Goal: Task Accomplishment & Management: Manage account settings

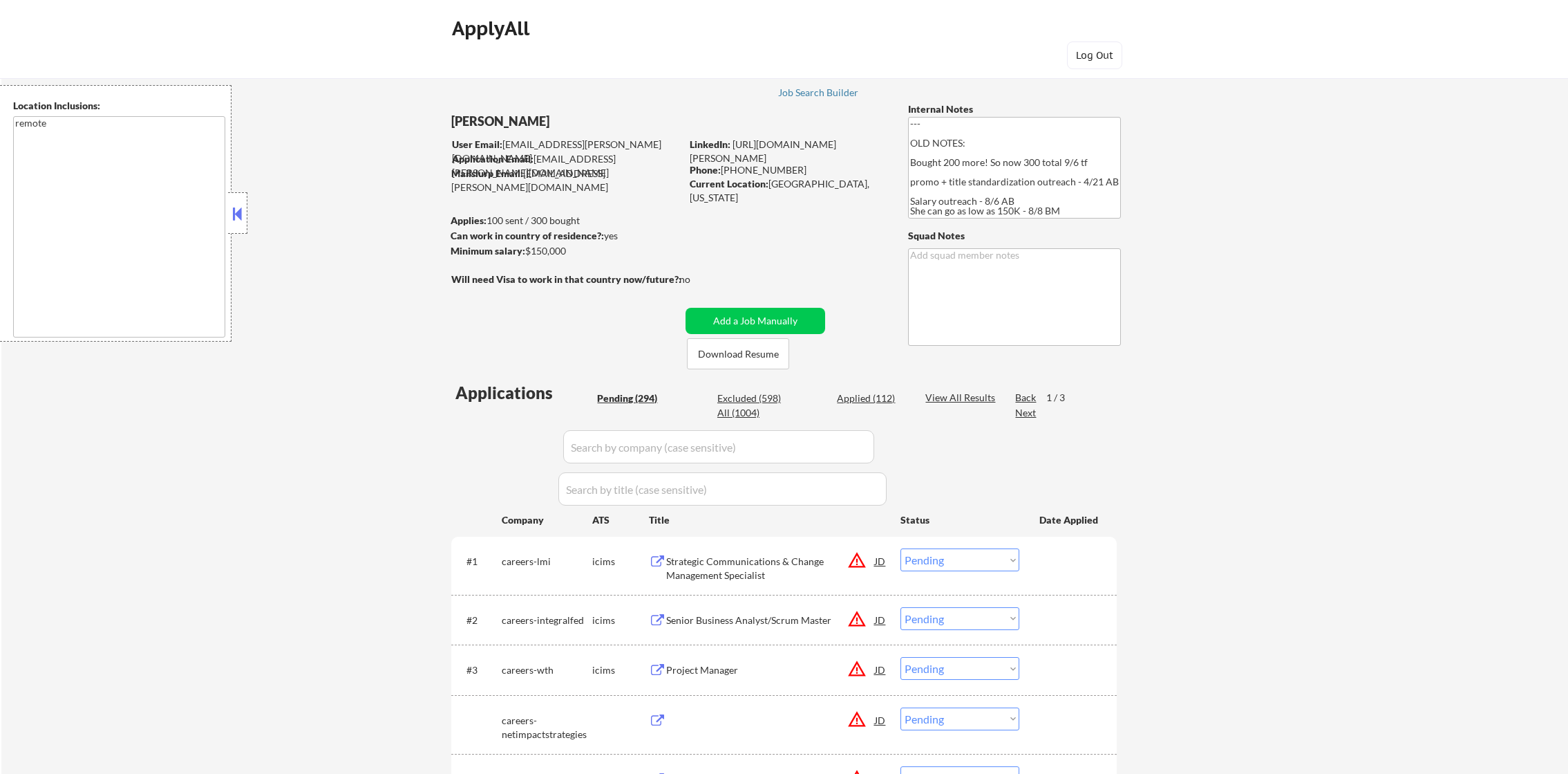
select select ""pending""
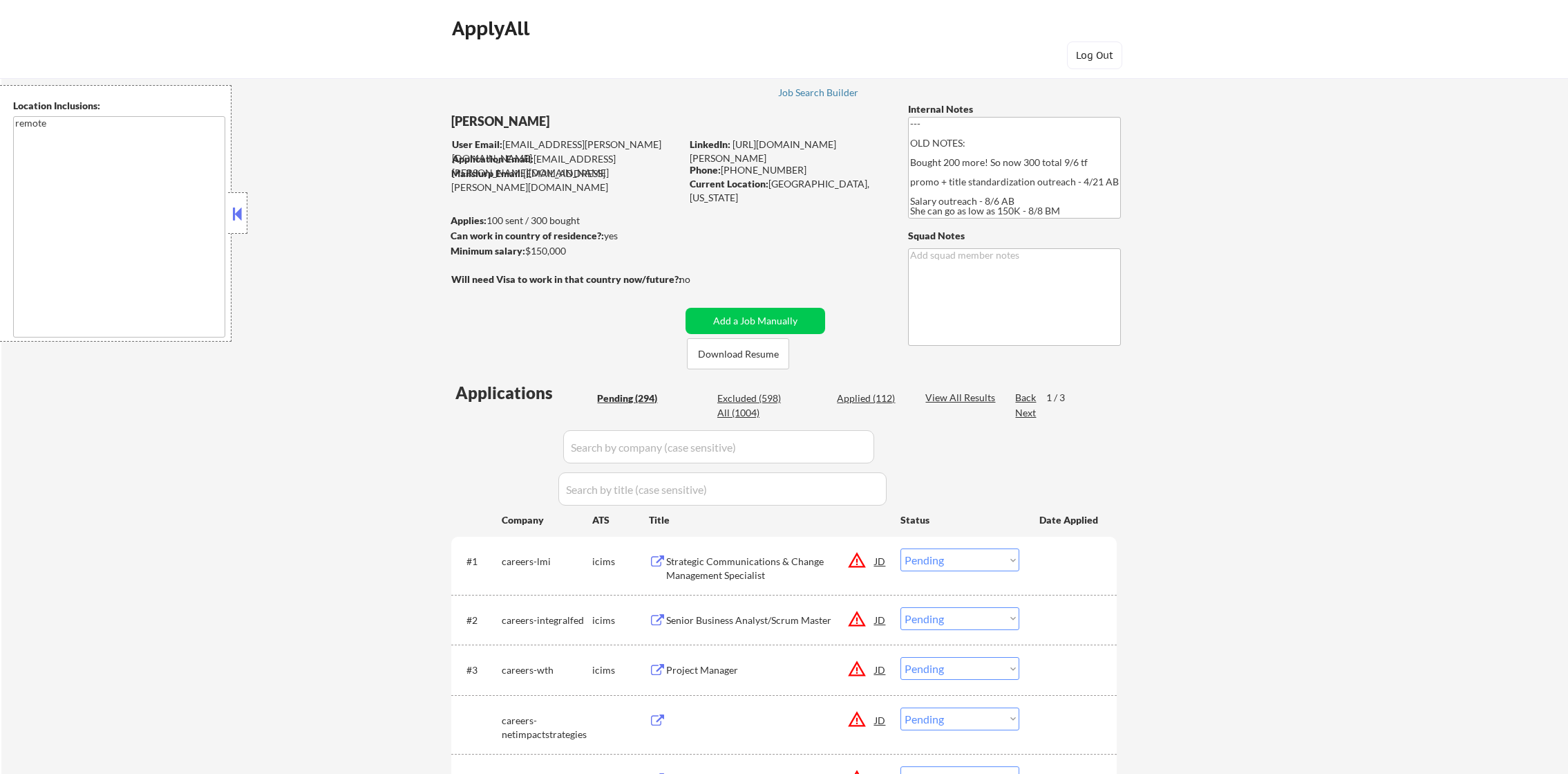
select select ""pending""
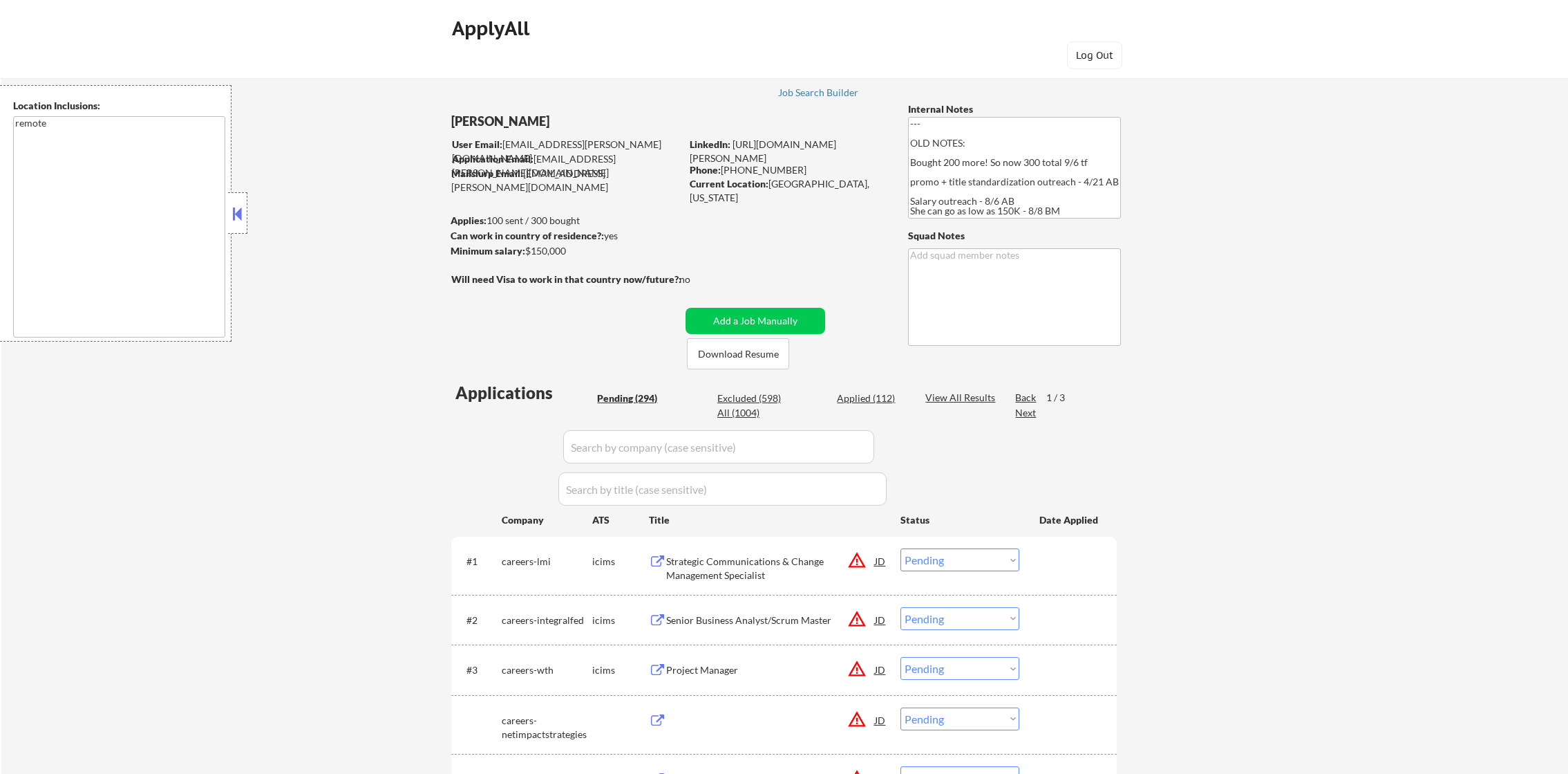
select select ""pending""
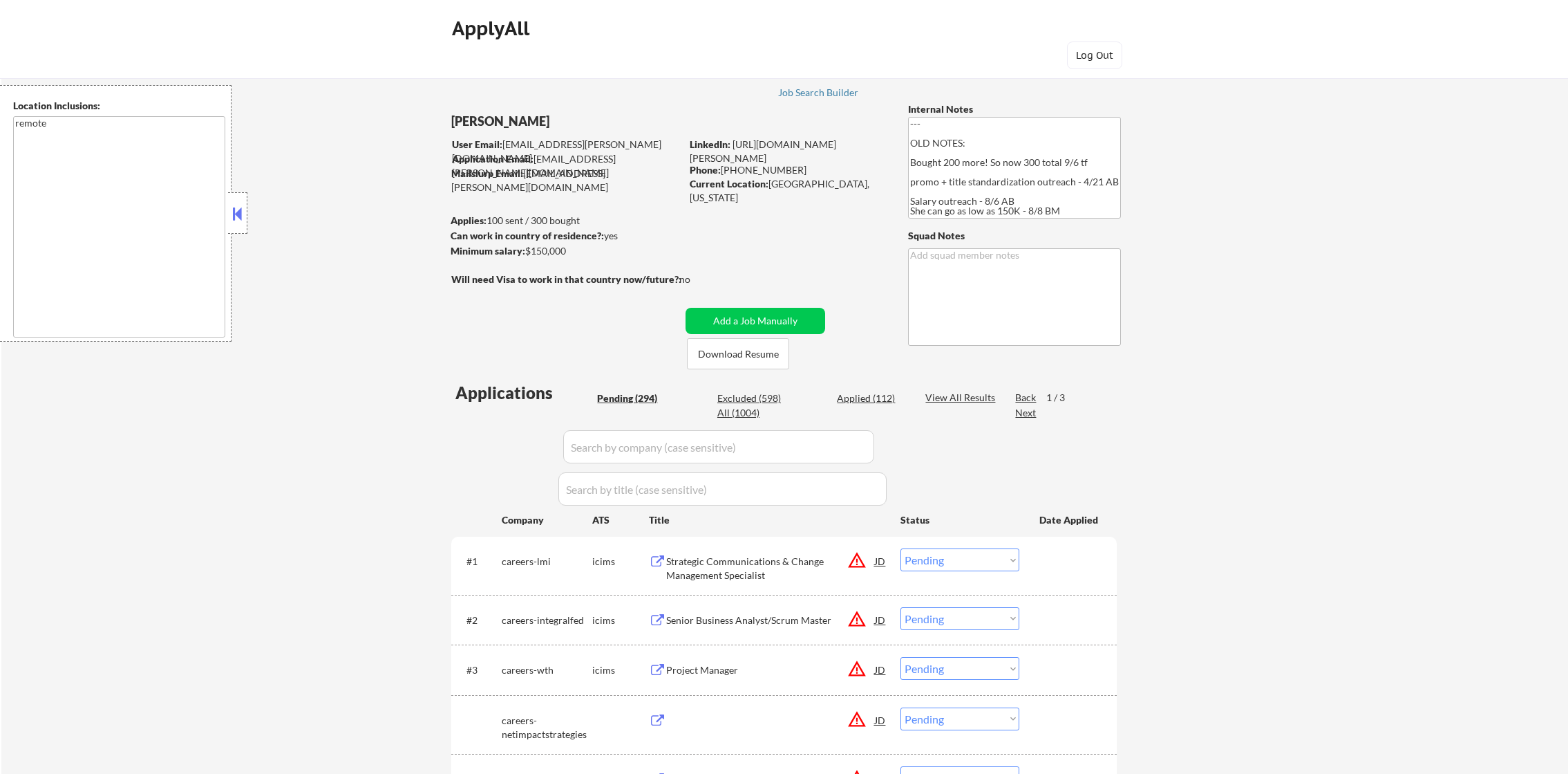
select select ""pending""
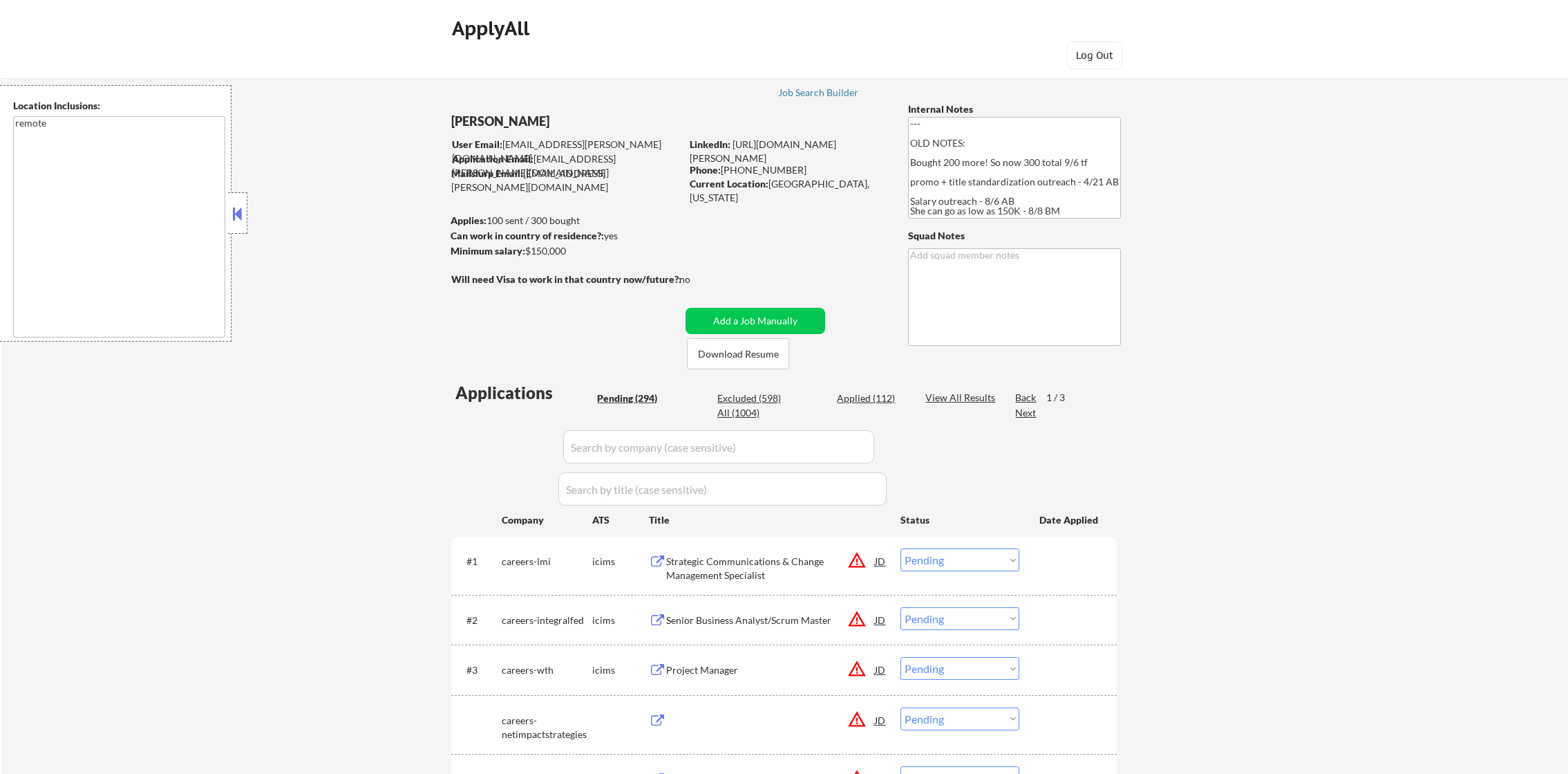
select select ""pending""
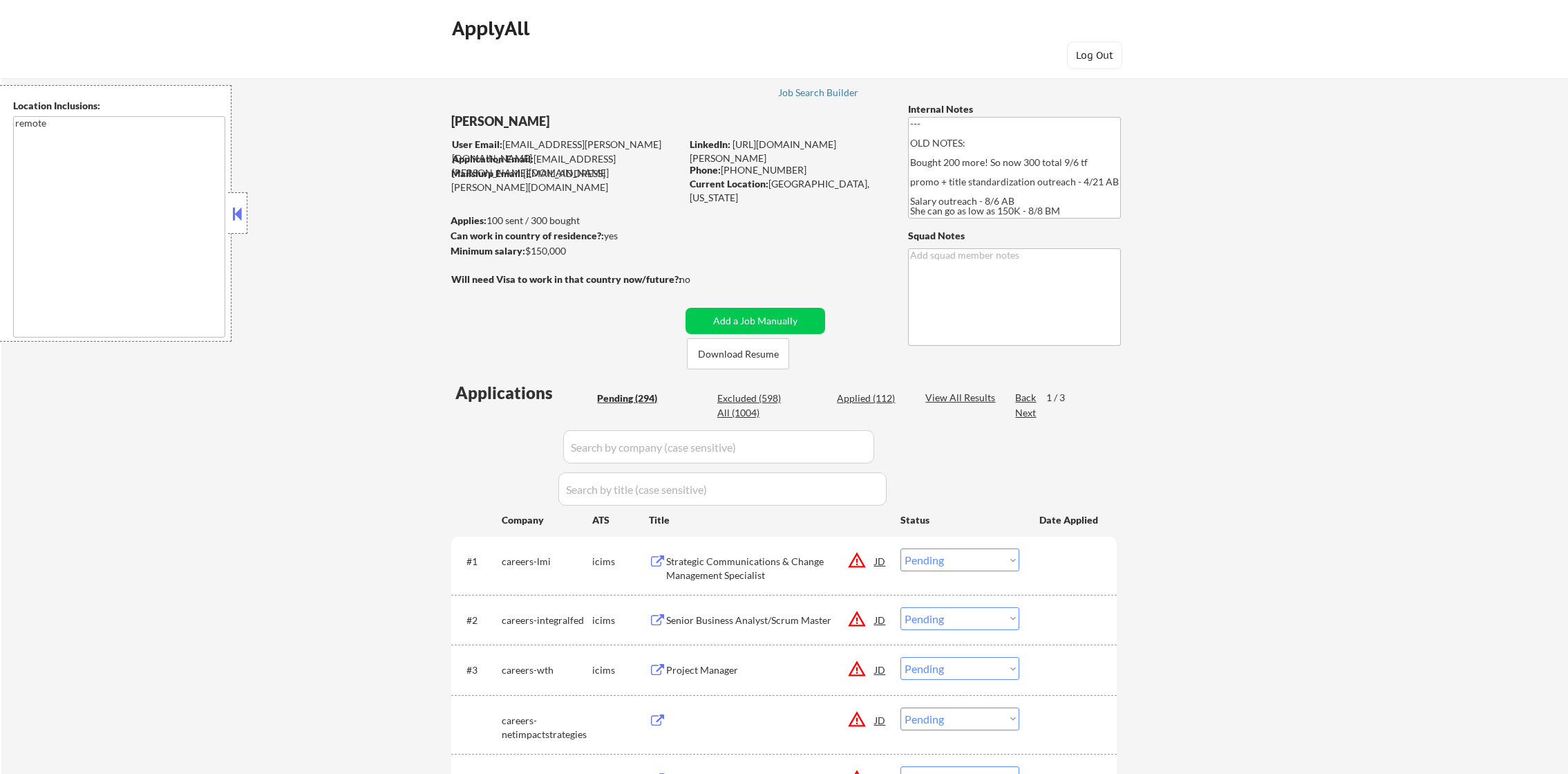
select select ""pending""
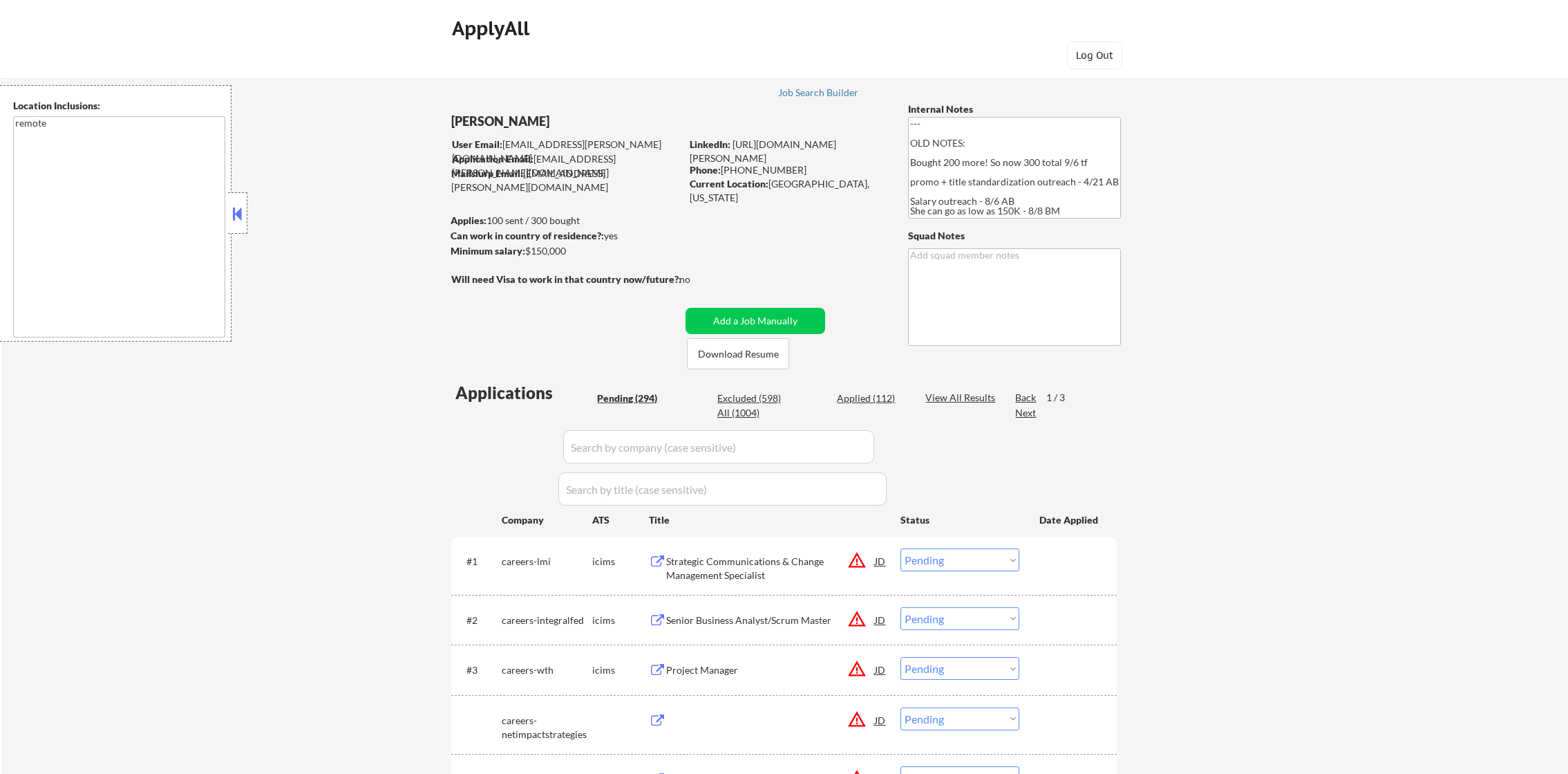
select select ""pending""
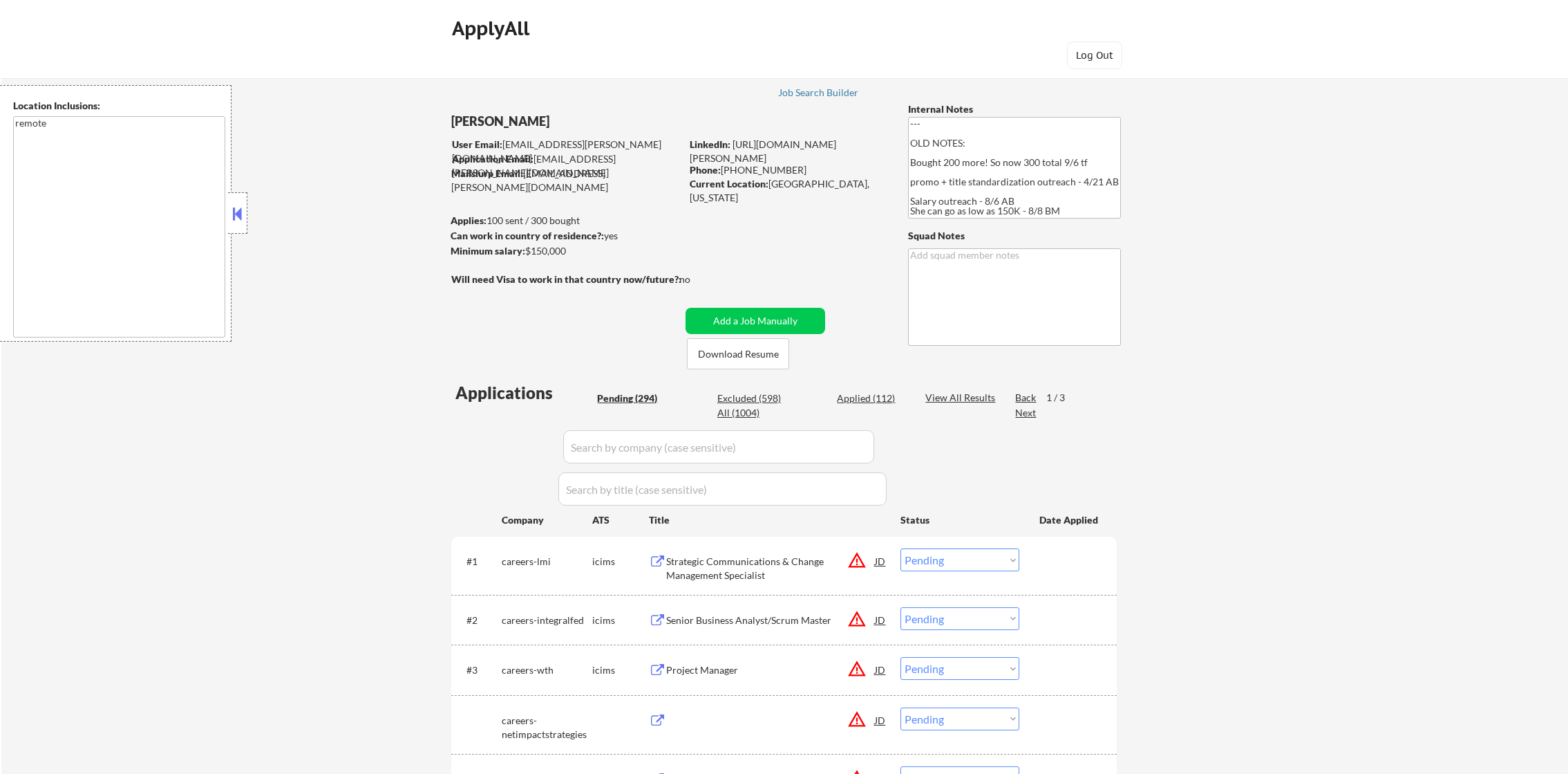
select select ""pending""
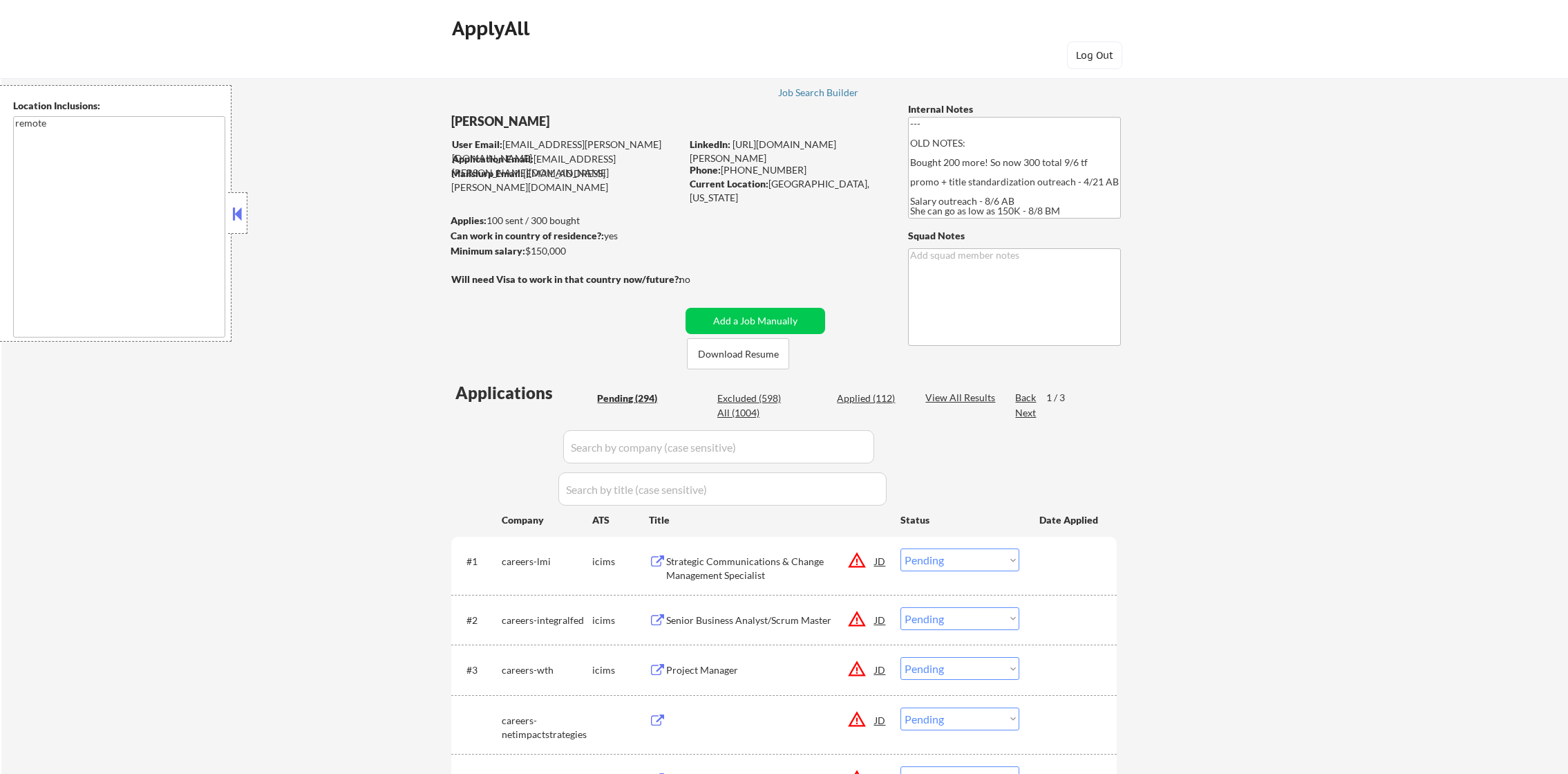
select select ""pending""
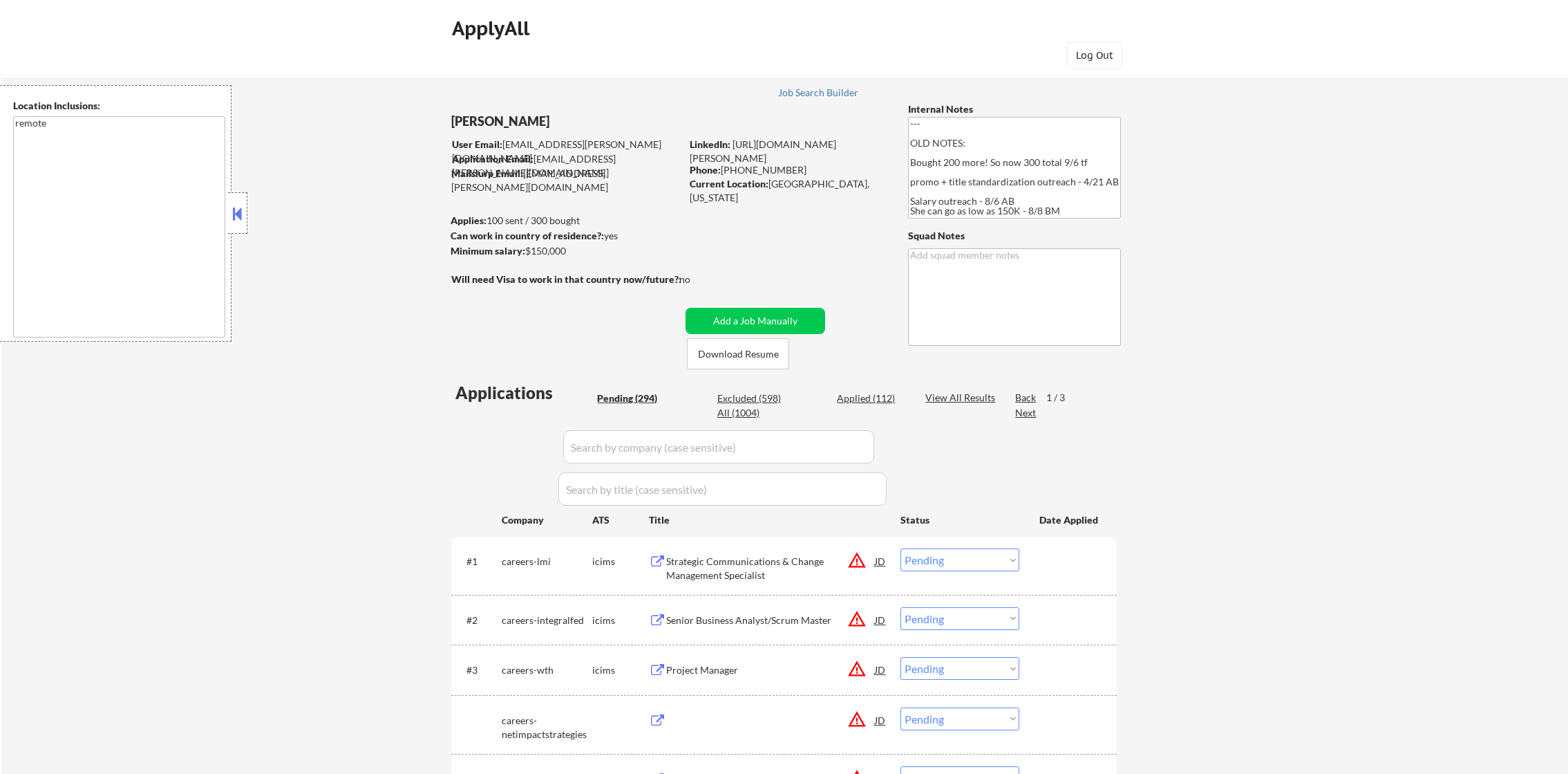
select select ""pending""
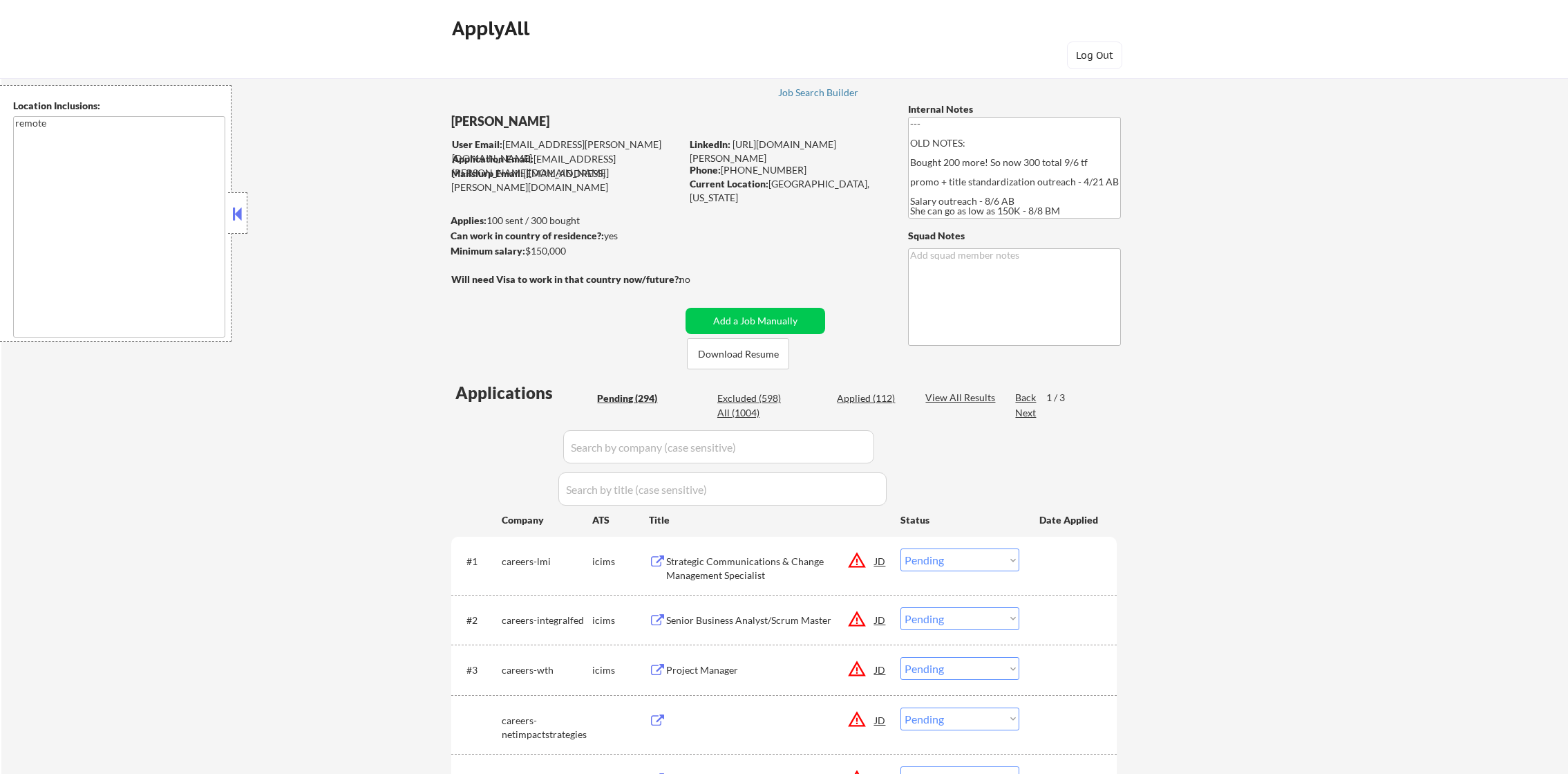
select select ""pending""
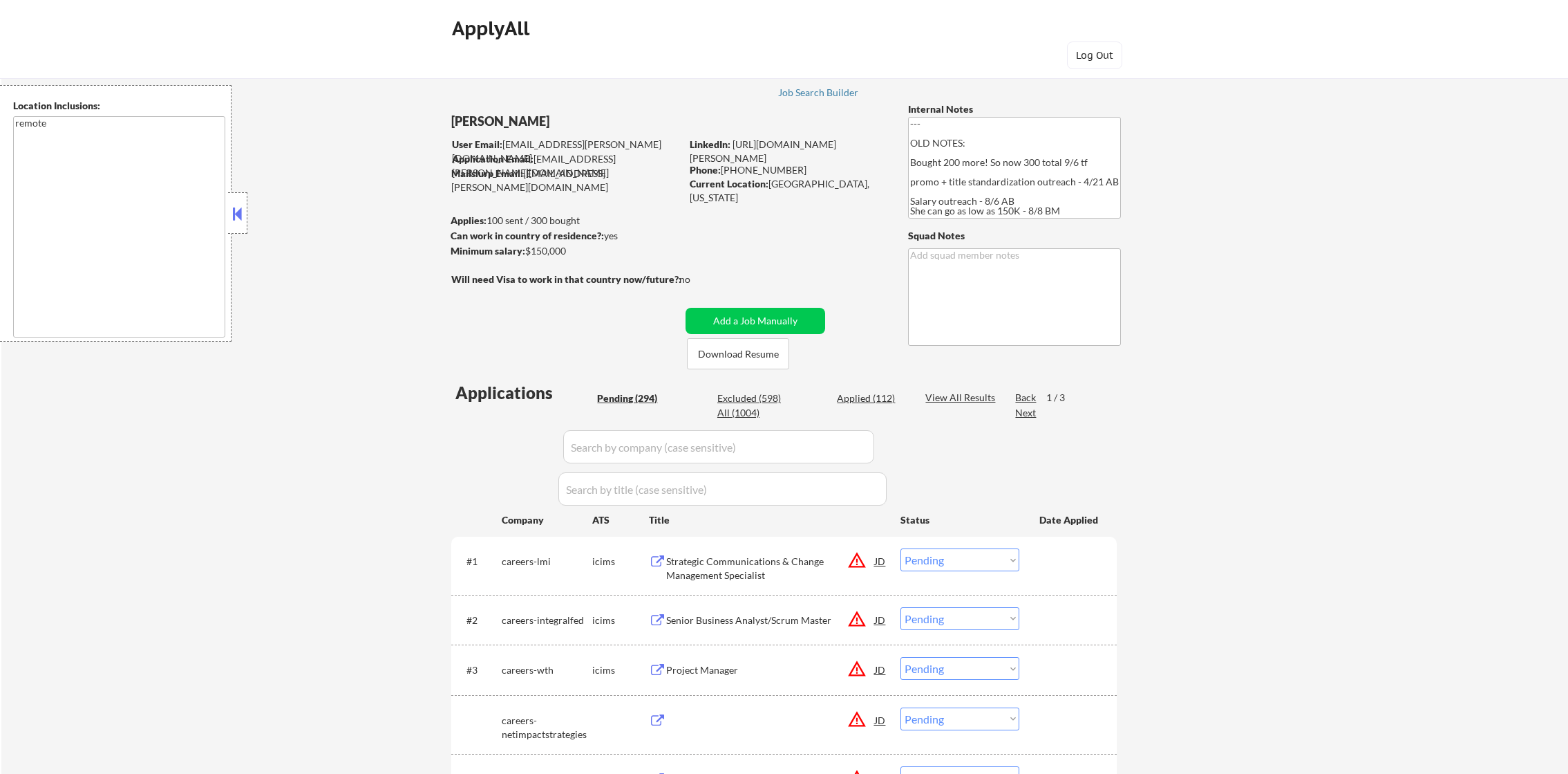
select select ""pending""
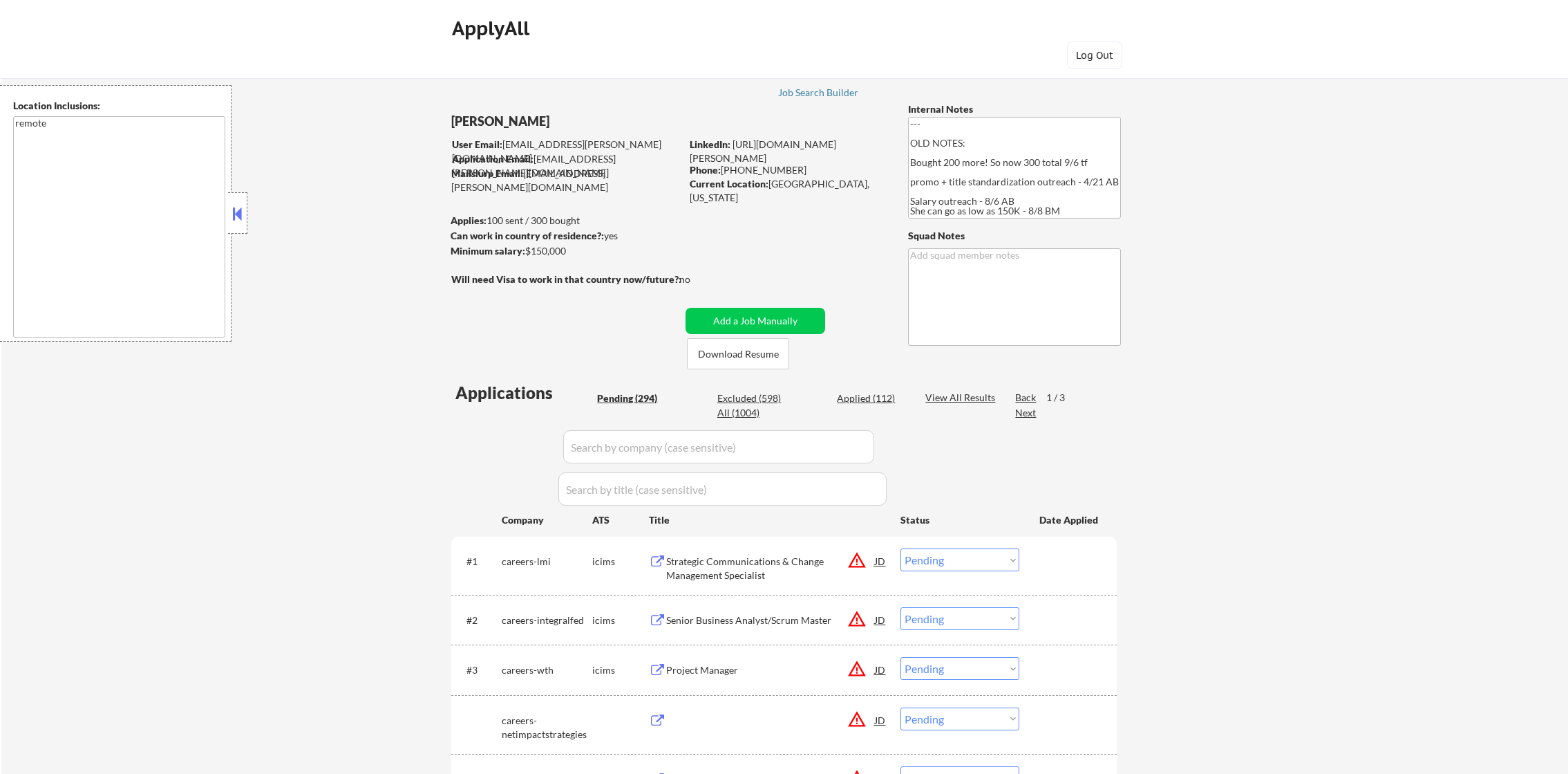
select select ""pending""
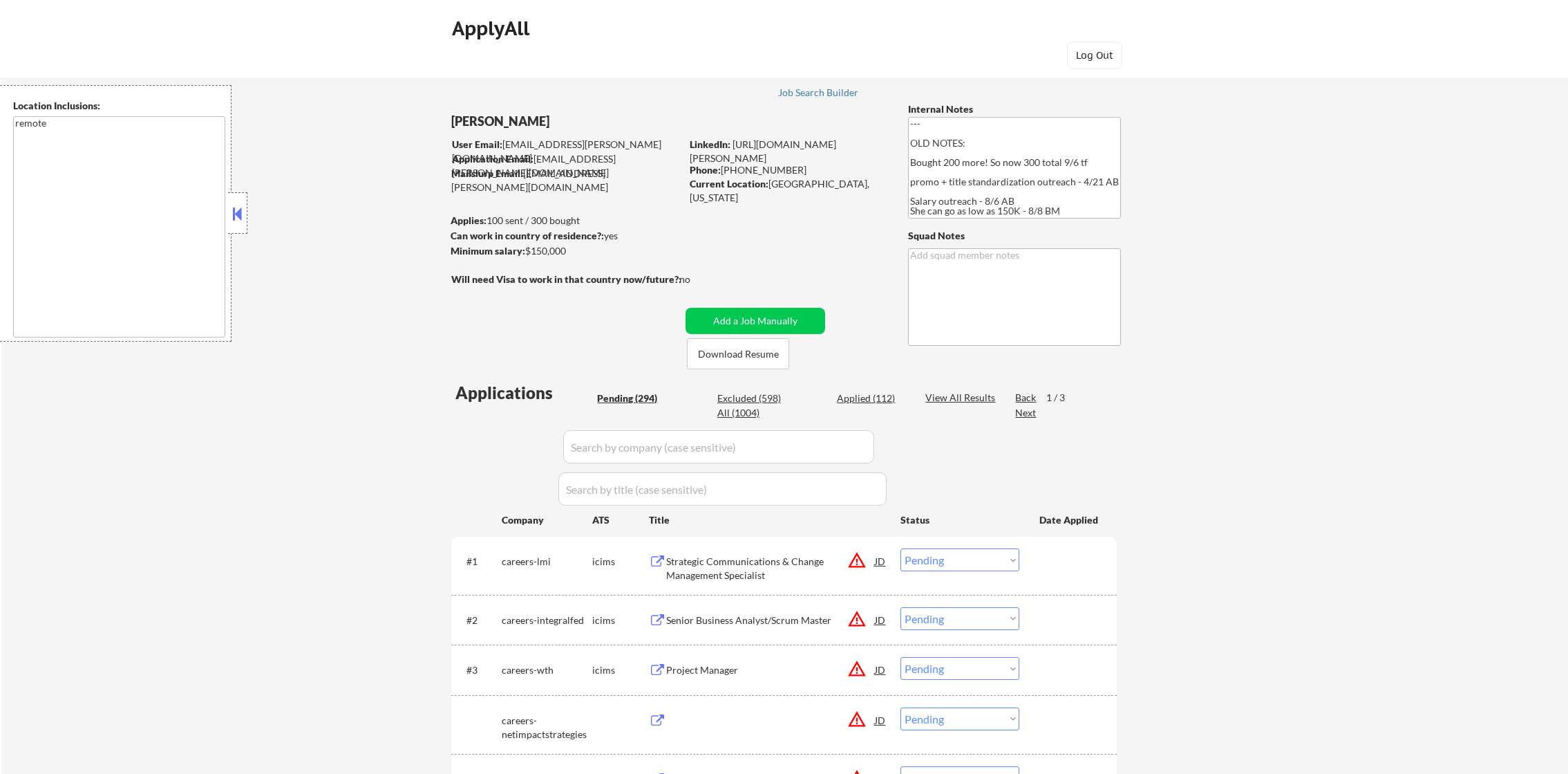
select select ""pending""
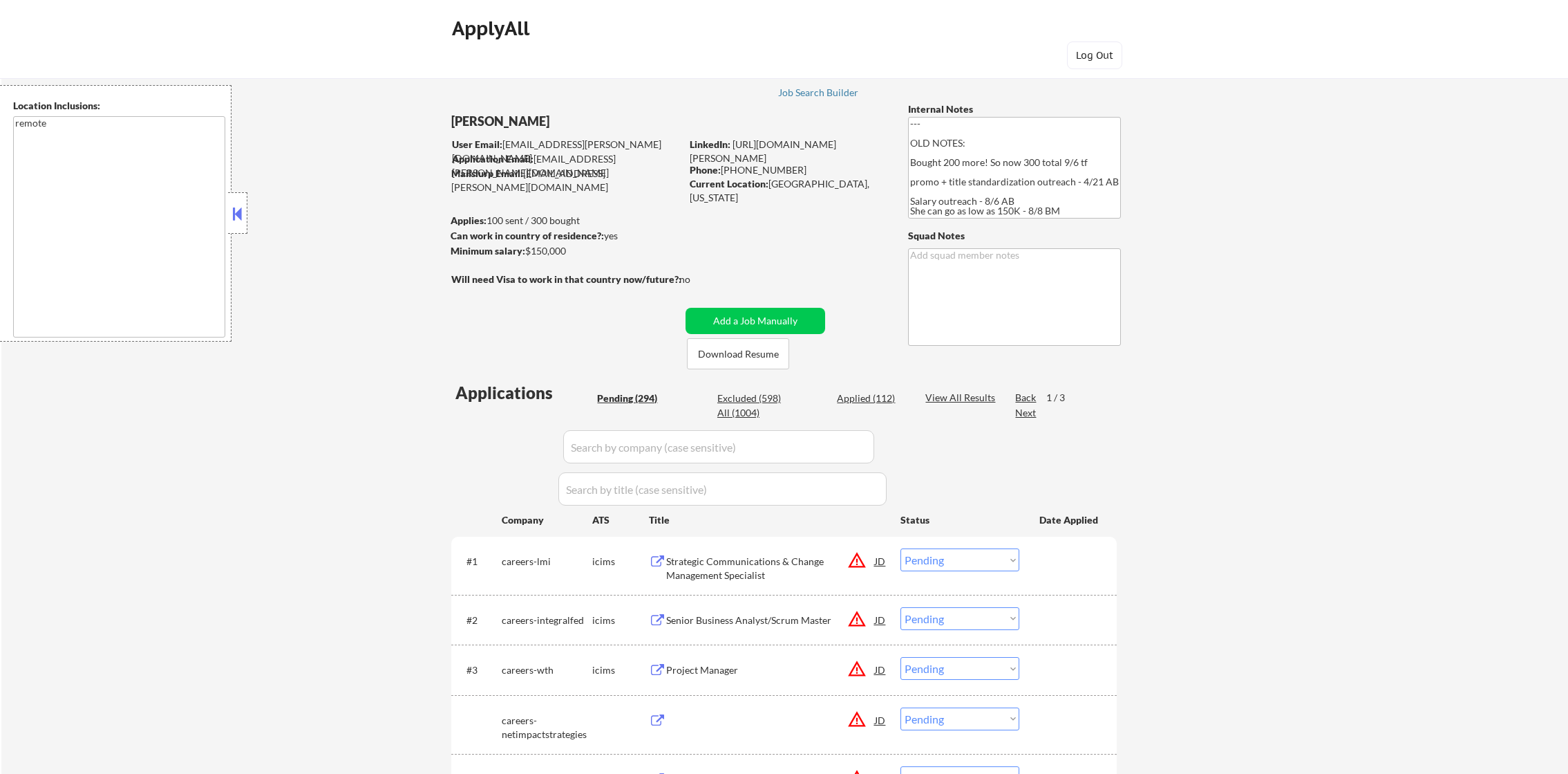
select select ""pending""
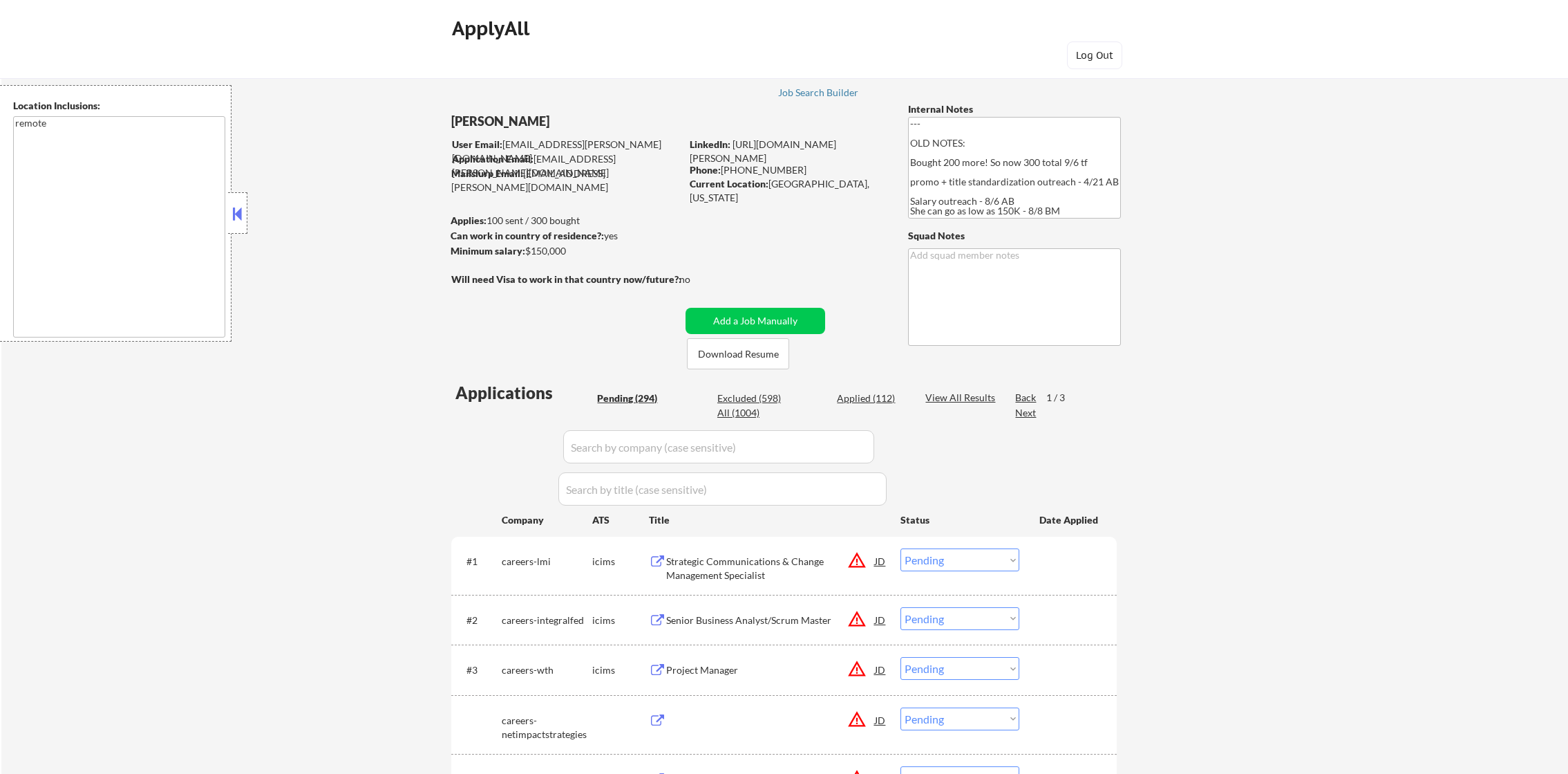
select select ""pending""
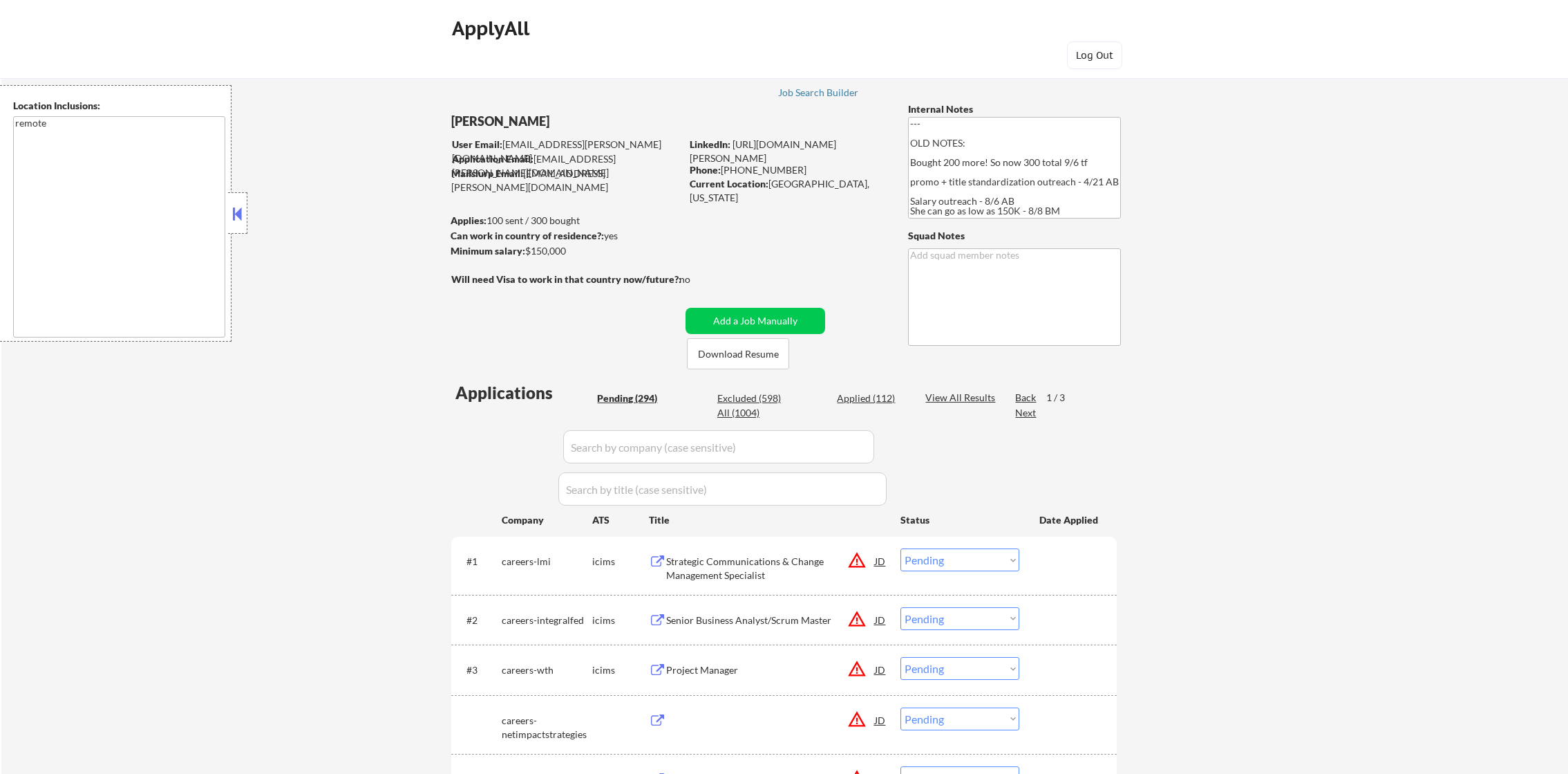
select select ""pending""
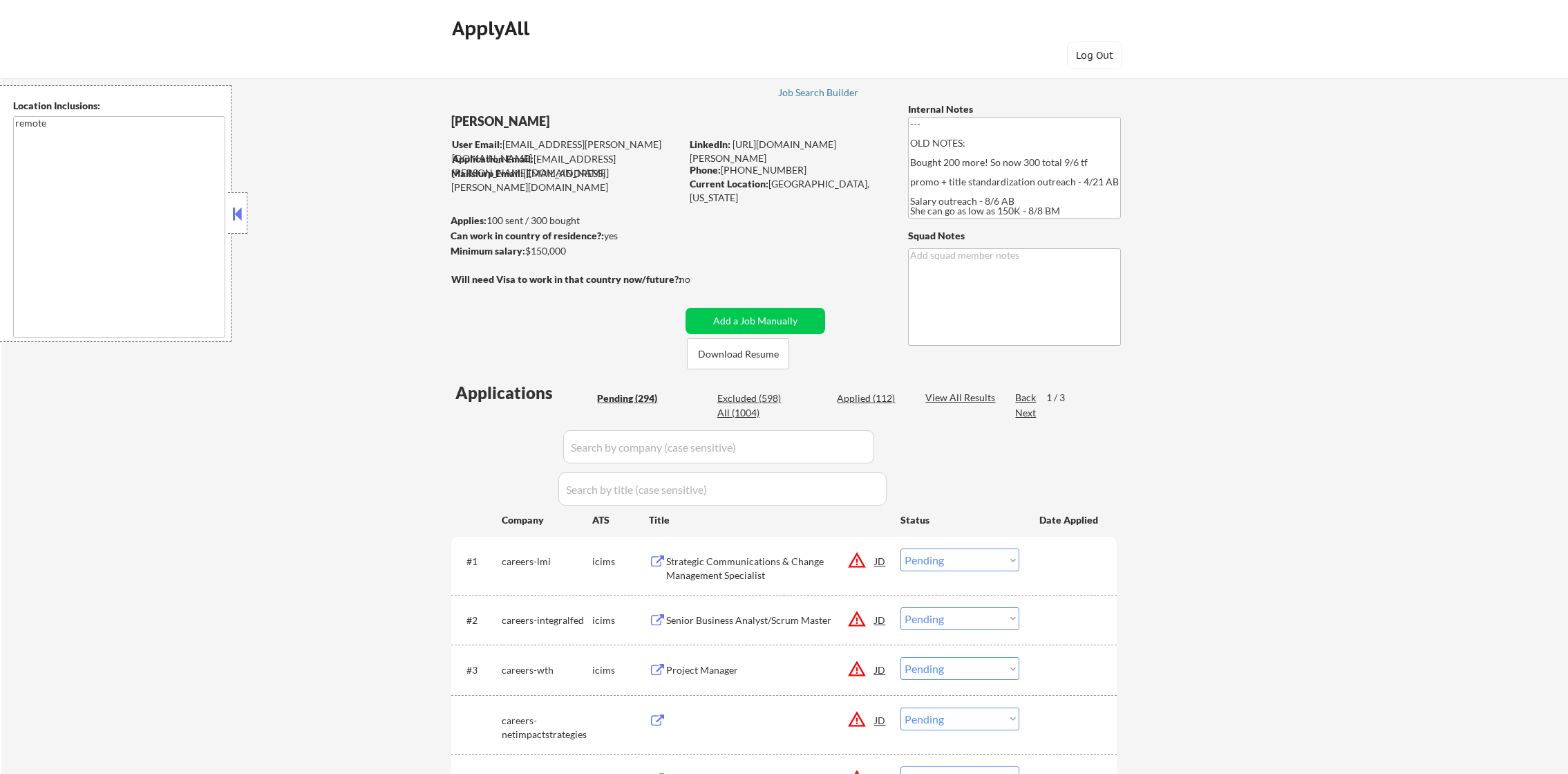
select select ""pending""
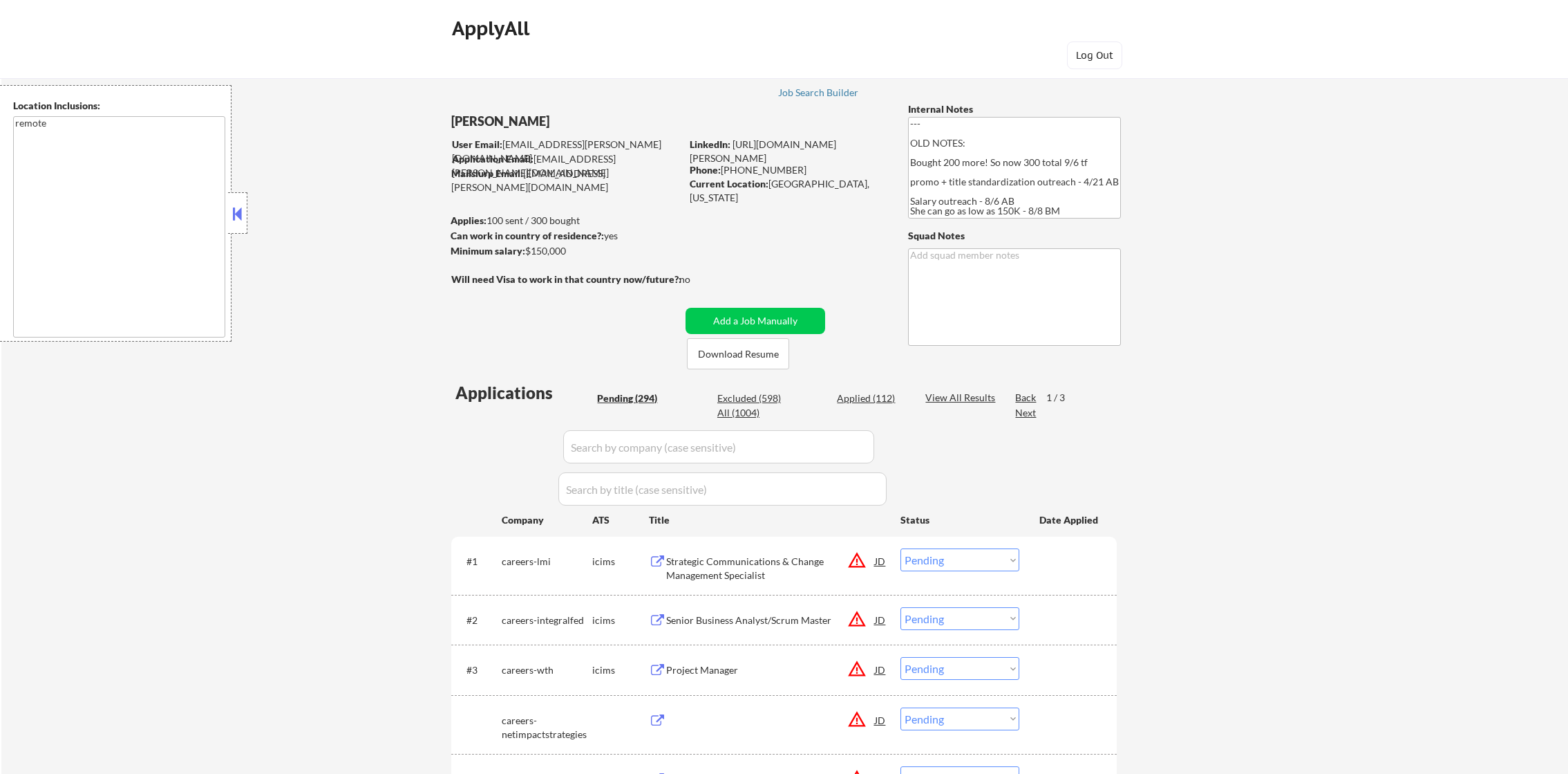
select select ""pending""
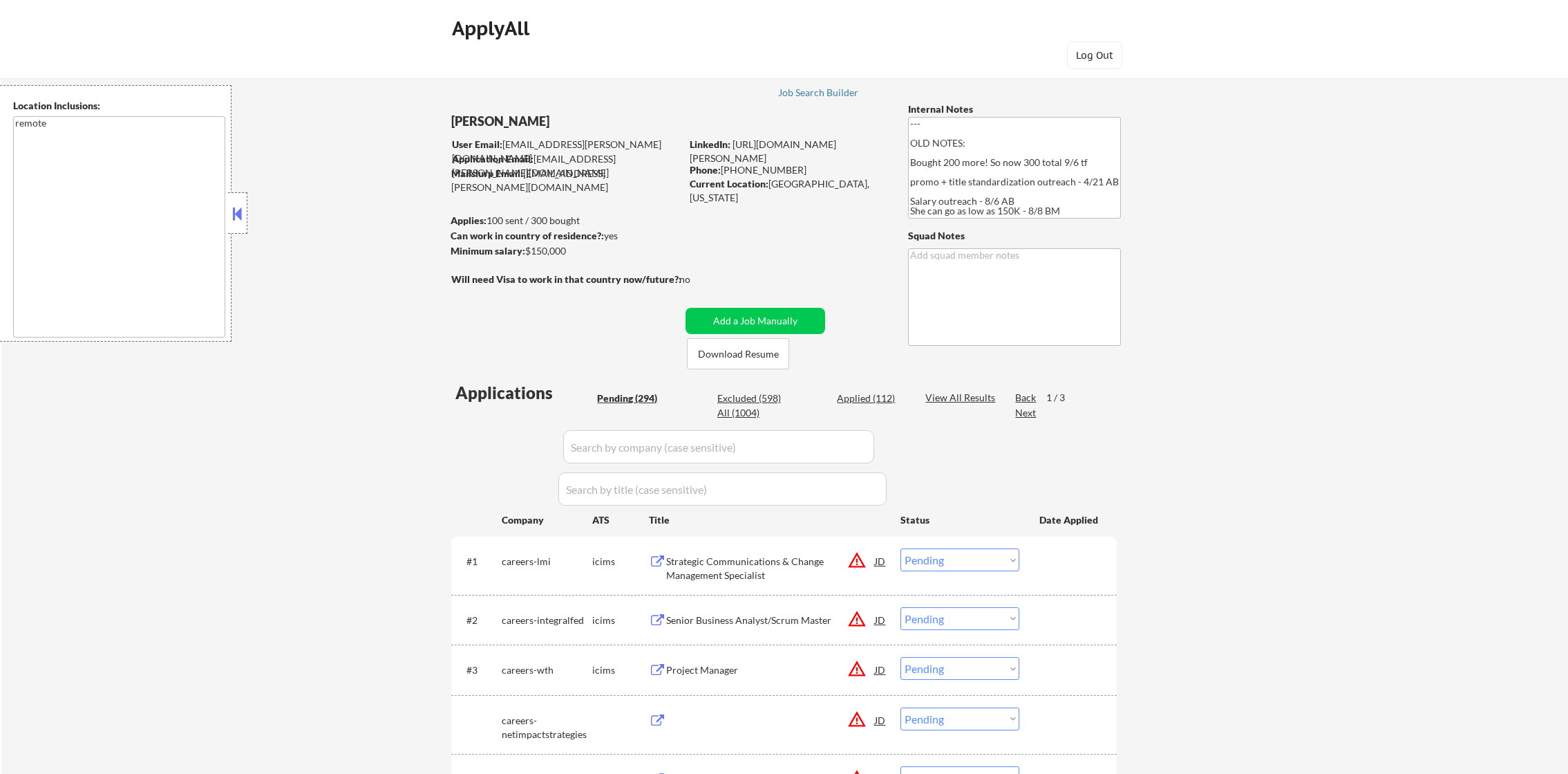
select select ""pending""
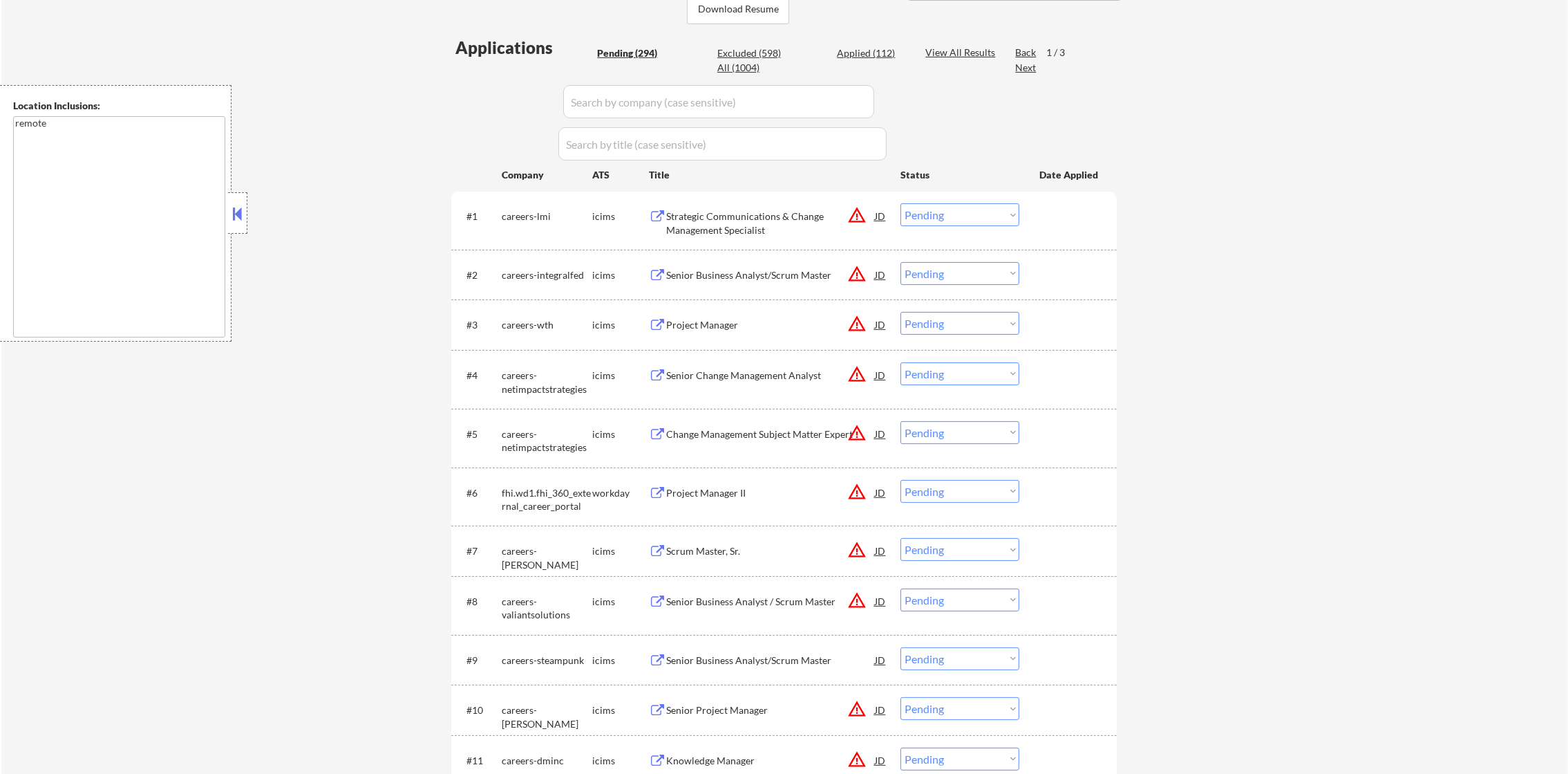
scroll to position [345, 0]
click at [746, 495] on div "Project Manager II" at bounding box center [771, 492] width 209 height 13
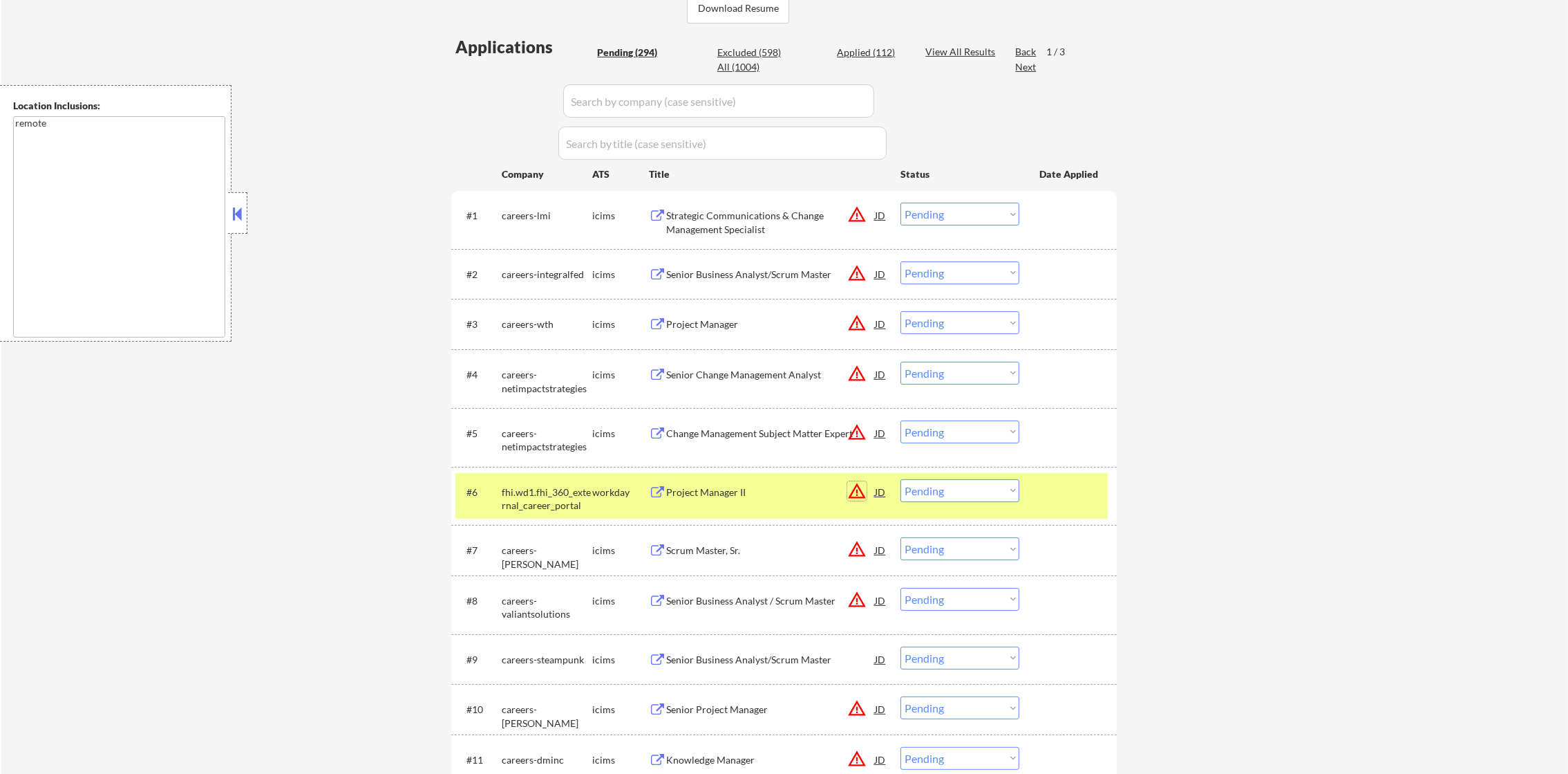
click at [856, 481] on button "warning_amber" at bounding box center [857, 491] width 20 height 20
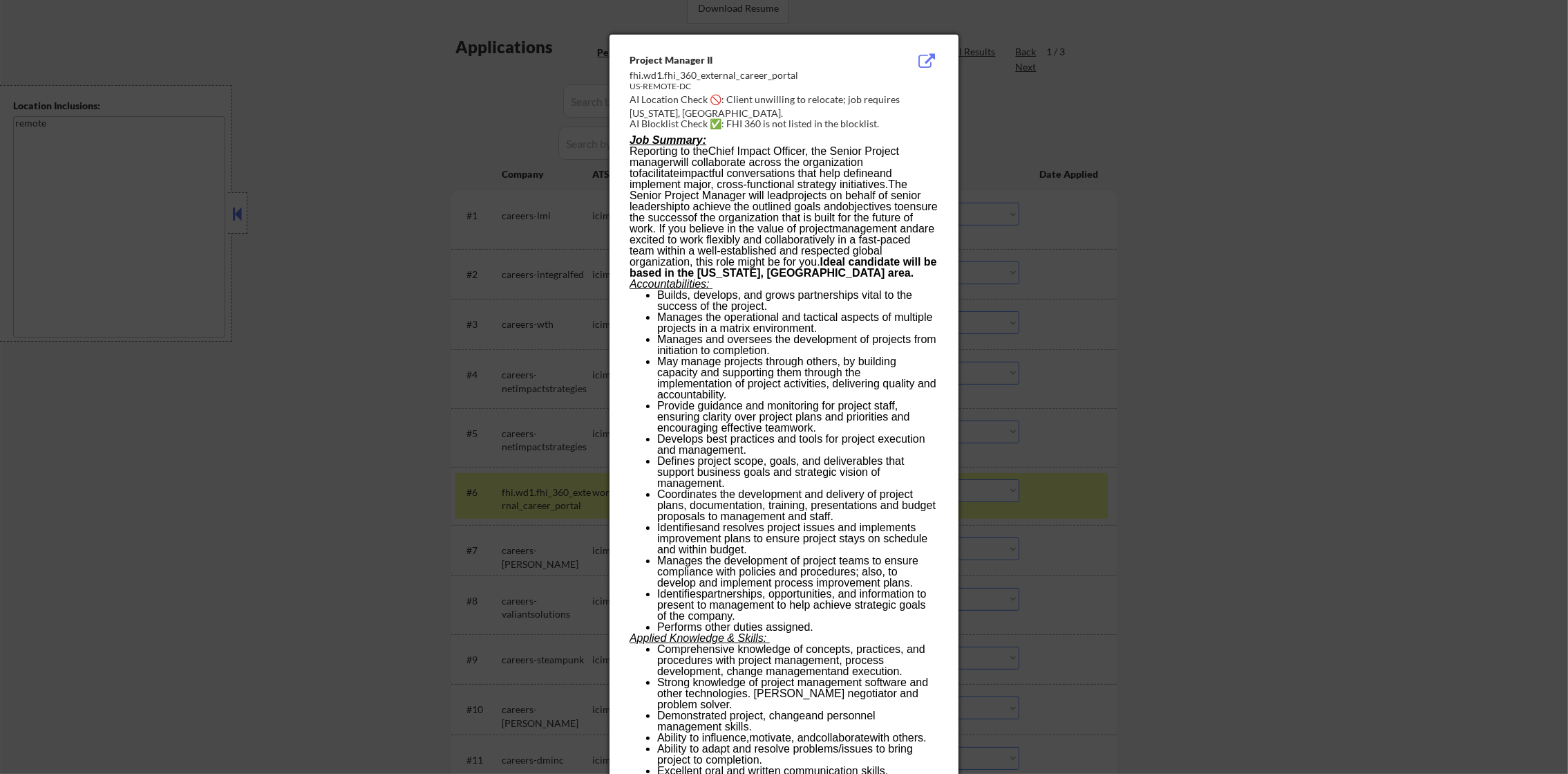
click at [1096, 431] on div at bounding box center [784, 387] width 1568 height 774
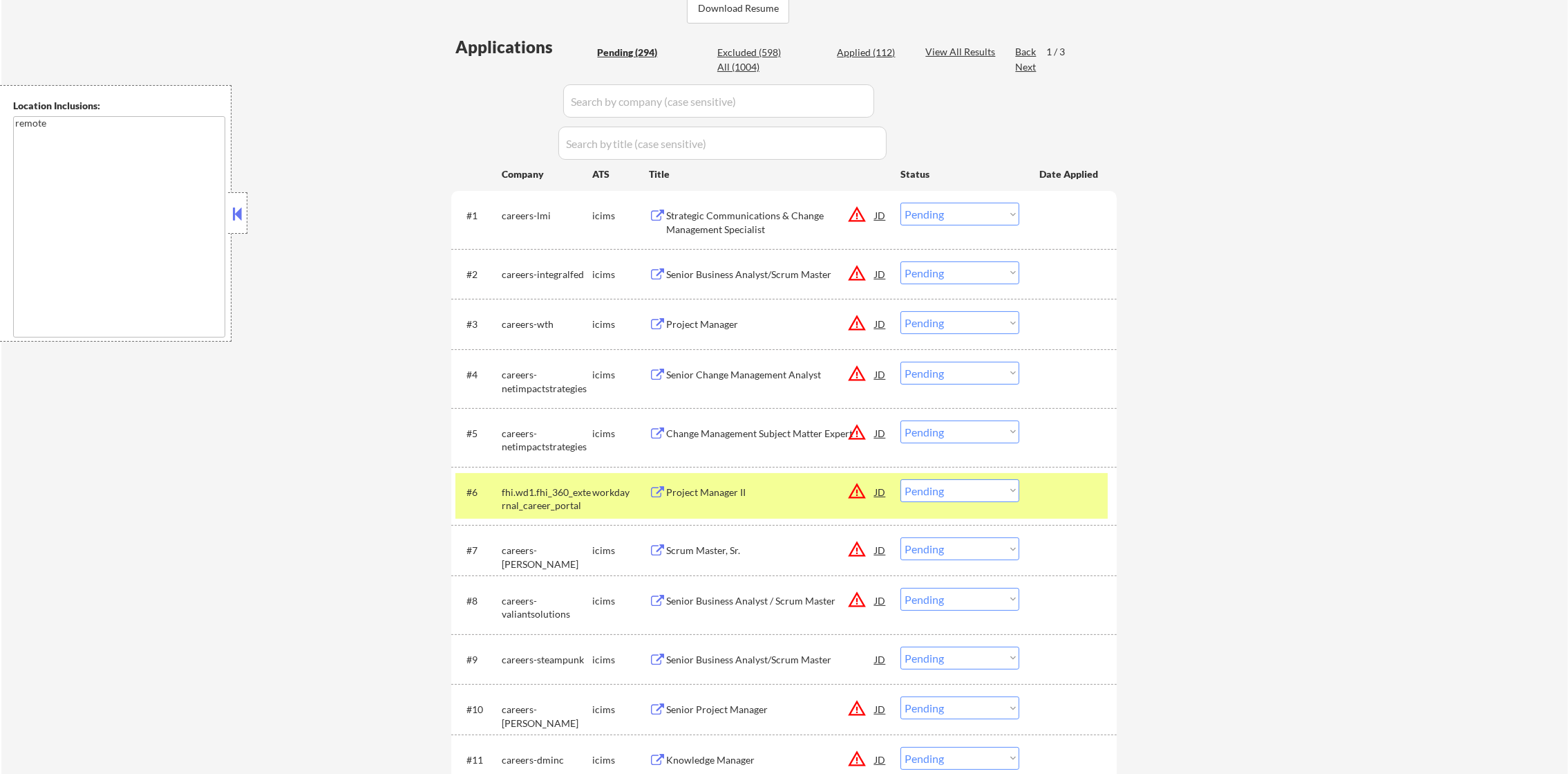
click at [859, 486] on button "warning_amber" at bounding box center [857, 491] width 20 height 20
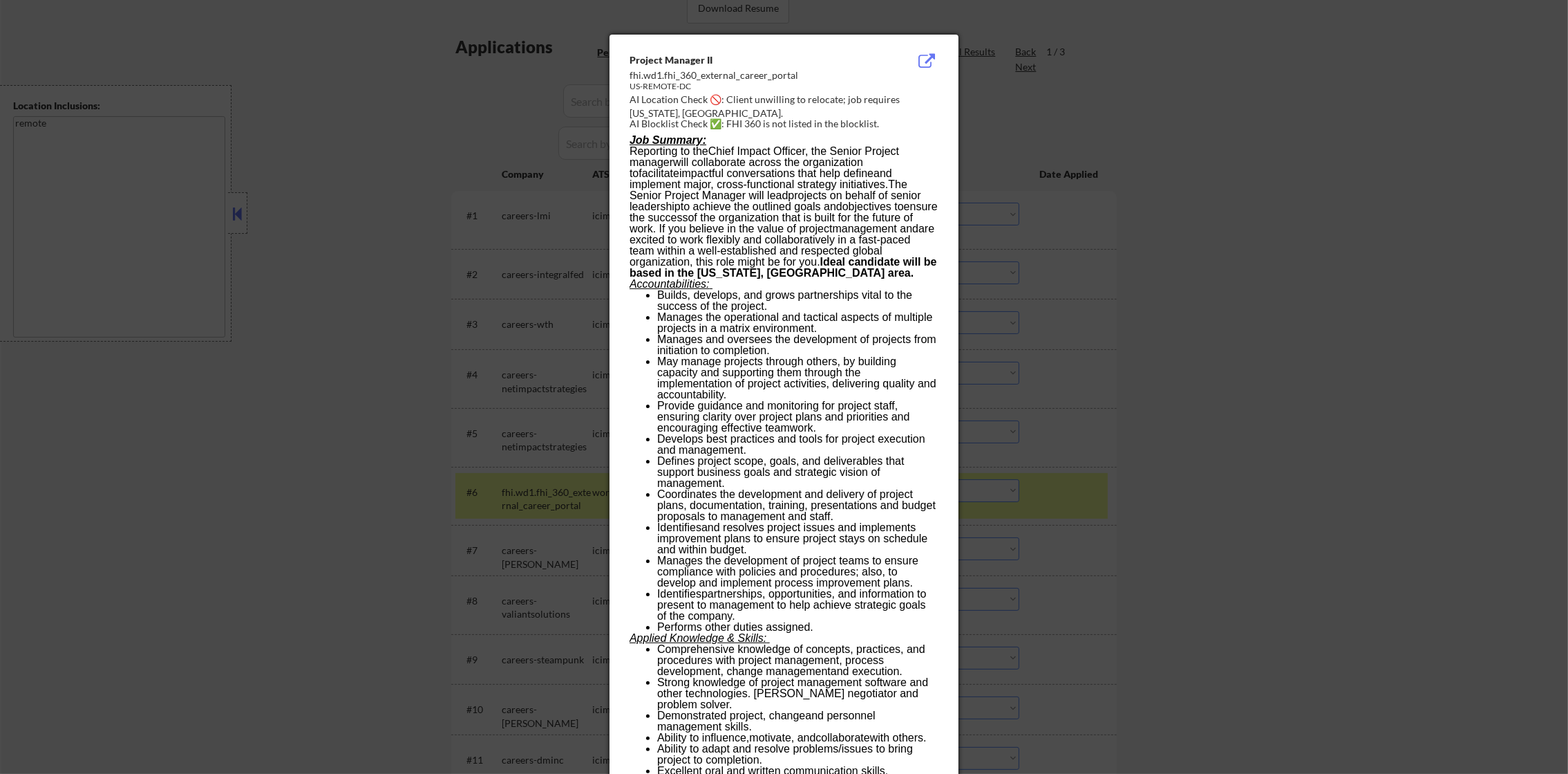
click at [1061, 452] on div at bounding box center [784, 387] width 1568 height 774
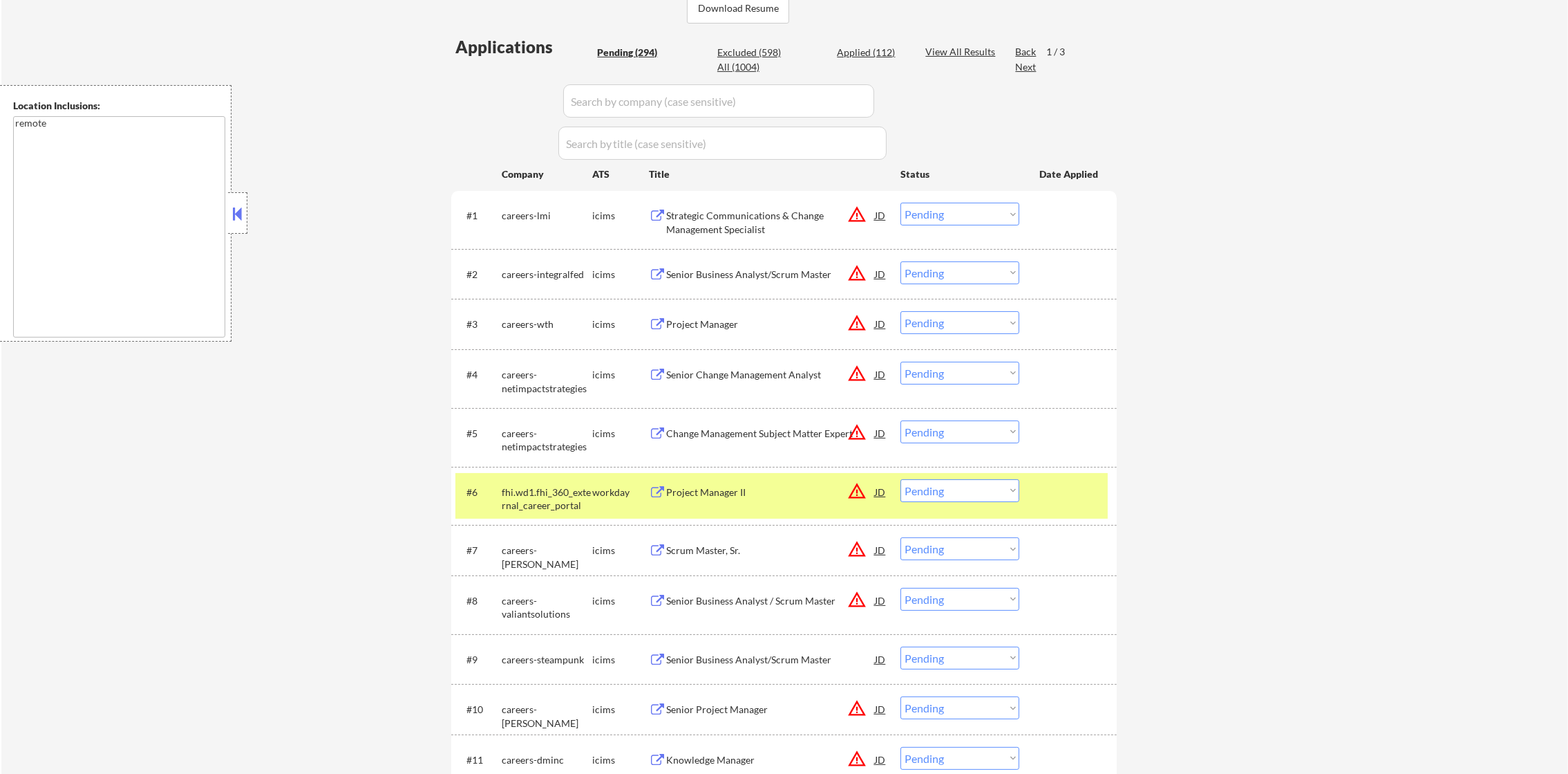
click at [984, 492] on select "Choose an option... Pending Applied Excluded (Questions) Excluded (Expired) Exc…" at bounding box center [959, 491] width 119 height 23
click at [900, 479] on select "Choose an option... Pending Applied Excluded (Questions) Excluded (Expired) Exc…" at bounding box center [959, 491] width 119 height 23
click at [528, 488] on div "fhi.wd1.fhi_360_external_career_portal" at bounding box center [546, 499] width 90 height 27
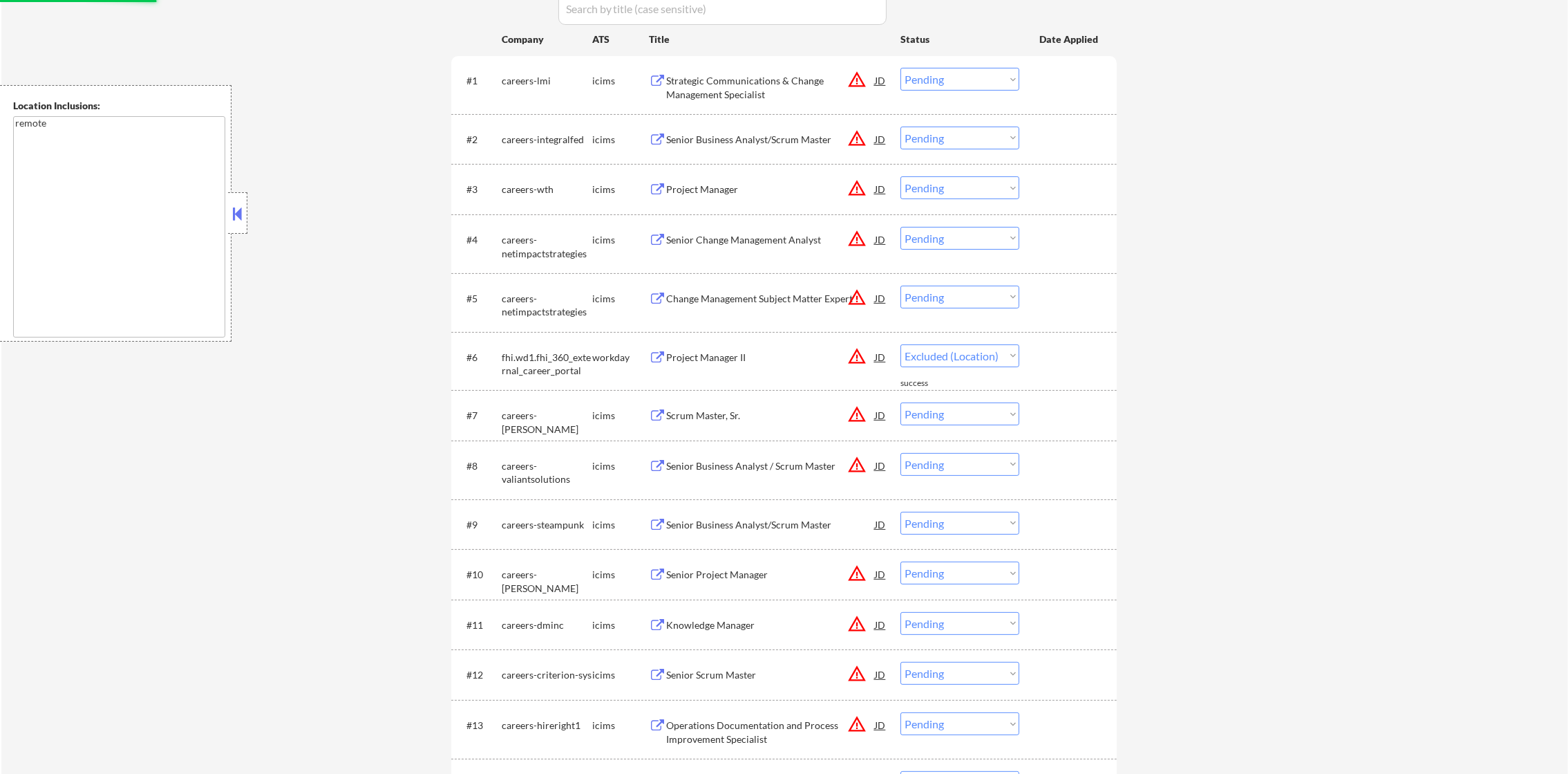
scroll to position [483, 0]
select select ""pending""
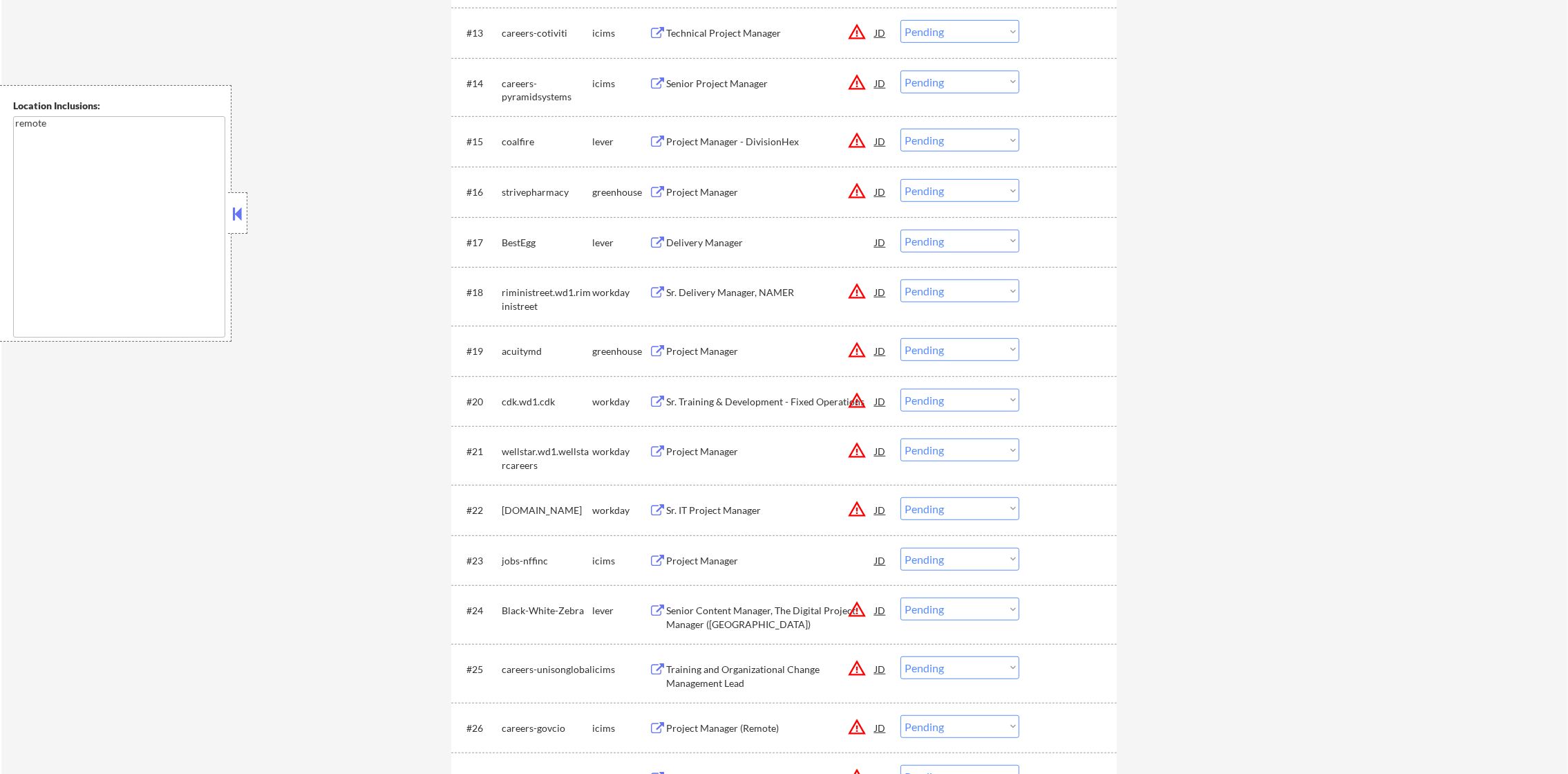
scroll to position [1175, 0]
click at [856, 190] on button "warning_amber" at bounding box center [857, 188] width 20 height 20
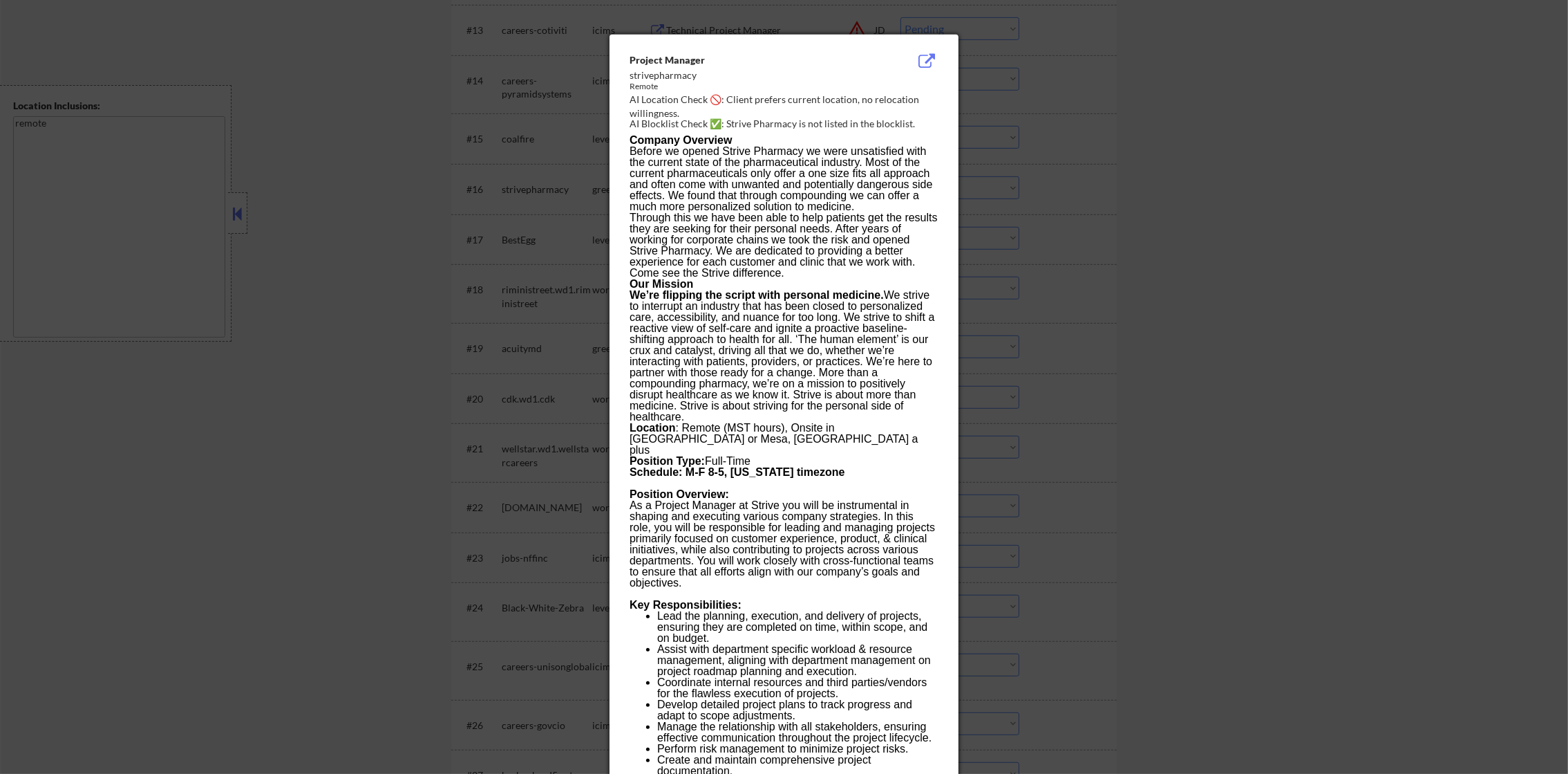
click at [1054, 189] on div at bounding box center [784, 387] width 1568 height 774
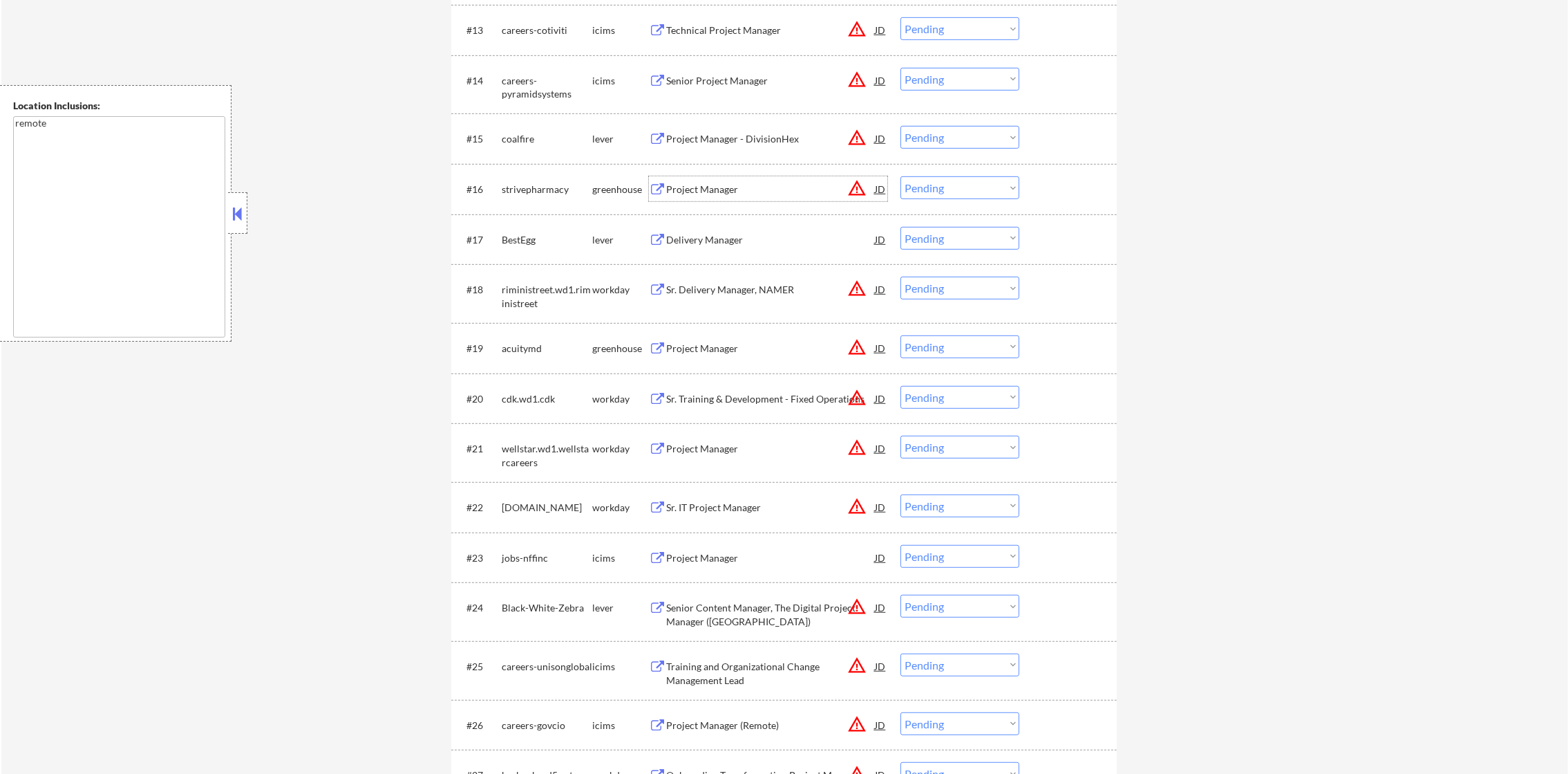
click at [798, 186] on div "Project Manager" at bounding box center [771, 188] width 209 height 13
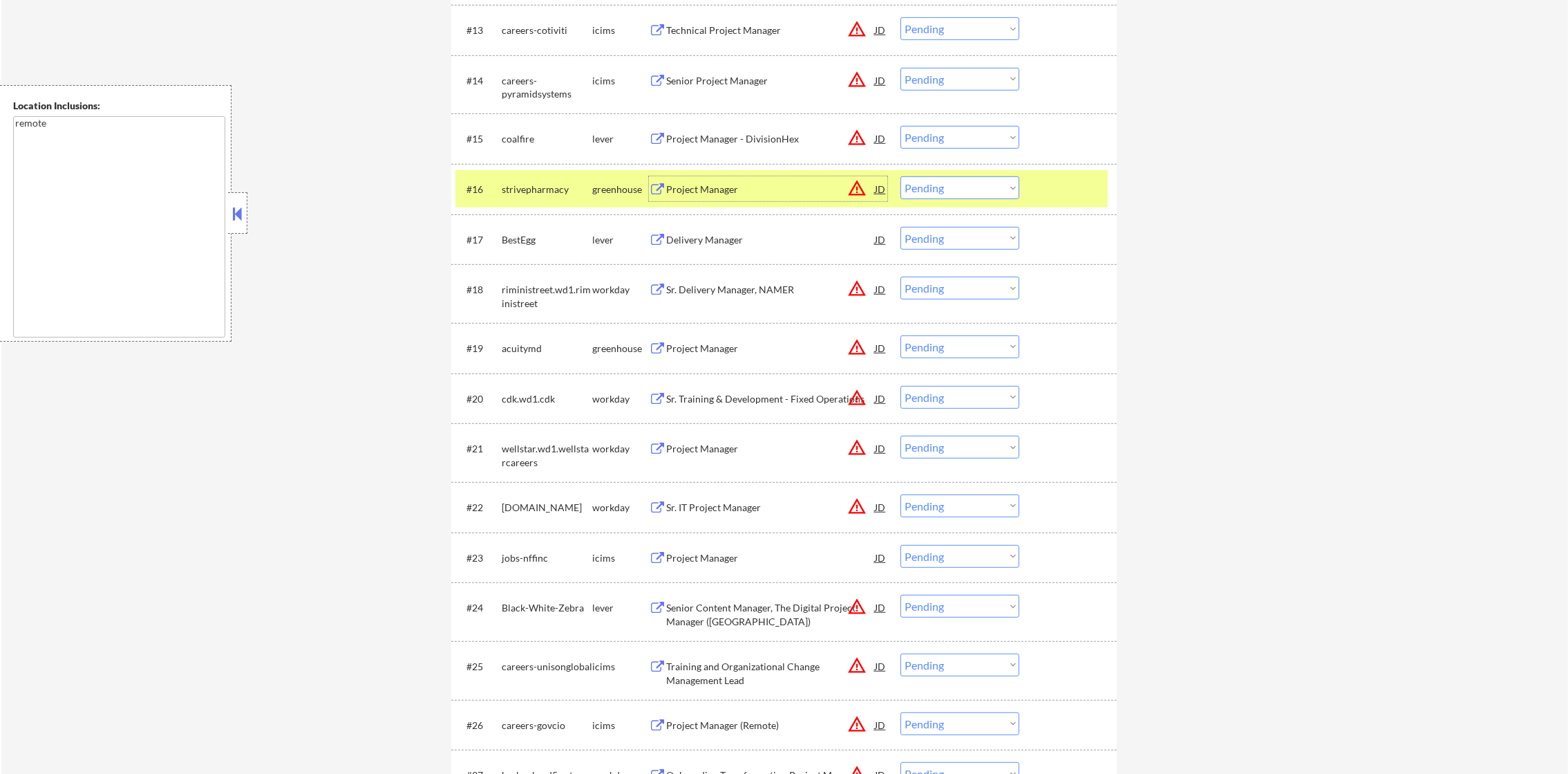
click at [517, 206] on div "#16 strivepharmacy greenhouse Project Manager JD warning_amber Choose an option…" at bounding box center [781, 189] width 652 height 37
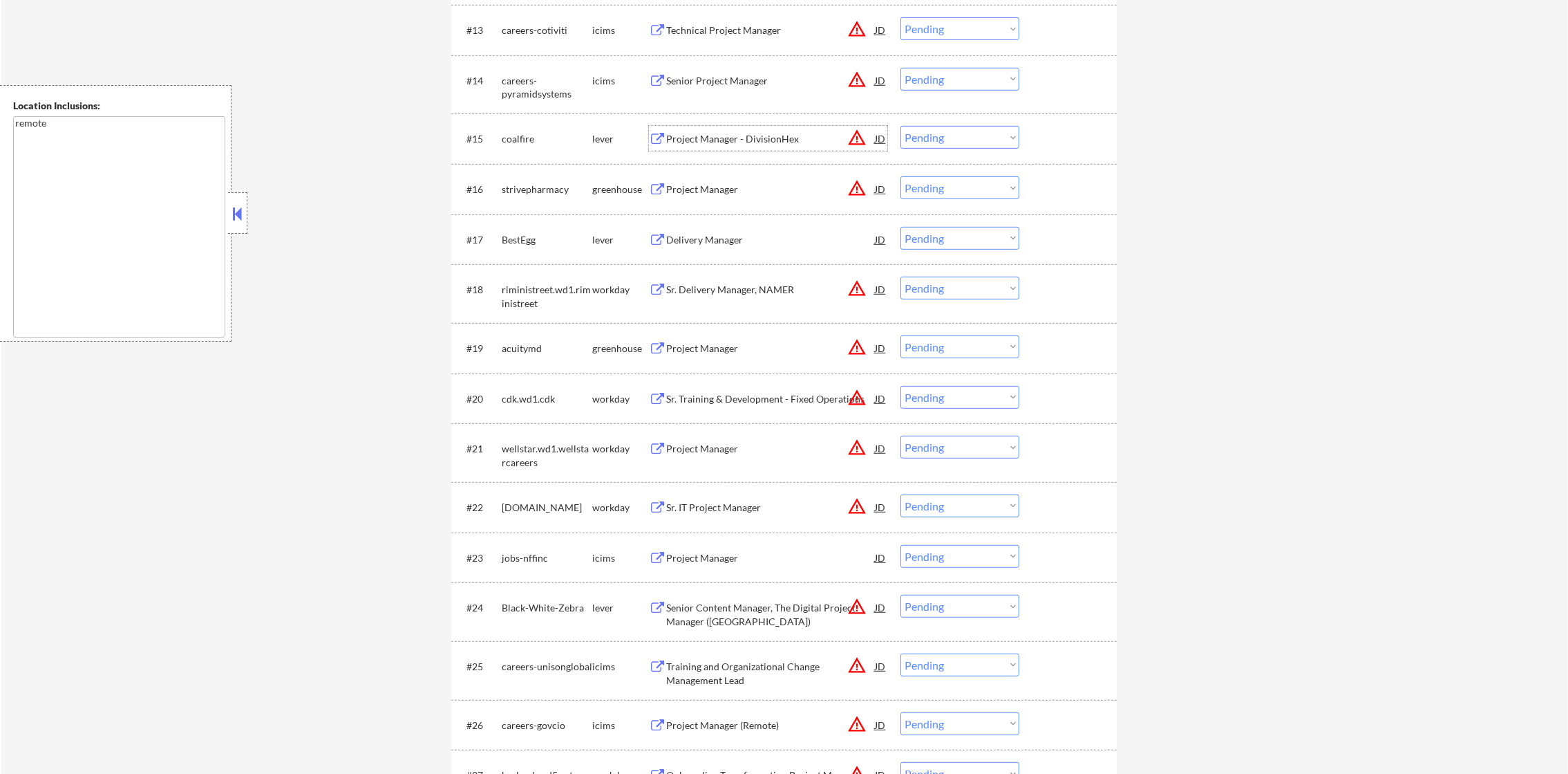
click at [742, 148] on div "Project Manager - DivisionHex" at bounding box center [771, 138] width 209 height 25
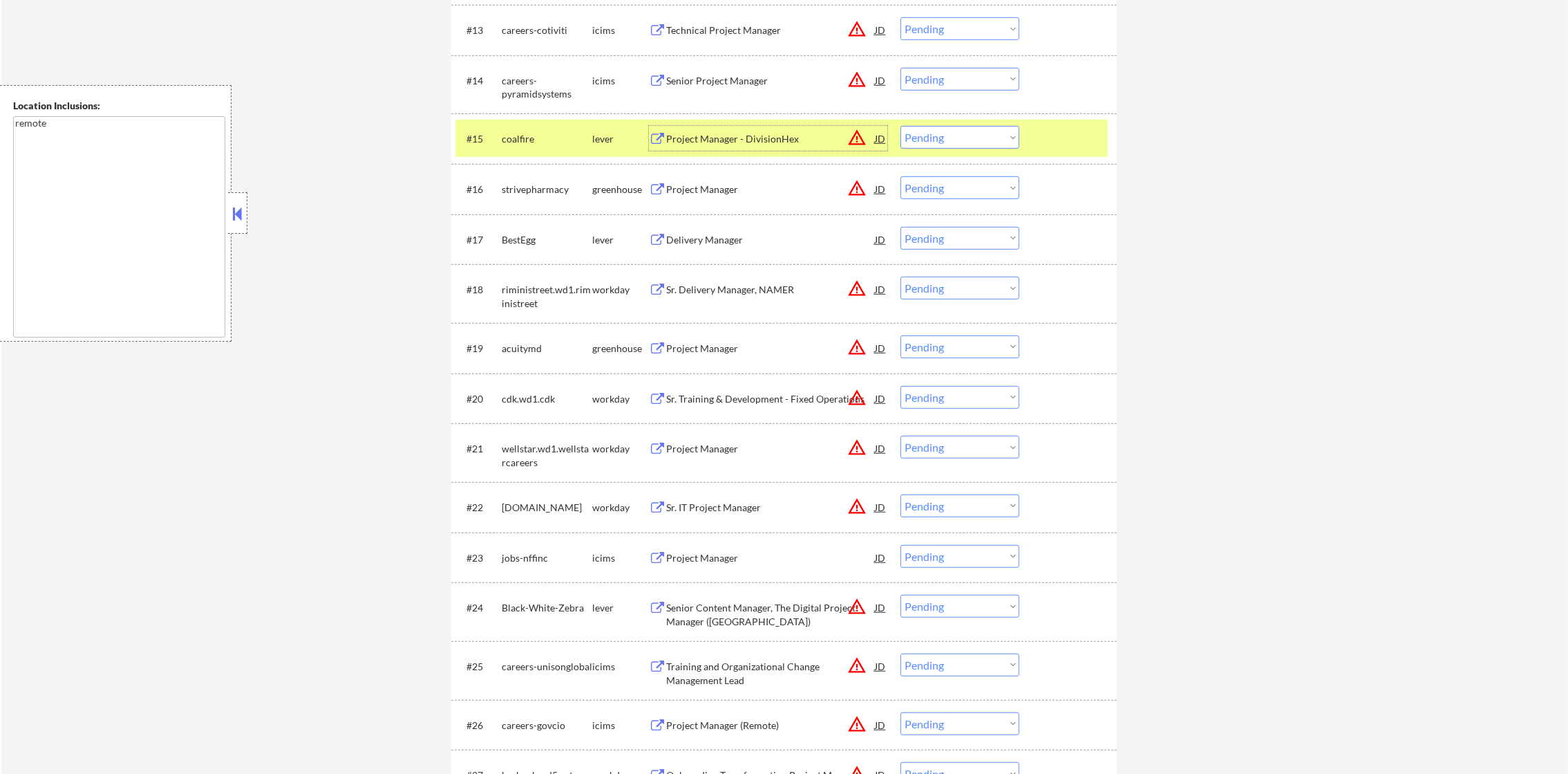
click at [942, 128] on select "Choose an option... Pending Applied Excluded (Questions) Excluded (Expired) Exc…" at bounding box center [959, 137] width 119 height 23
click at [900, 126] on select "Choose an option... Pending Applied Excluded (Questions) Excluded (Expired) Exc…" at bounding box center [959, 137] width 119 height 23
click at [538, 140] on div "coalfire" at bounding box center [546, 138] width 90 height 13
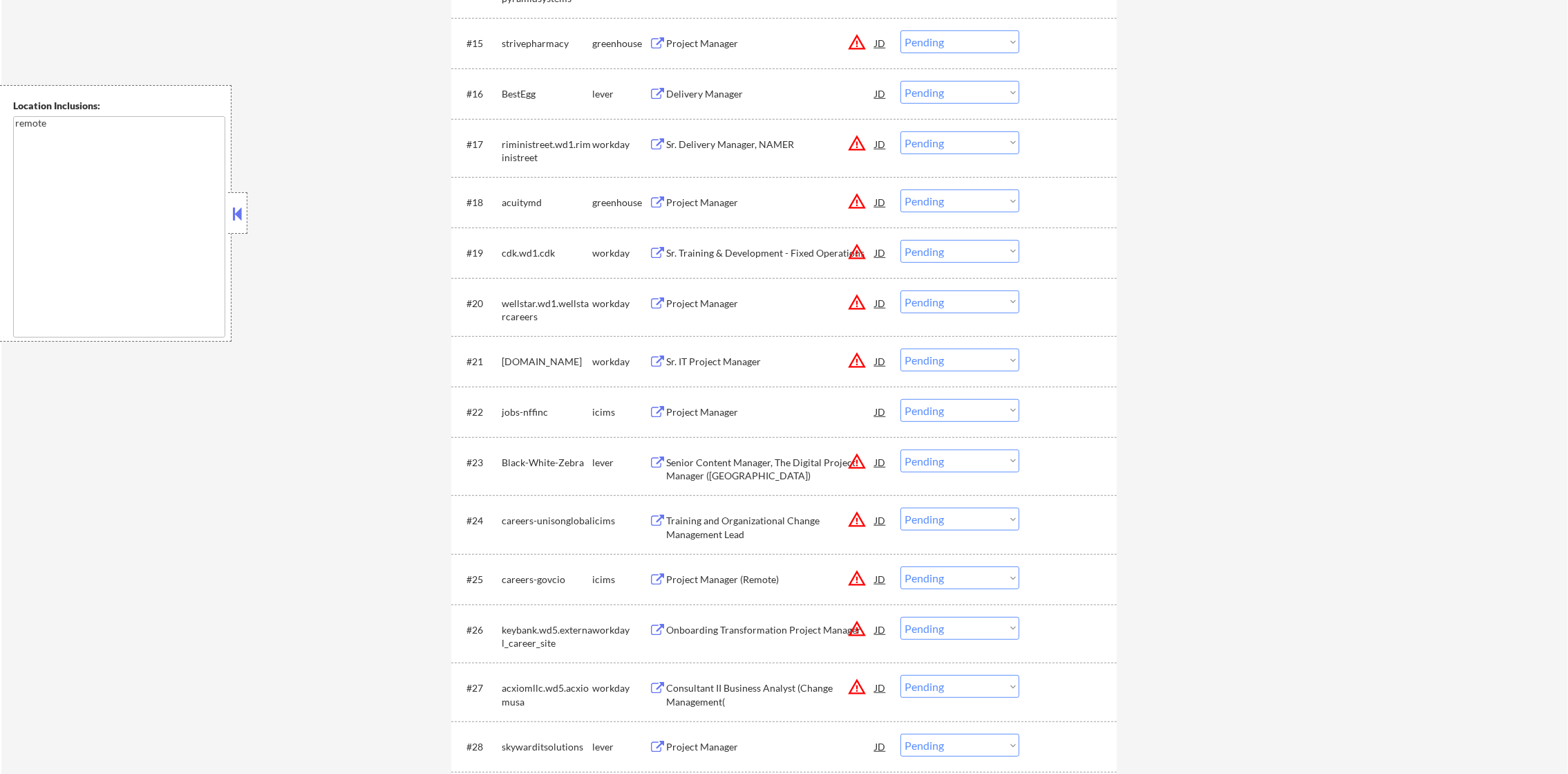
scroll to position [1279, 0]
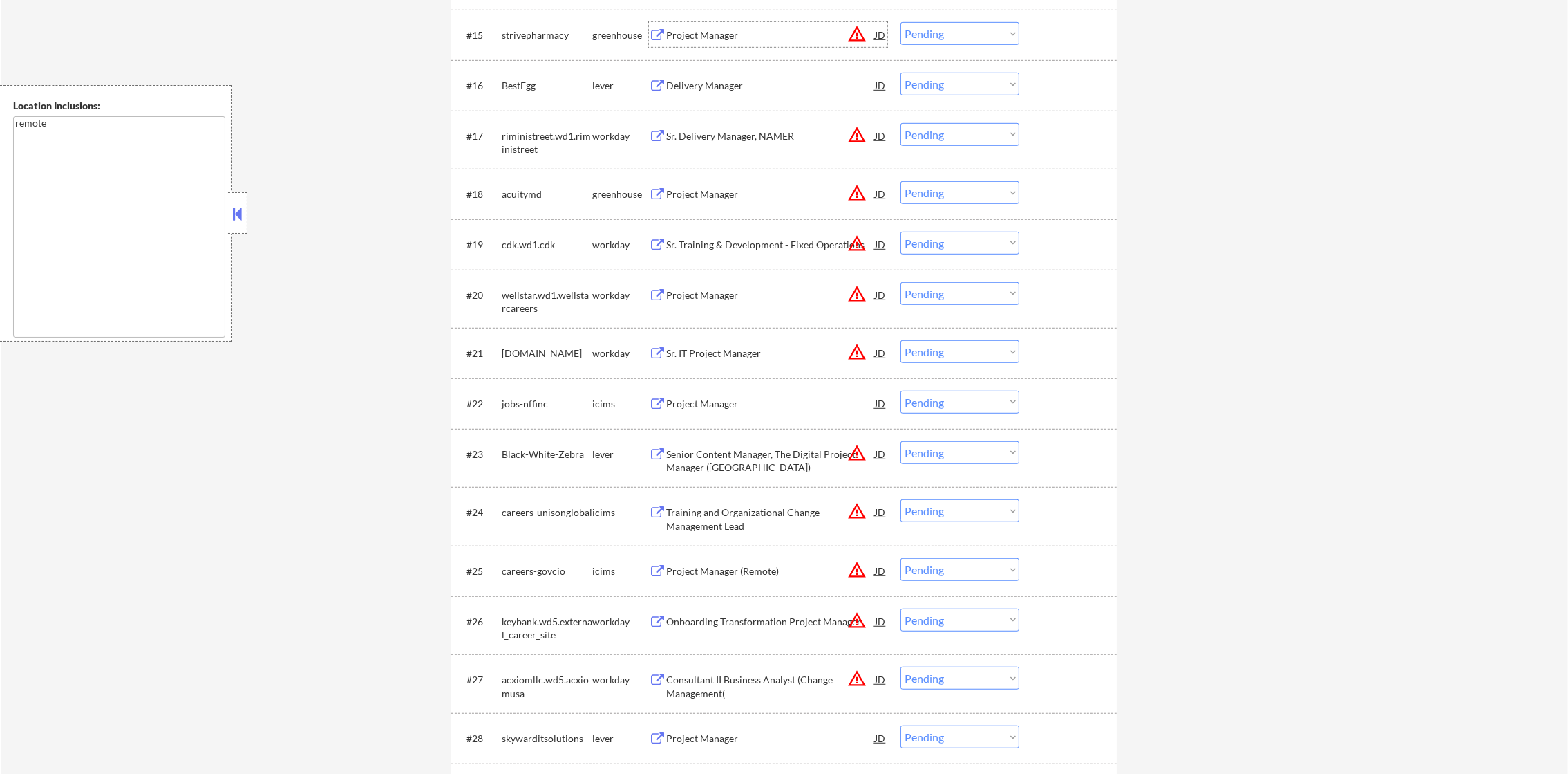
click at [754, 25] on div "Project Manager" at bounding box center [771, 35] width 209 height 25
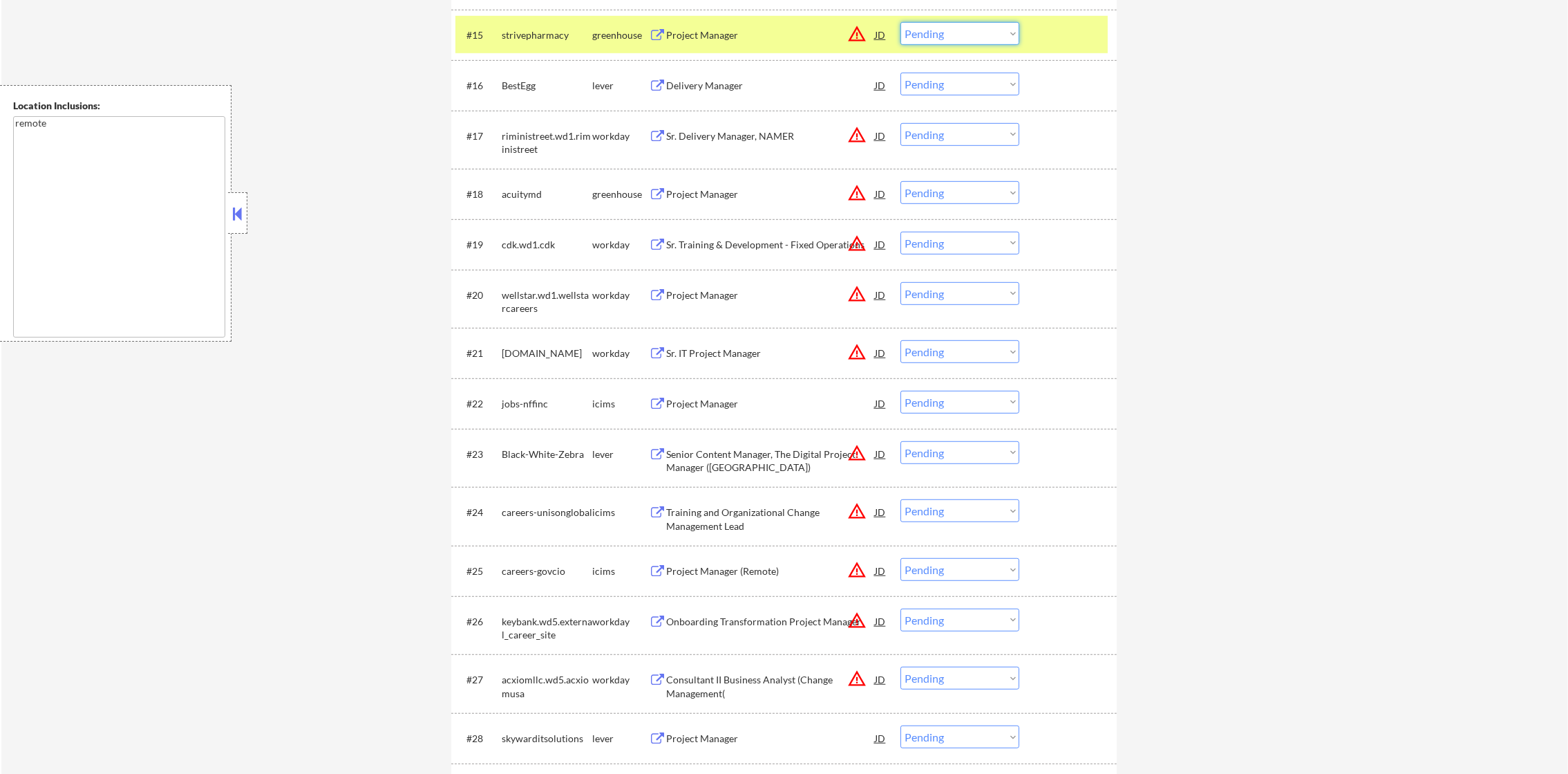
click at [1007, 38] on select "Choose an option... Pending Applied Excluded (Questions) Excluded (Expired) Exc…" at bounding box center [959, 34] width 119 height 23
click at [900, 22] on select "Choose an option... Pending Applied Excluded (Questions) Excluded (Expired) Exc…" at bounding box center [959, 34] width 119 height 23
click at [511, 41] on div "strivepharmacy" at bounding box center [546, 35] width 90 height 13
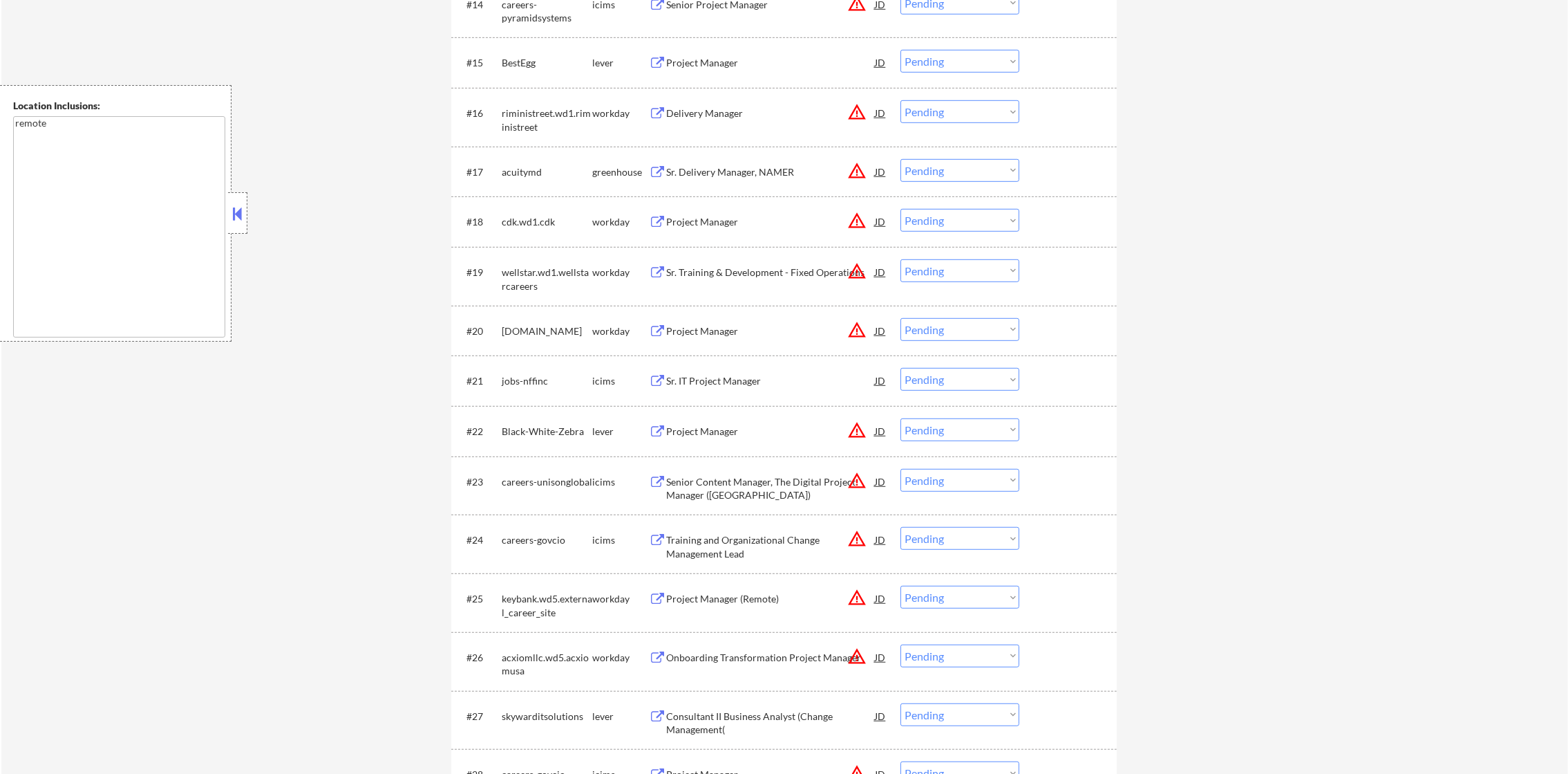
scroll to position [1244, 0]
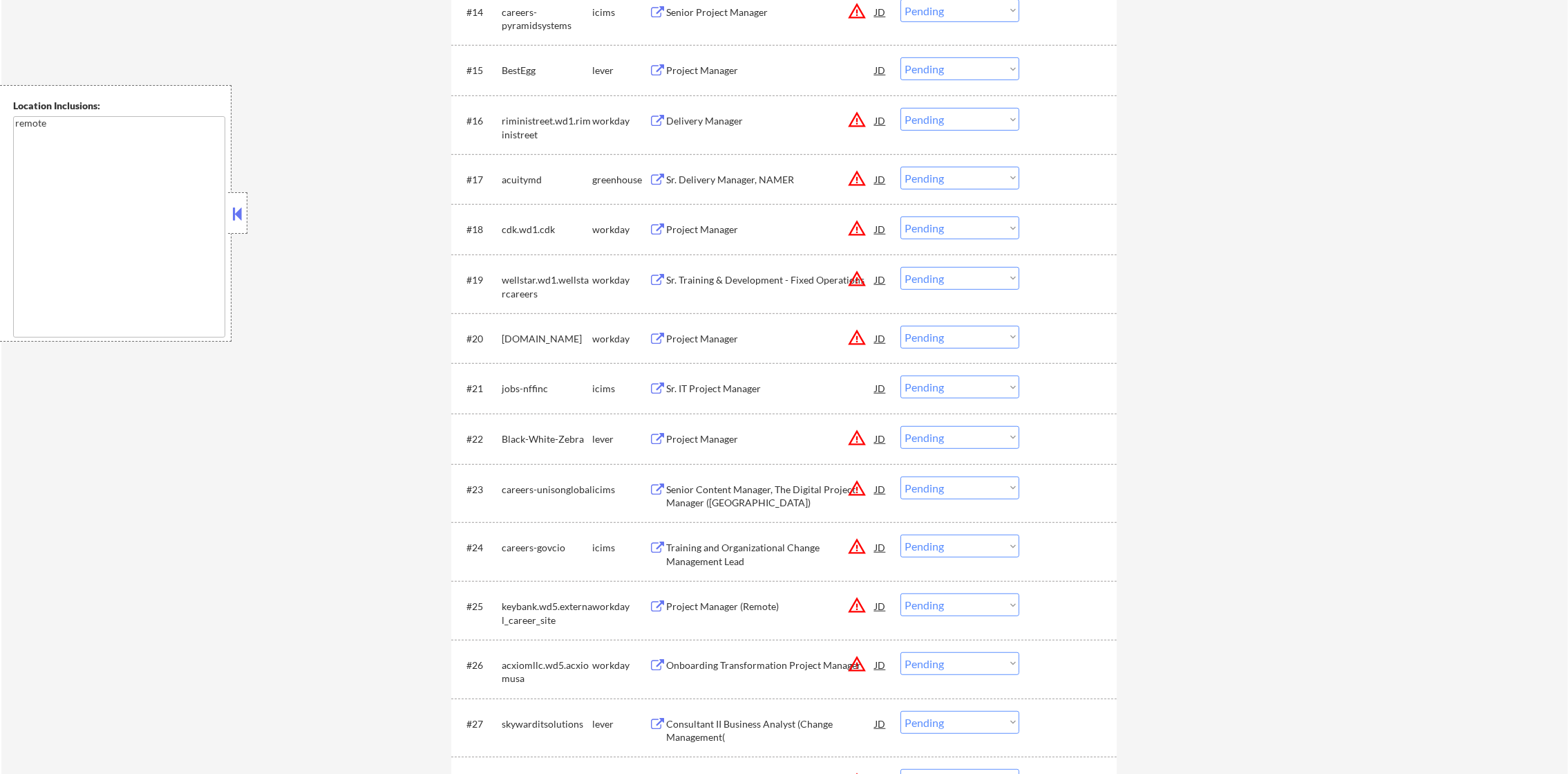
click at [759, 73] on div "Project Manager" at bounding box center [771, 70] width 209 height 13
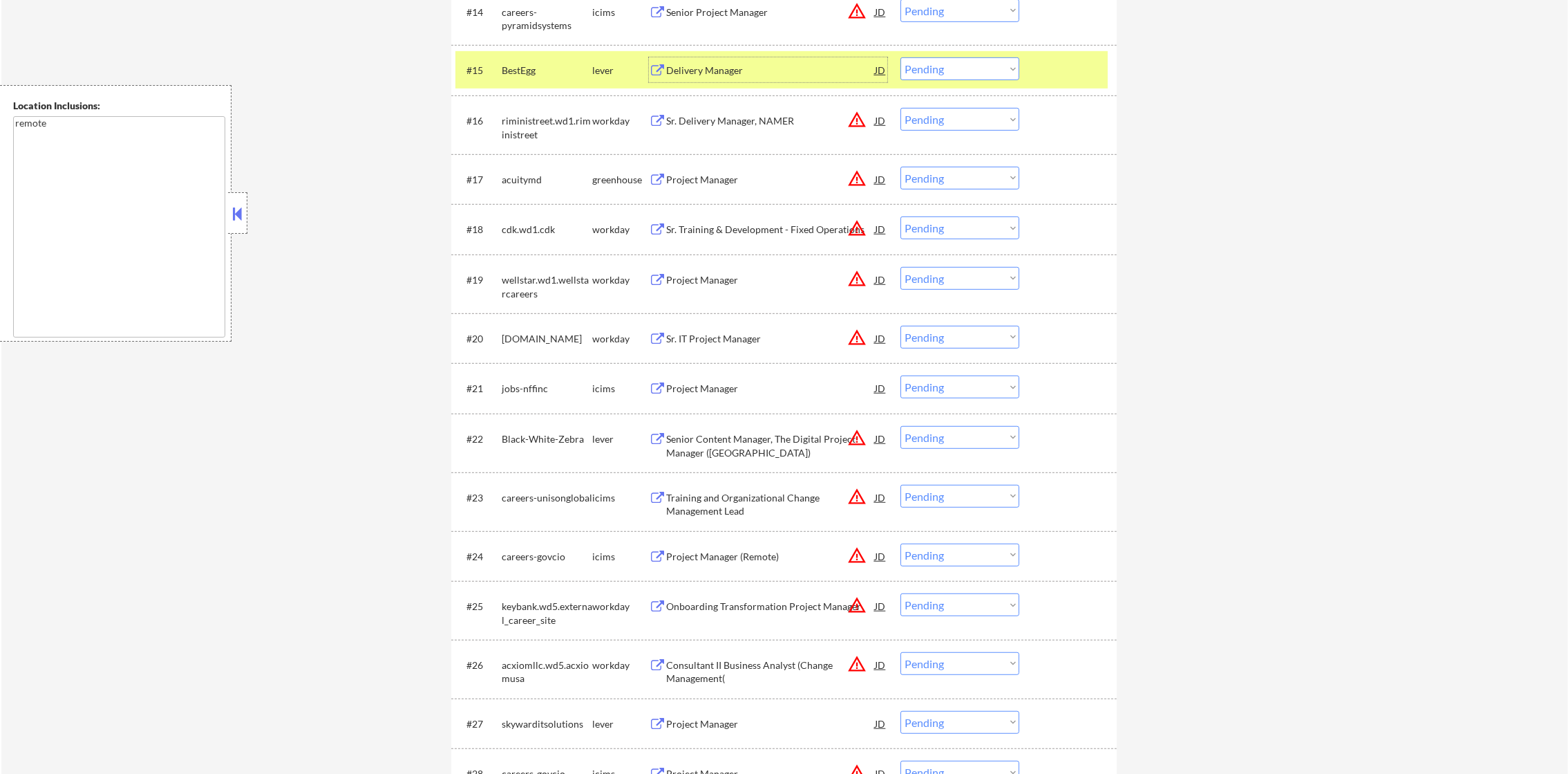
click at [945, 62] on select "Choose an option... Pending Applied Excluded (Questions) Excluded (Expired) Exc…" at bounding box center [959, 69] width 119 height 23
click at [900, 57] on select "Choose an option... Pending Applied Excluded (Questions) Excluded (Expired) Exc…" at bounding box center [959, 69] width 119 height 23
click at [557, 71] on div "BestEgg" at bounding box center [546, 70] width 90 height 13
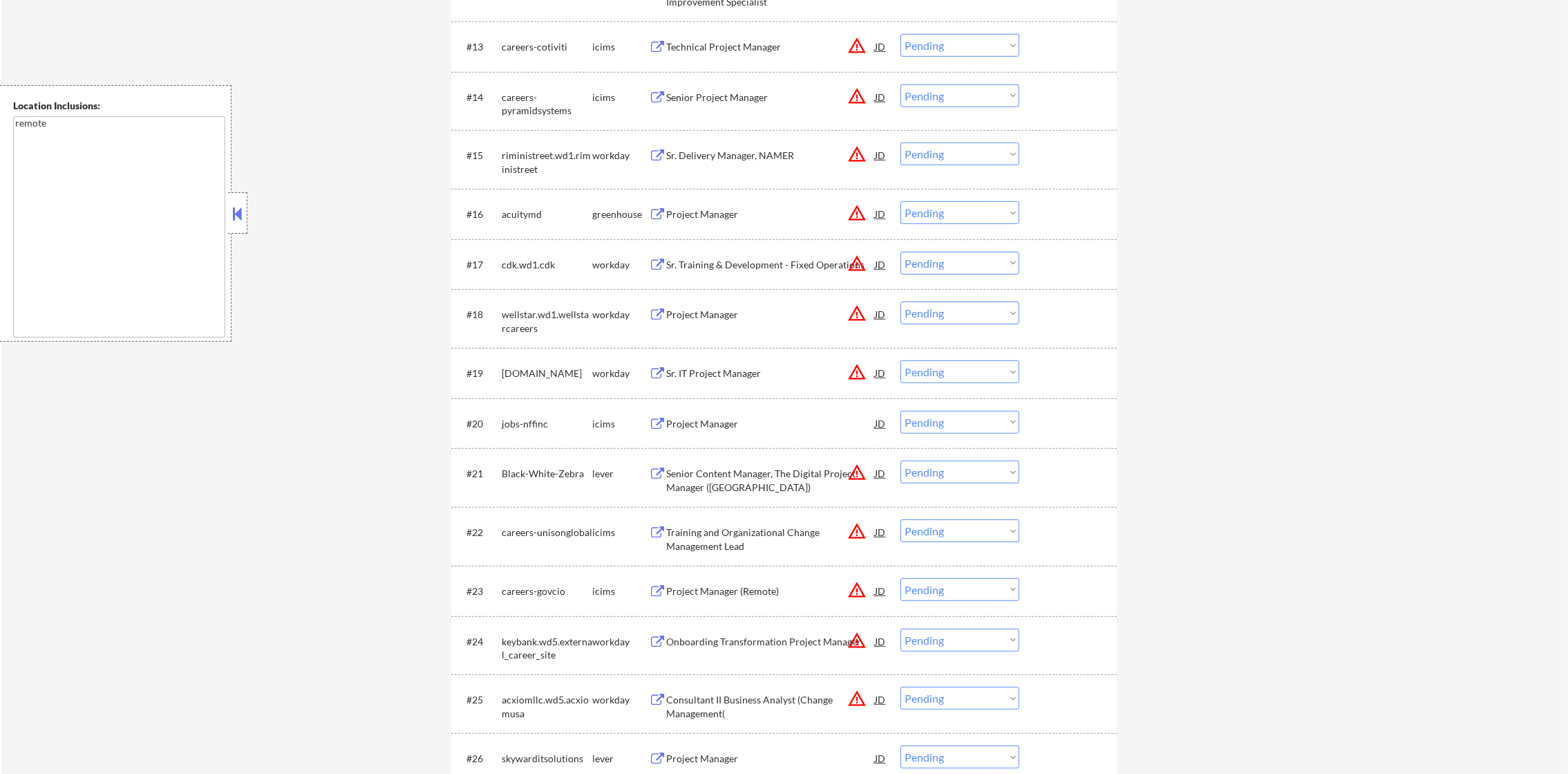
scroll to position [1175, 0]
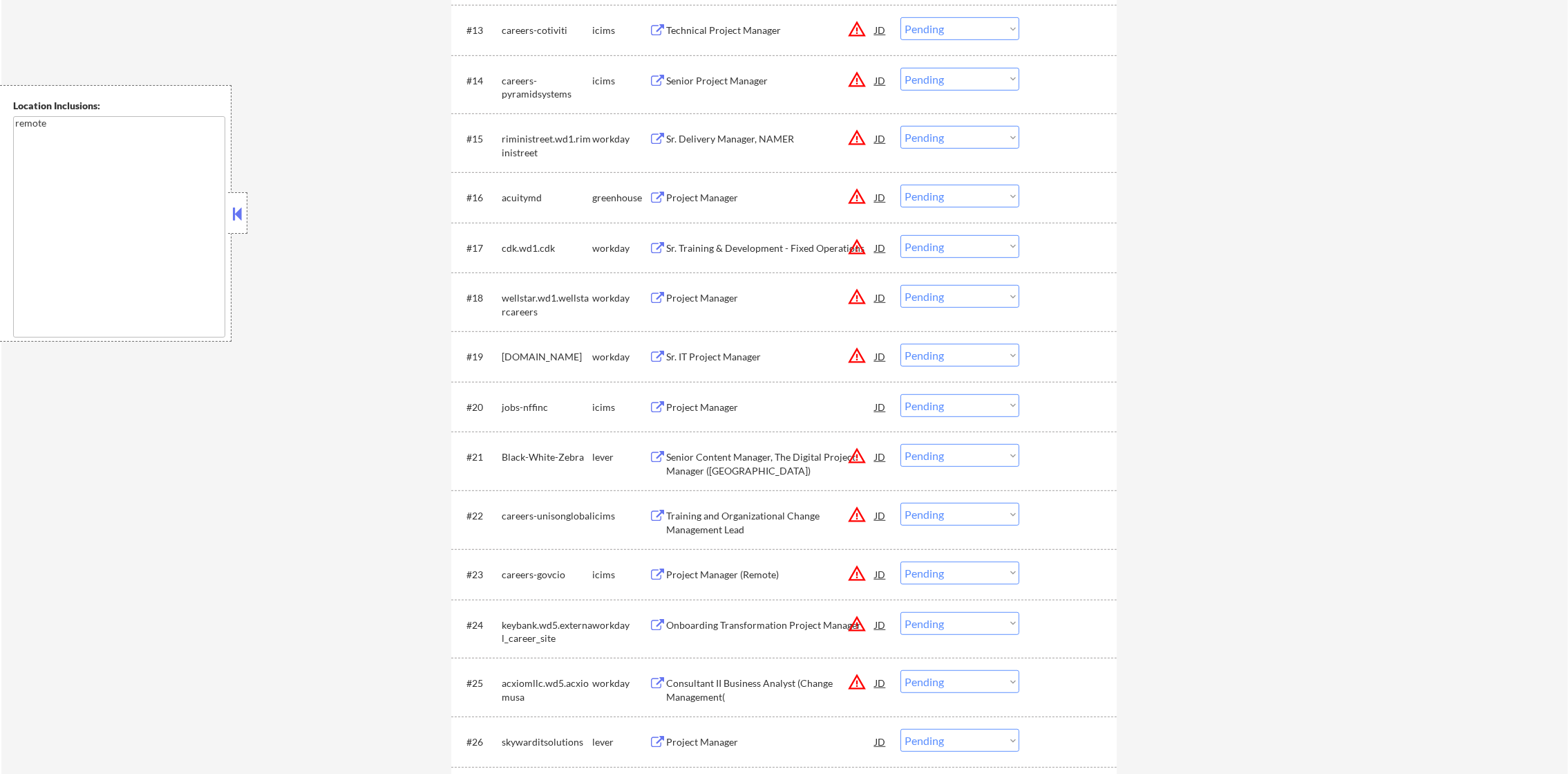
click at [756, 146] on div "Sr. Delivery Manager, NAMER" at bounding box center [771, 138] width 209 height 13
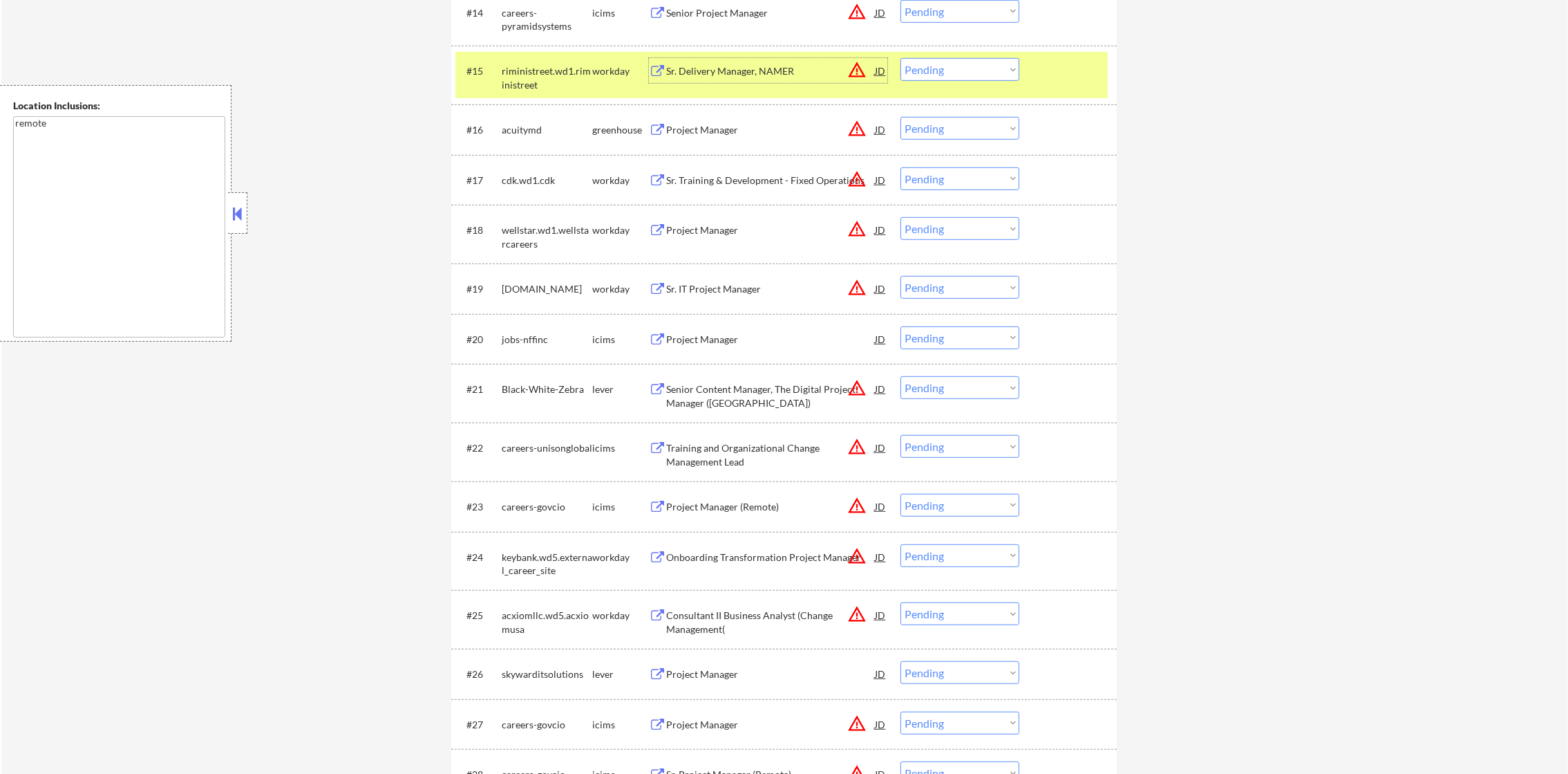
scroll to position [1244, 0]
click at [946, 76] on select "Choose an option... Pending Applied Excluded (Questions) Excluded (Expired) Exc…" at bounding box center [959, 69] width 119 height 23
click at [900, 57] on select "Choose an option... Pending Applied Excluded (Questions) Excluded (Expired) Exc…" at bounding box center [959, 69] width 119 height 23
click at [561, 72] on div "riministreet.wd1.riministreet" at bounding box center [546, 77] width 90 height 27
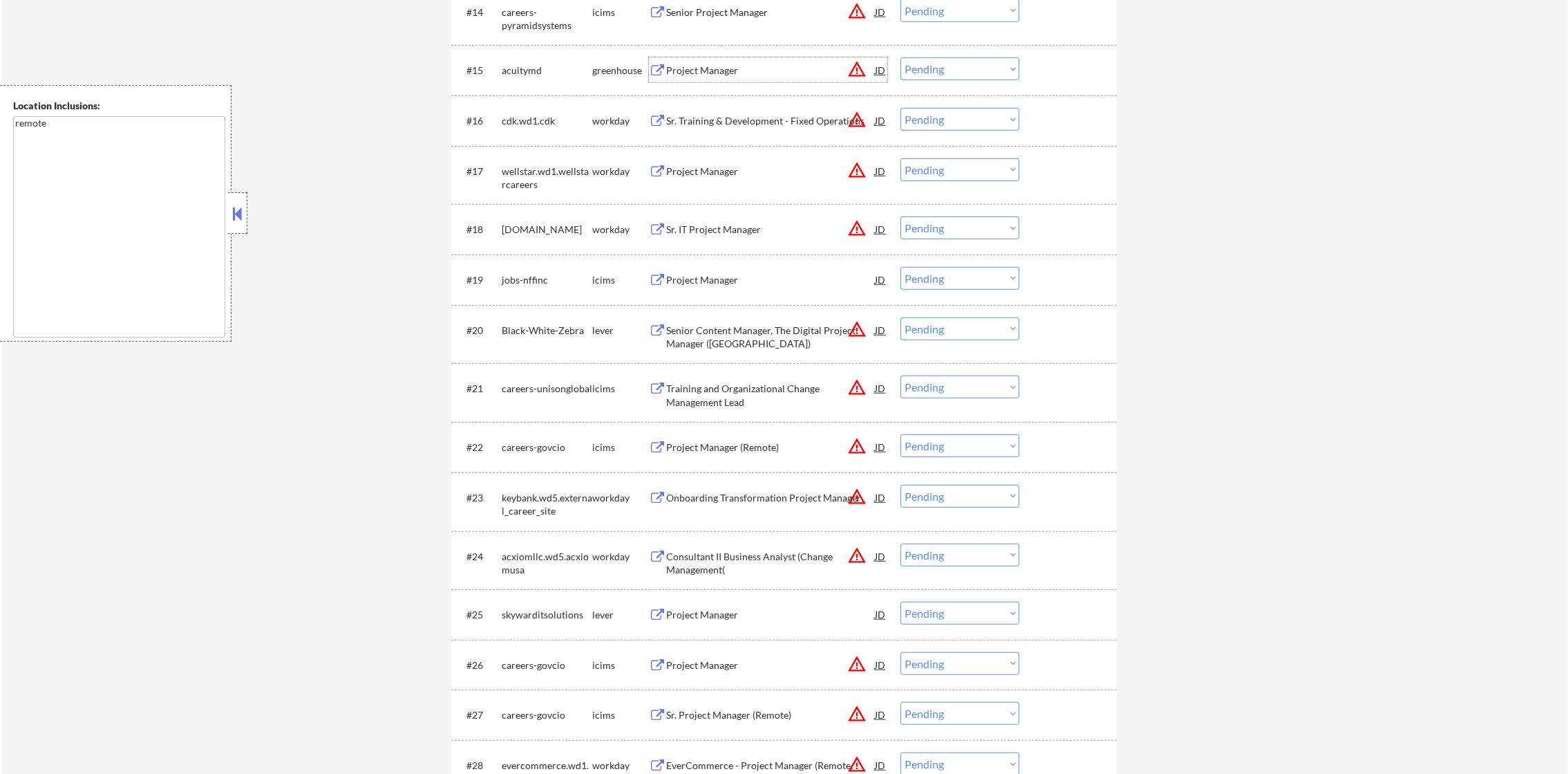
click at [733, 69] on div "Project Manager" at bounding box center [771, 70] width 209 height 13
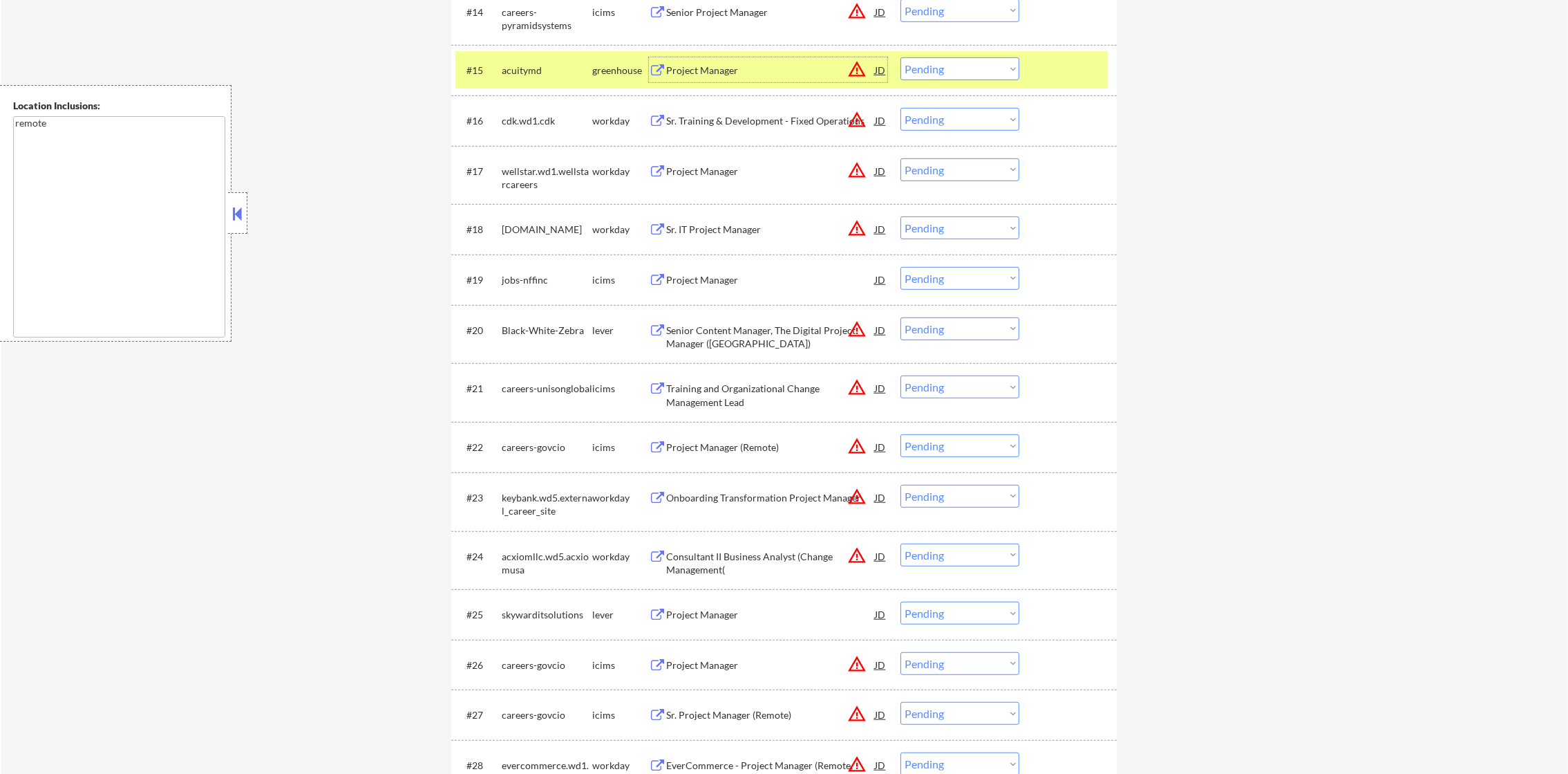
click at [919, 49] on div "#15 acuitymd greenhouse Project Manager JD warning_amber Choose an option... Pe…" at bounding box center [784, 70] width 666 height 51
drag, startPoint x: 926, startPoint y: 66, endPoint x: 933, endPoint y: 80, distance: 15.7
click at [928, 69] on select "Choose an option... Pending Applied Excluded (Questions) Excluded (Expired) Exc…" at bounding box center [959, 69] width 119 height 23
click at [900, 57] on select "Choose an option... Pending Applied Excluded (Questions) Excluded (Expired) Exc…" at bounding box center [959, 69] width 119 height 23
click at [503, 70] on div "acuitymd" at bounding box center [546, 70] width 90 height 13
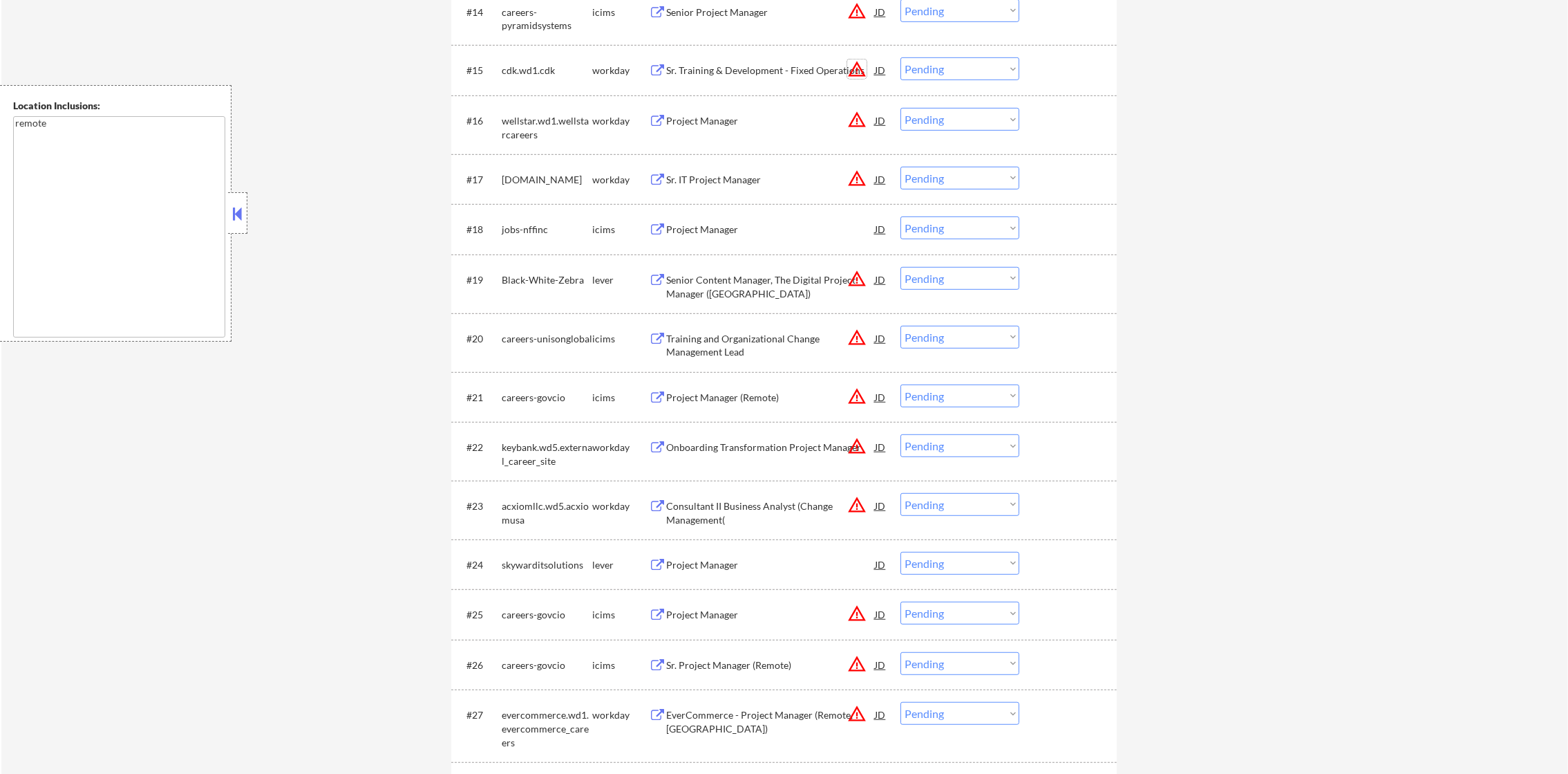
click at [861, 63] on button "warning_amber" at bounding box center [857, 70] width 20 height 20
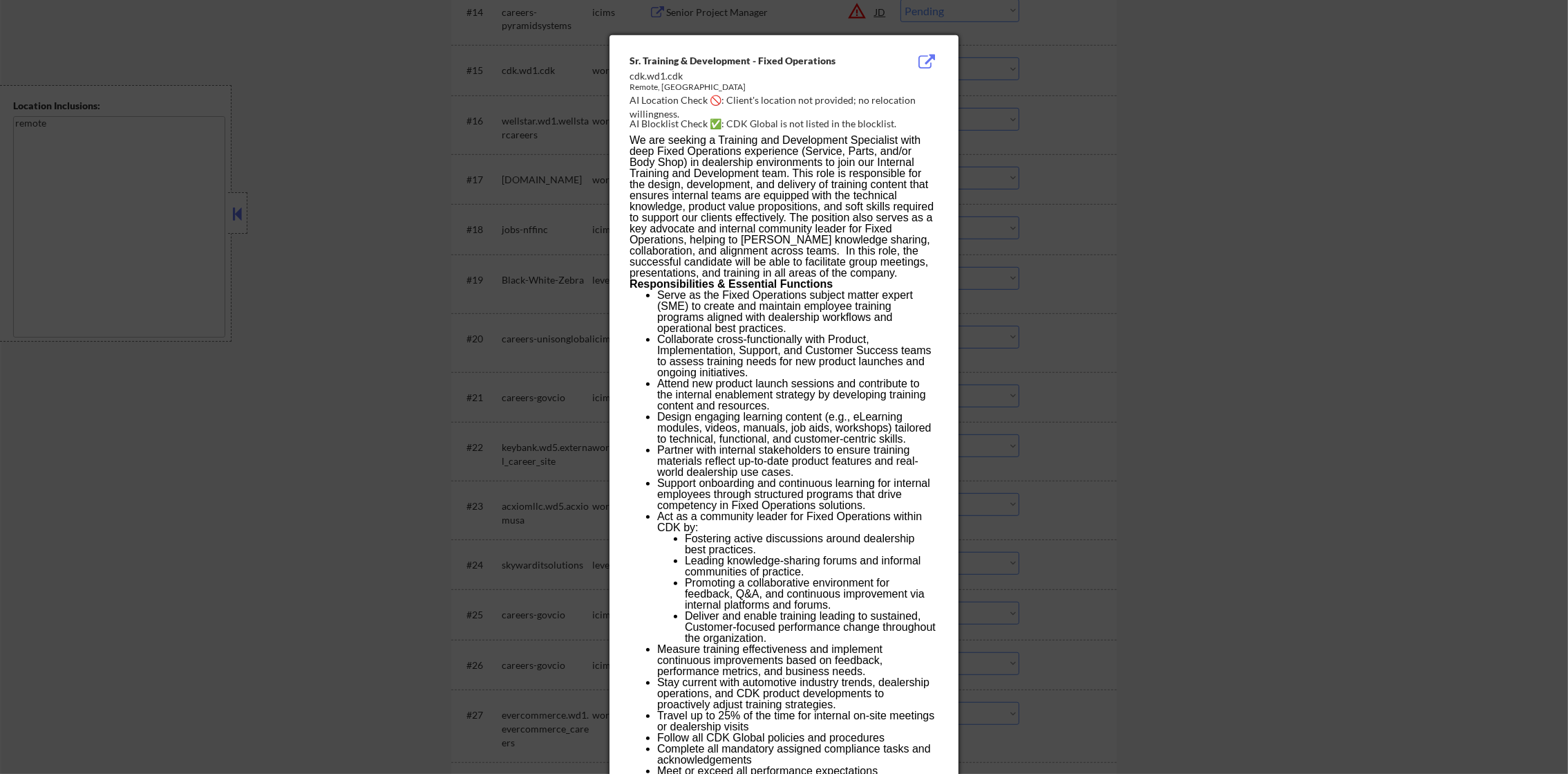
click at [1126, 121] on div at bounding box center [784, 387] width 1568 height 774
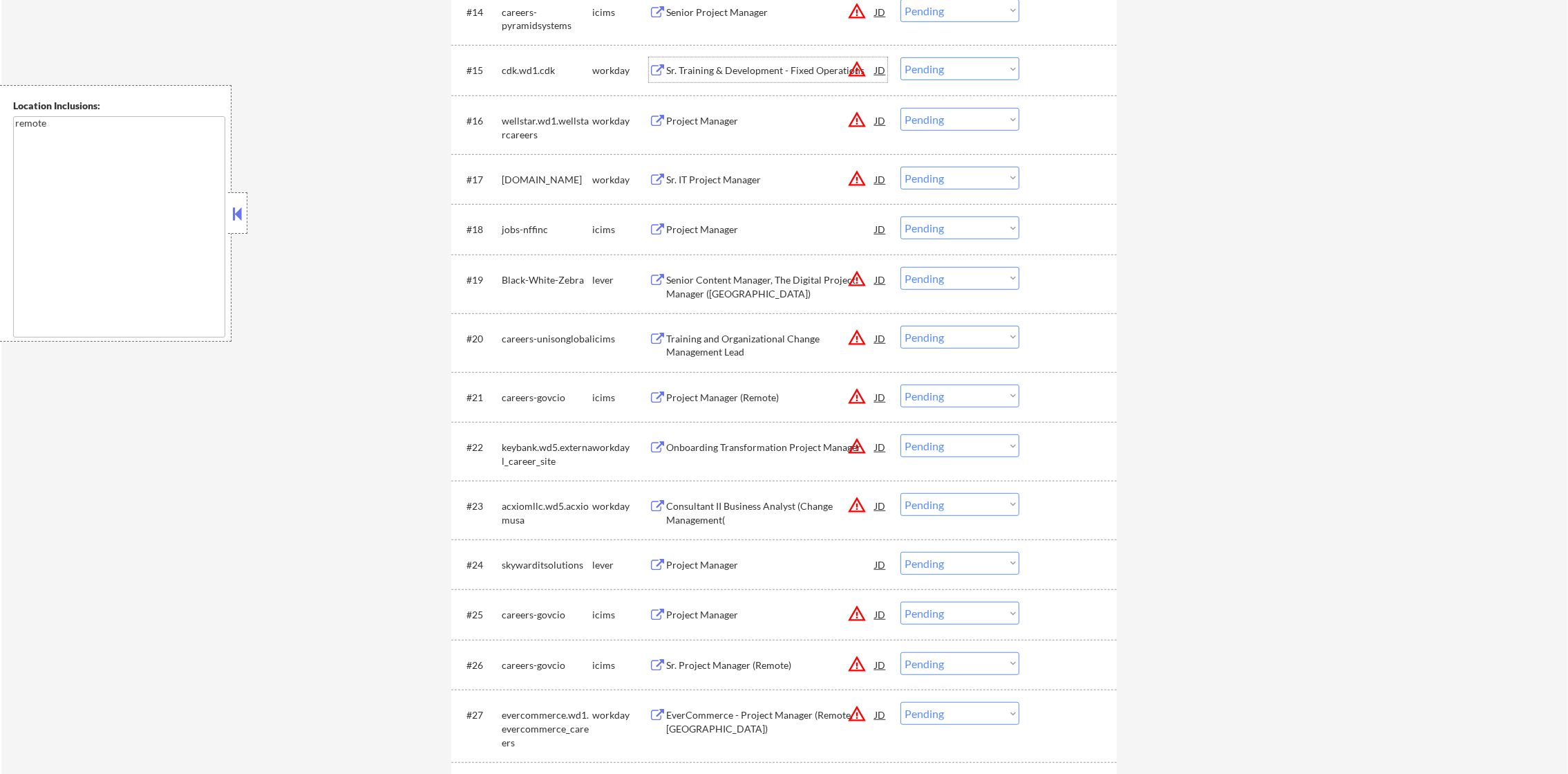
click at [805, 66] on div "Sr. Training & Development - Fixed Operations" at bounding box center [771, 70] width 209 height 13
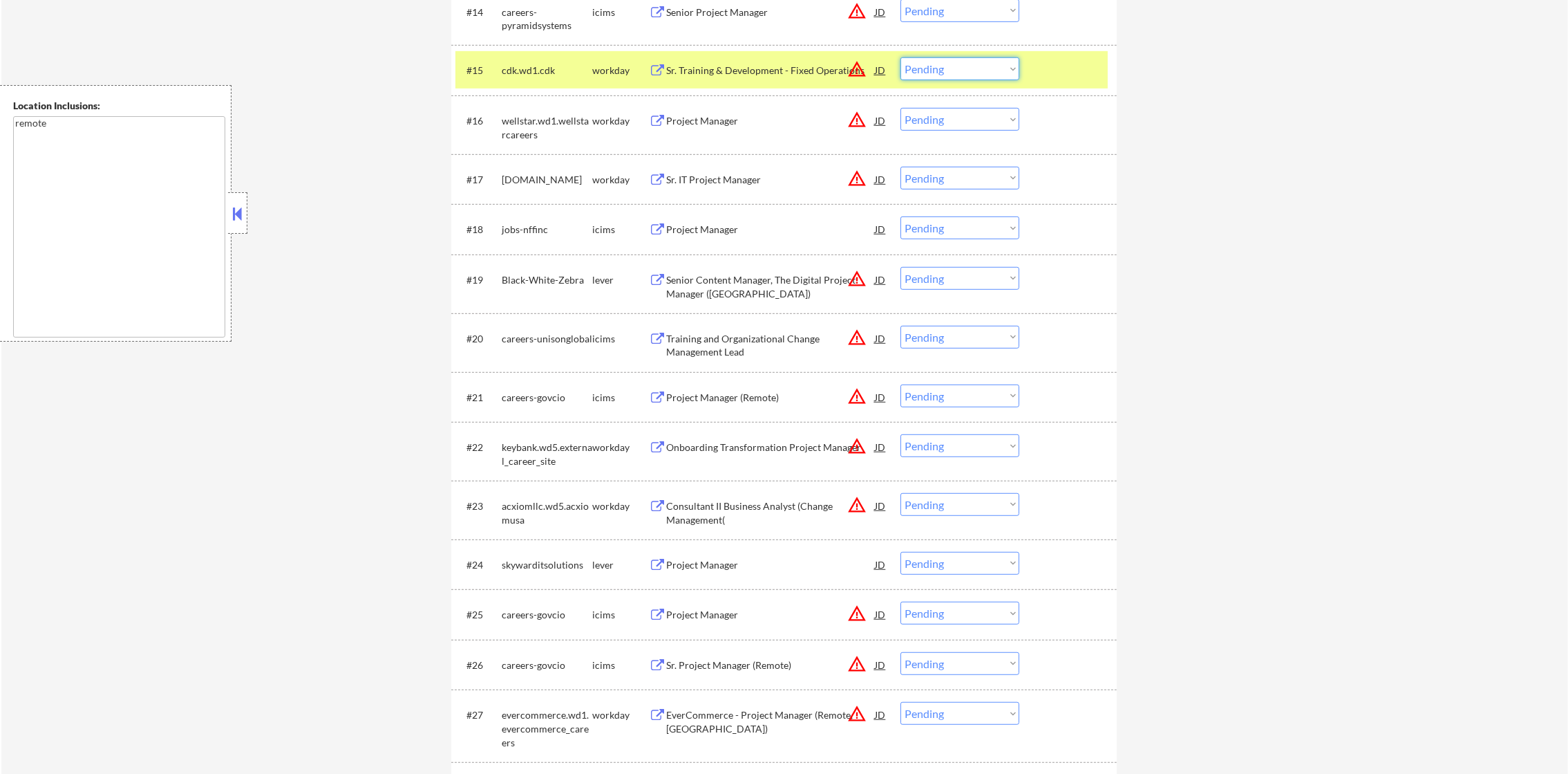
drag, startPoint x: 947, startPoint y: 67, endPoint x: 954, endPoint y: 81, distance: 15.7
click at [947, 67] on select "Choose an option... Pending Applied Excluded (Questions) Excluded (Expired) Exc…" at bounding box center [959, 69] width 119 height 23
click at [900, 57] on select "Choose an option... Pending Applied Excluded (Questions) Excluded (Expired) Exc…" at bounding box center [959, 69] width 119 height 23
click at [527, 71] on div "cdk.wd1.cdk" at bounding box center [546, 70] width 90 height 13
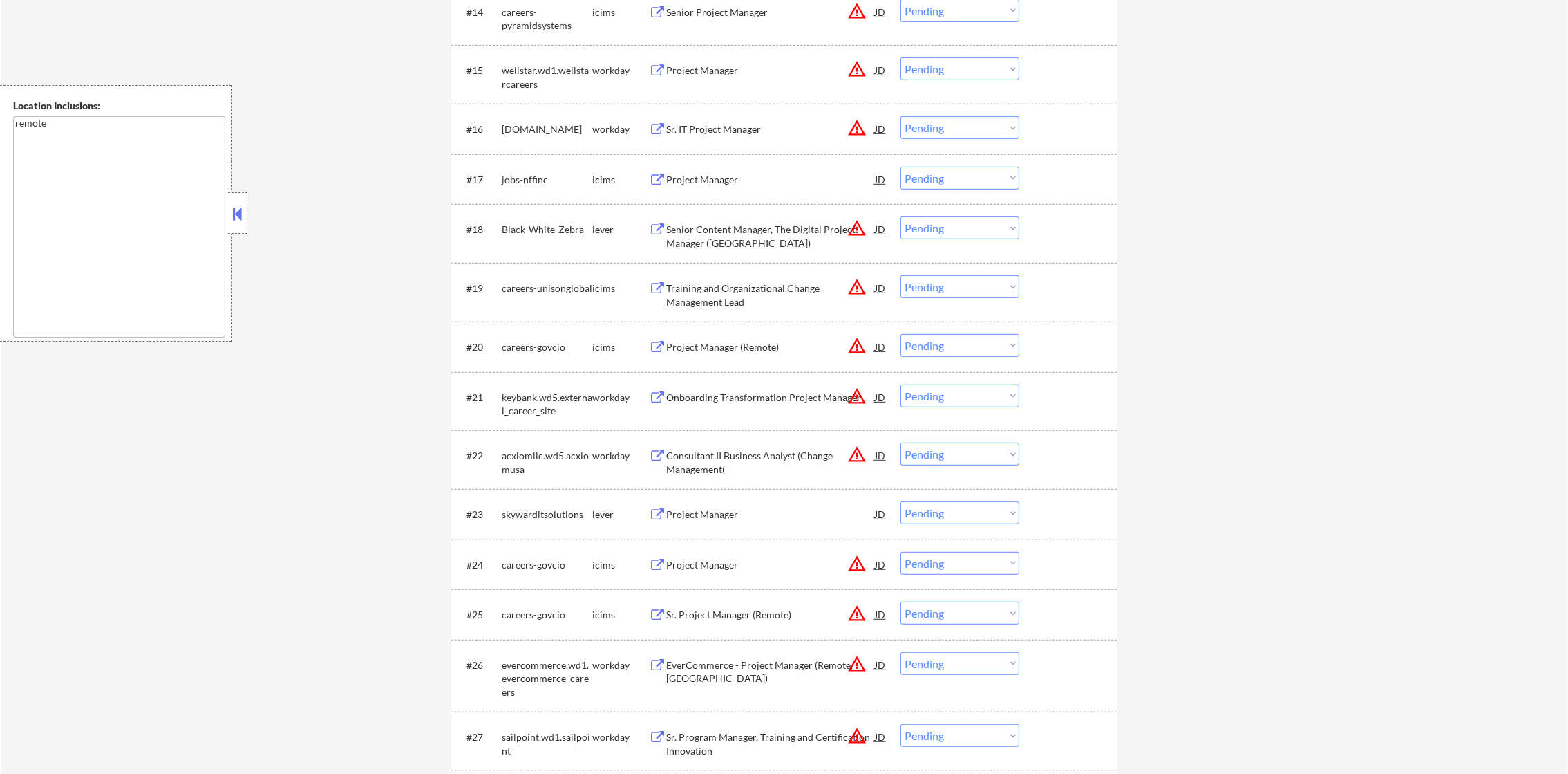
click at [856, 61] on button "warning_amber" at bounding box center [857, 70] width 20 height 20
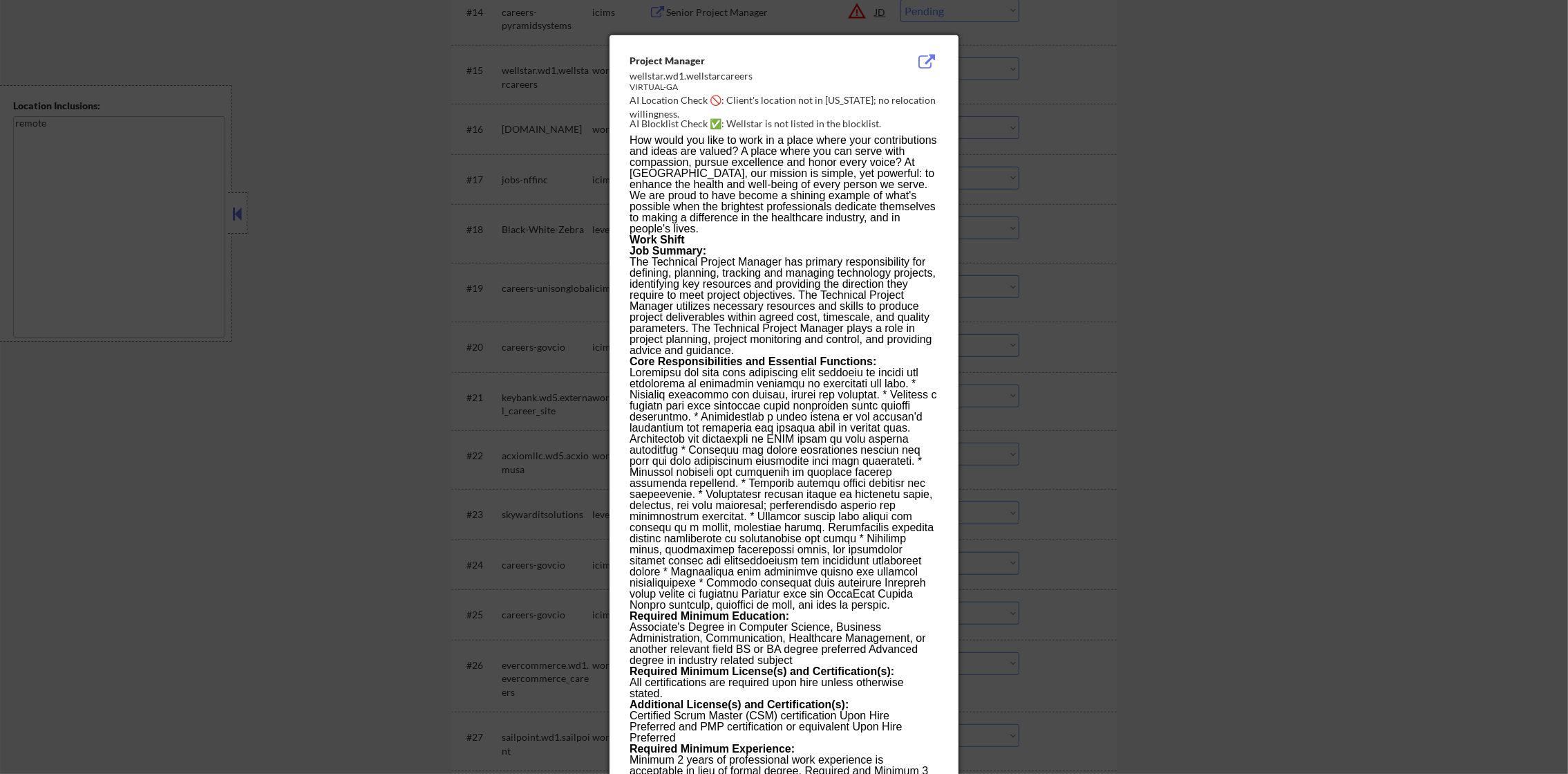
click at [1019, 66] on div at bounding box center [784, 387] width 1568 height 774
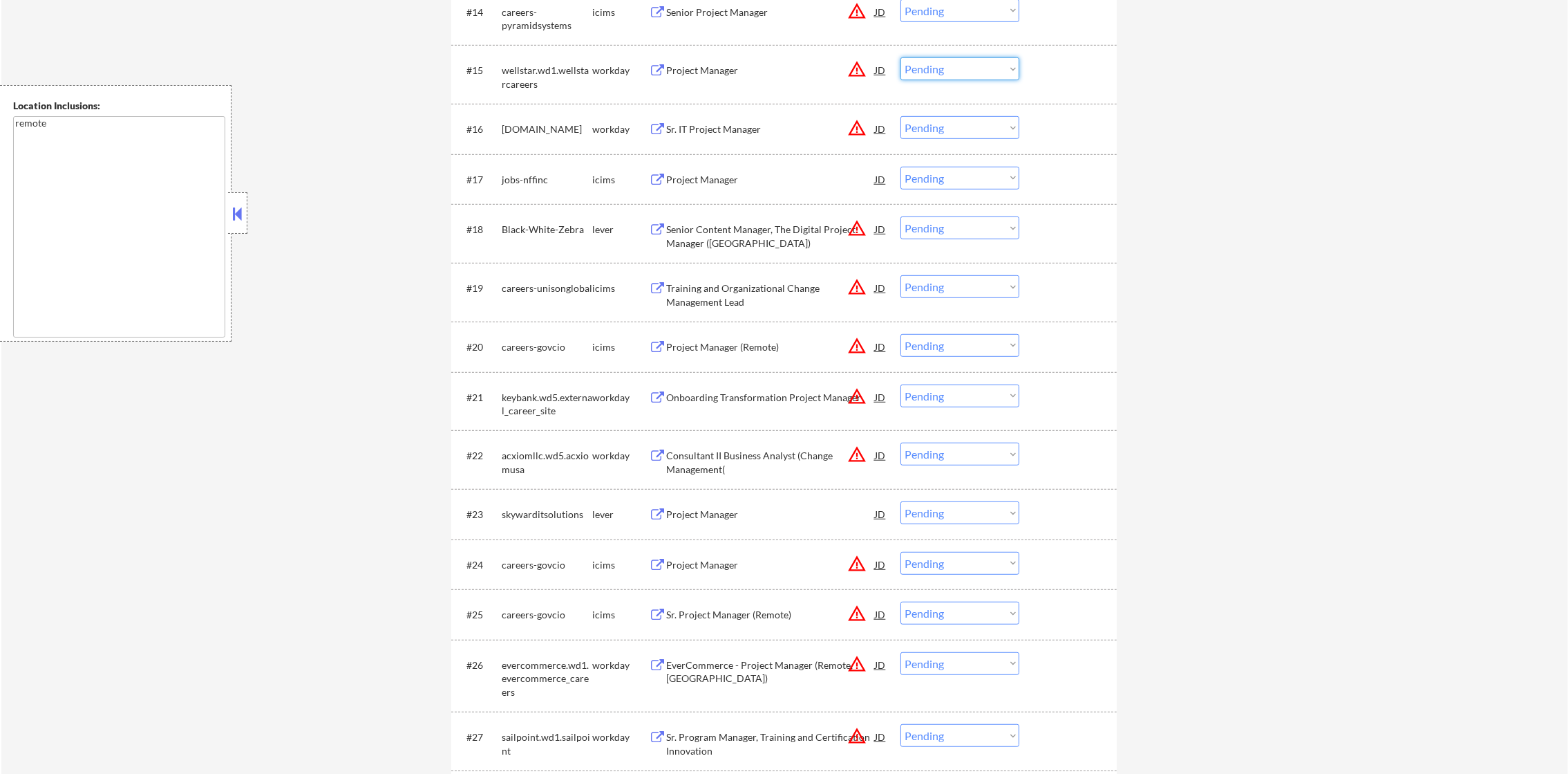
click at [979, 66] on select "Choose an option... Pending Applied Excluded (Questions) Excluded (Expired) Exc…" at bounding box center [959, 69] width 119 height 23
click at [900, 57] on select "Choose an option... Pending Applied Excluded (Questions) Excluded (Expired) Exc…" at bounding box center [959, 69] width 119 height 23
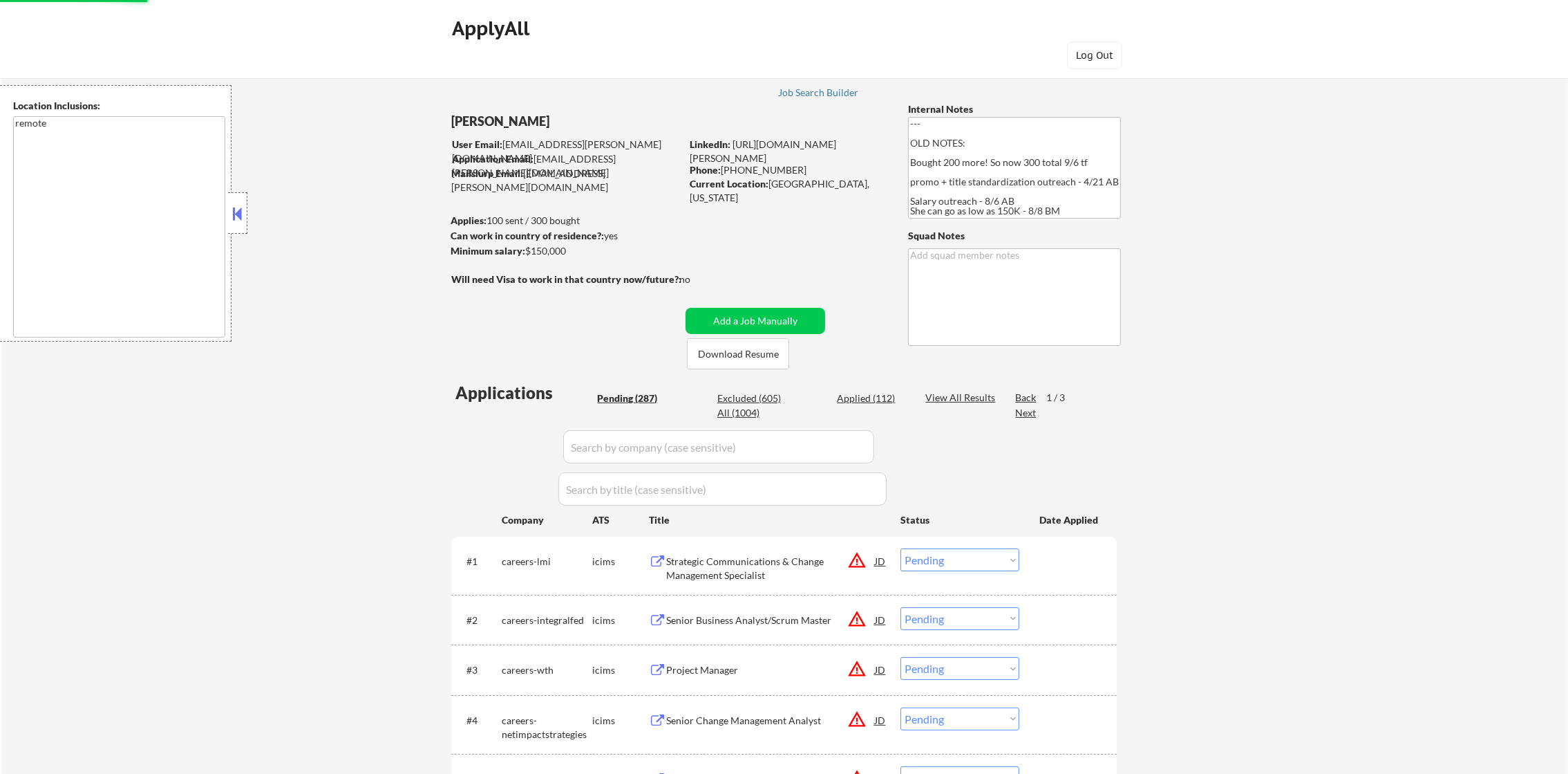
drag, startPoint x: 1582, startPoint y: 213, endPoint x: 1582, endPoint y: 59, distance: 154.0
click at [1567, 21] on html "← Return to /applysquad Mailslurp Inbox Job Search Builder Ashlee Alling User E…" at bounding box center [784, 387] width 1568 height 774
select select ""pending""
click at [890, 395] on div "Applied (112)" at bounding box center [871, 397] width 69 height 13
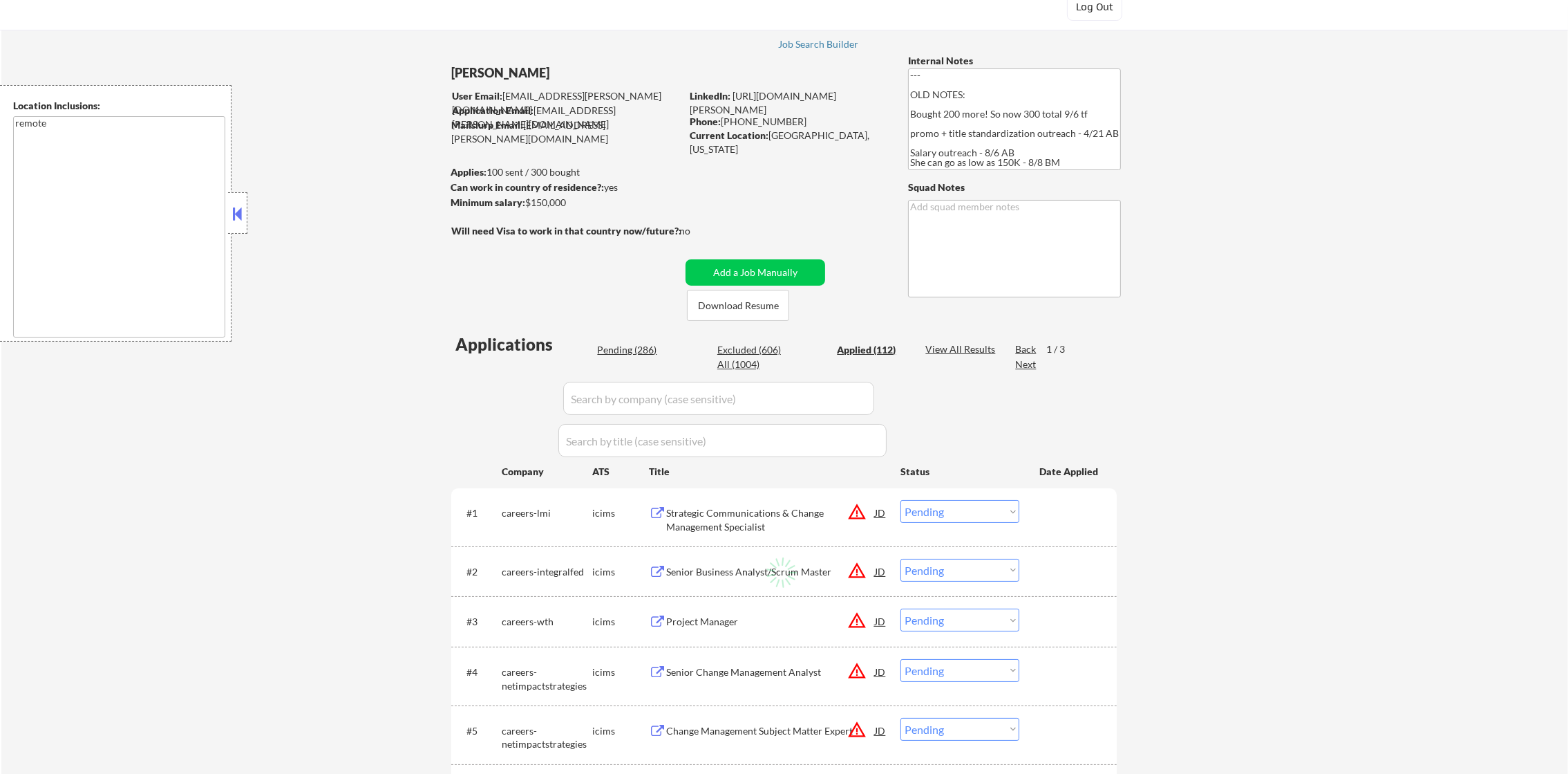
scroll to position [138, 0]
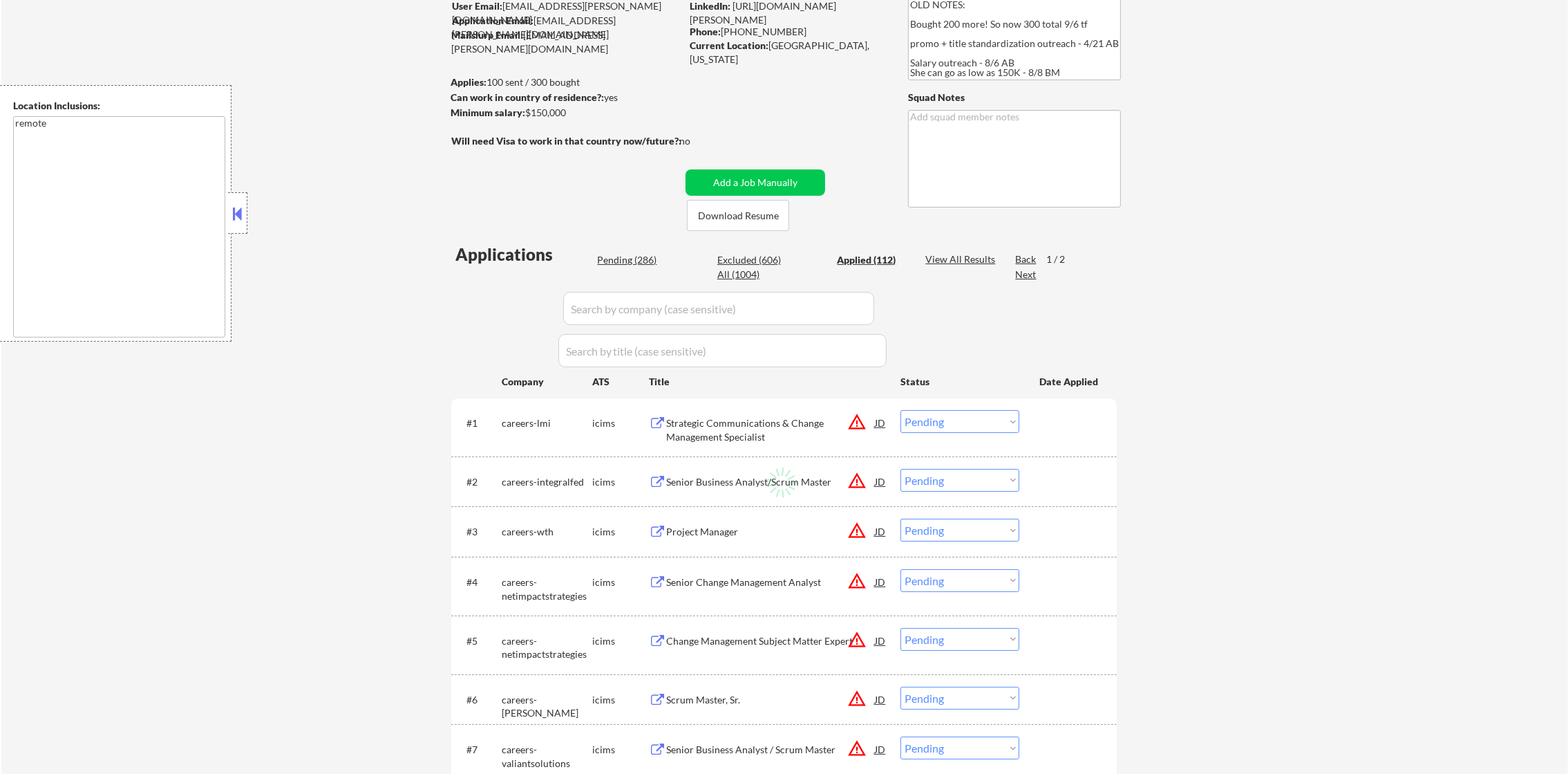
select select ""applied""
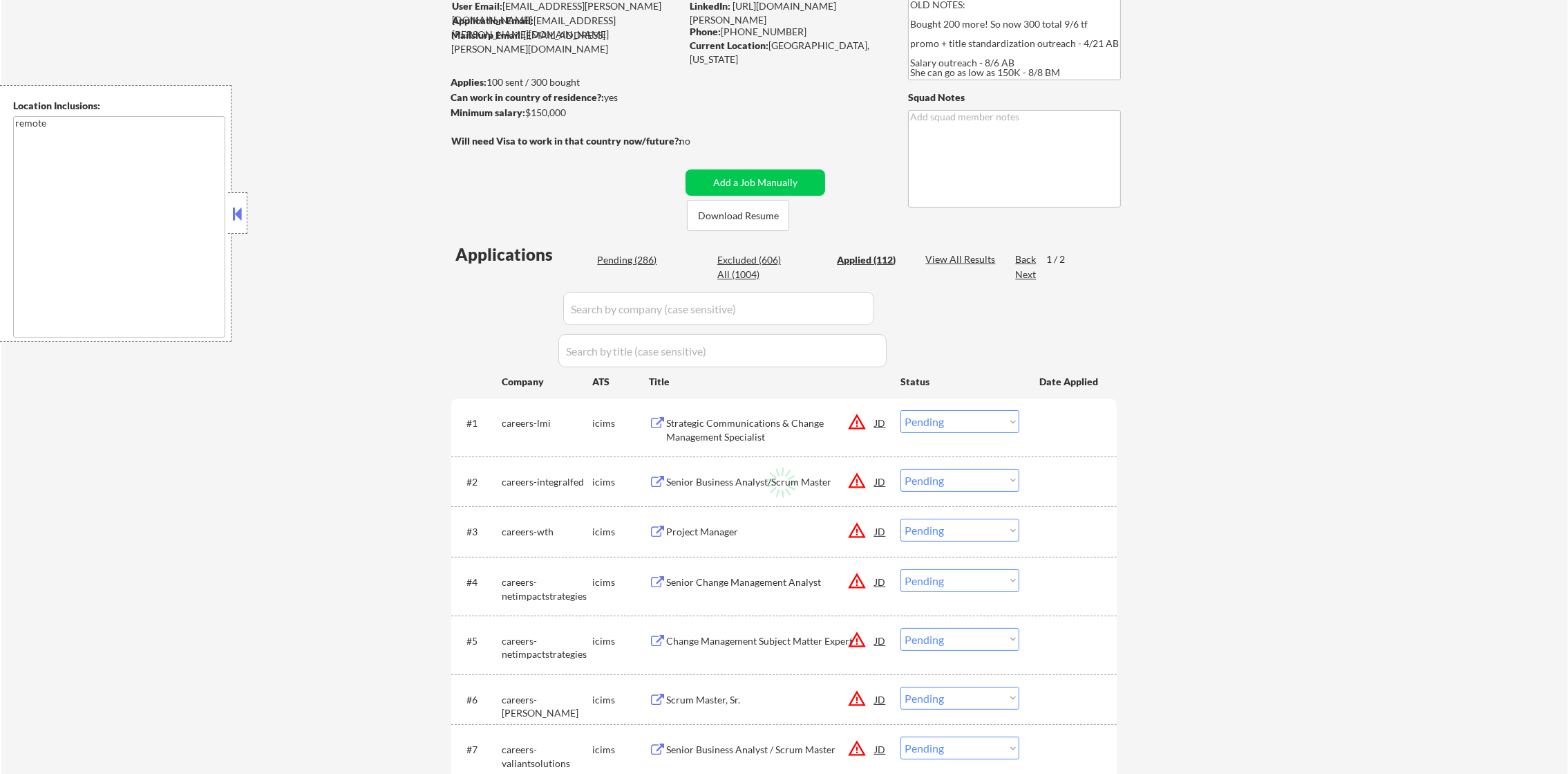
select select ""applied""
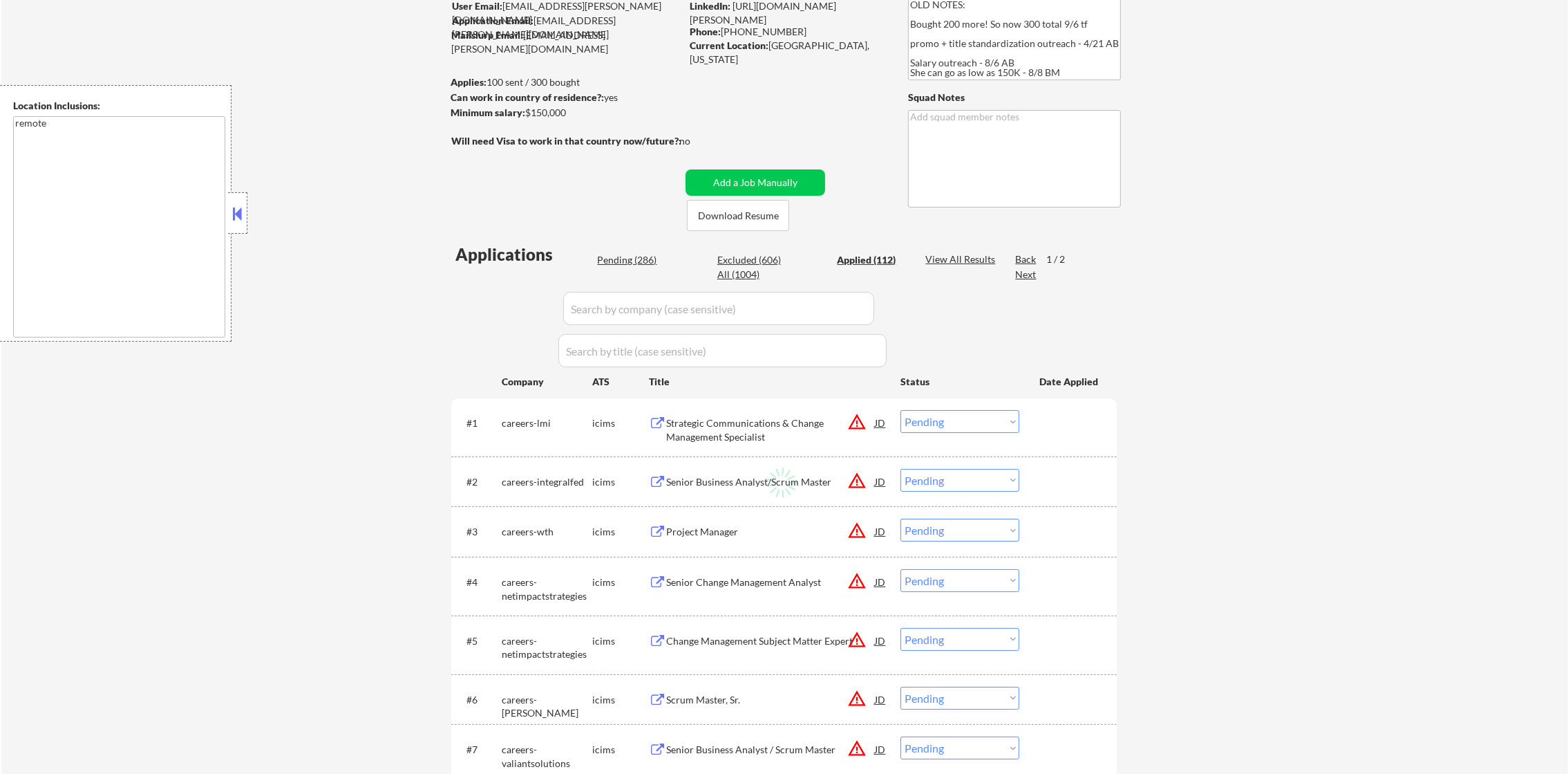
select select ""applied""
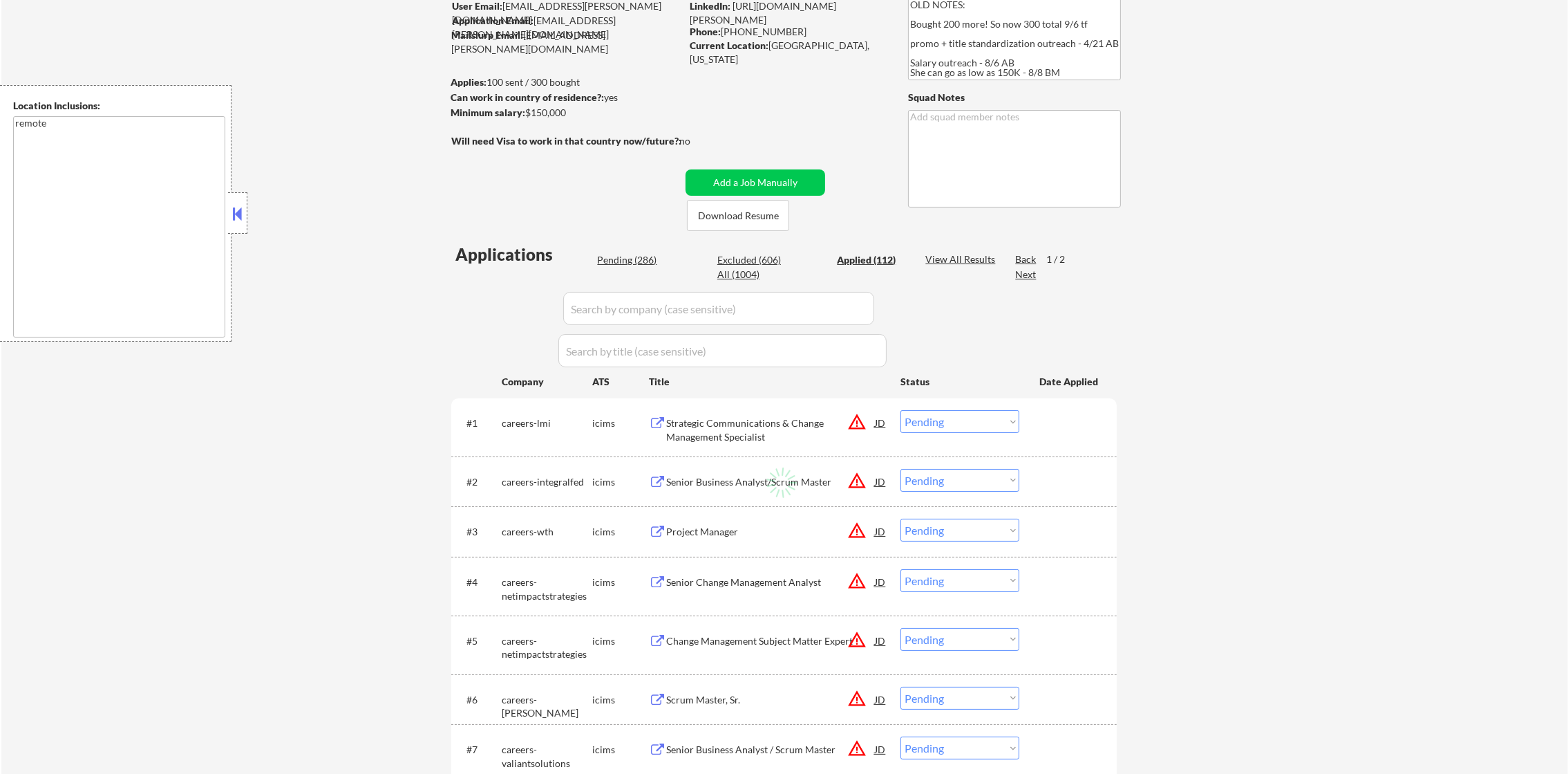
select select ""applied""
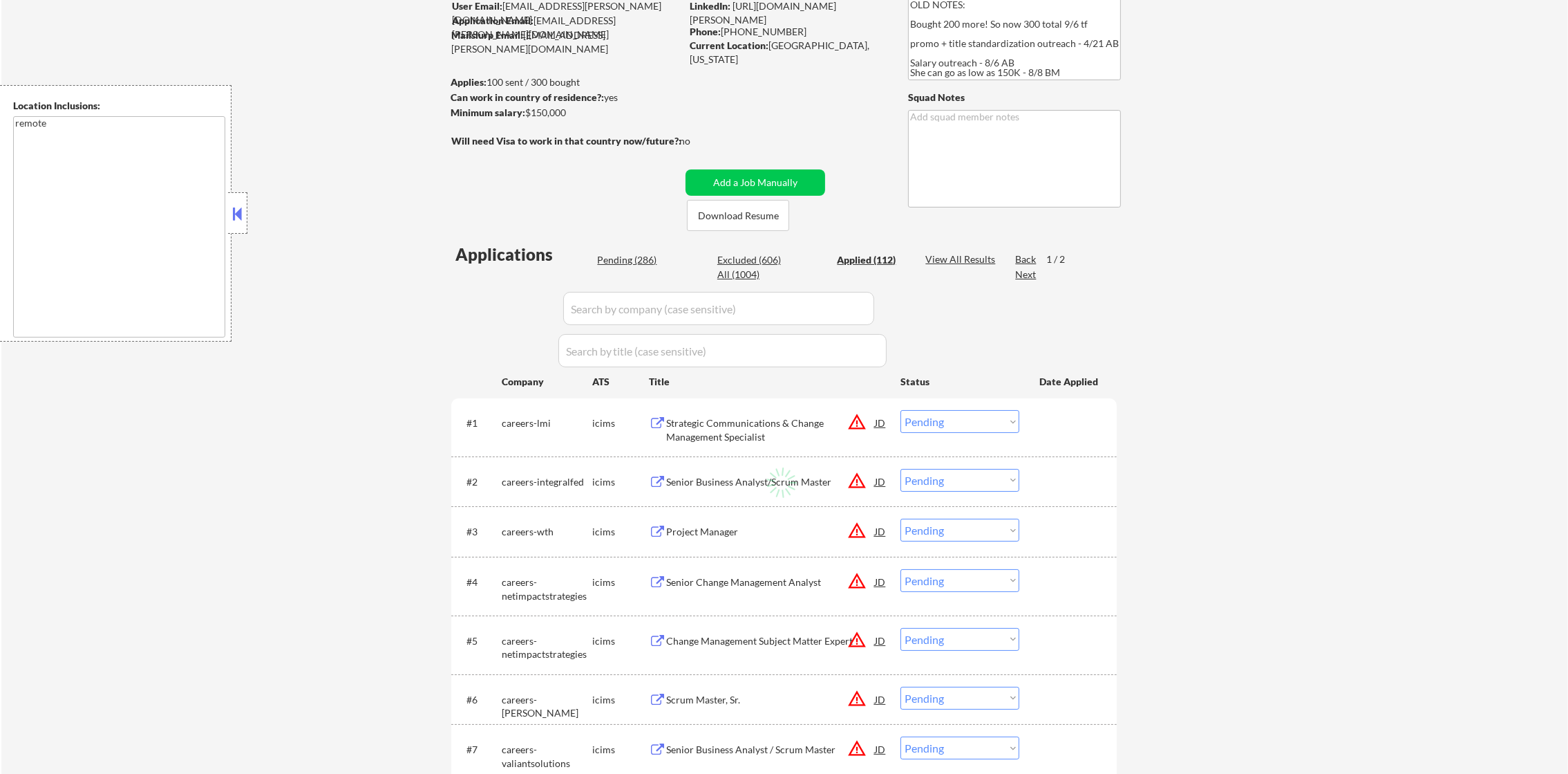
select select ""applied""
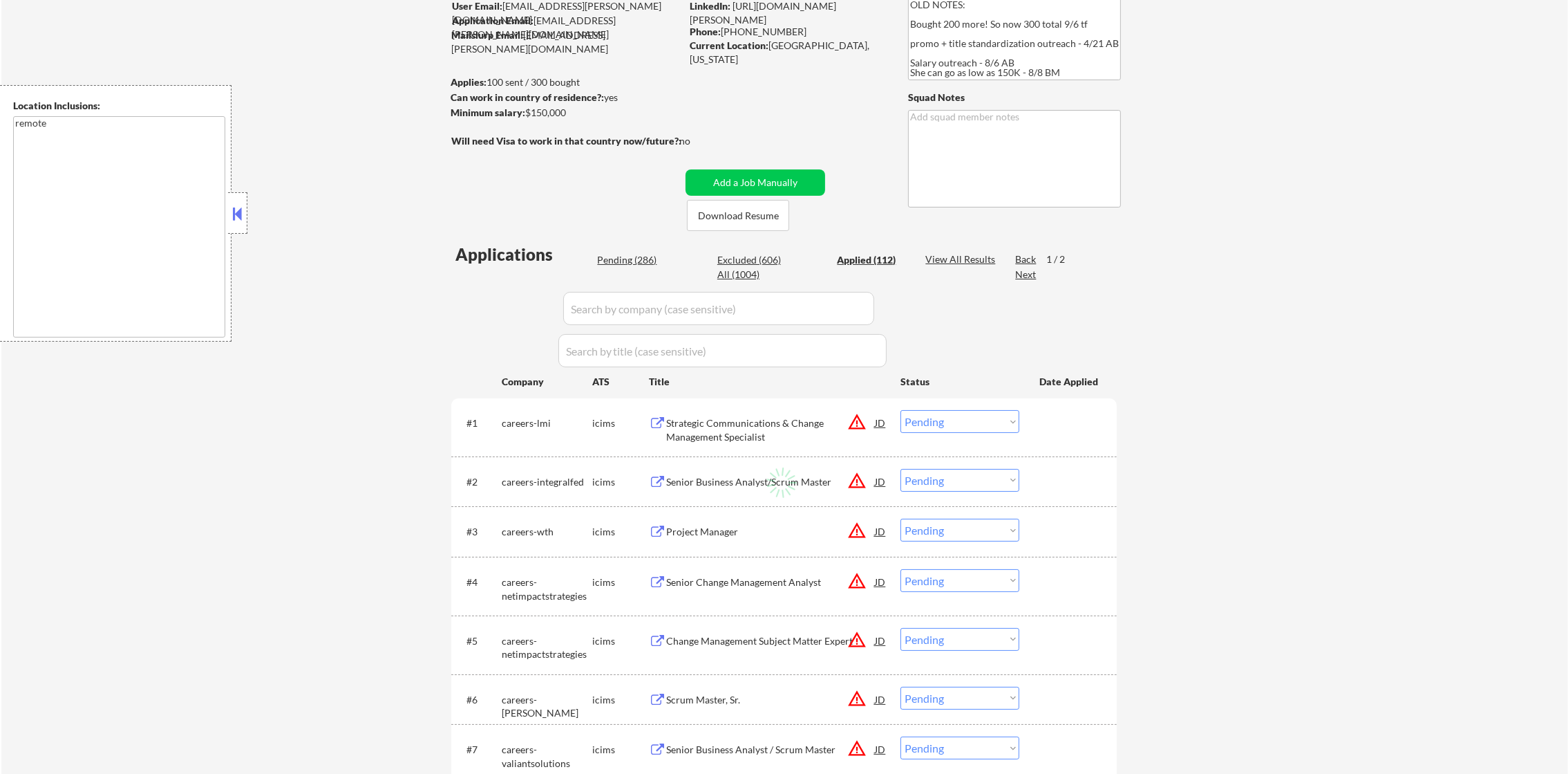
select select ""applied""
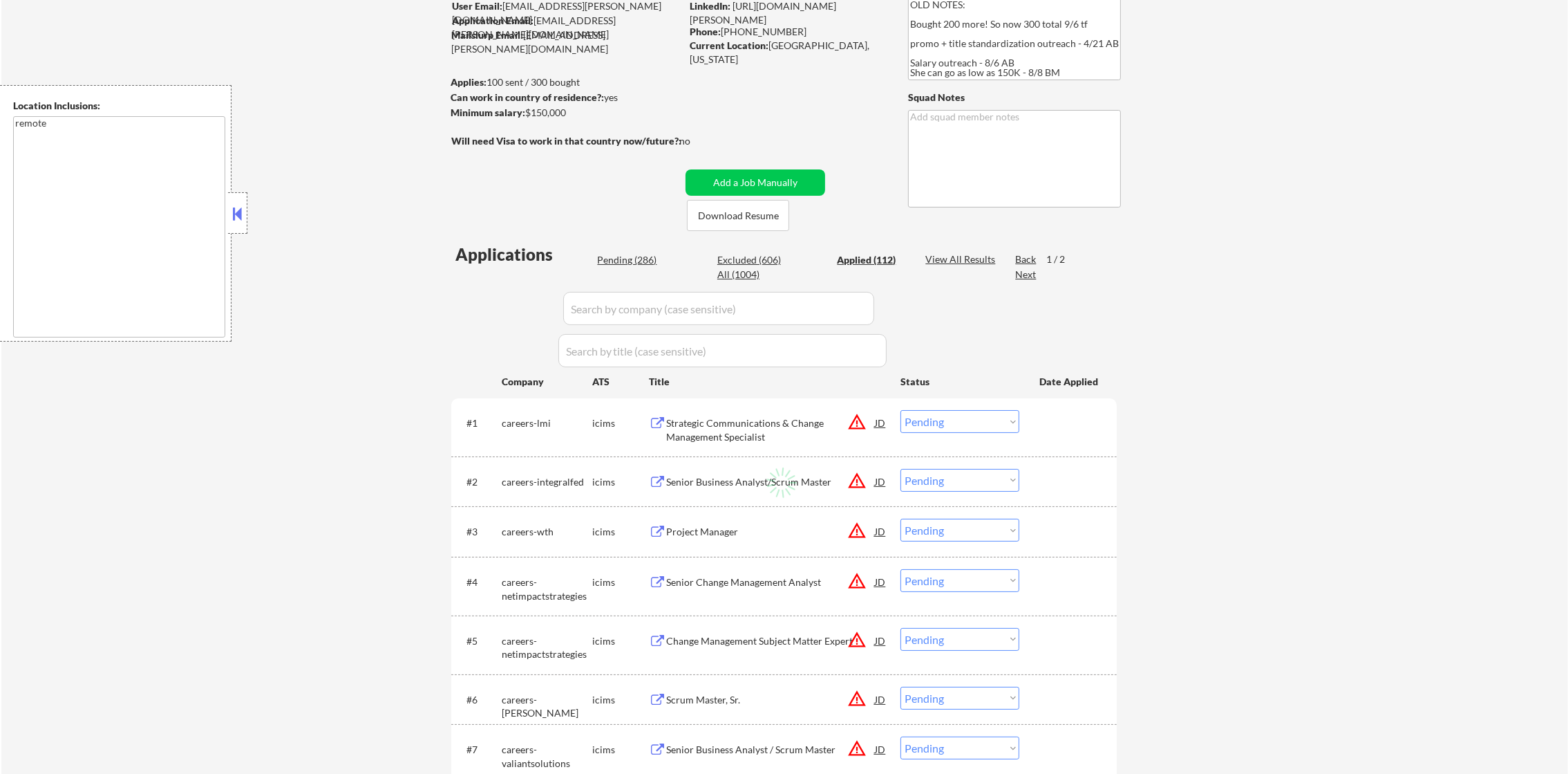
select select ""applied""
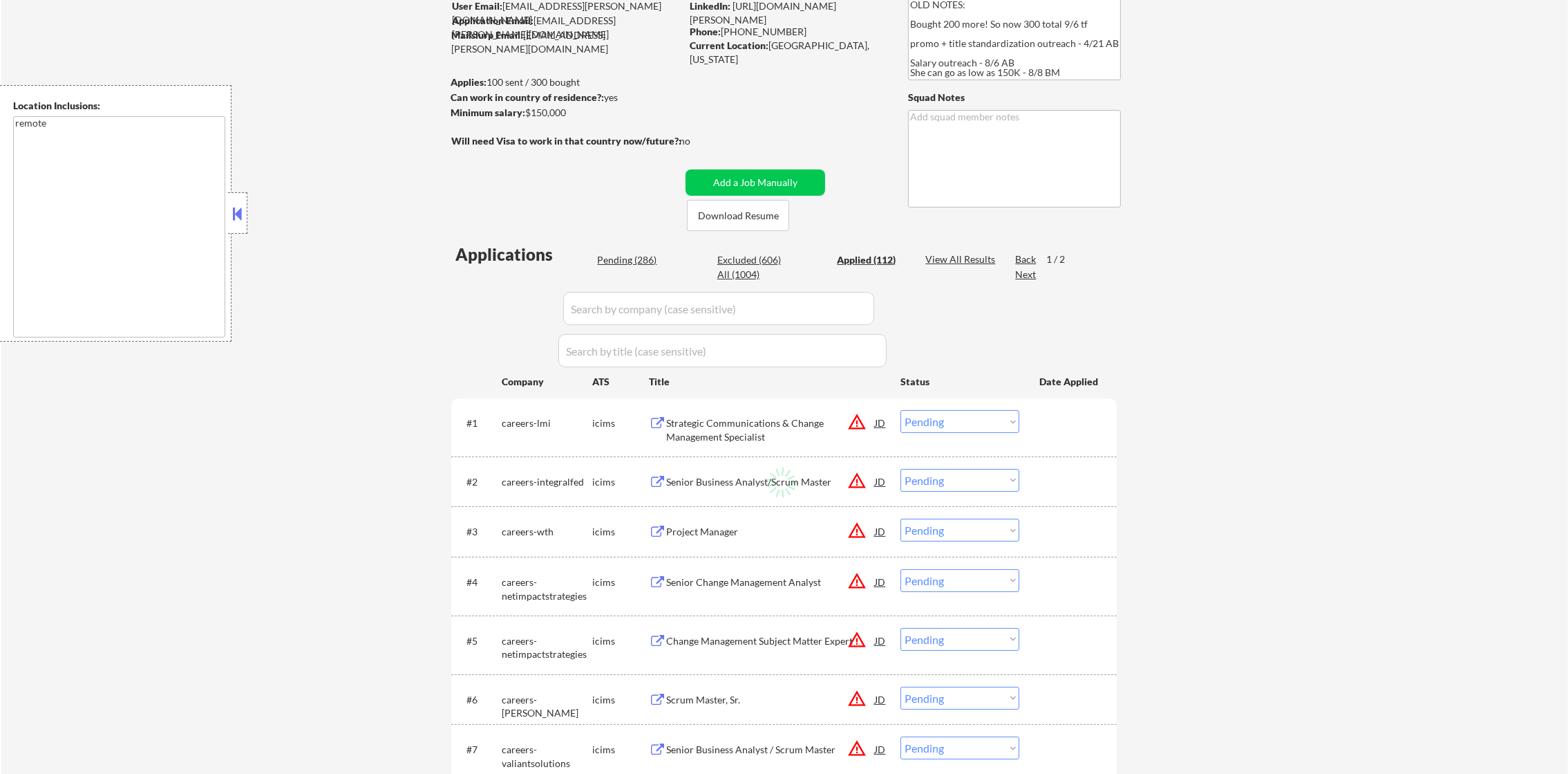
select select ""applied""
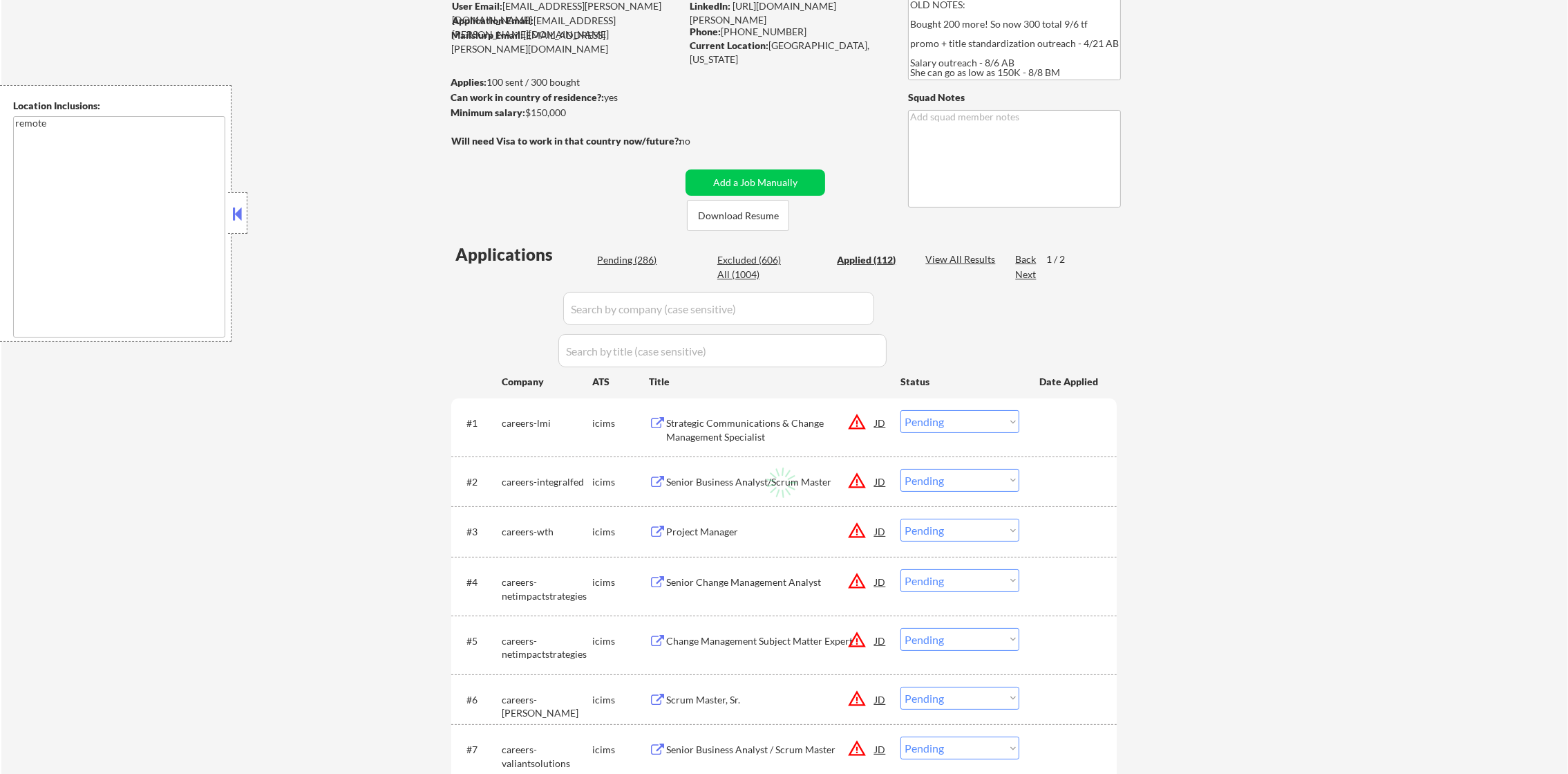
select select ""applied""
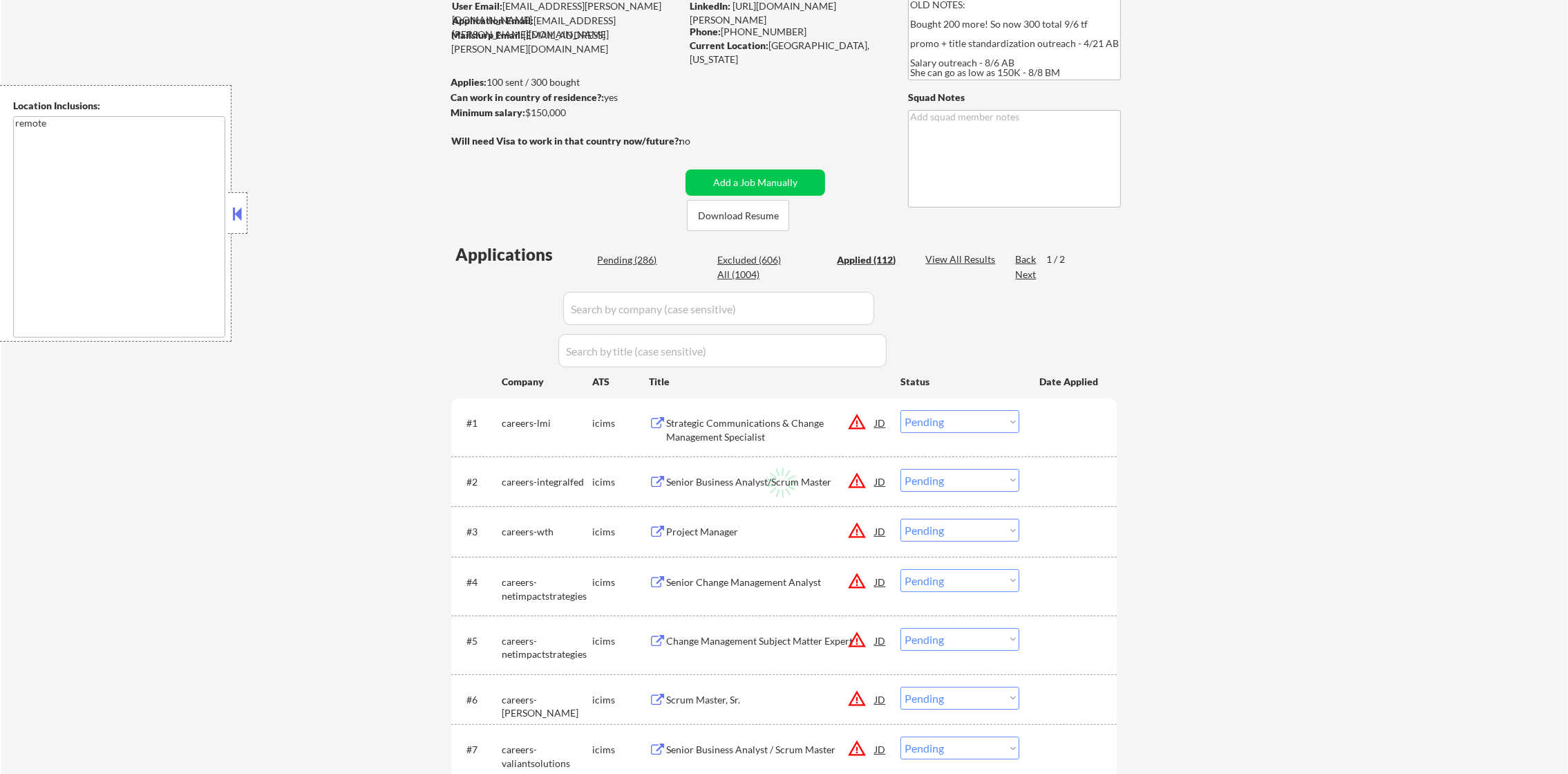
select select ""applied""
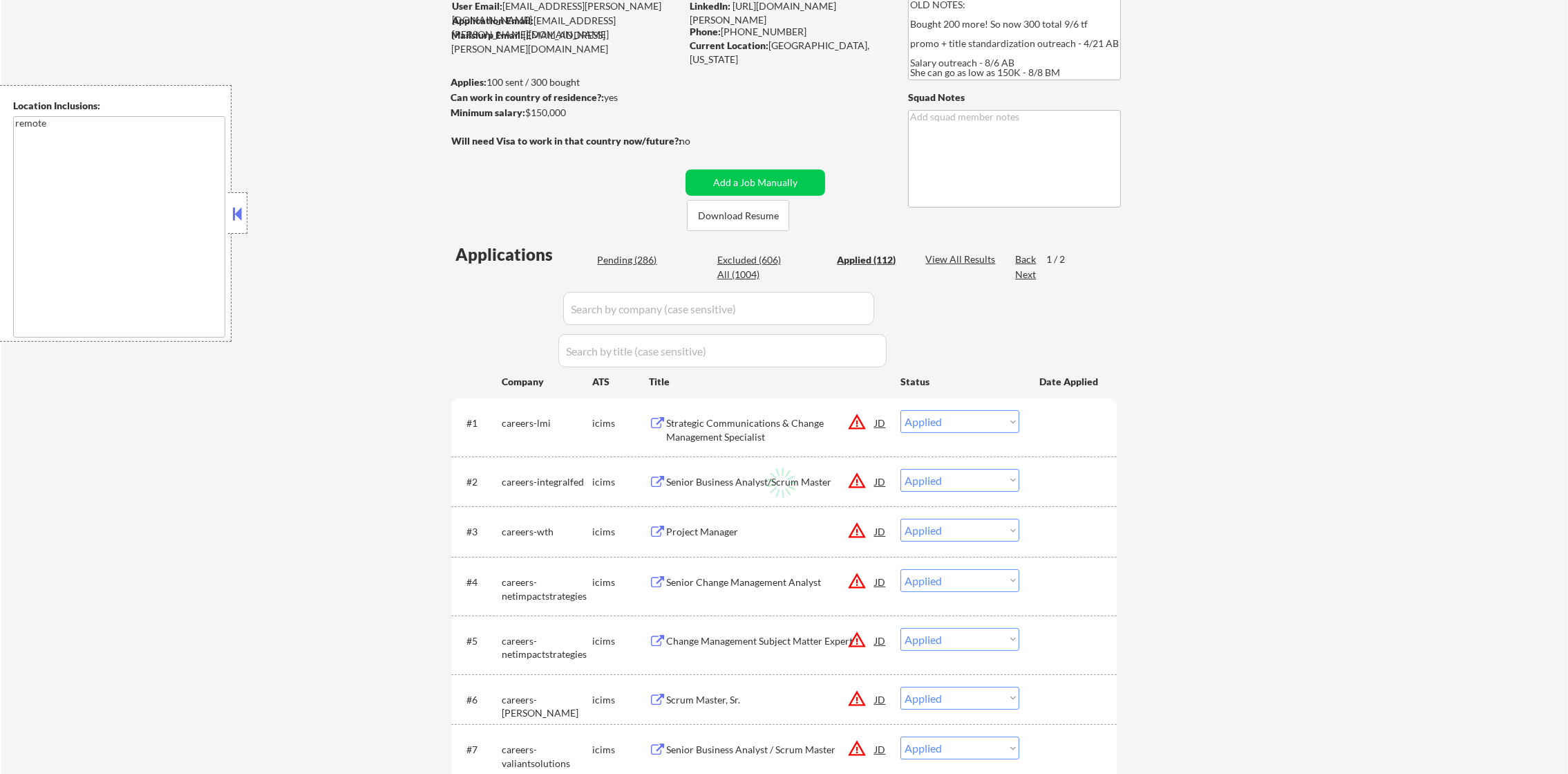
select select ""applied""
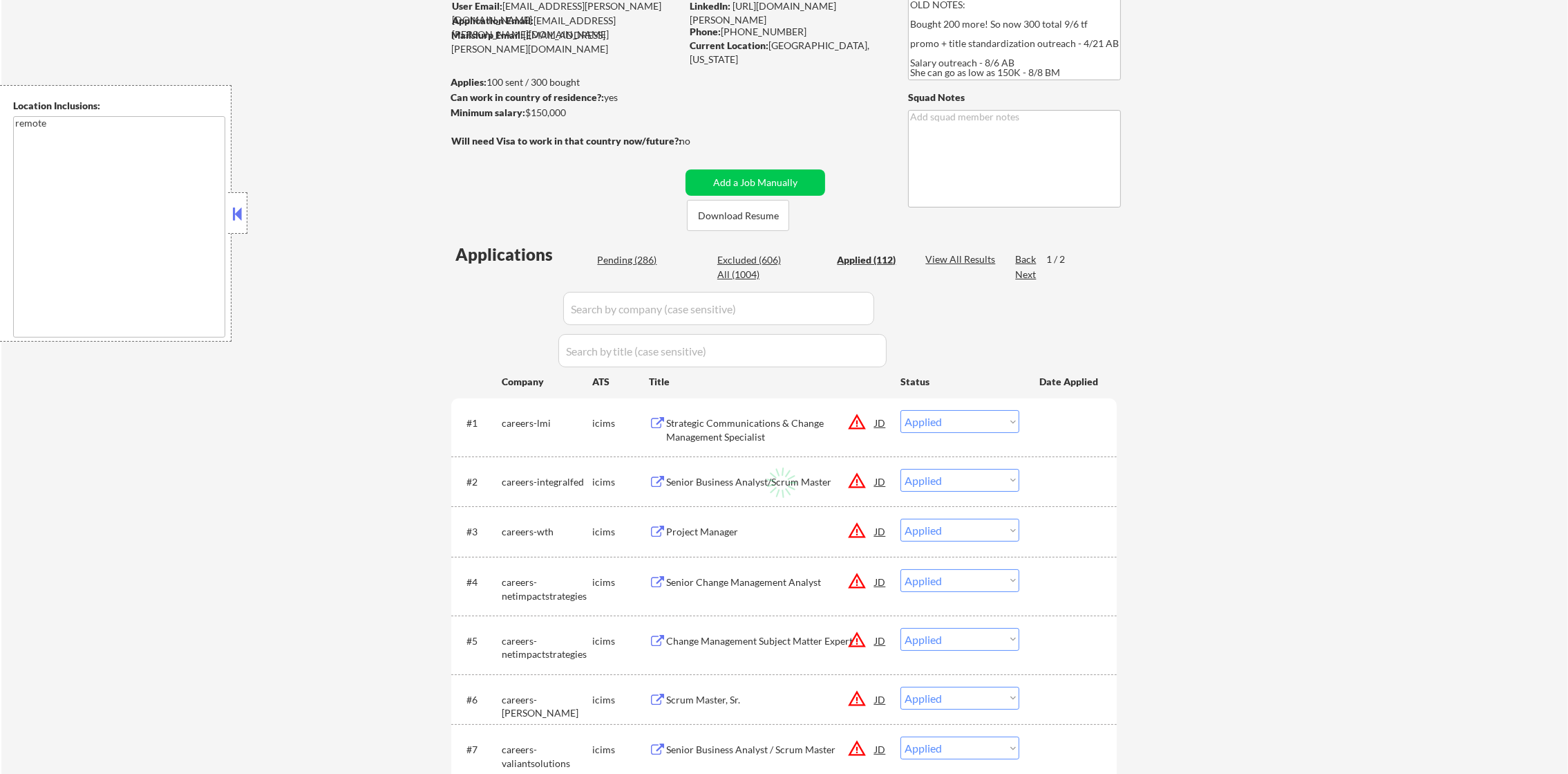
select select ""applied""
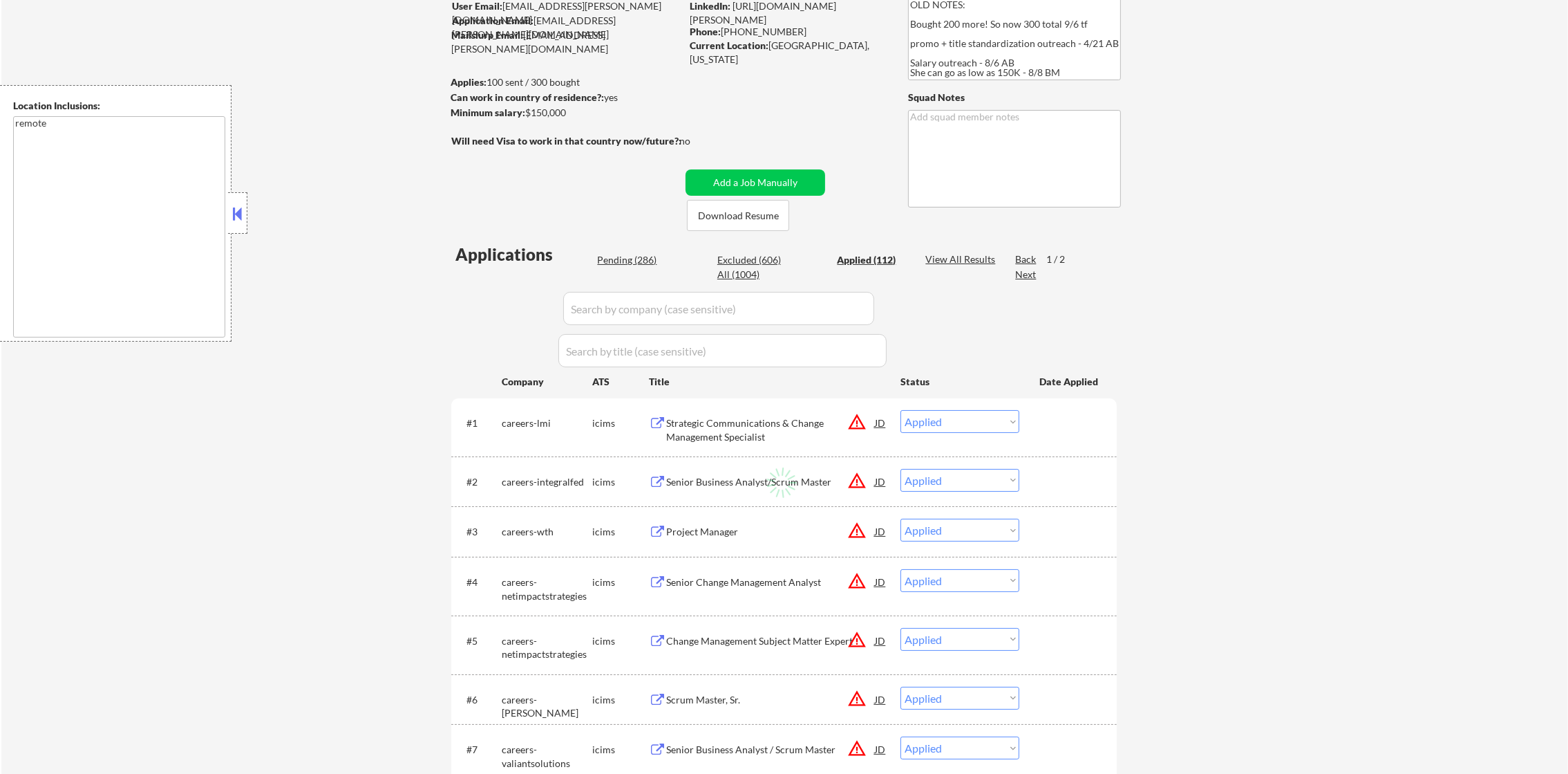
select select ""applied""
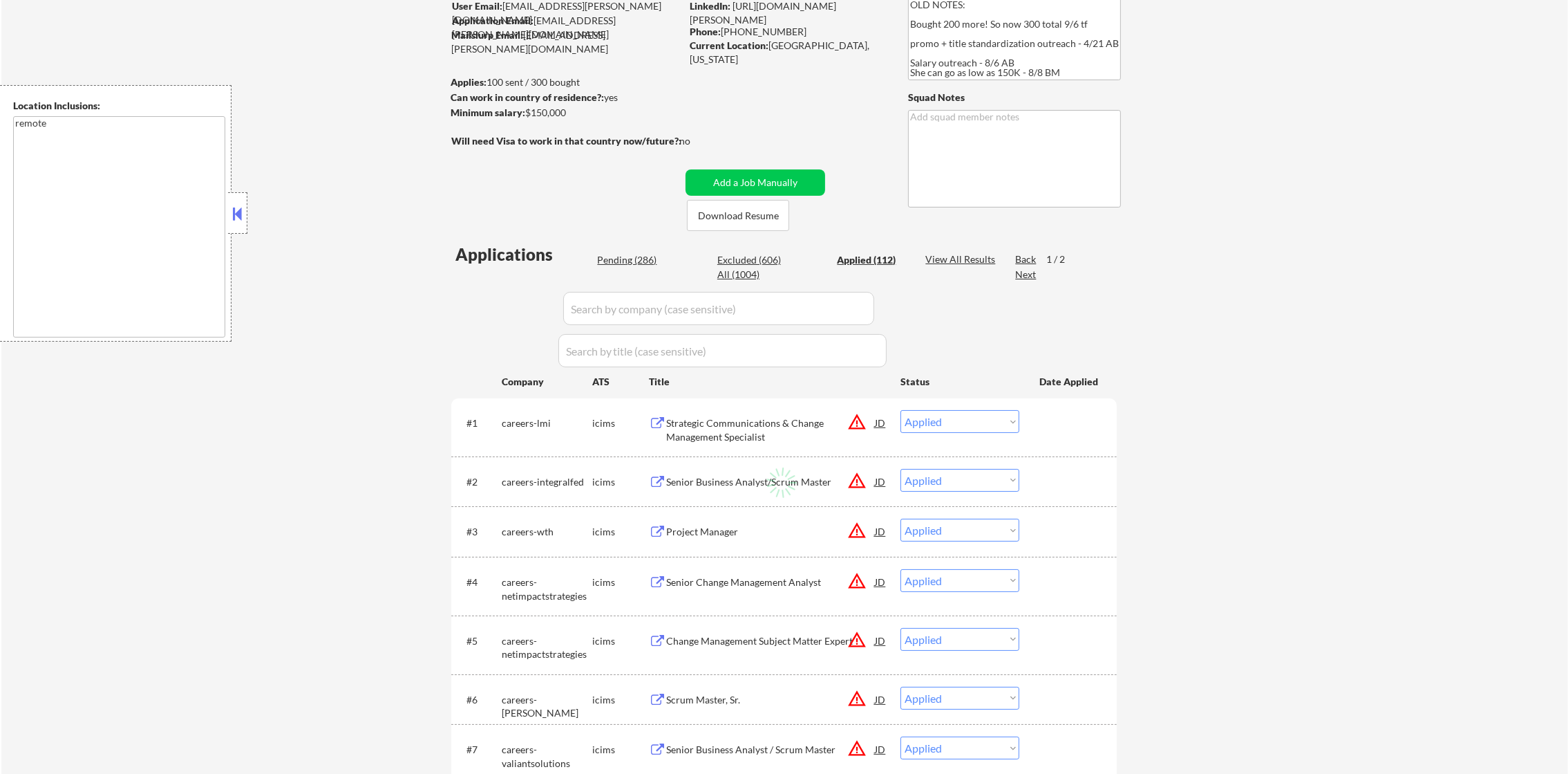
select select ""applied""
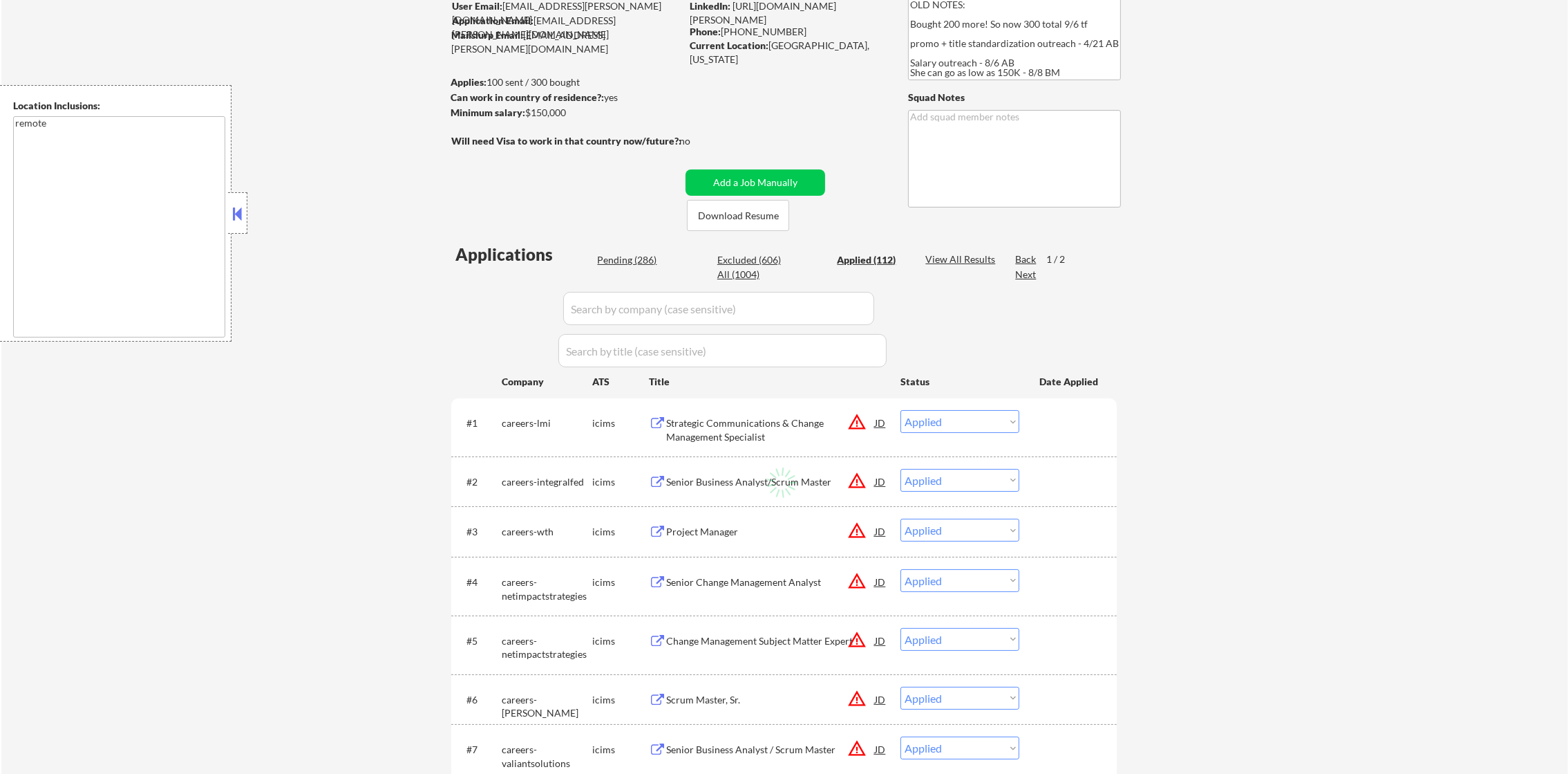
select select ""applied""
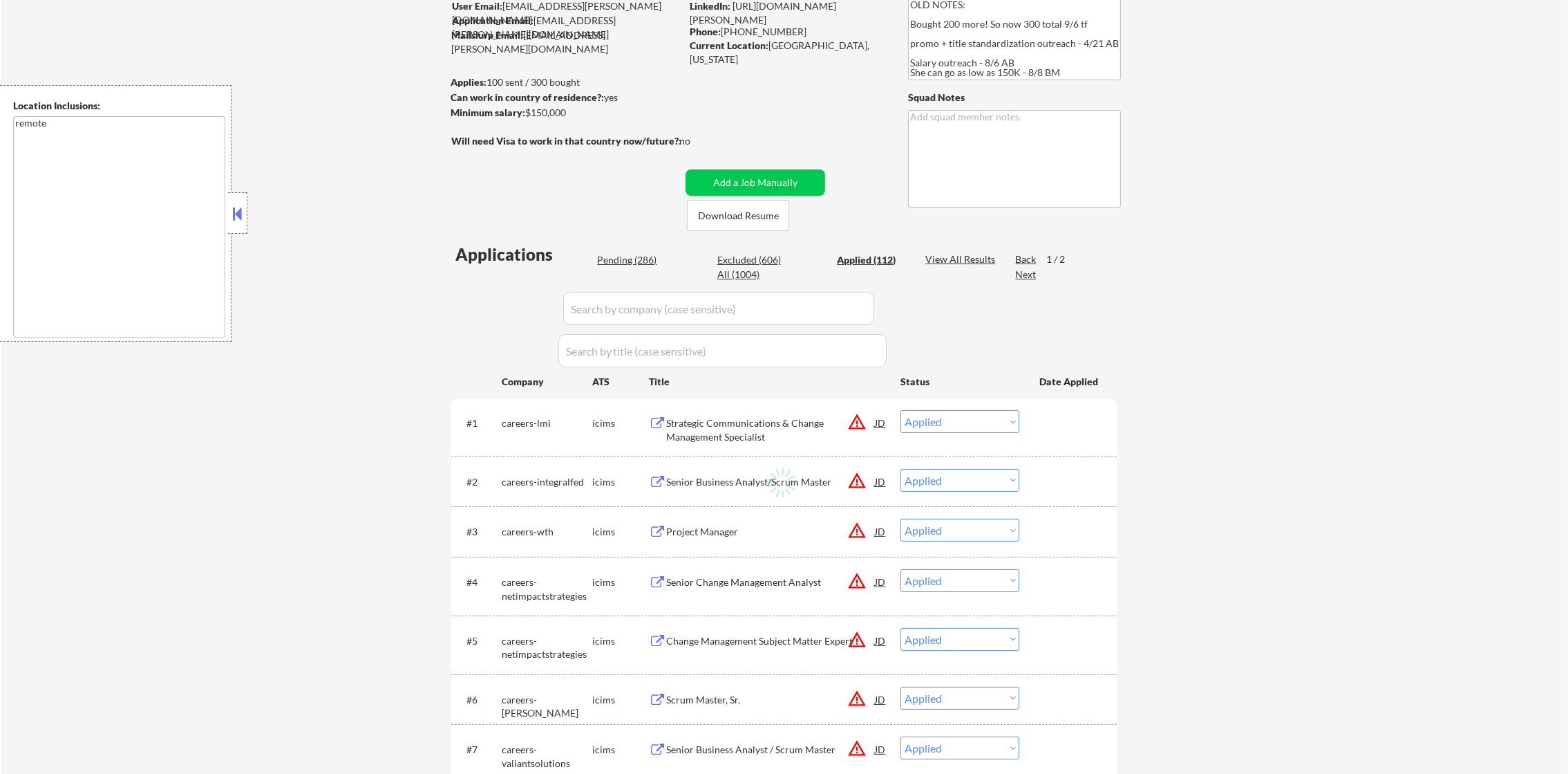
select select ""applied""
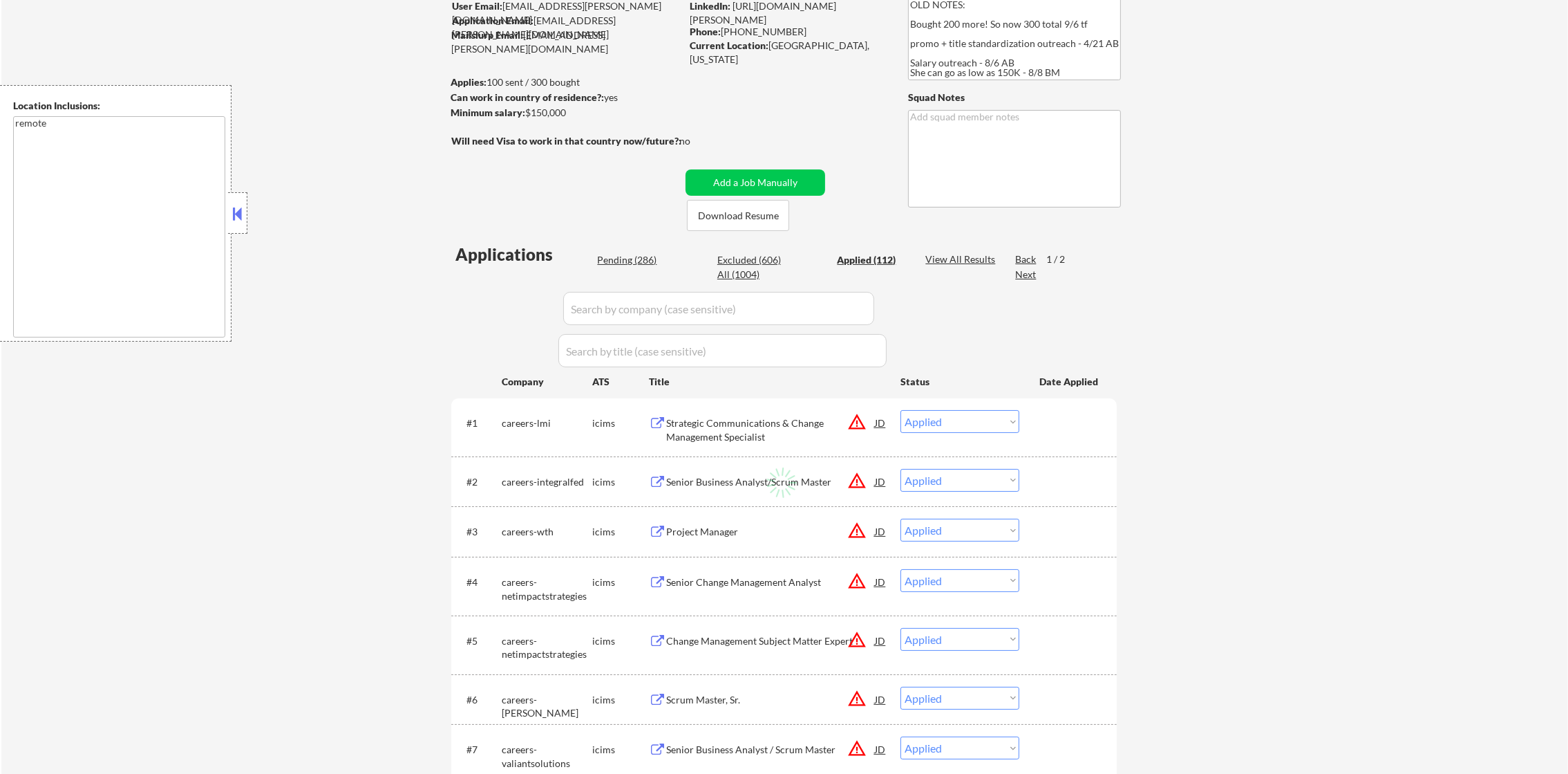
select select ""applied""
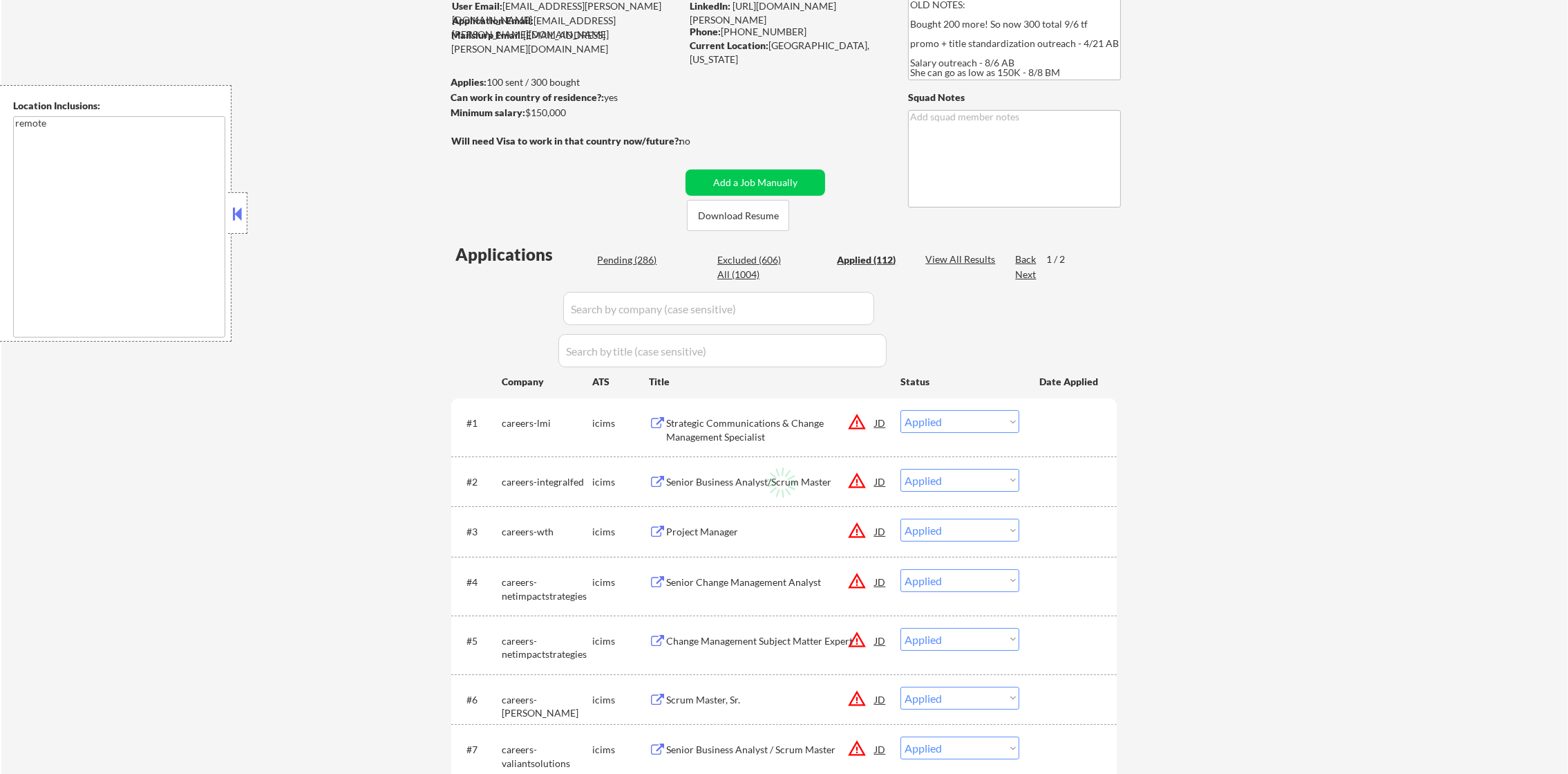
select select ""applied""
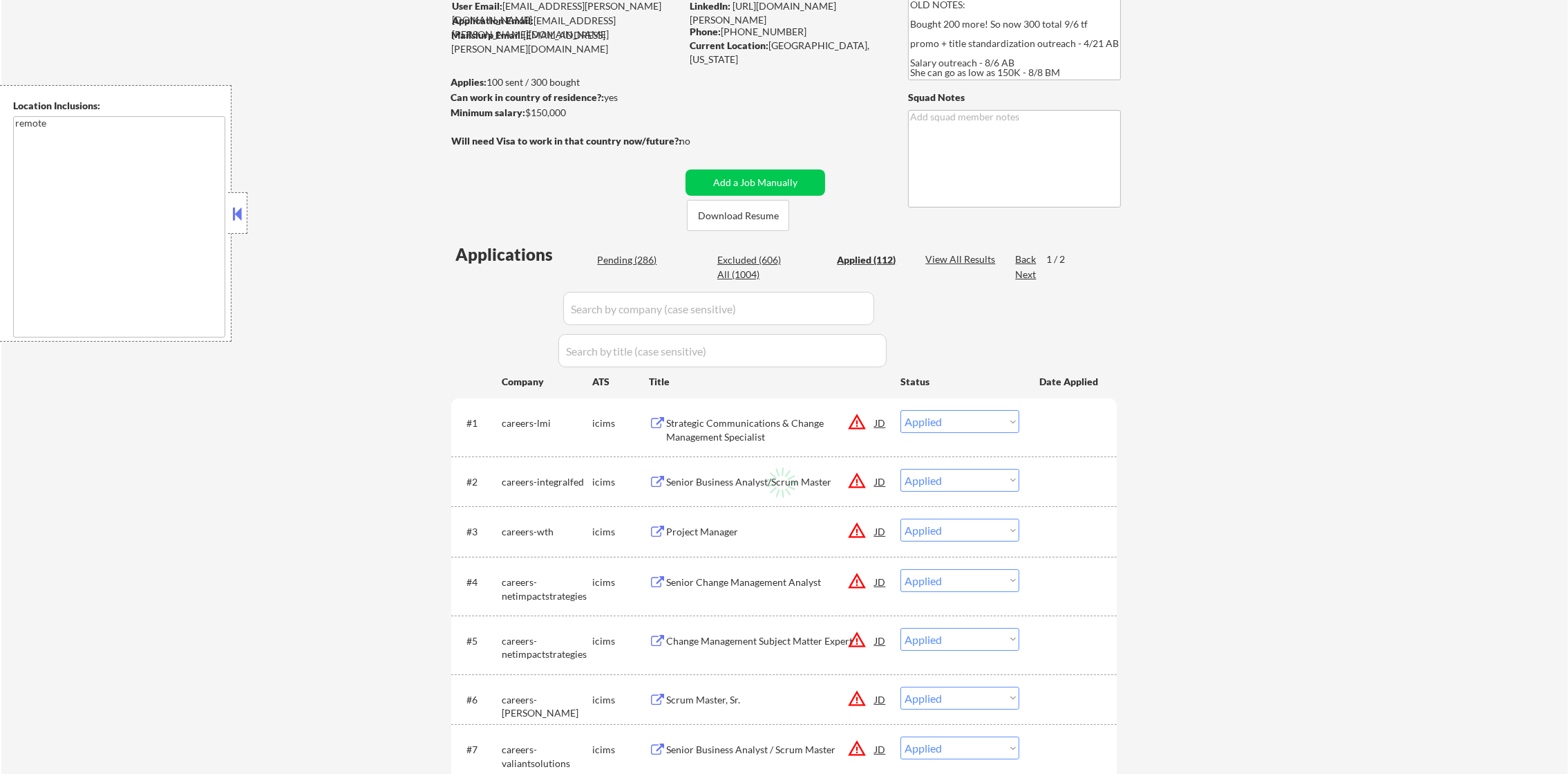
select select ""applied""
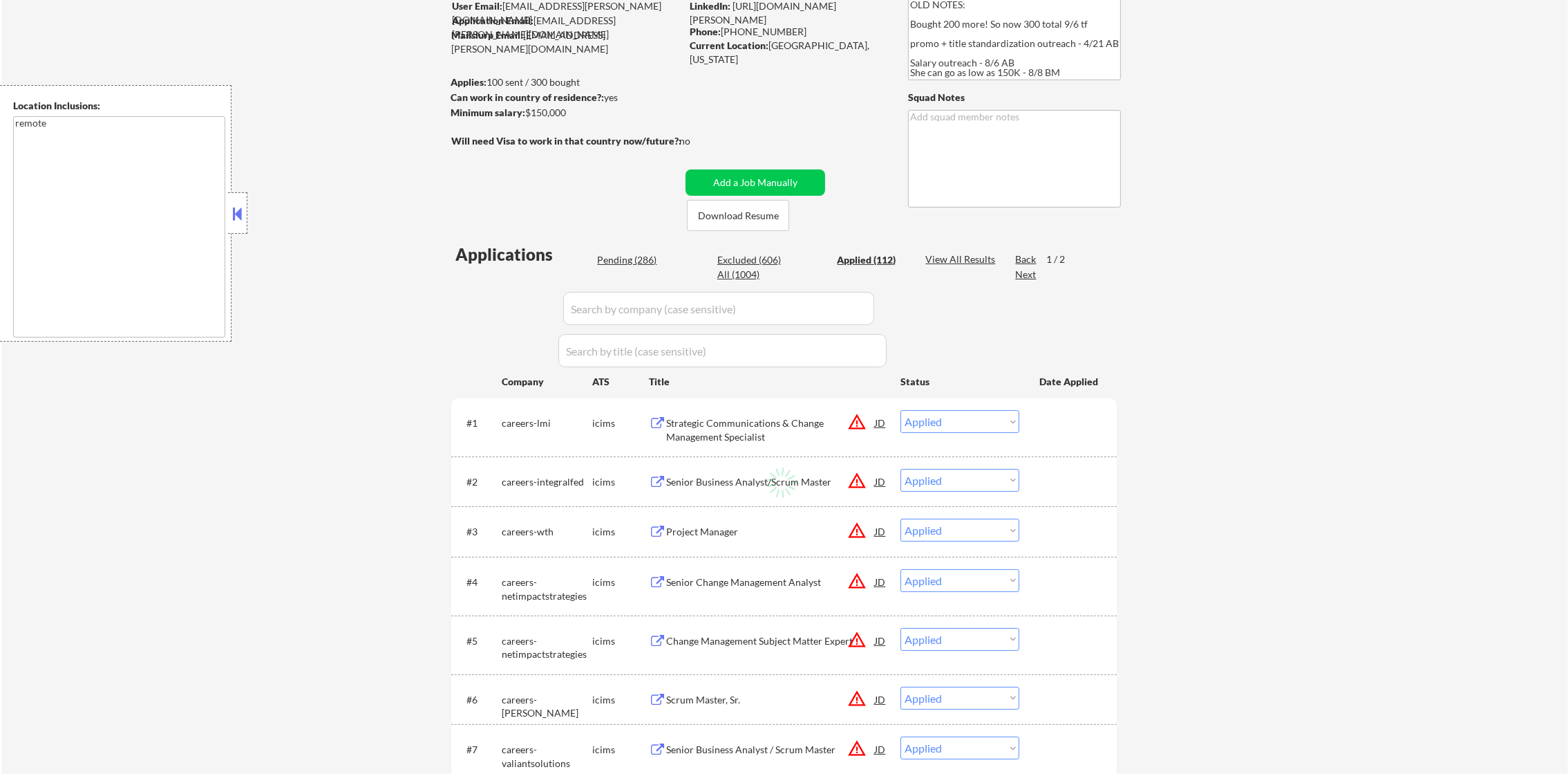
select select ""applied""
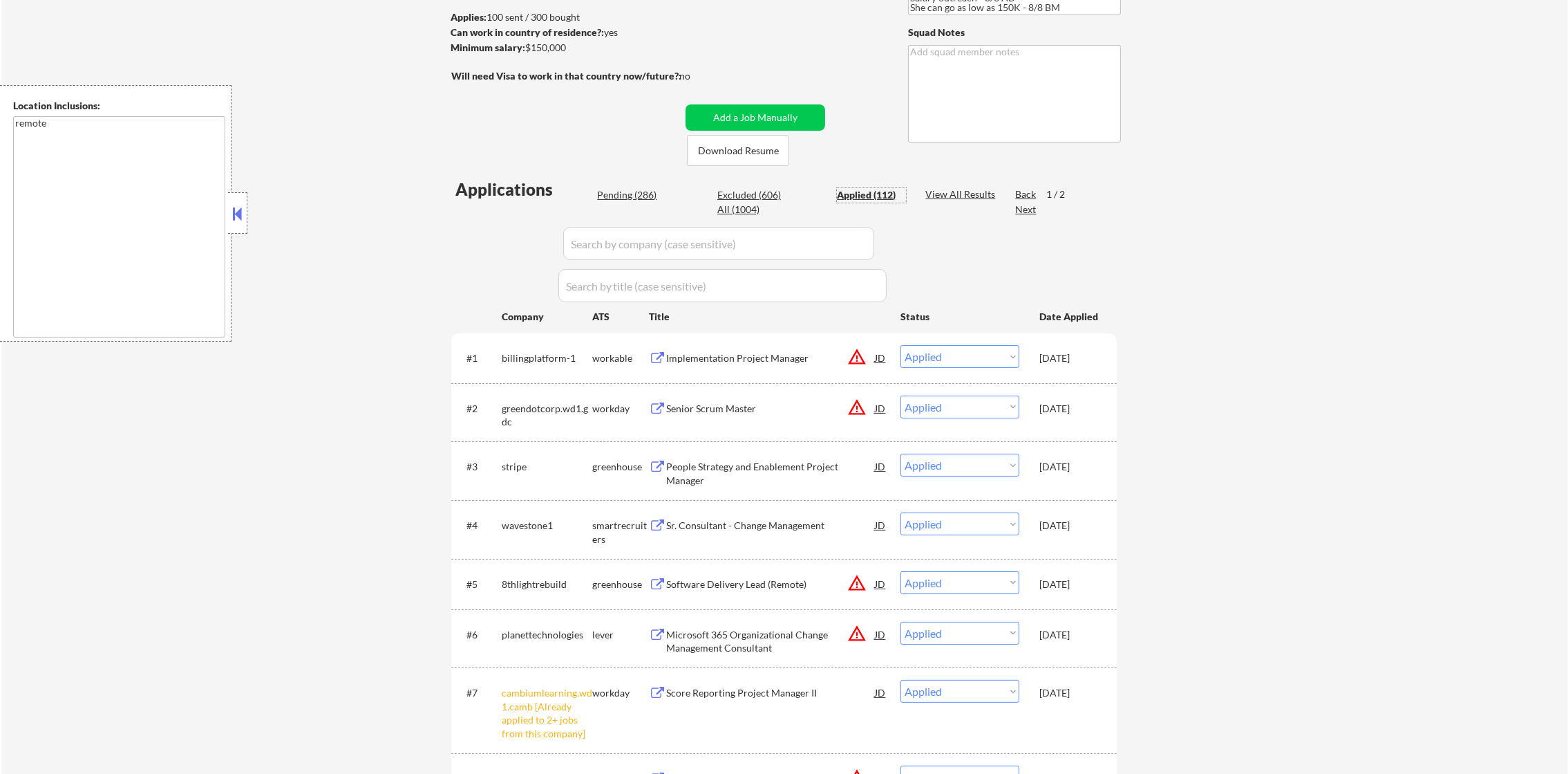
scroll to position [207, 0]
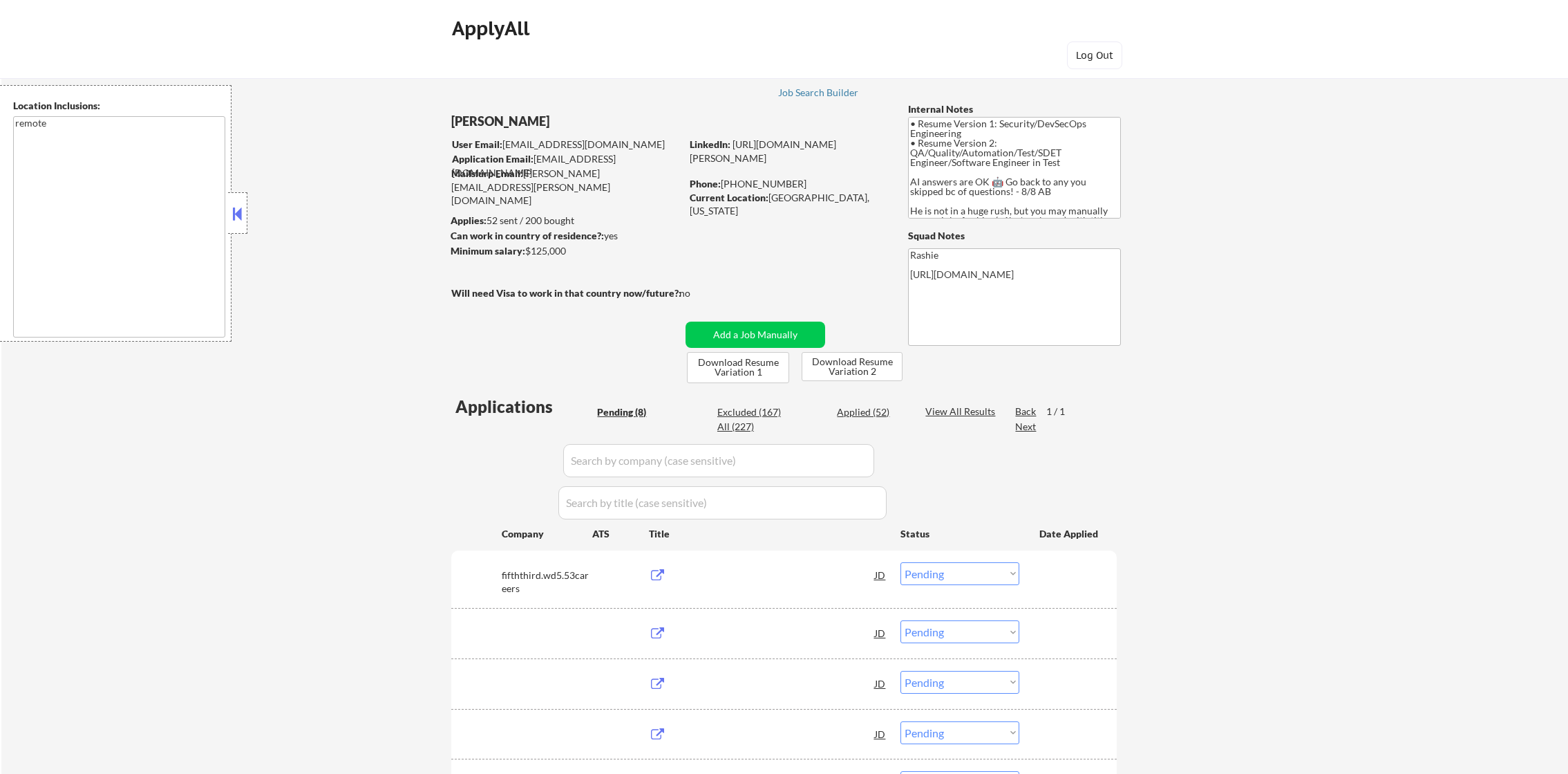
select select ""pending""
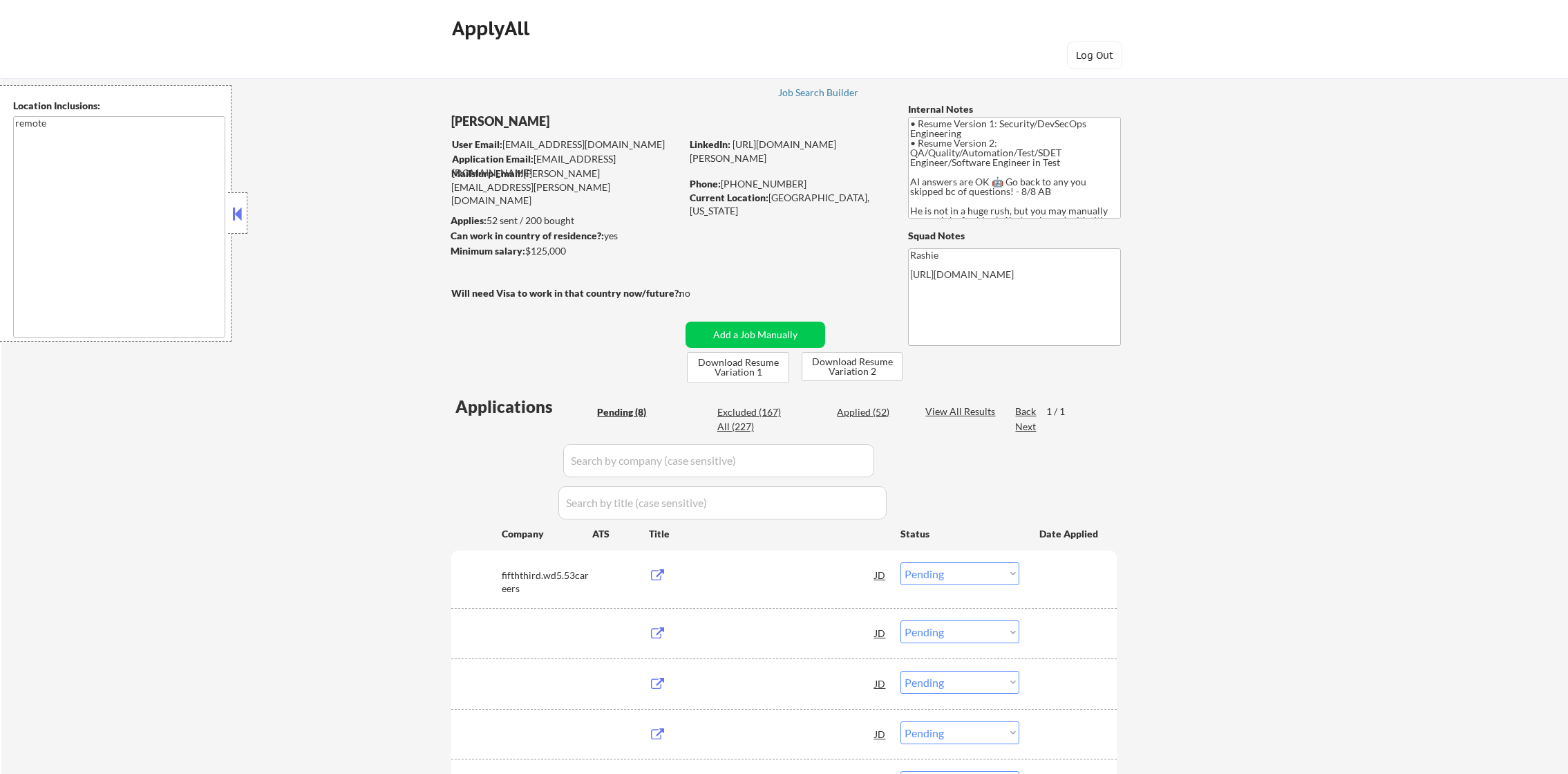
select select ""pending""
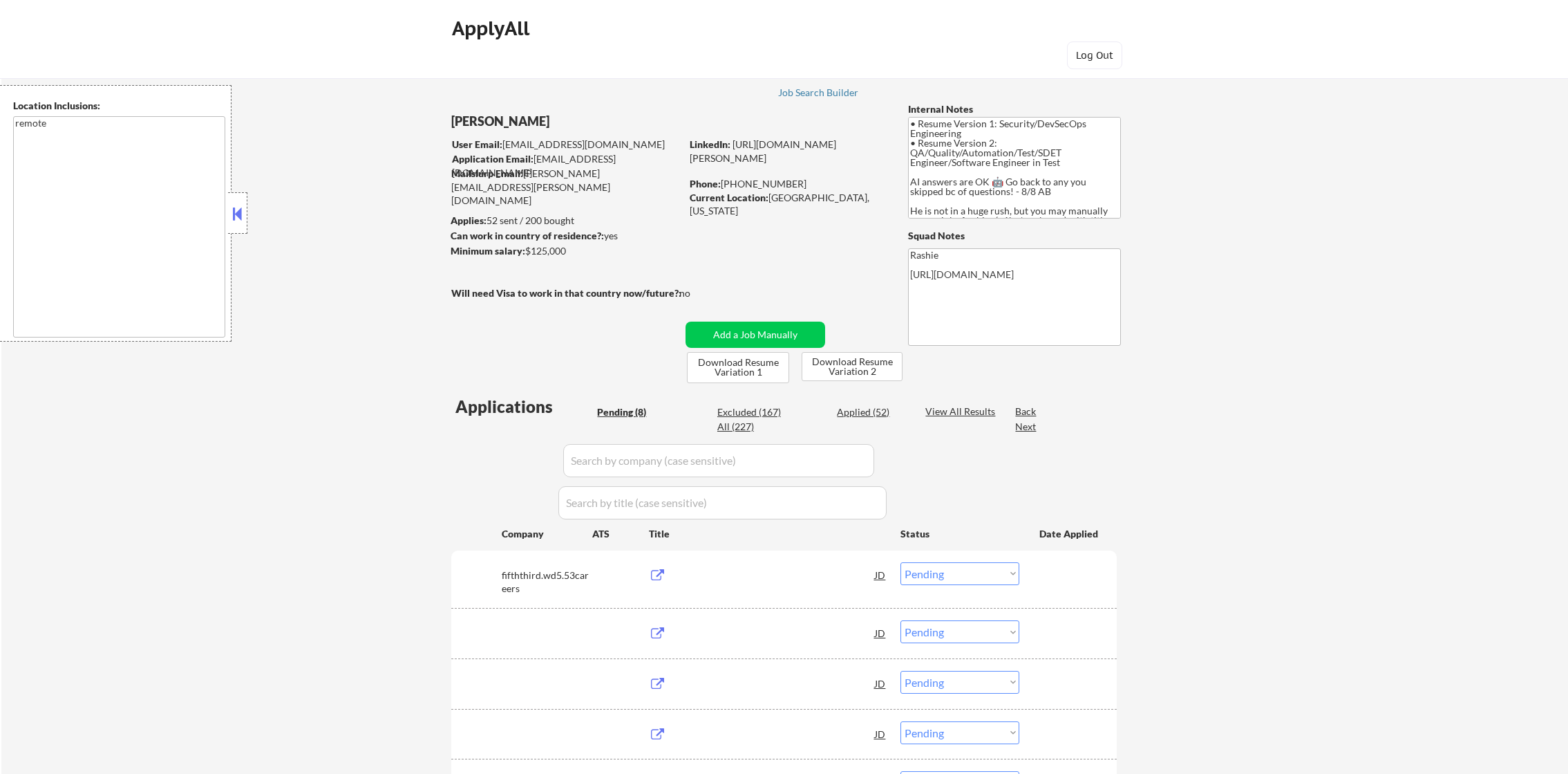
select select ""pending""
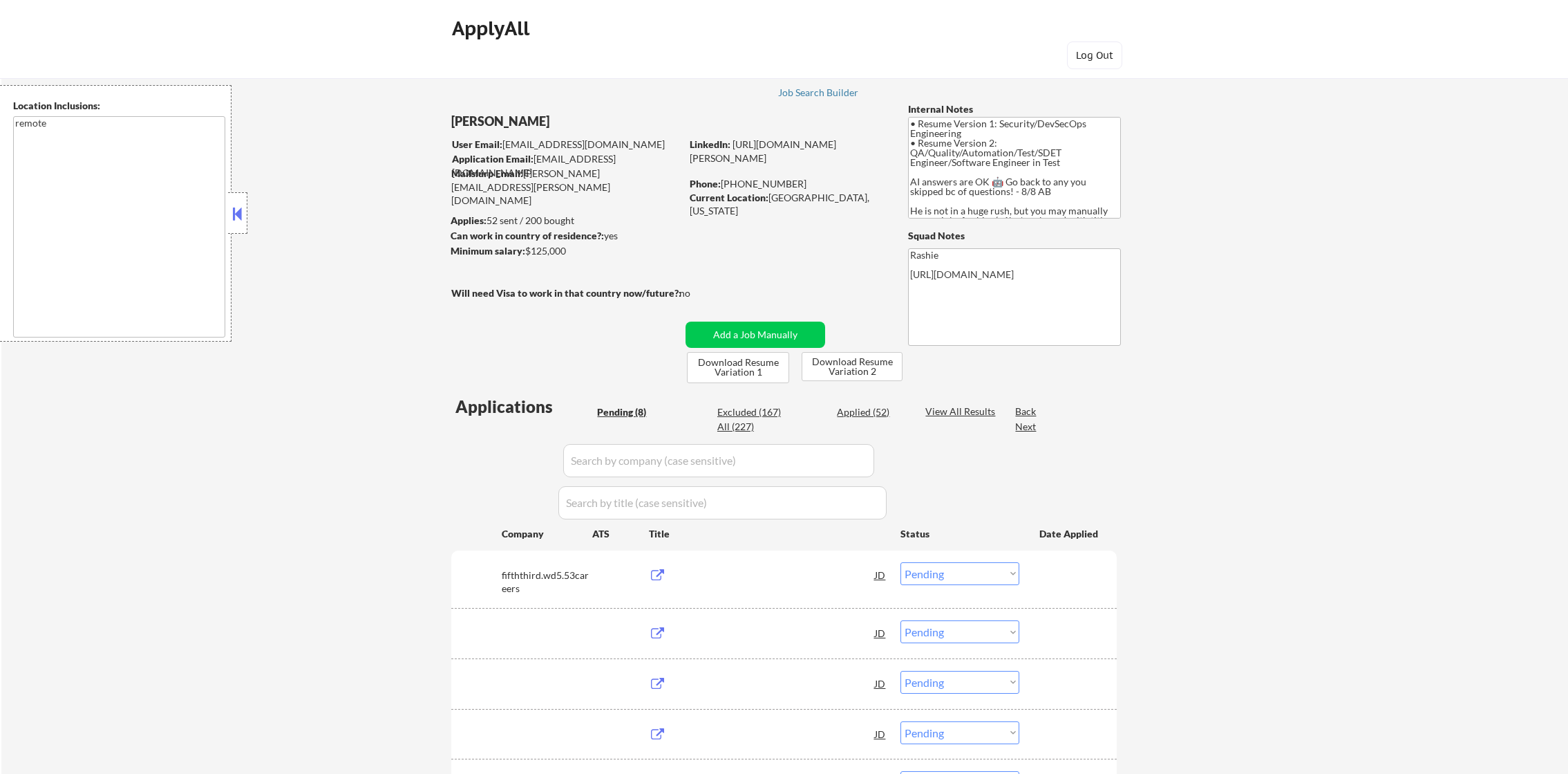
select select ""pending""
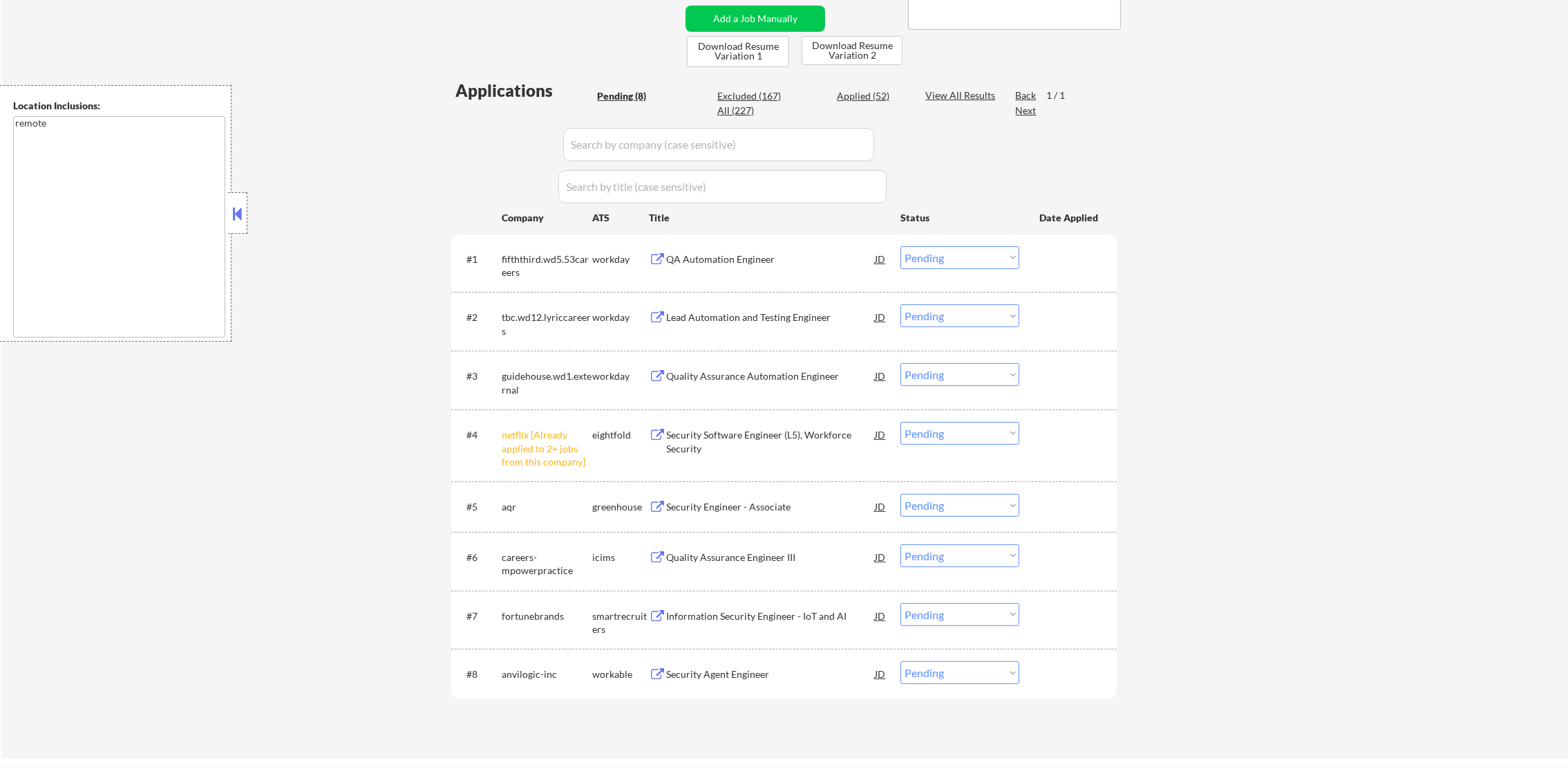
scroll to position [483, 0]
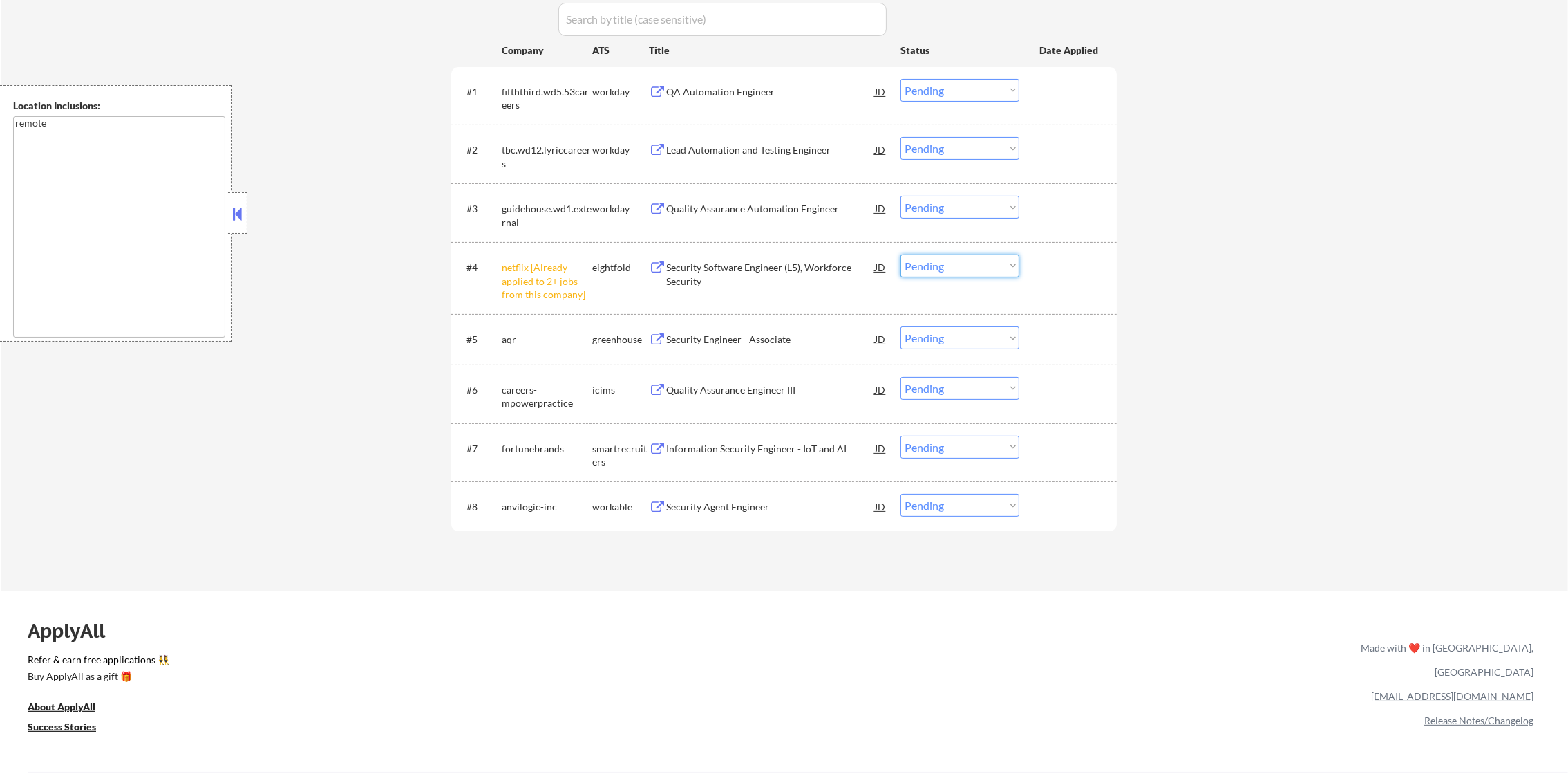
click at [935, 270] on select "Choose an option... Pending Applied Excluded (Questions) Excluded (Expired) Exc…" at bounding box center [959, 266] width 119 height 23
click at [900, 254] on select "Choose an option... Pending Applied Excluded (Questions) Excluded (Expired) Exc…" at bounding box center [959, 266] width 119 height 23
select select ""pending""
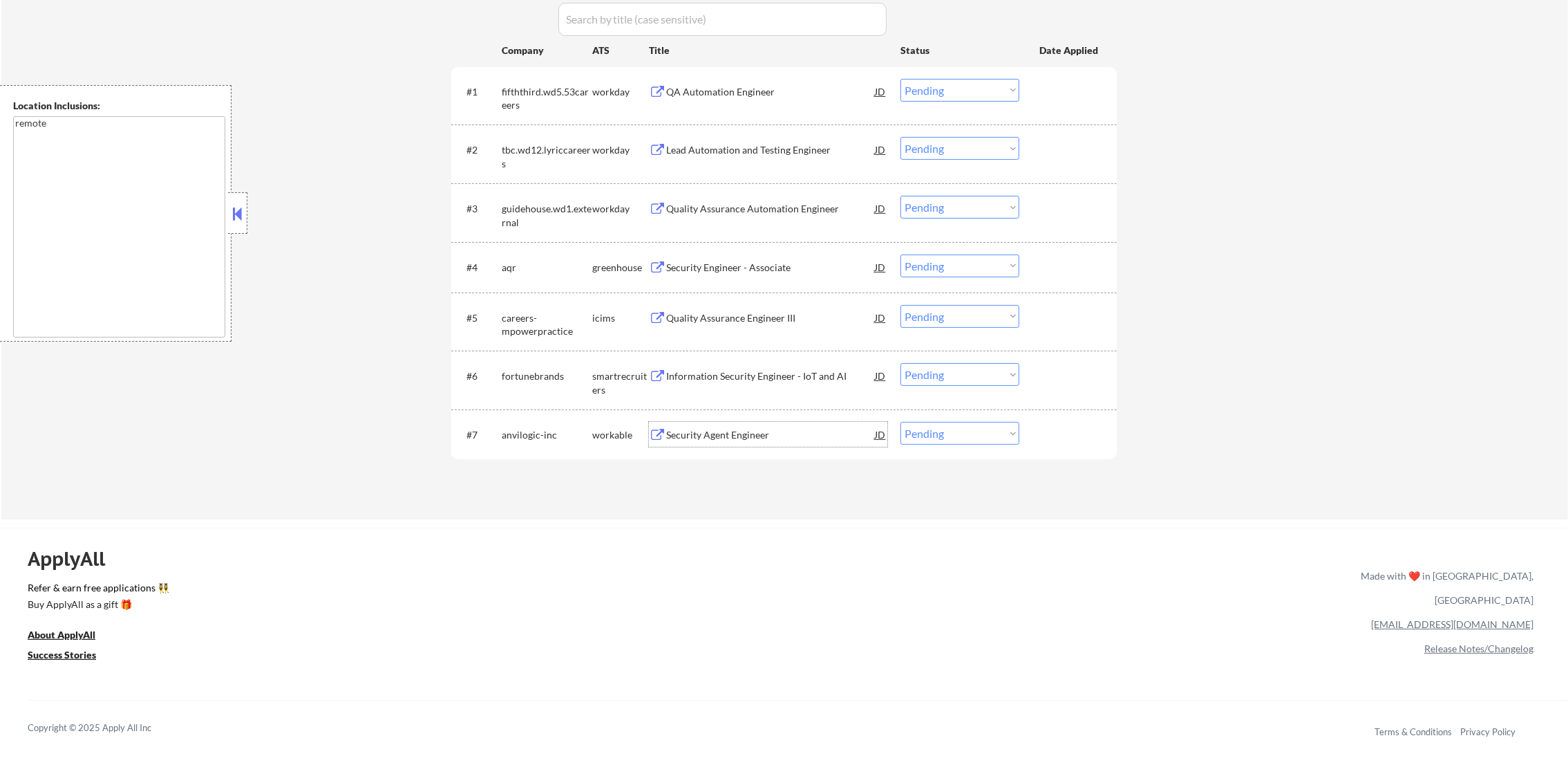
click at [728, 426] on div "Security Agent Engineer" at bounding box center [771, 434] width 209 height 25
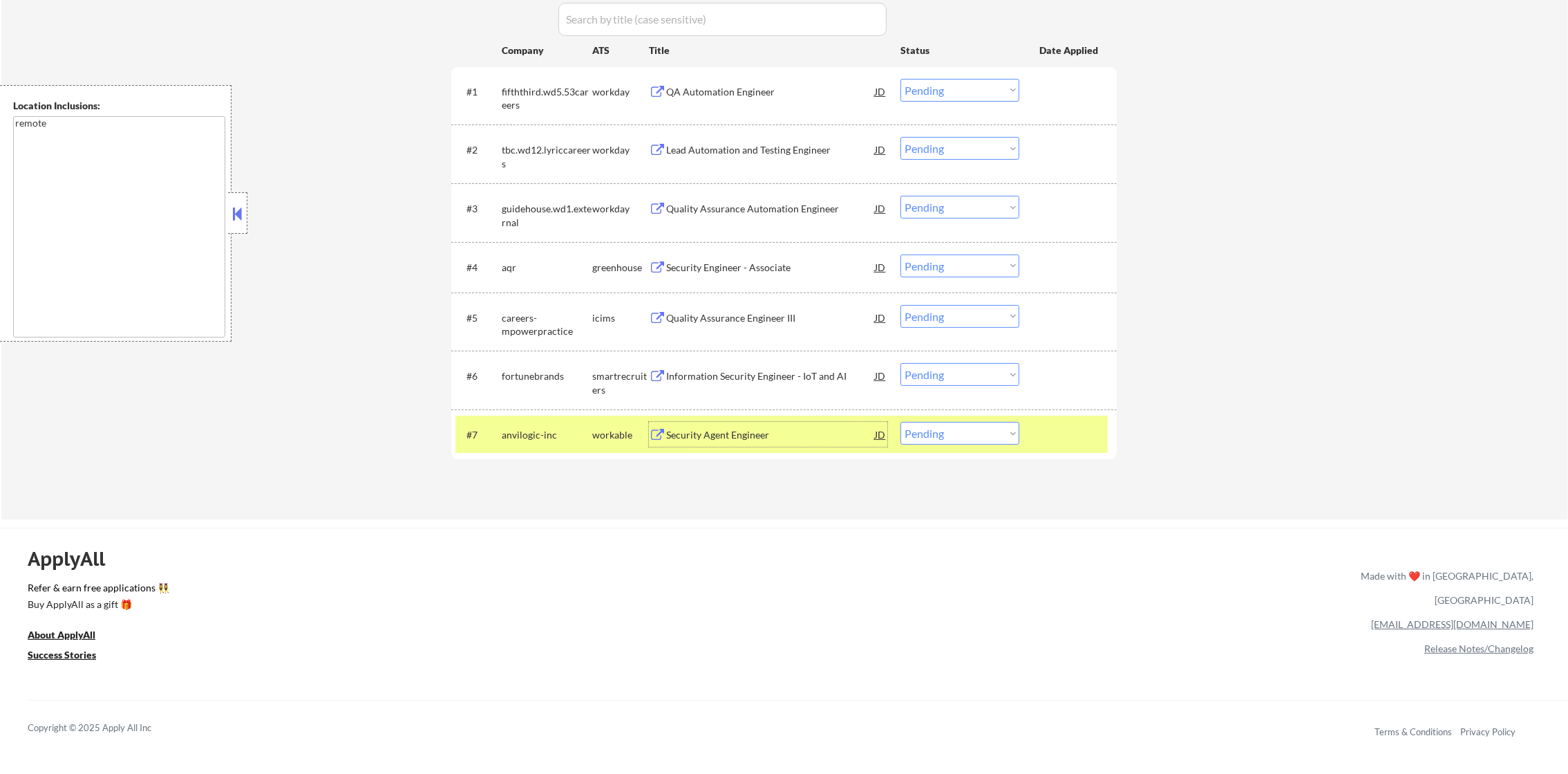
click at [931, 434] on select "Choose an option... Pending Applied Excluded (Questions) Excluded (Expired) Exc…" at bounding box center [959, 433] width 119 height 23
select select ""excluded__bad_match_""
click at [900, 421] on select "Choose an option... Pending Applied Excluded (Questions) Excluded (Expired) Exc…" at bounding box center [959, 433] width 119 height 23
click at [561, 441] on div "anvilogic-inc" at bounding box center [546, 434] width 90 height 25
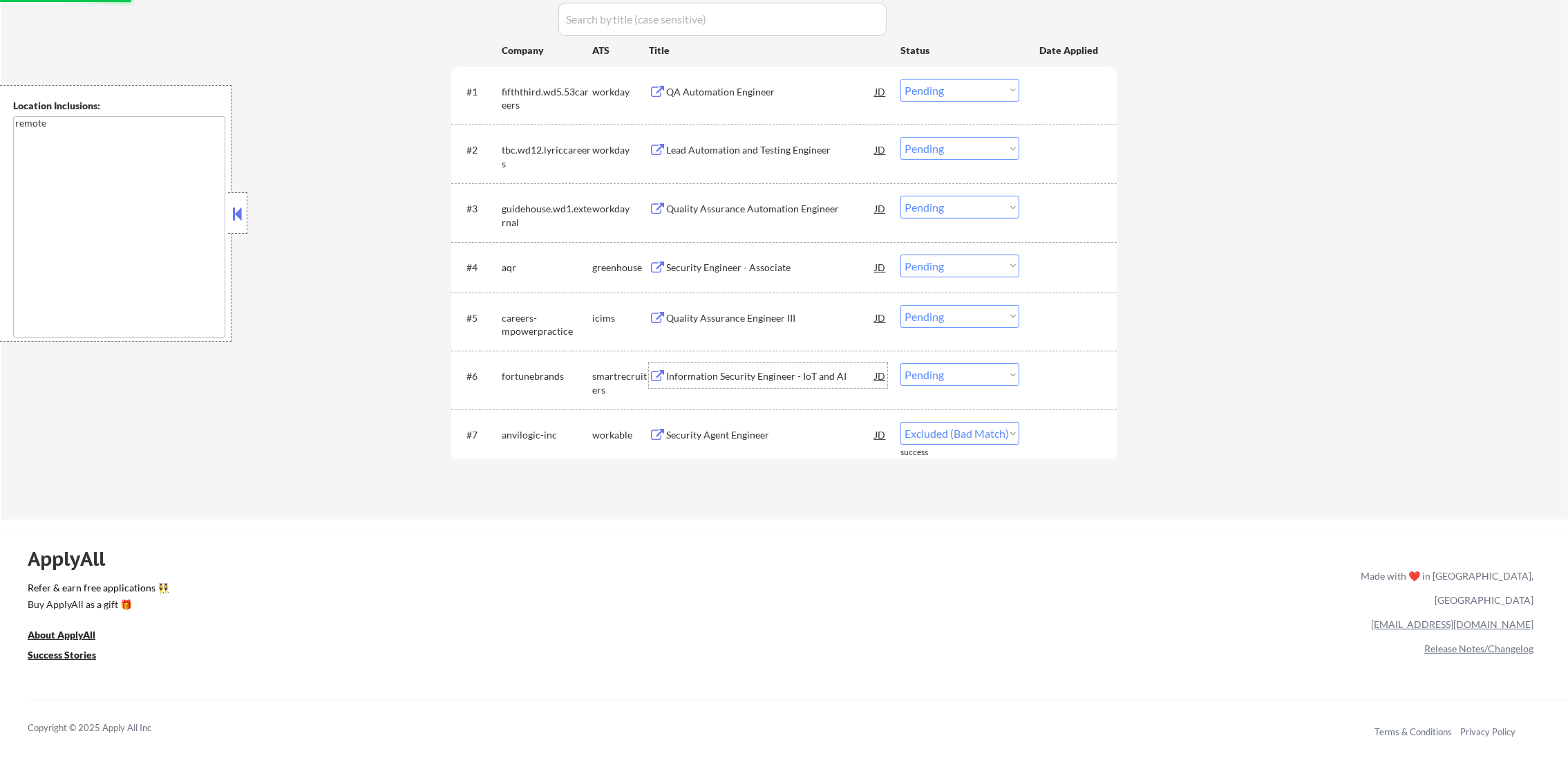
click at [764, 379] on div "Information Security Engineer - IoT and AI" at bounding box center [771, 376] width 209 height 13
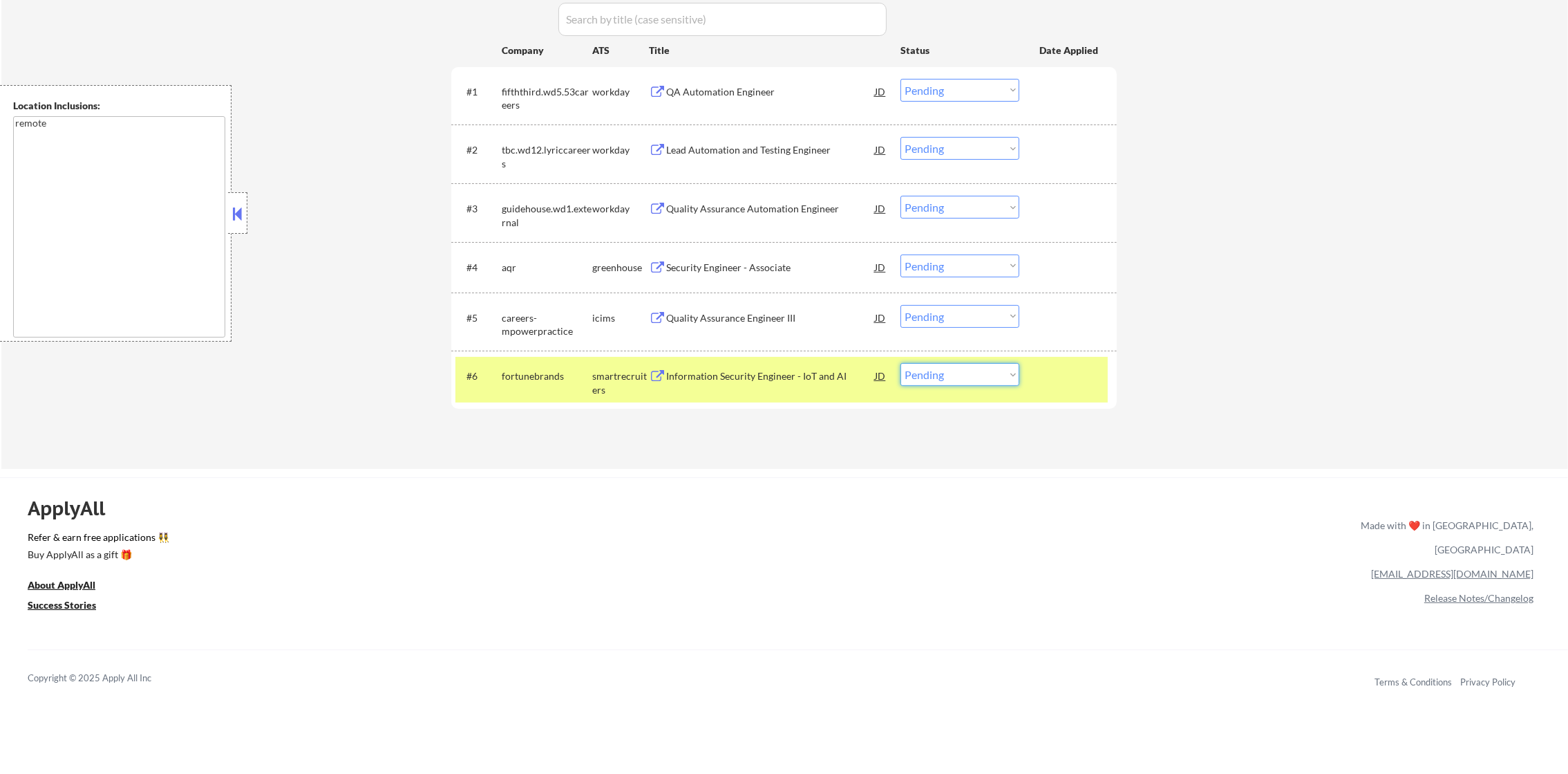
click at [921, 376] on select "Choose an option... Pending Applied Excluded (Questions) Excluded (Expired) Exc…" at bounding box center [959, 375] width 119 height 23
select select ""excluded__expired_""
click at [900, 363] on select "Choose an option... Pending Applied Excluded (Questions) Excluded (Expired) Exc…" at bounding box center [959, 375] width 119 height 23
click at [513, 382] on div "fortunebrands" at bounding box center [546, 376] width 90 height 25
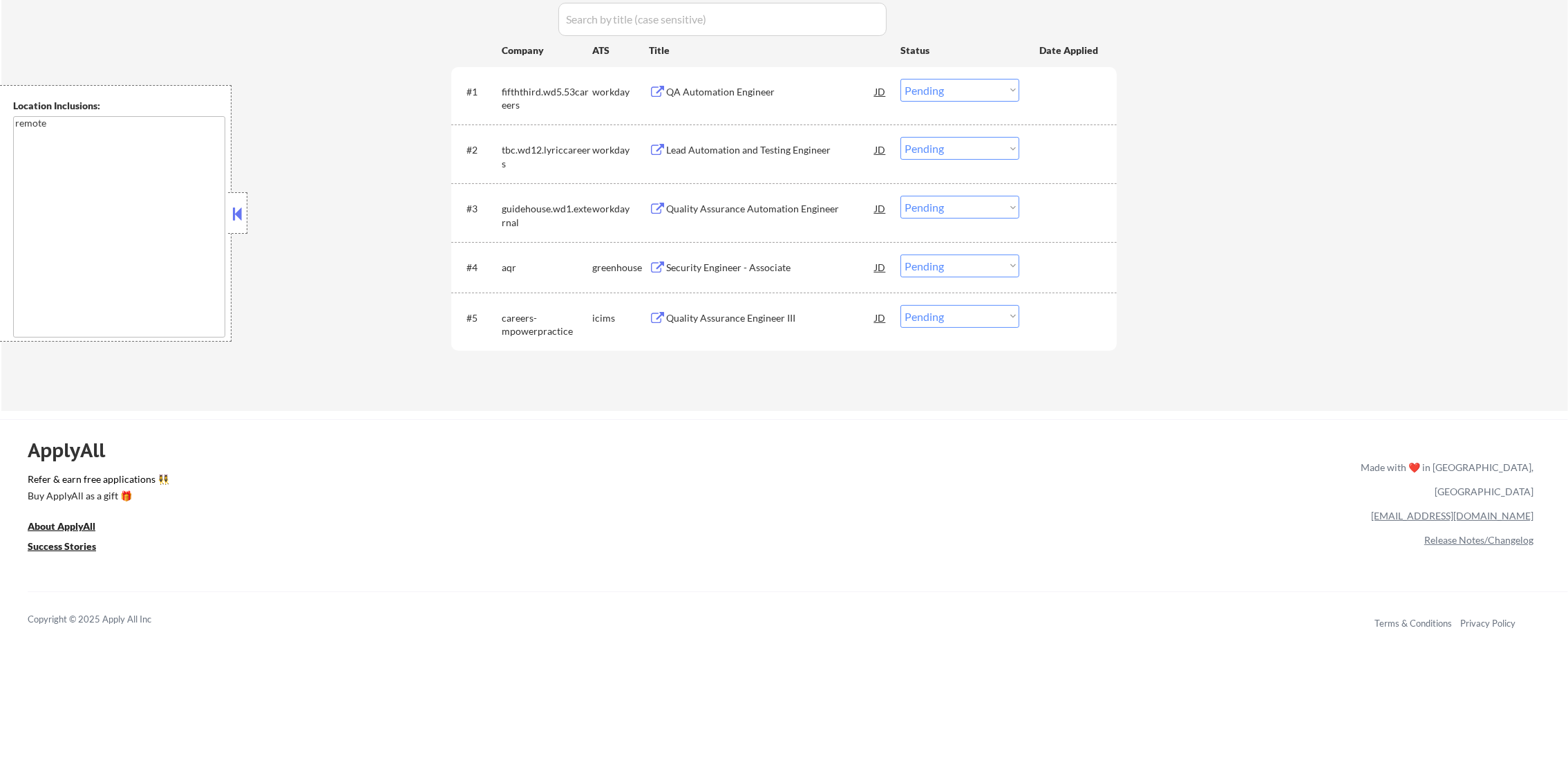
click at [743, 109] on div "#1 fifththird.wd5.53careers workday QA Automation Engineer JD Choose an option.…" at bounding box center [781, 95] width 652 height 46
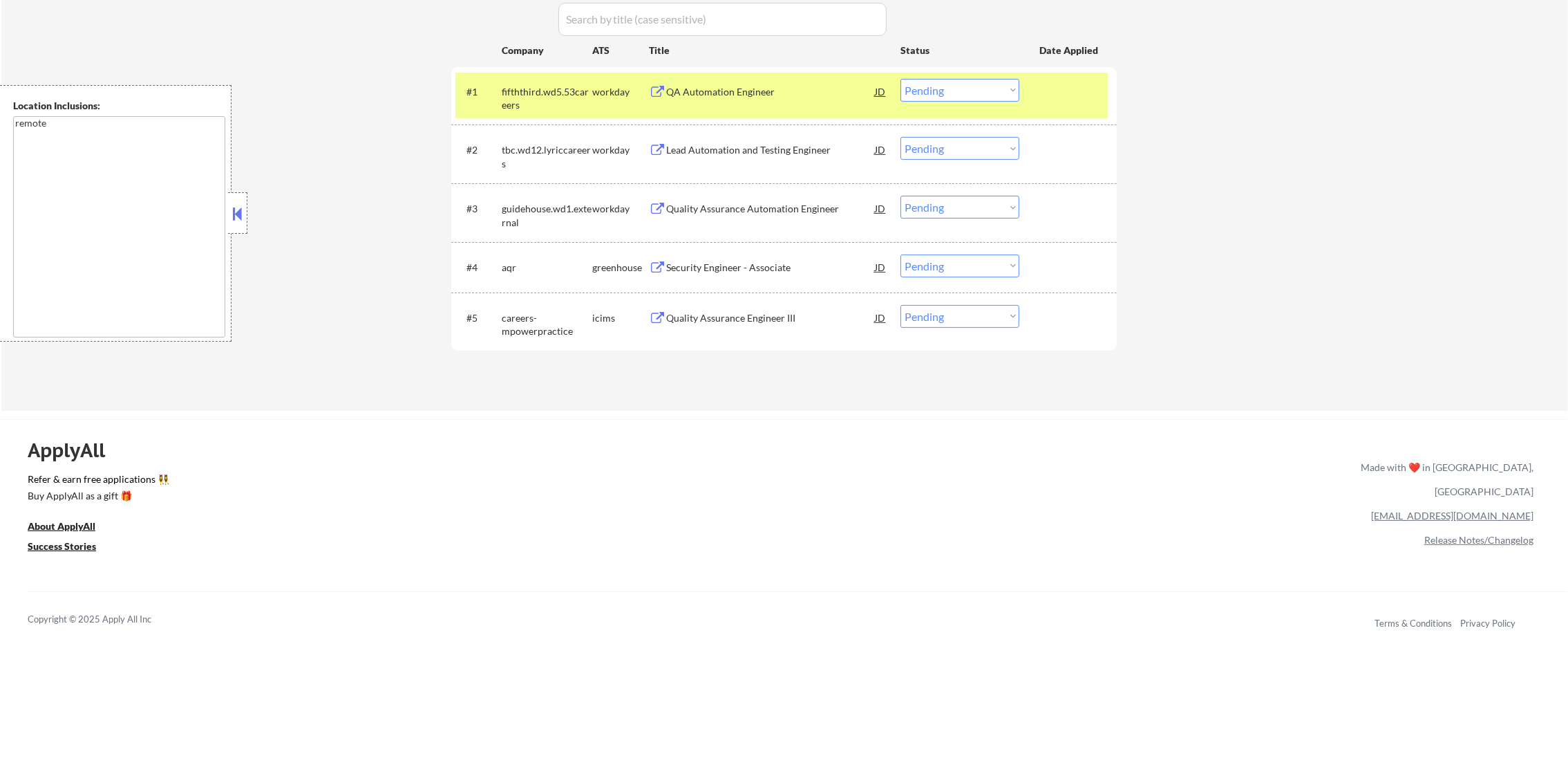
click at [743, 90] on div "QA Automation Engineer" at bounding box center [771, 91] width 209 height 13
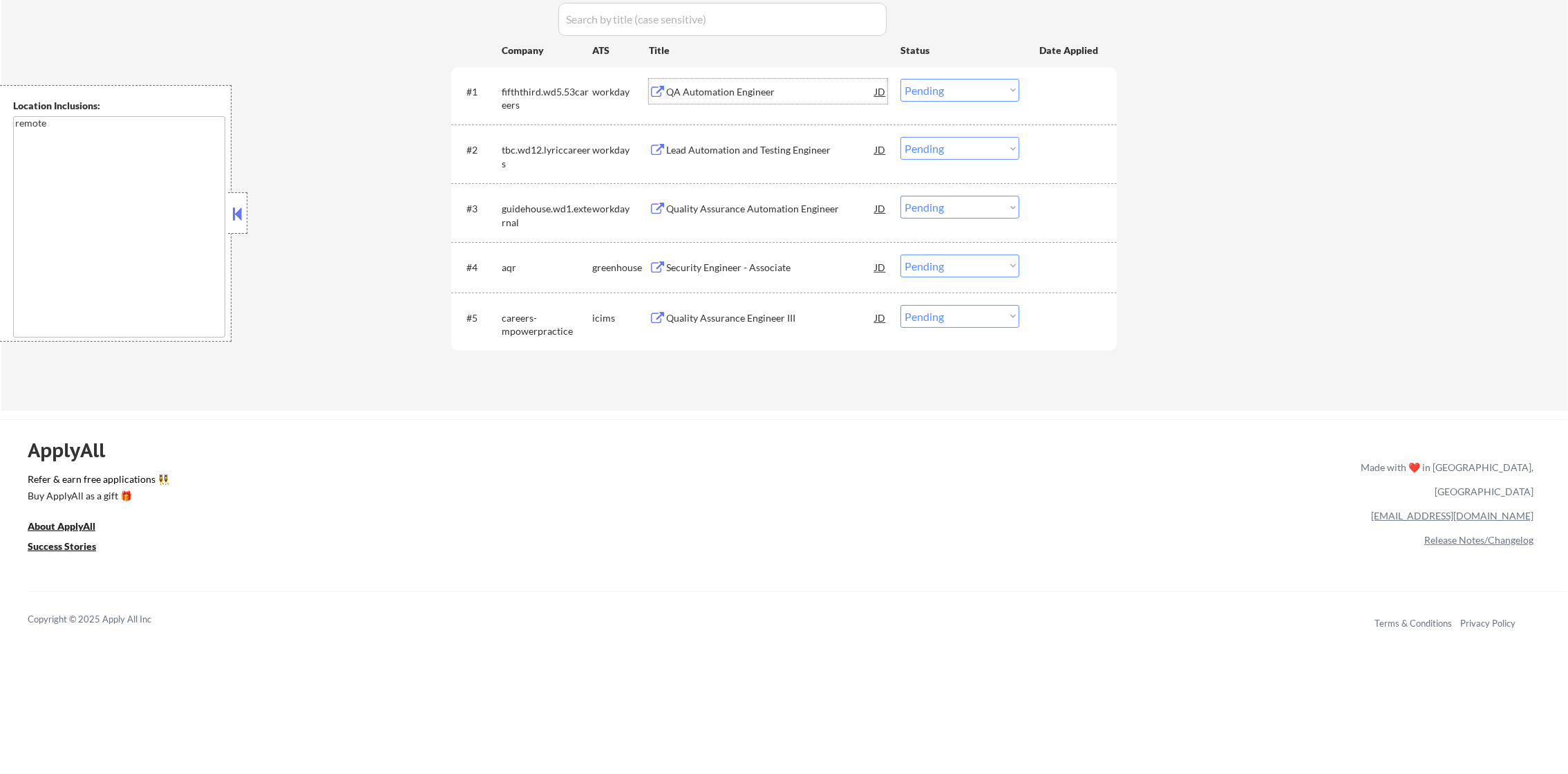
click at [535, 112] on div "#1 fifththird.wd5.53careers workday QA Automation Engineer JD Choose an option.…" at bounding box center [781, 95] width 652 height 46
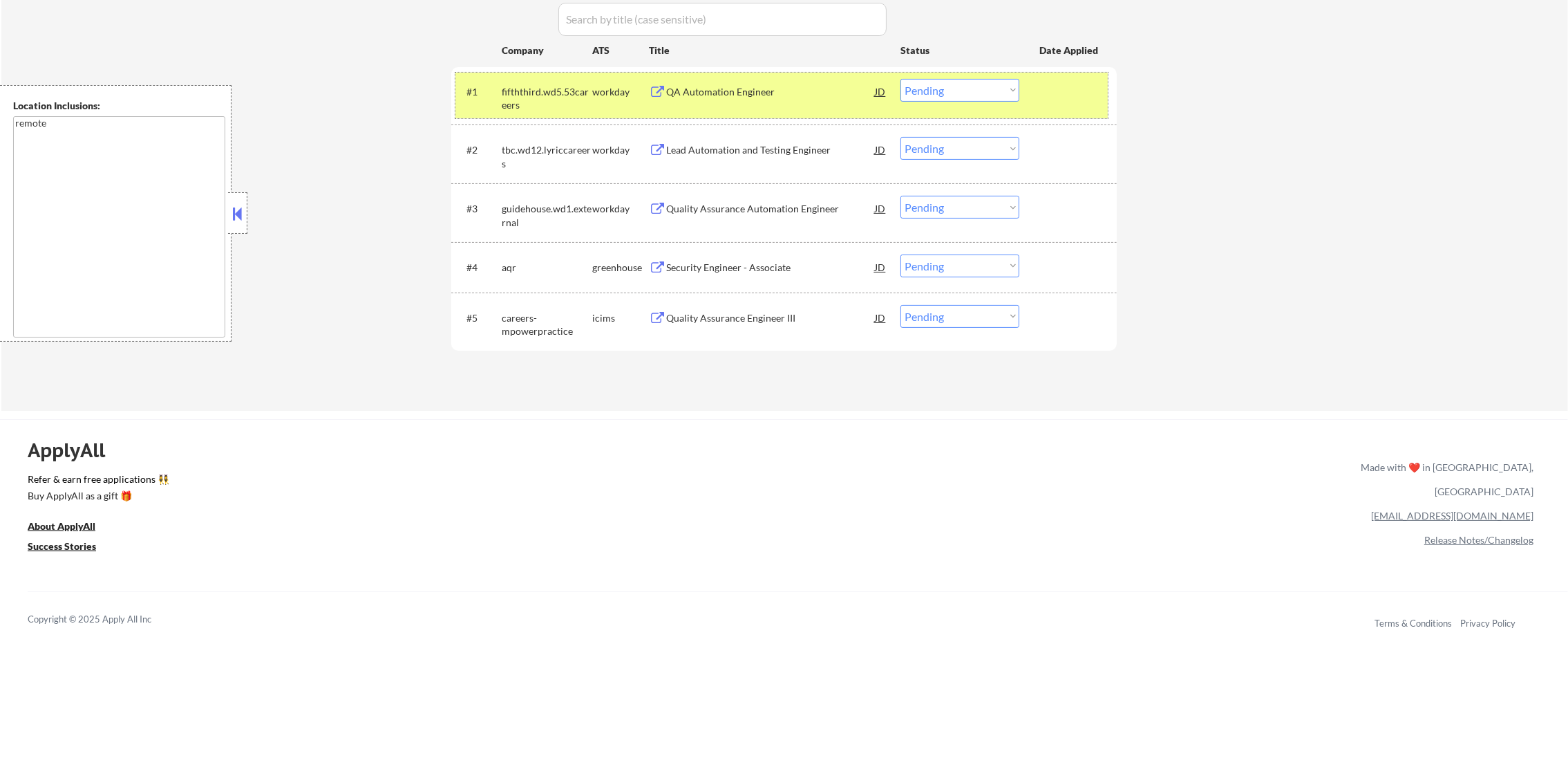
click at [963, 79] on select "Choose an option... Pending Applied Excluded (Questions) Excluded (Expired) Exc…" at bounding box center [959, 90] width 119 height 23
click at [900, 79] on select "Choose an option... Pending Applied Excluded (Questions) Excluded (Expired) Exc…" at bounding box center [959, 90] width 119 height 23
click at [570, 88] on div "fifththird.wd5.53careers" at bounding box center [546, 98] width 90 height 27
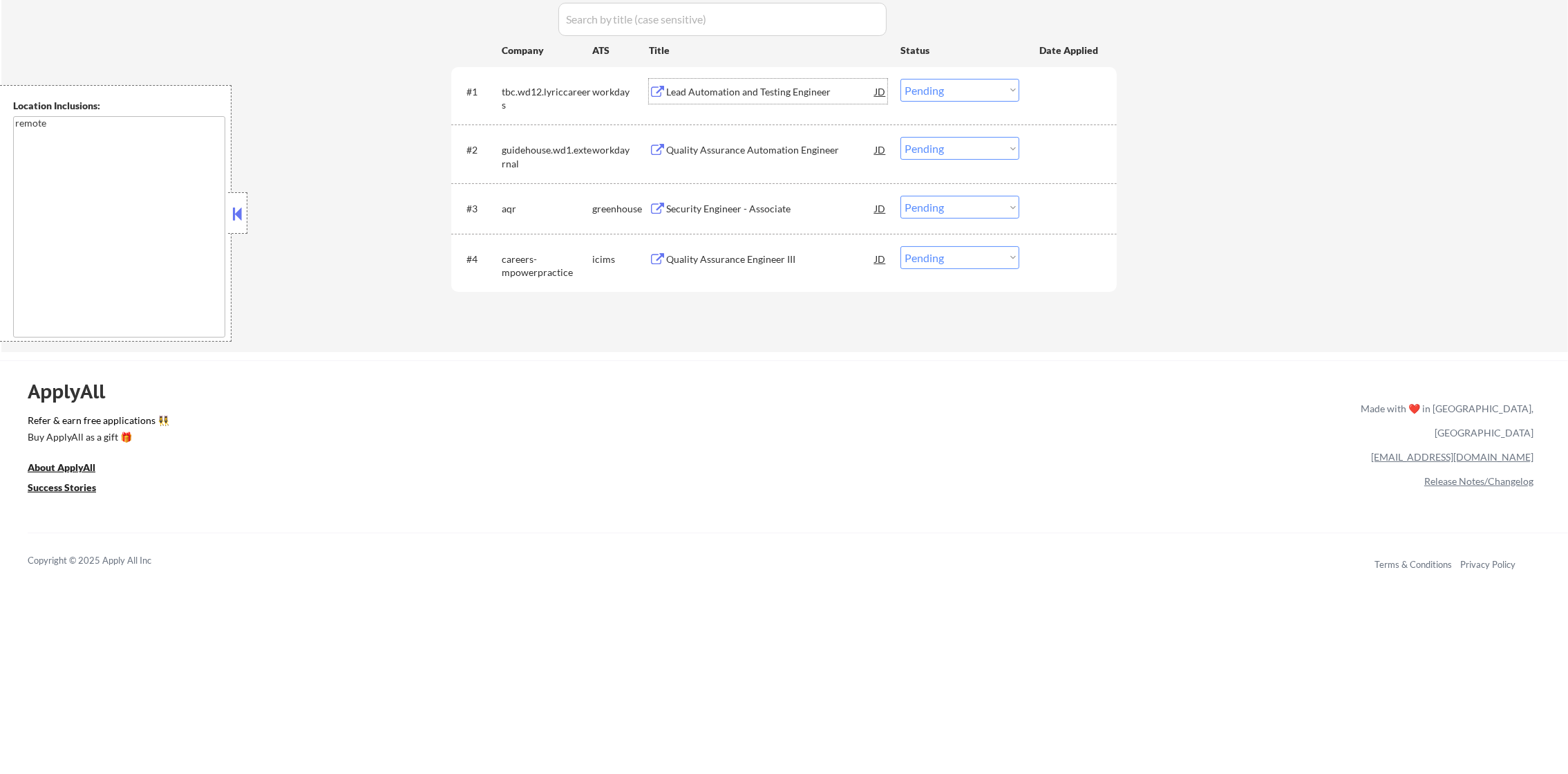
click at [762, 90] on div "Lead Automation and Testing Engineer" at bounding box center [771, 91] width 209 height 13
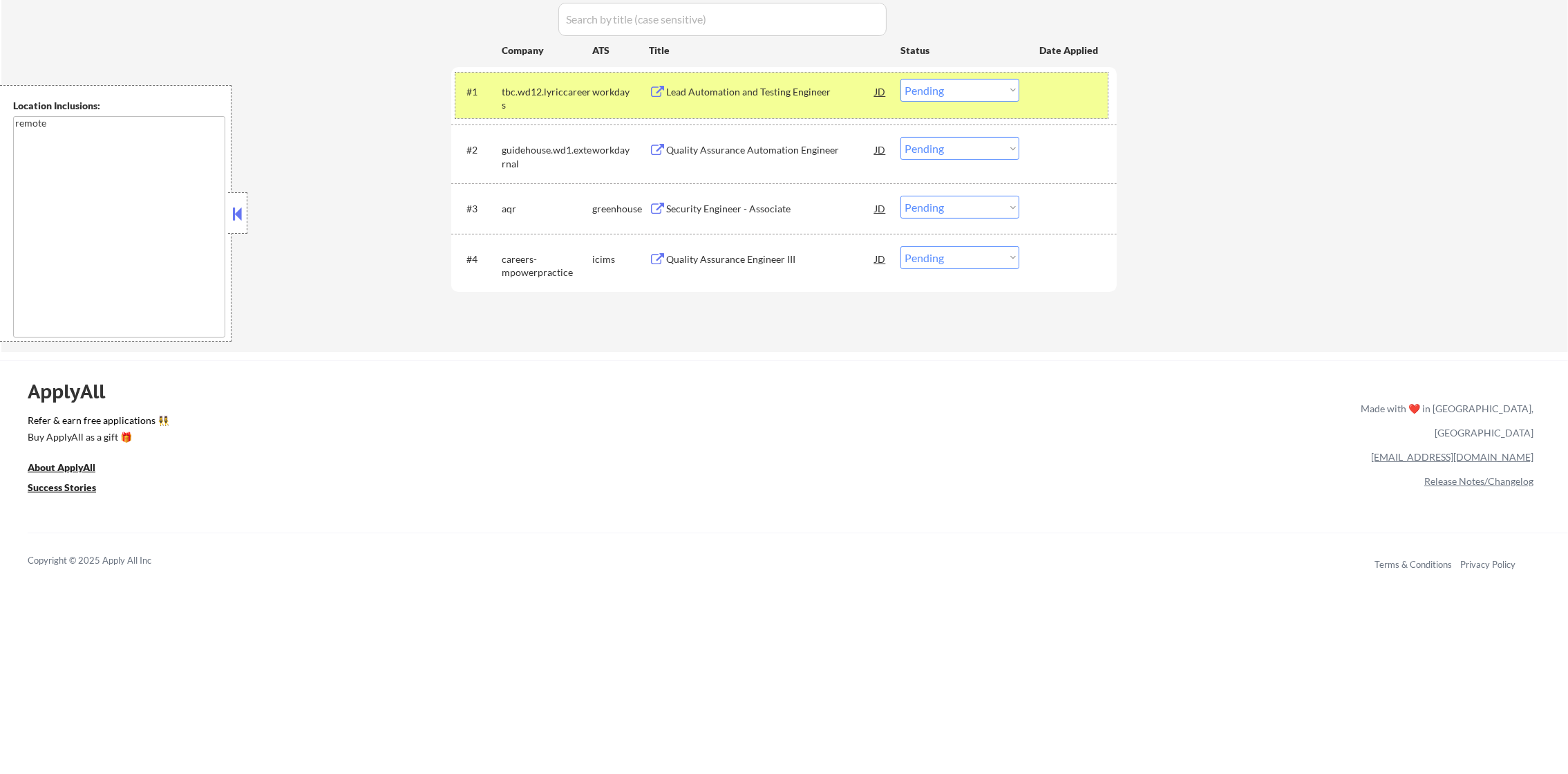
click at [967, 76] on div "#1 tbc.wd12.lyriccareers workday Lead Automation and Testing Engineer JD Choose…" at bounding box center [781, 95] width 652 height 46
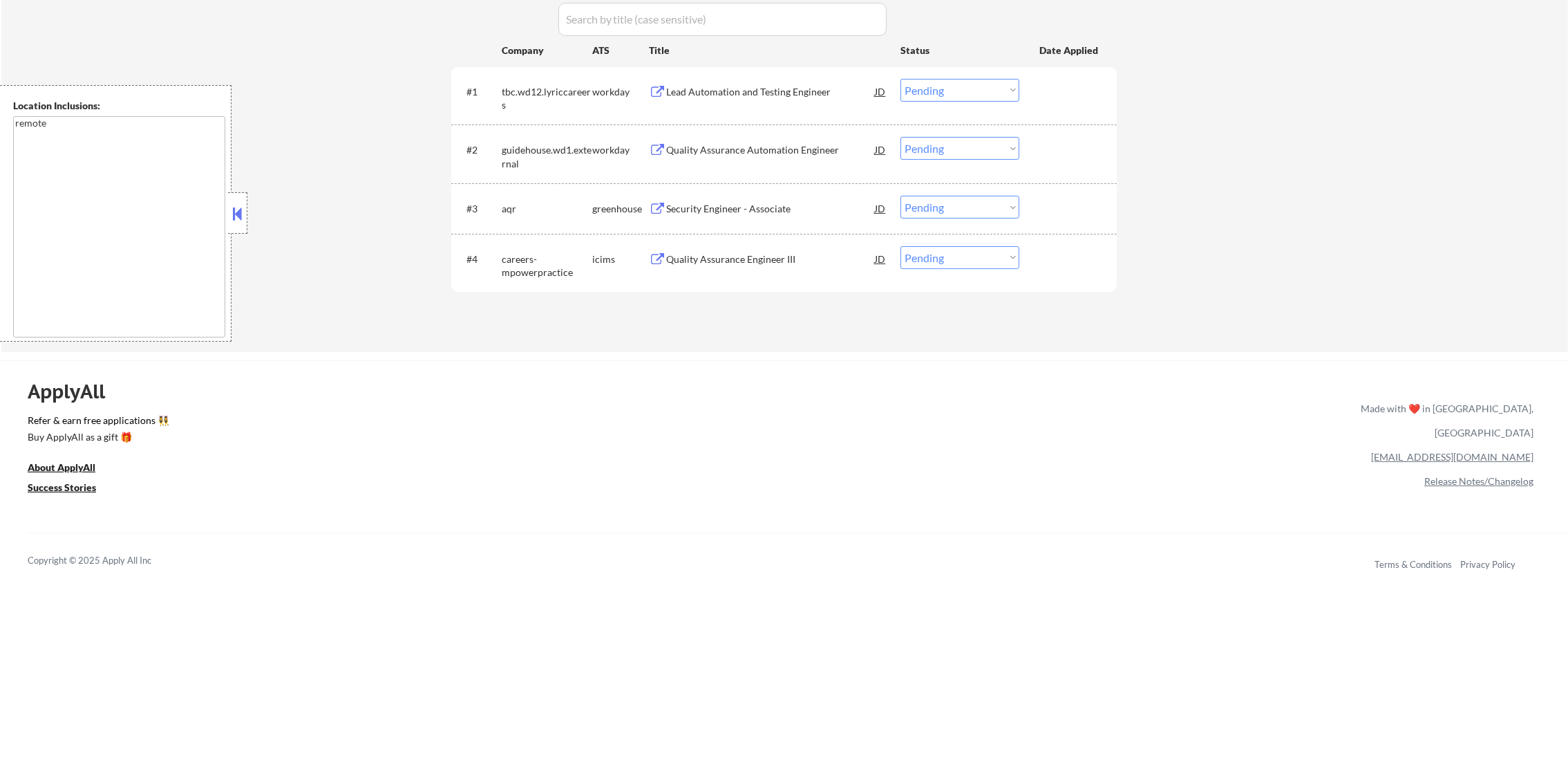
click at [973, 99] on select "Choose an option... Pending Applied Excluded (Questions) Excluded (Expired) Exc…" at bounding box center [959, 90] width 119 height 23
click at [900, 79] on select "Choose an option... Pending Applied Excluded (Questions) Excluded (Expired) Exc…" at bounding box center [959, 90] width 119 height 23
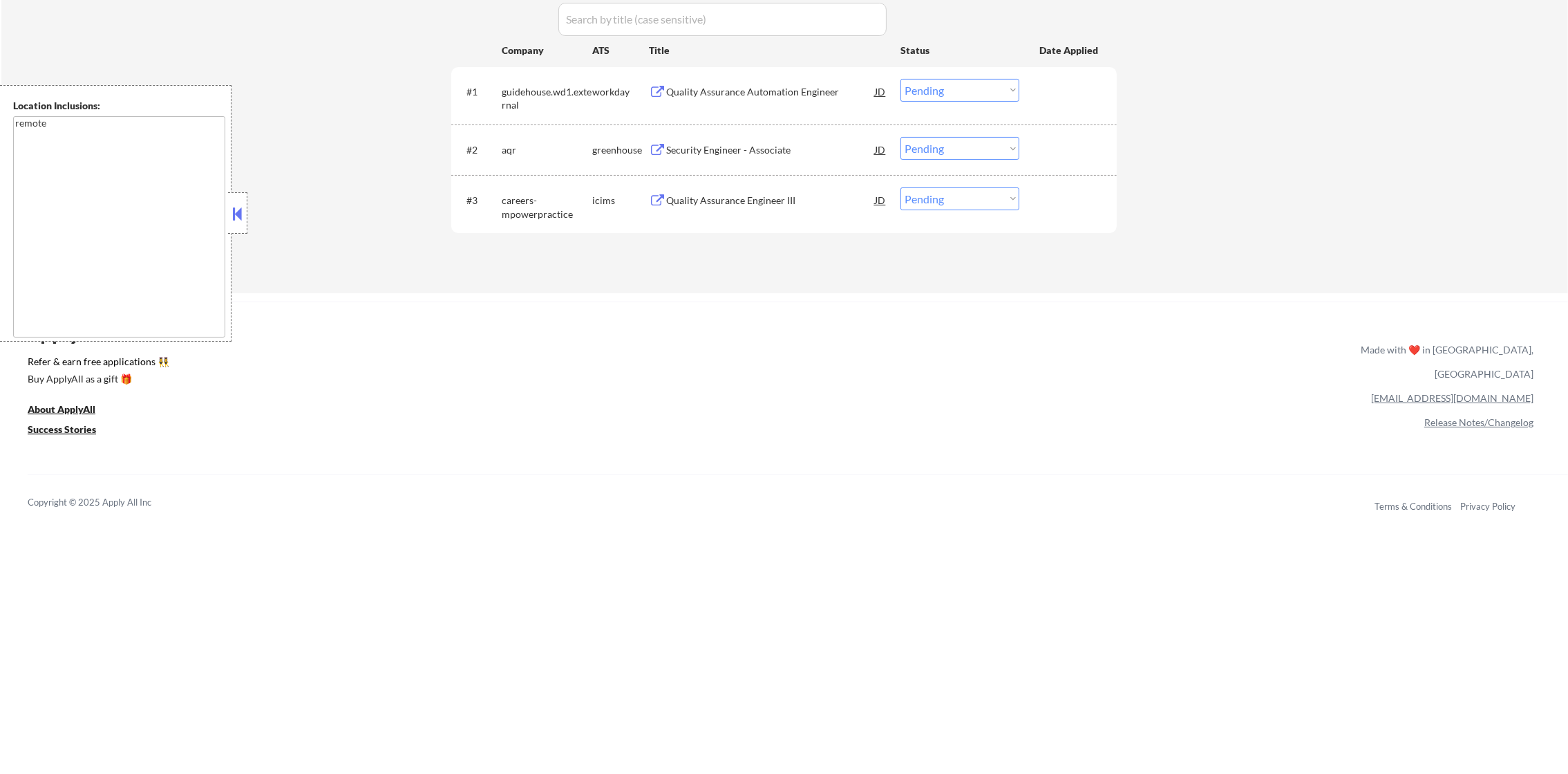
click at [740, 87] on div "Quality Assurance Automation Engineer" at bounding box center [771, 91] width 209 height 13
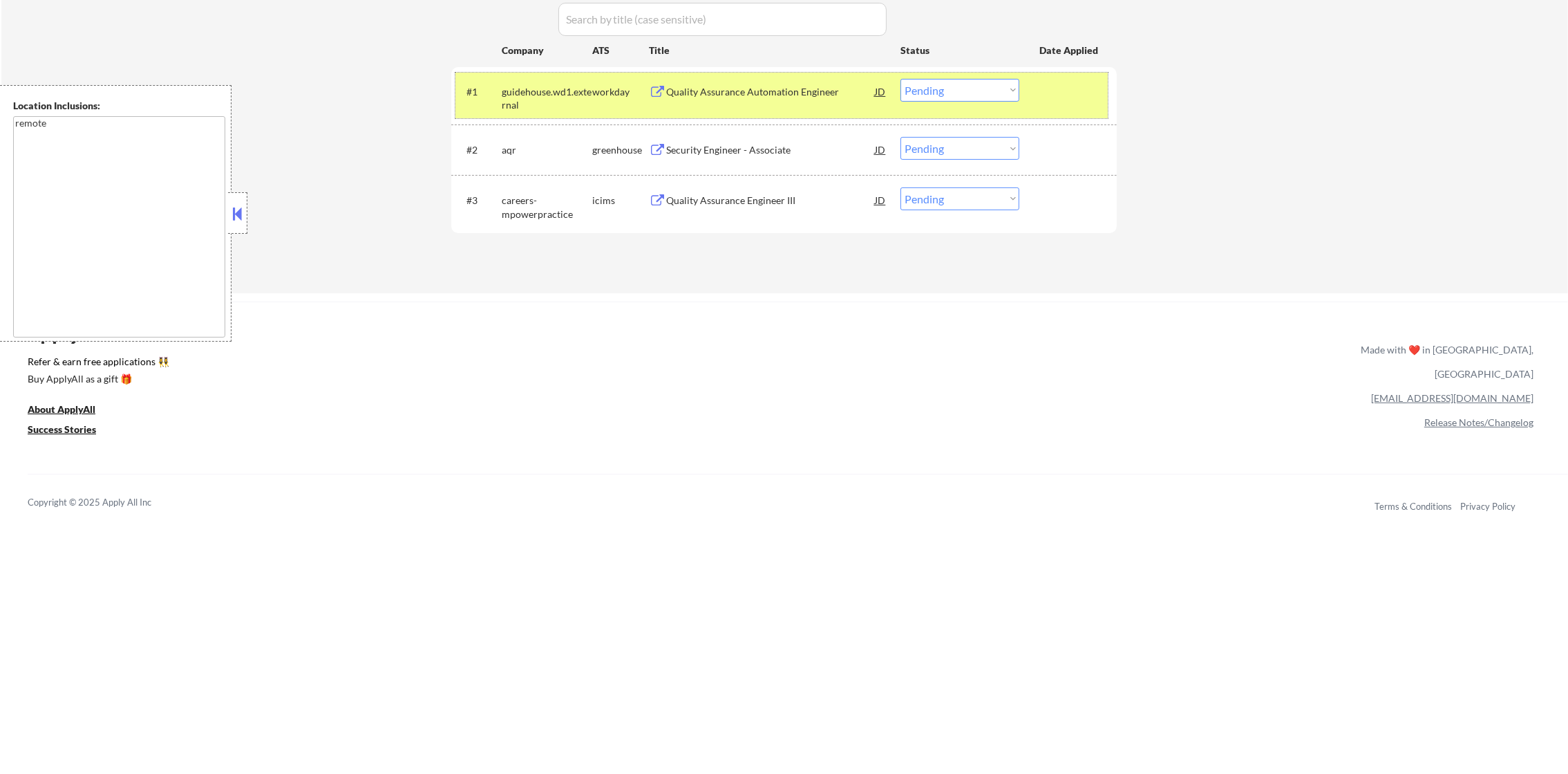
click at [964, 104] on div "#1 guidehouse.wd1.external workday Quality Assurance Automation Engineer JD Cho…" at bounding box center [781, 95] width 652 height 46
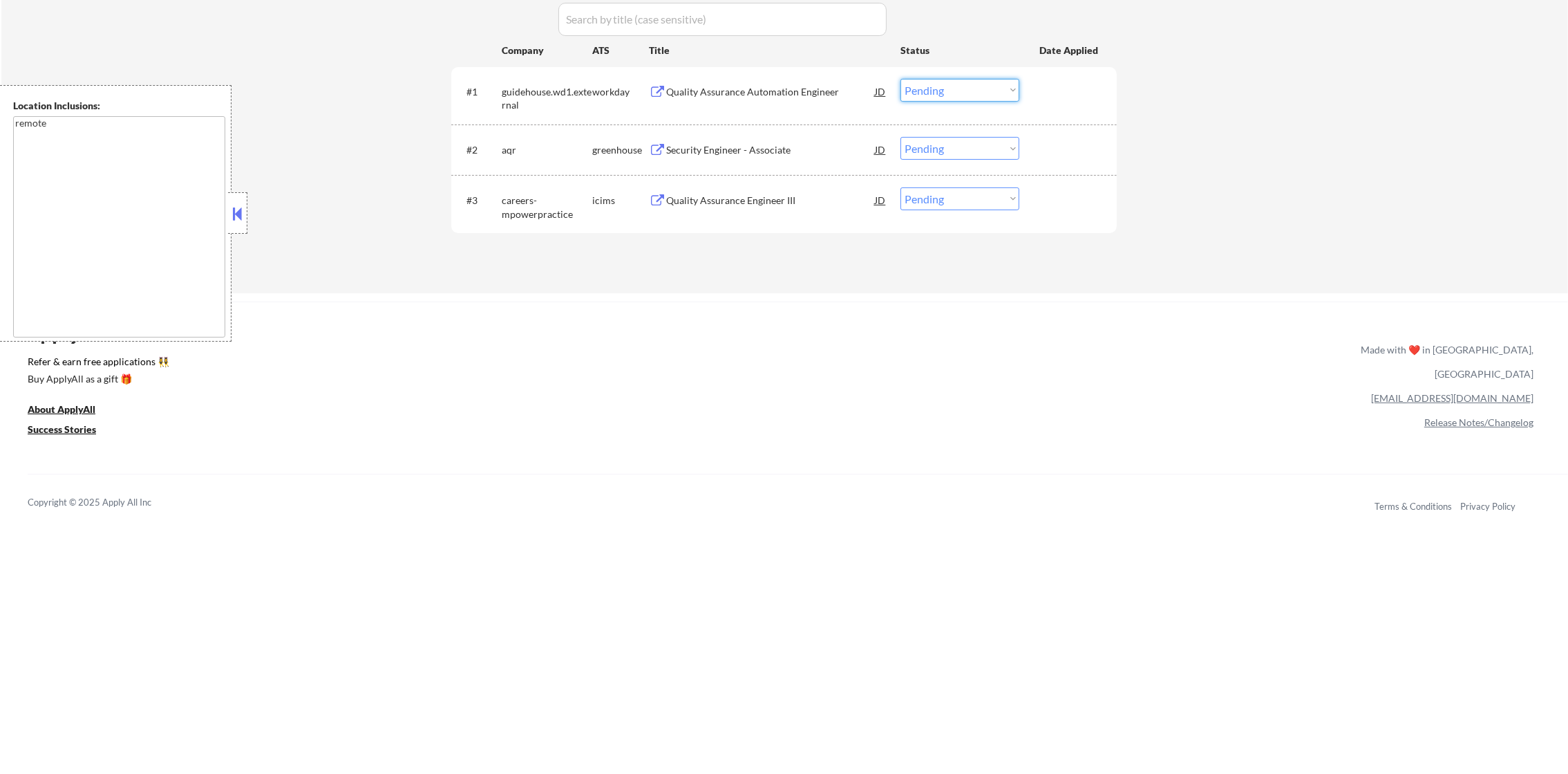
click at [964, 96] on select "Choose an option... Pending Applied Excluded (Questions) Excluded (Expired) Exc…" at bounding box center [959, 90] width 119 height 23
click at [900, 79] on select "Choose an option... Pending Applied Excluded (Questions) Excluded (Expired) Exc…" at bounding box center [959, 90] width 119 height 23
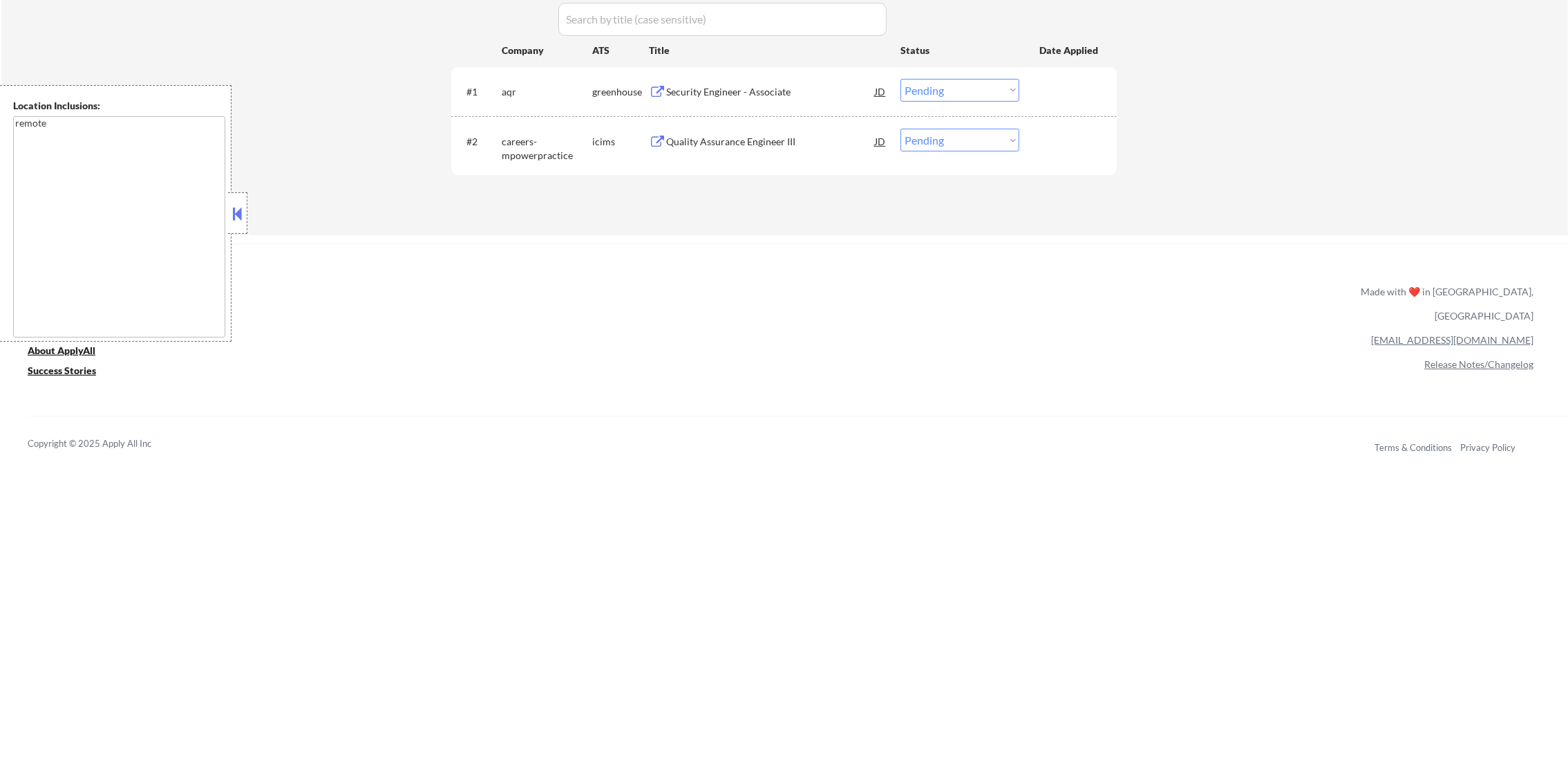
click at [776, 96] on div "Security Engineer - Associate" at bounding box center [771, 91] width 209 height 13
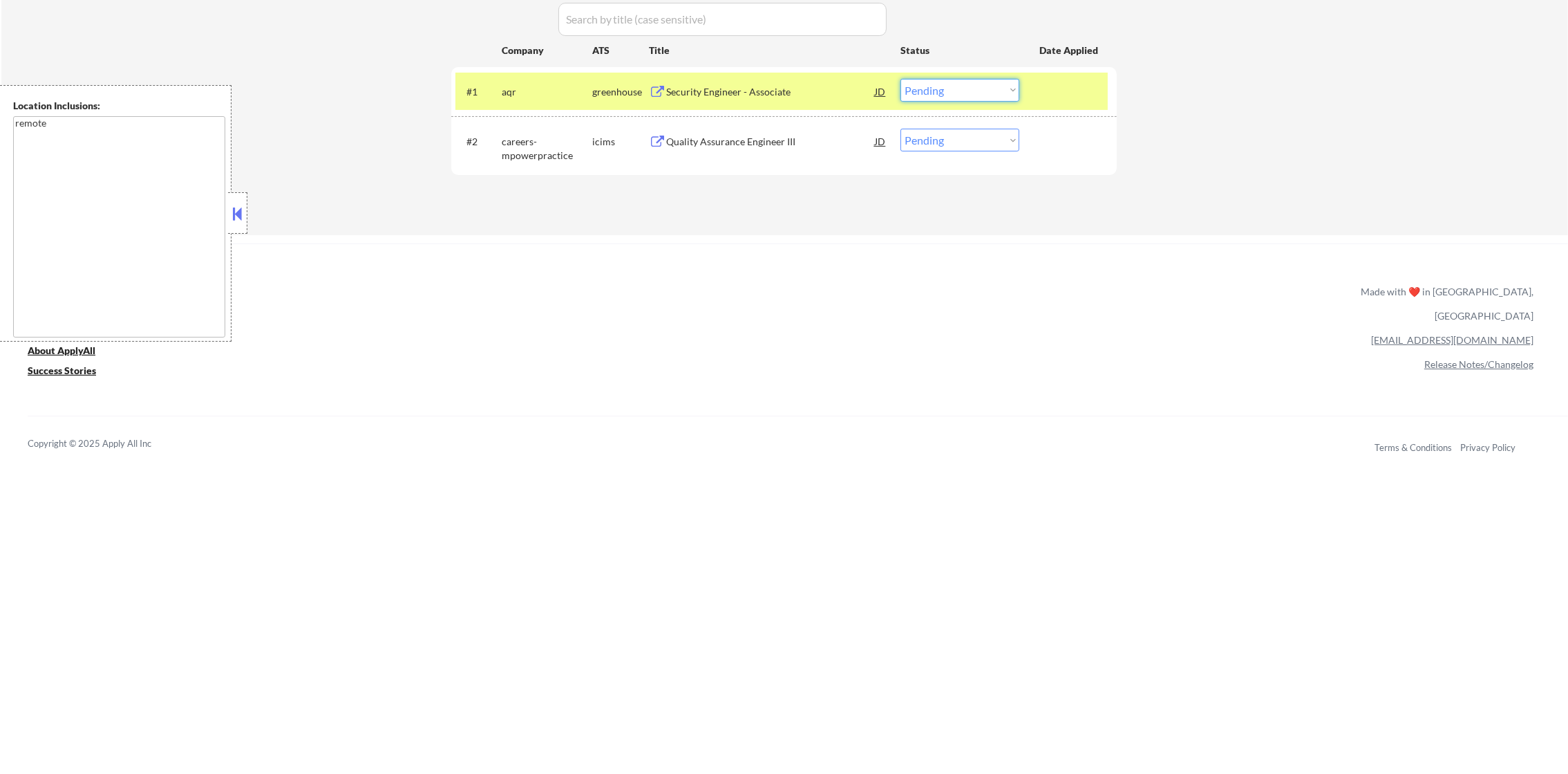
click at [963, 84] on select "Choose an option... Pending Applied Excluded (Questions) Excluded (Expired) Exc…" at bounding box center [959, 90] width 119 height 23
click at [900, 79] on select "Choose an option... Pending Applied Excluded (Questions) Excluded (Expired) Exc…" at bounding box center [959, 90] width 119 height 23
click at [546, 92] on div "aqr" at bounding box center [546, 91] width 90 height 13
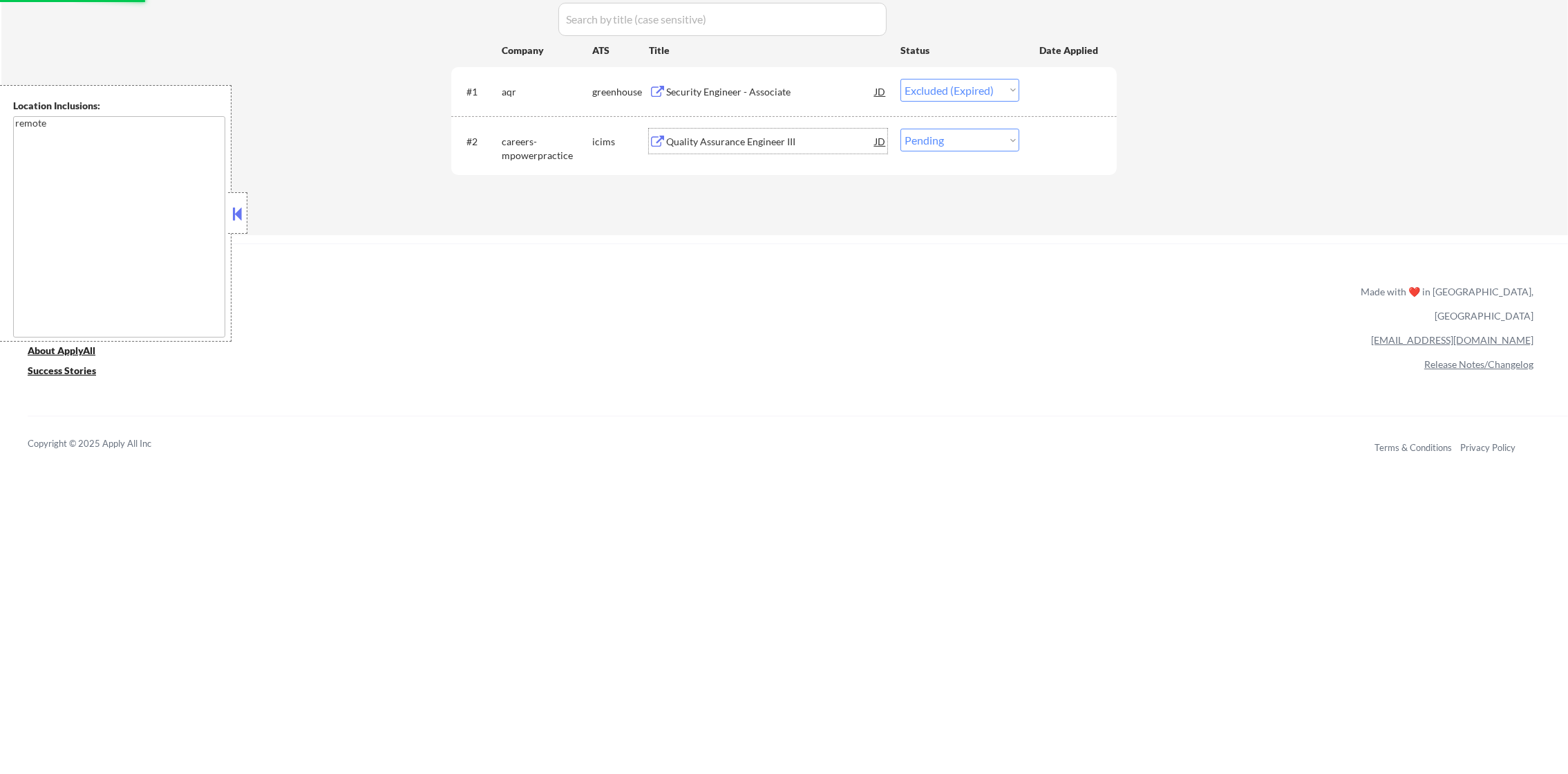
click at [798, 144] on div "Quality Assurance Engineer III" at bounding box center [771, 141] width 209 height 13
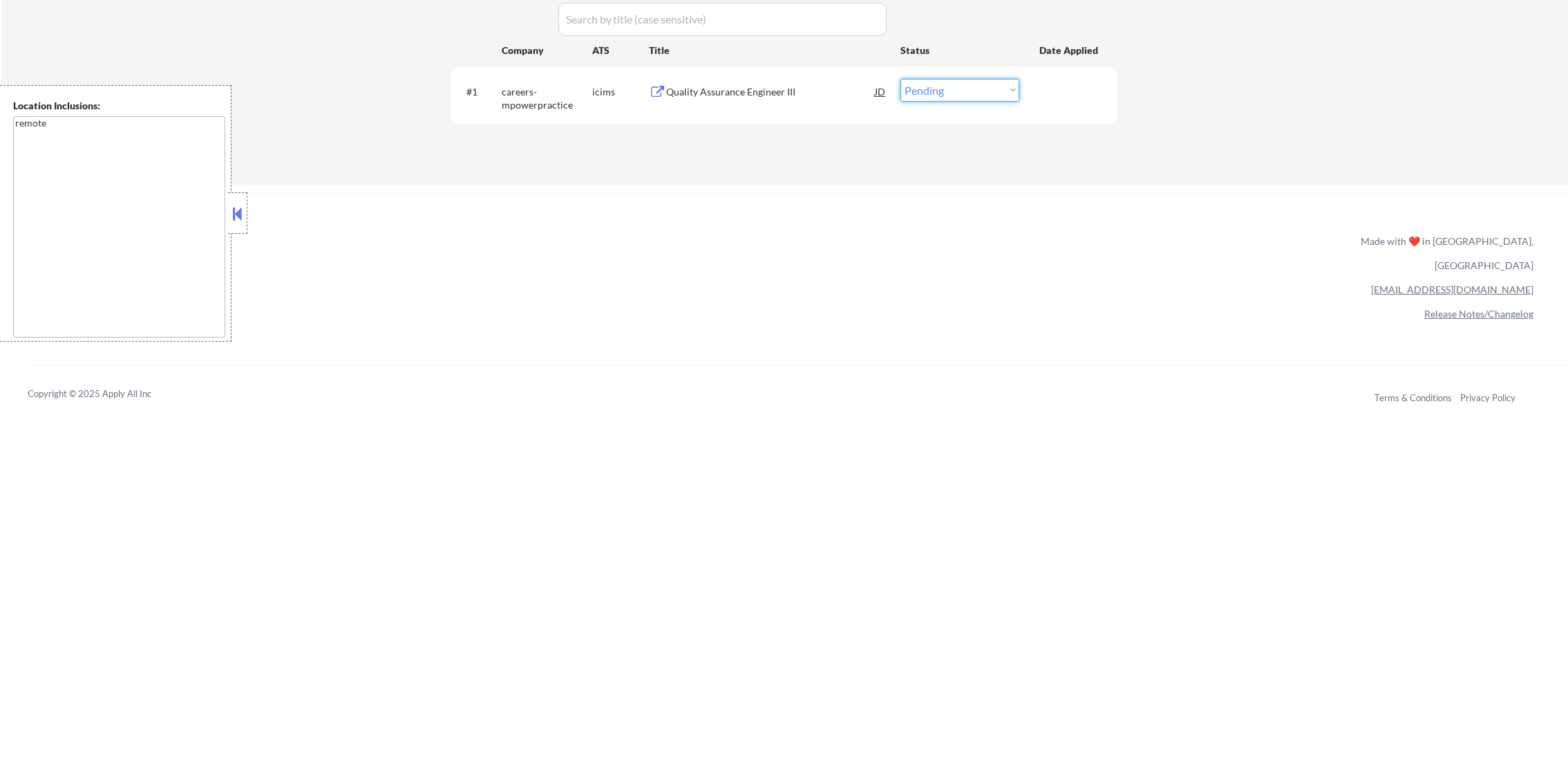
click at [950, 91] on select "Choose an option... Pending Applied Excluded (Questions) Excluded (Expired) Exc…" at bounding box center [959, 90] width 119 height 23
select select ""excluded__expired_""
click at [900, 79] on select "Choose an option... Pending Applied Excluded (Questions) Excluded (Expired) Exc…" at bounding box center [959, 90] width 119 height 23
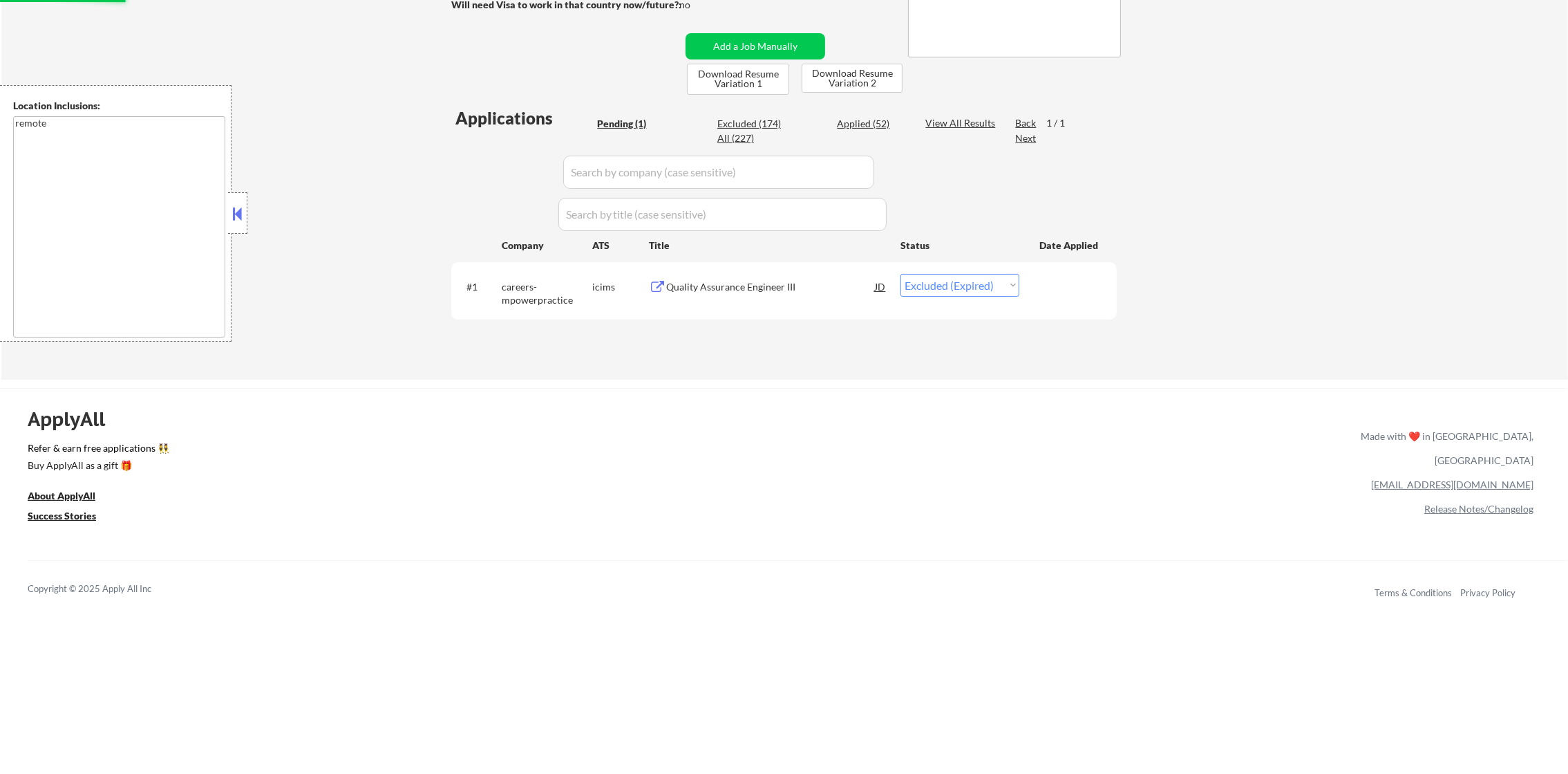
scroll to position [276, 0]
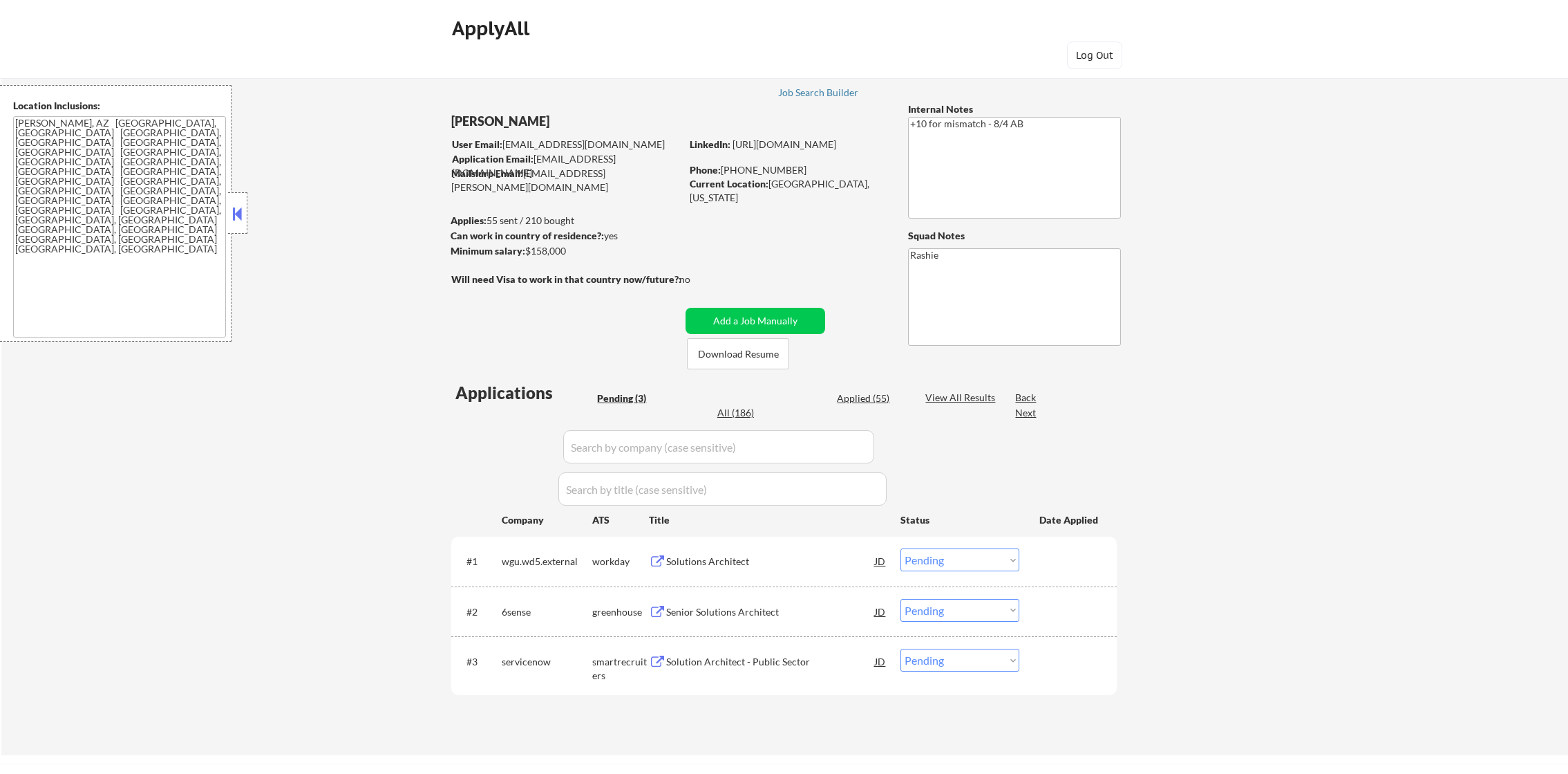
select select ""pending""
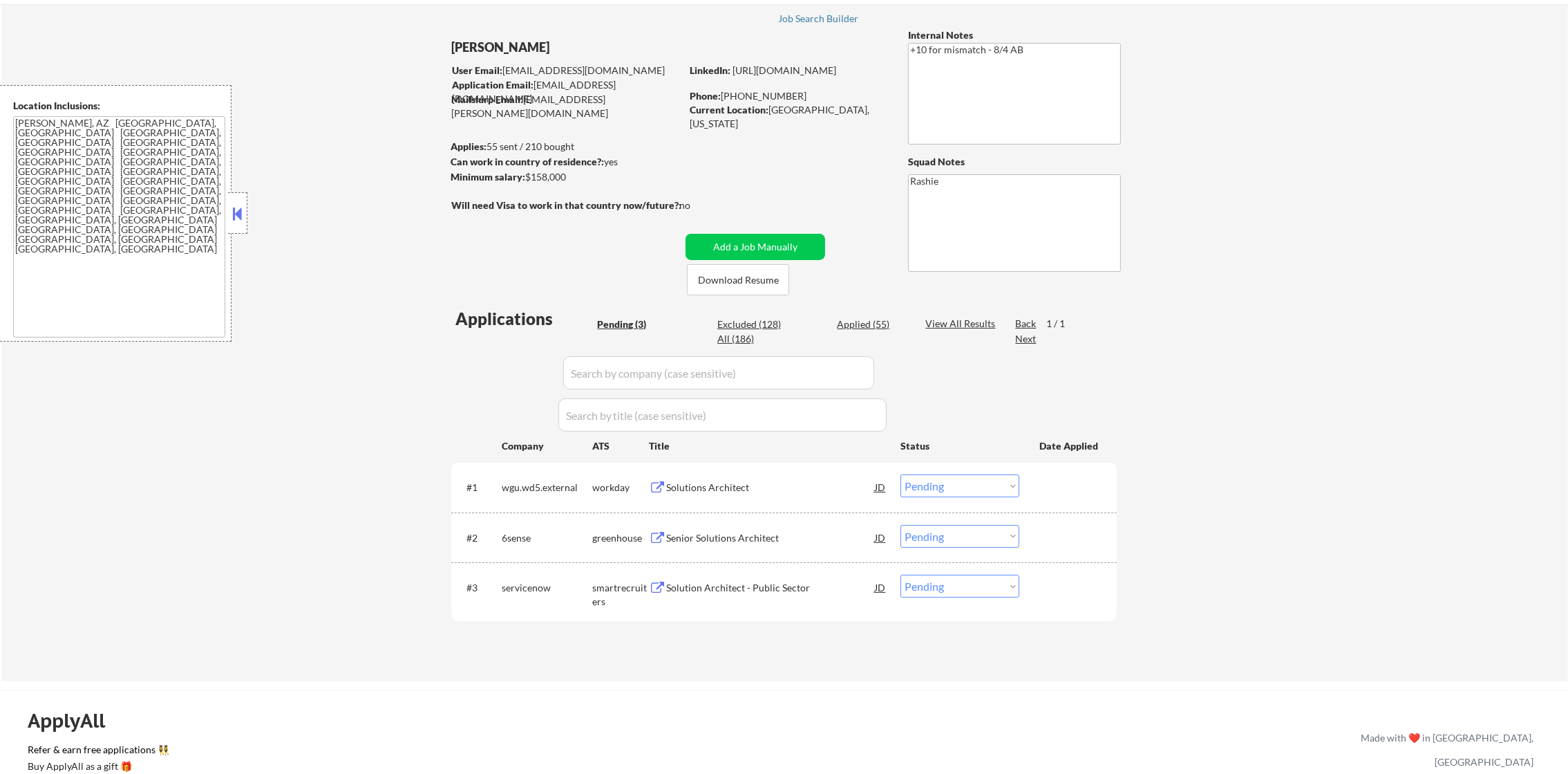
scroll to position [207, 0]
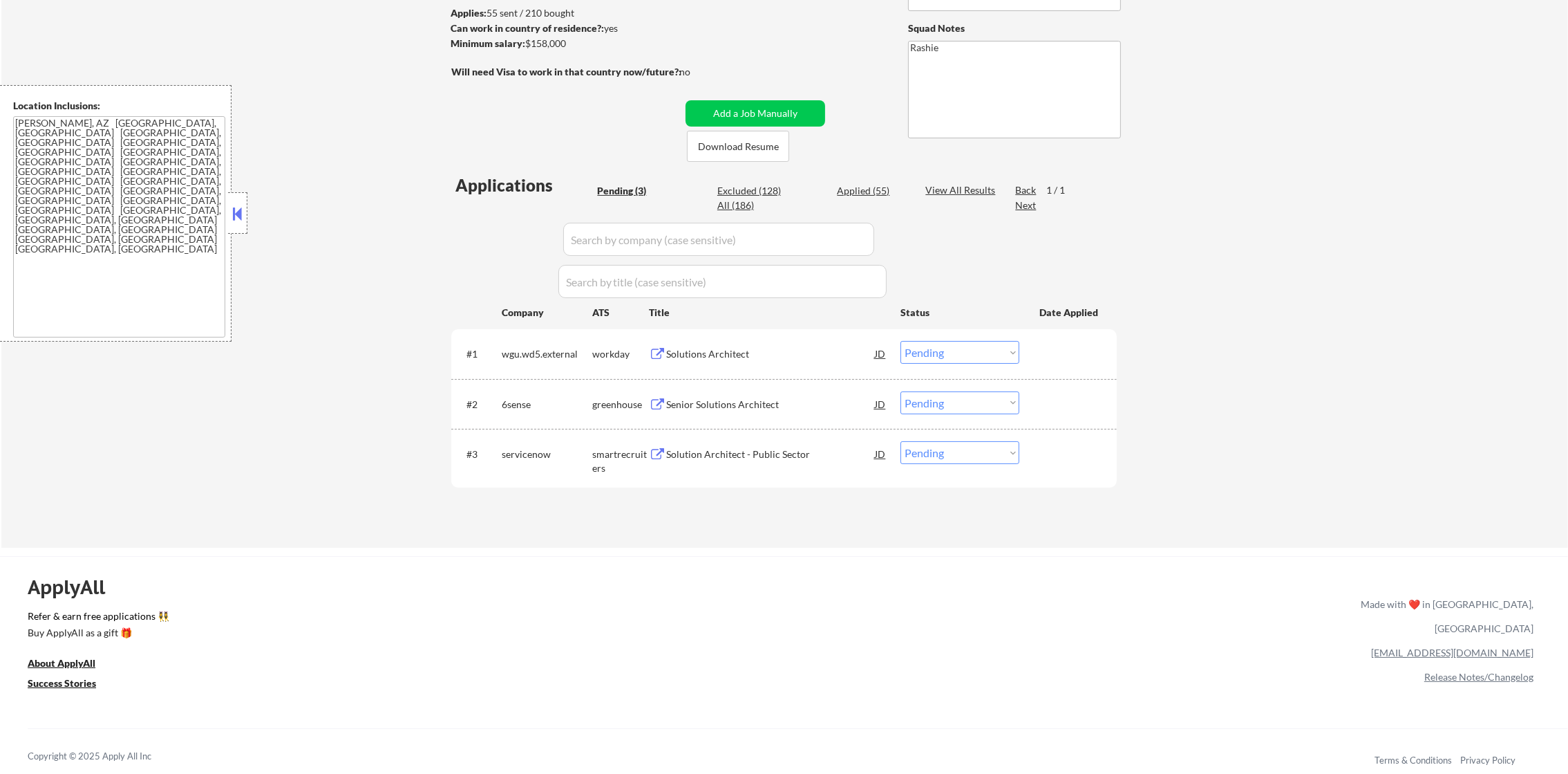
click at [740, 362] on div "Solutions Architect" at bounding box center [771, 354] width 209 height 25
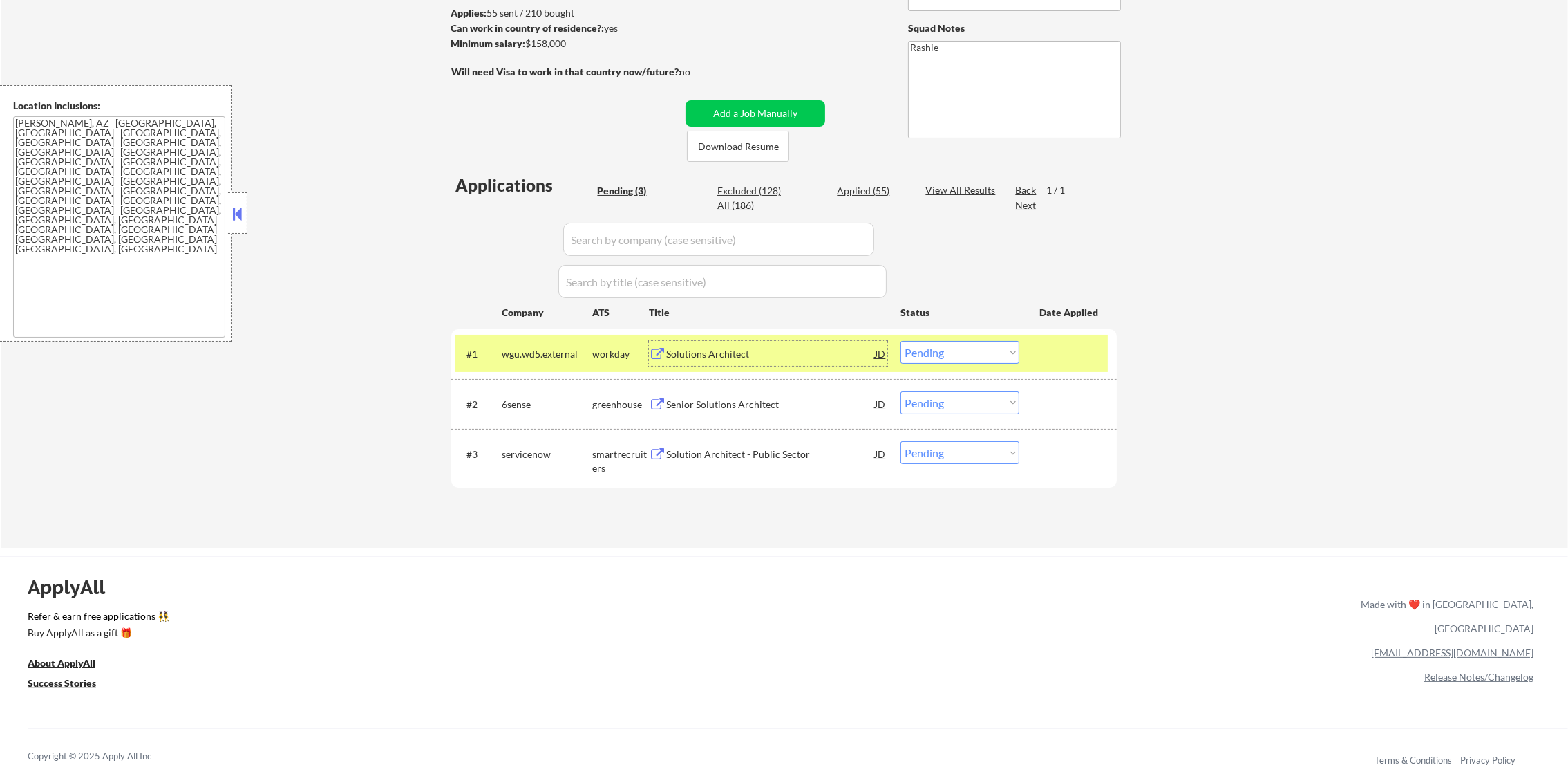
click at [727, 351] on div "Solutions Architect" at bounding box center [771, 354] width 209 height 13
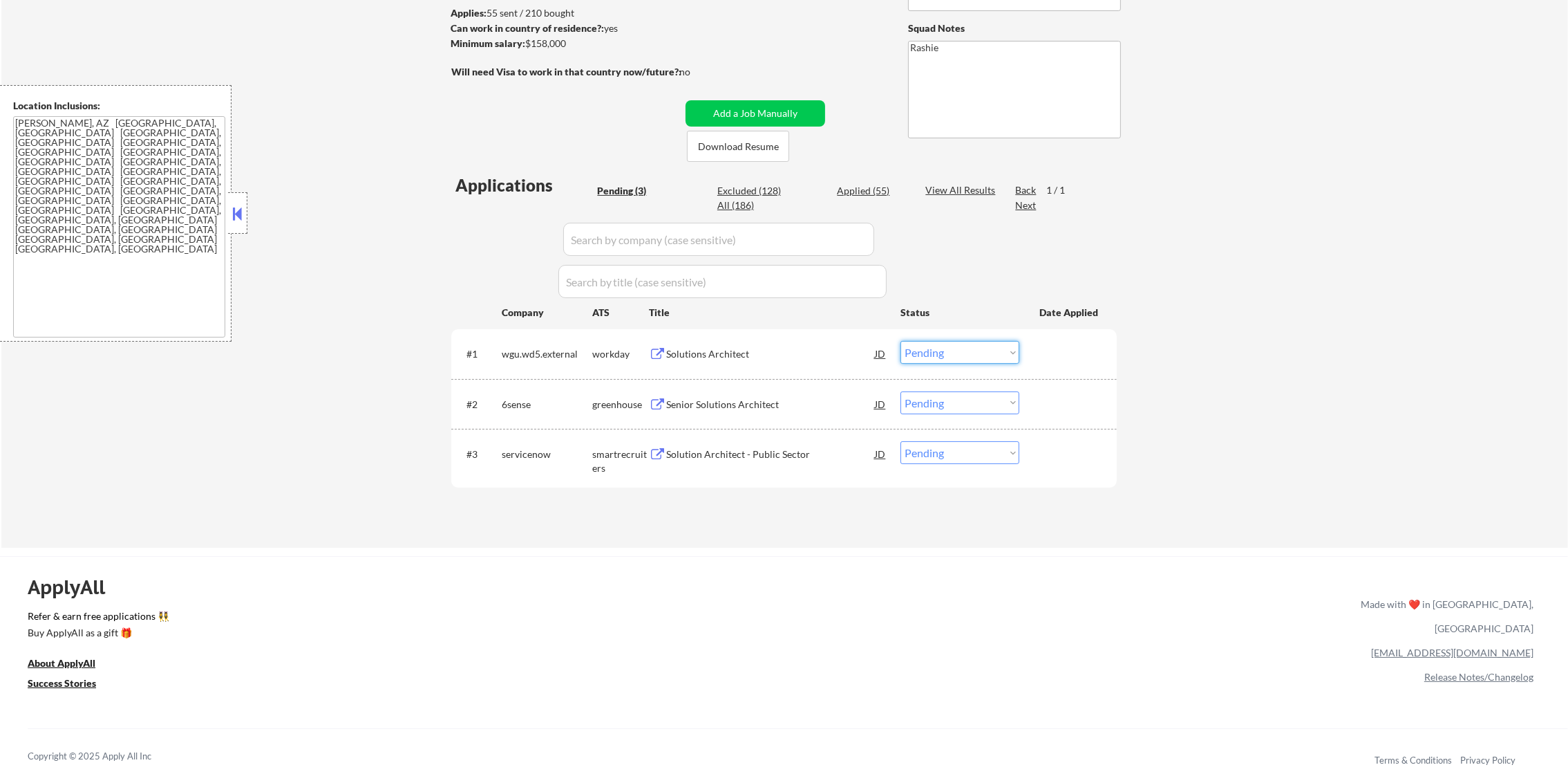
click at [942, 350] on select "Choose an option... Pending Applied Excluded (Questions) Excluded (Expired) Exc…" at bounding box center [959, 353] width 119 height 23
click at [900, 341] on select "Choose an option... Pending Applied Excluded (Questions) Excluded (Expired) Exc…" at bounding box center [959, 353] width 119 height 23
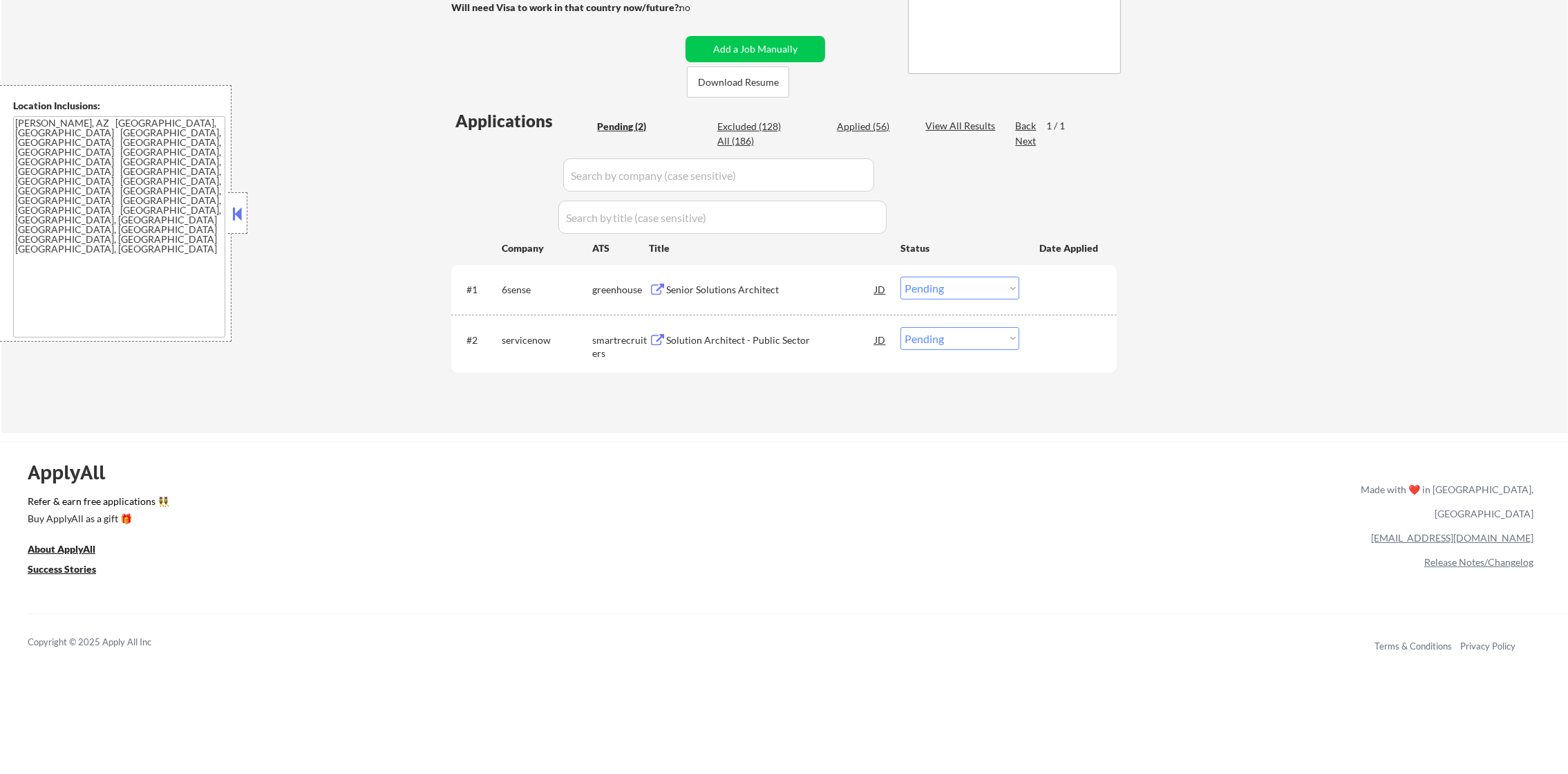
scroll to position [276, 0]
click at [769, 275] on div "Senior Solutions Architect" at bounding box center [771, 285] width 209 height 25
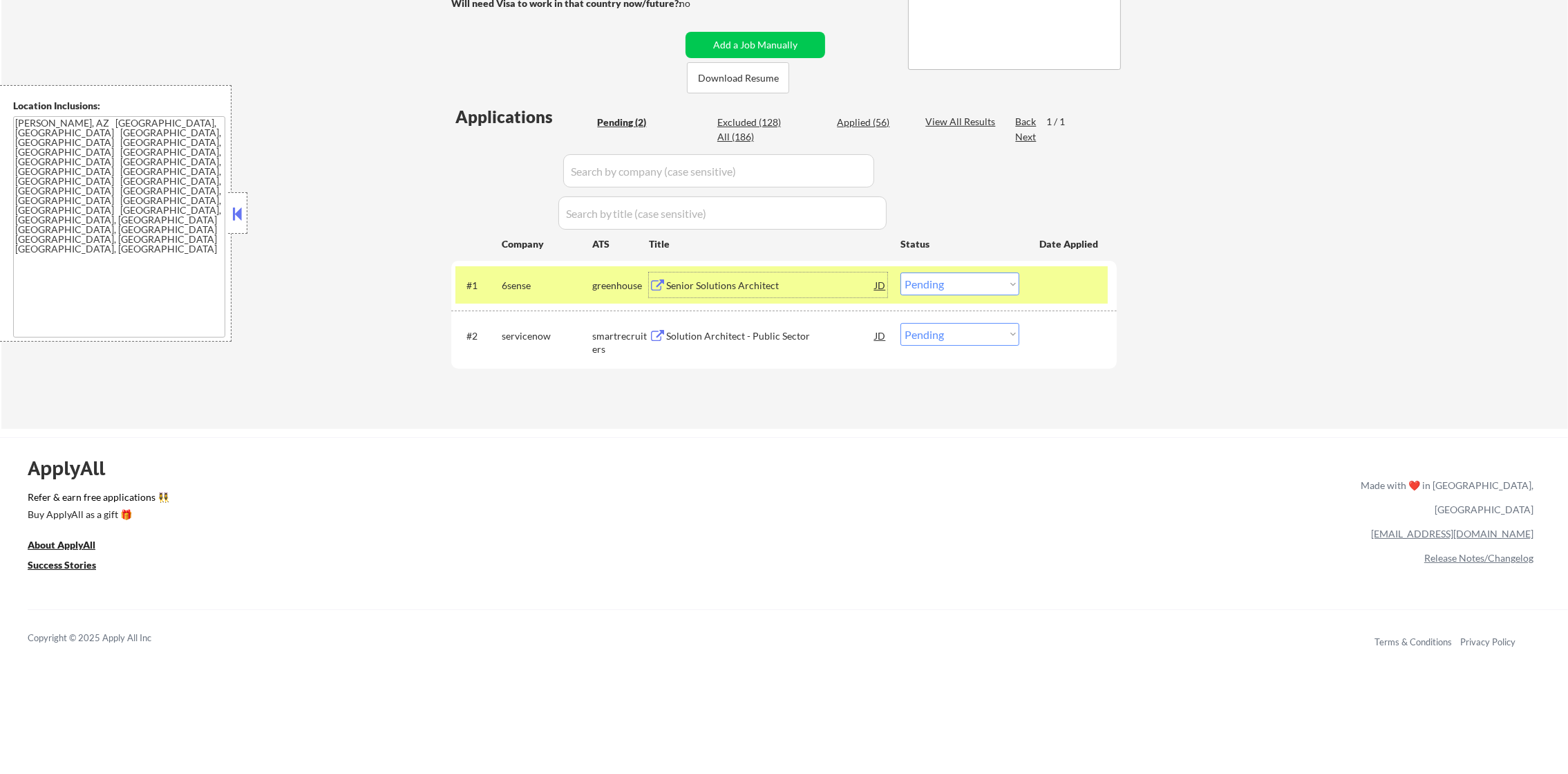
click at [934, 279] on select "Choose an option... Pending Applied Excluded (Questions) Excluded (Expired) Exc…" at bounding box center [959, 284] width 119 height 23
click at [900, 272] on select "Choose an option... Pending Applied Excluded (Questions) Excluded (Expired) Exc…" at bounding box center [959, 284] width 119 height 23
click at [476, 269] on div "#1 6sense greenhouse Senior Solutions Architect JD Choose an option... Pending …" at bounding box center [781, 285] width 652 height 37
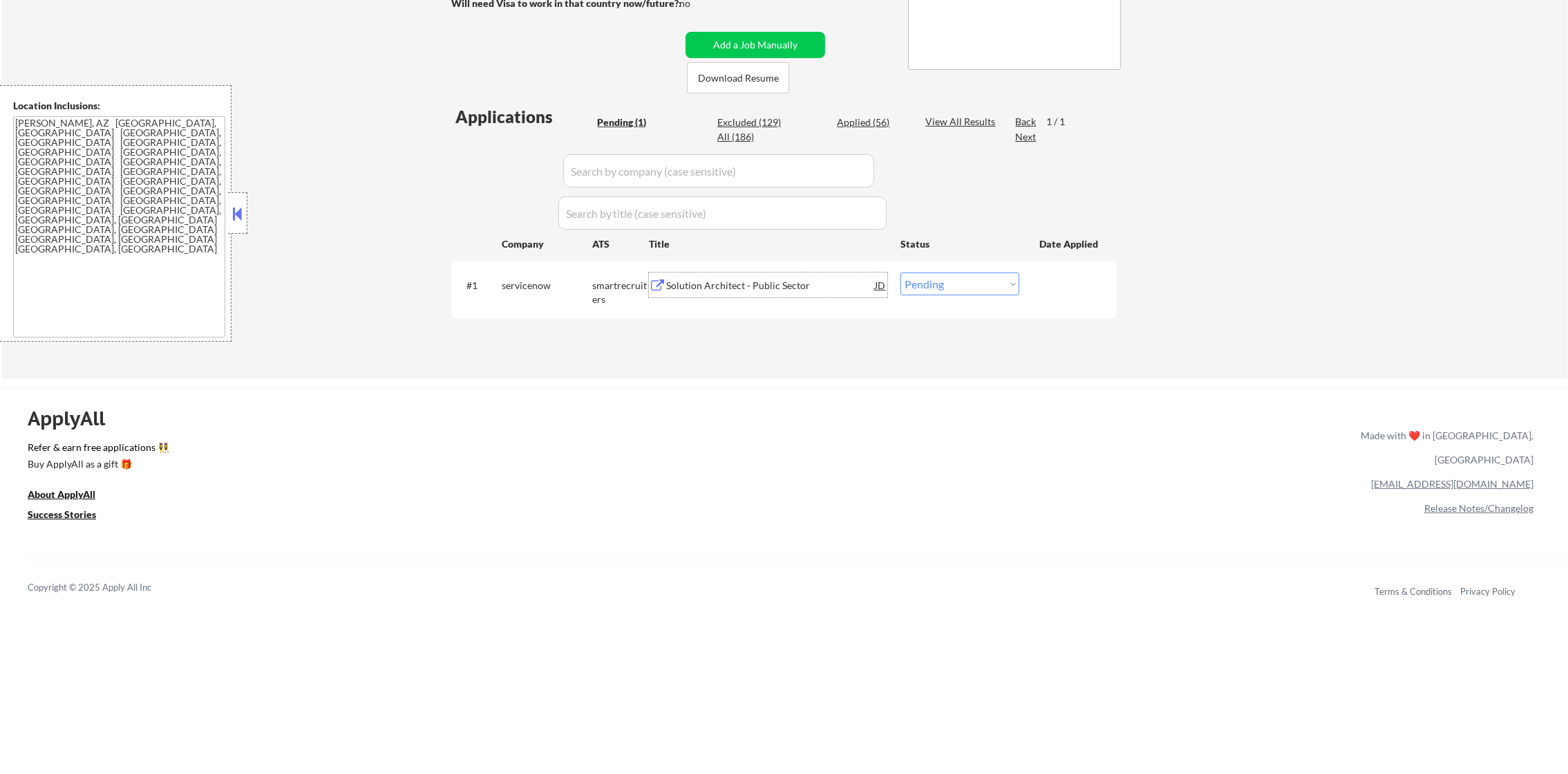
click at [739, 279] on div "Solution Architect - Public Sector" at bounding box center [771, 285] width 209 height 13
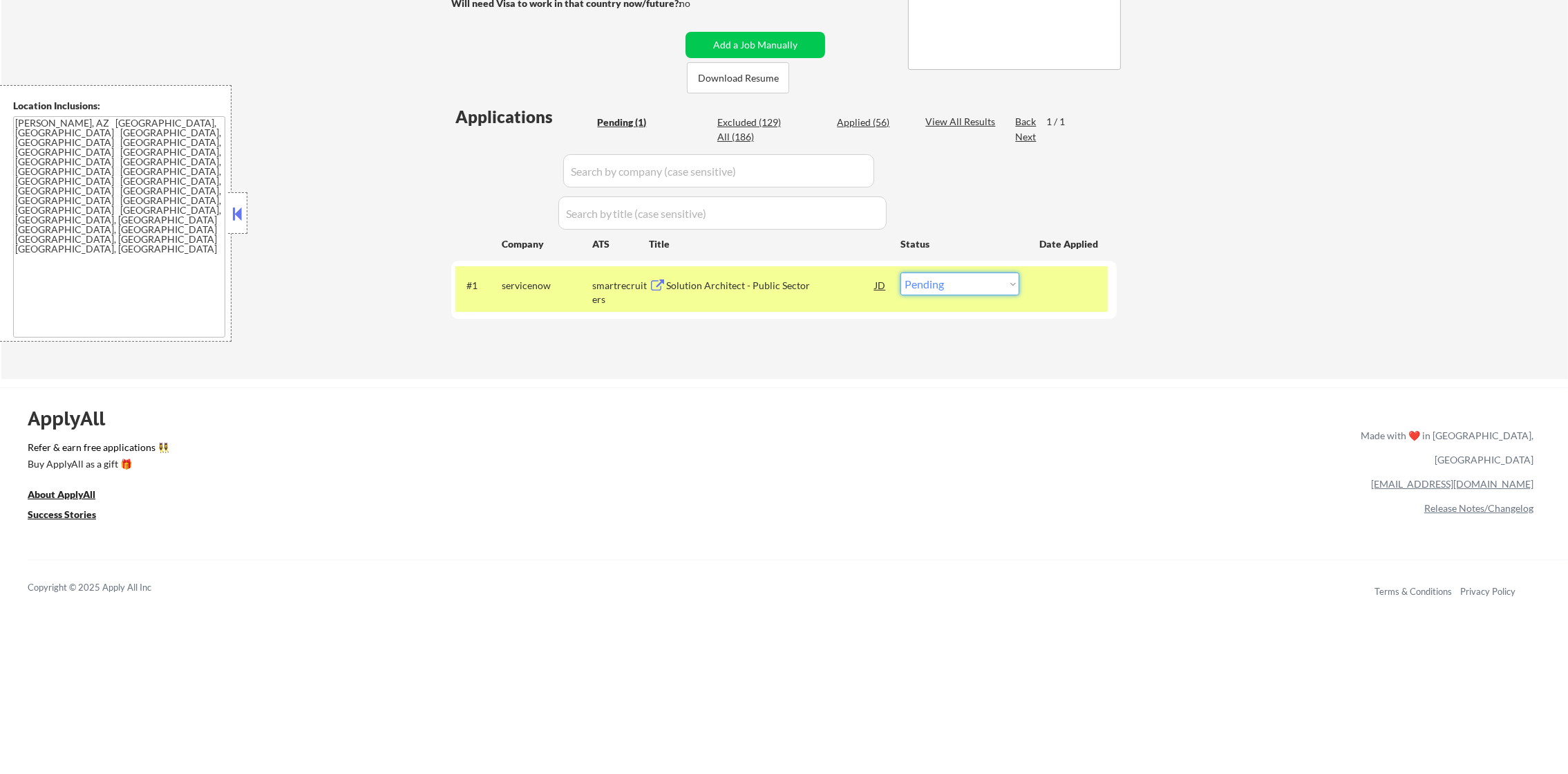
click at [925, 287] on select "Choose an option... Pending Applied Excluded (Questions) Excluded (Expired) Exc…" at bounding box center [959, 284] width 119 height 23
select select ""excluded__blocklist_""
click at [900, 272] on select "Choose an option... Pending Applied Excluded (Questions) Excluded (Expired) Exc…" at bounding box center [959, 284] width 119 height 23
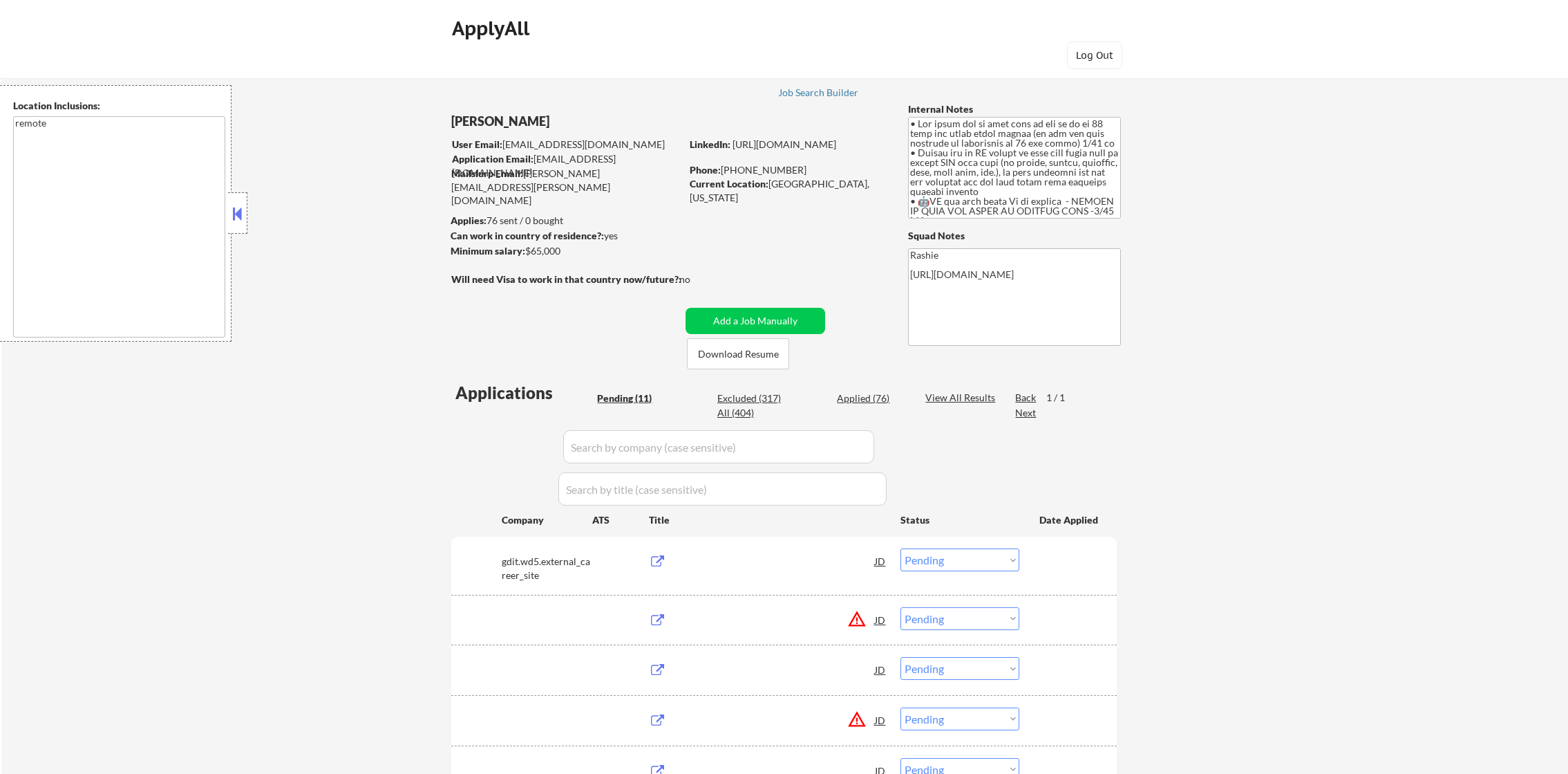
select select ""pending""
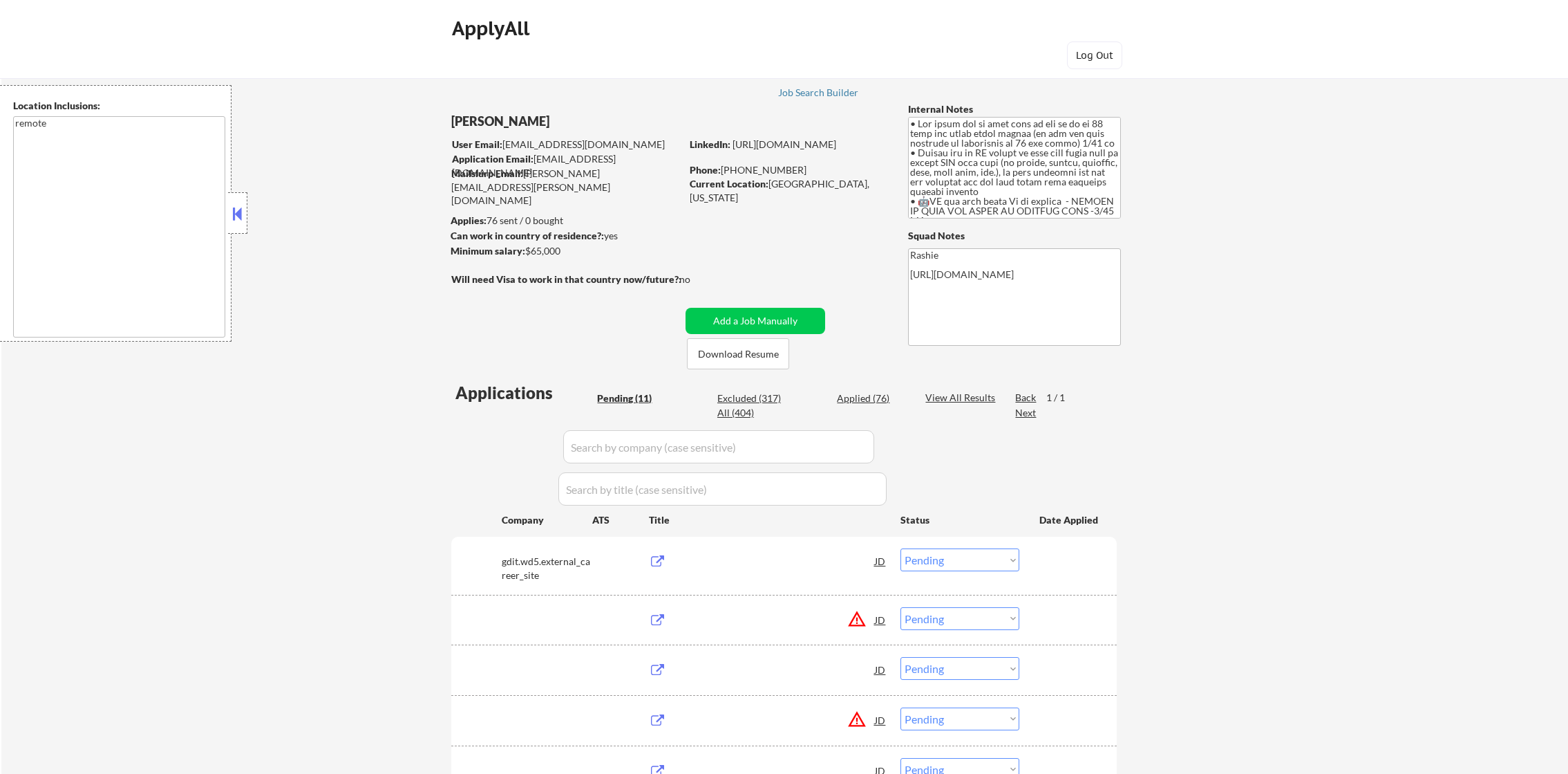
select select ""pending""
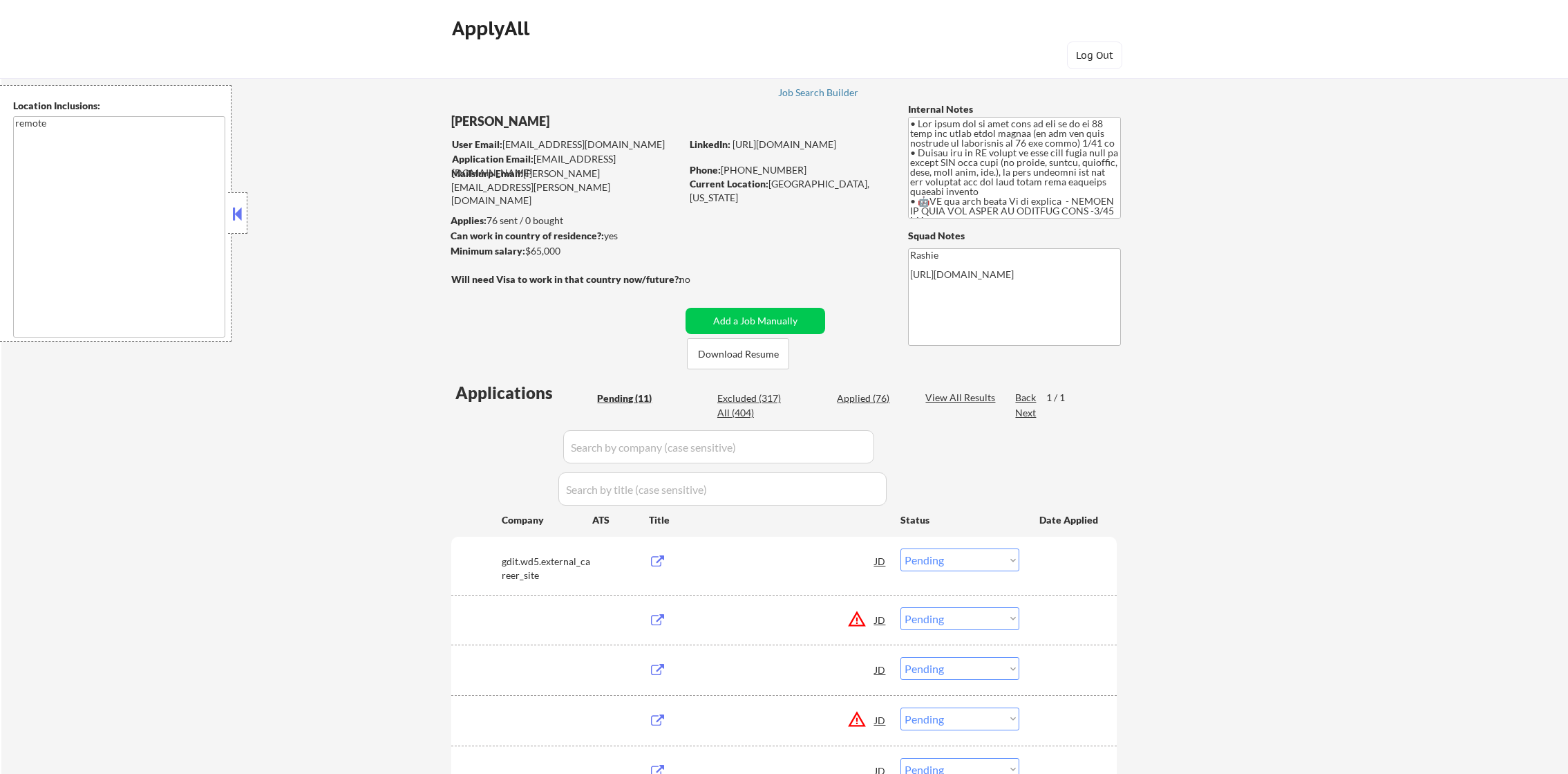
select select ""pending""
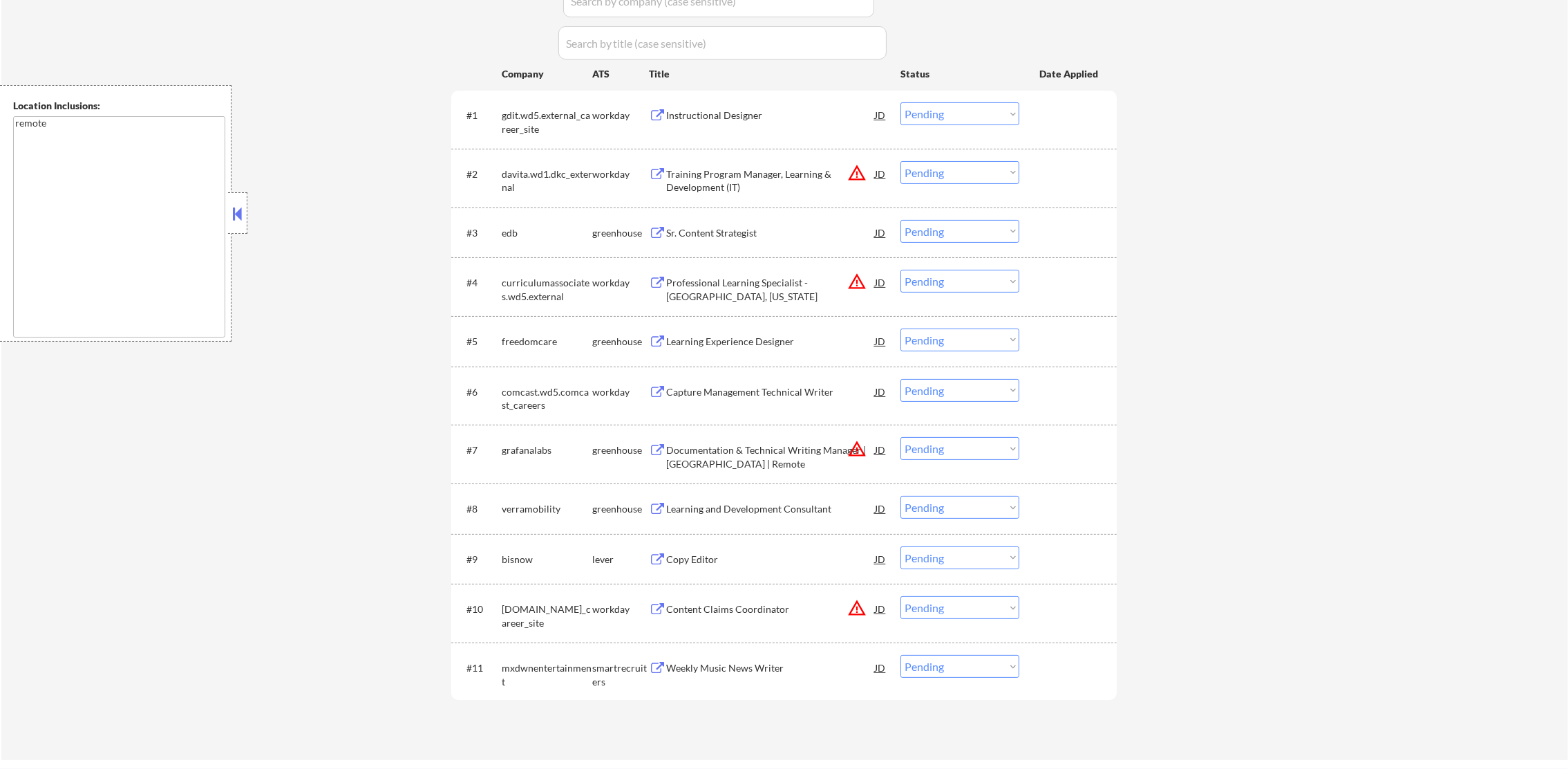
scroll to position [449, 0]
click at [856, 605] on button "warning_amber" at bounding box center [857, 604] width 20 height 20
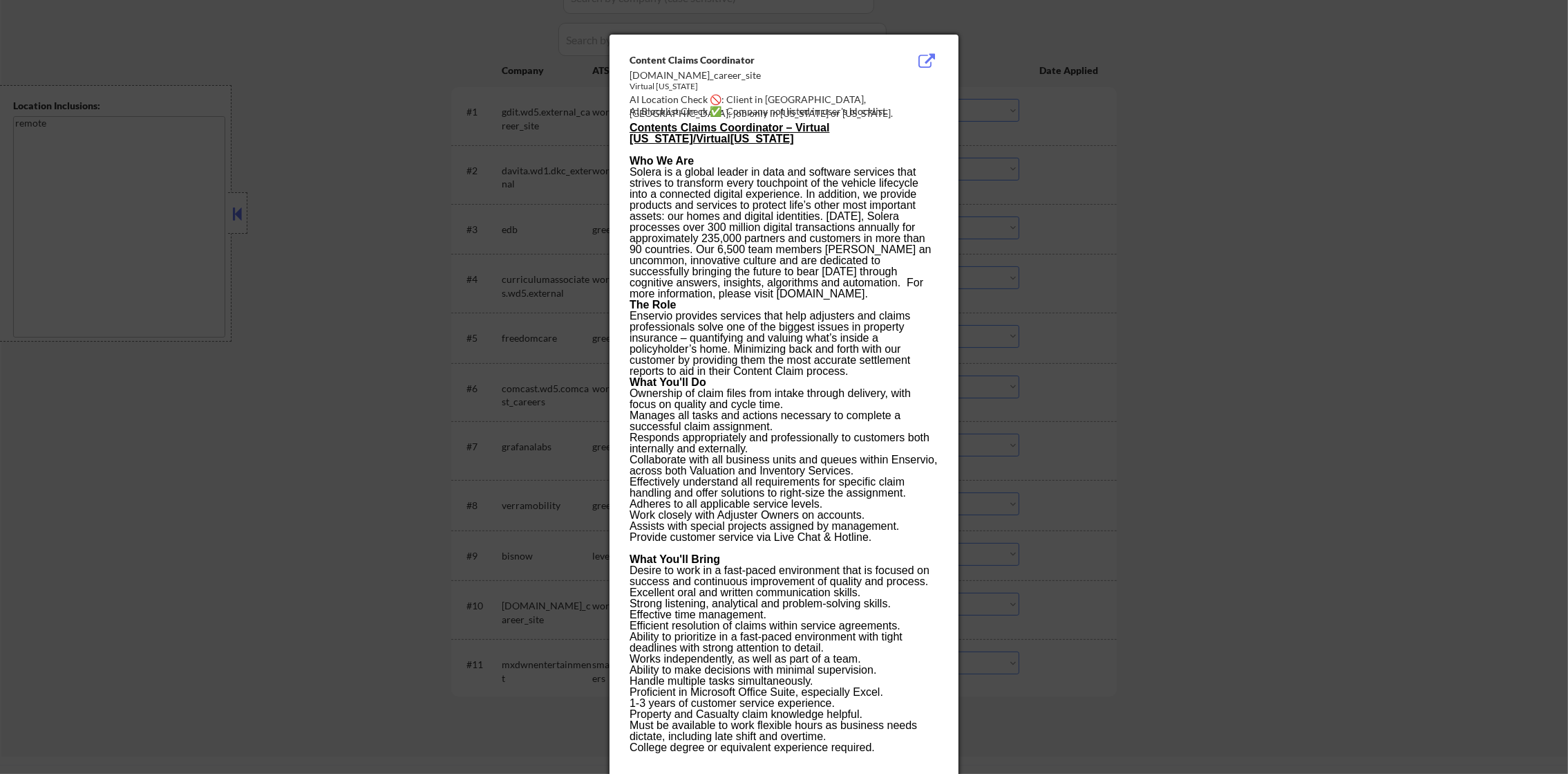
click at [1067, 605] on div at bounding box center [784, 387] width 1568 height 774
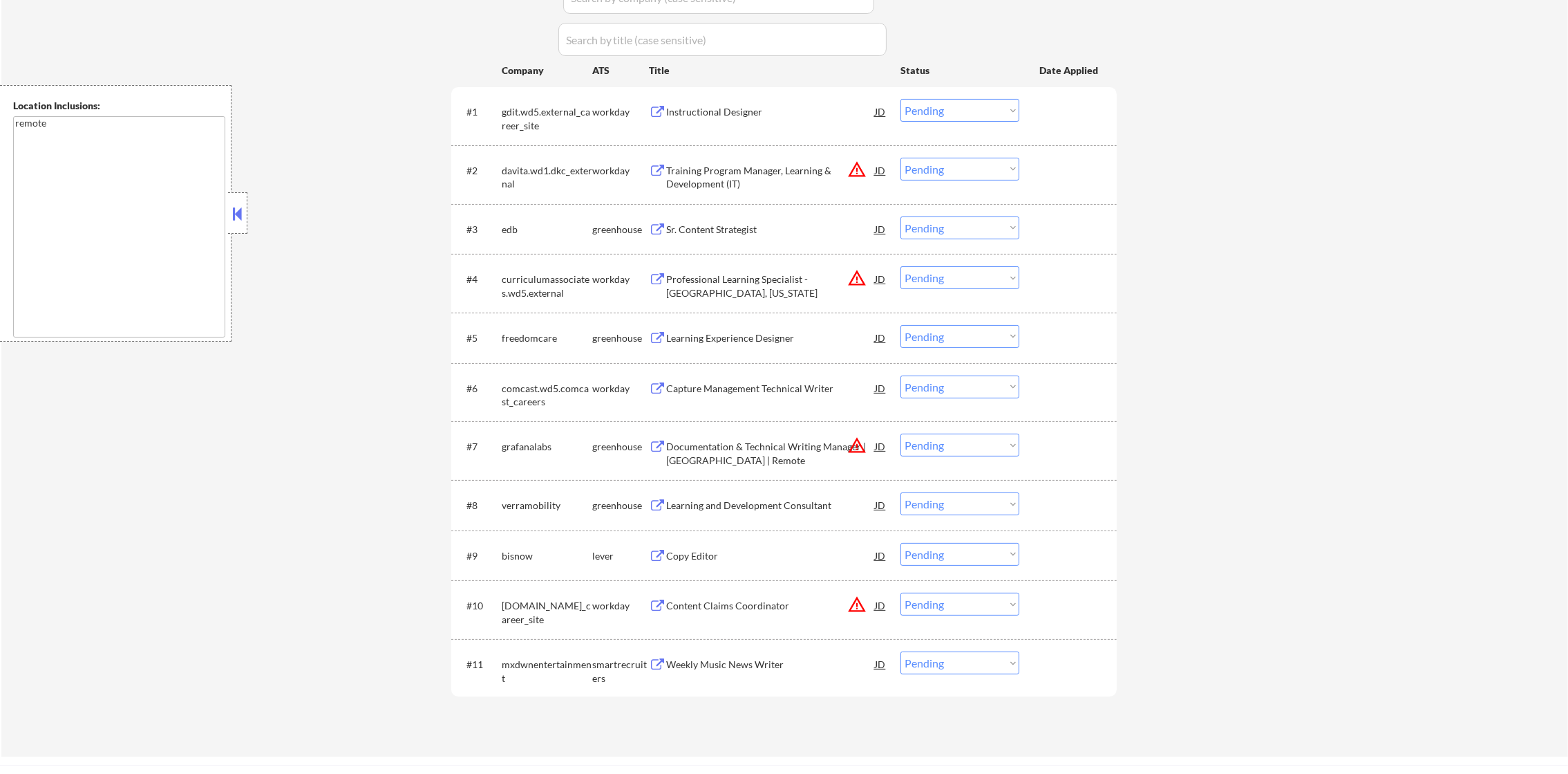
click at [983, 604] on select "Choose an option... Pending Applied Excluded (Questions) Excluded (Expired) Exc…" at bounding box center [959, 604] width 119 height 23
select select ""excluded__location_""
click at [900, 593] on select "Choose an option... Pending Applied Excluded (Questions) Excluded (Expired) Exc…" at bounding box center [959, 604] width 119 height 23
drag, startPoint x: 952, startPoint y: 444, endPoint x: 952, endPoint y: 453, distance: 9.0
click at [952, 444] on select "Choose an option... Pending Applied Excluded (Questions) Excluded (Expired) Exc…" at bounding box center [959, 445] width 119 height 23
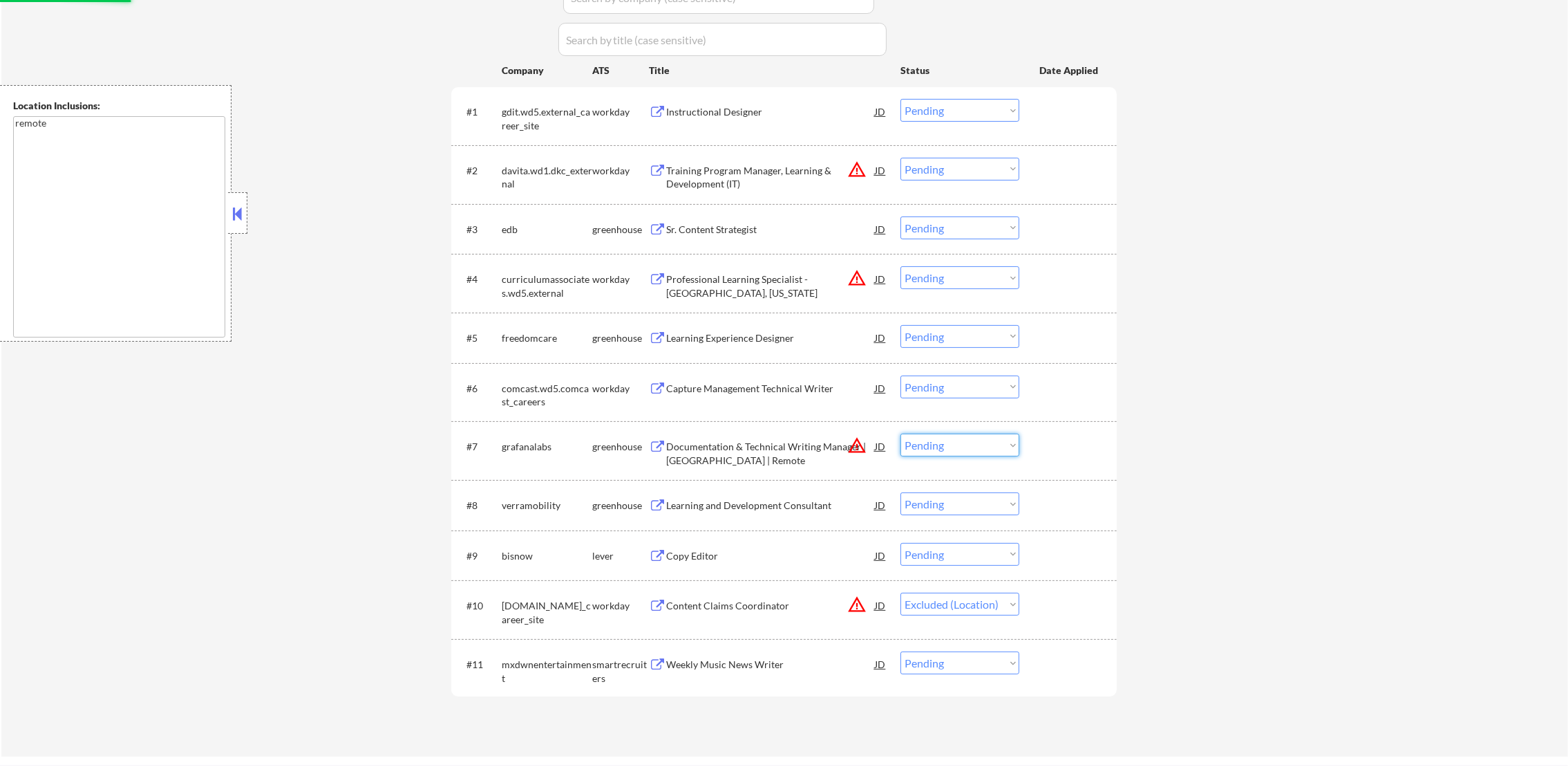
select select ""excluded__location_""
click at [900, 434] on select "Choose an option... Pending Applied Excluded (Questions) Excluded (Expired) Exc…" at bounding box center [959, 445] width 119 height 23
click at [952, 270] on select "Choose an option... Pending Applied Excluded (Questions) Excluded (Expired) Exc…" at bounding box center [959, 278] width 119 height 23
select select ""excluded__location_""
click at [900, 266] on select "Choose an option... Pending Applied Excluded (Questions) Excluded (Expired) Exc…" at bounding box center [959, 278] width 119 height 23
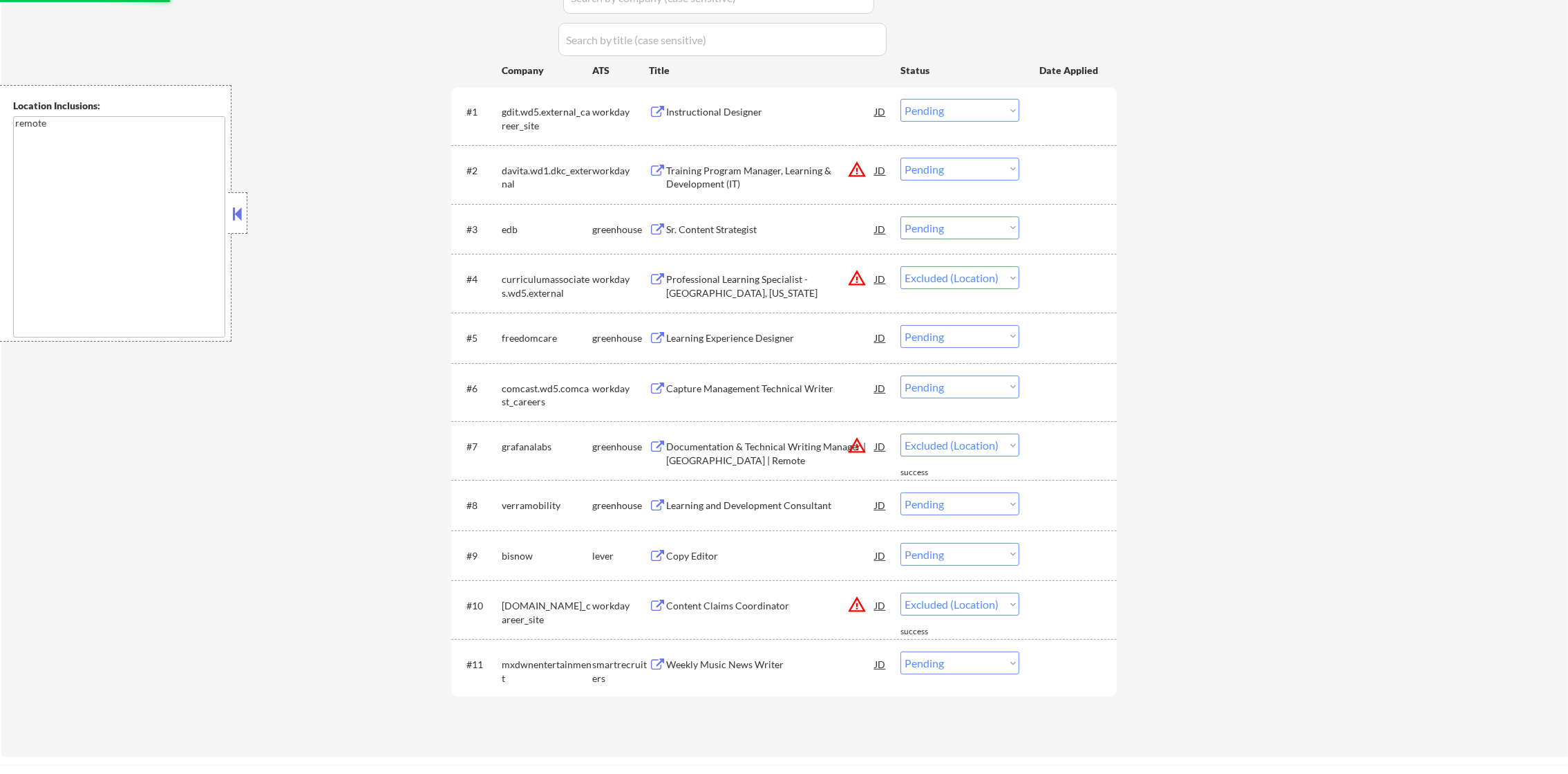
click at [965, 174] on select "Choose an option... Pending Applied Excluded (Questions) Excluded (Expired) Exc…" at bounding box center [959, 170] width 119 height 23
select select ""pending""
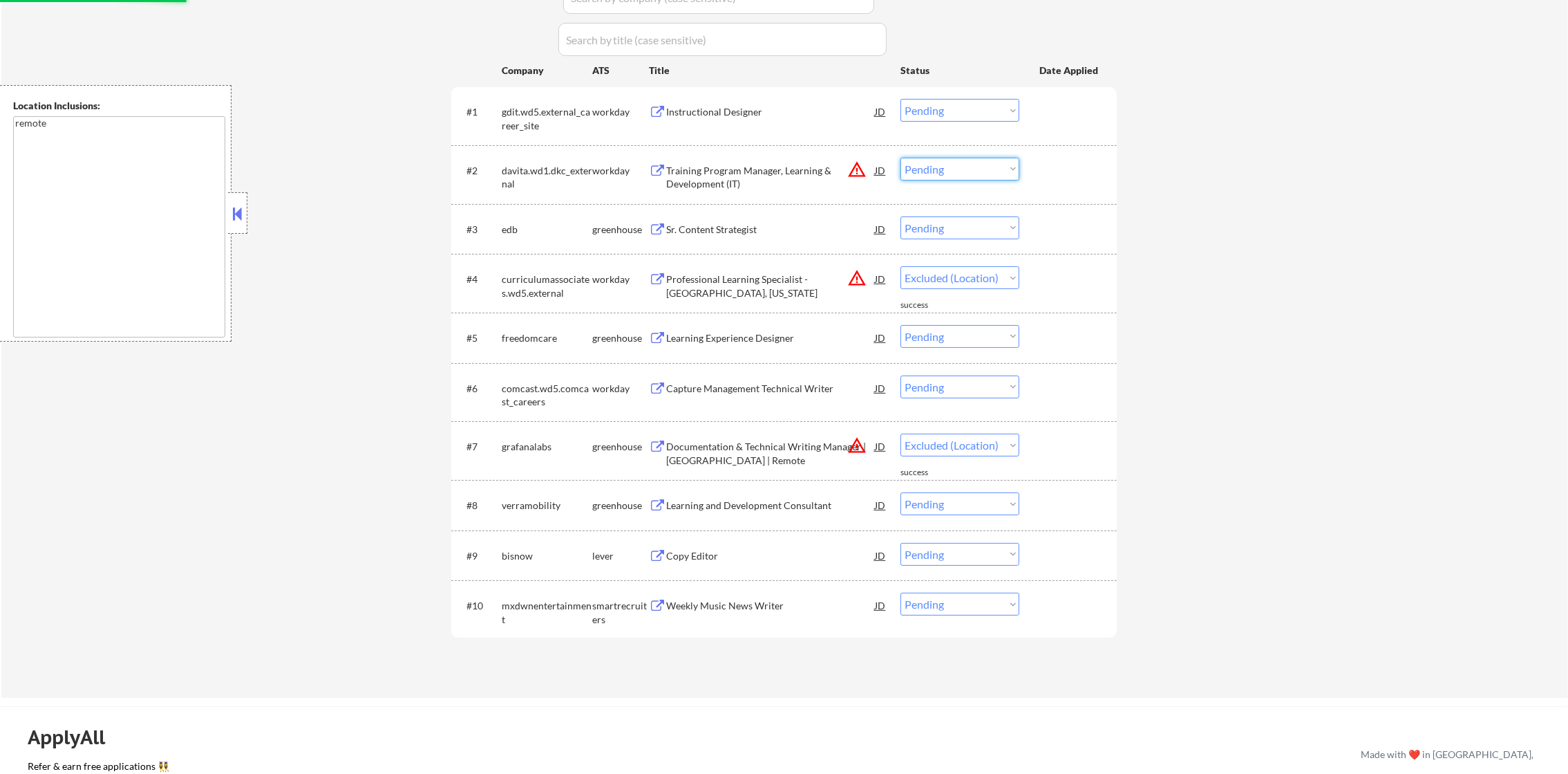
select select ""excluded__location_""
click at [900, 158] on select "Choose an option... Pending Applied Excluded (Questions) Excluded (Expired) Exc…" at bounding box center [959, 170] width 119 height 23
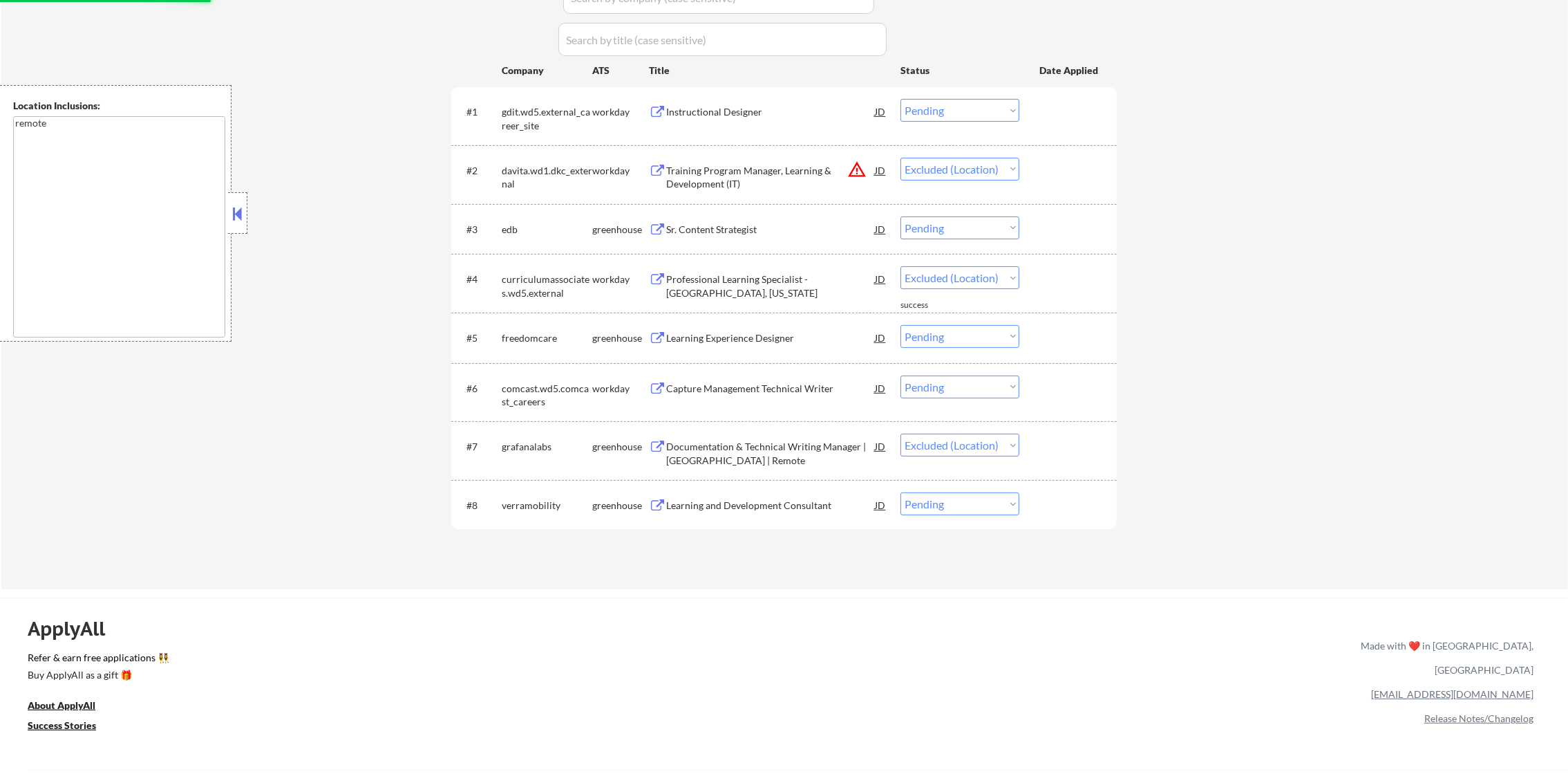
select select ""pending""
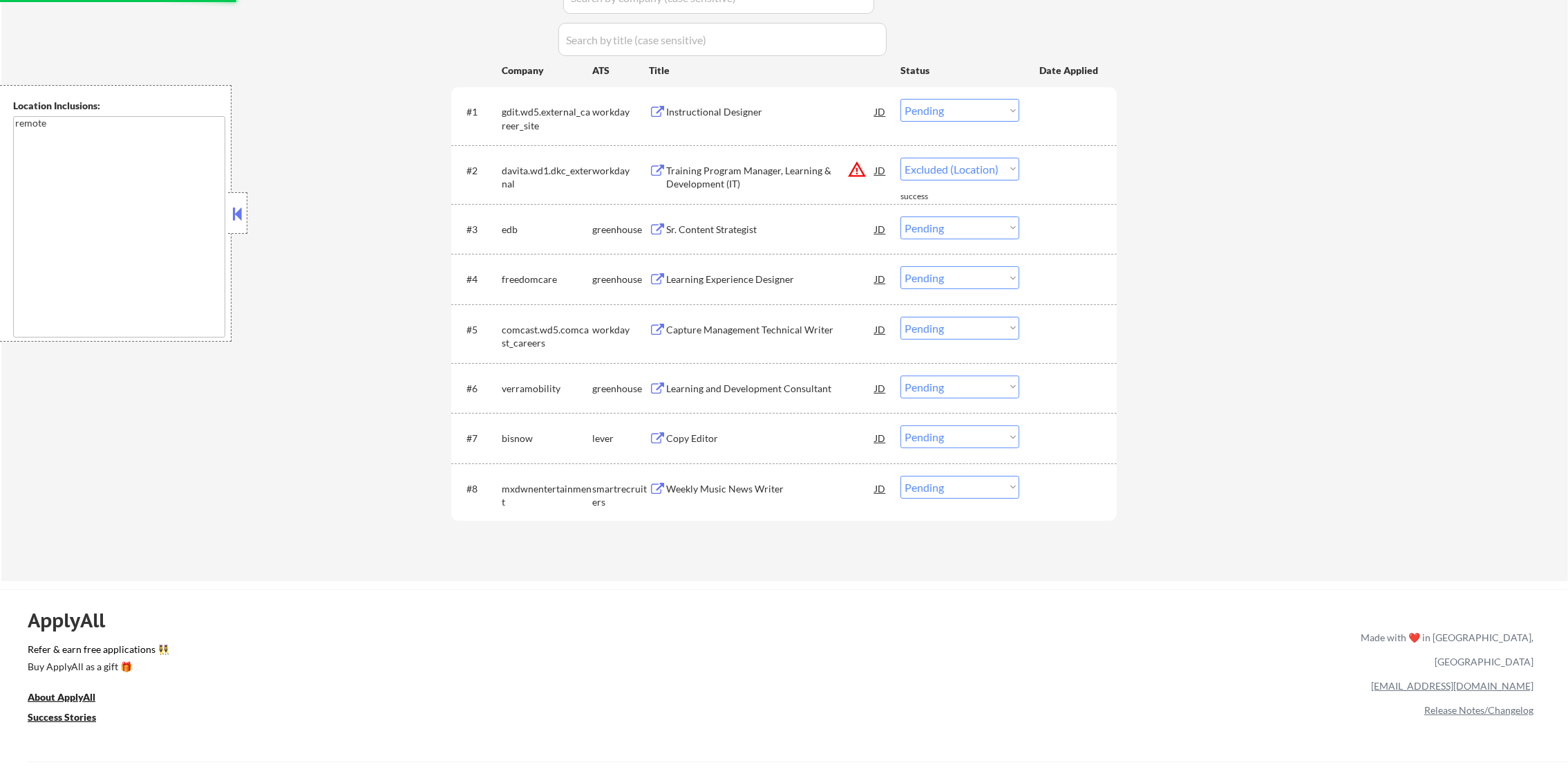
select select ""pending""
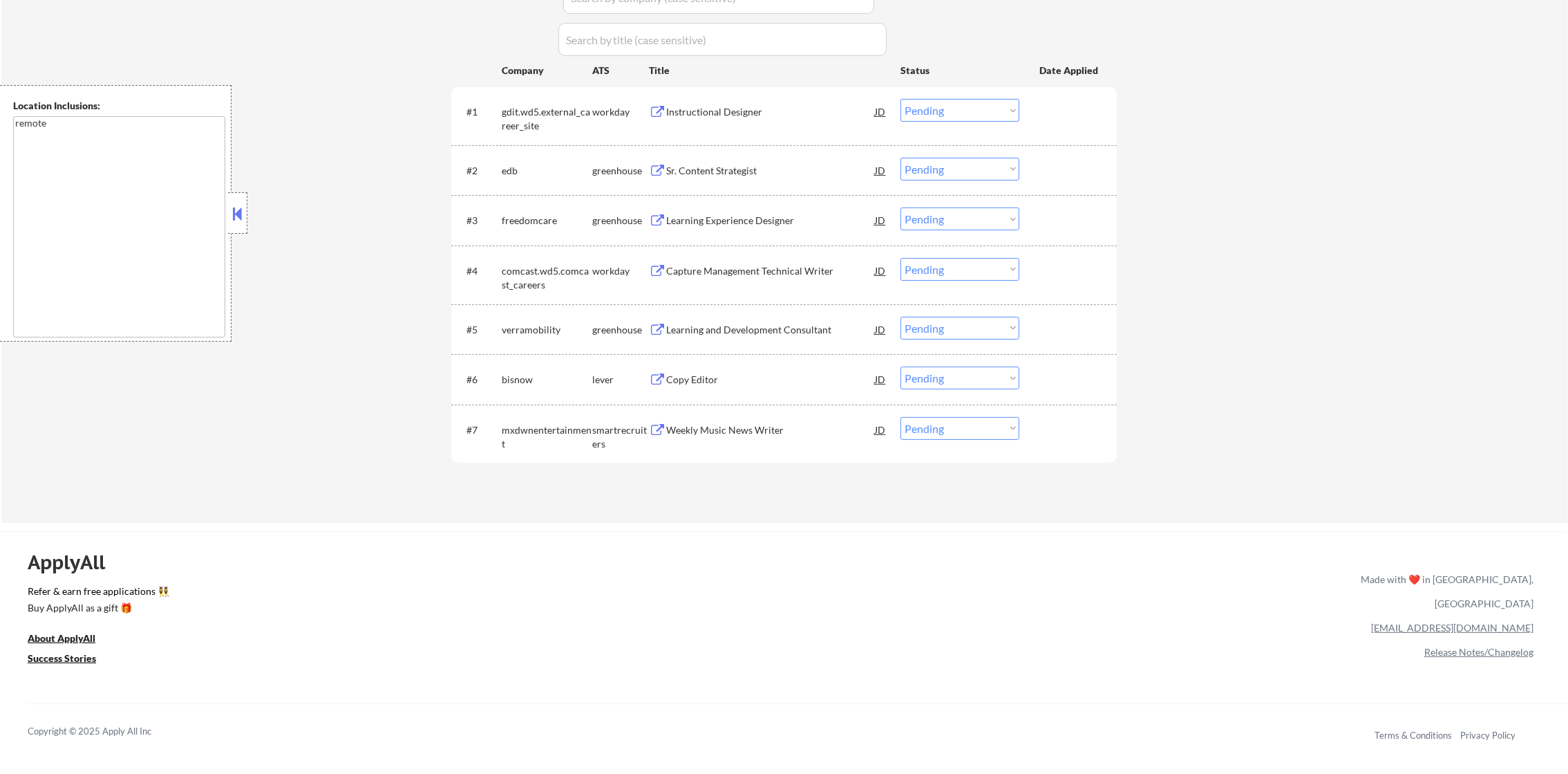
click at [721, 112] on div "Instructional Designer" at bounding box center [771, 112] width 209 height 13
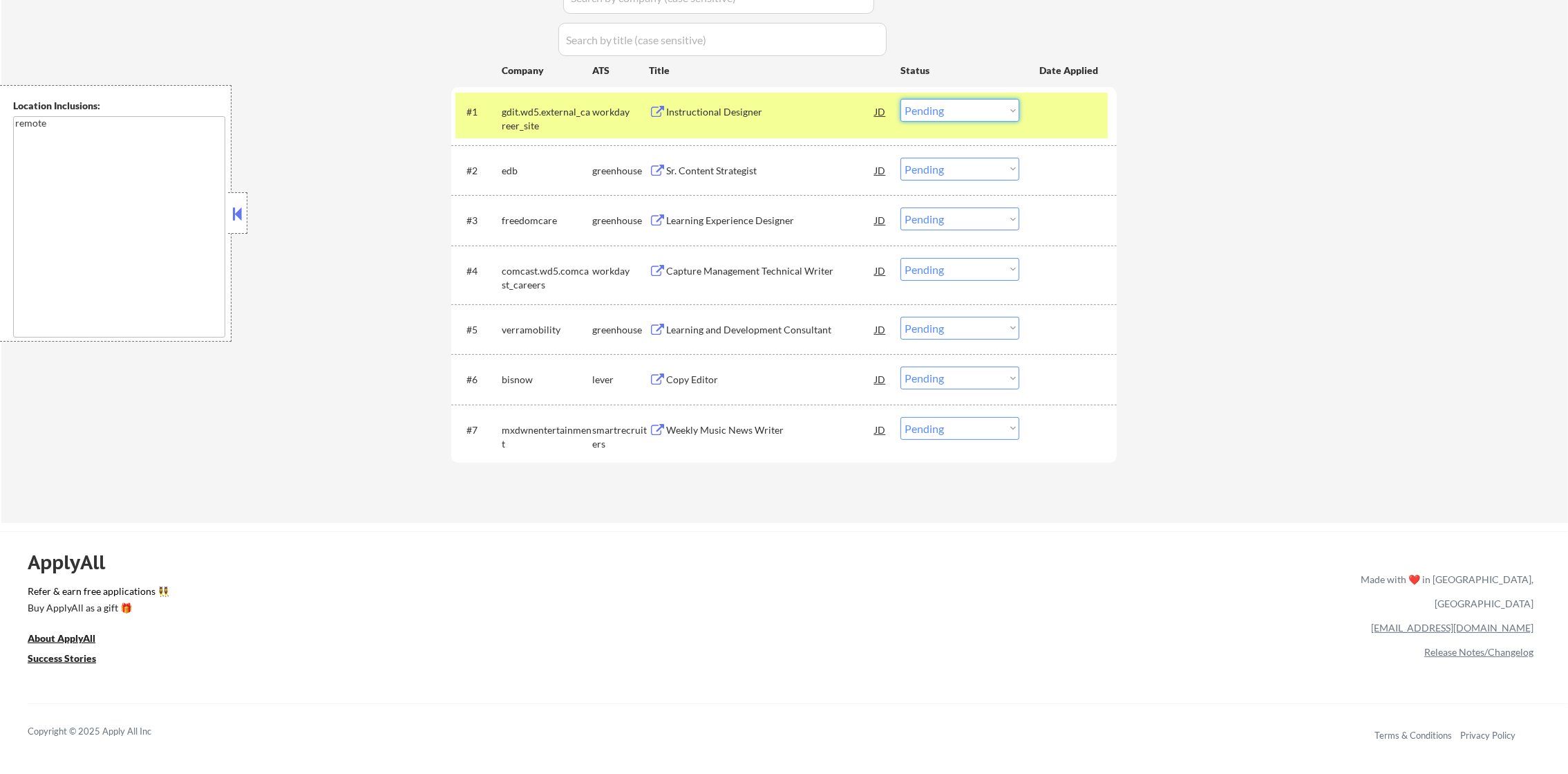
click at [958, 106] on select "Choose an option... Pending Applied Excluded (Questions) Excluded (Expired) Exc…" at bounding box center [959, 111] width 119 height 23
click at [900, 99] on select "Choose an option... Pending Applied Excluded (Questions) Excluded (Expired) Exc…" at bounding box center [959, 111] width 119 height 23
click at [551, 115] on div "gdit.wd5.external_career_site" at bounding box center [546, 119] width 90 height 27
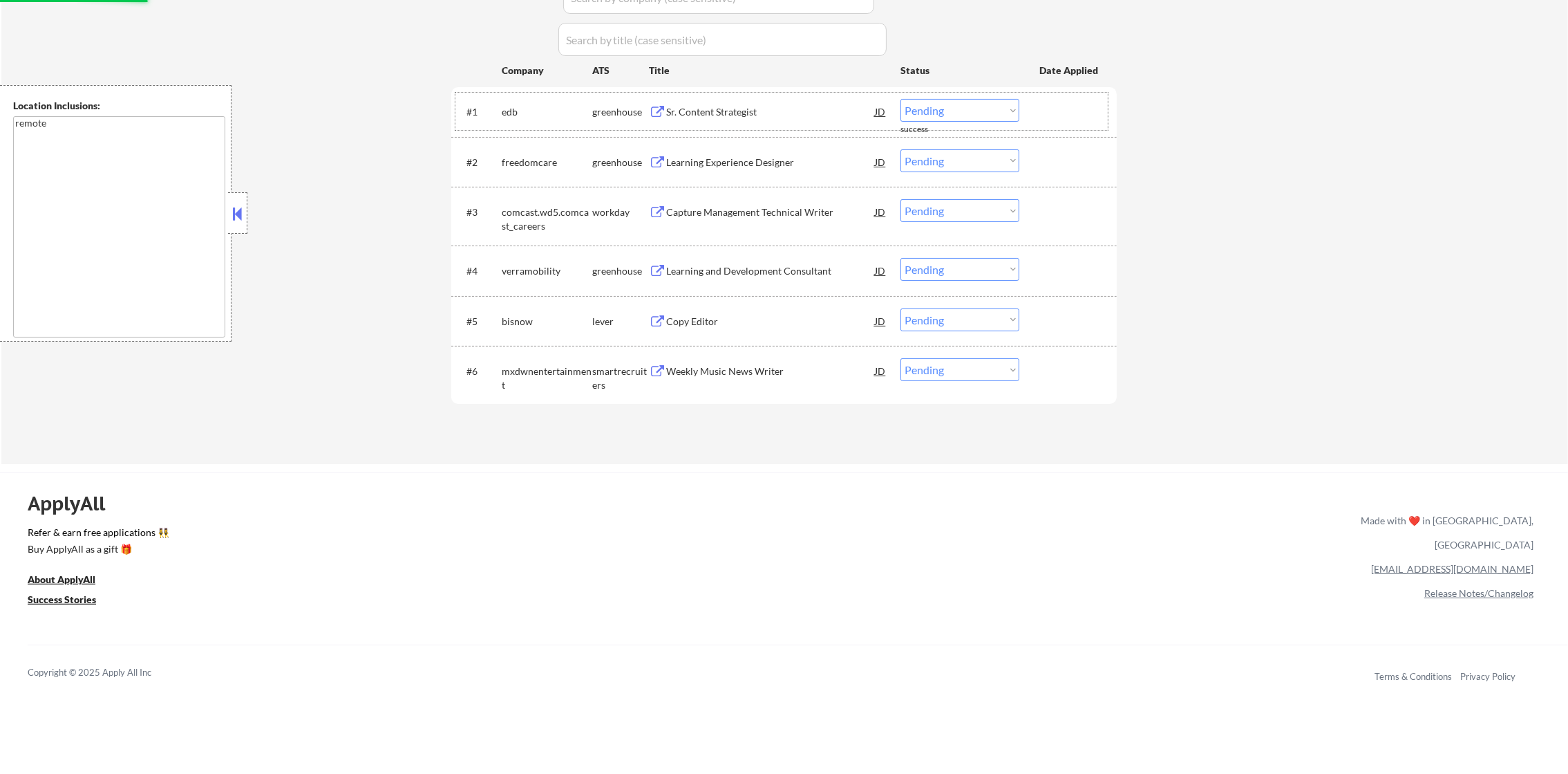
click at [744, 112] on div "Sr. Content Strategist" at bounding box center [771, 112] width 209 height 13
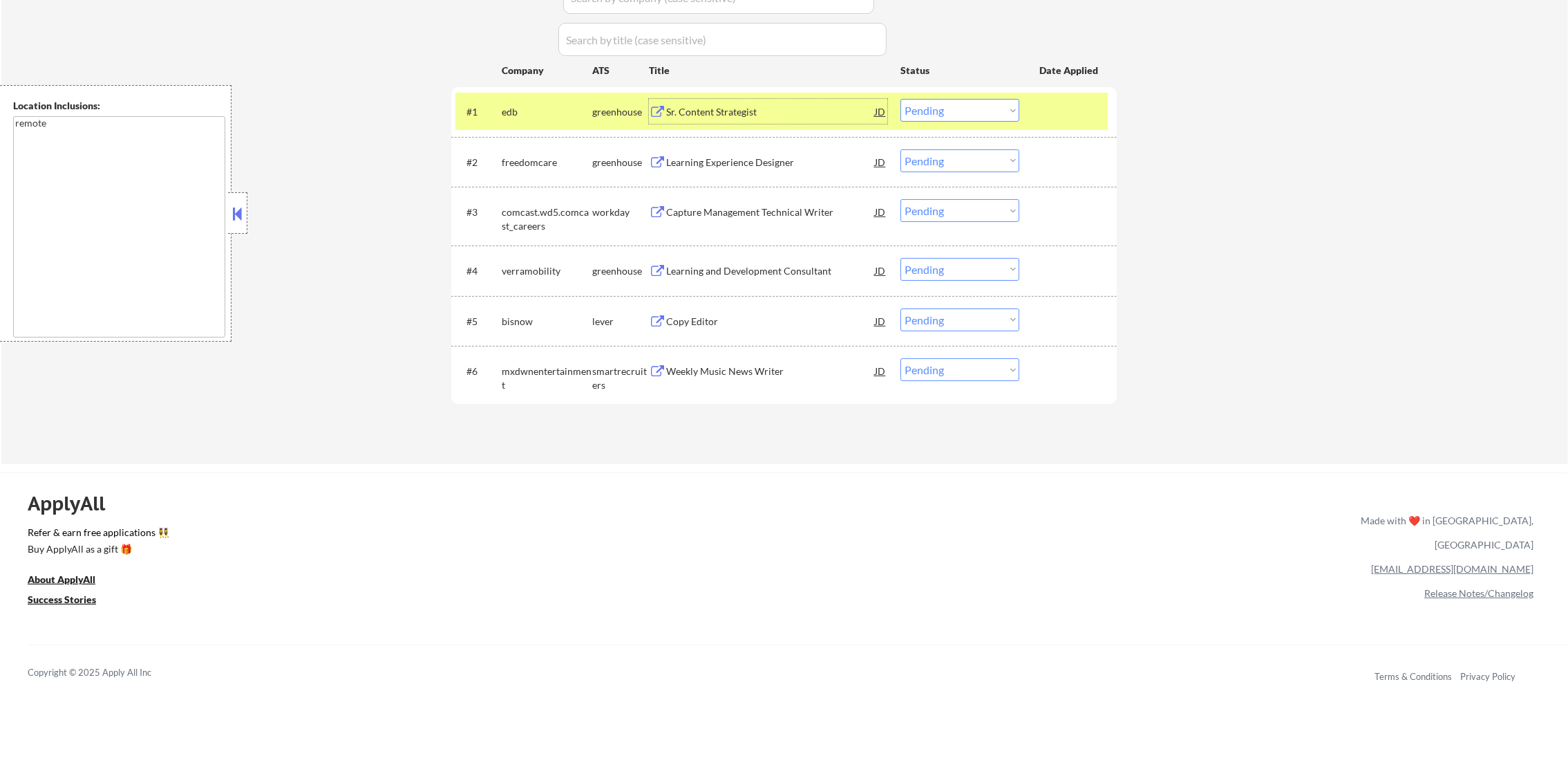
click at [948, 96] on div "#1 edb greenhouse Sr. Content Strategist JD Choose an option... Pending Applied…" at bounding box center [781, 112] width 652 height 37
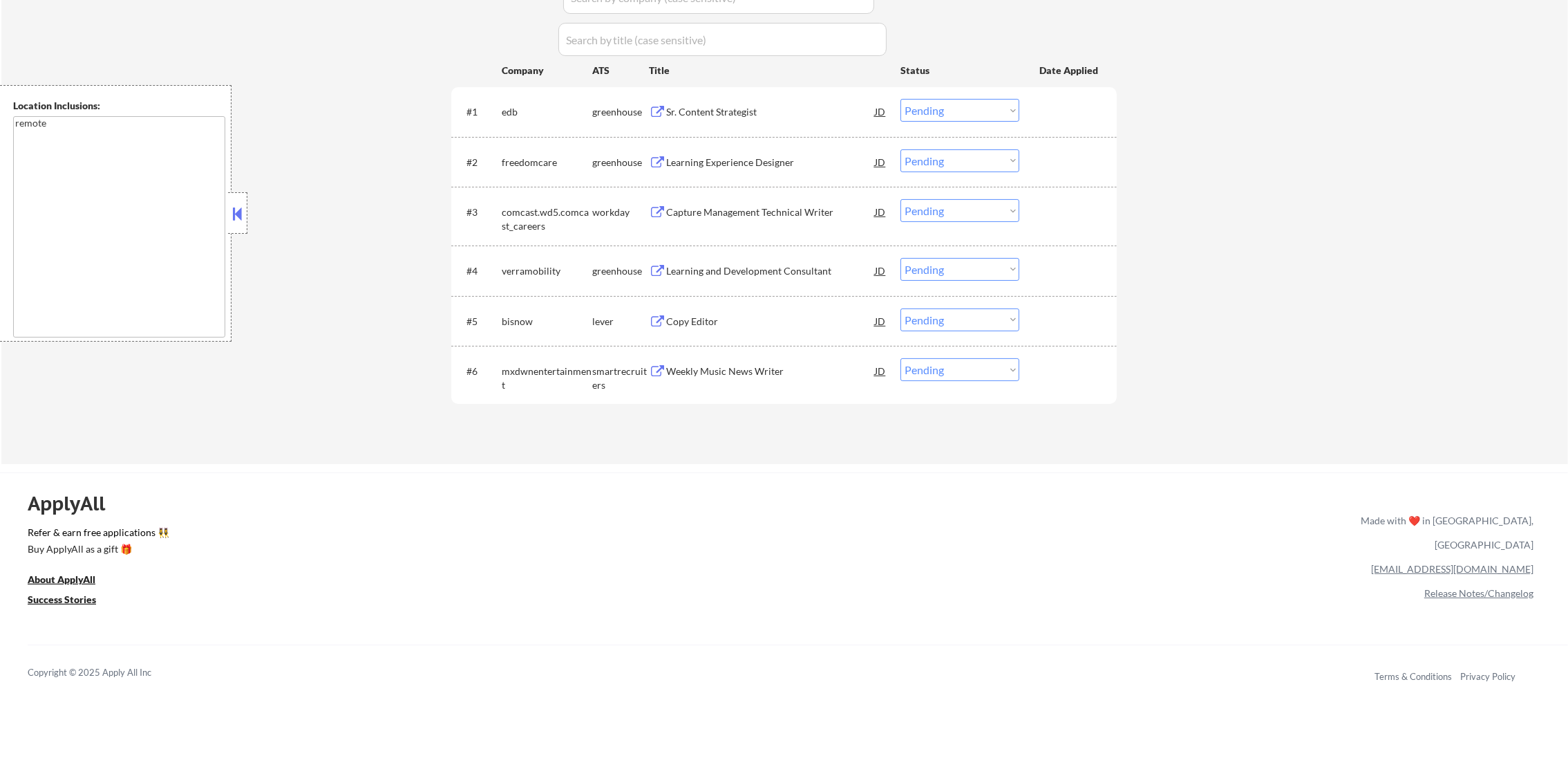
click at [946, 113] on select "Choose an option... Pending Applied Excluded (Questions) Excluded (Expired) Exc…" at bounding box center [959, 111] width 119 height 23
click at [900, 99] on select "Choose an option... Pending Applied Excluded (Questions) Excluded (Expired) Exc…" at bounding box center [959, 111] width 119 height 23
click at [945, 111] on select "Choose an option... Pending Applied Excluded (Questions) Excluded (Expired) Exc…" at bounding box center [959, 111] width 119 height 23
click at [900, 99] on select "Choose an option... Pending Applied Excluded (Questions) Excluded (Expired) Exc…" at bounding box center [959, 111] width 119 height 23
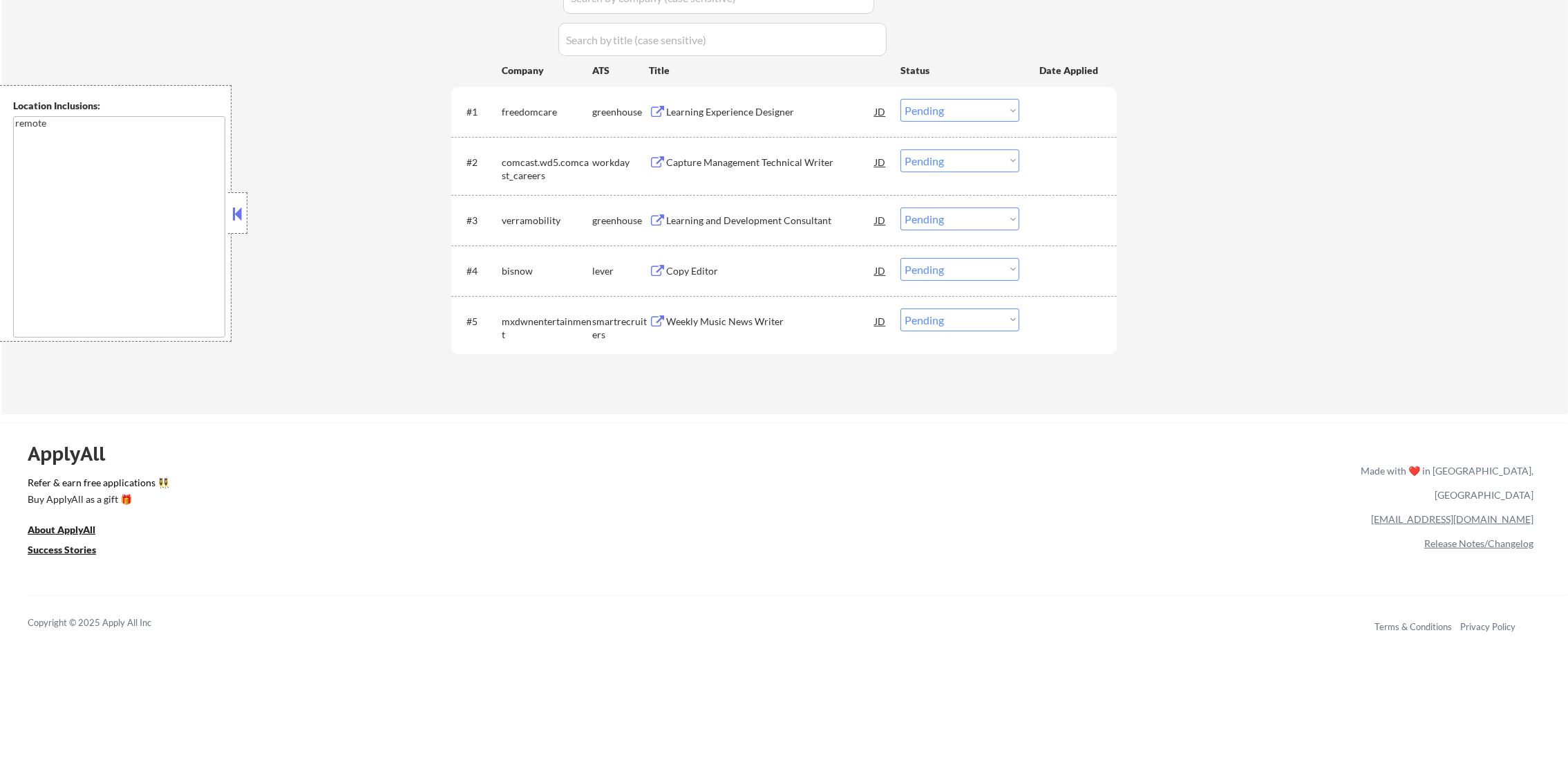
click at [742, 108] on div "Learning Experience Designer" at bounding box center [771, 112] width 209 height 13
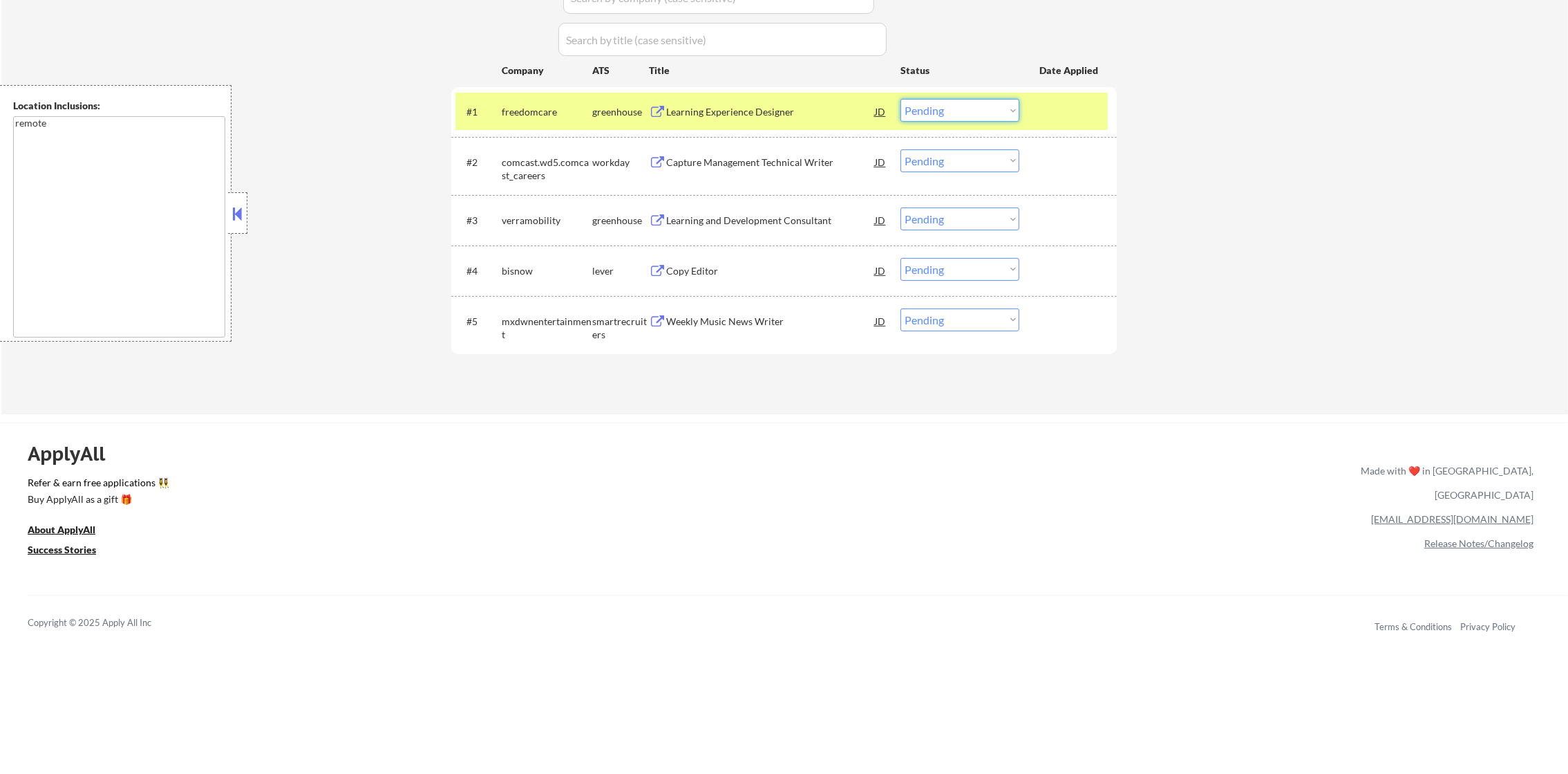
click at [940, 113] on select "Choose an option... Pending Applied Excluded (Questions) Excluded (Expired) Exc…" at bounding box center [959, 111] width 119 height 23
click at [900, 99] on select "Choose an option... Pending Applied Excluded (Questions) Excluded (Expired) Exc…" at bounding box center [959, 111] width 119 height 23
click at [553, 106] on div "freedomcare" at bounding box center [546, 112] width 90 height 13
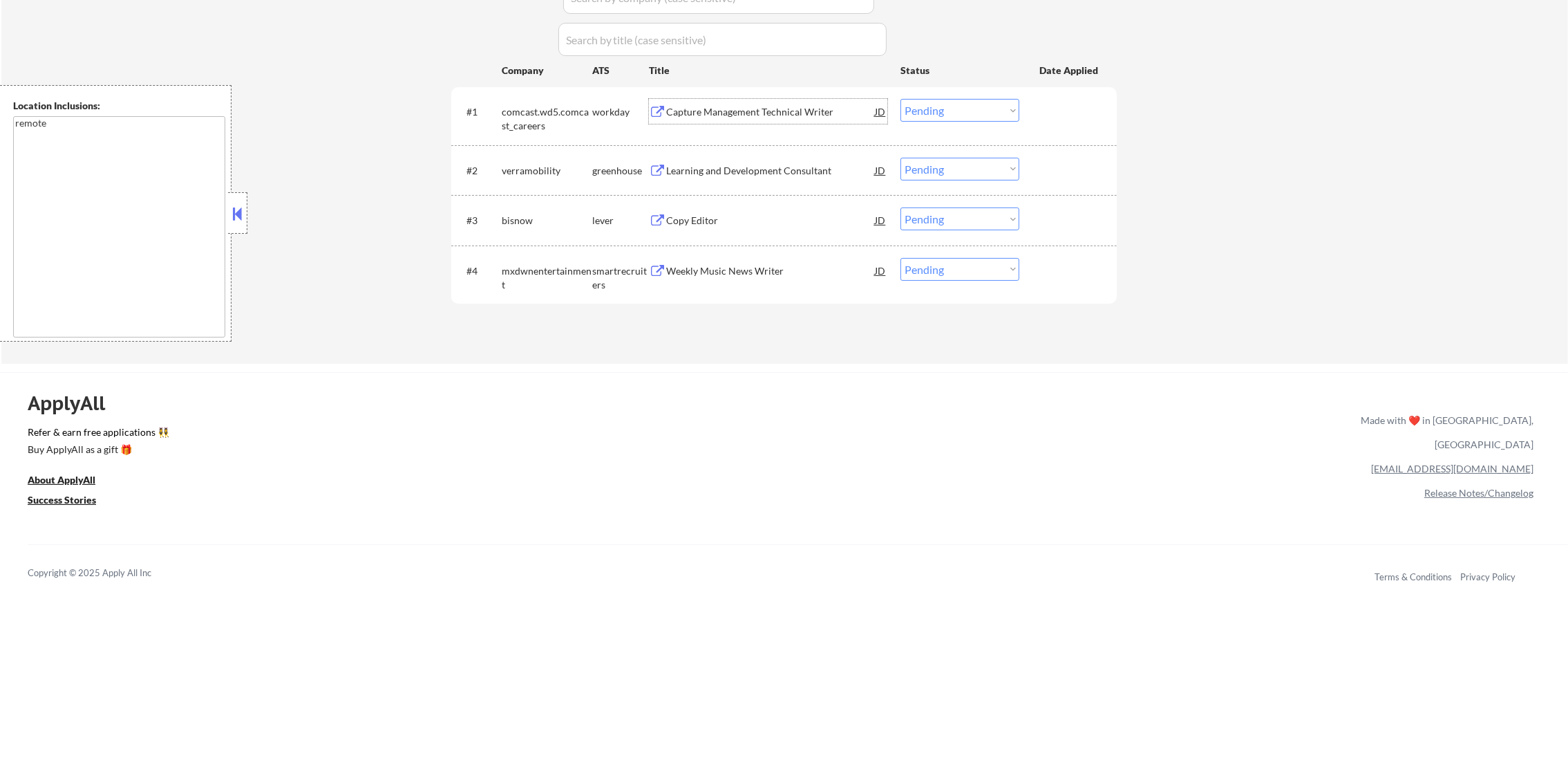
click at [744, 107] on div "Capture Management Technical Writer" at bounding box center [771, 112] width 209 height 13
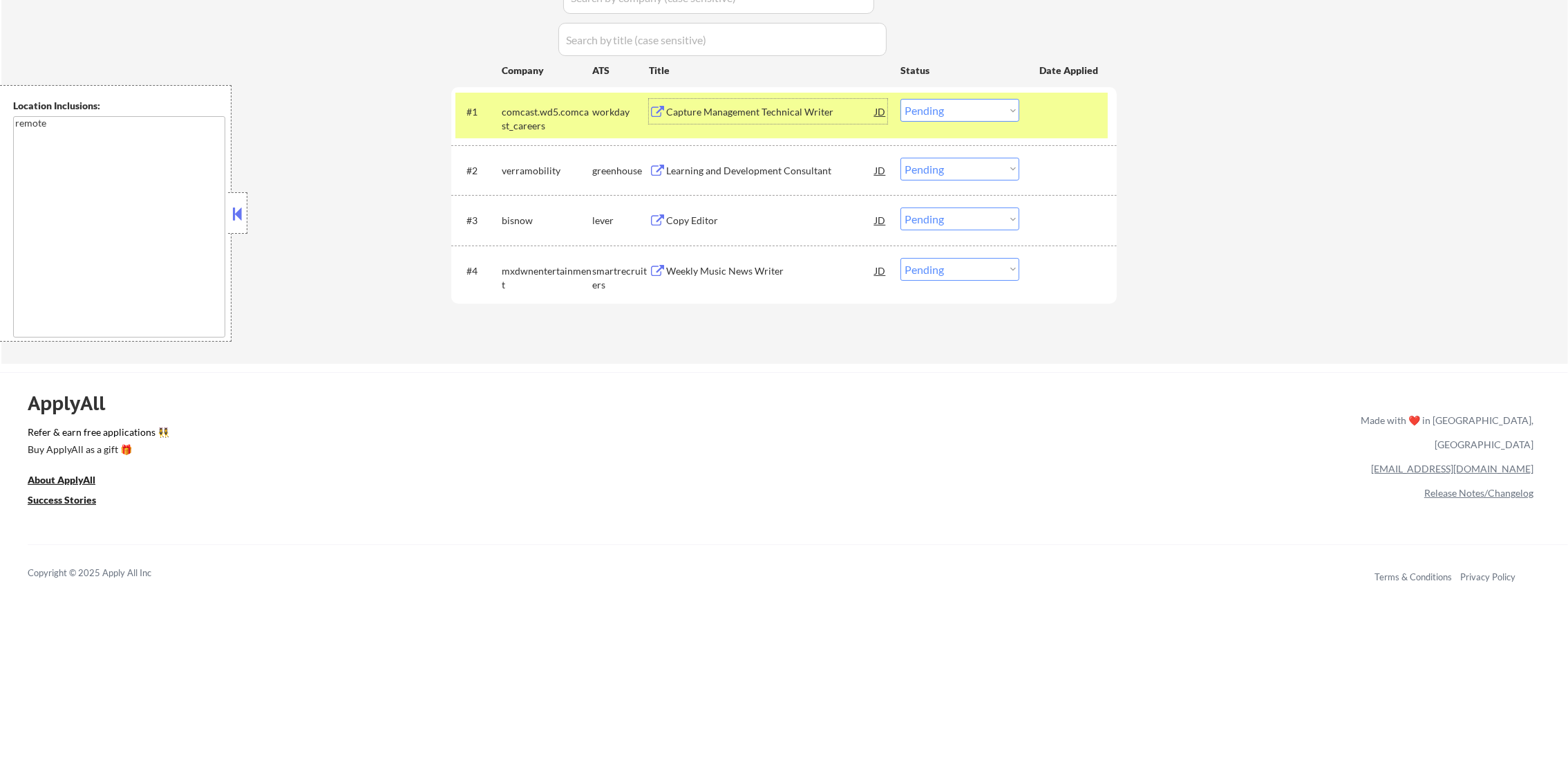
click at [945, 112] on select "Choose an option... Pending Applied Excluded (Questions) Excluded (Expired) Exc…" at bounding box center [959, 111] width 119 height 23
click at [900, 99] on select "Choose an option... Pending Applied Excluded (Questions) Excluded (Expired) Exc…" at bounding box center [959, 111] width 119 height 23
click at [529, 125] on div "comcast.wd5.comcast_careers" at bounding box center [546, 119] width 90 height 27
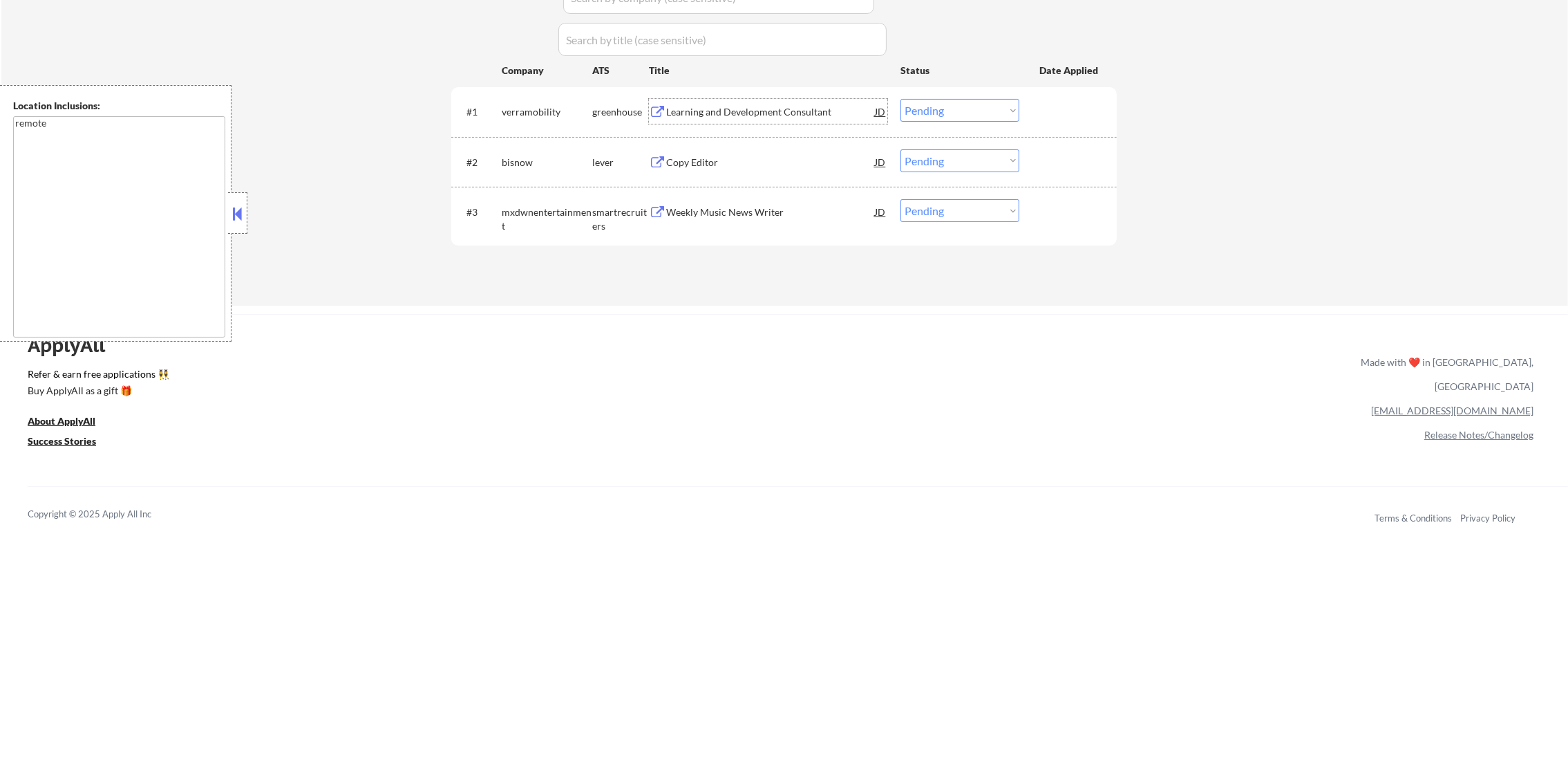
click at [817, 101] on div "Learning and Development Consultant" at bounding box center [771, 112] width 209 height 25
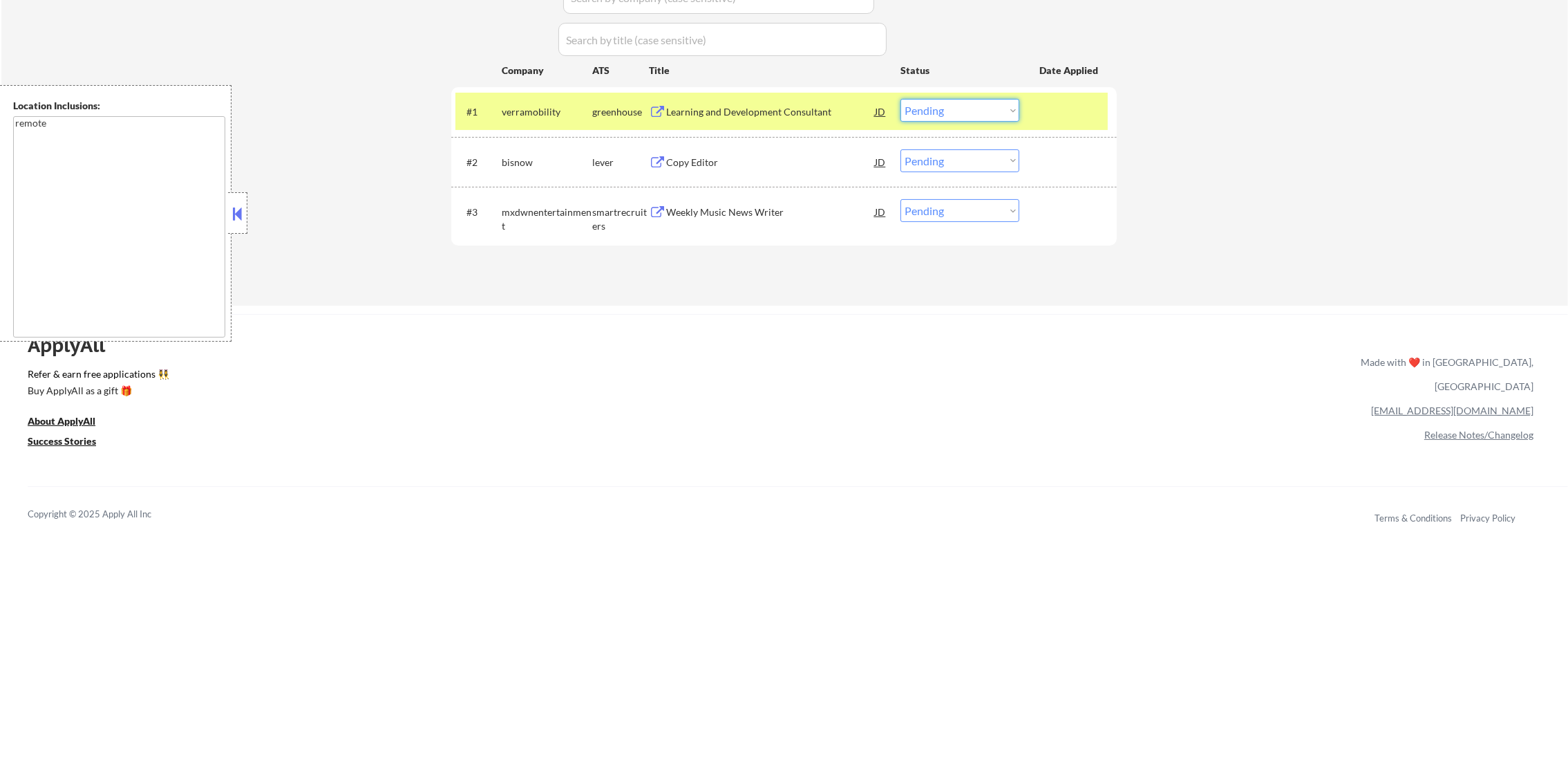
click at [931, 104] on select "Choose an option... Pending Applied Excluded (Questions) Excluded (Expired) Exc…" at bounding box center [959, 111] width 119 height 23
click at [900, 99] on select "Choose an option... Pending Applied Excluded (Questions) Excluded (Expired) Exc…" at bounding box center [959, 111] width 119 height 23
click at [569, 108] on div "verramobility" at bounding box center [546, 112] width 90 height 13
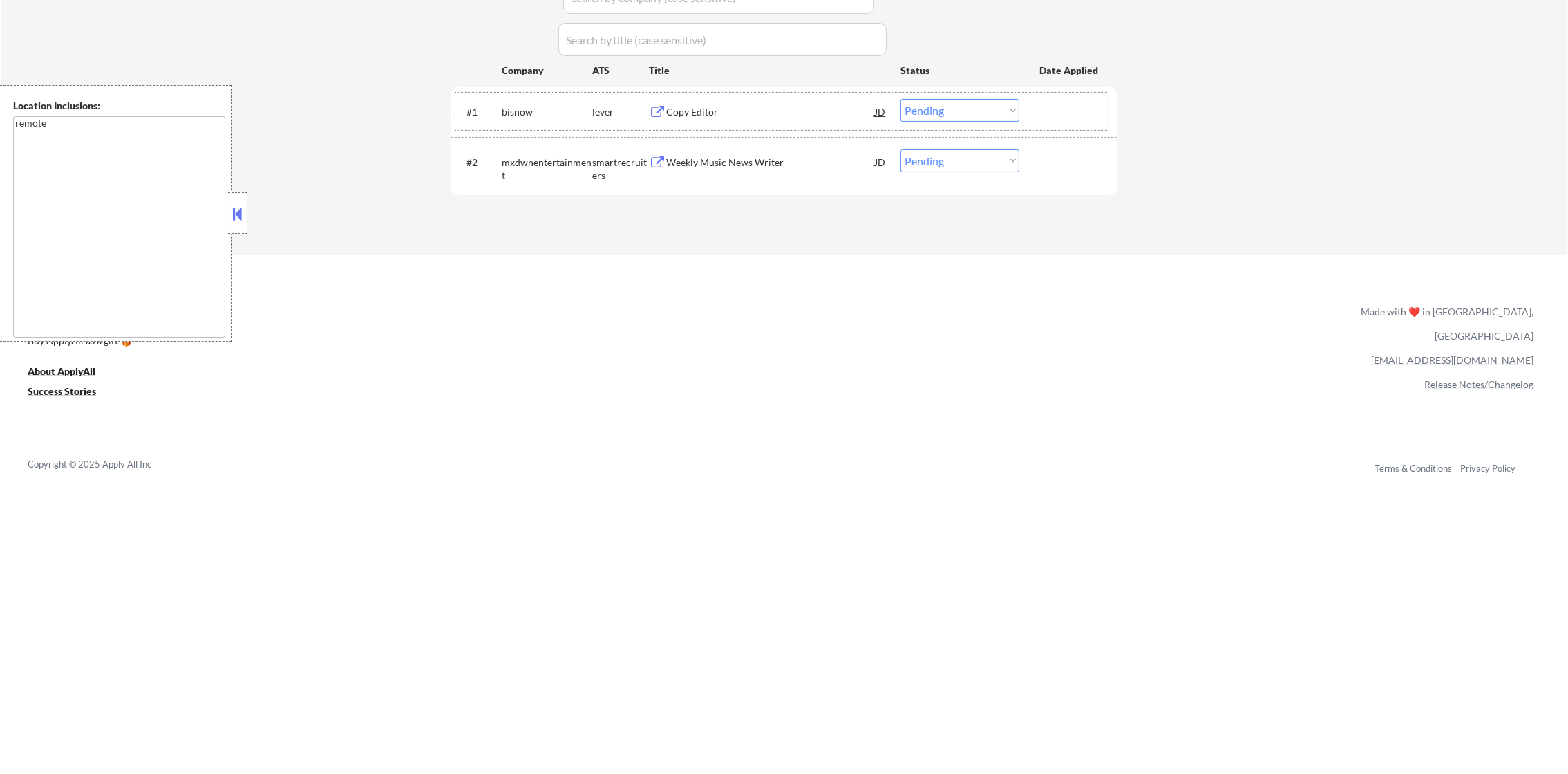
click at [792, 96] on div "#1 bisnow lever Copy Editor JD Choose an option... Pending Applied Excluded (Qu…" at bounding box center [781, 112] width 652 height 37
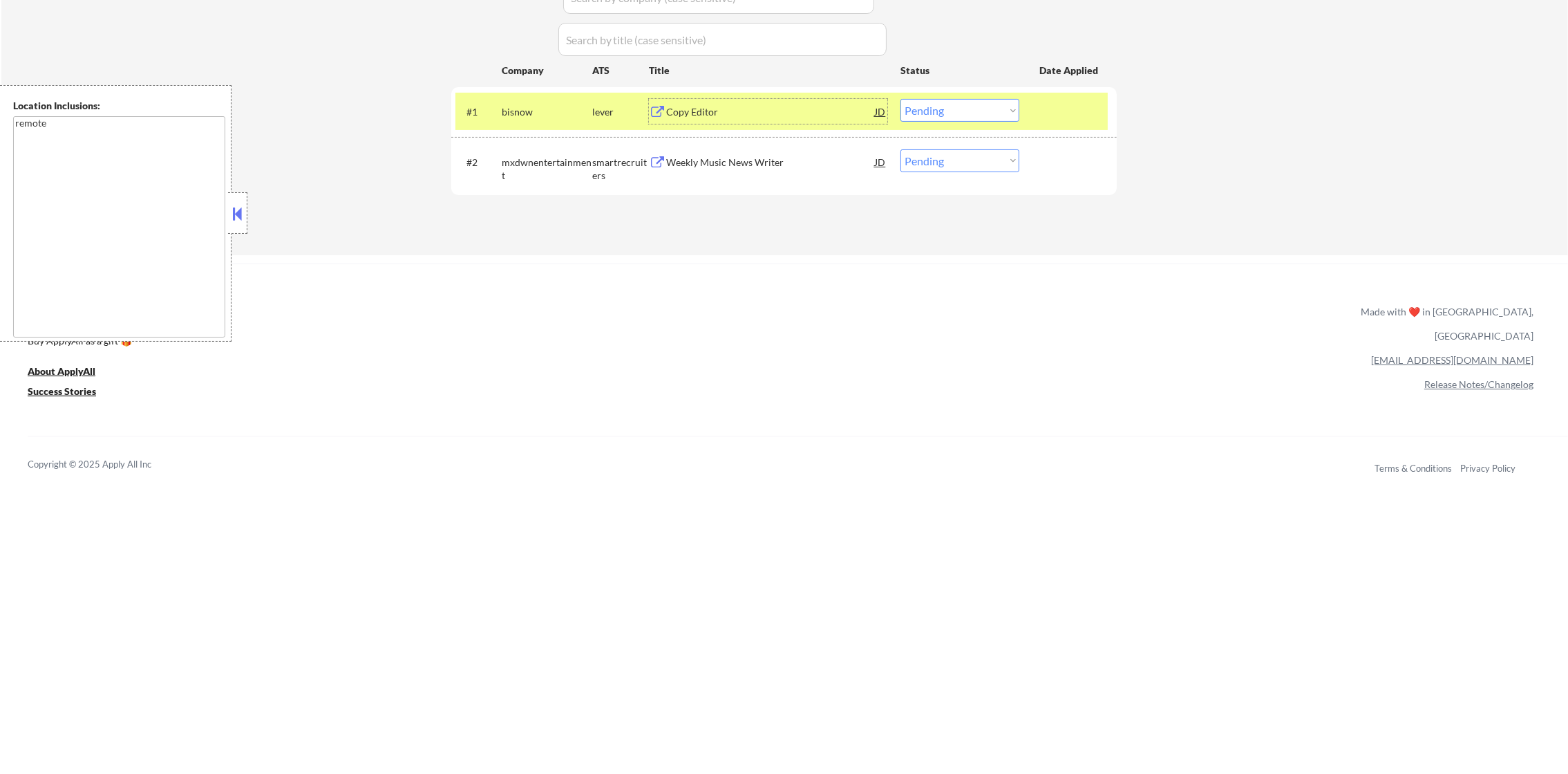
click at [801, 105] on div "Copy Editor" at bounding box center [771, 112] width 209 height 13
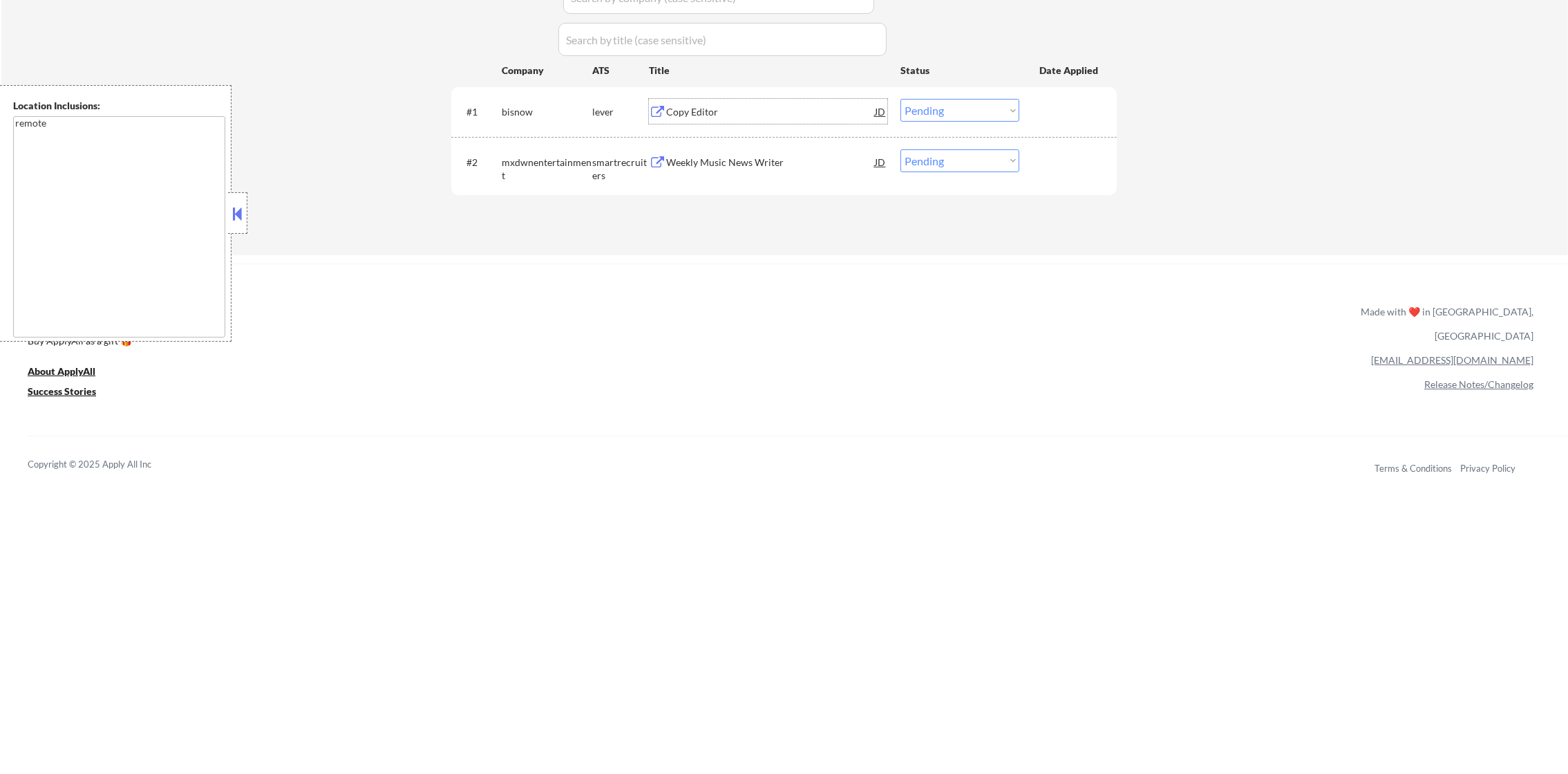
click at [924, 108] on select "Choose an option... Pending Applied Excluded (Questions) Excluded (Expired) Exc…" at bounding box center [959, 111] width 119 height 23
click at [957, 106] on select "Choose an option... Pending Applied Excluded (Questions) Excluded (Expired) Exc…" at bounding box center [959, 111] width 119 height 23
click at [900, 99] on select "Choose an option... Pending Applied Excluded (Questions) Excluded (Expired) Exc…" at bounding box center [959, 111] width 119 height 23
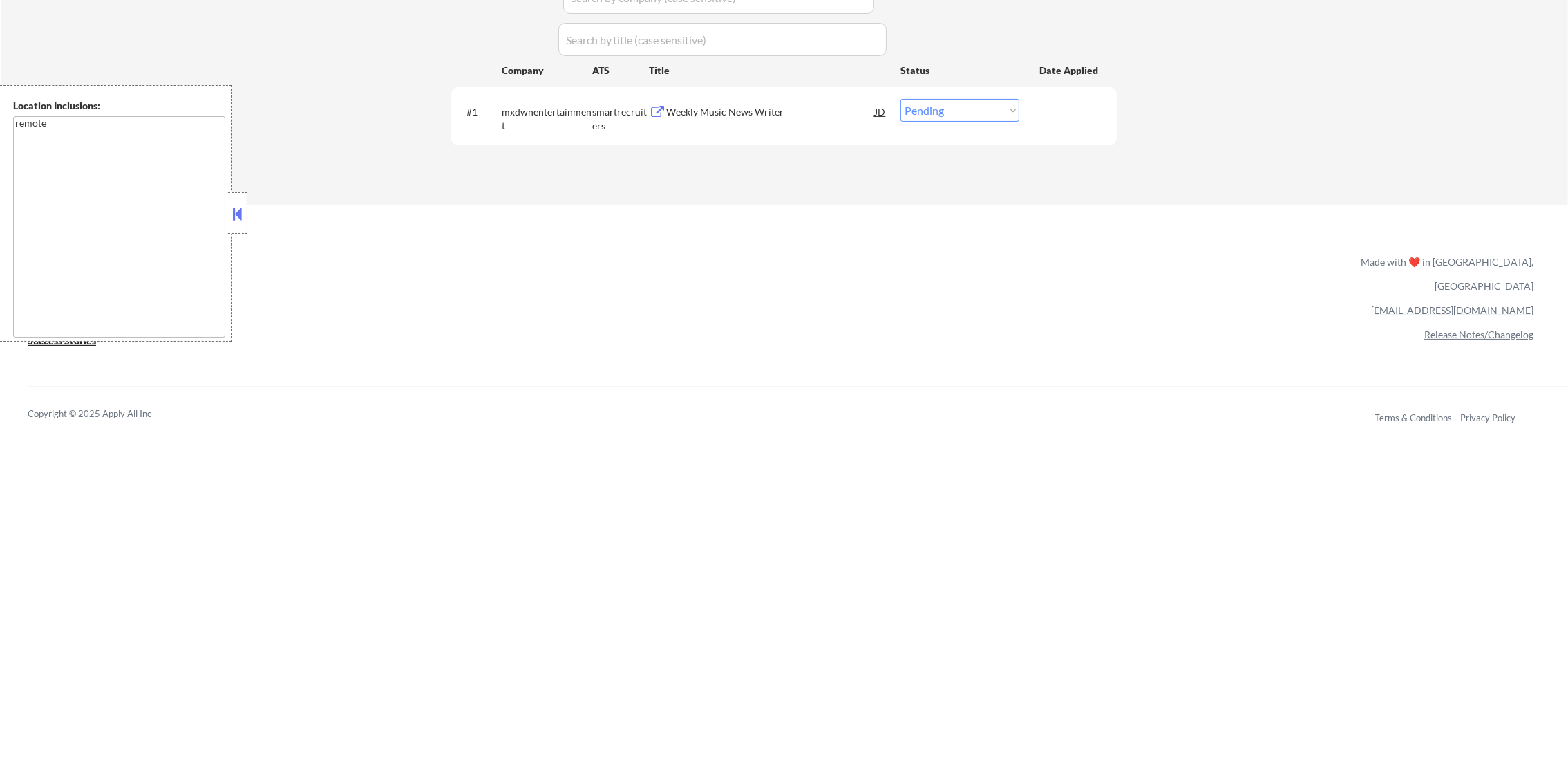
drag, startPoint x: 759, startPoint y: 84, endPoint x: 749, endPoint y: 96, distance: 15.6
click at [754, 90] on div "Applications Pending (1) Excluded (325) Applied (78) All (404) View All Results…" at bounding box center [784, 54] width 666 height 247
click at [742, 107] on div "Weekly Music News Writer" at bounding box center [771, 112] width 209 height 13
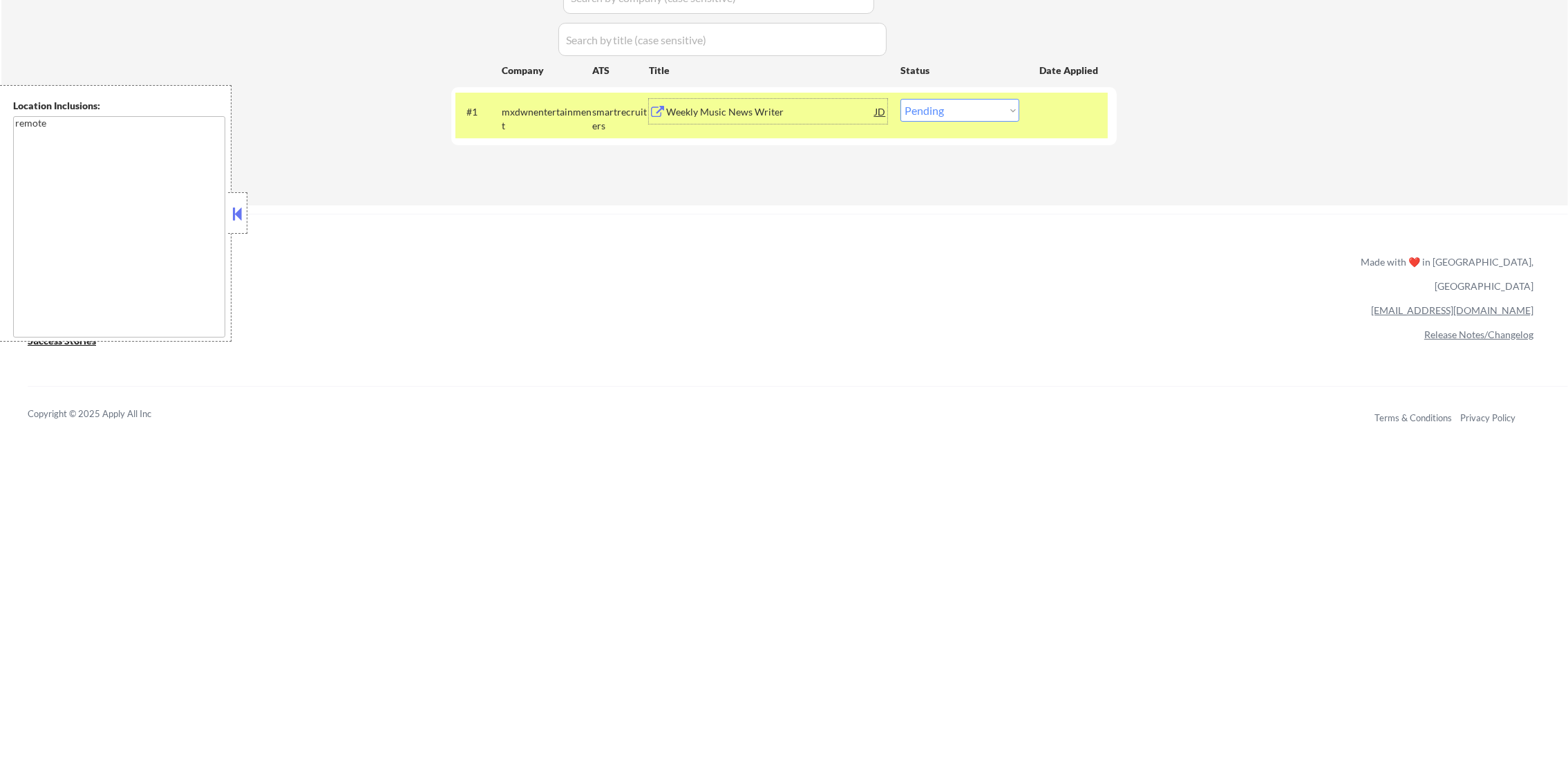
click at [996, 103] on select "Choose an option... Pending Applied Excluded (Questions) Excluded (Expired) Exc…" at bounding box center [959, 111] width 119 height 23
select select ""excluded__other_""
click at [900, 99] on select "Choose an option... Pending Applied Excluded (Questions) Excluded (Expired) Exc…" at bounding box center [959, 111] width 119 height 23
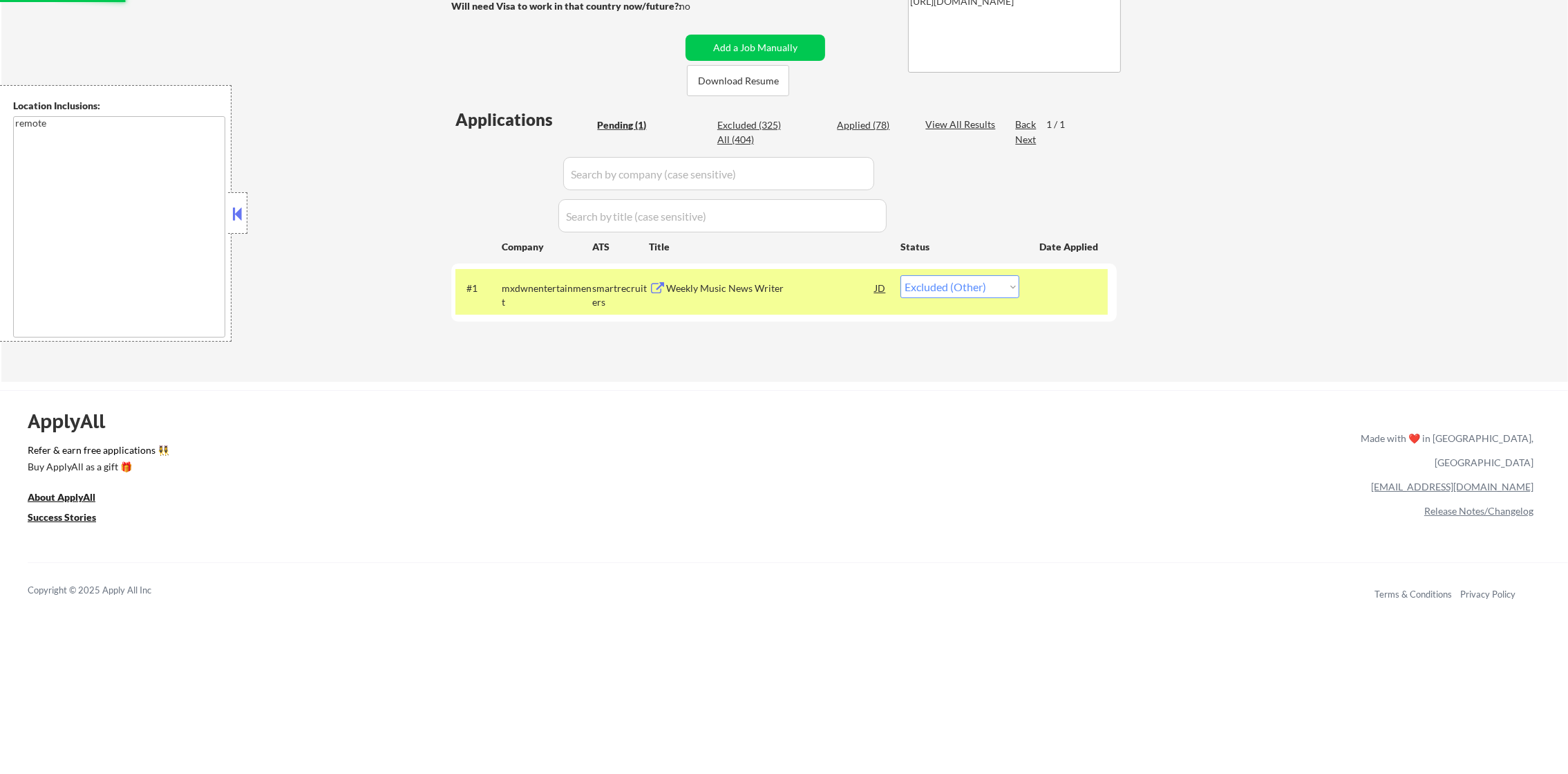
scroll to position [242, 0]
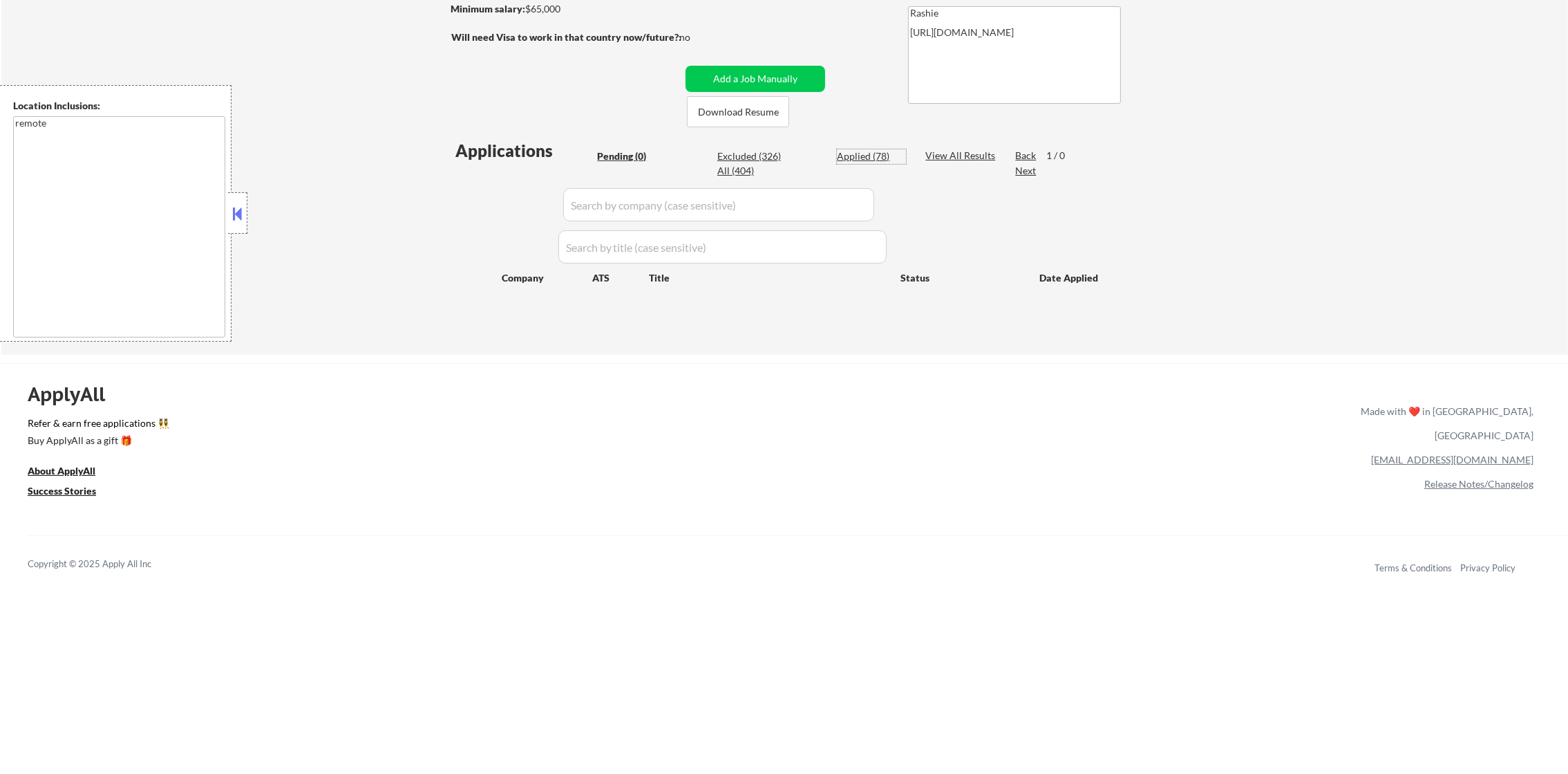
click at [866, 158] on div "Applied (78)" at bounding box center [871, 155] width 69 height 13
select select ""applied""
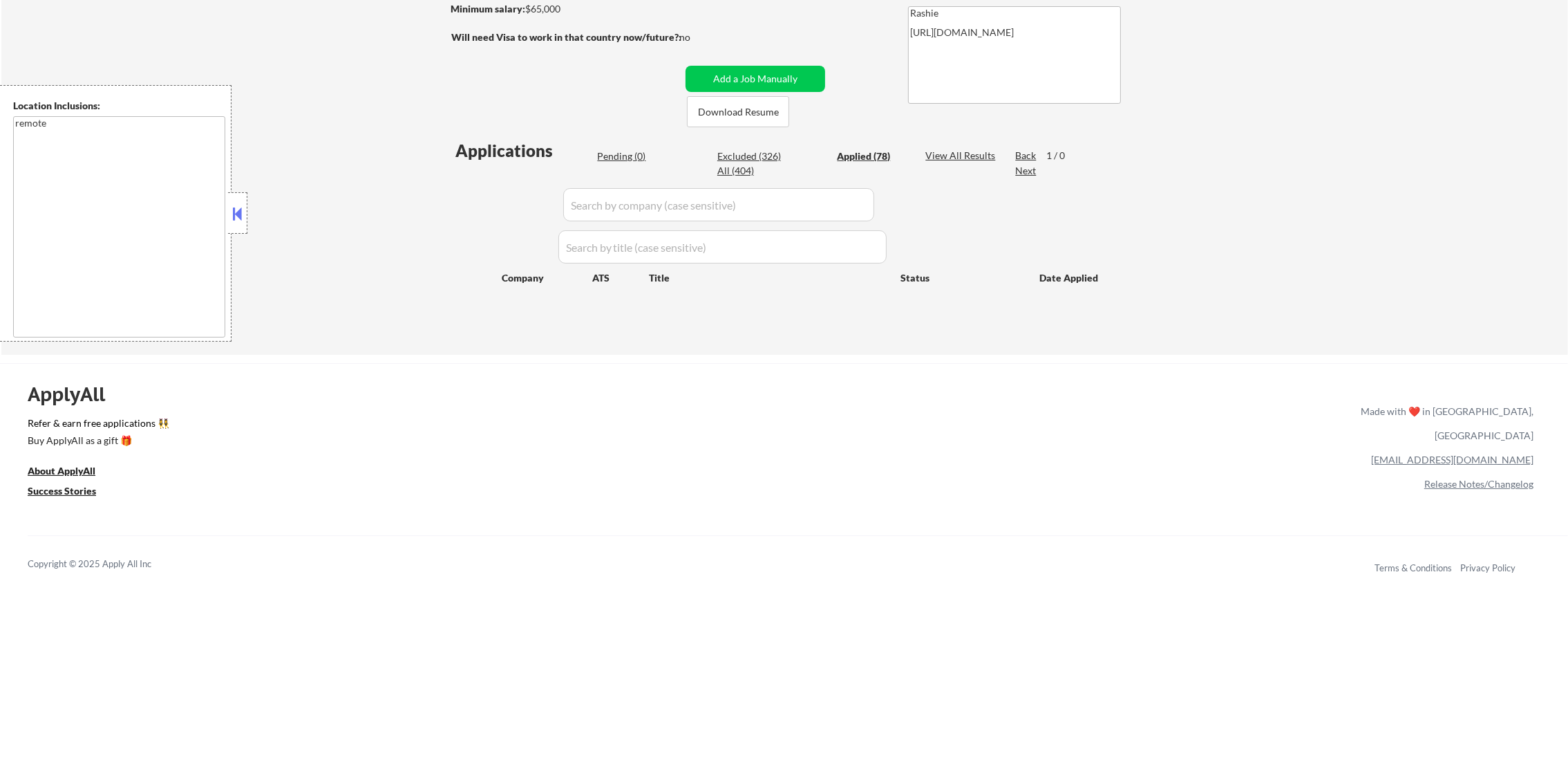
select select ""applied""
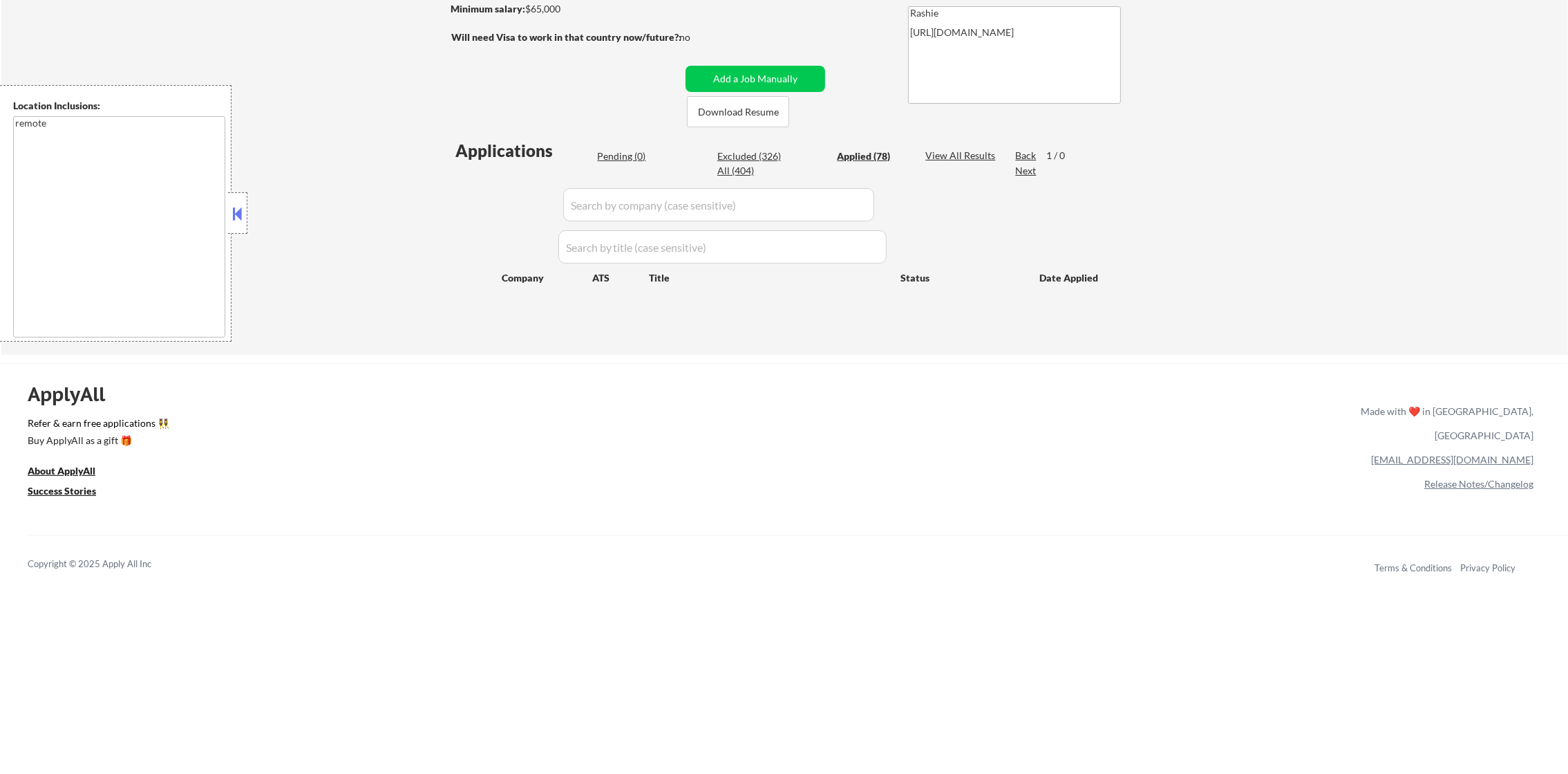
select select ""applied""
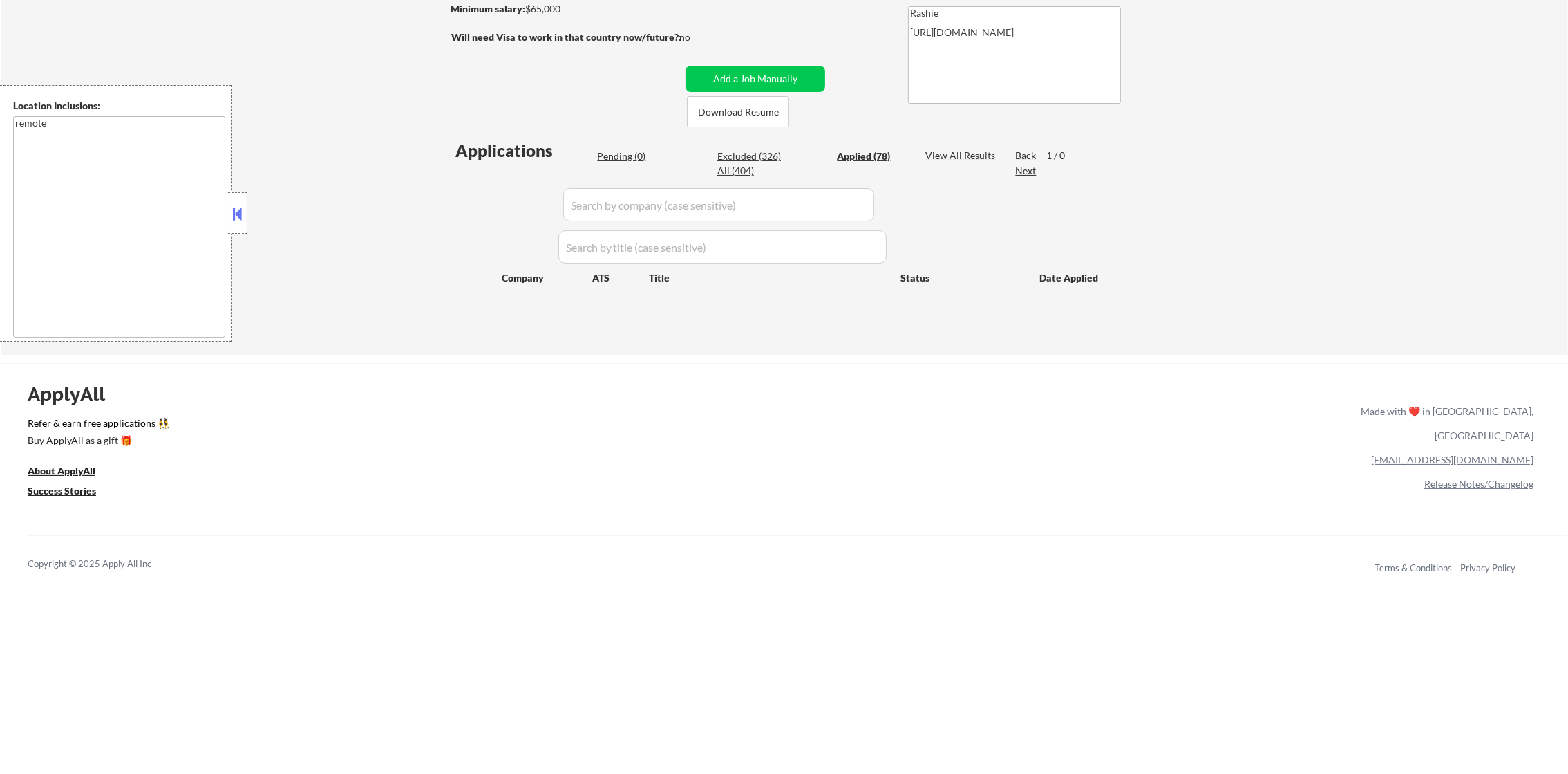
select select ""applied""
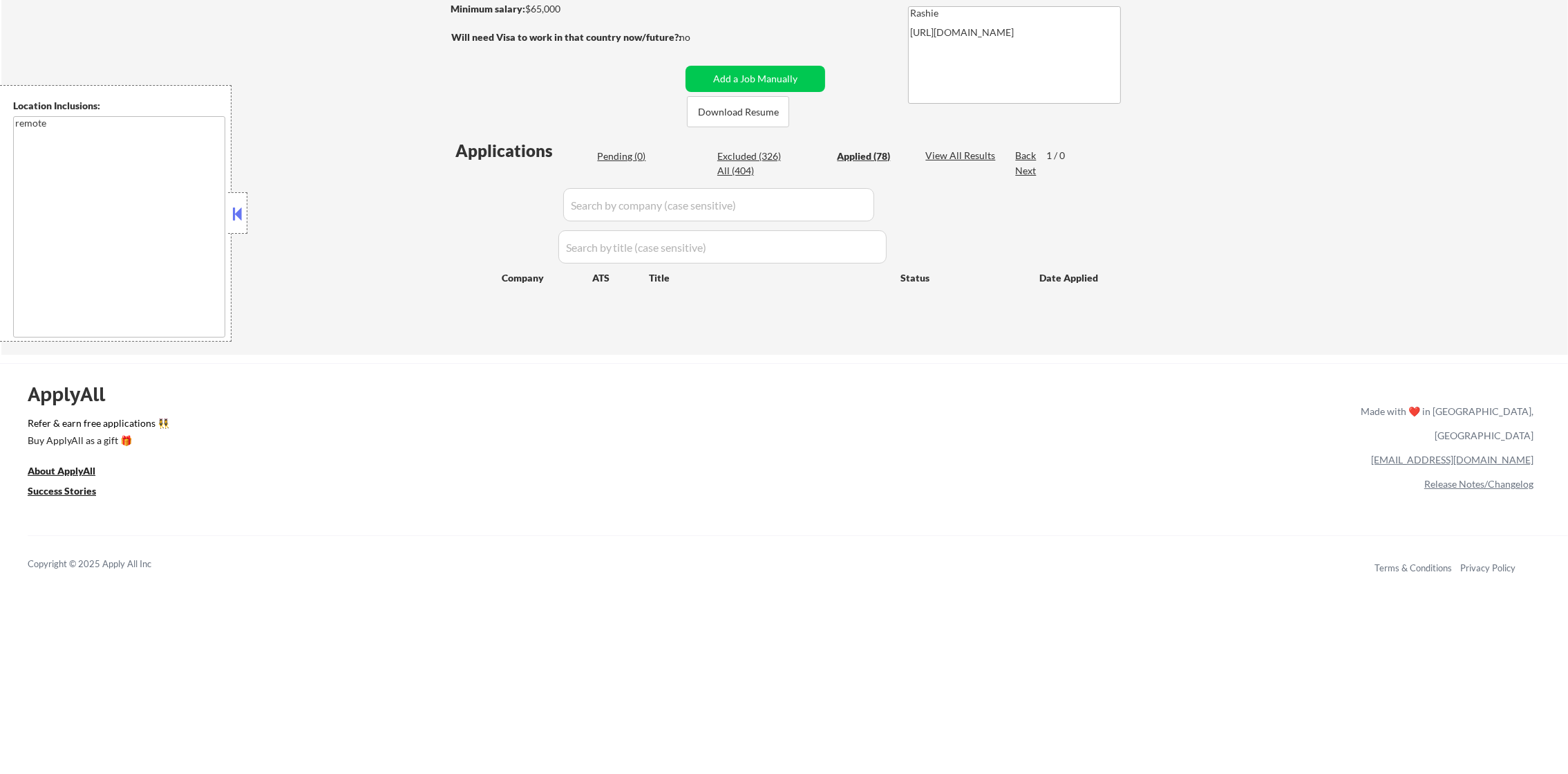
select select ""applied""
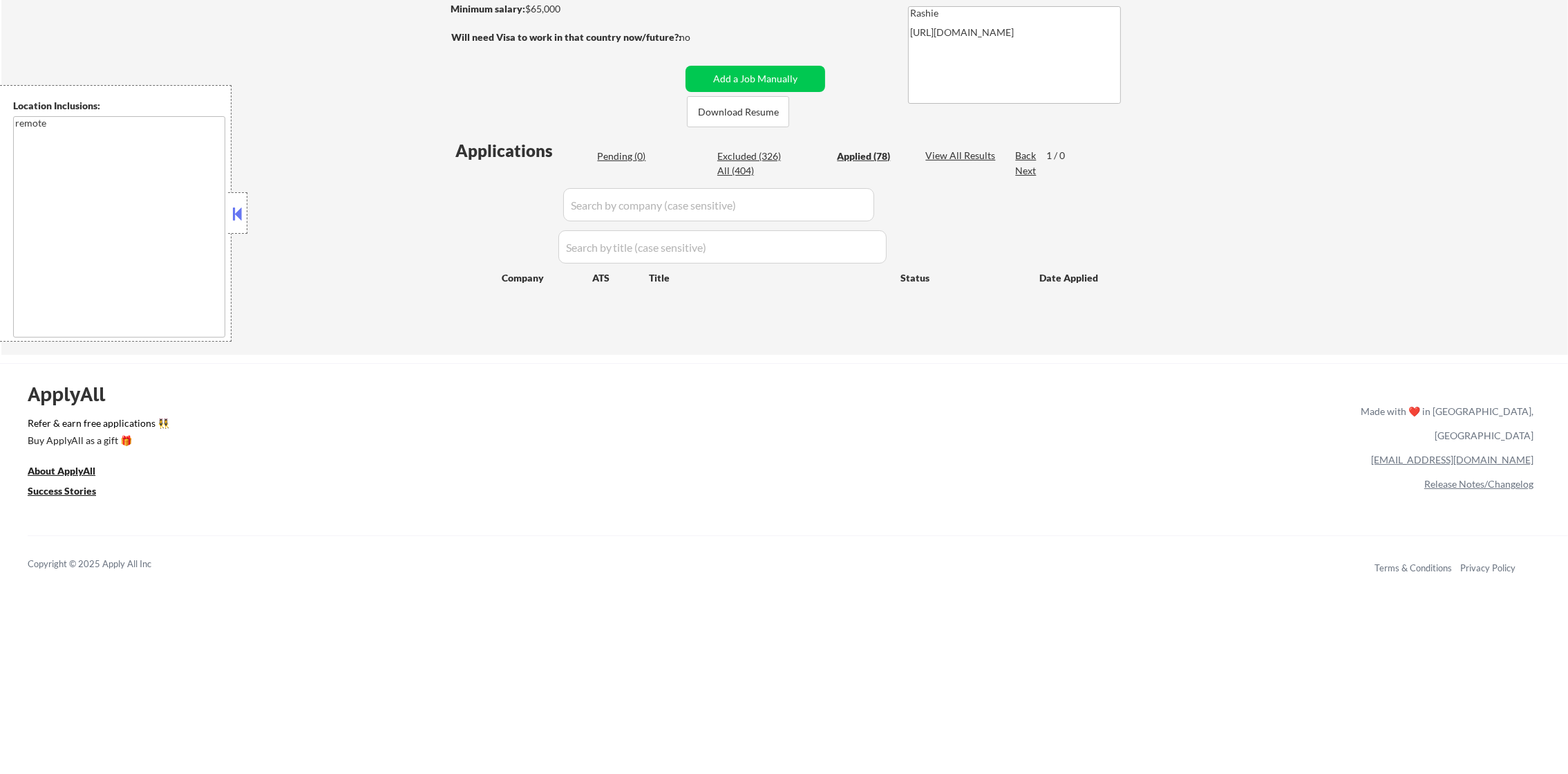
select select ""applied""
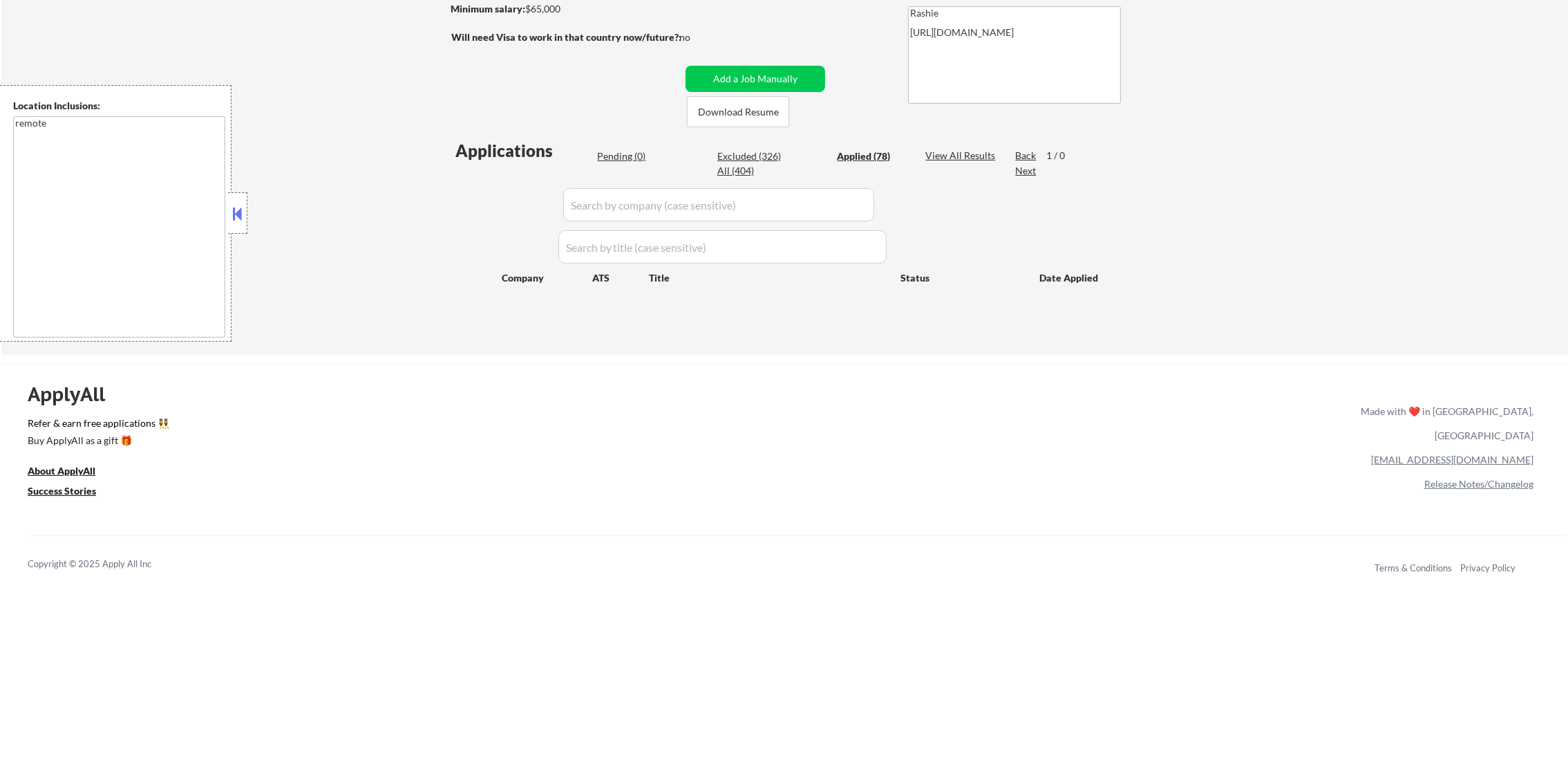
select select ""applied""
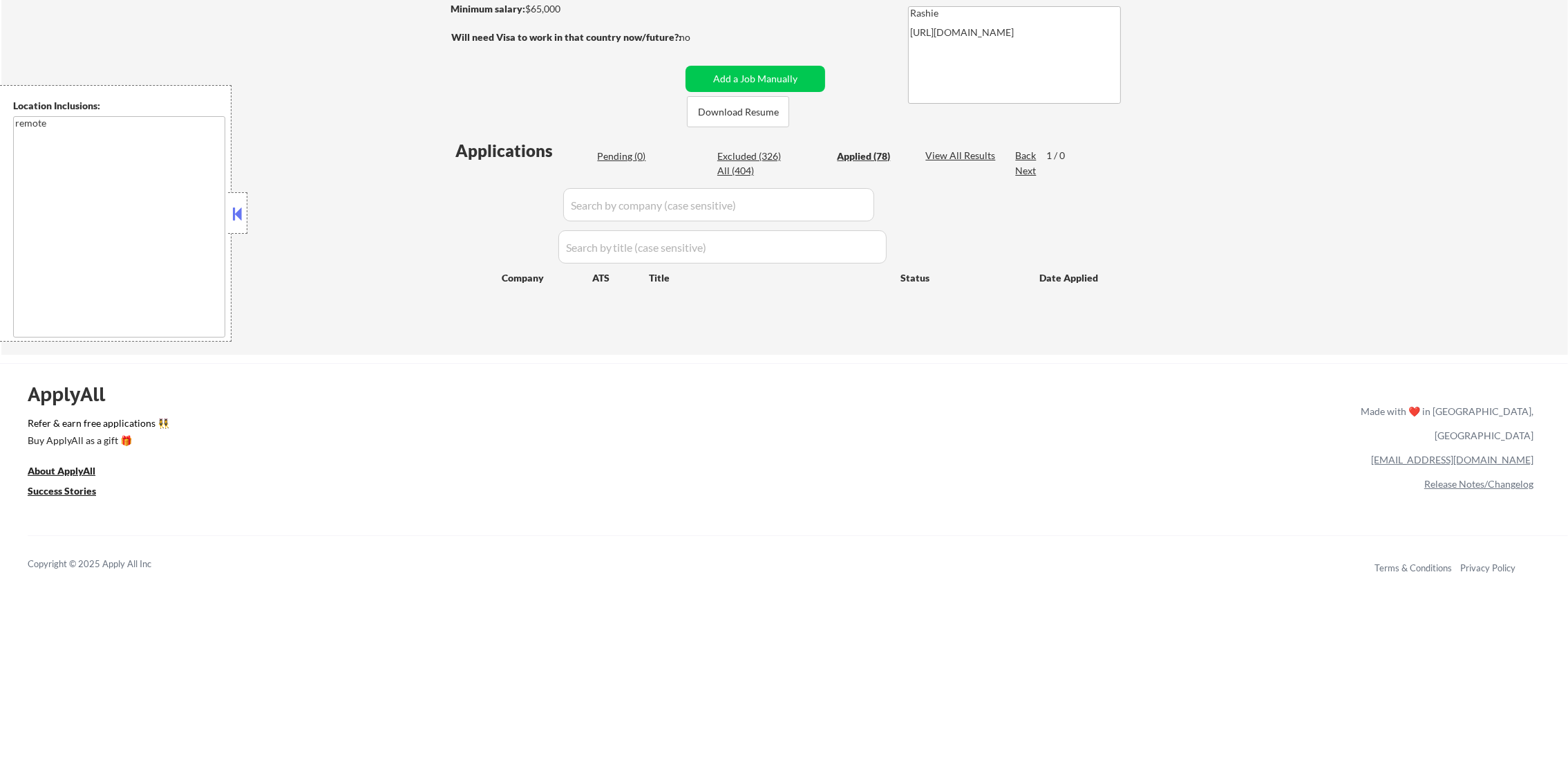
select select ""applied""
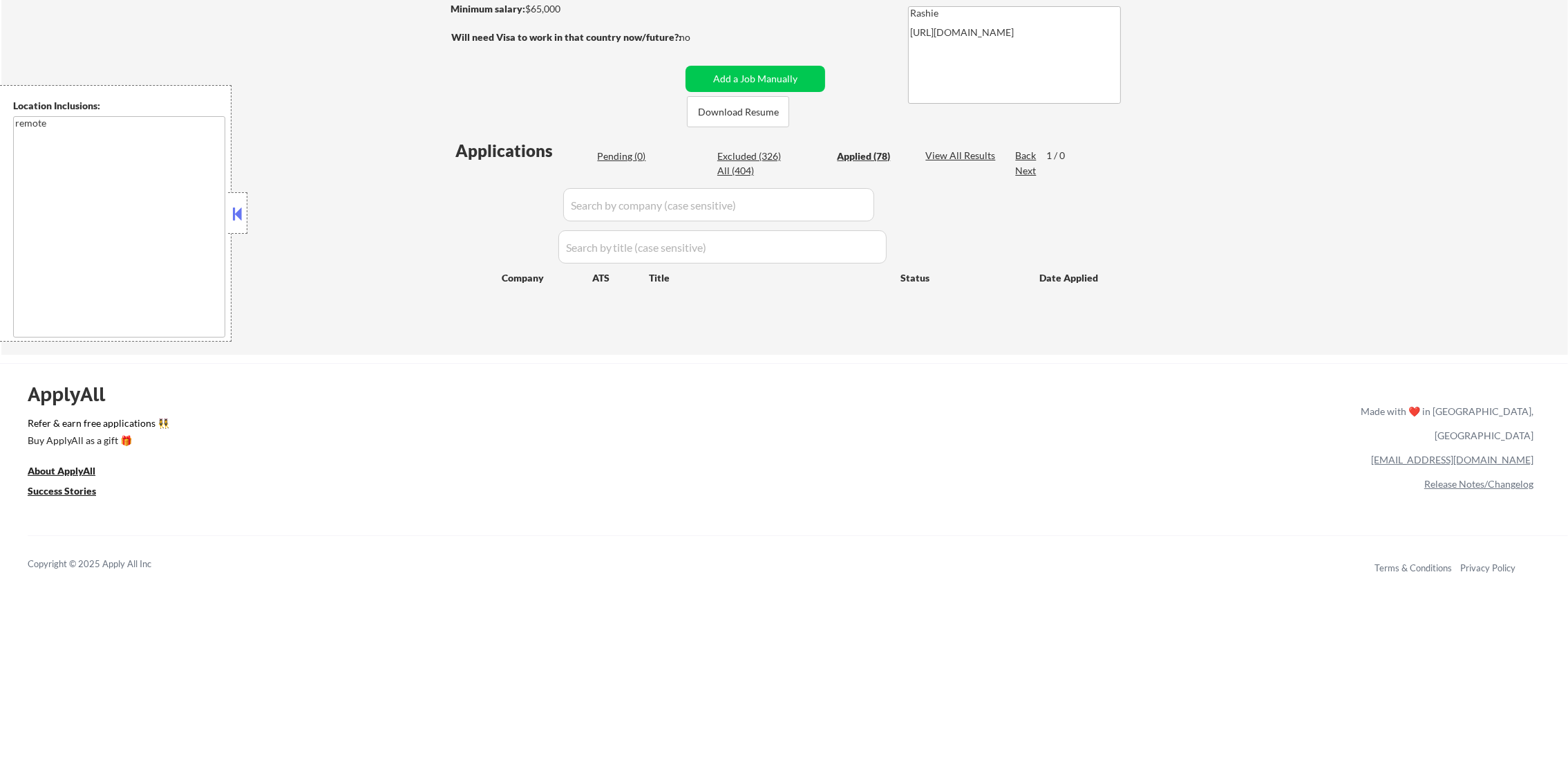
select select ""applied""
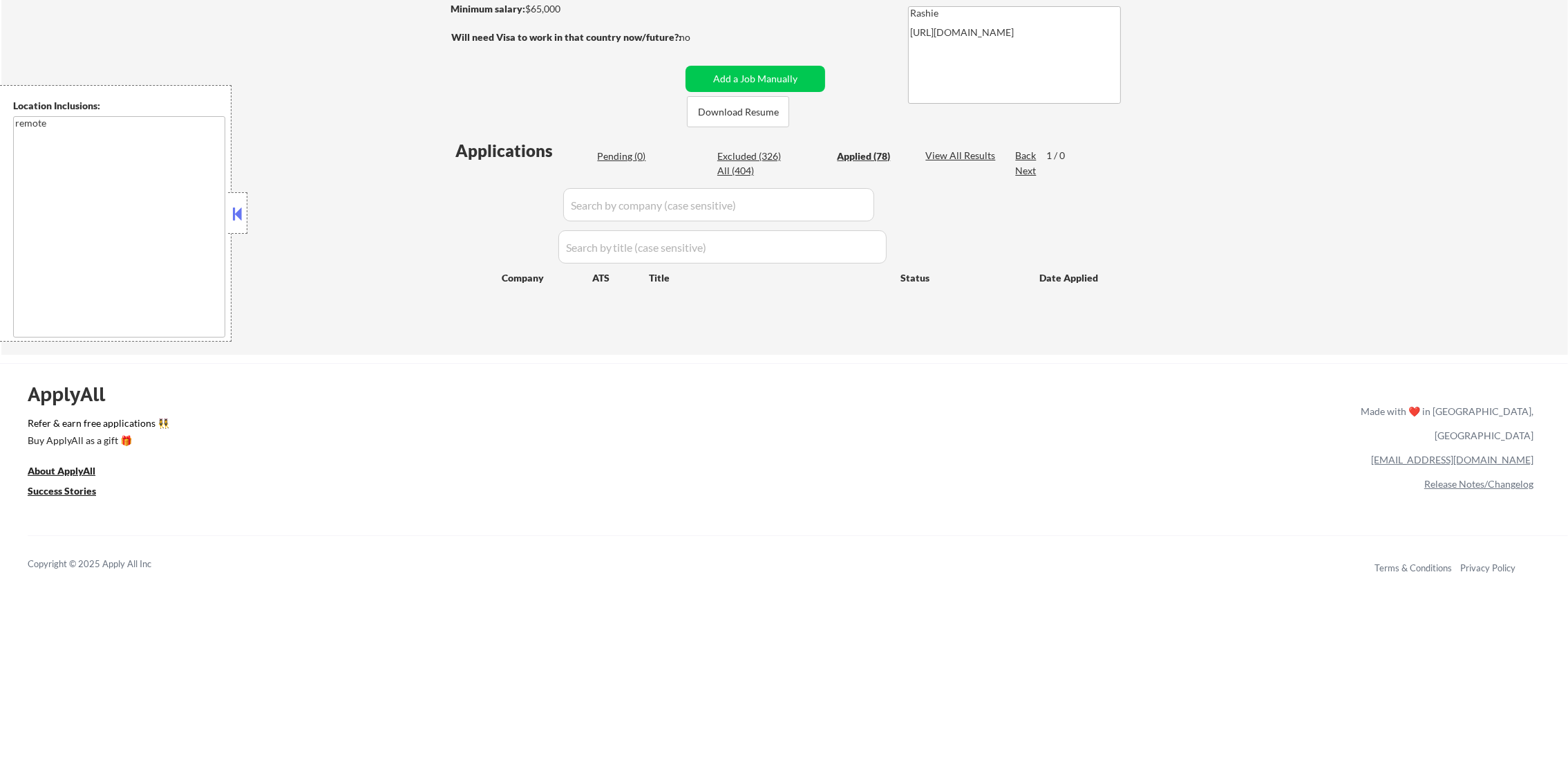
select select ""applied""
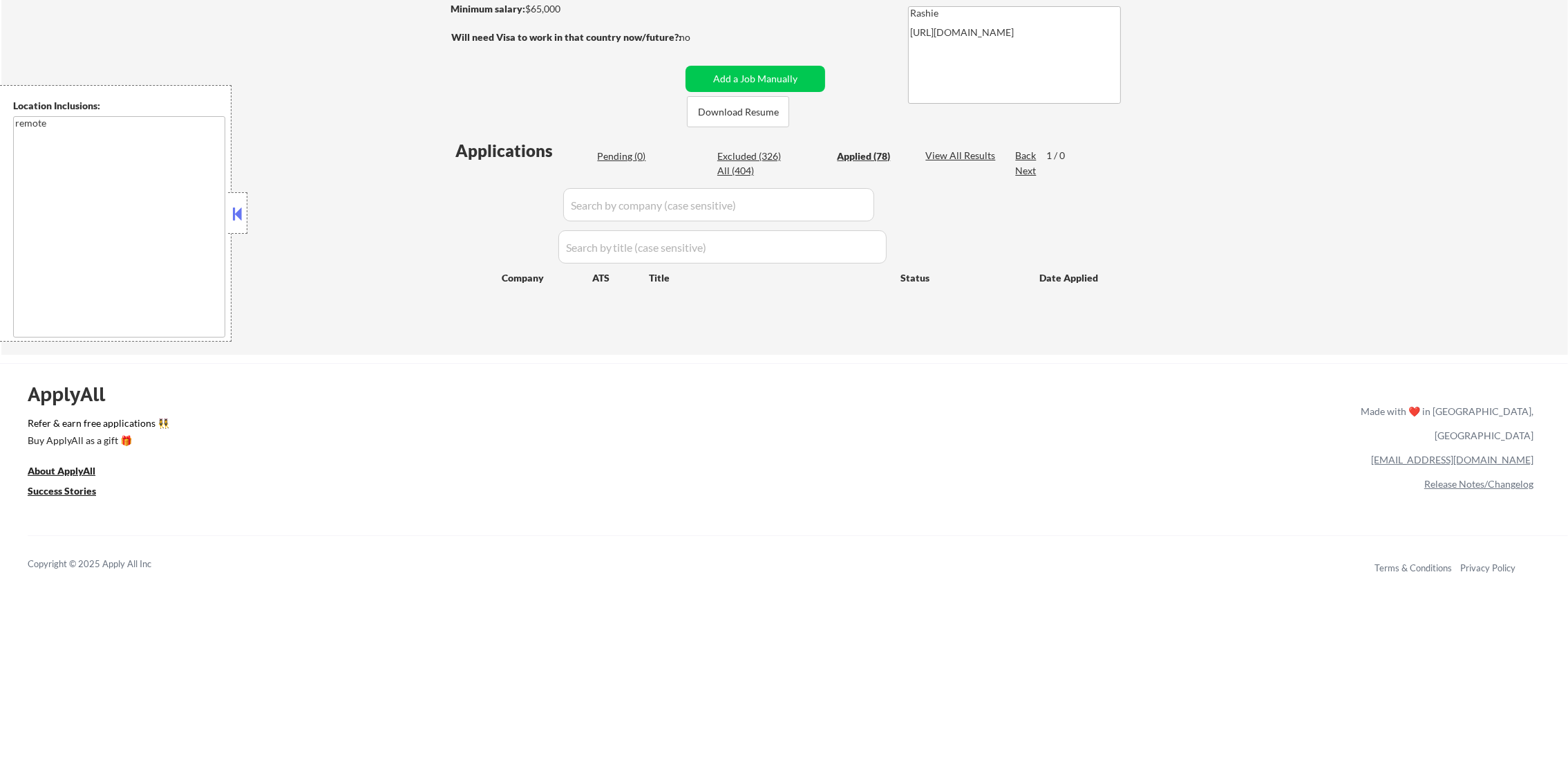
select select ""applied""
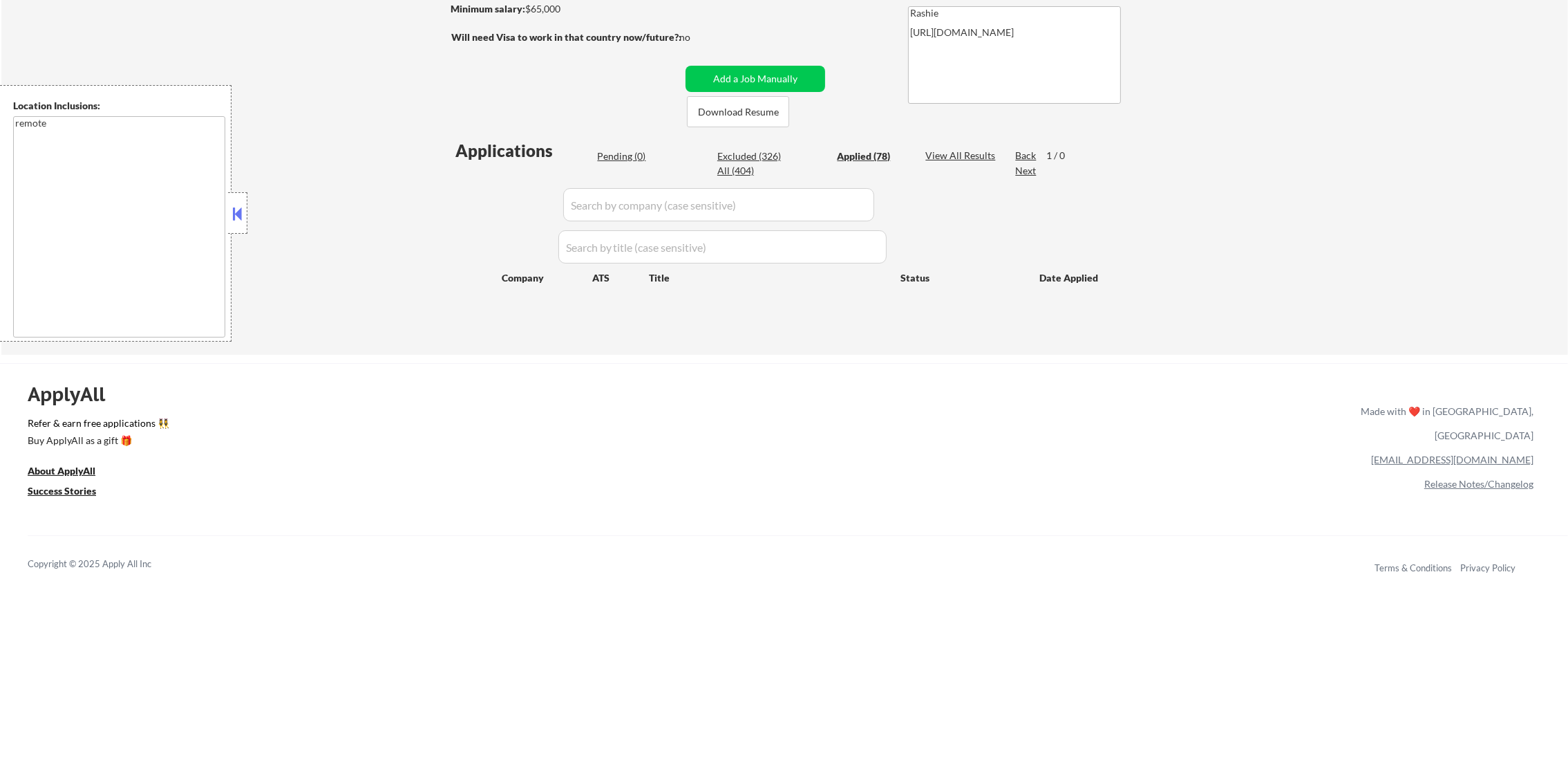
select select ""applied""
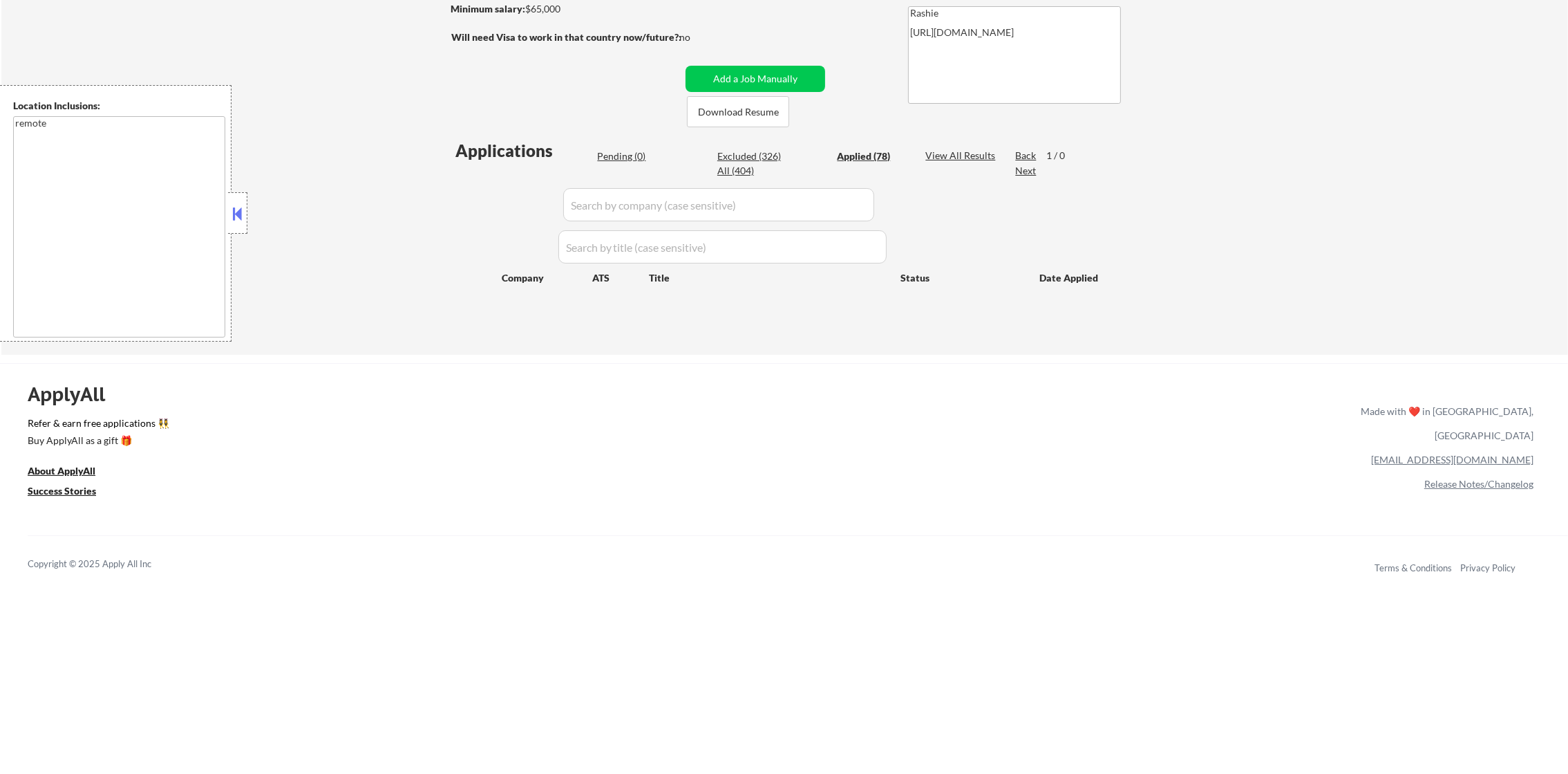
select select ""applied""
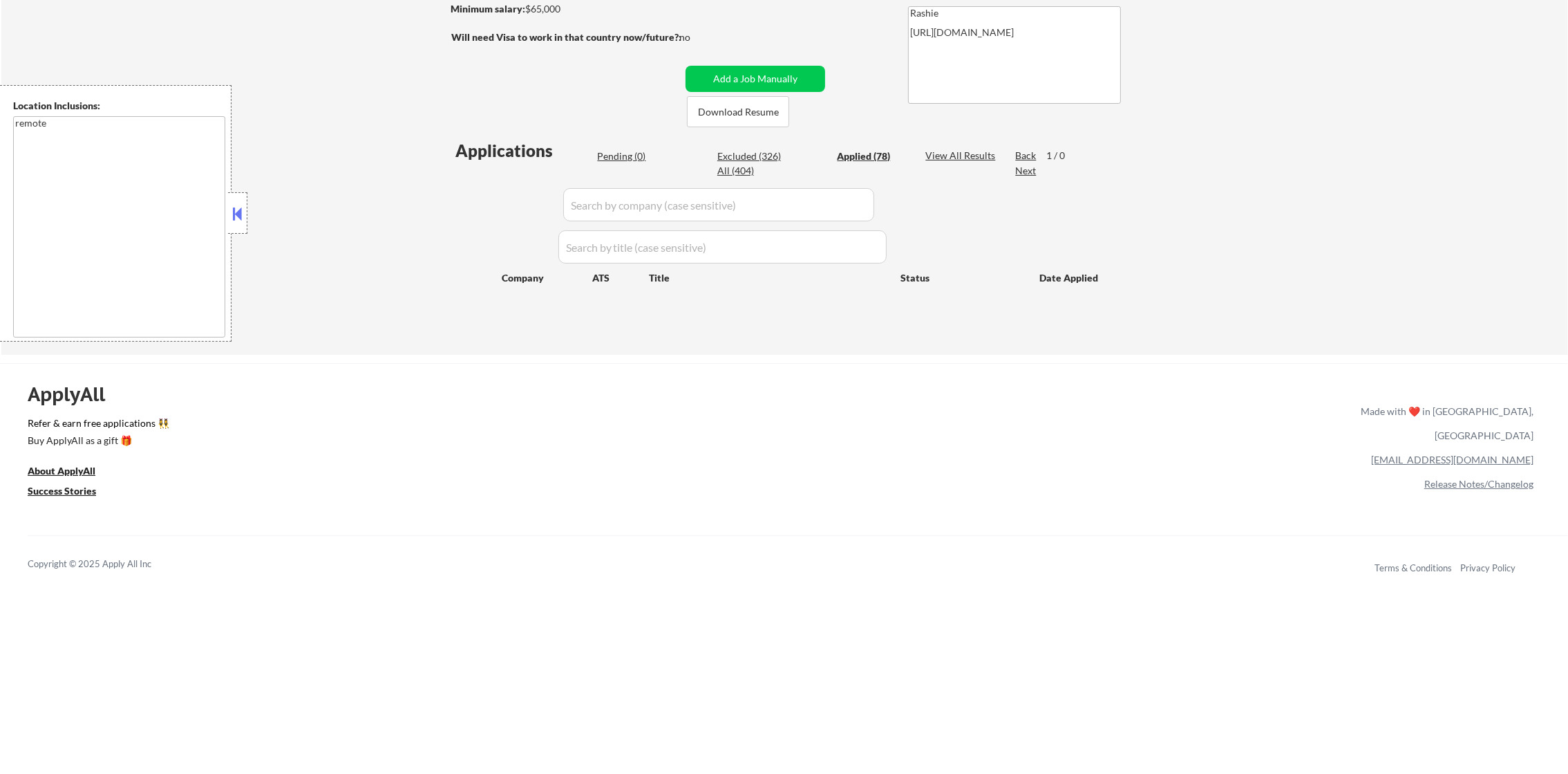
select select ""applied""
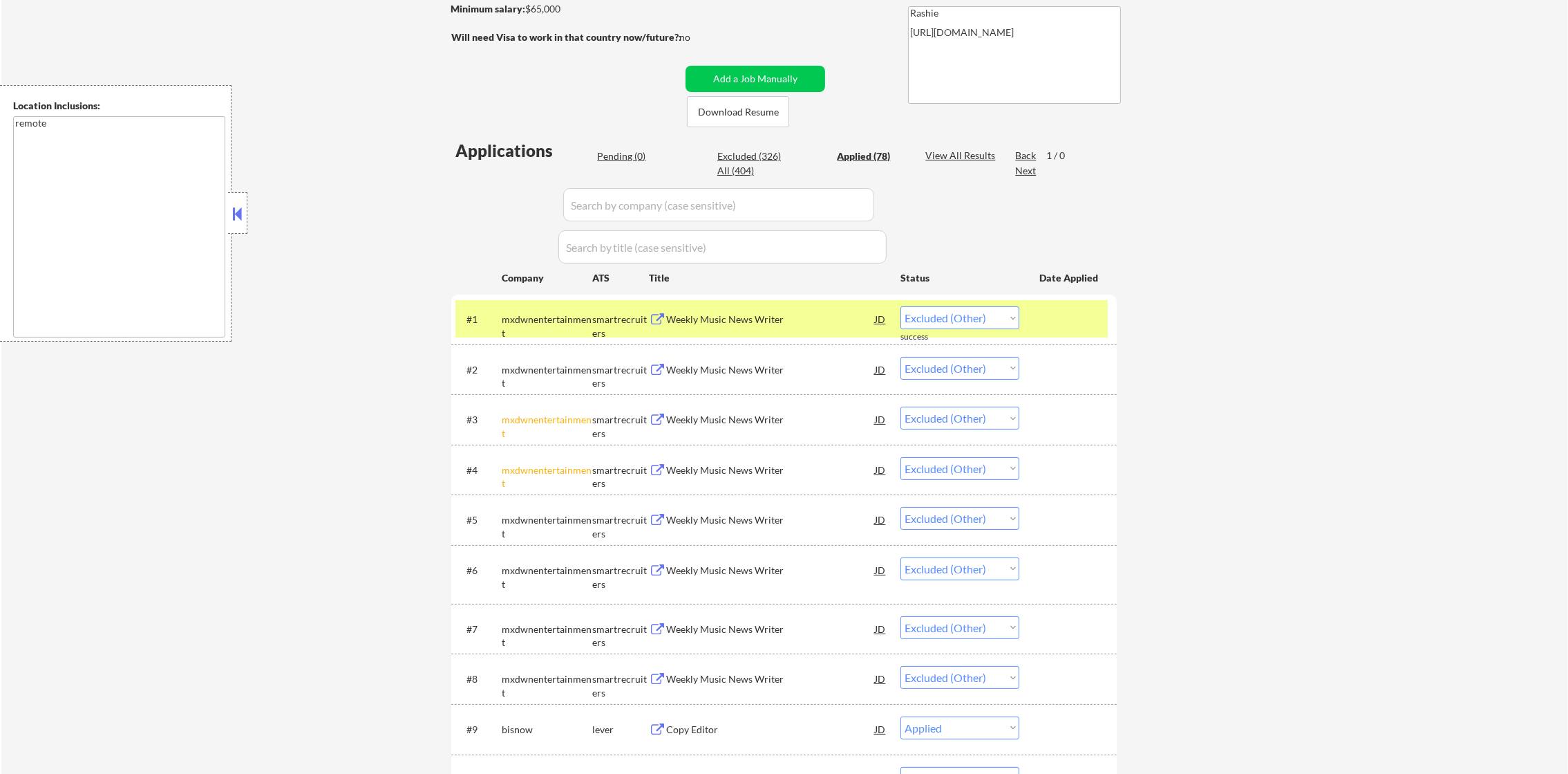
select select ""applied""
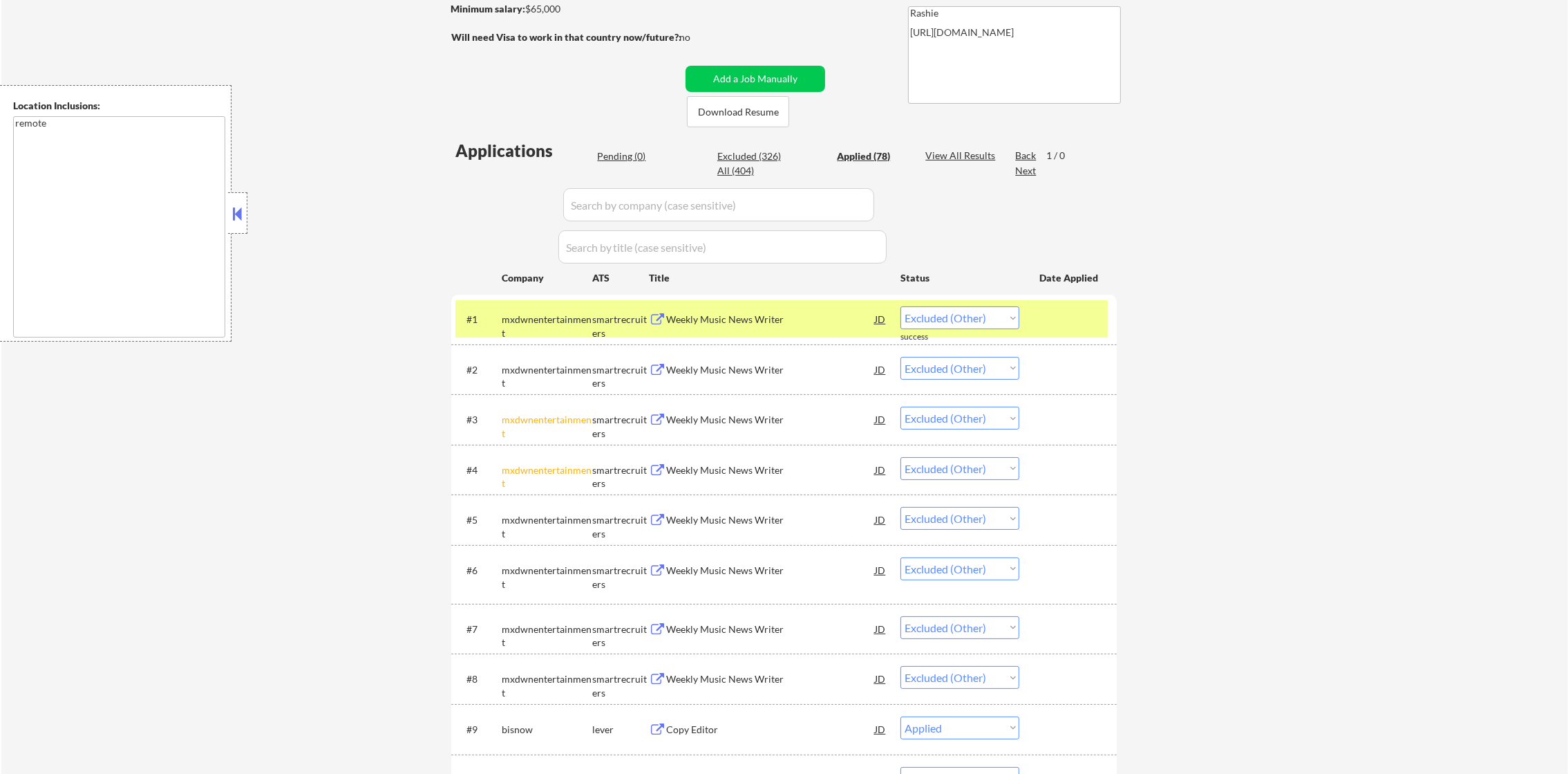
select select ""applied""
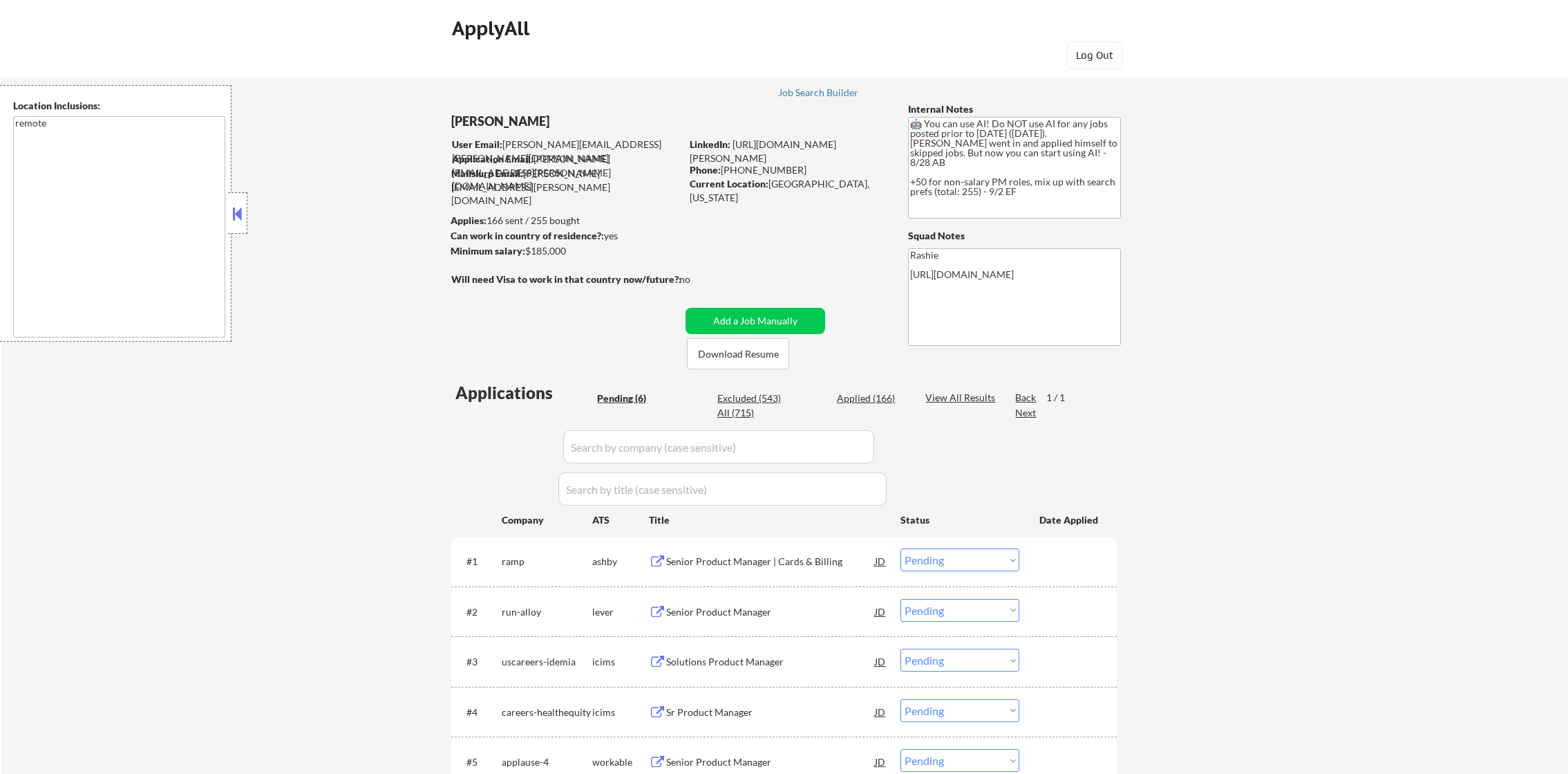
select select ""pending""
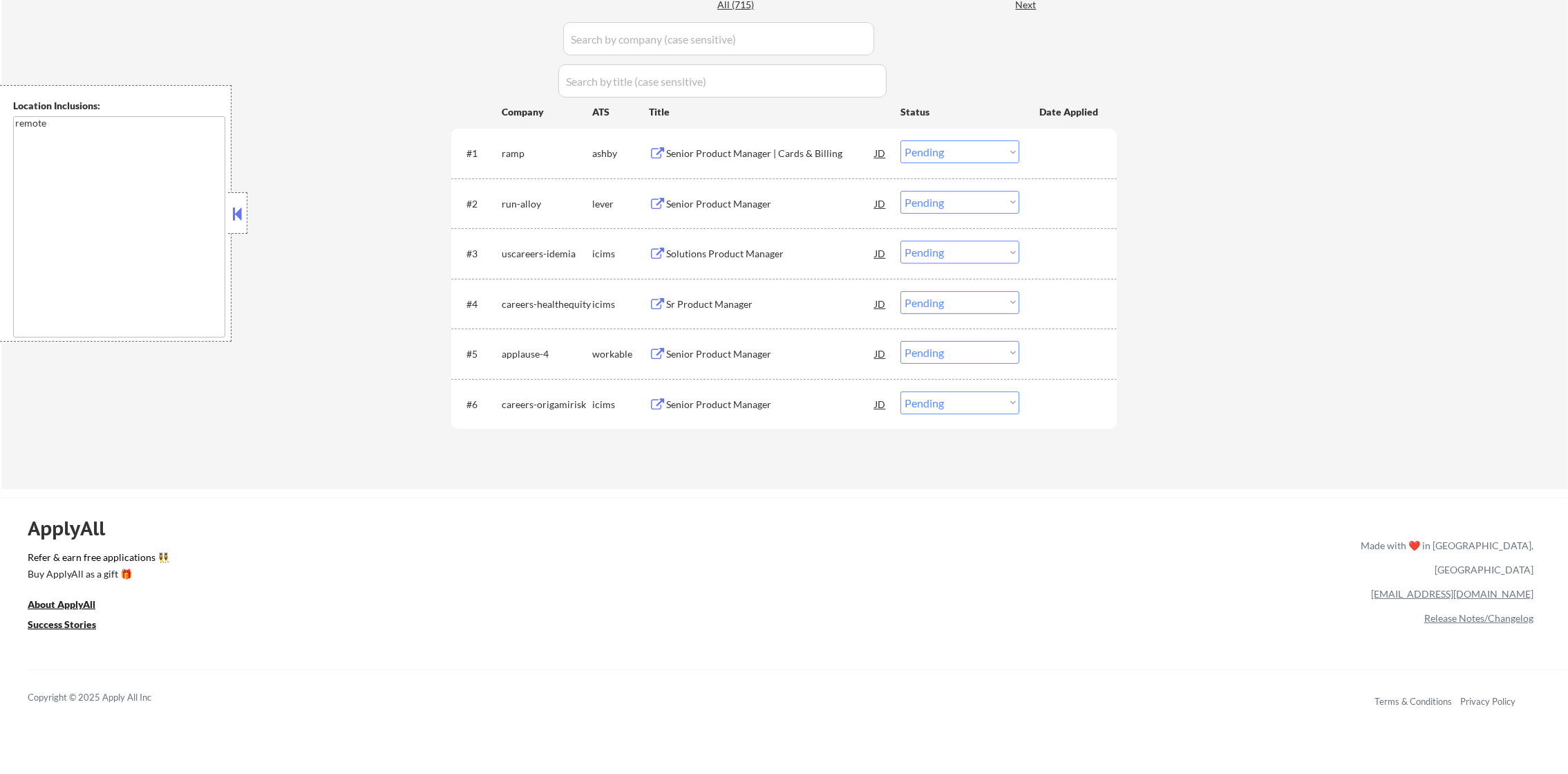
scroll to position [415, 0]
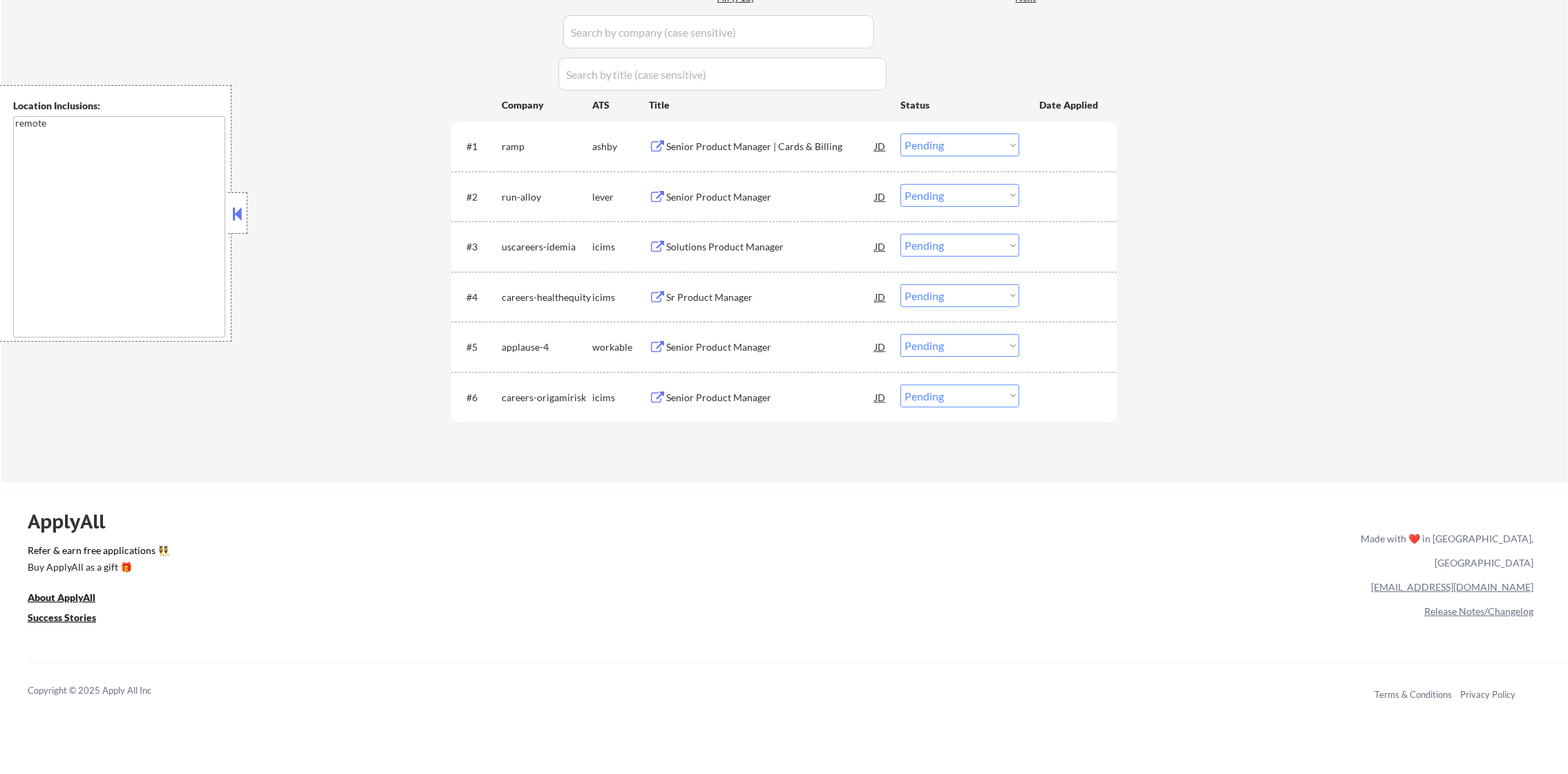
click at [743, 388] on div "Senior Product Manager" at bounding box center [771, 397] width 209 height 25
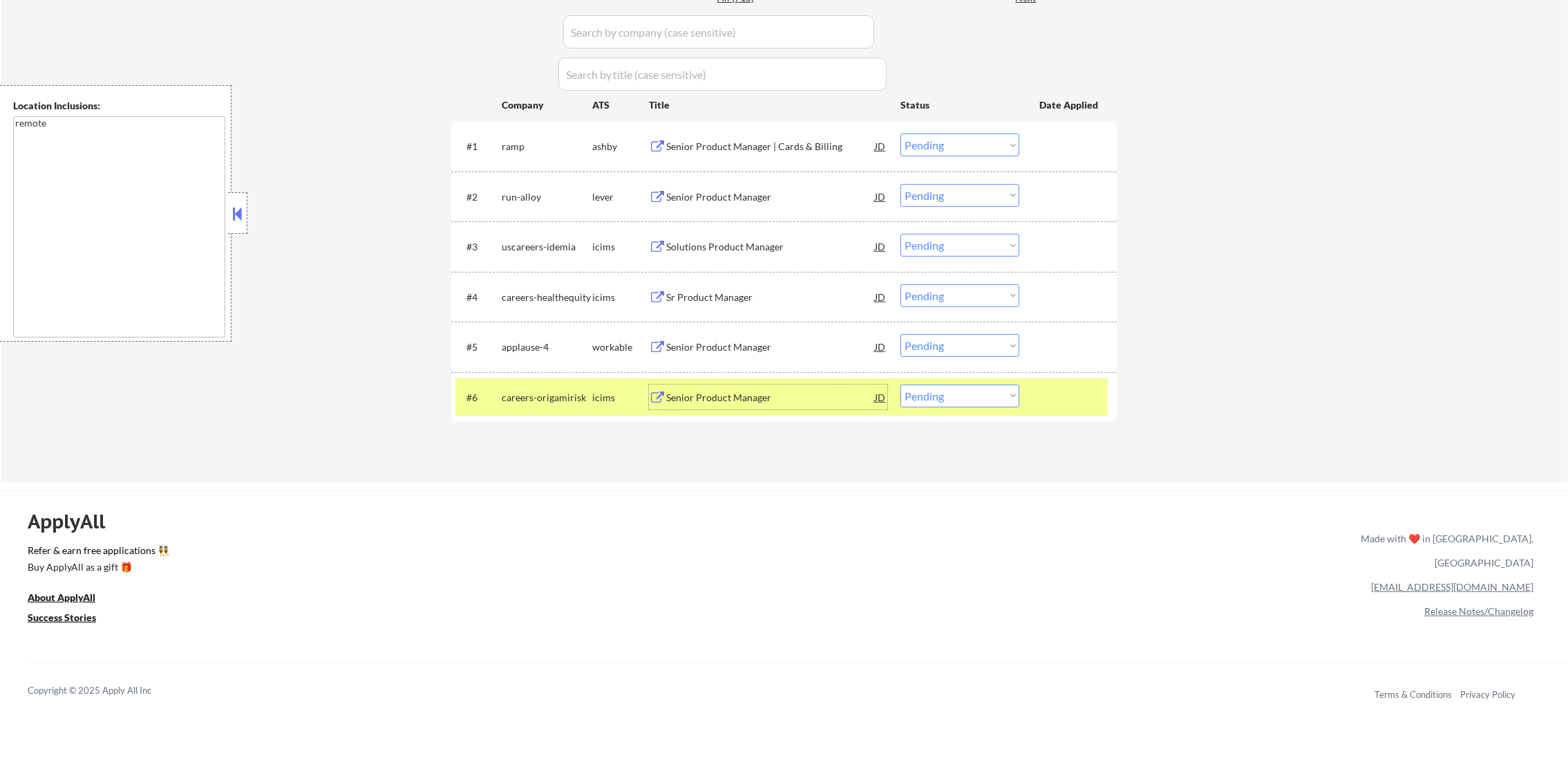
click at [951, 401] on select "Choose an option... Pending Applied Excluded (Questions) Excluded (Expired) Exc…" at bounding box center [959, 396] width 119 height 23
select select ""excluded__salary_""
click at [900, 385] on select "Choose an option... Pending Applied Excluded (Questions) Excluded (Expired) Exc…" at bounding box center [959, 396] width 119 height 23
click at [541, 394] on div "careers-origamirisk" at bounding box center [546, 397] width 90 height 13
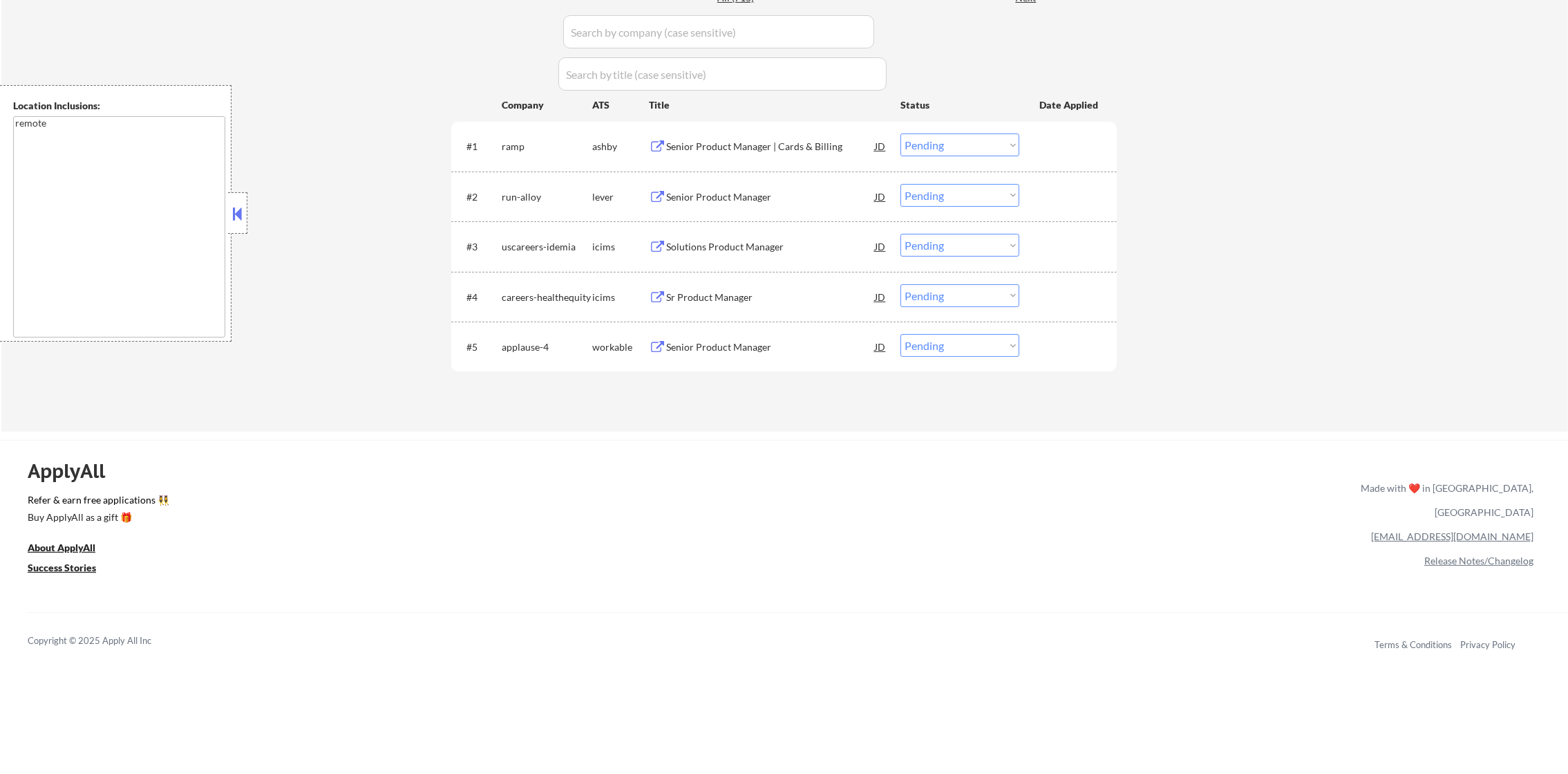
click at [767, 347] on div "Senior Product Manager" at bounding box center [771, 346] width 209 height 13
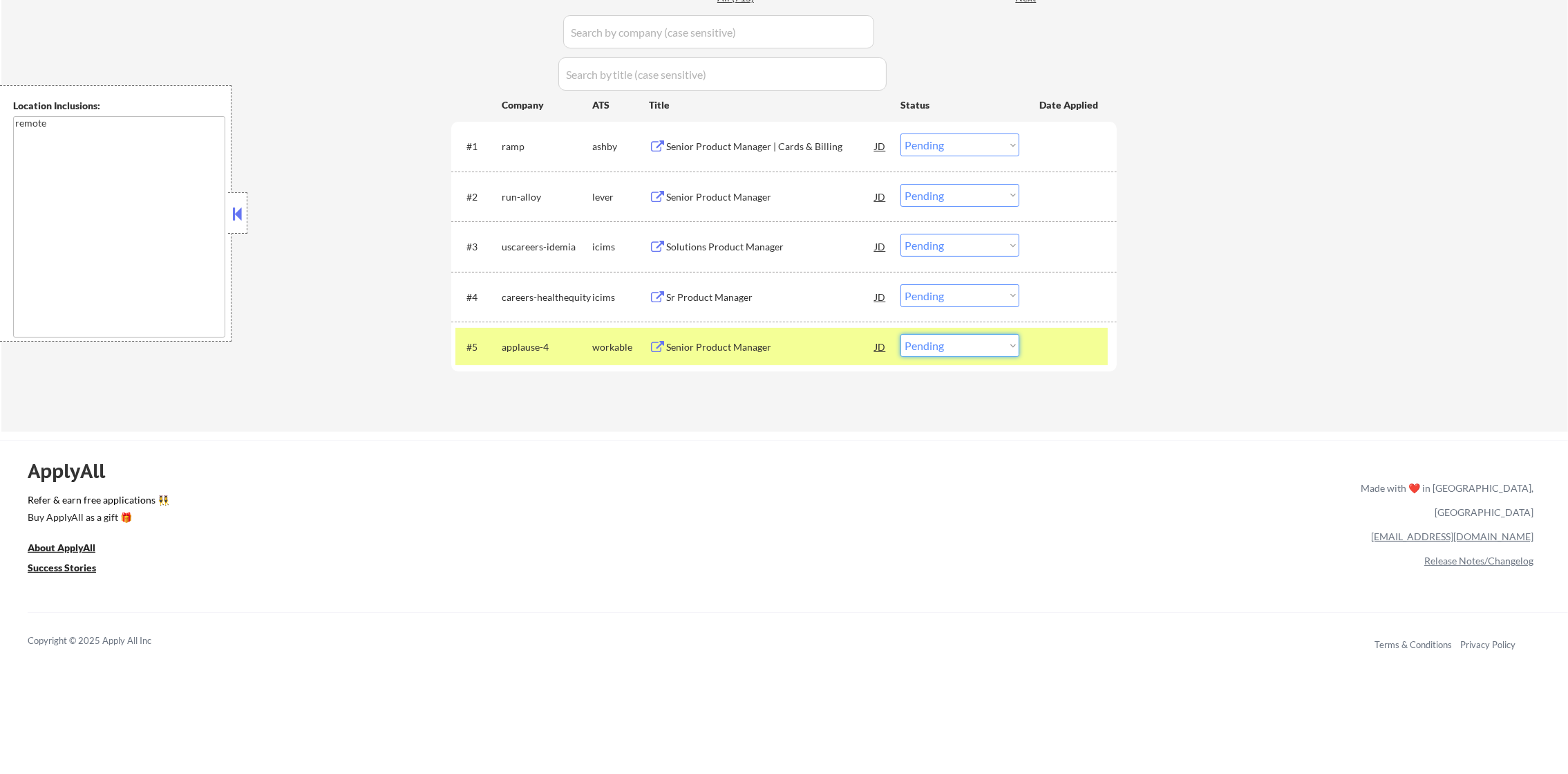
drag, startPoint x: 930, startPoint y: 345, endPoint x: 931, endPoint y: 353, distance: 8.1
click at [930, 345] on select "Choose an option... Pending Applied Excluded (Questions) Excluded (Expired) Exc…" at bounding box center [959, 345] width 119 height 23
select select ""applied""
click at [900, 334] on select "Choose an option... Pending Applied Excluded (Questions) Excluded (Expired) Exc…" at bounding box center [959, 345] width 119 height 23
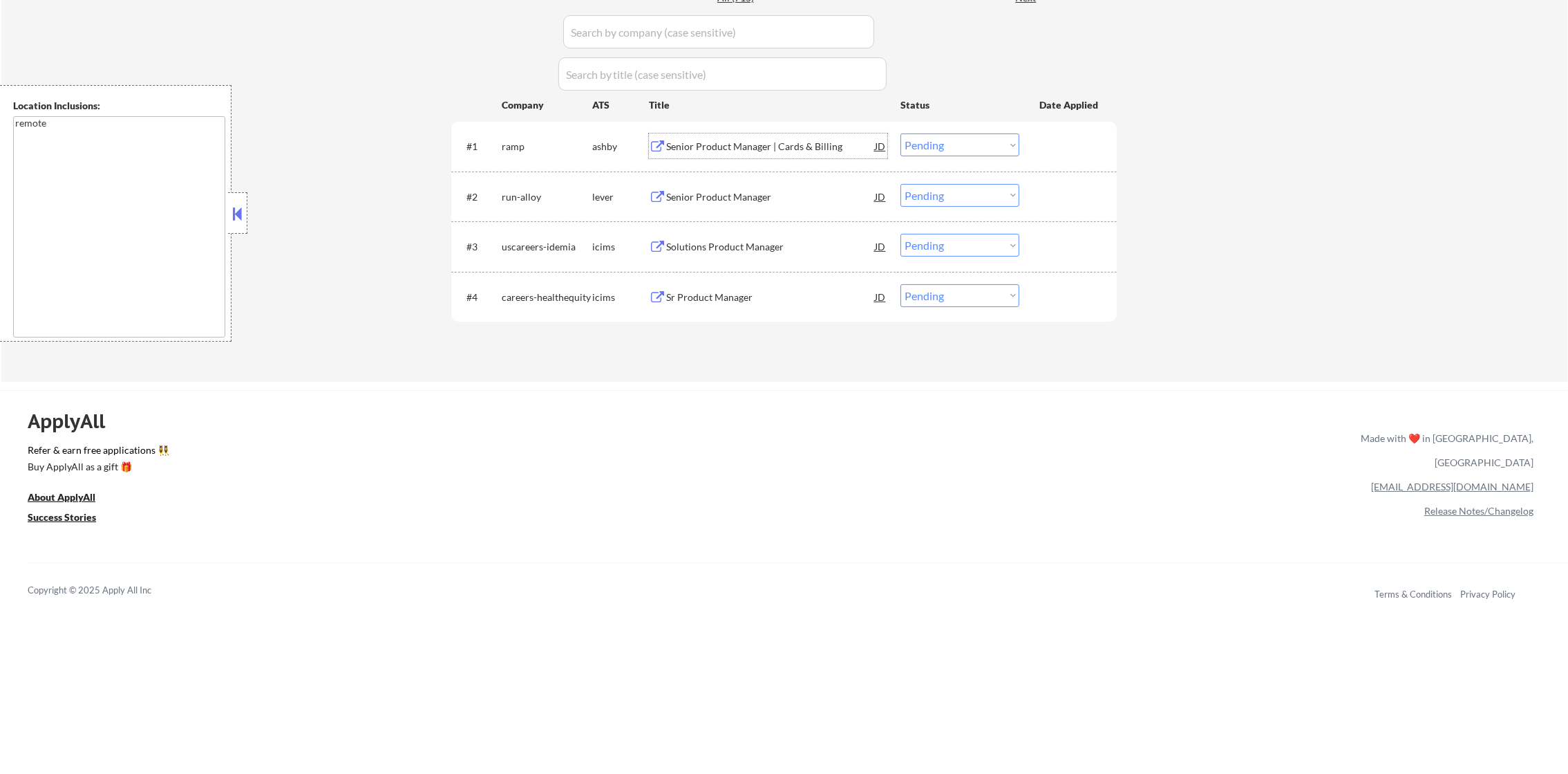
click at [759, 144] on div "Senior Product Manager | Cards & Billing" at bounding box center [771, 146] width 209 height 13
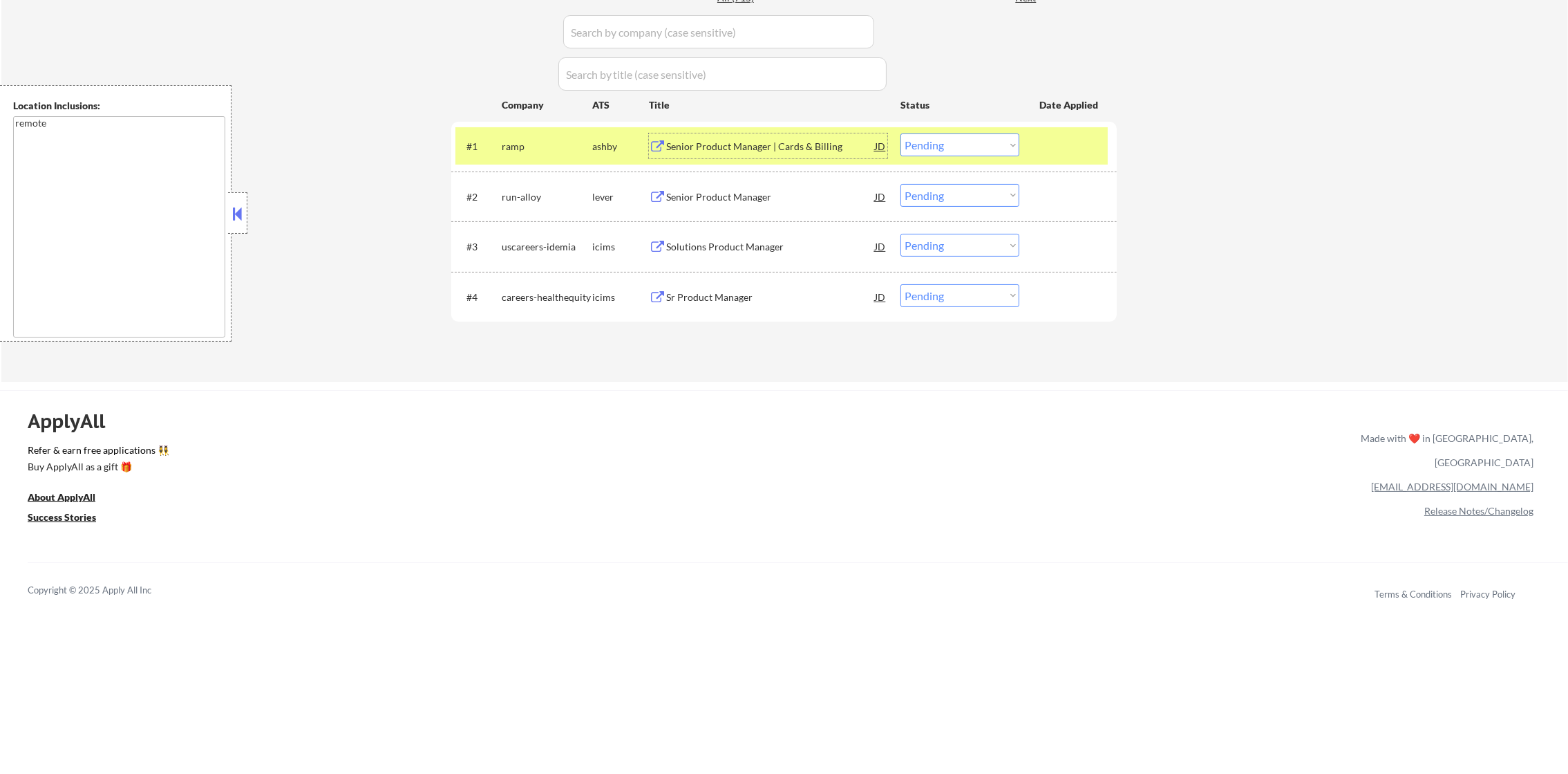
drag, startPoint x: 911, startPoint y: 151, endPoint x: 921, endPoint y: 150, distance: 10.0
click at [913, 152] on select "Choose an option... Pending Applied Excluded (Questions) Excluded (Expired) Exc…" at bounding box center [959, 145] width 119 height 23
click at [900, 133] on select "Choose an option... Pending Applied Excluded (Questions) Excluded (Expired) Exc…" at bounding box center [959, 145] width 119 height 23
click at [516, 154] on div "ramp" at bounding box center [546, 146] width 90 height 25
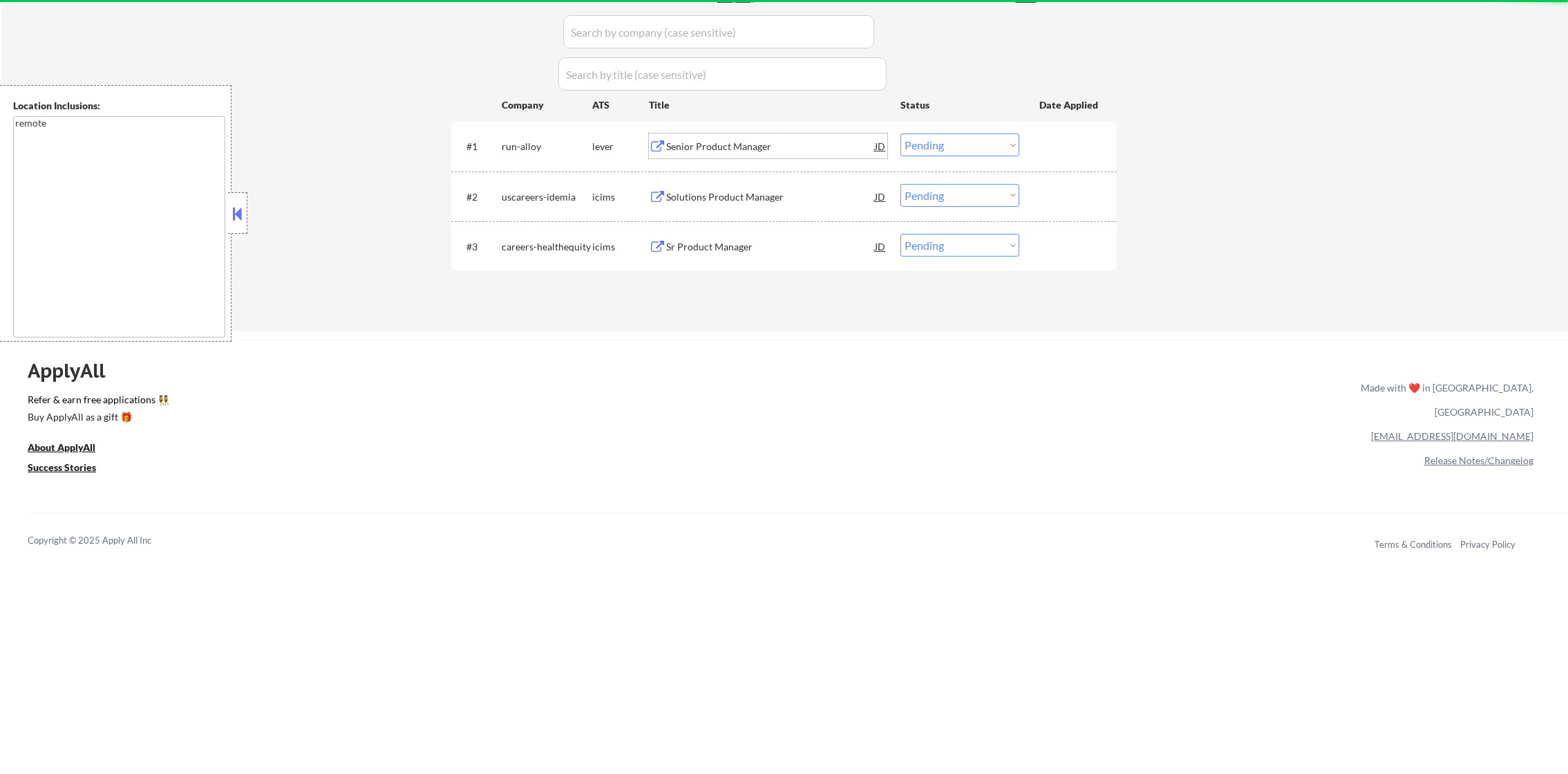
click at [778, 149] on div "Senior Product Manager" at bounding box center [771, 146] width 209 height 13
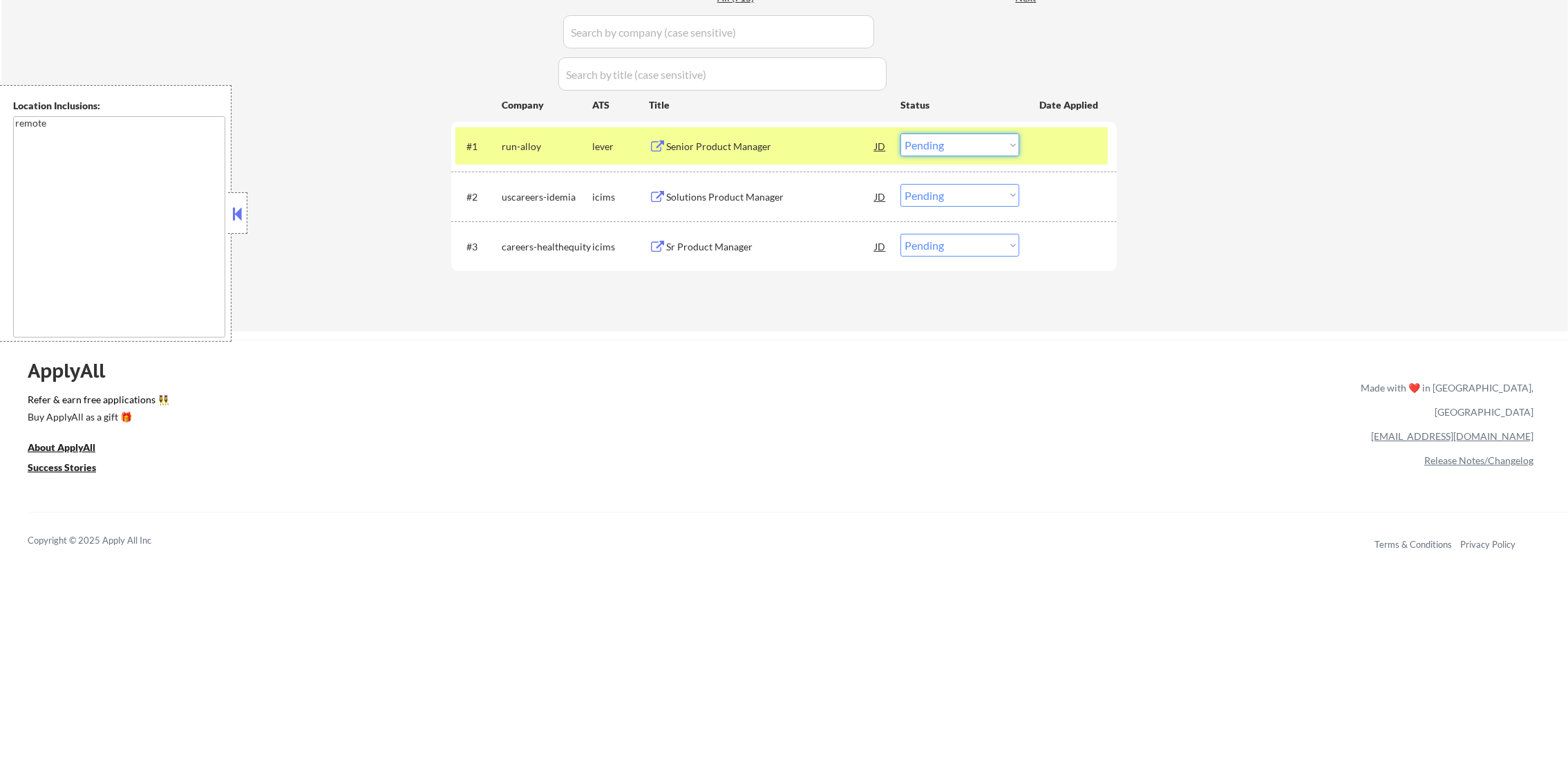
click at [911, 146] on select "Choose an option... Pending Applied Excluded (Questions) Excluded (Expired) Exc…" at bounding box center [959, 145] width 119 height 23
click at [900, 133] on select "Choose an option... Pending Applied Excluded (Questions) Excluded (Expired) Exc…" at bounding box center [959, 145] width 119 height 23
click at [524, 146] on div "run-alloy" at bounding box center [546, 146] width 90 height 13
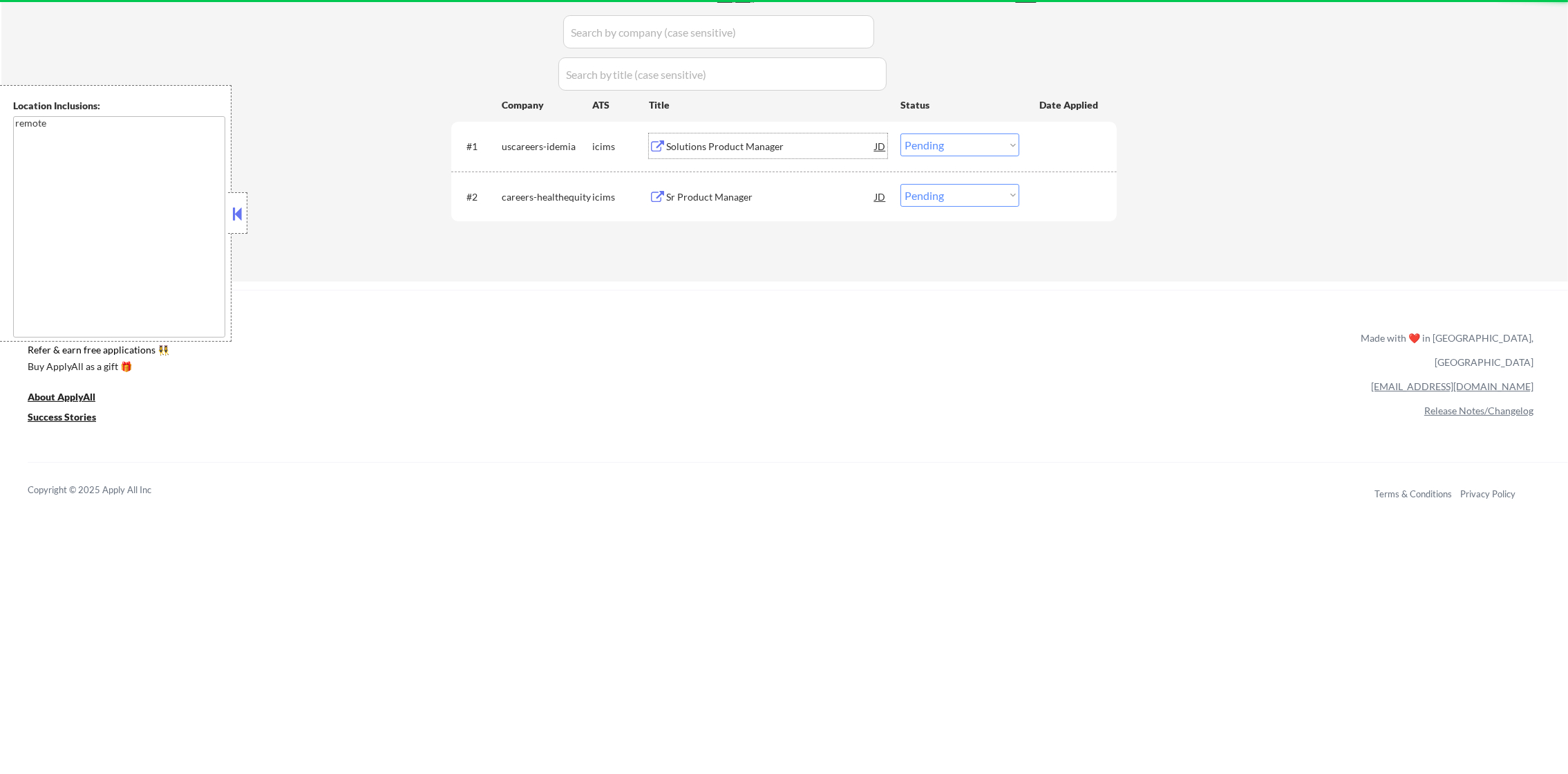
click at [817, 137] on div "Solutions Product Manager" at bounding box center [771, 146] width 209 height 25
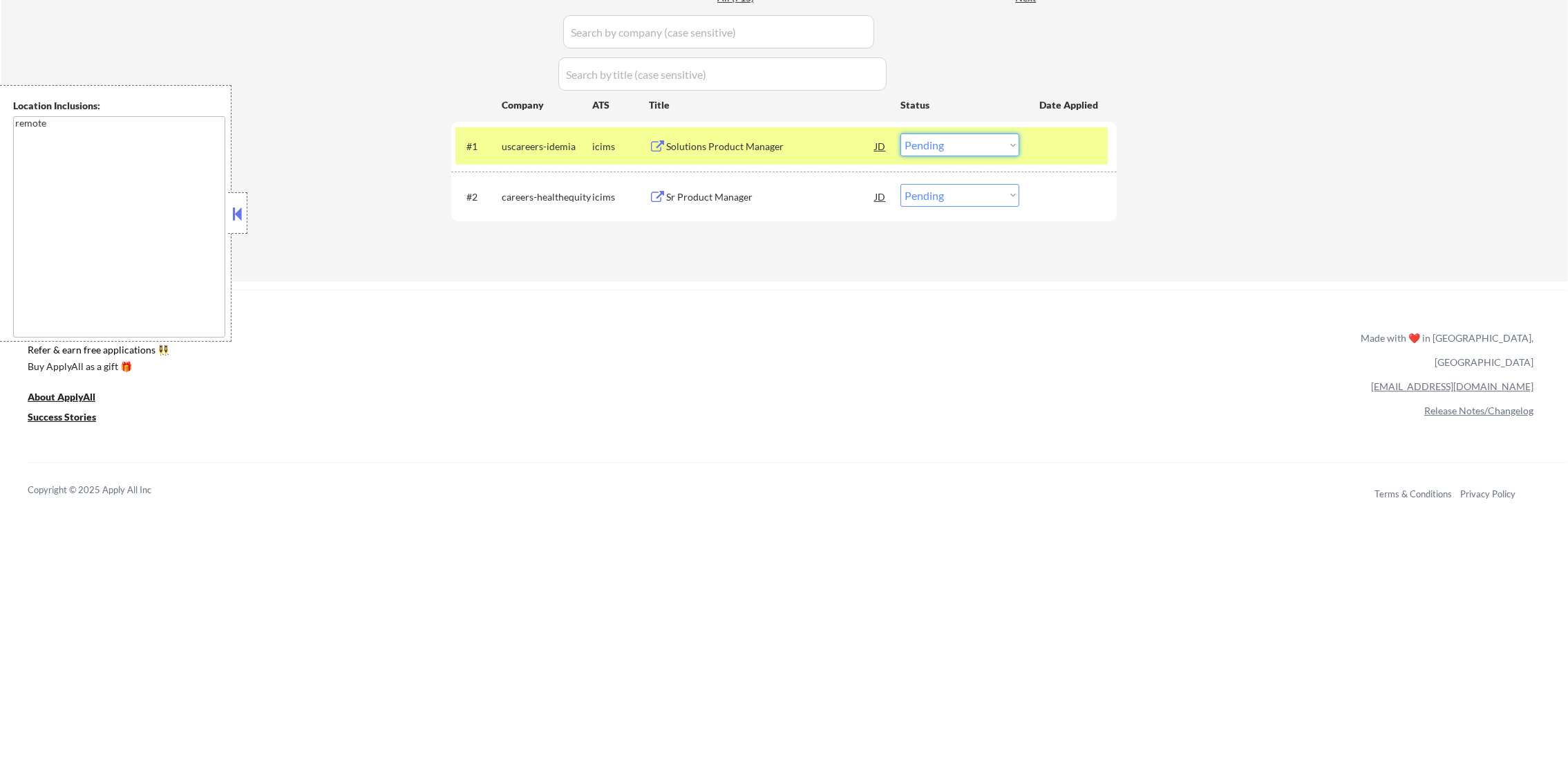
click at [936, 152] on select "Choose an option... Pending Applied Excluded (Questions) Excluded (Expired) Exc…" at bounding box center [959, 145] width 119 height 23
click at [900, 133] on select "Choose an option... Pending Applied Excluded (Questions) Excluded (Expired) Exc…" at bounding box center [959, 145] width 119 height 23
click at [549, 148] on div "uscareers-idemia" at bounding box center [546, 146] width 90 height 13
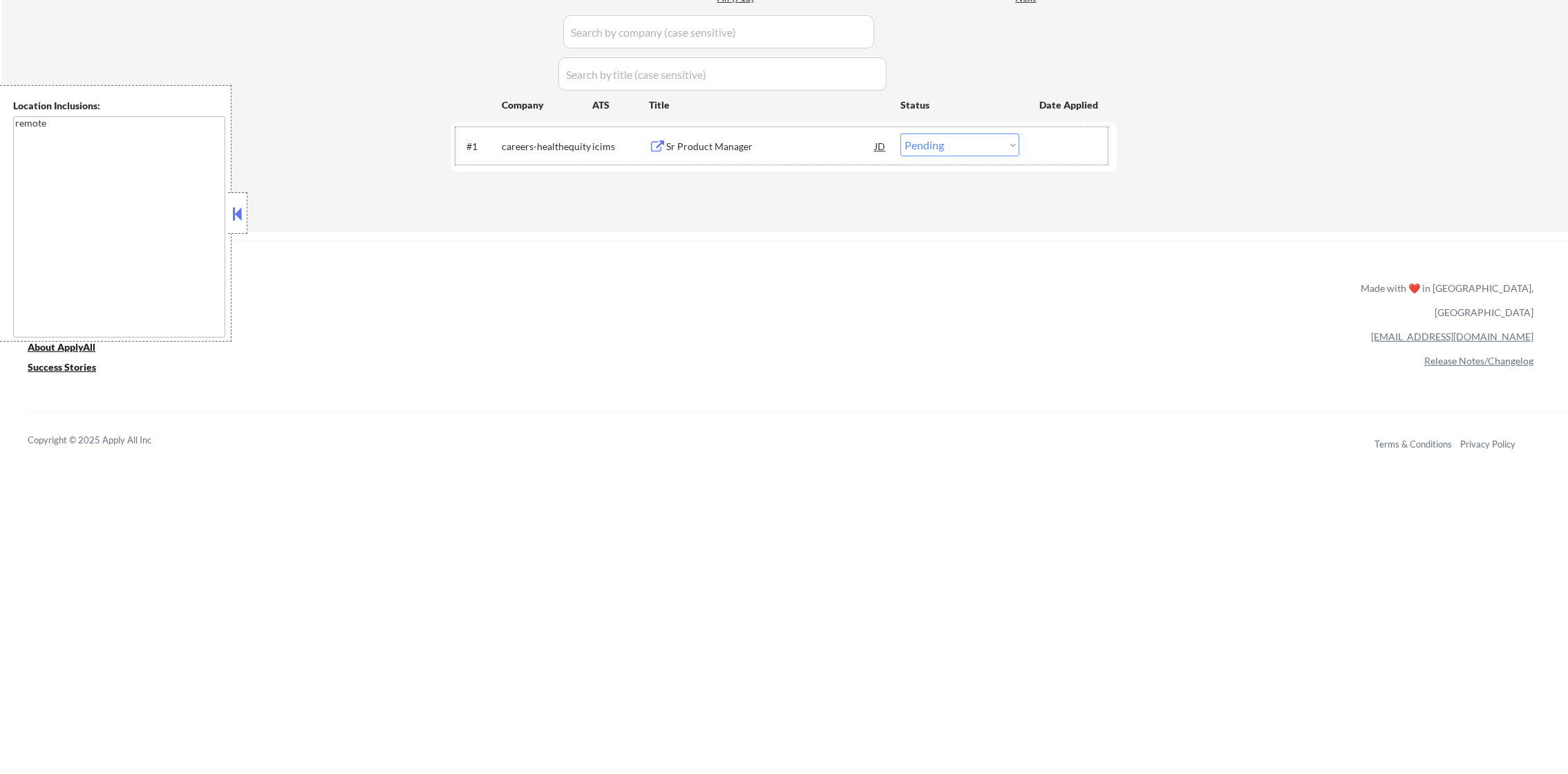
click at [721, 154] on div "Sr Product Manager" at bounding box center [771, 146] width 209 height 25
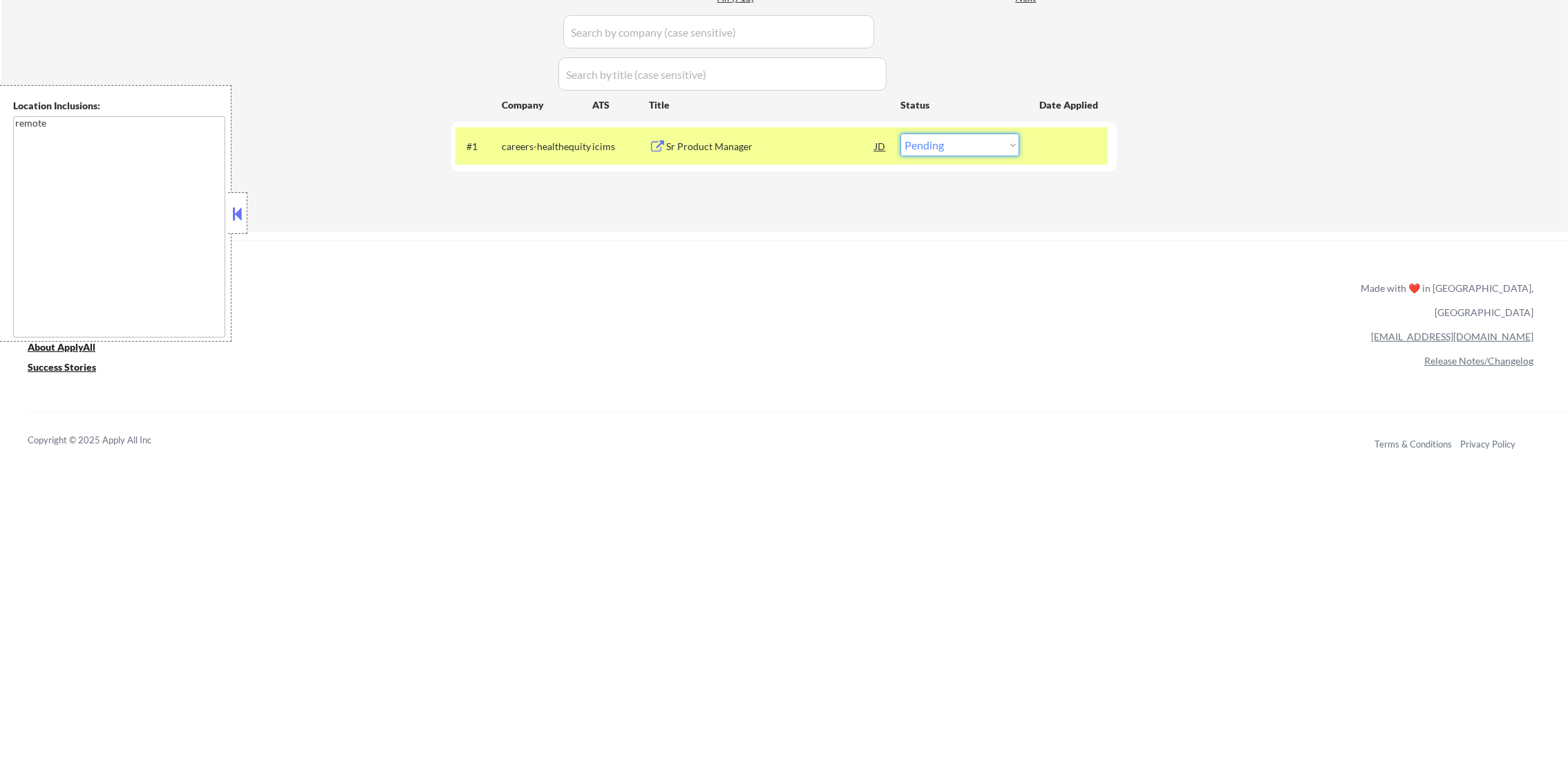
click at [956, 150] on select "Choose an option... Pending Applied Excluded (Questions) Excluded (Expired) Exc…" at bounding box center [959, 145] width 119 height 23
select select ""excluded__salary_""
click at [900, 133] on select "Choose an option... Pending Applied Excluded (Questions) Excluded (Expired) Exc…" at bounding box center [959, 145] width 119 height 23
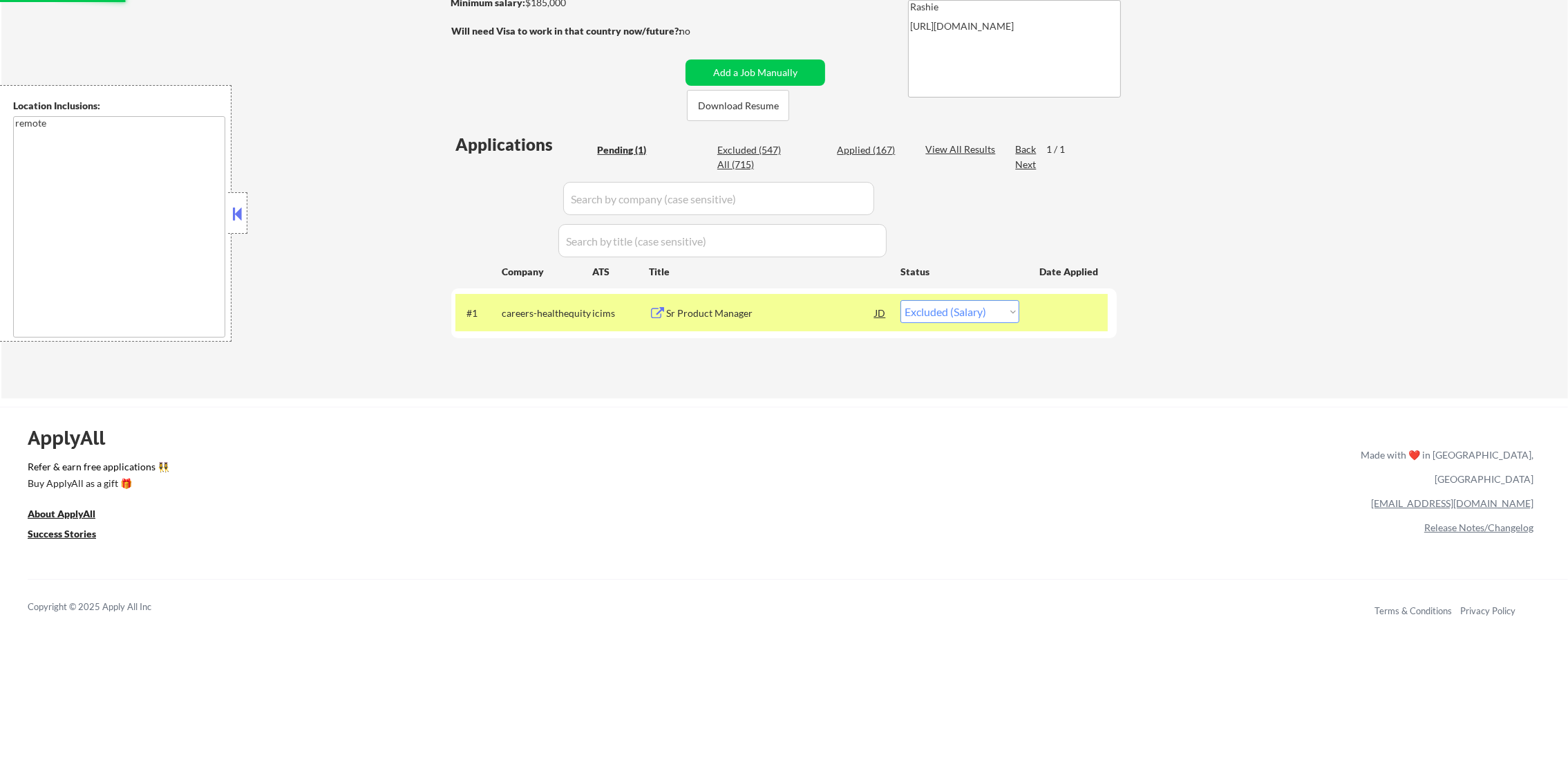
scroll to position [242, 0]
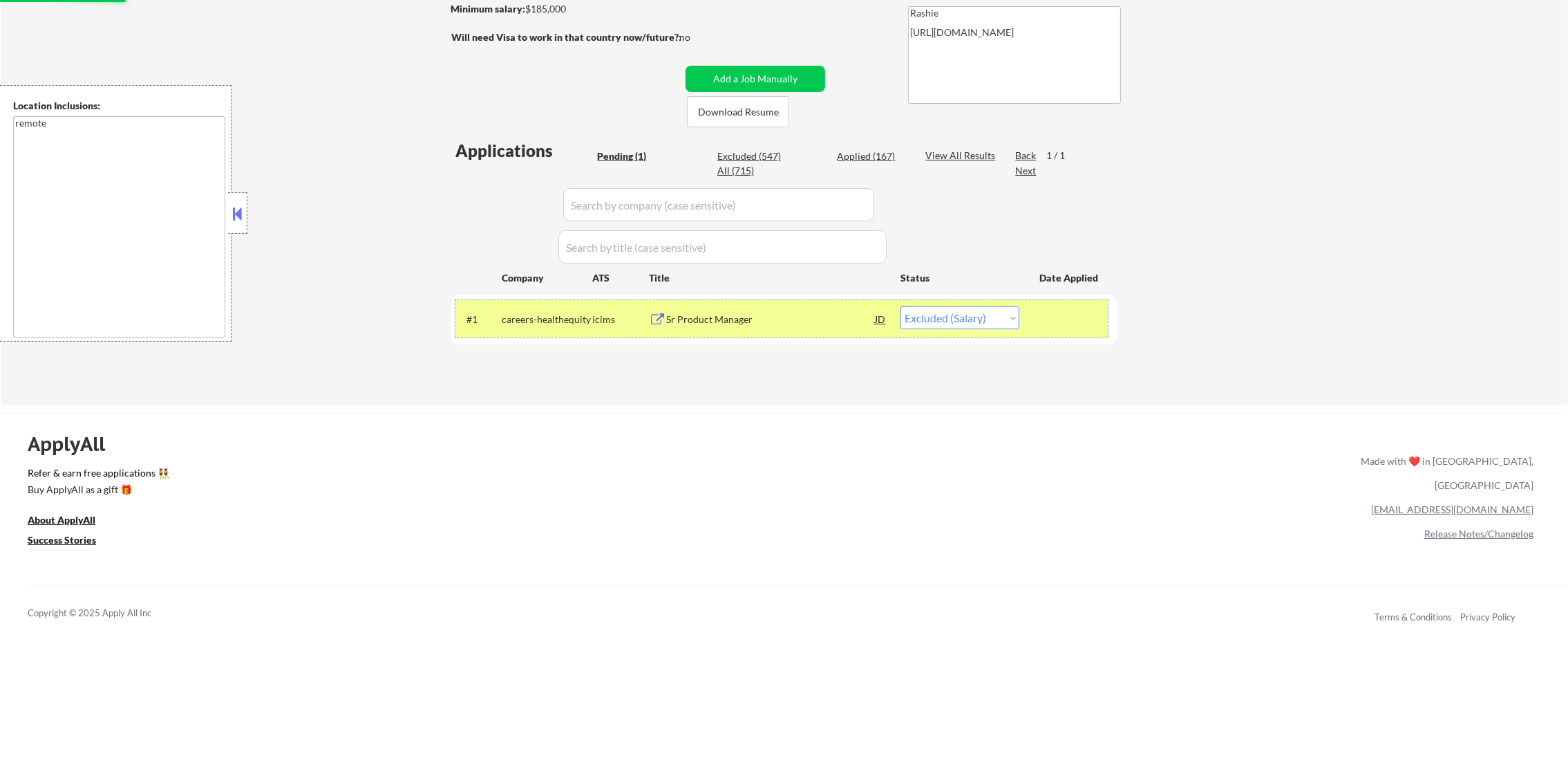
click at [502, 314] on div "careers-healthequity" at bounding box center [546, 319] width 90 height 13
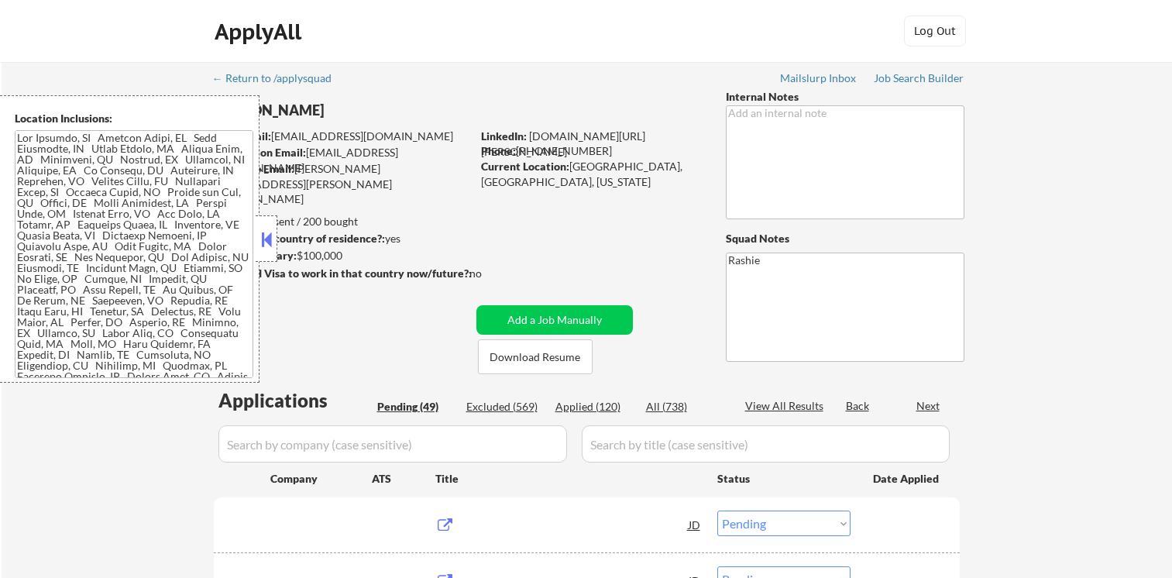
select select ""pending""
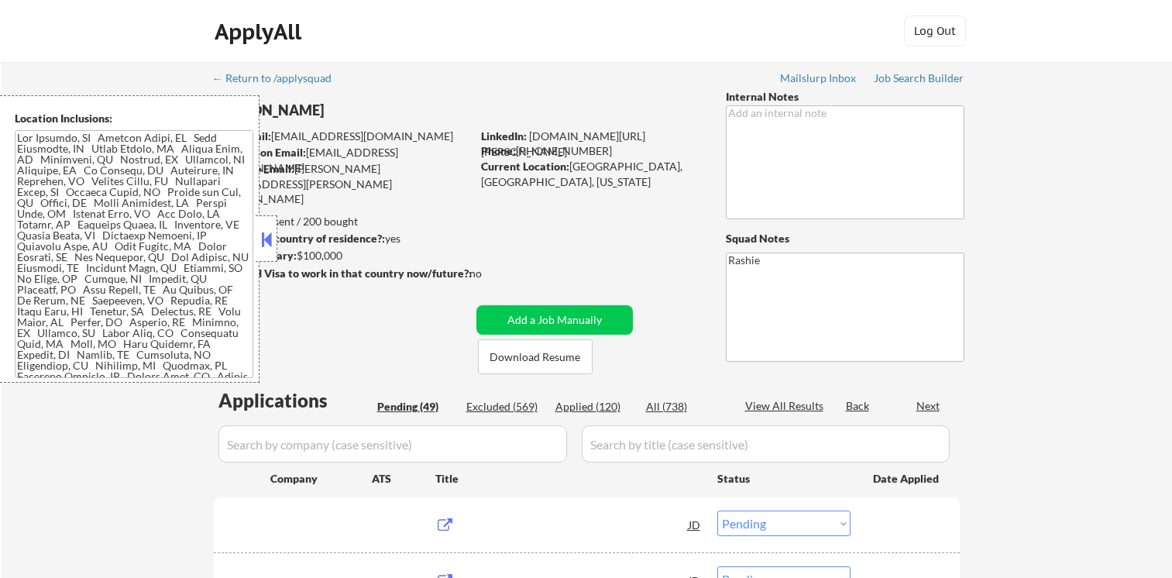
select select ""pending""
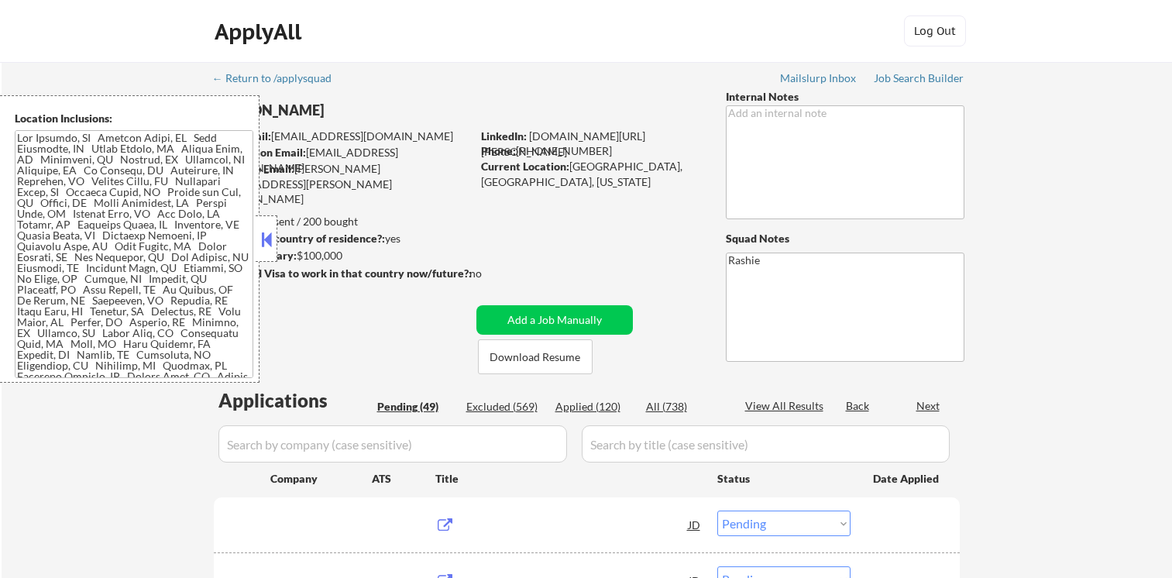
select select ""pending""
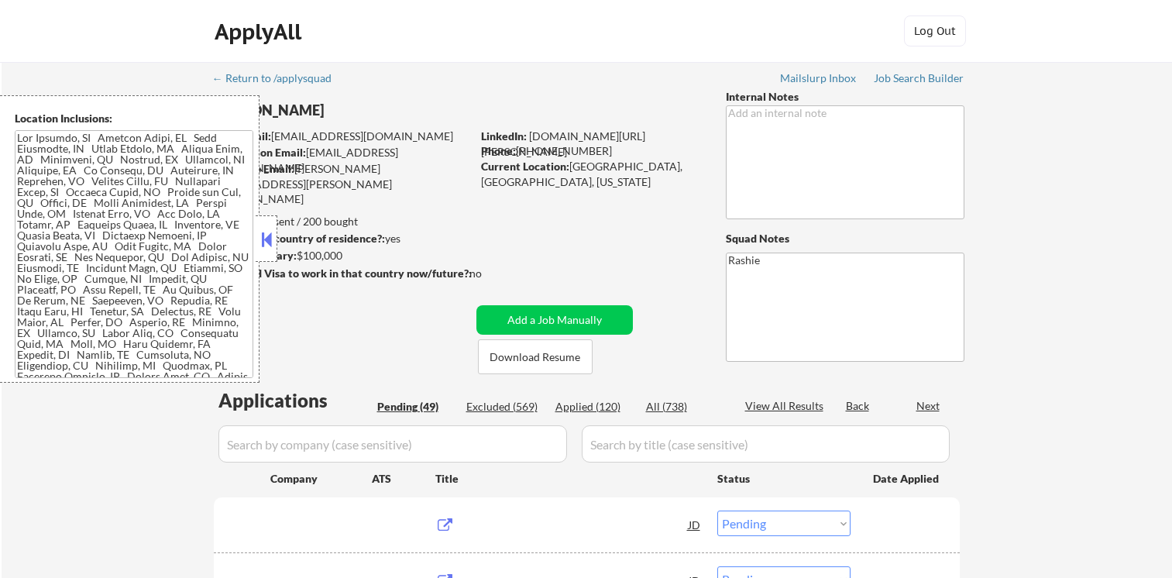
select select ""pending""
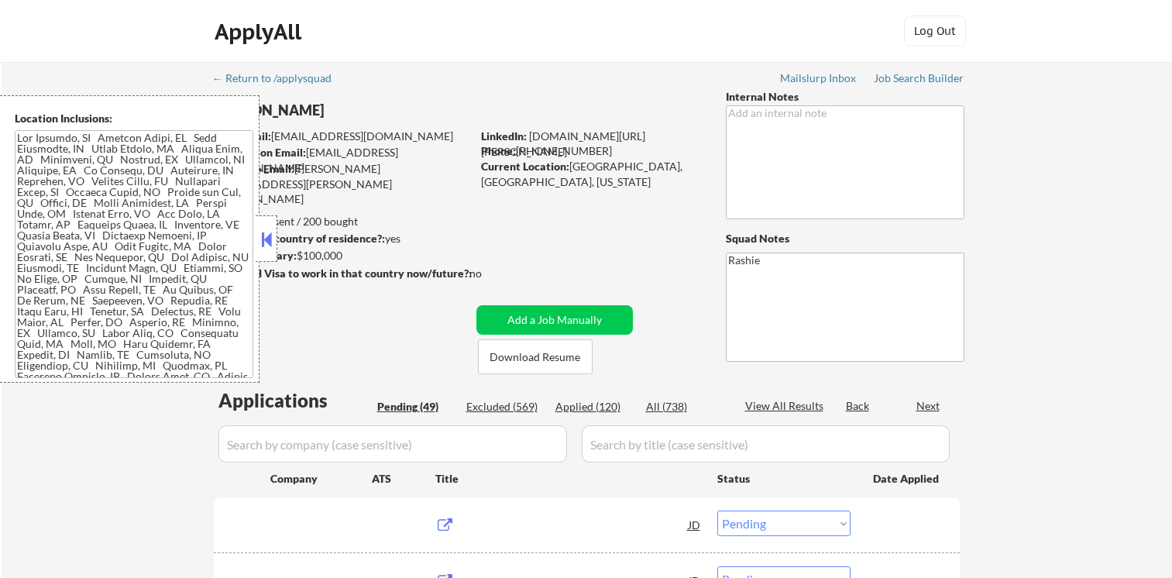
select select ""pending""
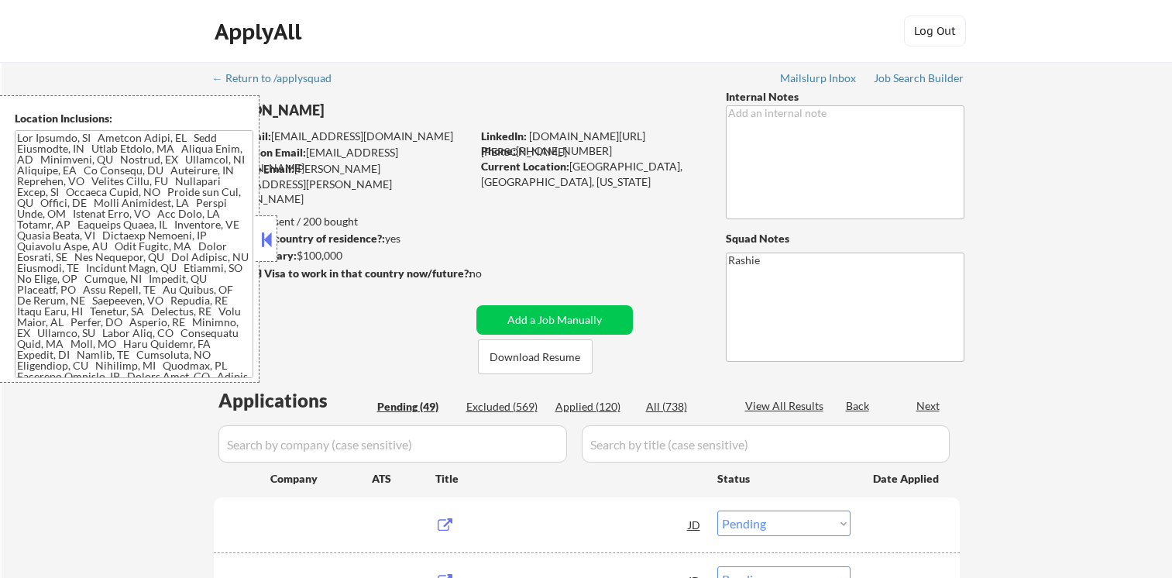
select select ""pending""
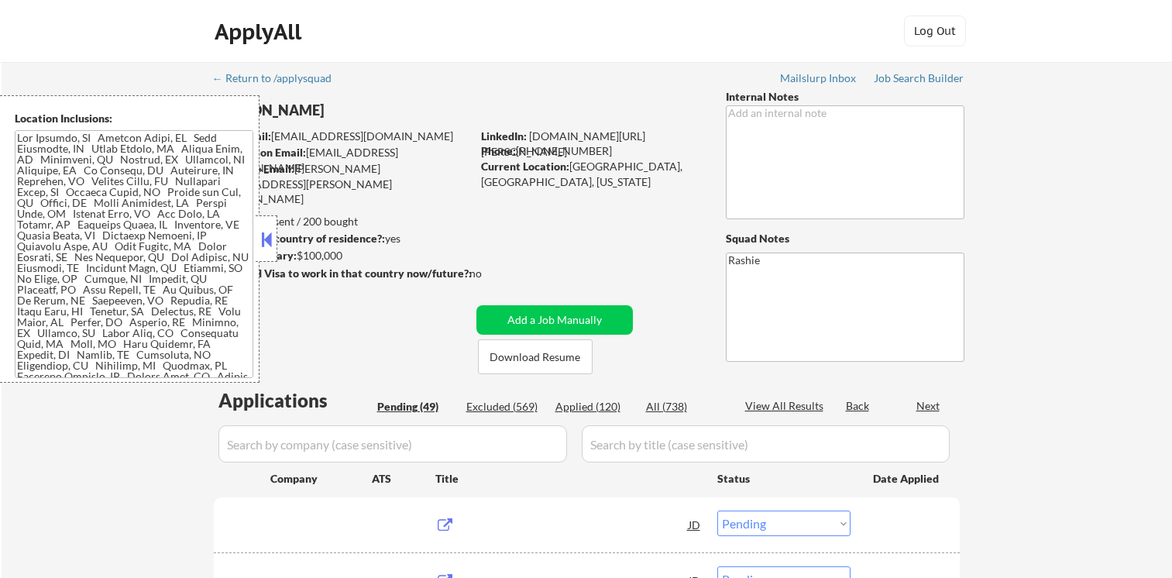
select select ""pending""
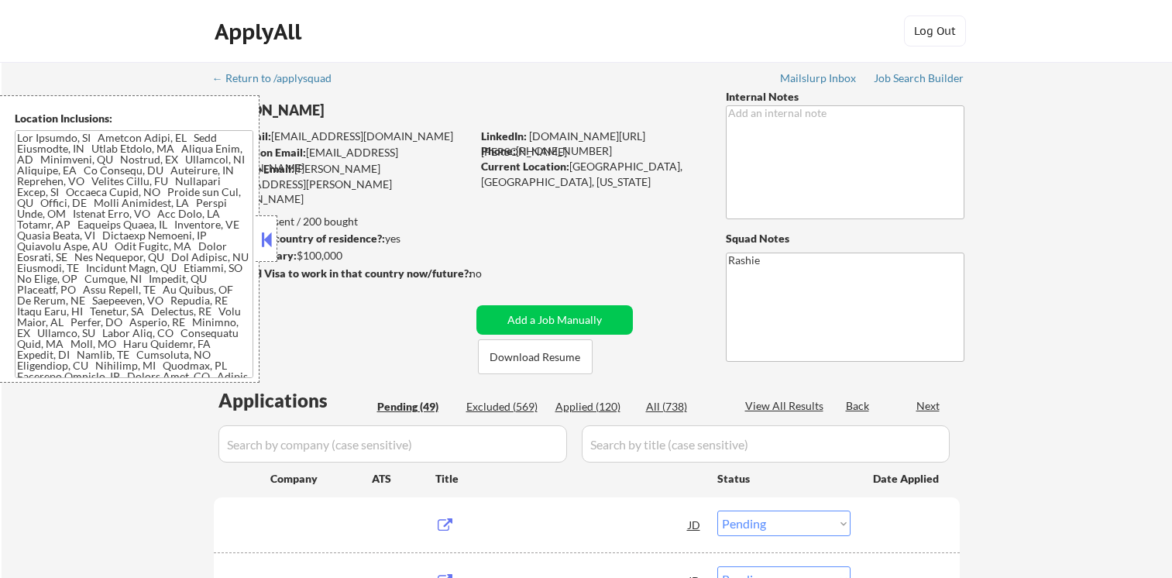
select select ""pending""
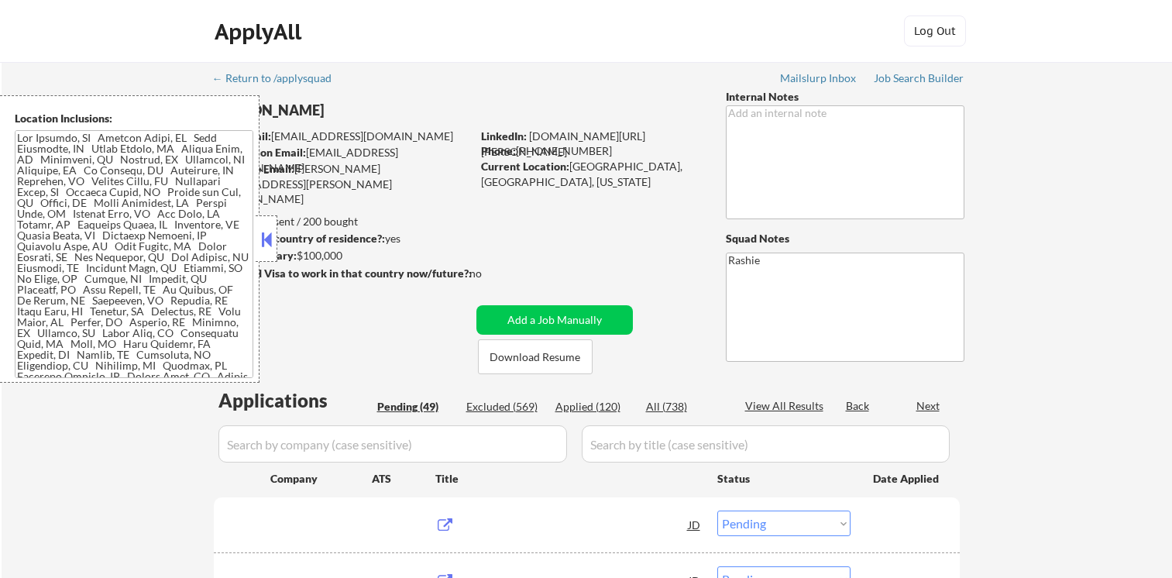
select select ""pending""
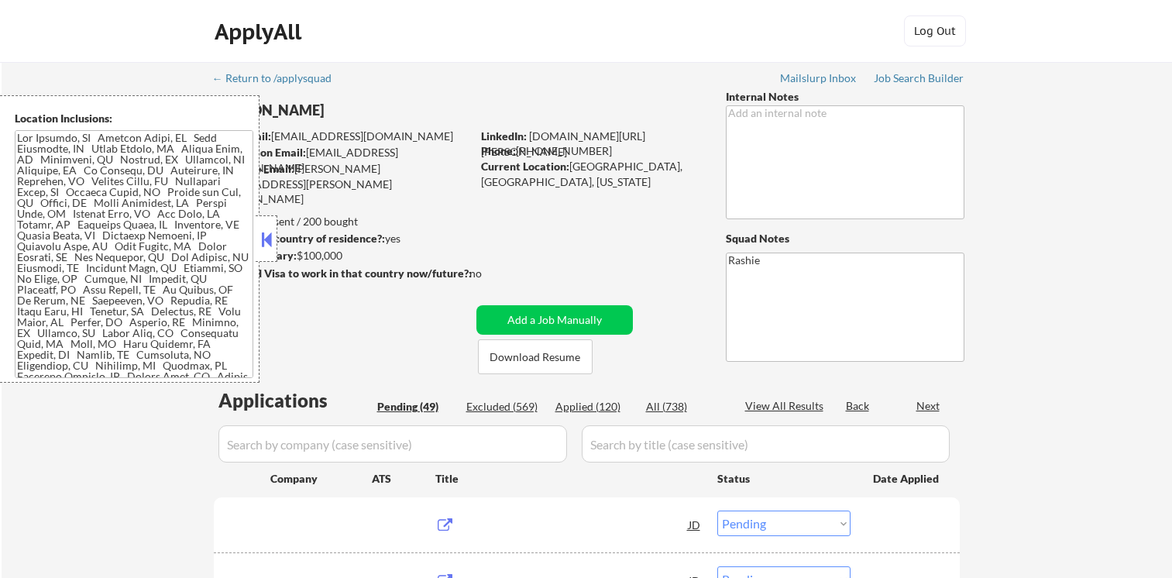
select select ""pending""
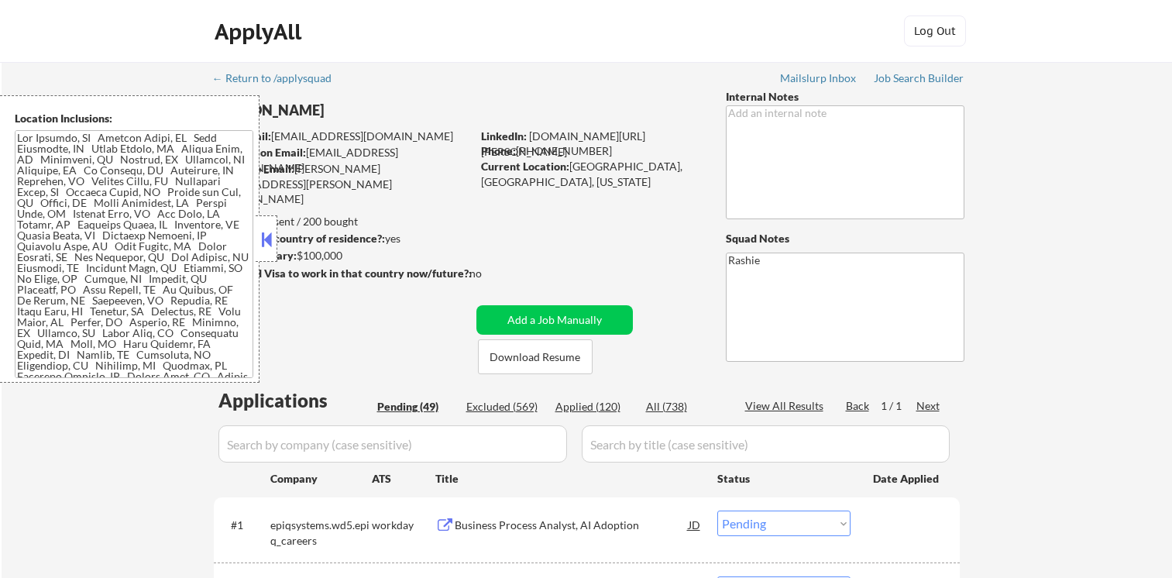
select select ""pending""
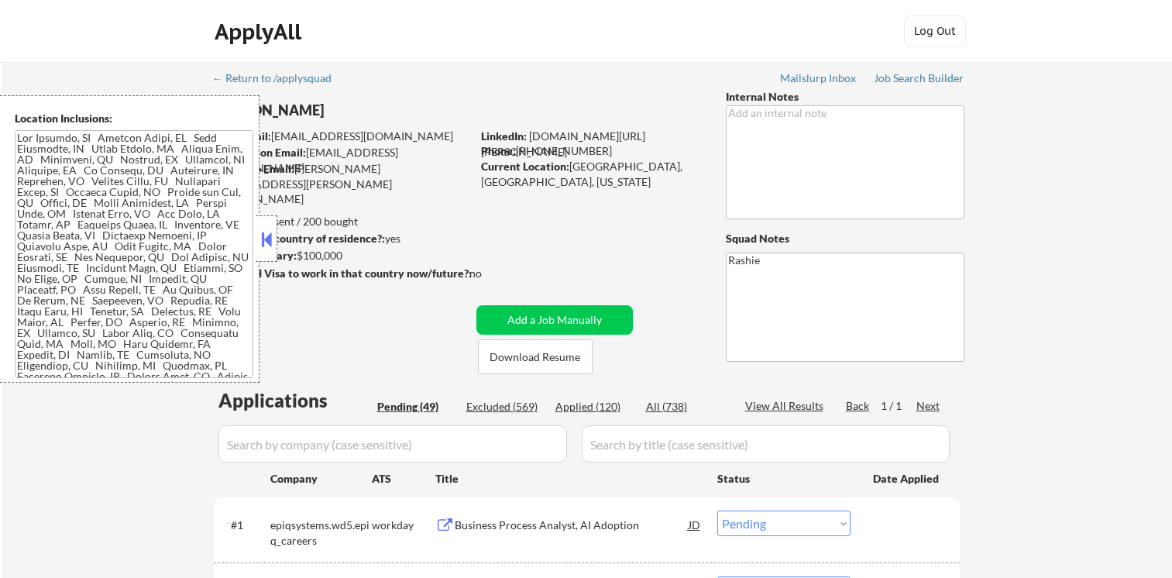
select select ""pending""
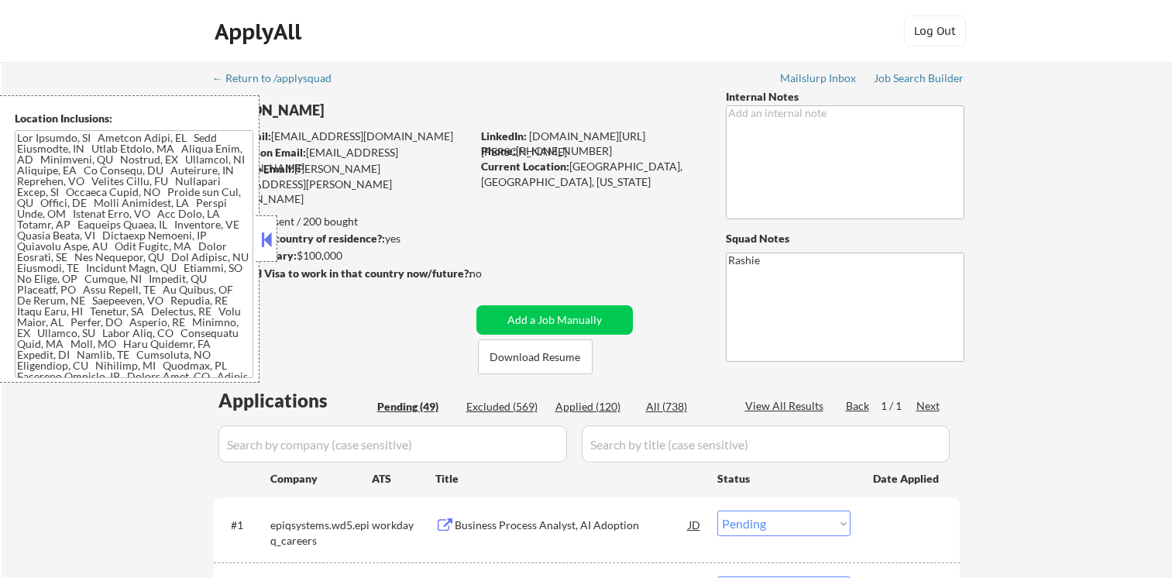
select select ""pending""
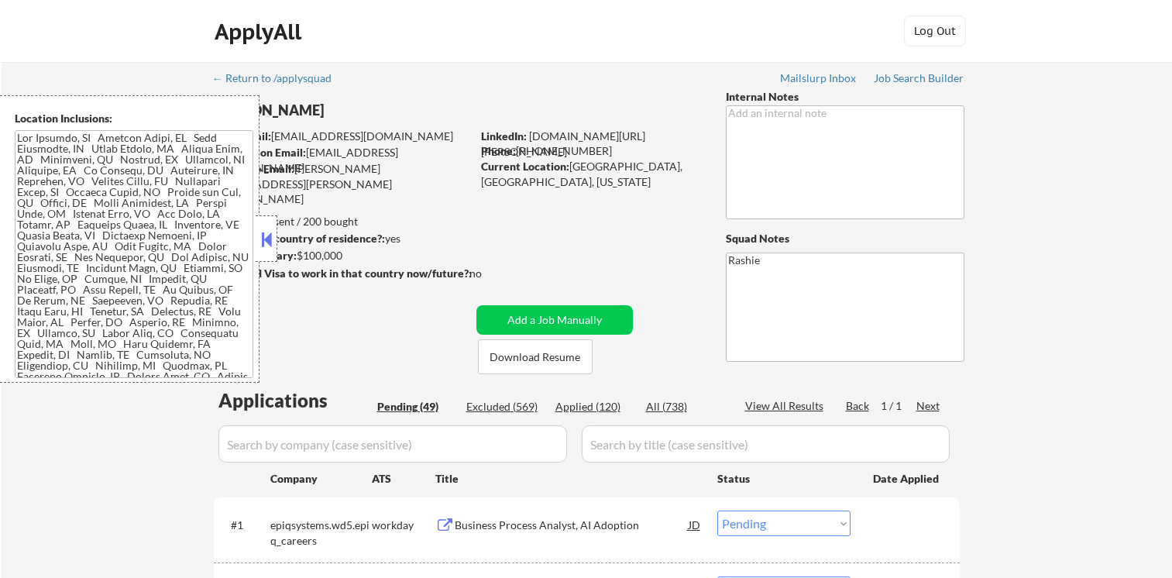
select select ""pending""
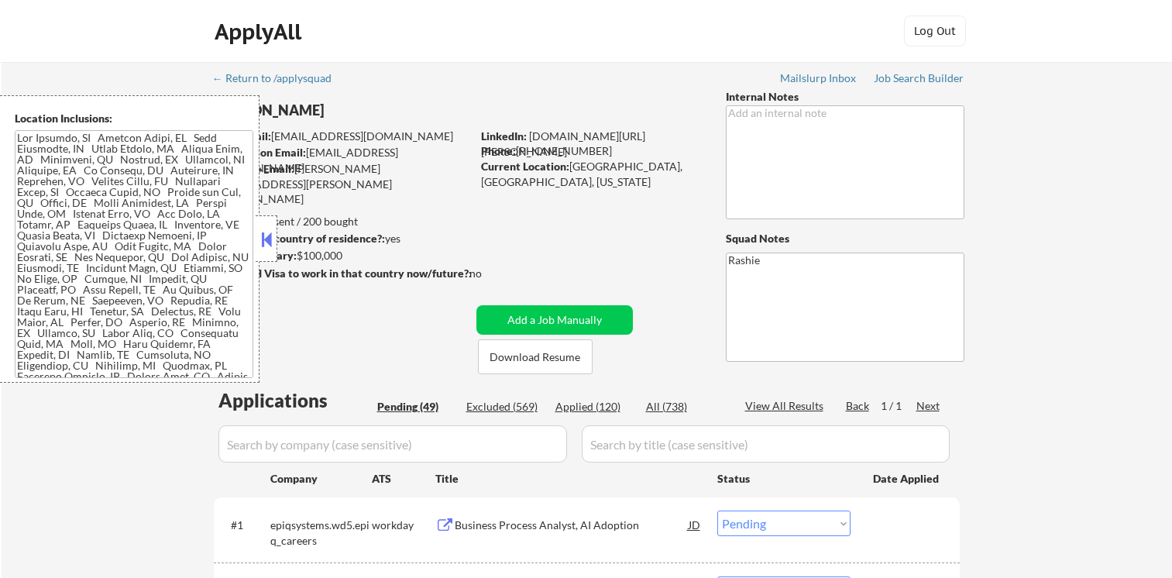
select select ""pending""
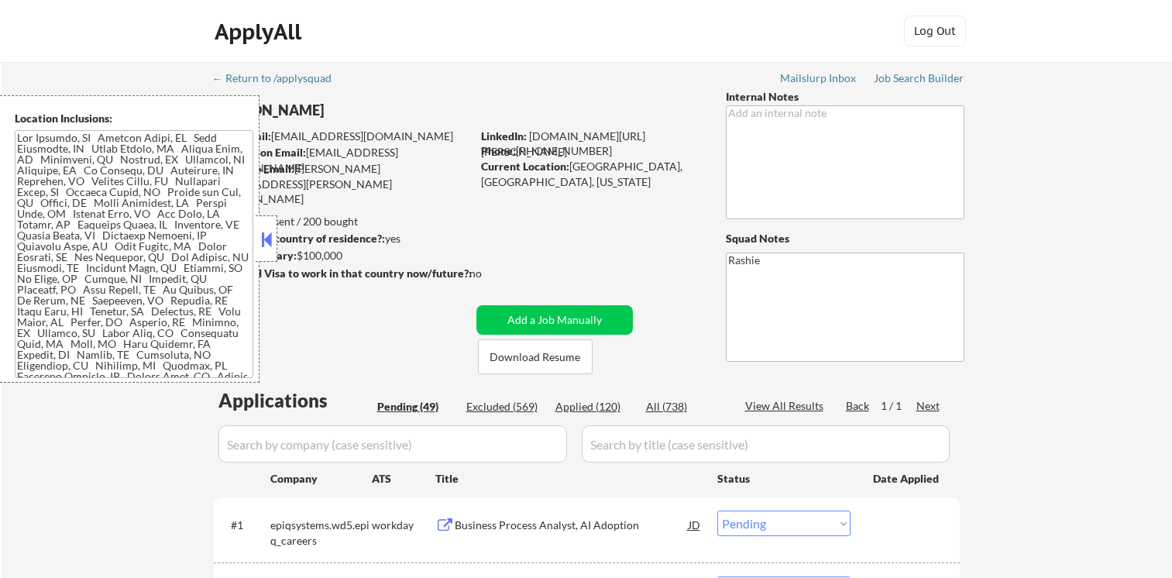
select select ""pending""
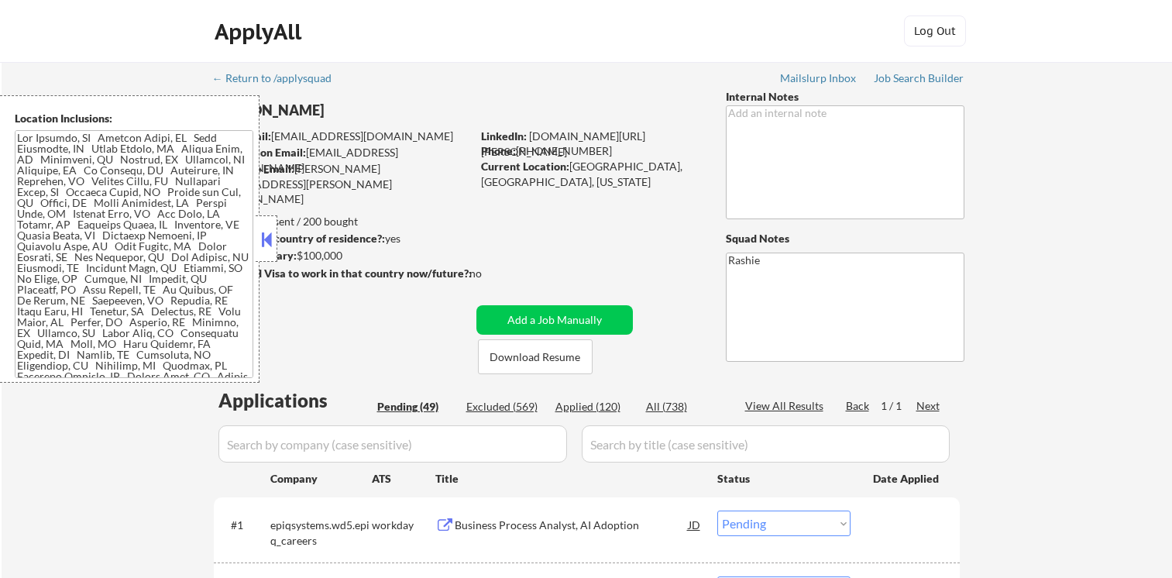
select select ""pending""
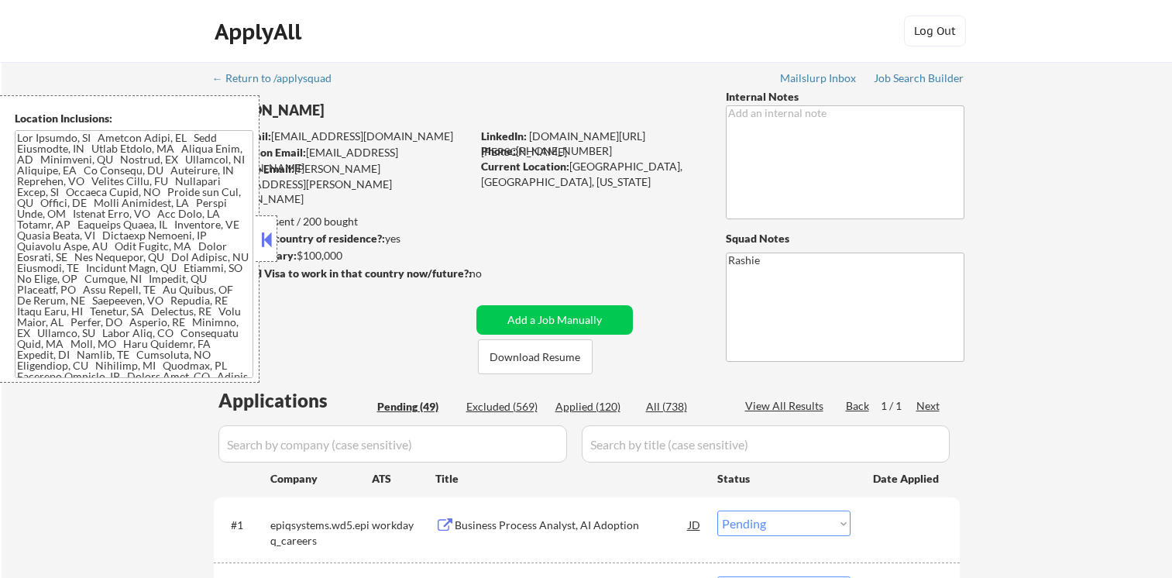
select select ""pending""
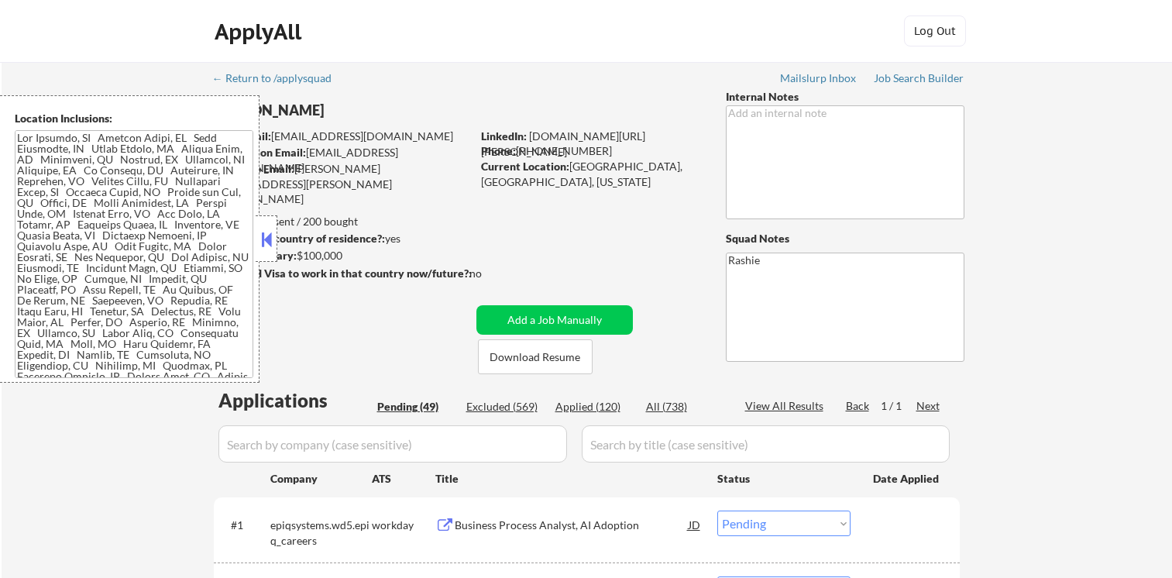
select select ""pending""
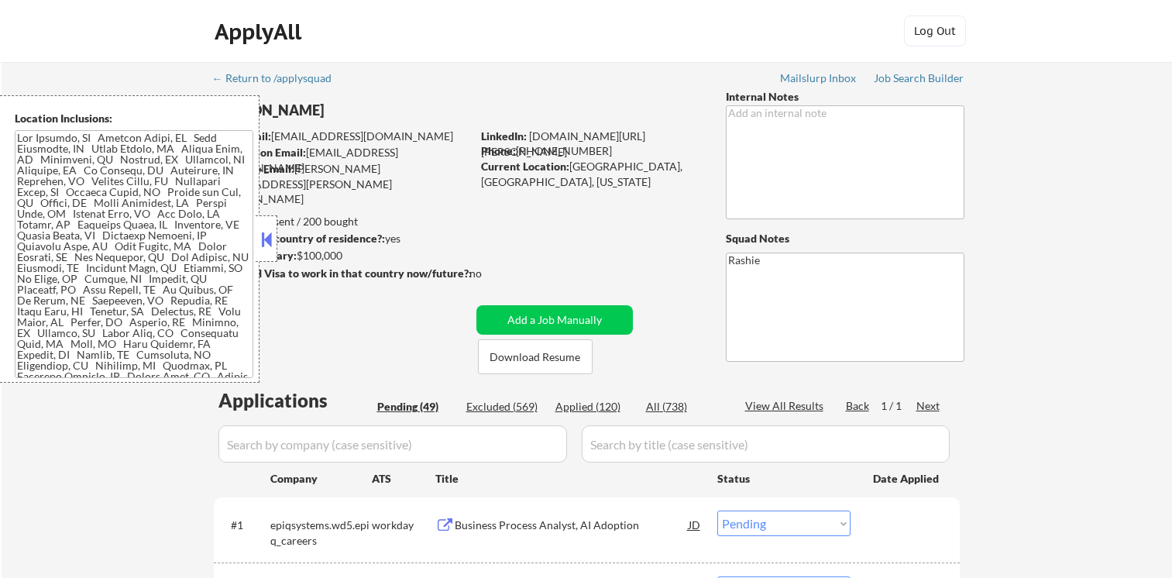
select select ""pending""
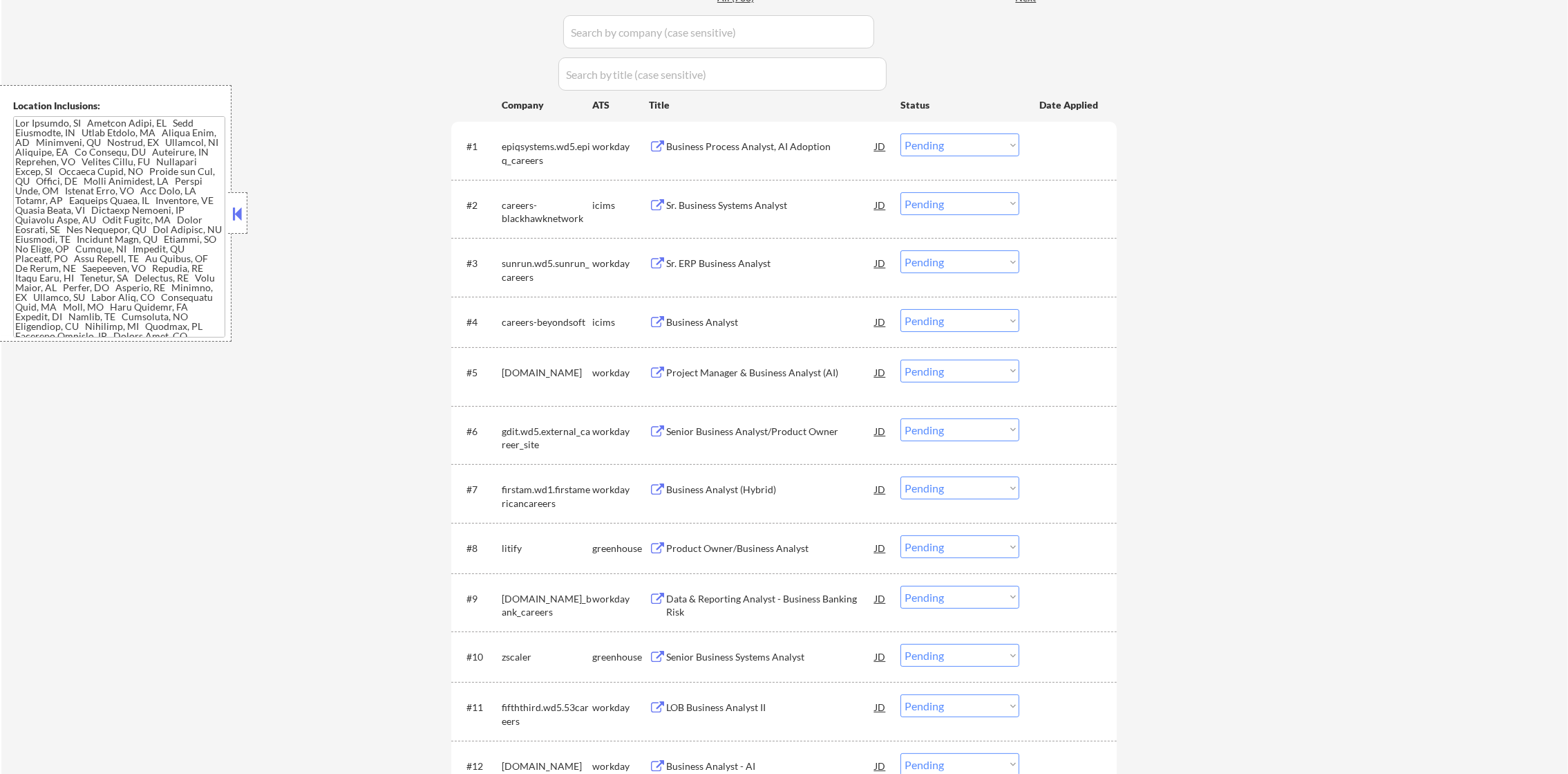
scroll to position [415, 0]
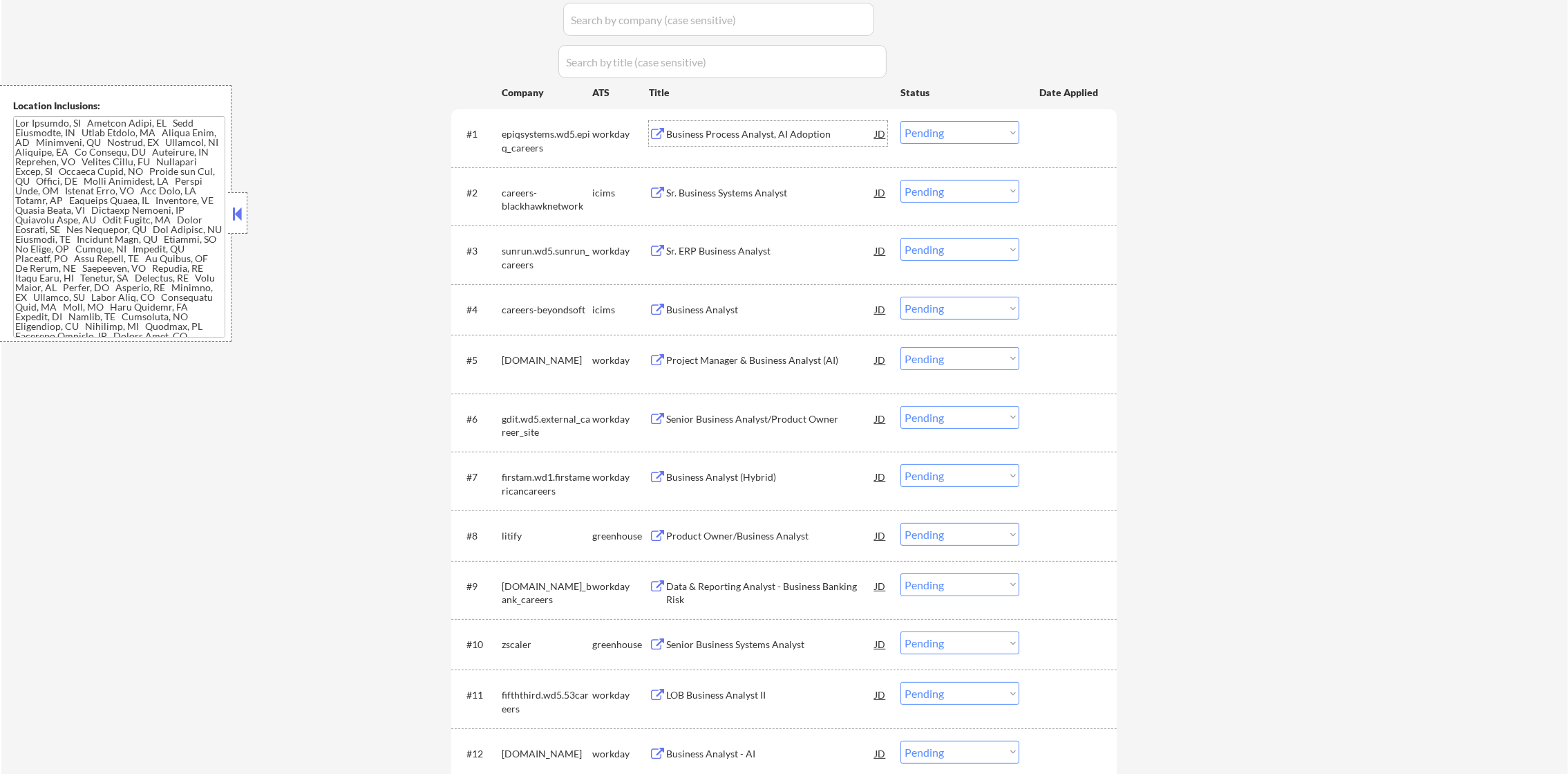
click at [732, 127] on div "Business Process Analyst, AI Adoption" at bounding box center [771, 133] width 209 height 13
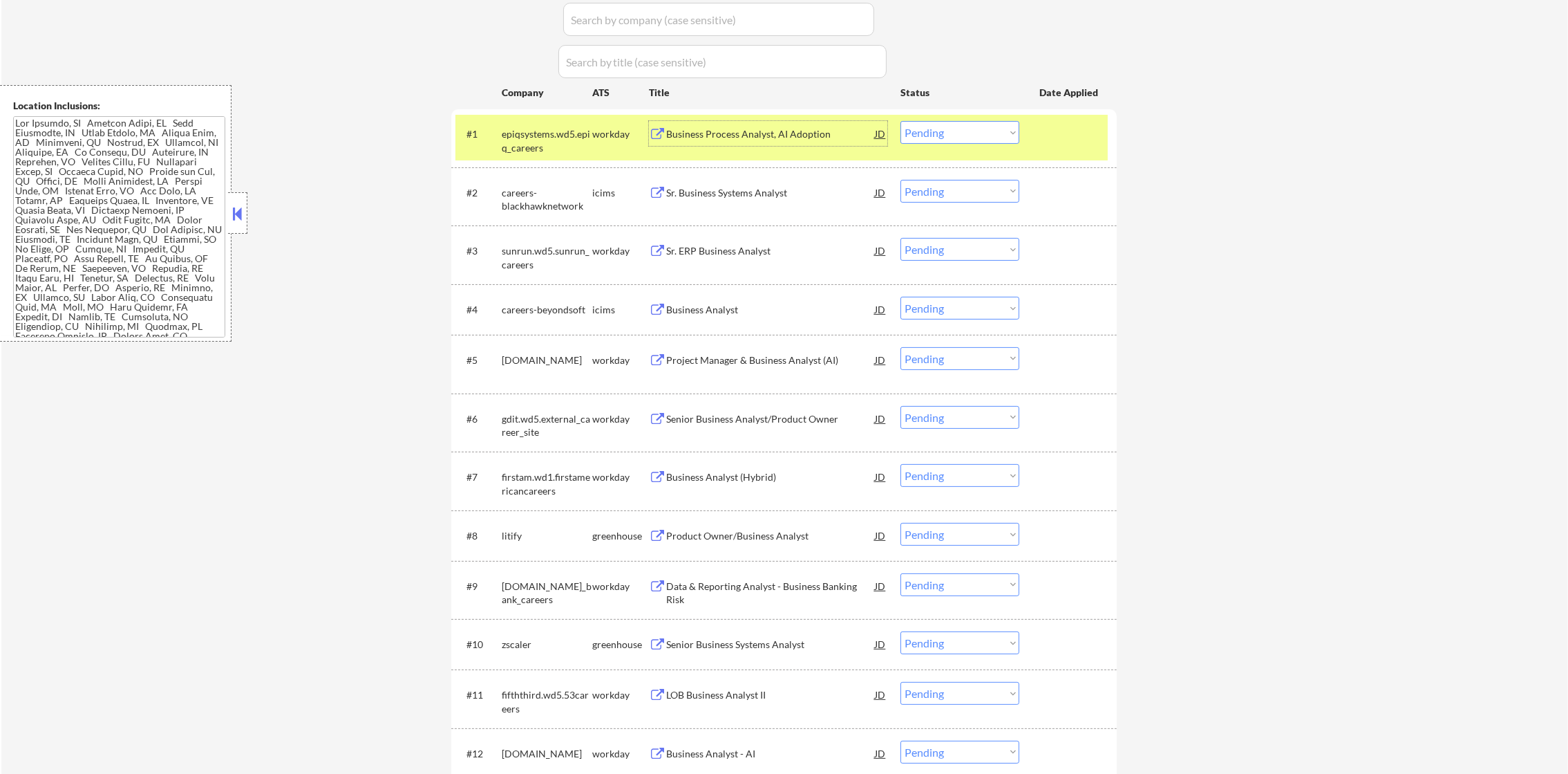
click at [552, 143] on div "epiqsystems.wd5.epiq_careers" at bounding box center [546, 140] width 90 height 27
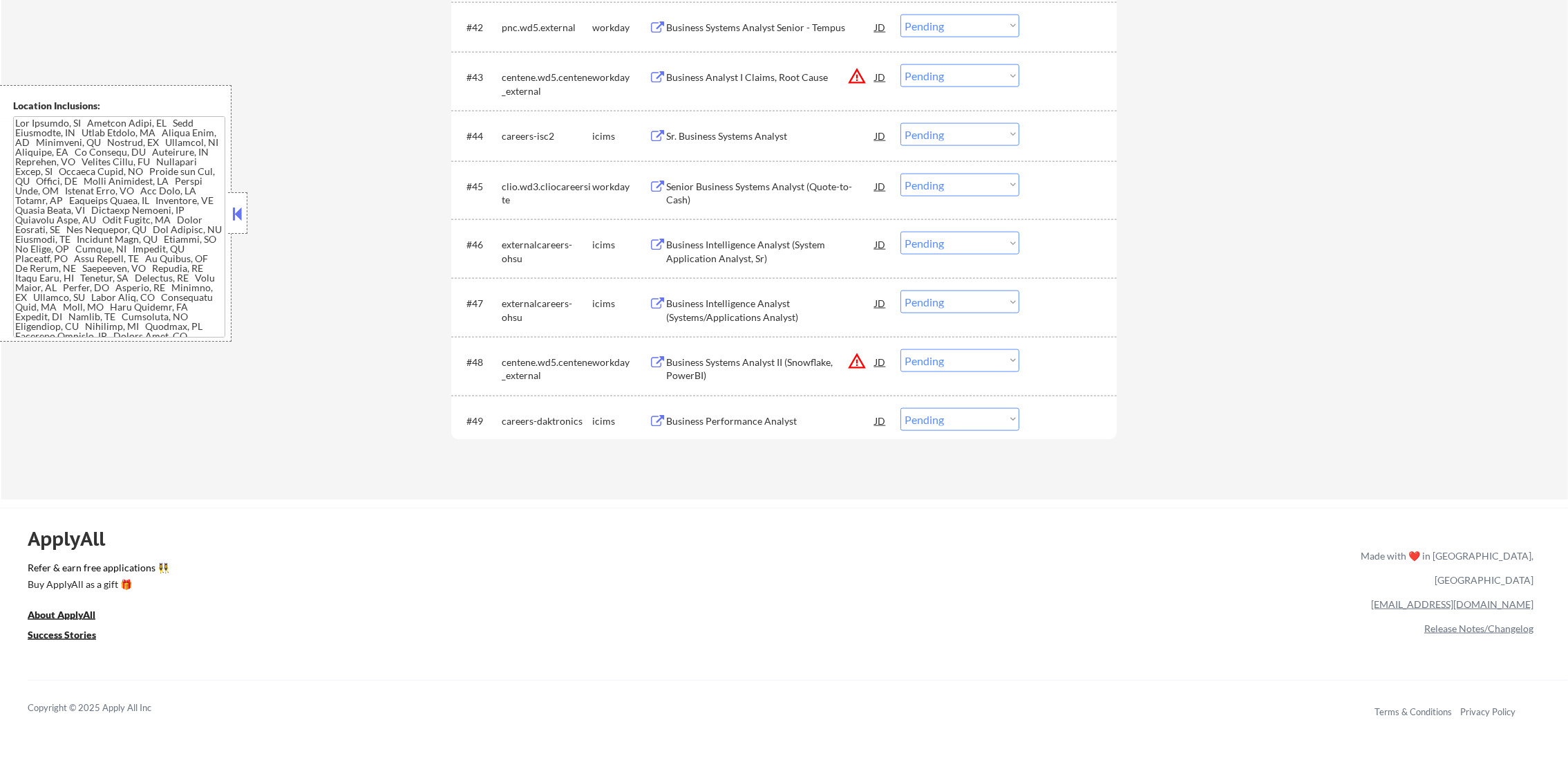
scroll to position [2827, 0]
click at [770, 424] on div "Business Performance Analyst" at bounding box center [771, 417] width 209 height 25
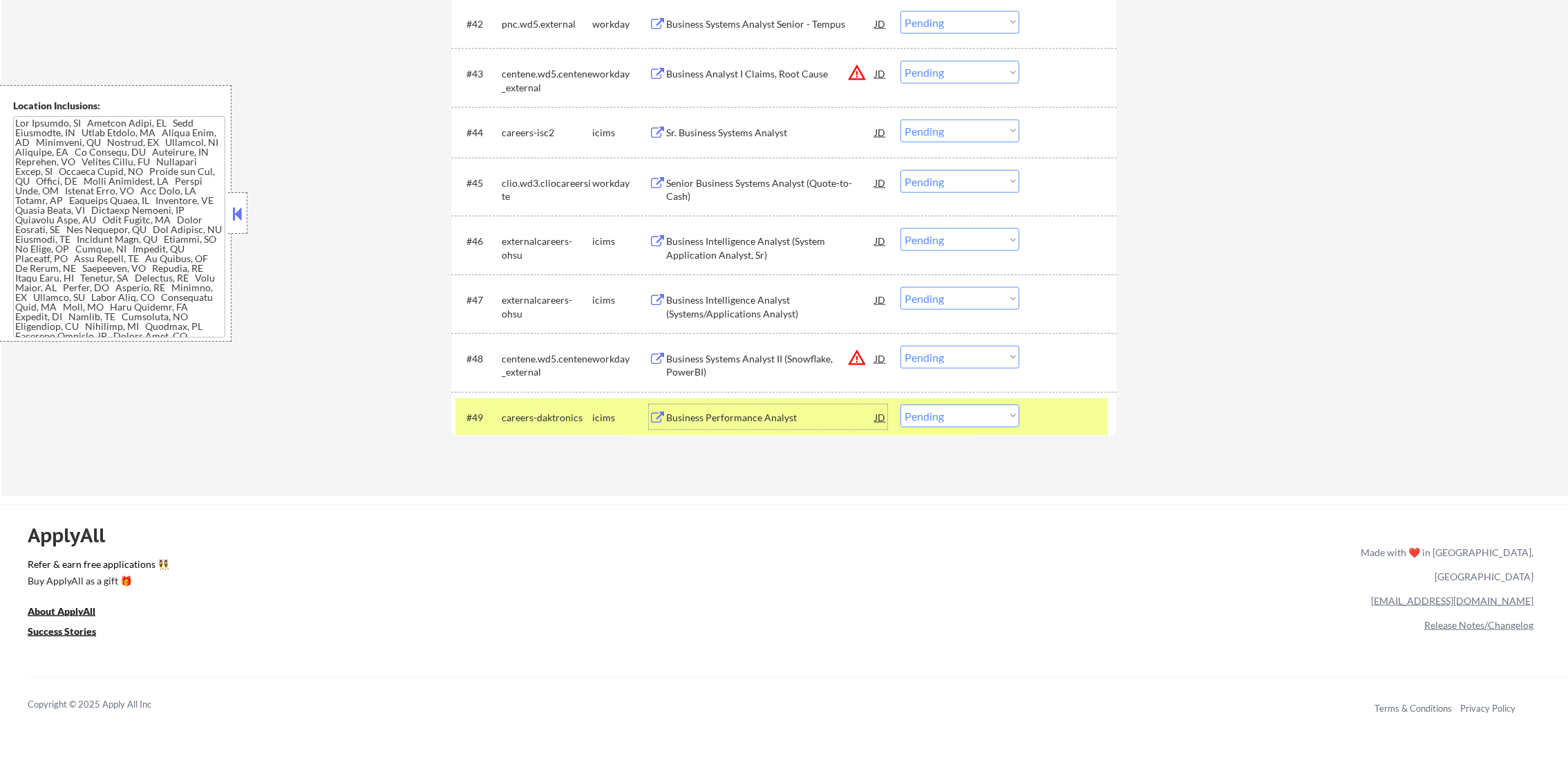
click at [946, 418] on select "Choose an option... Pending Applied Excluded (Questions) Excluded (Expired) Exc…" at bounding box center [959, 416] width 119 height 23
select select ""excluded__expired_""
click at [900, 404] on select "Choose an option... Pending Applied Excluded (Questions) Excluded (Expired) Exc…" at bounding box center [959, 416] width 119 height 23
click at [529, 428] on div "careers-daktronics" at bounding box center [546, 417] width 90 height 25
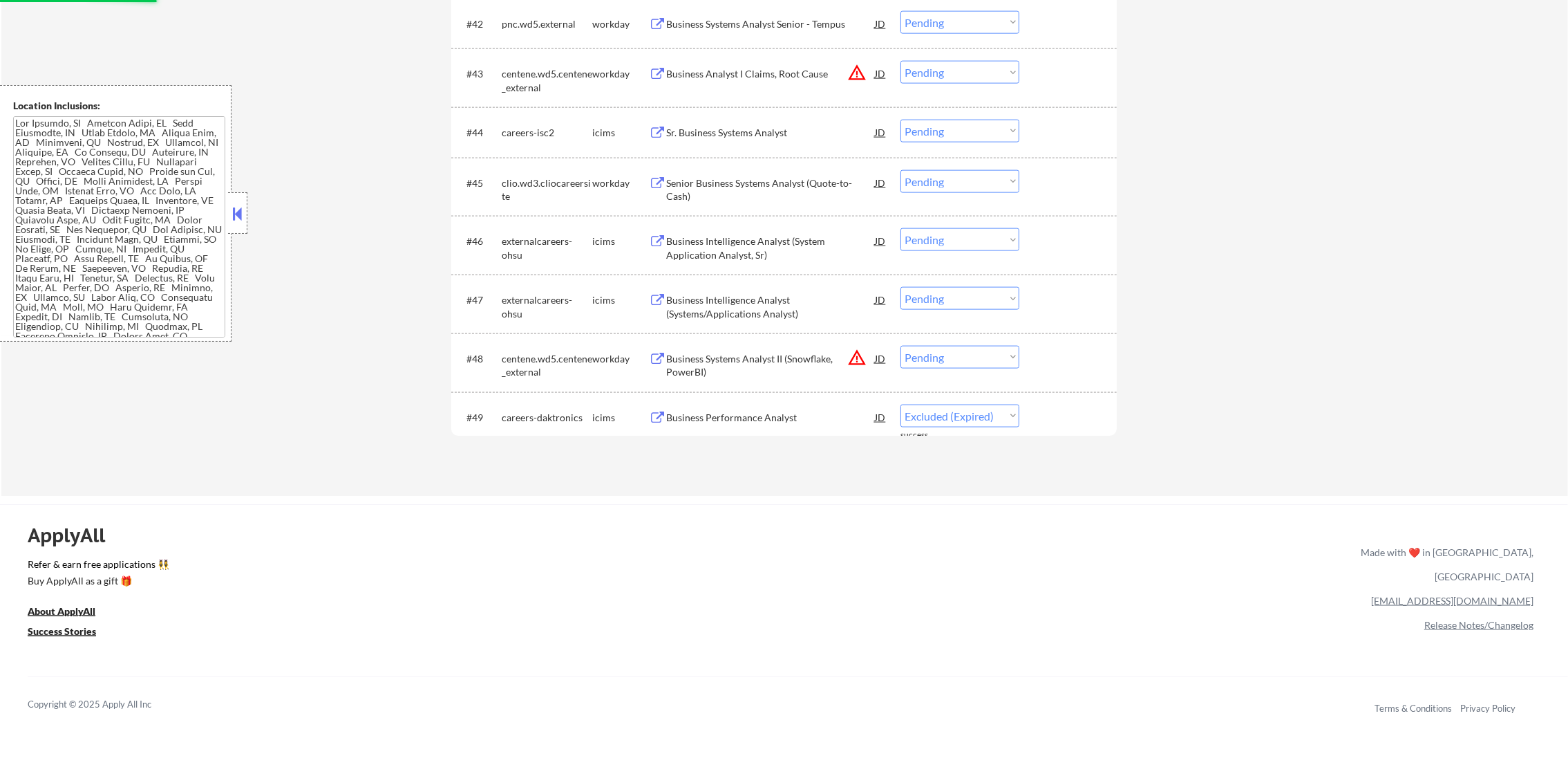
click at [853, 352] on button "warning_amber" at bounding box center [857, 358] width 20 height 20
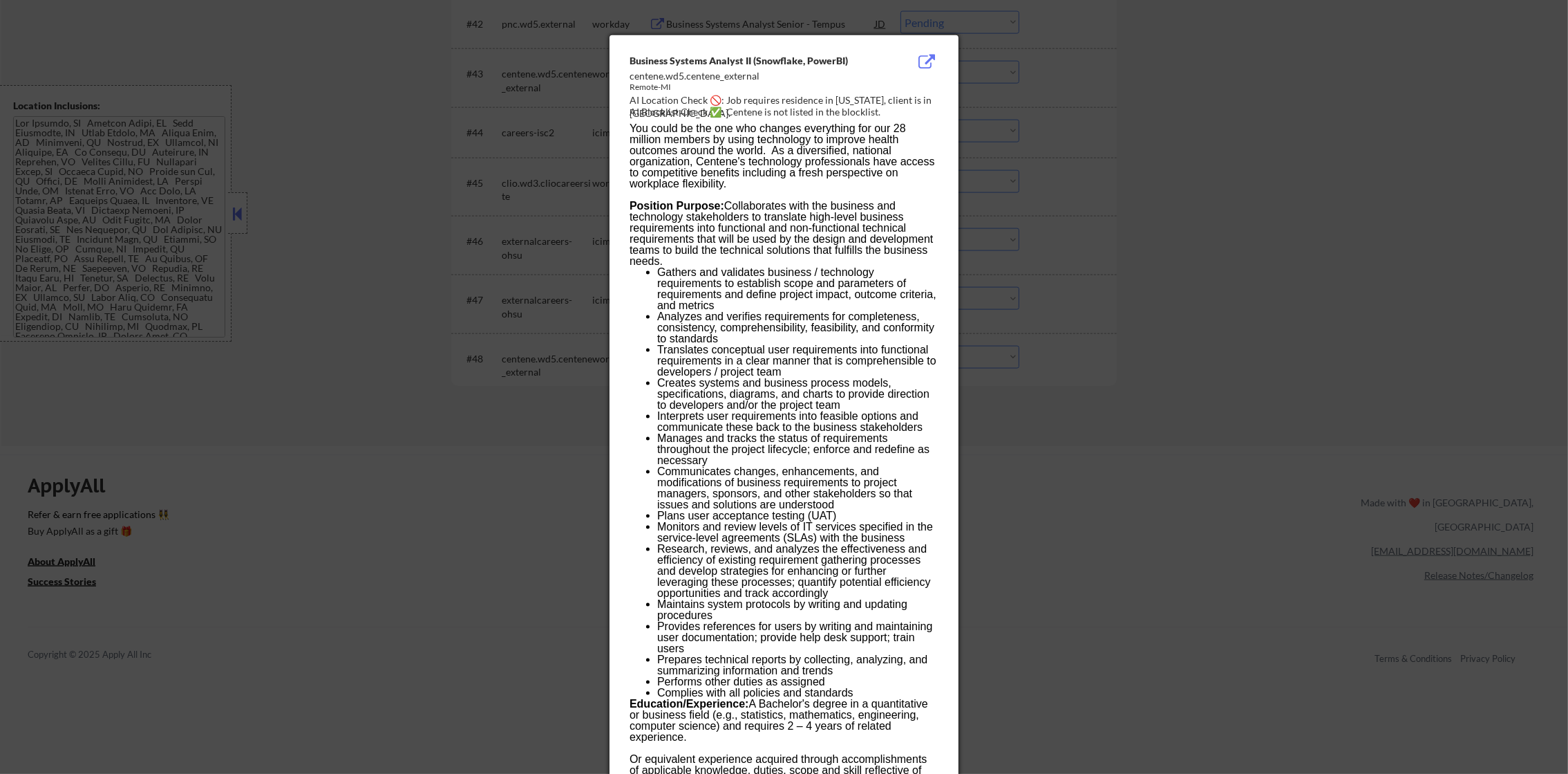
click at [1045, 225] on div at bounding box center [784, 387] width 1568 height 774
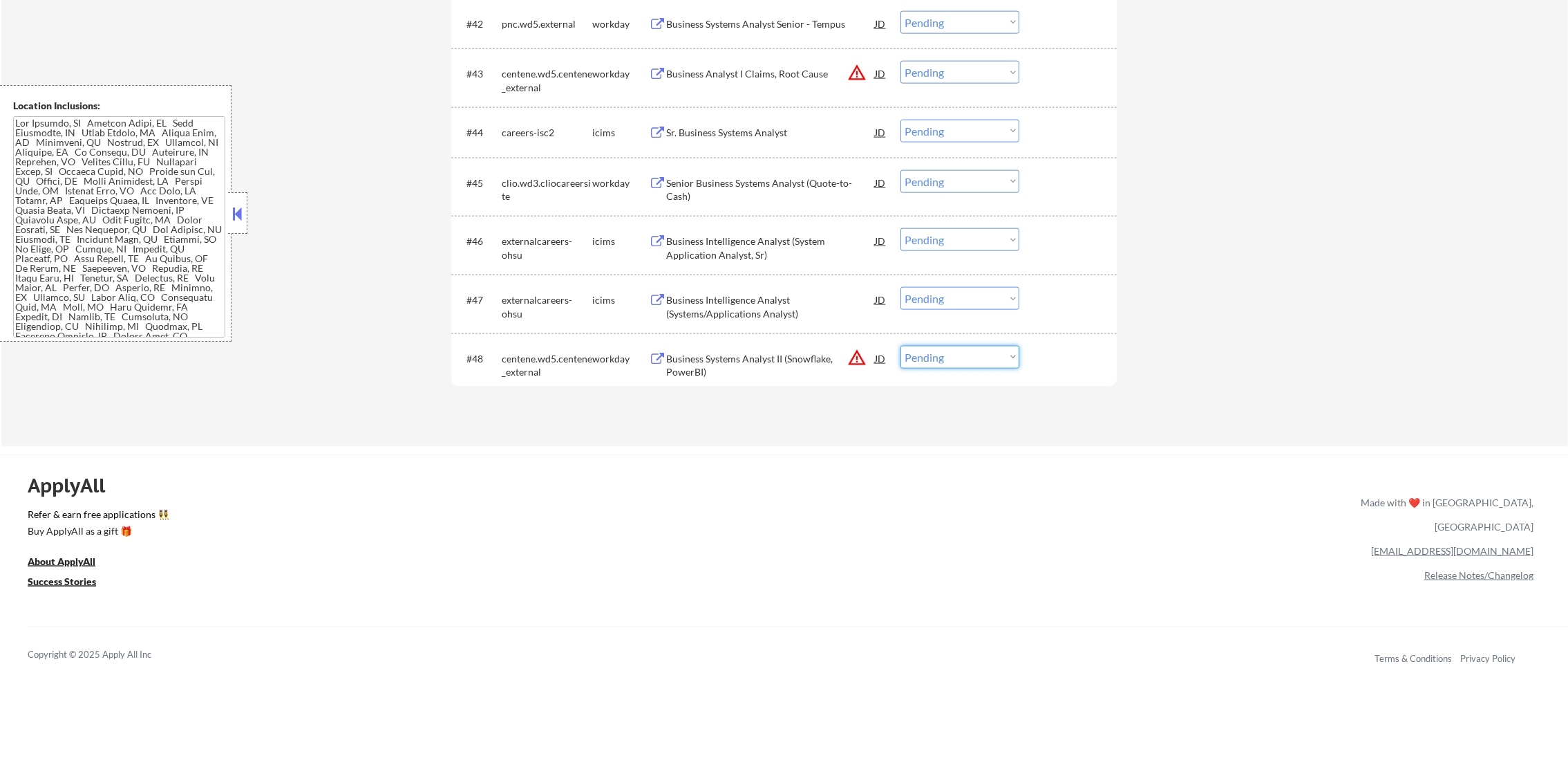
click at [1008, 353] on select "Choose an option... Pending Applied Excluded (Questions) Excluded (Expired) Exc…" at bounding box center [959, 357] width 119 height 23
select select ""excluded__location_""
click at [900, 345] on select "Choose an option... Pending Applied Excluded (Questions) Excluded (Expired) Exc…" at bounding box center [959, 357] width 119 height 23
click at [747, 304] on div "Business Intelligence Analyst (Systems/Applications Analyst)" at bounding box center [771, 306] width 209 height 27
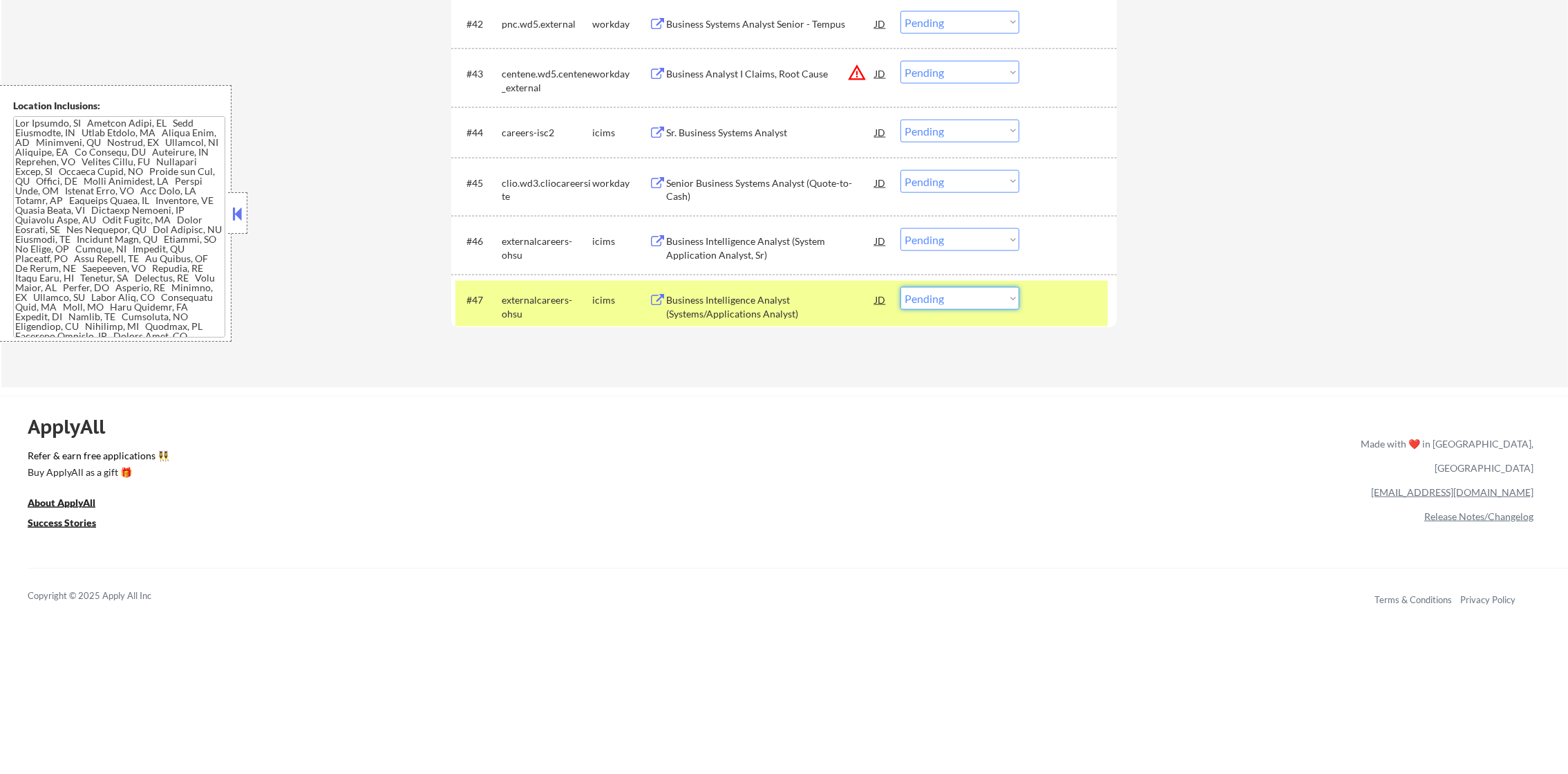
click at [916, 305] on select "Choose an option... Pending Applied Excluded (Questions) Excluded (Expired) Exc…" at bounding box center [959, 298] width 119 height 23
select select ""excluded__expired_""
click at [900, 287] on select "Choose an option... Pending Applied Excluded (Questions) Excluded (Expired) Exc…" at bounding box center [959, 298] width 119 height 23
click at [502, 307] on div "externalcareers-ohsu" at bounding box center [546, 299] width 90 height 25
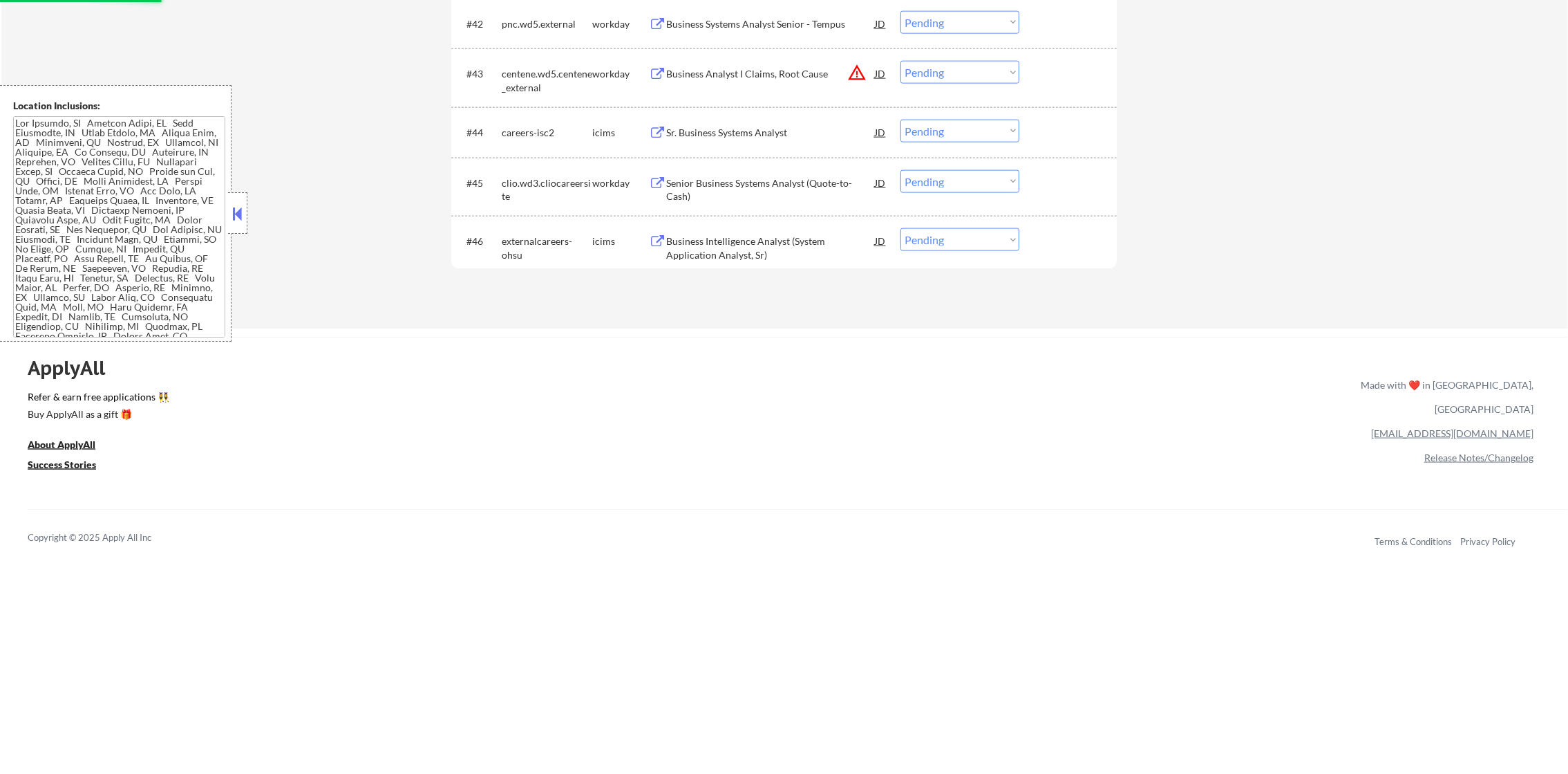
click at [761, 235] on div "Business Intelligence Analyst (System Application Analyst, Sr)" at bounding box center [771, 248] width 209 height 27
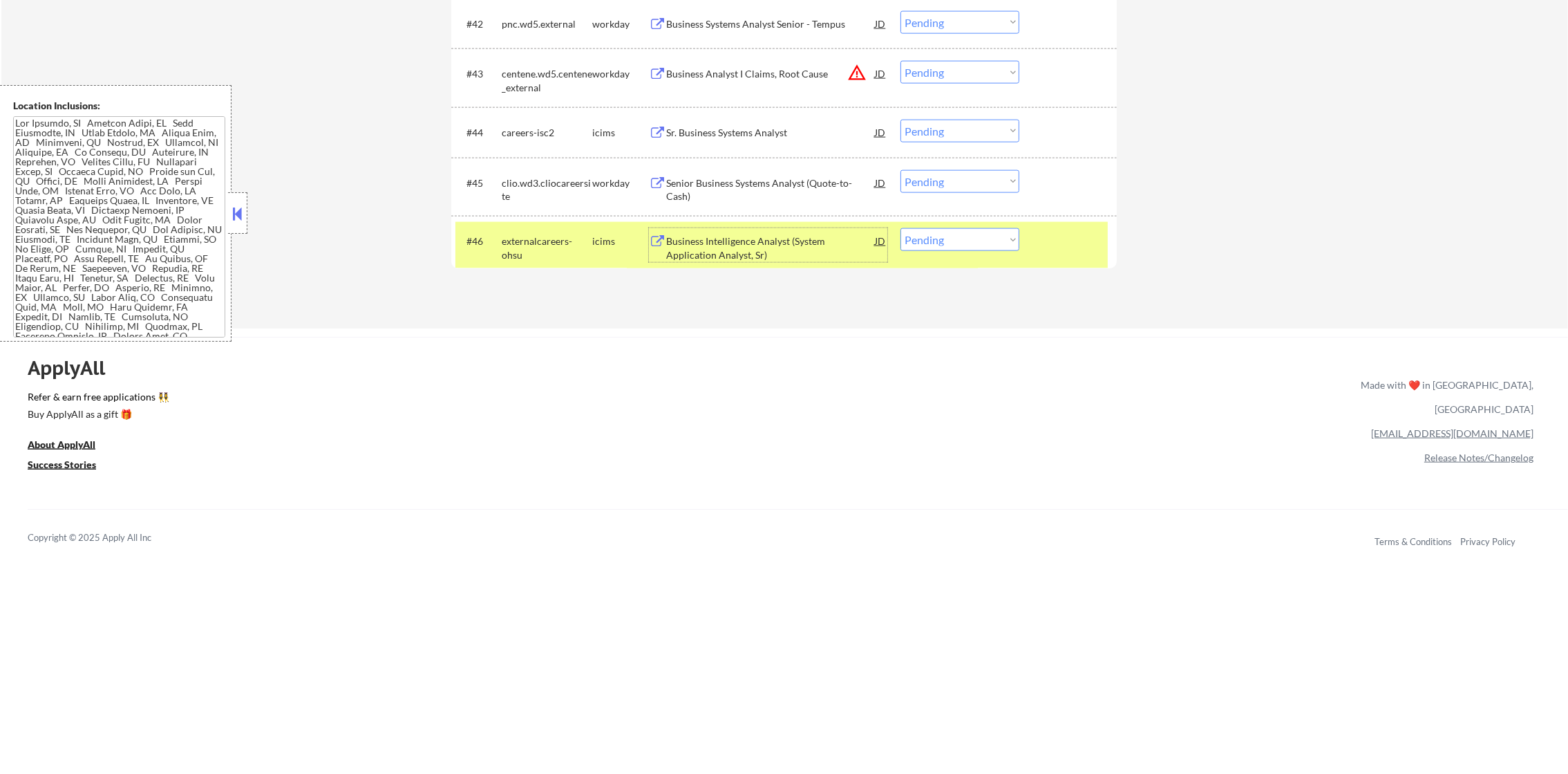
click at [964, 240] on select "Choose an option... Pending Applied Excluded (Questions) Excluded (Expired) Exc…" at bounding box center [959, 240] width 119 height 23
select select ""excluded__expired_""
click at [900, 229] on select "Choose an option... Pending Applied Excluded (Questions) Excluded (Expired) Exc…" at bounding box center [959, 240] width 119 height 23
click at [528, 246] on div "externalcareers-ohsu" at bounding box center [546, 248] width 90 height 27
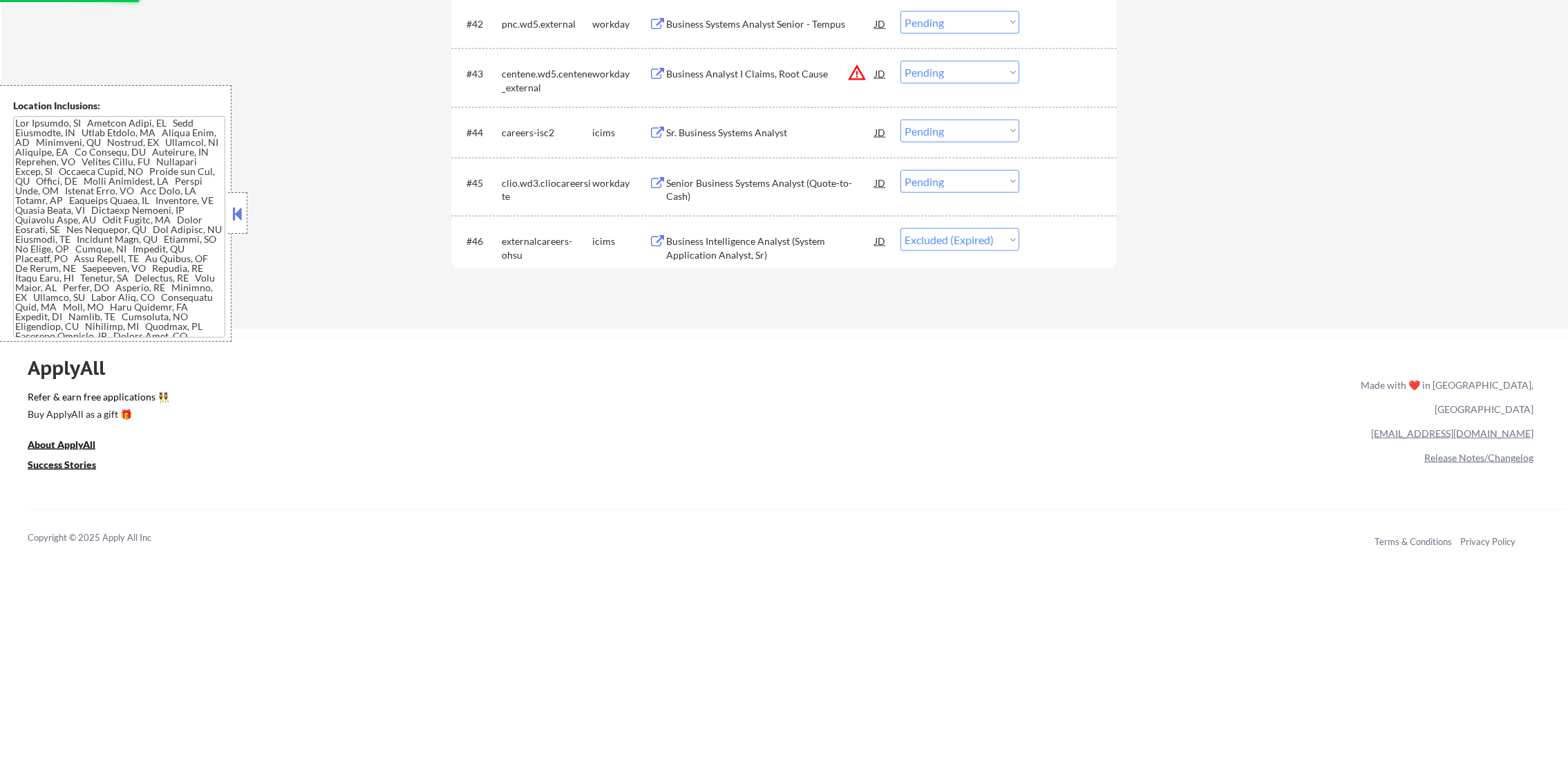
click at [762, 161] on div "#45 clio.wd3.cliocareersite workday Senior Business Systems Analyst (Quote-to-C…" at bounding box center [784, 187] width 666 height 59
click at [748, 187] on div "Senior Business Systems Analyst (Quote-to-Cash)" at bounding box center [771, 189] width 209 height 27
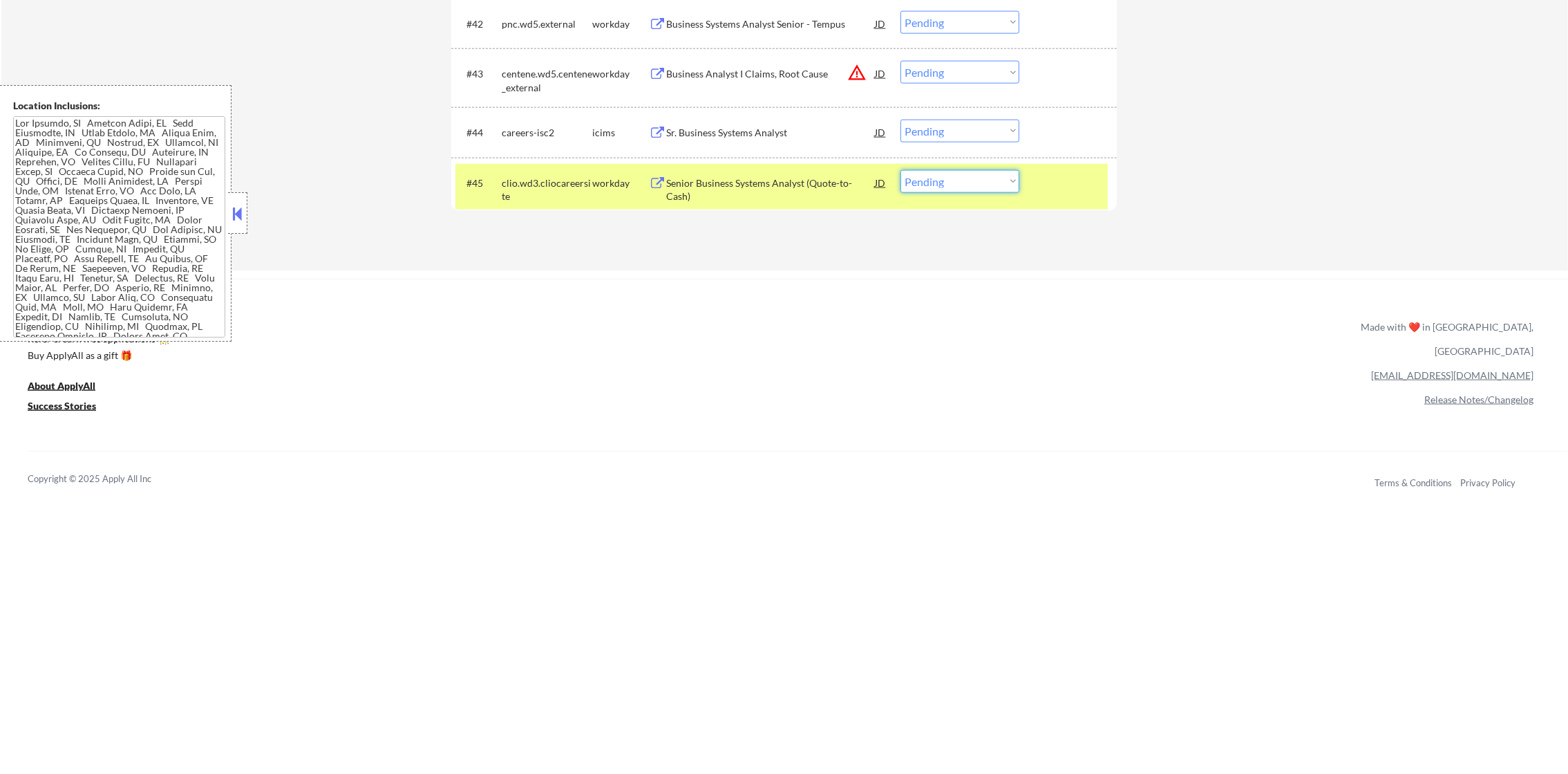
click at [983, 190] on select "Choose an option... Pending Applied Excluded (Questions) Excluded (Expired) Exc…" at bounding box center [959, 182] width 119 height 23
select select ""applied""
click at [900, 171] on select "Choose an option... Pending Applied Excluded (Questions) Excluded (Expired) Exc…" at bounding box center [959, 182] width 119 height 23
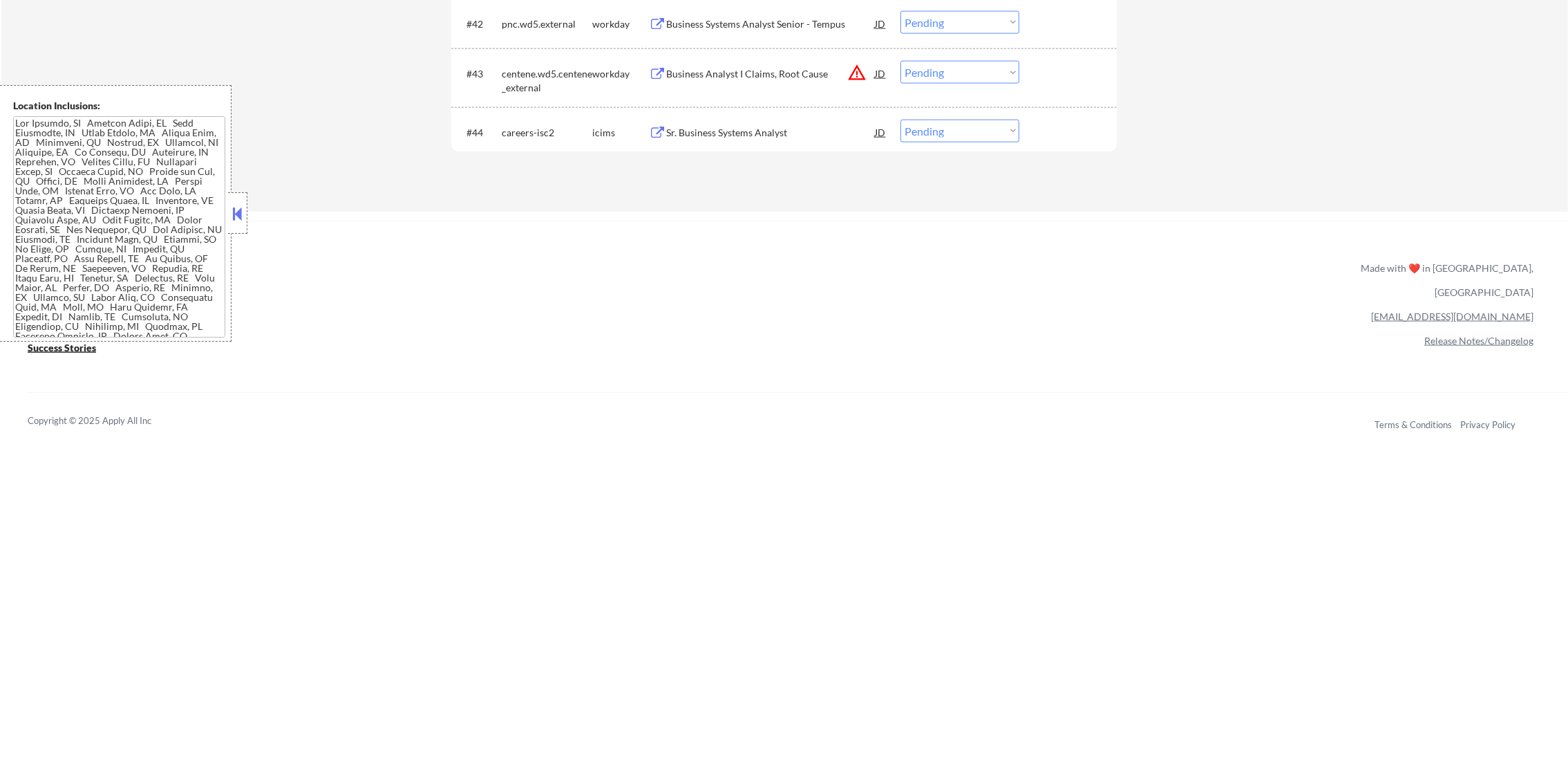
click at [779, 109] on div "#44 careers-isc2 icims Sr. Business Systems Analyst JD Choose an option... Pend…" at bounding box center [784, 132] width 666 height 51
click at [780, 126] on div "Sr. Business Systems Analyst" at bounding box center [771, 132] width 209 height 13
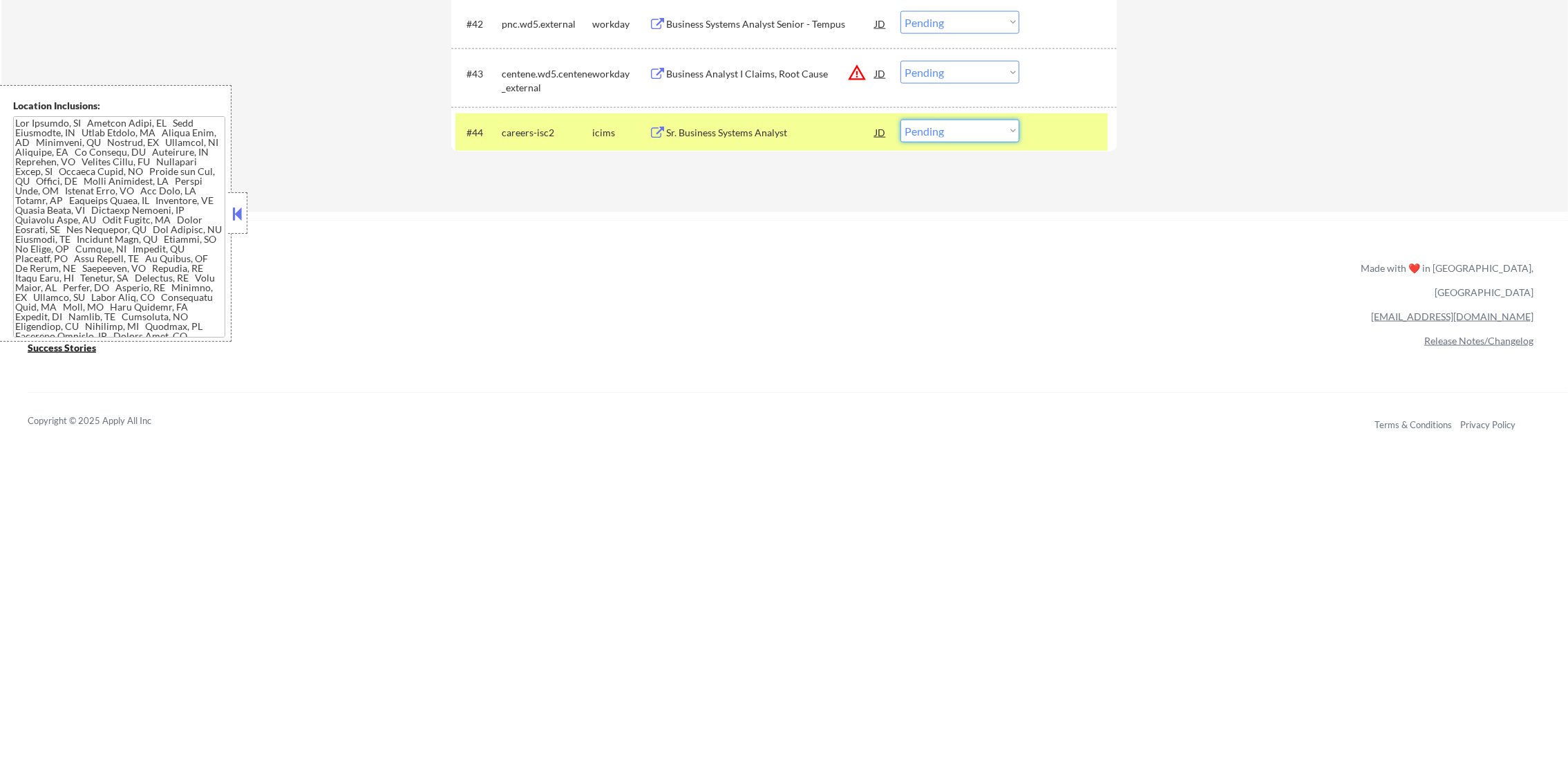
click at [978, 132] on select "Choose an option... Pending Applied Excluded (Questions) Excluded (Expired) Exc…" at bounding box center [959, 131] width 119 height 23
select select ""excluded__expired_""
click at [900, 120] on select "Choose an option... Pending Applied Excluded (Questions) Excluded (Expired) Exc…" at bounding box center [959, 131] width 119 height 23
click at [858, 67] on button "warning_amber" at bounding box center [857, 72] width 20 height 20
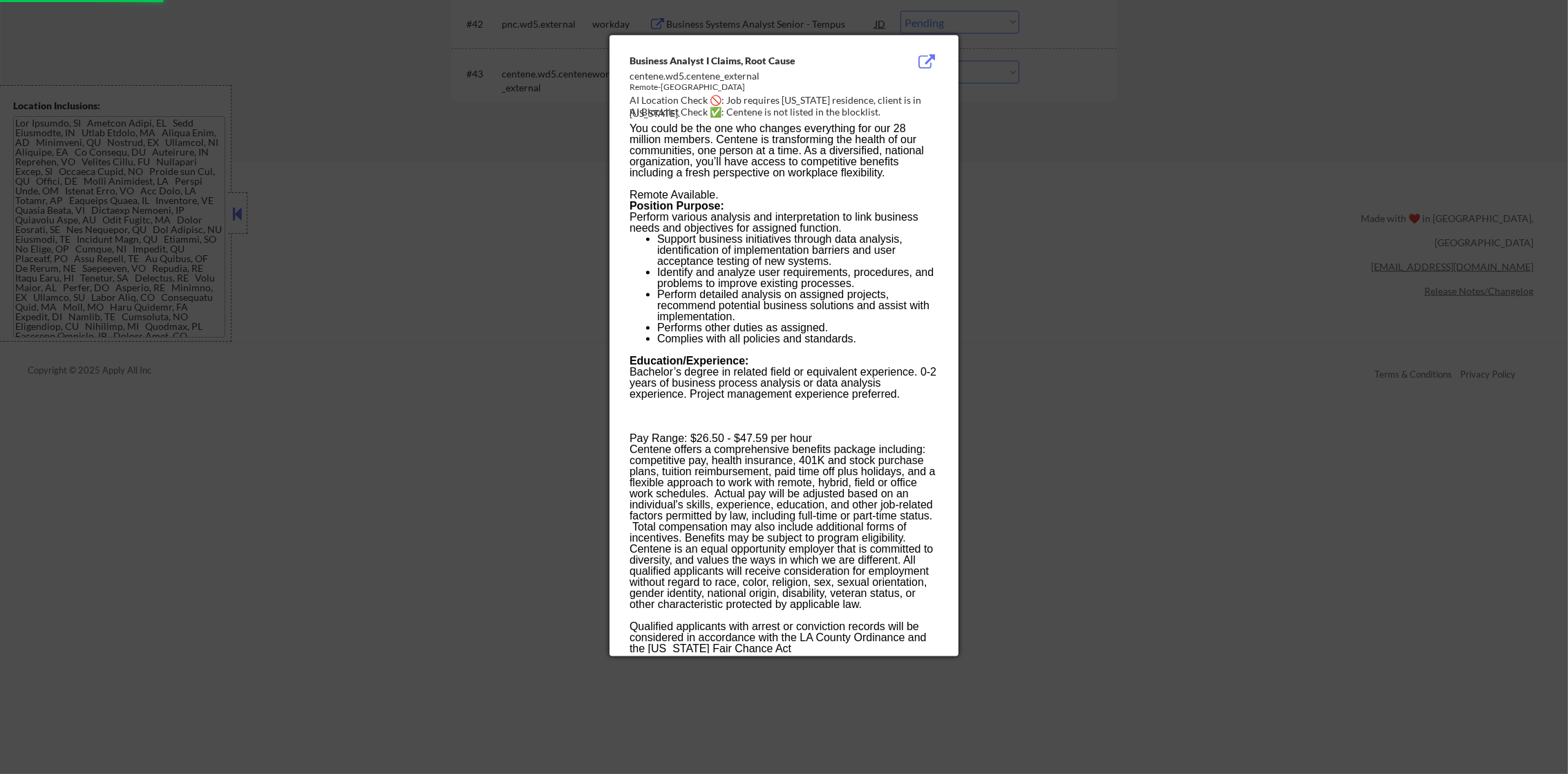
click at [1045, 112] on div at bounding box center [784, 387] width 1568 height 774
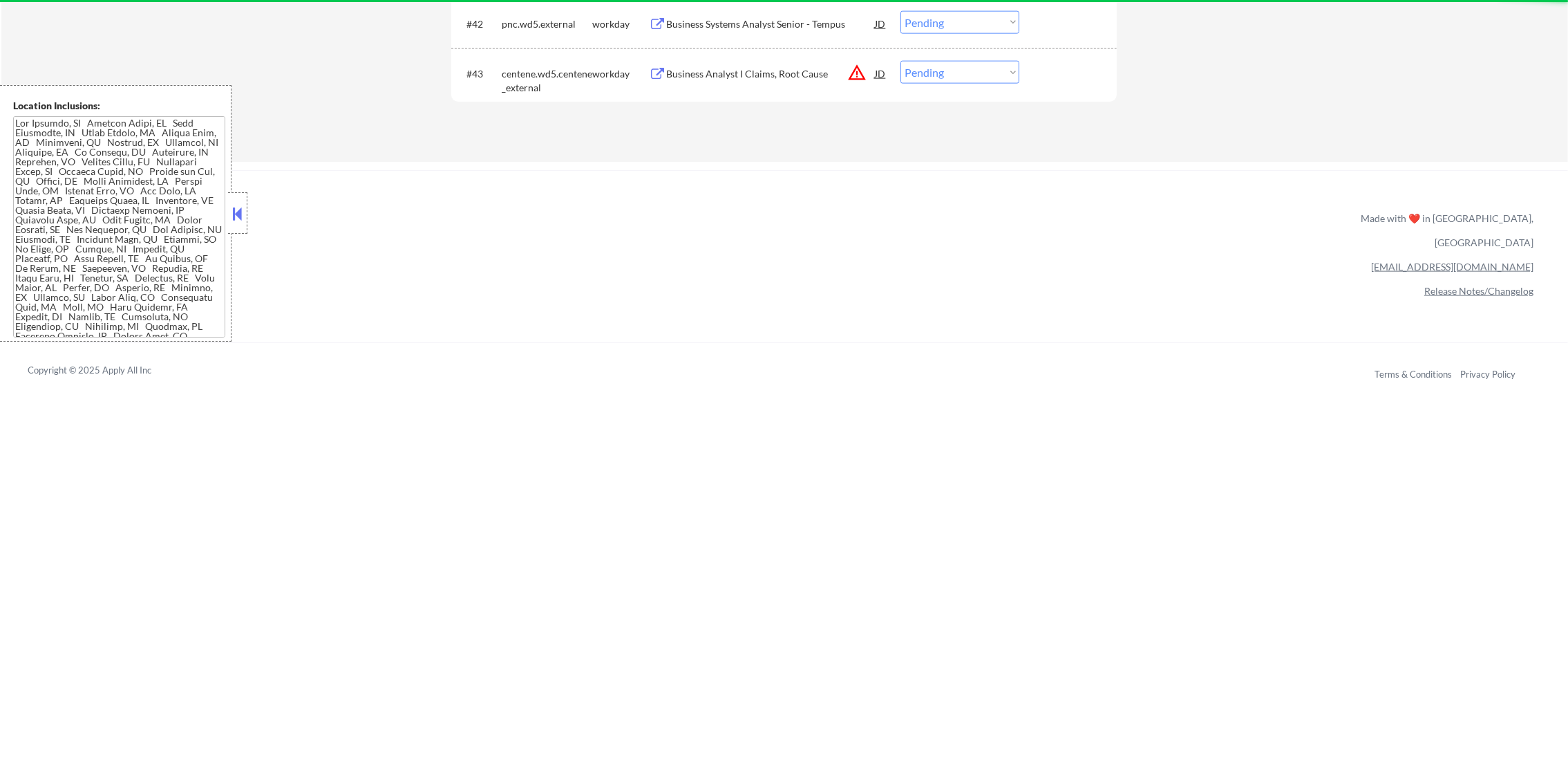
drag, startPoint x: 968, startPoint y: 66, endPoint x: 967, endPoint y: 83, distance: 17.0
click at [968, 66] on select "Choose an option... Pending Applied Excluded (Questions) Excluded (Expired) Exc…" at bounding box center [959, 72] width 119 height 23
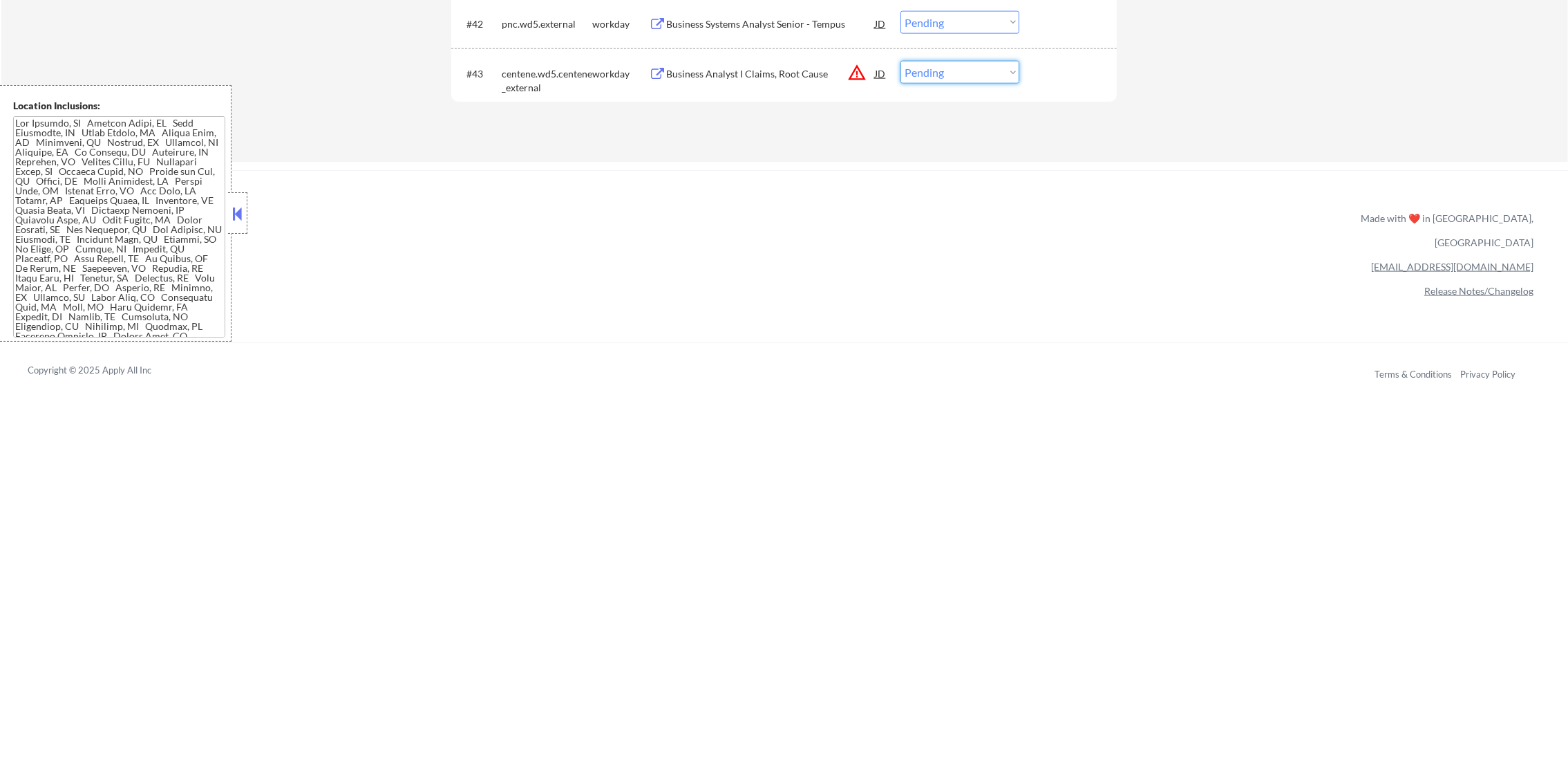
select select ""excluded__location_""
click at [900, 61] on select "Choose an option... Pending Applied Excluded (Questions) Excluded (Expired) Exc…" at bounding box center [959, 72] width 119 height 23
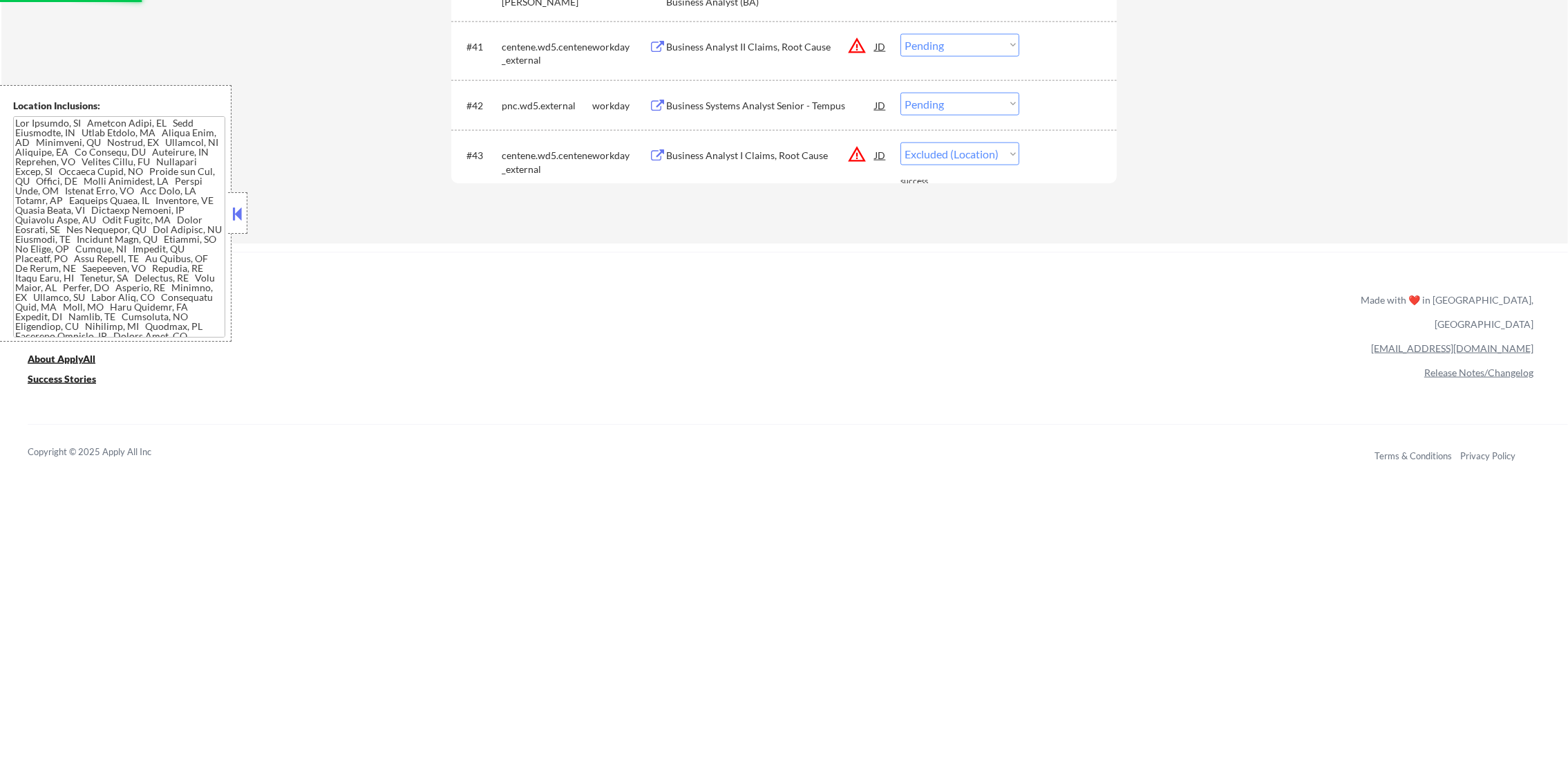
scroll to position [2723, 0]
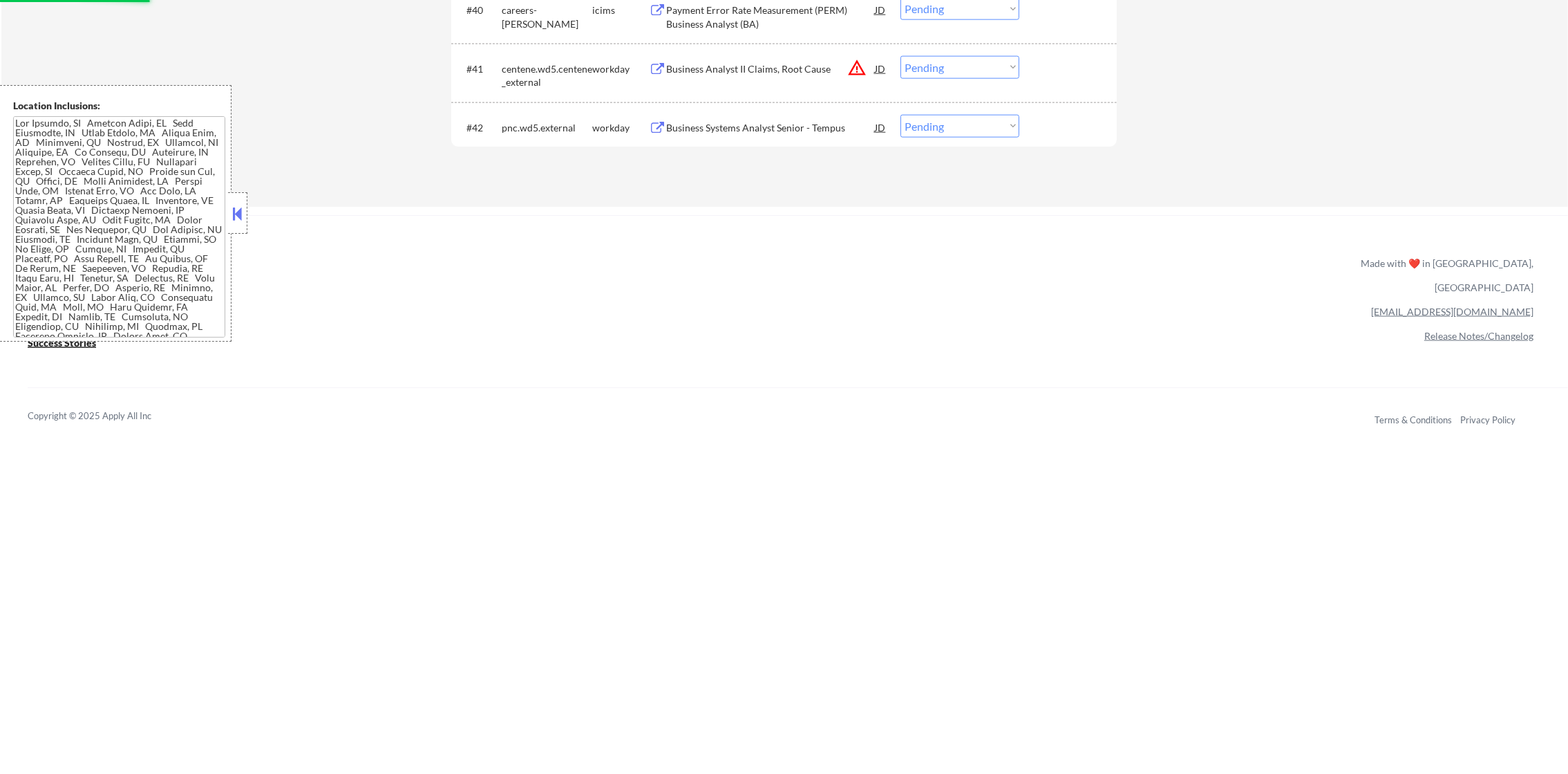
click at [822, 124] on div "Business Systems Analyst Senior - Tempus" at bounding box center [771, 128] width 209 height 13
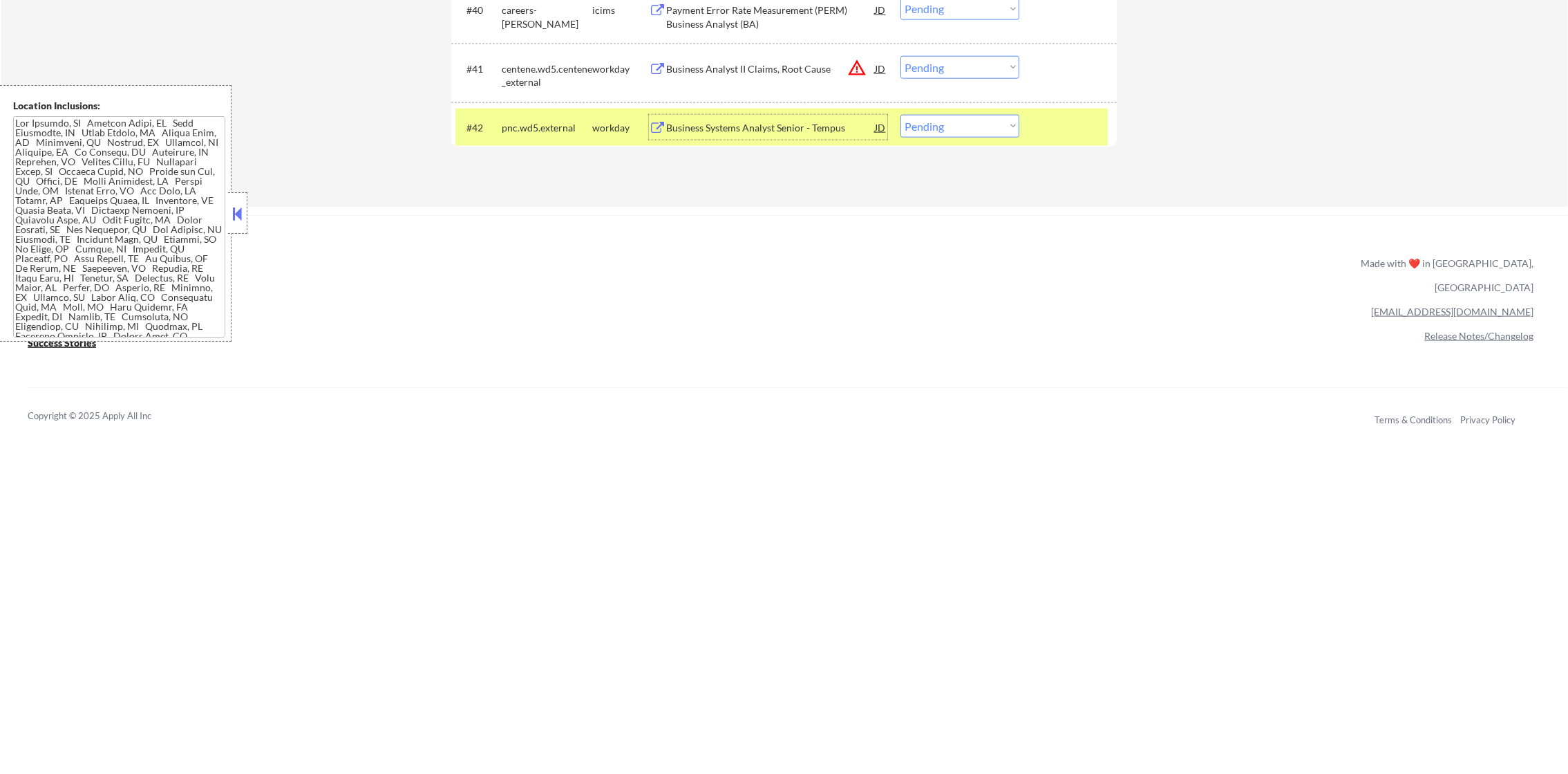
click at [933, 116] on select "Choose an option... Pending Applied Excluded (Questions) Excluded (Expired) Exc…" at bounding box center [959, 127] width 119 height 23
select select ""excluded__expired_""
click at [900, 115] on select "Choose an option... Pending Applied Excluded (Questions) Excluded (Expired) Exc…" at bounding box center [959, 127] width 119 height 23
click at [532, 134] on div "pnc.wd5.external" at bounding box center [546, 128] width 90 height 25
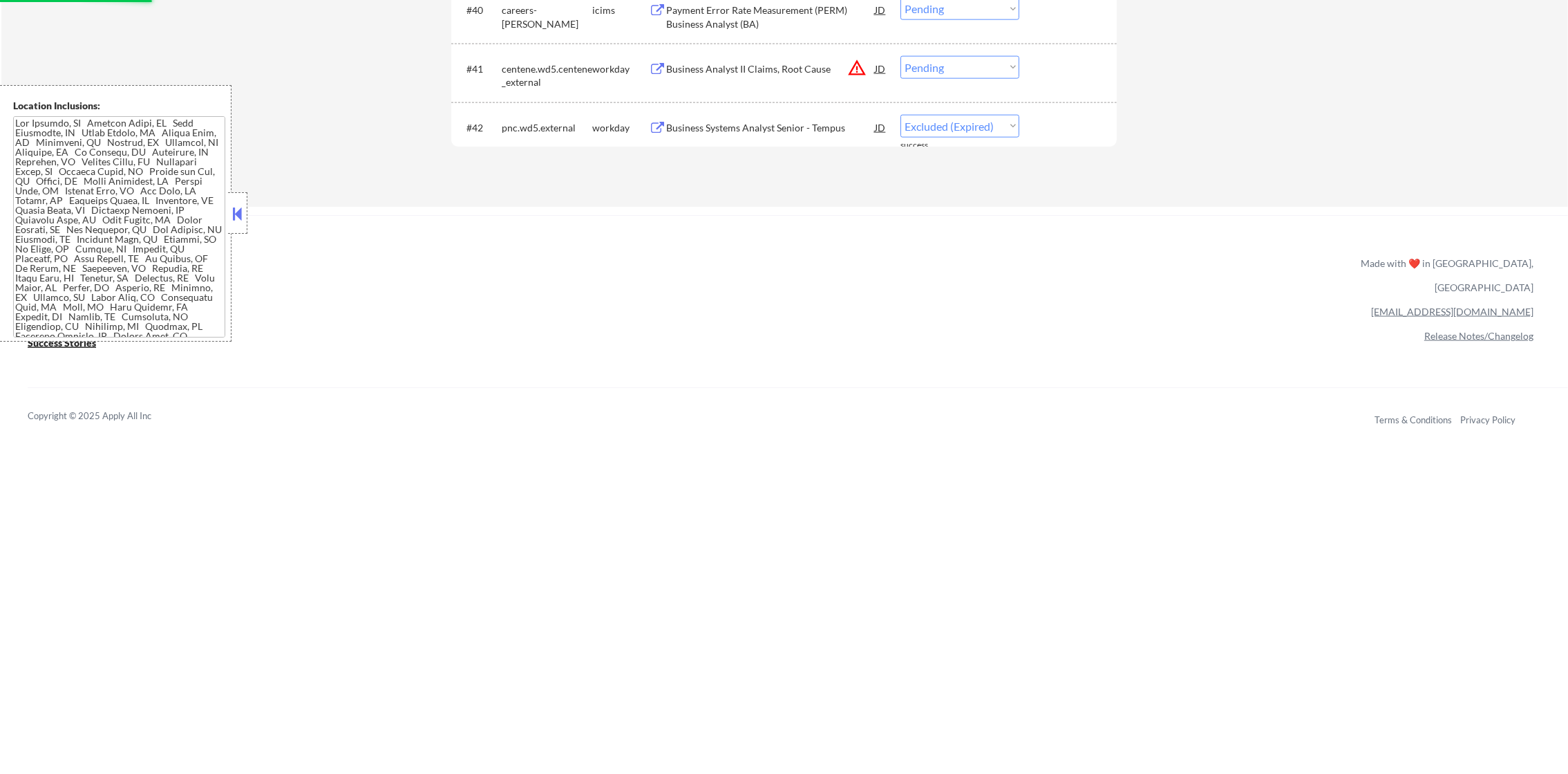
click at [850, 62] on button "warning_amber" at bounding box center [857, 68] width 20 height 20
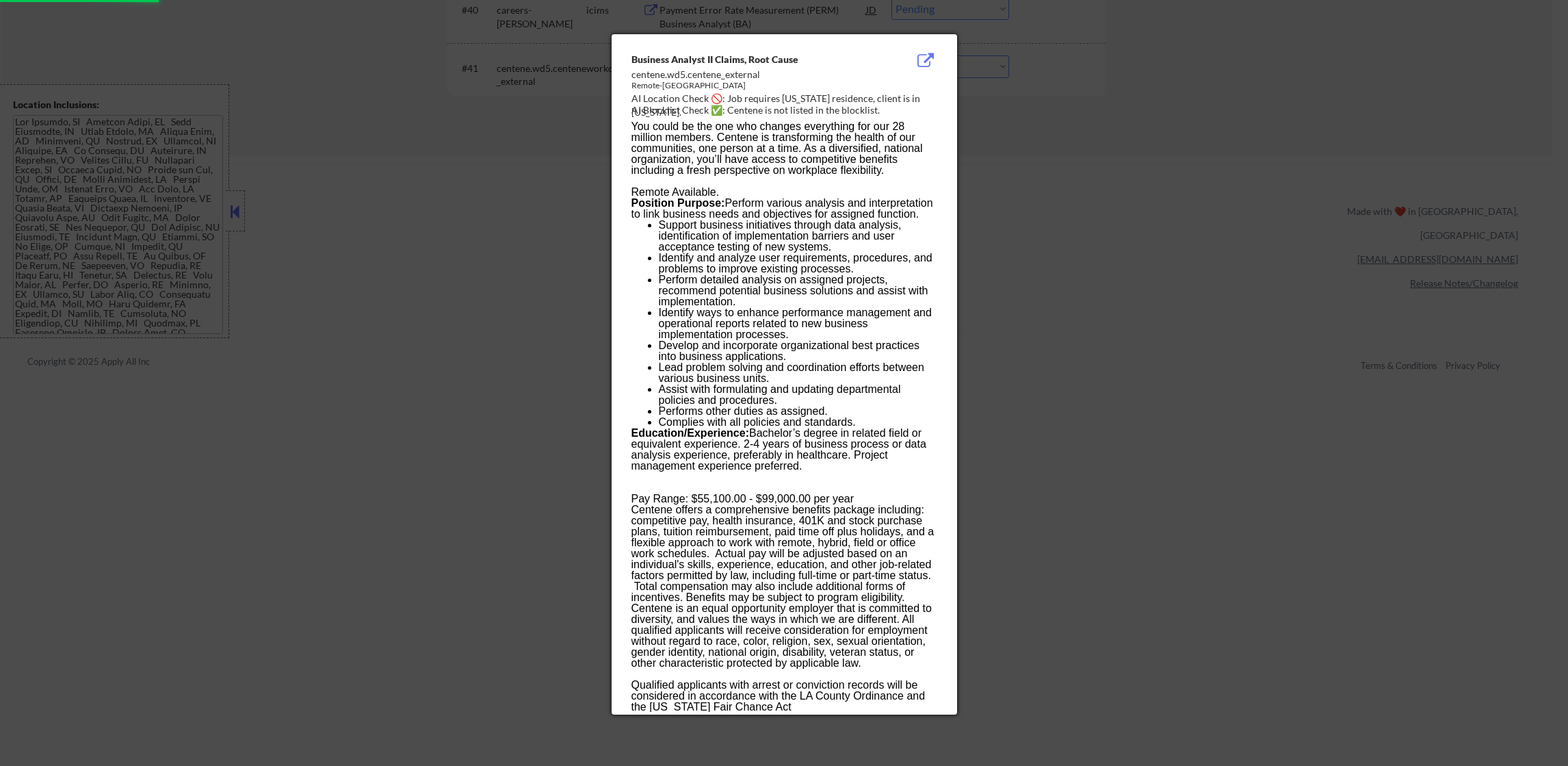
click at [1034, 89] on div at bounding box center [784, 383] width 1568 height 766
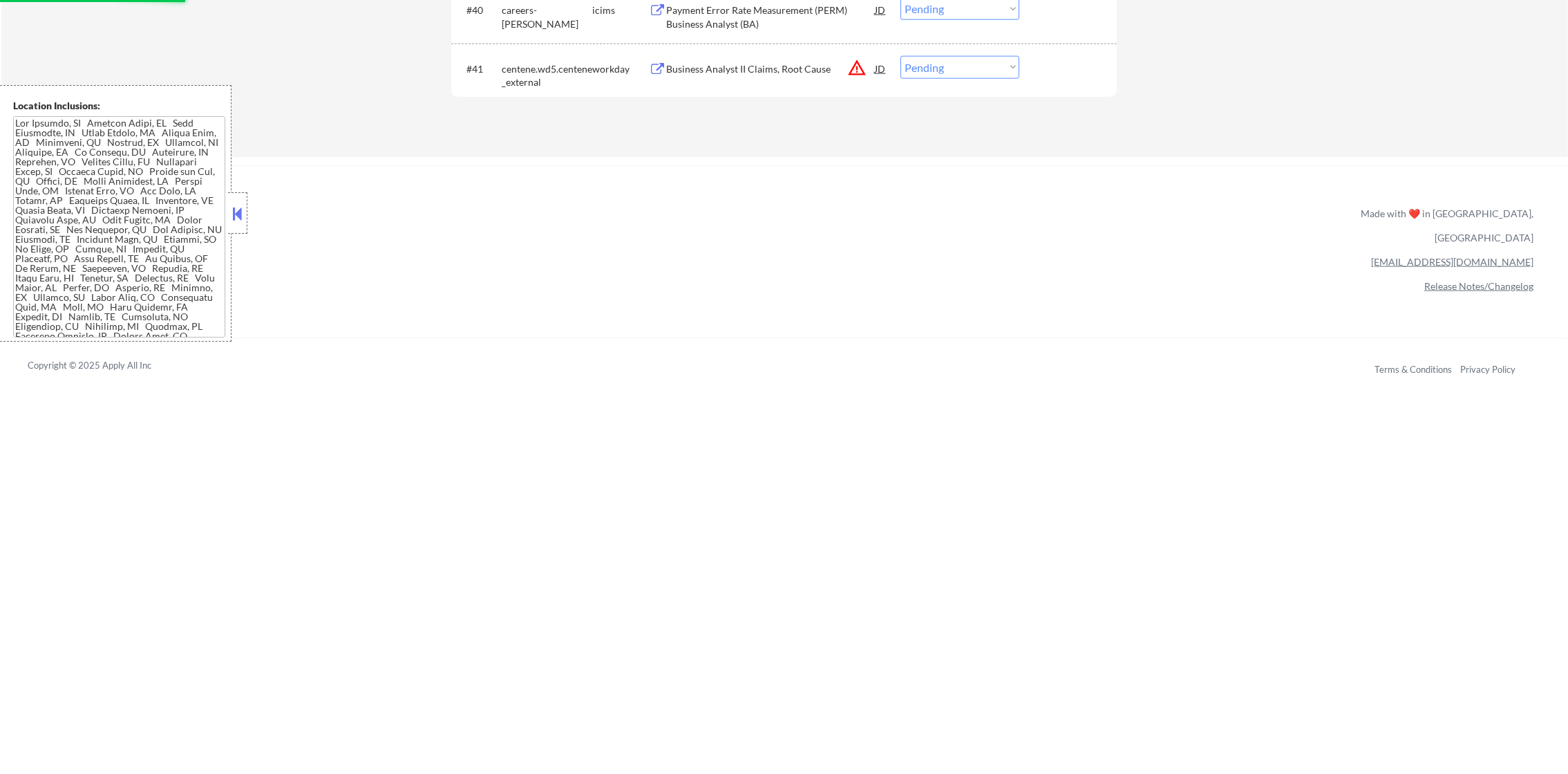
drag, startPoint x: 1009, startPoint y: 69, endPoint x: 997, endPoint y: 79, distance: 15.6
click at [1009, 68] on select "Choose an option... Pending Applied Excluded (Questions) Excluded (Expired) Exc…" at bounding box center [959, 68] width 119 height 23
select select ""excluded__location_""
click at [900, 56] on select "Choose an option... Pending Applied Excluded (Questions) Excluded (Expired) Exc…" at bounding box center [959, 68] width 119 height 23
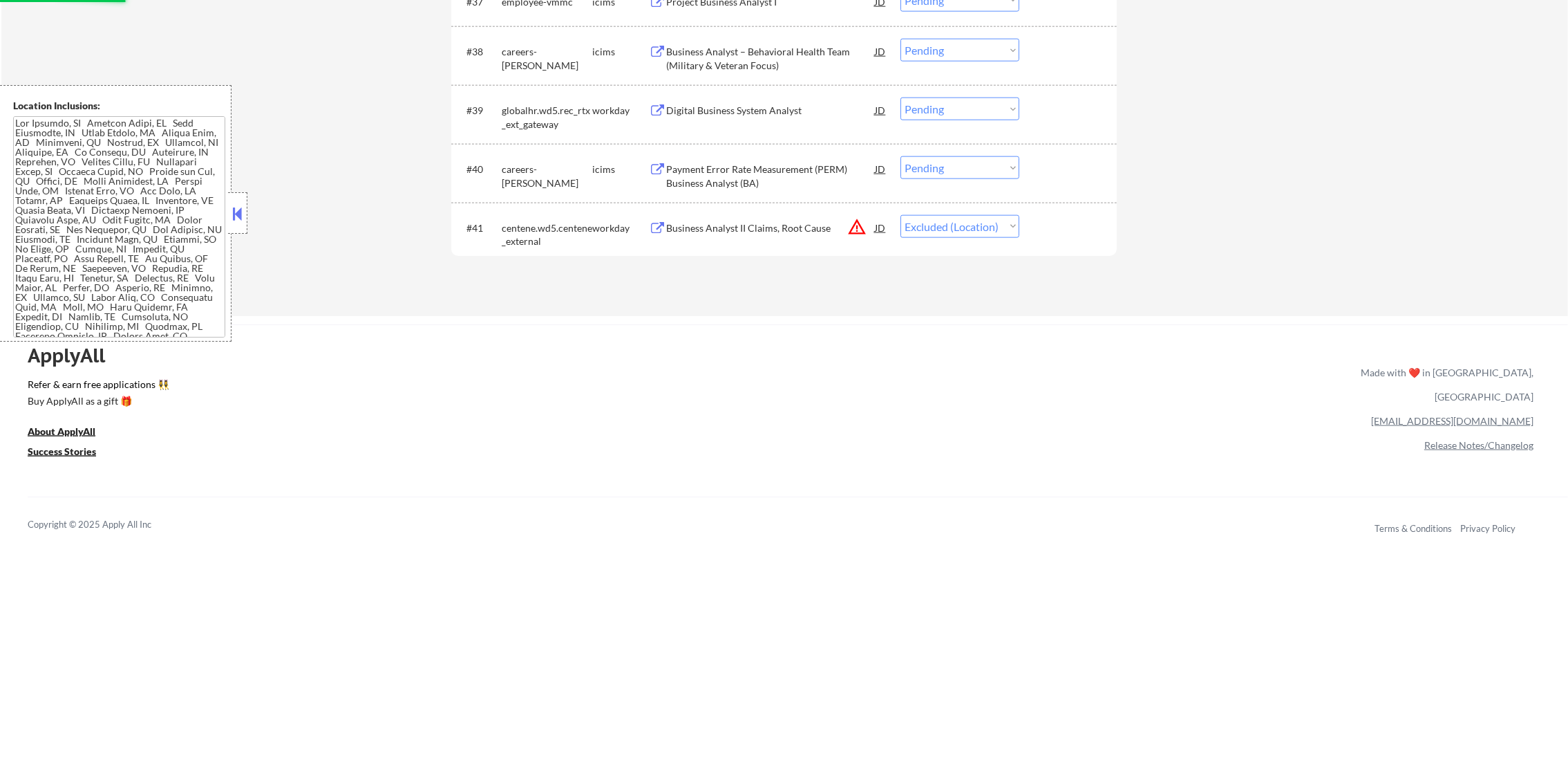
scroll to position [2516, 0]
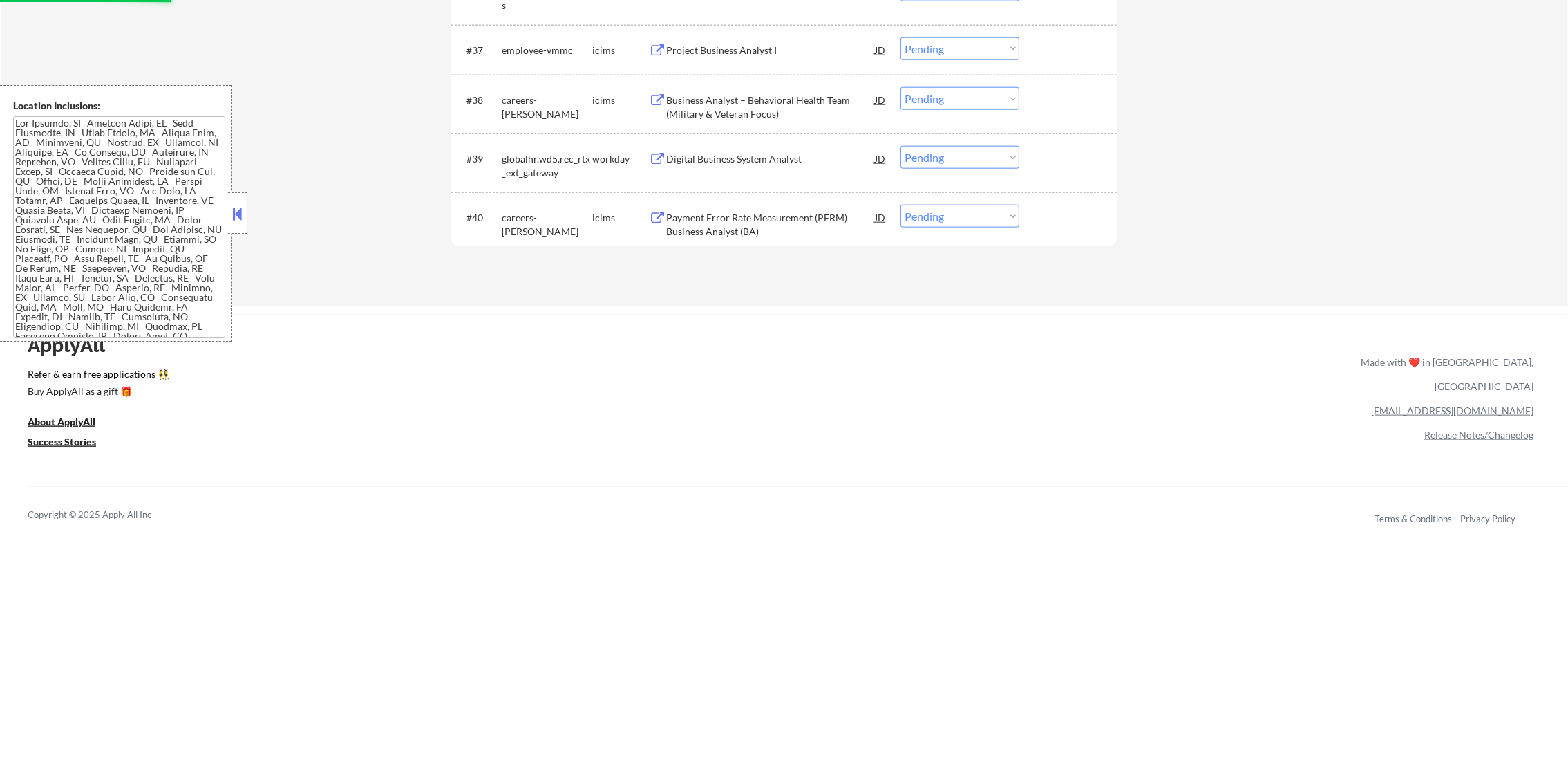
click at [825, 225] on div "Payment Error Rate Measurement (PERM) Business Analyst (BA)" at bounding box center [771, 224] width 209 height 27
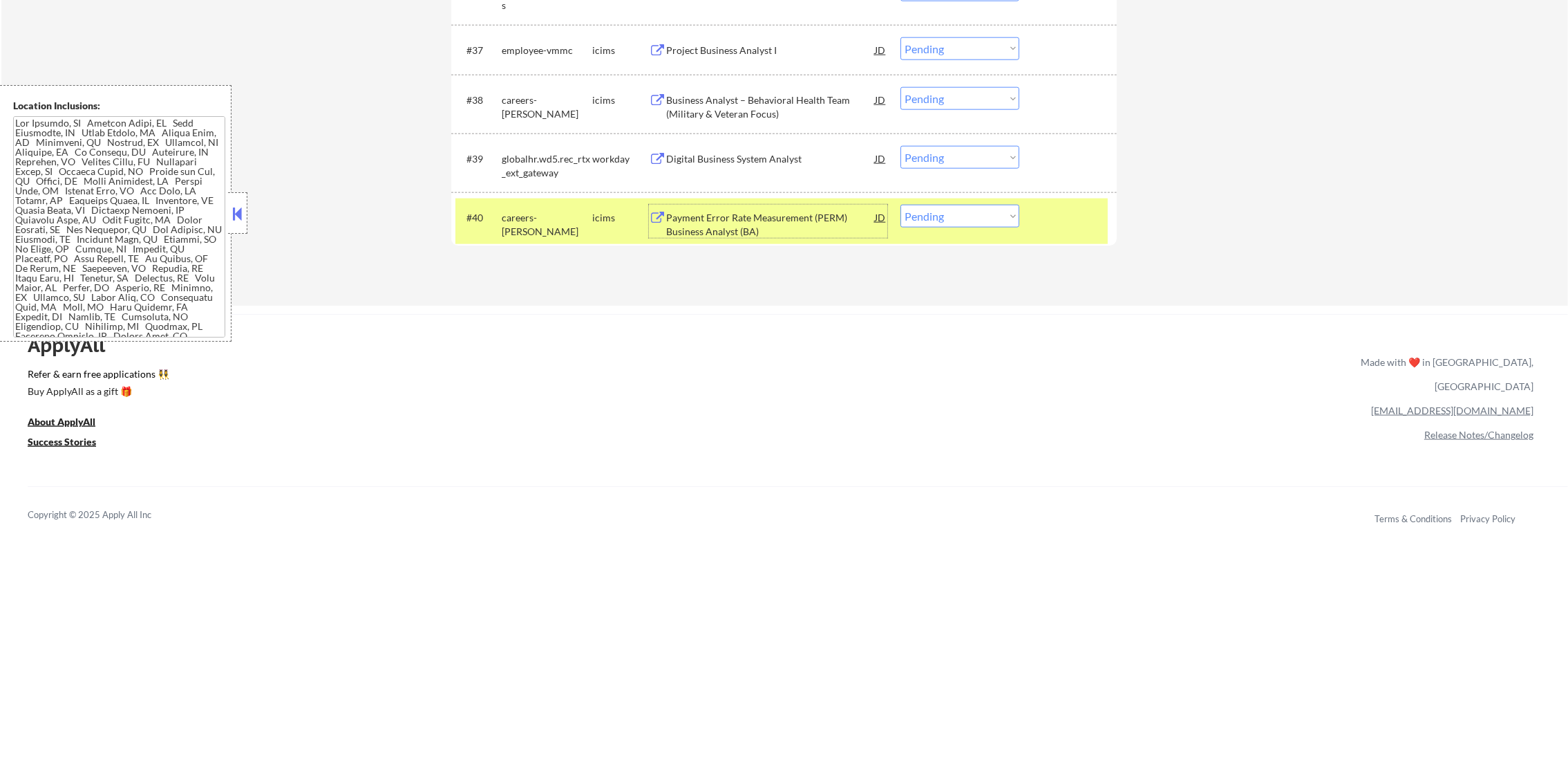
click at [750, 206] on div "Payment Error Rate Measurement (PERM) Business Analyst (BA)" at bounding box center [771, 221] width 209 height 33
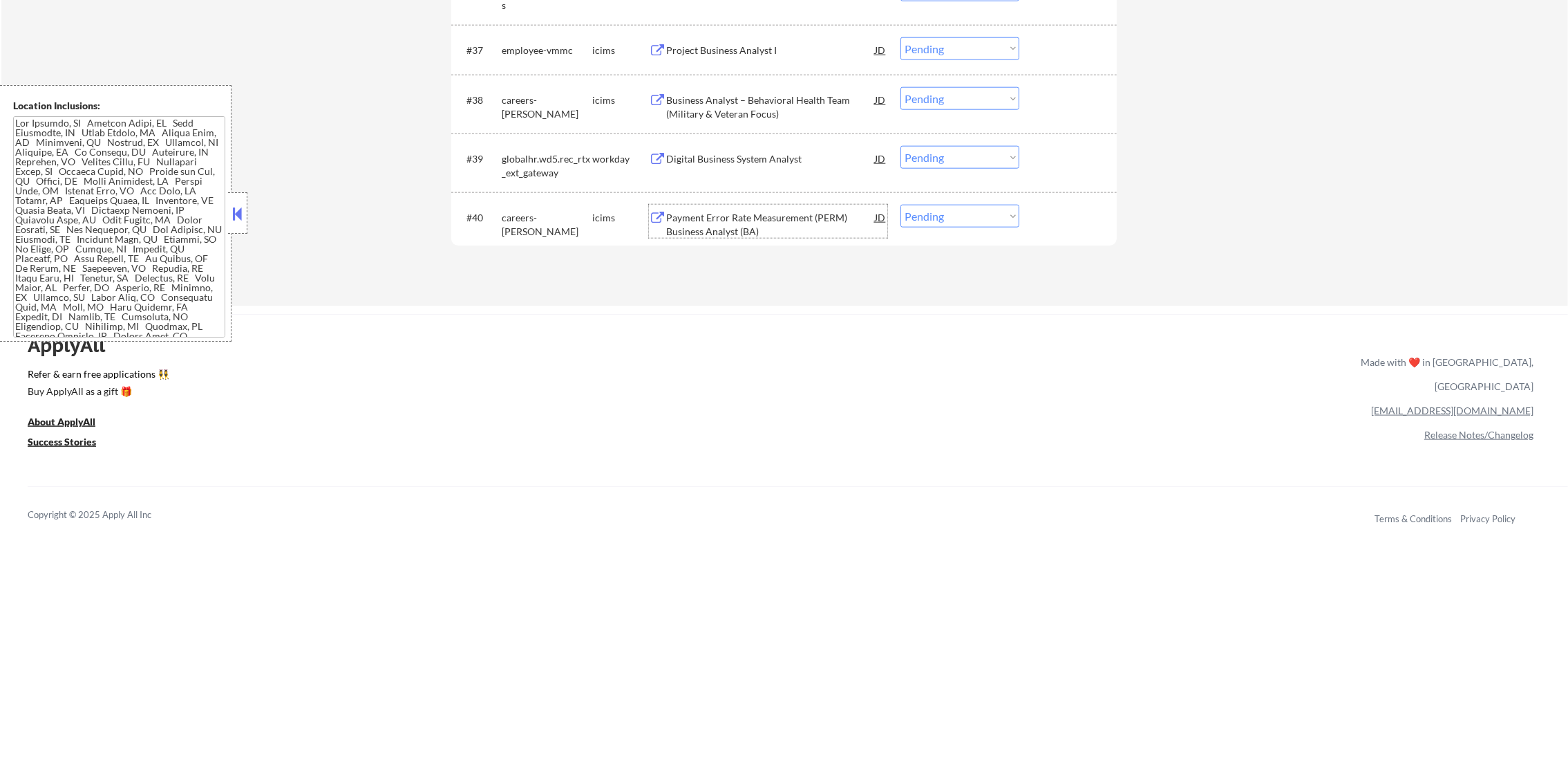
click at [928, 212] on select "Choose an option... Pending Applied Excluded (Questions) Excluded (Expired) Exc…" at bounding box center [959, 216] width 119 height 23
select select ""excluded""
click at [900, 204] on select "Choose an option... Pending Applied Excluded (Questions) Excluded (Expired) Exc…" at bounding box center [959, 216] width 119 height 23
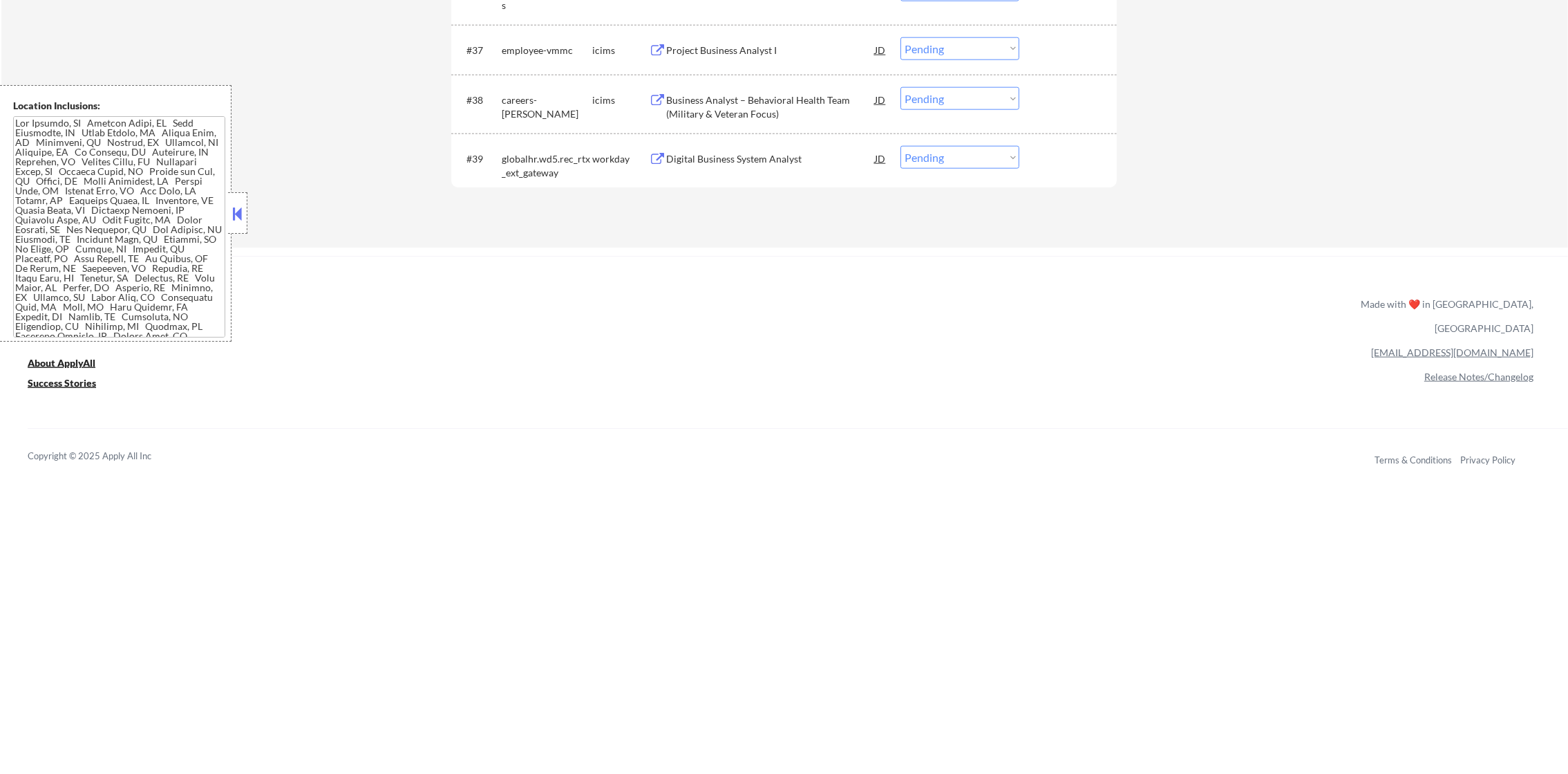
click at [749, 146] on div "Digital Business System Analyst" at bounding box center [771, 158] width 209 height 25
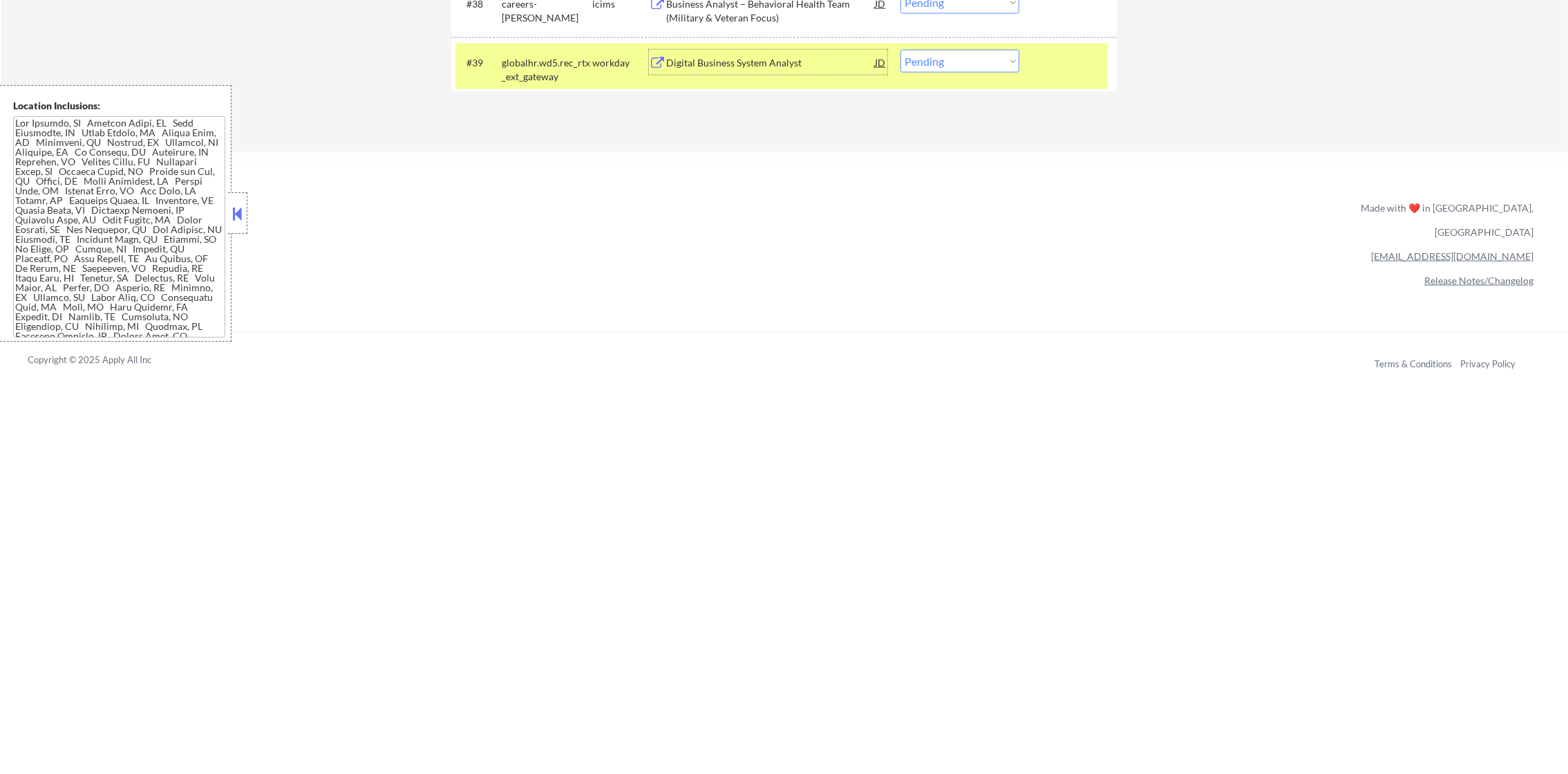
scroll to position [2619, 0]
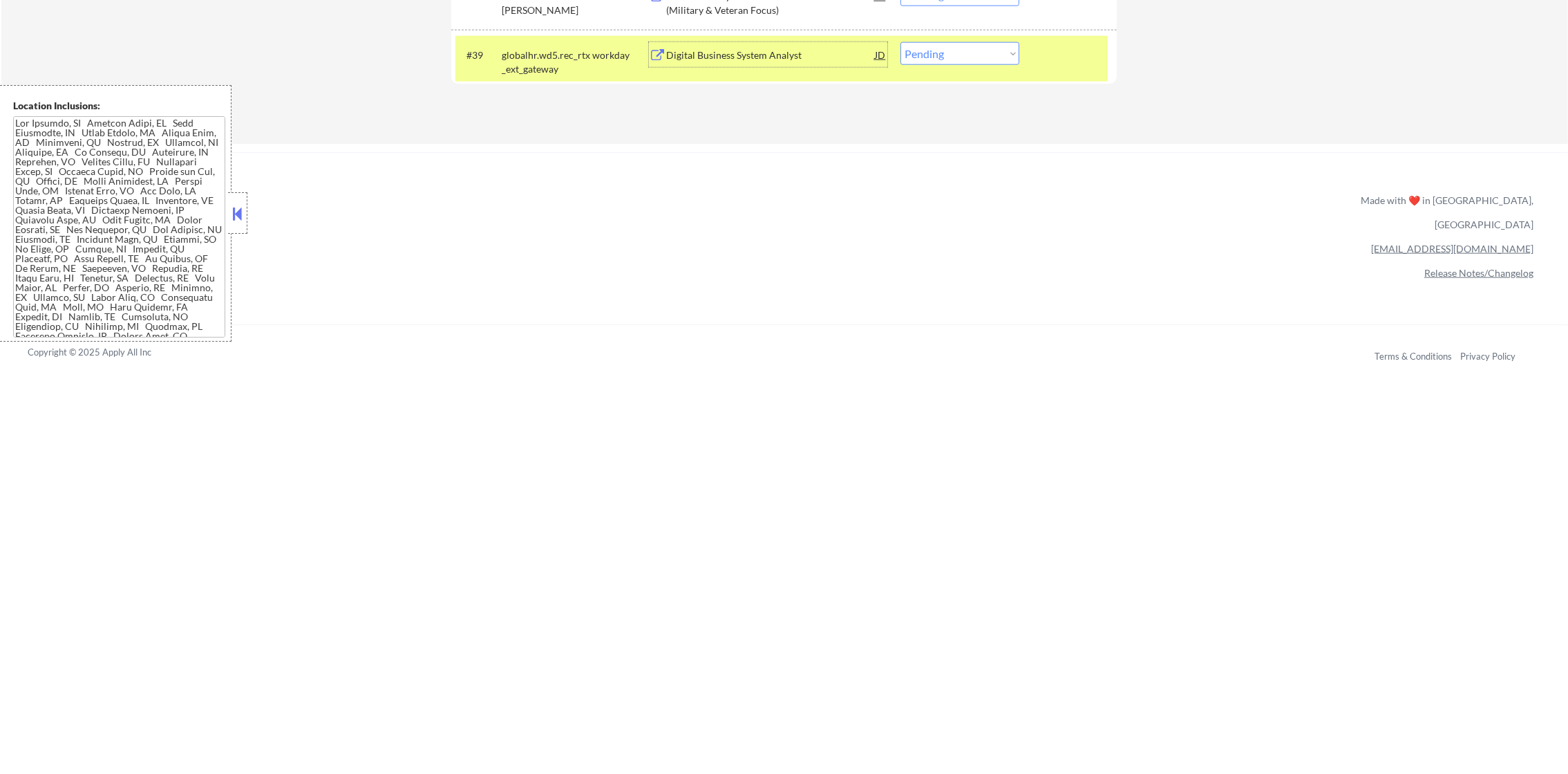
click at [951, 50] on select "Choose an option... Pending Applied Excluded (Questions) Excluded (Expired) Exc…" at bounding box center [959, 54] width 119 height 23
select select ""applied""
click at [900, 42] on select "Choose an option... Pending Applied Excluded (Questions) Excluded (Expired) Exc…" at bounding box center [959, 54] width 119 height 23
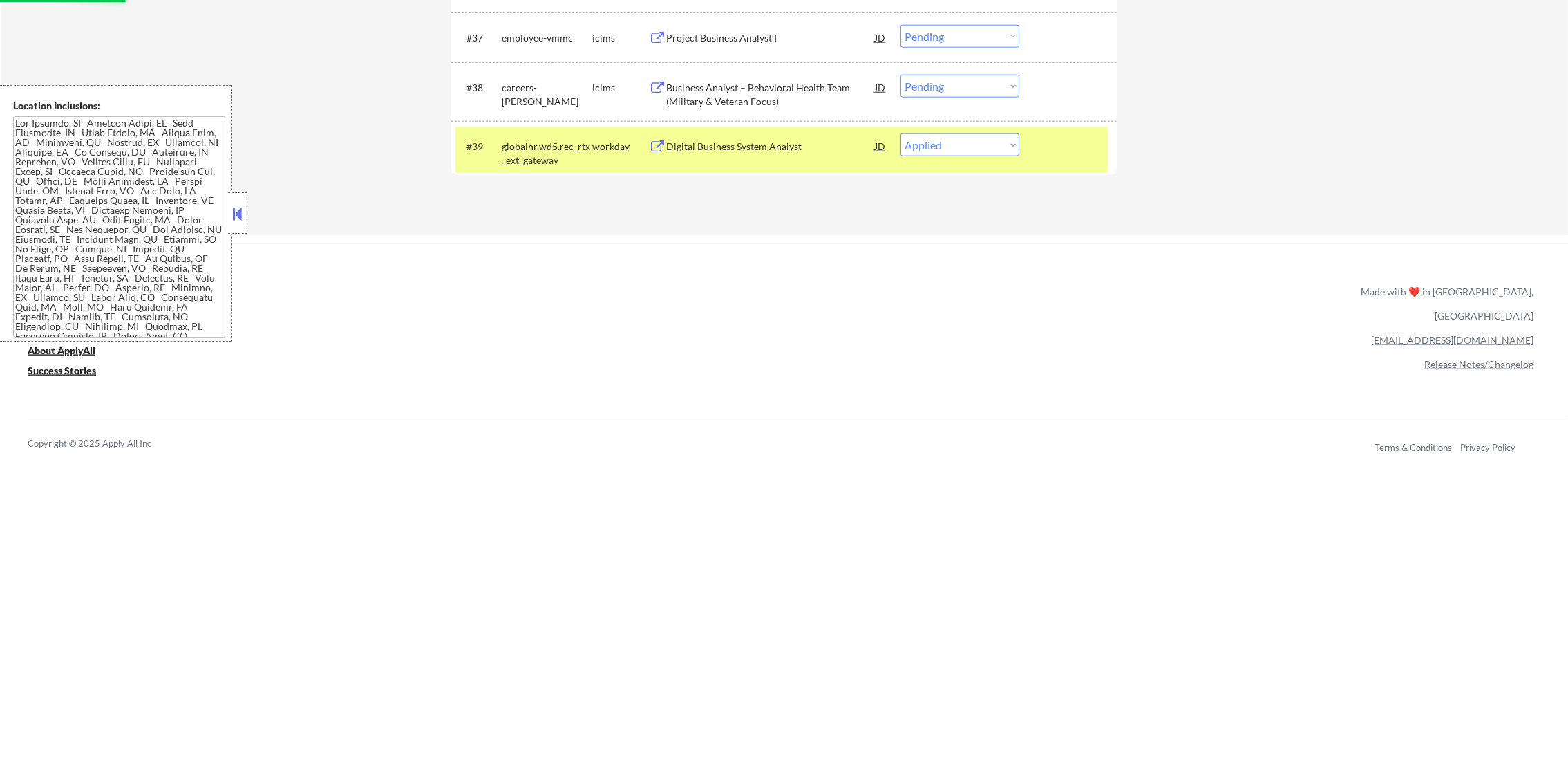
scroll to position [2378, 0]
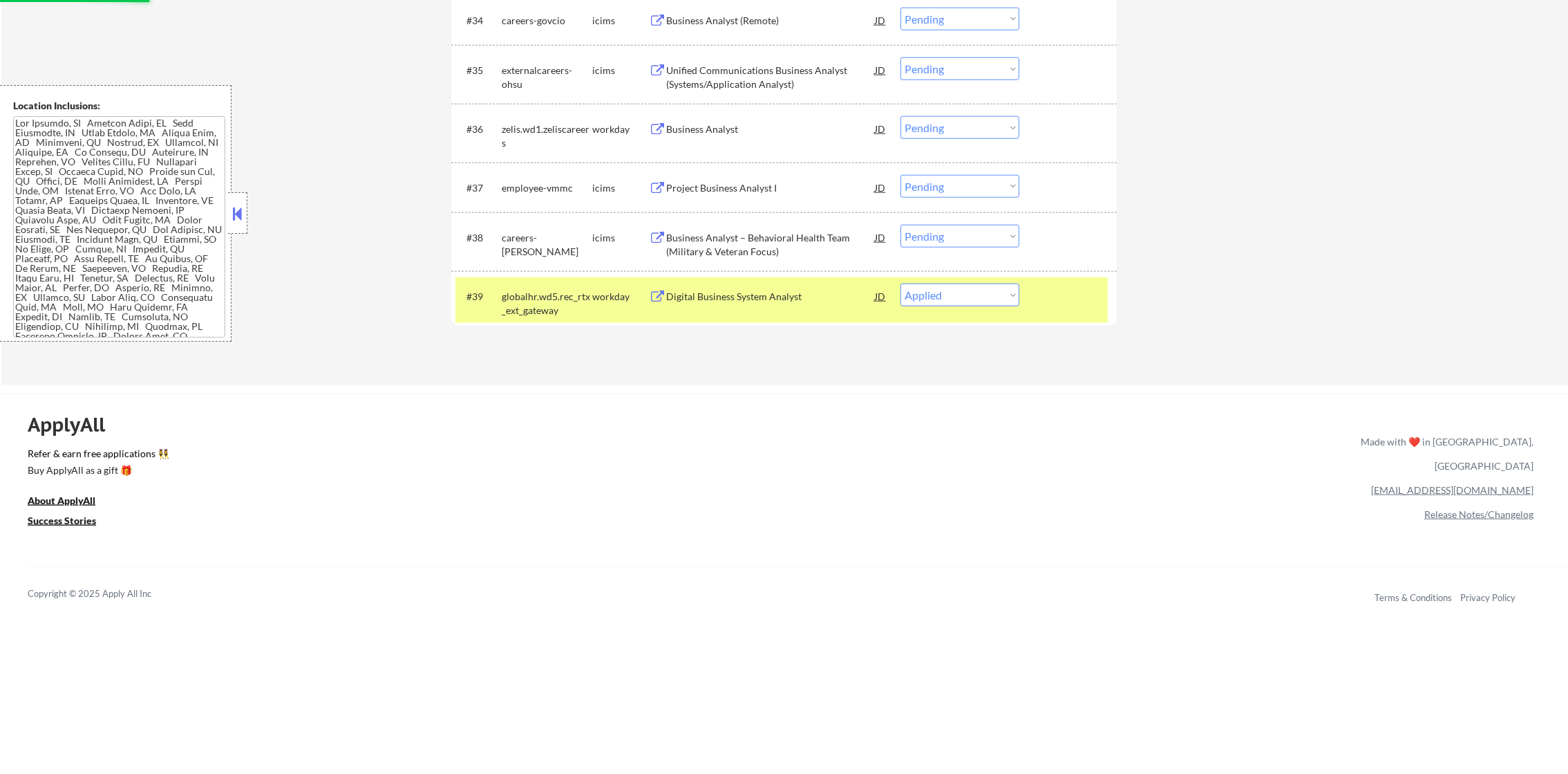
click at [504, 304] on div "globalhr.wd5.rec_rtx_ext_gateway" at bounding box center [546, 303] width 90 height 27
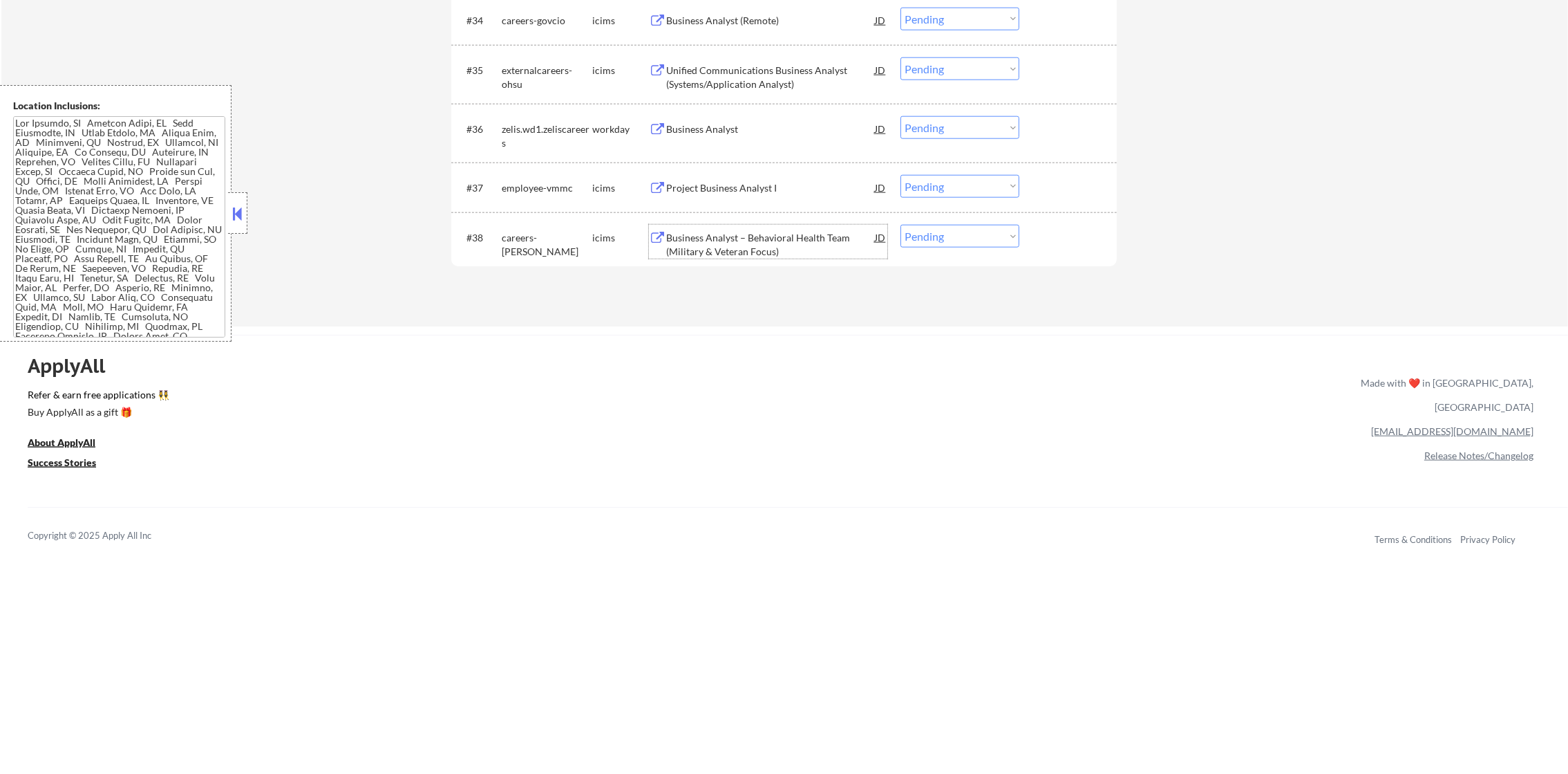
click at [776, 237] on div "Business Analyst – Behavioral Health Team (Military & Veteran Focus)" at bounding box center [771, 245] width 209 height 27
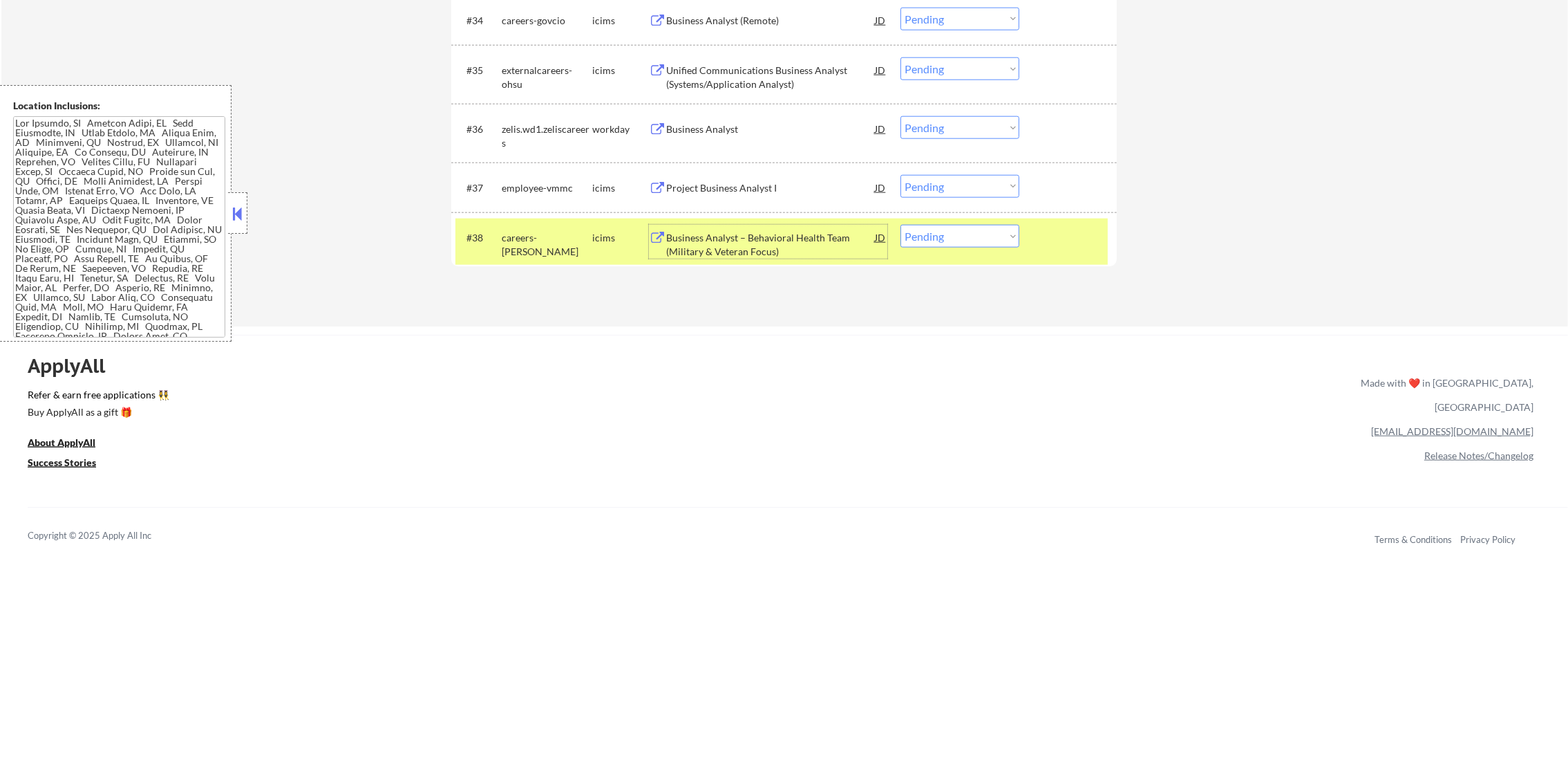
click at [916, 247] on select "Choose an option... Pending Applied Excluded (Questions) Excluded (Expired) Exc…" at bounding box center [959, 237] width 119 height 23
select select ""excluded__expired_""
click at [900, 225] on select "Choose an option... Pending Applied Excluded (Questions) Excluded (Expired) Exc…" at bounding box center [959, 237] width 119 height 23
click at [536, 254] on div "#38 careers-peraton icims Business Analyst – Behavioral Health Team (Military &…" at bounding box center [781, 241] width 652 height 46
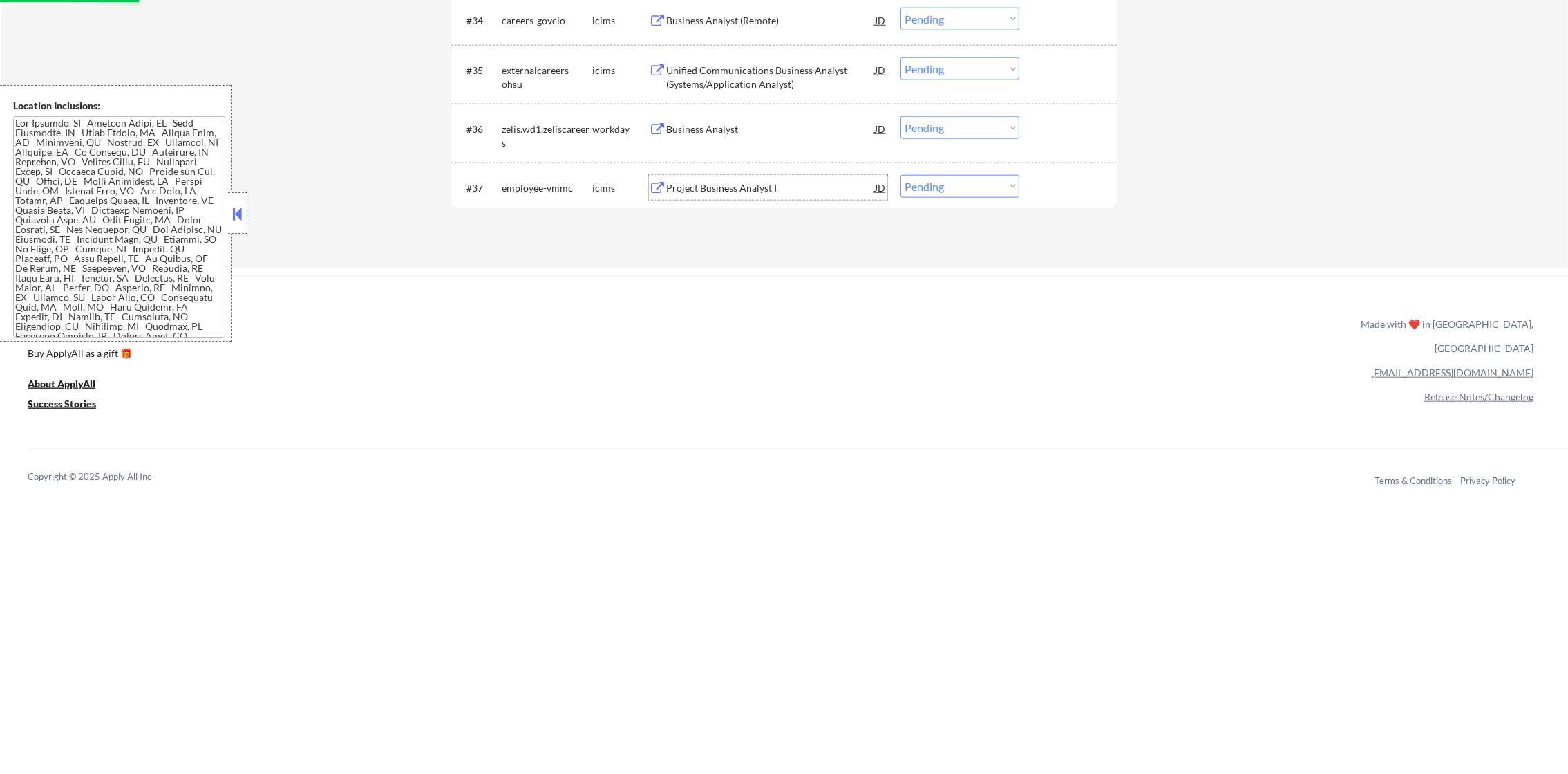
click at [823, 186] on div "Project Business Analyst I" at bounding box center [771, 187] width 209 height 13
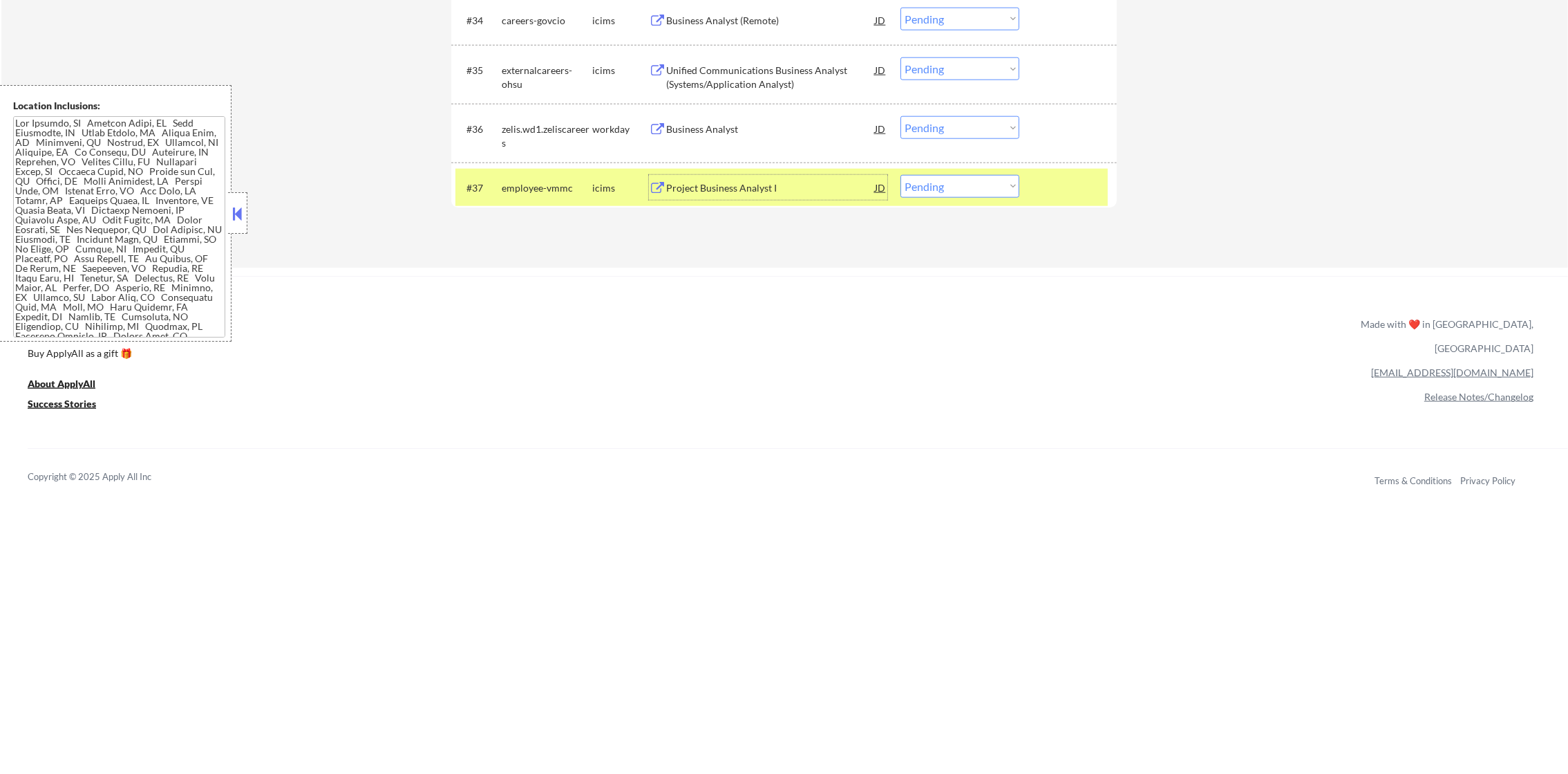
click at [911, 186] on select "Choose an option... Pending Applied Excluded (Questions) Excluded (Expired) Exc…" at bounding box center [959, 187] width 119 height 23
select select ""excluded__expired_""
click at [900, 175] on select "Choose an option... Pending Applied Excluded (Questions) Excluded (Expired) Exc…" at bounding box center [959, 187] width 119 height 23
click at [571, 189] on div "employee-vmmc" at bounding box center [546, 187] width 90 height 13
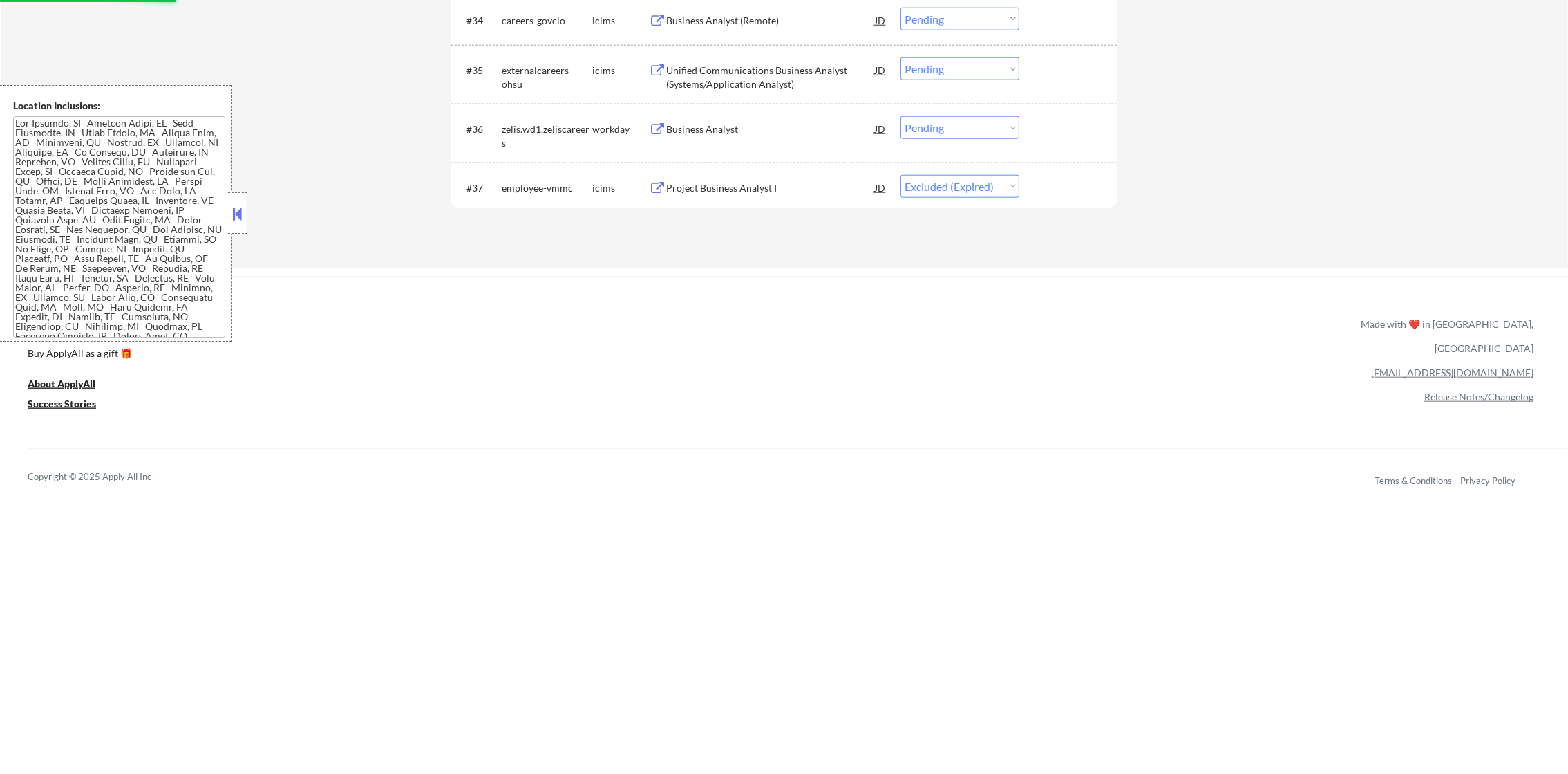
click at [792, 192] on div "Project Business Analyst I" at bounding box center [771, 187] width 209 height 13
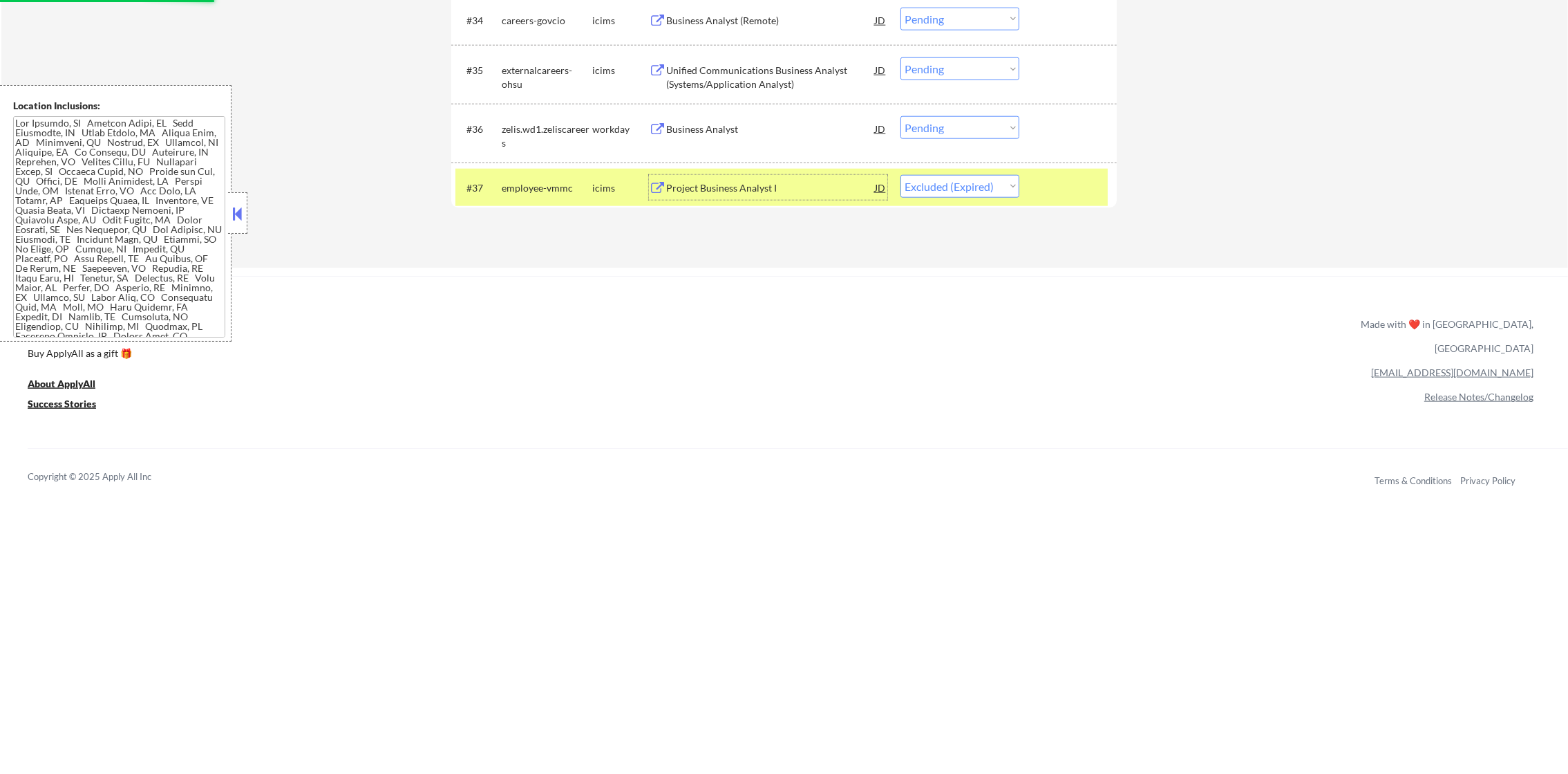
click at [579, 187] on div "employee-vmmc" at bounding box center [546, 187] width 90 height 13
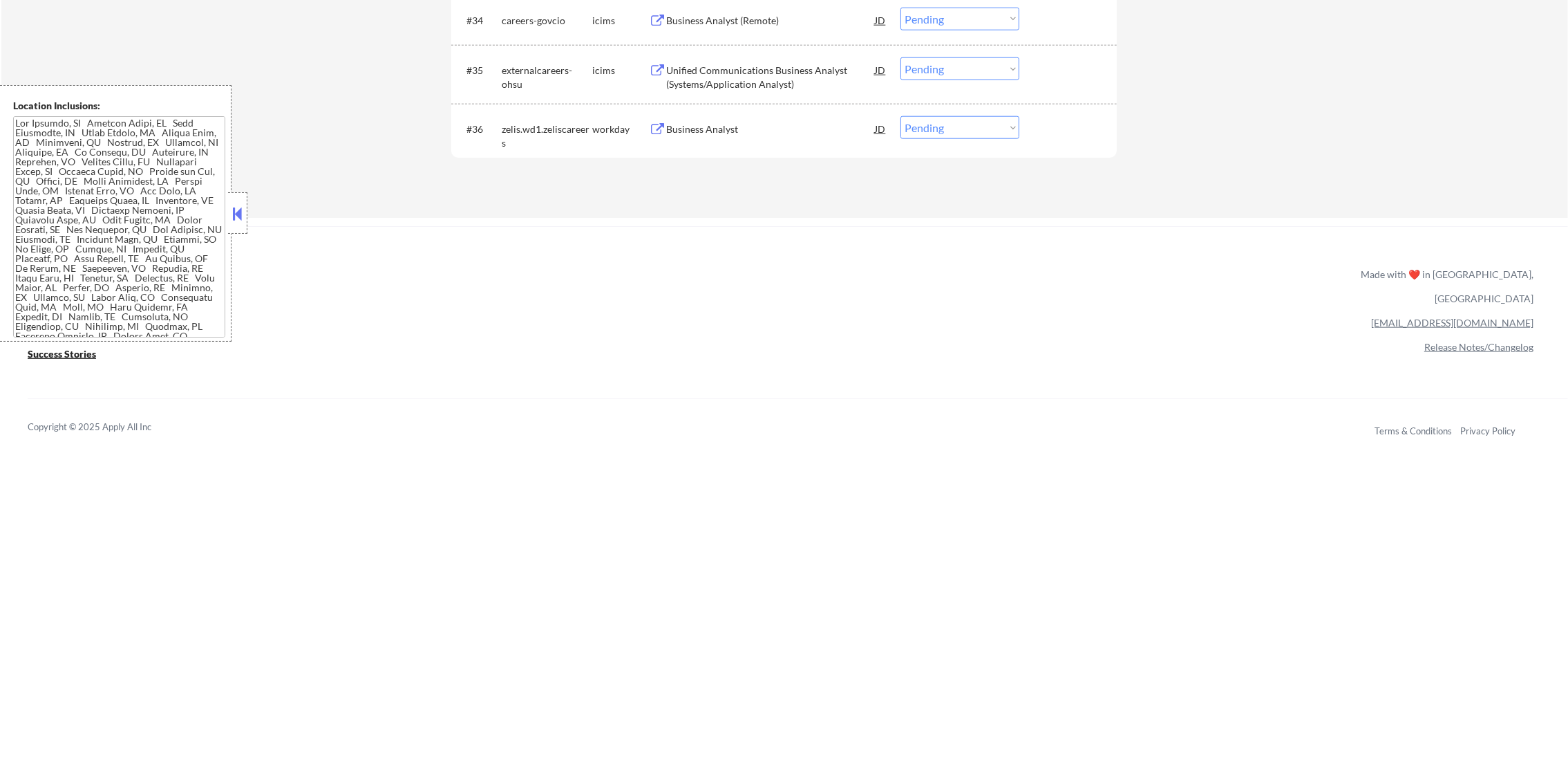
click at [1045, 395] on div "ApplyAll Refer & earn free applications 👯‍♀️ Buy ApplyAll as a gift 🎁 About App…" at bounding box center [784, 345] width 1568 height 219
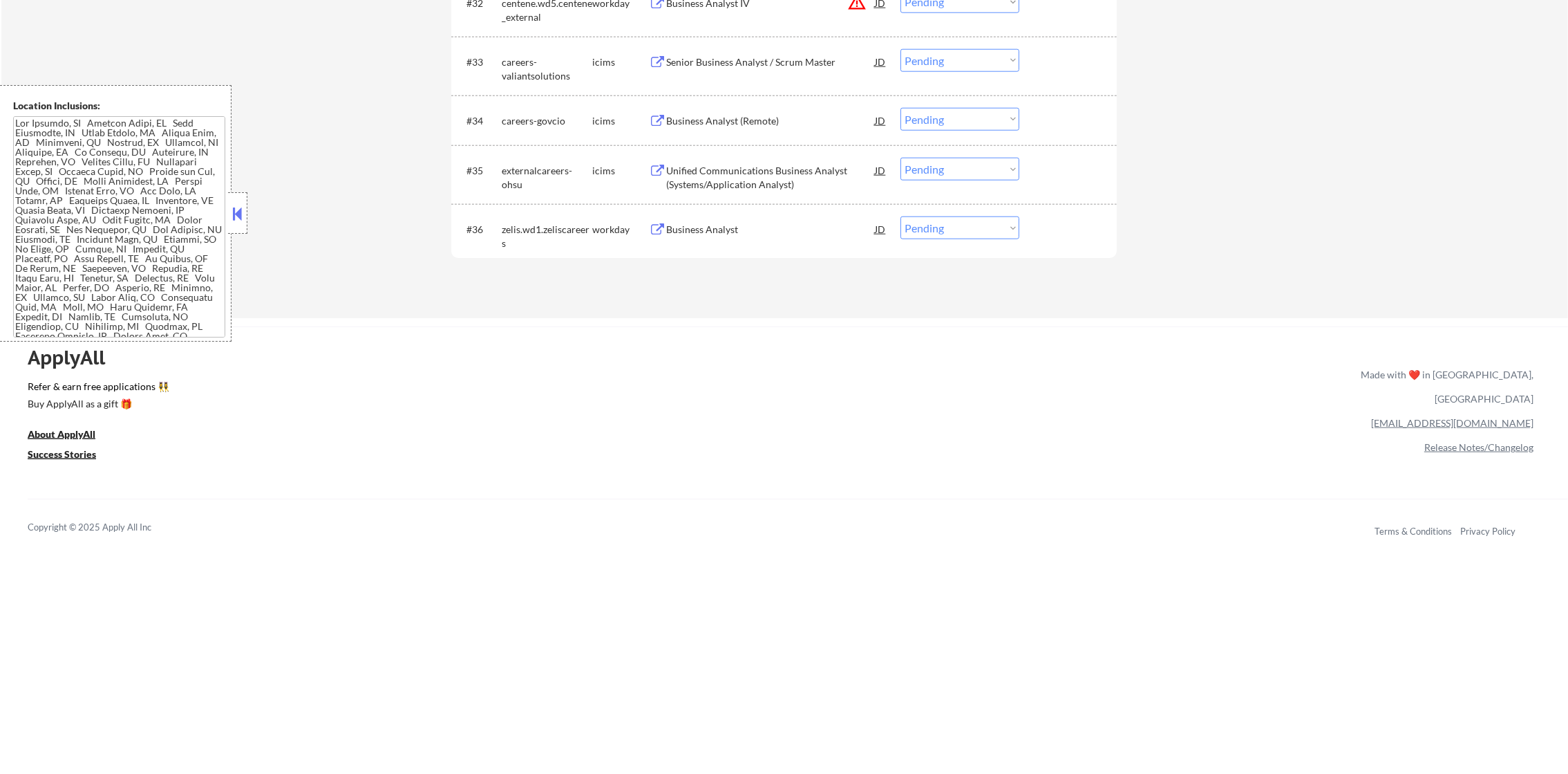
scroll to position [2275, 0]
click at [739, 216] on div "#36 zelis.wd1.zeliscareers workday Business Analyst JD Choose an option... Pend…" at bounding box center [781, 236] width 652 height 46
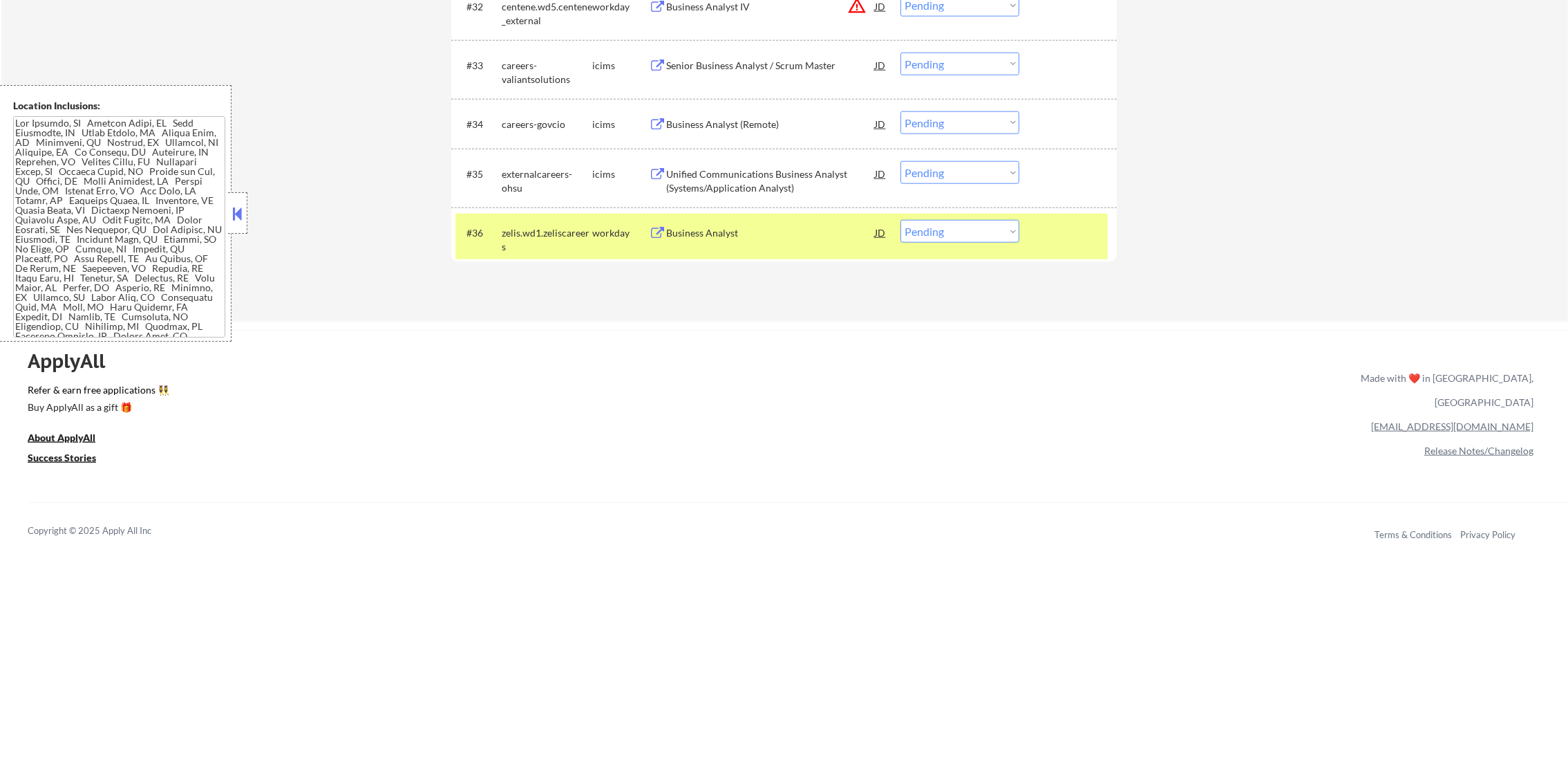
click at [703, 231] on div "Business Analyst" at bounding box center [771, 232] width 209 height 13
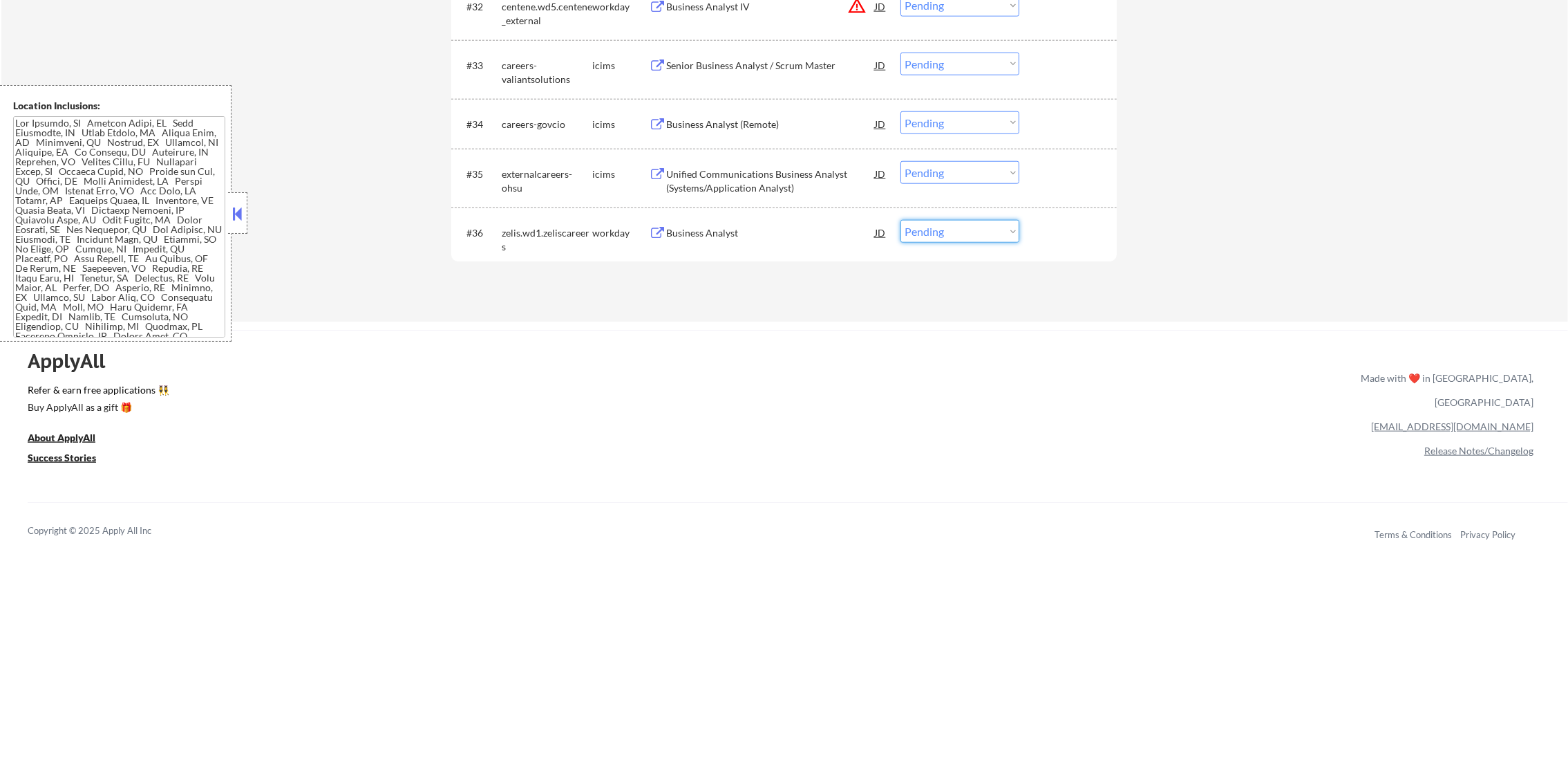
drag, startPoint x: 931, startPoint y: 224, endPoint x: 931, endPoint y: 233, distance: 9.0
click at [931, 229] on select "Choose an option... Pending Applied Excluded (Questions) Excluded (Expired) Exc…" at bounding box center [959, 231] width 119 height 23
select select ""applied""
click at [900, 220] on select "Choose an option... Pending Applied Excluded (Questions) Excluded (Expired) Exc…" at bounding box center [959, 231] width 119 height 23
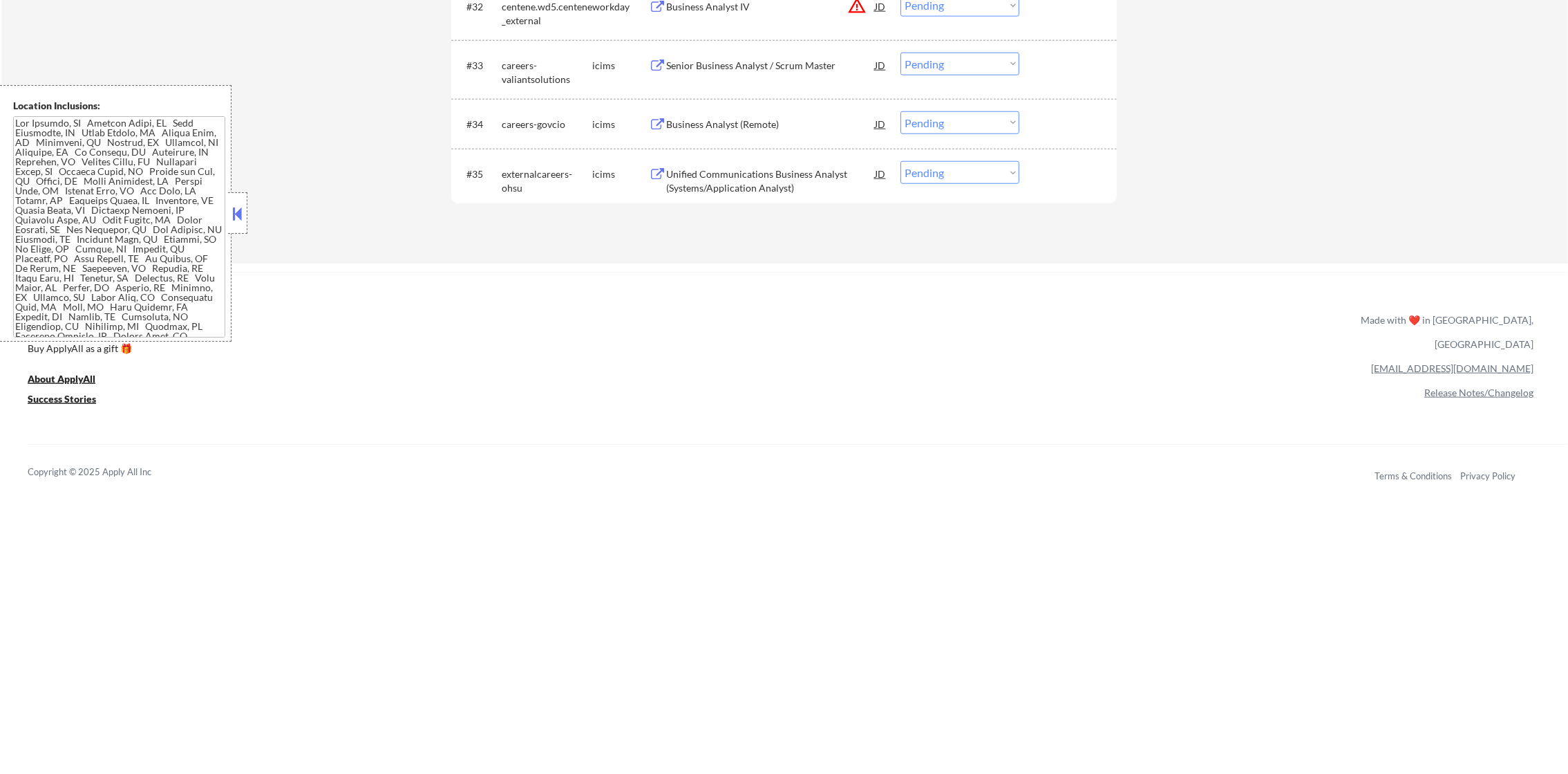
click at [762, 177] on div "Unified Communications Business Analyst (Systems/Application Analyst)" at bounding box center [771, 180] width 209 height 27
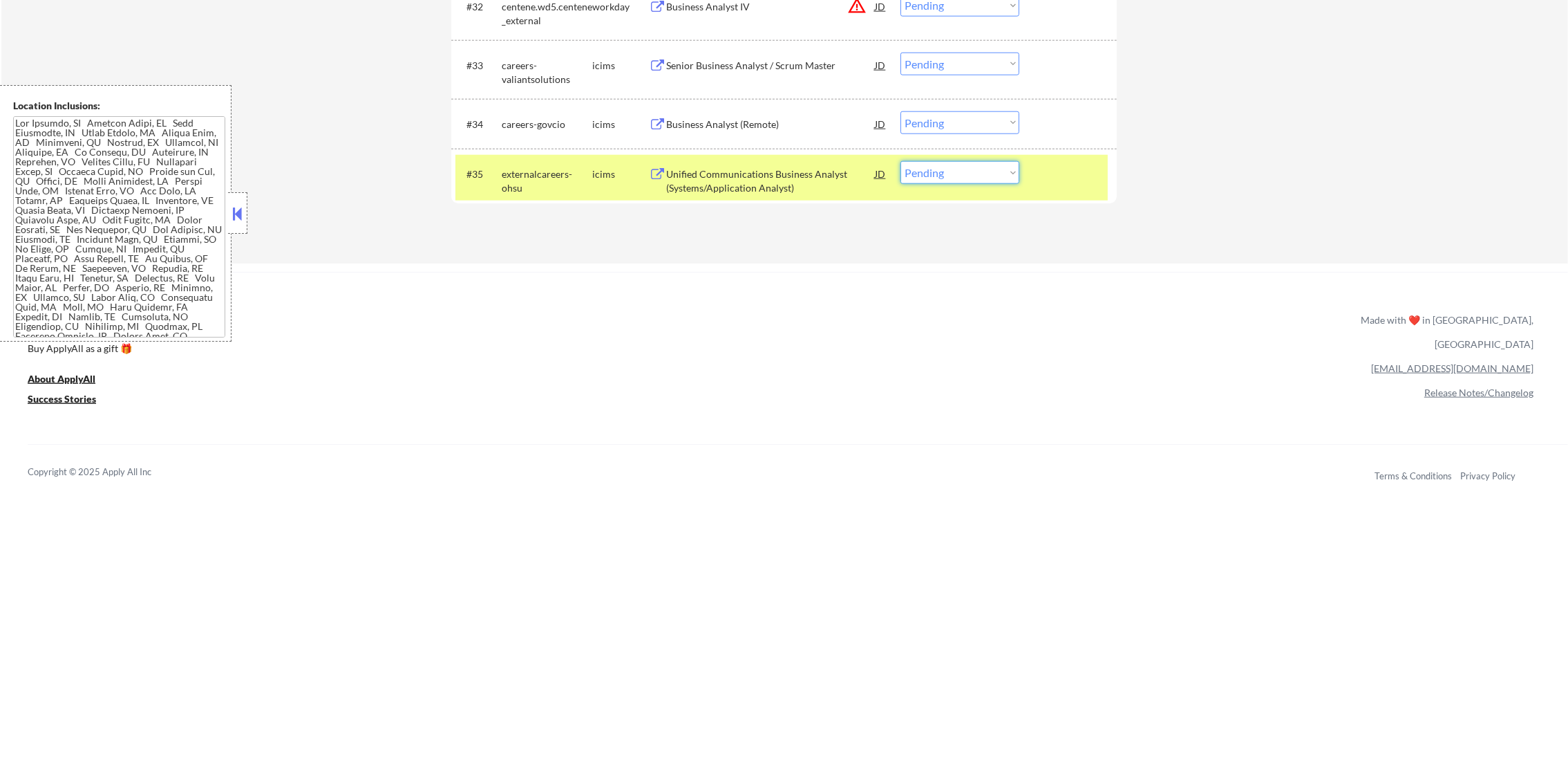
drag, startPoint x: 917, startPoint y: 175, endPoint x: 921, endPoint y: 184, distance: 9.8
click at [917, 175] on select "Choose an option... Pending Applied Excluded (Questions) Excluded (Expired) Exc…" at bounding box center [959, 172] width 119 height 23
select select ""excluded__expired_""
click at [900, 161] on select "Choose an option... Pending Applied Excluded (Questions) Excluded (Expired) Exc…" at bounding box center [959, 172] width 119 height 23
click at [558, 178] on div "externalcareers-ohsu" at bounding box center [546, 180] width 90 height 27
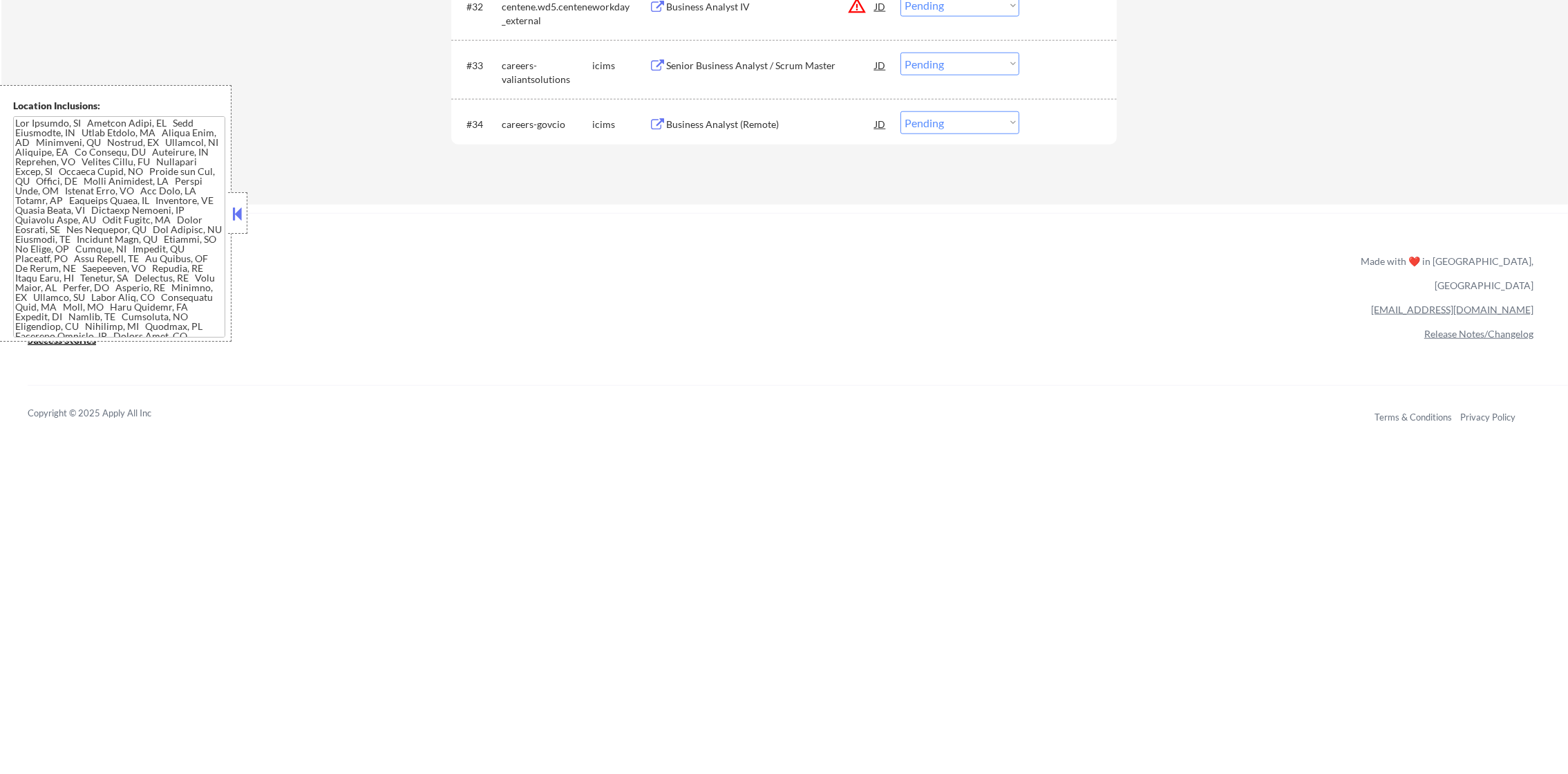
click at [817, 131] on div "Business Analyst (Remote)" at bounding box center [771, 124] width 209 height 25
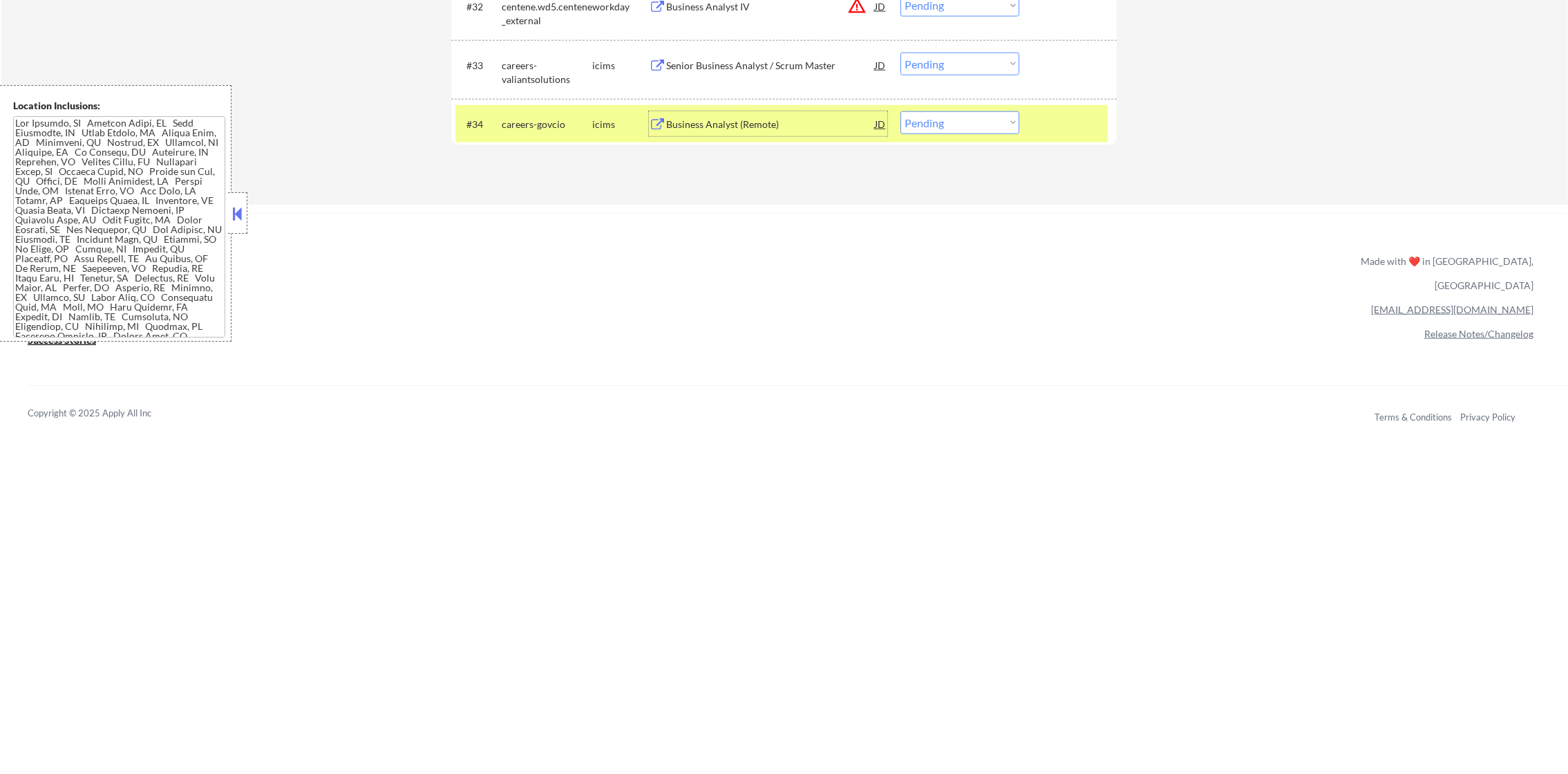
click at [942, 126] on select "Choose an option... Pending Applied Excluded (Questions) Excluded (Expired) Exc…" at bounding box center [959, 123] width 119 height 23
select select ""excluded__salary_""
click at [900, 112] on select "Choose an option... Pending Applied Excluded (Questions) Excluded (Expired) Exc…" at bounding box center [959, 123] width 119 height 23
click at [549, 118] on div "careers-govcio" at bounding box center [546, 124] width 90 height 13
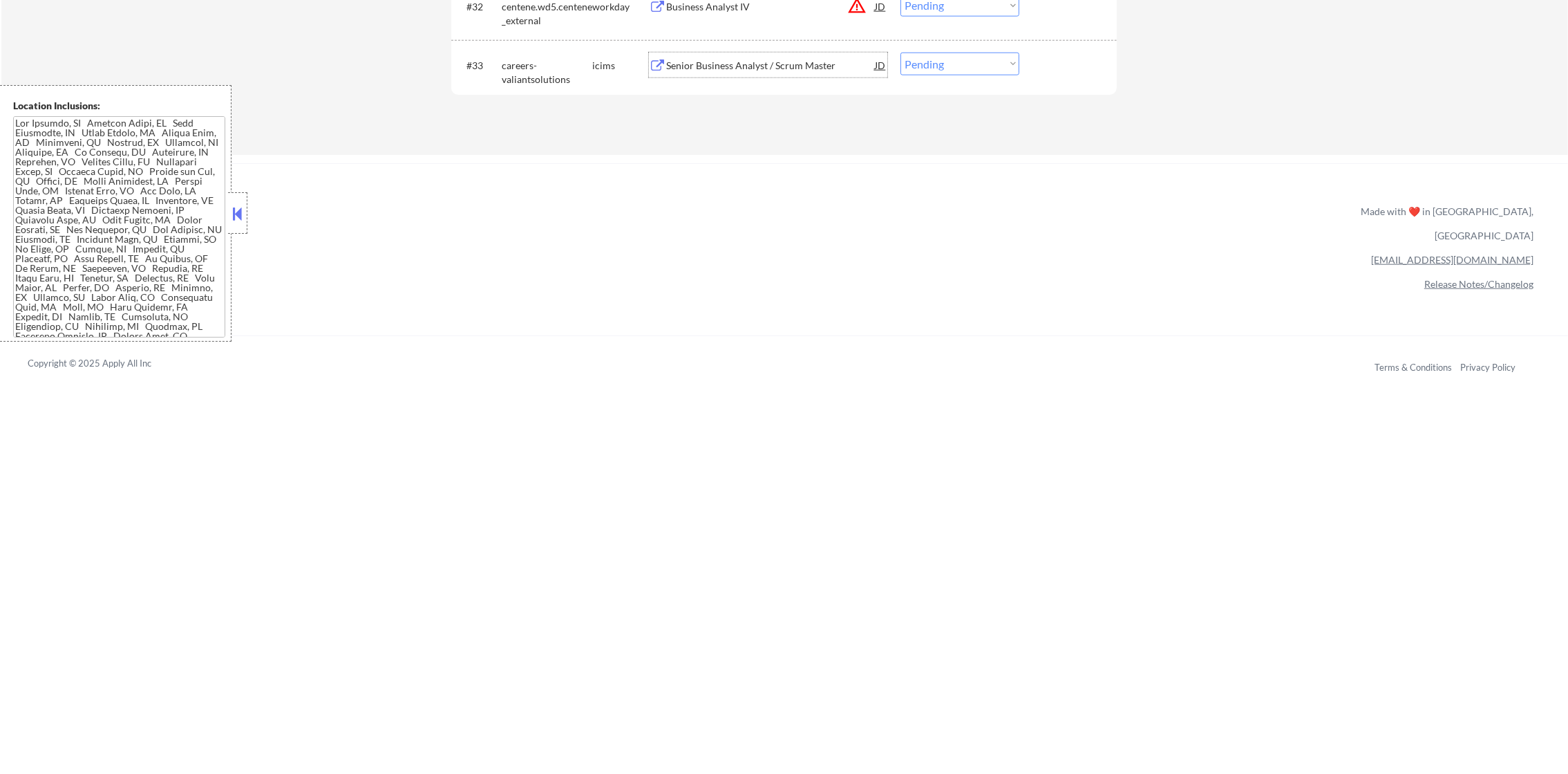
click at [767, 62] on div "Senior Business Analyst / Scrum Master" at bounding box center [771, 65] width 209 height 13
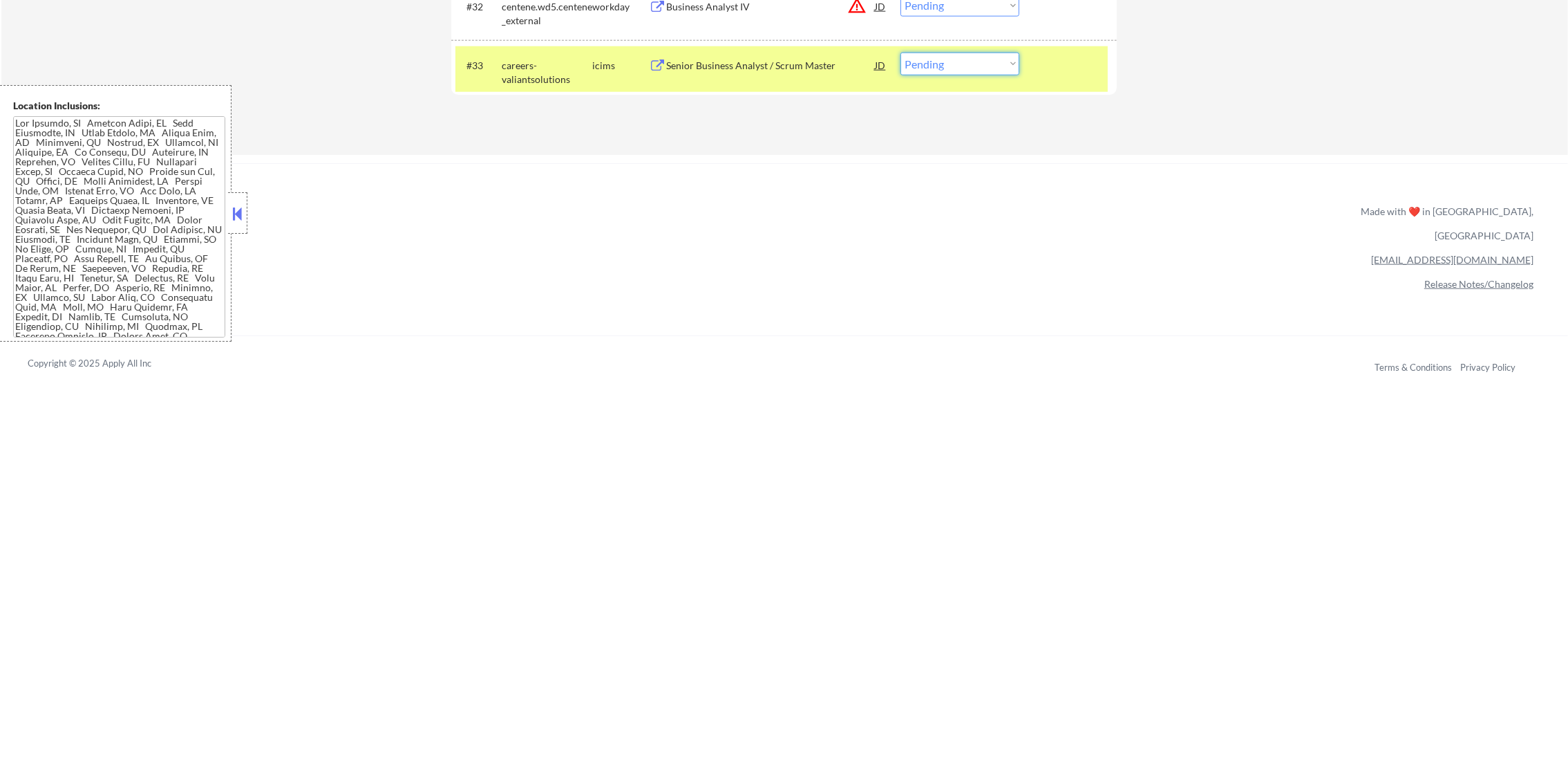
click at [905, 71] on select "Choose an option... Pending Applied Excluded (Questions) Excluded (Expired) Exc…" at bounding box center [959, 64] width 119 height 23
select select ""excluded""
click at [900, 53] on select "Choose an option... Pending Applied Excluded (Questions) Excluded (Expired) Exc…" at bounding box center [959, 64] width 119 height 23
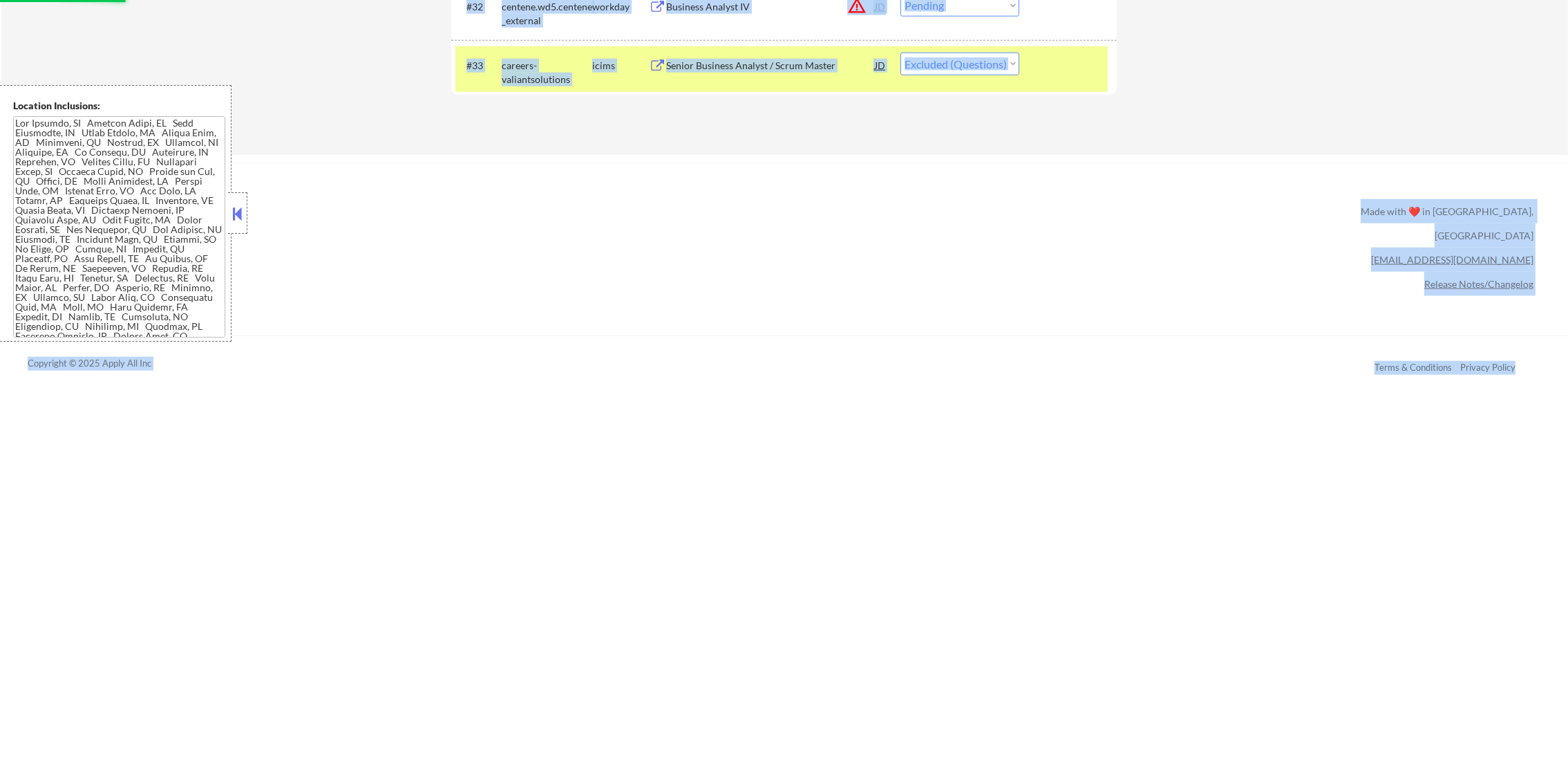
drag, startPoint x: 947, startPoint y: 132, endPoint x: 948, endPoint y: 171, distance: 39.0
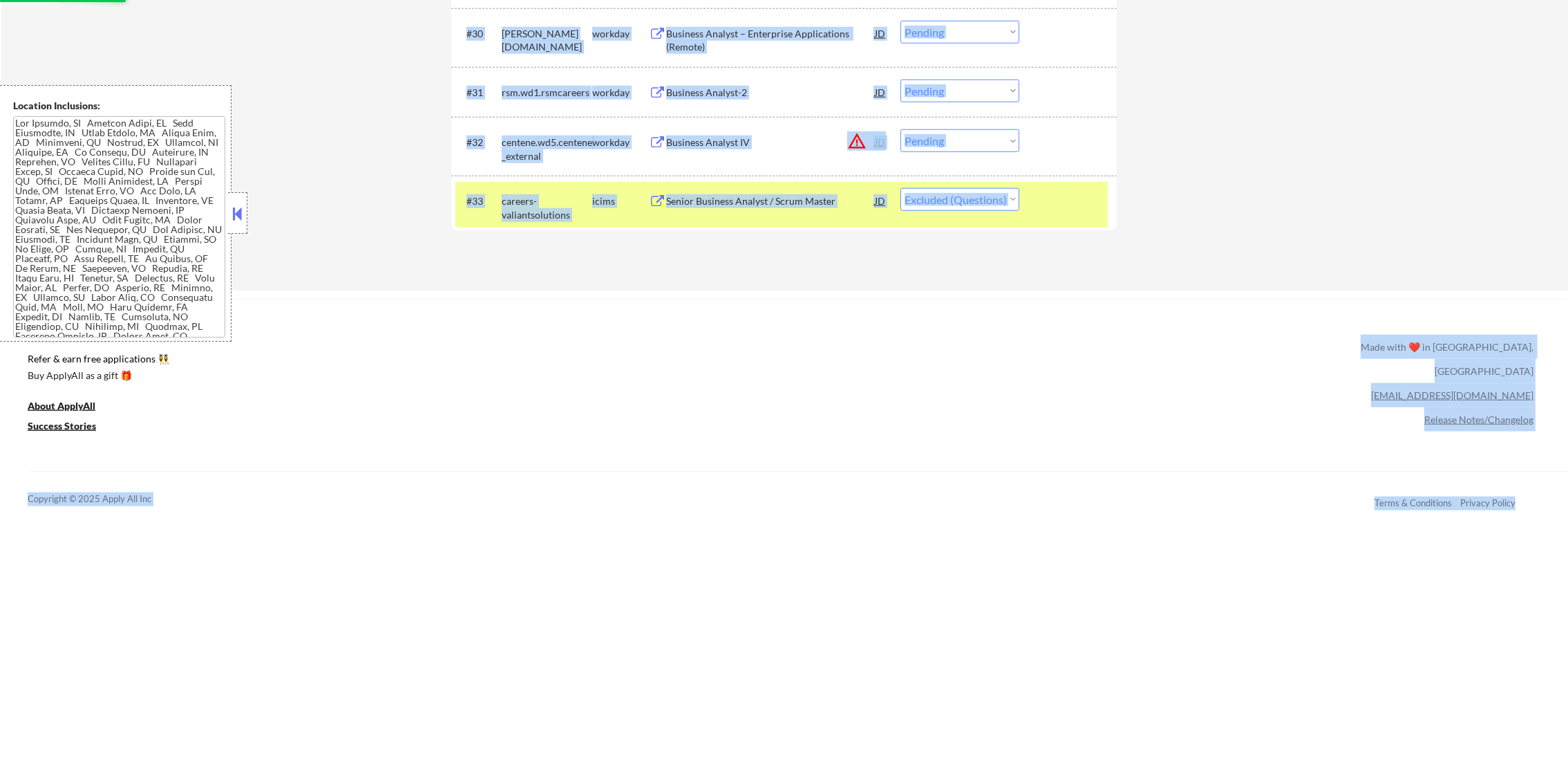
scroll to position [2135, 0]
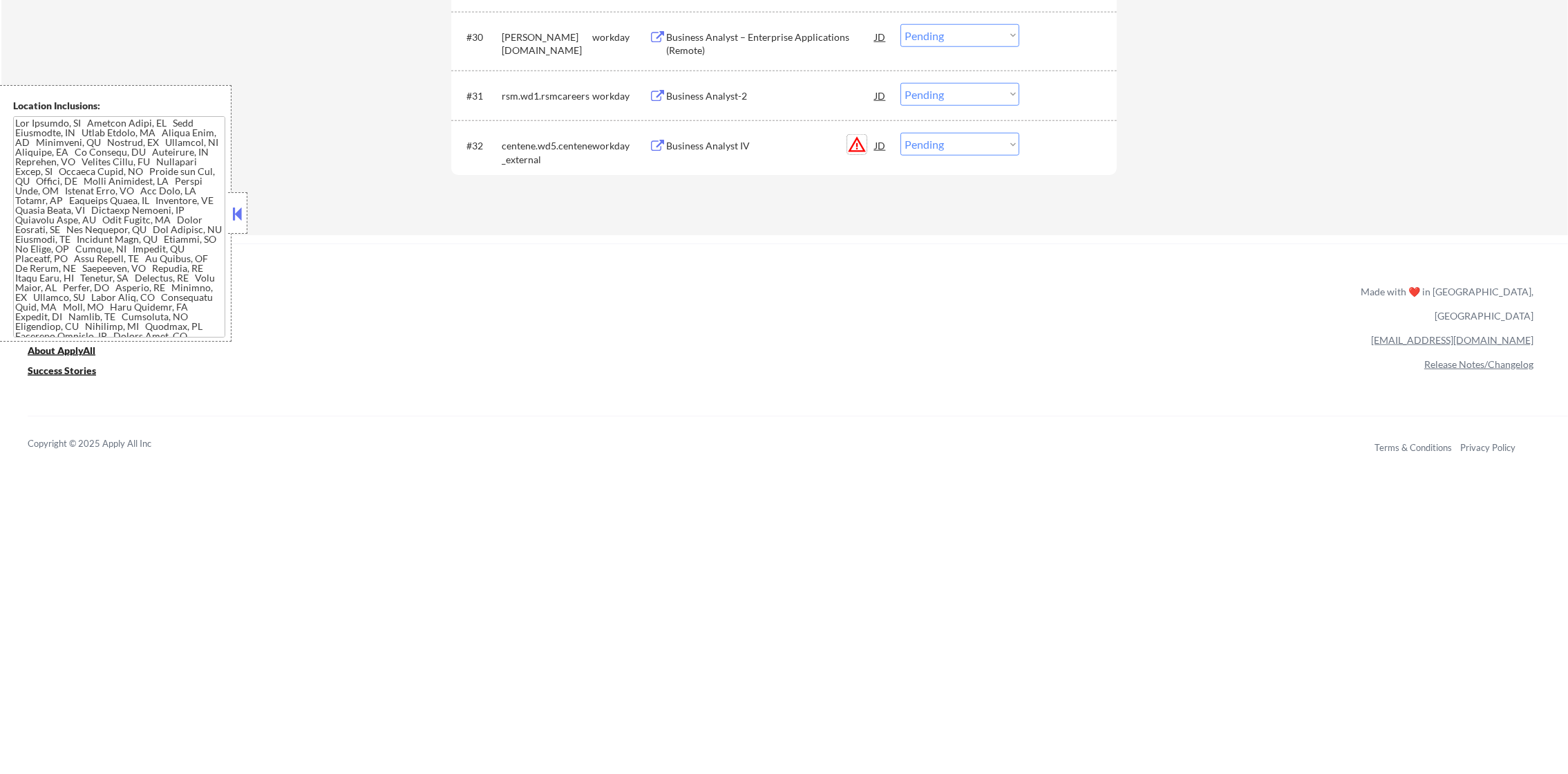
click at [856, 146] on button "warning_amber" at bounding box center [857, 145] width 20 height 20
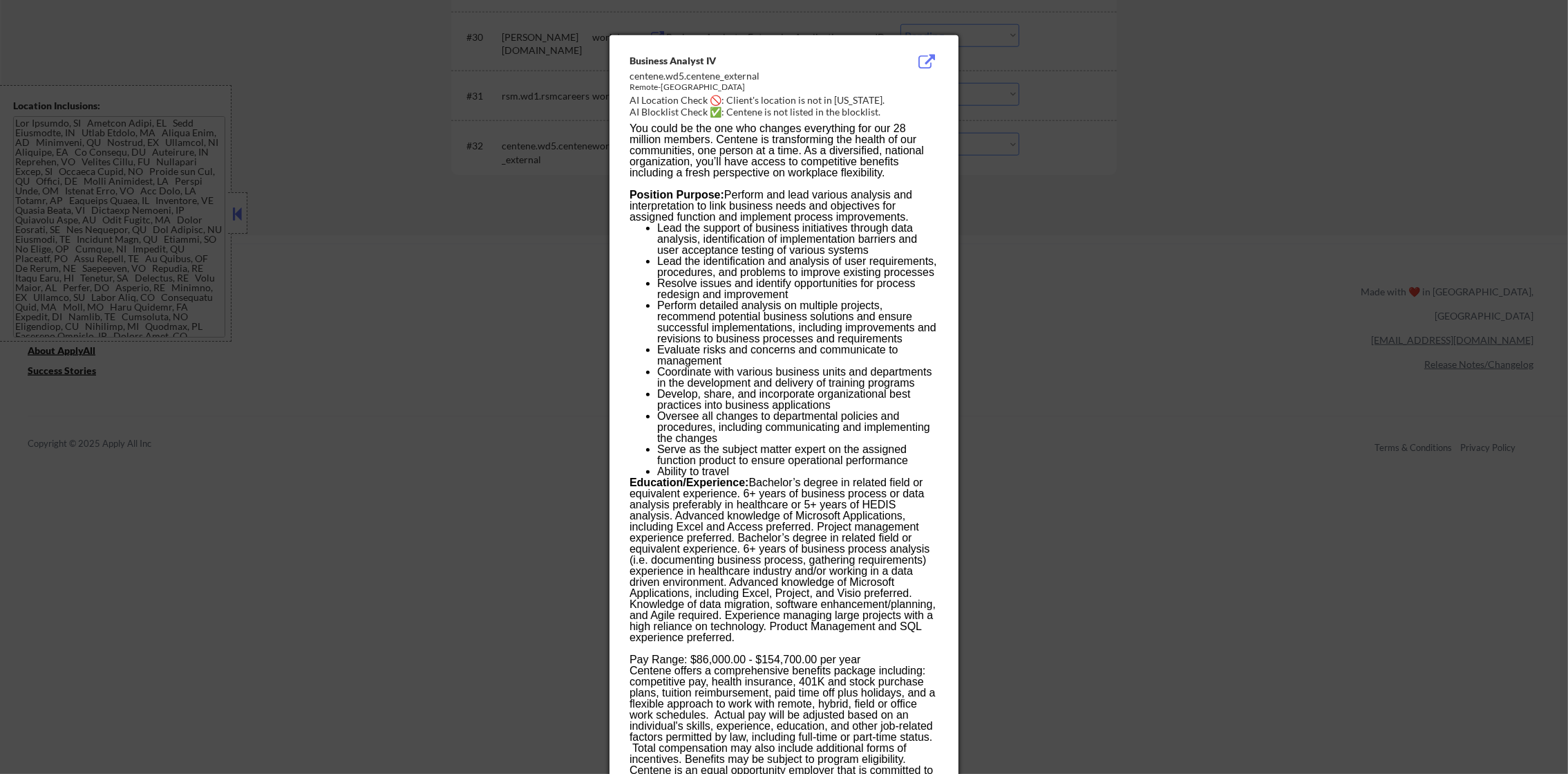
click at [994, 196] on div at bounding box center [784, 387] width 1568 height 774
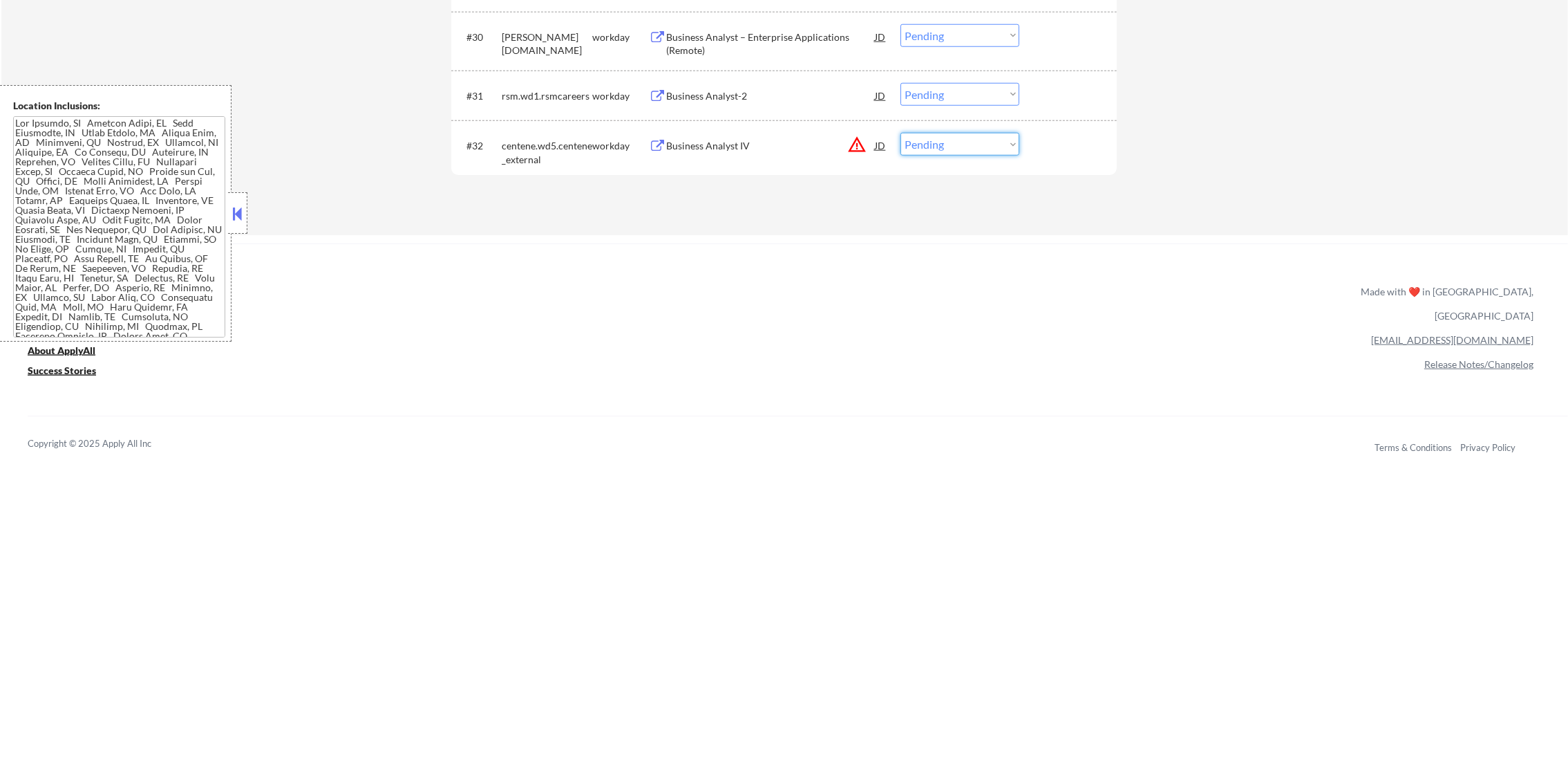
drag, startPoint x: 967, startPoint y: 139, endPoint x: 963, endPoint y: 150, distance: 11.7
click at [967, 138] on select "Choose an option... Pending Applied Excluded (Questions) Excluded (Expired) Exc…" at bounding box center [959, 145] width 119 height 23
select select ""excluded__location_""
click at [900, 133] on select "Choose an option... Pending Applied Excluded (Questions) Excluded (Expired) Exc…" at bounding box center [959, 145] width 119 height 23
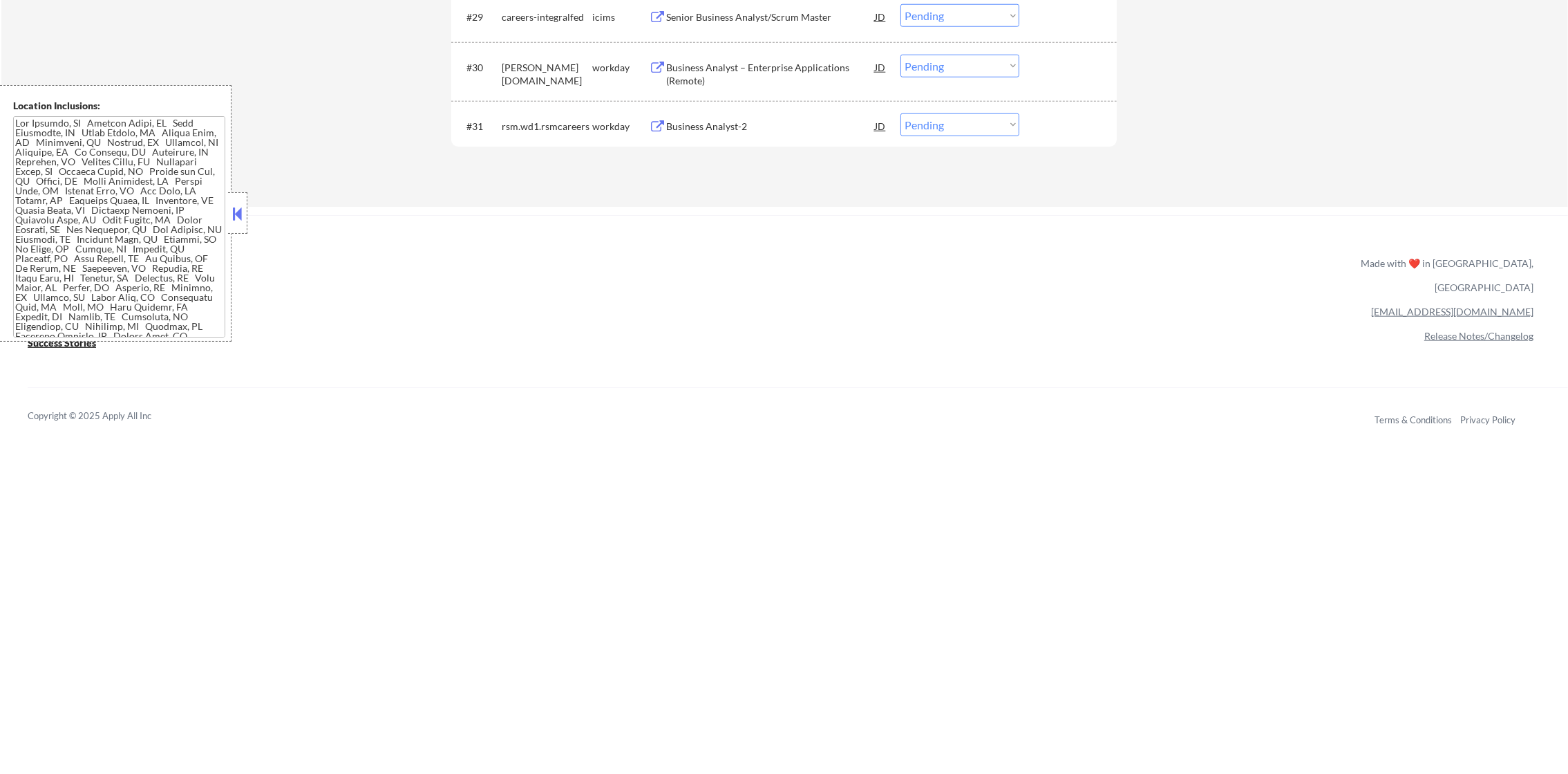
scroll to position [2067, 0]
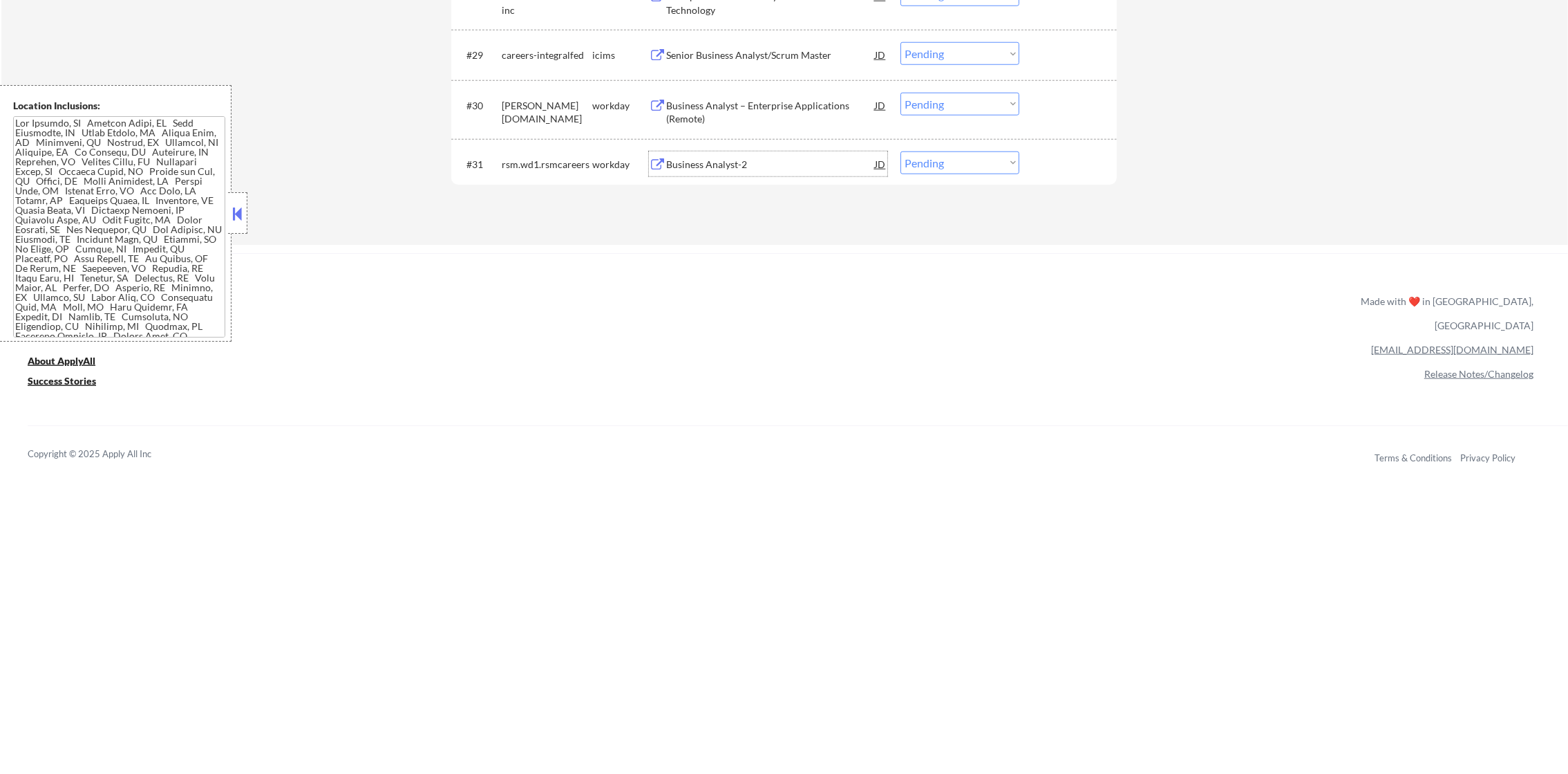
click at [750, 162] on div "Business Analyst-2" at bounding box center [771, 164] width 209 height 13
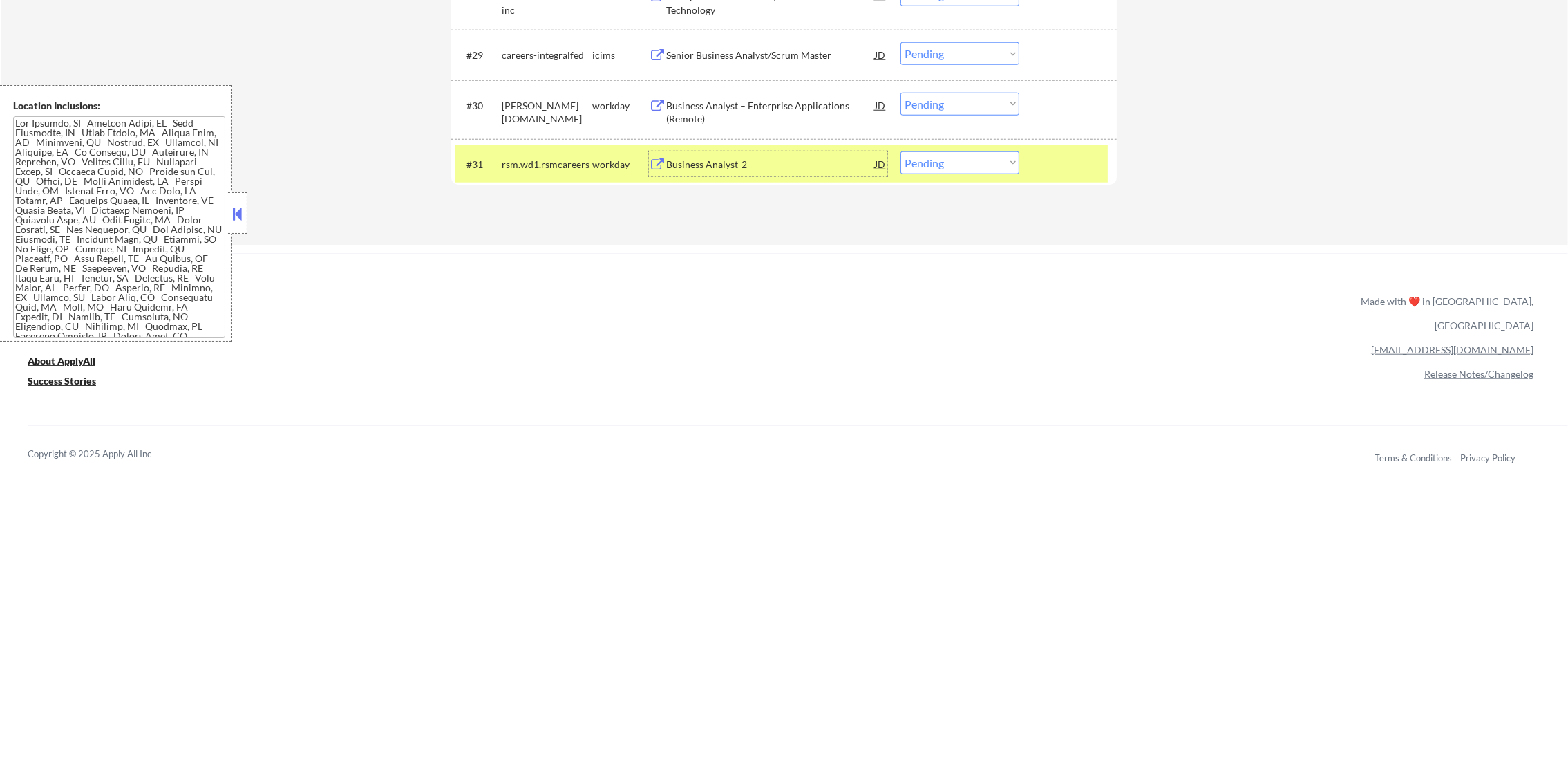
click at [939, 153] on select "Choose an option... Pending Applied Excluded (Questions) Excluded (Expired) Exc…" at bounding box center [959, 163] width 119 height 23
select select ""excluded__expired_""
click at [900, 152] on select "Choose an option... Pending Applied Excluded (Questions) Excluded (Expired) Exc…" at bounding box center [959, 163] width 119 height 23
click at [555, 183] on div "#31 rsm.wd1.rsmcareers workday Business Analyst-2 JD Choose an option... Pendin…" at bounding box center [784, 164] width 666 height 51
click at [540, 153] on div "rsm.wd1.rsmcareers" at bounding box center [546, 164] width 90 height 25
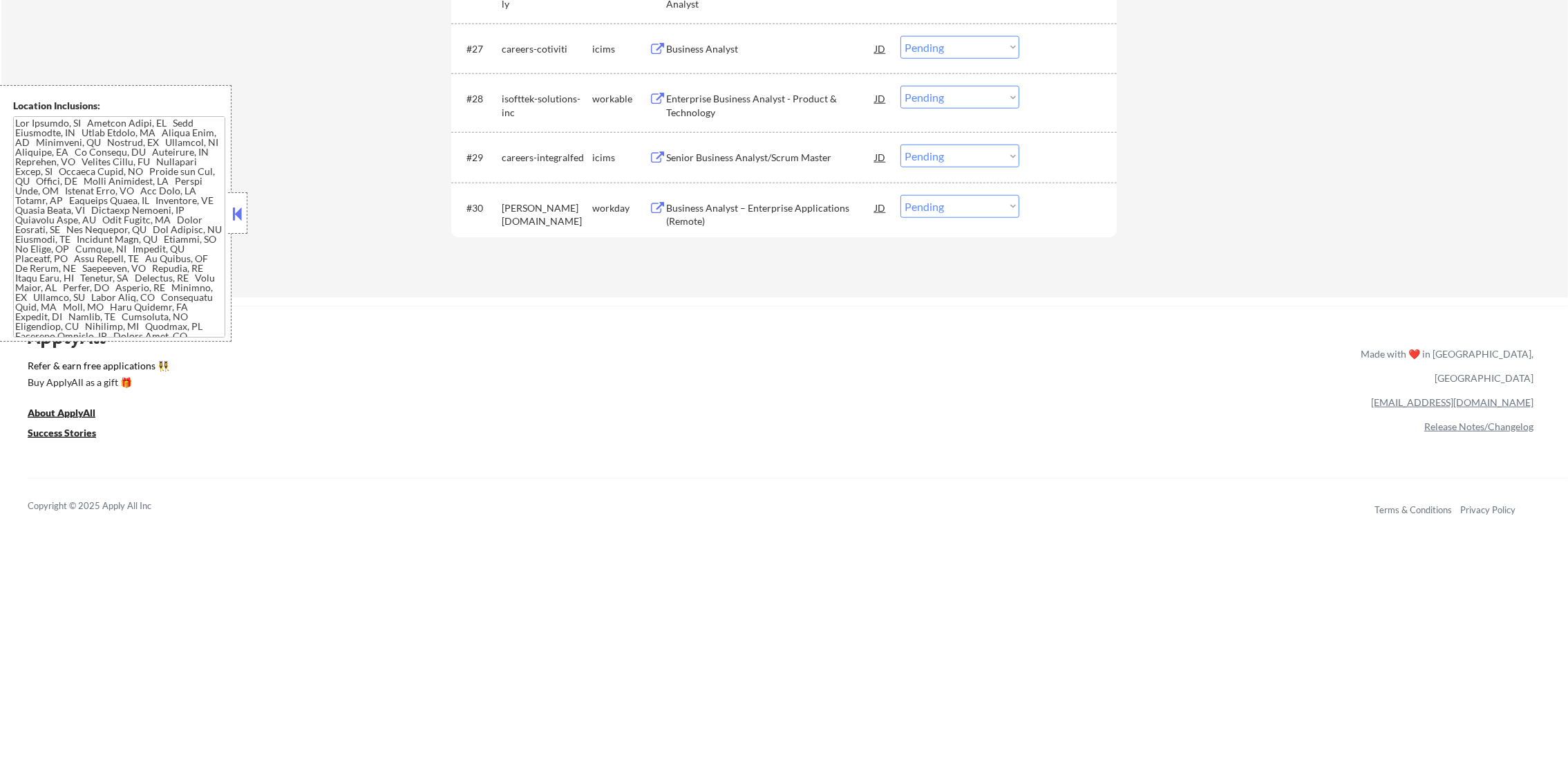
scroll to position [1963, 0]
click at [795, 210] on div "Business Analyst – Enterprise Applications (Remote)" at bounding box center [771, 216] width 209 height 27
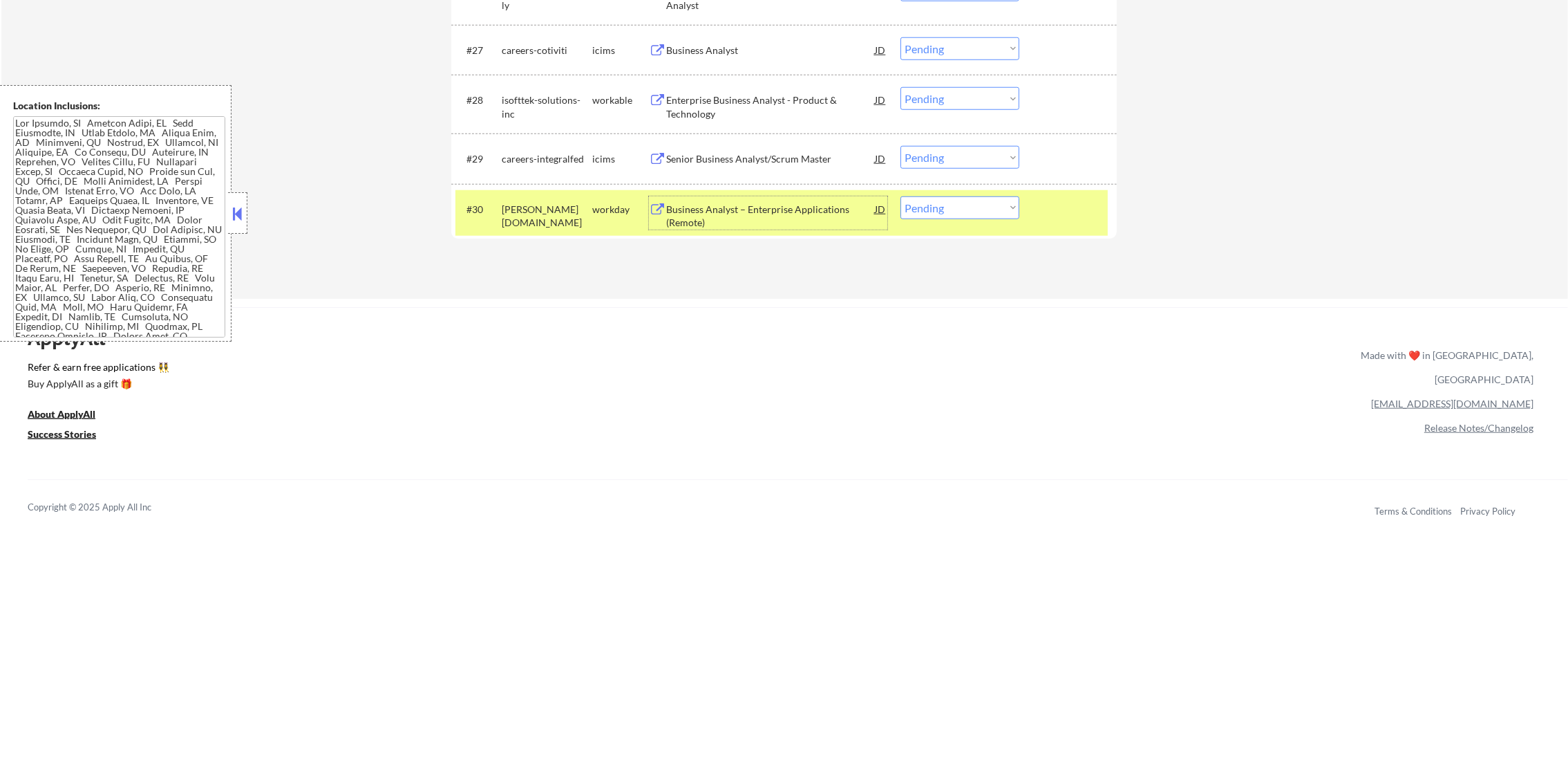
click at [959, 197] on select "Choose an option... Pending Applied Excluded (Questions) Excluded (Expired) Exc…" at bounding box center [959, 208] width 119 height 23
select select ""excluded__expired_""
click at [900, 196] on select "Choose an option... Pending Applied Excluded (Questions) Excluded (Expired) Exc…" at bounding box center [959, 208] width 119 height 23
click at [573, 207] on div "parsons.wd5.search" at bounding box center [546, 216] width 90 height 27
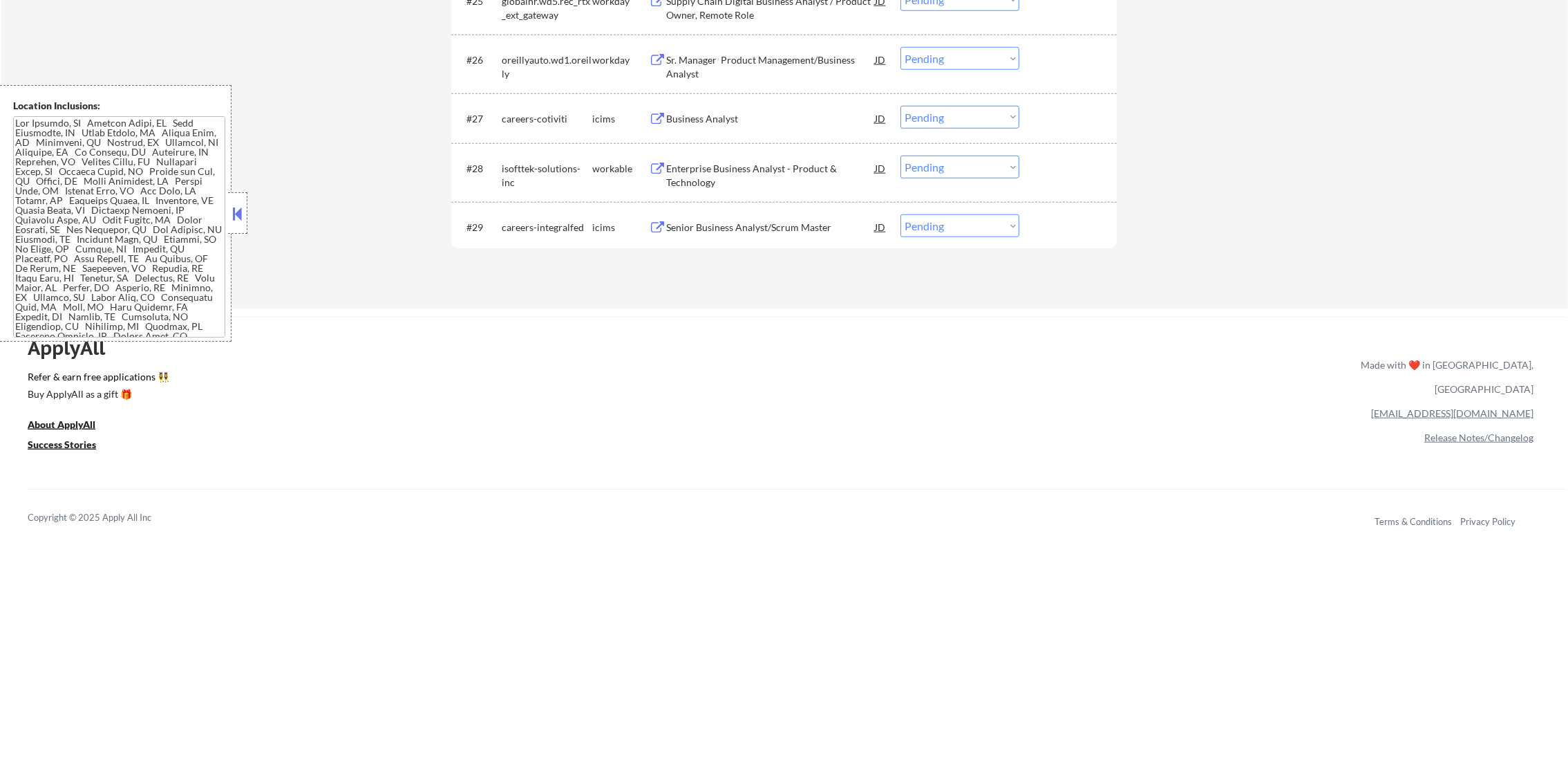
scroll to position [1893, 0]
click at [783, 171] on div "Enterprise Business Analyst - Product & Technology" at bounding box center [771, 177] width 209 height 27
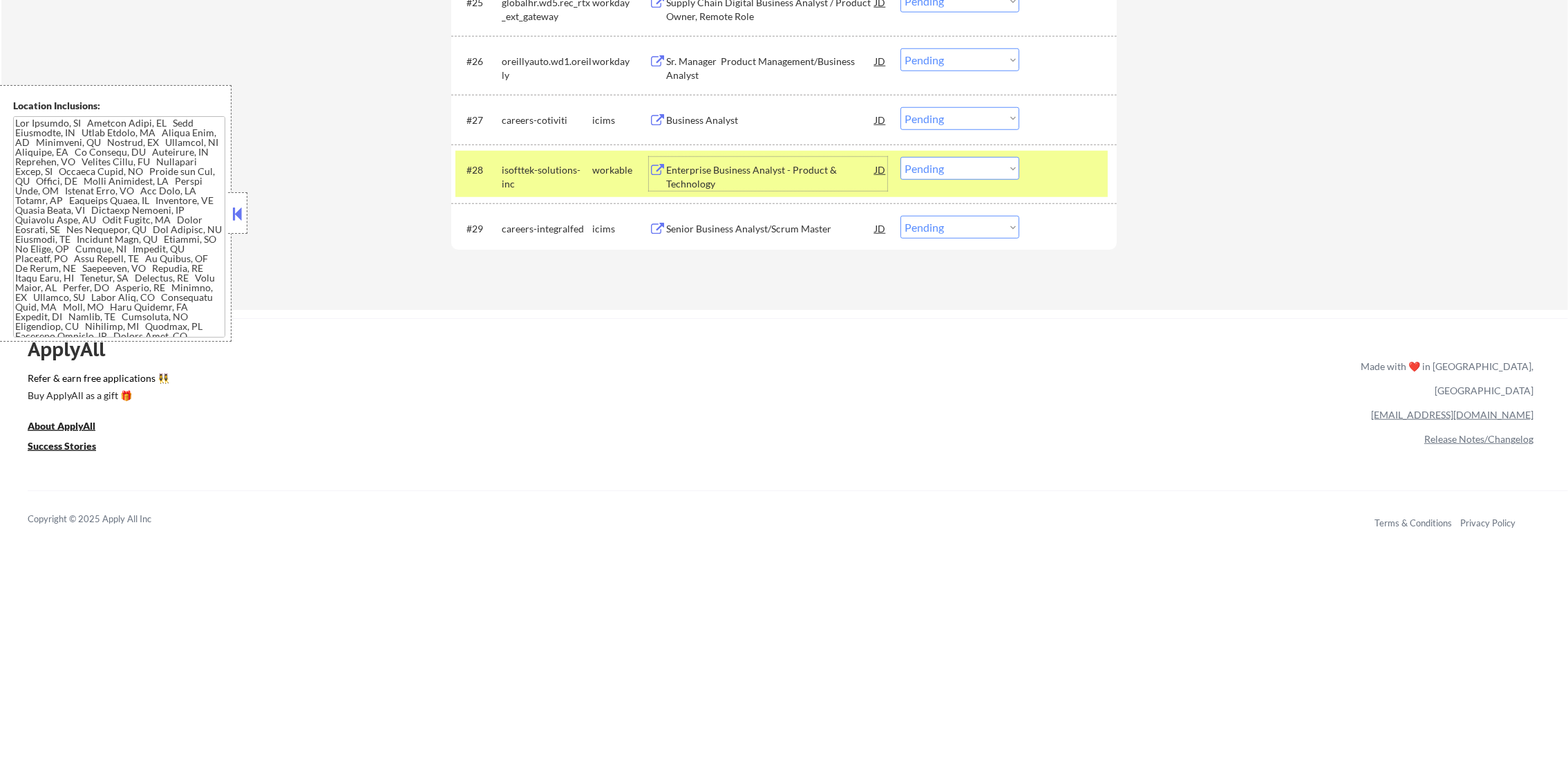
click at [939, 177] on select "Choose an option... Pending Applied Excluded (Questions) Excluded (Expired) Exc…" at bounding box center [959, 169] width 119 height 23
click at [900, 157] on select "Choose an option... Pending Applied Excluded (Questions) Excluded (Expired) Exc…" at bounding box center [959, 169] width 119 height 23
click at [505, 188] on div "#28 isofttek-solutions-inc workable Enterprise Business Analyst - Product & Tec…" at bounding box center [781, 173] width 652 height 46
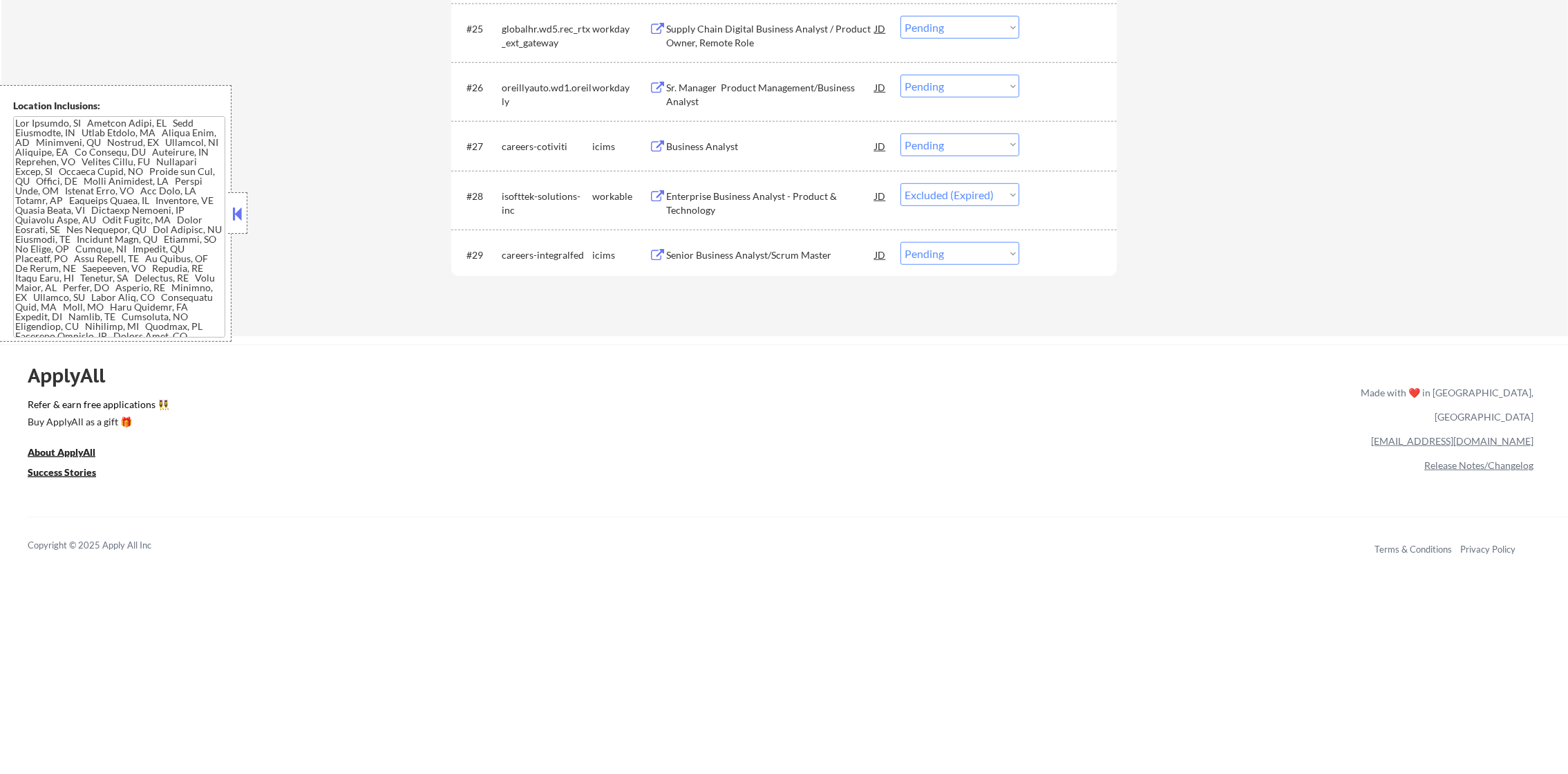
scroll to position [1860, 0]
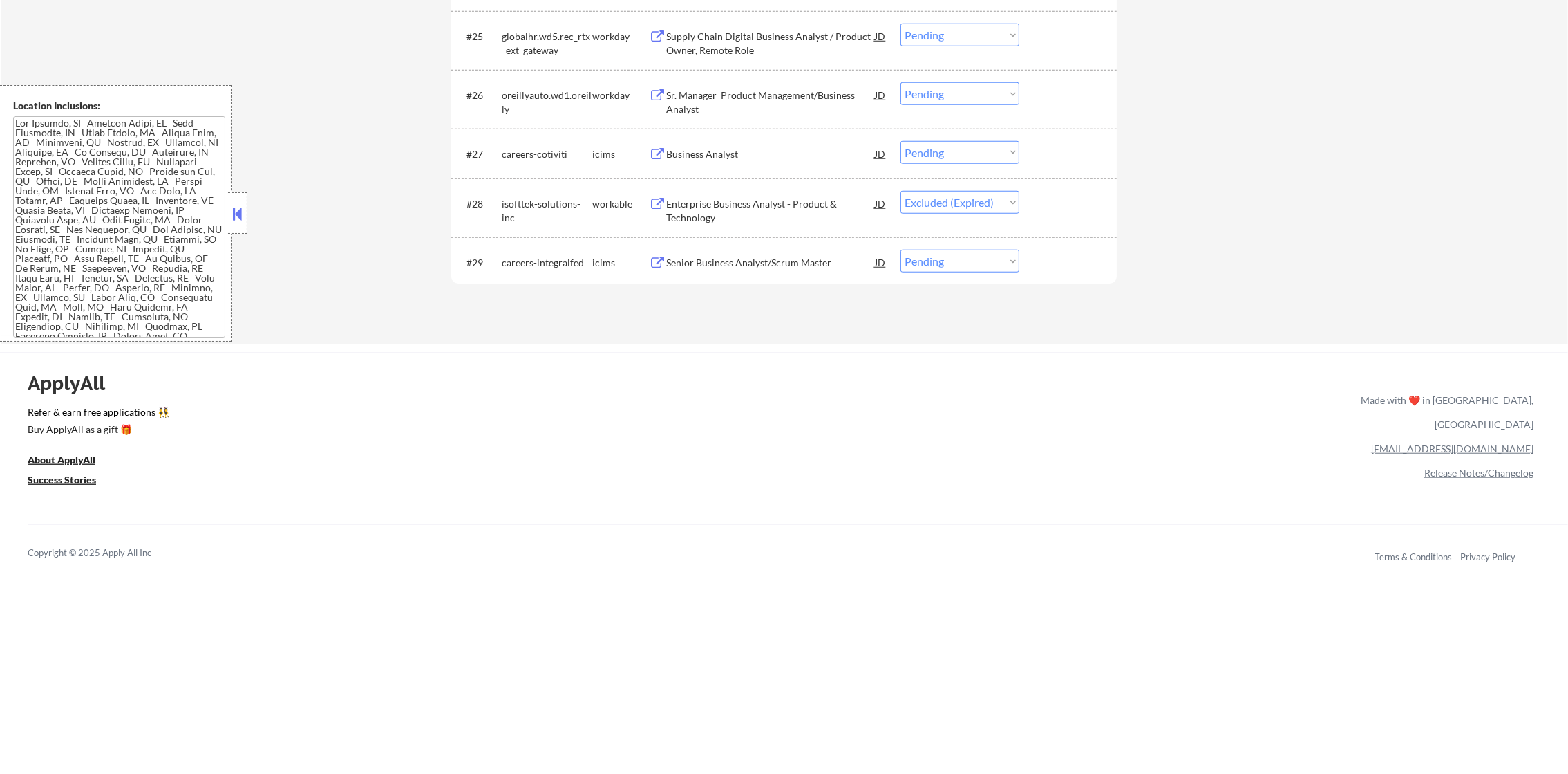
select select ""pending""
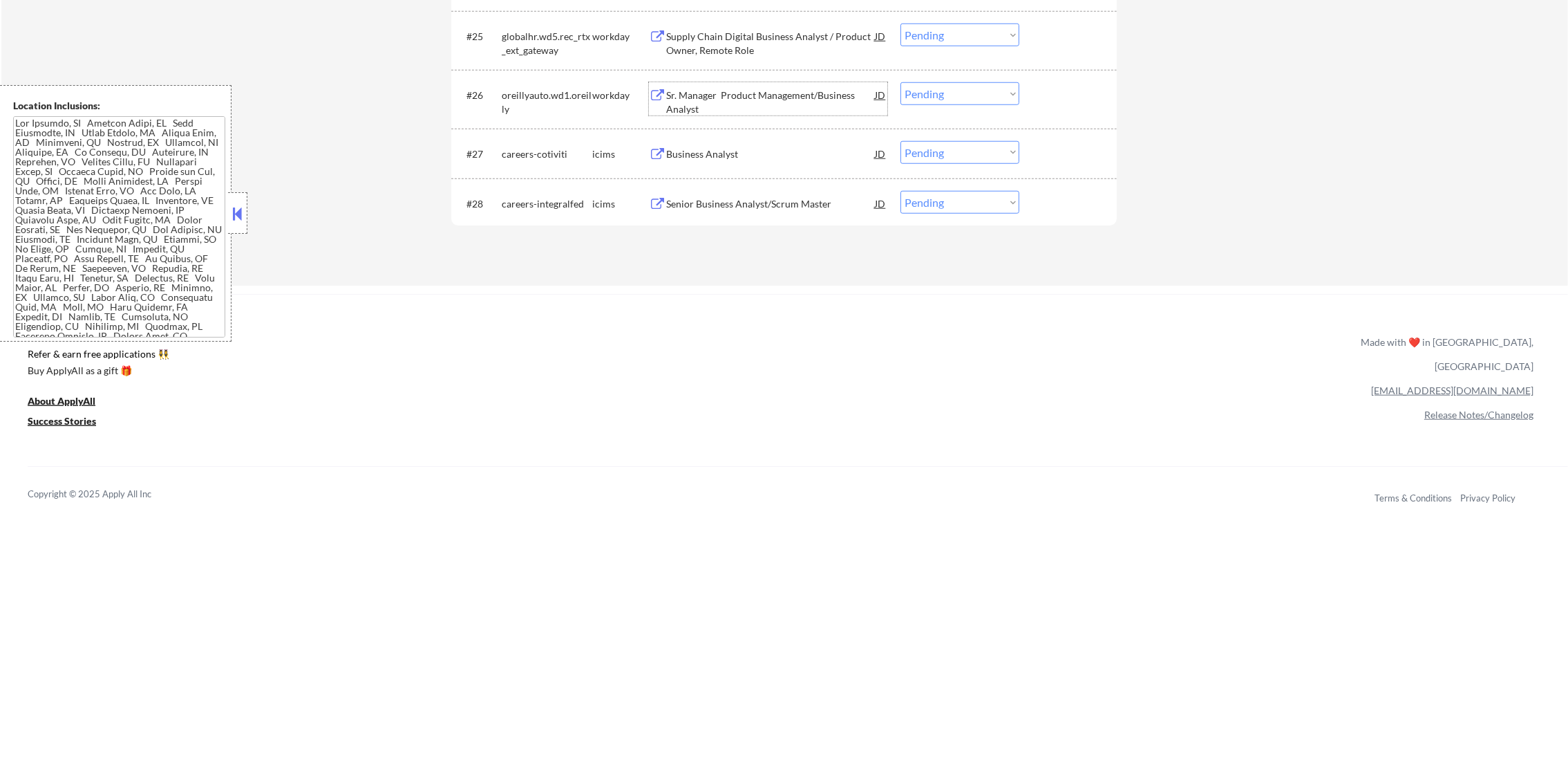
click at [752, 90] on div "Sr. Manager Product Management/Business Analyst" at bounding box center [771, 102] width 209 height 27
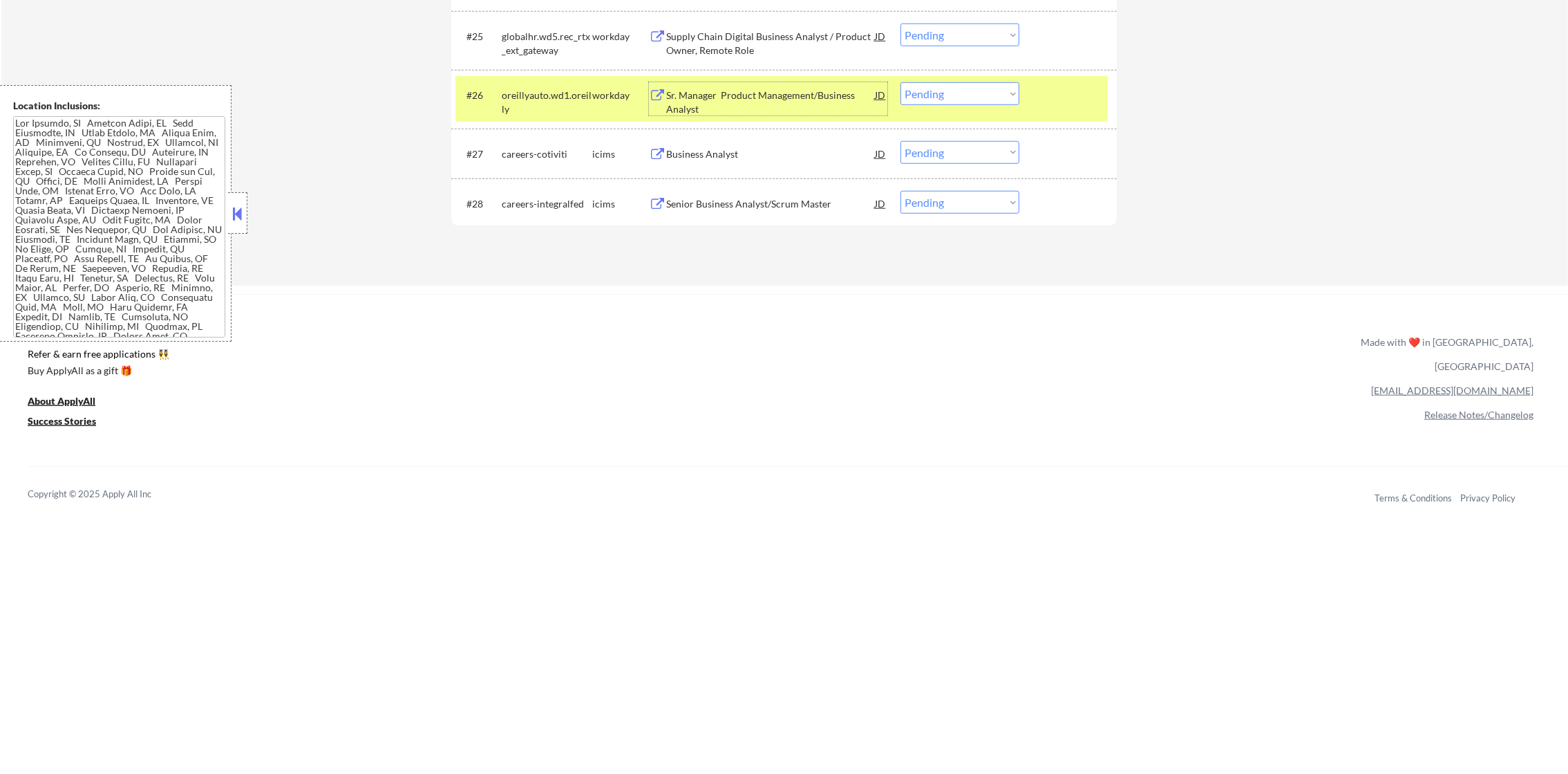
click at [923, 87] on select "Choose an option... Pending Applied Excluded (Questions) Excluded (Expired) Exc…" at bounding box center [959, 94] width 119 height 23
click at [900, 82] on select "Choose an option... Pending Applied Excluded (Questions) Excluded (Expired) Exc…" at bounding box center [959, 94] width 119 height 23
click at [559, 96] on div "oreillyauto.wd1.oreilly" at bounding box center [546, 102] width 90 height 27
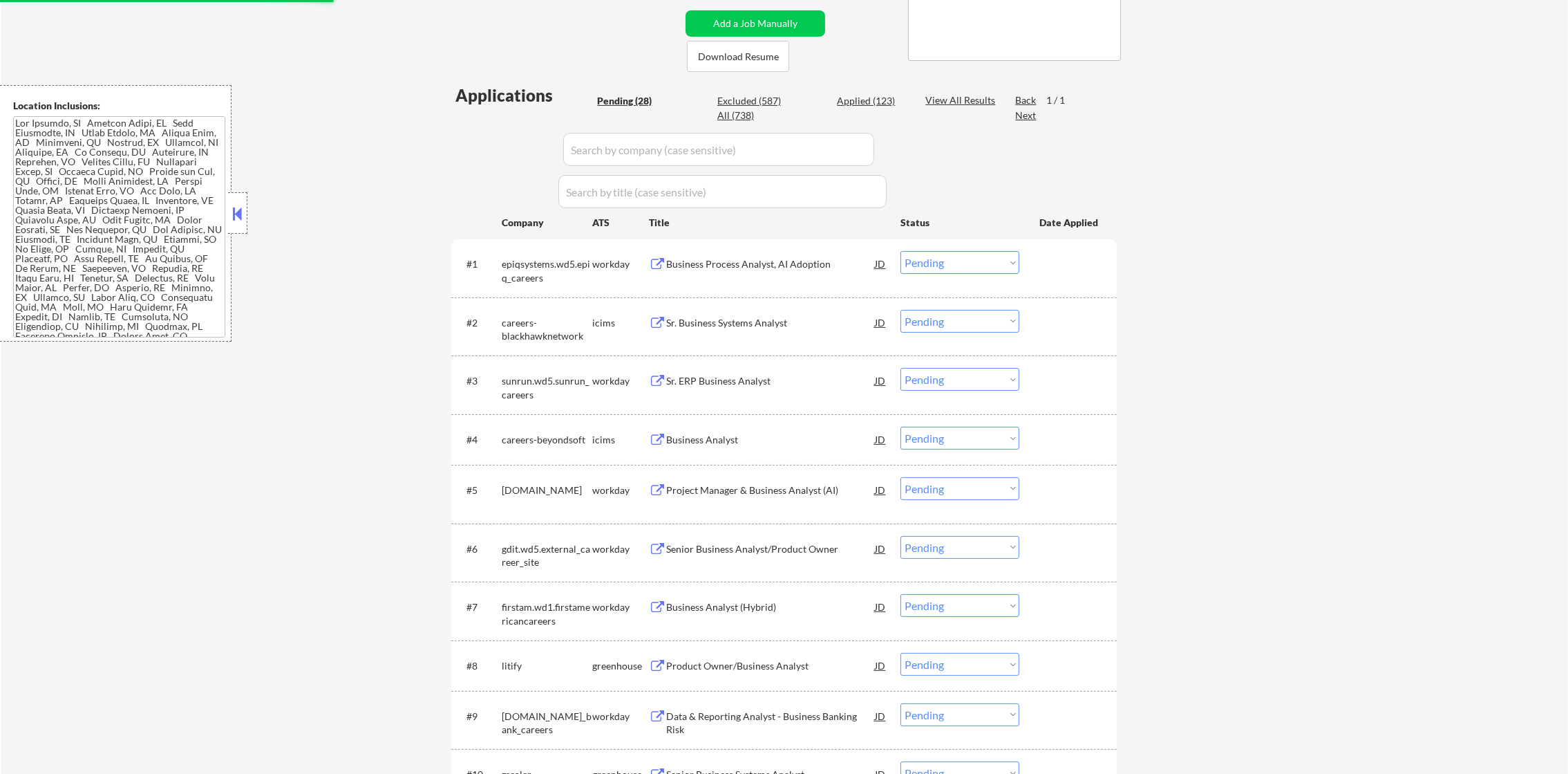
scroll to position [311, 0]
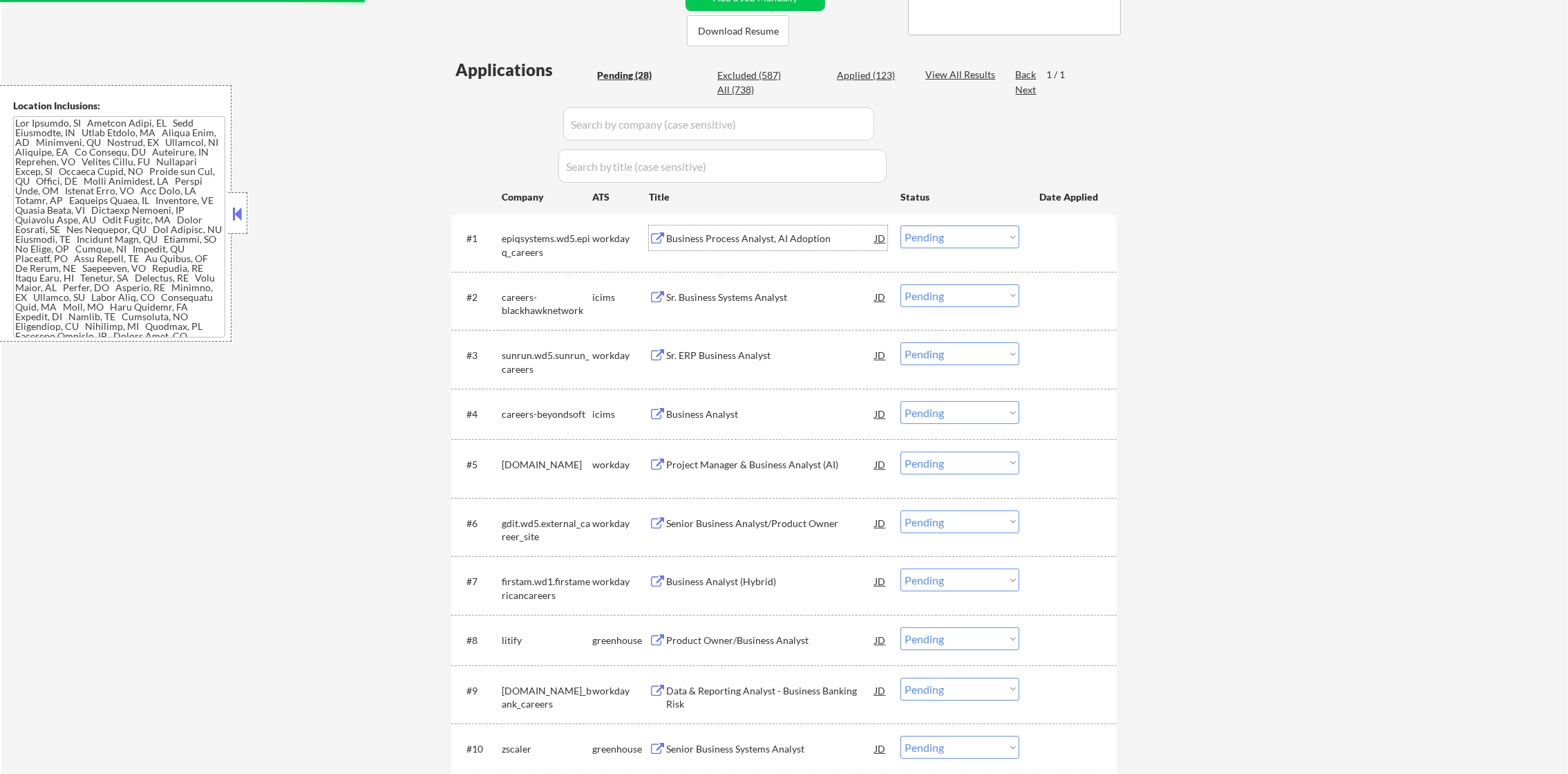
click at [786, 225] on div "Business Process Analyst, AI Adoption" at bounding box center [771, 237] width 209 height 25
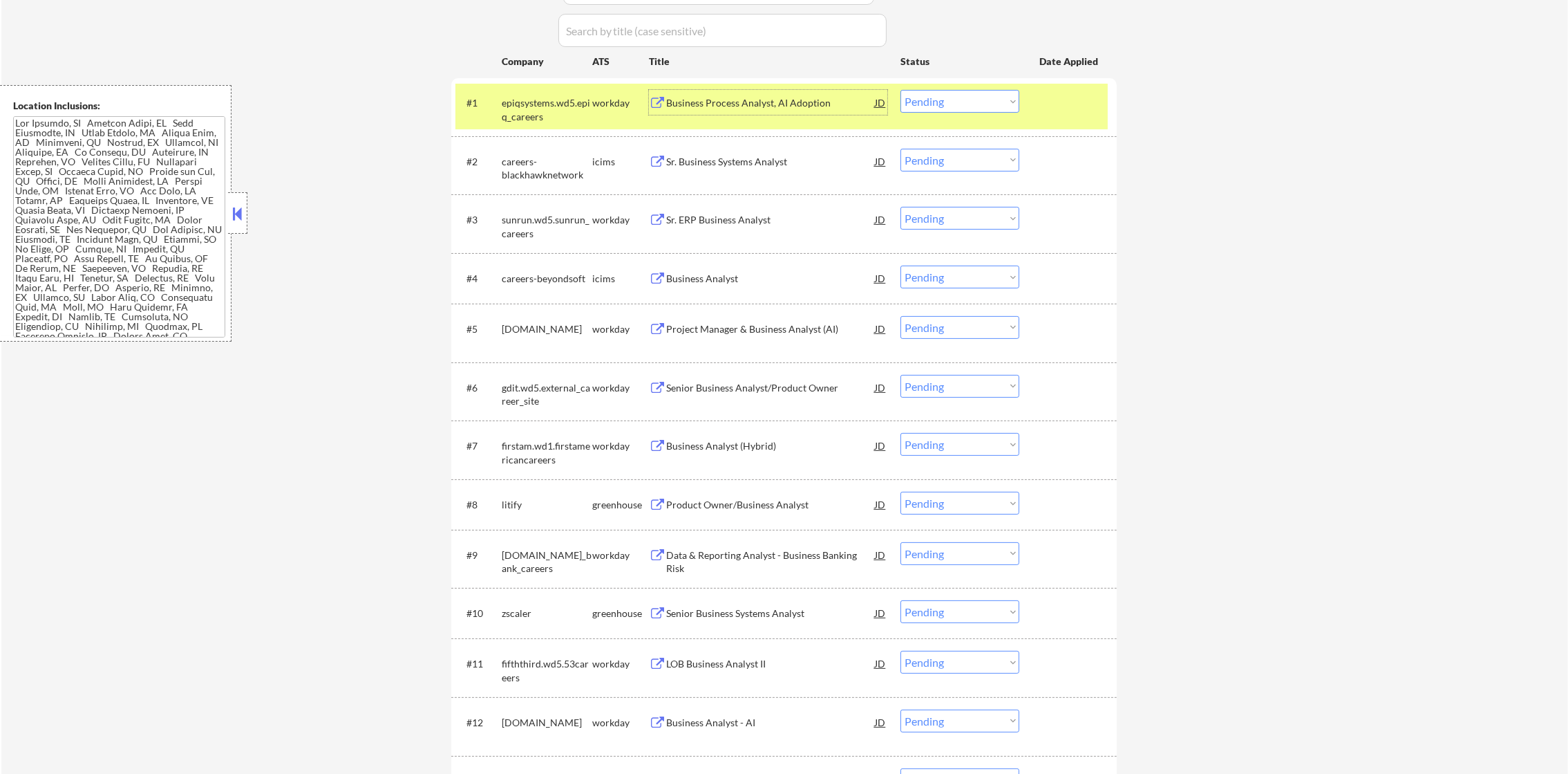
scroll to position [449, 0]
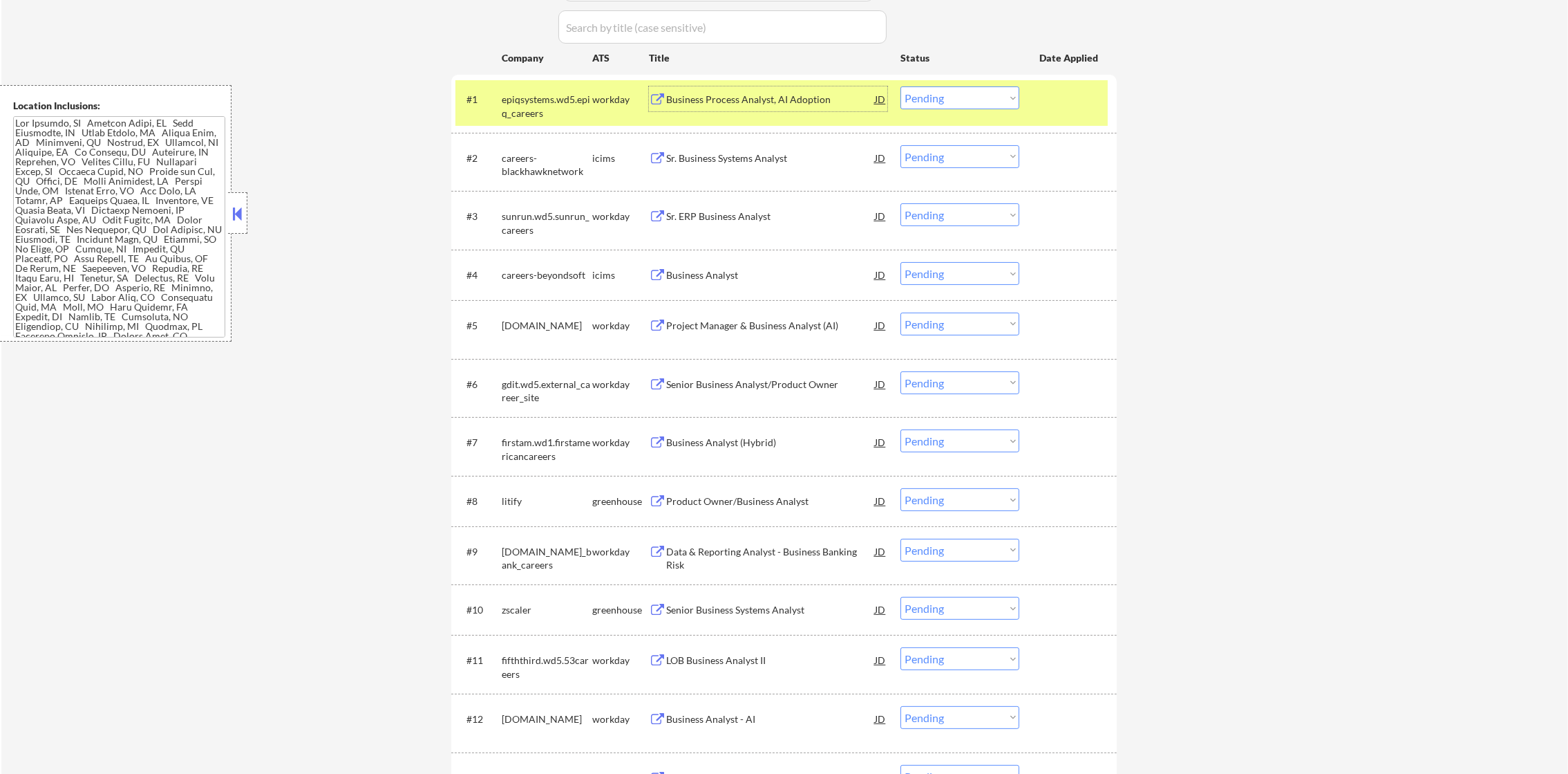
click at [530, 107] on div "epiqsystems.wd5.epiq_careers" at bounding box center [546, 106] width 90 height 27
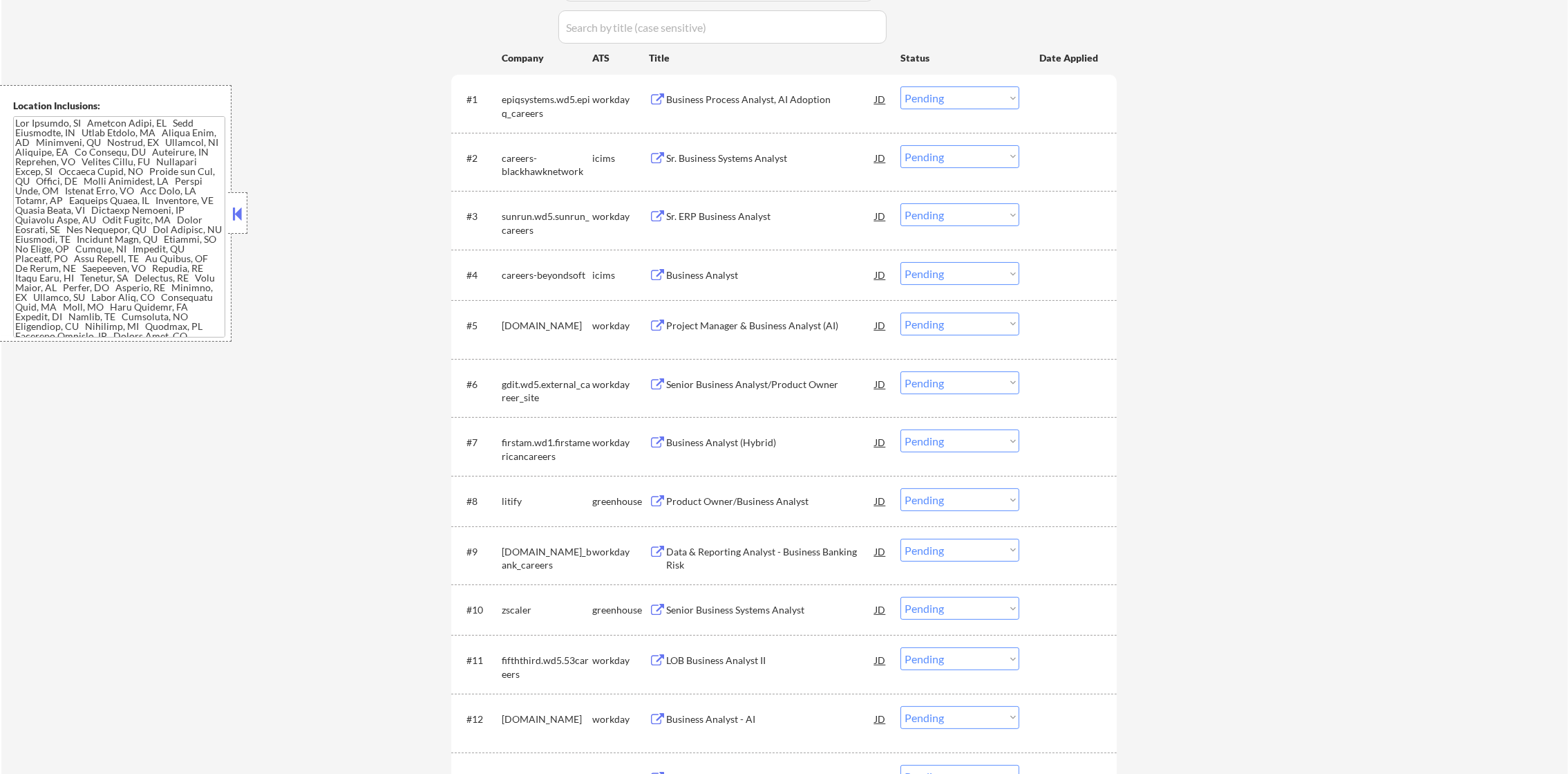
click at [746, 217] on div "Sr. ERP Business Analyst" at bounding box center [771, 216] width 209 height 13
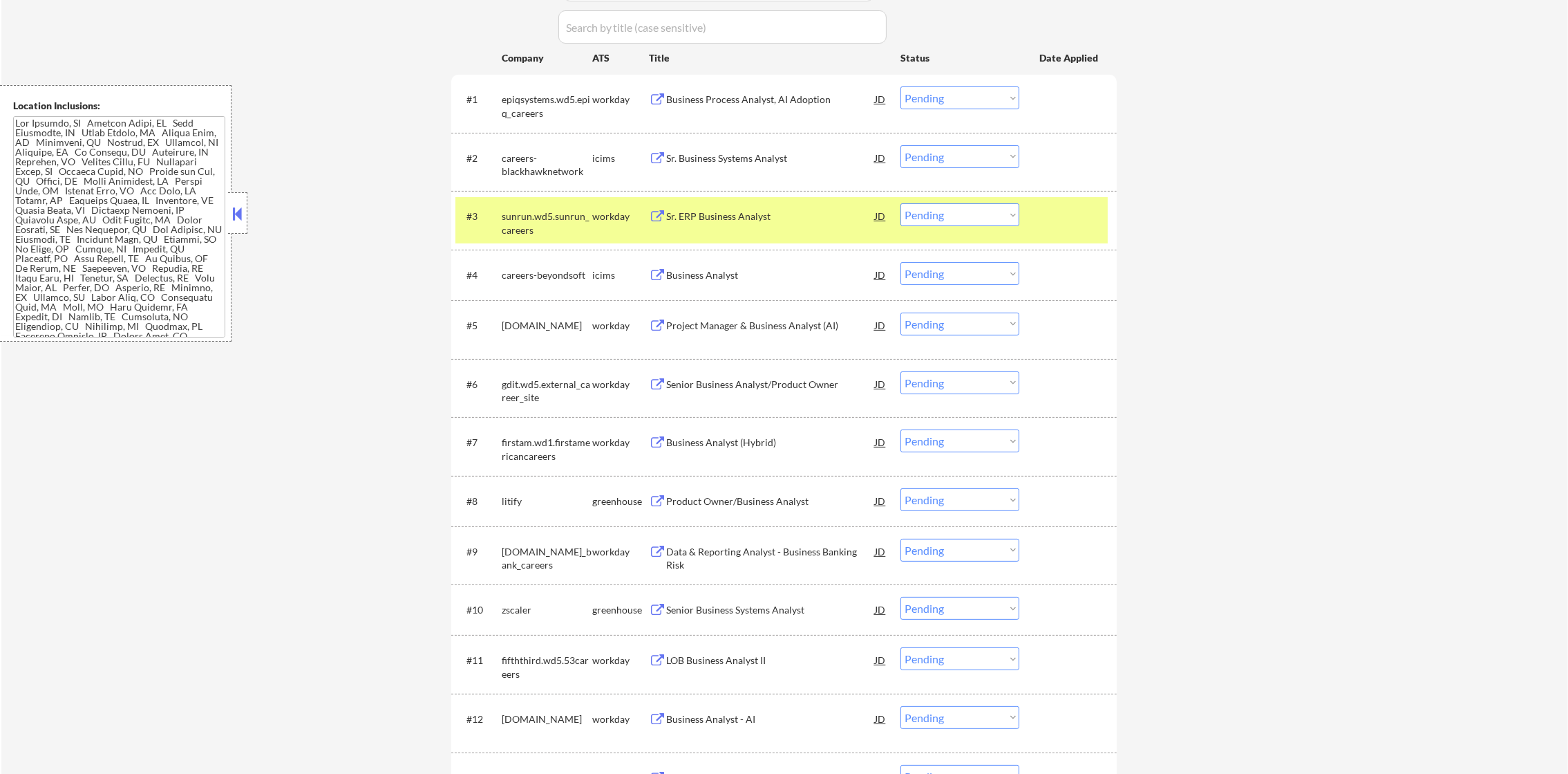
select select ""pending""
click at [917, 212] on select "Choose an option... Pending Applied Excluded (Questions) Excluded (Expired) Exc…" at bounding box center [959, 215] width 119 height 23
click at [900, 204] on select "Choose an option... Pending Applied Excluded (Questions) Excluded (Expired) Exc…" at bounding box center [959, 215] width 119 height 23
click at [568, 225] on div "sunrun.wd5.sunrun_careers" at bounding box center [546, 223] width 90 height 27
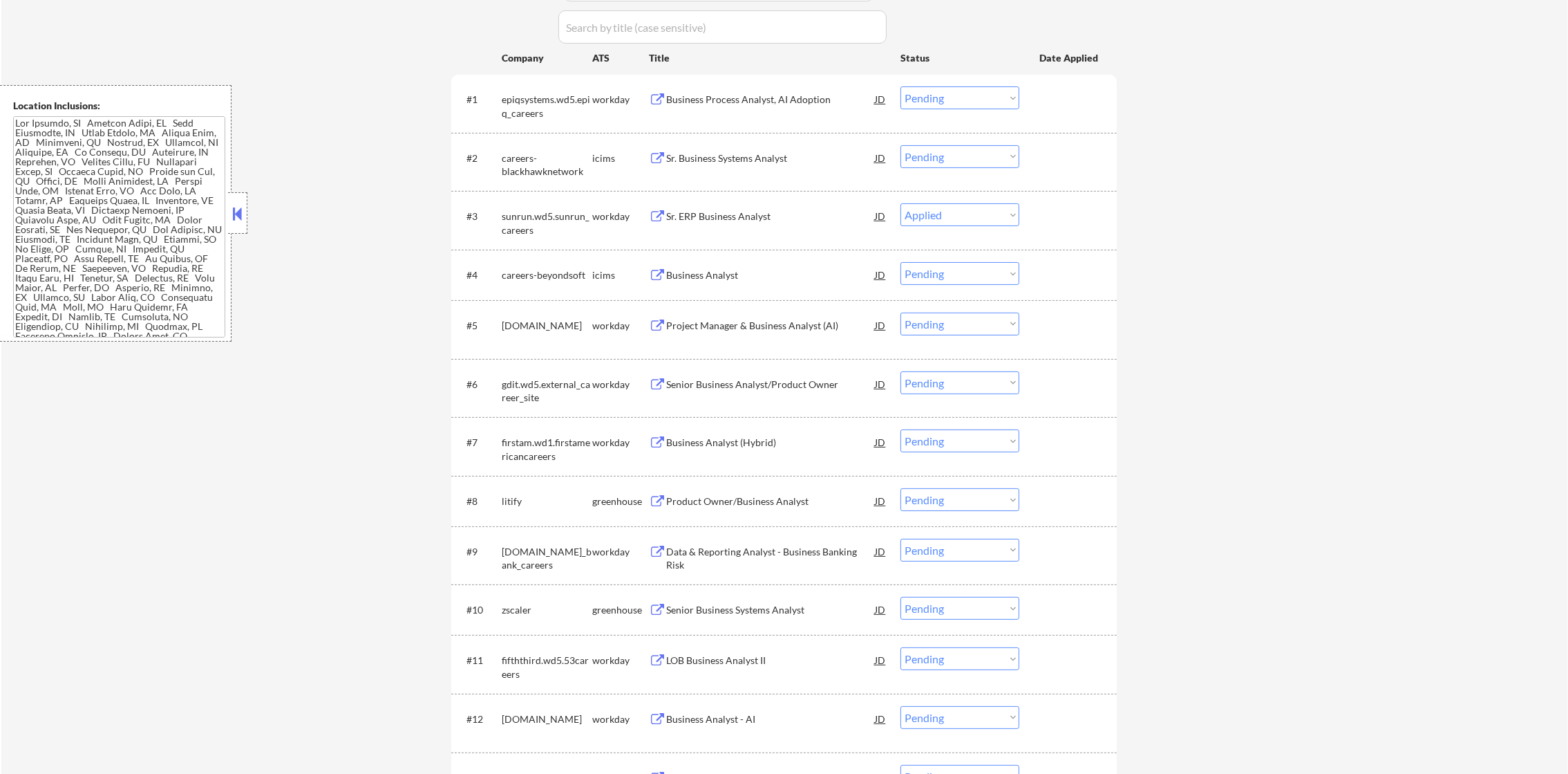
select select ""pending""
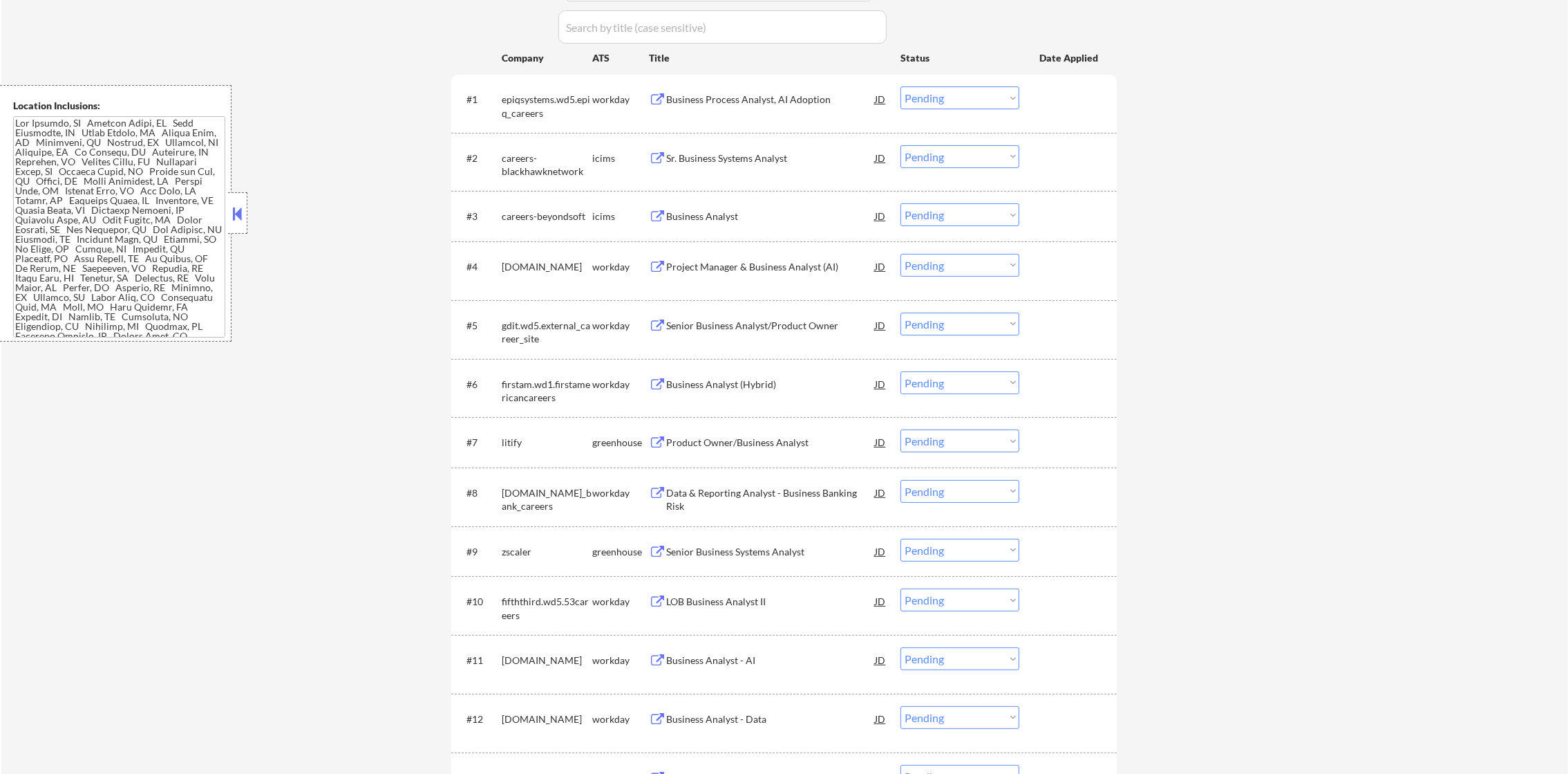
drag, startPoint x: 621, startPoint y: 772, endPoint x: 751, endPoint y: 721, distance: 139.6
click at [750, 515] on div "Business Analyst - Data" at bounding box center [771, 719] width 209 height 13
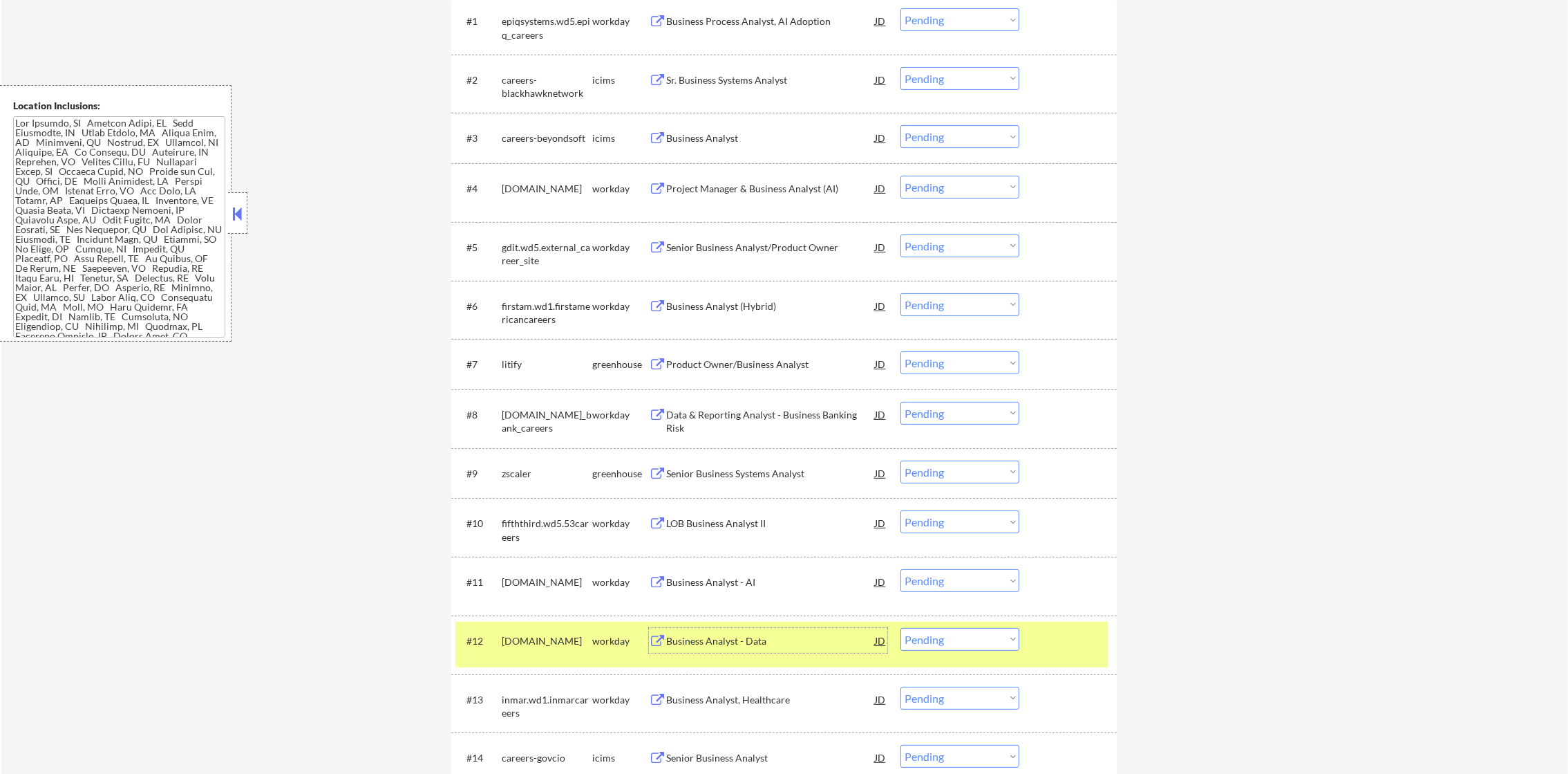
scroll to position [553, 0]
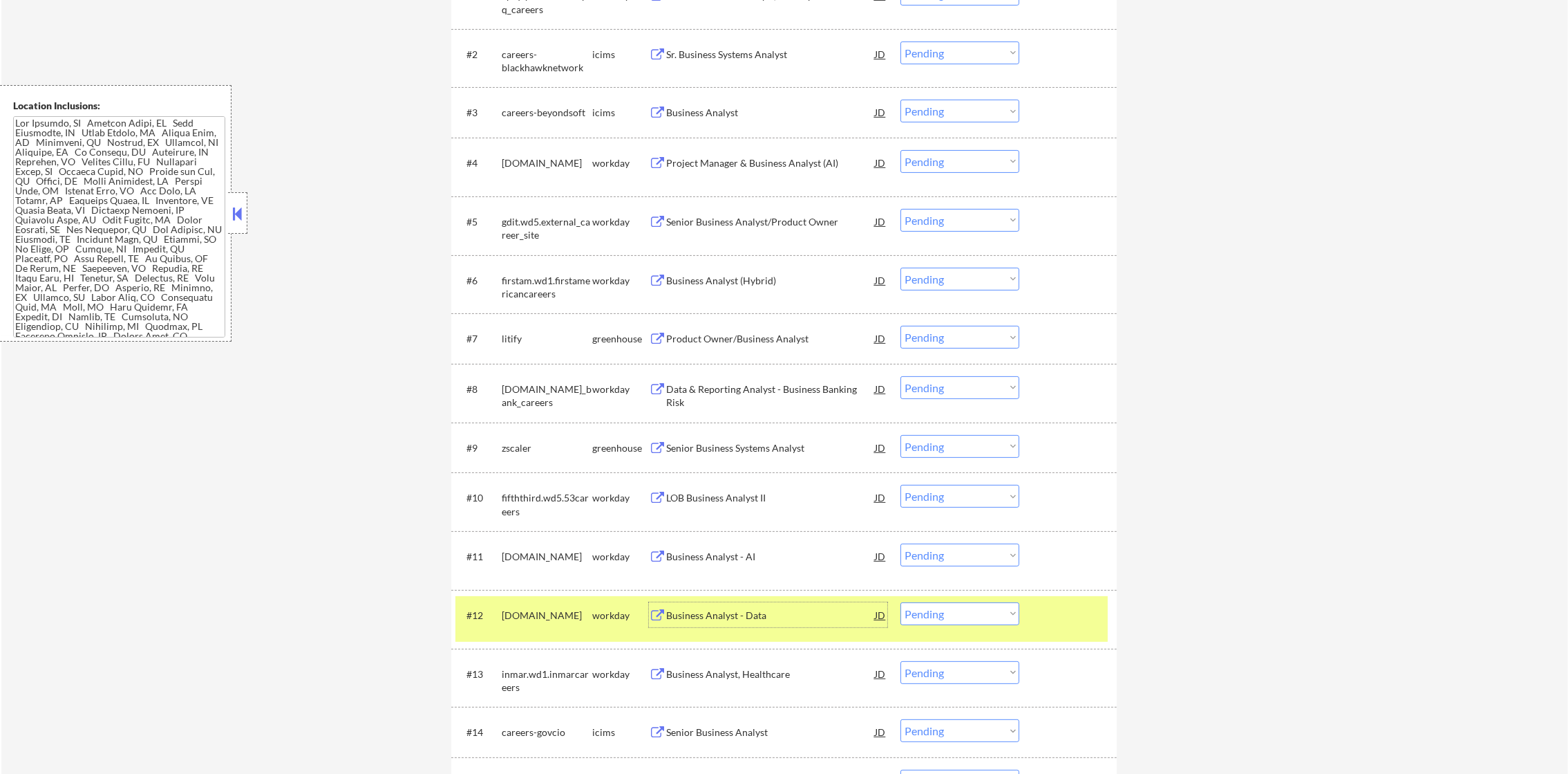
click at [546, 515] on div "bbinsurance.wd1.careers" at bounding box center [546, 614] width 90 height 13
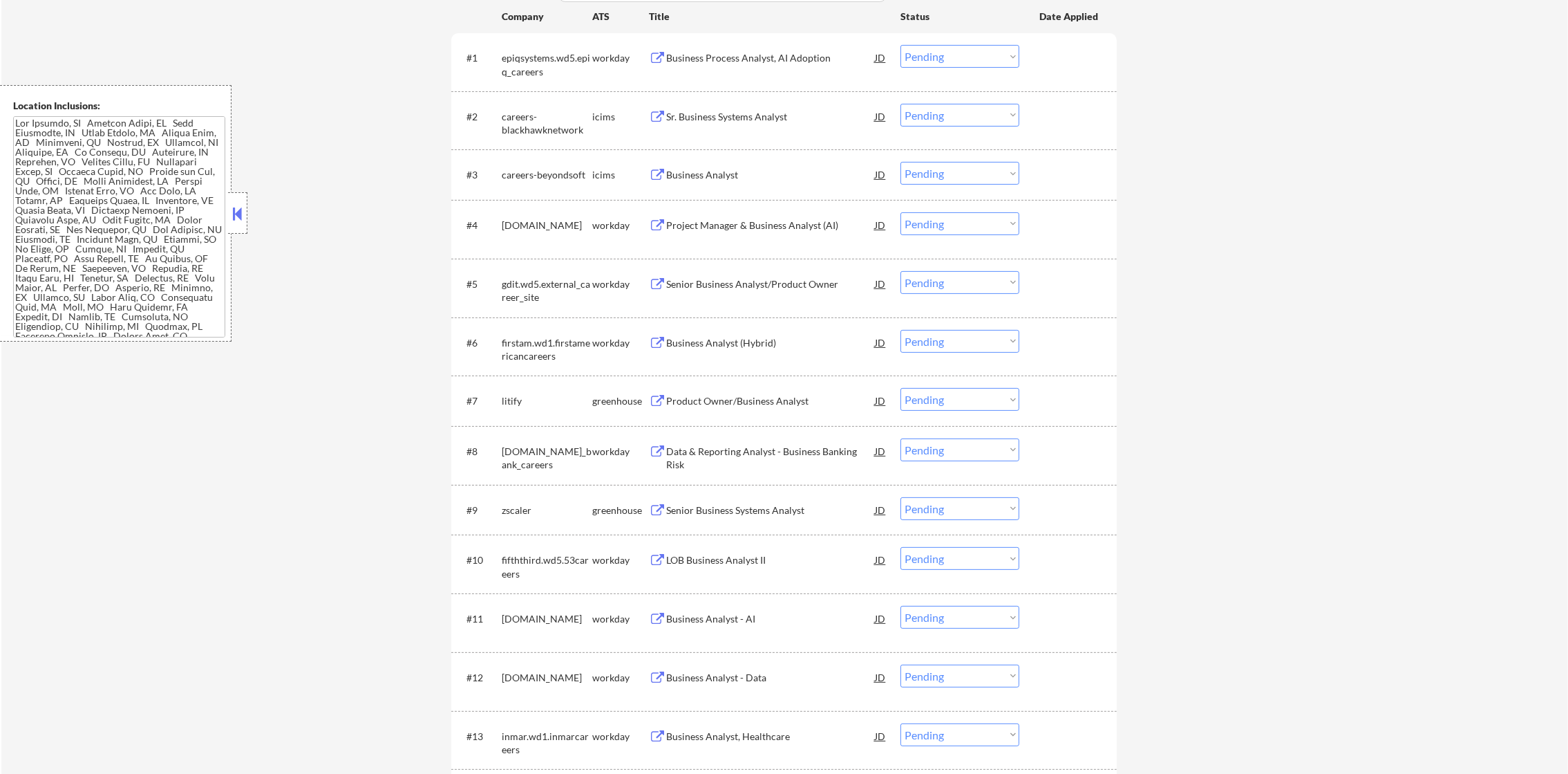
scroll to position [483, 0]
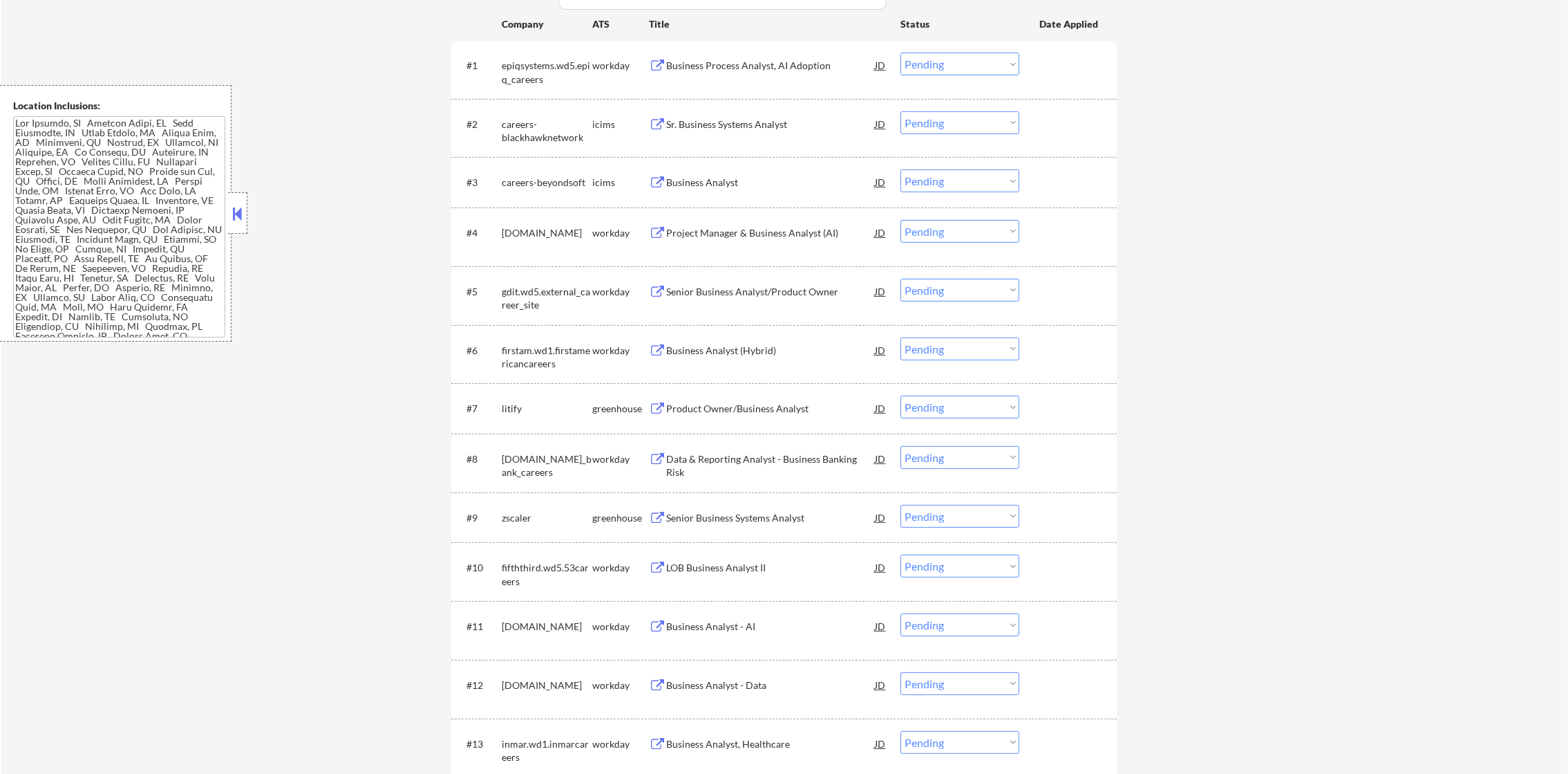
click at [541, 233] on div "bbinsurance.wd1.careers" at bounding box center [546, 232] width 90 height 13
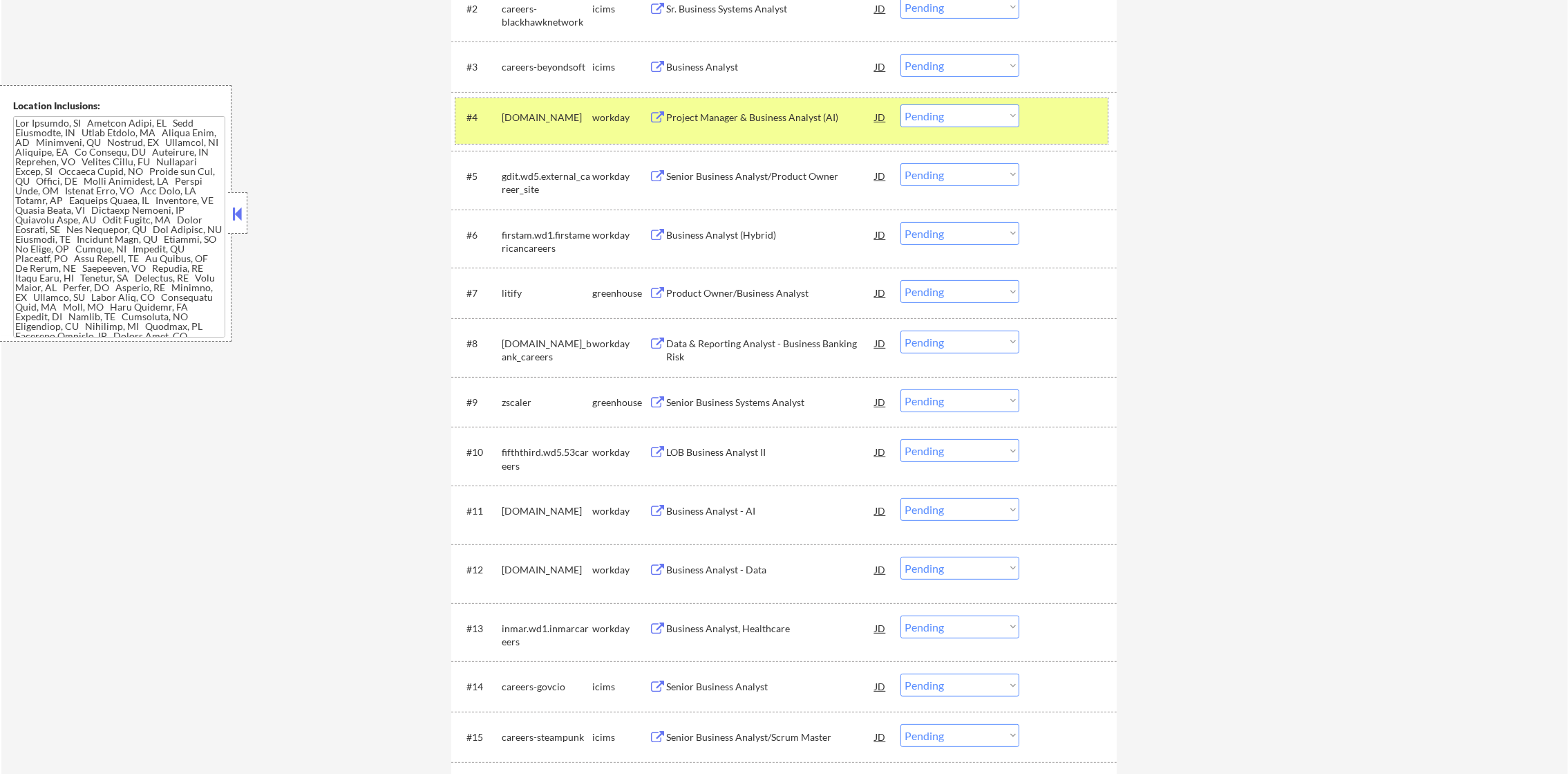
scroll to position [621, 0]
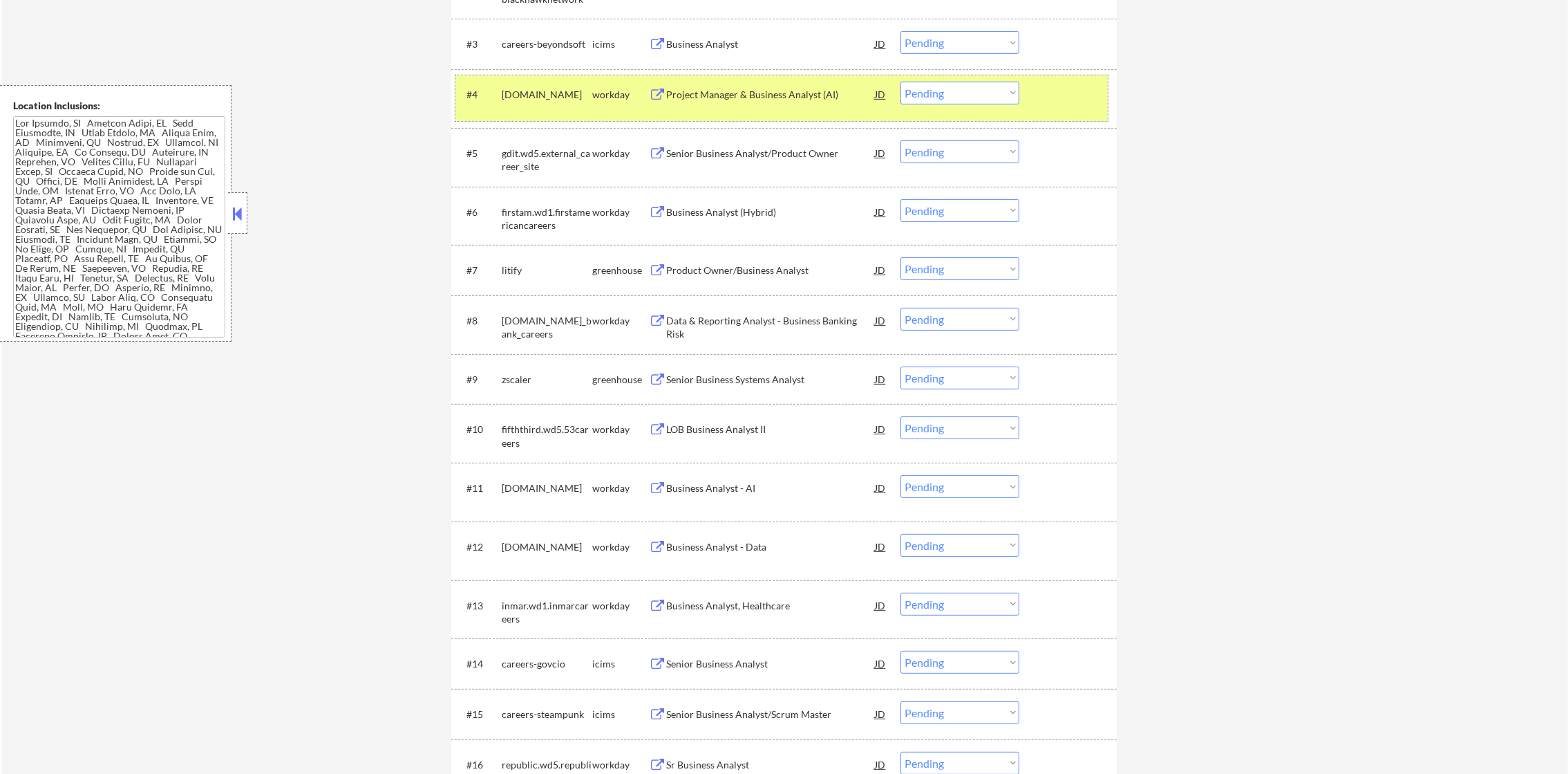
click at [936, 81] on select "Choose an option... Pending Applied Excluded (Questions) Excluded (Expired) Exc…" at bounding box center [959, 93] width 119 height 23
click at [900, 81] on select "Choose an option... Pending Applied Excluded (Questions) Excluded (Expired) Exc…" at bounding box center [959, 93] width 119 height 23
click at [574, 102] on div "bbinsurance.wd1.careers" at bounding box center [546, 94] width 90 height 13
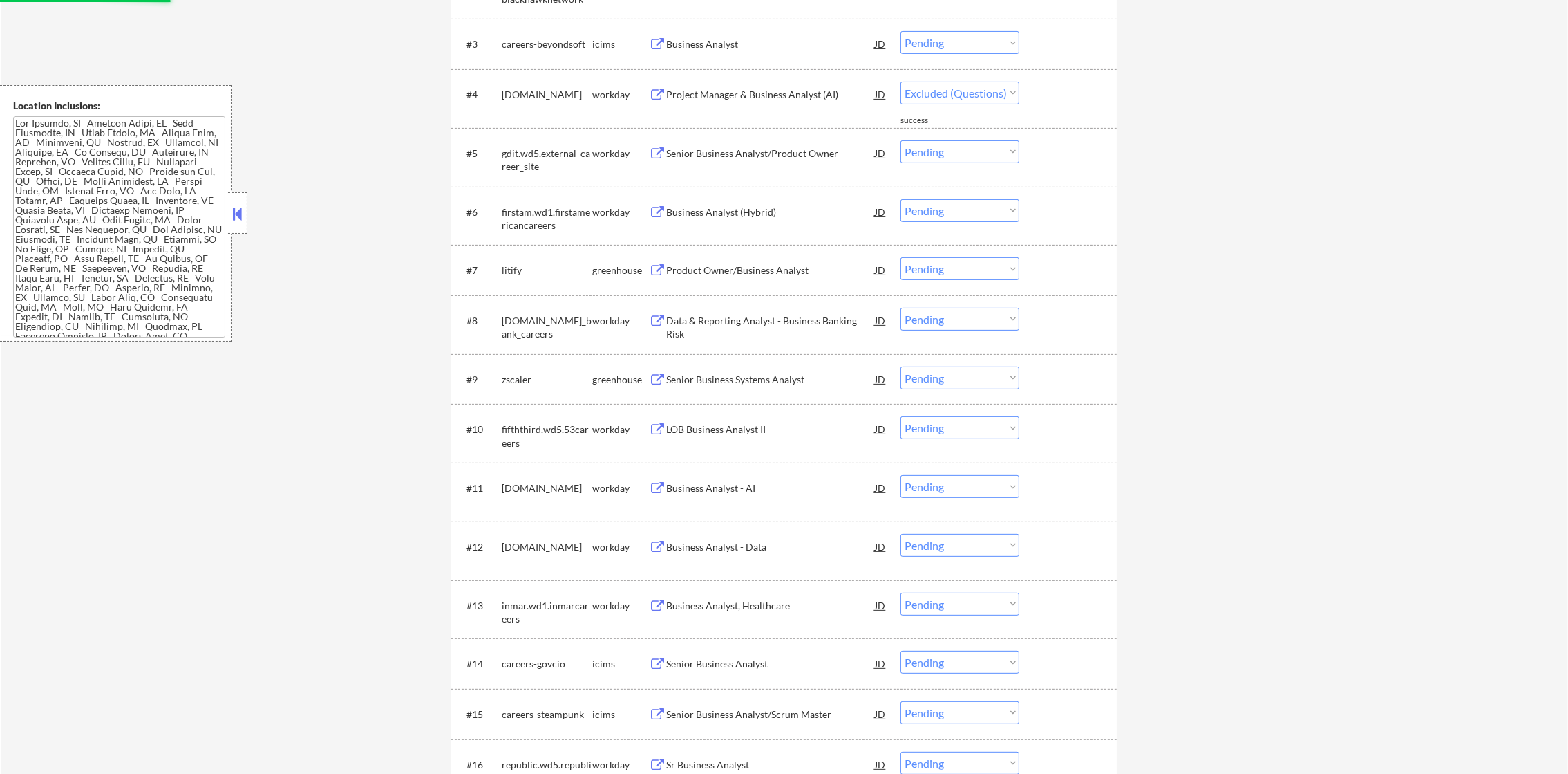
select select ""pending""
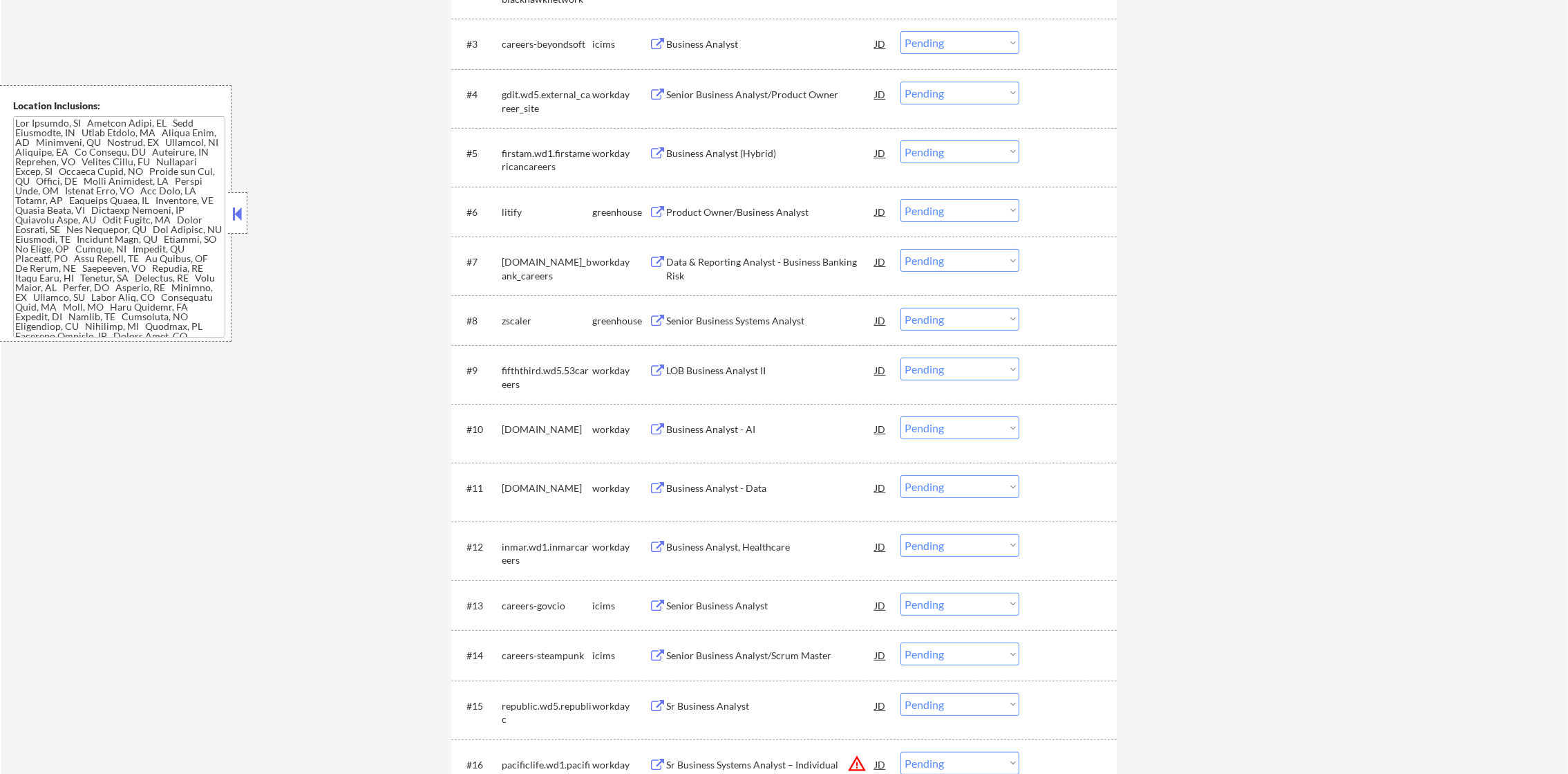
scroll to position [0, 0]
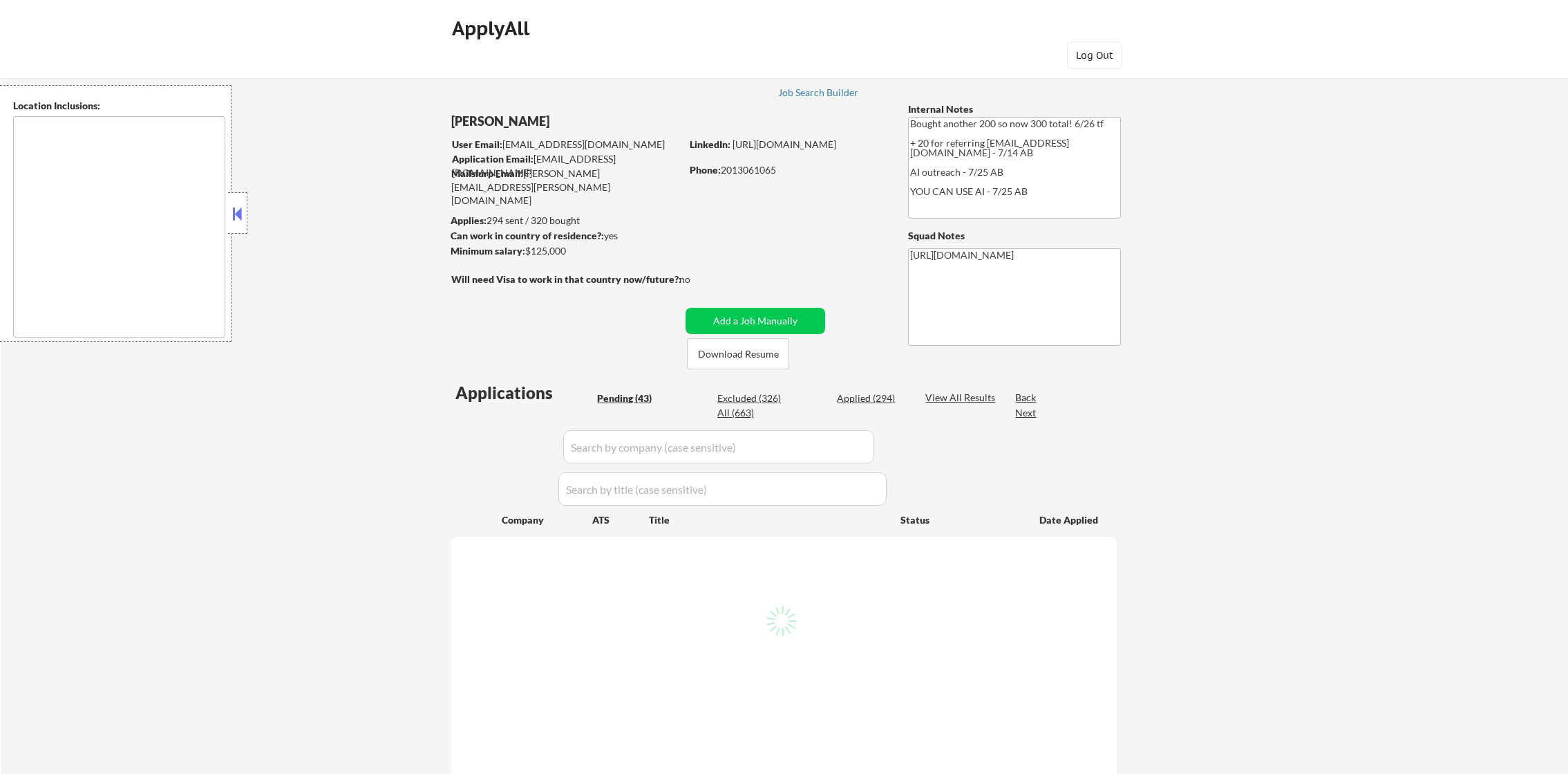
type textarea "[GEOGRAPHIC_DATA], [GEOGRAPHIC_DATA] [GEOGRAPHIC_DATA], [GEOGRAPHIC_DATA], [GEO…"
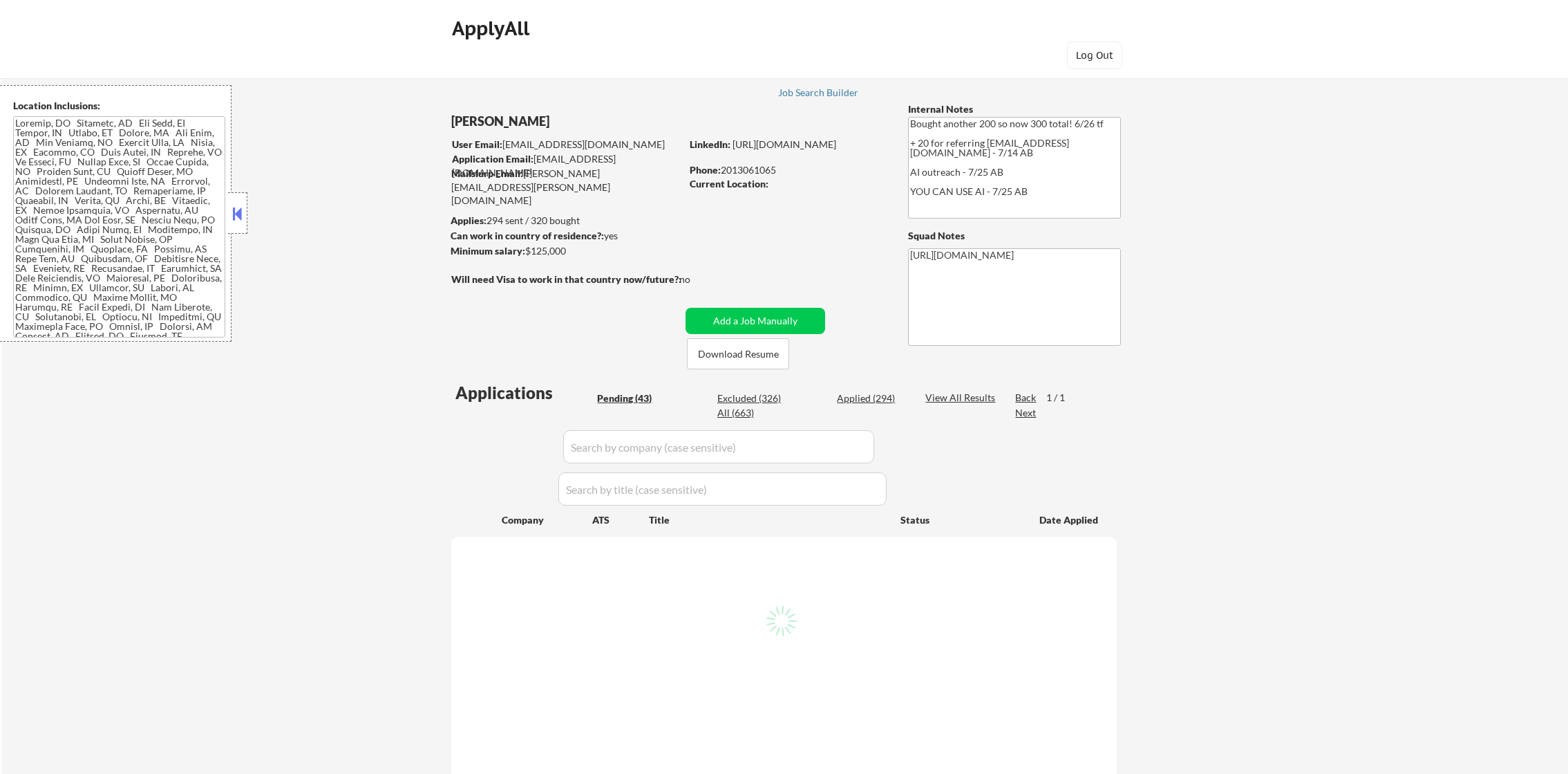
select select ""pending""
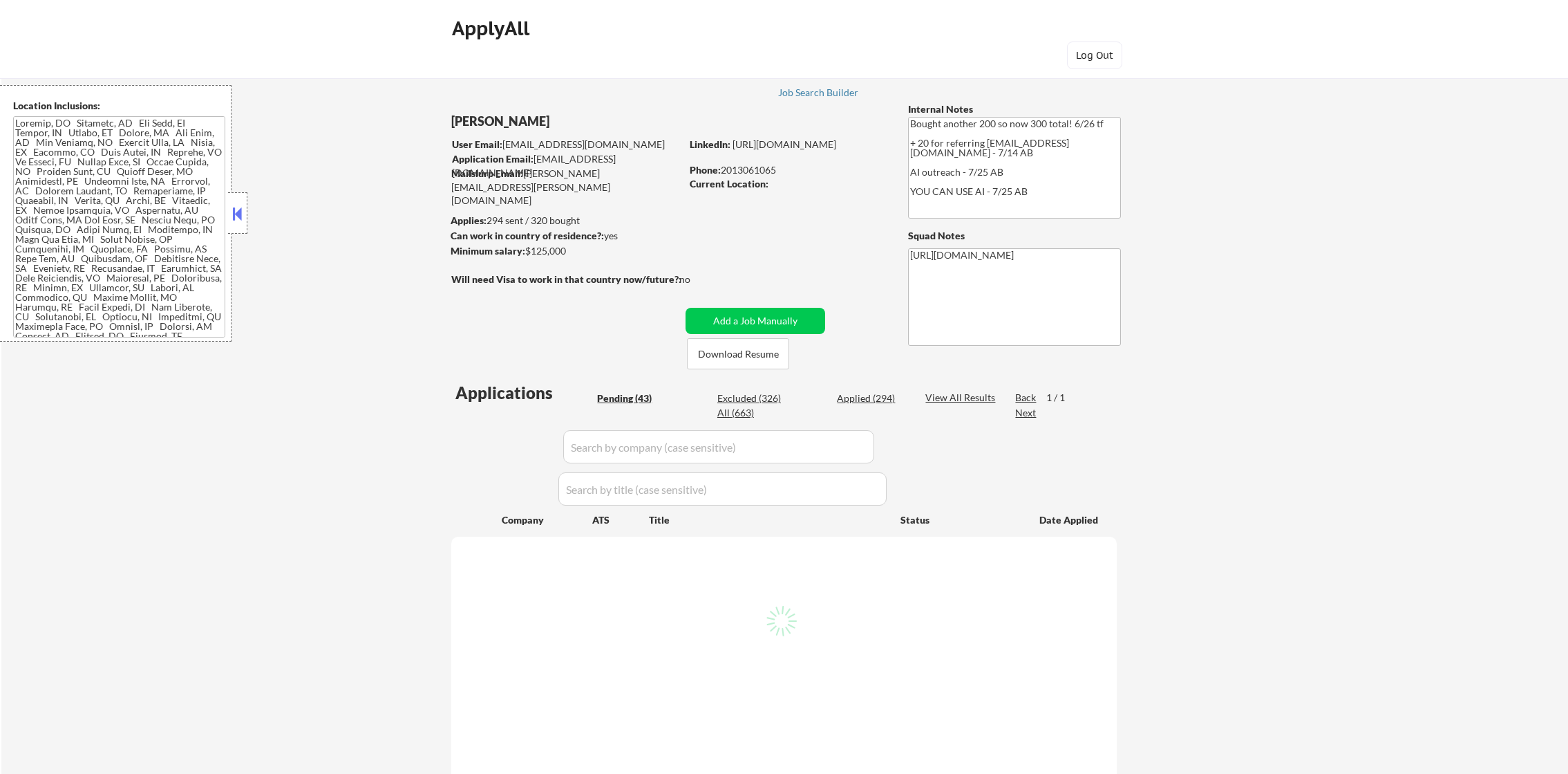
select select ""pending""
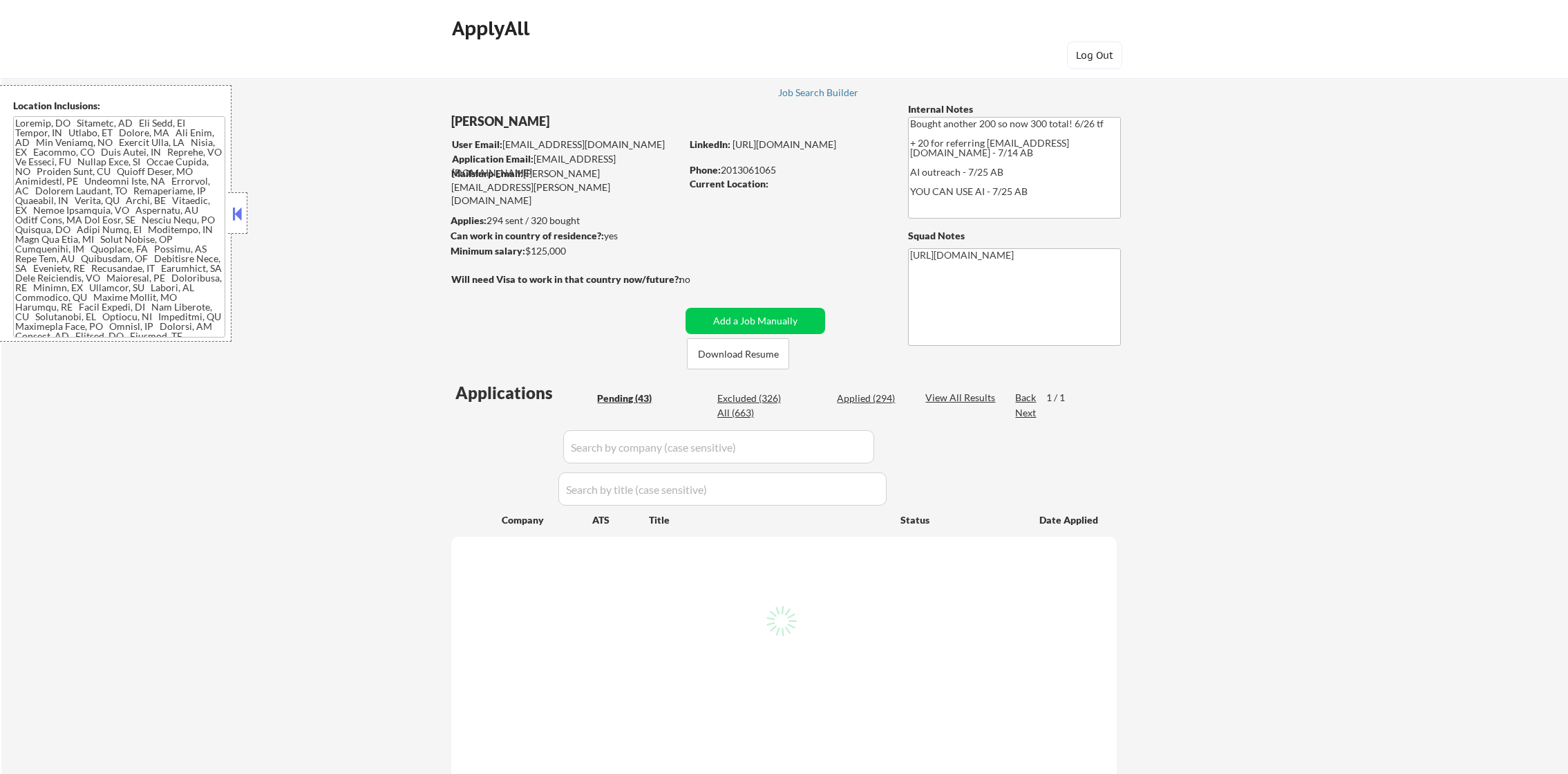
select select ""pending""
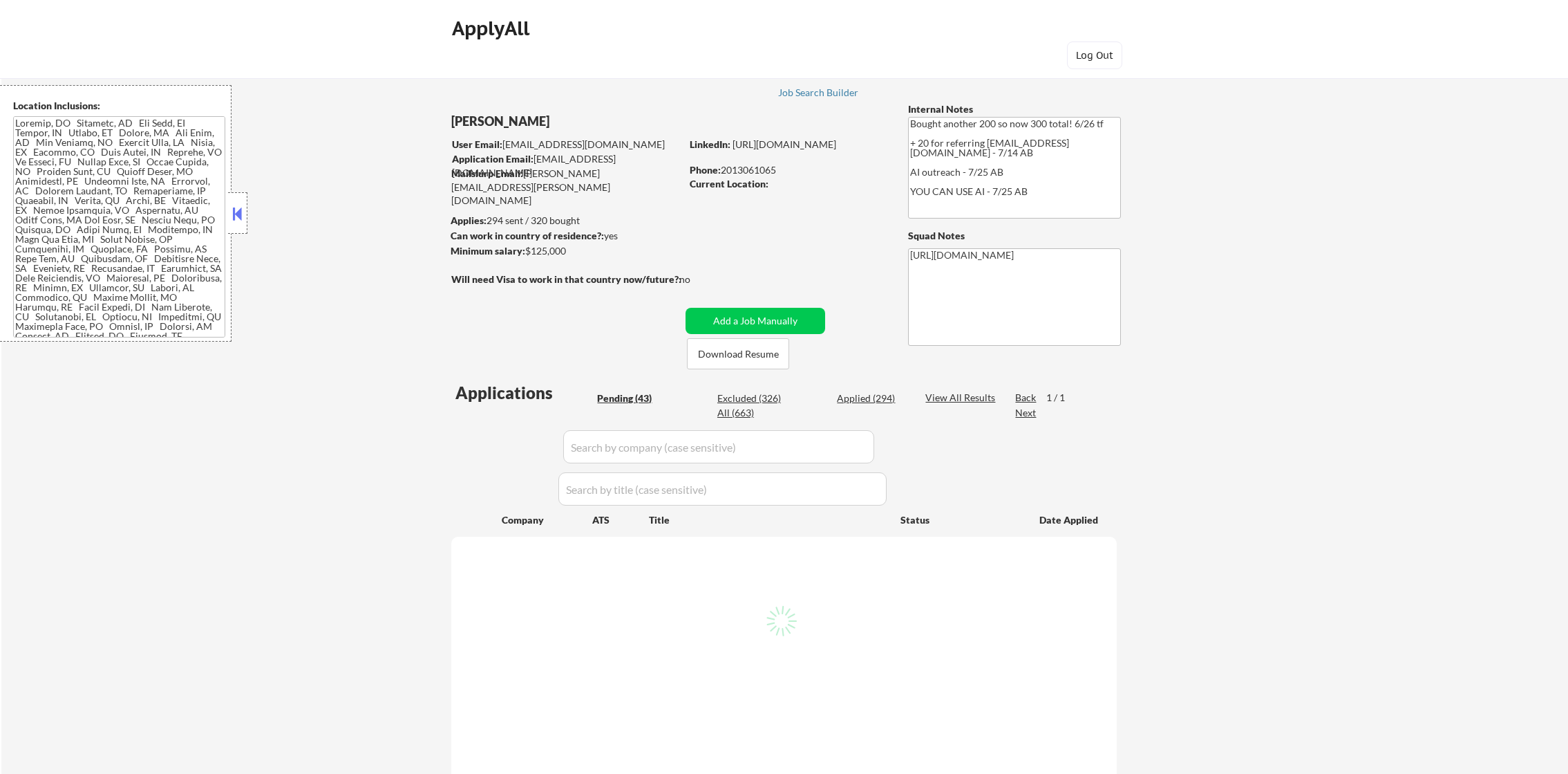
select select ""pending""
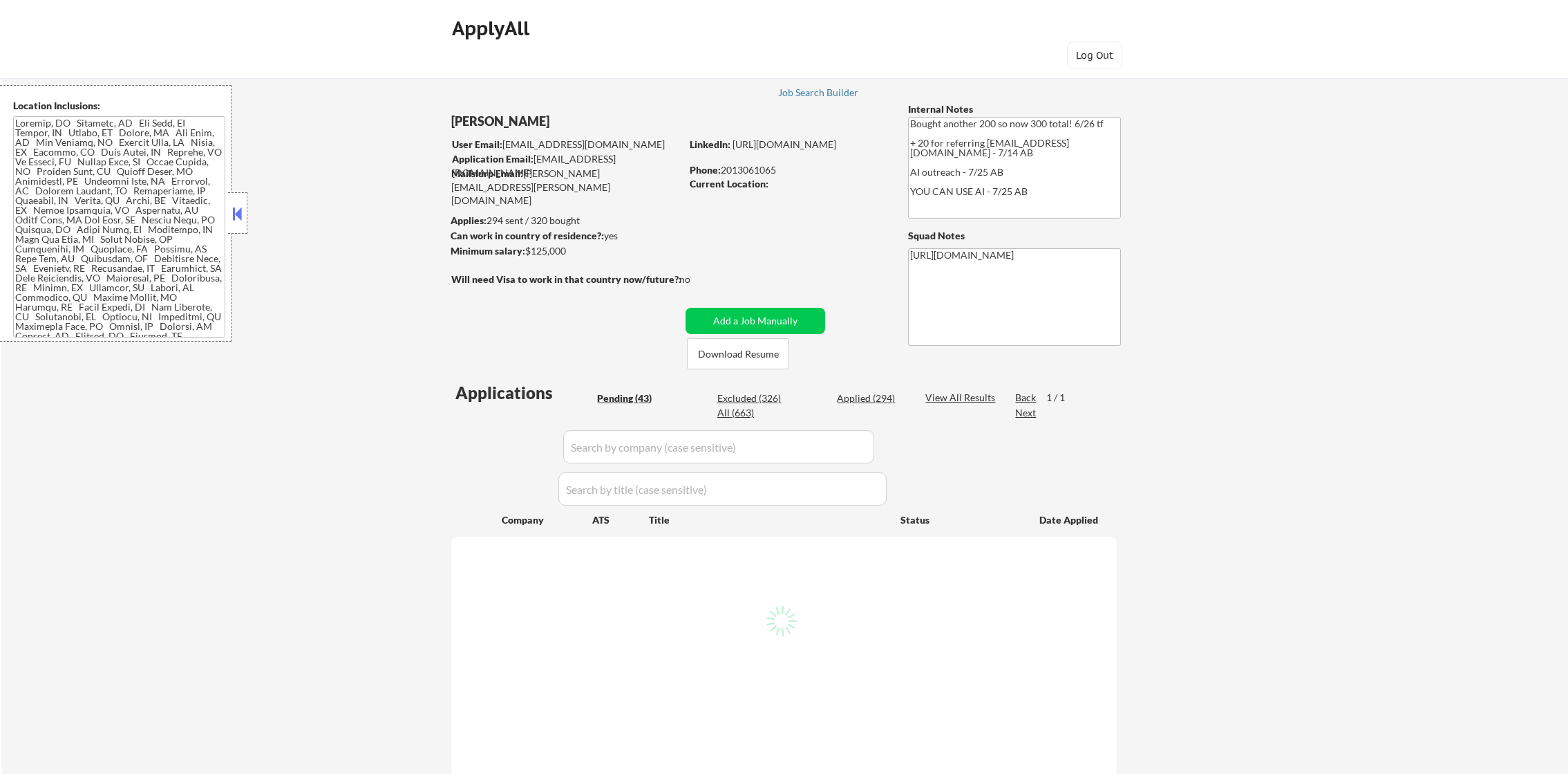
select select ""pending""
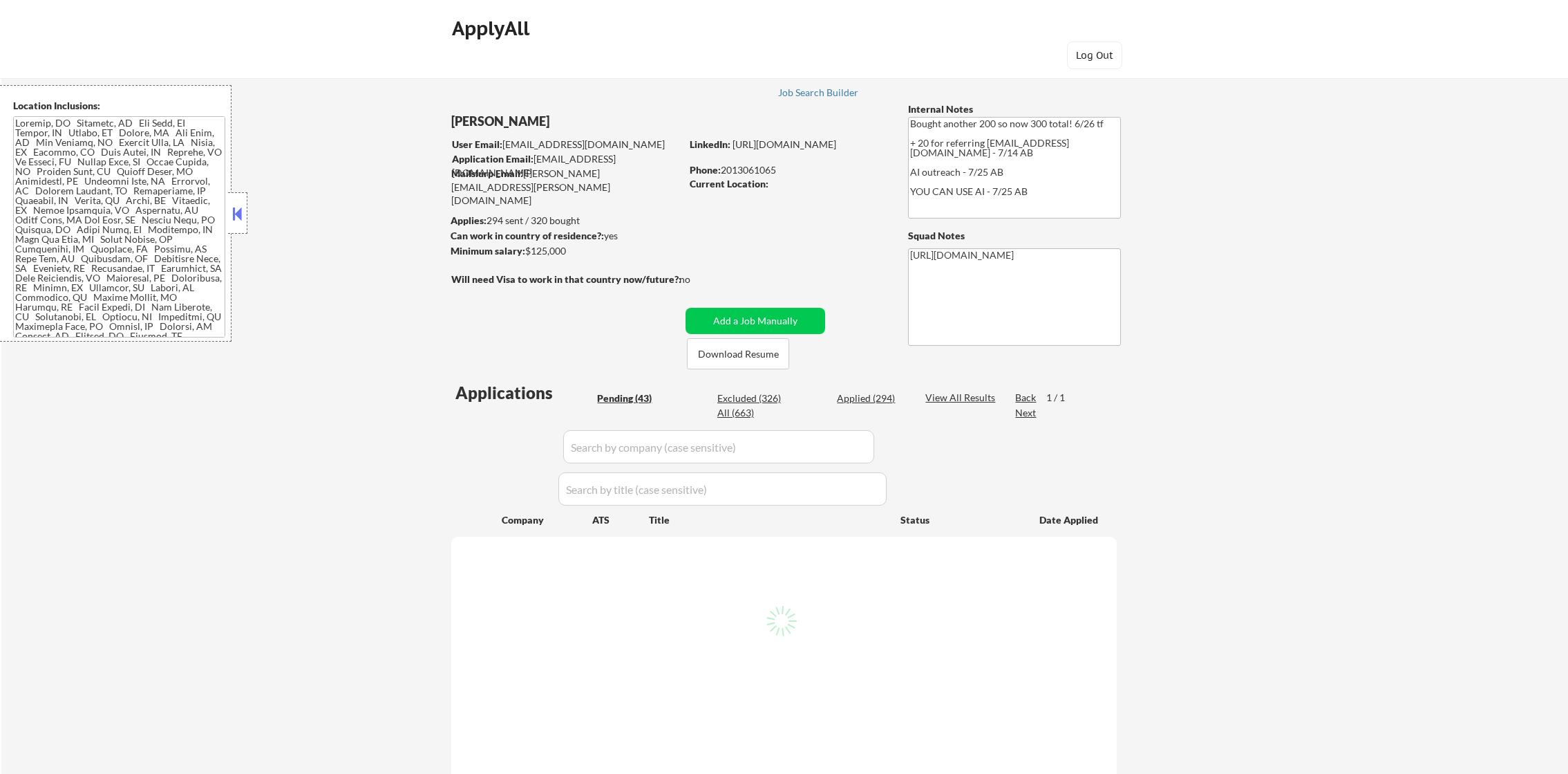
select select ""pending""
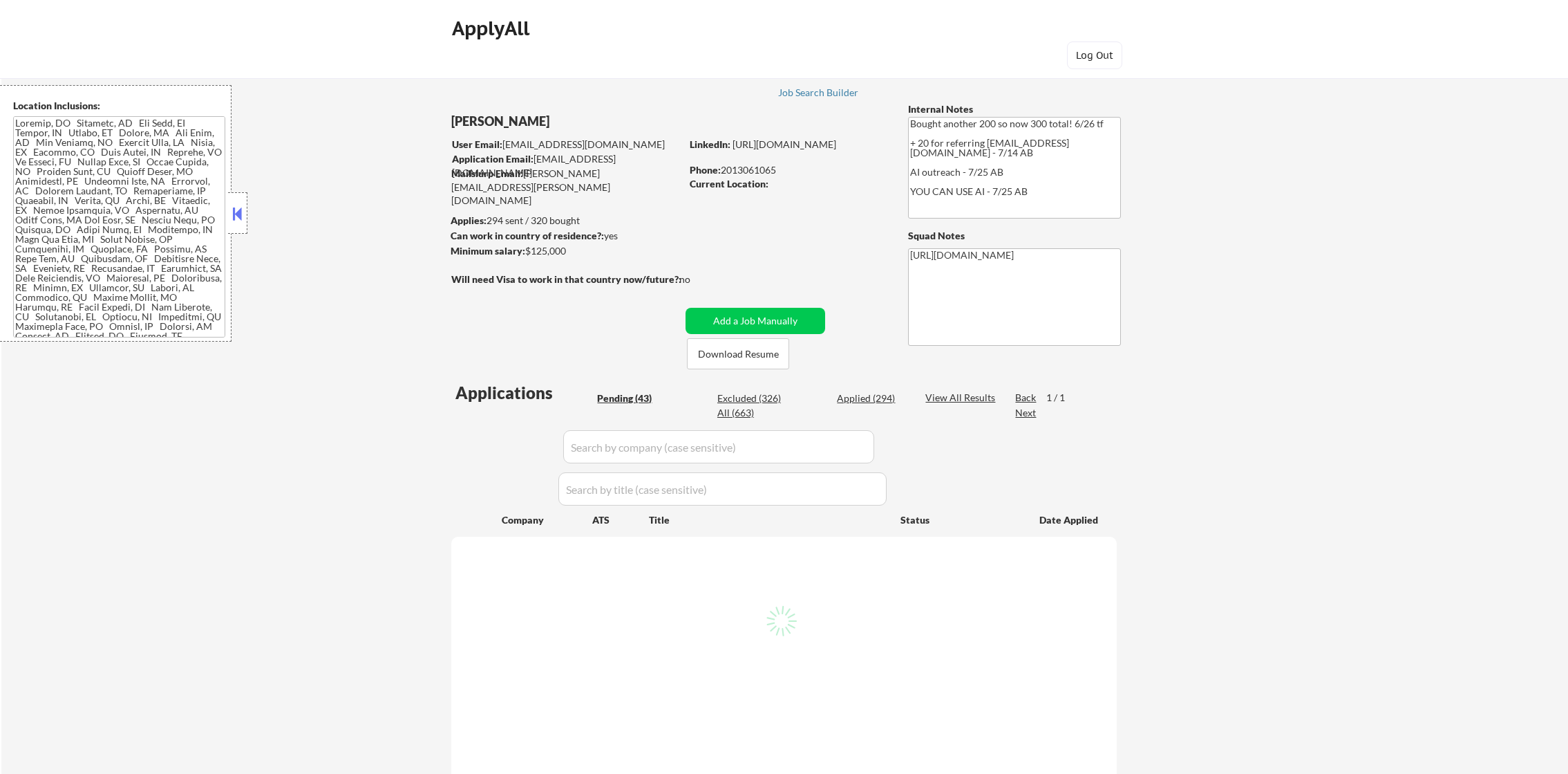
select select ""pending""
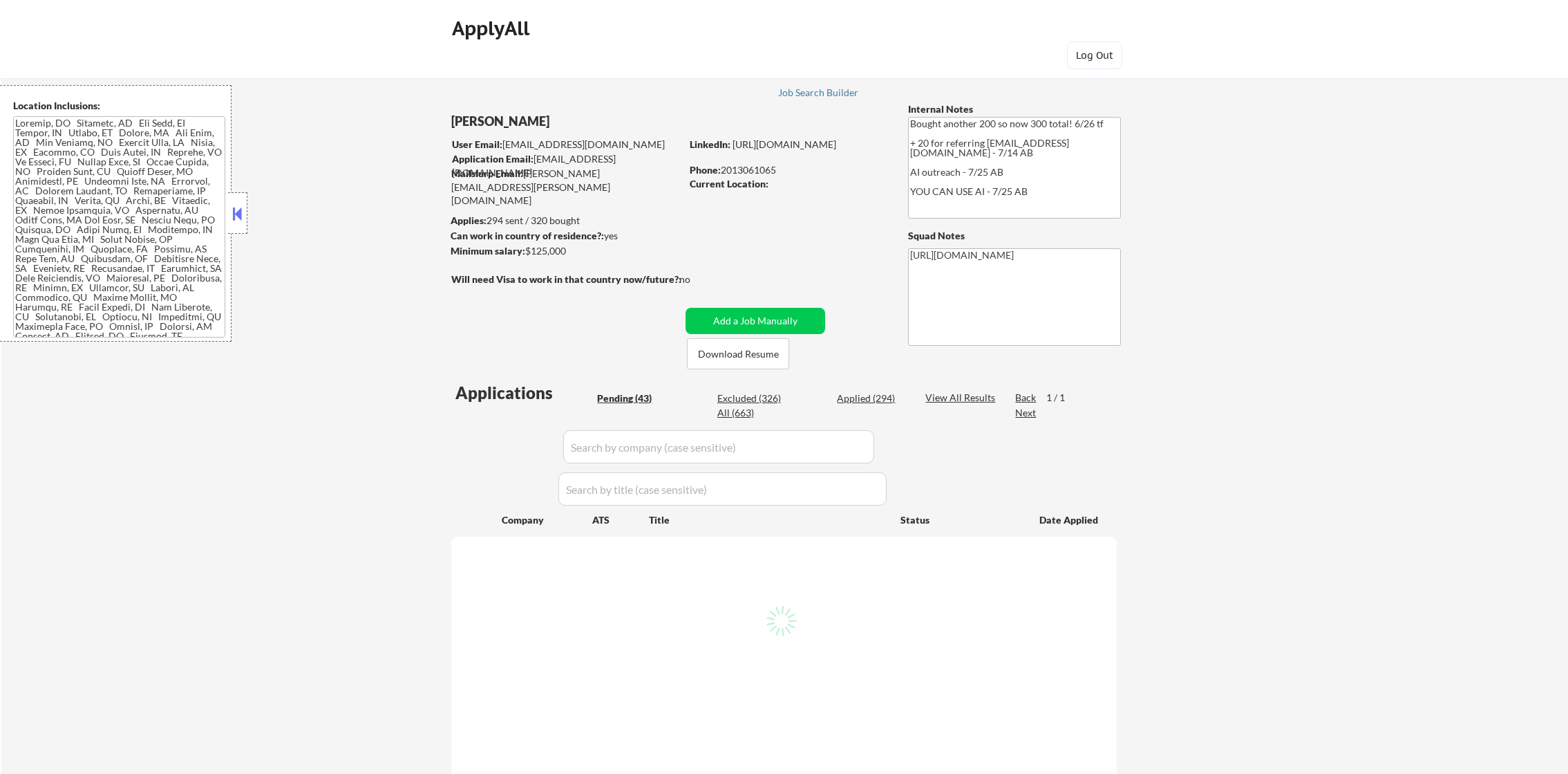
select select ""pending""
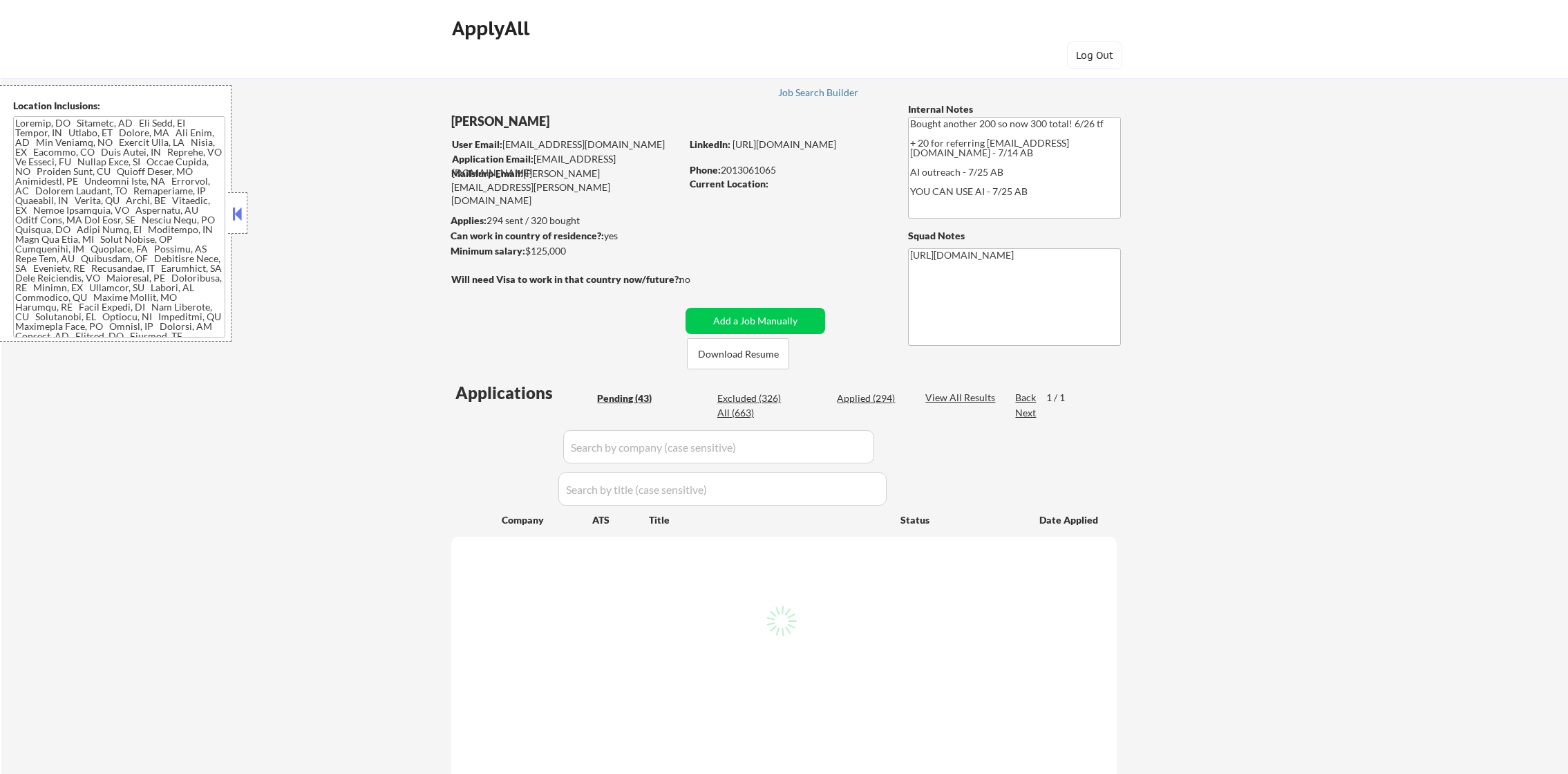
select select ""pending""
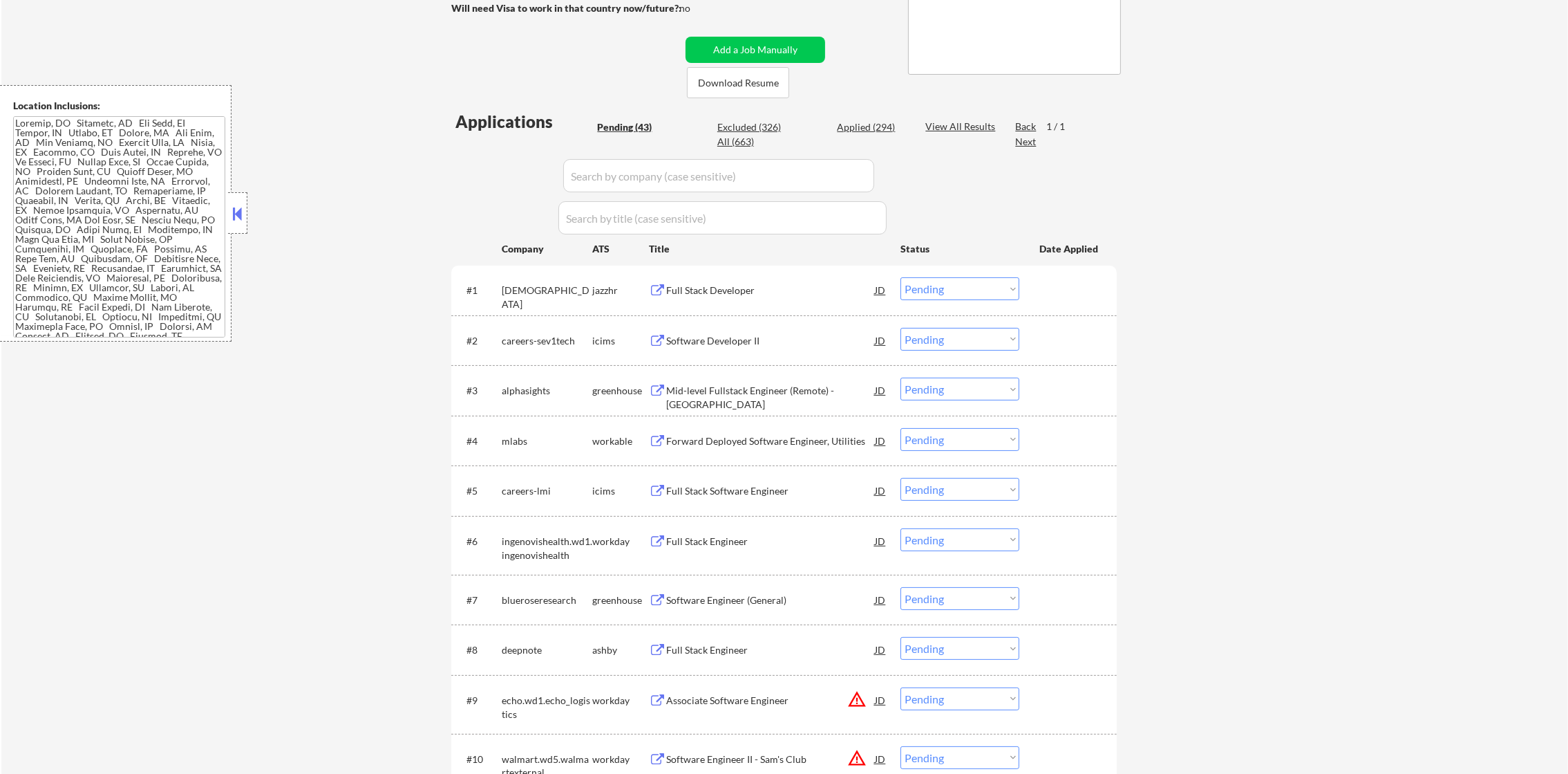
scroll to position [177, 0]
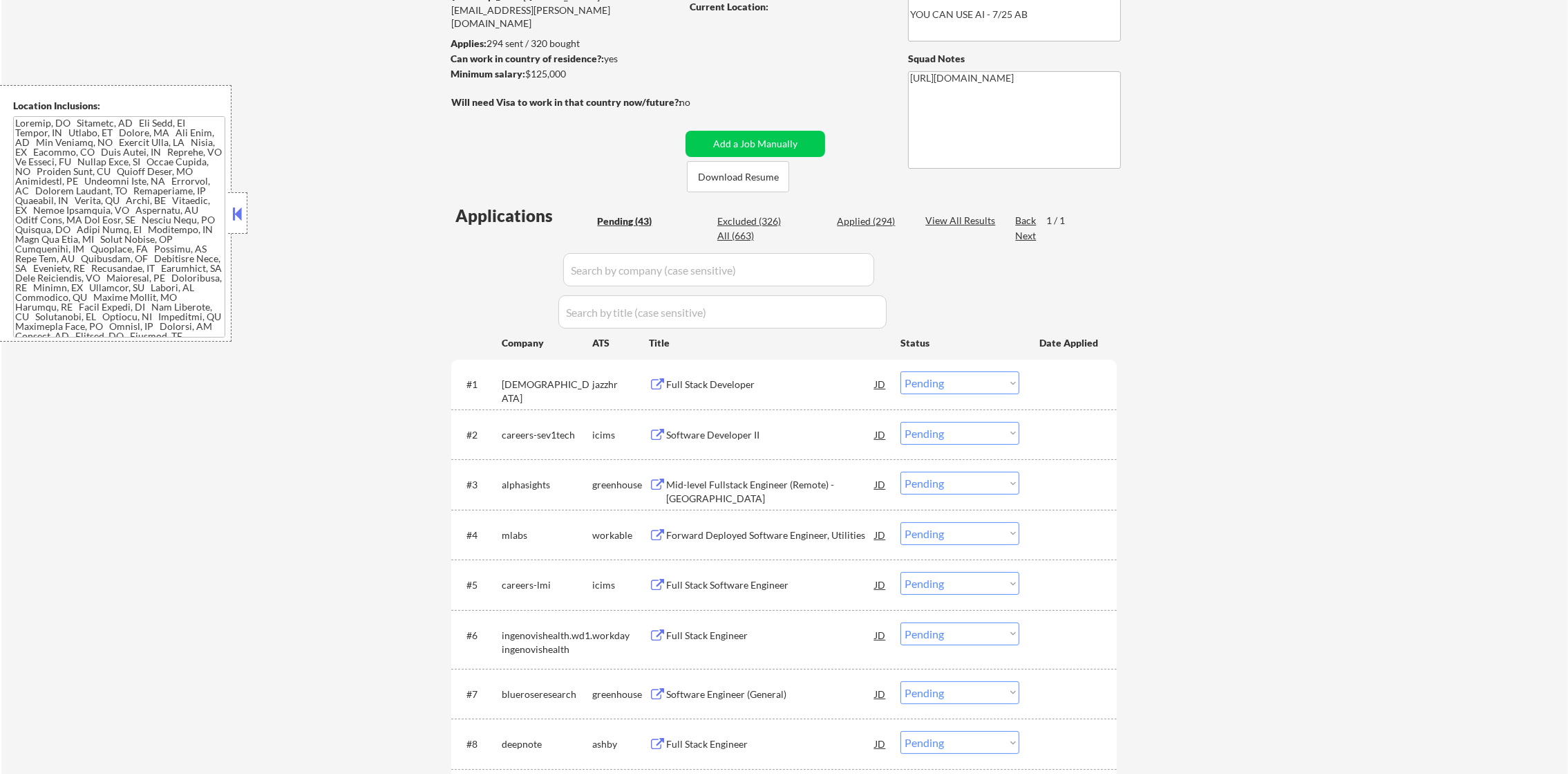
click at [776, 365] on div "#1 [DEMOGRAPHIC_DATA] jazzhr Full Stack Developer JD Choose an option... Pendin…" at bounding box center [781, 384] width 652 height 37
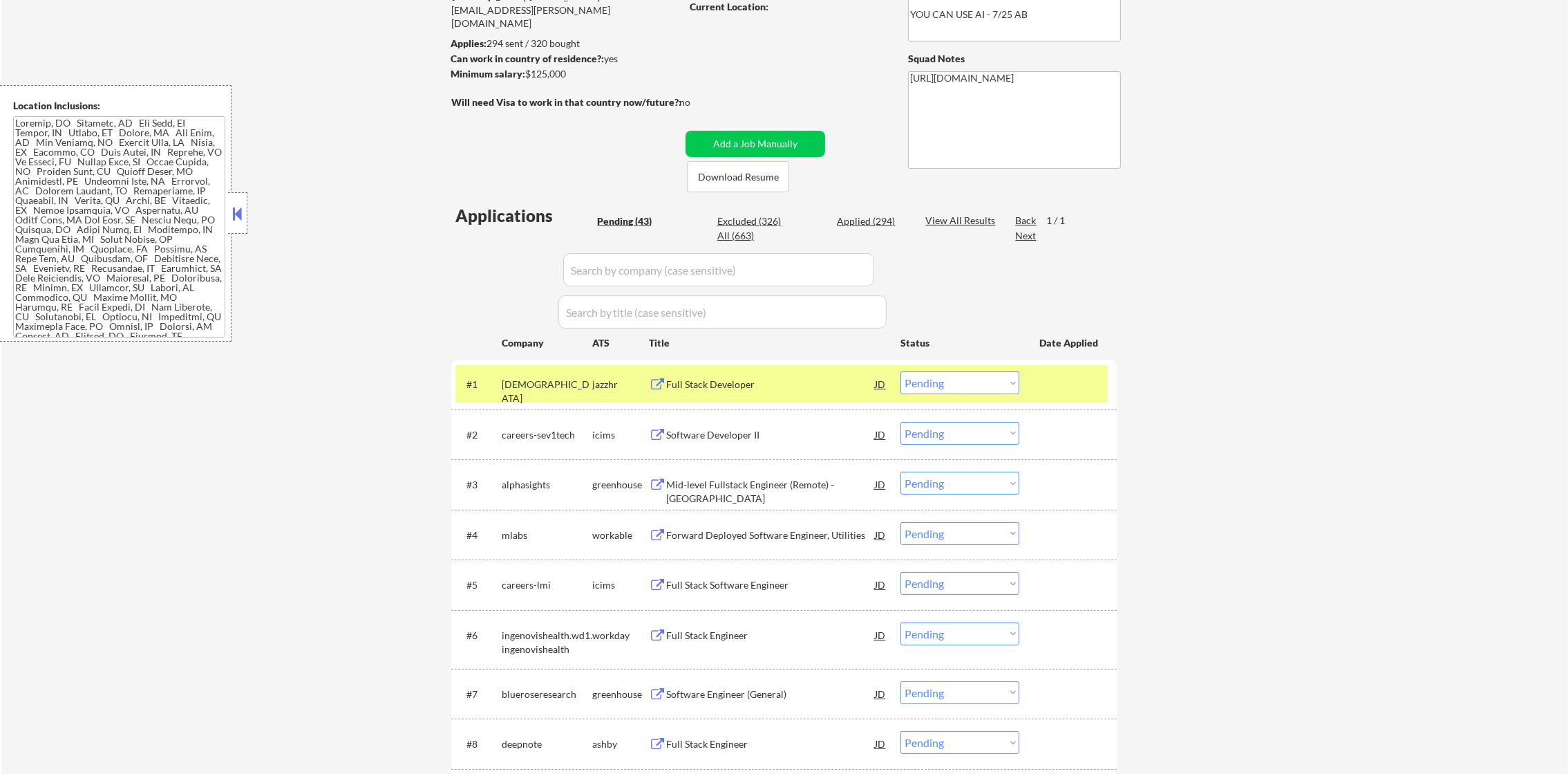
click at [748, 374] on div "Full Stack Developer" at bounding box center [771, 384] width 209 height 25
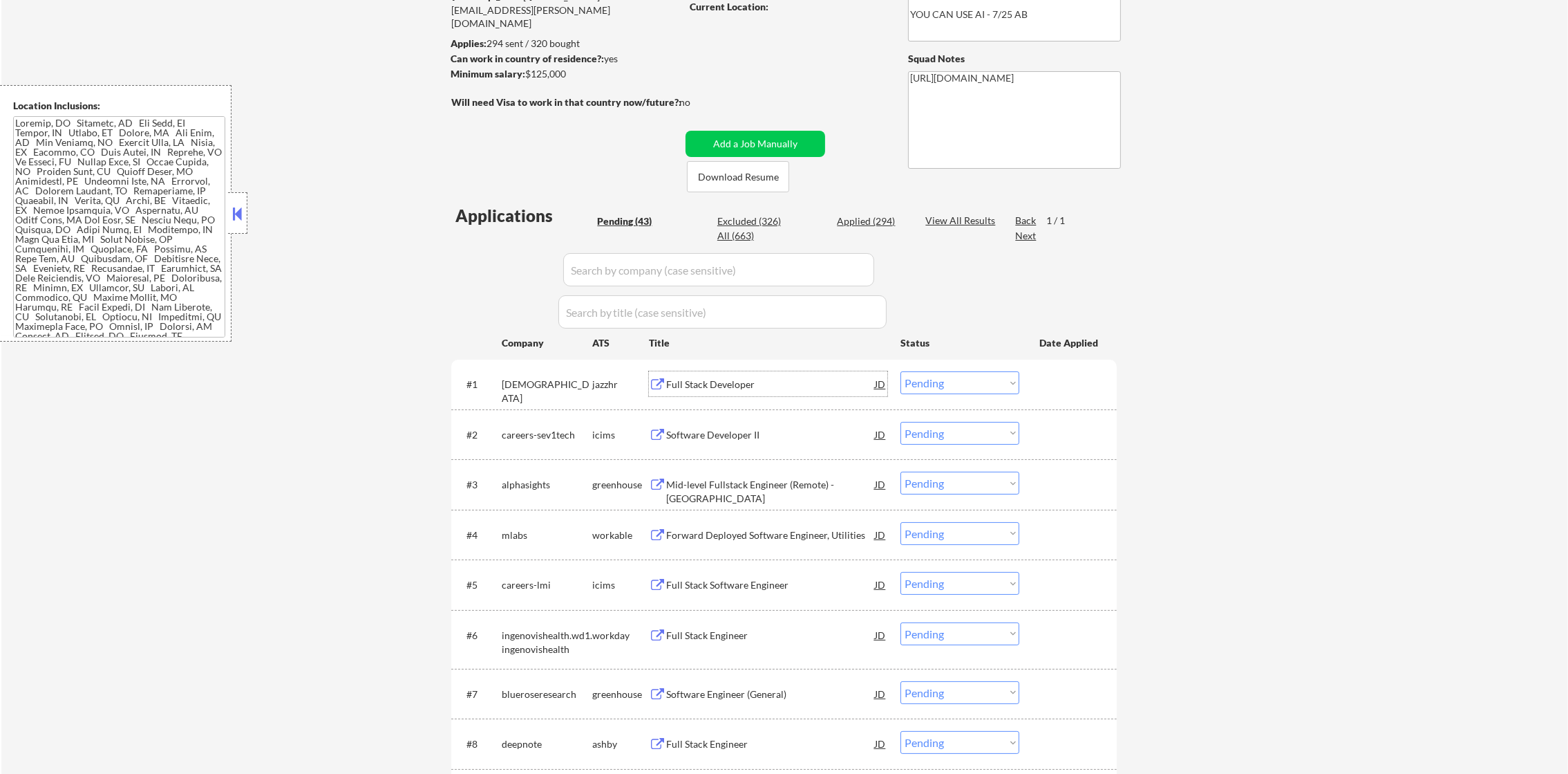
drag, startPoint x: 954, startPoint y: 385, endPoint x: 949, endPoint y: 394, distance: 10.3
click at [953, 383] on select "Choose an option... Pending Applied Excluded (Questions) Excluded (Expired) Exc…" at bounding box center [959, 383] width 119 height 23
click at [900, 371] on select "Choose an option... Pending Applied Excluded (Questions) Excluded (Expired) Exc…" at bounding box center [959, 383] width 119 height 23
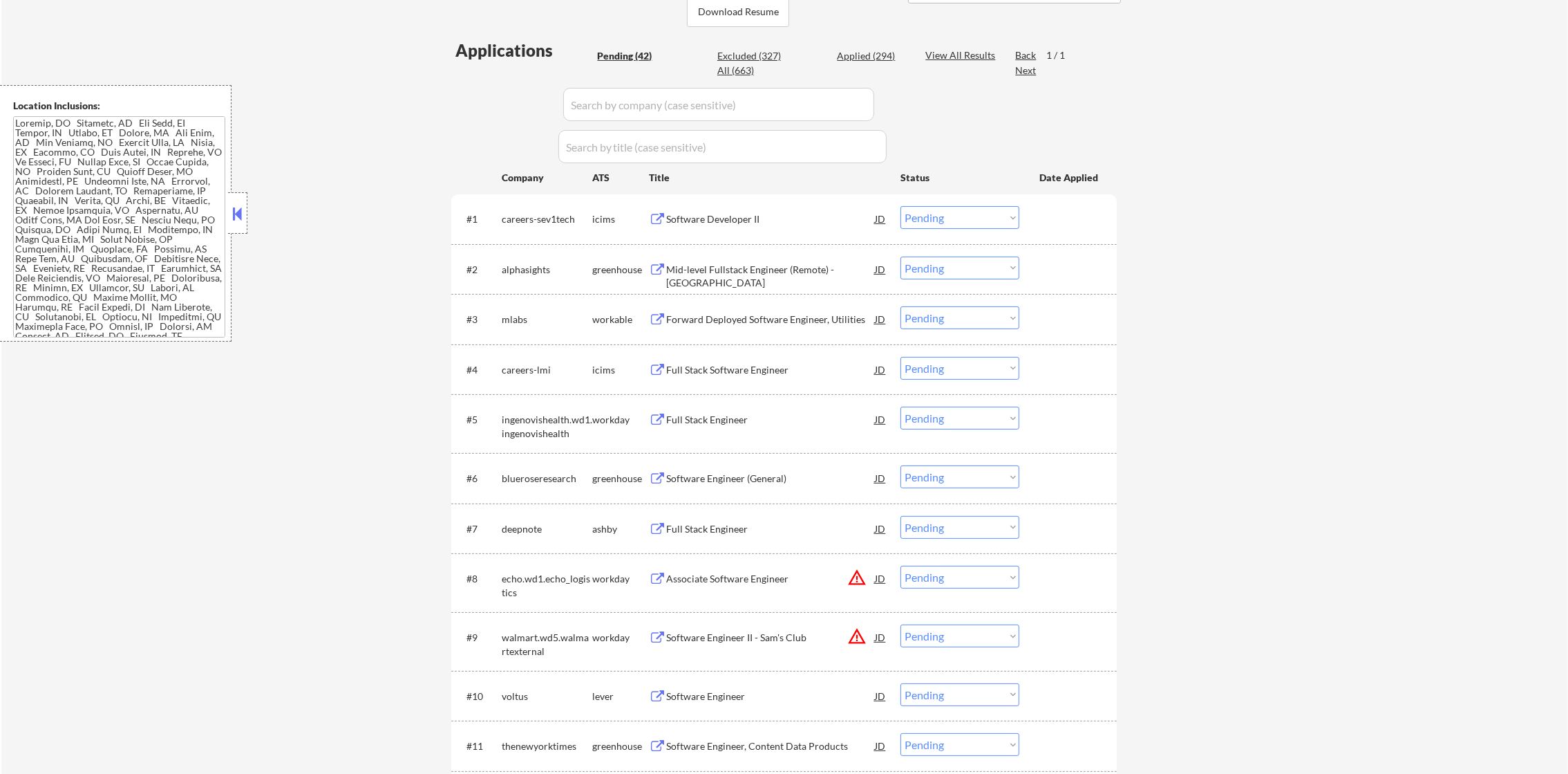
scroll to position [351, 0]
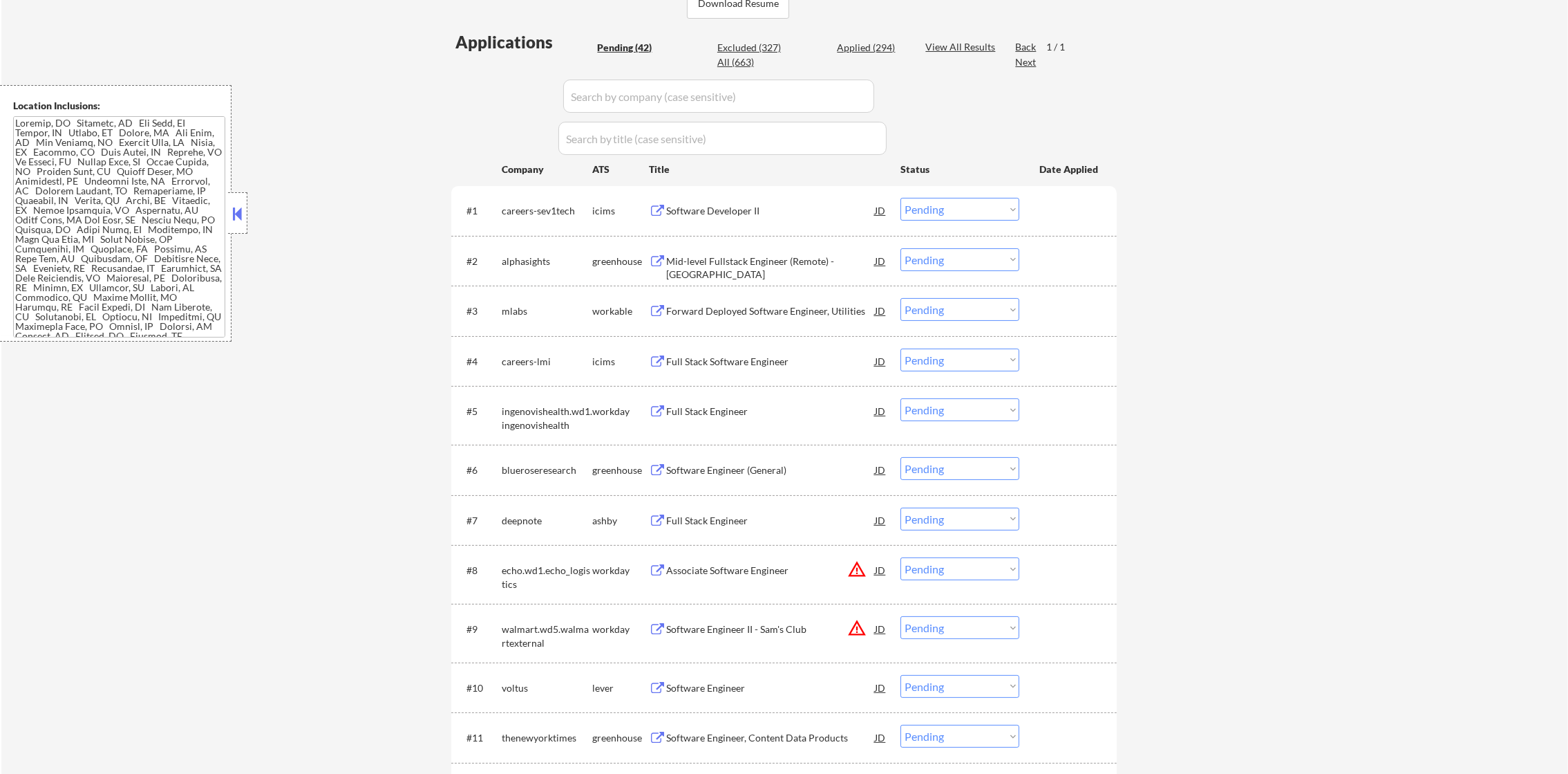
click at [783, 204] on div "Software Developer II" at bounding box center [771, 210] width 209 height 13
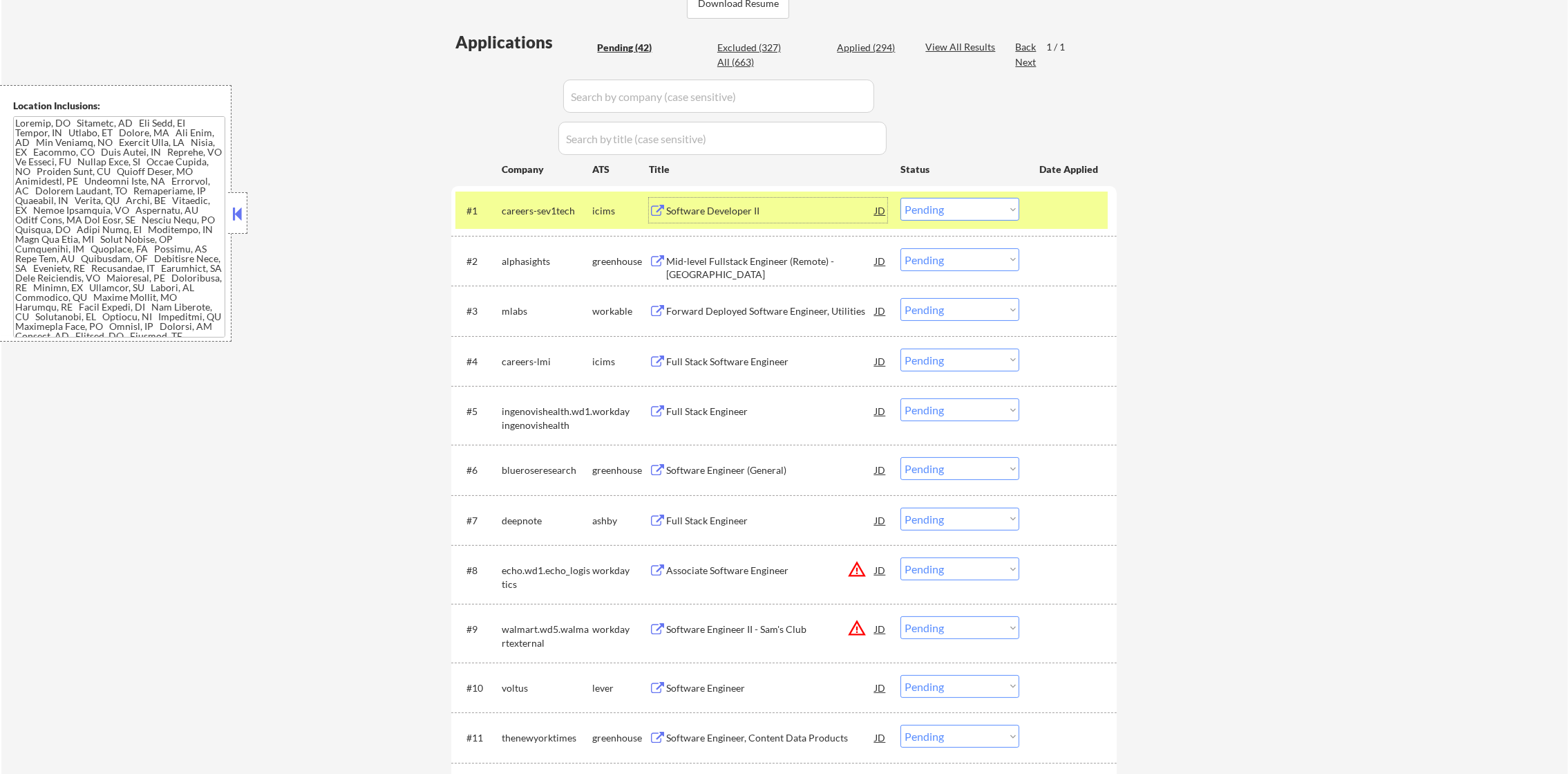
click at [933, 212] on select "Choose an option... Pending Applied Excluded (Questions) Excluded (Expired) Exc…" at bounding box center [959, 209] width 119 height 23
click at [900, 197] on select "Choose an option... Pending Applied Excluded (Questions) Excluded (Expired) Exc…" at bounding box center [959, 209] width 119 height 23
click at [533, 207] on div "careers-sev1tech" at bounding box center [546, 210] width 90 height 13
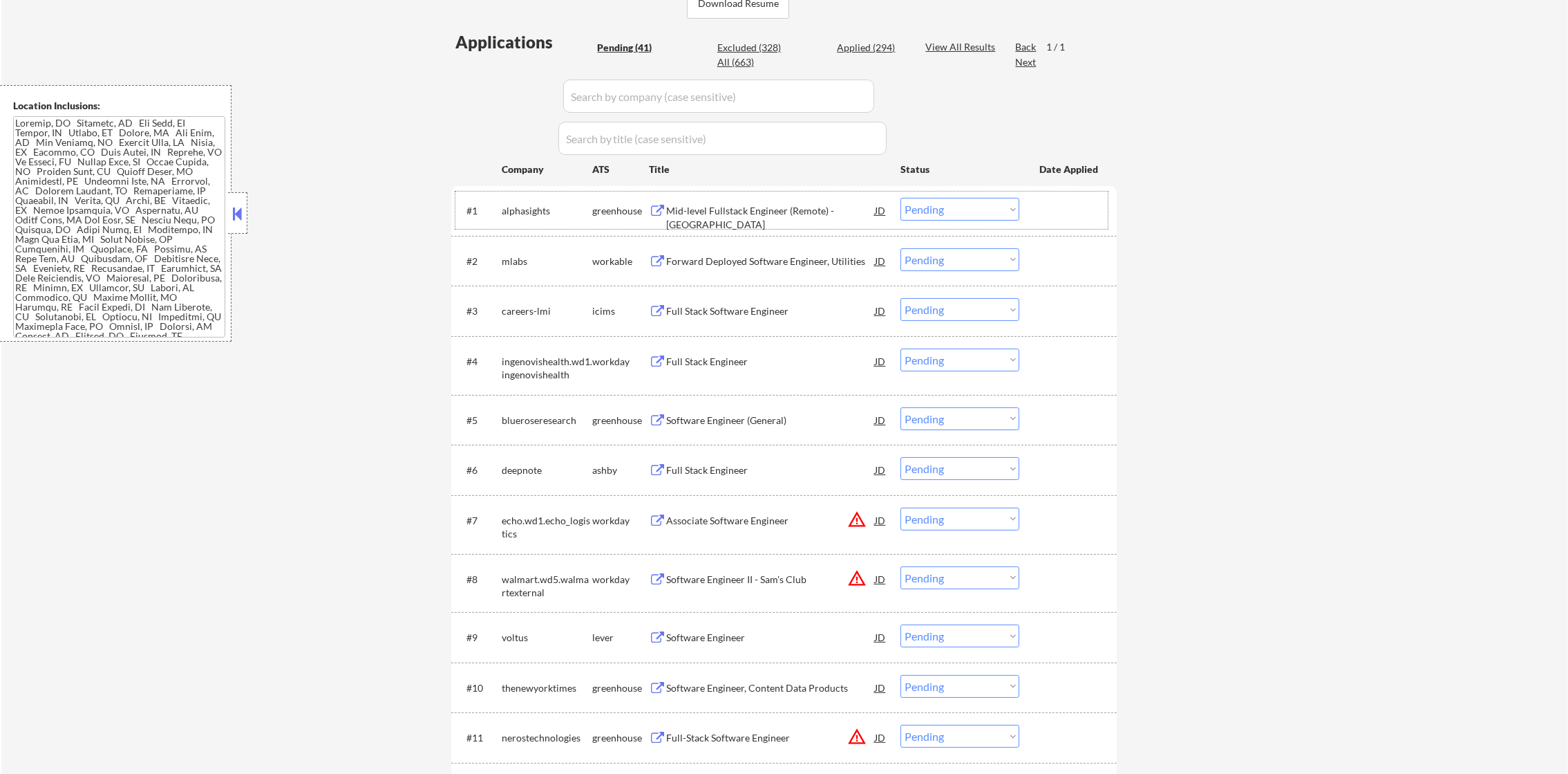
click at [740, 207] on div "Mid-level Fullstack Engineer (Remote) - [GEOGRAPHIC_DATA]" at bounding box center [771, 217] width 209 height 27
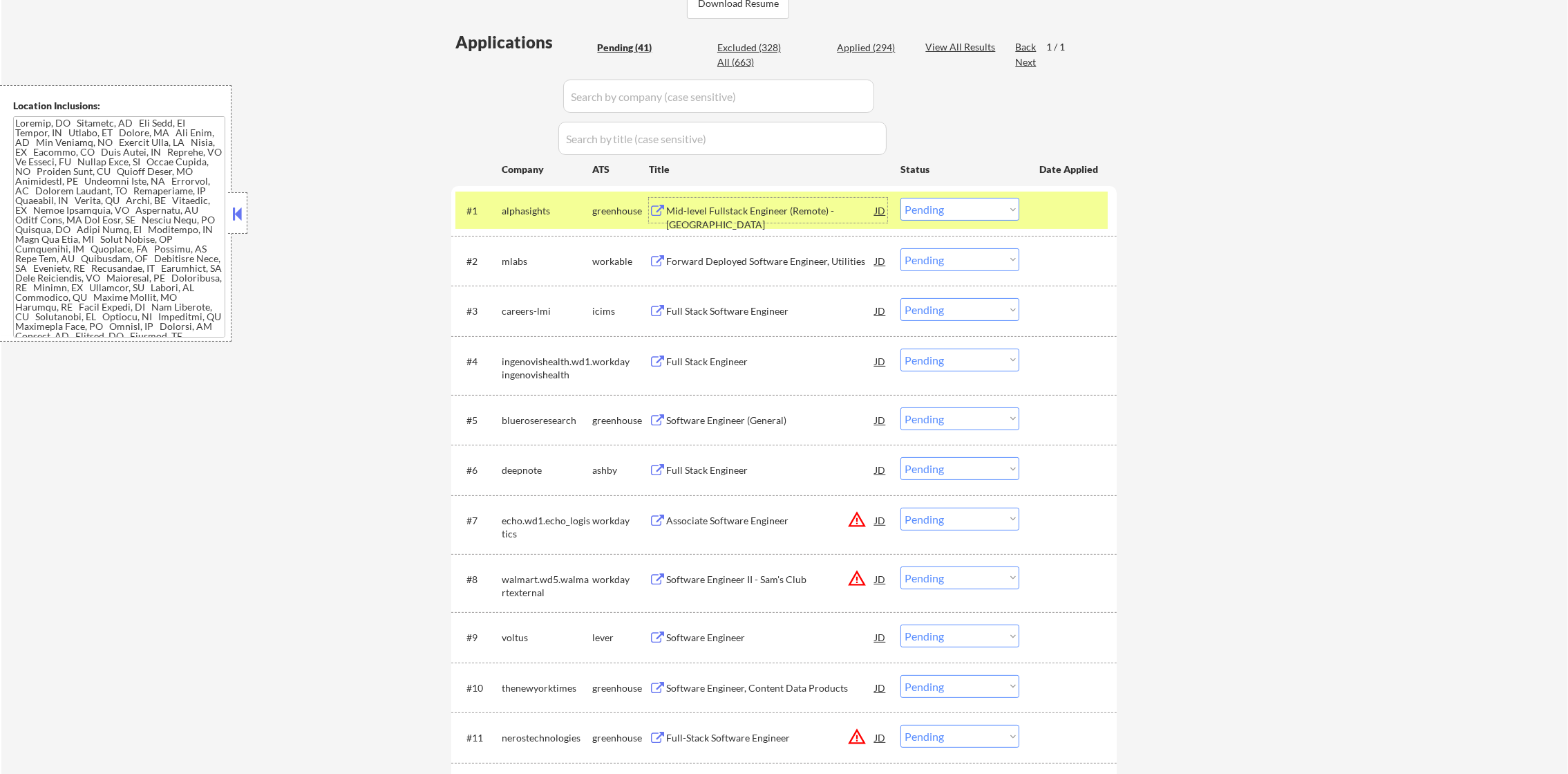
click at [918, 203] on select "Choose an option... Pending Applied Excluded (Questions) Excluded (Expired) Exc…" at bounding box center [959, 209] width 119 height 23
click at [900, 197] on select "Choose an option... Pending Applied Excluded (Questions) Excluded (Expired) Exc…" at bounding box center [959, 209] width 119 height 23
click at [553, 211] on div "alphasights" at bounding box center [546, 210] width 90 height 13
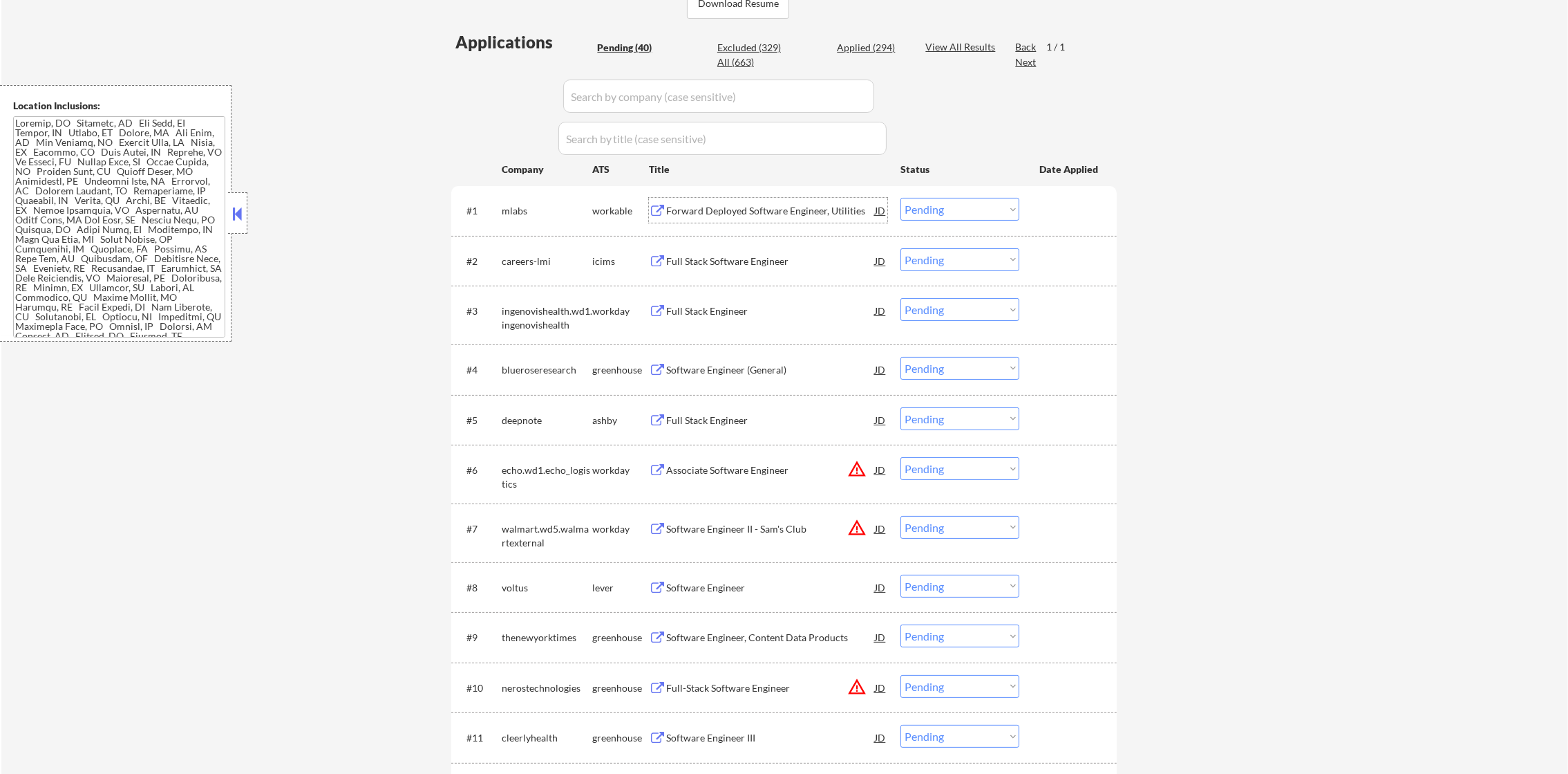
click at [744, 207] on div "Forward Deployed Software Engineer, Utilities" at bounding box center [771, 210] width 209 height 13
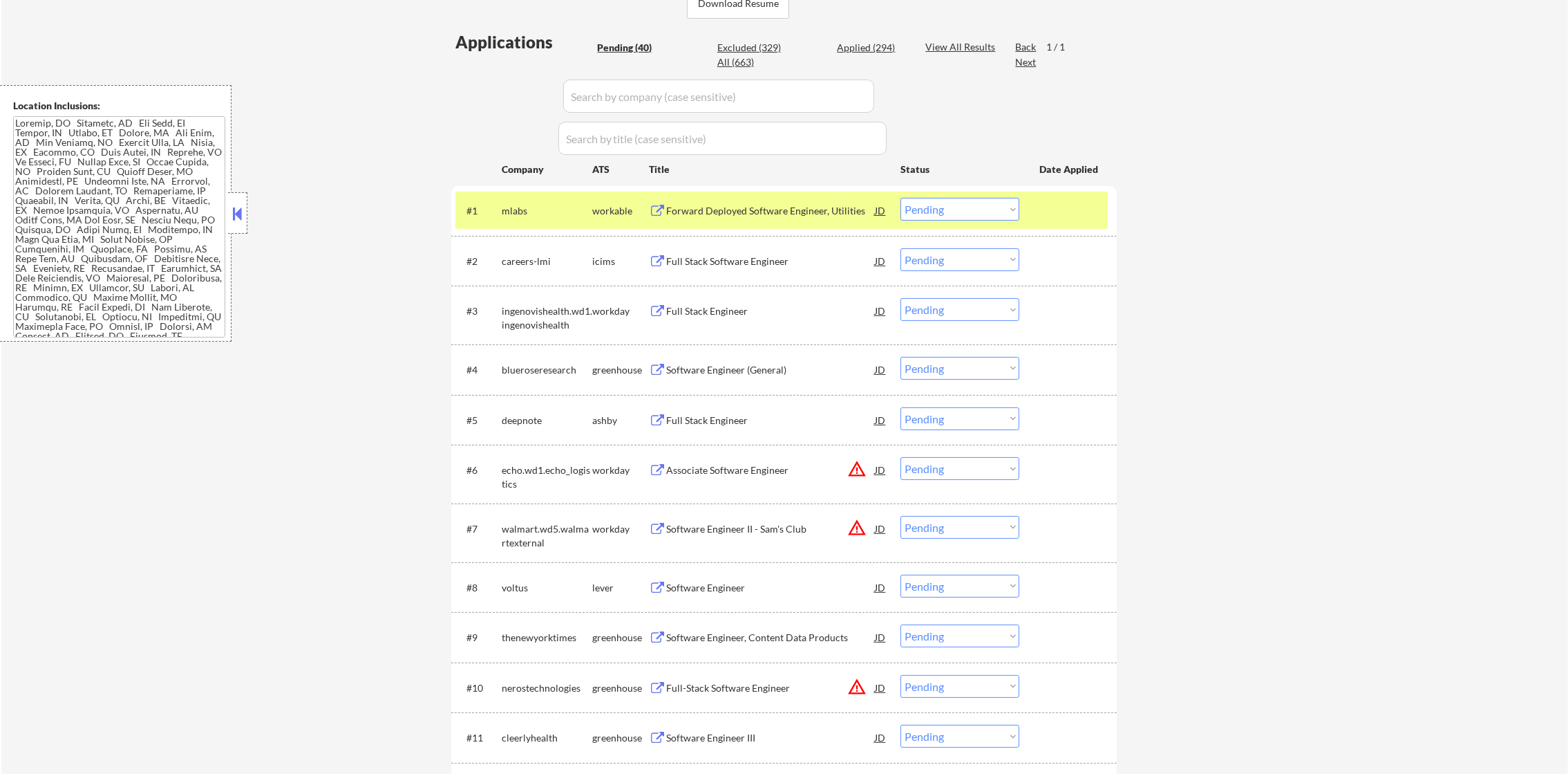
click at [932, 207] on select "Choose an option... Pending Applied Excluded (Questions) Excluded (Expired) Exc…" at bounding box center [959, 209] width 119 height 23
click at [900, 197] on select "Choose an option... Pending Applied Excluded (Questions) Excluded (Expired) Exc…" at bounding box center [959, 209] width 119 height 23
select select ""pending""
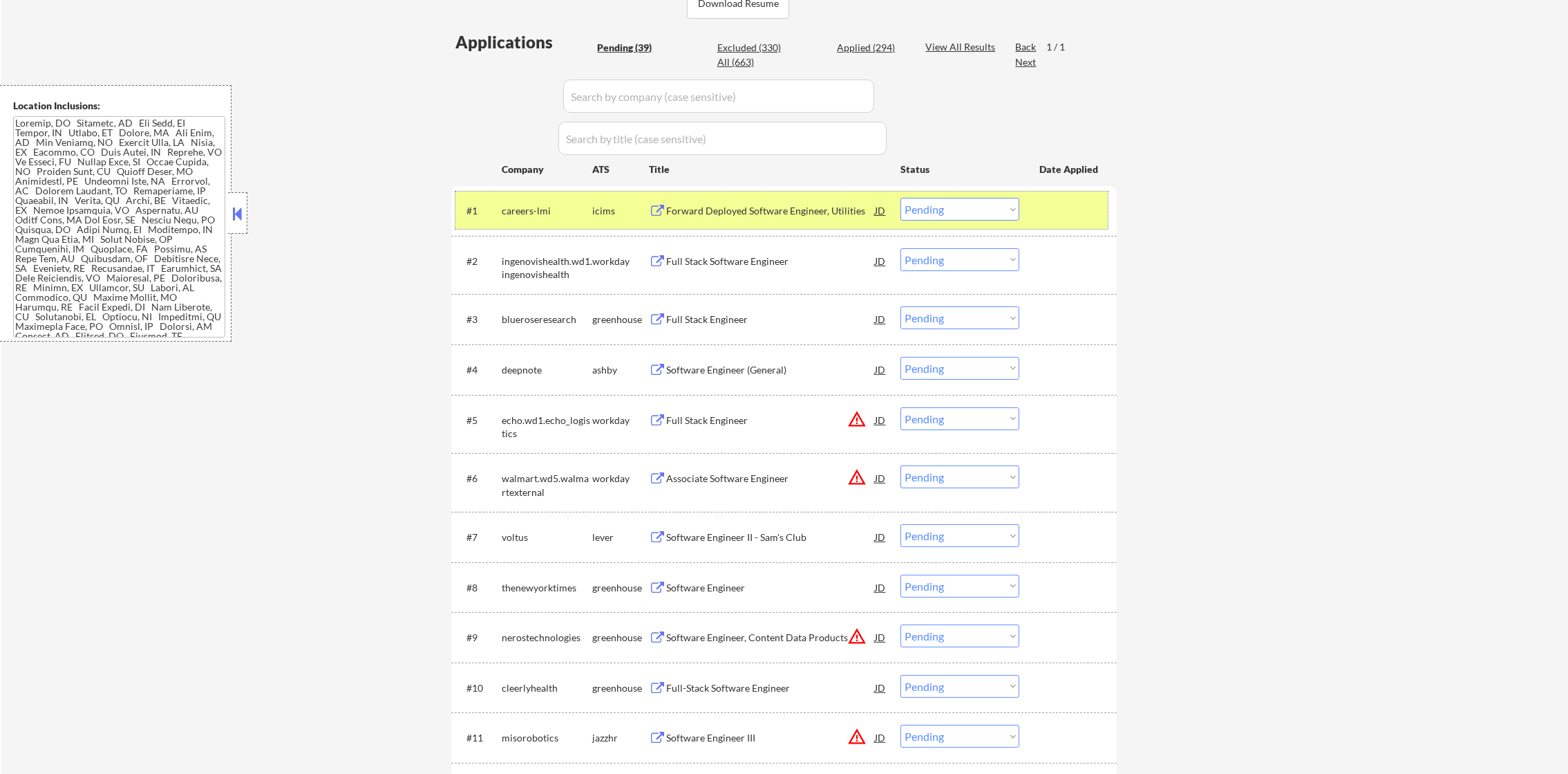
click at [483, 203] on div "#1" at bounding box center [478, 210] width 24 height 15
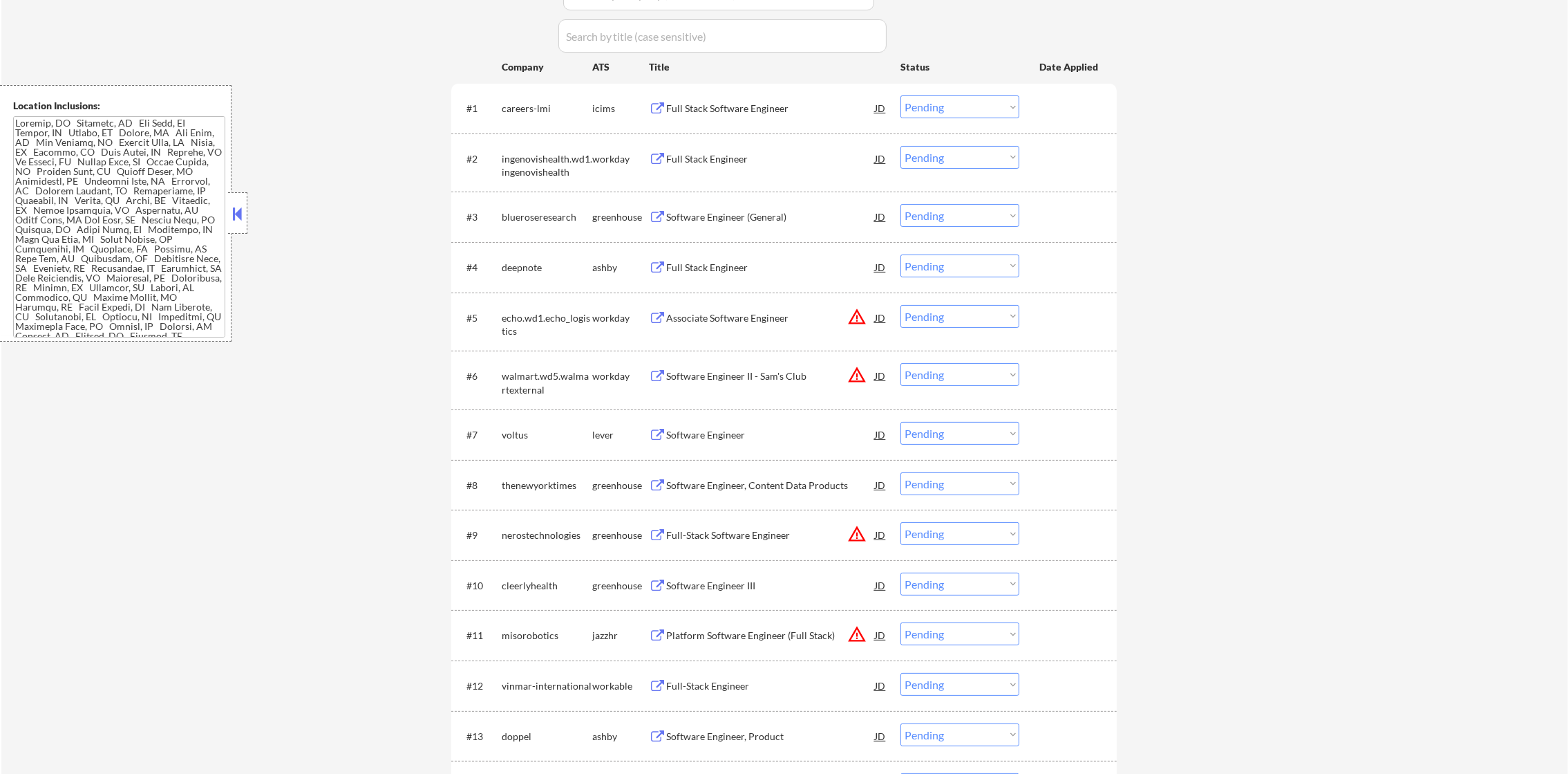
scroll to position [454, 0]
click at [727, 156] on div "Full Stack Engineer" at bounding box center [771, 157] width 209 height 13
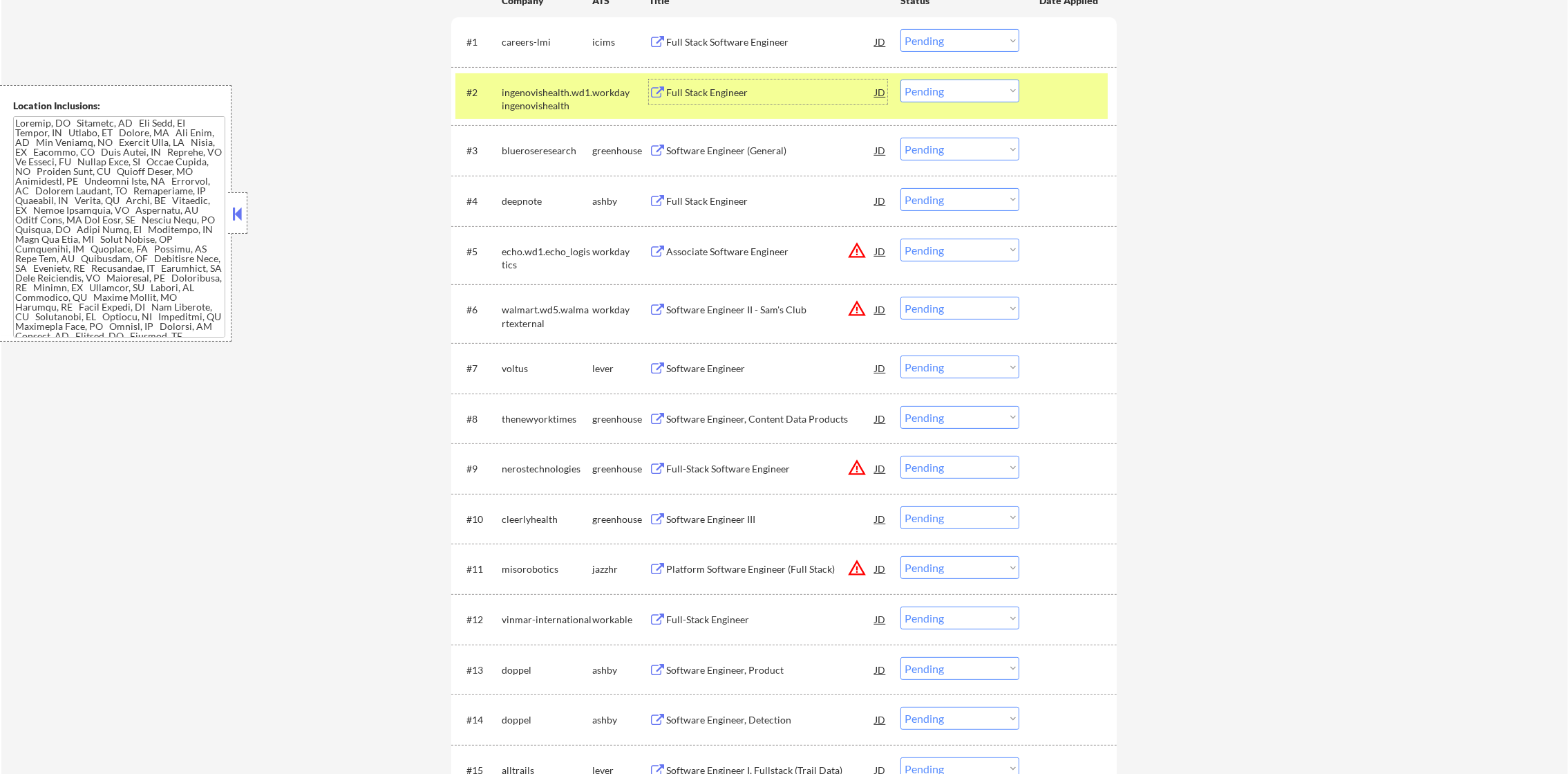
scroll to position [523, 0]
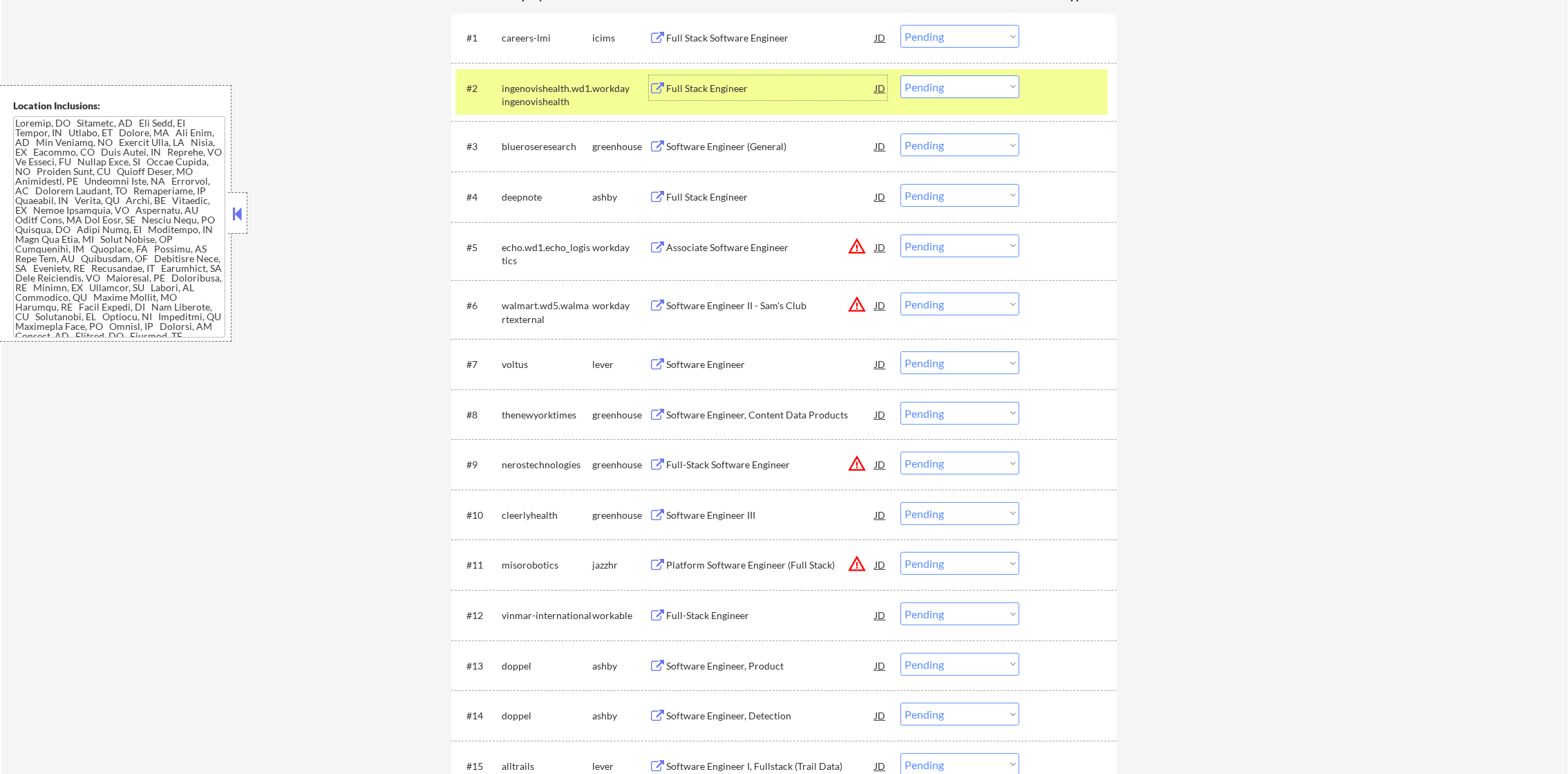
click at [936, 95] on select "Choose an option... Pending Applied Excluded (Questions) Excluded (Expired) Exc…" at bounding box center [959, 87] width 119 height 23
click at [900, 75] on select "Choose an option... Pending Applied Excluded (Questions) Excluded (Expired) Exc…" at bounding box center [959, 87] width 119 height 23
click at [546, 107] on div "ingenovishealth.wd1.ingenovishealth" at bounding box center [546, 95] width 90 height 27
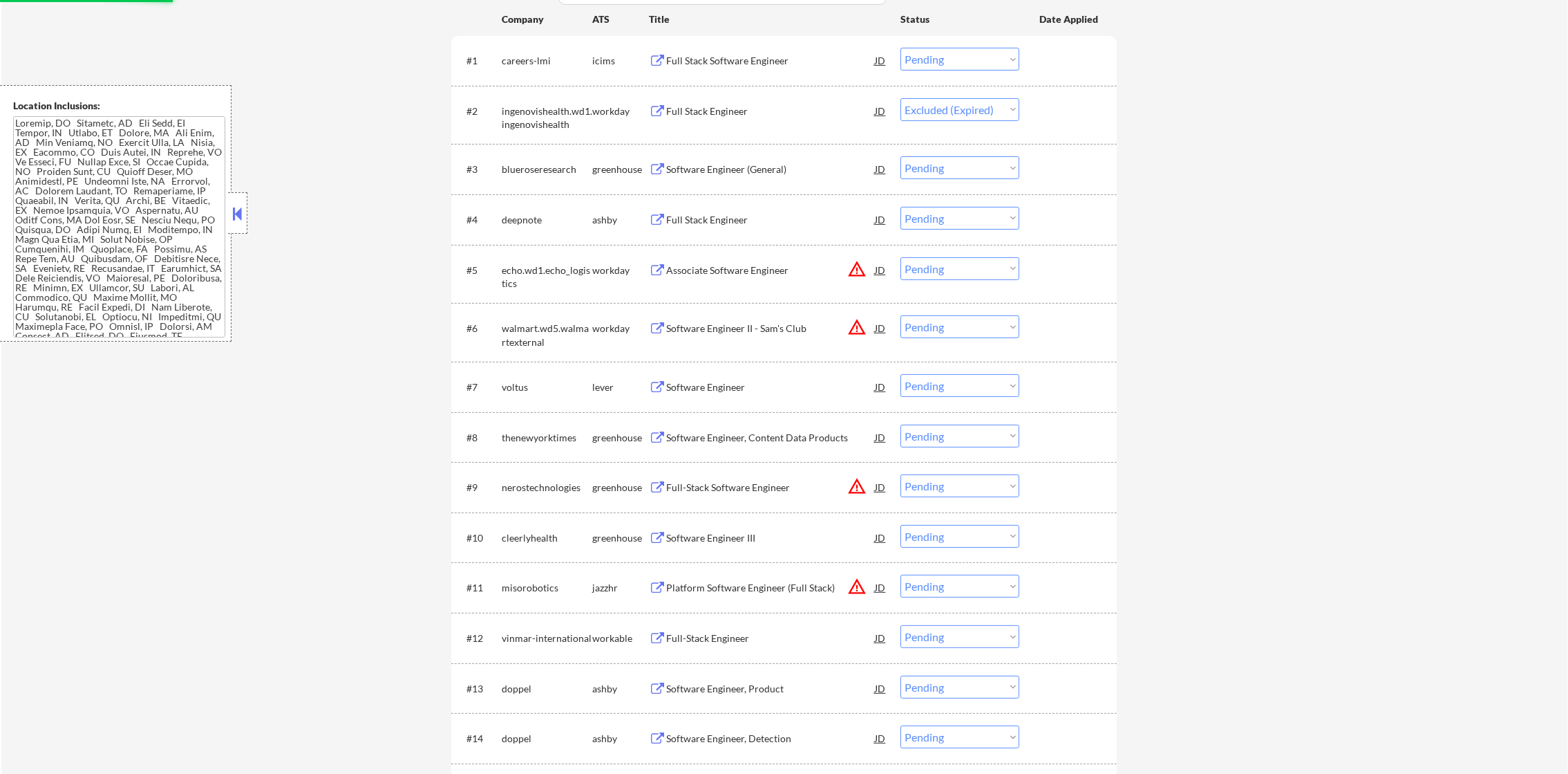
scroll to position [488, 0]
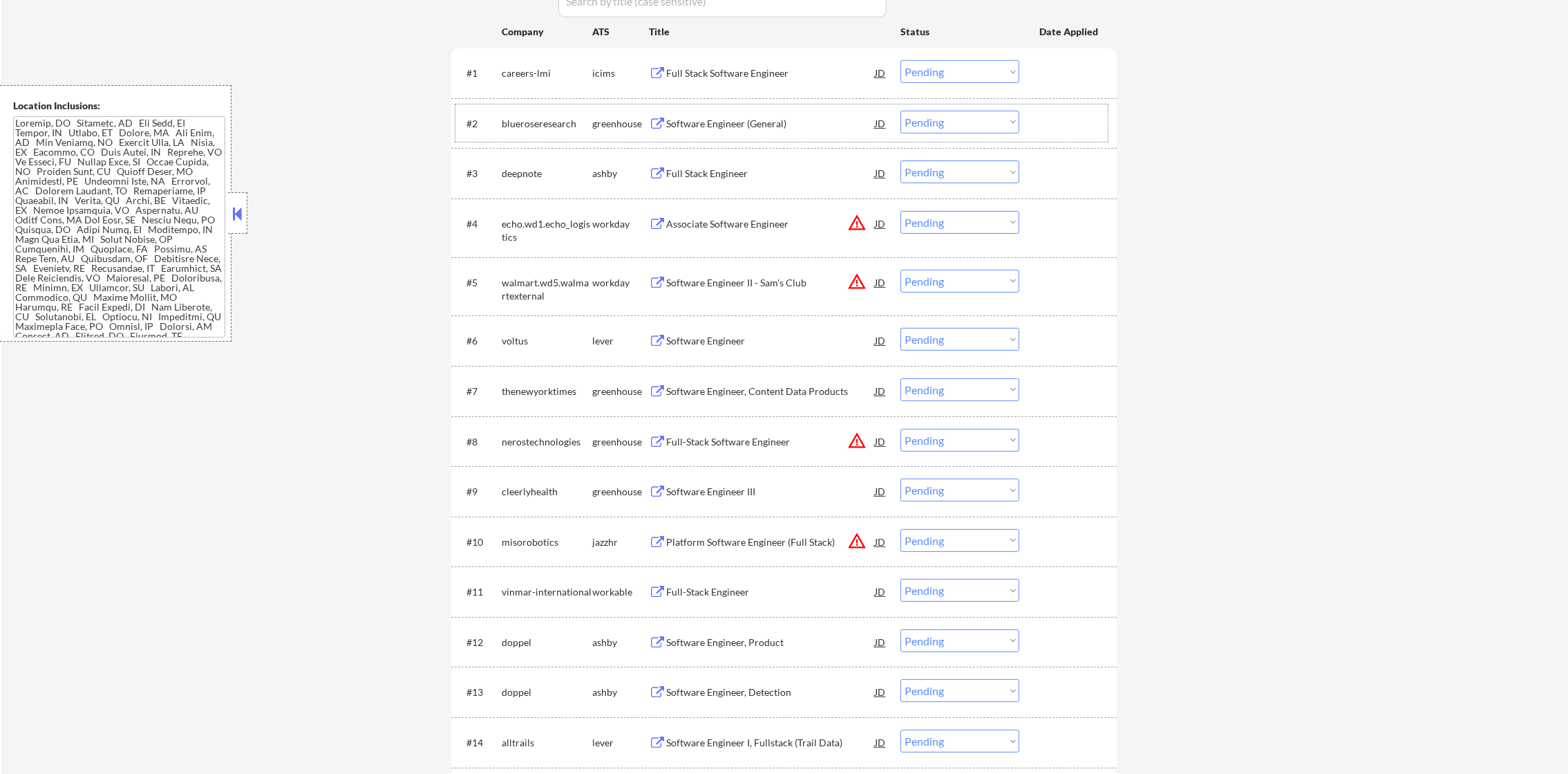
click at [758, 119] on div "Software Engineer (General)" at bounding box center [771, 123] width 209 height 13
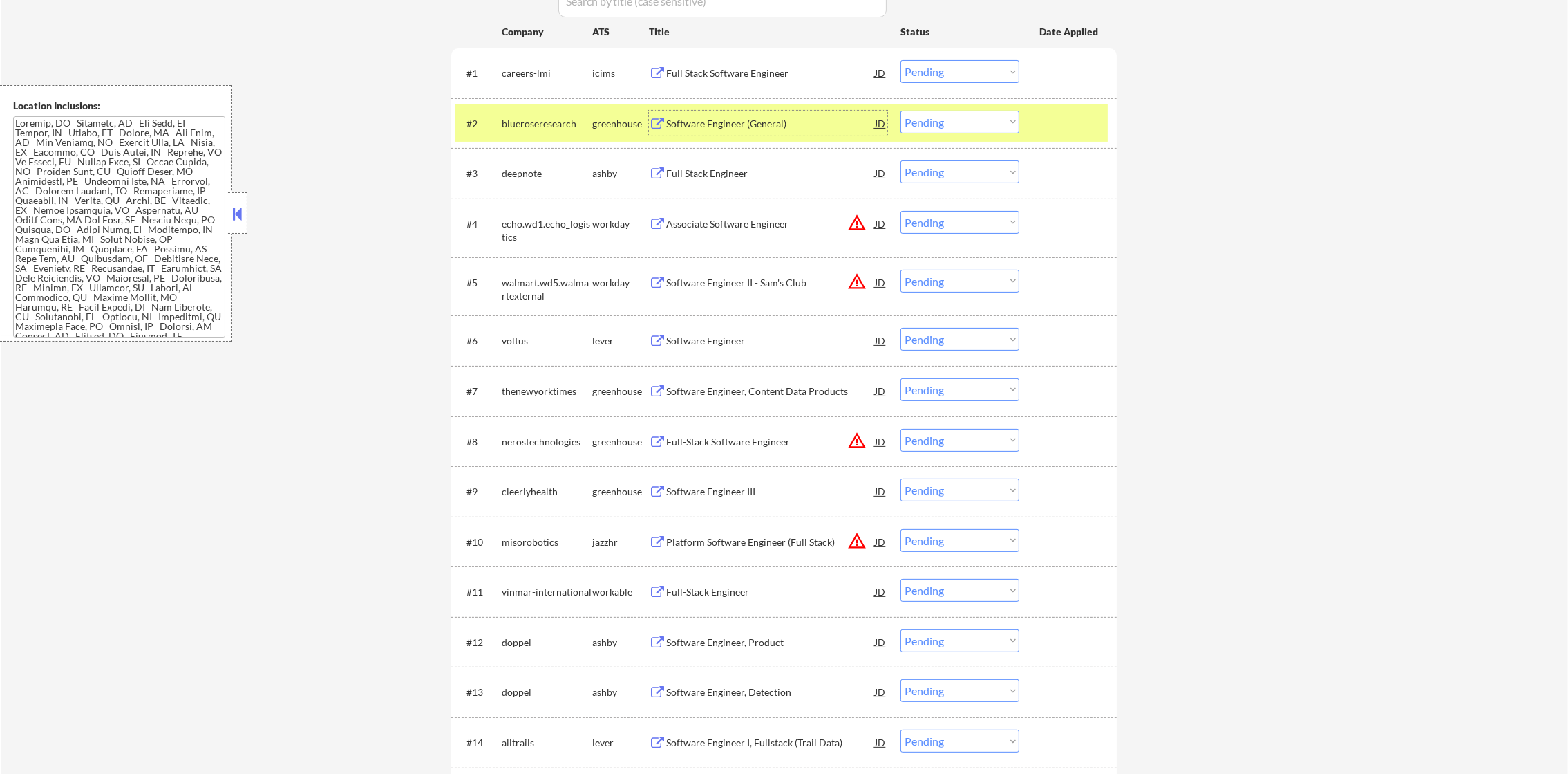
click at [952, 105] on div "#2 blueroseresearch greenhouse Software Engineer (General) JD Choose an option.…" at bounding box center [781, 123] width 652 height 37
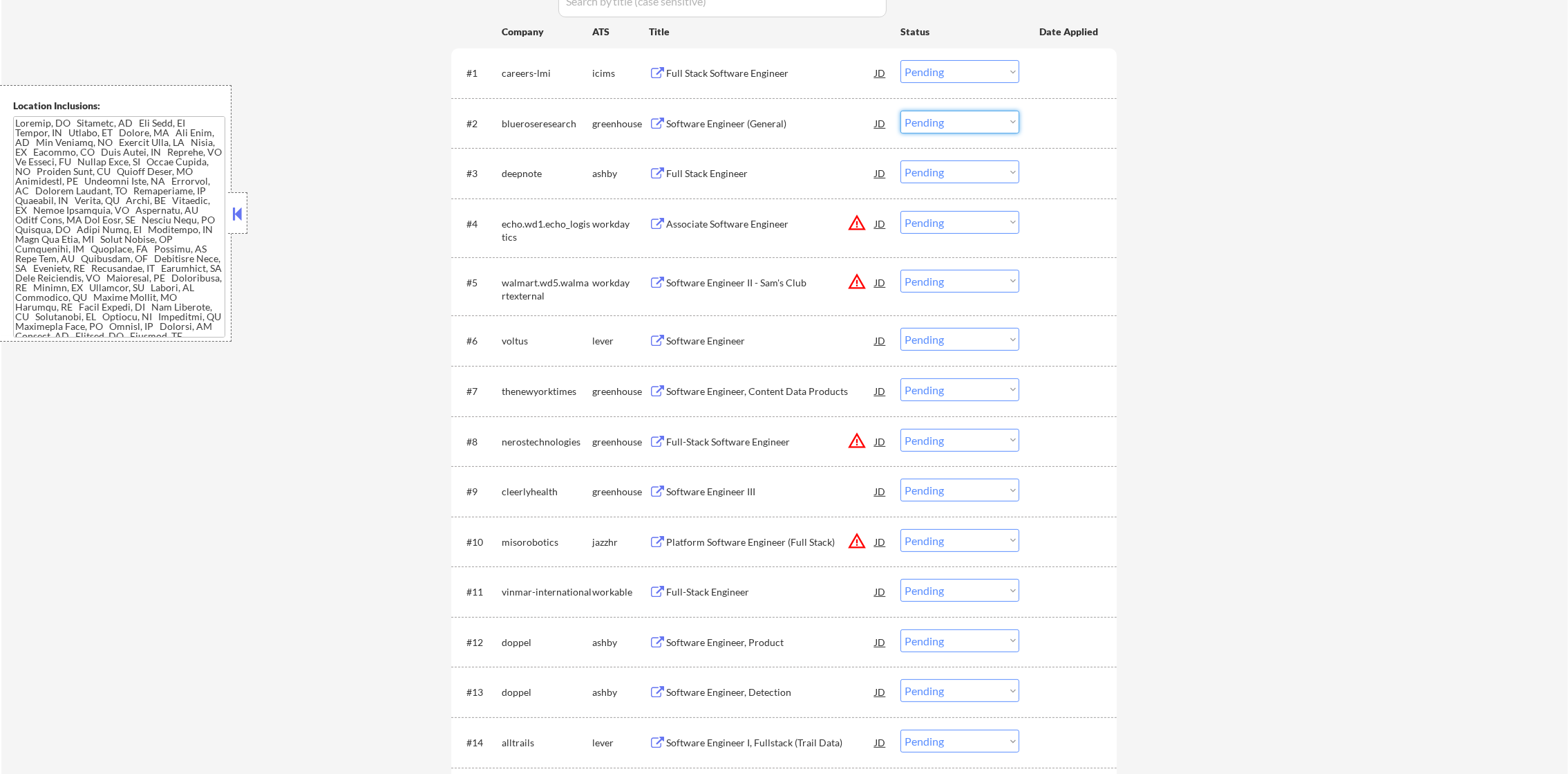
click at [952, 112] on select "Choose an option... Pending Applied Excluded (Questions) Excluded (Expired) Exc…" at bounding box center [959, 122] width 119 height 23
click at [900, 111] on select "Choose an option... Pending Applied Excluded (Questions) Excluded (Expired) Exc…" at bounding box center [959, 122] width 119 height 23
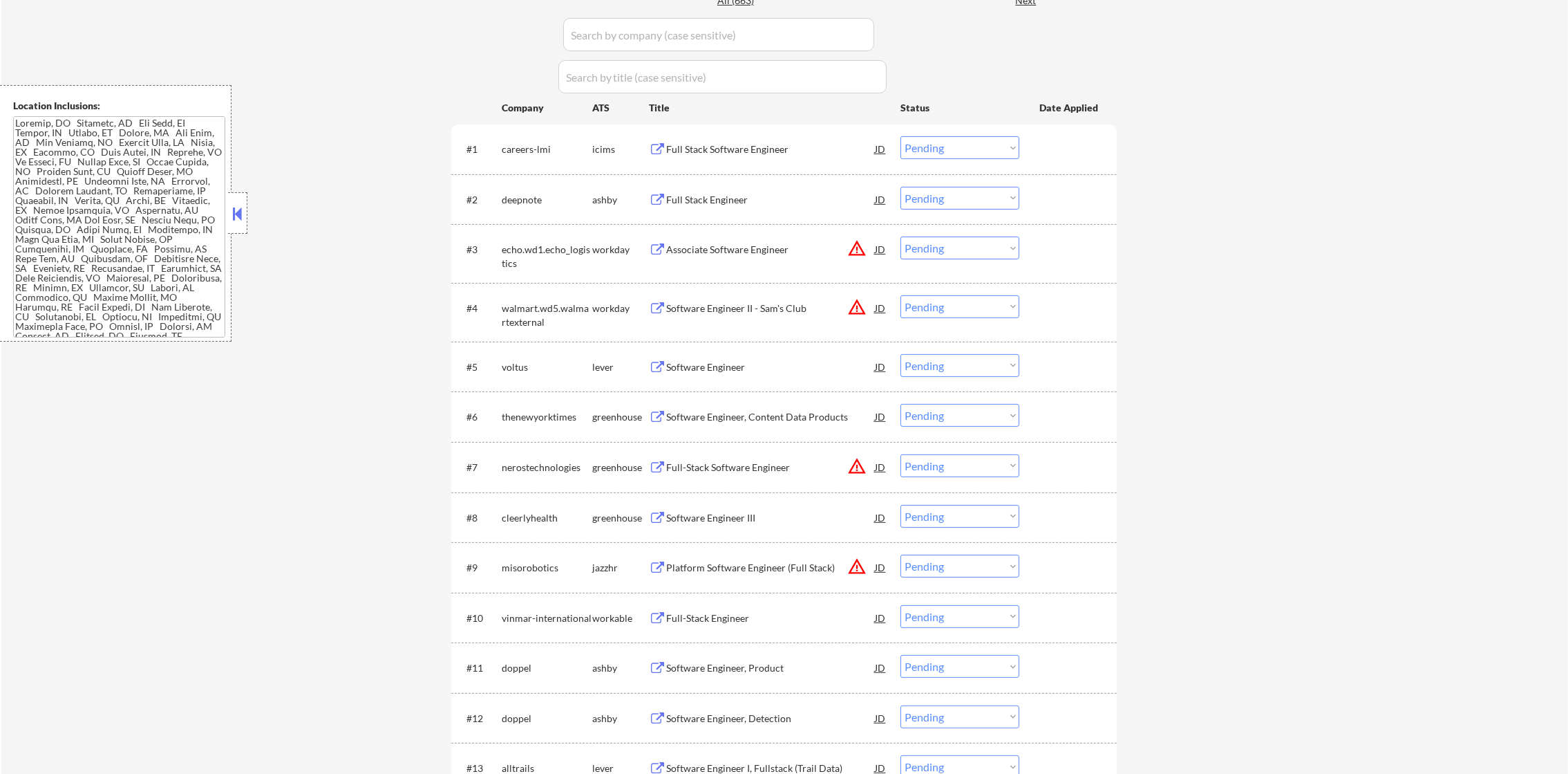
scroll to position [420, 0]
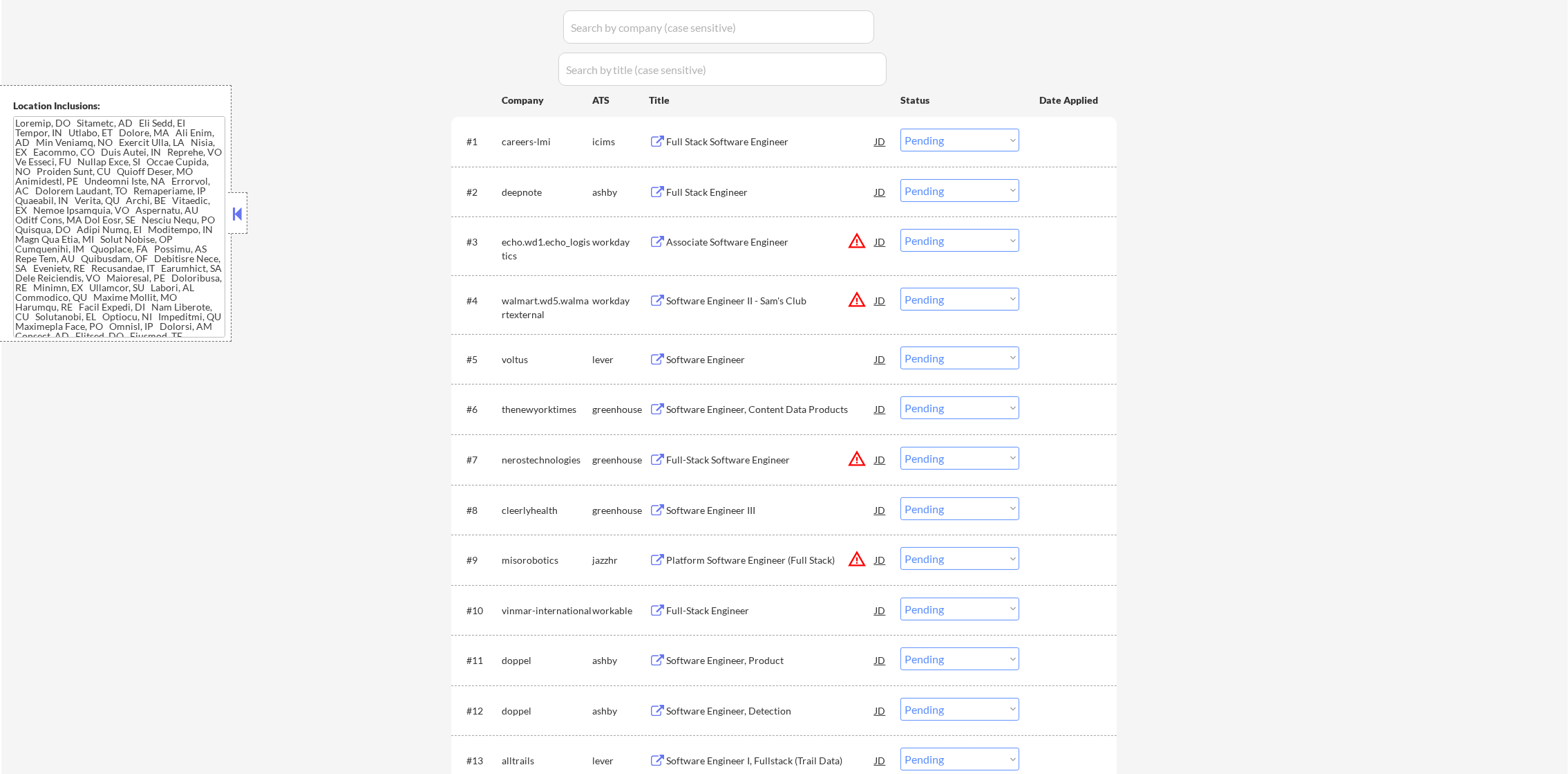
click at [728, 176] on div "#2 deepnote ashby Full Stack Engineer JD Choose an option... Pending Applied Ex…" at bounding box center [781, 192] width 652 height 37
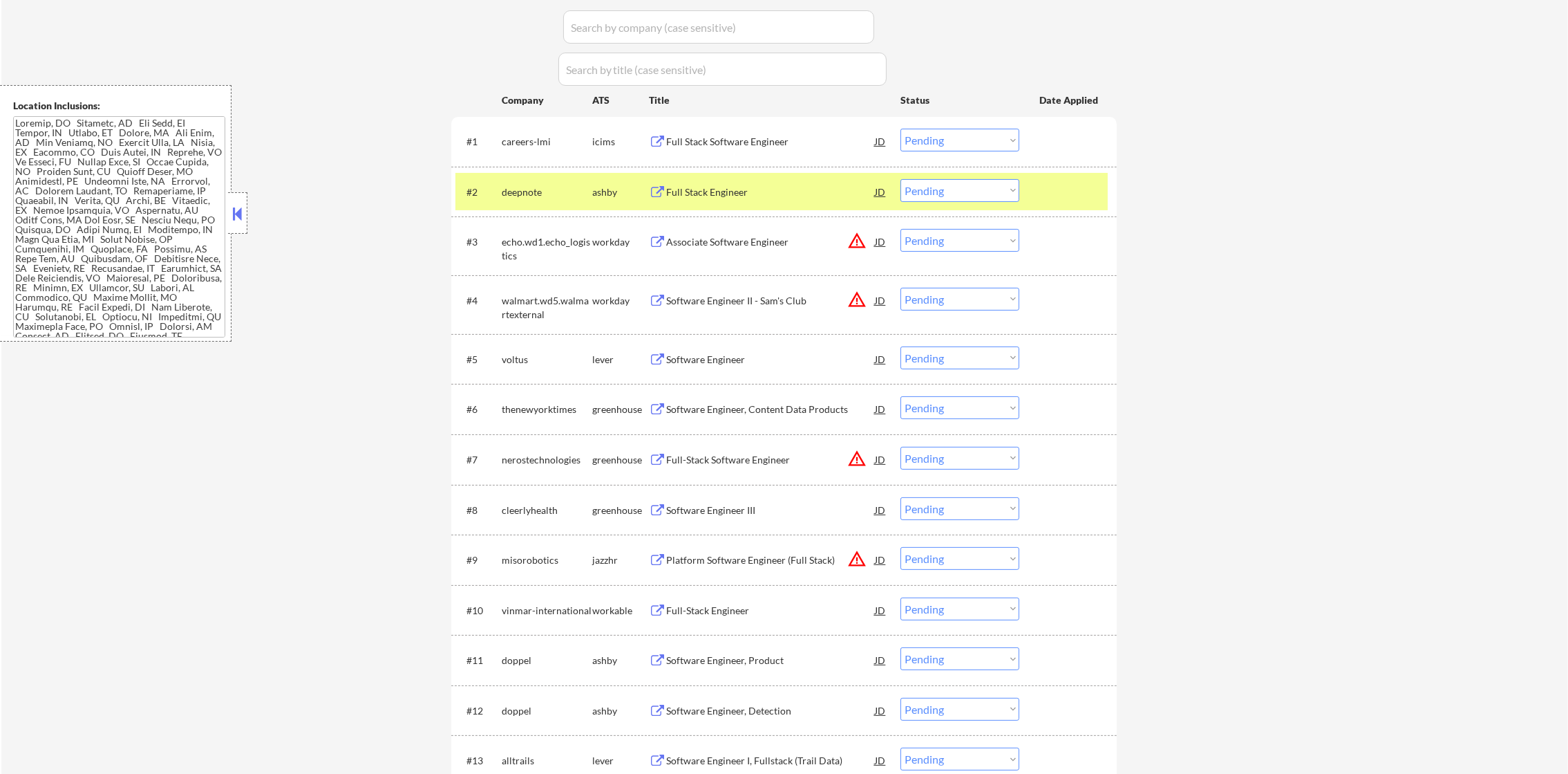
click at [727, 191] on div "Full Stack Engineer" at bounding box center [771, 192] width 209 height 13
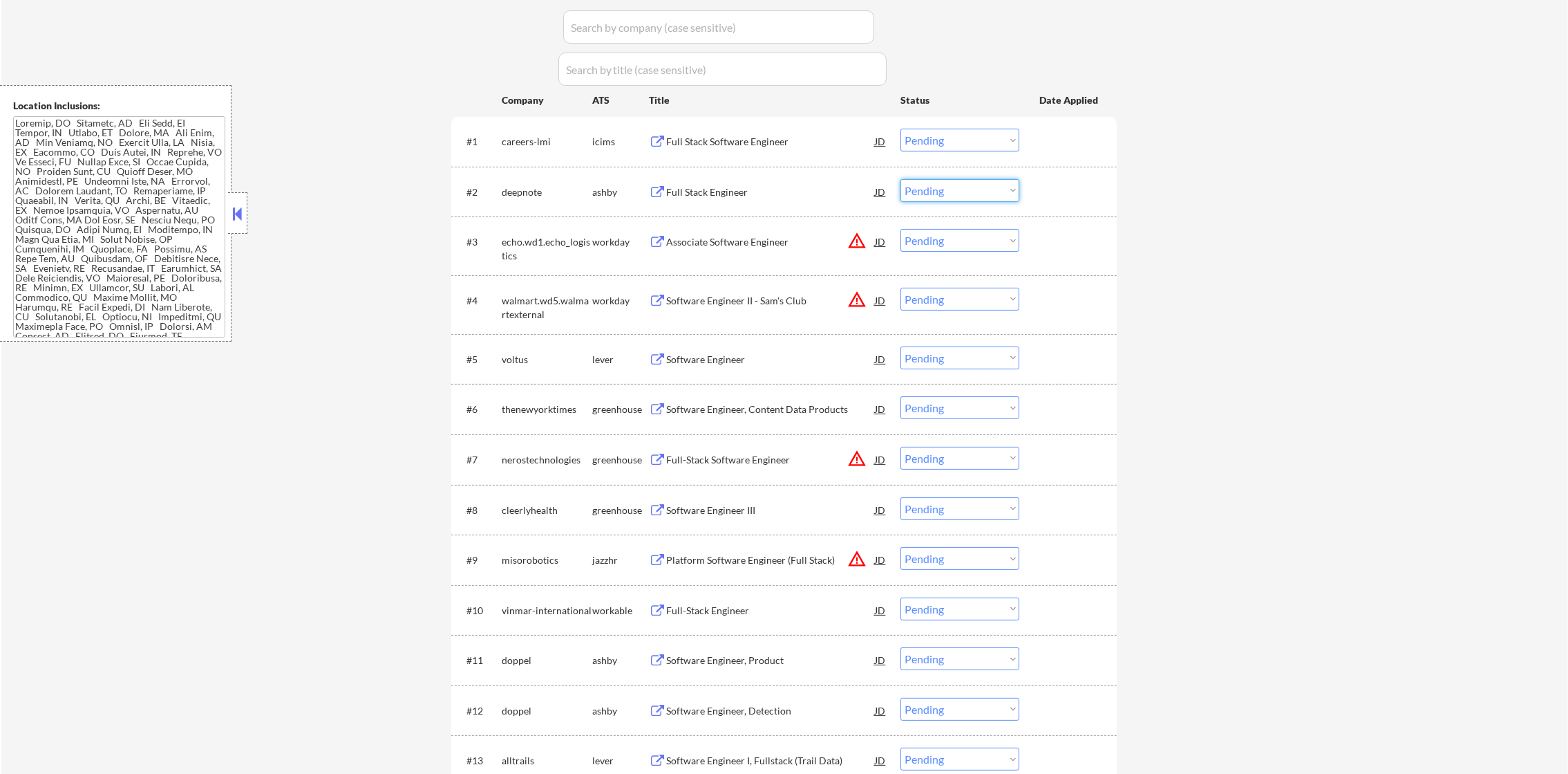
drag, startPoint x: 948, startPoint y: 189, endPoint x: 952, endPoint y: 204, distance: 15.5
click at [948, 189] on select "Choose an option... Pending Applied Excluded (Questions) Excluded (Expired) Exc…" at bounding box center [959, 191] width 119 height 23
click at [900, 179] on select "Choose an option... Pending Applied Excluded (Questions) Excluded (Expired) Exc…" at bounding box center [959, 191] width 119 height 23
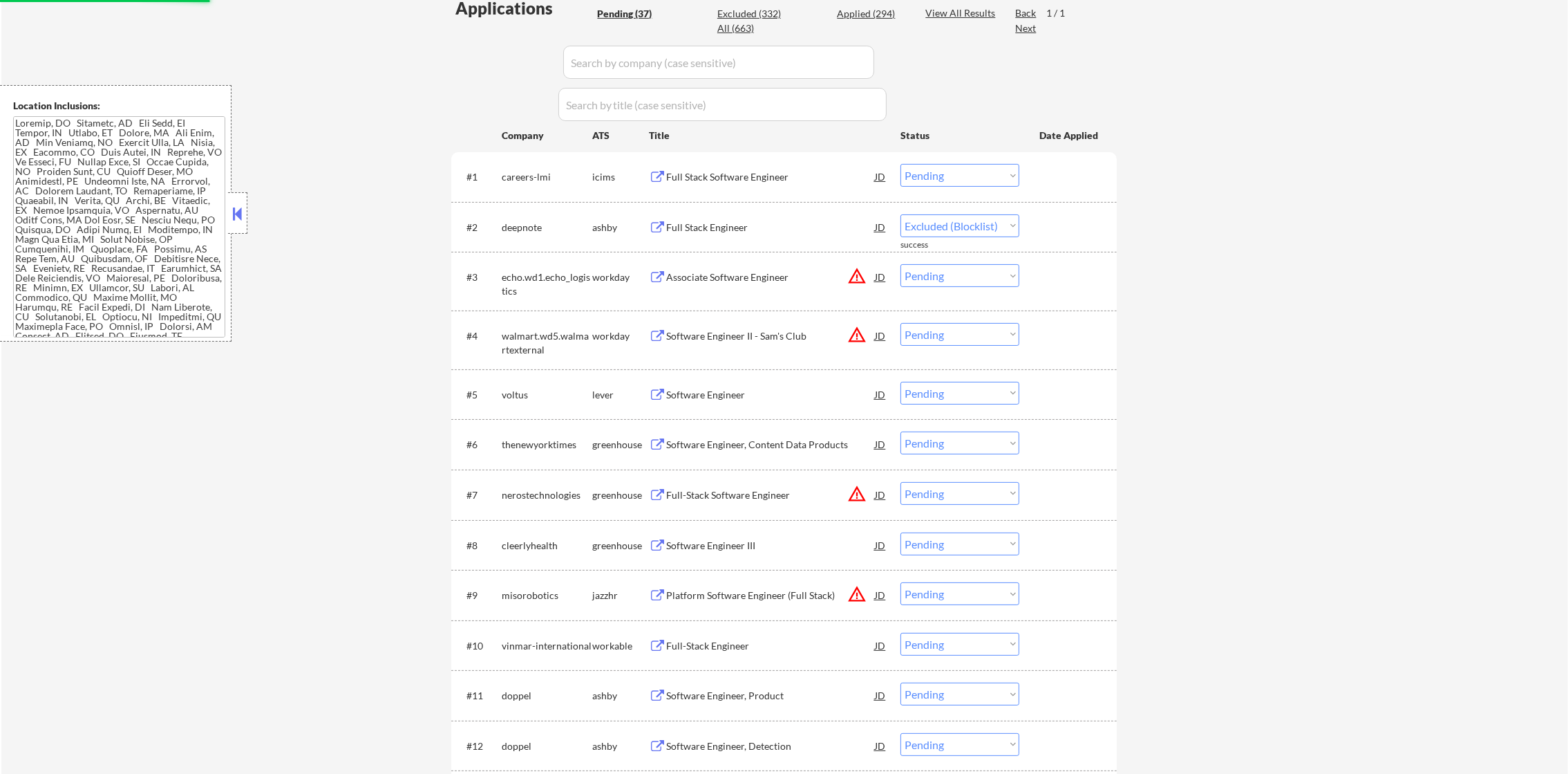
click at [864, 266] on button "warning_amber" at bounding box center [857, 276] width 20 height 20
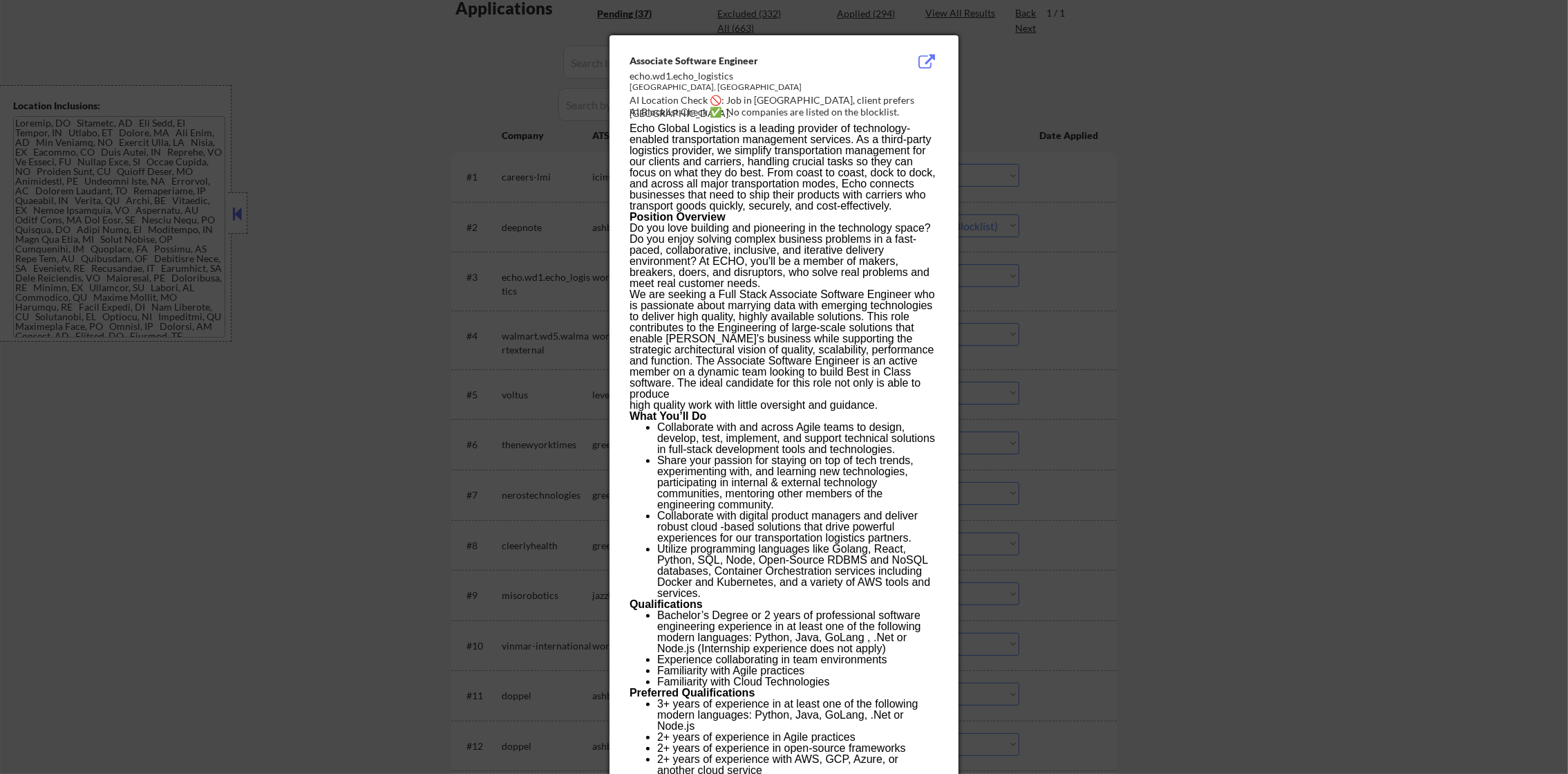
click at [1099, 256] on div at bounding box center [784, 387] width 1568 height 774
select select ""pending""
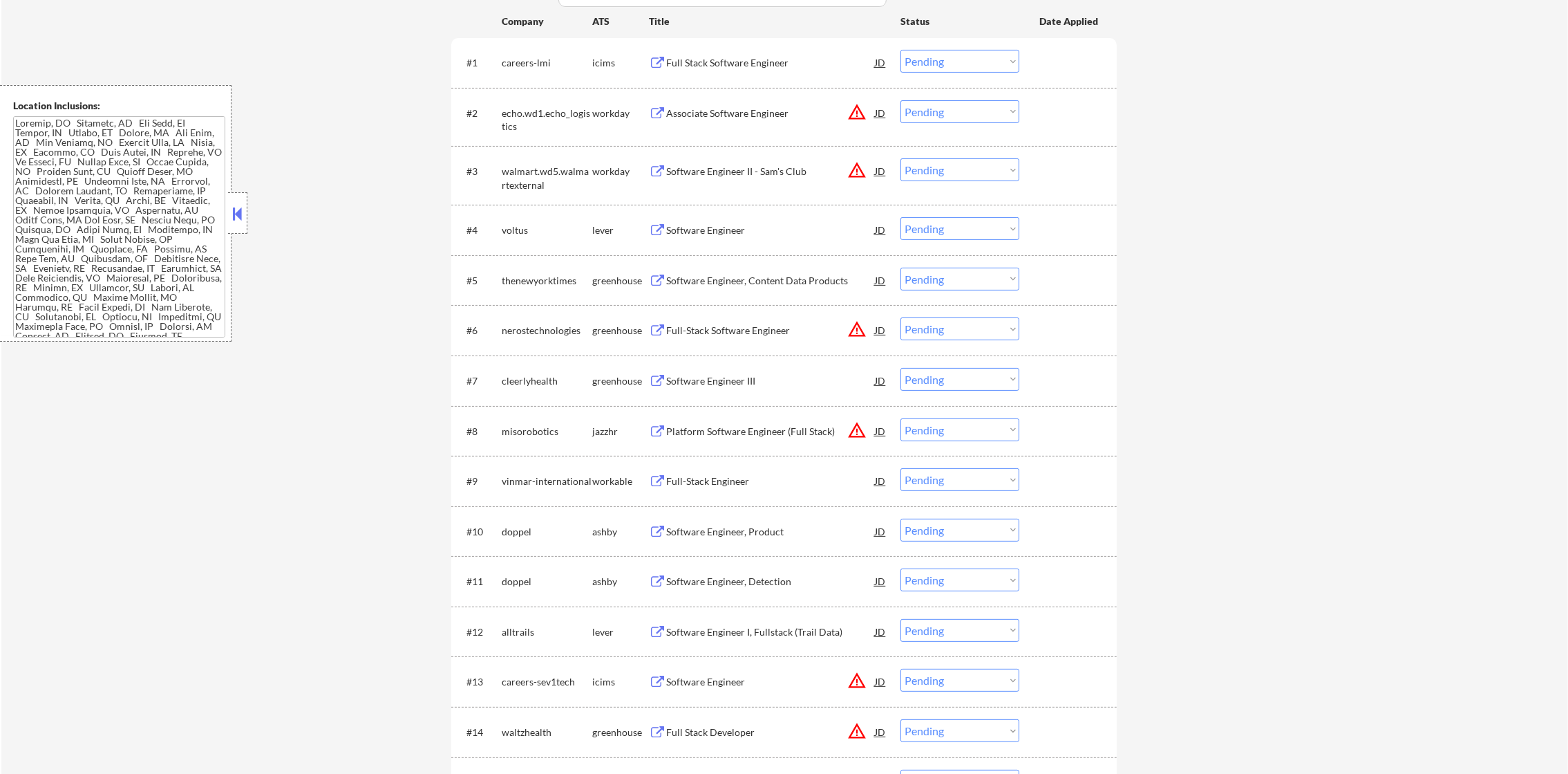
scroll to position [523, 0]
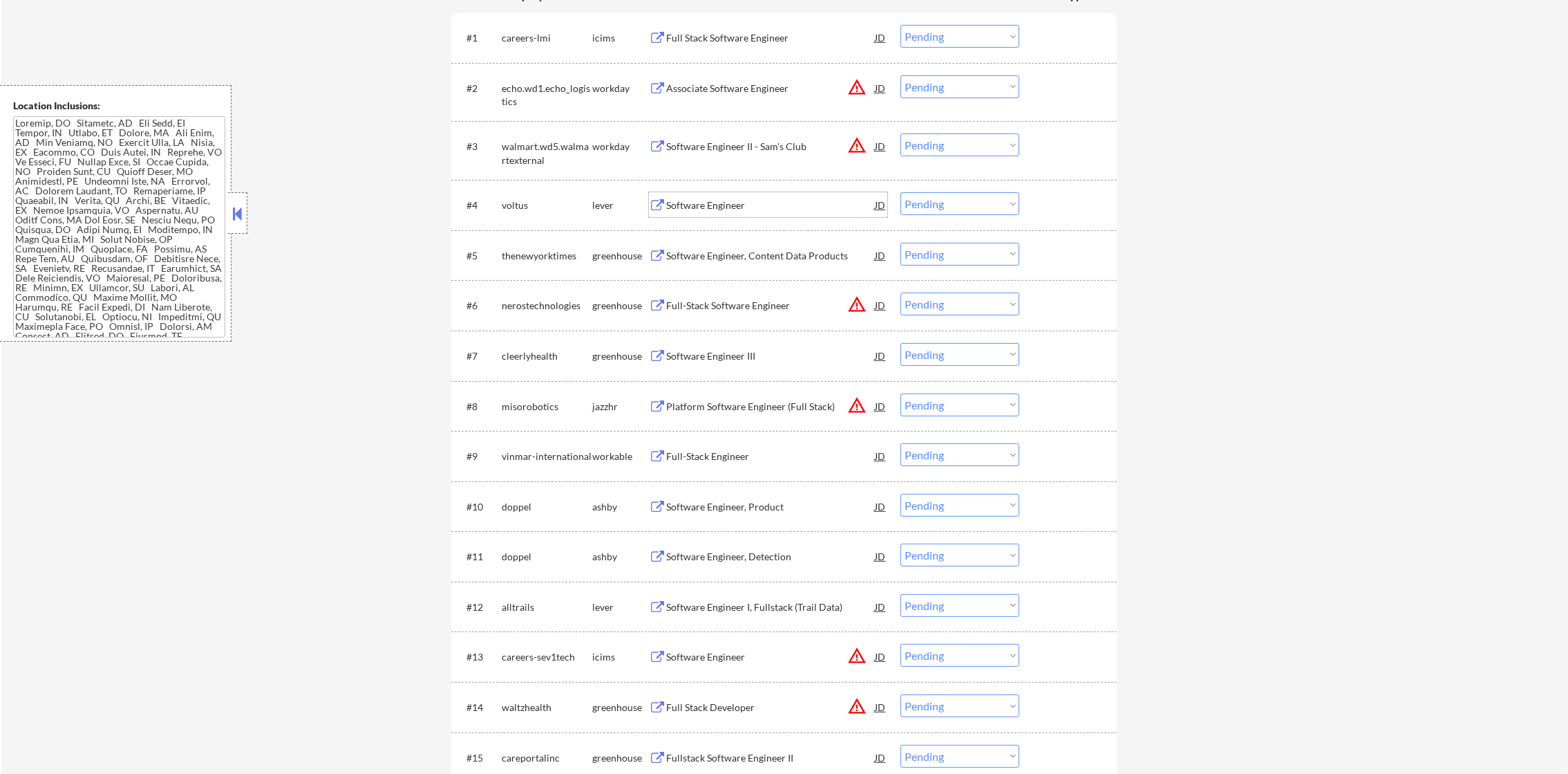
click at [753, 201] on div "Software Engineer" at bounding box center [771, 204] width 209 height 13
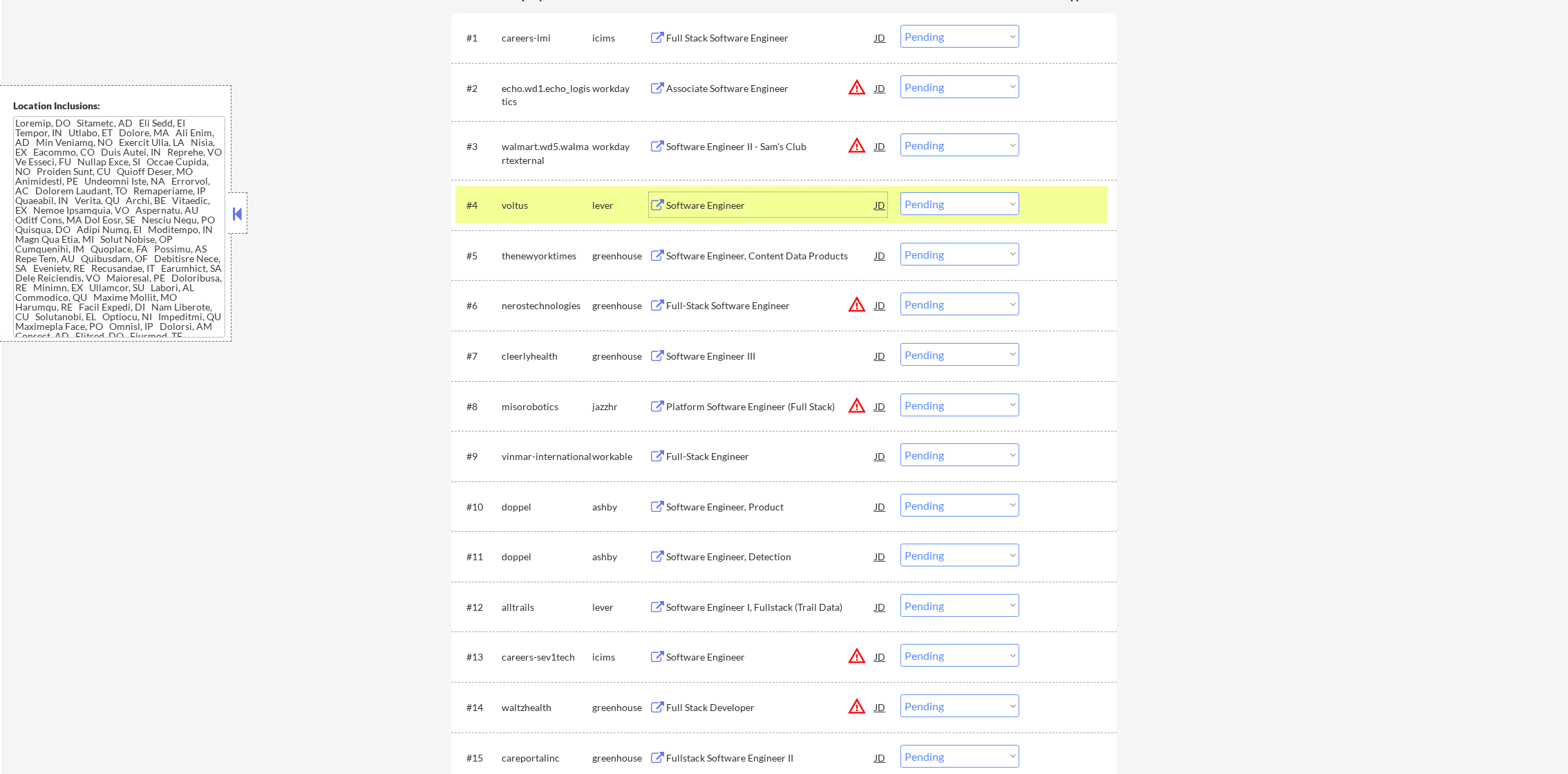
click at [954, 212] on select "Choose an option... Pending Applied Excluded (Questions) Excluded (Expired) Exc…" at bounding box center [959, 204] width 119 height 23
click at [900, 192] on select "Choose an option... Pending Applied Excluded (Questions) Excluded (Expired) Exc…" at bounding box center [959, 204] width 119 height 23
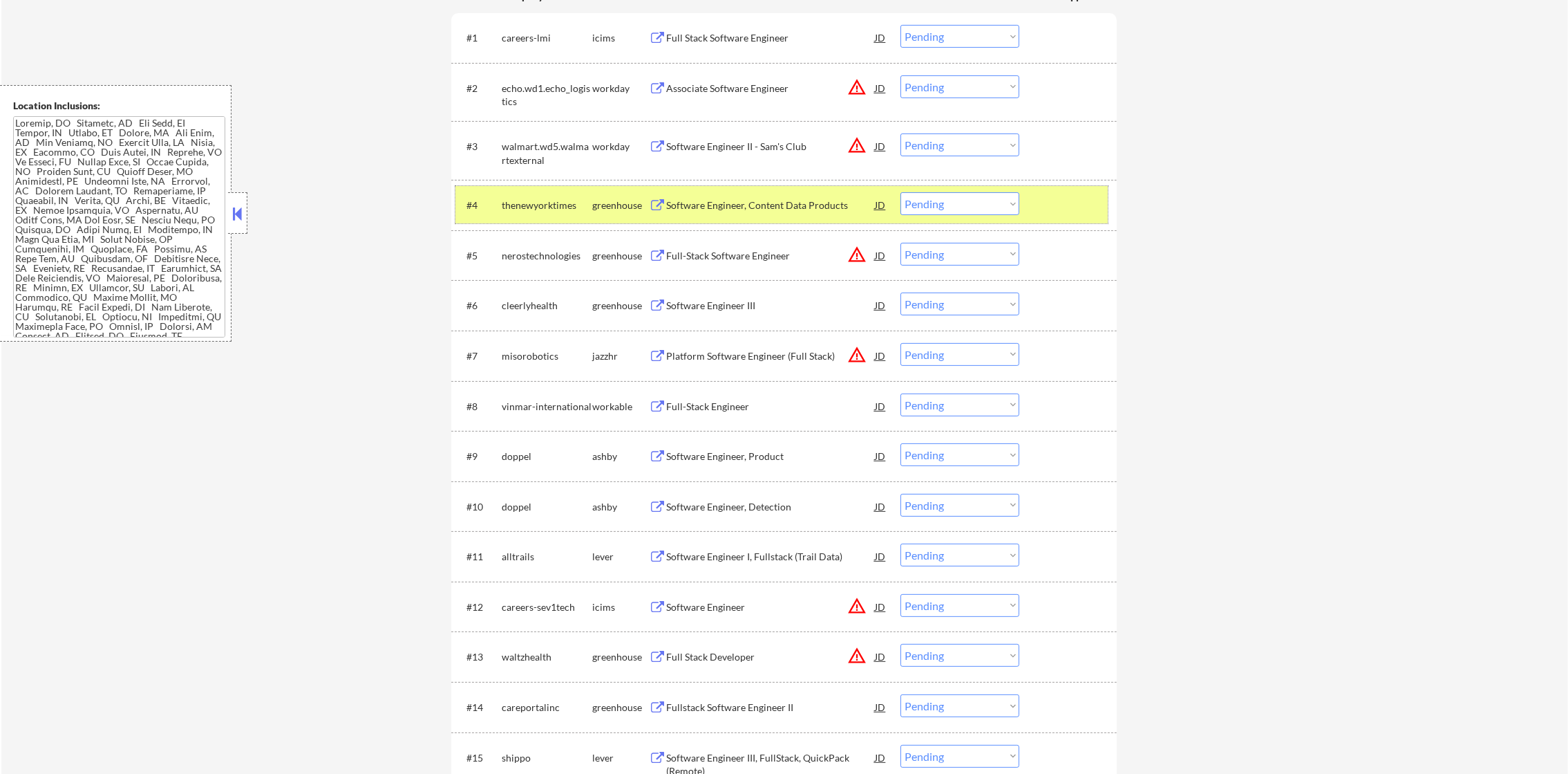
click at [560, 196] on div "thenewyorktimes" at bounding box center [546, 204] width 90 height 25
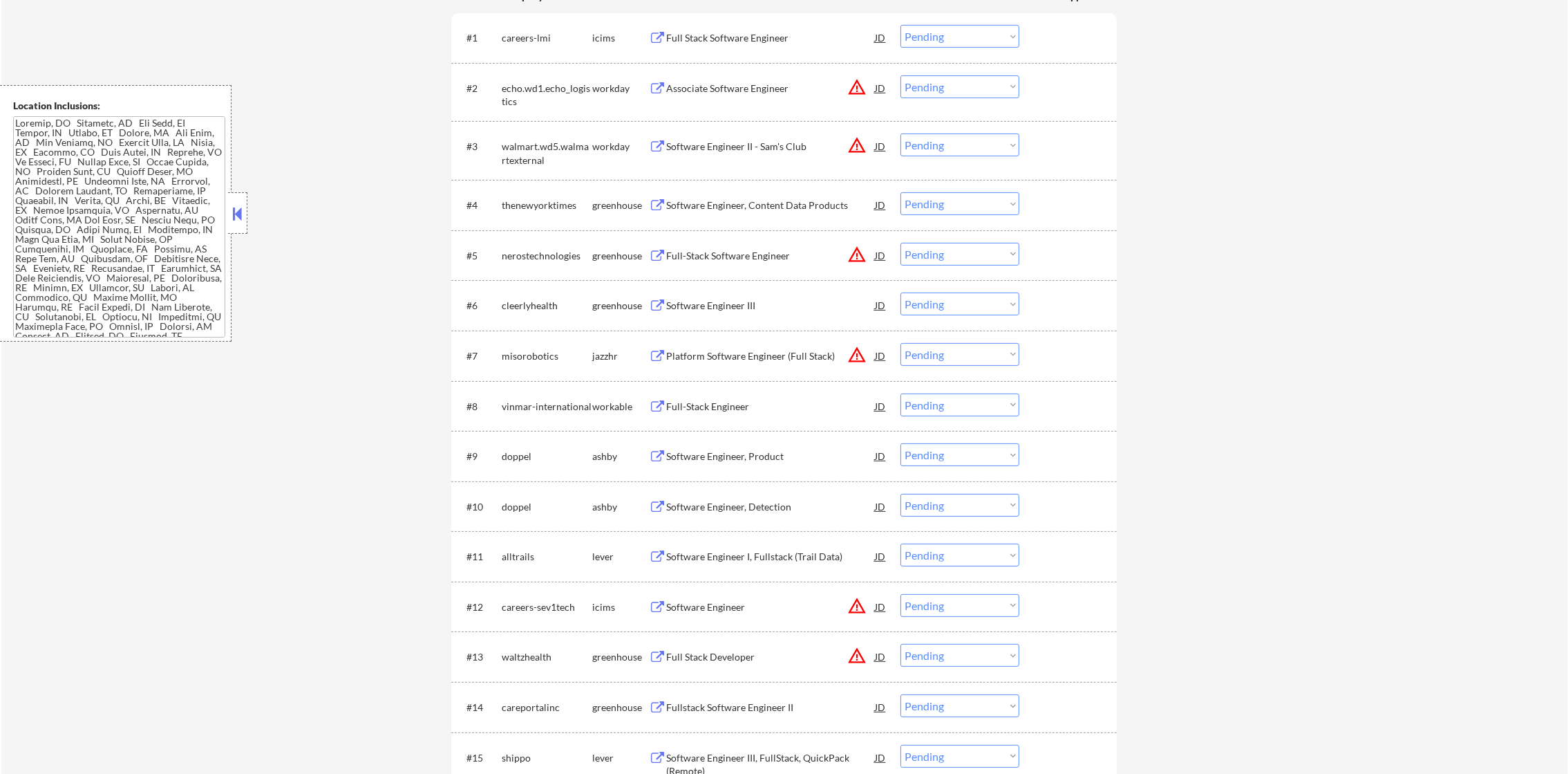
scroll to position [488, 0]
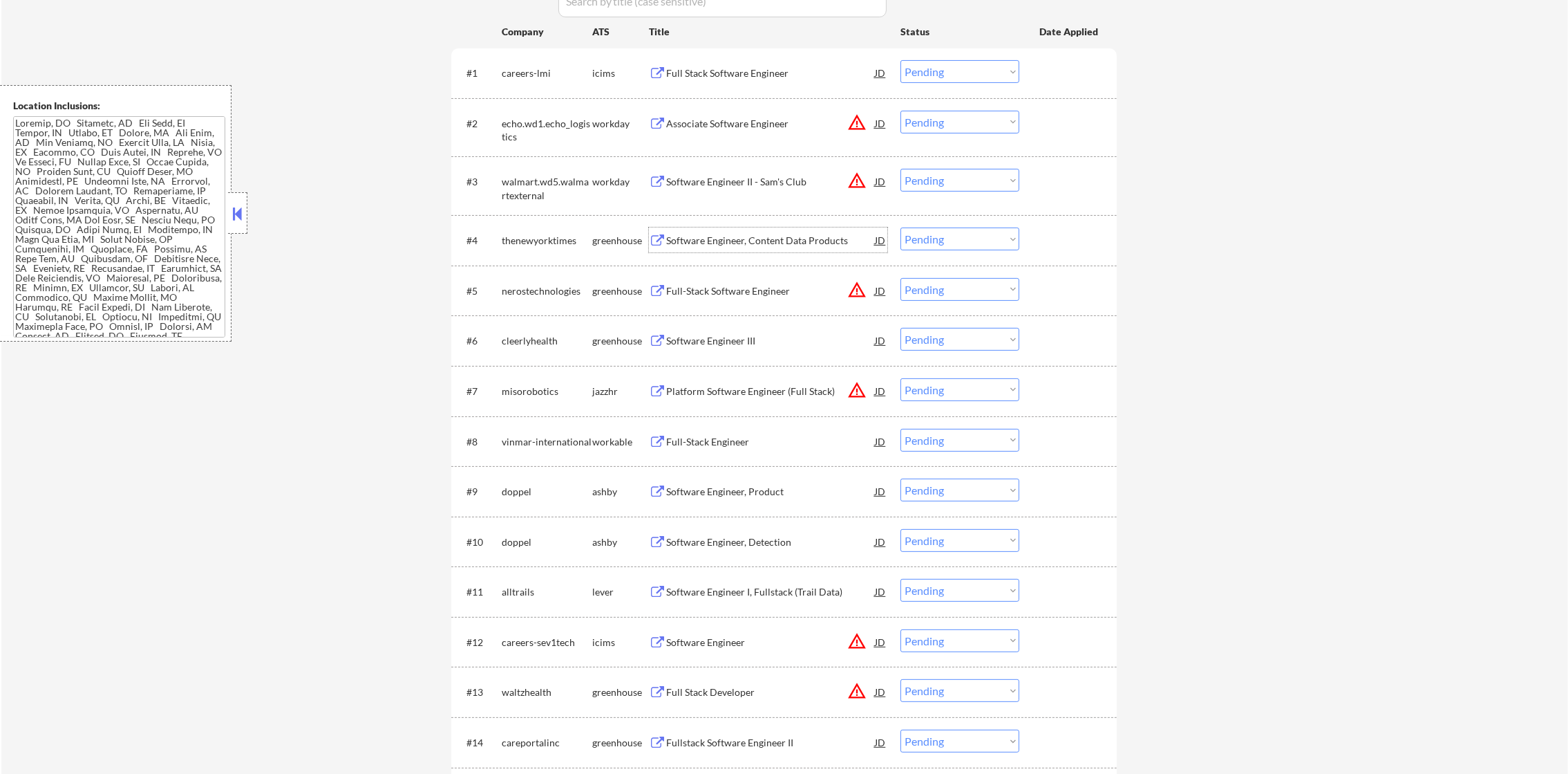
click at [769, 242] on div "Software Engineer, Content Data Products" at bounding box center [771, 240] width 209 height 13
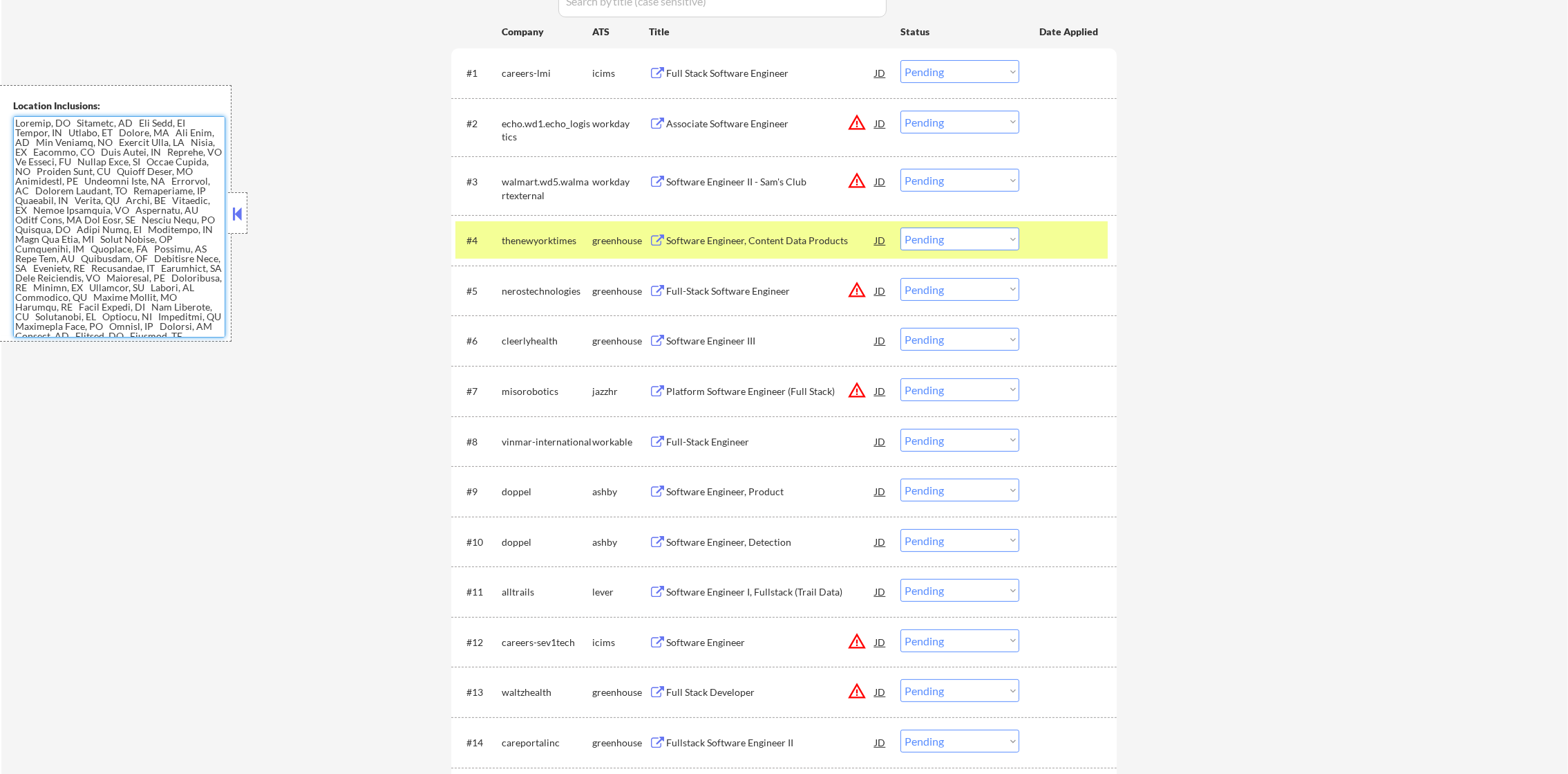
click at [917, 231] on select "Choose an option... Pending Applied Excluded (Questions) Excluded (Expired) Exc…" at bounding box center [959, 239] width 119 height 23
click at [900, 228] on select "Choose an option... Pending Applied Excluded (Questions) Excluded (Expired) Exc…" at bounding box center [959, 239] width 119 height 23
click at [538, 234] on div "thenewyorktimes" at bounding box center [546, 240] width 90 height 13
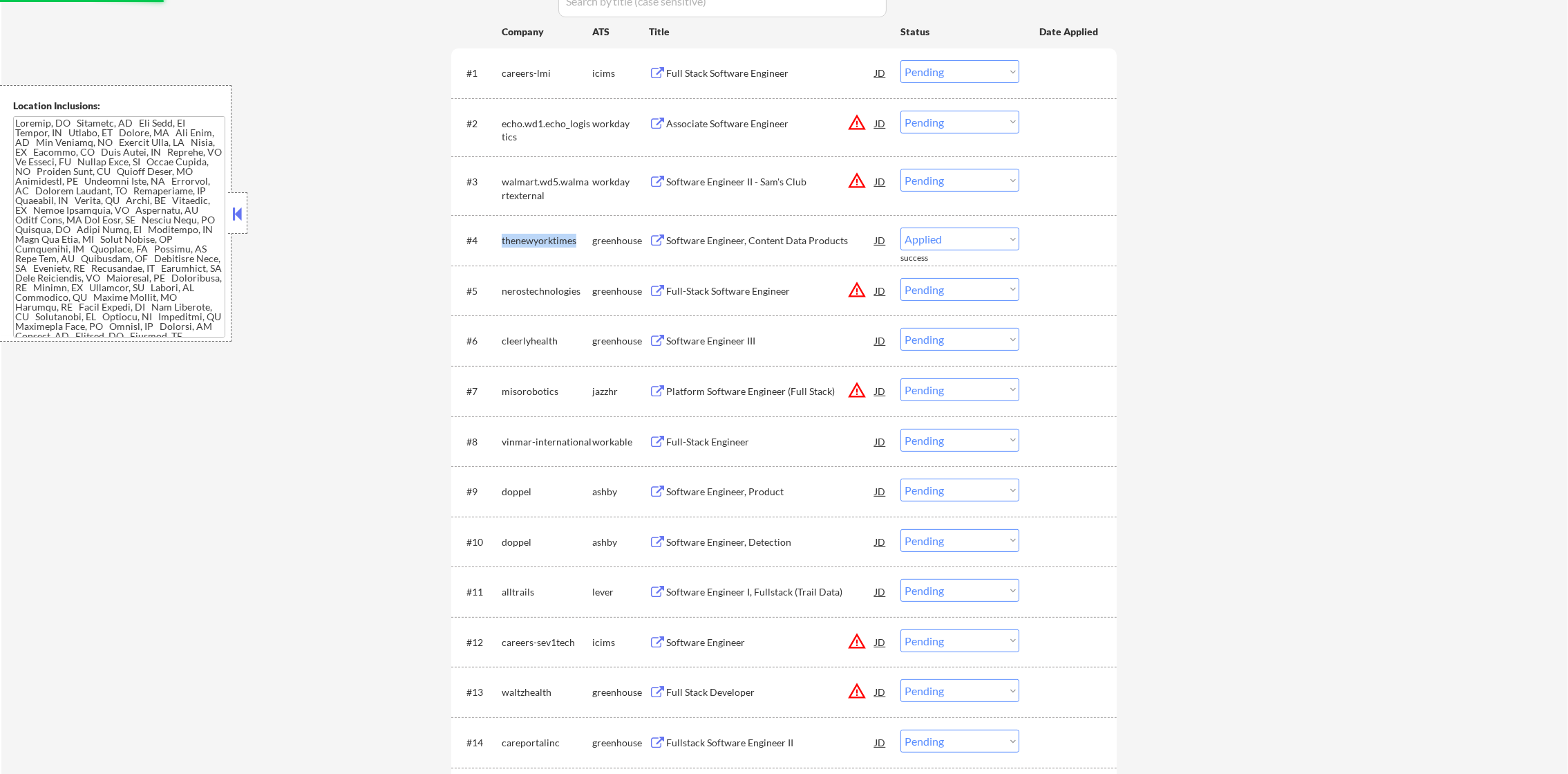
click at [538, 234] on div "thenewyorktimes" at bounding box center [546, 240] width 90 height 13
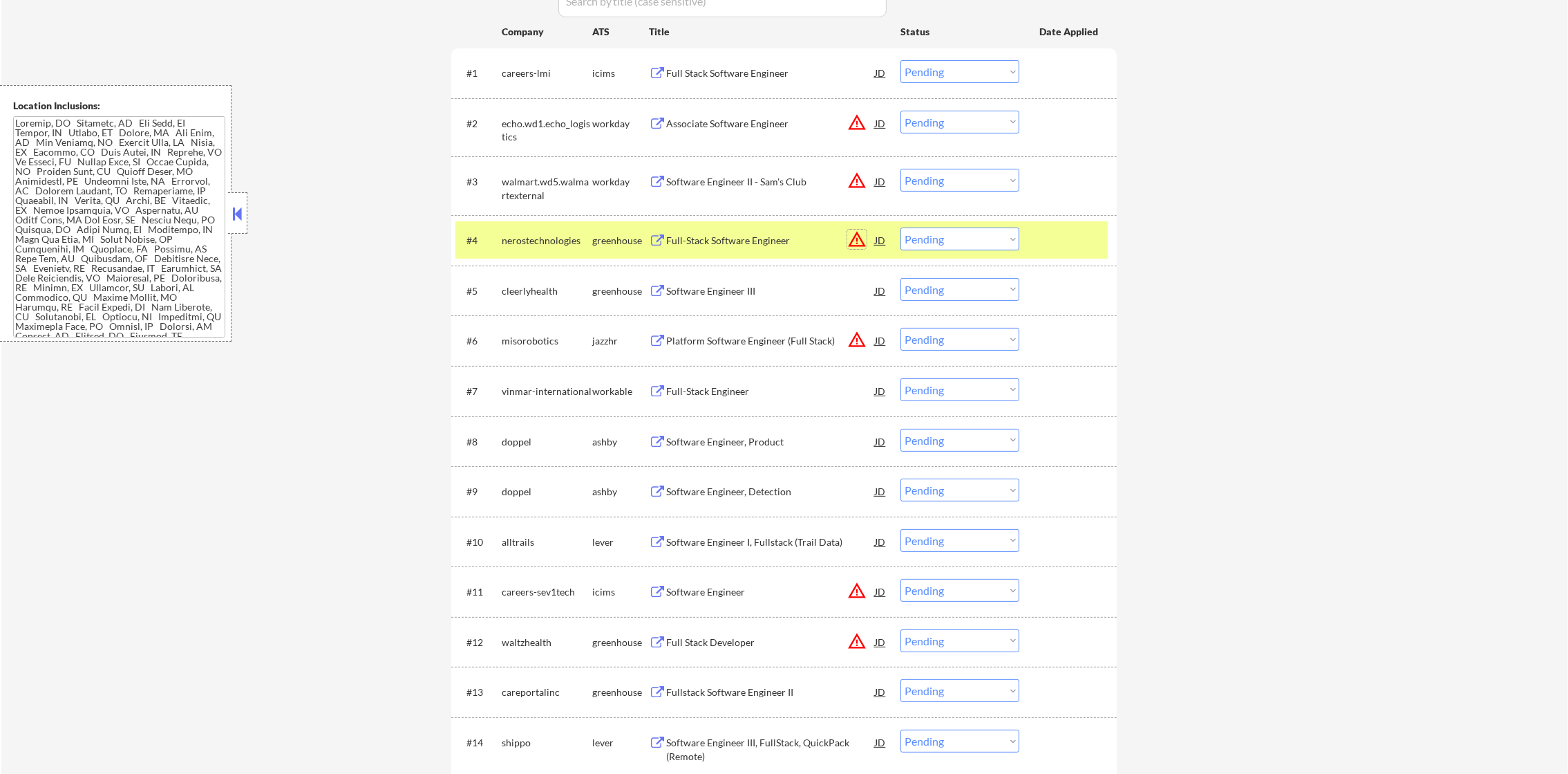
click at [863, 231] on button "warning_amber" at bounding box center [857, 239] width 20 height 20
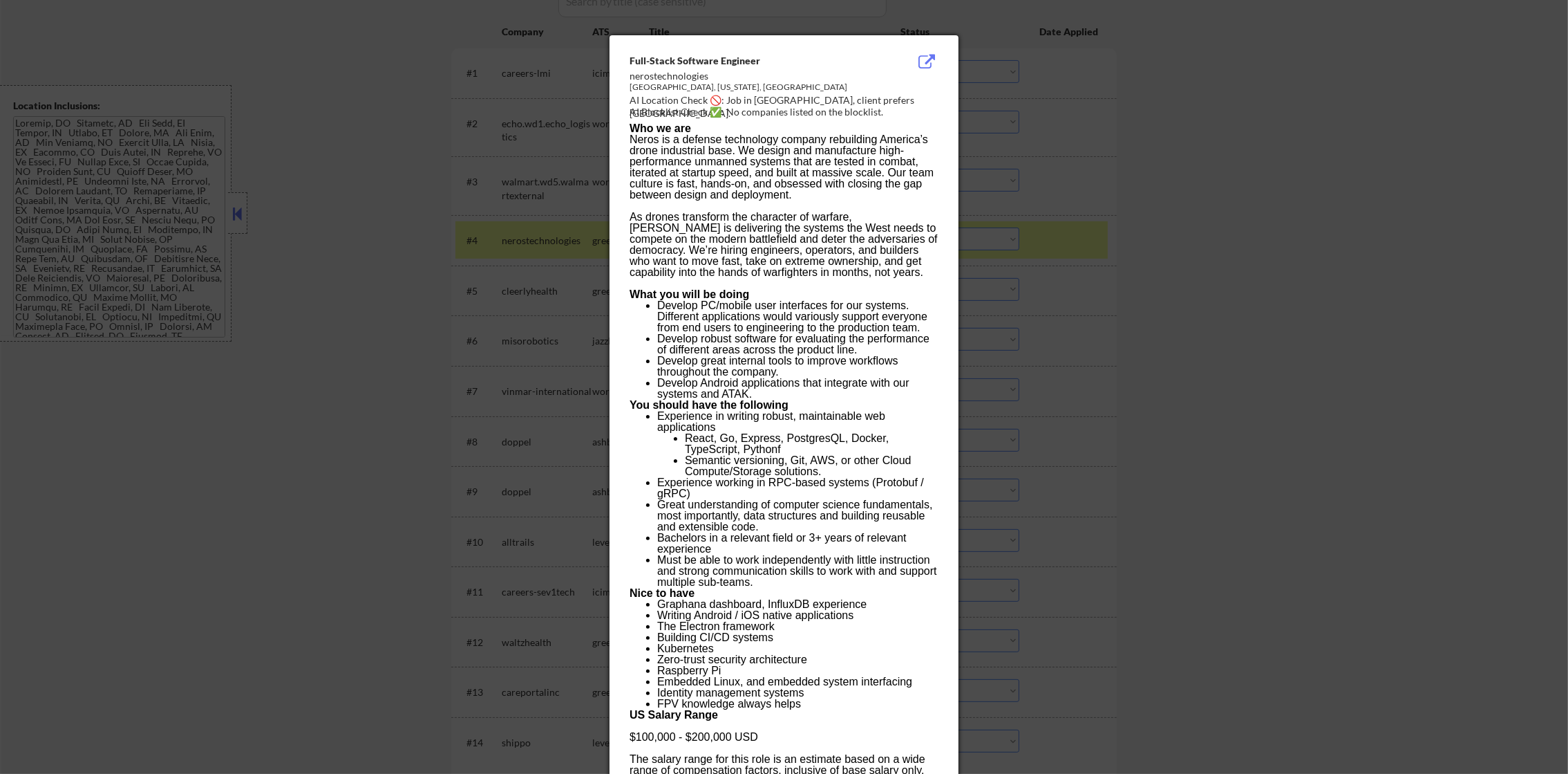
click at [776, 96] on div "El Segundo, California, United States" at bounding box center [749, 88] width 239 height 15
click at [776, 105] on div "AI Blocklist Check ✅: No companies listed on the blocklist." at bounding box center [786, 112] width 314 height 13
click at [776, 96] on div "El Segundo, California, United States" at bounding box center [749, 88] width 239 height 15
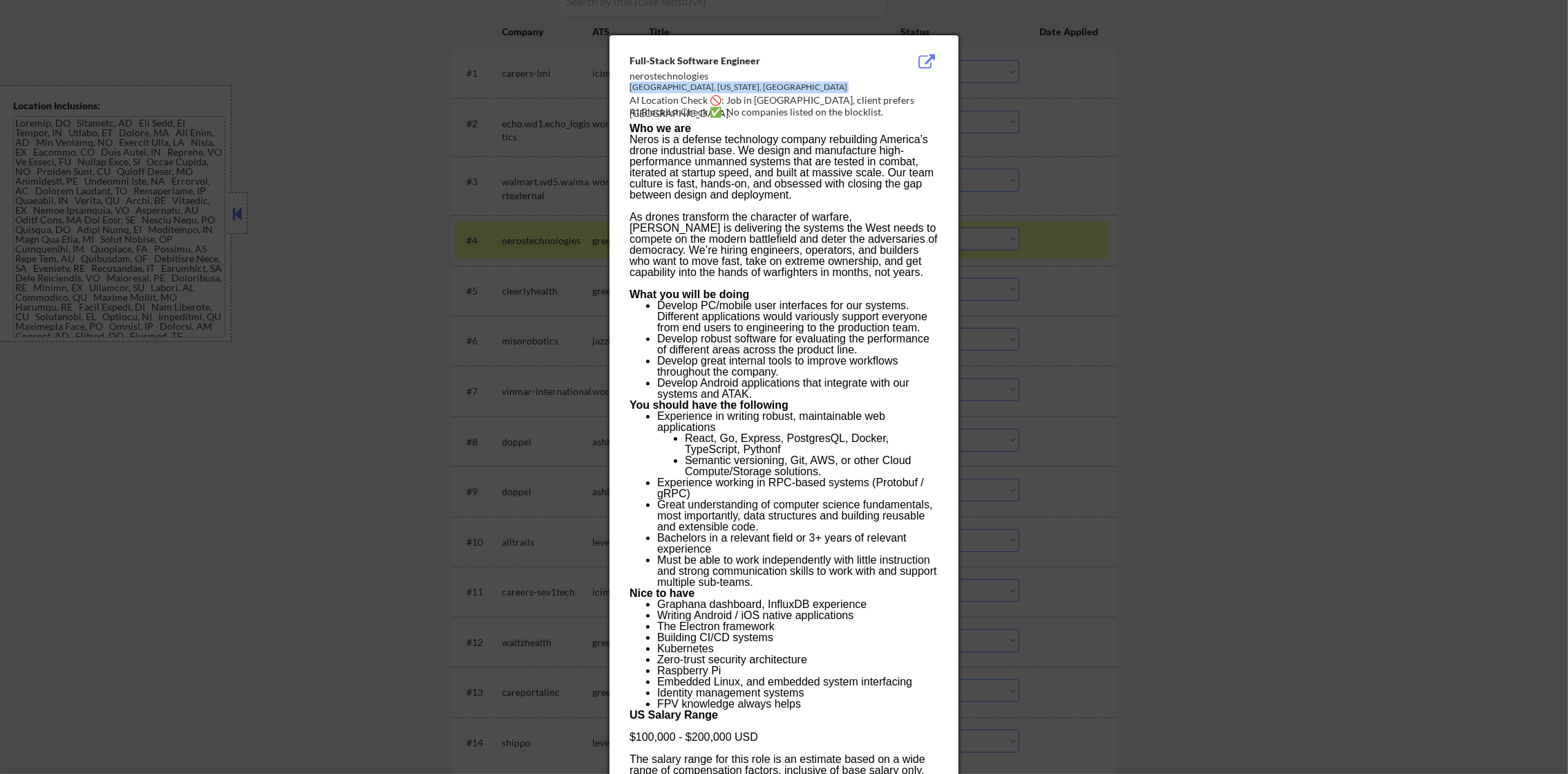
click at [776, 96] on div "El Segundo, California, United States" at bounding box center [749, 88] width 239 height 15
click at [773, 103] on div "AI Location Check 🚫: Job in El Segundo, client prefers NYC." at bounding box center [786, 107] width 314 height 27
copy div "egundo,"
click at [1192, 159] on div at bounding box center [784, 387] width 1568 height 774
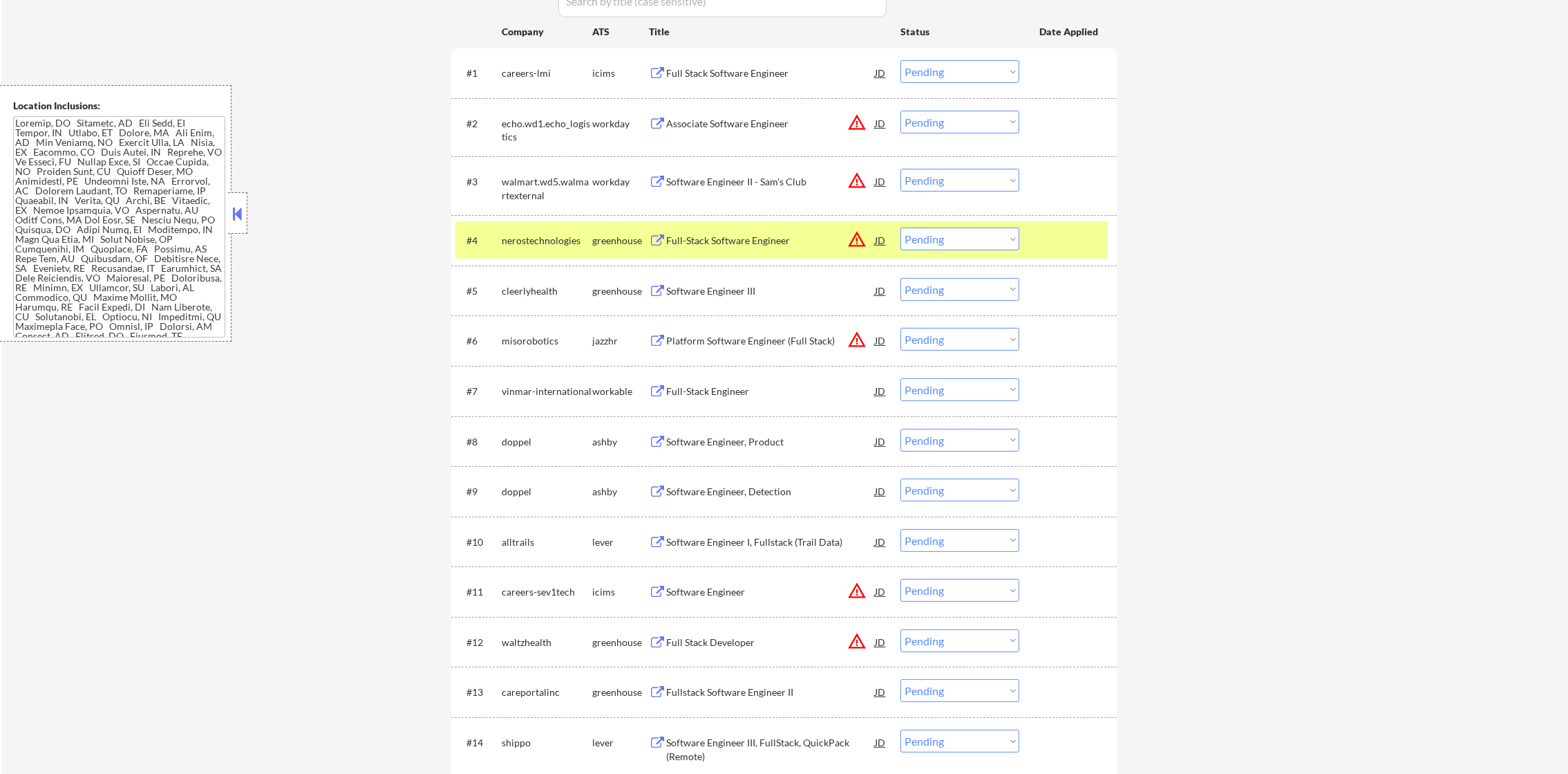
scroll to position [1870, 0]
click at [822, 236] on div "Full-Stack Software Engineer" at bounding box center [771, 240] width 209 height 13
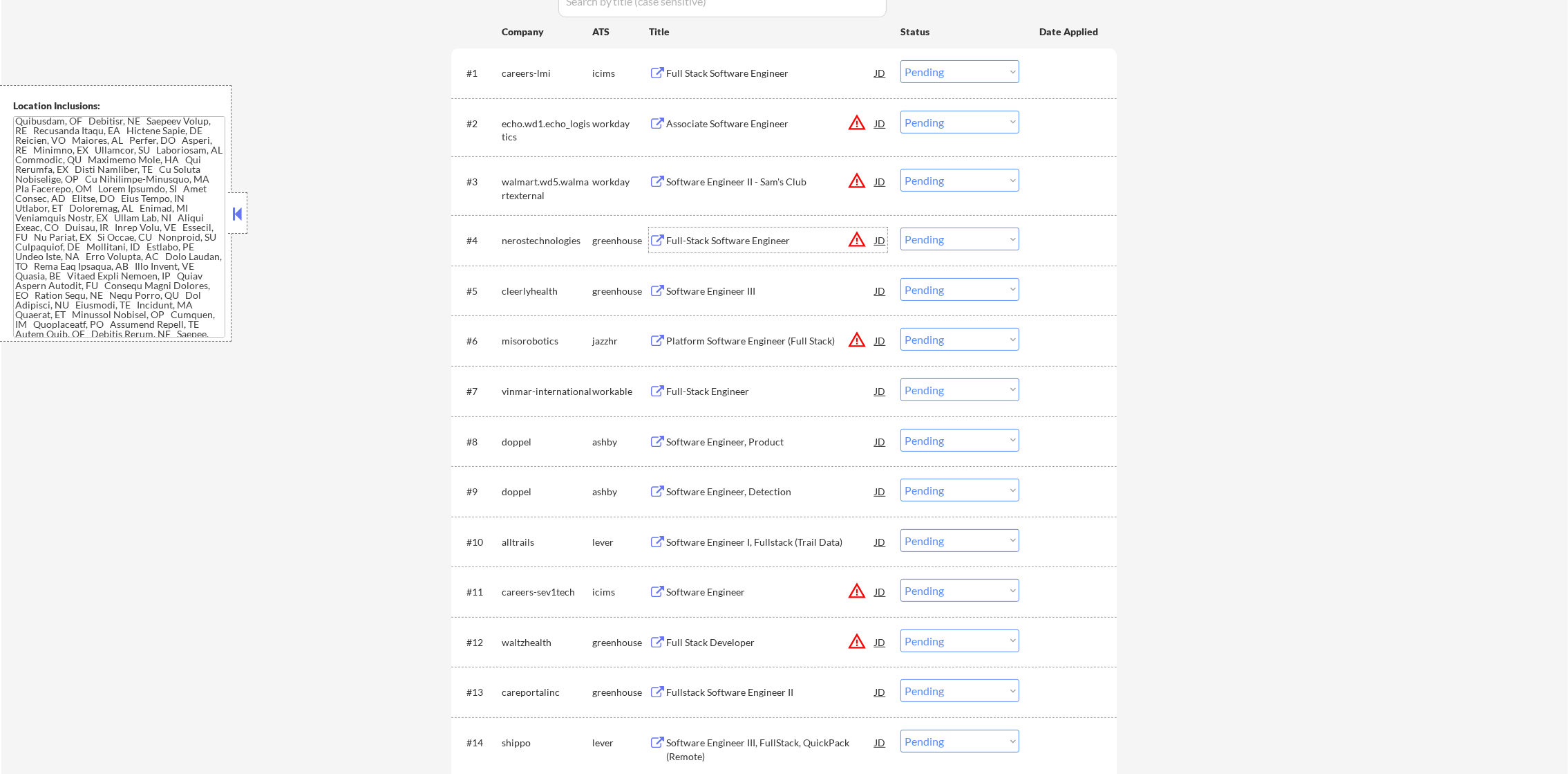
click at [921, 247] on select "Choose an option... Pending Applied Excluded (Questions) Excluded (Expired) Exc…" at bounding box center [959, 239] width 119 height 23
click at [900, 228] on select "Choose an option... Pending Applied Excluded (Questions) Excluded (Expired) Exc…" at bounding box center [959, 239] width 119 height 23
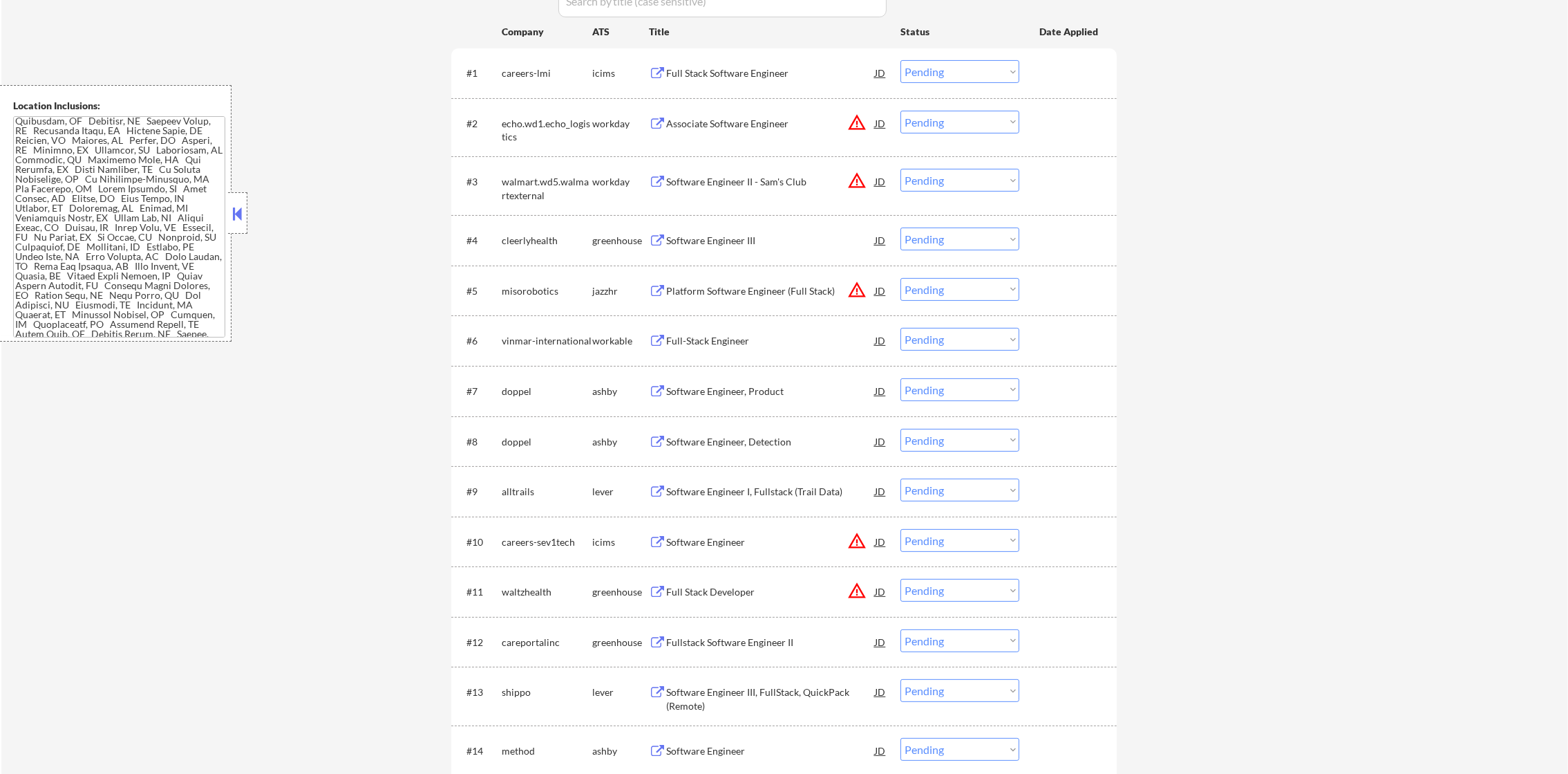
click at [776, 244] on div "Software Engineer III" at bounding box center [771, 240] width 209 height 13
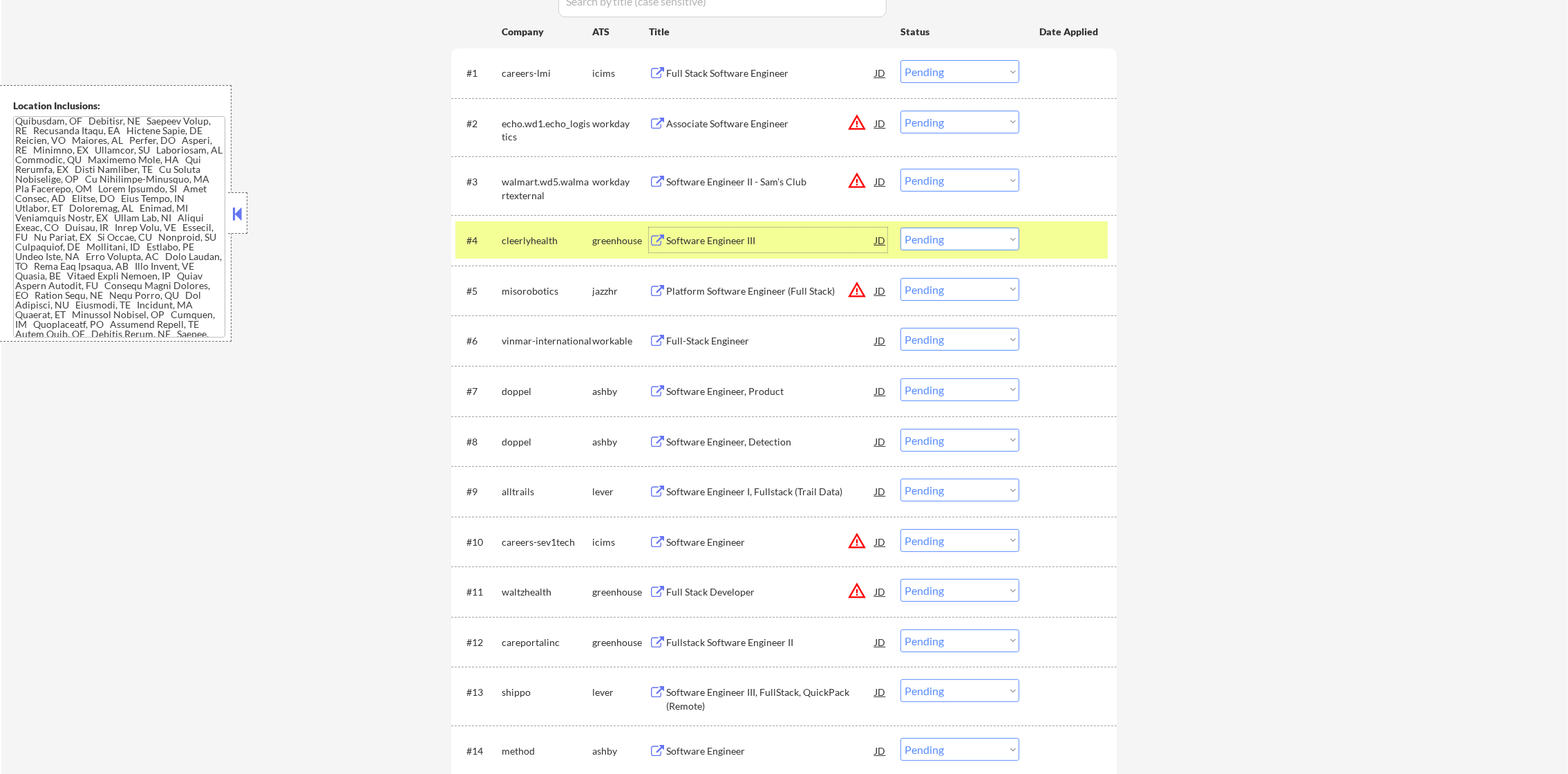
drag, startPoint x: 944, startPoint y: 240, endPoint x: 944, endPoint y: 248, distance: 8.0
click at [944, 240] on select "Choose an option... Pending Applied Excluded (Questions) Excluded (Expired) Exc…" at bounding box center [959, 239] width 119 height 23
click at [900, 228] on select "Choose an option... Pending Applied Excluded (Questions) Excluded (Expired) Exc…" at bounding box center [959, 239] width 119 height 23
click at [543, 244] on div "cleerlyhealth" at bounding box center [546, 240] width 90 height 13
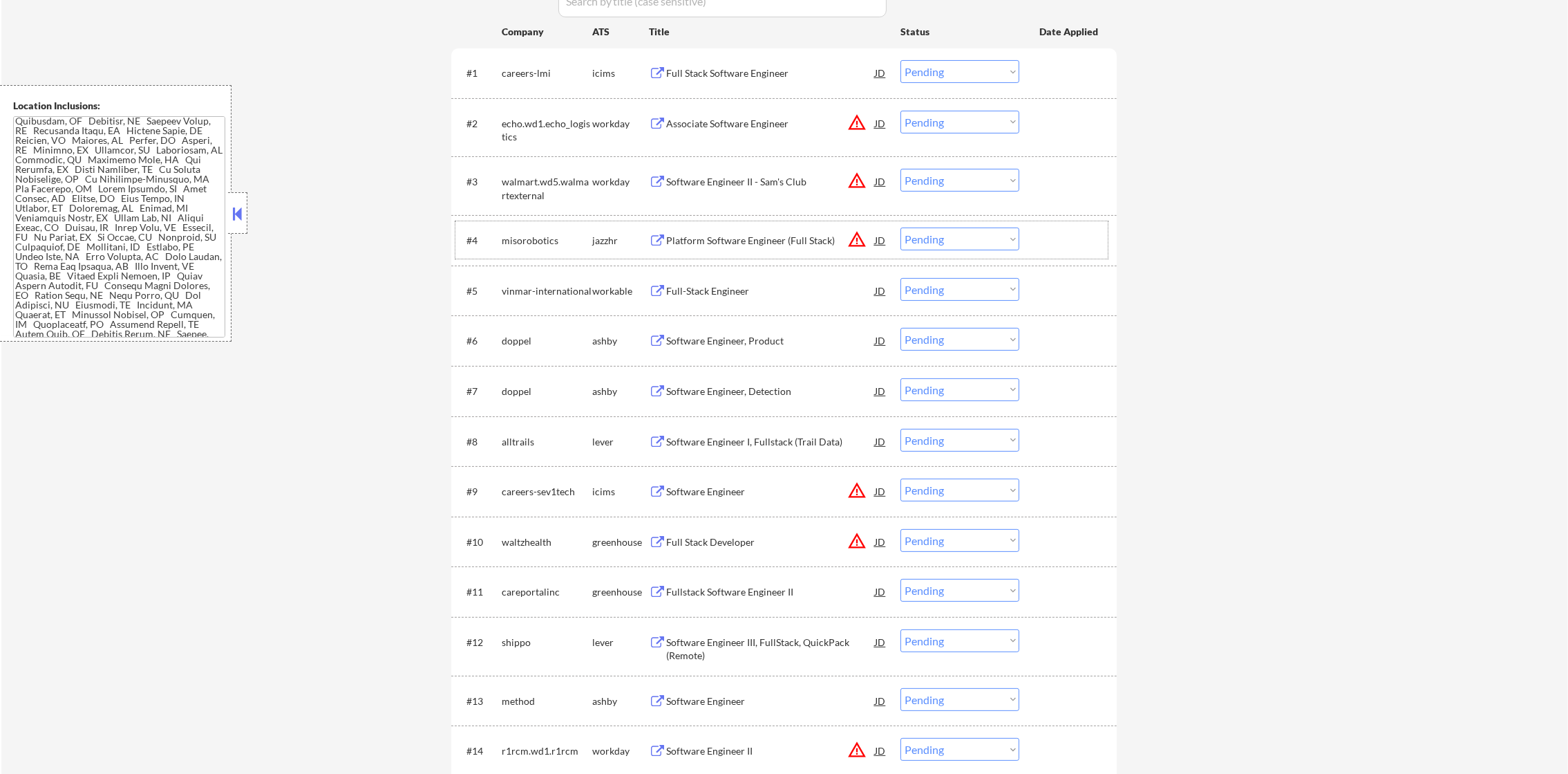
click at [725, 234] on div "Platform Software Engineer (Full Stack)" at bounding box center [771, 240] width 209 height 13
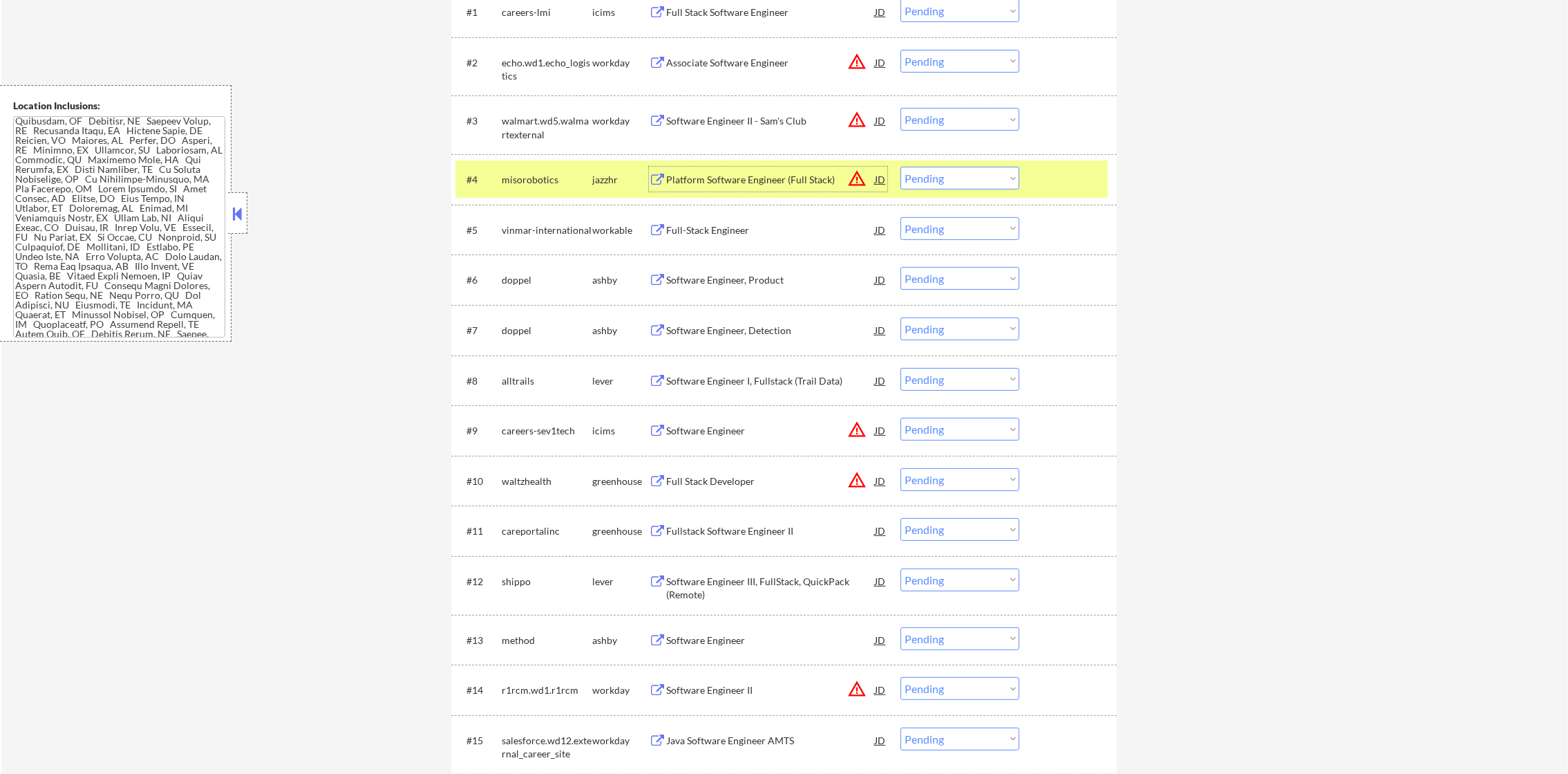
scroll to position [558, 0]
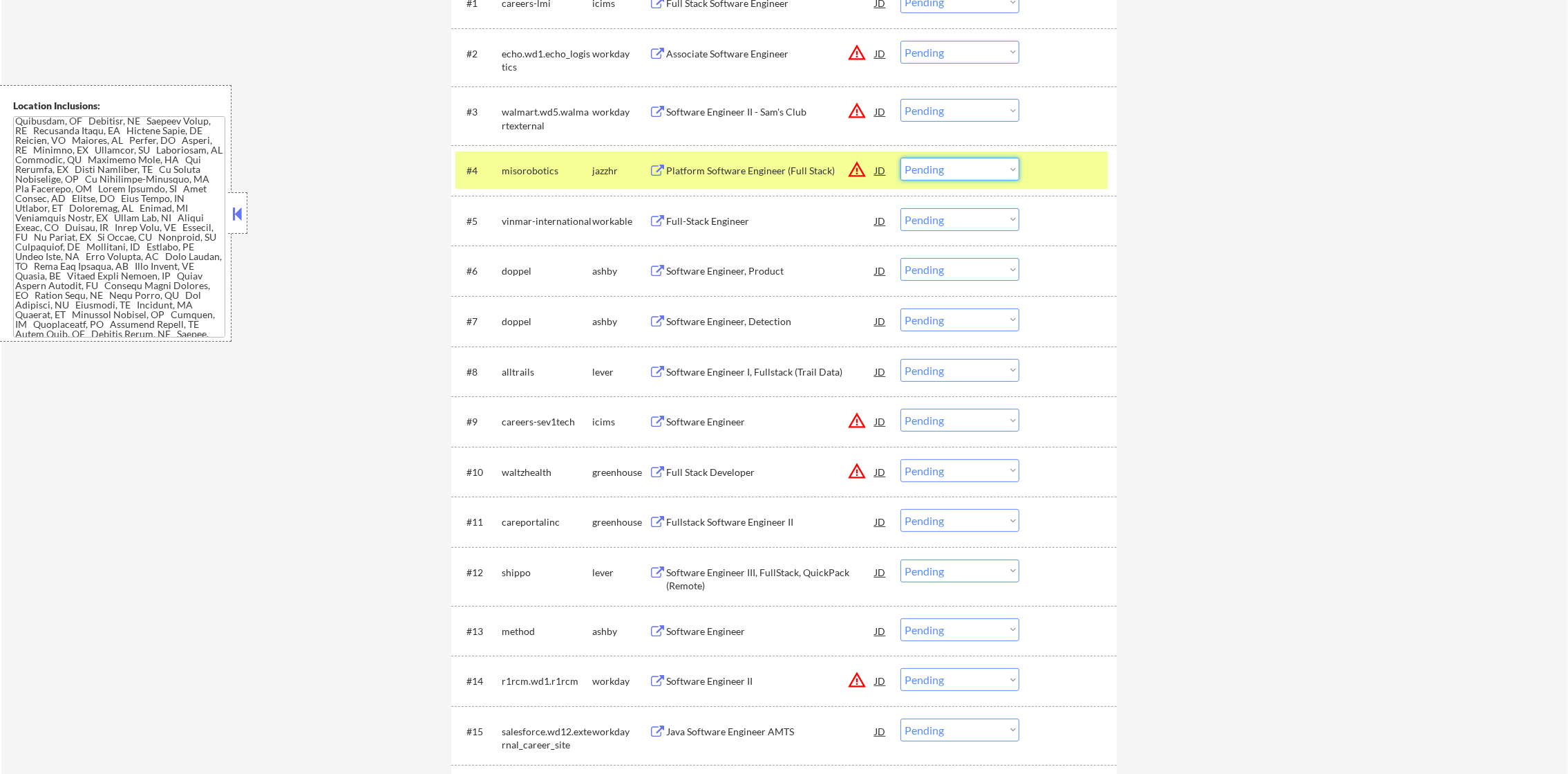
click at [964, 173] on select "Choose an option... Pending Applied Excluded (Questions) Excluded (Expired) Exc…" at bounding box center [959, 170] width 119 height 23
click at [900, 158] on select "Choose an option... Pending Applied Excluded (Questions) Excluded (Expired) Exc…" at bounding box center [959, 170] width 119 height 23
click at [574, 162] on div "misorobotics" at bounding box center [546, 171] width 90 height 25
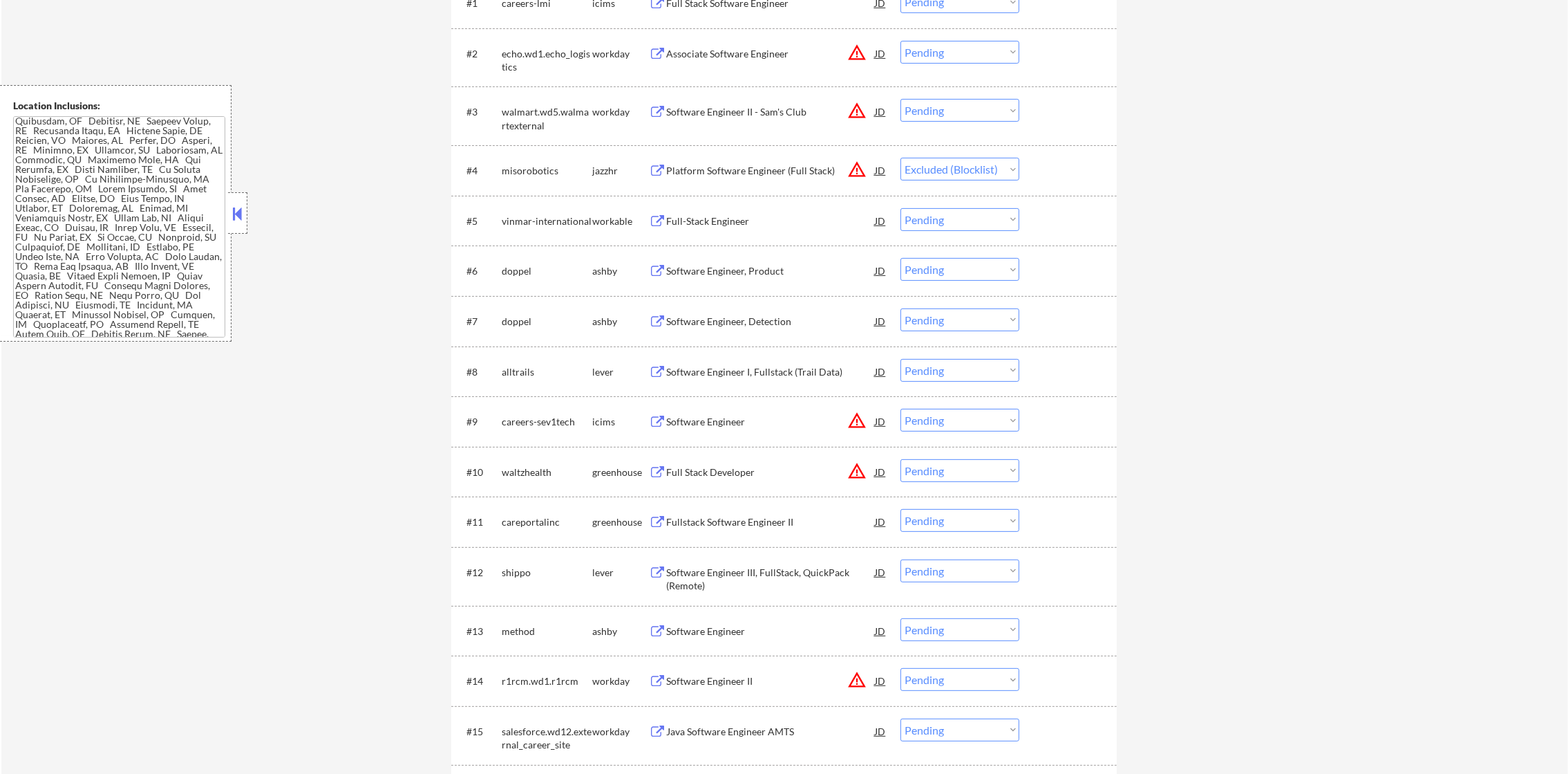
select select ""pending""
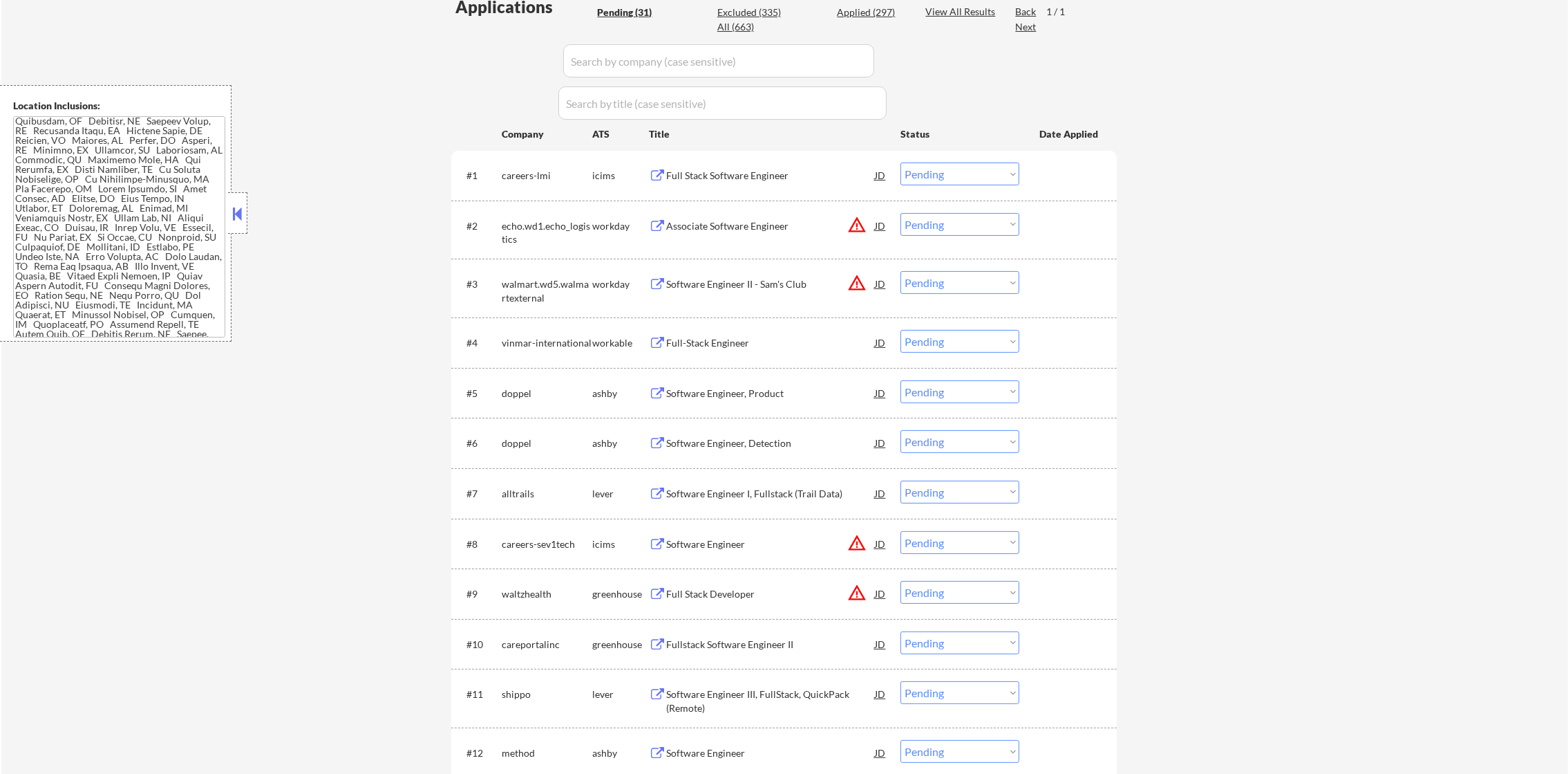
scroll to position [385, 0]
click at [856, 229] on button "warning_amber" at bounding box center [857, 226] width 20 height 20
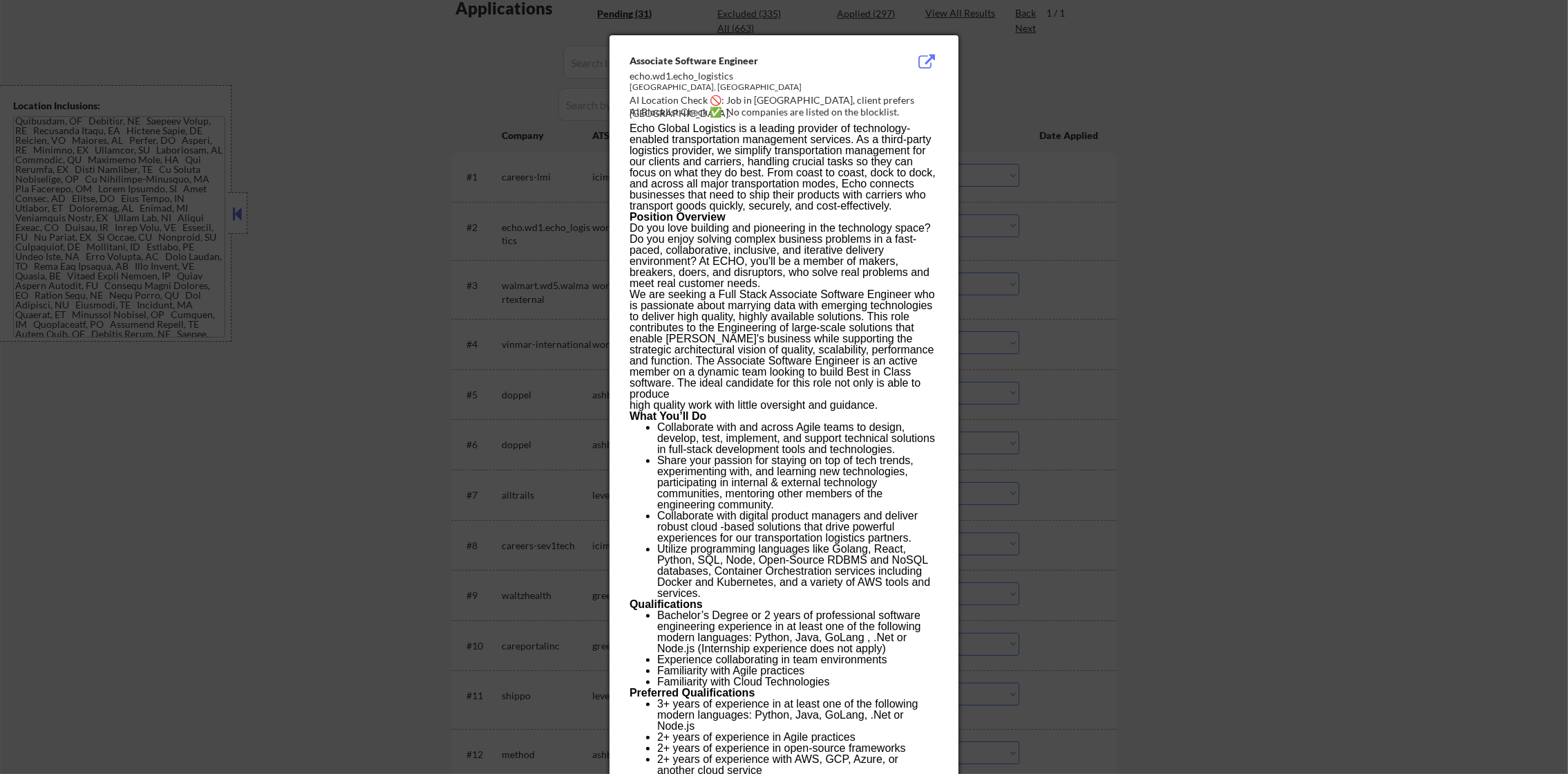
click at [1058, 212] on div at bounding box center [784, 387] width 1568 height 774
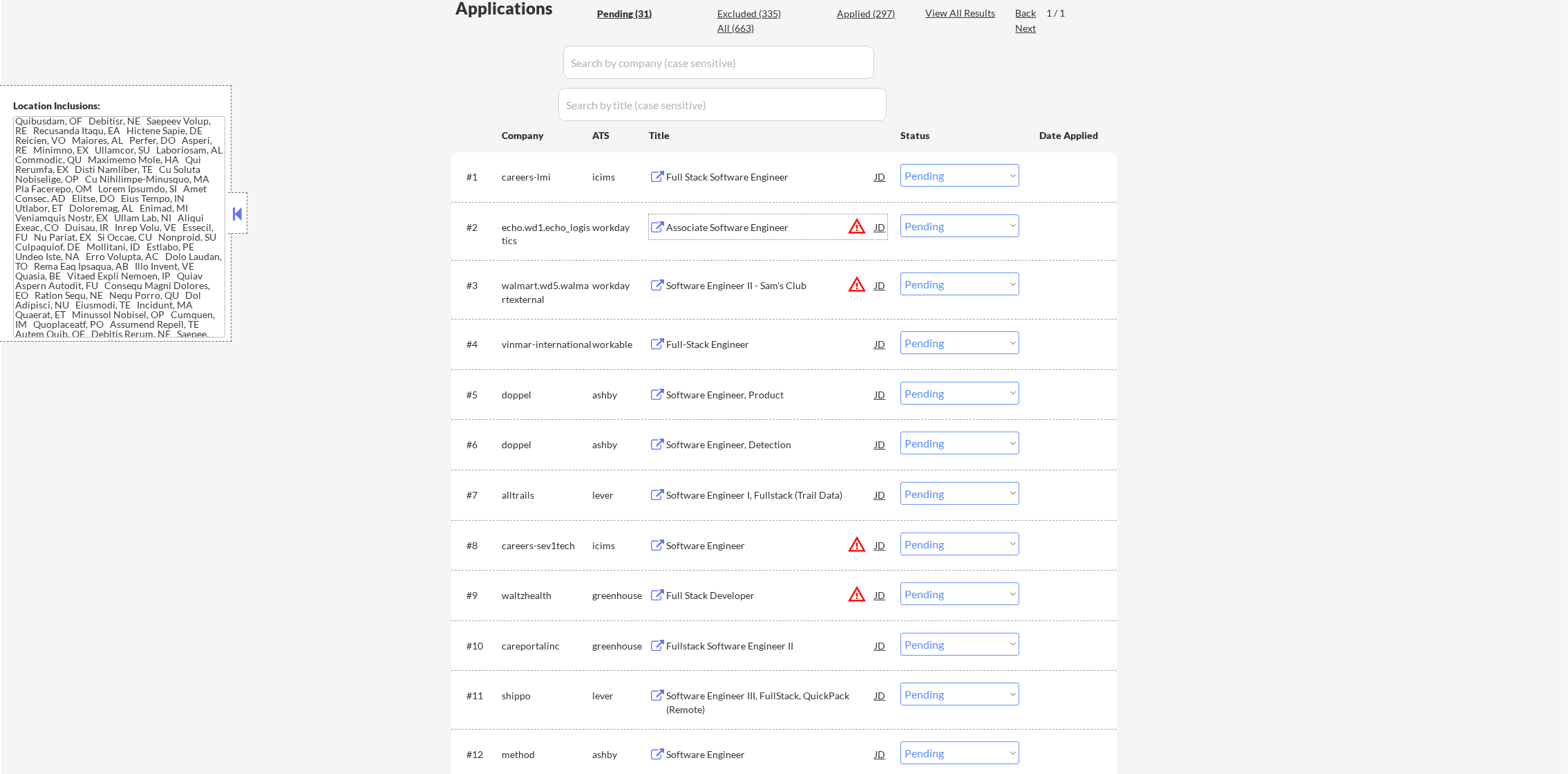
click at [819, 235] on div "Associate Software Engineer" at bounding box center [771, 227] width 209 height 25
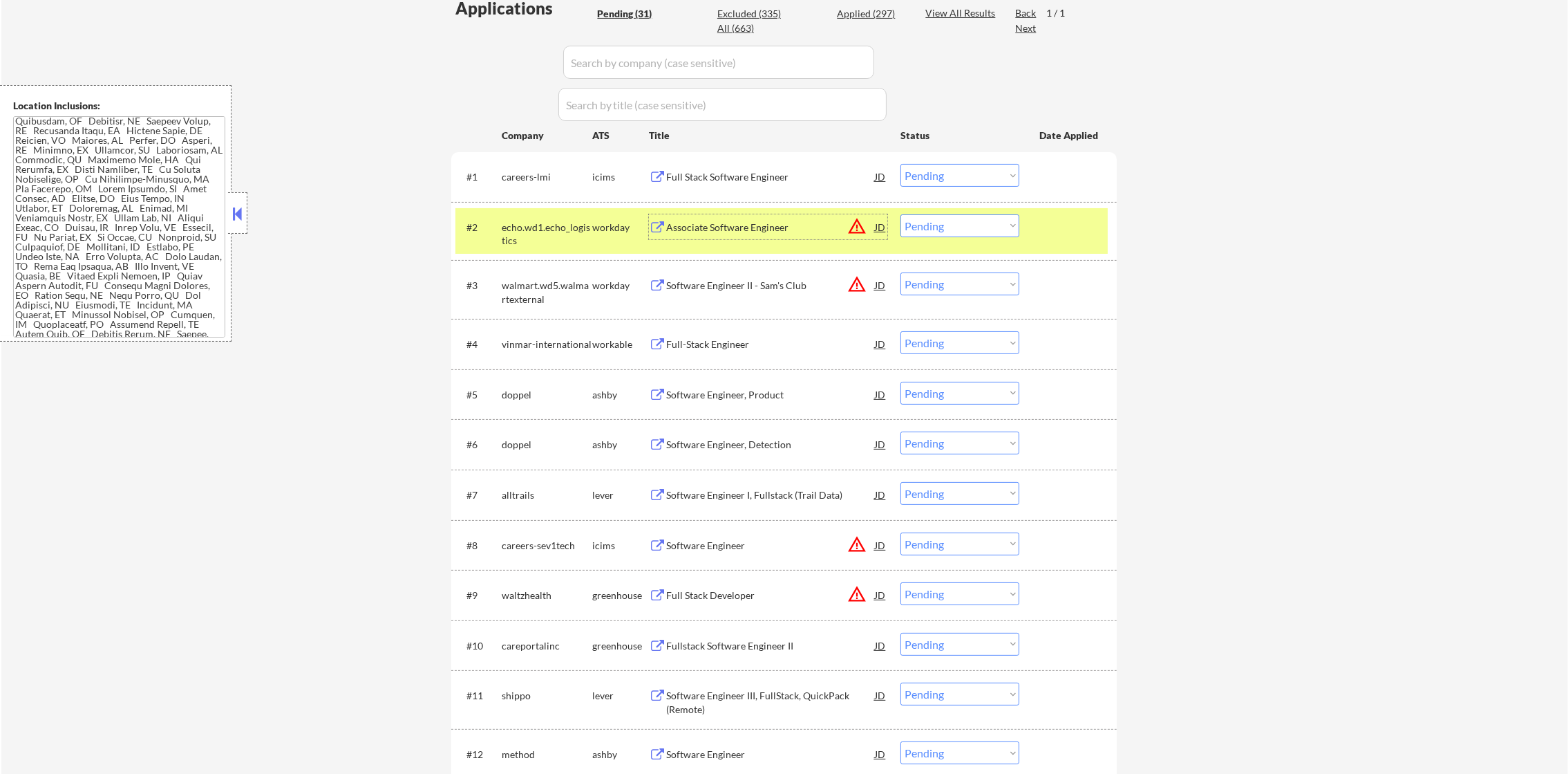
click at [921, 217] on select "Choose an option... Pending Applied Excluded (Questions) Excluded (Expired) Exc…" at bounding box center [959, 226] width 119 height 23
click at [900, 214] on select "Choose an option... Pending Applied Excluded (Questions) Excluded (Expired) Exc…" at bounding box center [959, 226] width 119 height 23
click at [521, 222] on div "echo.wd1.echo_logistics" at bounding box center [546, 234] width 90 height 27
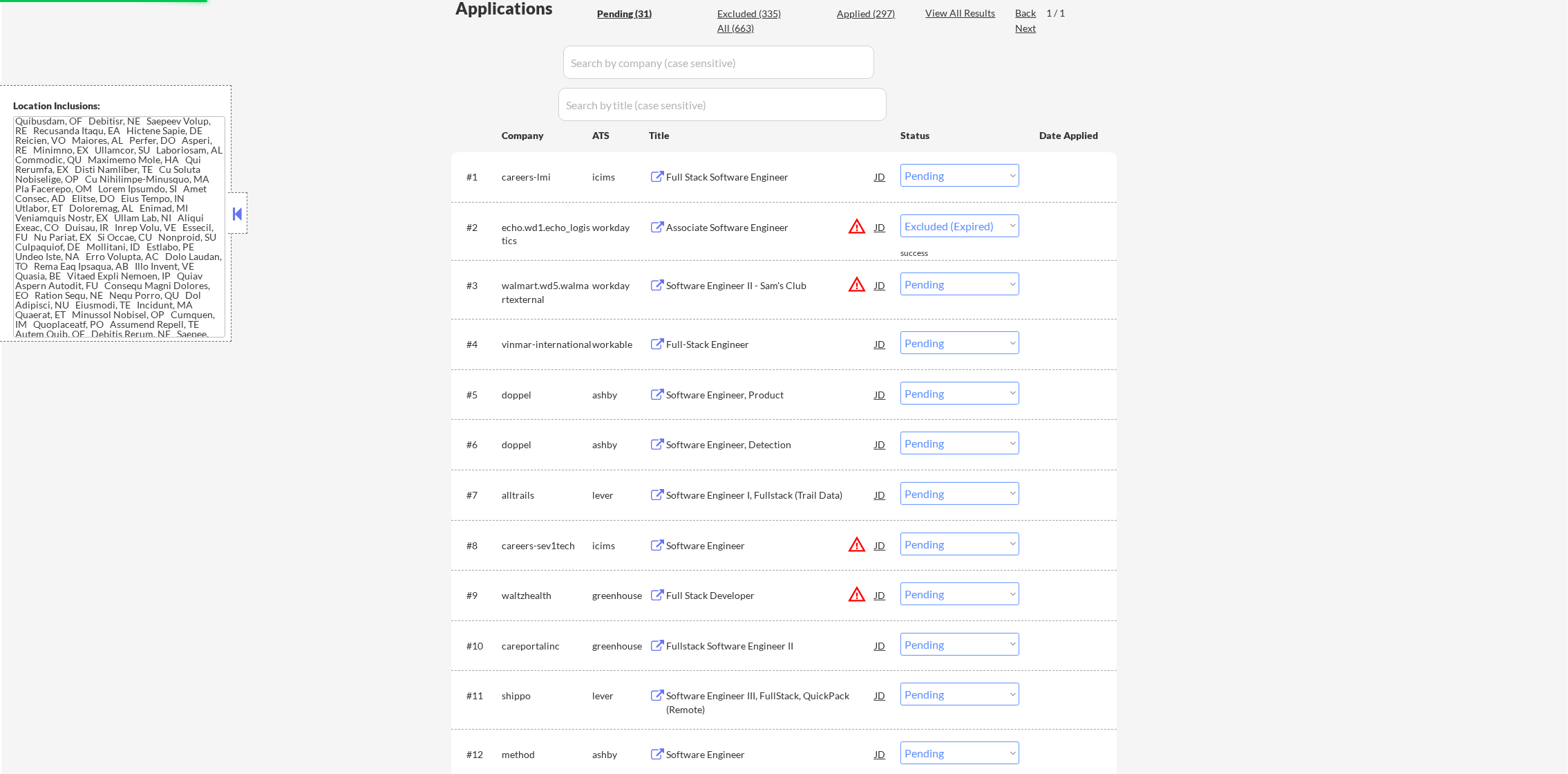
select select ""pending""
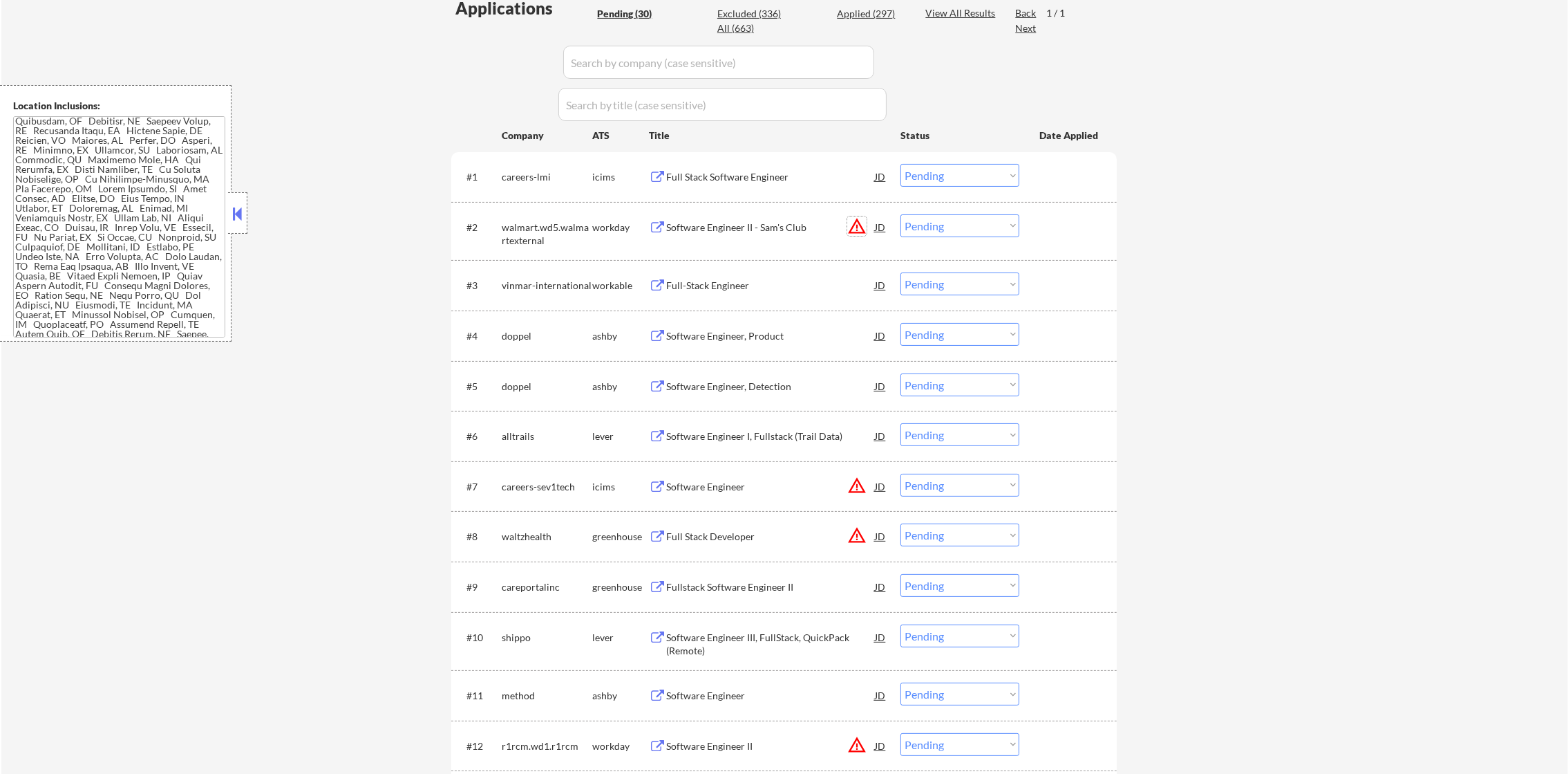
click at [860, 225] on button "warning_amber" at bounding box center [857, 226] width 20 height 20
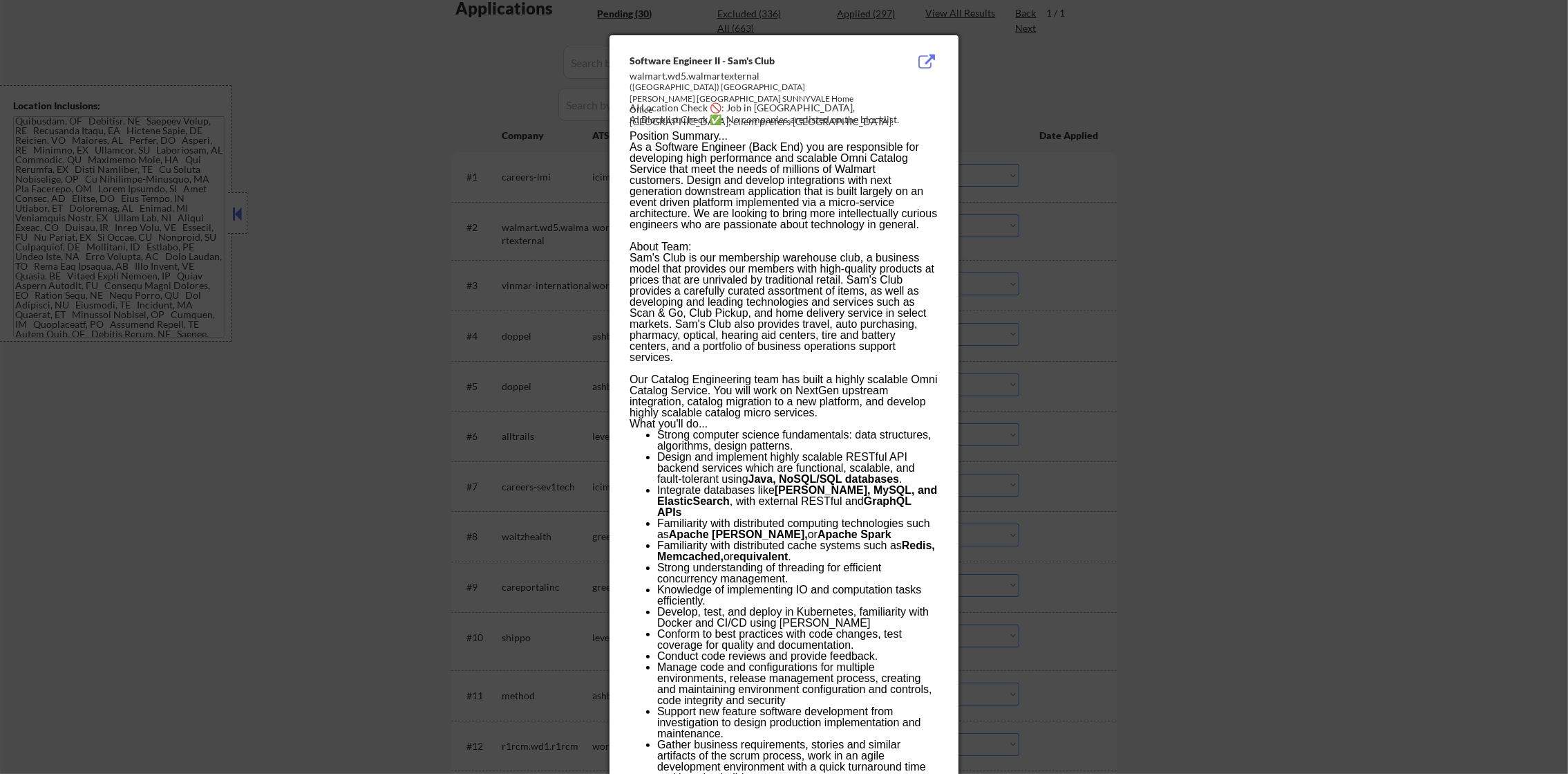
click at [1024, 224] on div at bounding box center [784, 387] width 1568 height 774
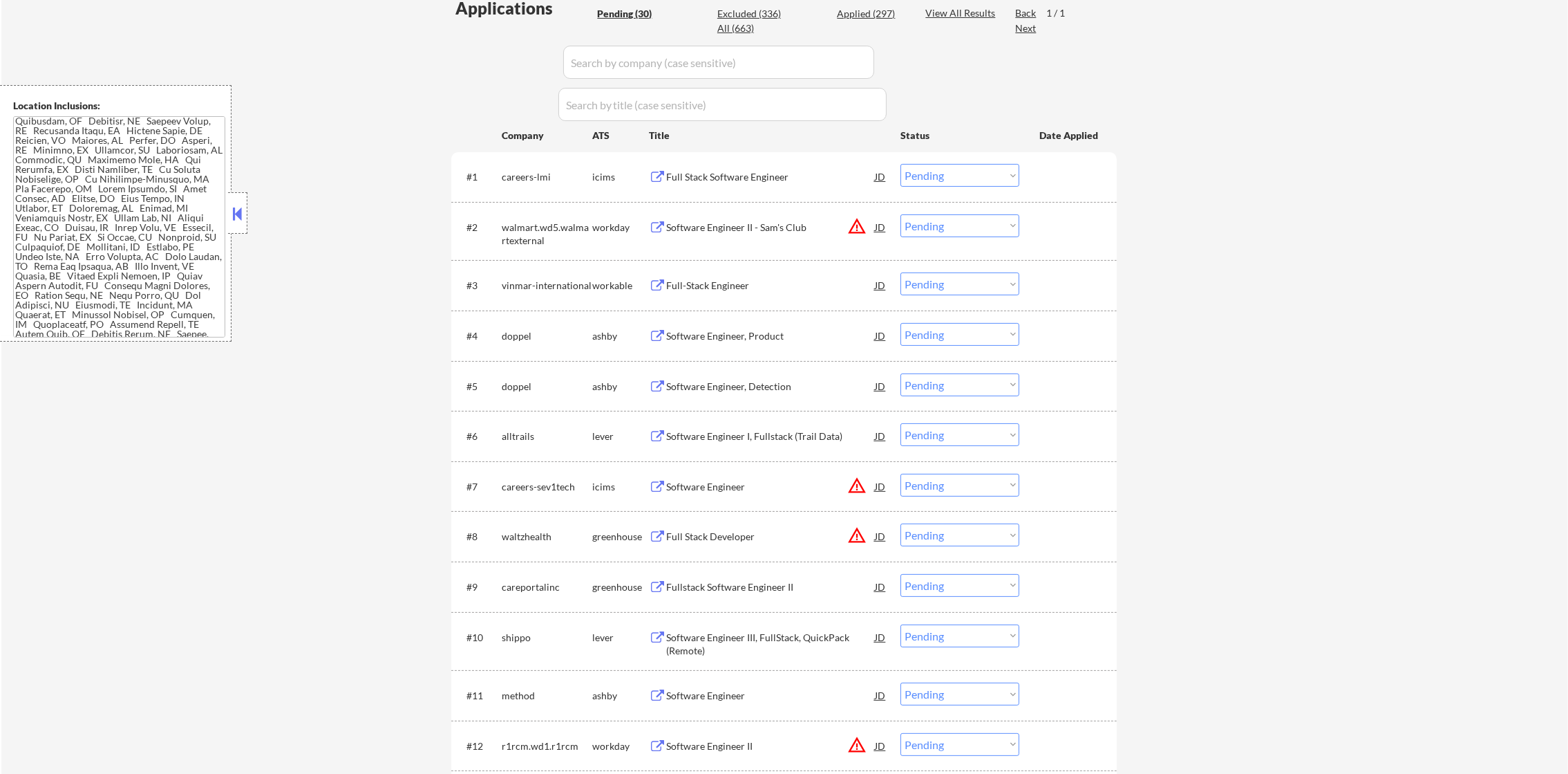
click at [710, 285] on div "Full-Stack Engineer" at bounding box center [771, 285] width 209 height 13
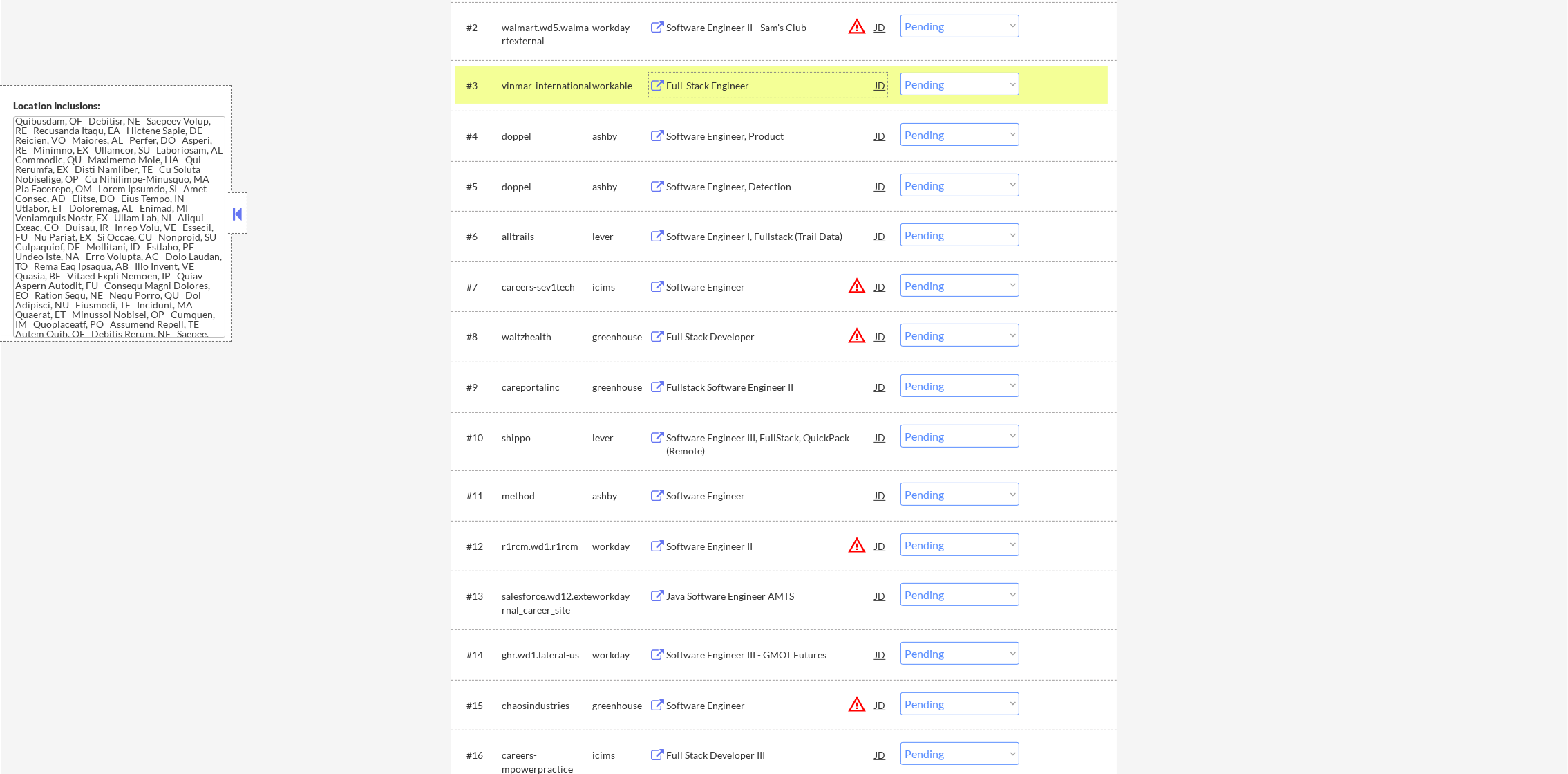
scroll to position [592, 0]
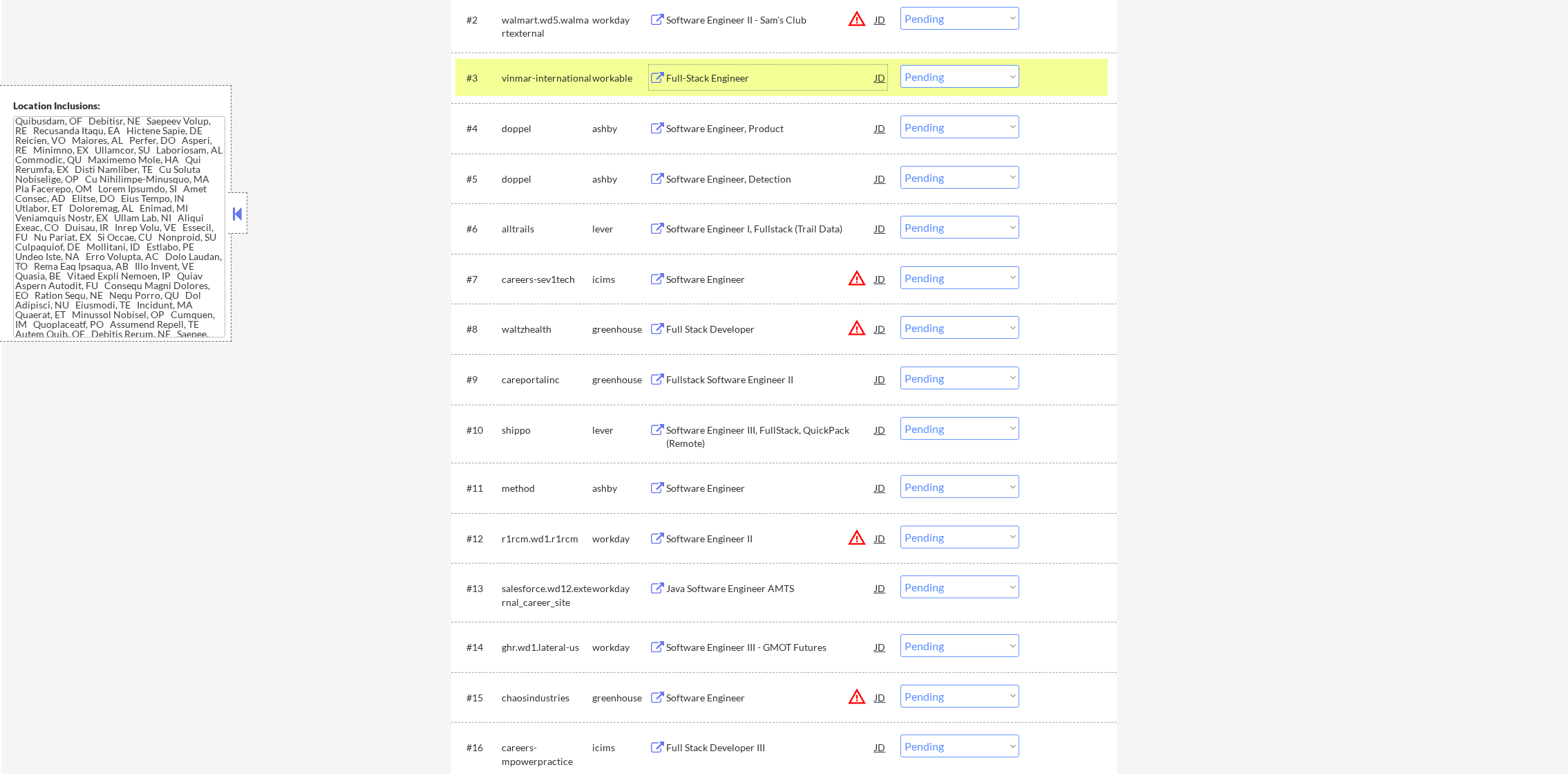
click at [975, 69] on select "Choose an option... Pending Applied Excluded (Questions) Excluded (Expired) Exc…" at bounding box center [959, 77] width 119 height 23
click at [900, 65] on select "Choose an option... Pending Applied Excluded (Questions) Excluded (Expired) Exc…" at bounding box center [959, 77] width 119 height 23
click at [523, 69] on div "vinmar-international" at bounding box center [546, 78] width 90 height 25
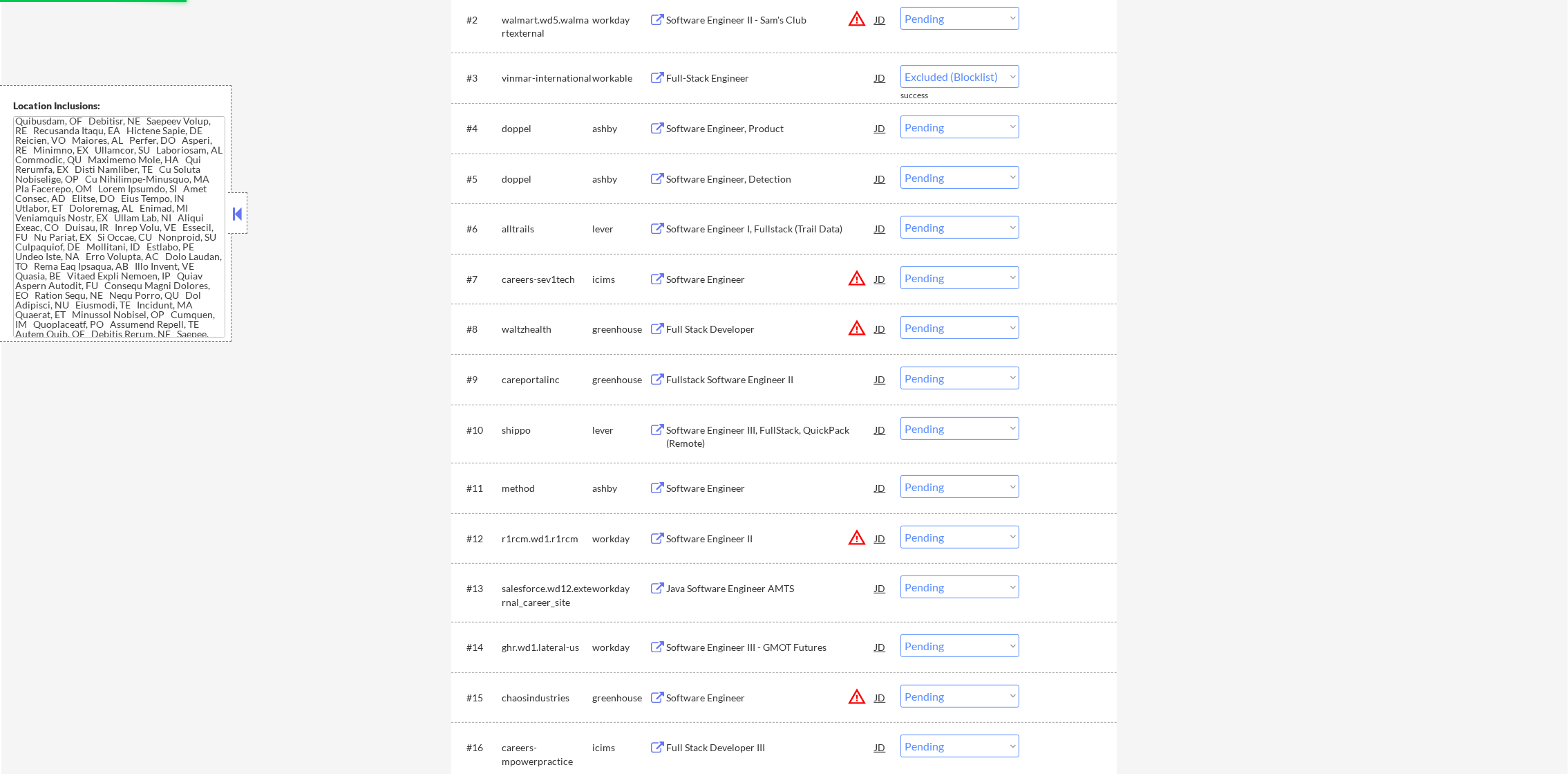
select select ""pending""
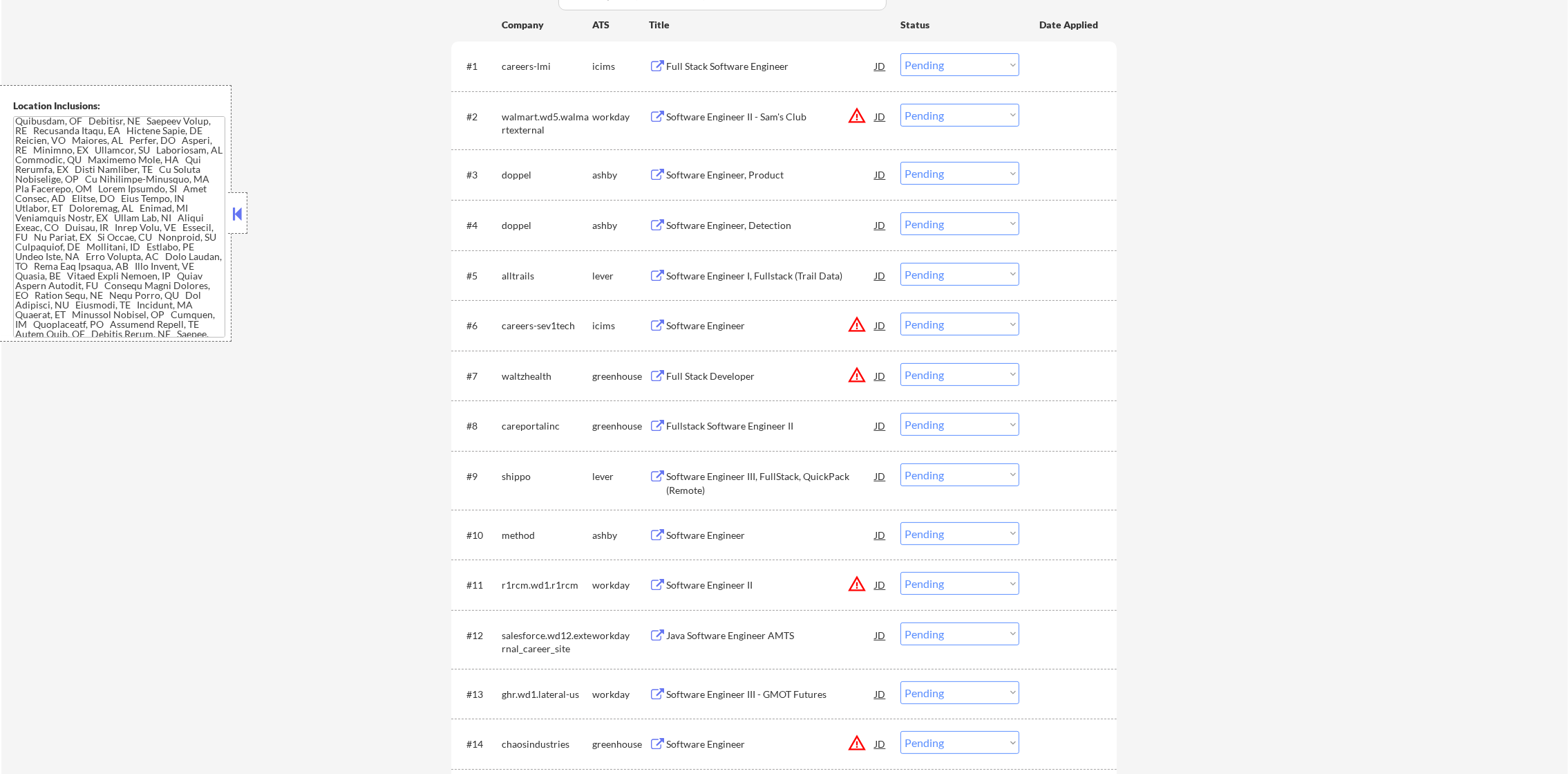
scroll to position [488, 0]
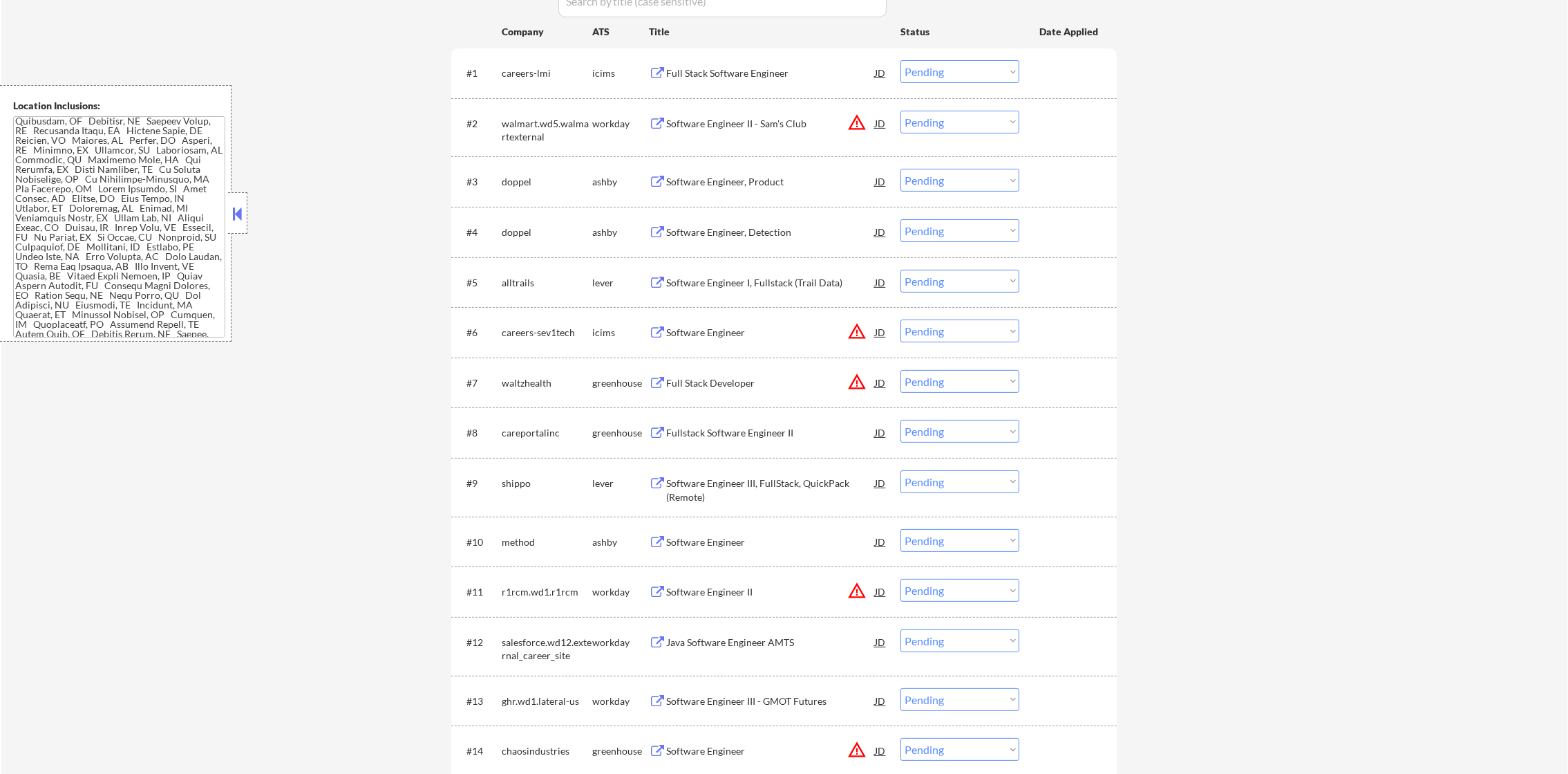
click at [784, 120] on div "Software Engineer II - Sam's Club" at bounding box center [771, 123] width 209 height 13
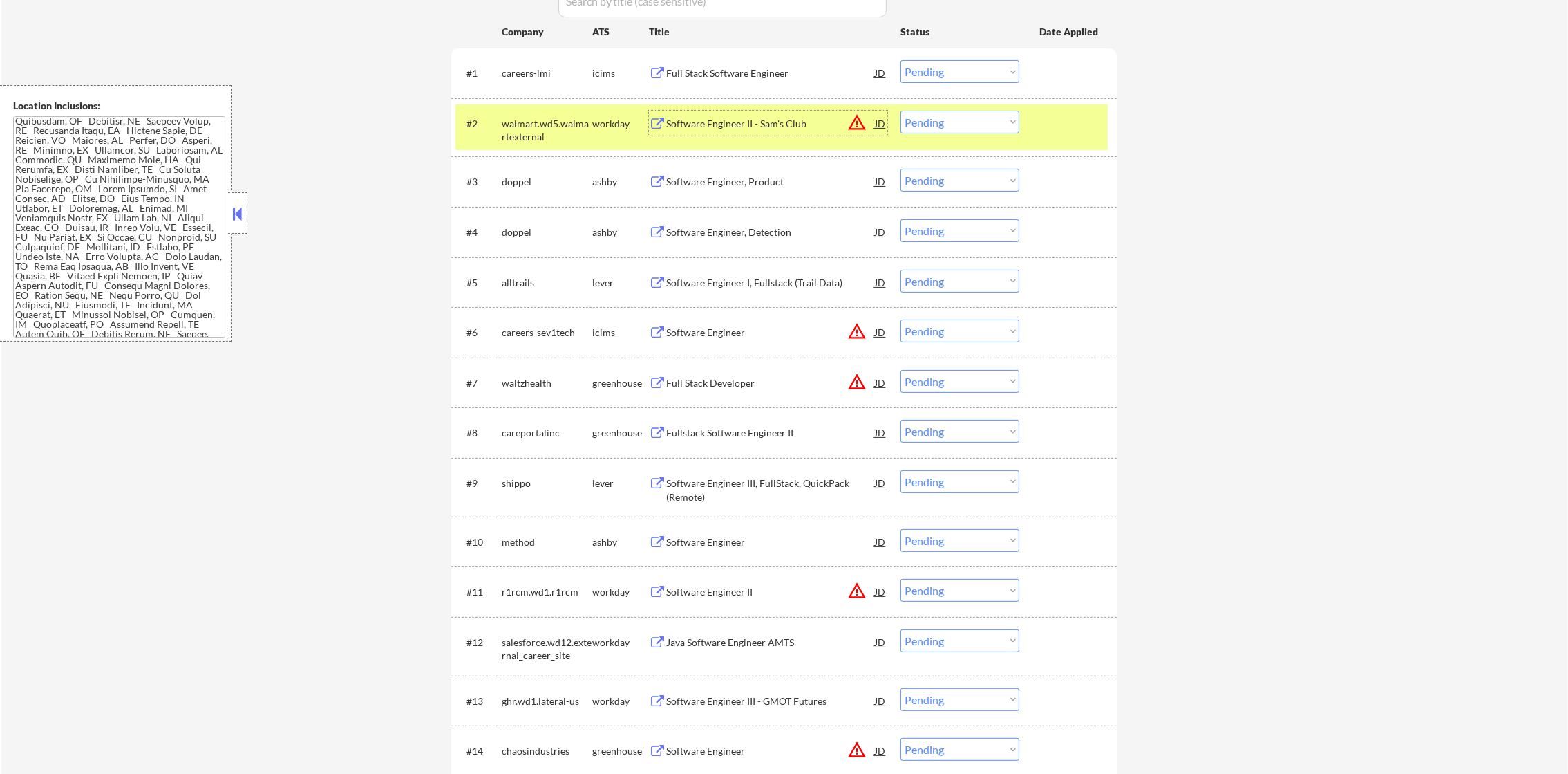
click at [934, 124] on select "Choose an option... Pending Applied Excluded (Questions) Excluded (Expired) Exc…" at bounding box center [959, 122] width 119 height 23
click at [900, 111] on select "Choose an option... Pending Applied Excluded (Questions) Excluded (Expired) Exc…" at bounding box center [959, 122] width 119 height 23
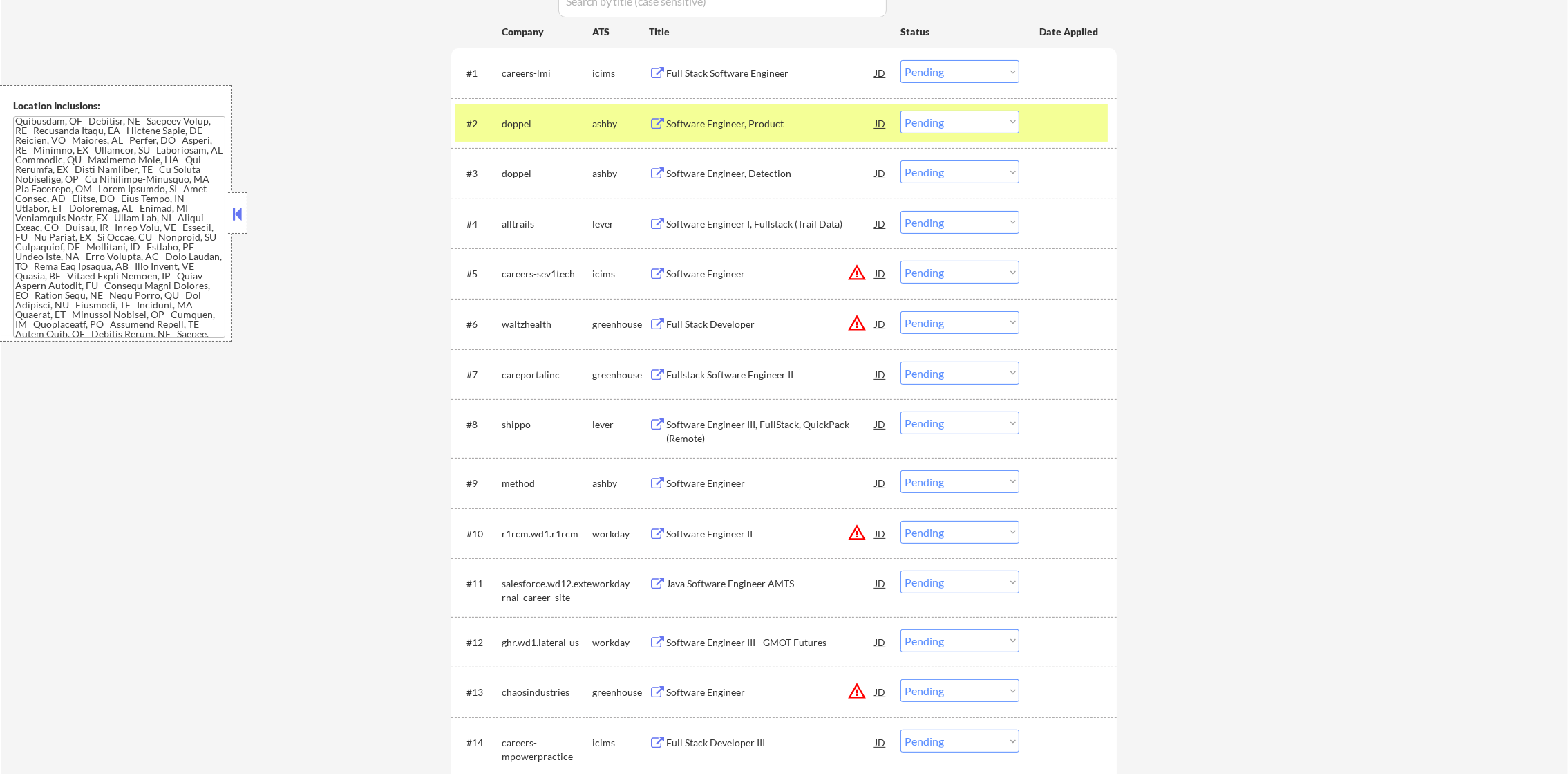
click at [515, 125] on div "doppel" at bounding box center [546, 123] width 90 height 13
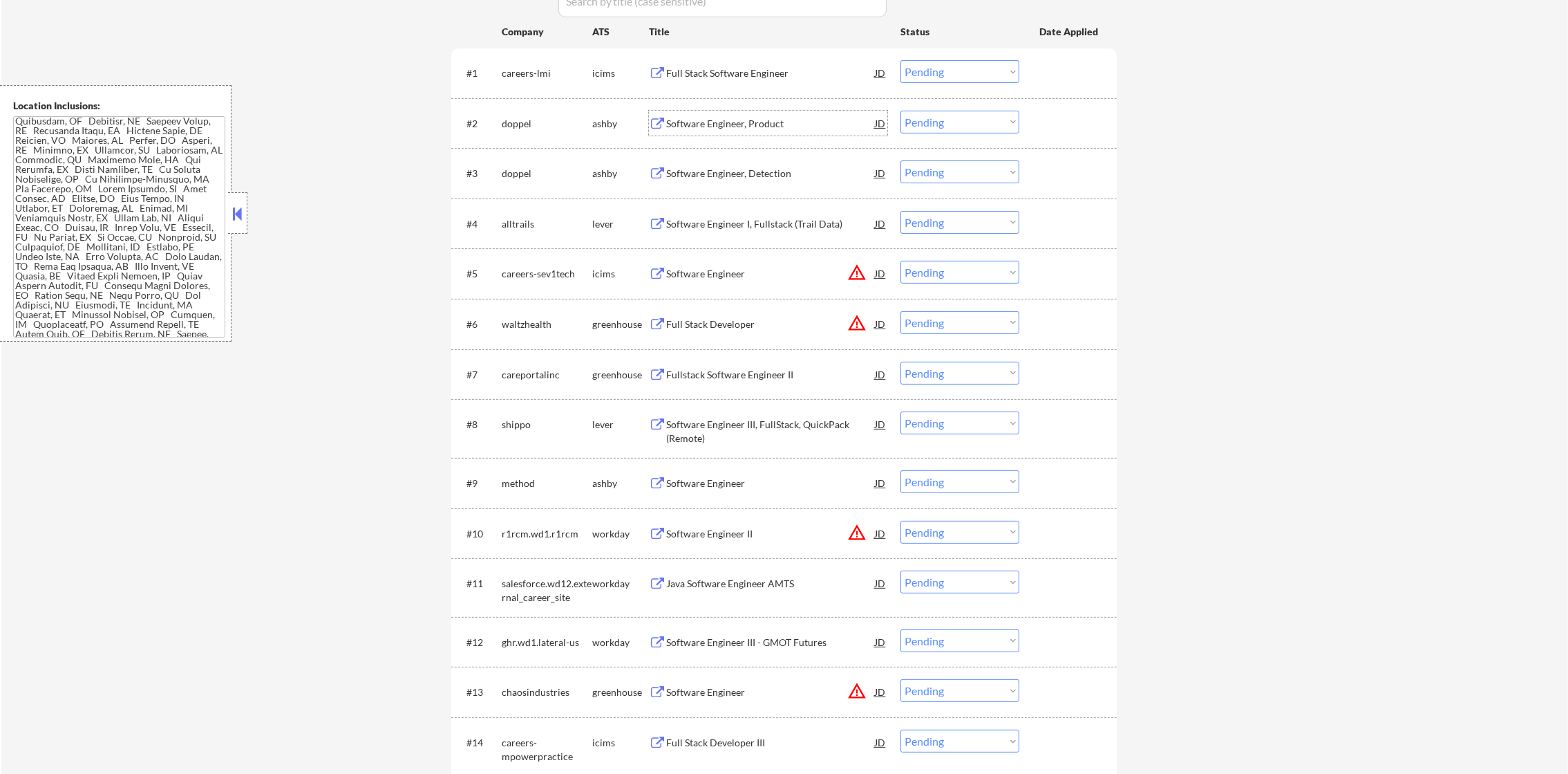
click at [800, 121] on div "Software Engineer, Product" at bounding box center [771, 123] width 209 height 13
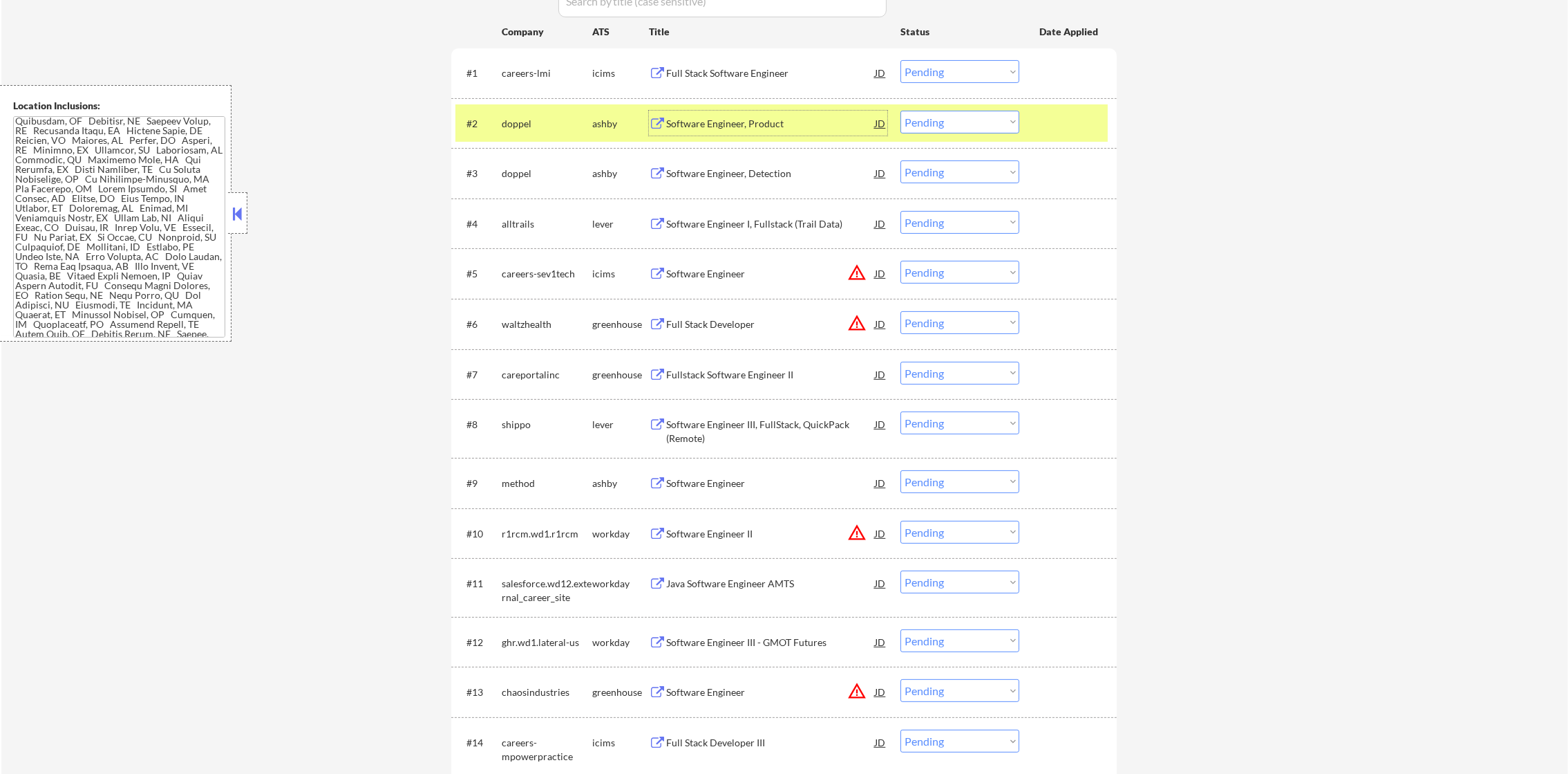
click at [943, 121] on select "Choose an option... Pending Applied Excluded (Questions) Excluded (Expired) Exc…" at bounding box center [959, 122] width 119 height 23
click at [900, 111] on select "Choose an option... Pending Applied Excluded (Questions) Excluded (Expired) Exc…" at bounding box center [959, 122] width 119 height 23
click at [545, 126] on div "doppel" at bounding box center [546, 123] width 90 height 13
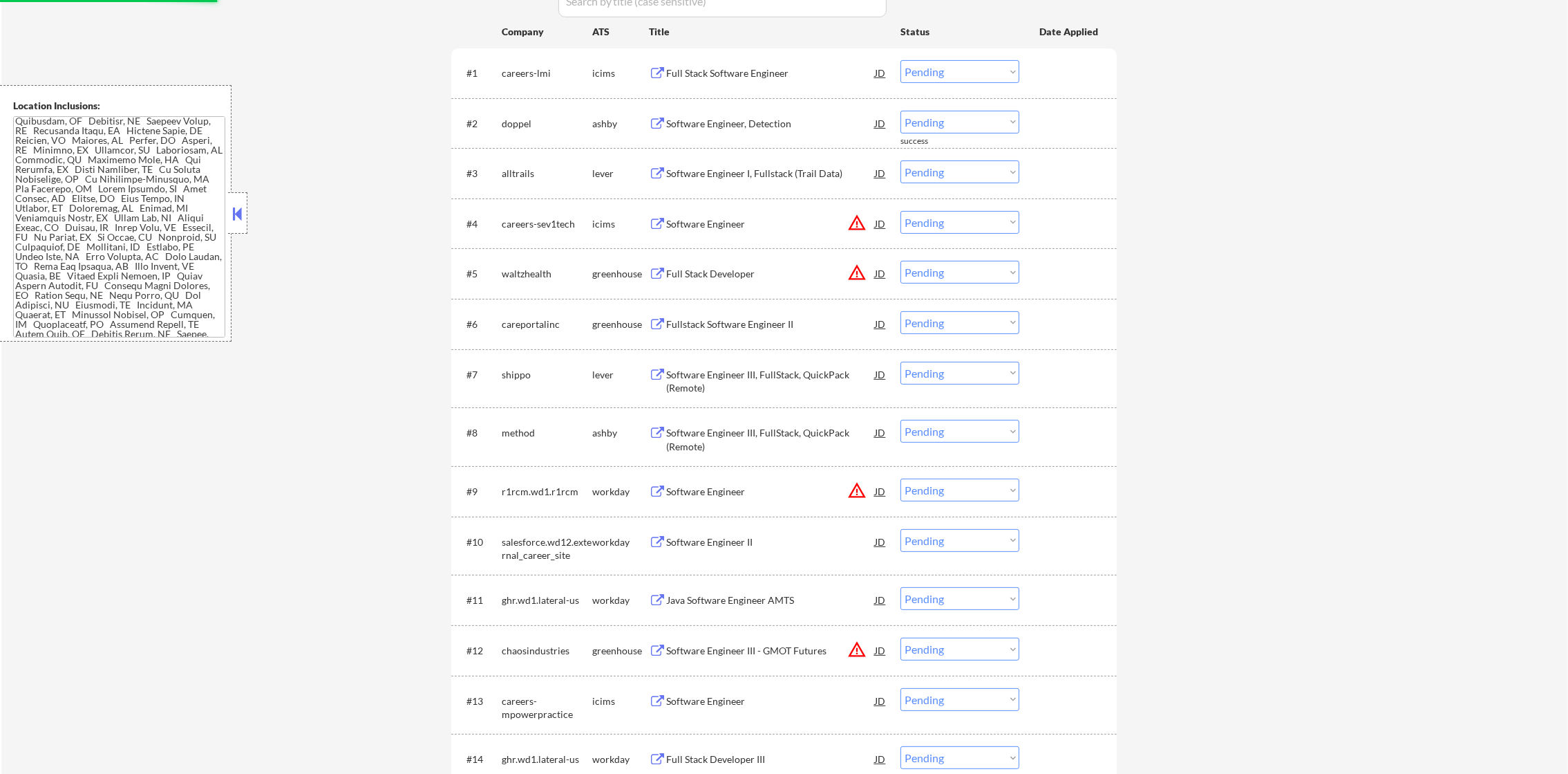
scroll to position [454, 0]
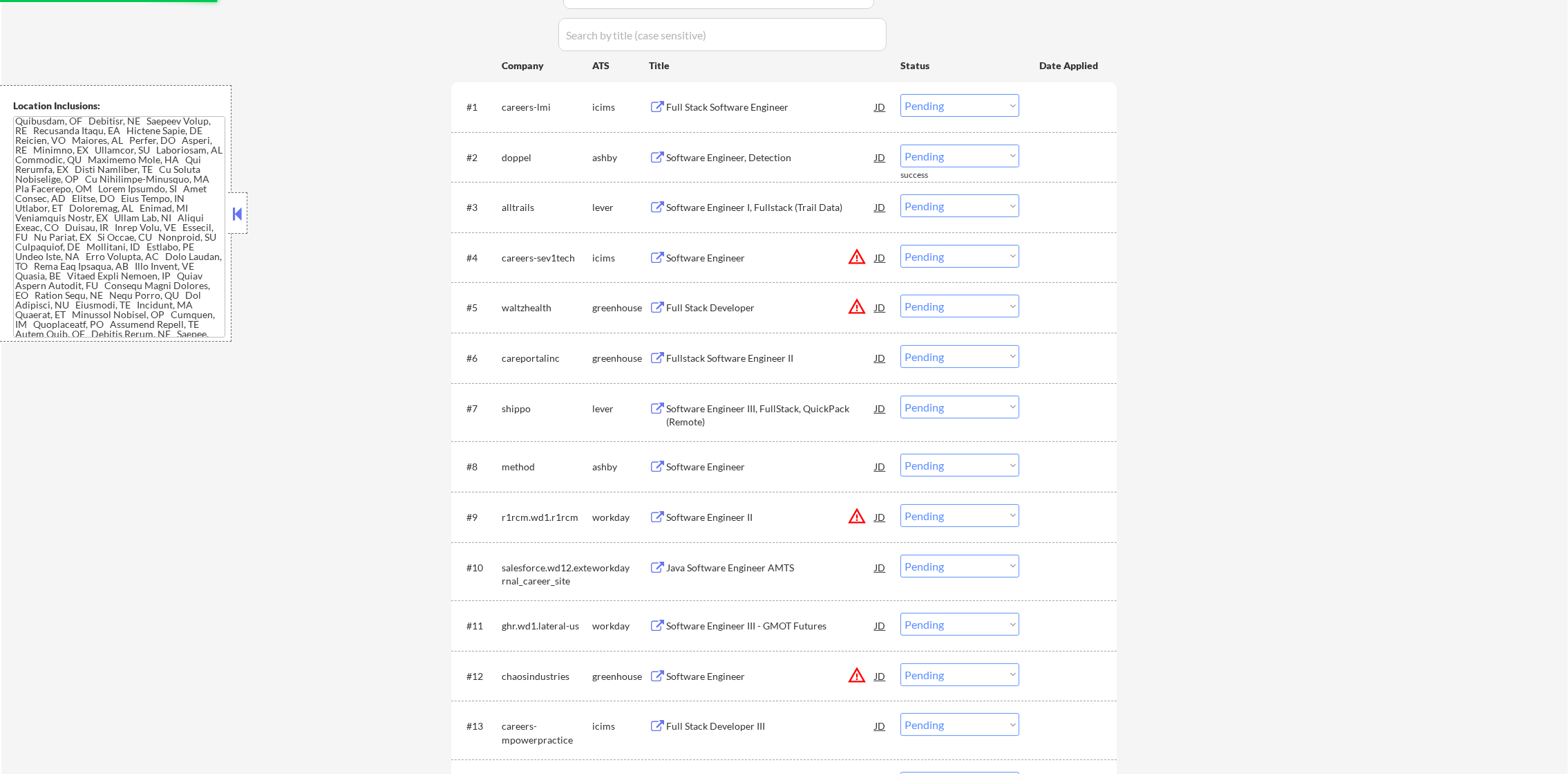
click at [797, 151] on div "Software Engineer, Detection" at bounding box center [771, 157] width 209 height 13
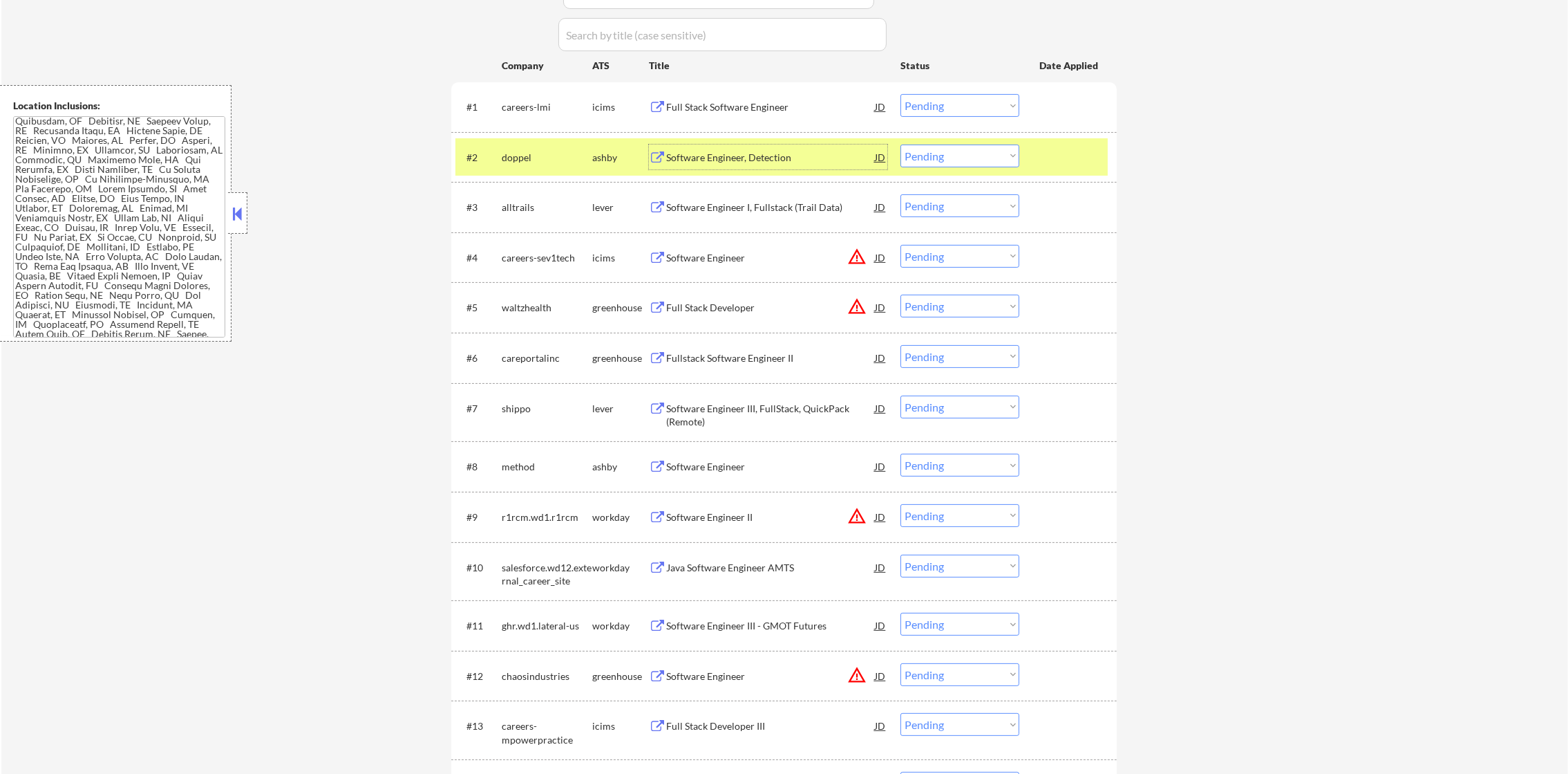
click at [915, 154] on select "Choose an option... Pending Applied Excluded (Questions) Excluded (Expired) Exc…" at bounding box center [959, 156] width 119 height 23
click at [900, 145] on select "Choose an option... Pending Applied Excluded (Questions) Excluded (Expired) Exc…" at bounding box center [959, 156] width 119 height 23
click at [512, 145] on div "doppel" at bounding box center [546, 157] width 90 height 25
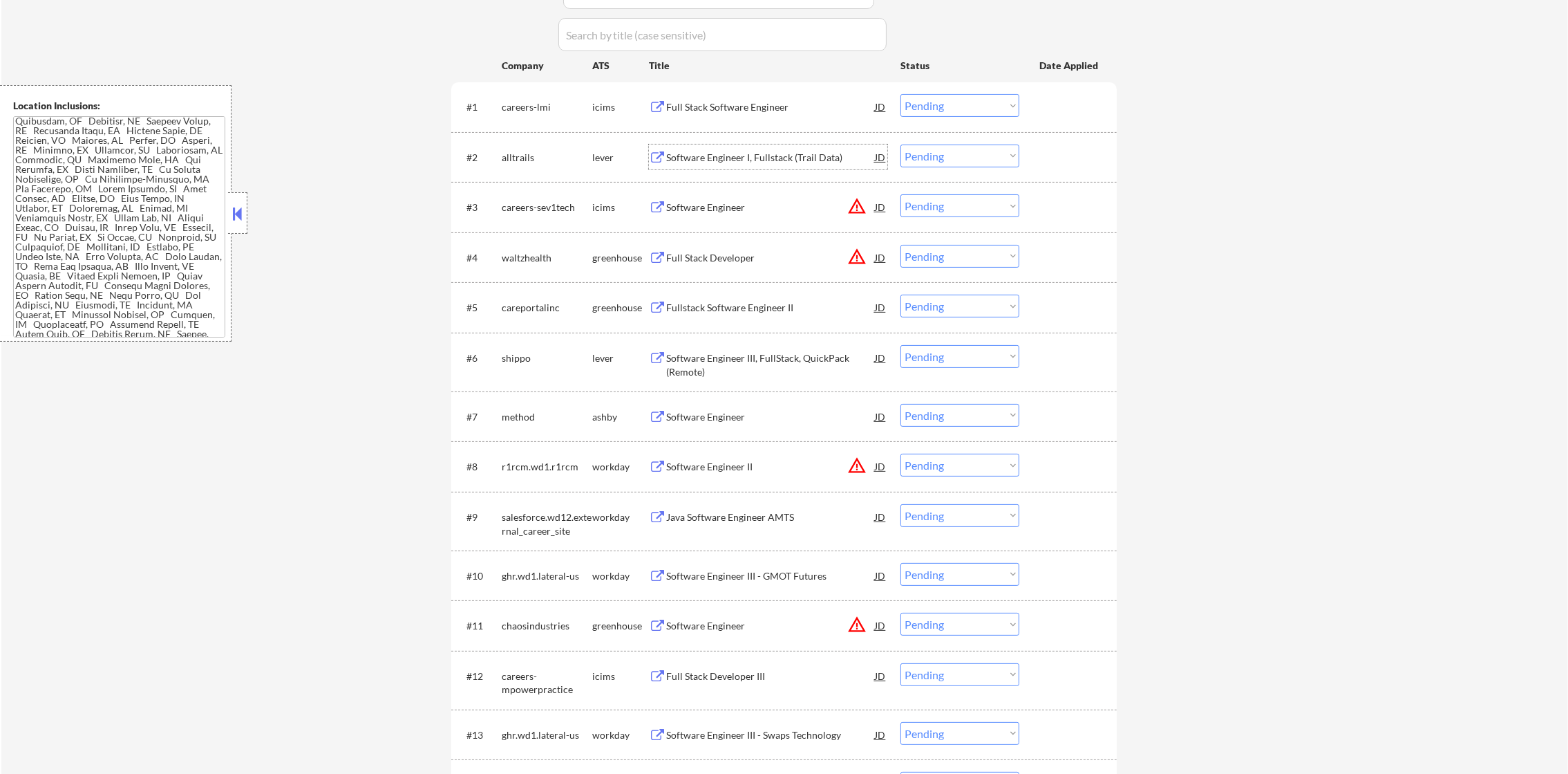
click at [765, 146] on div "Software Engineer I, Fullstack (Trail Data)" at bounding box center [771, 157] width 209 height 25
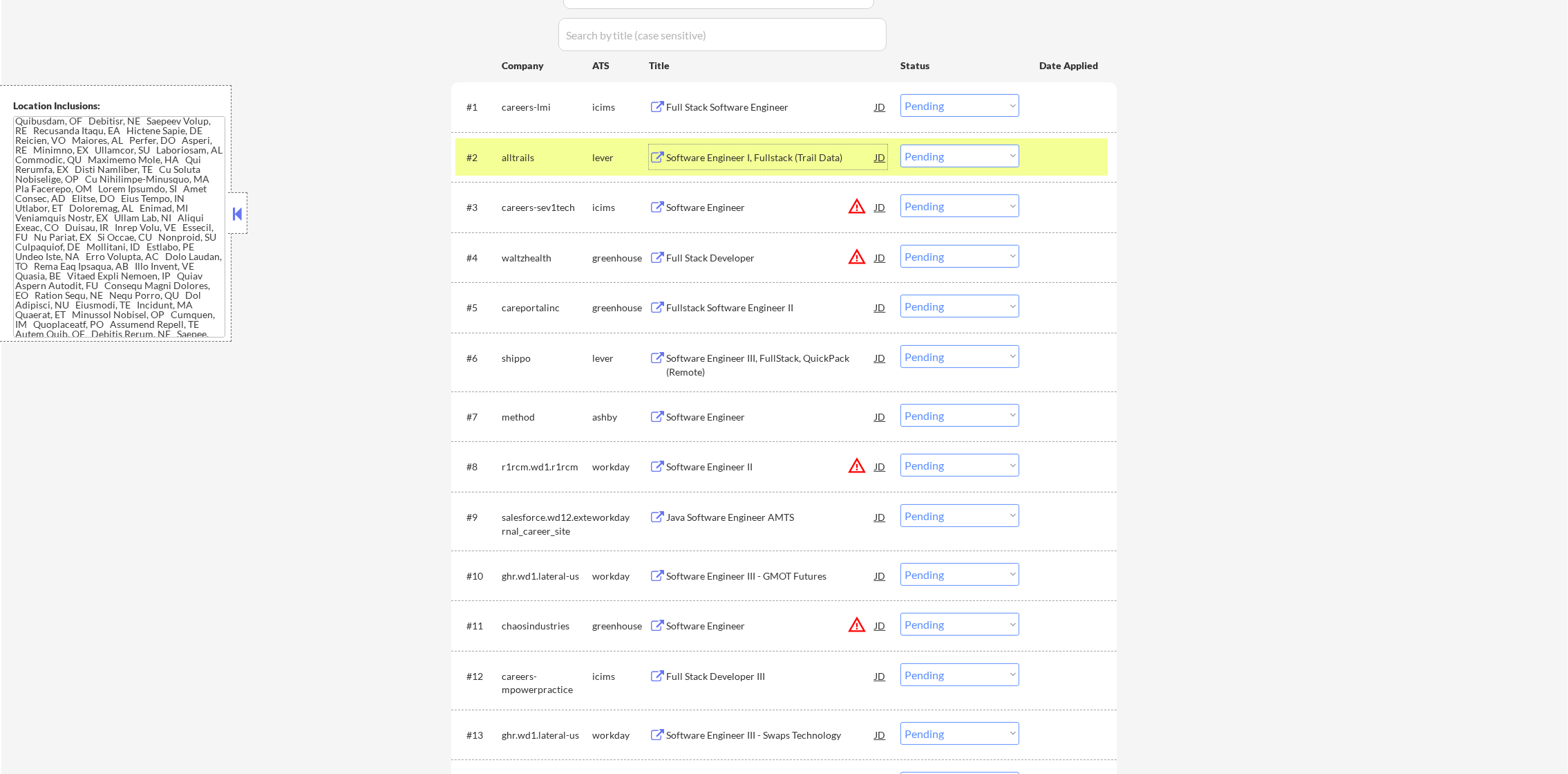
drag, startPoint x: 915, startPoint y: 148, endPoint x: 918, endPoint y: 154, distance: 6.7
click at [917, 148] on select "Choose an option... Pending Applied Excluded (Questions) Excluded (Expired) Exc…" at bounding box center [959, 156] width 119 height 23
select select ""excluded__blocklist_""
click at [900, 145] on select "Choose an option... Pending Applied Excluded (Questions) Excluded (Expired) Exc…" at bounding box center [959, 156] width 119 height 23
click at [557, 154] on div "alltrails" at bounding box center [546, 157] width 90 height 13
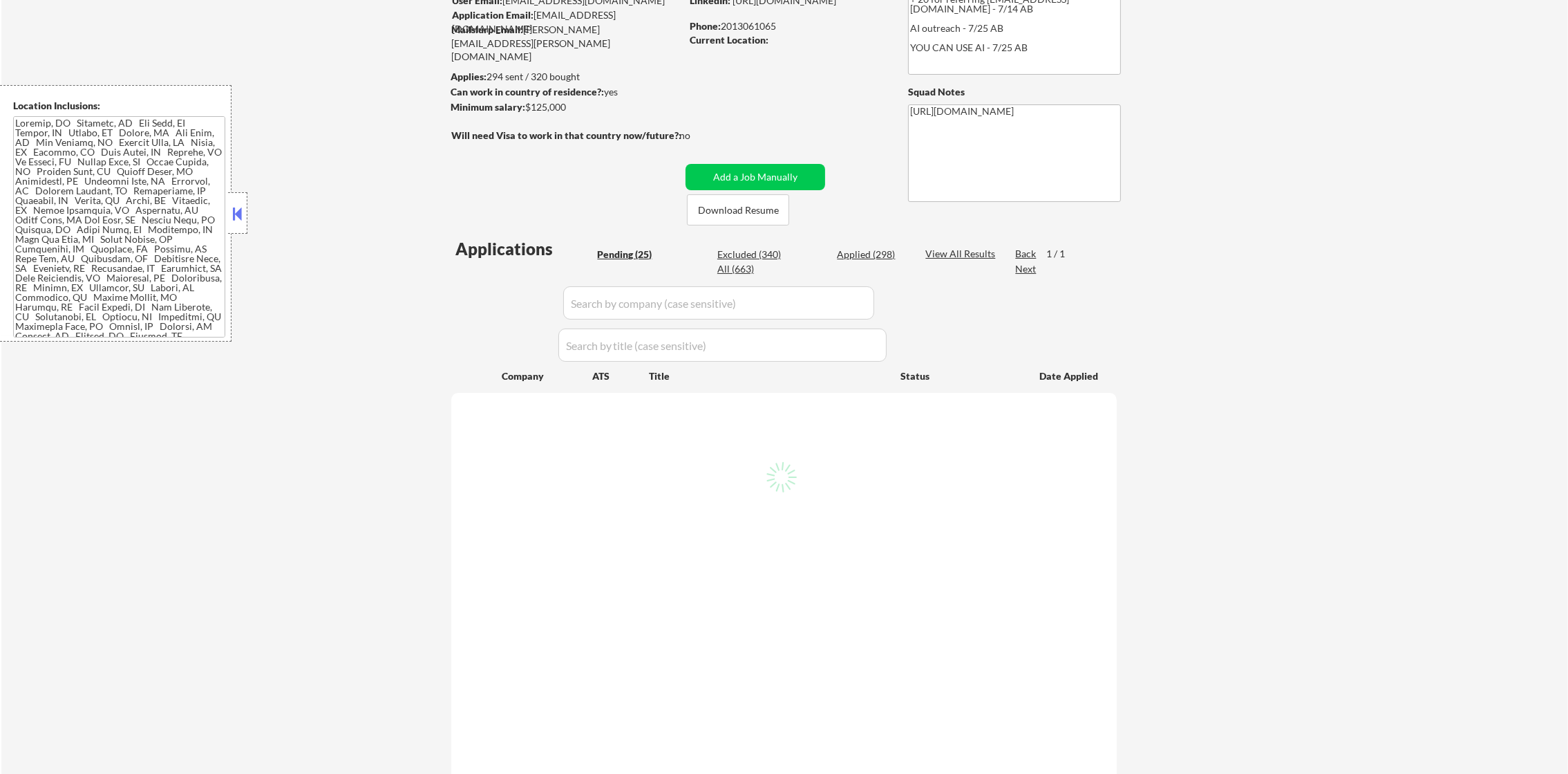
scroll to position [207, 0]
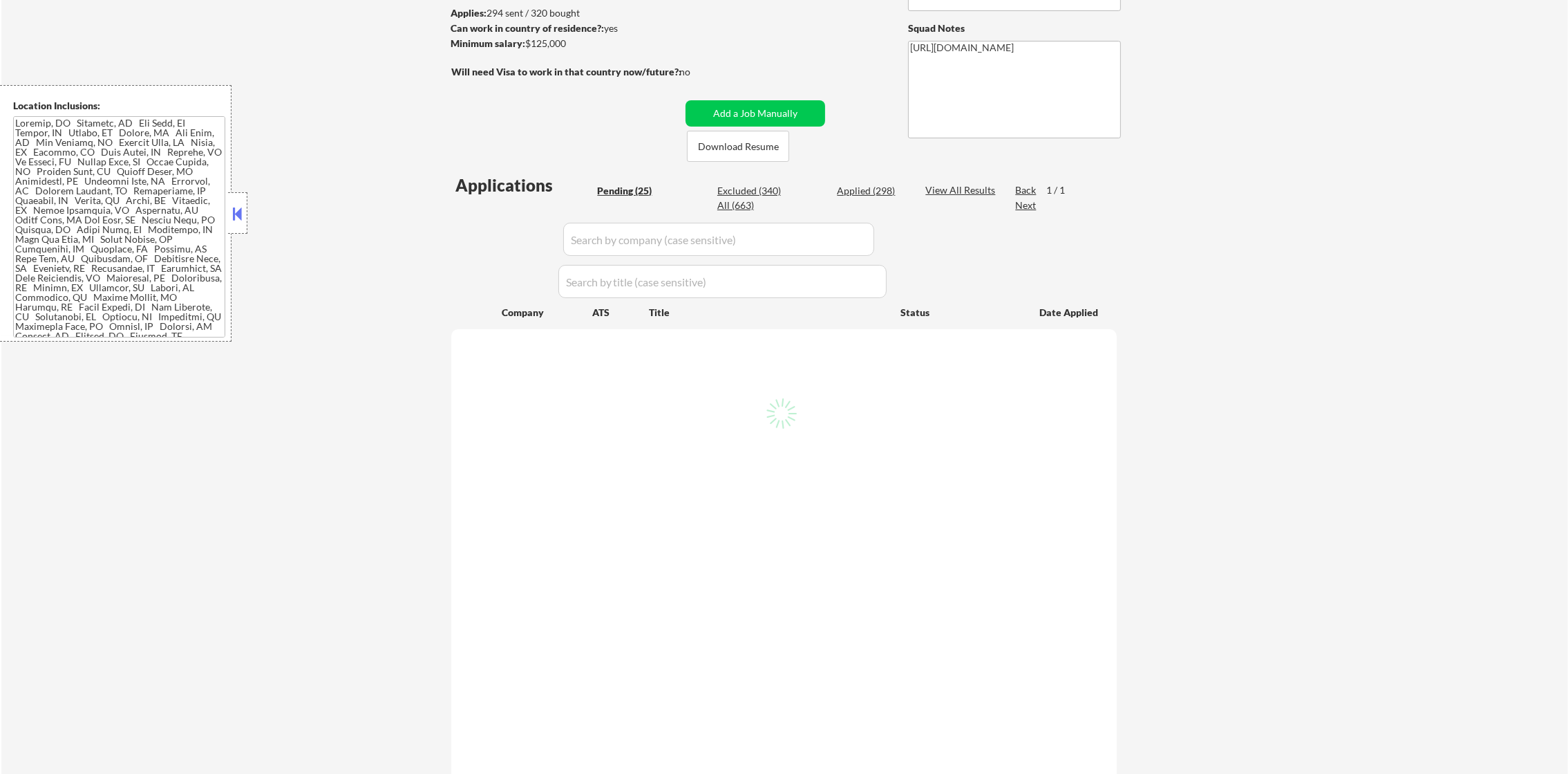
select select ""pending""
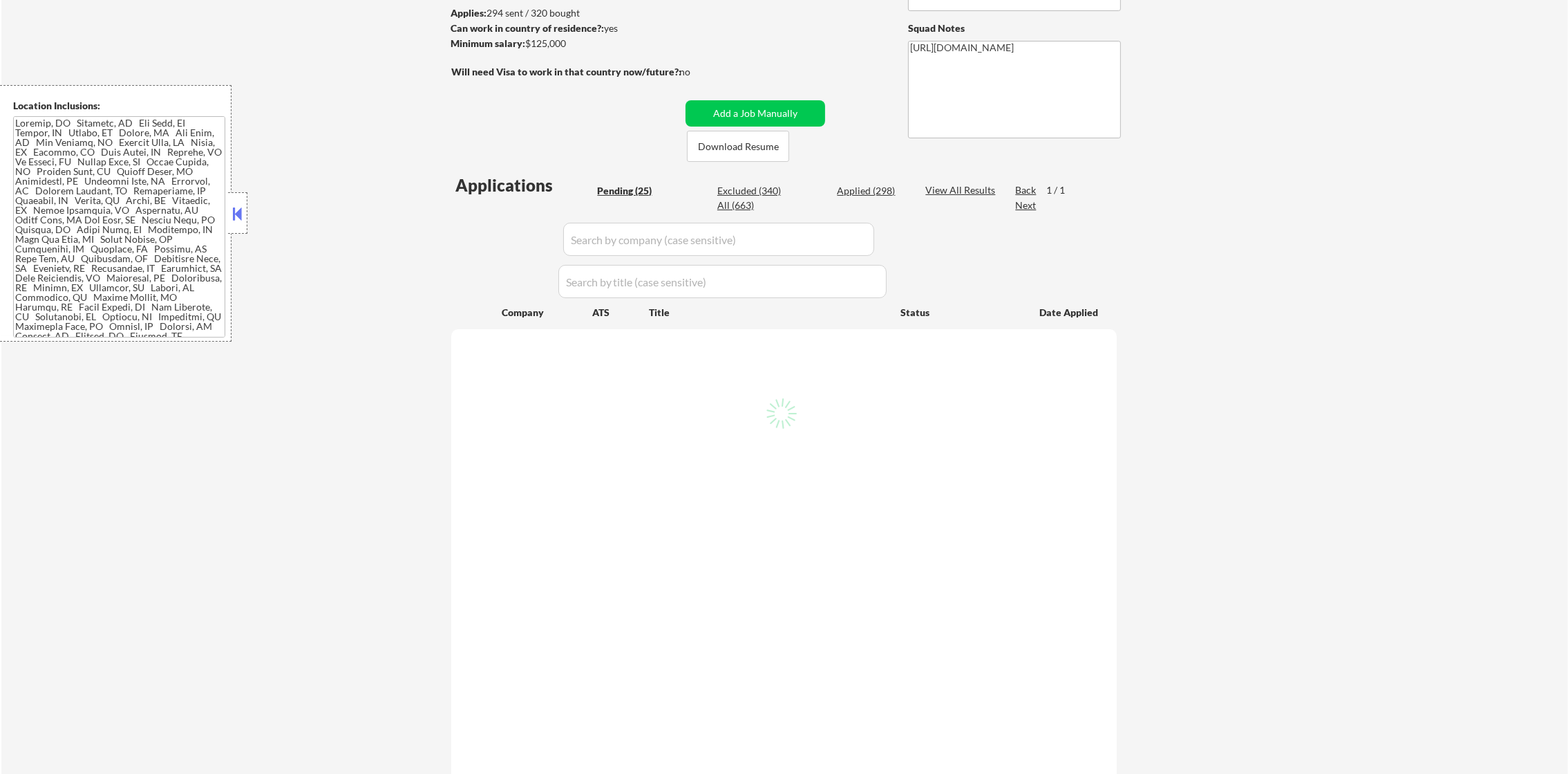
select select ""pending""
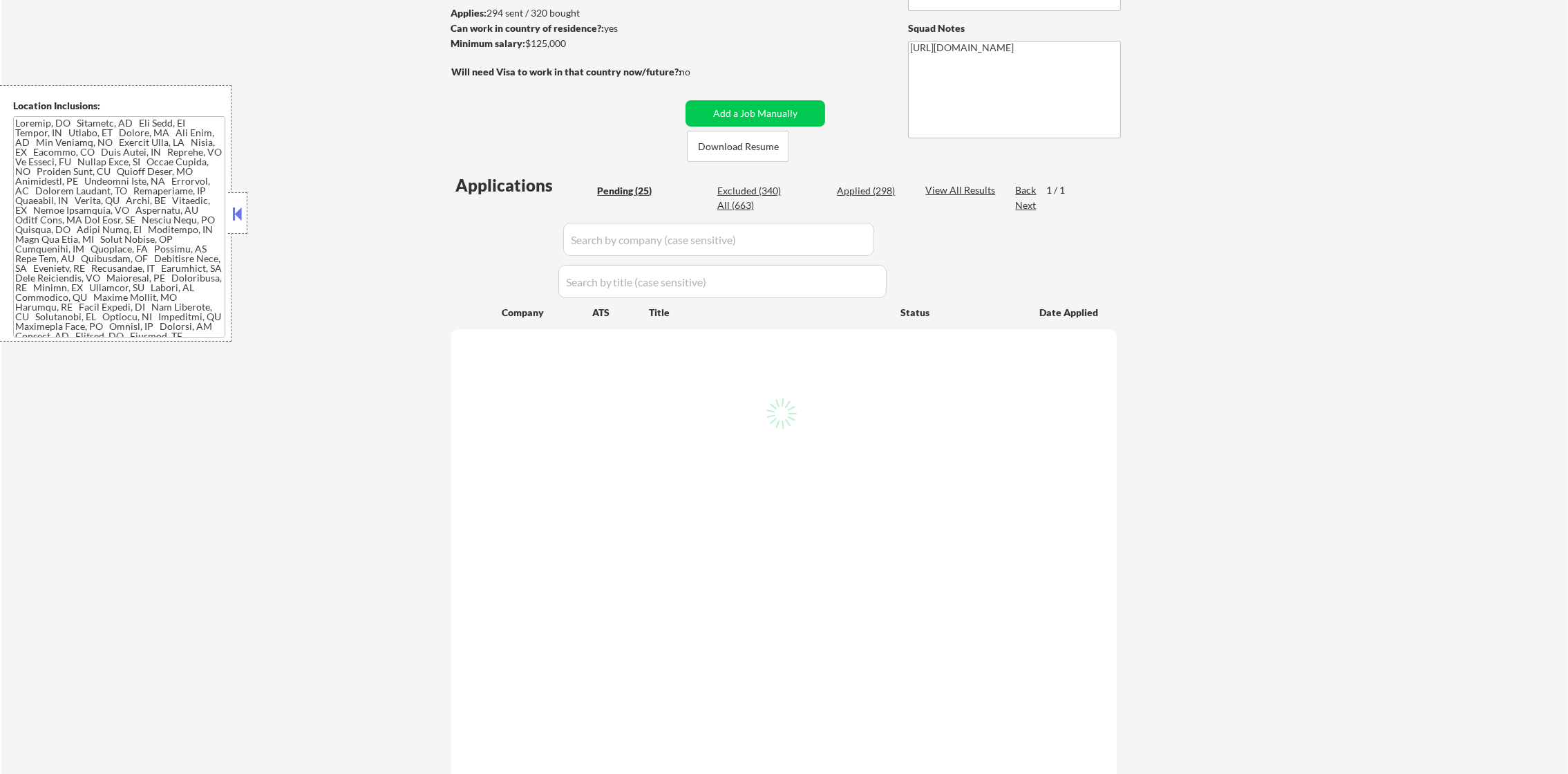
select select ""pending""
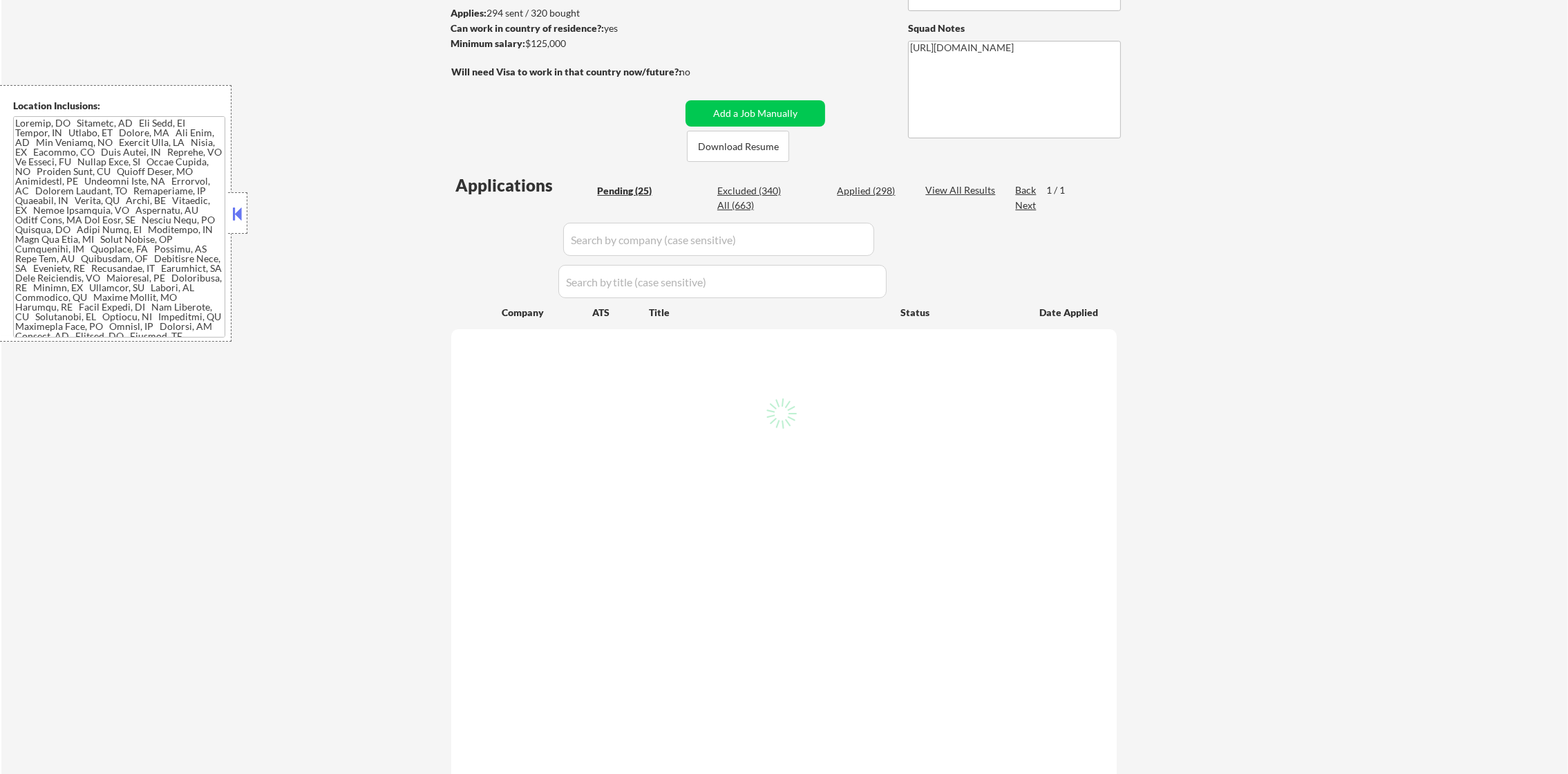
select select ""pending""
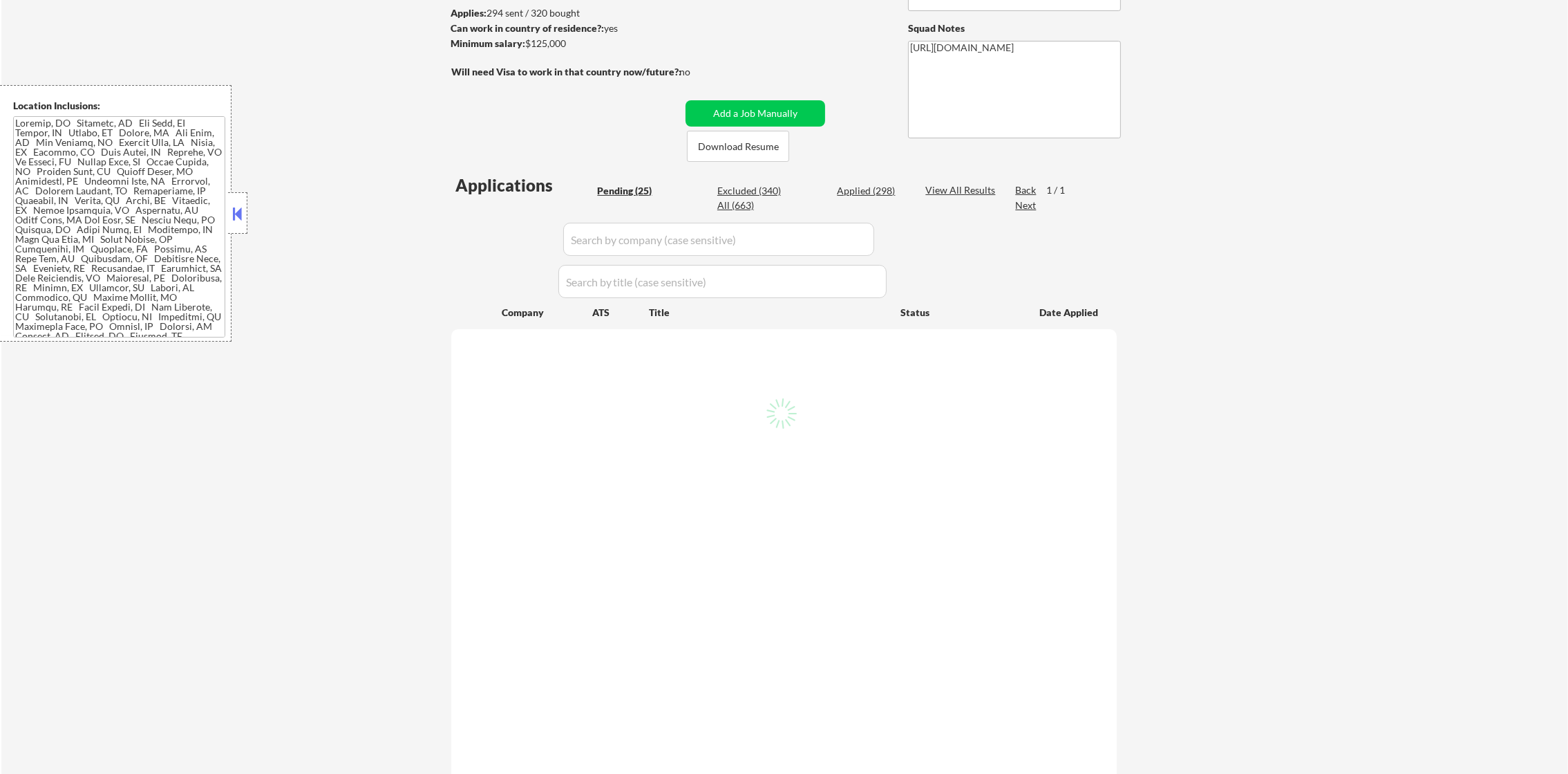
select select ""pending""
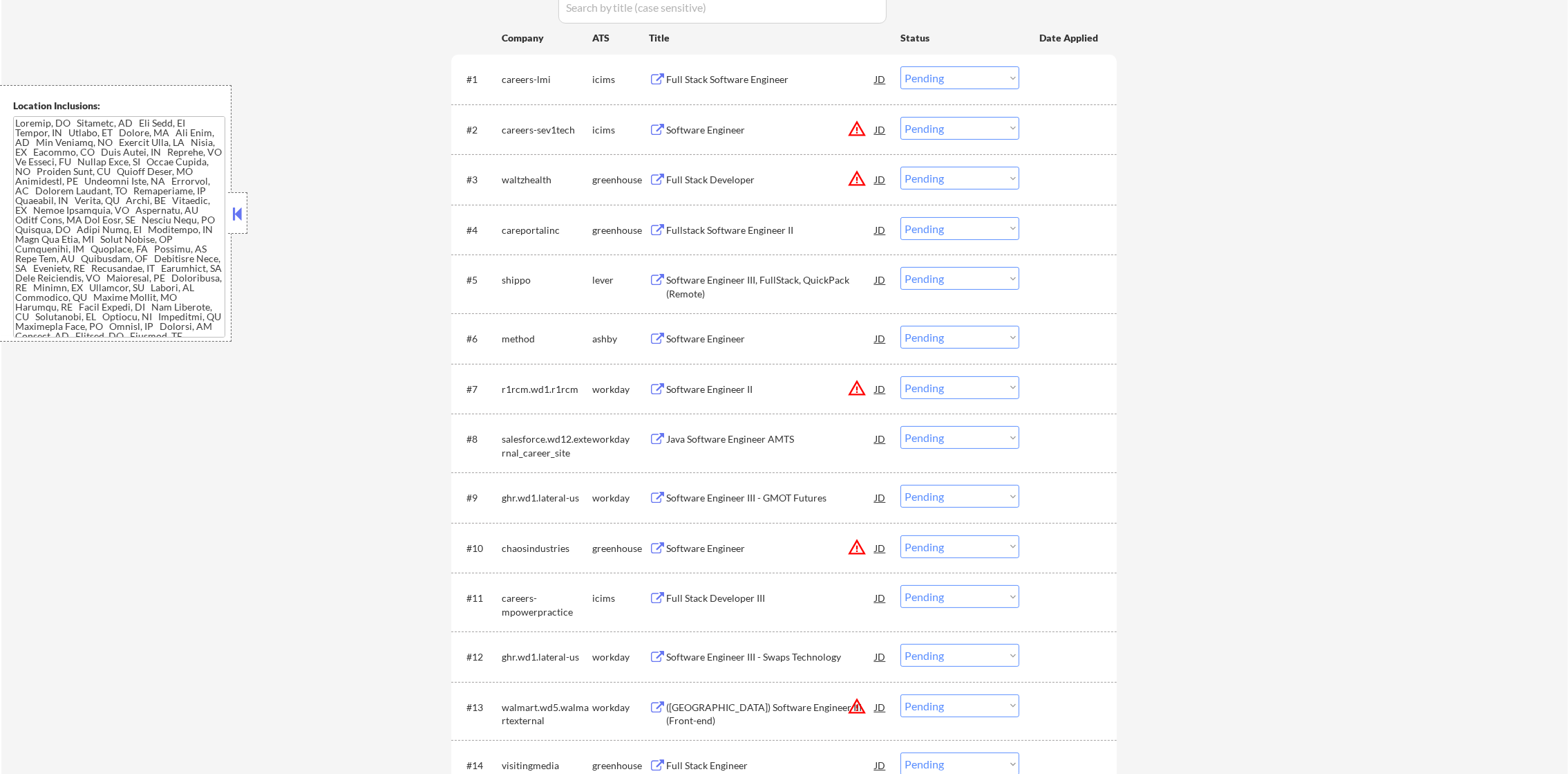
scroll to position [483, 0]
click at [851, 176] on button "warning_amber" at bounding box center [857, 177] width 20 height 20
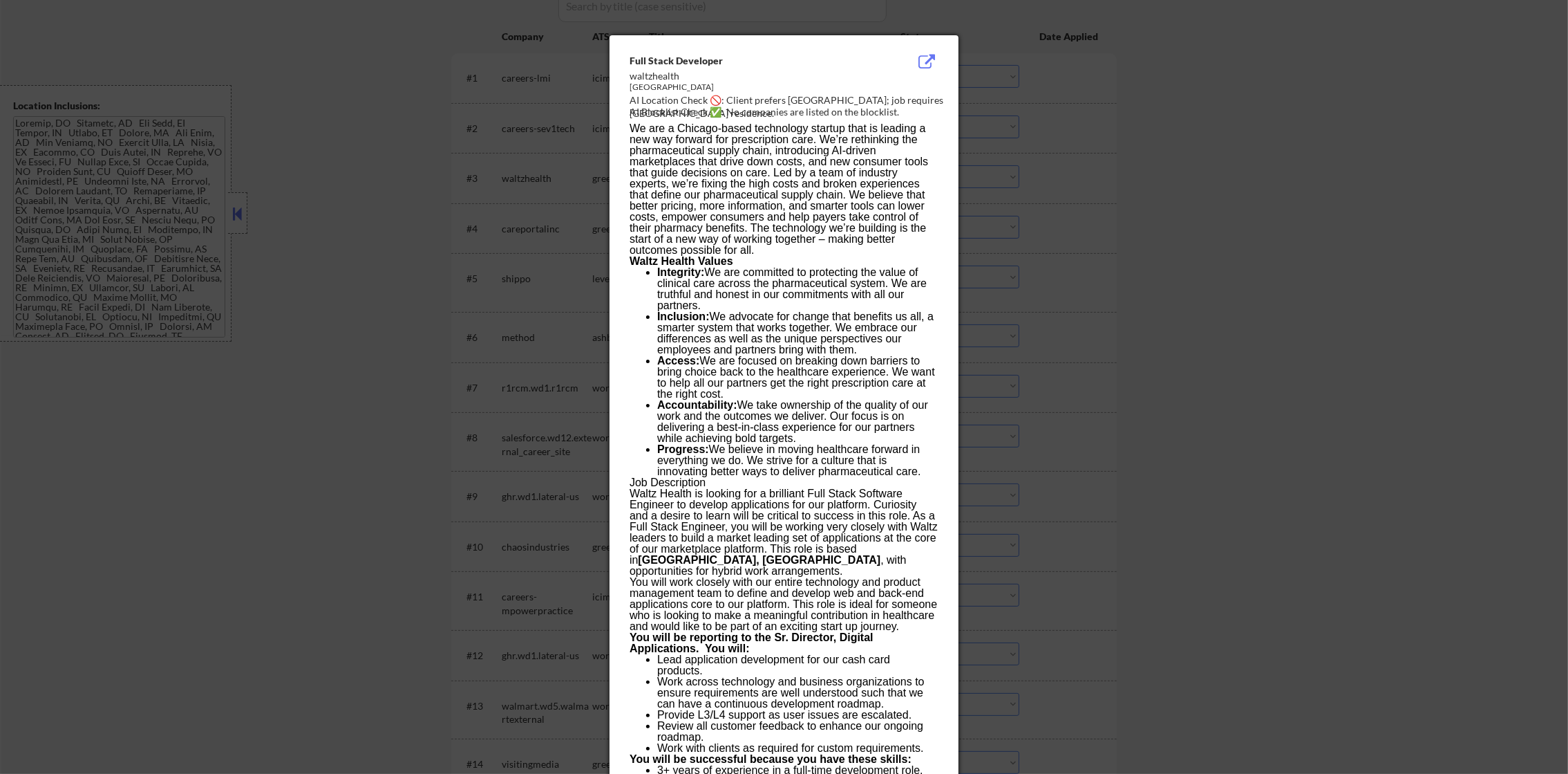
click at [1175, 171] on div at bounding box center [784, 387] width 1568 height 774
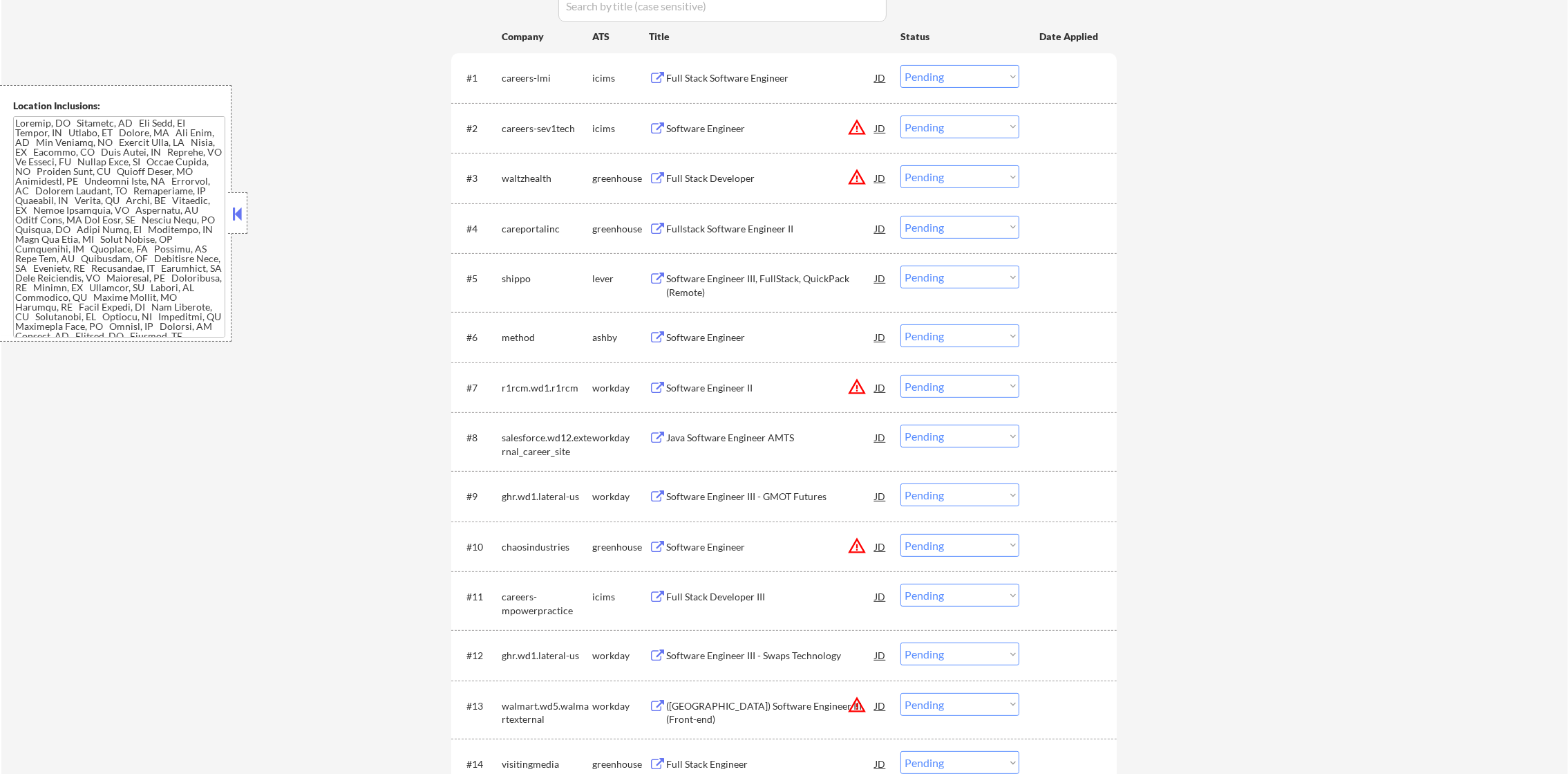
click at [798, 173] on div "Full Stack Developer" at bounding box center [771, 178] width 209 height 13
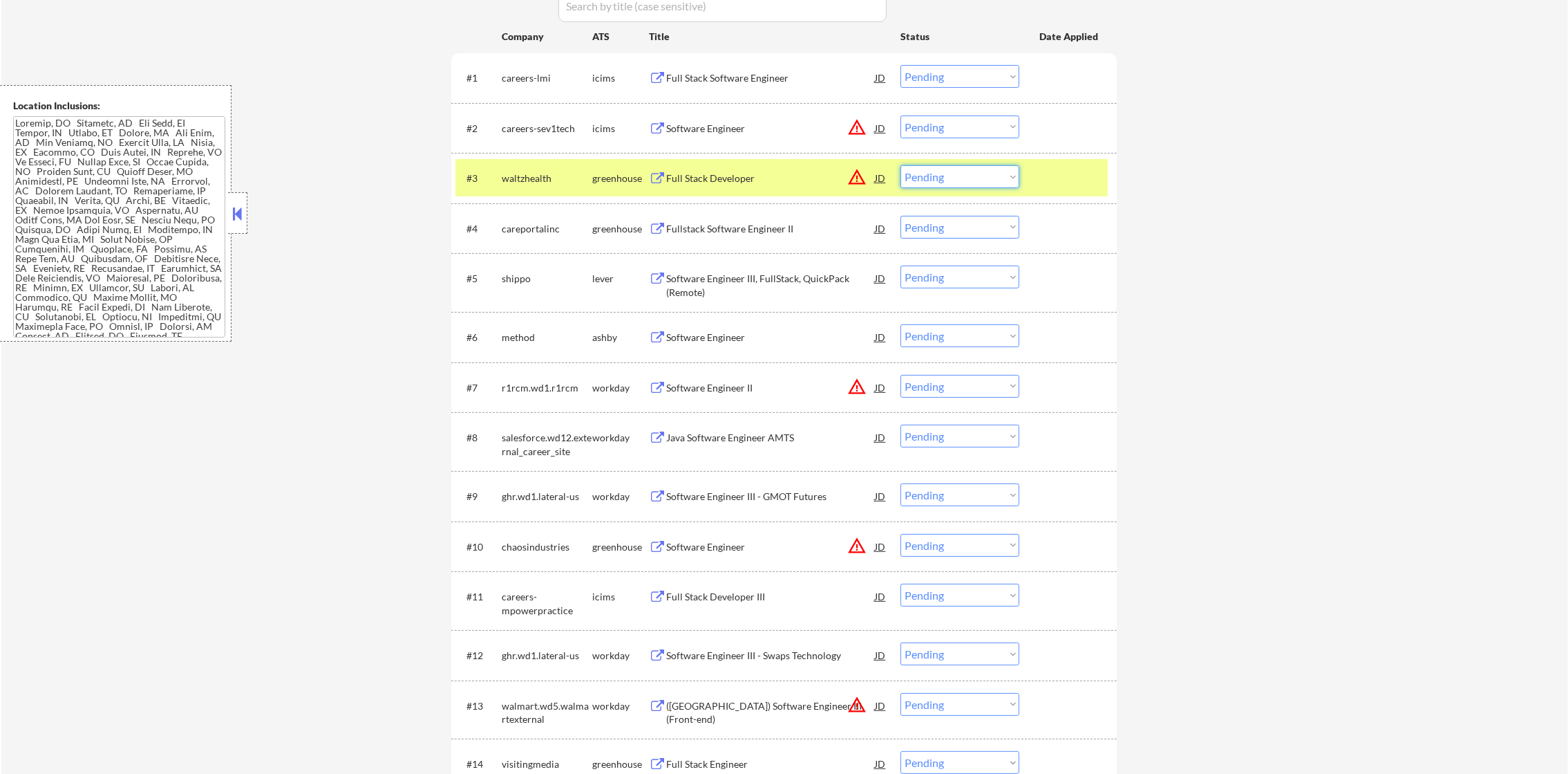
click at [926, 179] on select "Choose an option... Pending Applied Excluded (Questions) Excluded (Expired) Exc…" at bounding box center [959, 177] width 119 height 23
click at [900, 165] on select "Choose an option... Pending Applied Excluded (Questions) Excluded (Expired) Exc…" at bounding box center [959, 177] width 119 height 23
click at [559, 181] on div "waltzhealth" at bounding box center [546, 178] width 90 height 13
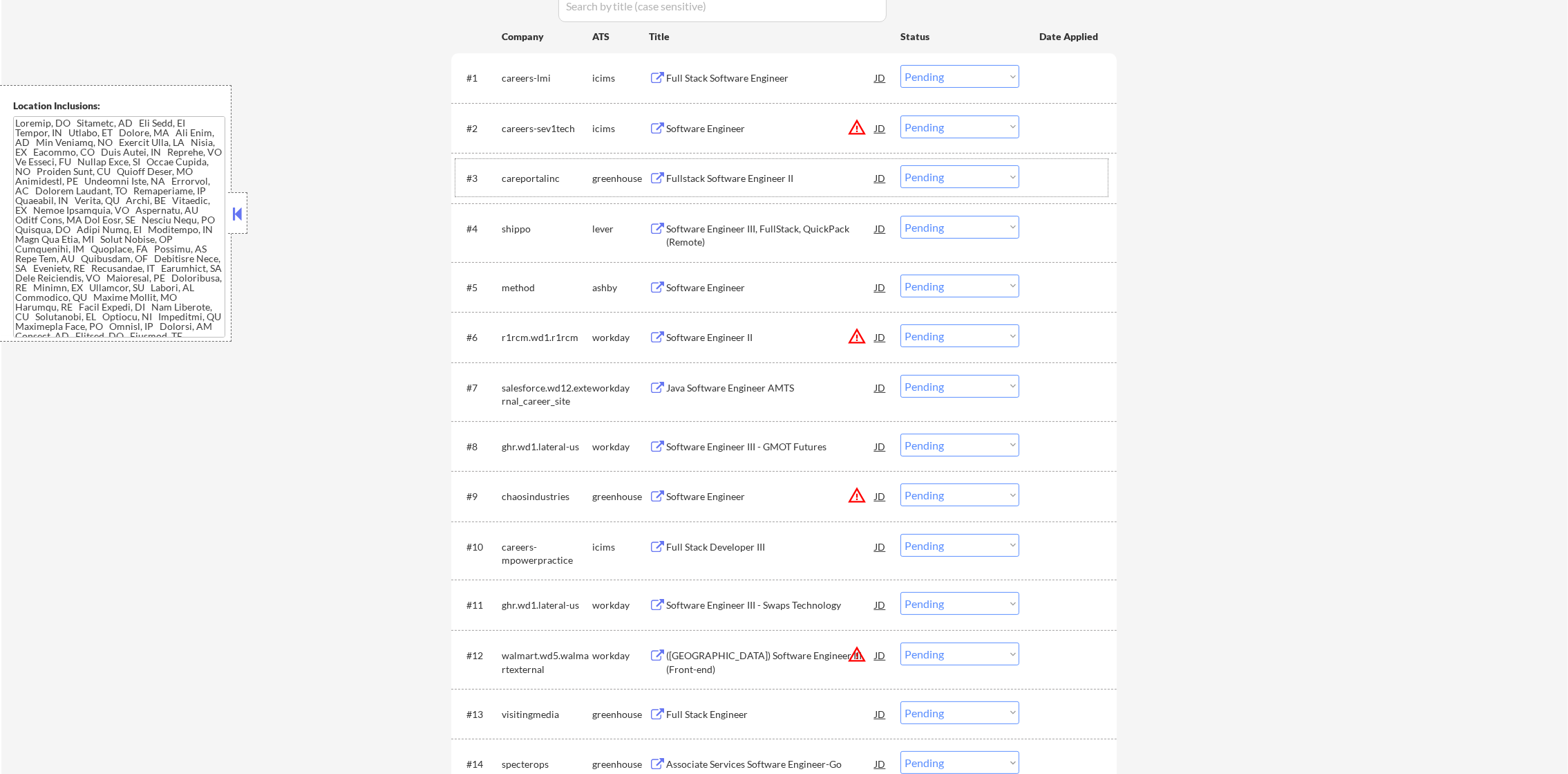
click at [752, 167] on div "Fullstack Software Engineer II" at bounding box center [771, 178] width 209 height 25
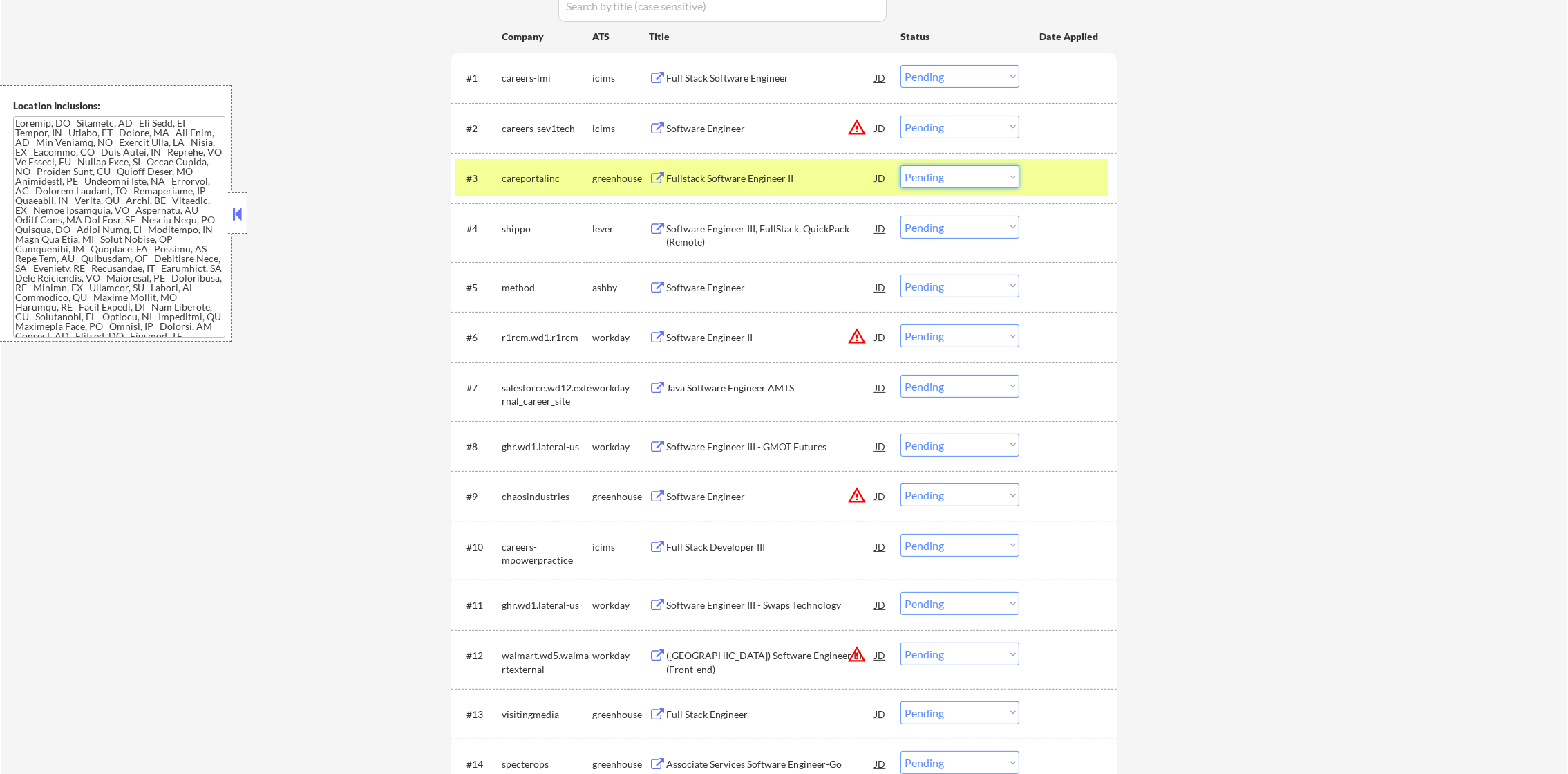
click at [924, 177] on select "Choose an option... Pending Applied Excluded (Questions) Excluded (Expired) Exc…" at bounding box center [959, 177] width 119 height 23
click at [900, 165] on select "Choose an option... Pending Applied Excluded (Questions) Excluded (Expired) Exc…" at bounding box center [959, 177] width 119 height 23
click at [569, 182] on div "careportalinc" at bounding box center [546, 178] width 90 height 13
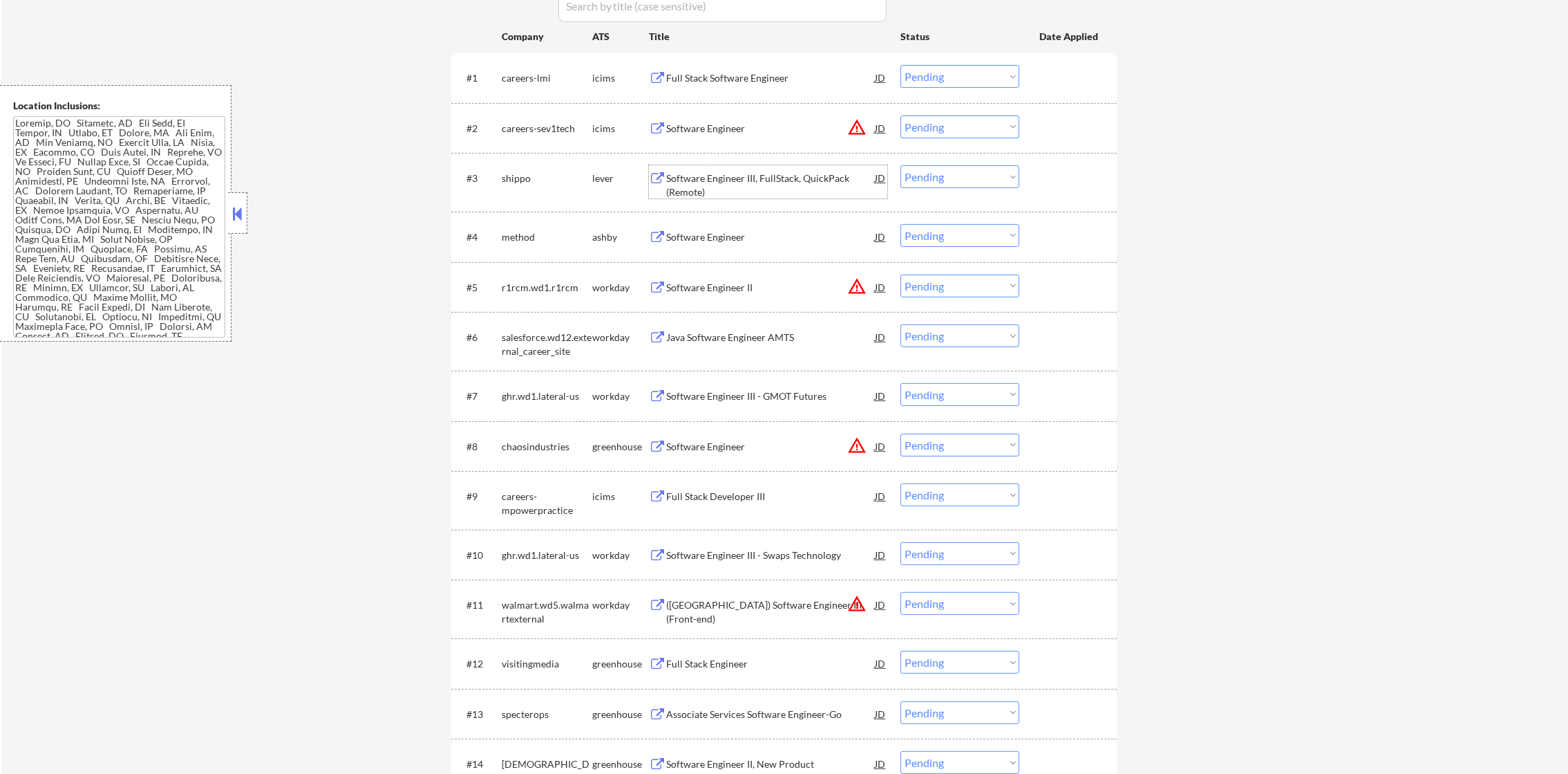
click at [732, 169] on div "Software Engineer III, FullStack, QuickPack (Remote)" at bounding box center [771, 181] width 209 height 33
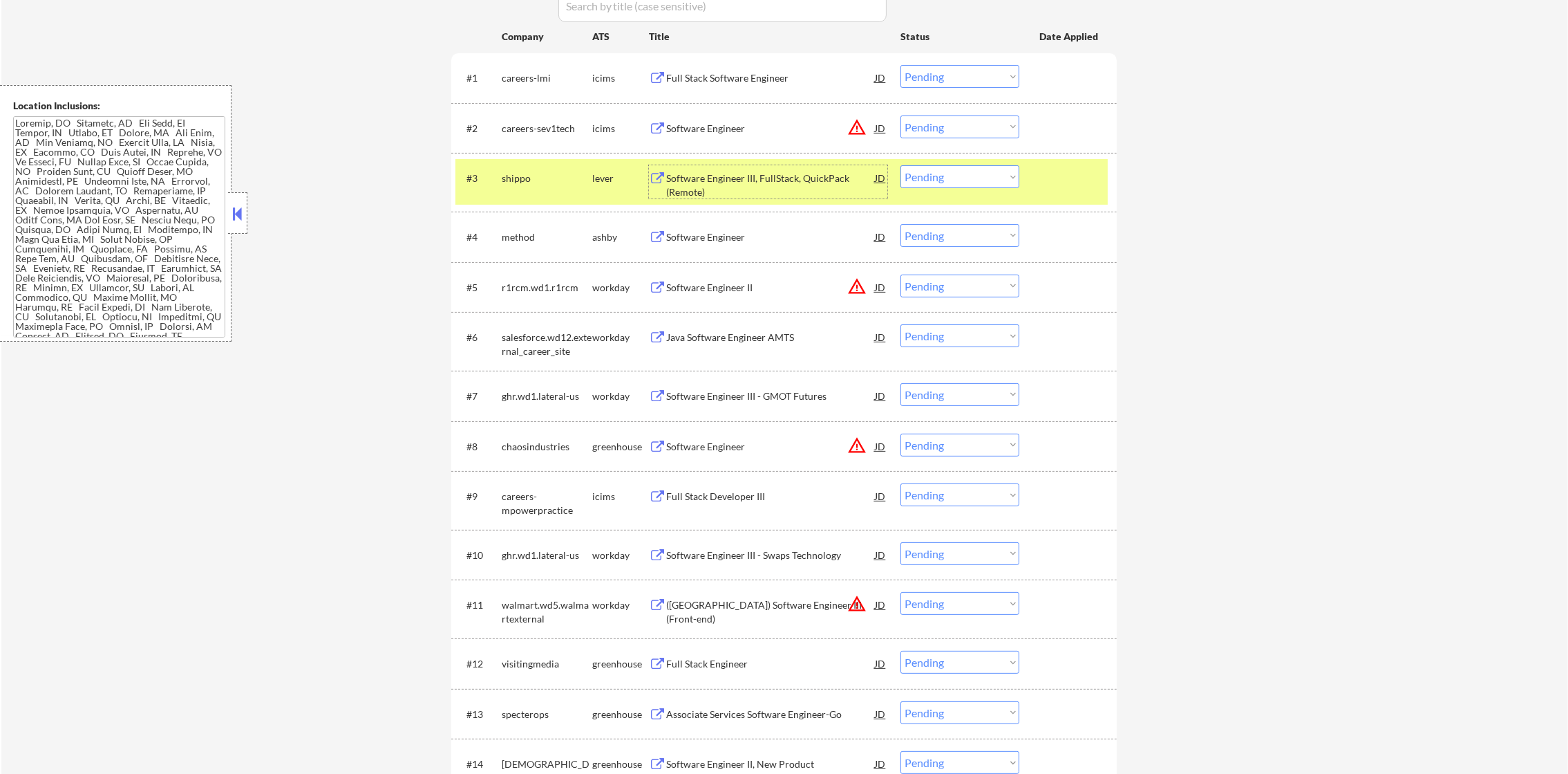
drag, startPoint x: 905, startPoint y: 171, endPoint x: 915, endPoint y: 182, distance: 14.9
click at [905, 171] on select "Choose an option... Pending Applied Excluded (Questions) Excluded (Expired) Exc…" at bounding box center [959, 177] width 119 height 23
click at [900, 165] on select "Choose an option... Pending Applied Excluded (Questions) Excluded (Expired) Exc…" at bounding box center [959, 177] width 119 height 23
click at [530, 150] on div "#2 careers-sev1tech icims Software Engineer JD warning_amber Choose an option..…" at bounding box center [784, 128] width 666 height 51
click at [528, 173] on div "shippo" at bounding box center [546, 178] width 90 height 13
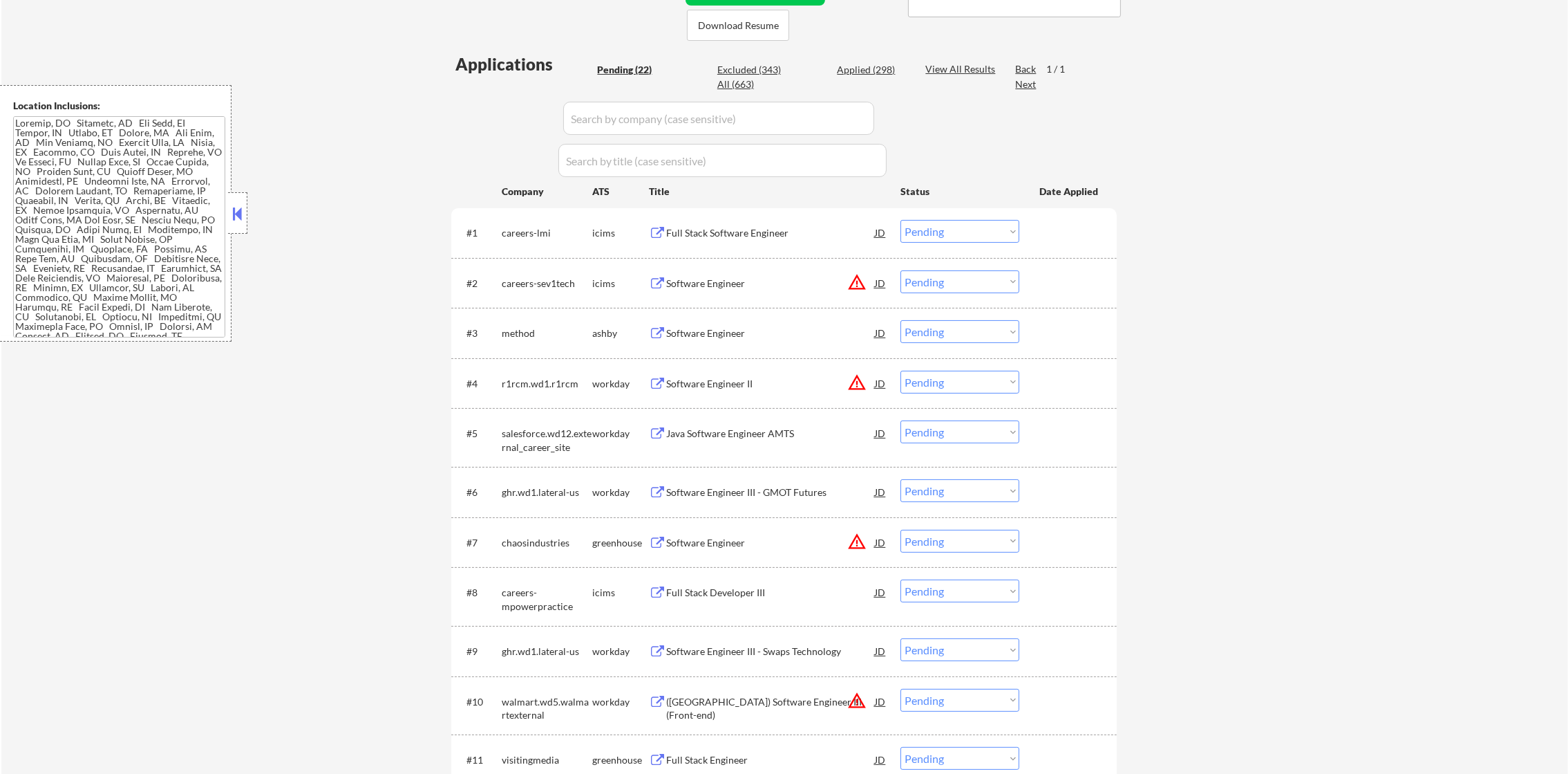
scroll to position [345, 0]
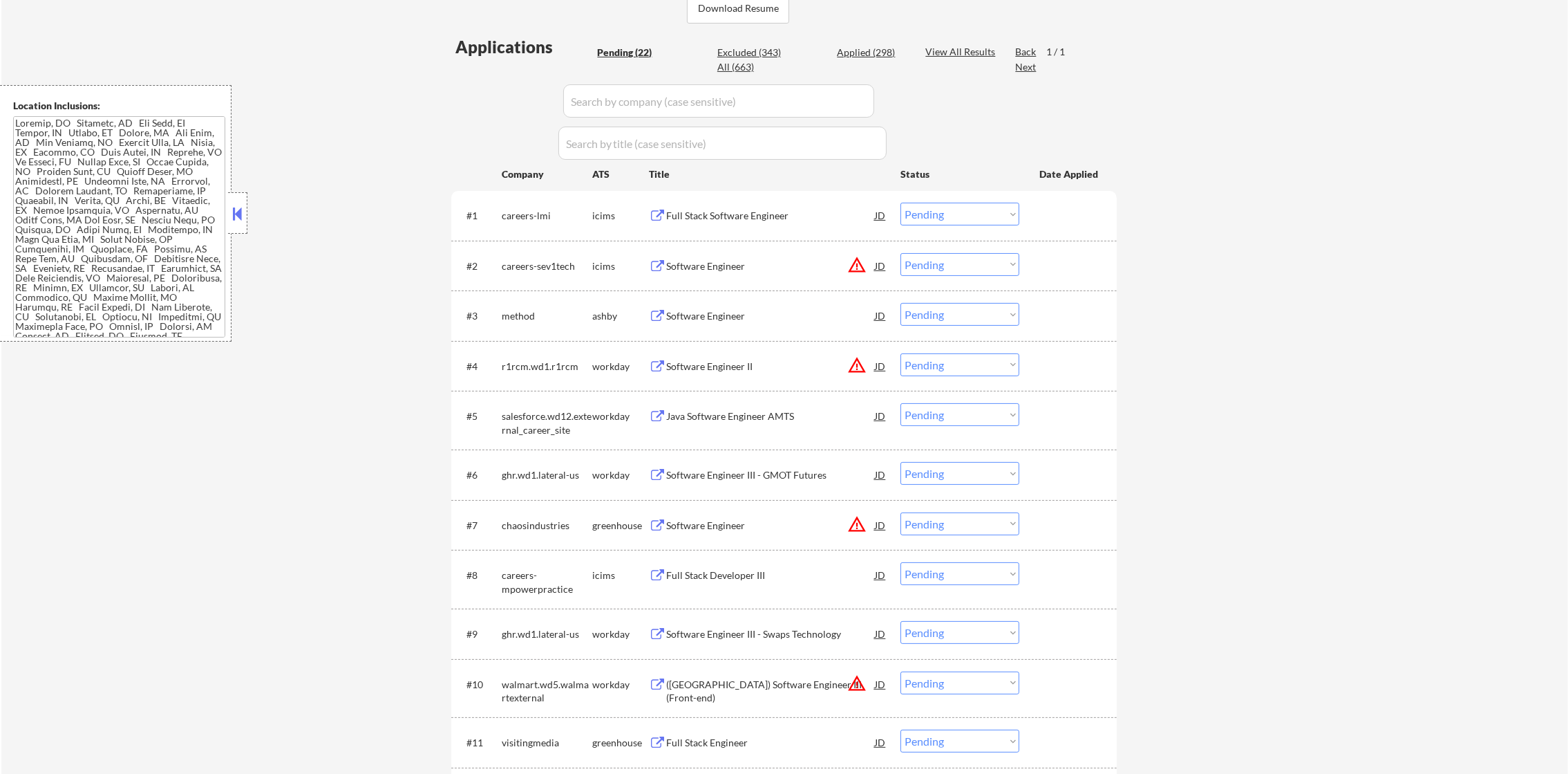
click at [724, 320] on div "Software Engineer" at bounding box center [771, 315] width 209 height 13
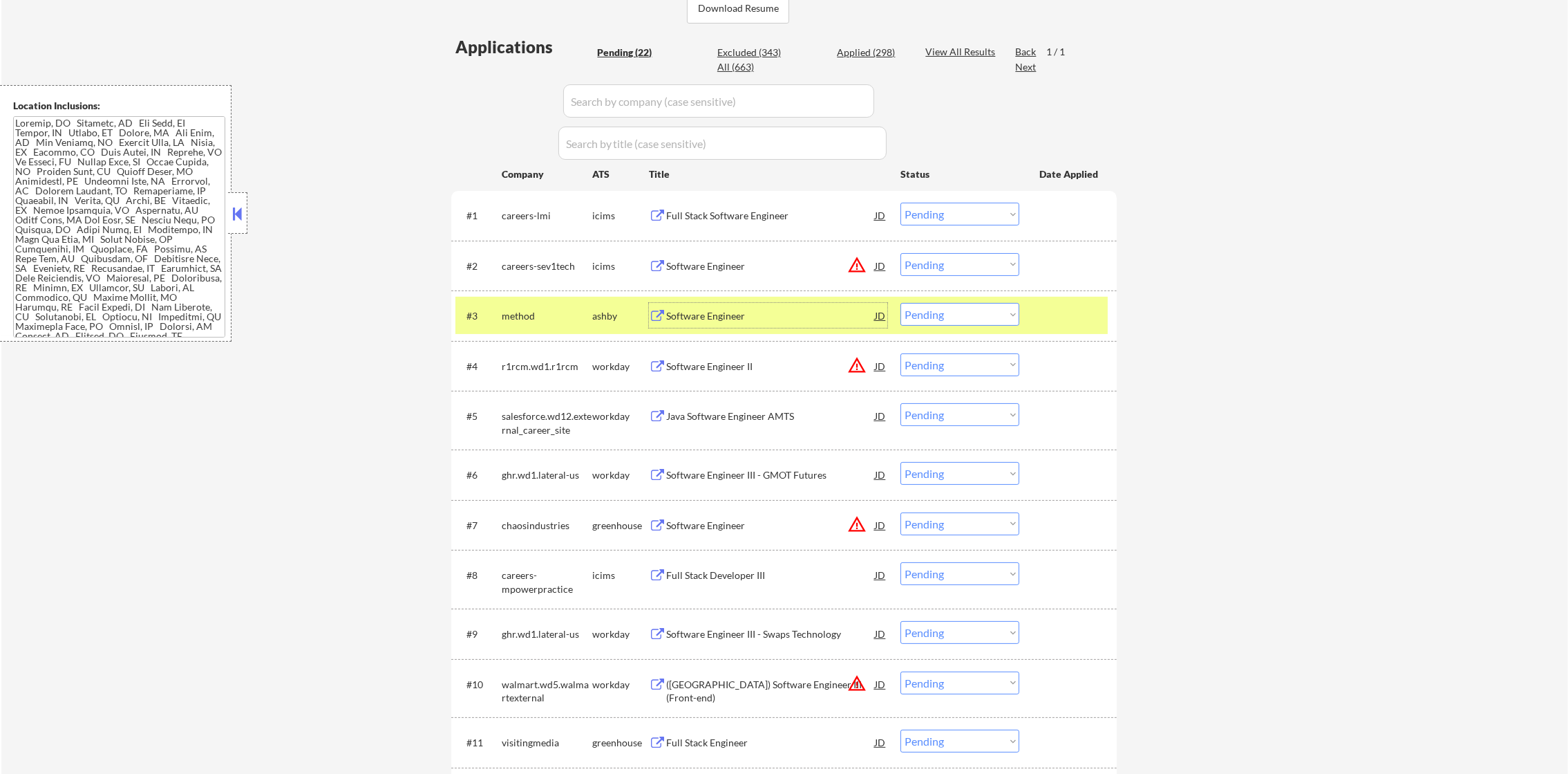
click at [926, 312] on select "Choose an option... Pending Applied Excluded (Questions) Excluded (Expired) Exc…" at bounding box center [959, 314] width 119 height 23
click at [900, 303] on select "Choose an option... Pending Applied Excluded (Questions) Excluded (Expired) Exc…" at bounding box center [959, 314] width 119 height 23
select select ""pending""
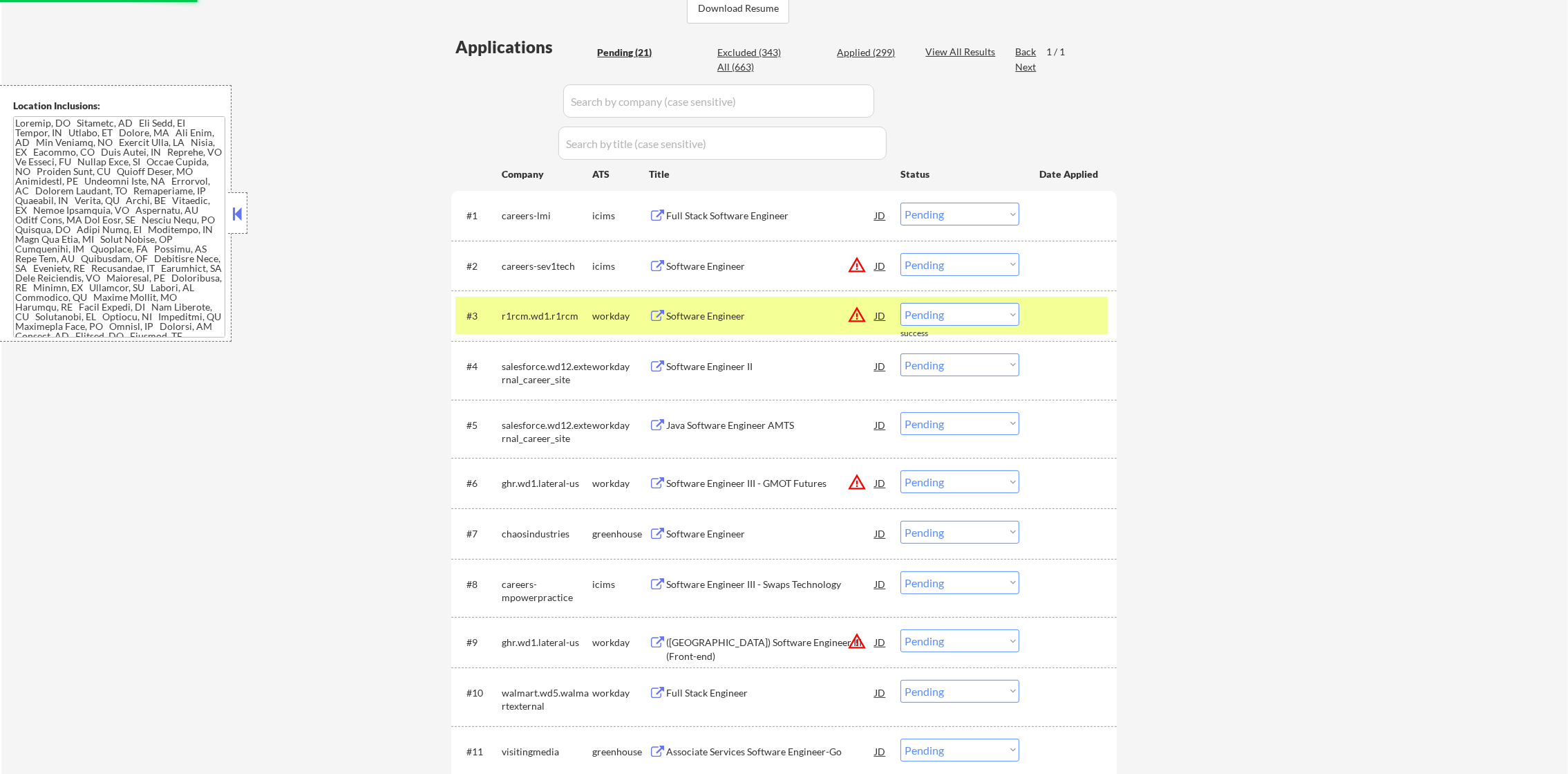
click at [556, 316] on div "r1rcm.wd1.r1rcm" at bounding box center [546, 315] width 90 height 13
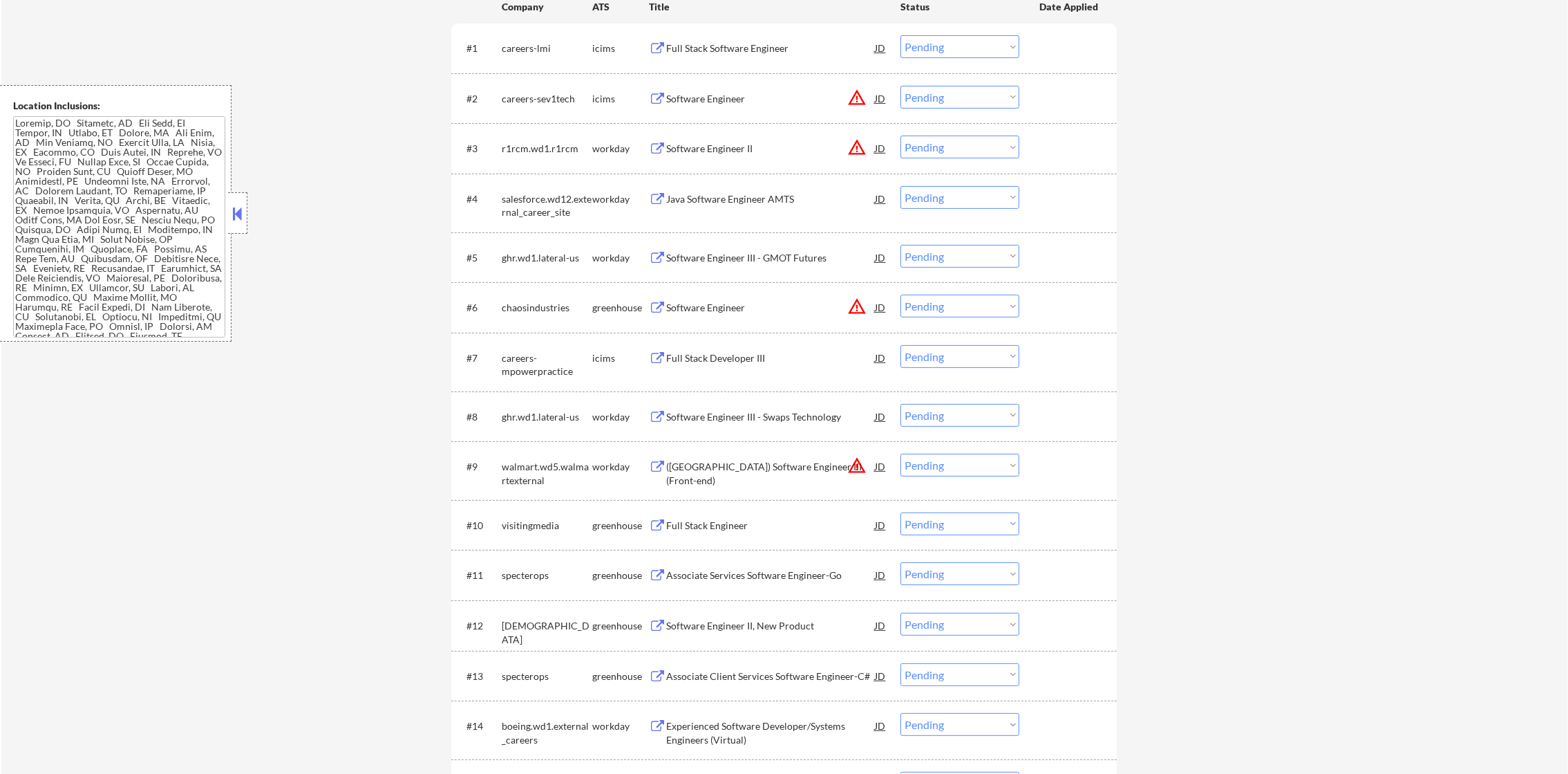
scroll to position [553, 0]
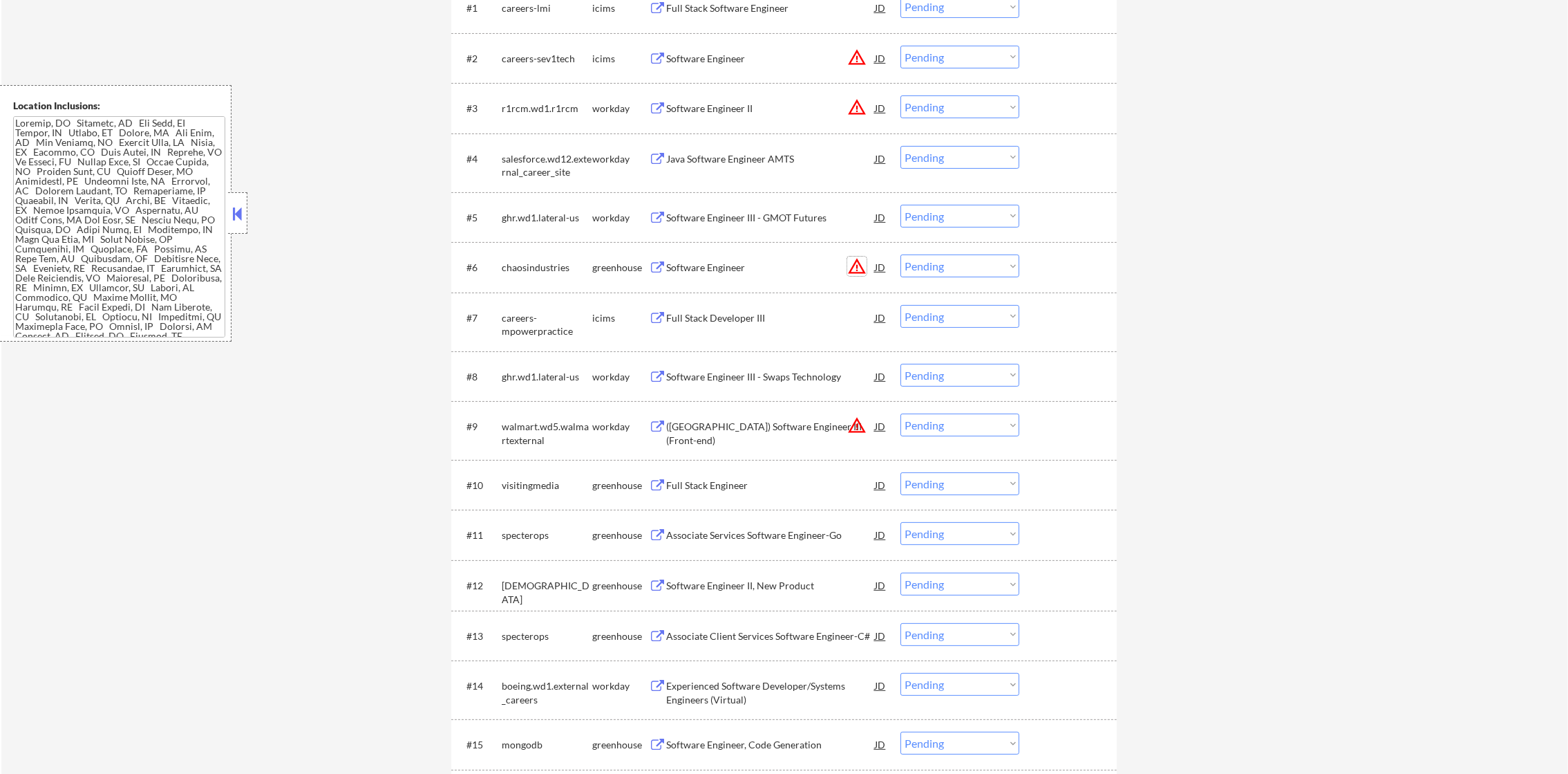
click at [856, 264] on button "warning_amber" at bounding box center [857, 266] width 20 height 20
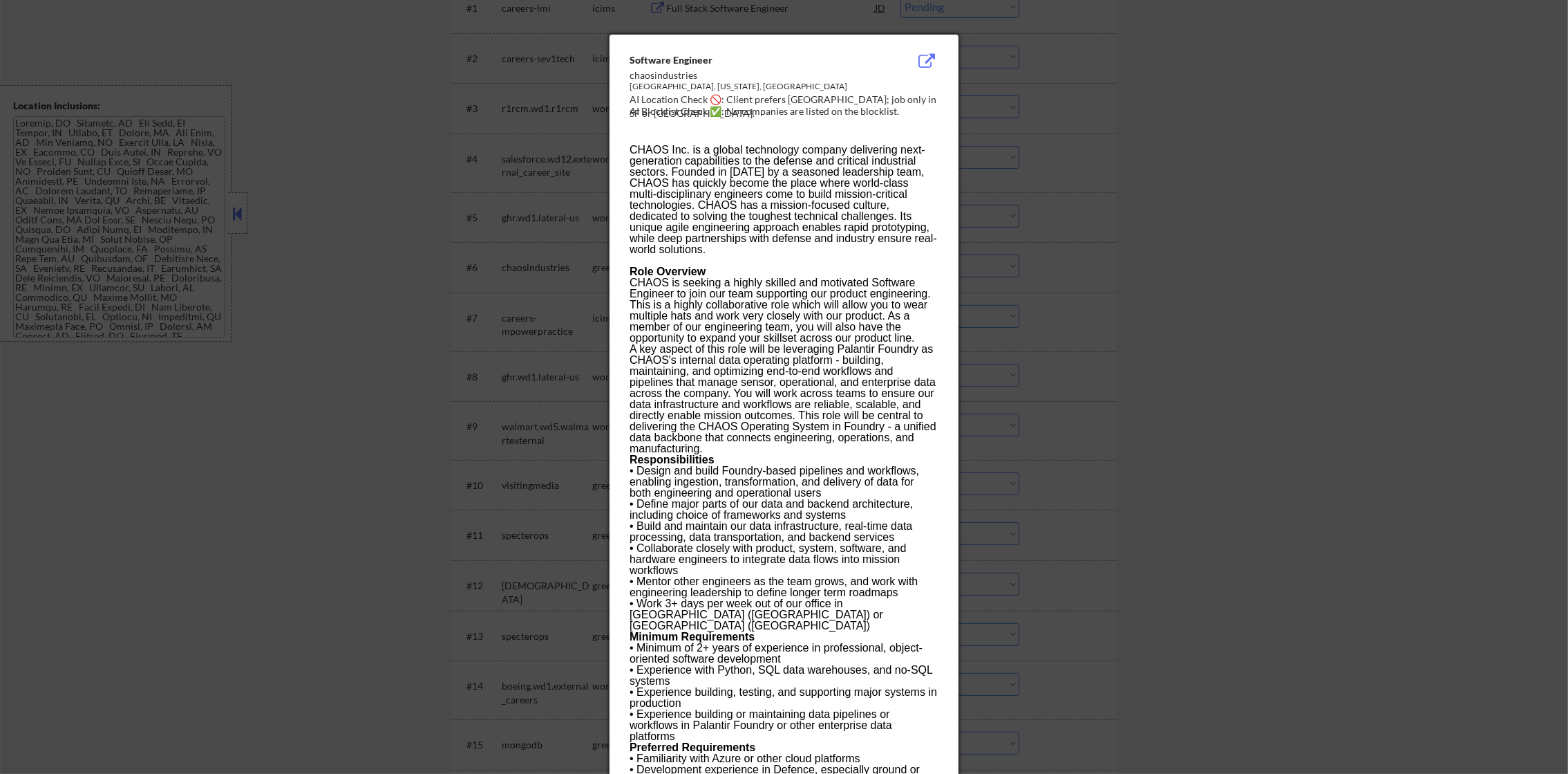
click at [1032, 222] on div at bounding box center [784, 387] width 1568 height 774
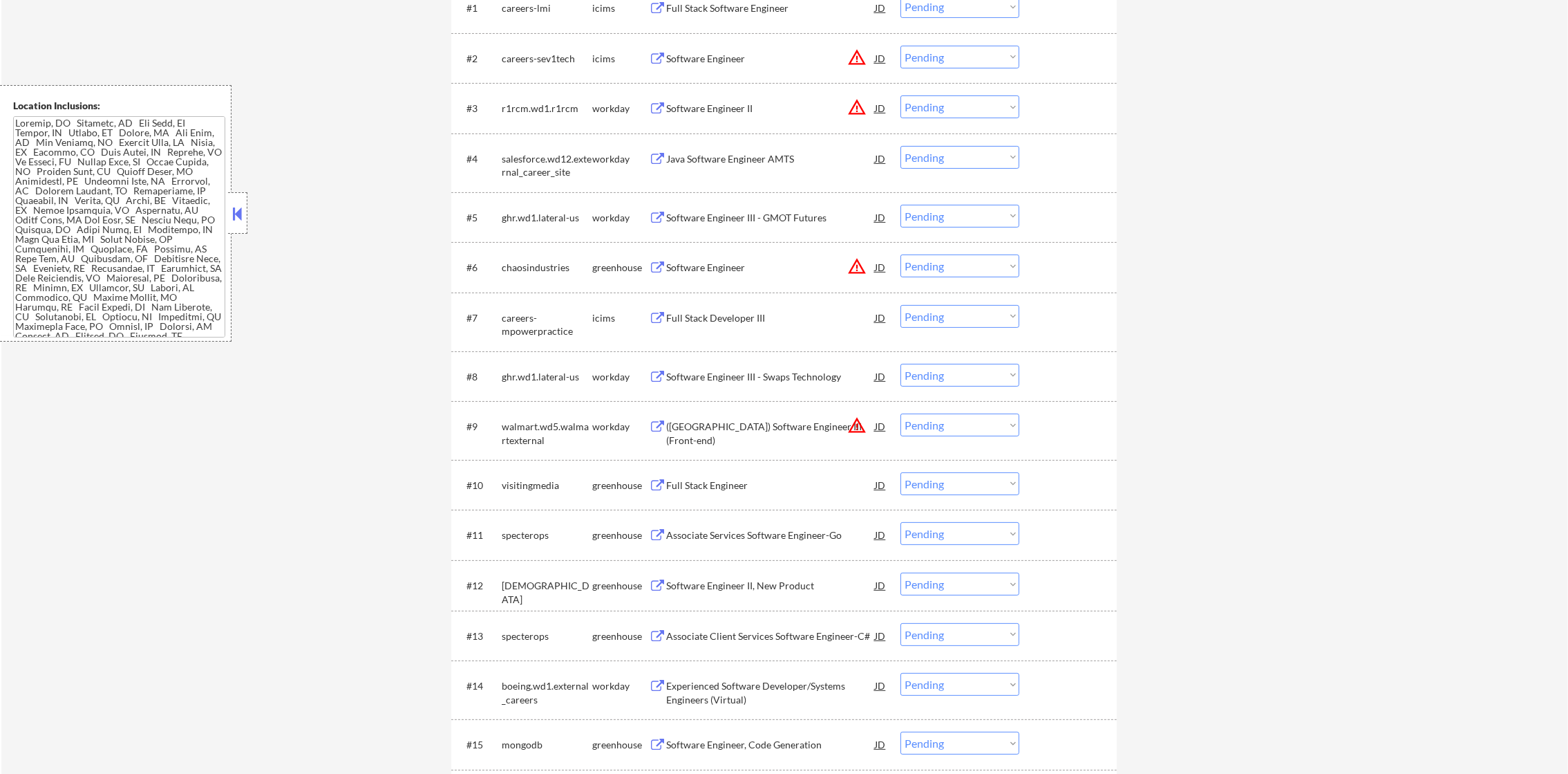
click at [779, 274] on div "Software Engineer" at bounding box center [771, 267] width 209 height 25
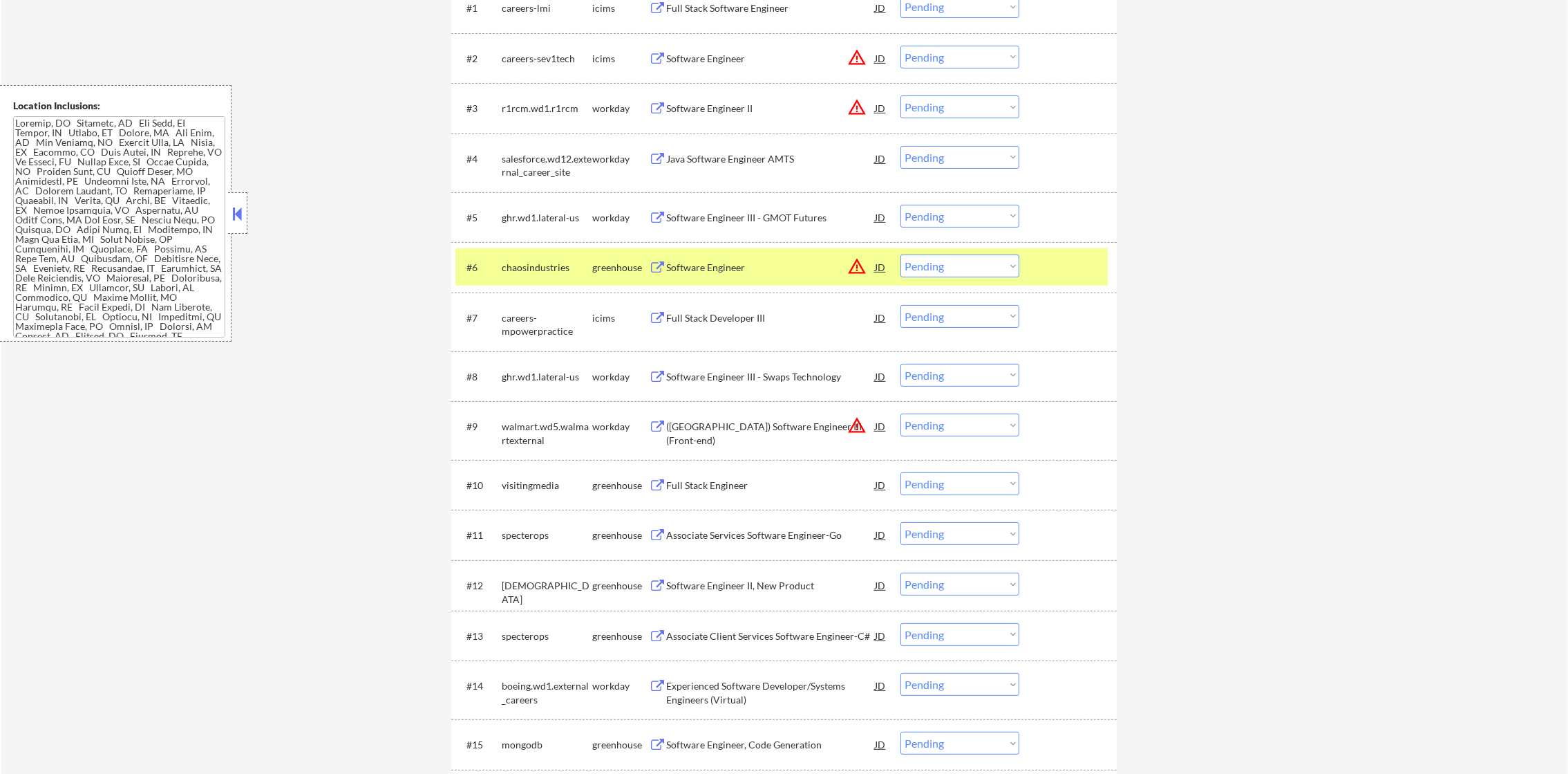
scroll to position [273, 0]
click at [924, 262] on select "Choose an option... Pending Applied Excluded (Questions) Excluded (Expired) Exc…" at bounding box center [959, 266] width 119 height 23
click at [900, 254] on select "Choose an option... Pending Applied Excluded (Questions) Excluded (Expired) Exc…" at bounding box center [959, 266] width 119 height 23
drag, startPoint x: 550, startPoint y: 286, endPoint x: 525, endPoint y: 121, distance: 166.9
click at [548, 285] on div "#6 chaosindustries greenhouse Software Engineer JD warning_amber Choose an opti…" at bounding box center [784, 267] width 666 height 51
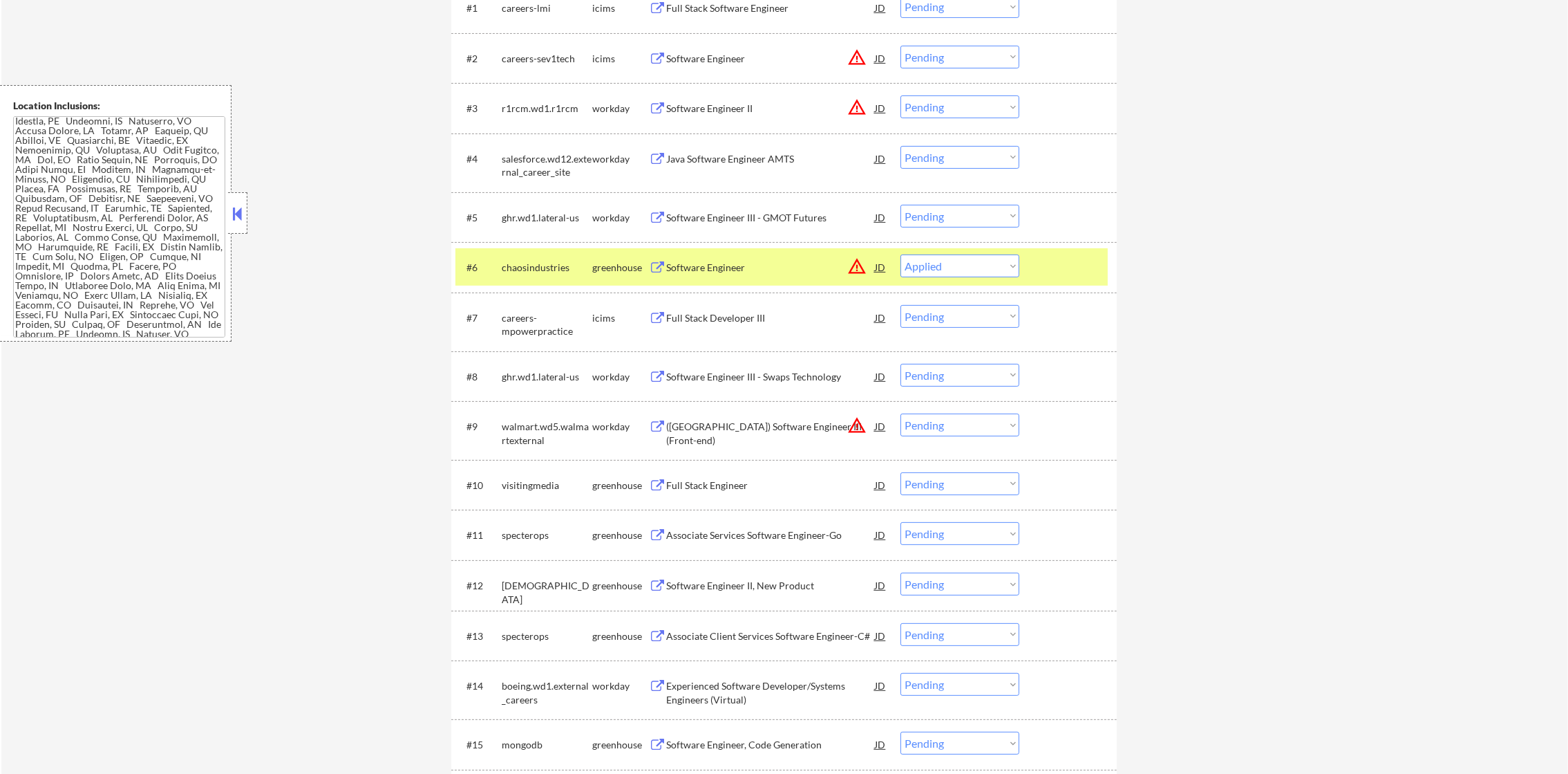
select select ""pending""
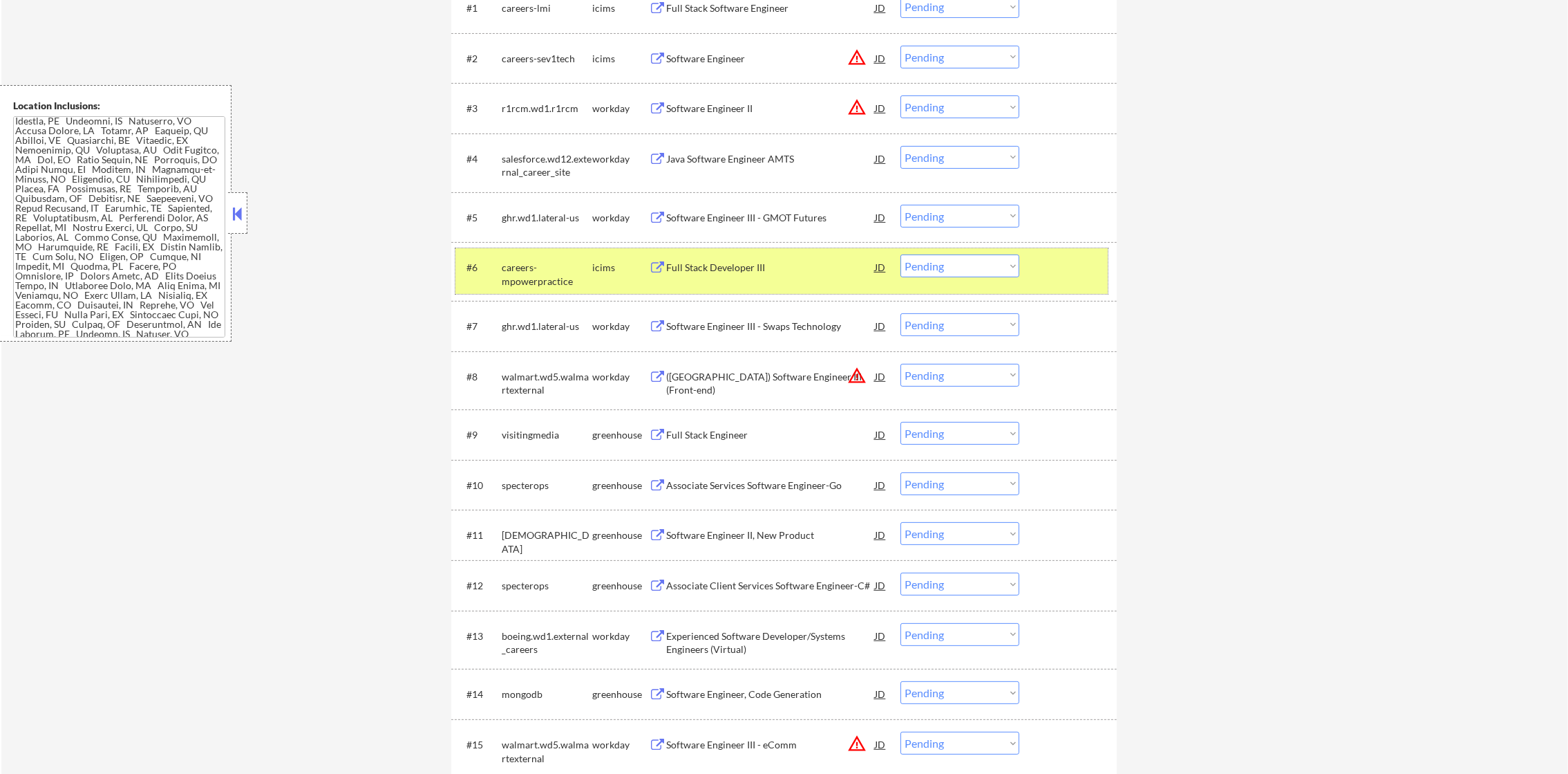
click at [508, 254] on div "careers-mpowerpractice" at bounding box center [546, 270] width 90 height 33
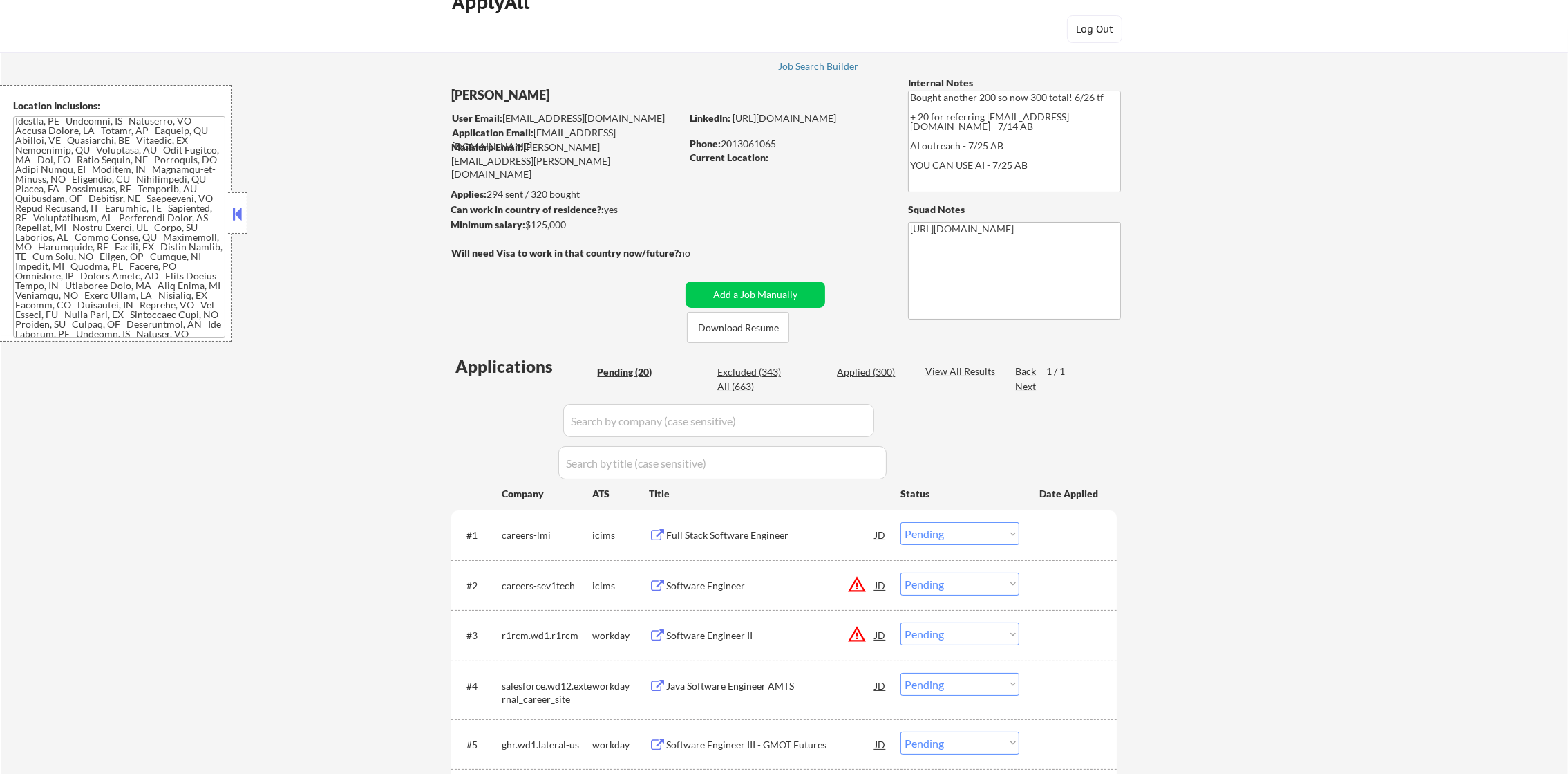
scroll to position [0, 0]
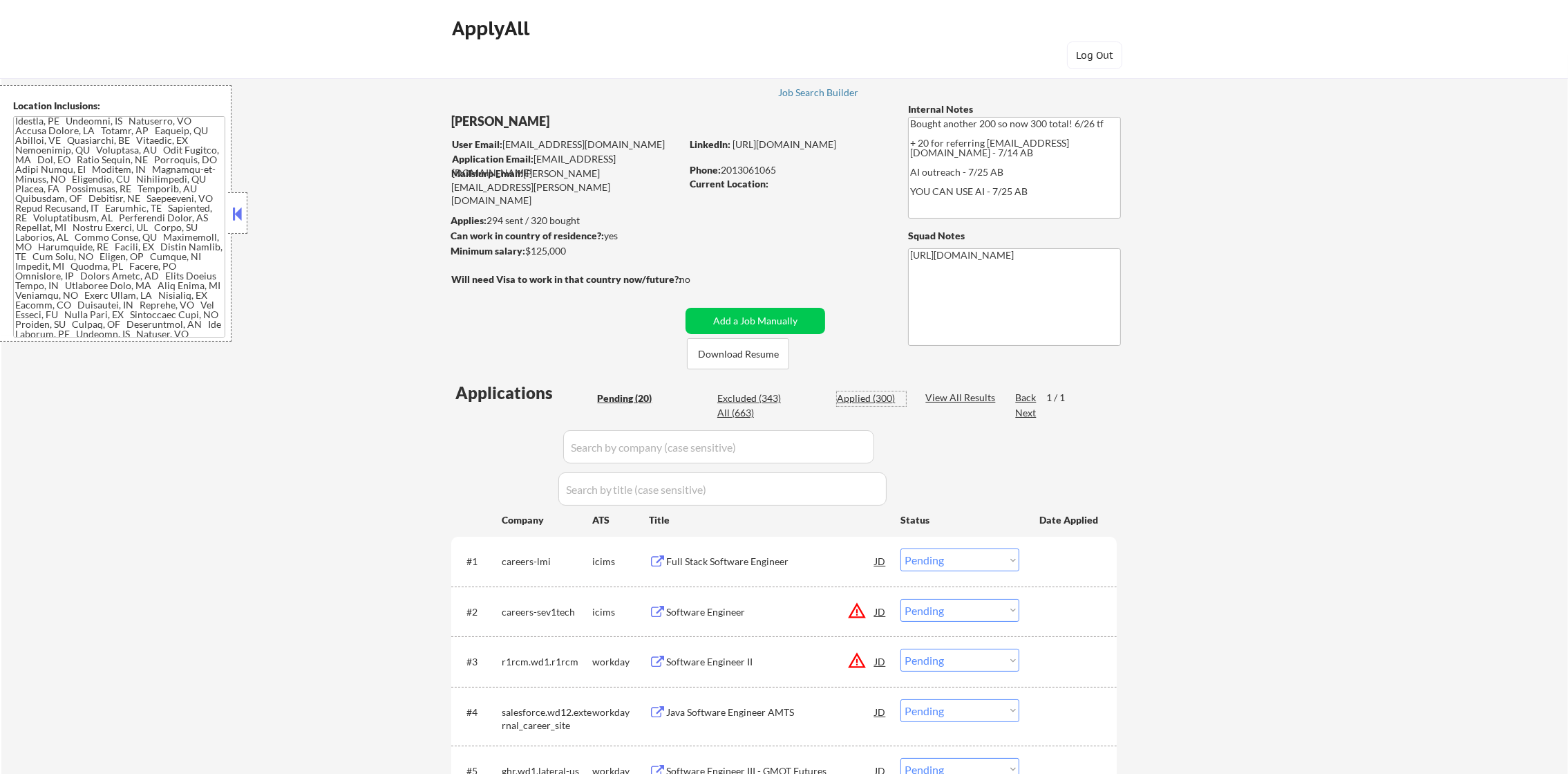
click at [860, 397] on div "Applied (300)" at bounding box center [871, 397] width 69 height 13
select select ""applied""
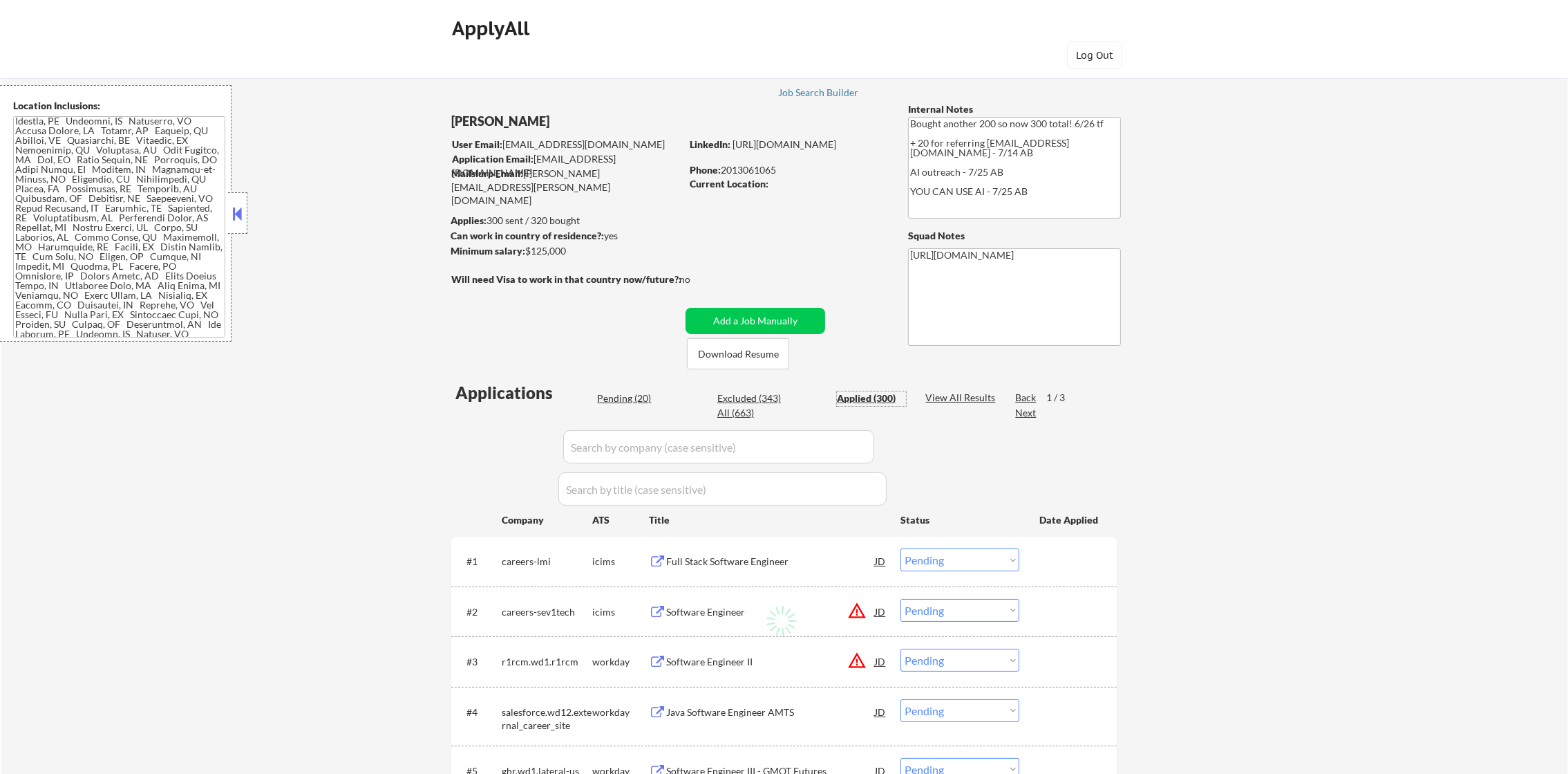
select select ""applied""
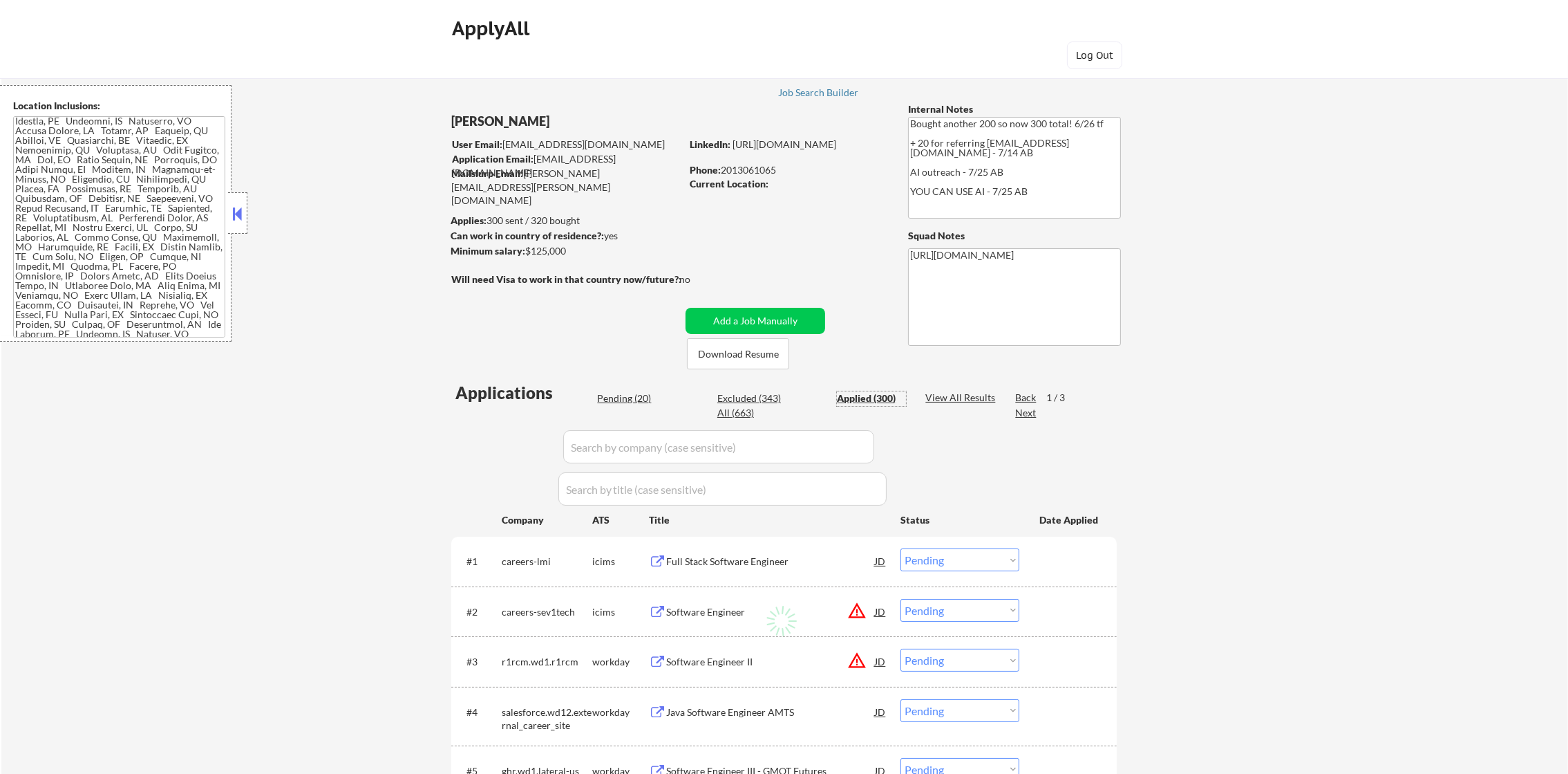
select select ""applied""
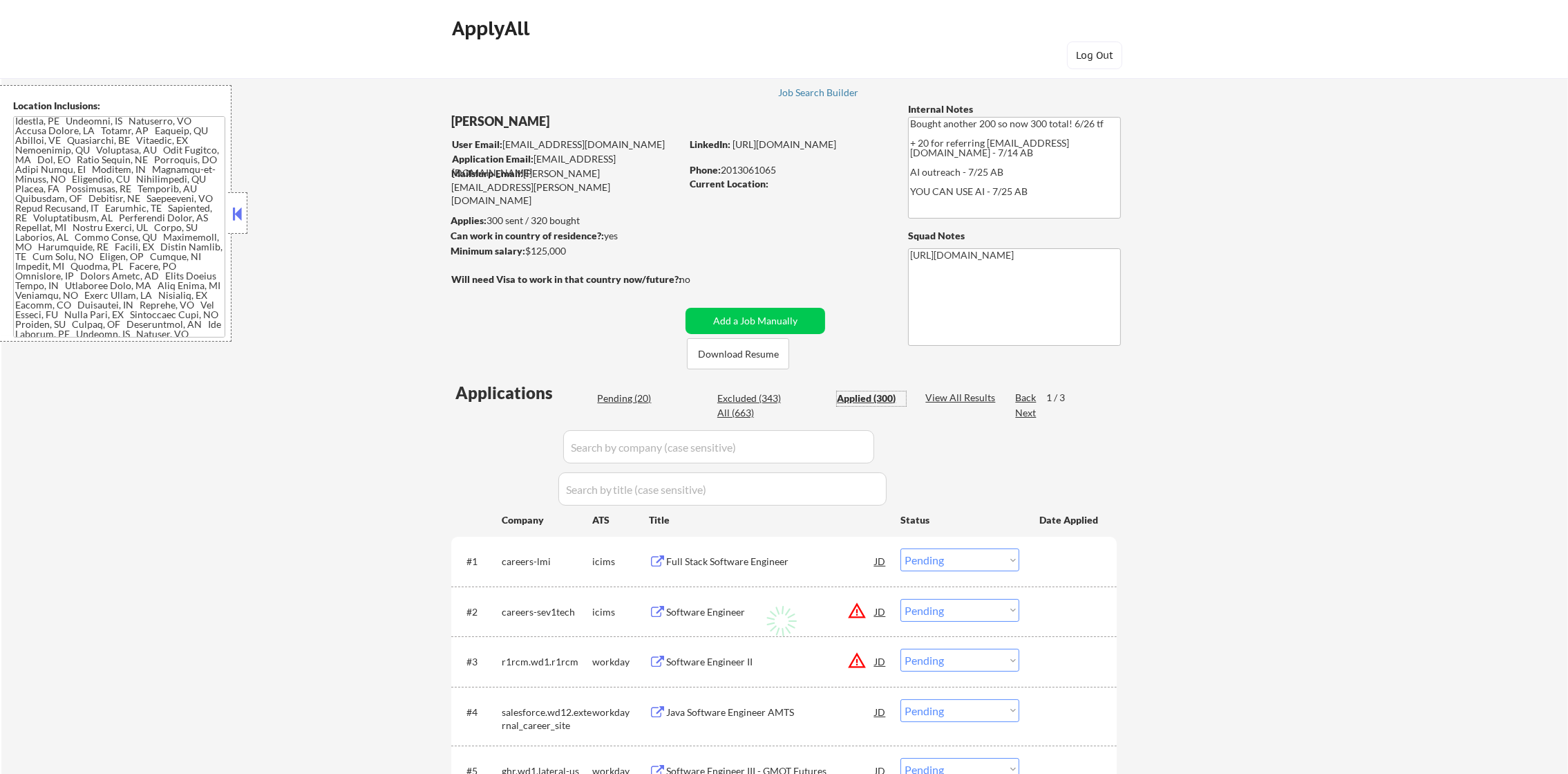
select select ""applied""
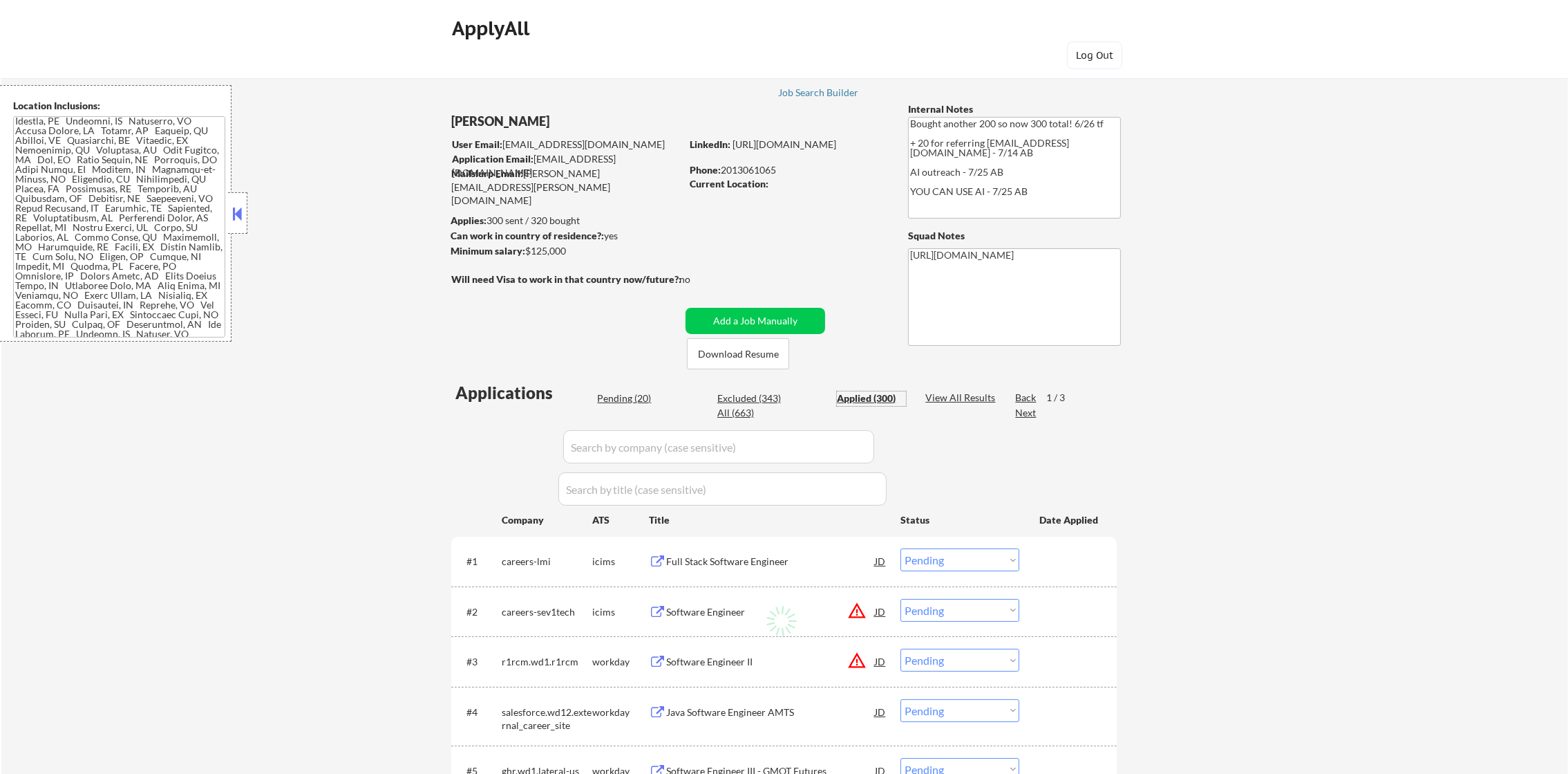
select select ""applied""
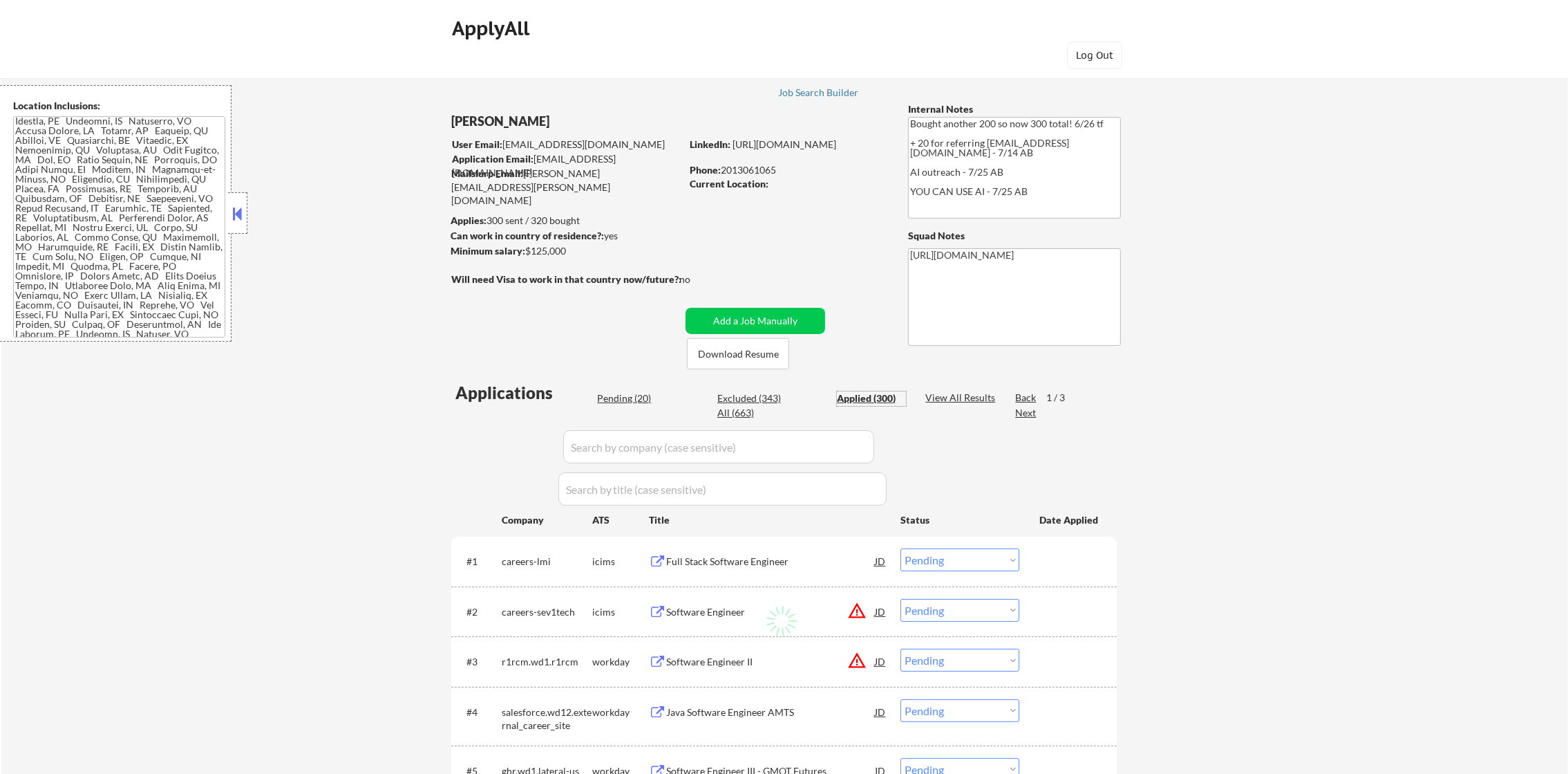
select select ""applied""
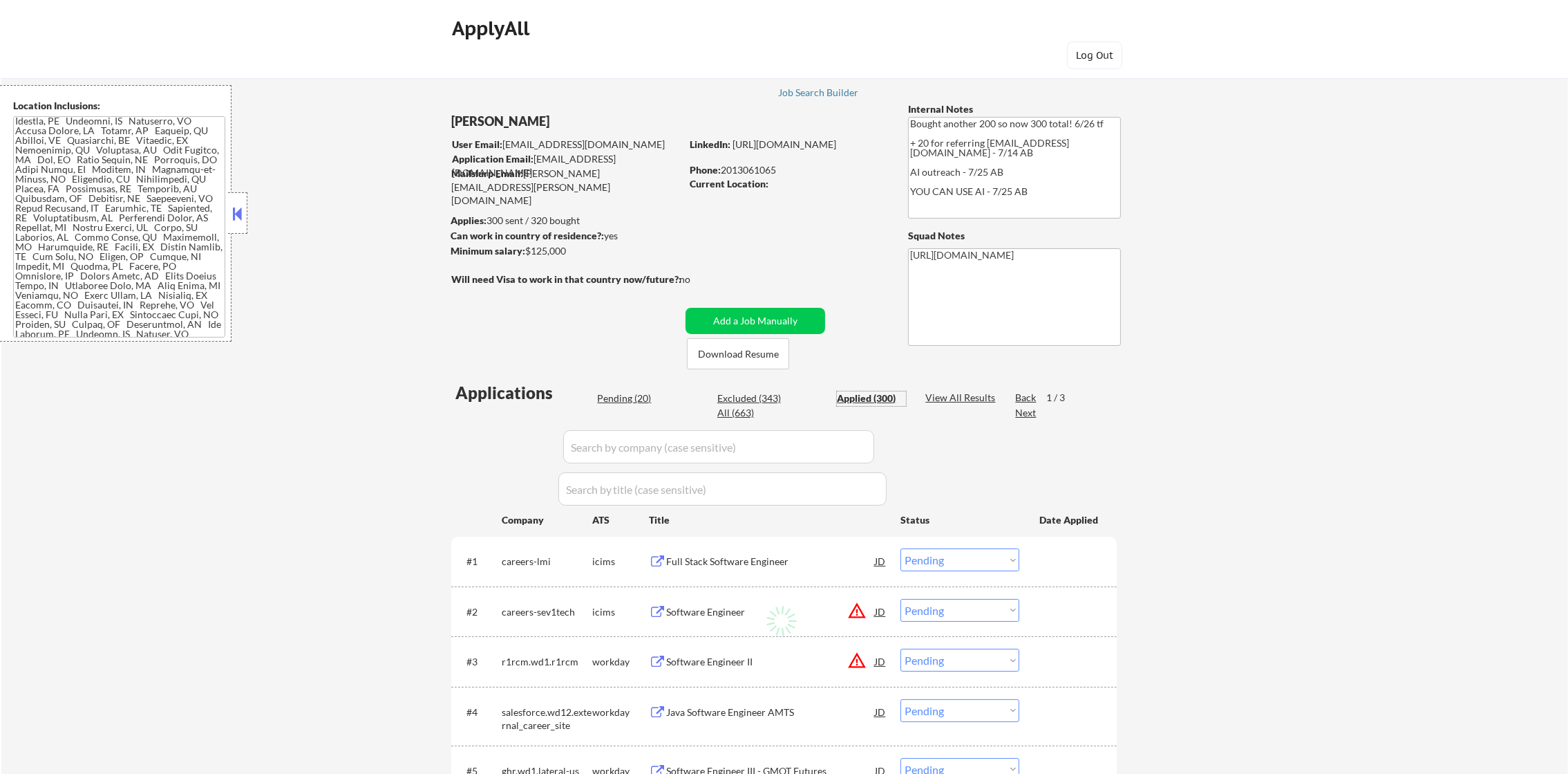
select select ""applied""
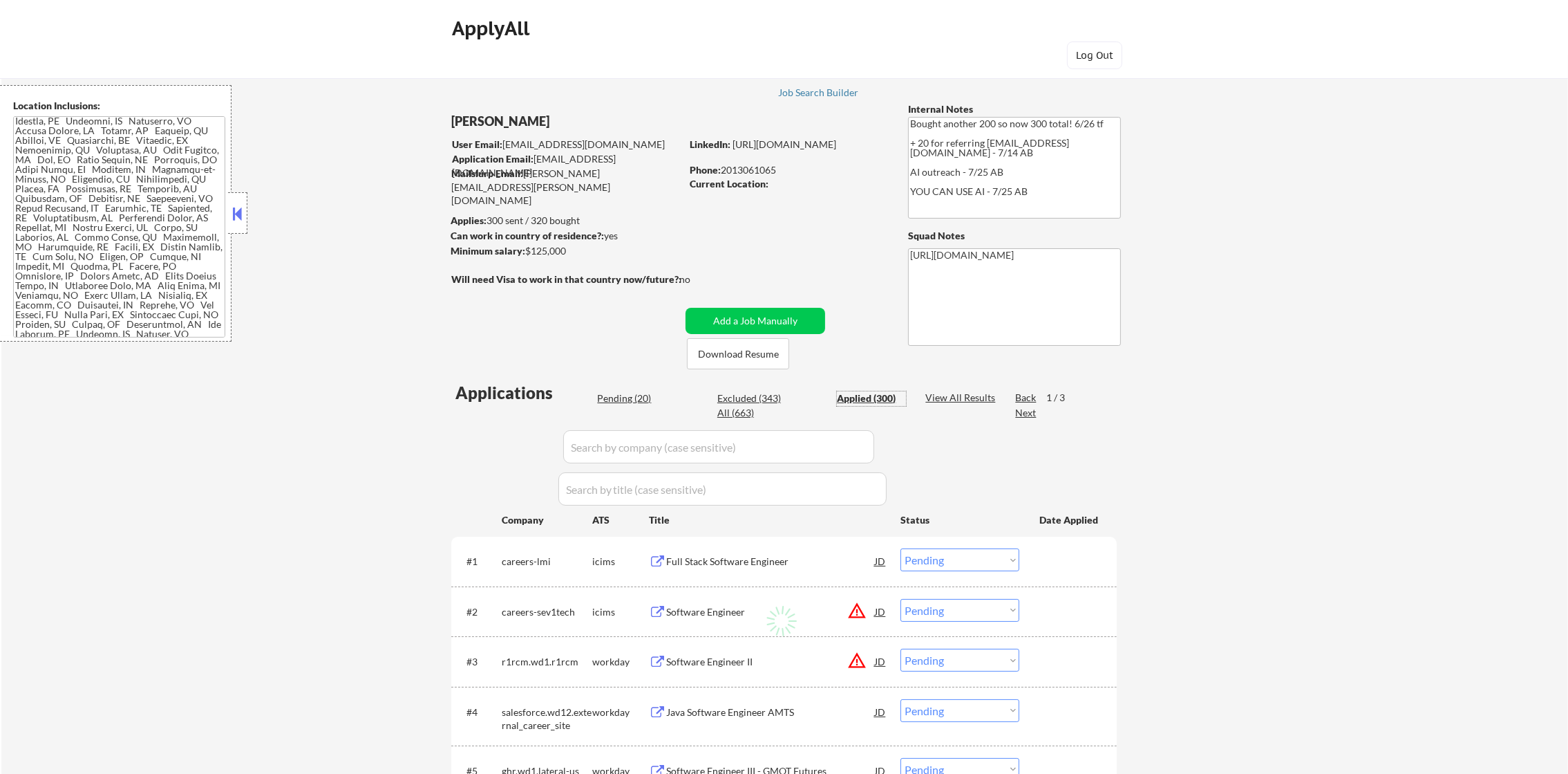
select select ""applied""
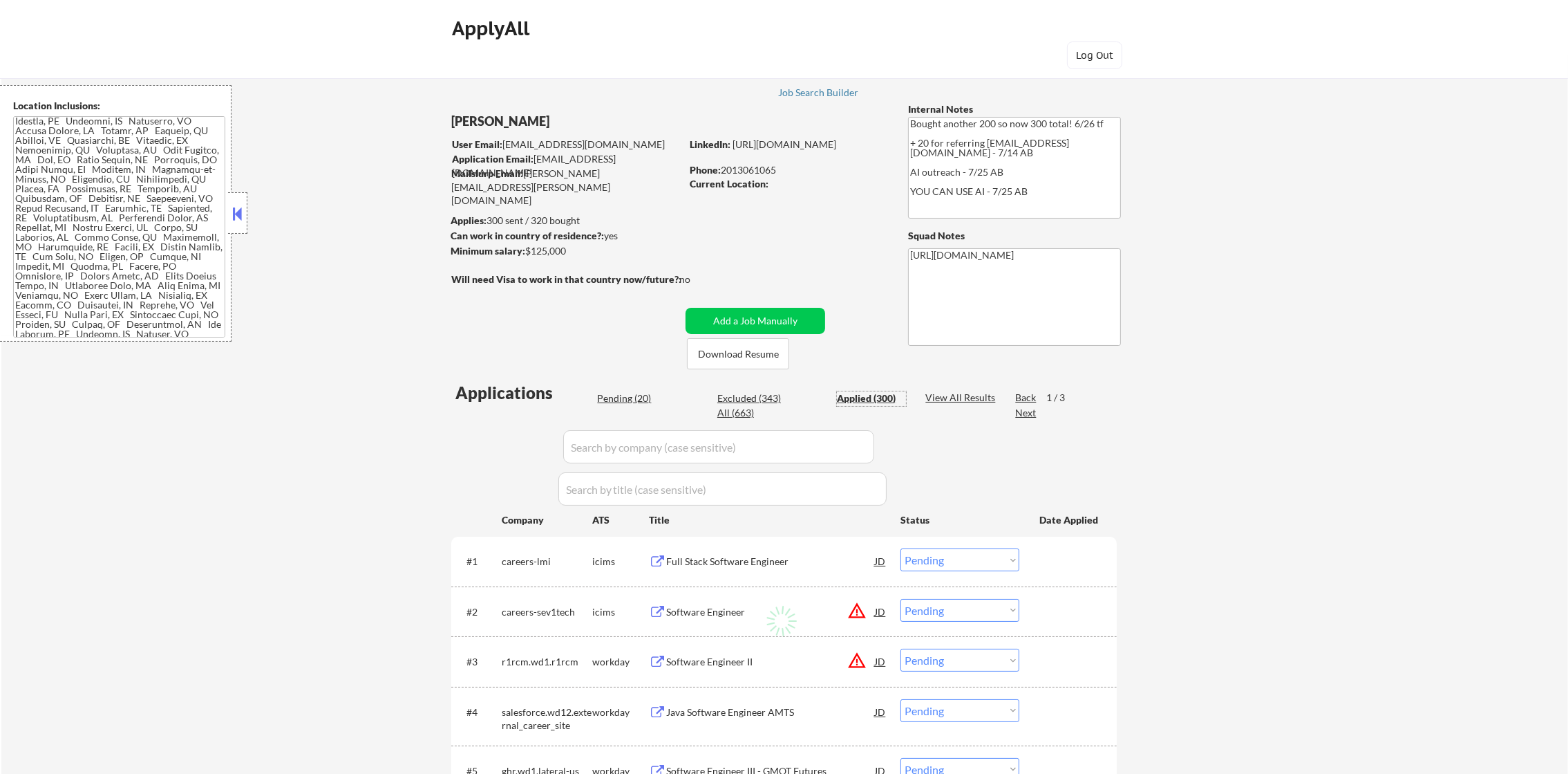
select select ""applied""
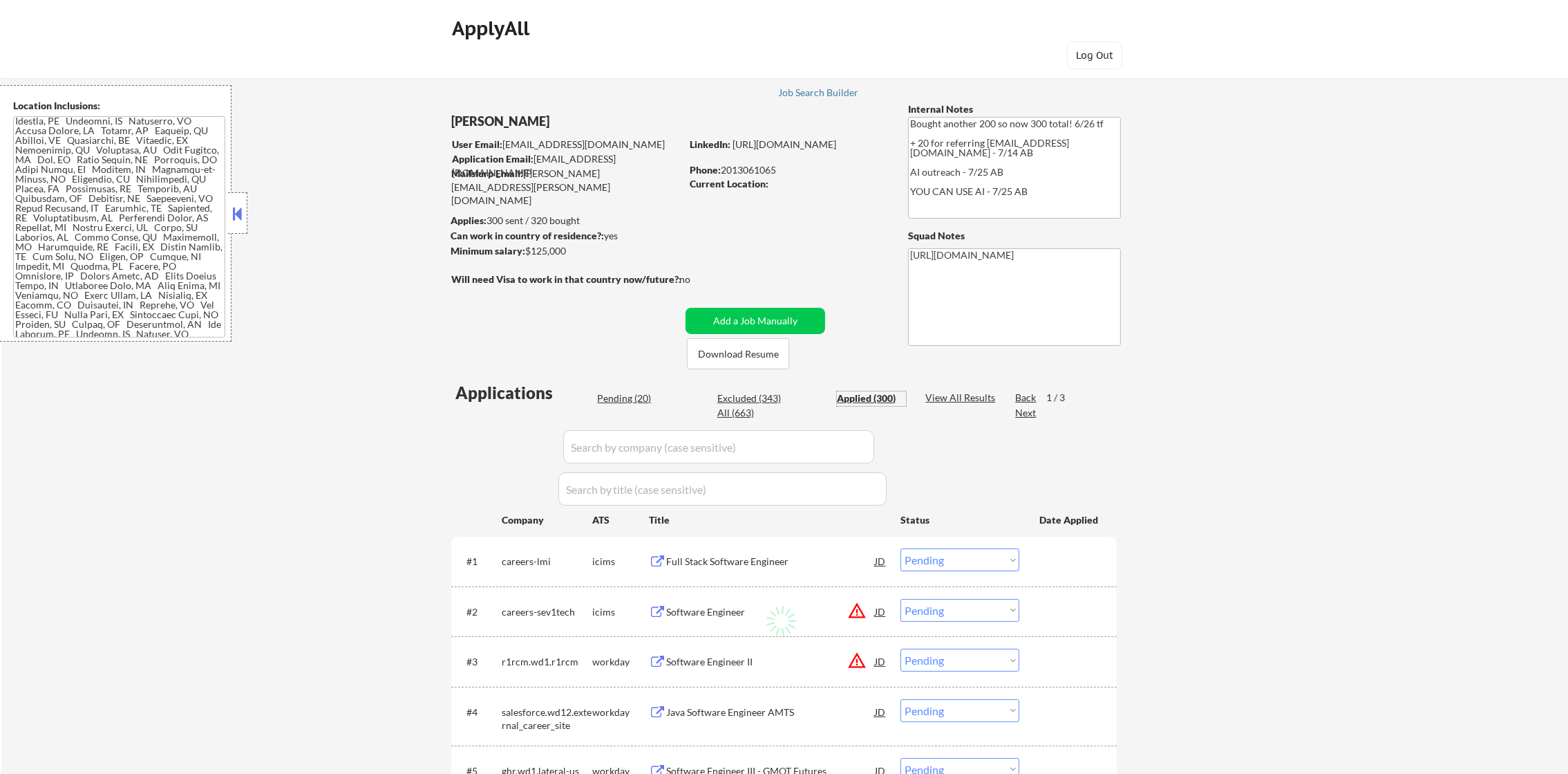
select select ""applied""
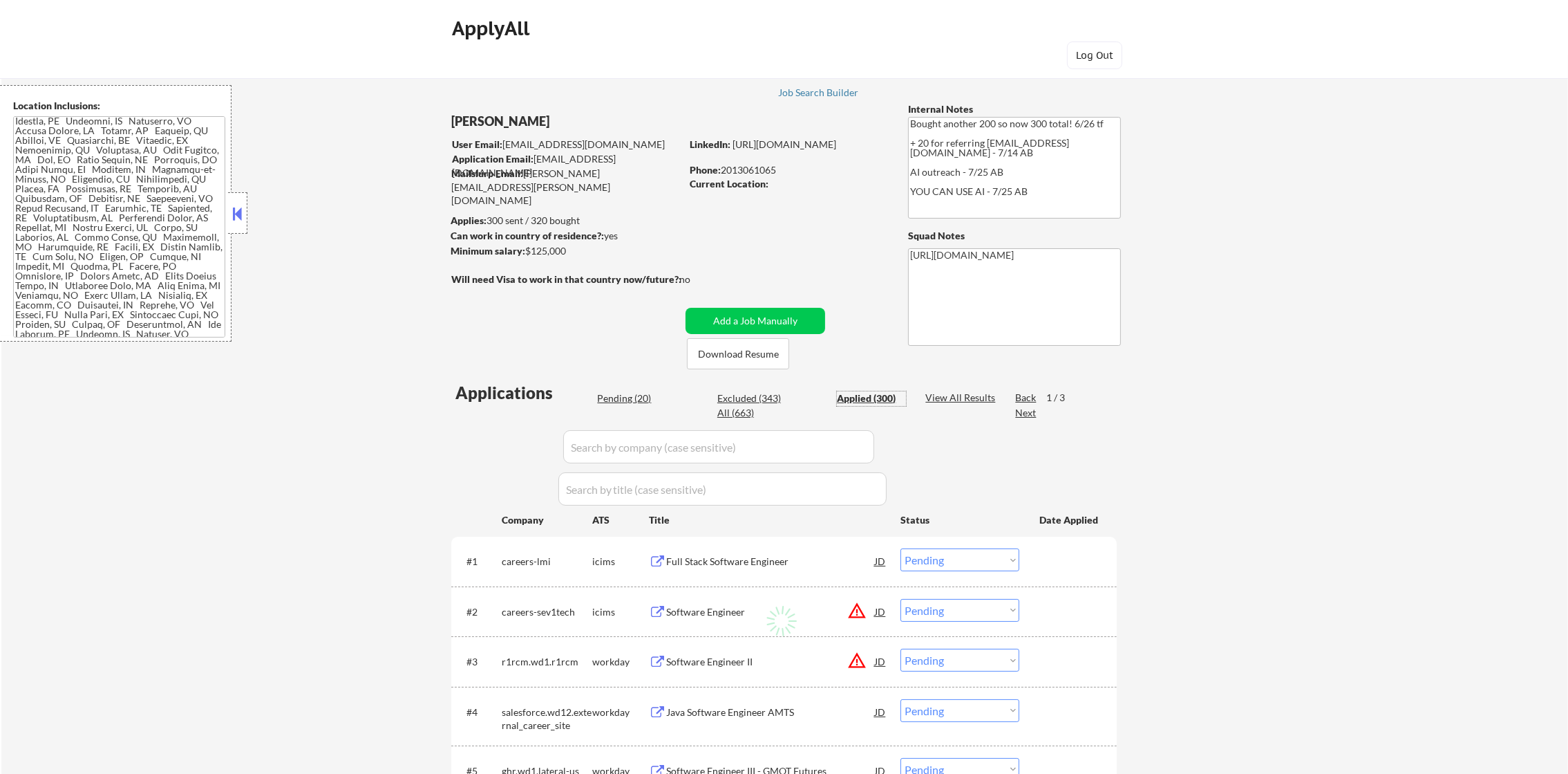
select select ""applied""
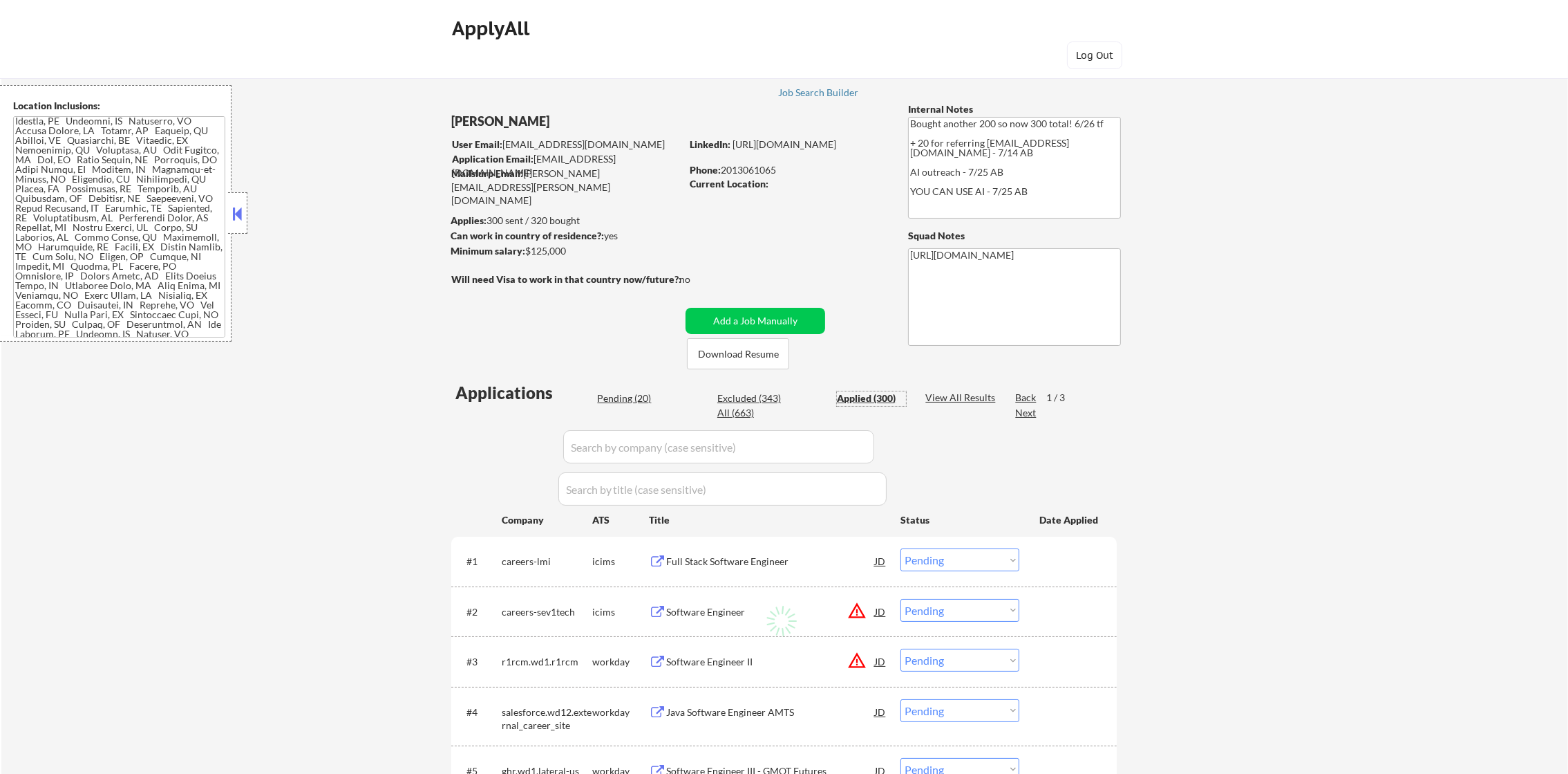
select select ""applied""
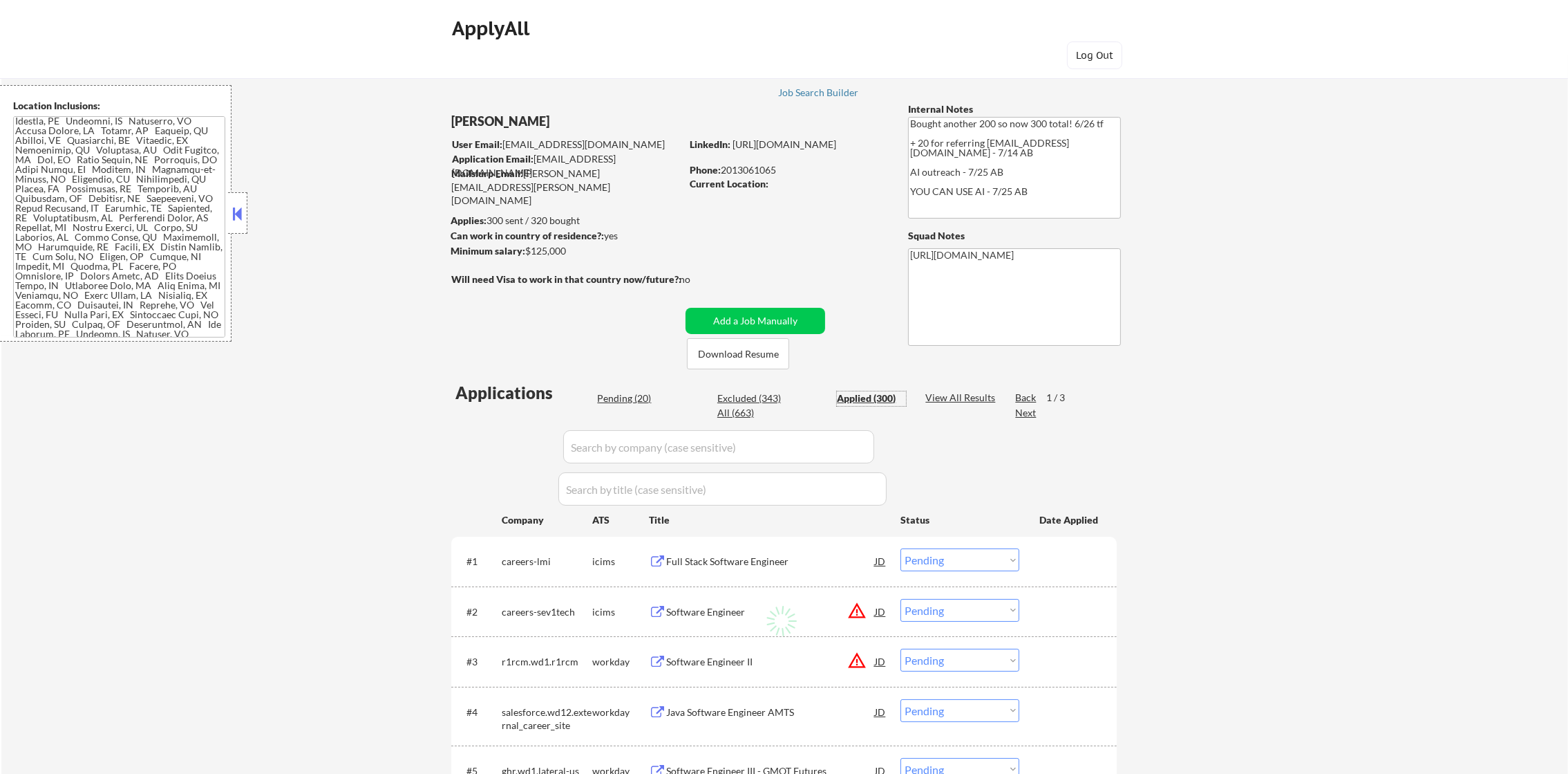
select select ""applied""
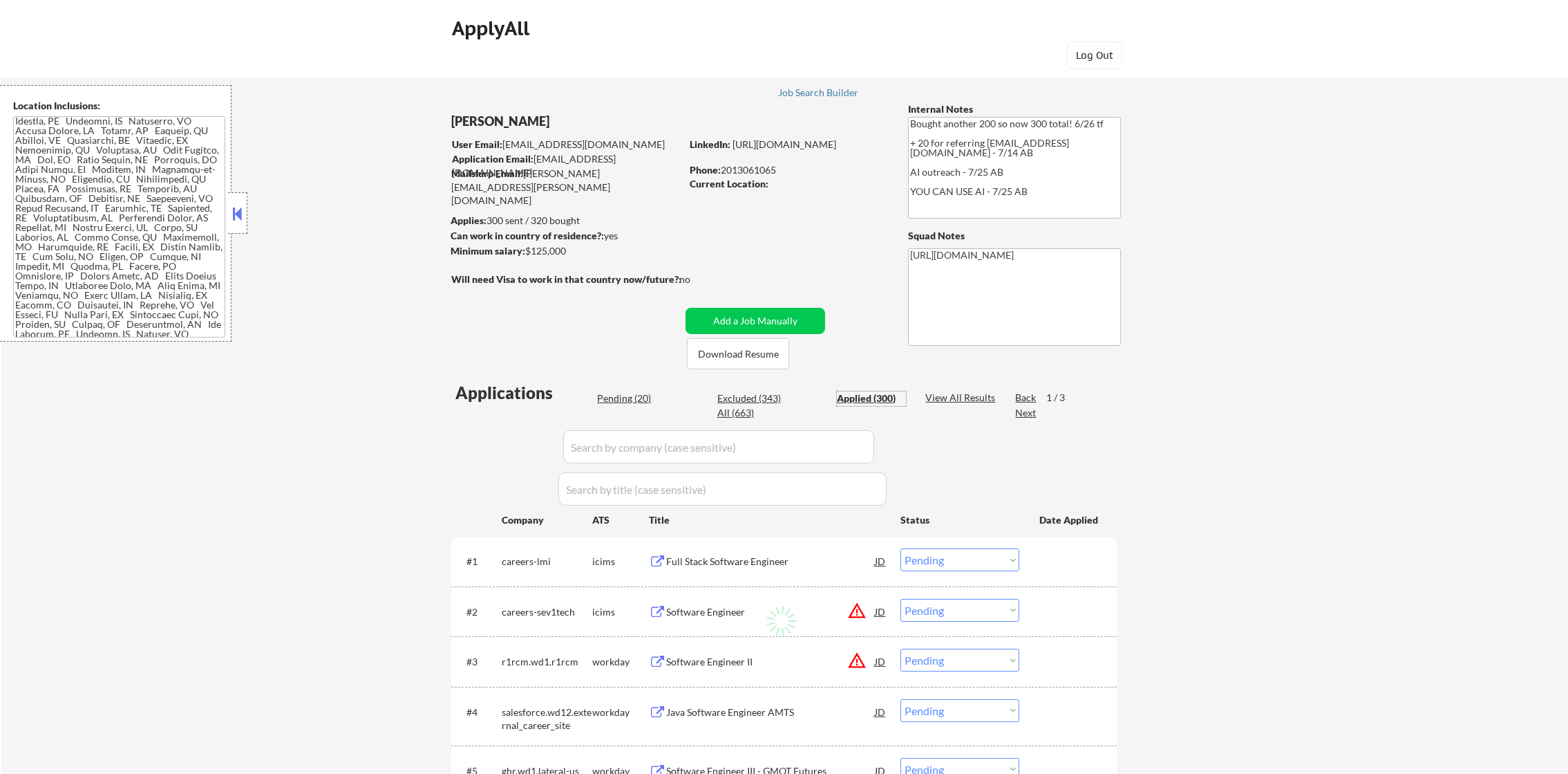
select select ""applied""
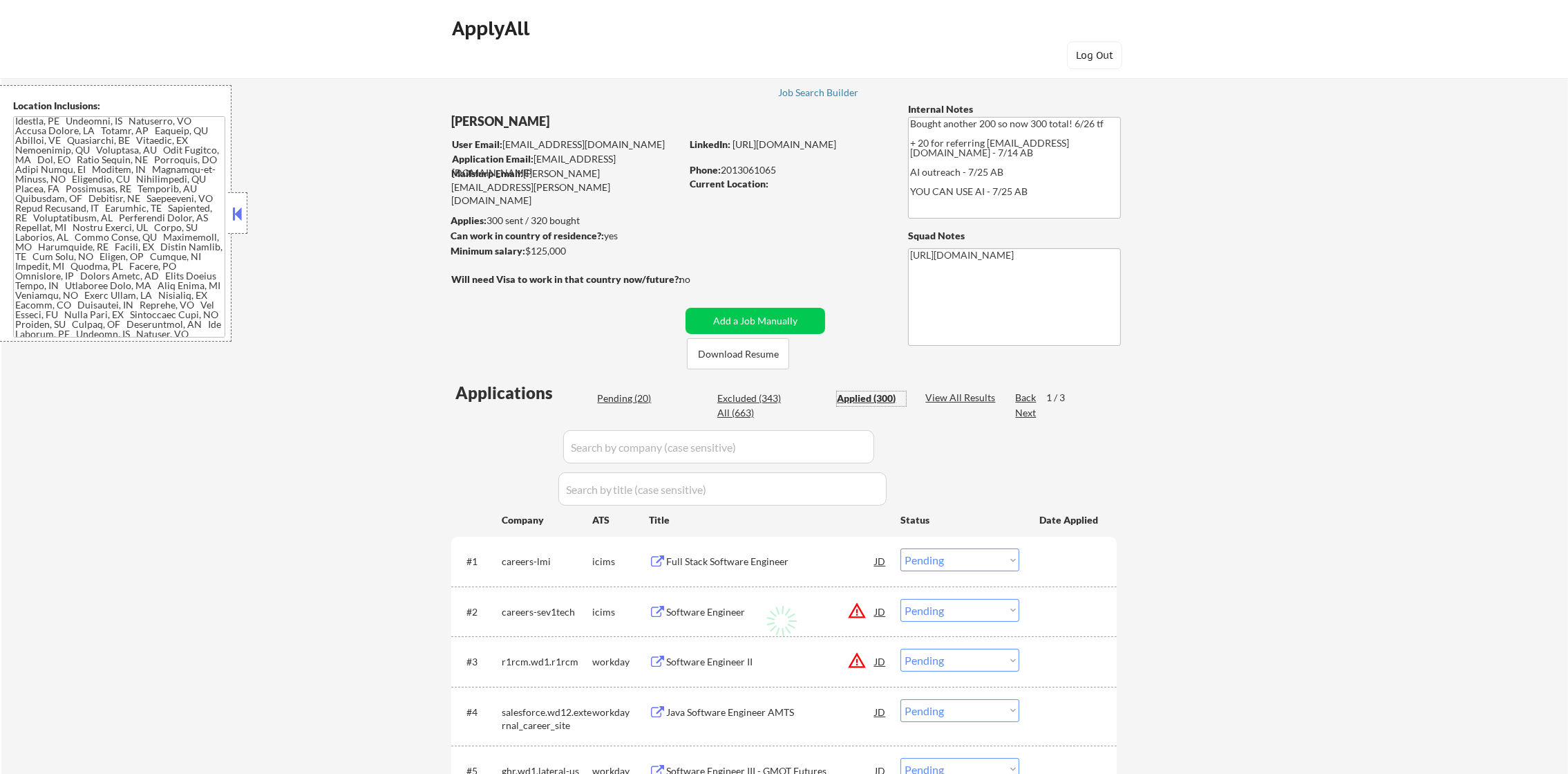
select select ""applied""
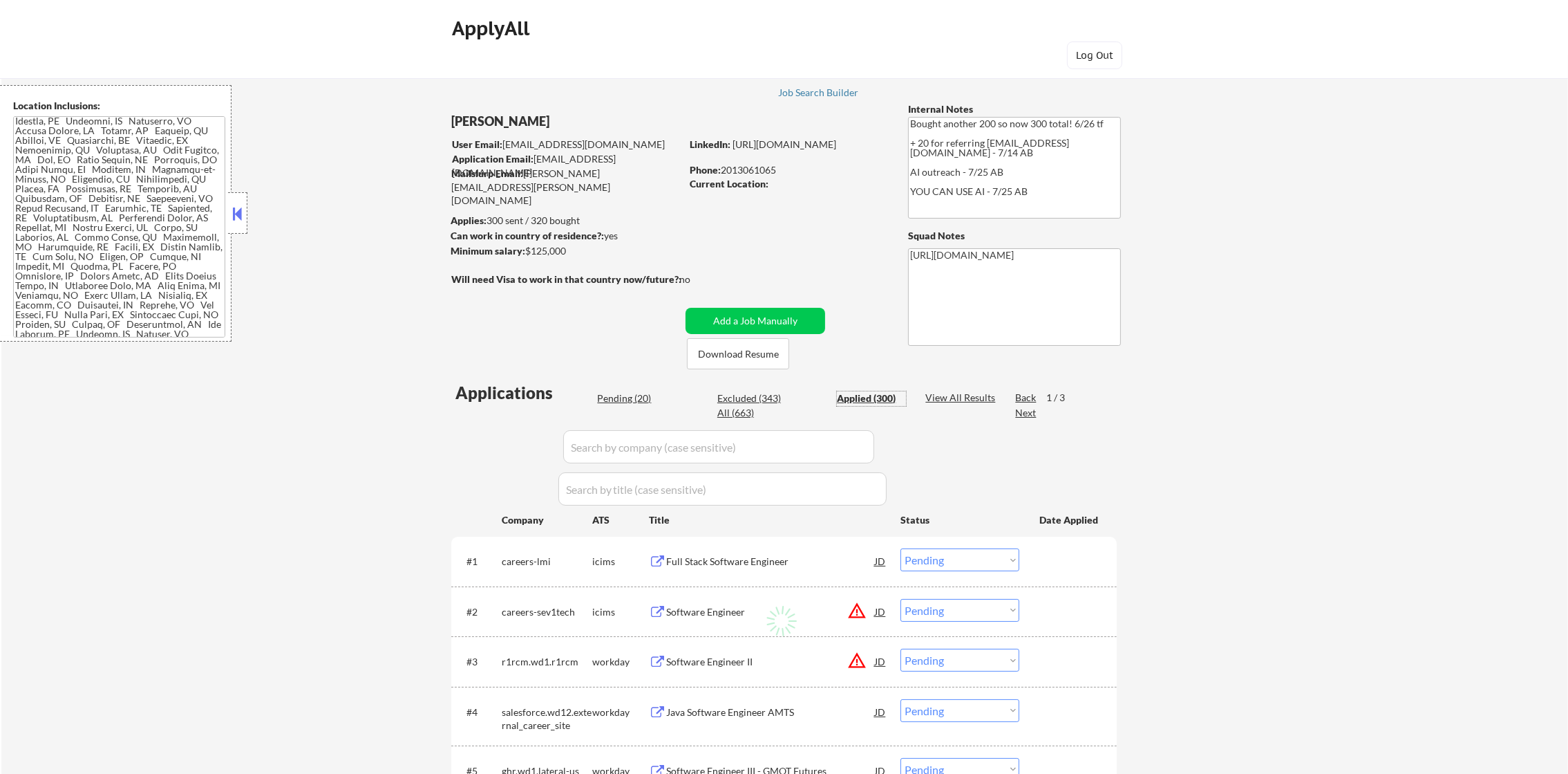
select select ""applied""
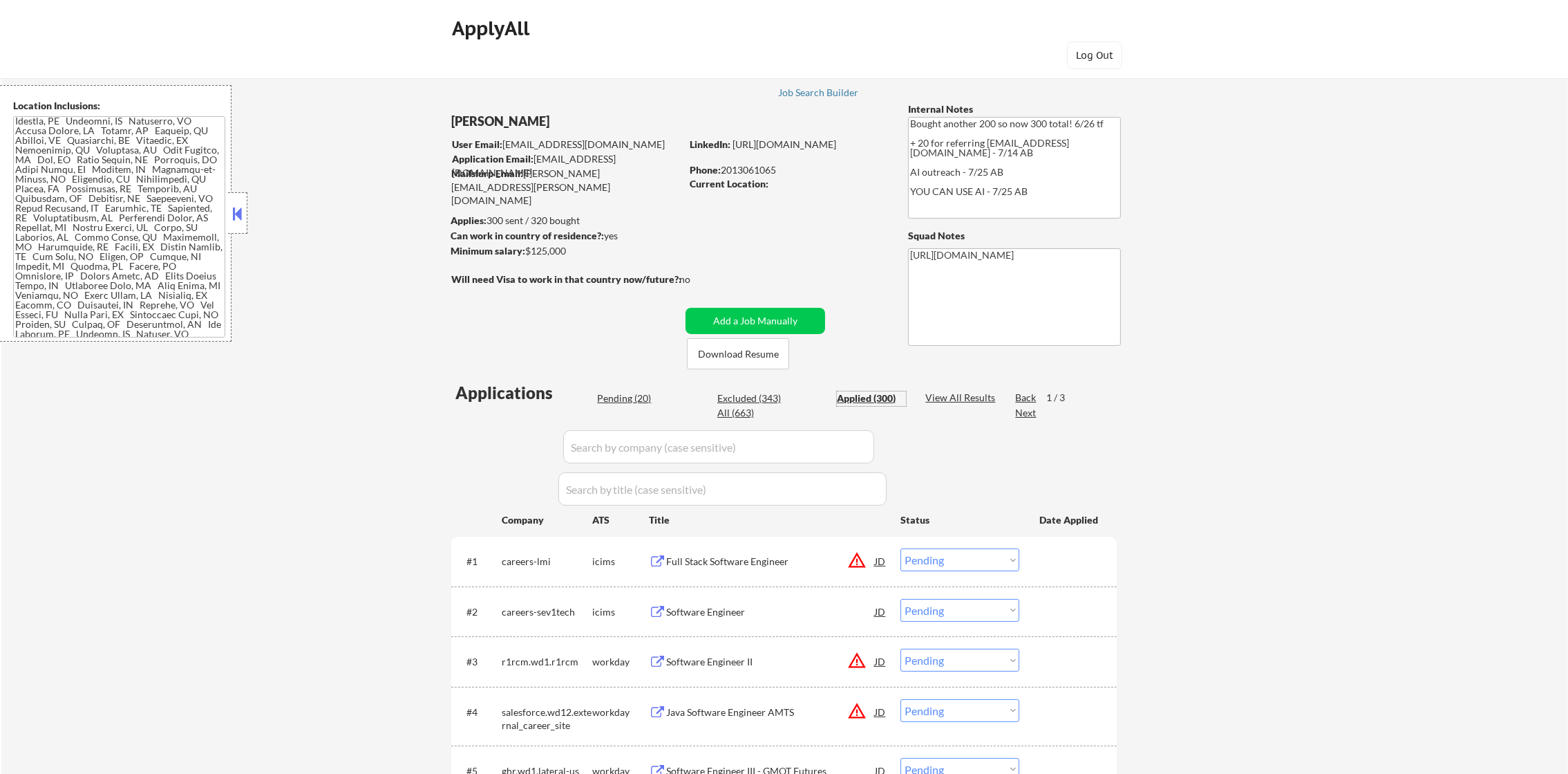
select select ""applied""
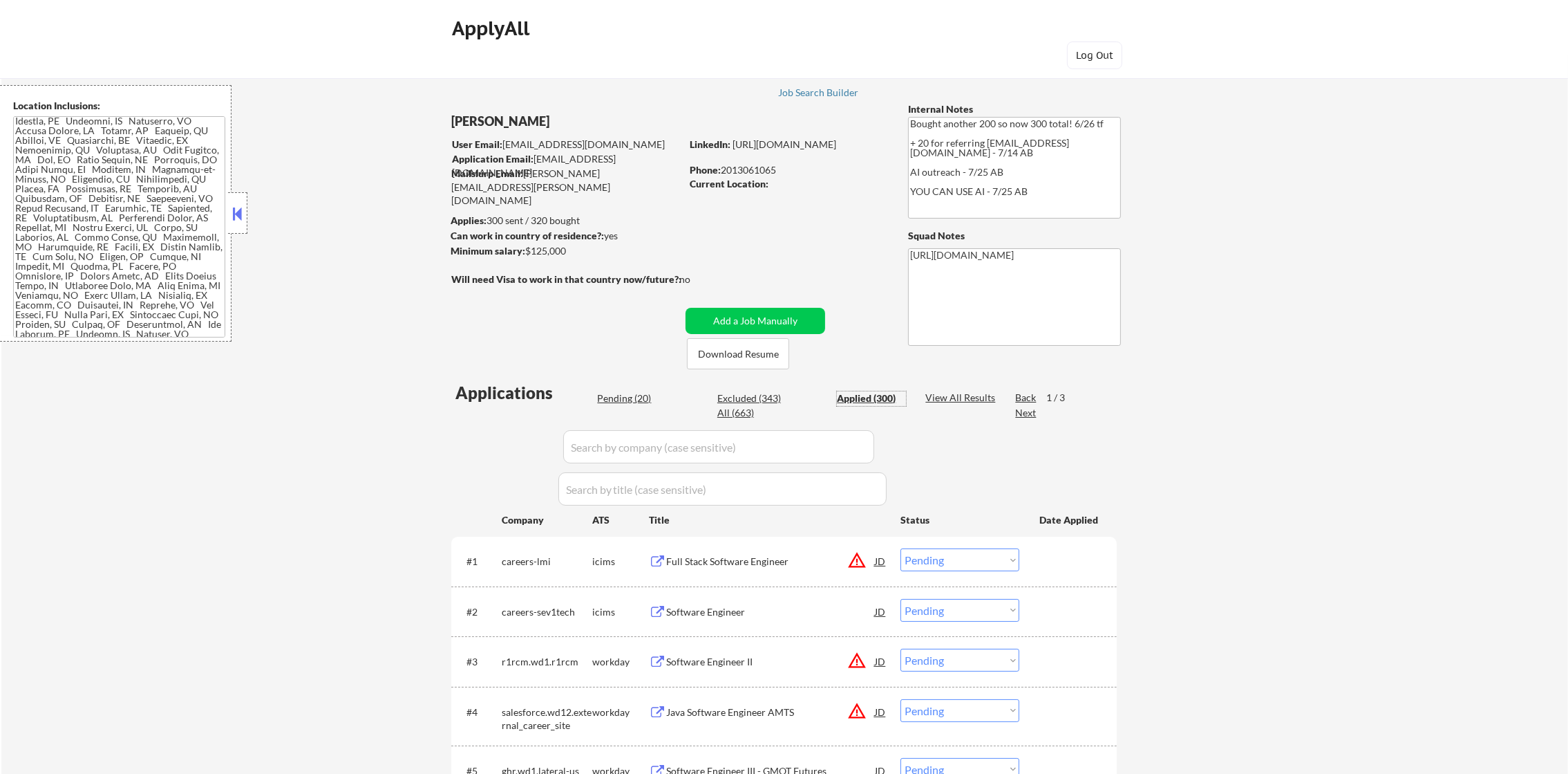
select select ""applied""
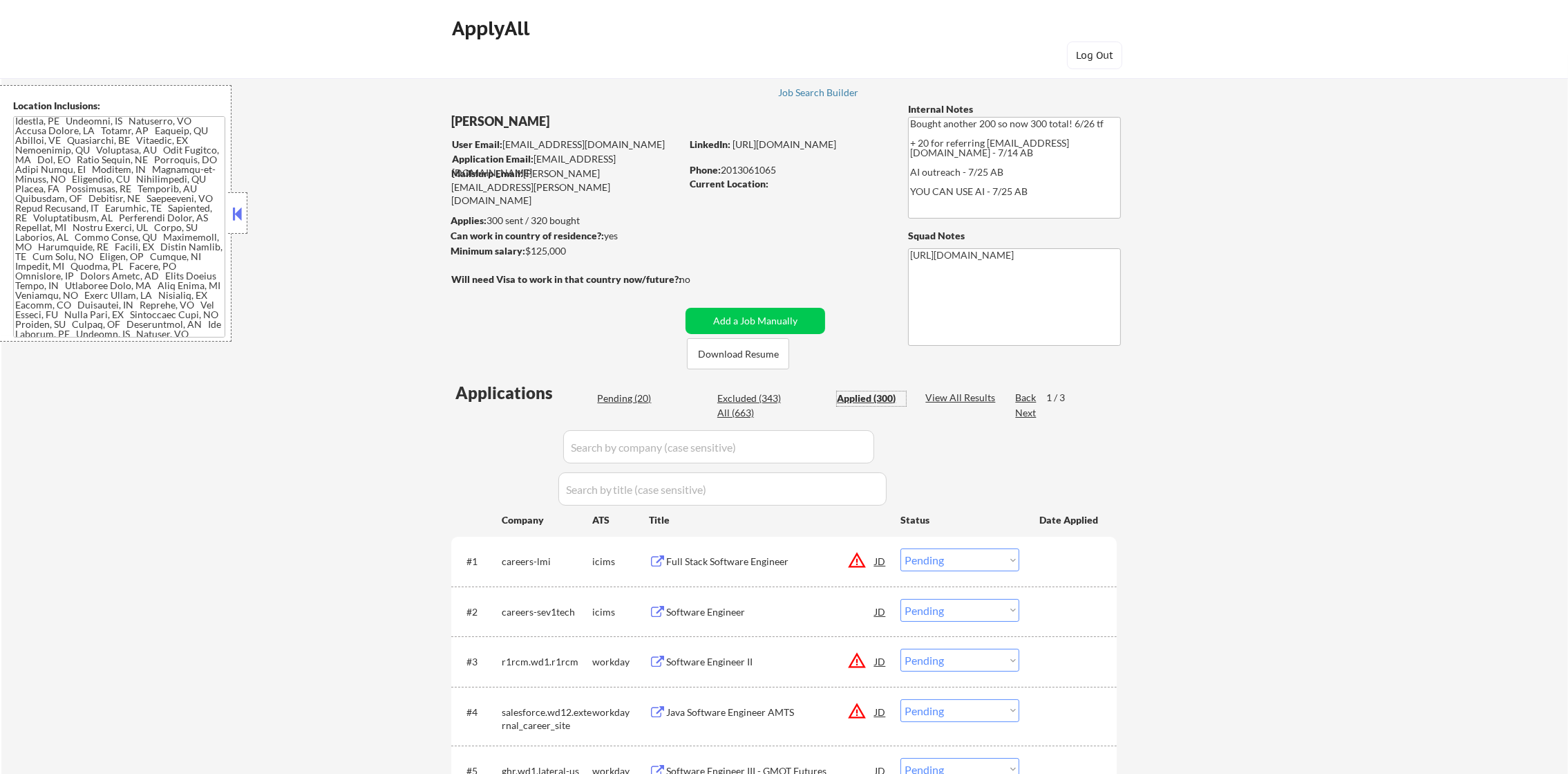
select select ""applied""
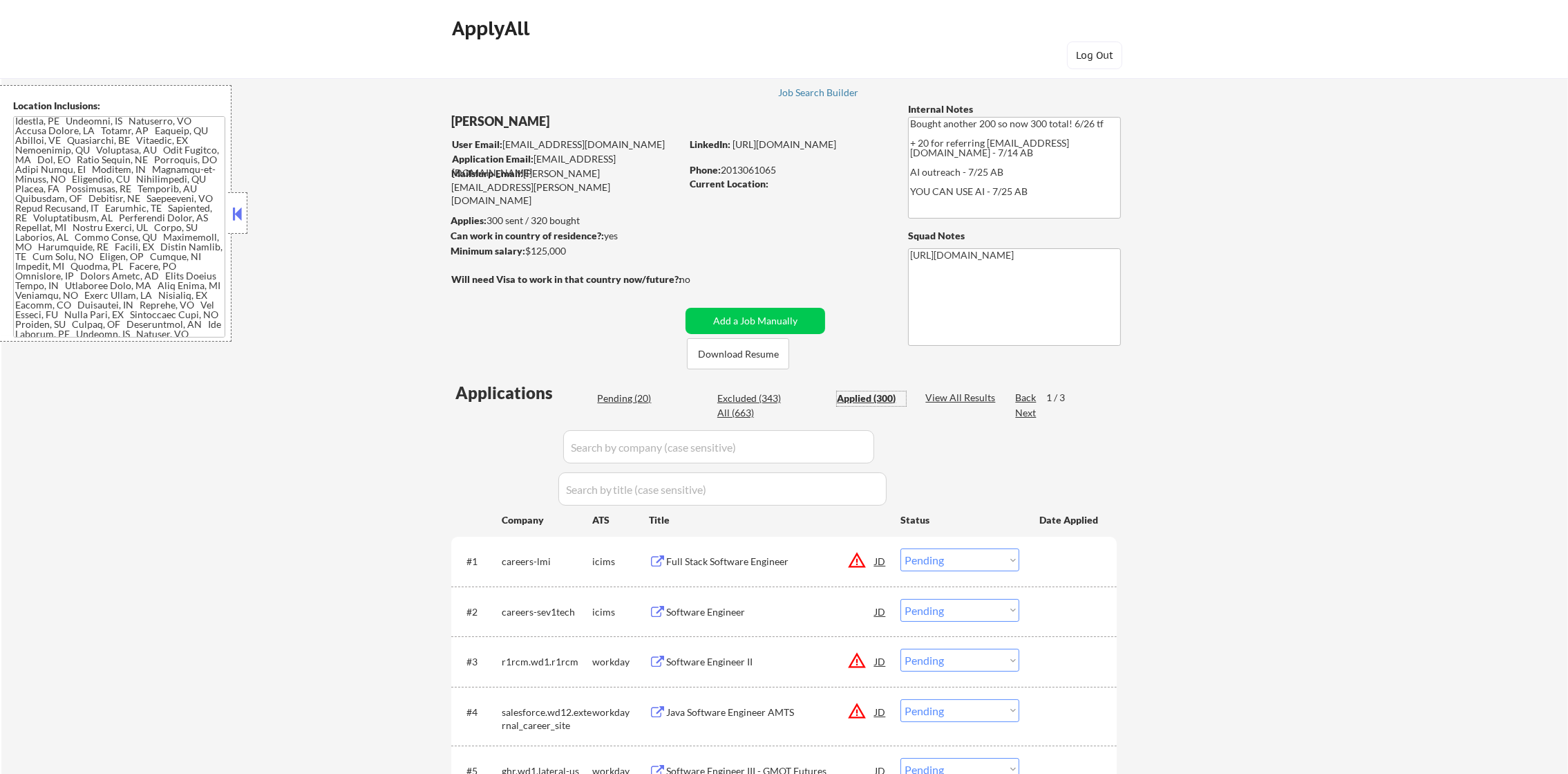
select select ""applied""
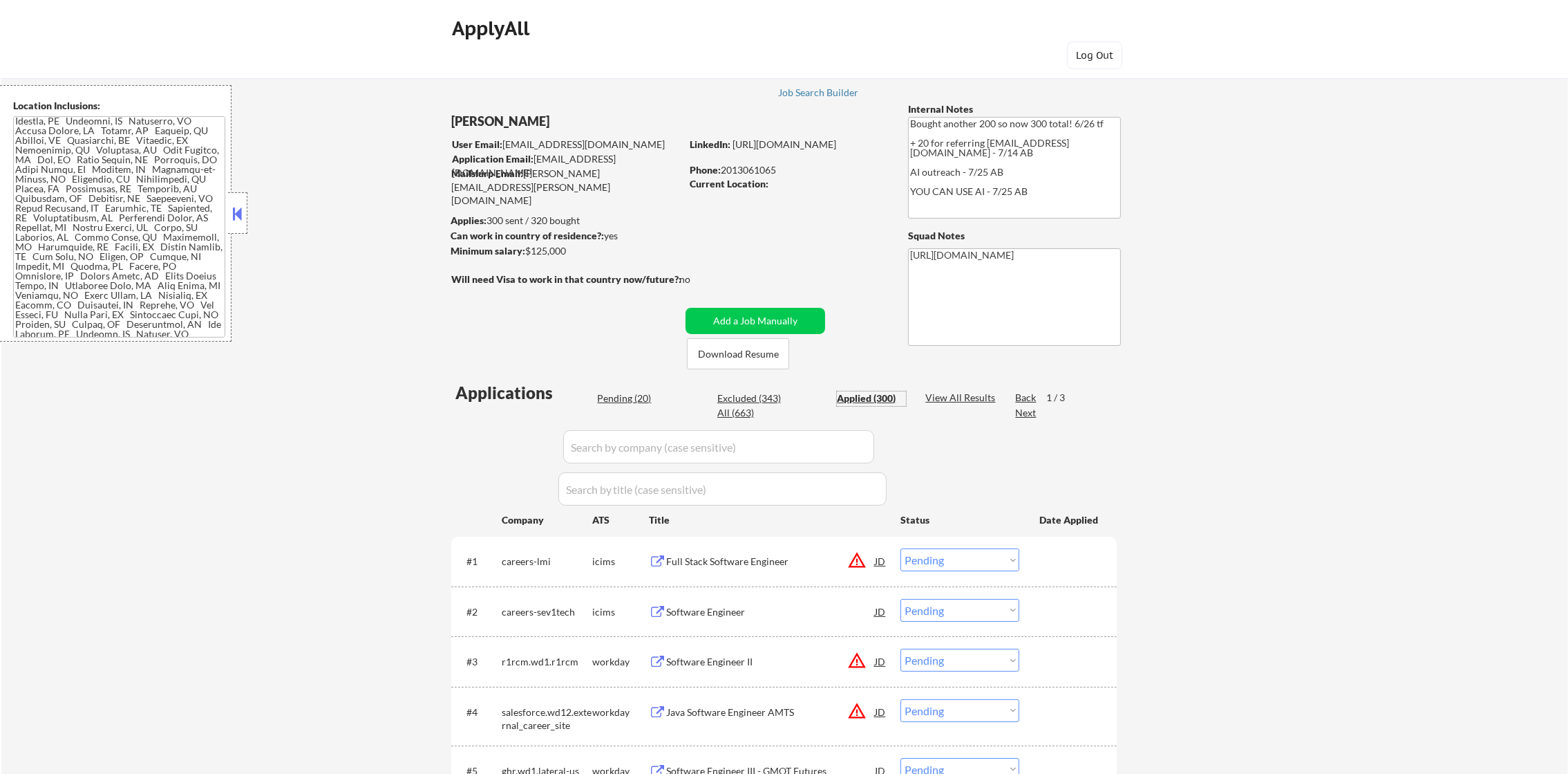
select select ""applied""
drag, startPoint x: 1364, startPoint y: 270, endPoint x: 1114, endPoint y: 210, distance: 257.1
click at [856, 395] on div "Applied (300)" at bounding box center [871, 397] width 69 height 13
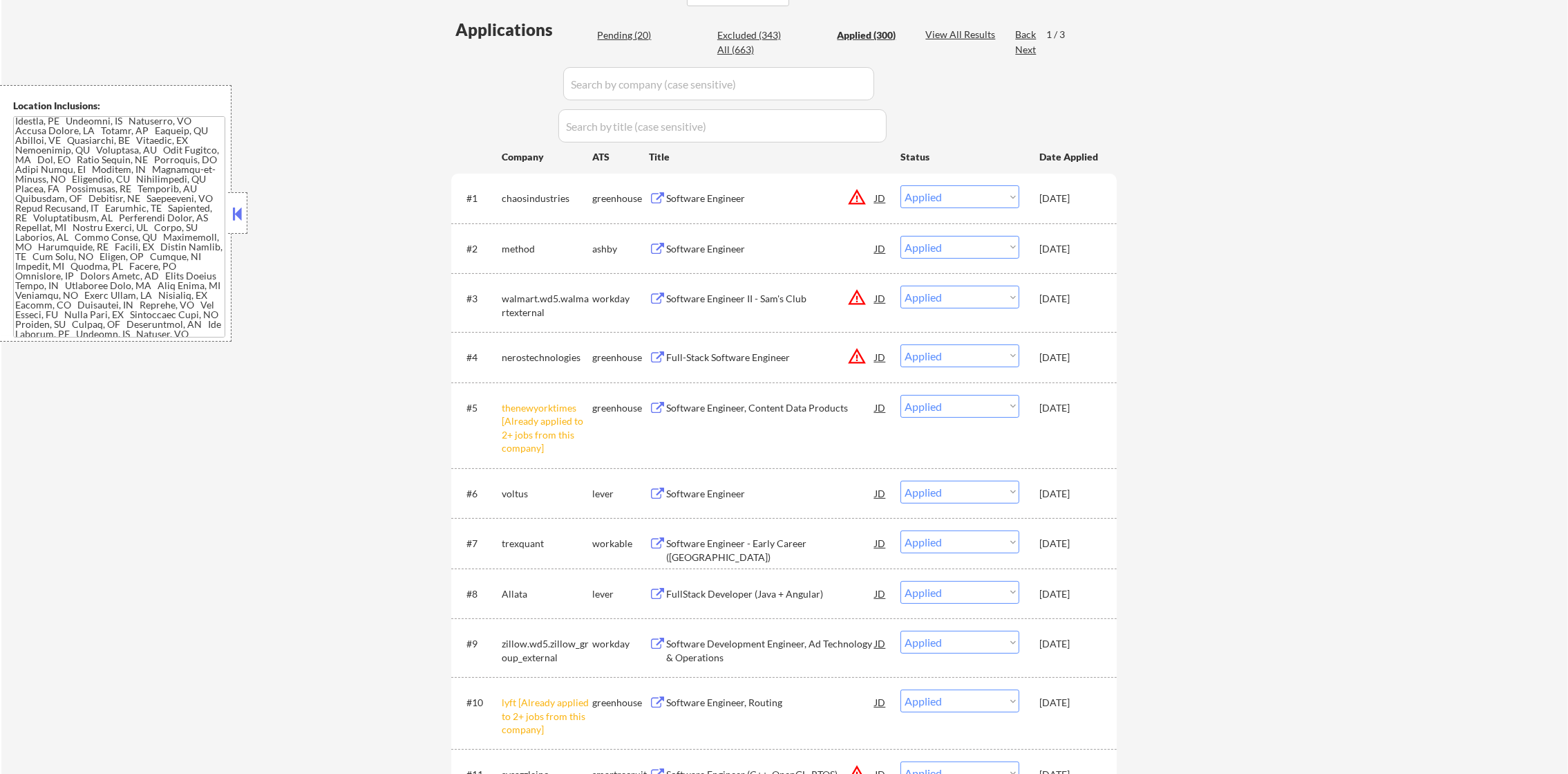
scroll to position [379, 0]
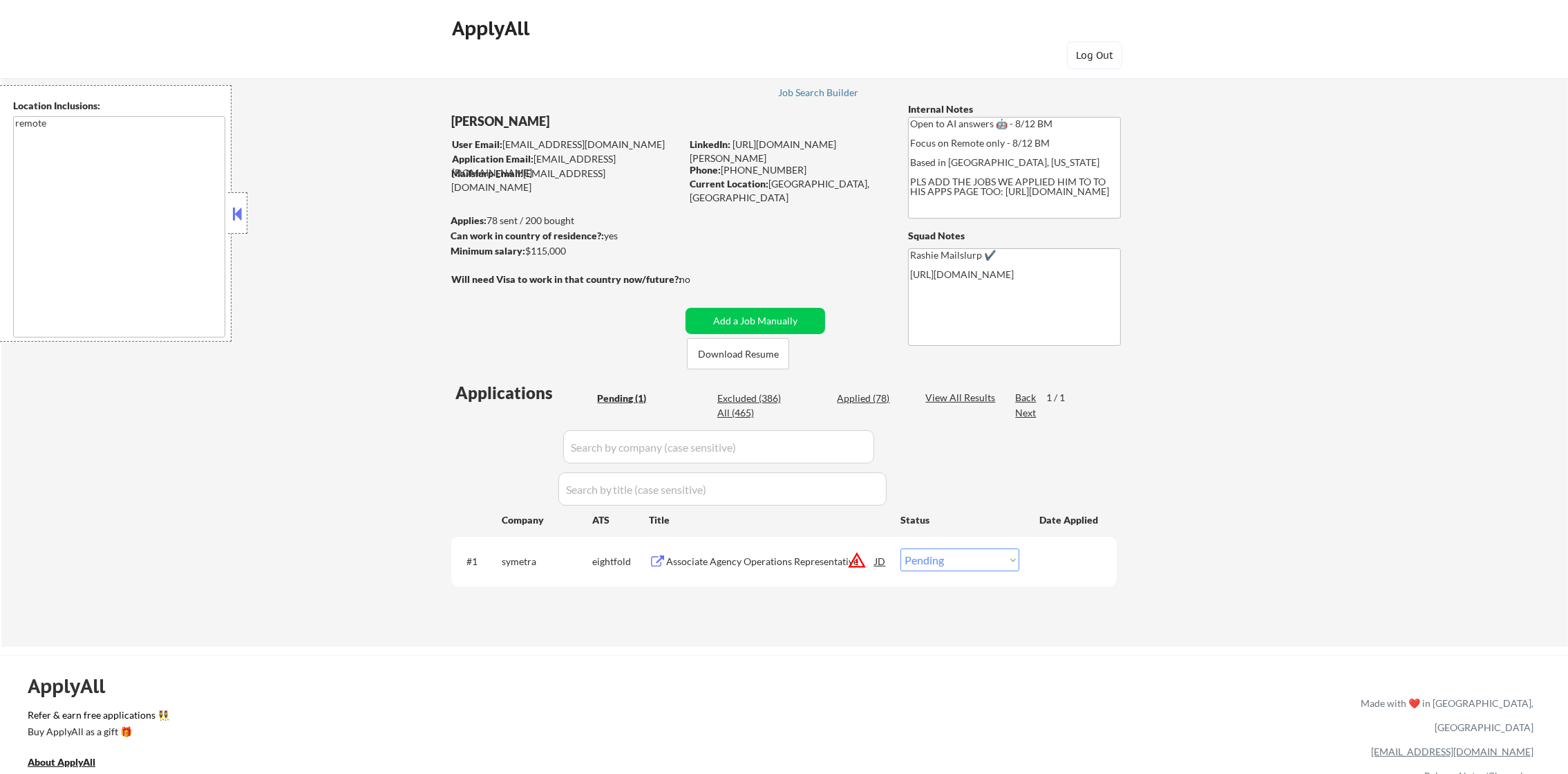
scroll to position [35, 0]
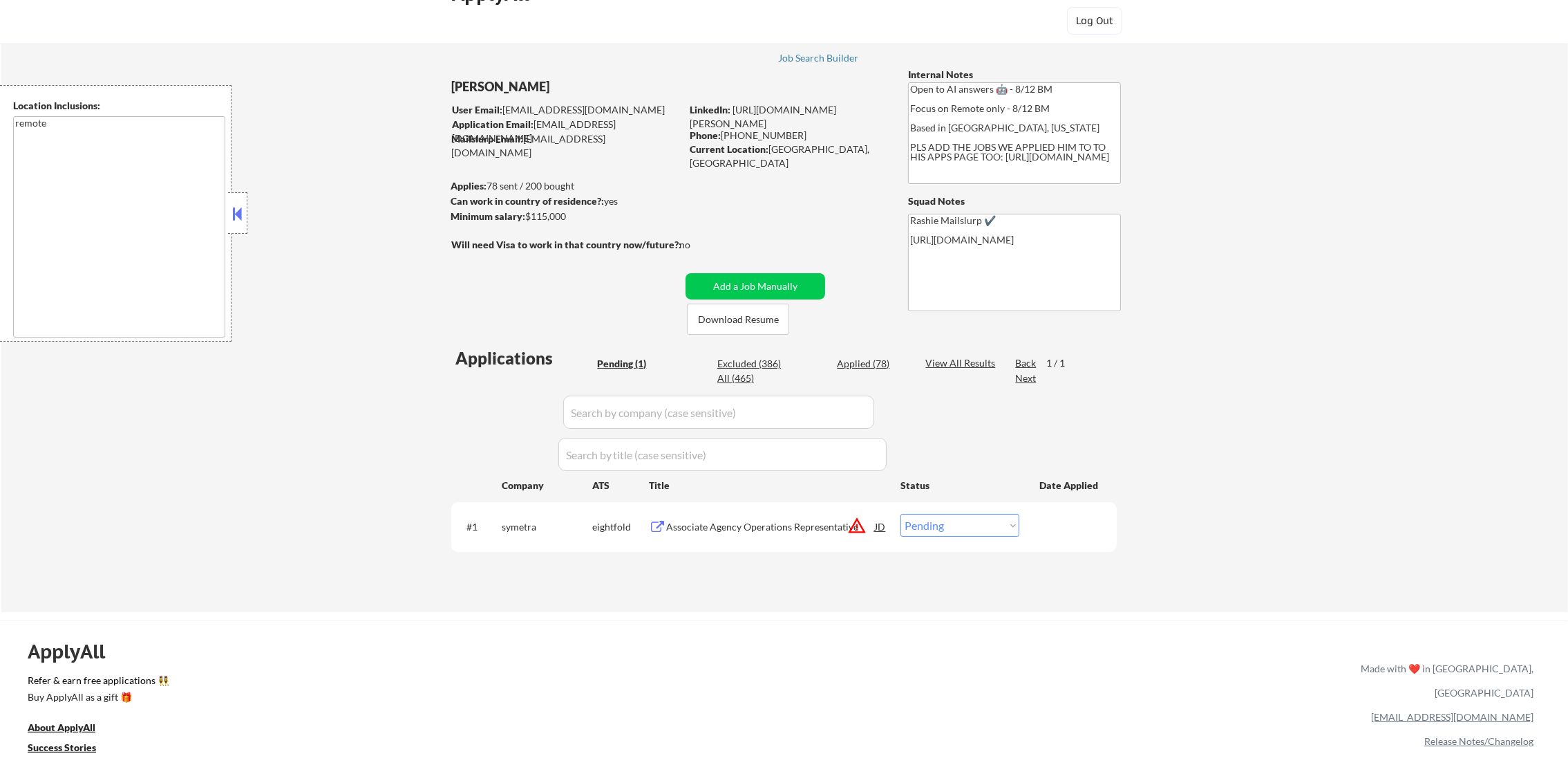
click at [855, 526] on button "warning_amber" at bounding box center [857, 526] width 20 height 20
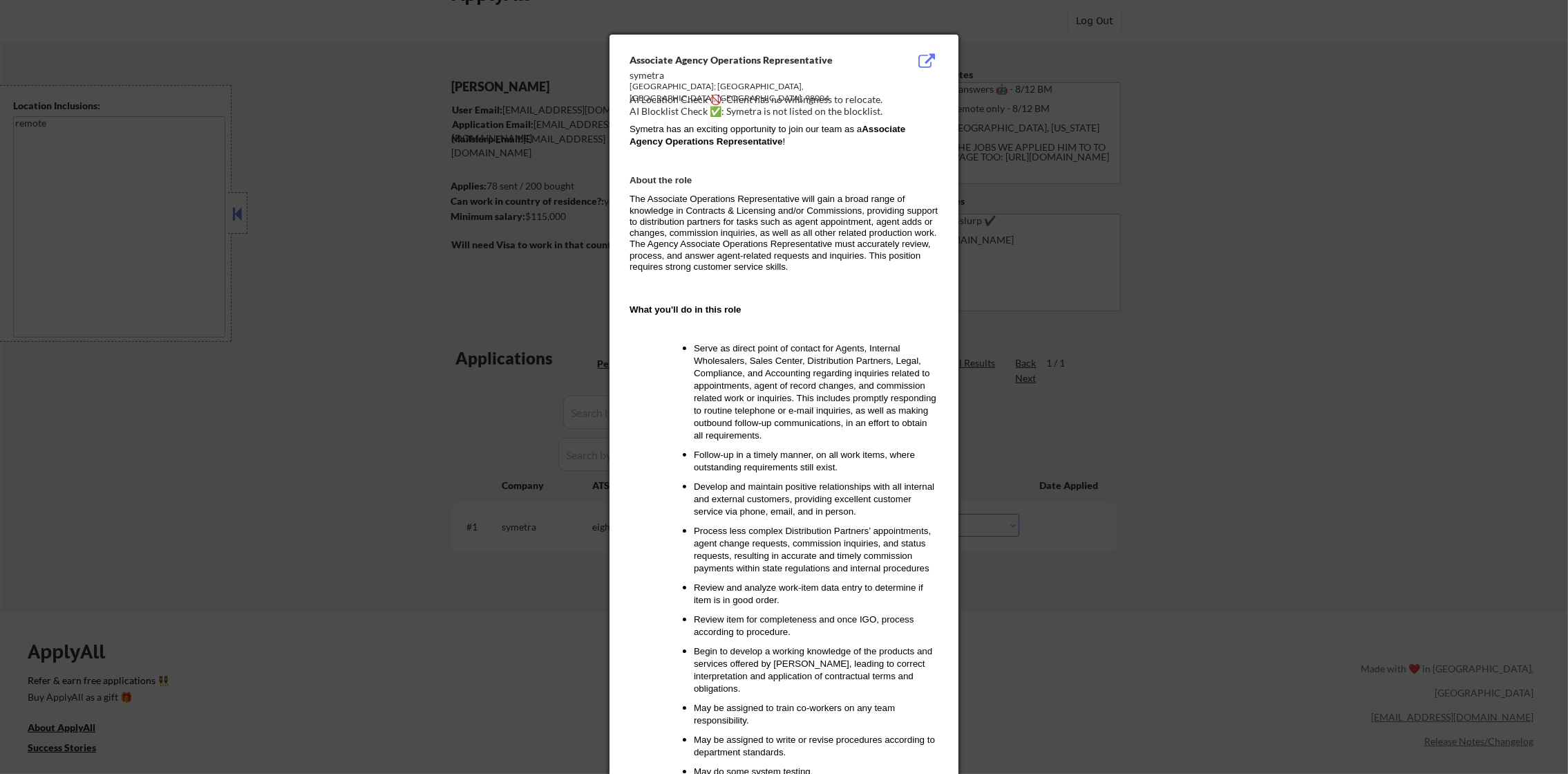
click at [1034, 377] on div at bounding box center [784, 387] width 1568 height 774
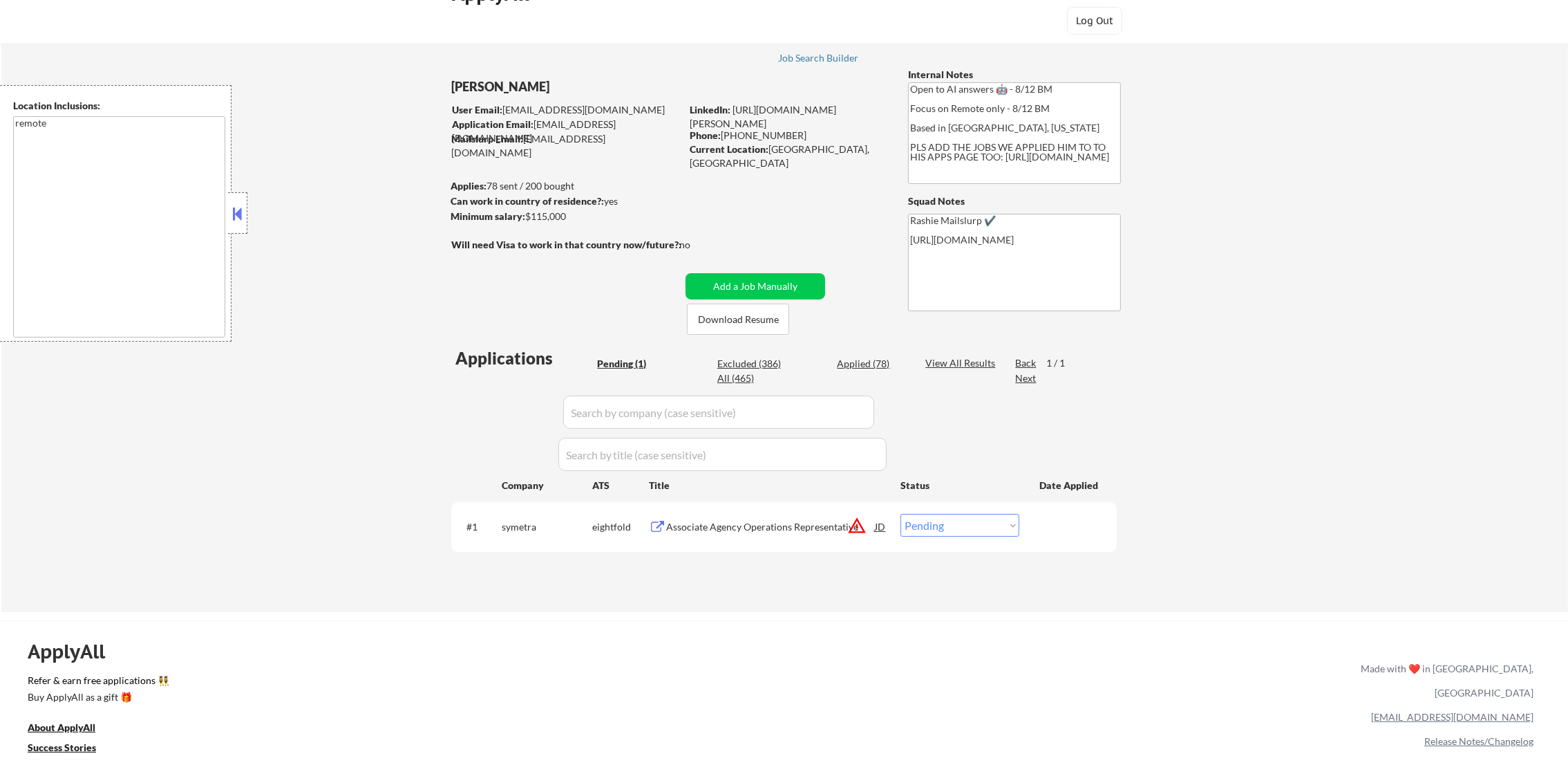
click at [852, 522] on button "warning_amber" at bounding box center [857, 526] width 20 height 20
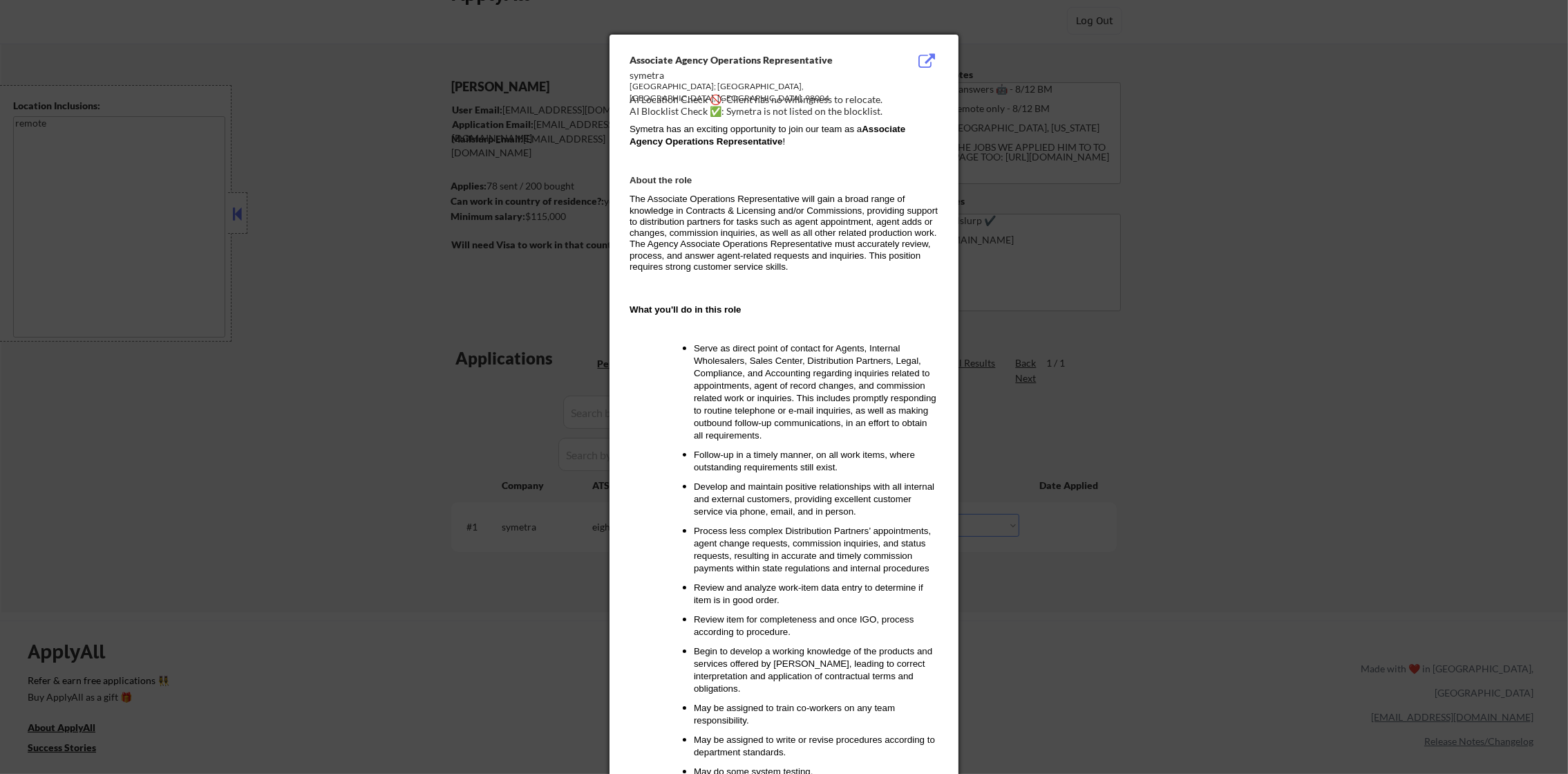
click at [1127, 478] on div at bounding box center [784, 387] width 1568 height 774
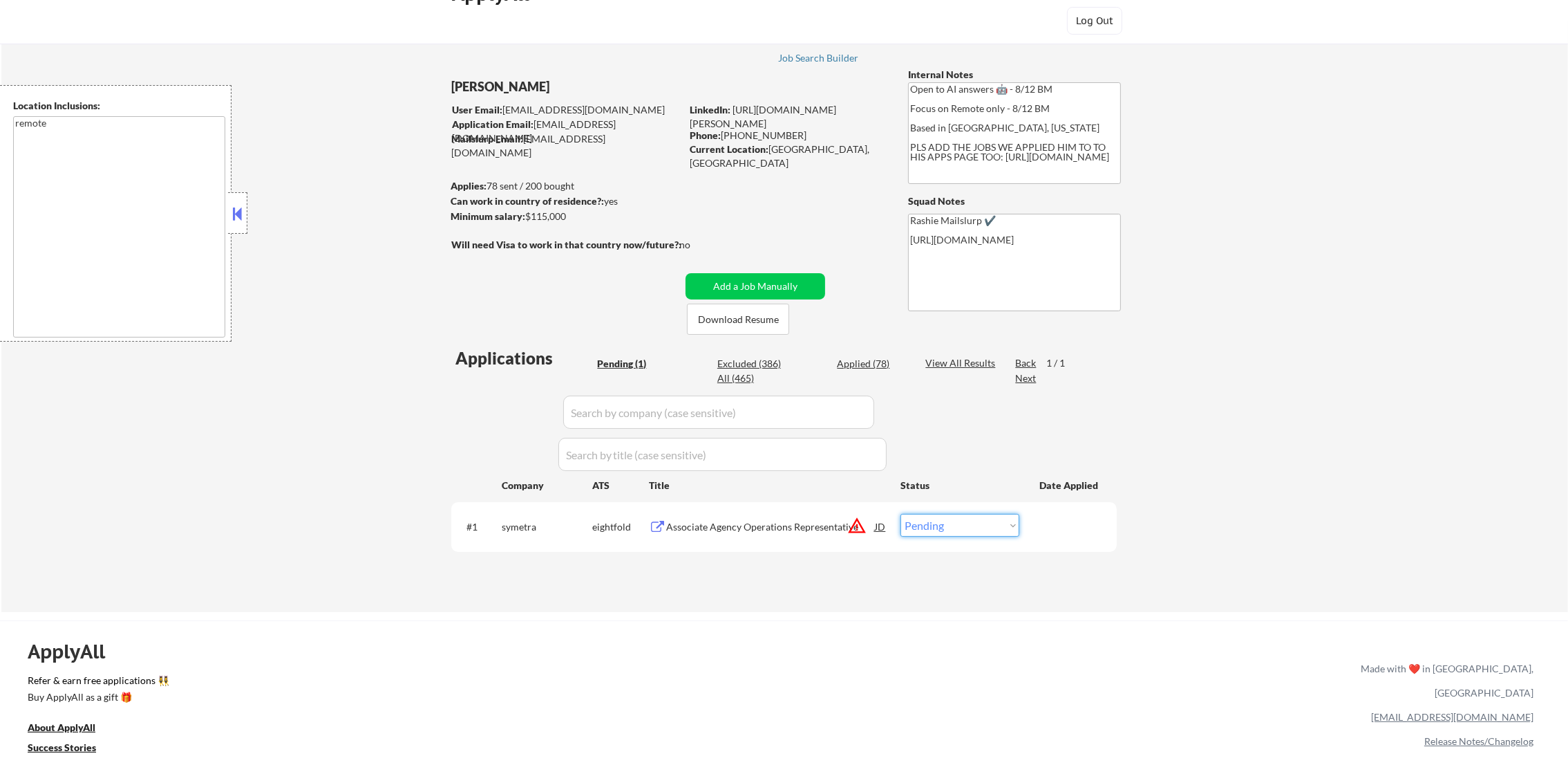
drag, startPoint x: 983, startPoint y: 524, endPoint x: 980, endPoint y: 536, distance: 12.4
click at [982, 524] on select "Choose an option... Pending Applied Excluded (Questions) Excluded (Expired) Exc…" at bounding box center [959, 525] width 119 height 23
select select ""excluded__location_""
click at [900, 513] on select "Choose an option... Pending Applied Excluded (Questions) Excluded (Expired) Exc…" at bounding box center [959, 525] width 119 height 23
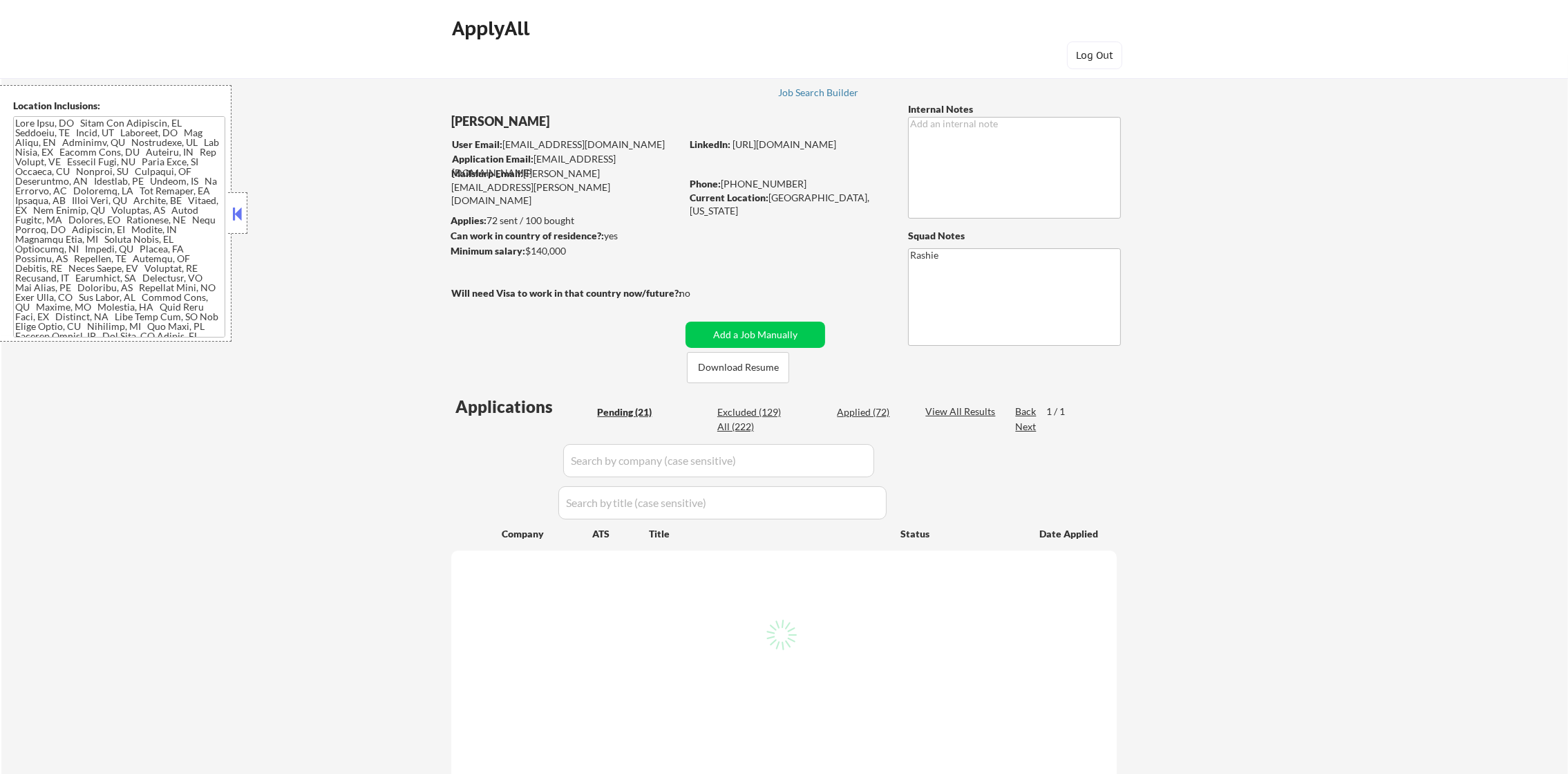
select select ""pending""
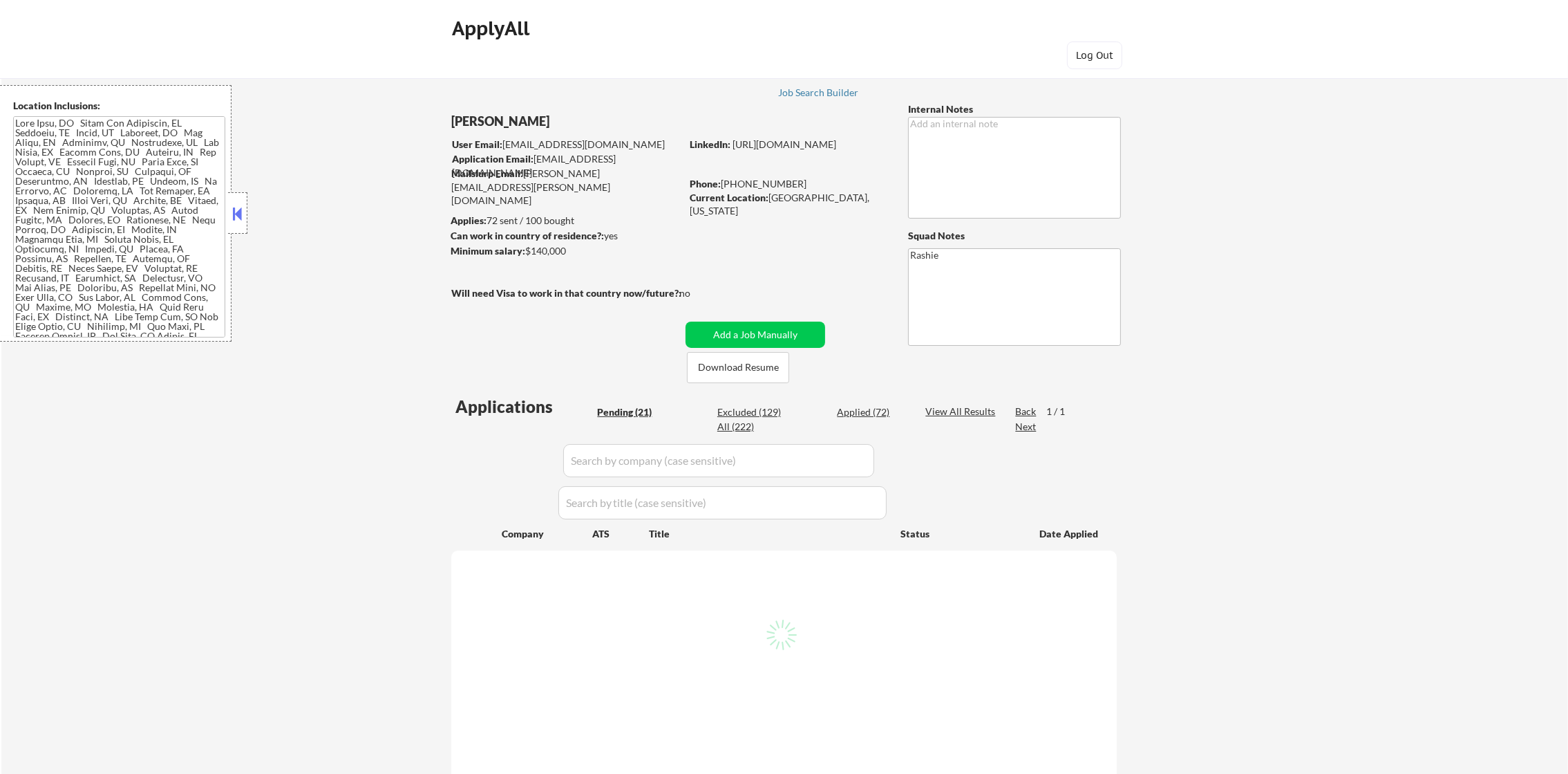
select select ""pending""
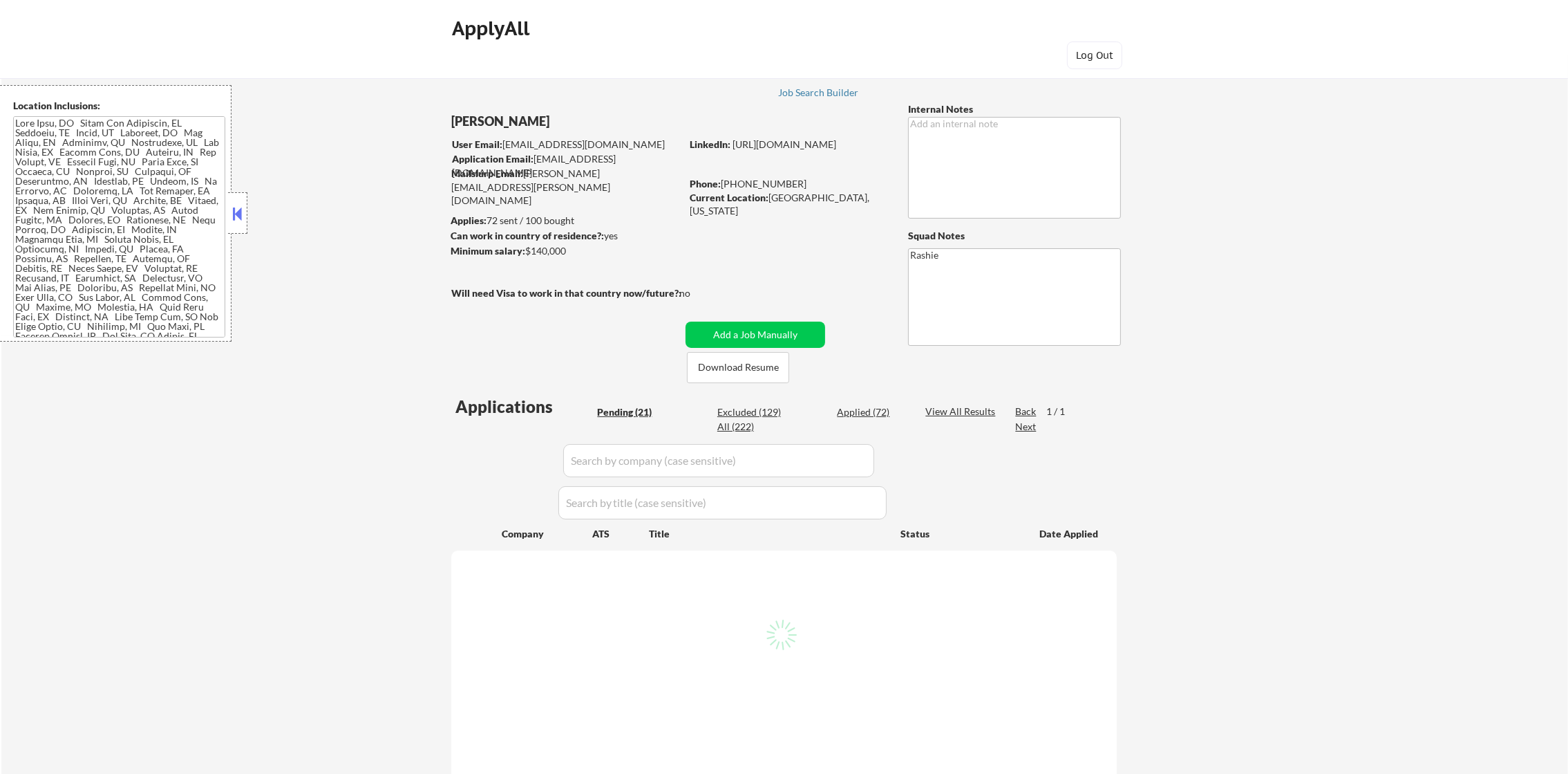
select select ""pending""
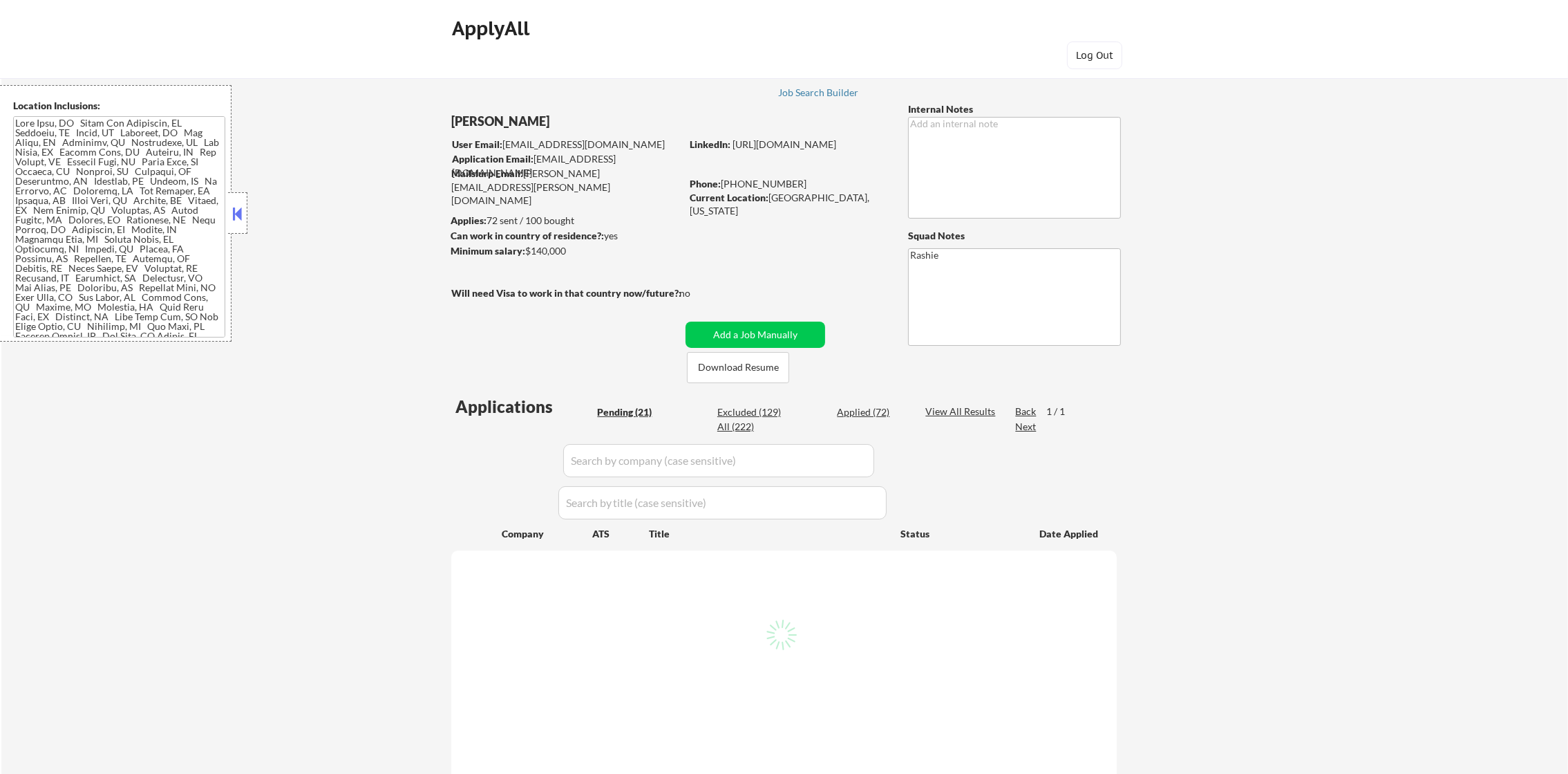
select select ""pending""
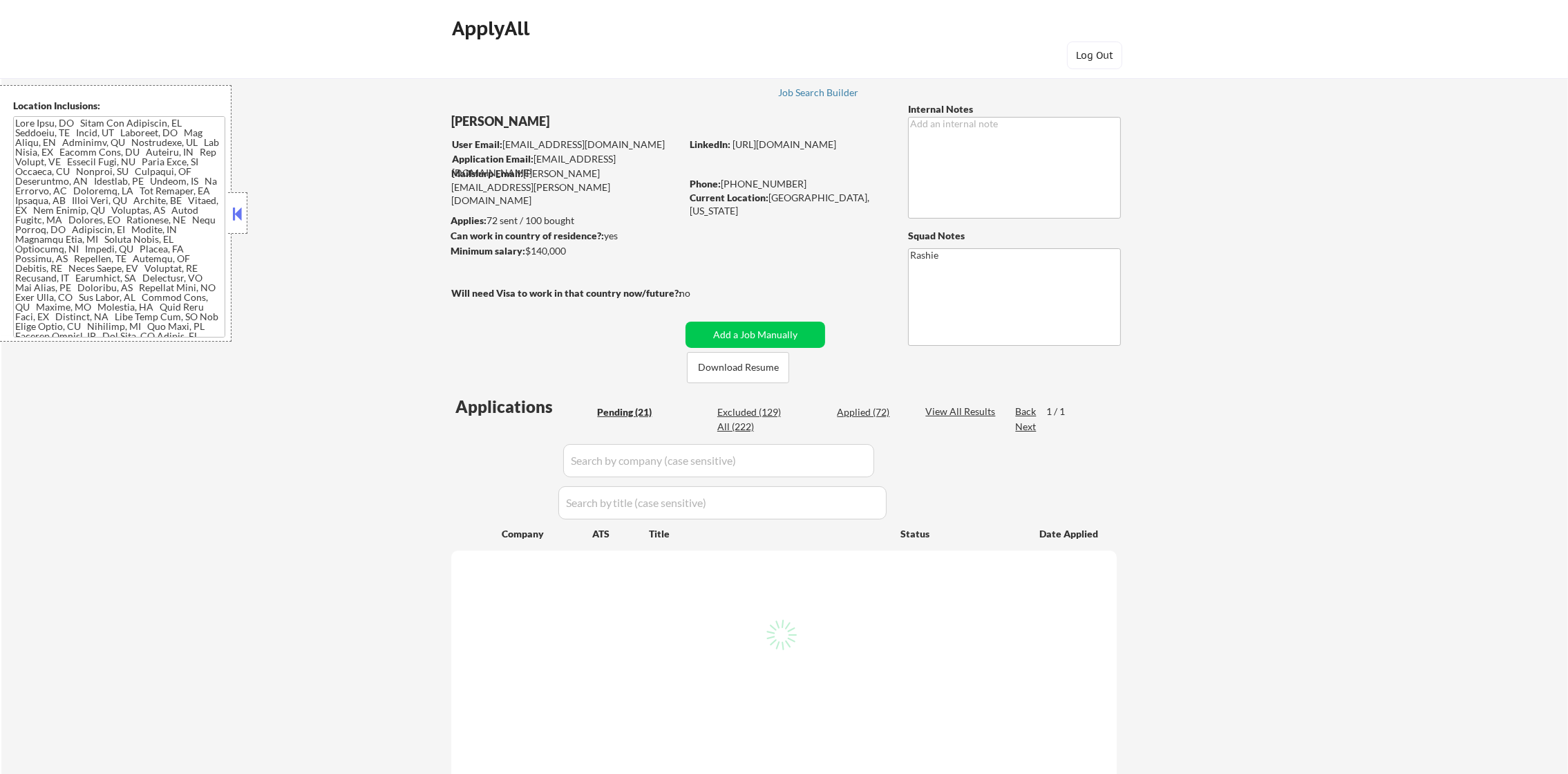
select select ""pending""
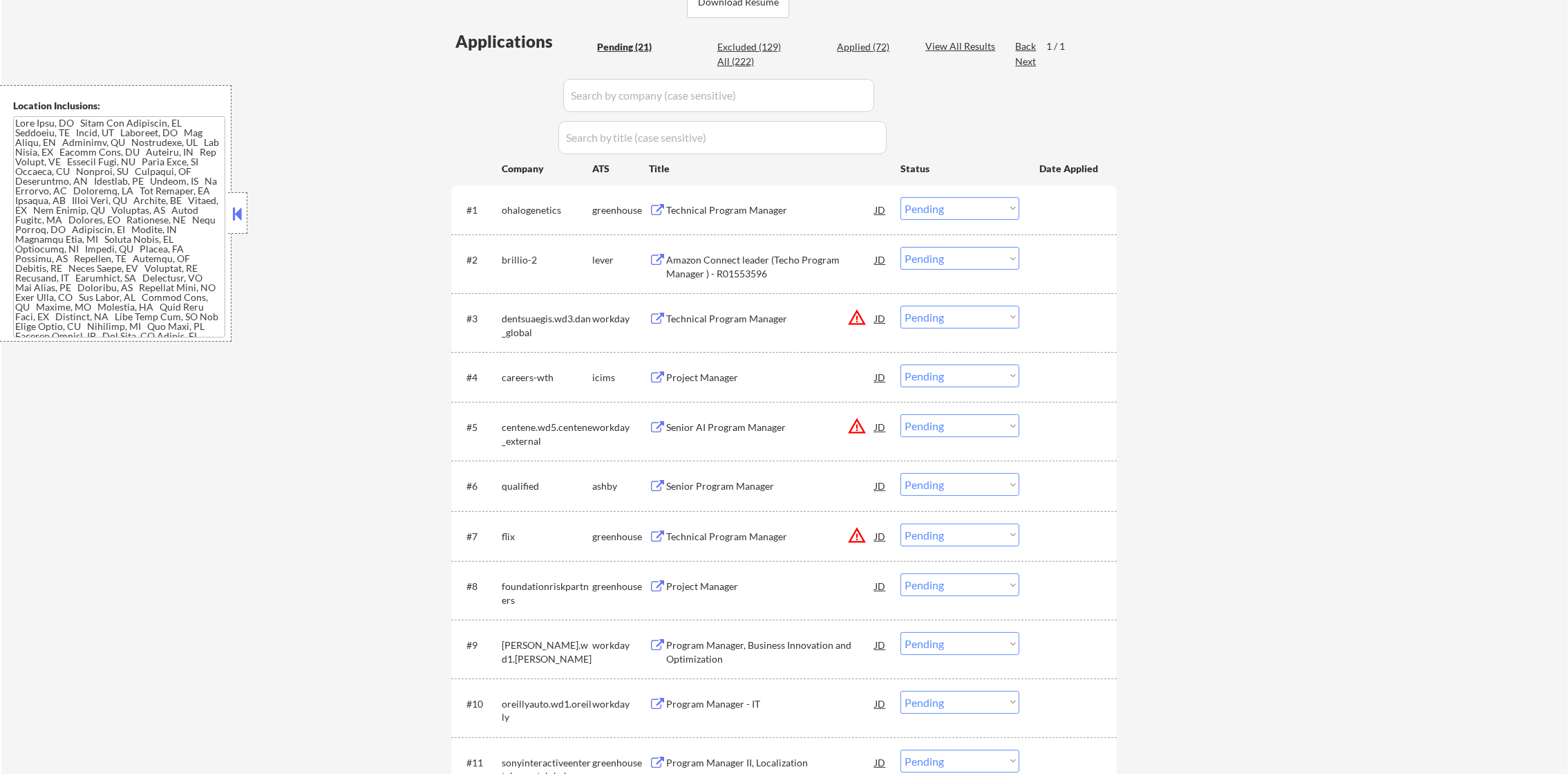
scroll to position [379, 0]
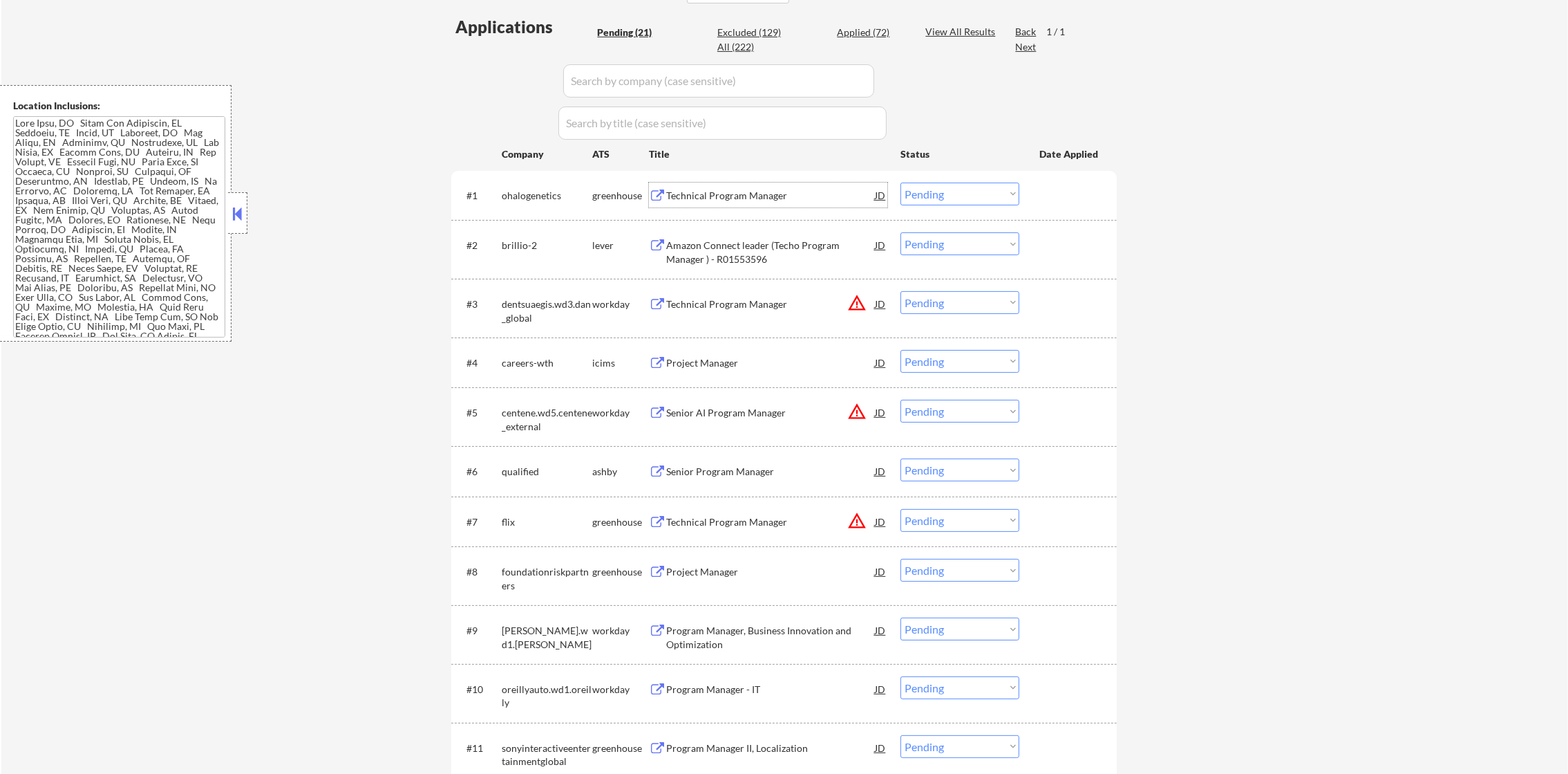
click at [754, 188] on div "Technical Program Manager" at bounding box center [771, 195] width 209 height 13
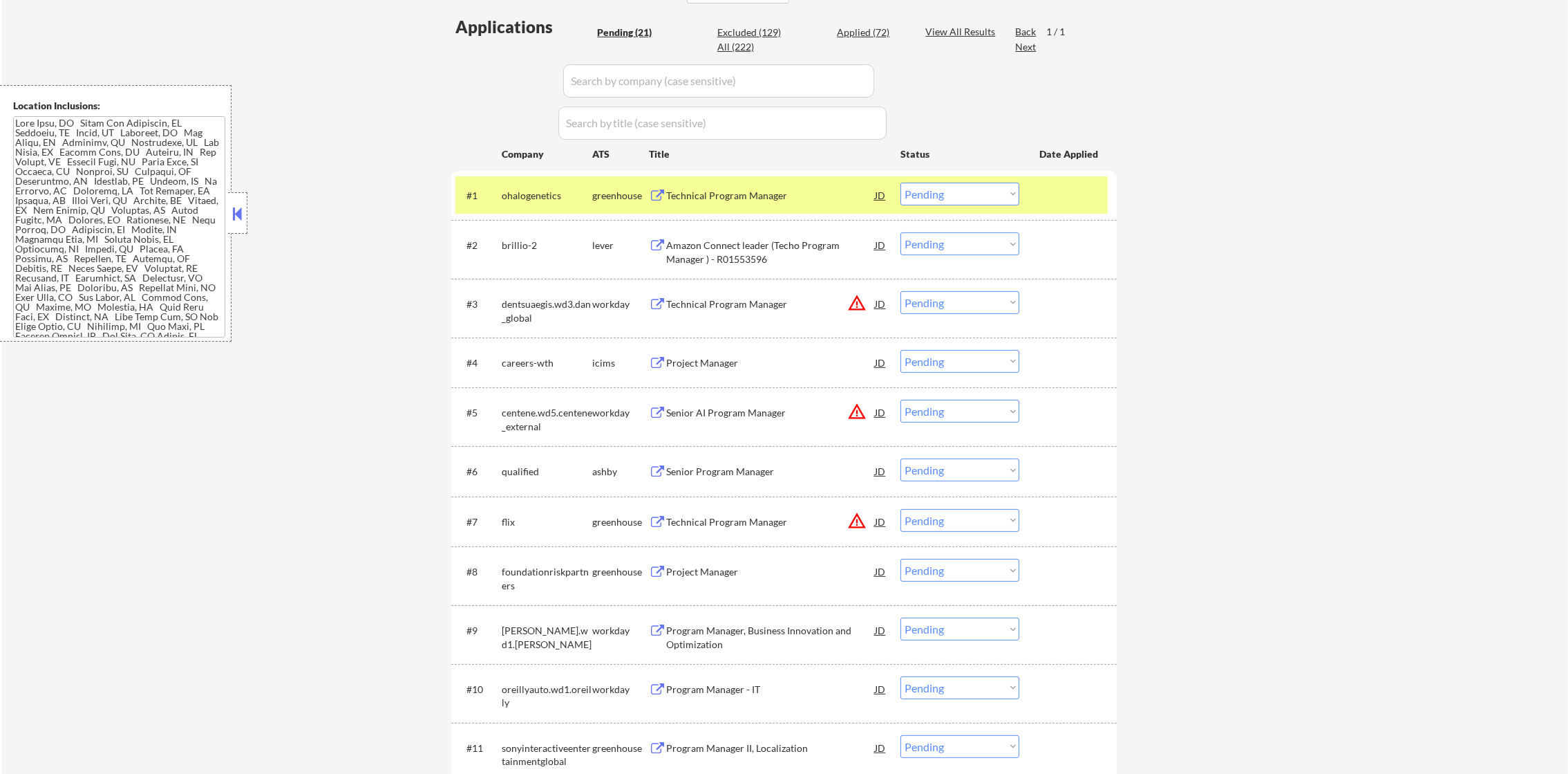
click at [926, 191] on select "Choose an option... Pending Applied Excluded (Questions) Excluded (Expired) Exc…" at bounding box center [959, 194] width 119 height 23
click at [900, 182] on select "Choose an option... Pending Applied Excluded (Questions) Excluded (Expired) Exc…" at bounding box center [959, 194] width 119 height 23
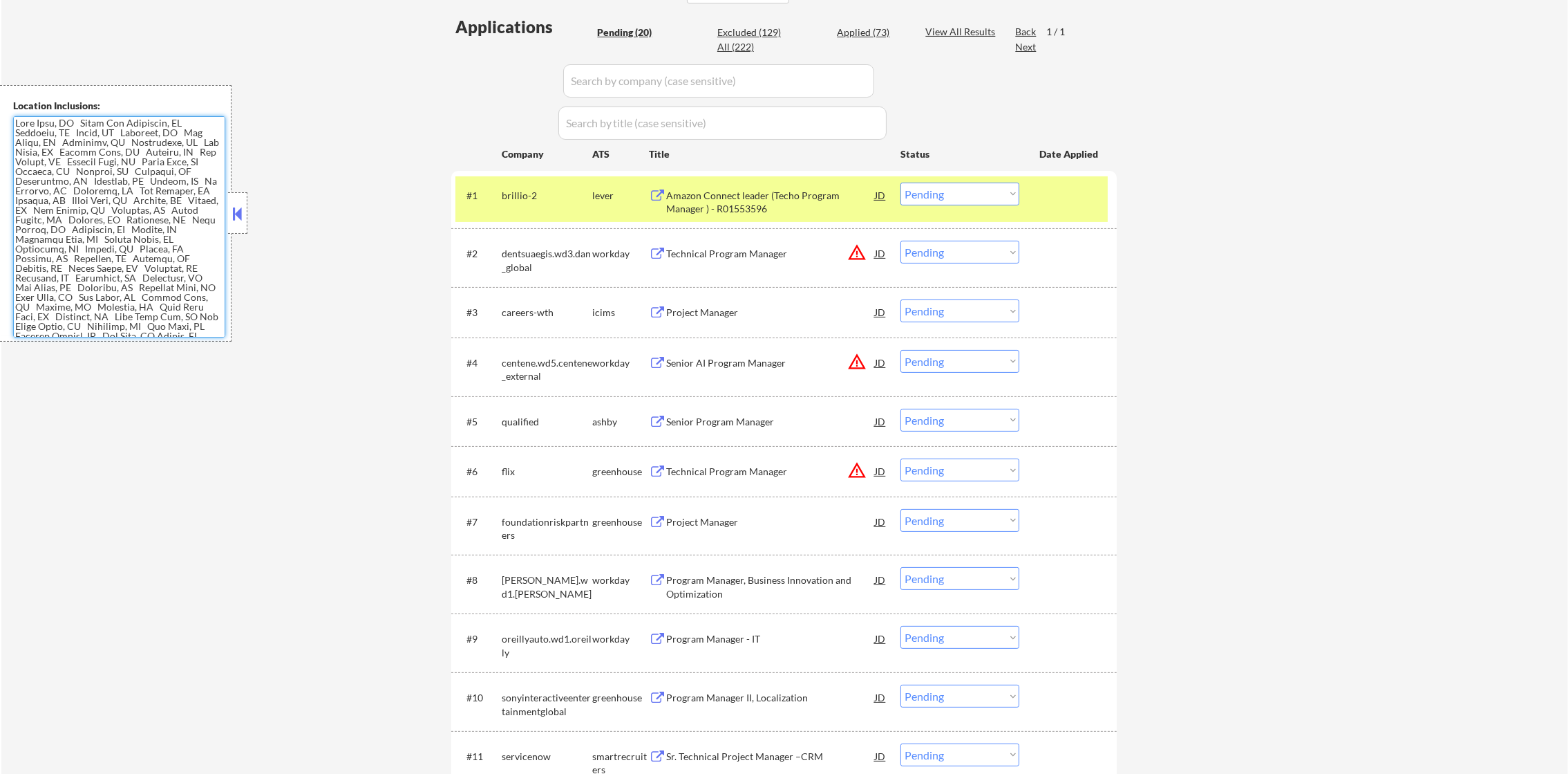
click at [722, 189] on div "Amazon Connect leader (Techo Program Manager ) - R01553596" at bounding box center [771, 202] width 209 height 27
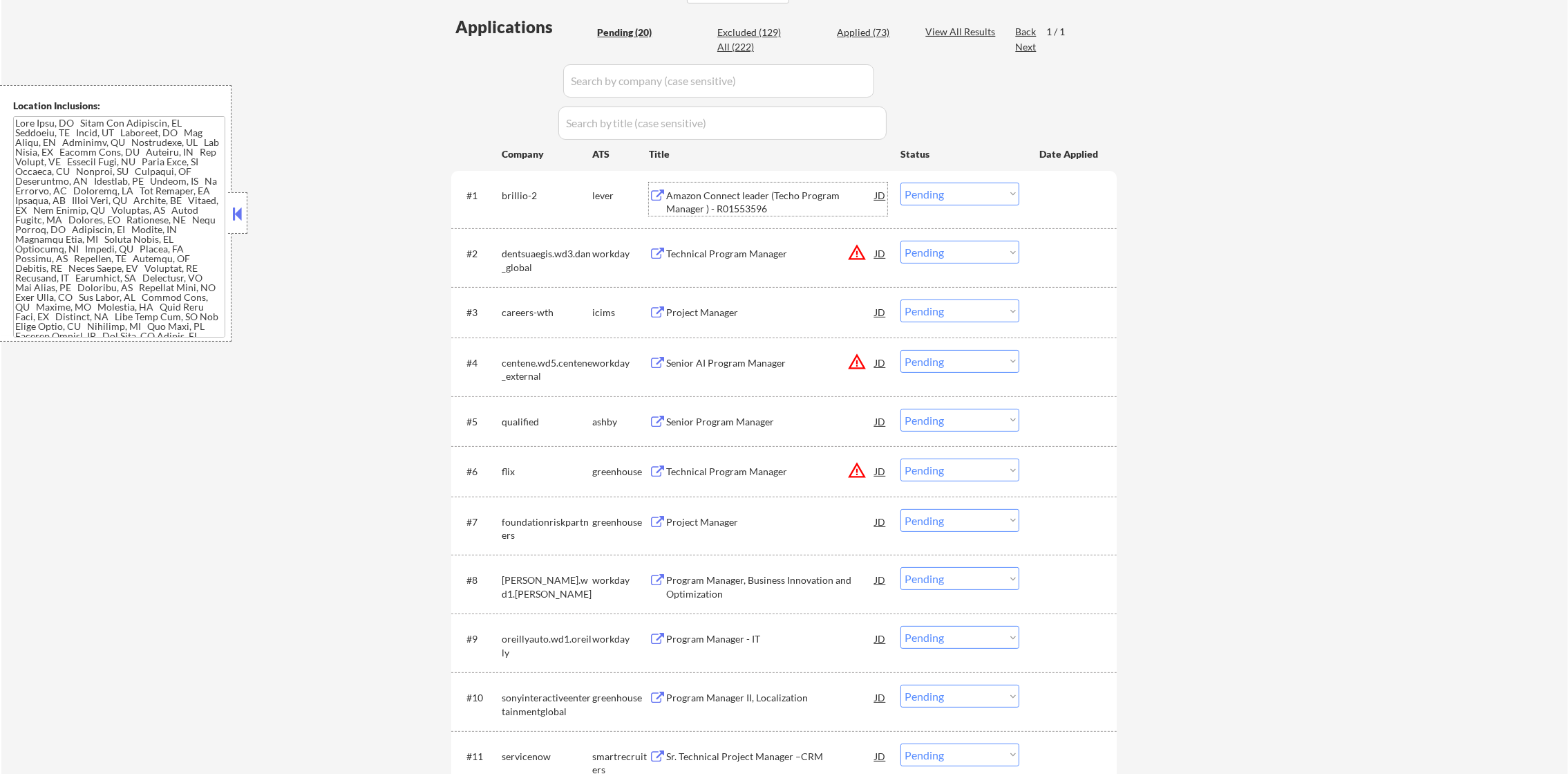
click at [952, 192] on select "Choose an option... Pending Applied Excluded (Questions) Excluded (Expired) Exc…" at bounding box center [959, 194] width 119 height 23
click at [900, 182] on select "Choose an option... Pending Applied Excluded (Questions) Excluded (Expired) Exc…" at bounding box center [959, 194] width 119 height 23
select select ""pending""
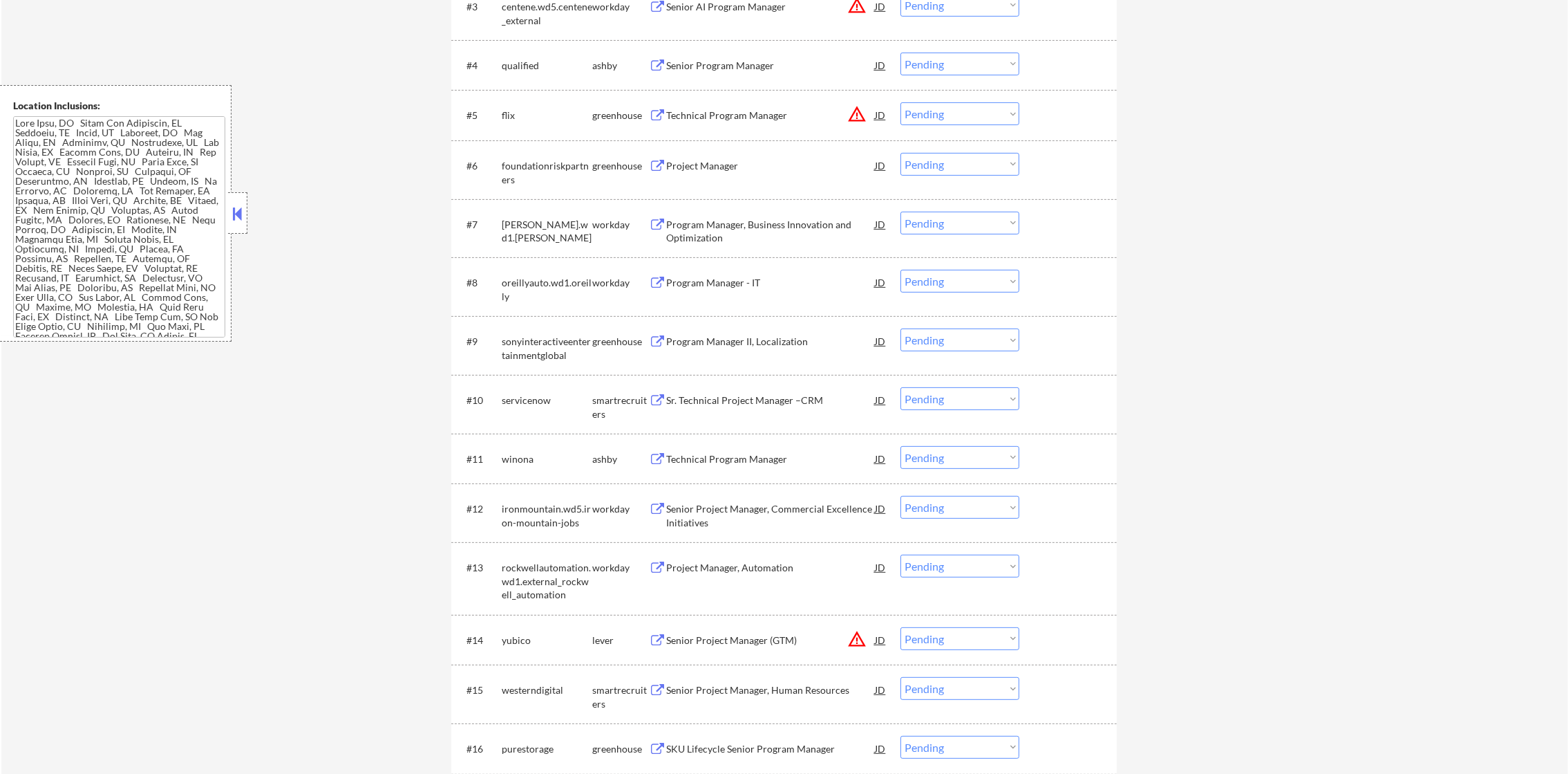
scroll to position [691, 0]
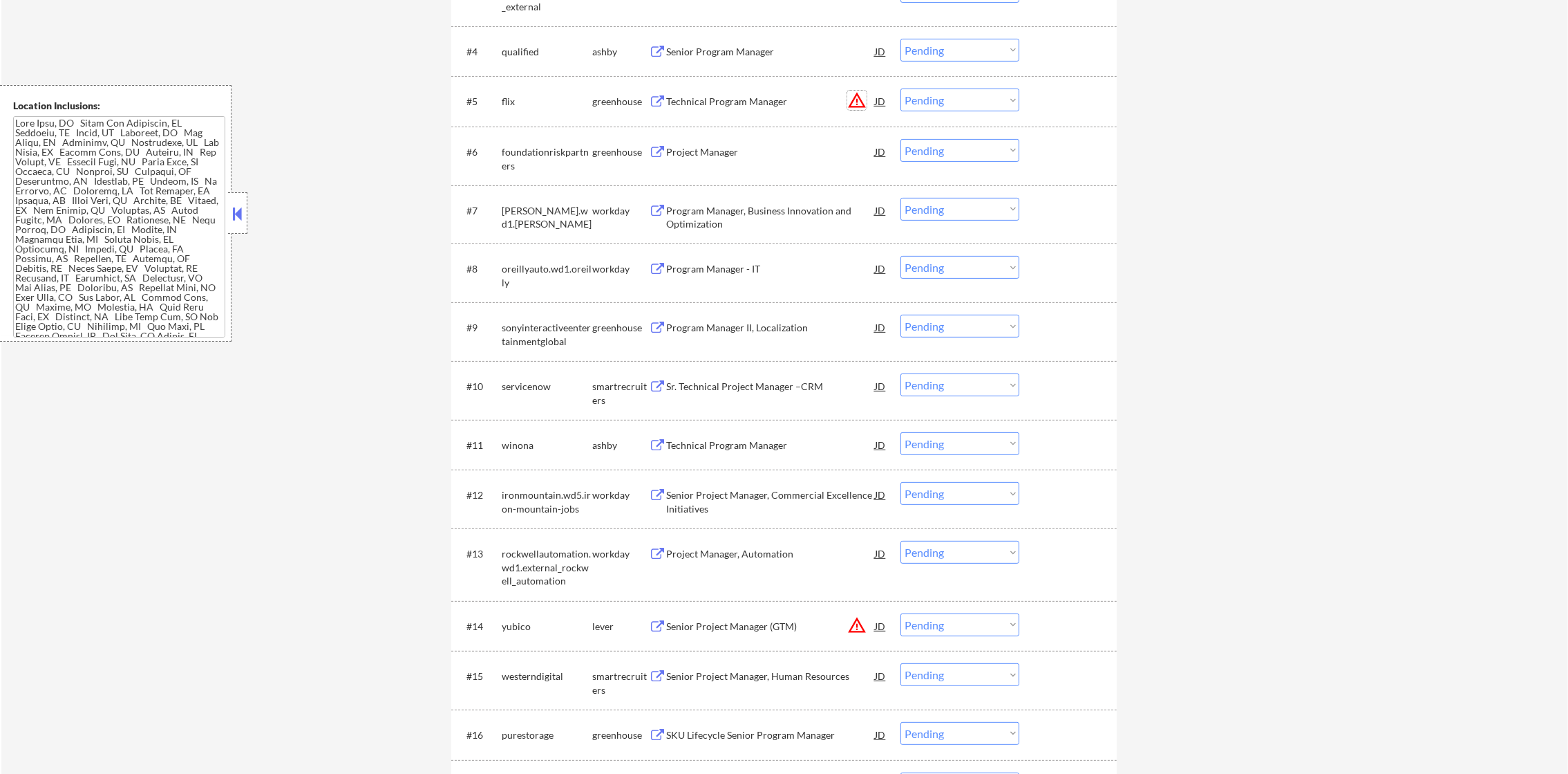
click at [859, 96] on button "warning_amber" at bounding box center [857, 100] width 20 height 20
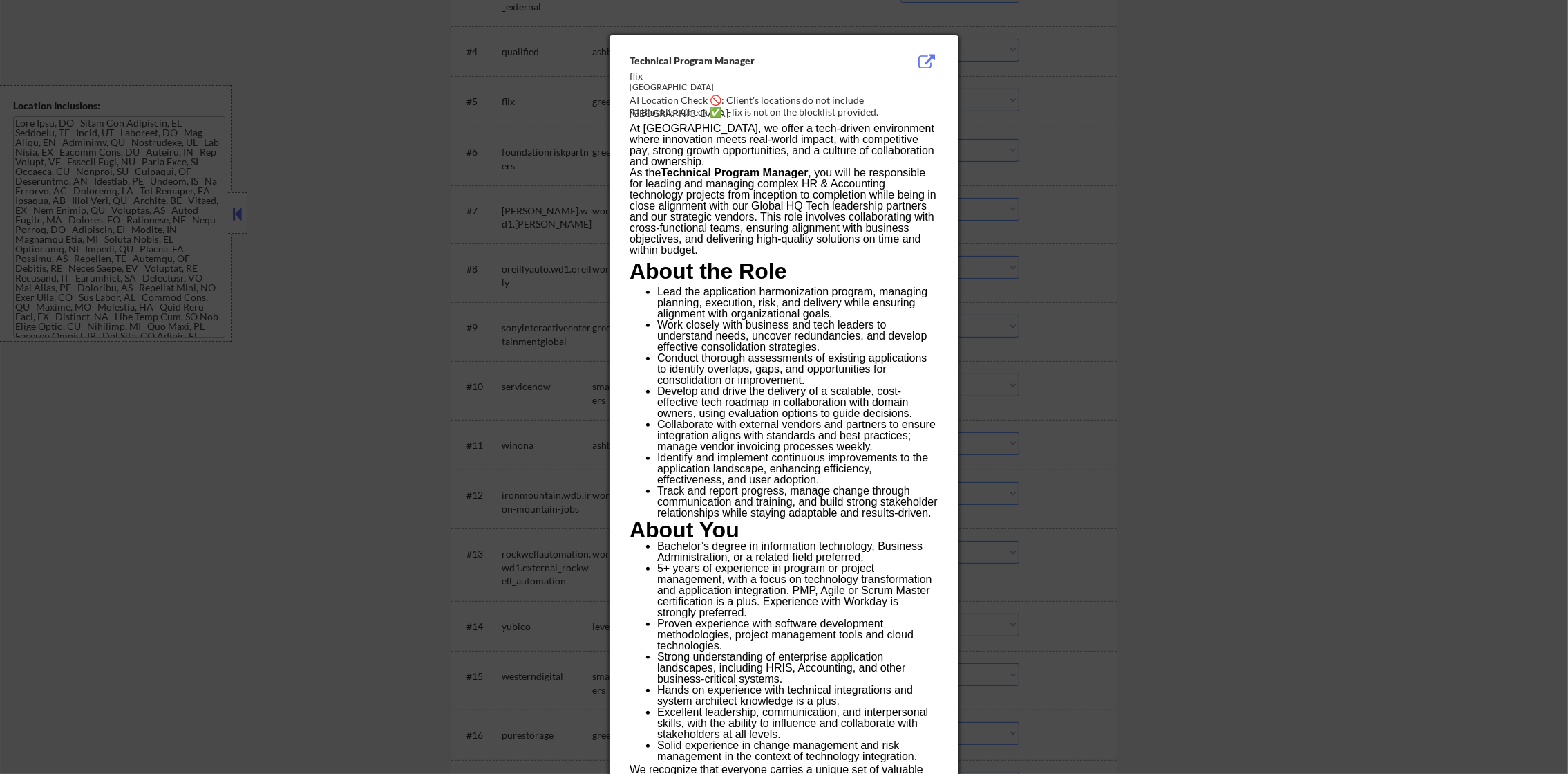
click at [1157, 124] on div at bounding box center [784, 387] width 1568 height 774
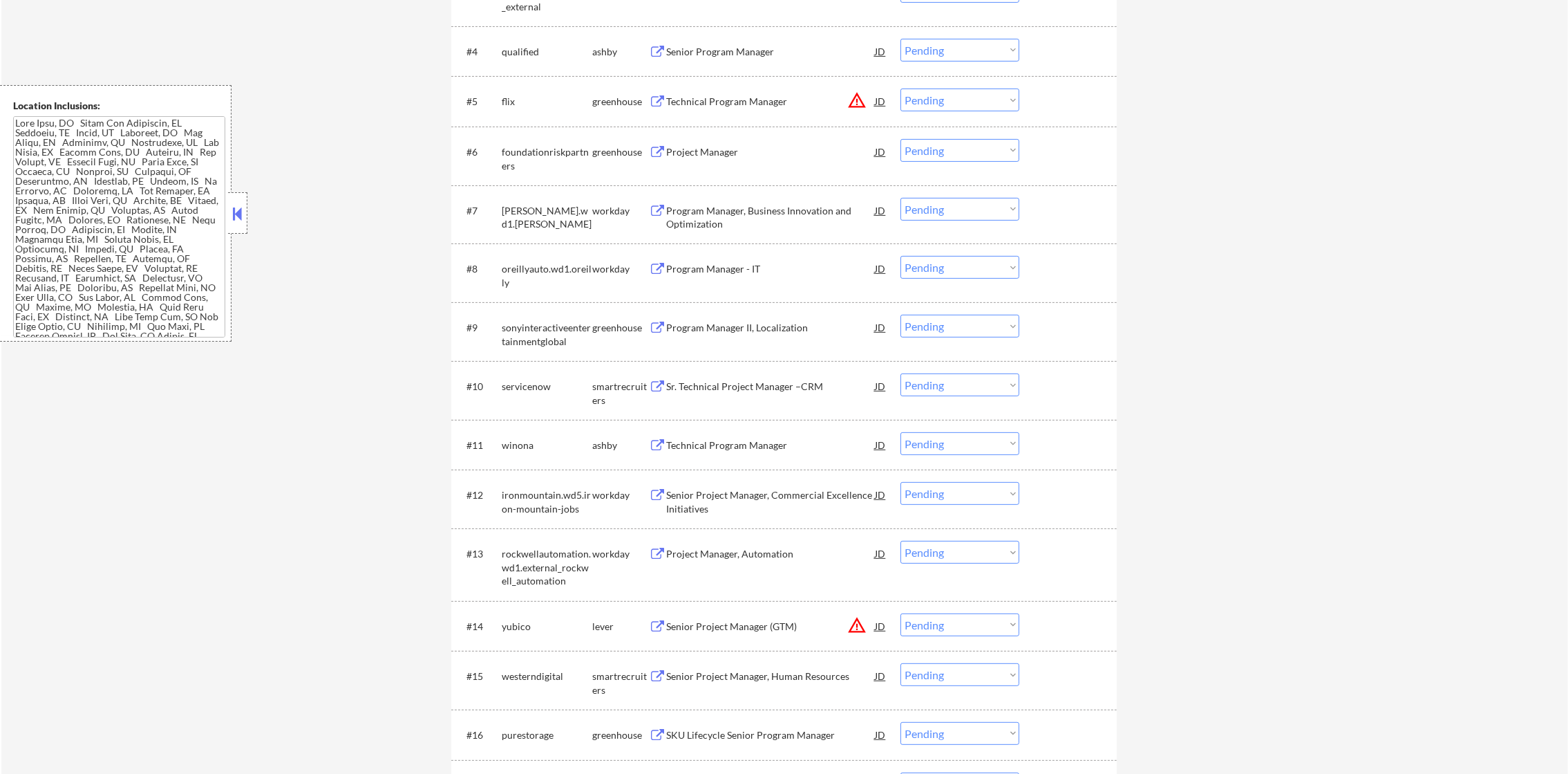
click at [856, 94] on button "warning_amber" at bounding box center [857, 100] width 20 height 20
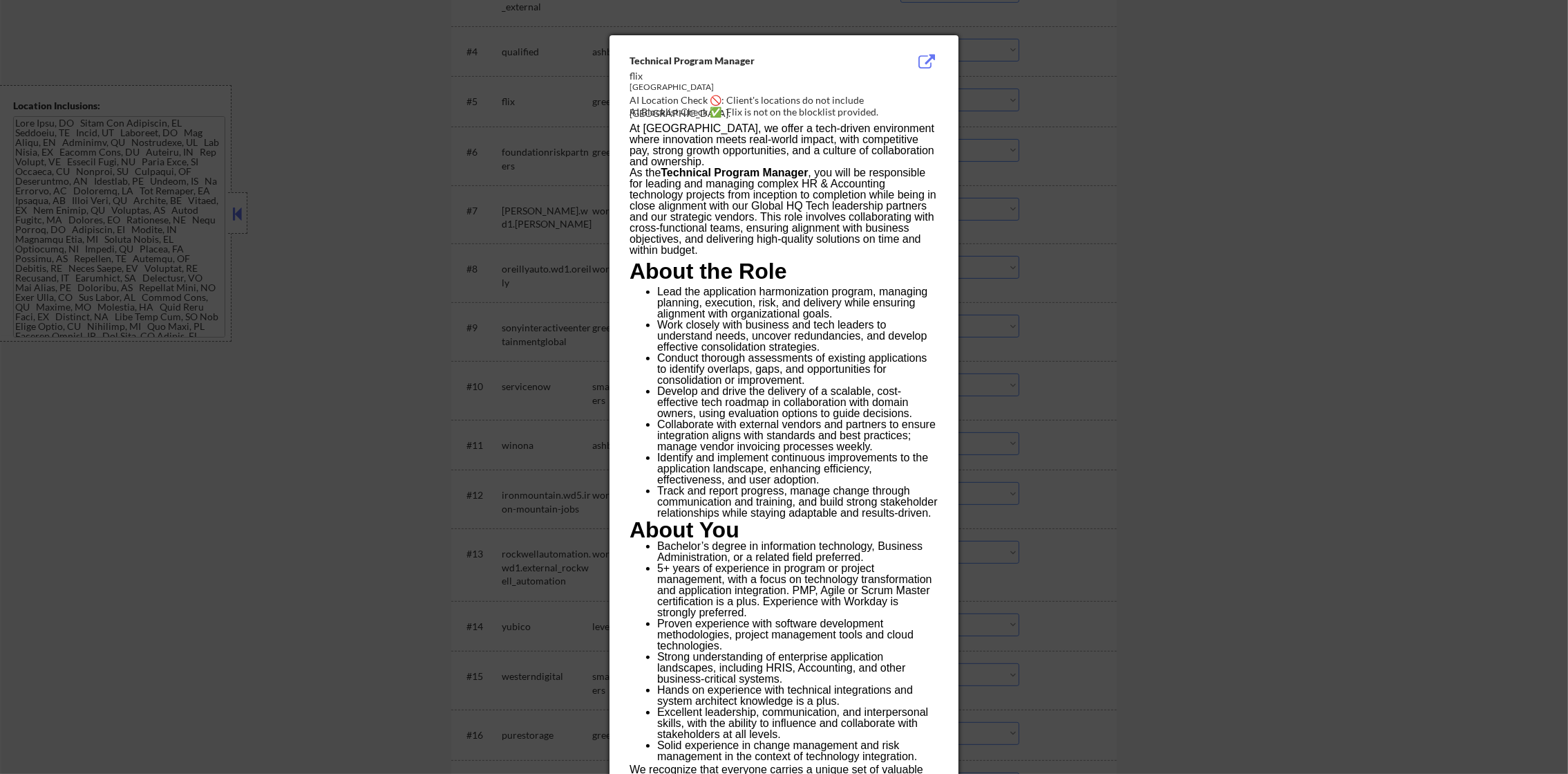
click at [872, 99] on div "AI Location Check 🚫: Client's locations do not include [GEOGRAPHIC_DATA]." at bounding box center [786, 107] width 314 height 27
copy div "allas."
click at [1046, 141] on div at bounding box center [784, 387] width 1568 height 774
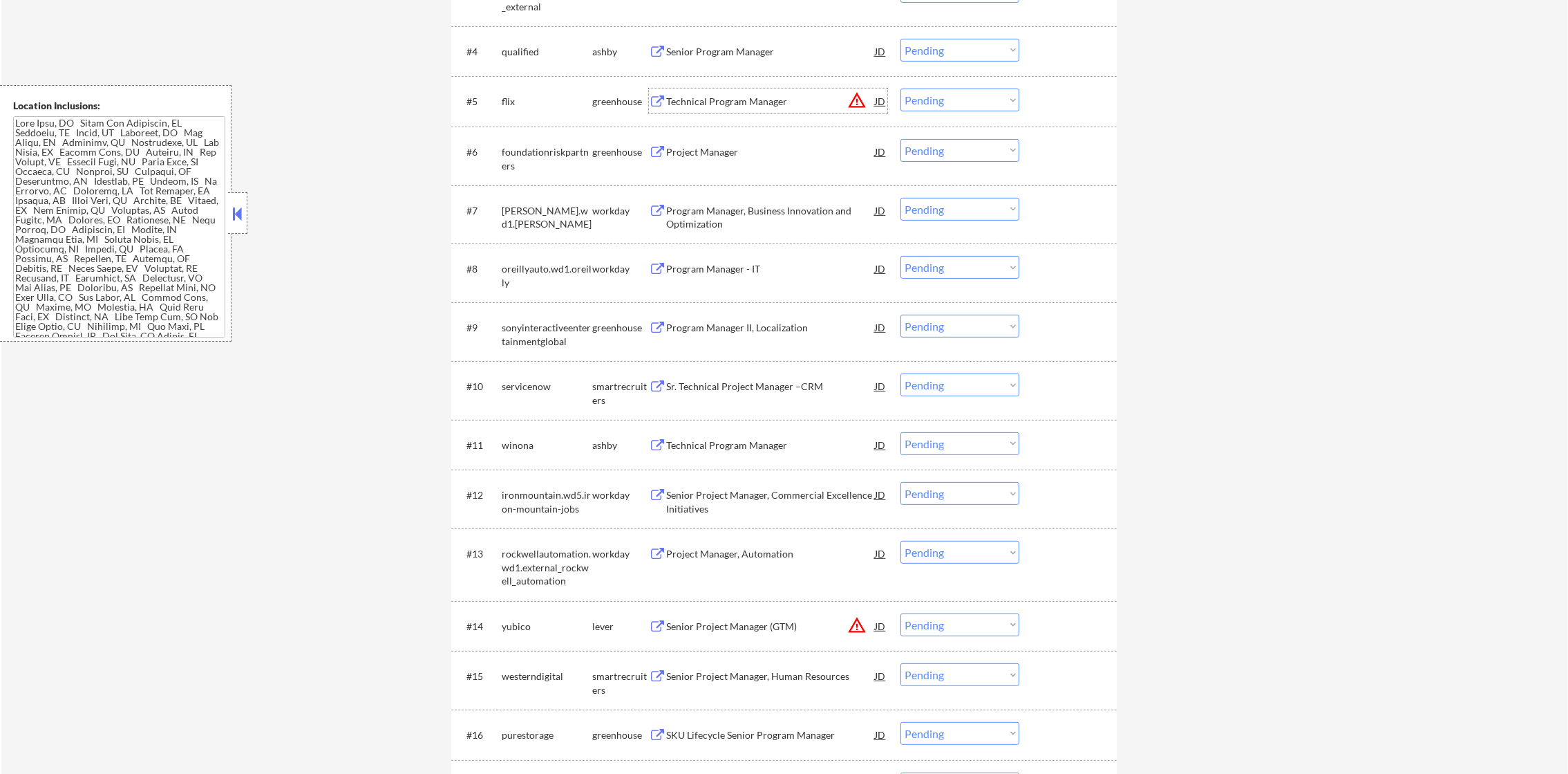
click at [789, 98] on div "Technical Program Manager" at bounding box center [771, 101] width 209 height 13
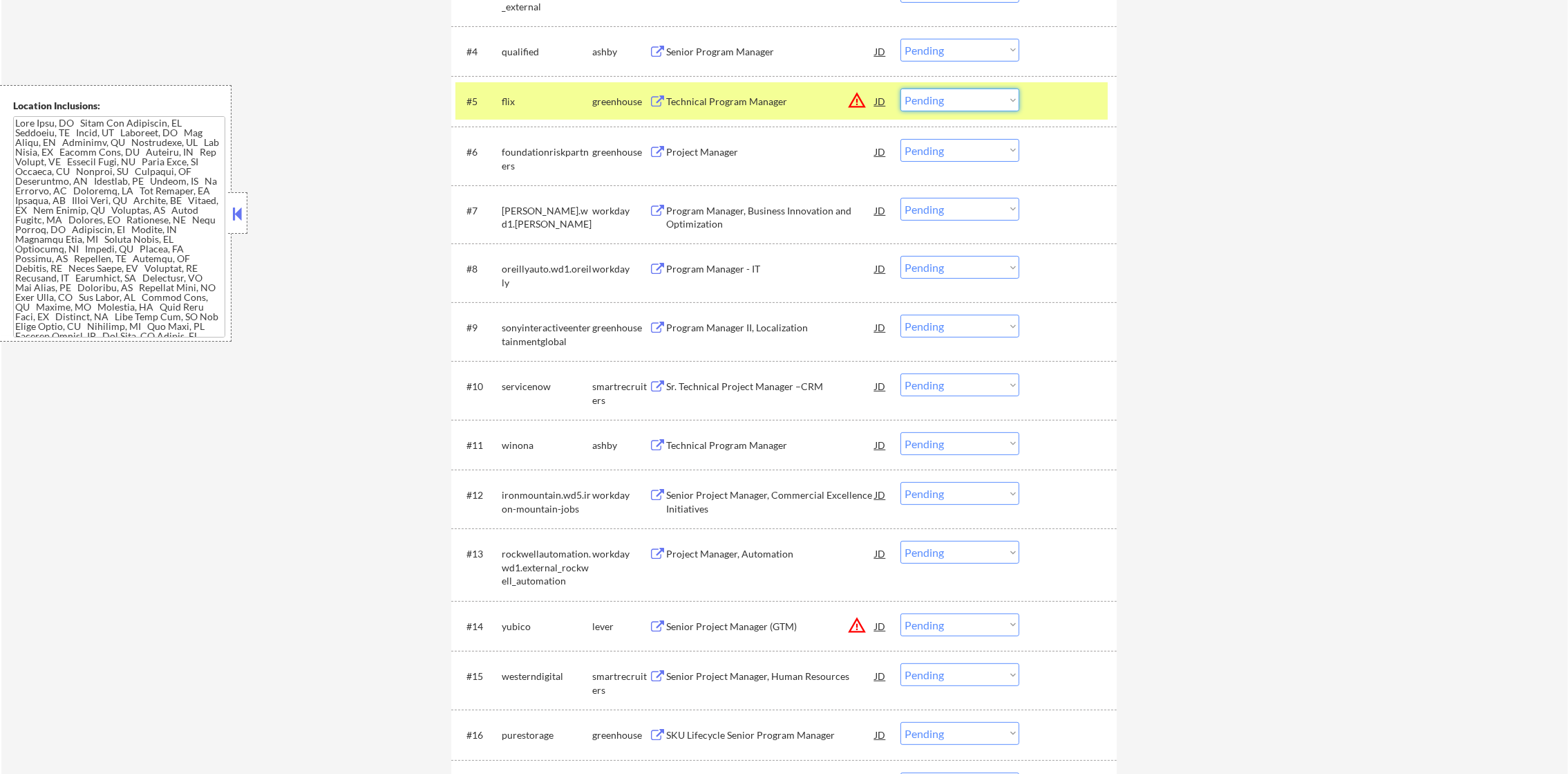
drag, startPoint x: 957, startPoint y: 98, endPoint x: 954, endPoint y: 112, distance: 14.3
click at [957, 98] on select "Choose an option... Pending Applied Excluded (Questions) Excluded (Expired) Exc…" at bounding box center [959, 100] width 119 height 23
click at [900, 88] on select "Choose an option... Pending Applied Excluded (Questions) Excluded (Expired) Exc…" at bounding box center [959, 100] width 119 height 23
click at [532, 95] on div "flix" at bounding box center [546, 101] width 90 height 13
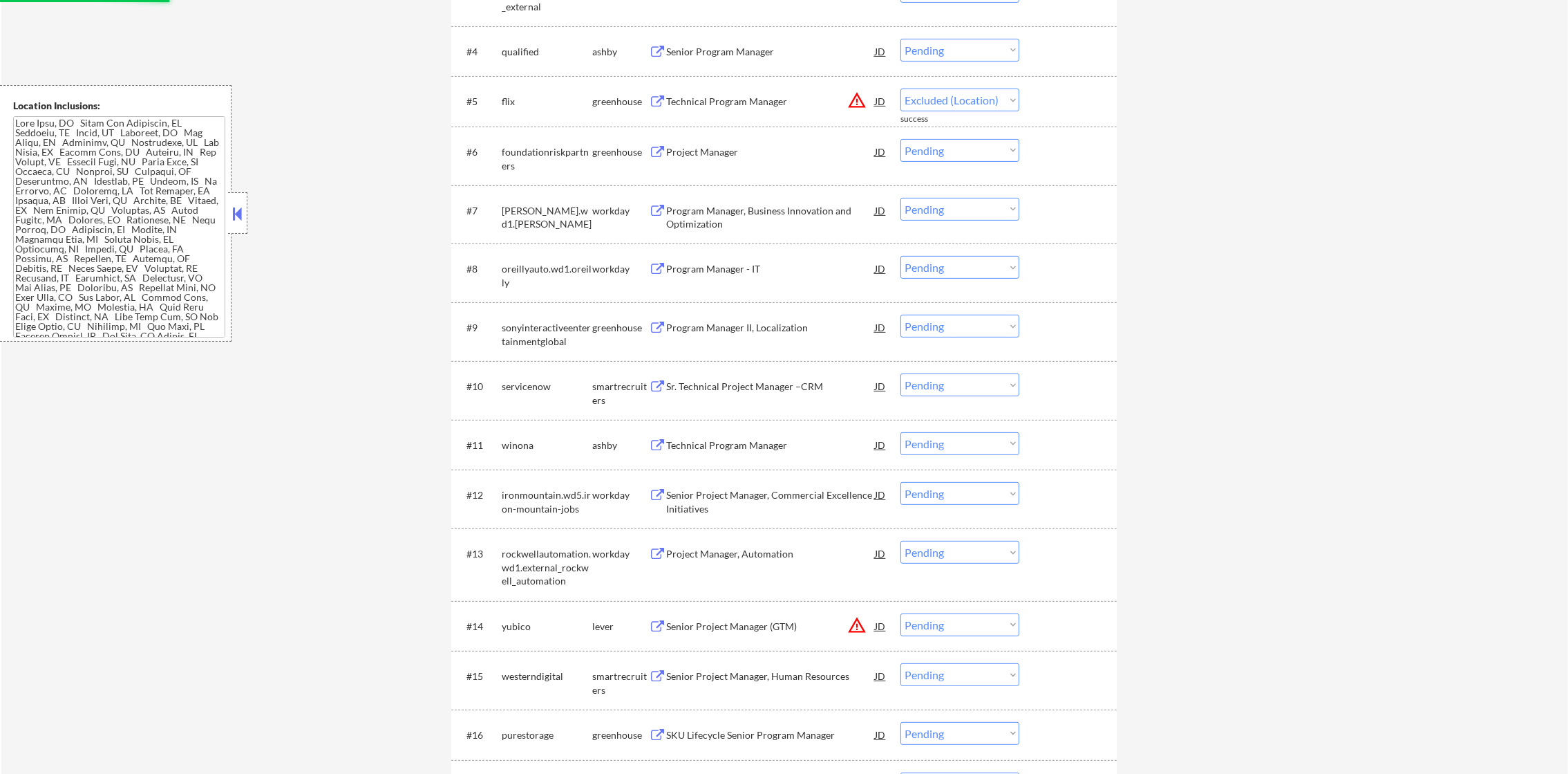
select select ""pending""
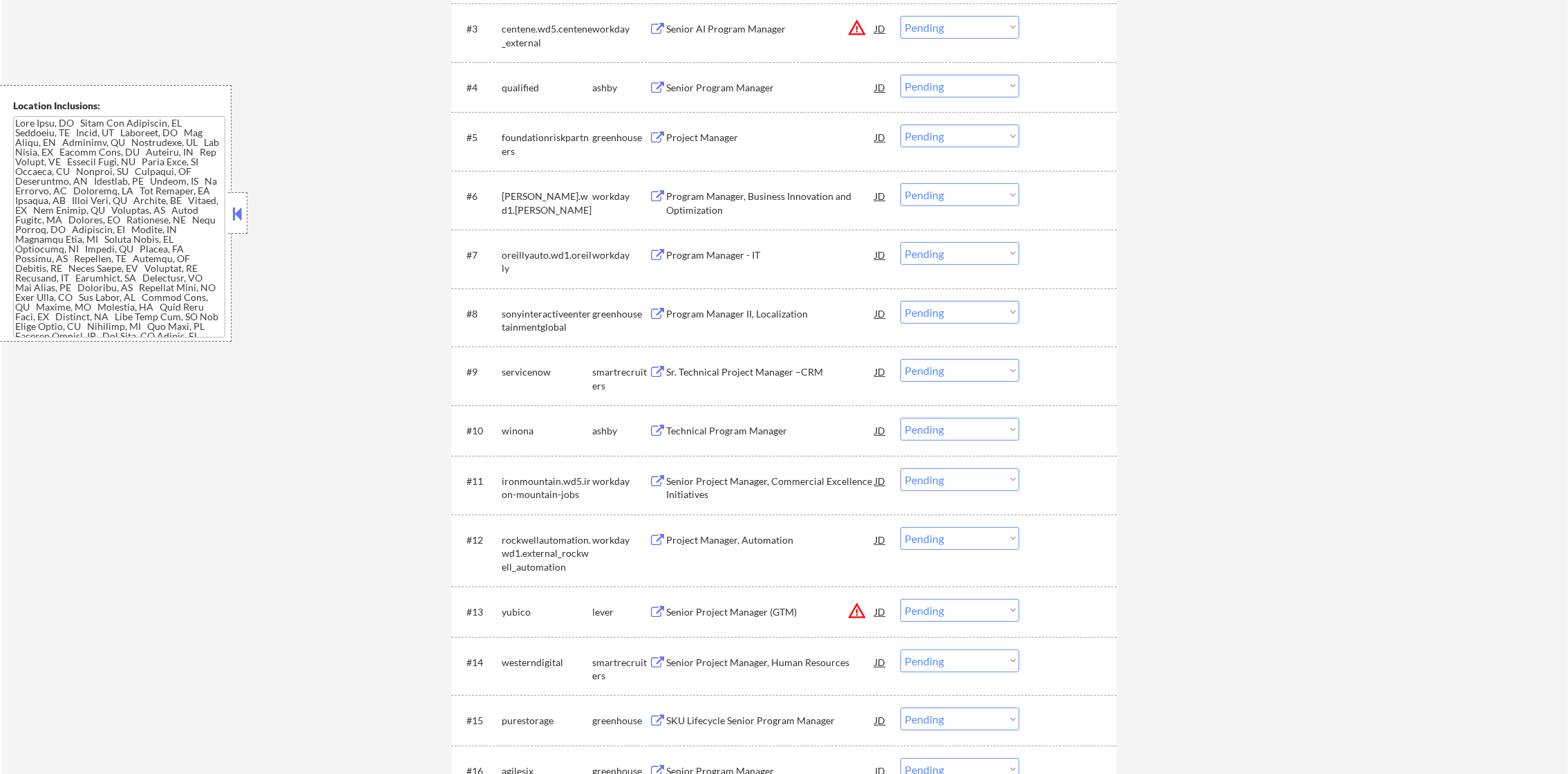
scroll to position [621, 0]
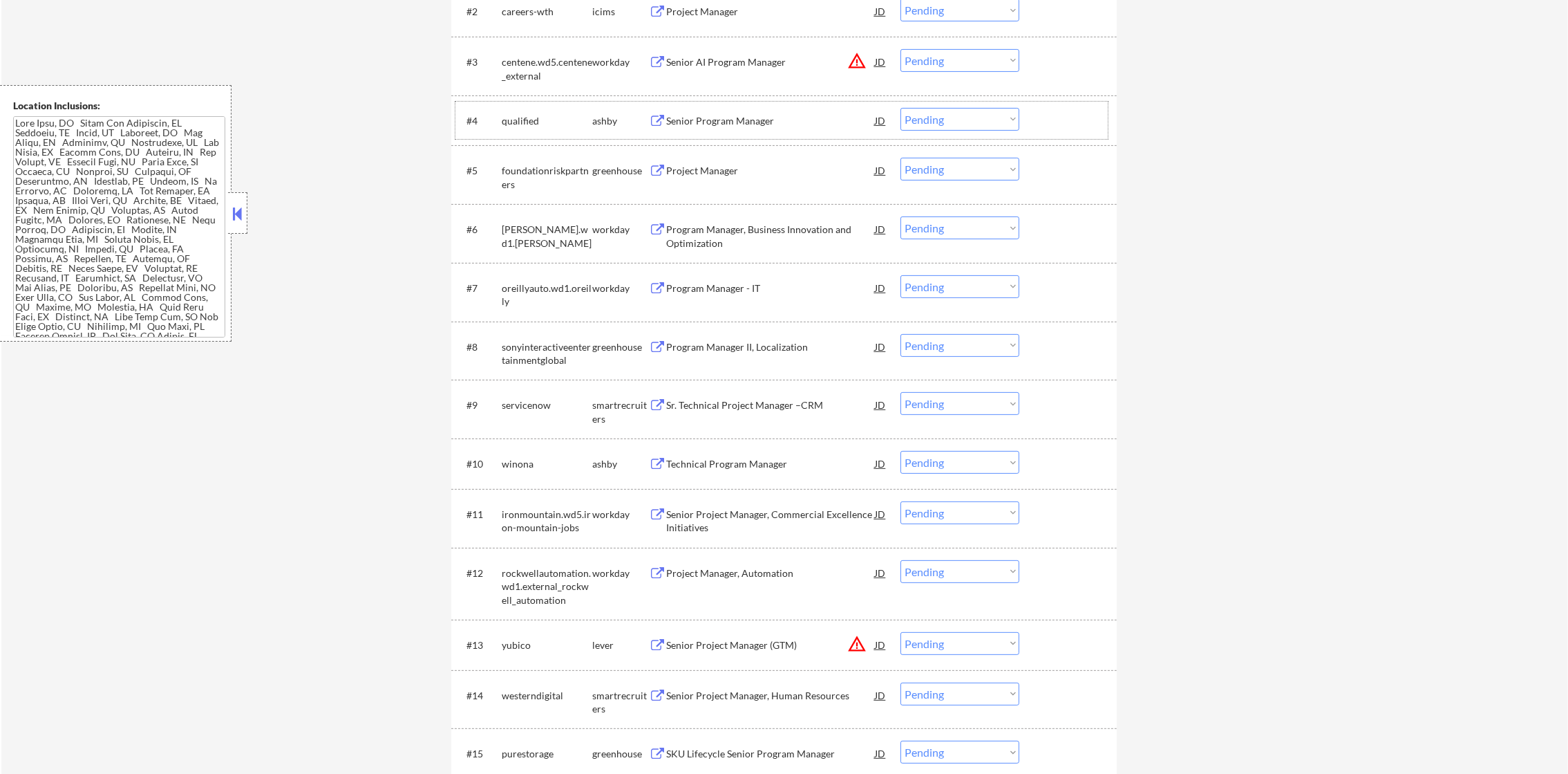
click at [792, 104] on div "#4 qualified [PERSON_NAME] Senior Program Manager JD warning_amber Choose an op…" at bounding box center [781, 121] width 652 height 37
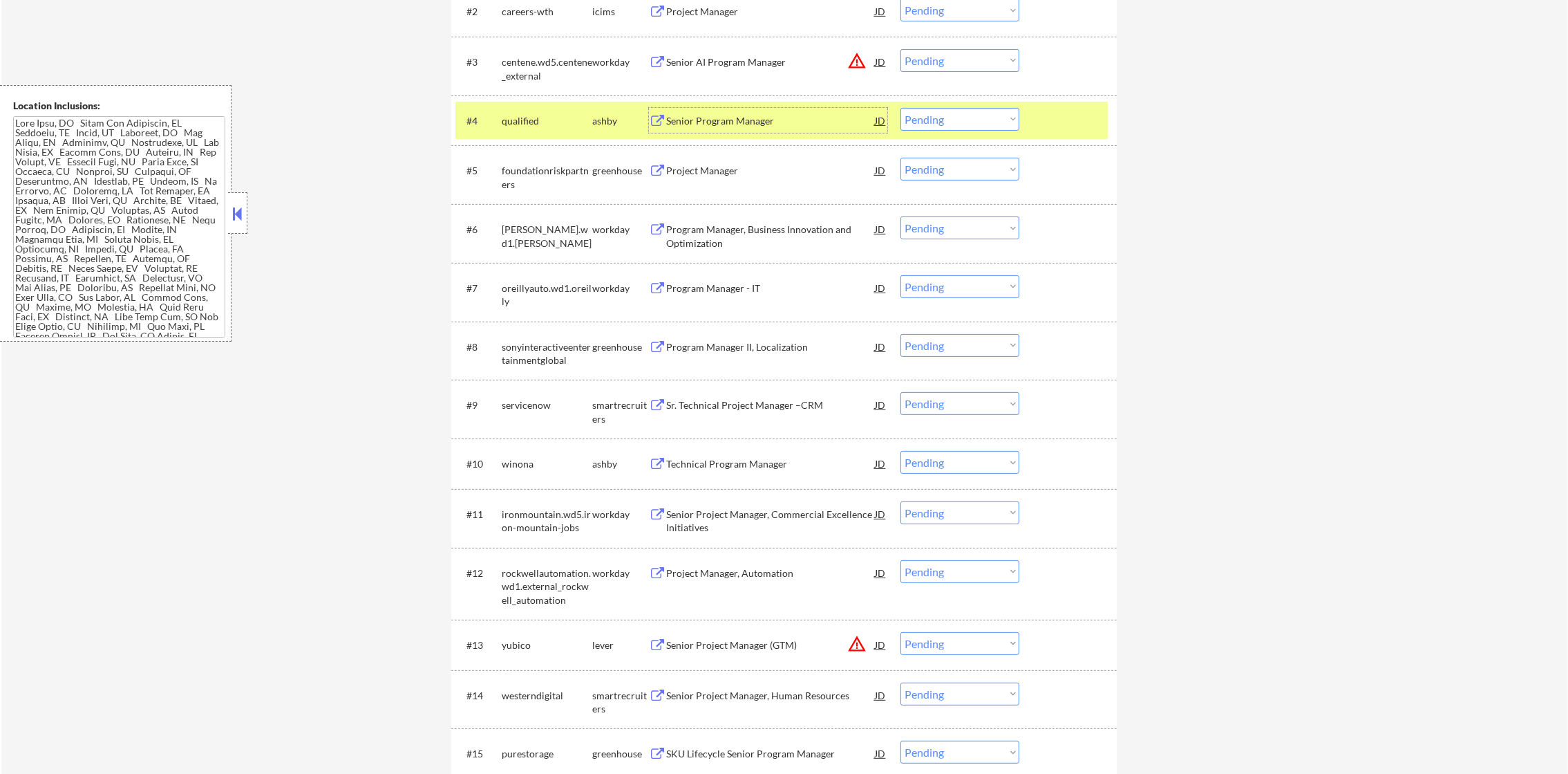
click at [789, 116] on div "Senior Program Manager" at bounding box center [771, 121] width 209 height 13
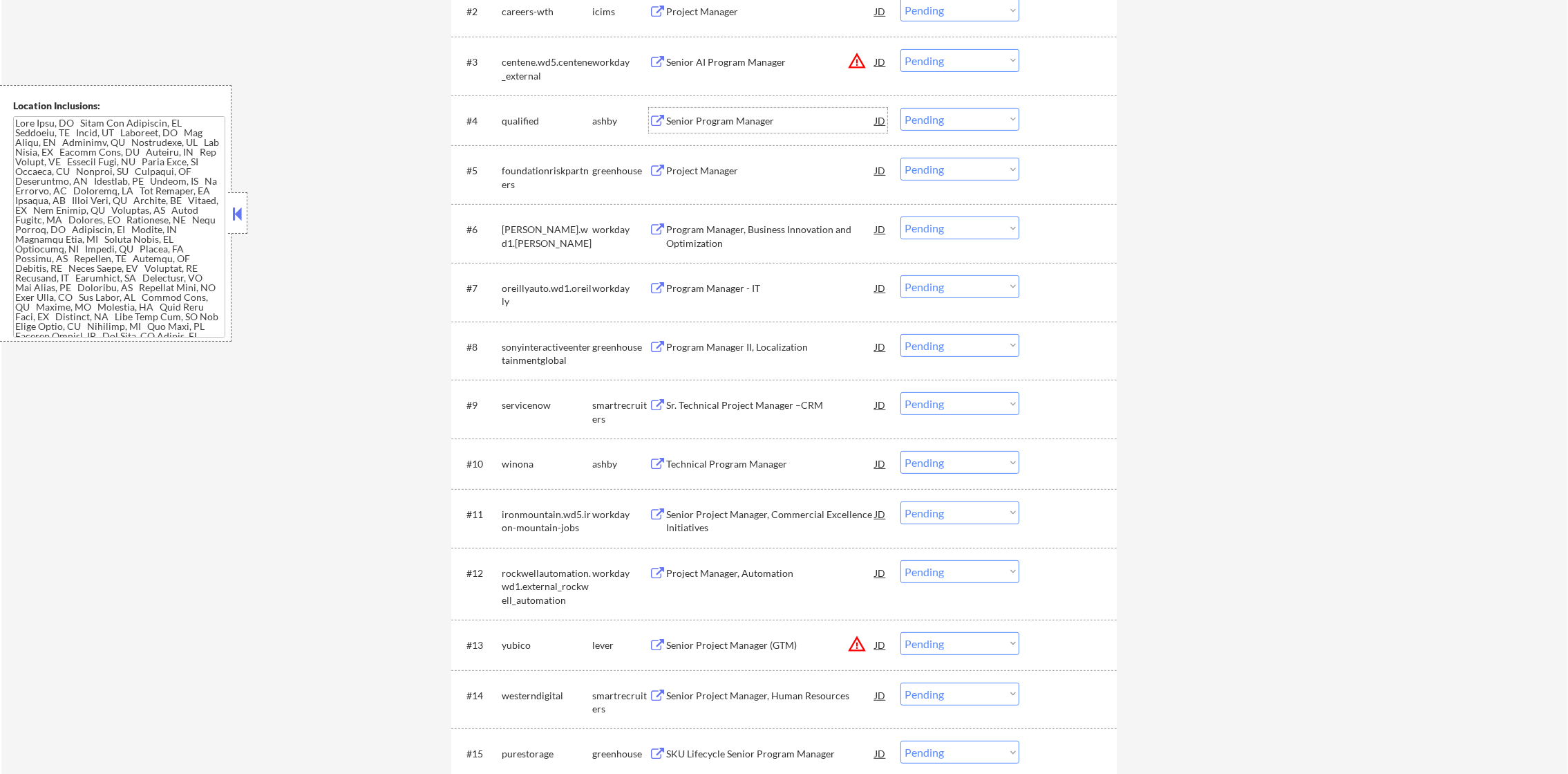
click at [942, 102] on div "#4 qualified [PERSON_NAME] Senior Program Manager JD warning_amber Choose an op…" at bounding box center [781, 121] width 652 height 37
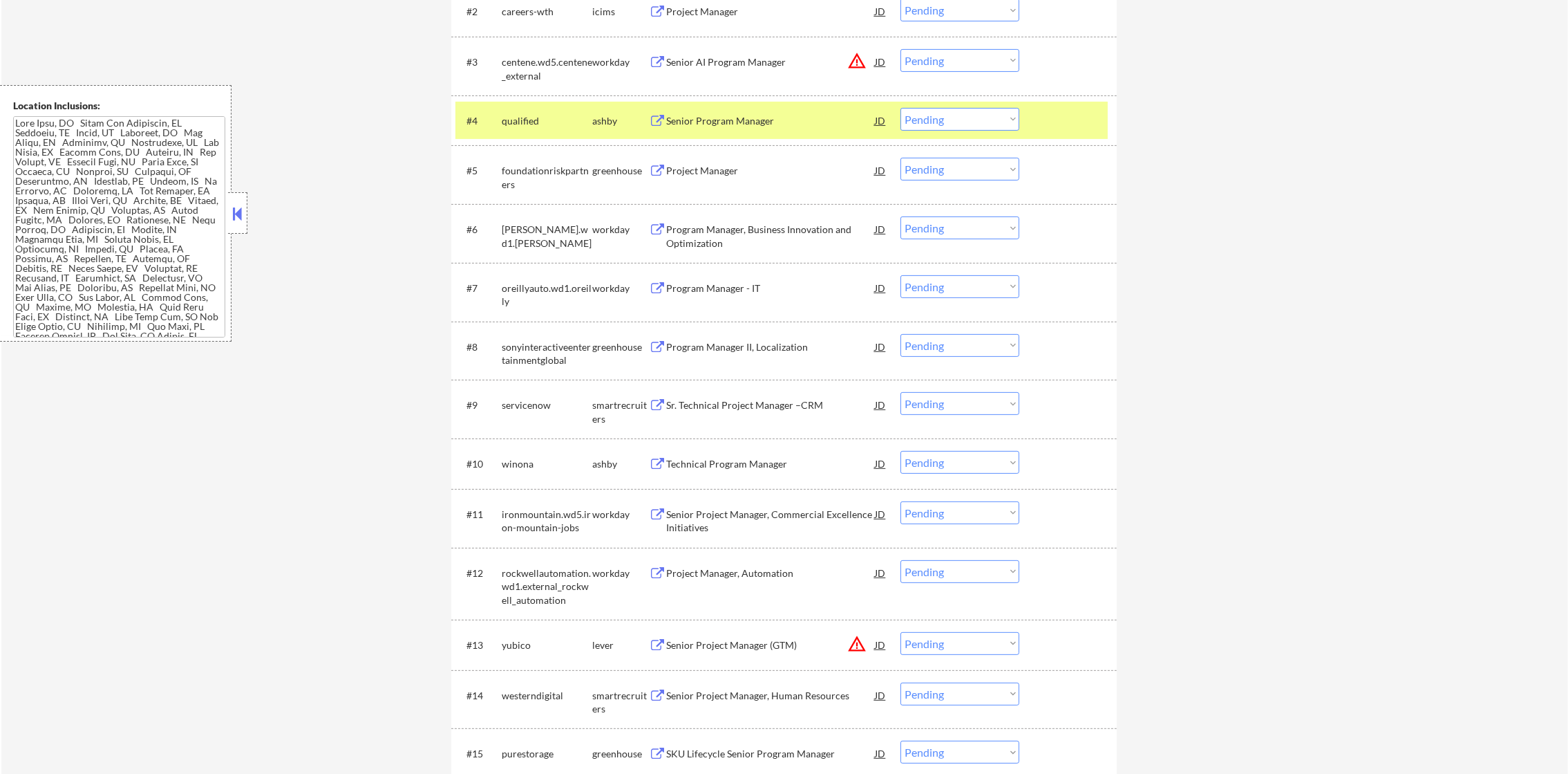
click at [936, 121] on select "Choose an option... Pending Applied Excluded (Questions) Excluded (Expired) Exc…" at bounding box center [959, 120] width 119 height 23
click at [900, 108] on select "Choose an option... Pending Applied Excluded (Questions) Excluded (Expired) Exc…" at bounding box center [959, 120] width 119 height 23
click at [522, 137] on div "#4 qualified [PERSON_NAME] Senior Program Manager JD warning_amber Choose an op…" at bounding box center [781, 121] width 652 height 37
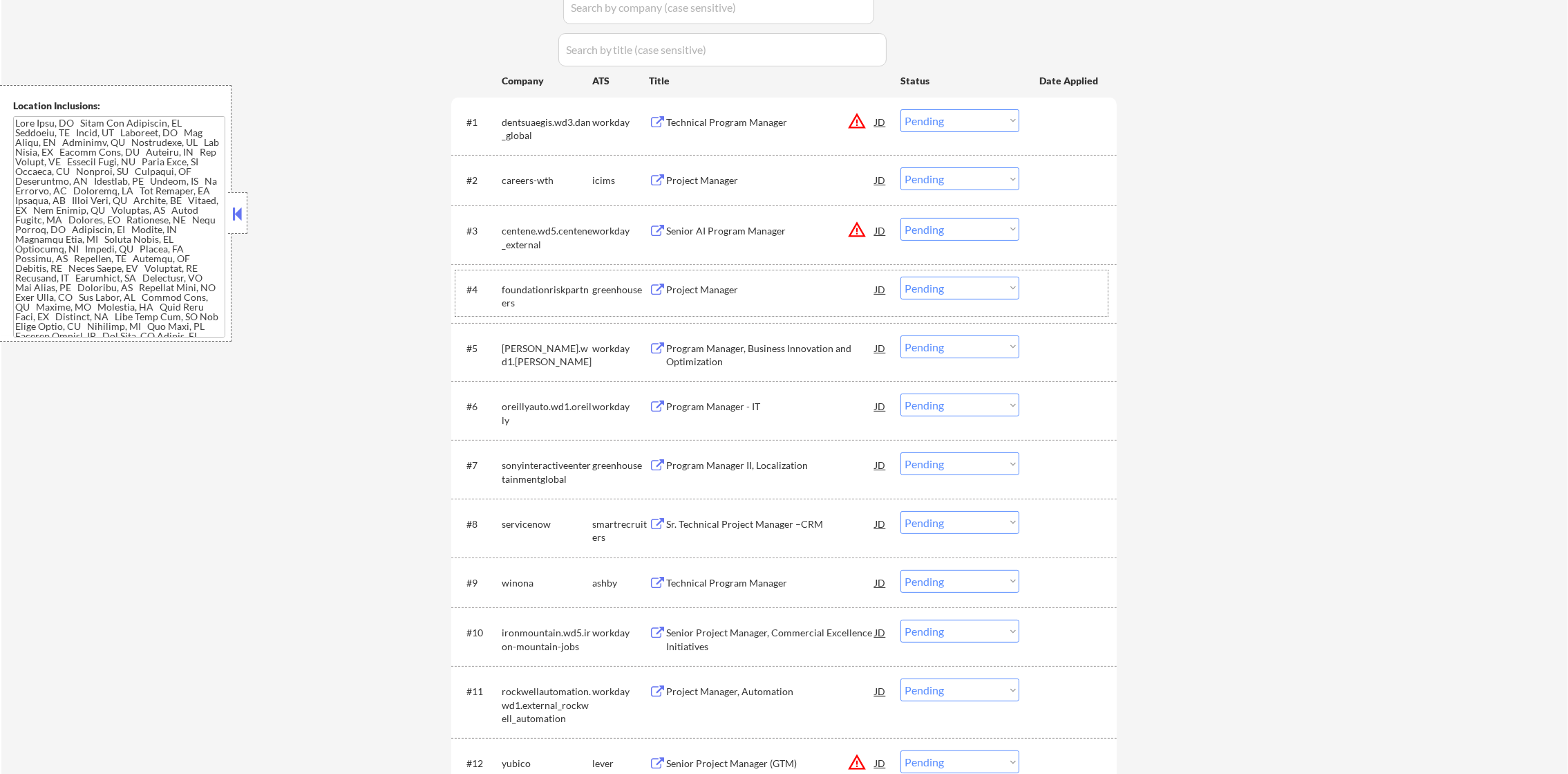
scroll to position [449, 0]
click at [752, 293] on div "Project Manager" at bounding box center [771, 293] width 209 height 13
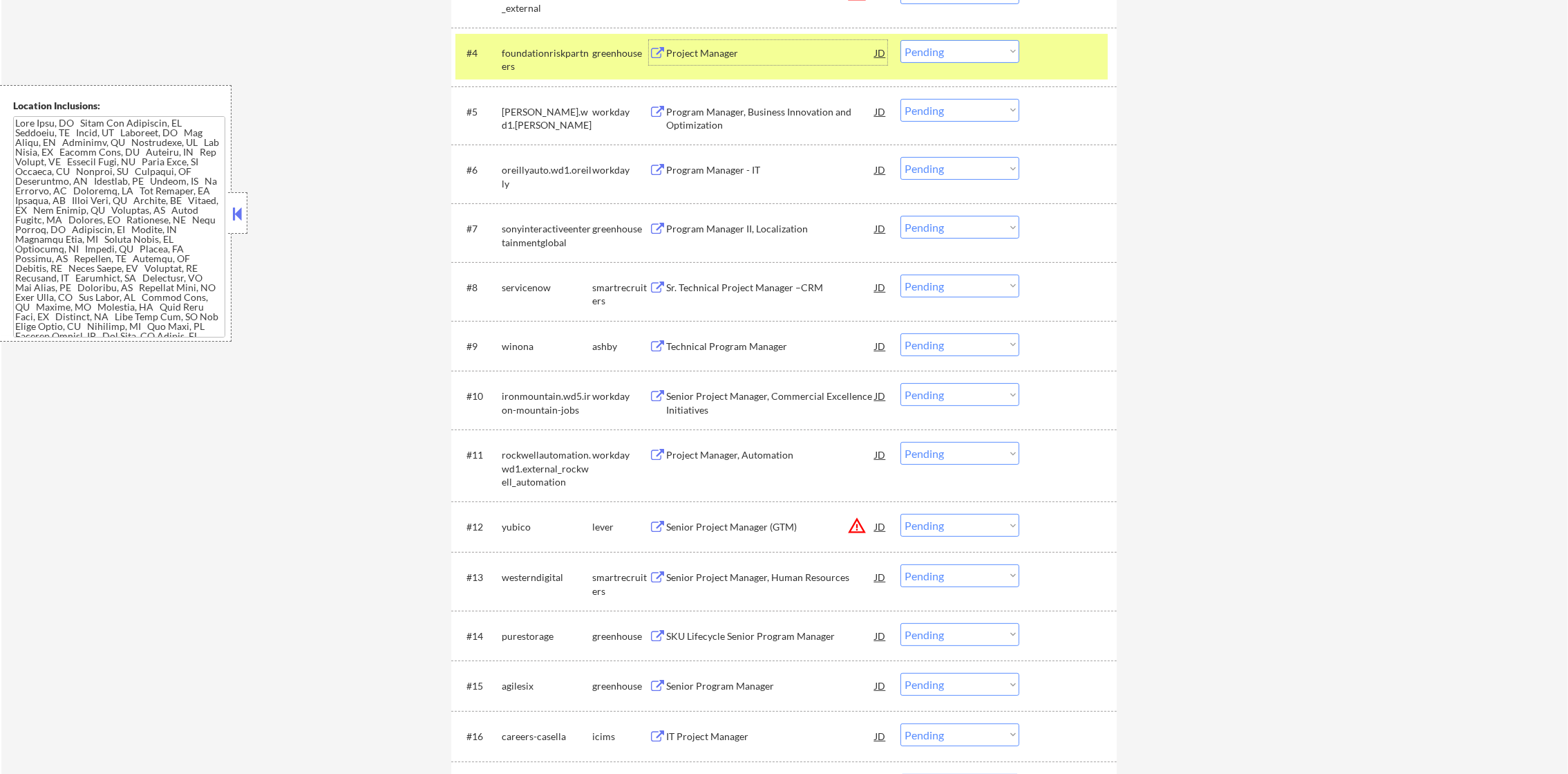
scroll to position [691, 0]
click at [917, 47] on select "Choose an option... Pending Applied Excluded (Questions) Excluded (Expired) Exc…" at bounding box center [959, 50] width 119 height 23
click at [900, 38] on select "Choose an option... Pending Applied Excluded (Questions) Excluded (Expired) Exc…" at bounding box center [959, 50] width 119 height 23
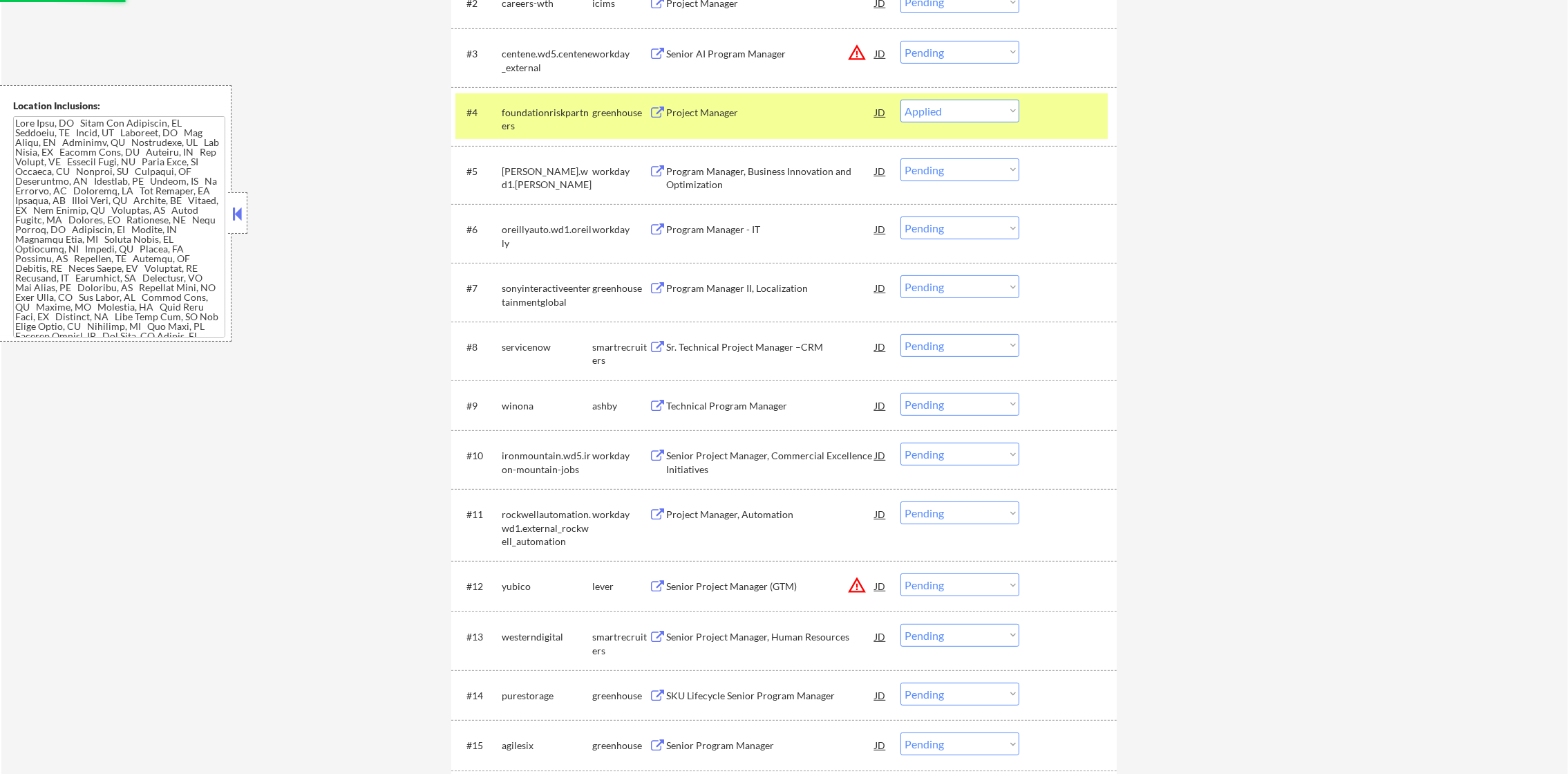
scroll to position [621, 0]
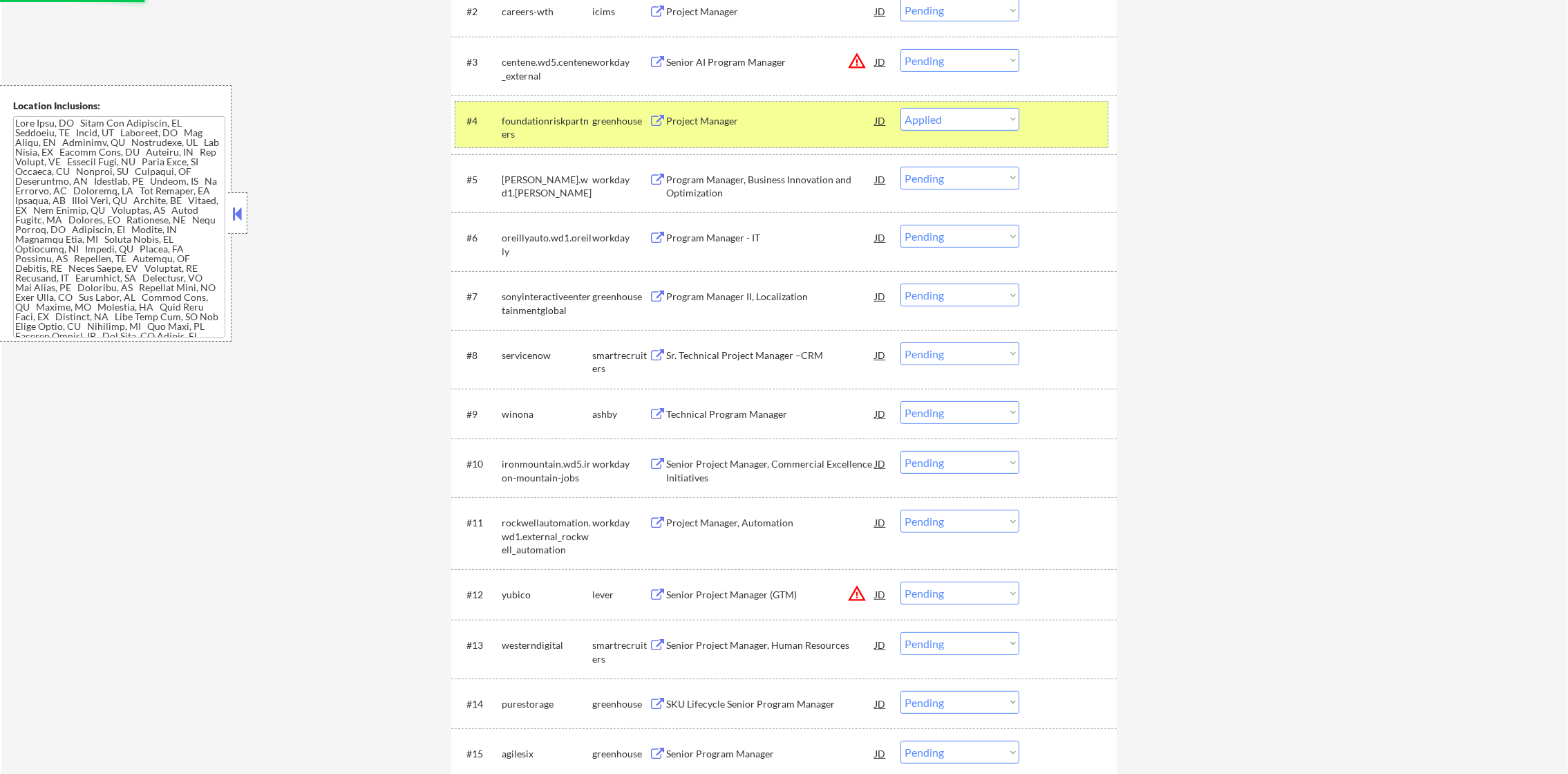
click at [543, 118] on div "foundationriskpartners" at bounding box center [546, 128] width 90 height 27
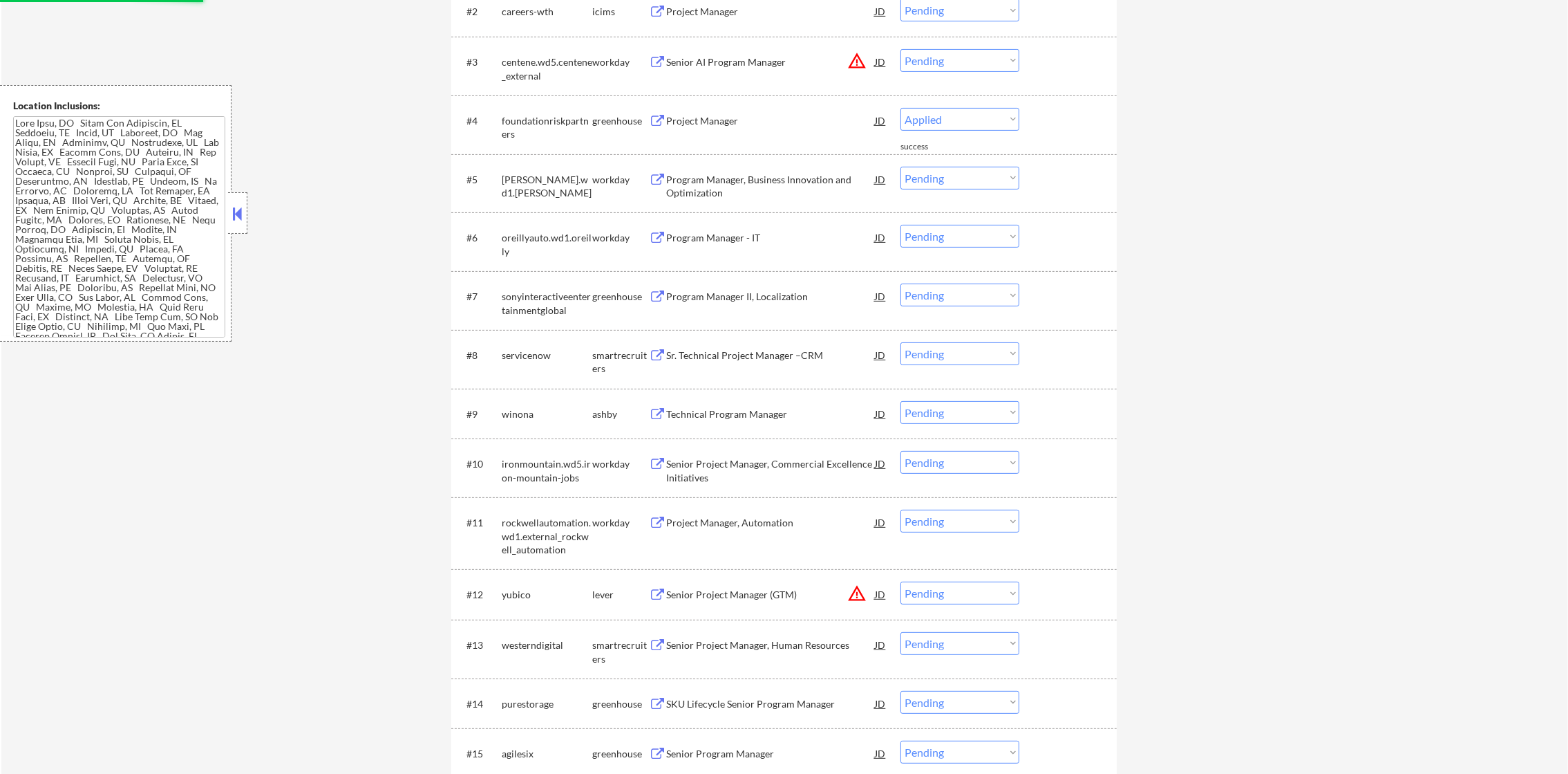
select select ""pending""
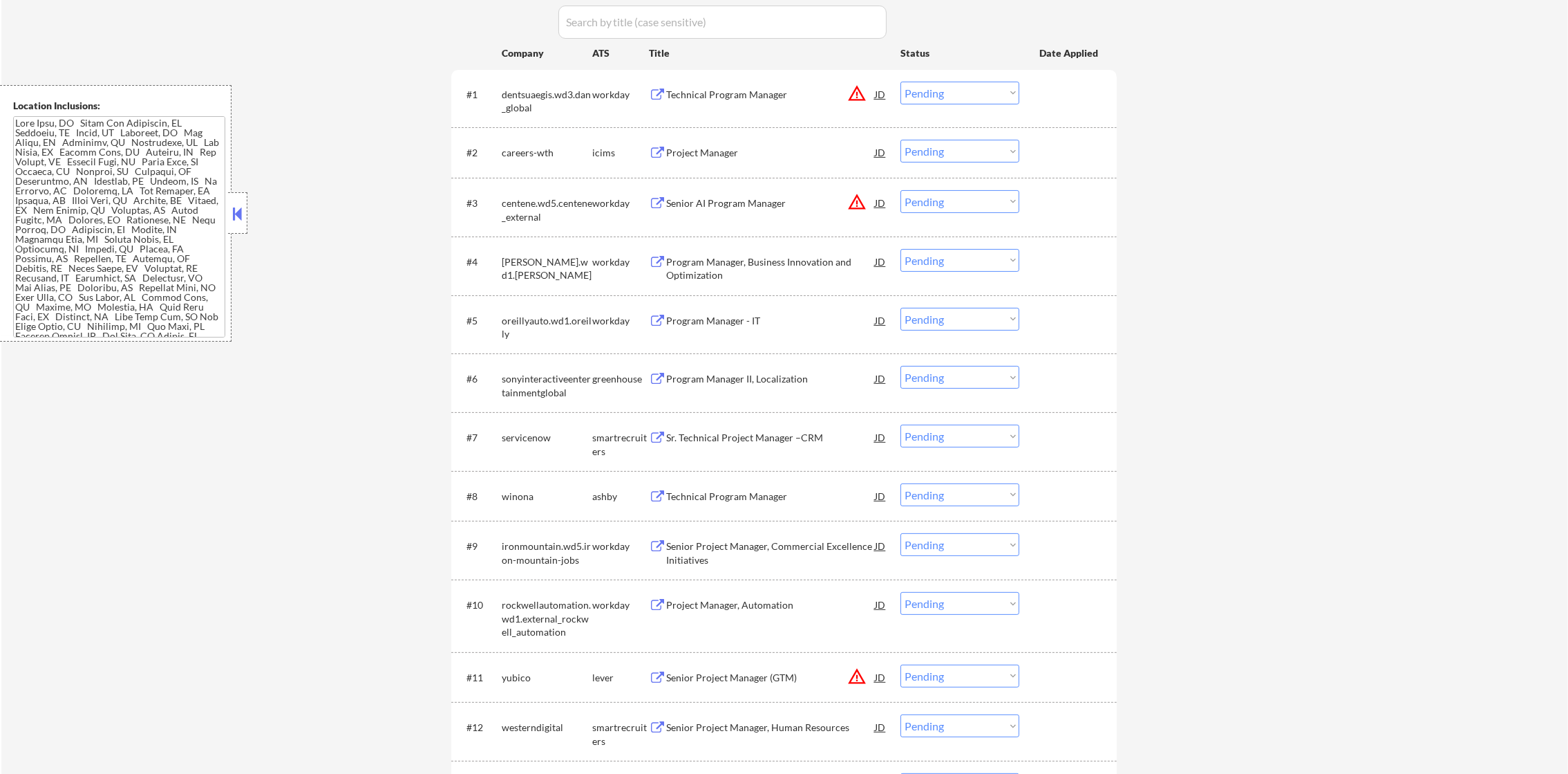
scroll to position [449, 0]
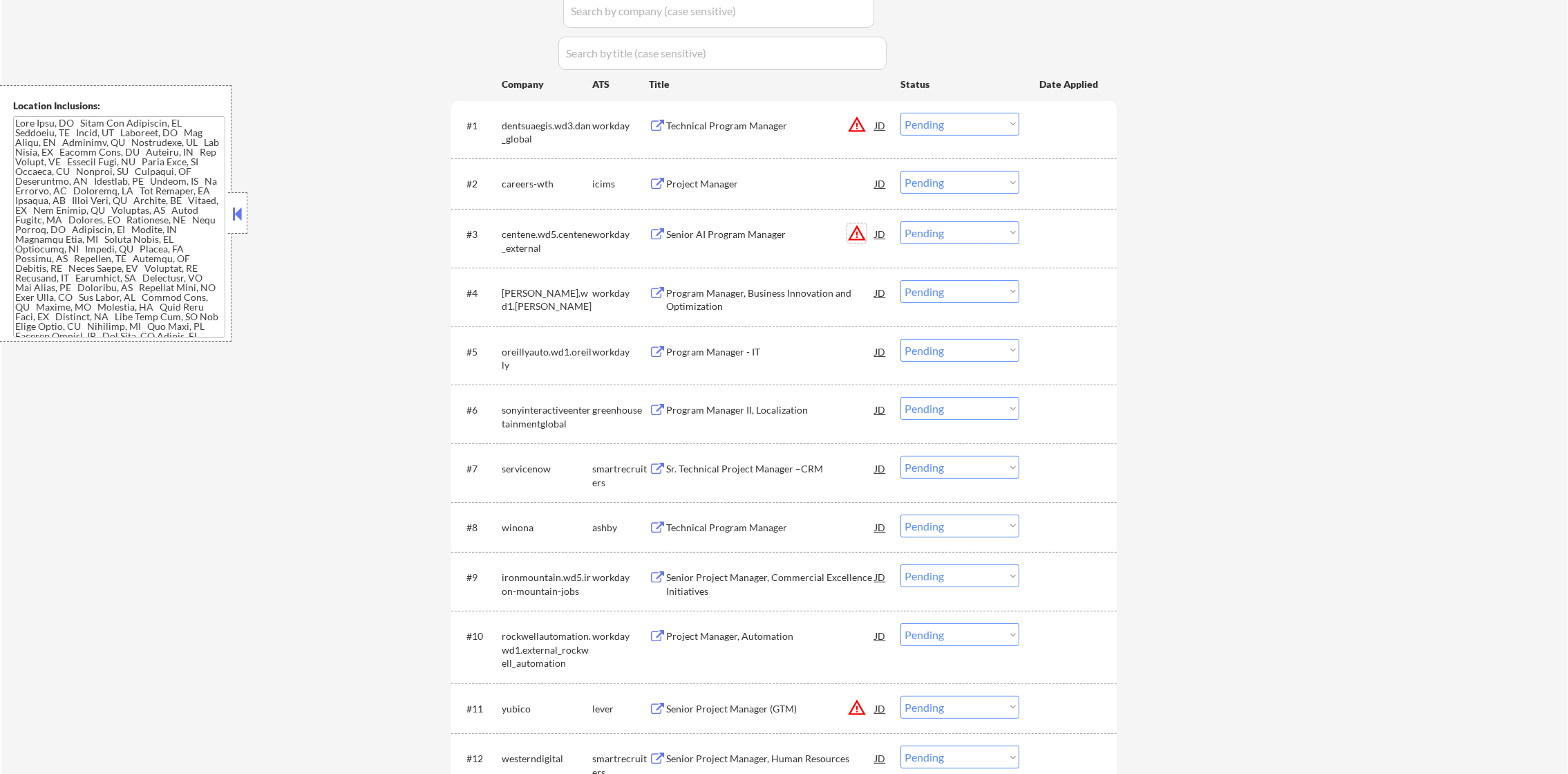
click at [857, 231] on button "warning_amber" at bounding box center [857, 233] width 20 height 20
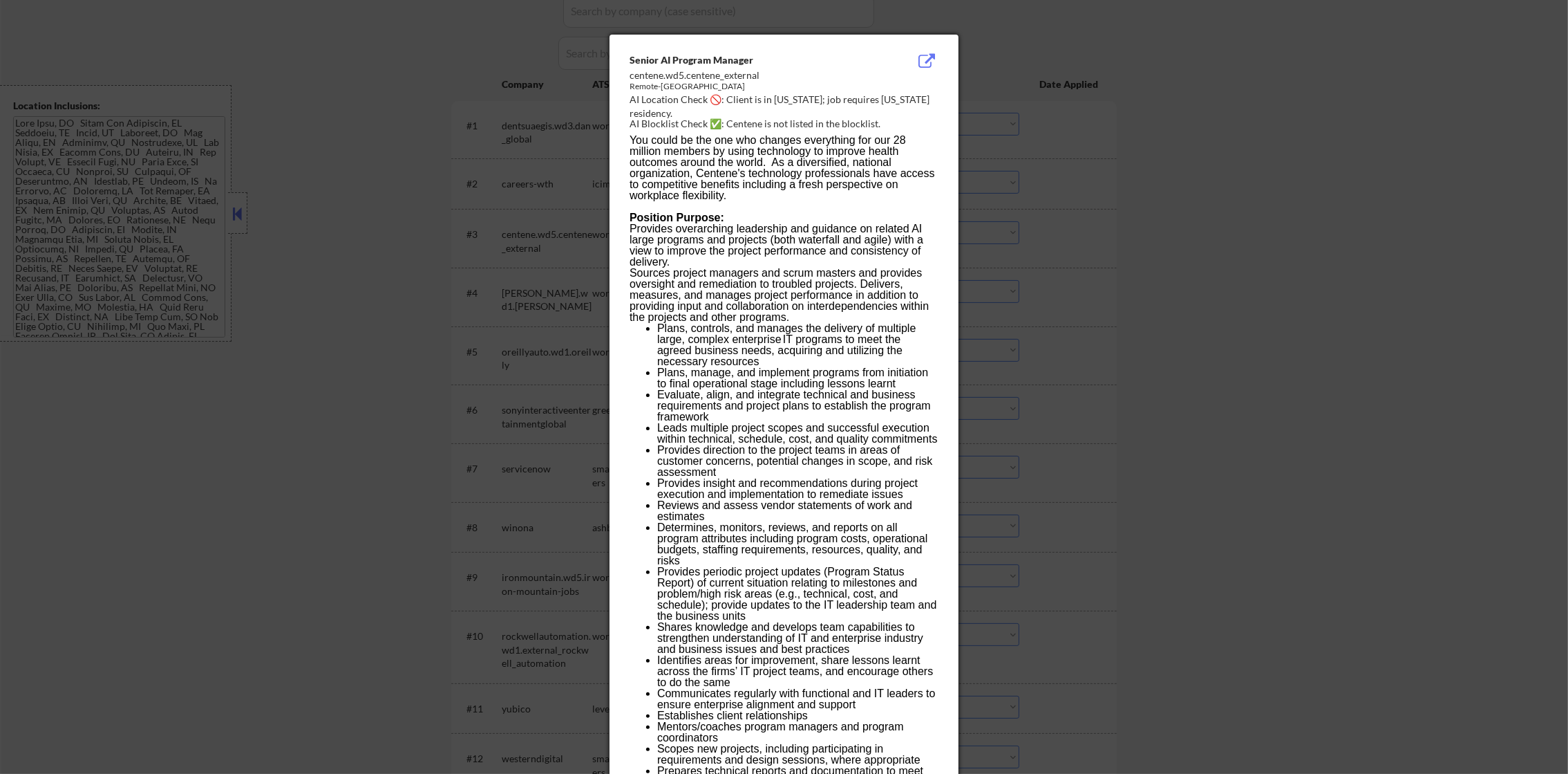
click at [880, 103] on div "AI Location Check 🚫: Client is in [US_STATE]; job requires [US_STATE] residency." at bounding box center [786, 106] width 314 height 27
click at [1229, 182] on div at bounding box center [784, 387] width 1568 height 774
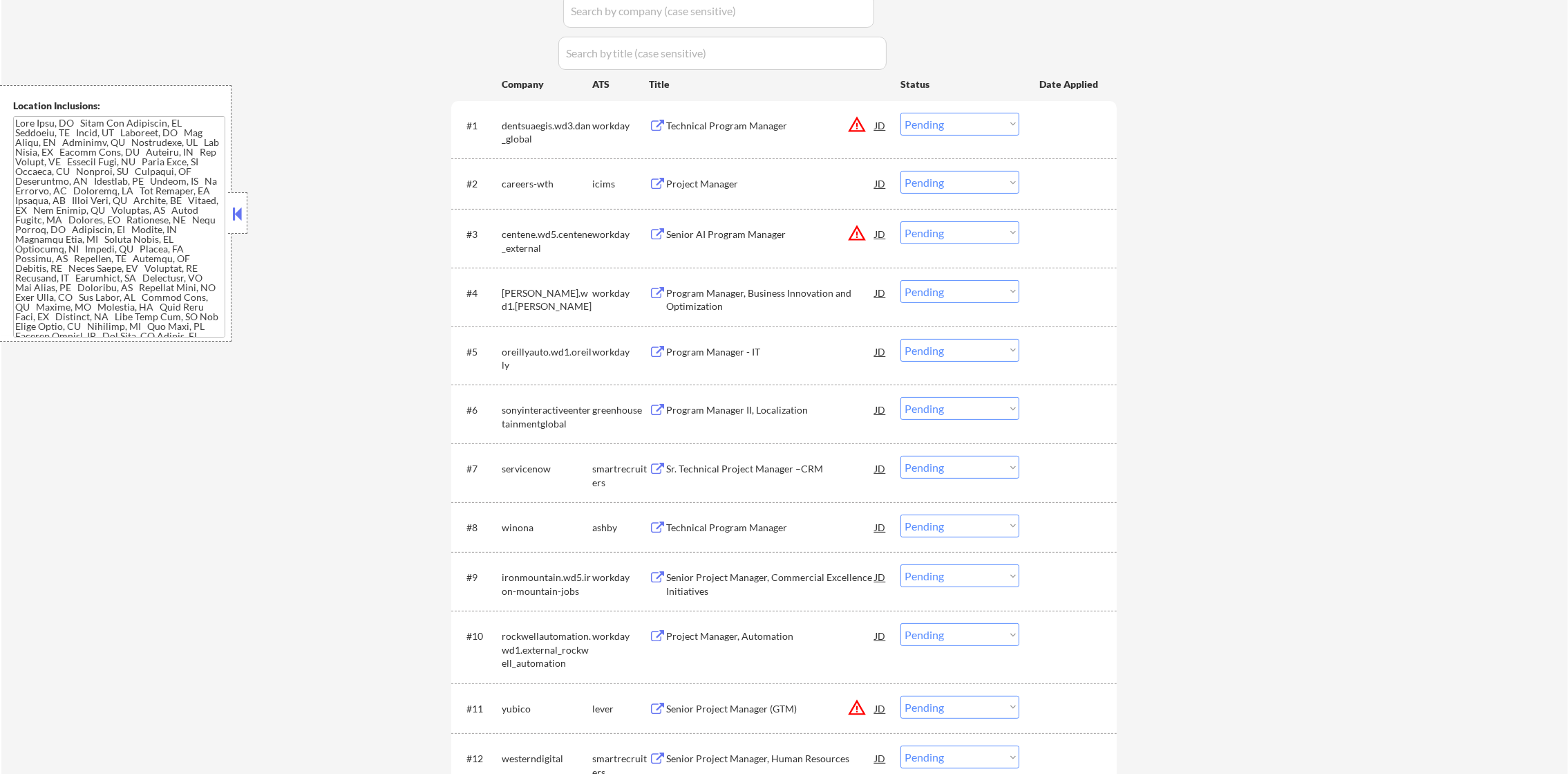
click at [998, 237] on select "Choose an option... Pending Applied Excluded (Questions) Excluded (Expired) Exc…" at bounding box center [959, 233] width 119 height 23
click at [900, 221] on select "Choose an option... Pending Applied Excluded (Questions) Excluded (Expired) Exc…" at bounding box center [959, 233] width 119 height 23
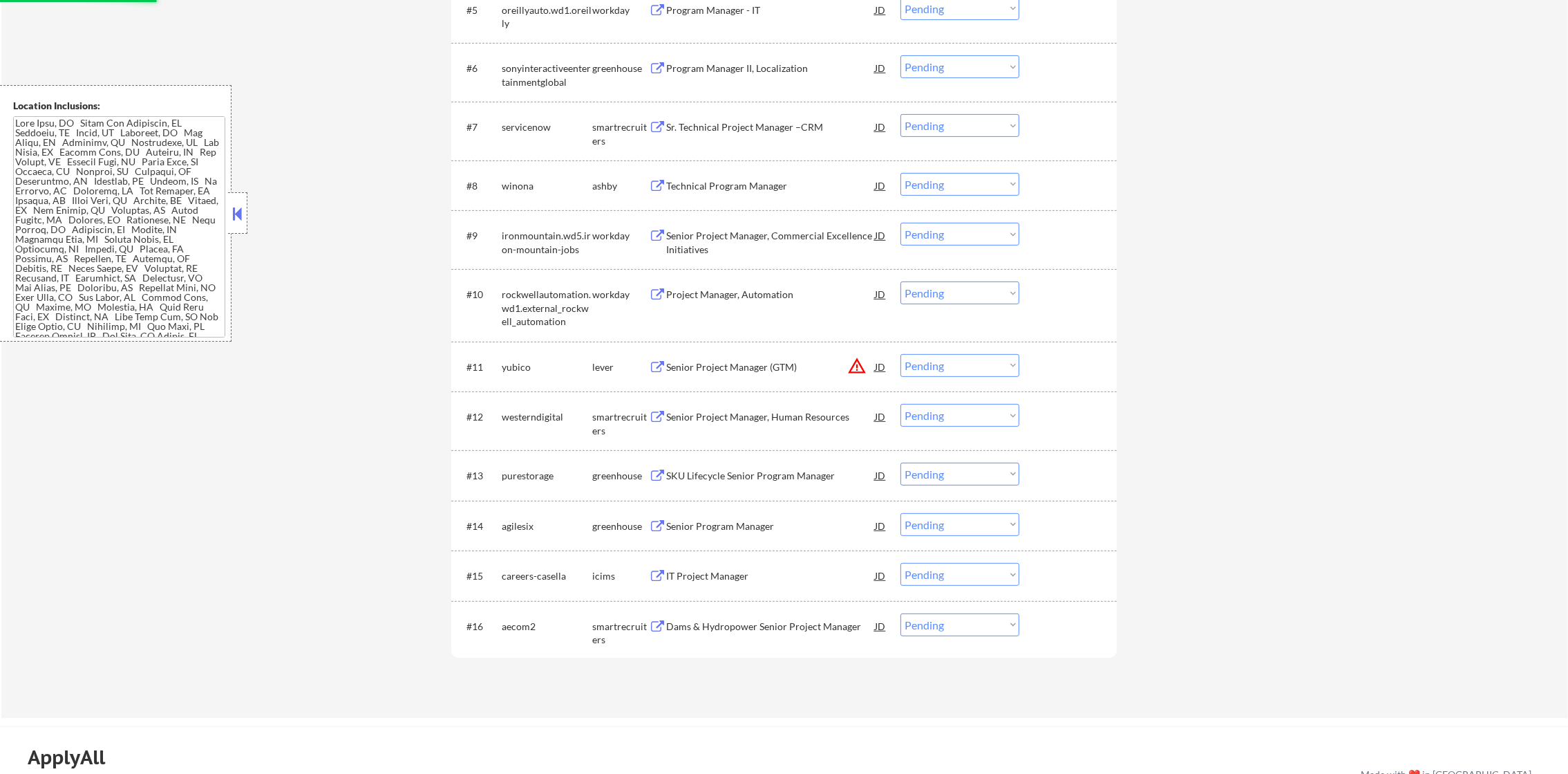
scroll to position [829, 0]
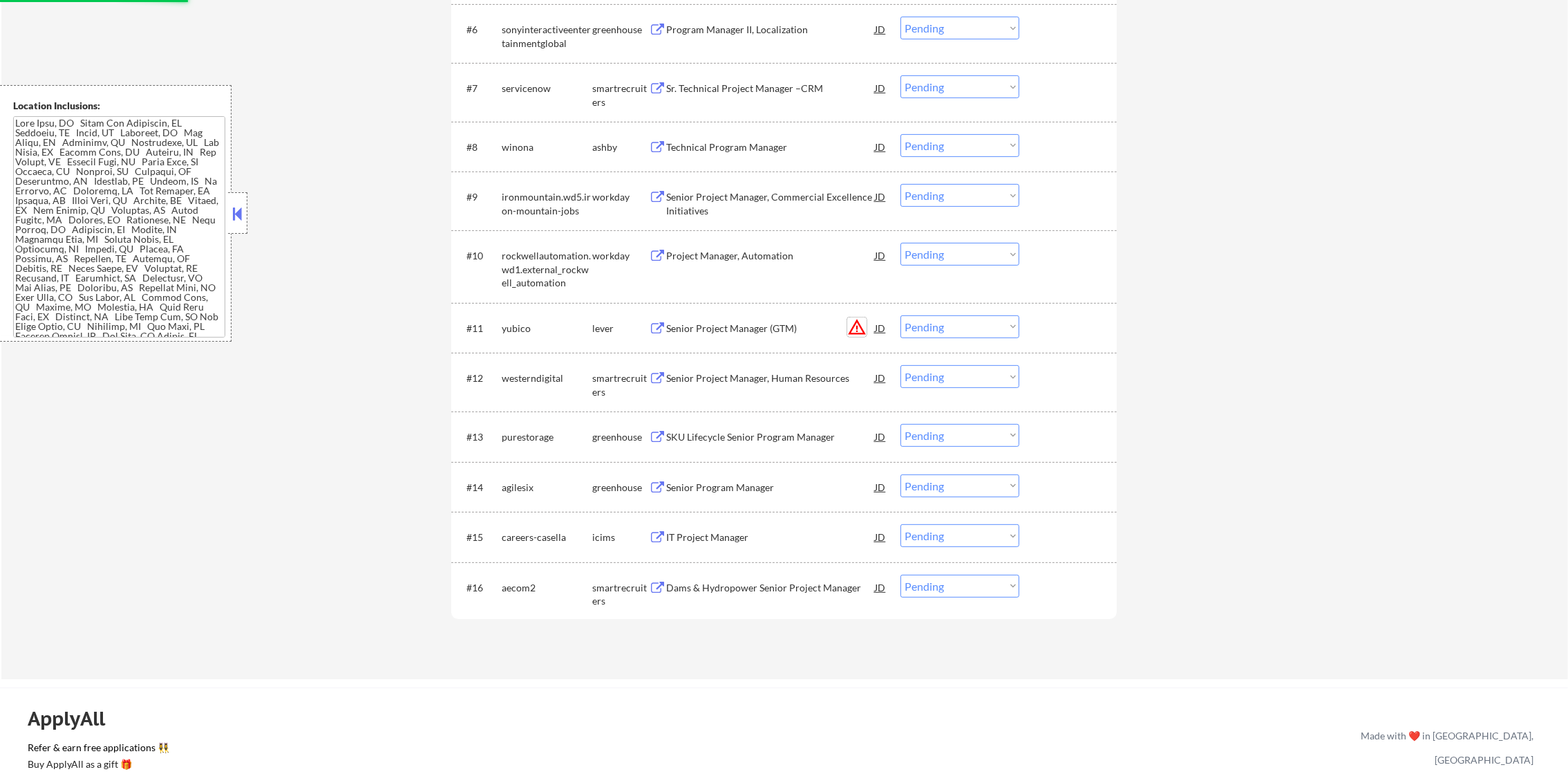
click at [858, 320] on button "warning_amber" at bounding box center [857, 327] width 20 height 20
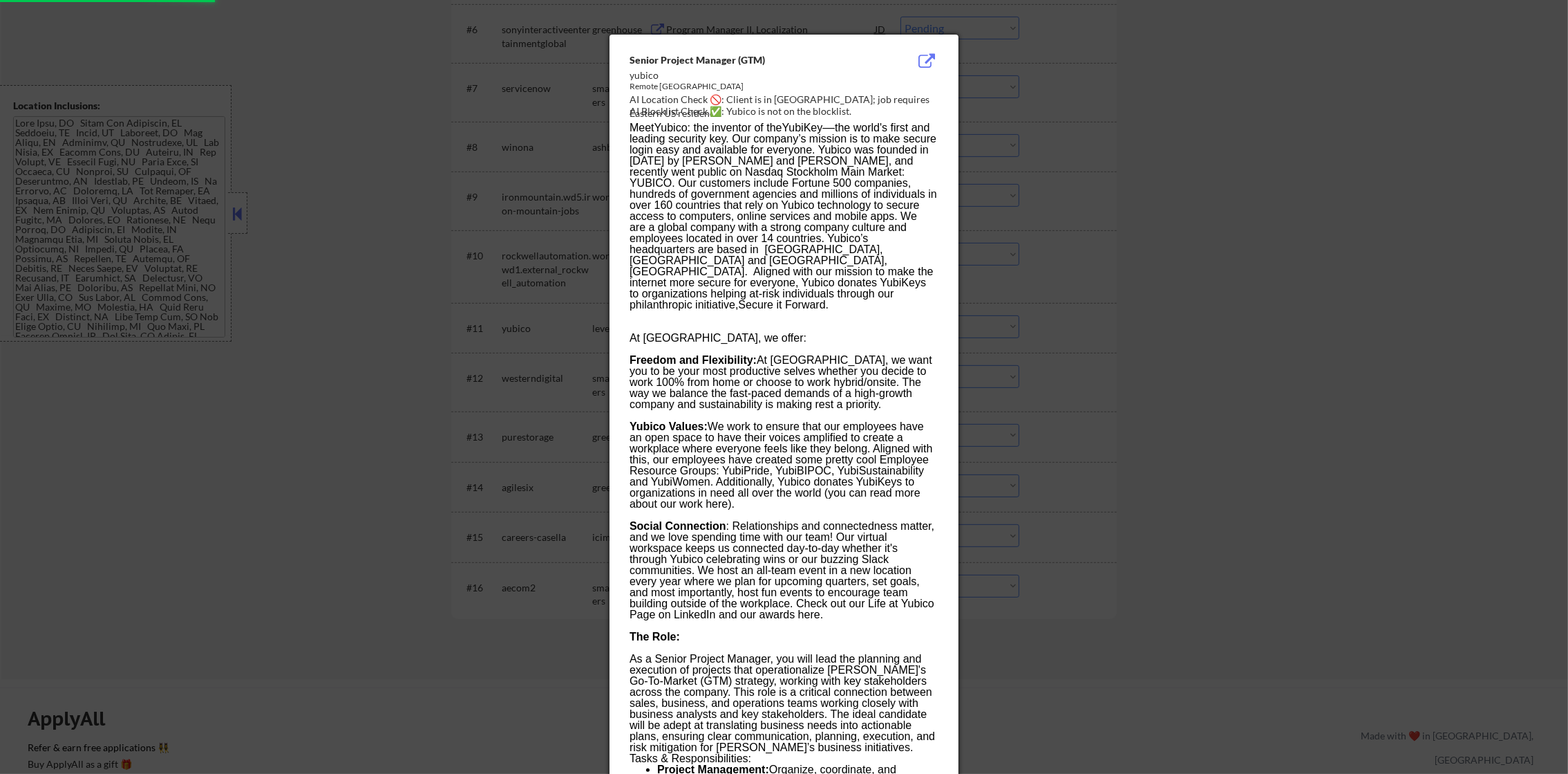
select select ""pending""
click at [1132, 285] on div at bounding box center [784, 387] width 1568 height 774
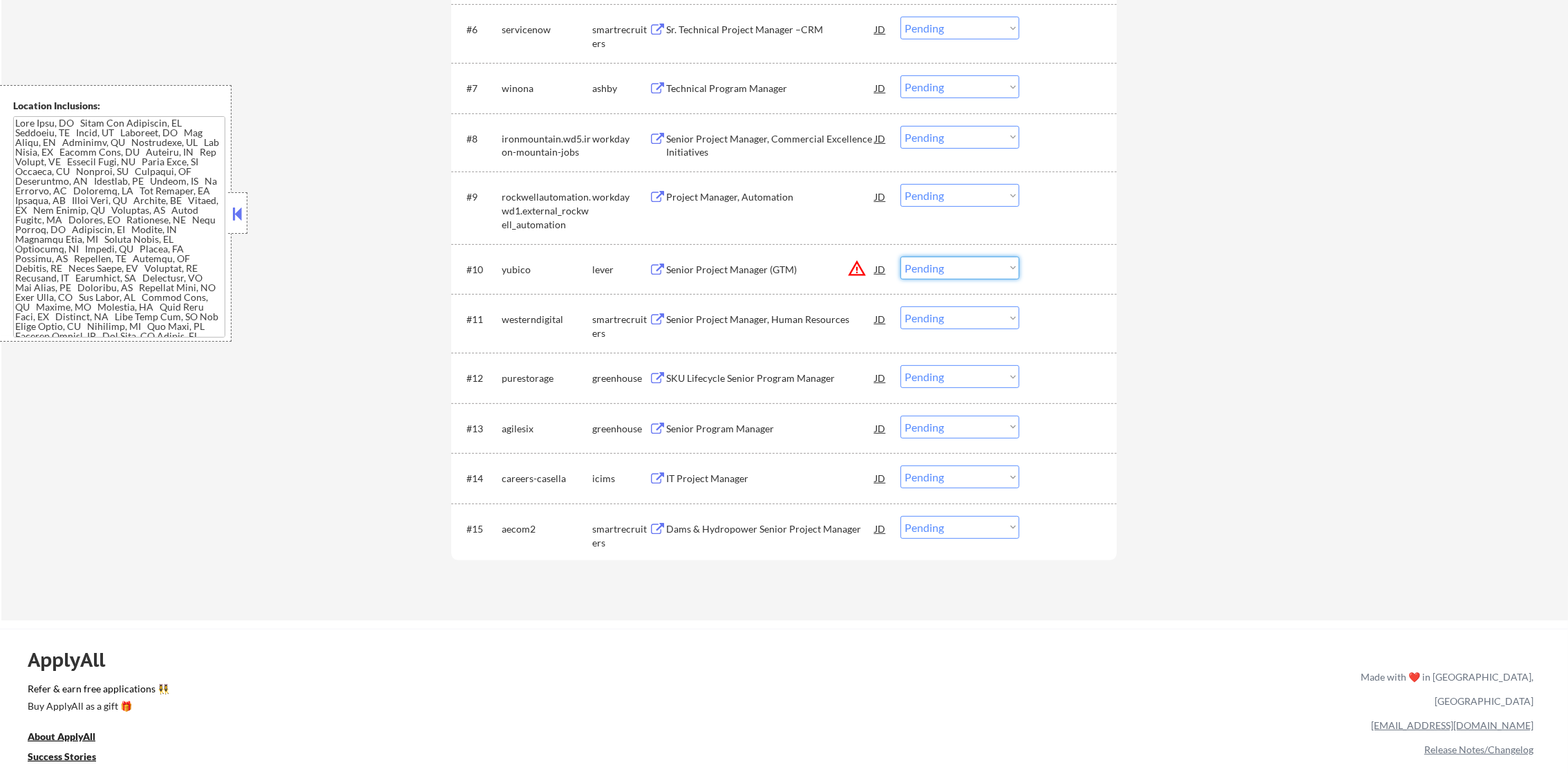
click at [976, 267] on select "Choose an option... Pending Applied Excluded (Questions) Excluded (Expired) Exc…" at bounding box center [959, 268] width 119 height 23
click at [900, 256] on select "Choose an option... Pending Applied Excluded (Questions) Excluded (Expired) Exc…" at bounding box center [959, 268] width 119 height 23
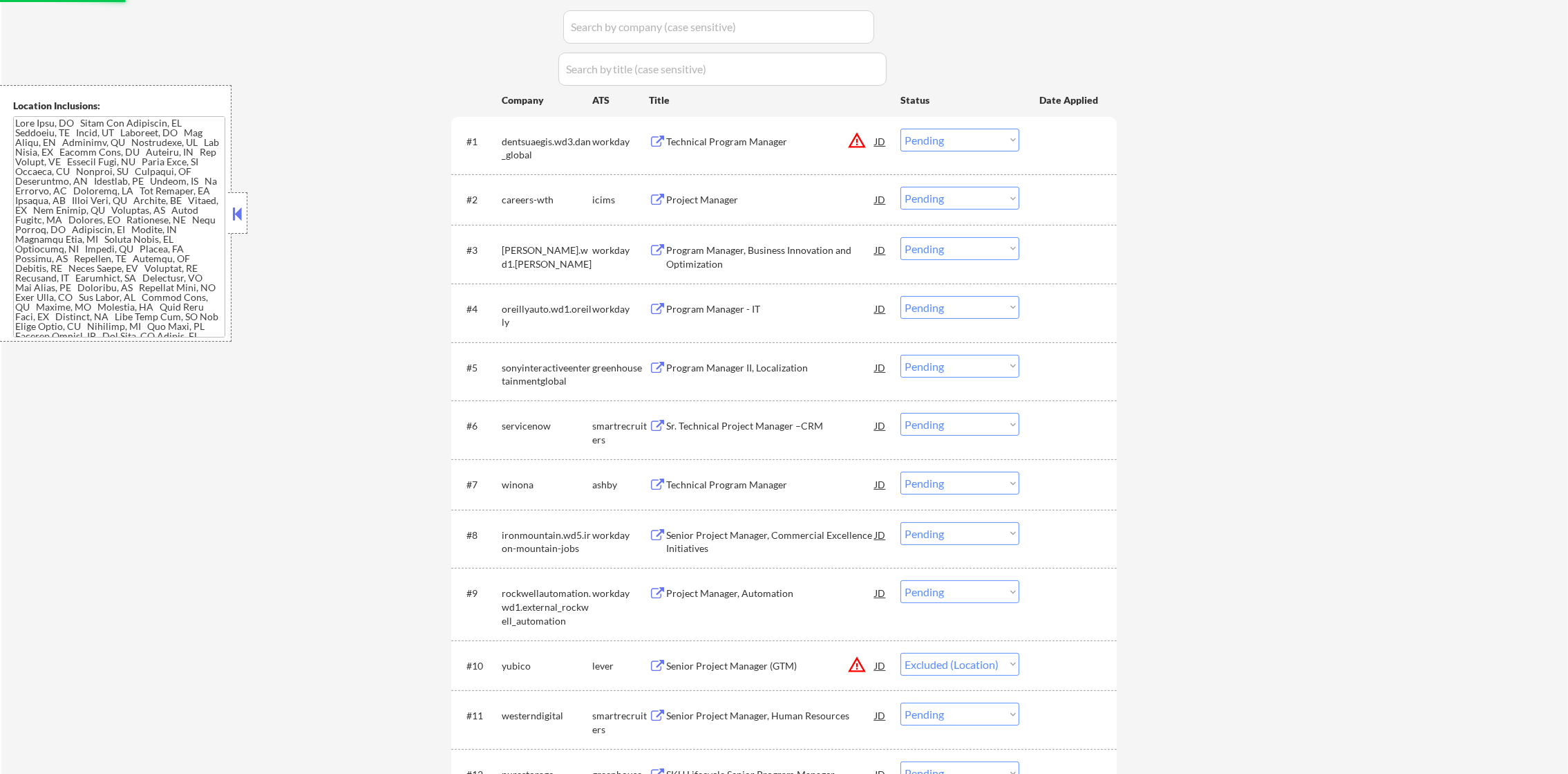
scroll to position [367, 0]
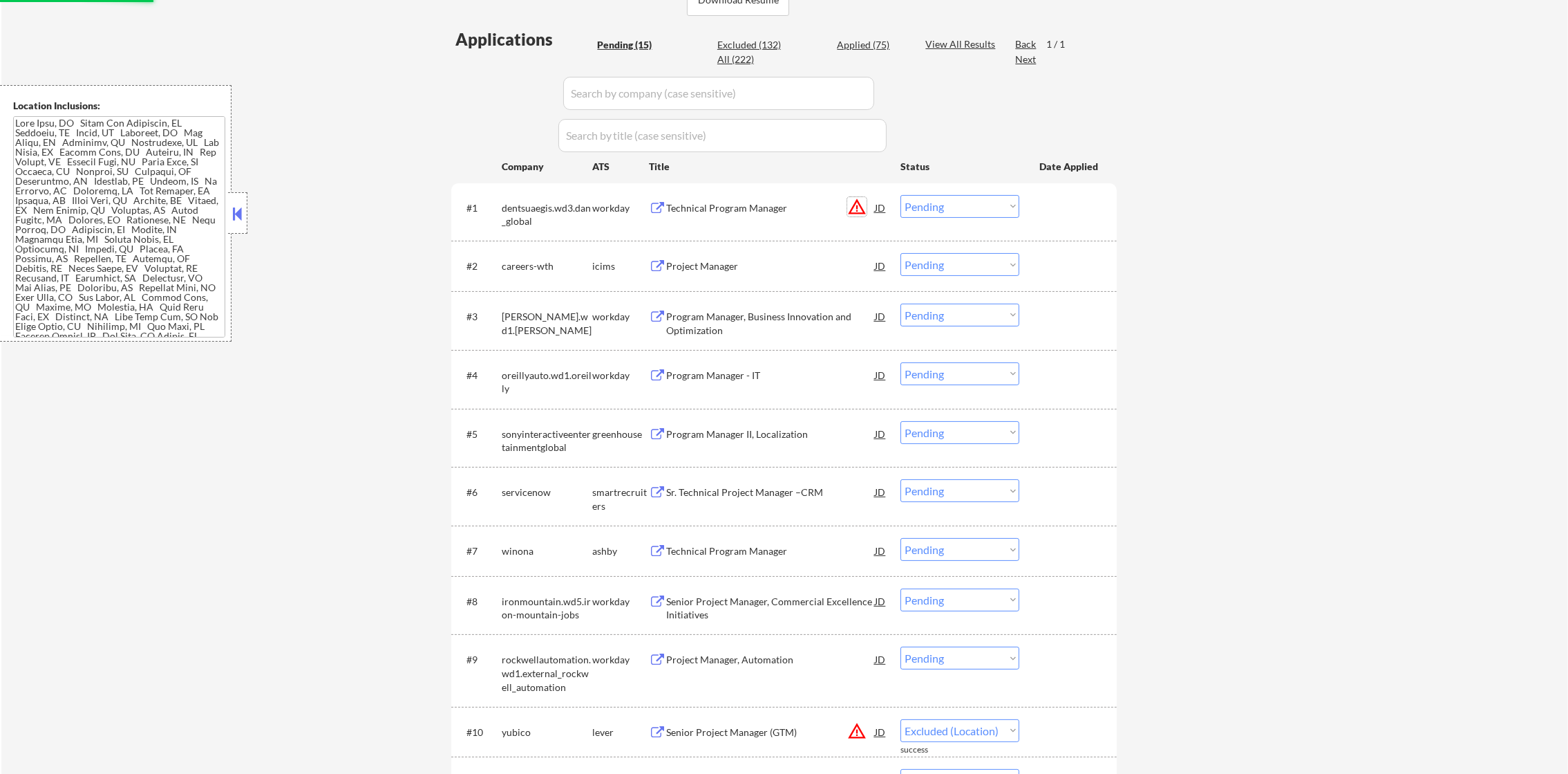
click at [855, 204] on button "warning_amber" at bounding box center [857, 207] width 20 height 20
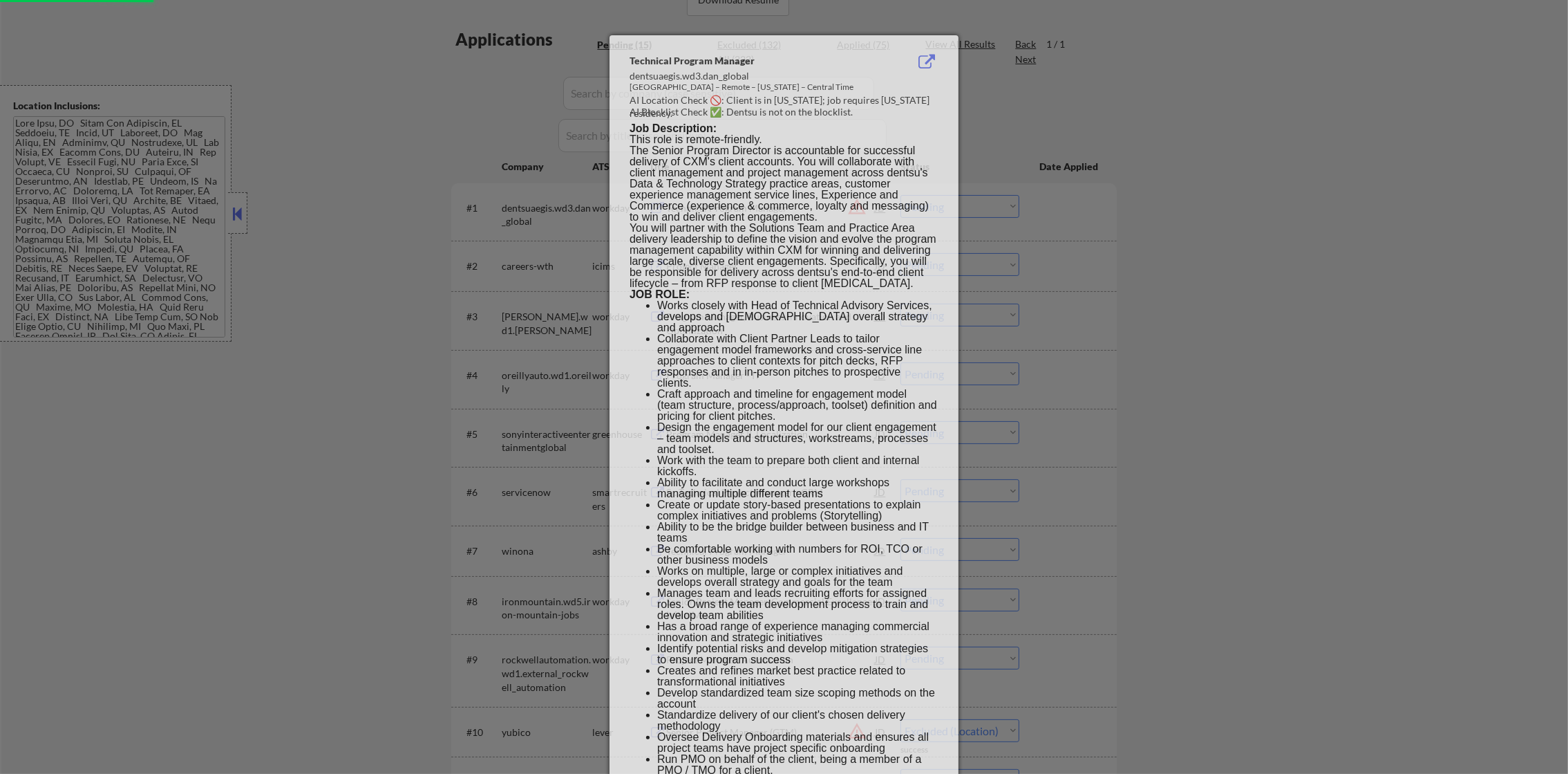
select select ""pending""
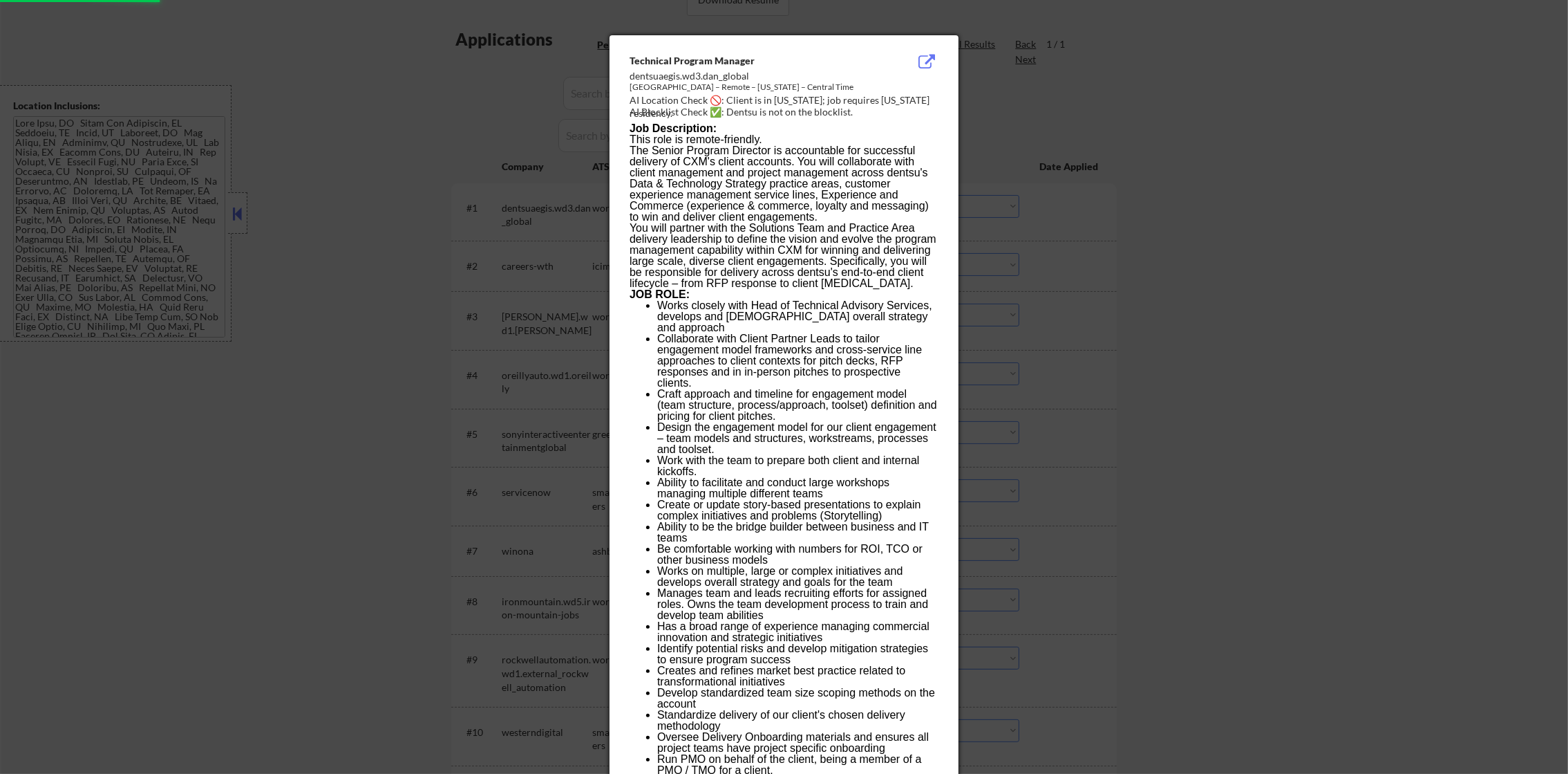
click at [1097, 143] on div at bounding box center [784, 387] width 1568 height 774
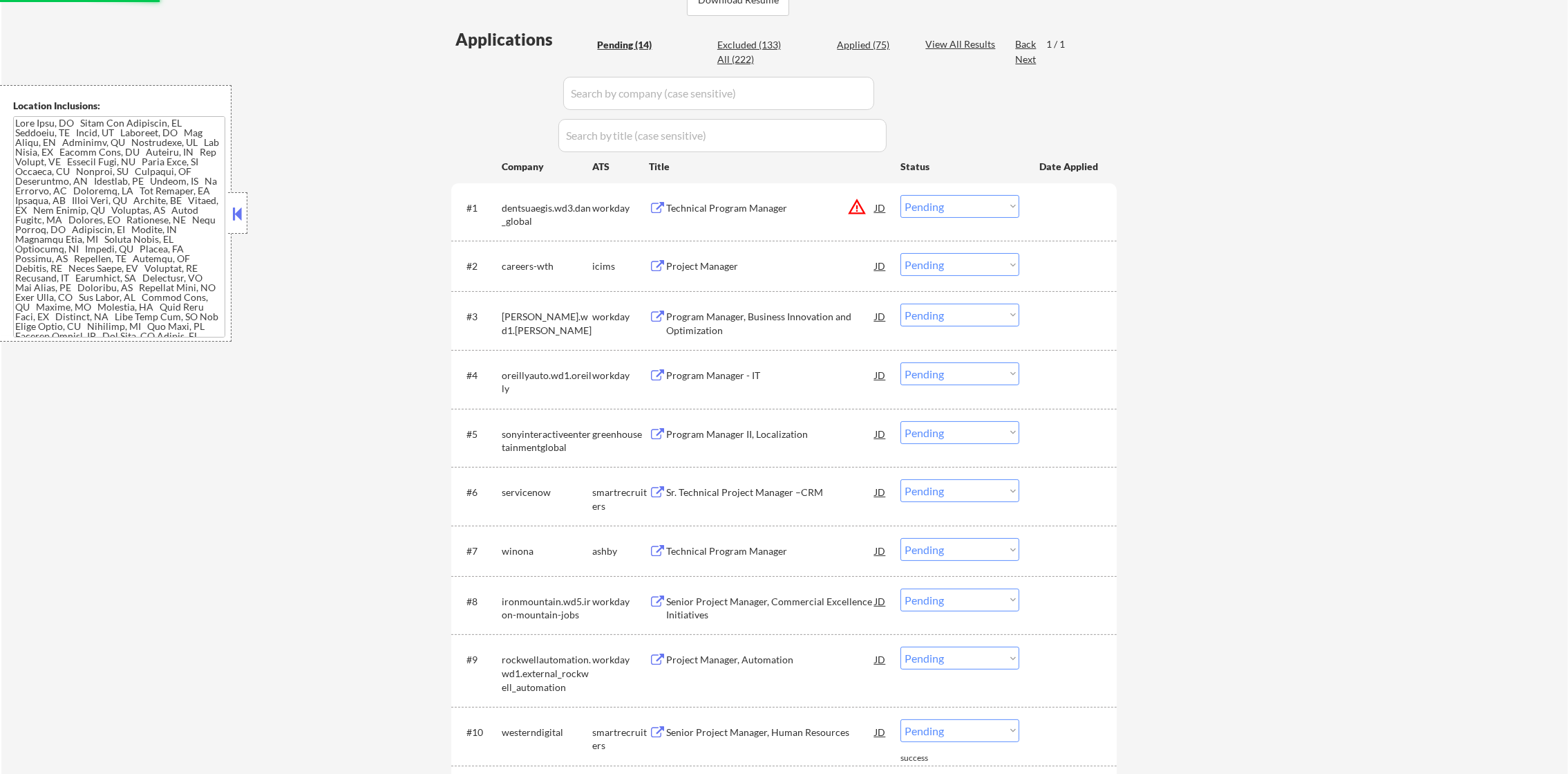
click at [960, 204] on select "Choose an option... Pending Applied Excluded (Questions) Excluded (Expired) Exc…" at bounding box center [959, 206] width 119 height 23
click at [900, 195] on select "Choose an option... Pending Applied Excluded (Questions) Excluded (Expired) Exc…" at bounding box center [959, 206] width 119 height 23
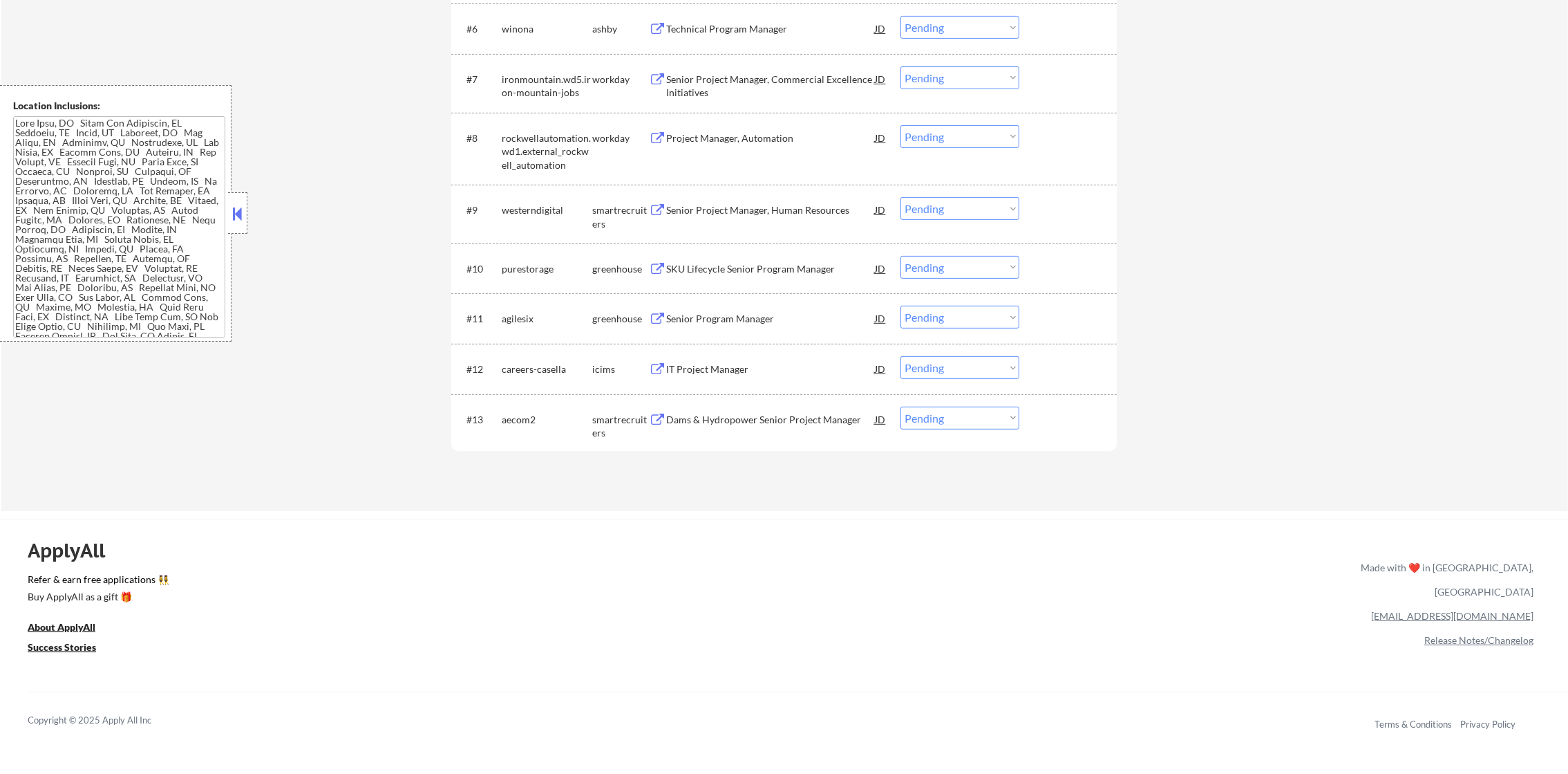
scroll to position [258, 0]
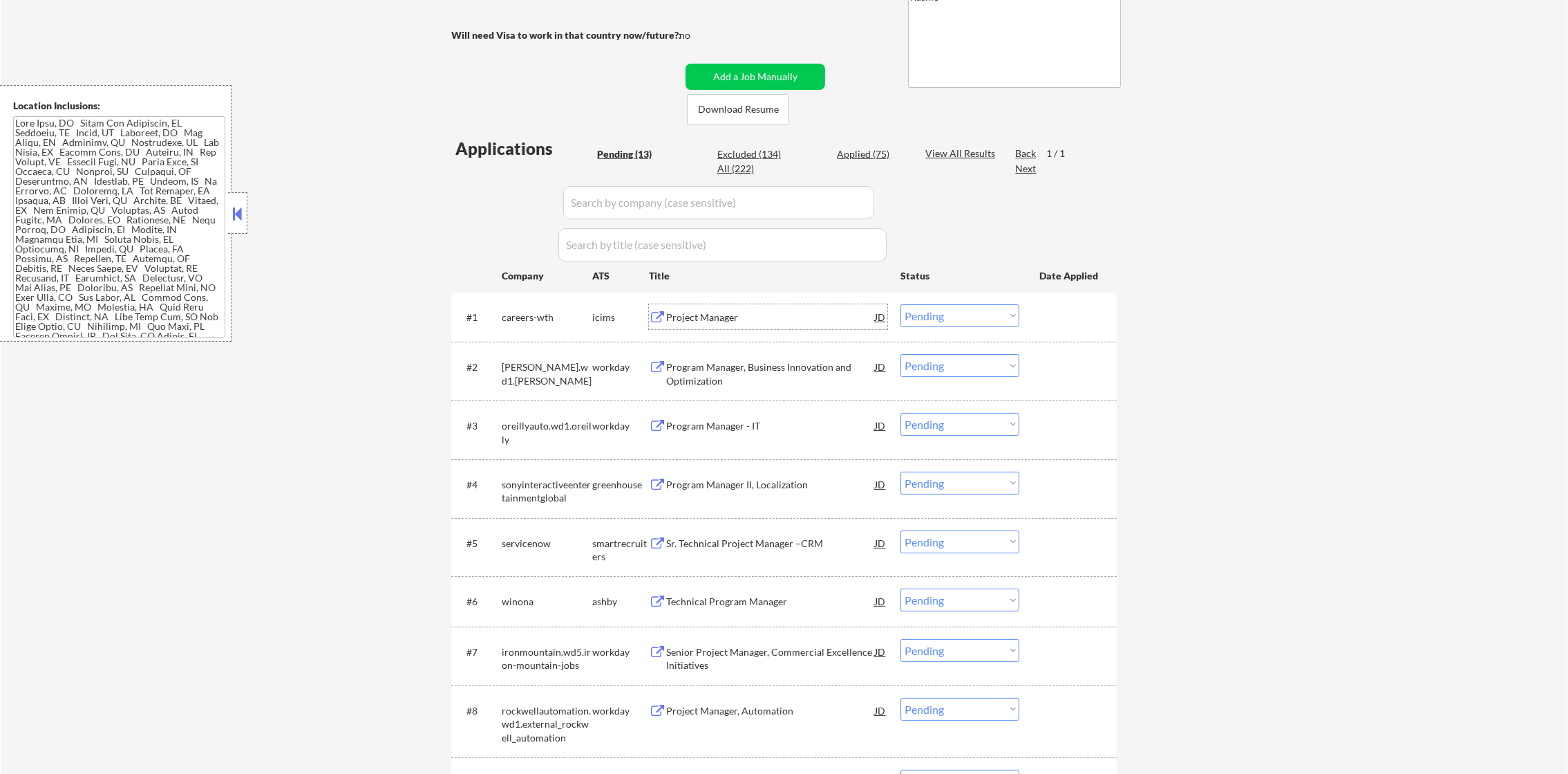
click at [707, 312] on div "Project Manager" at bounding box center [771, 317] width 209 height 13
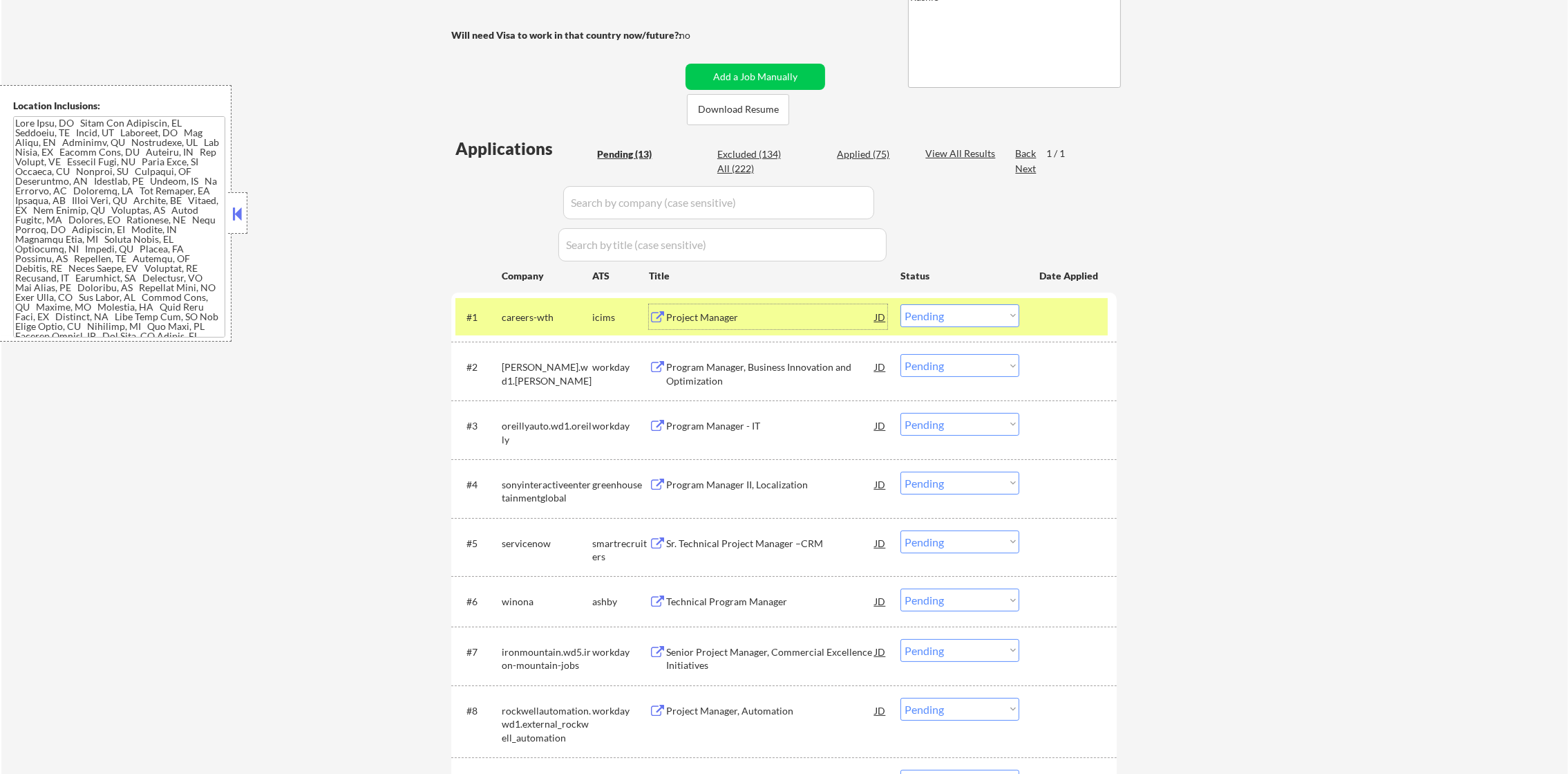
click at [930, 323] on select "Choose an option... Pending Applied Excluded (Questions) Excluded (Expired) Exc…" at bounding box center [959, 316] width 119 height 23
click at [900, 304] on select "Choose an option... Pending Applied Excluded (Questions) Excluded (Expired) Exc…" at bounding box center [959, 316] width 119 height 23
click at [553, 316] on div "careers-wth" at bounding box center [546, 317] width 90 height 13
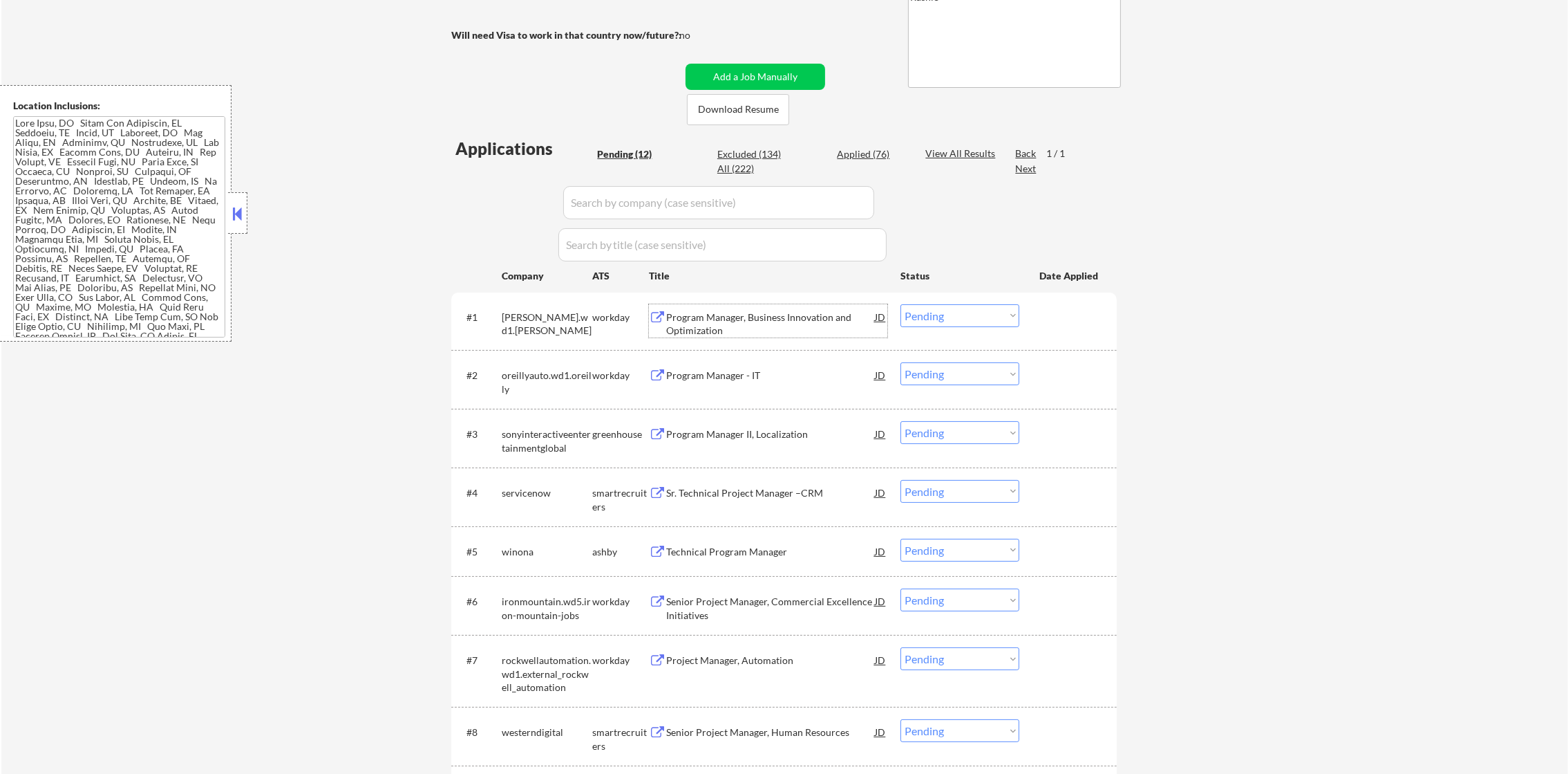
click at [795, 316] on div "Program Manager, Business Innovation and Optimization" at bounding box center [771, 324] width 209 height 27
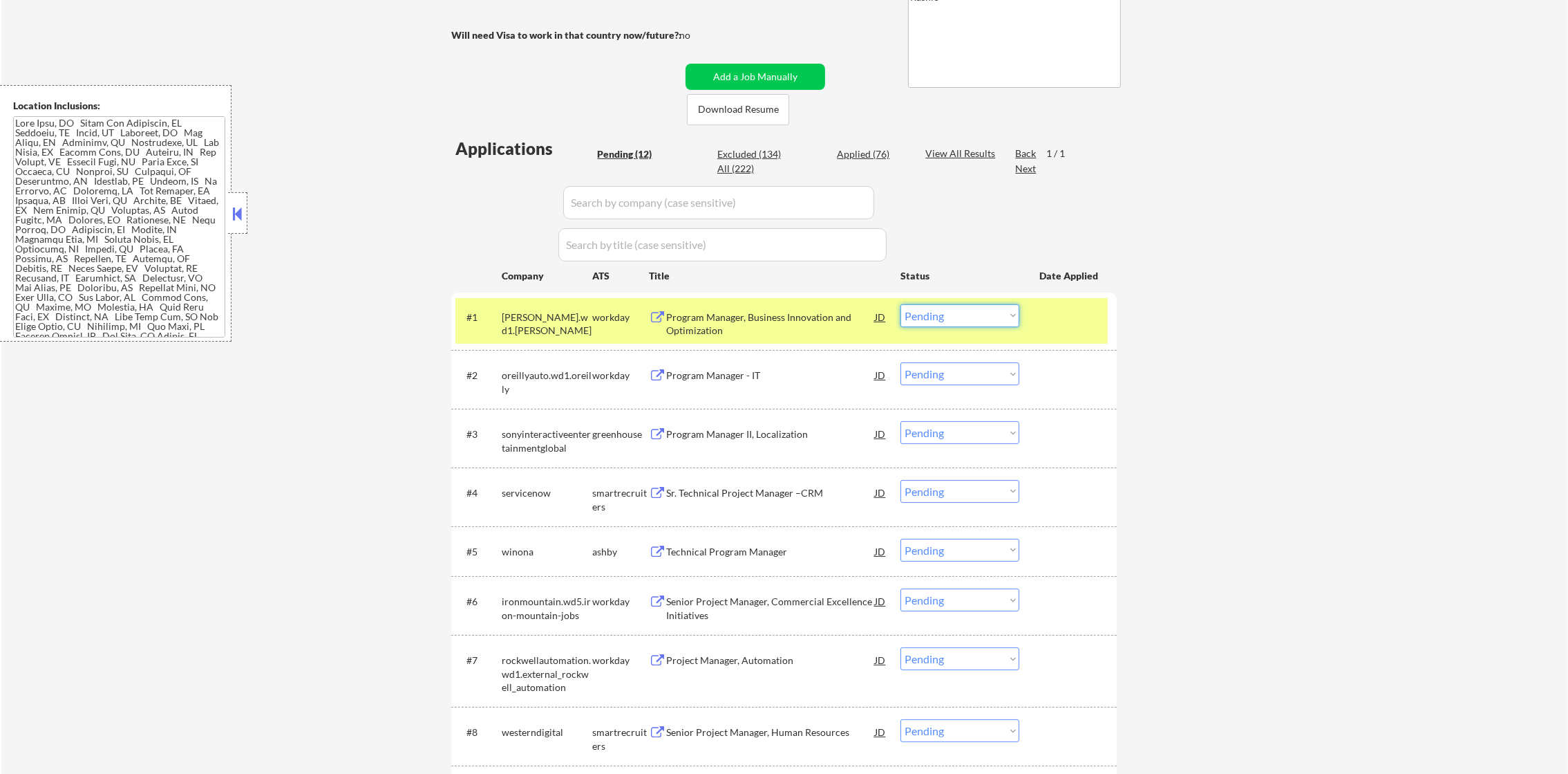
click at [924, 312] on select "Choose an option... Pending Applied Excluded (Questions) Excluded (Expired) Exc…" at bounding box center [959, 316] width 119 height 23
click at [900, 304] on select "Choose an option... Pending Applied Excluded (Questions) Excluded (Expired) Exc…" at bounding box center [959, 316] width 119 height 23
click at [577, 320] on div "baxter.wd1.baxter" at bounding box center [546, 324] width 90 height 27
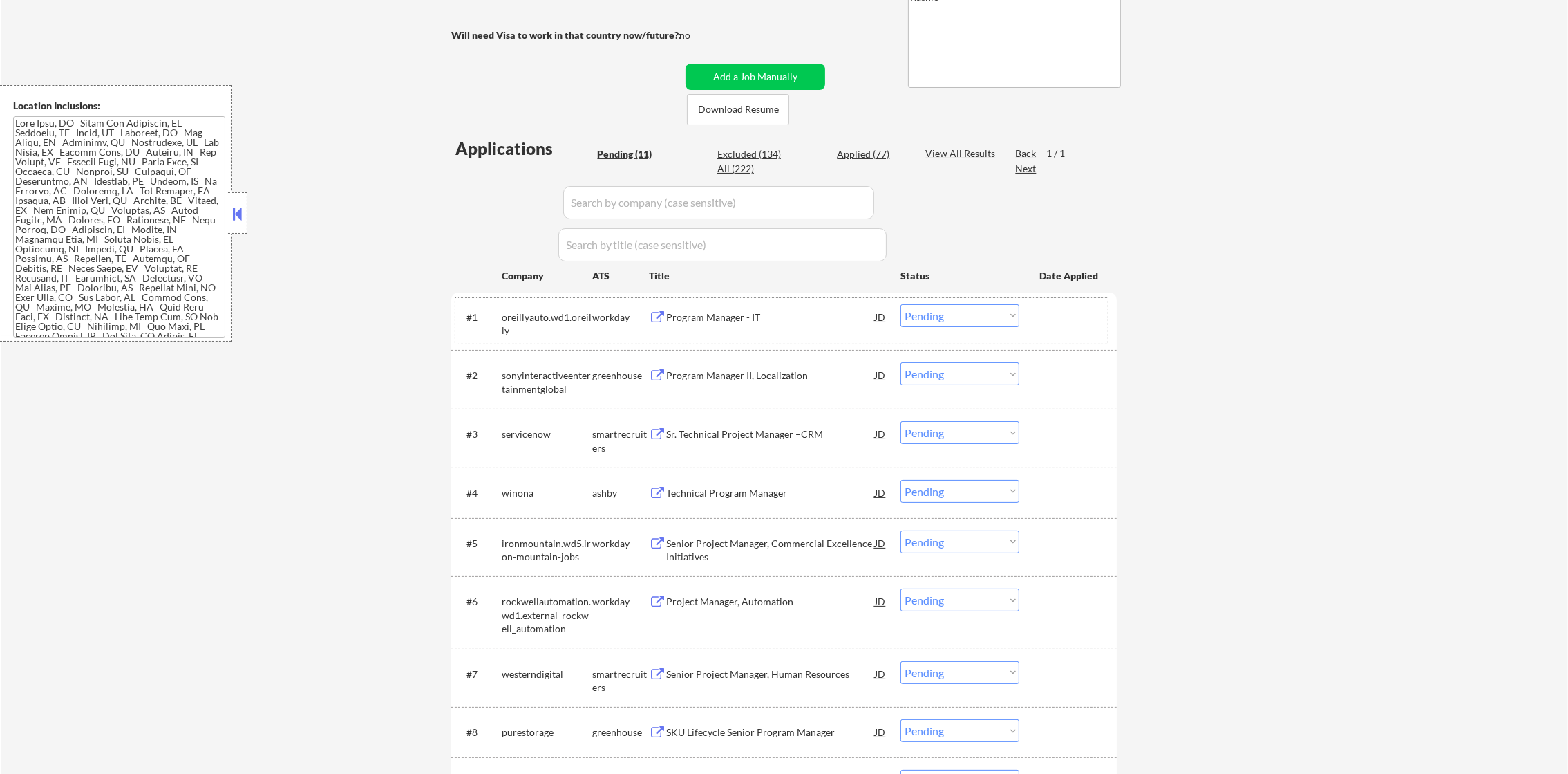
click at [743, 298] on div "#1 oreillyauto.wd1.oreilly workday Program Manager - IT JD warning_amber Choose…" at bounding box center [781, 320] width 652 height 46
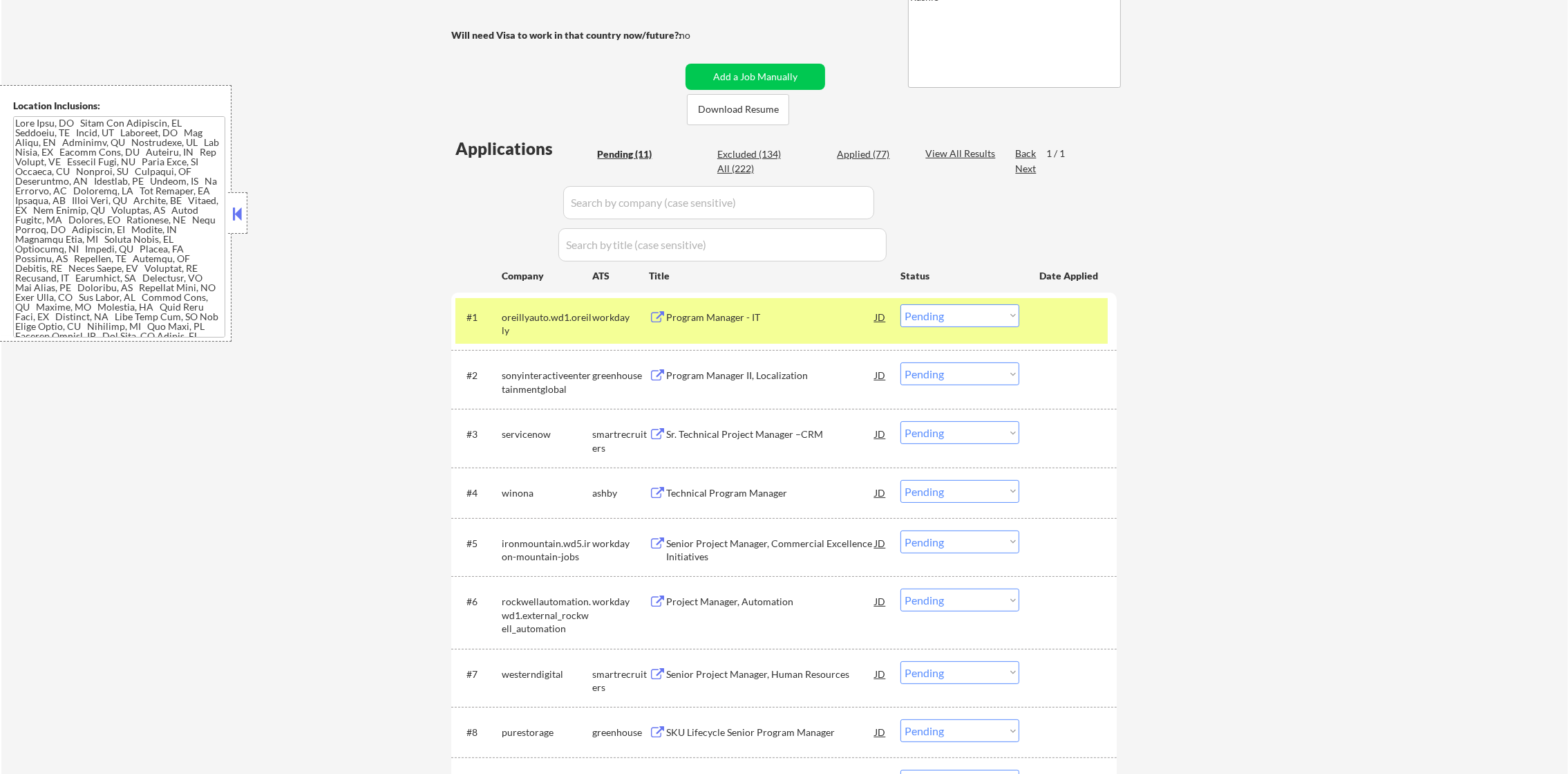
click at [729, 320] on div "Program Manager - IT" at bounding box center [771, 317] width 209 height 13
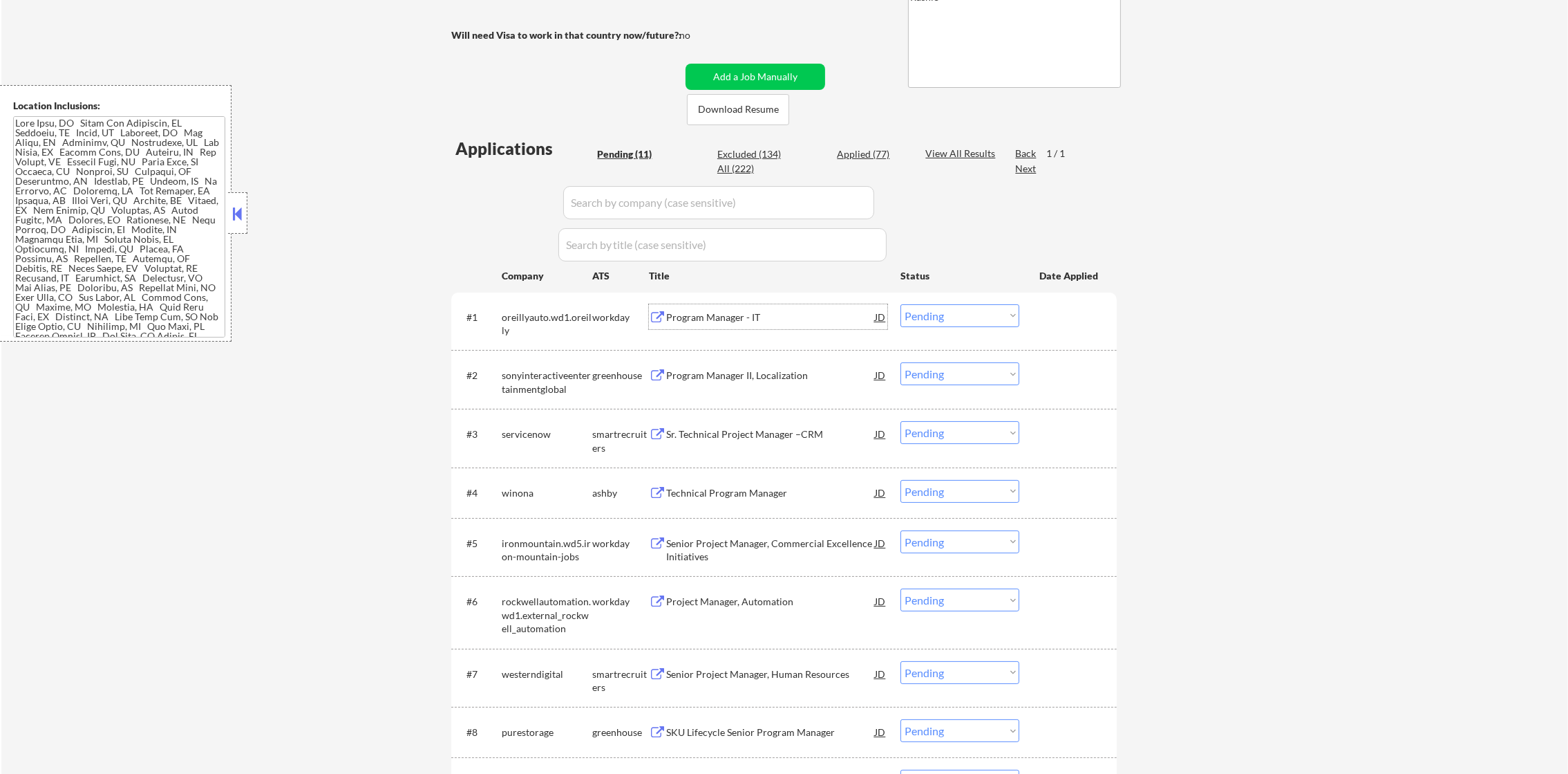
click at [963, 299] on div "#1 oreillyauto.wd1.oreilly workday Program Manager - IT JD warning_amber Choose…" at bounding box center [781, 320] width 652 height 46
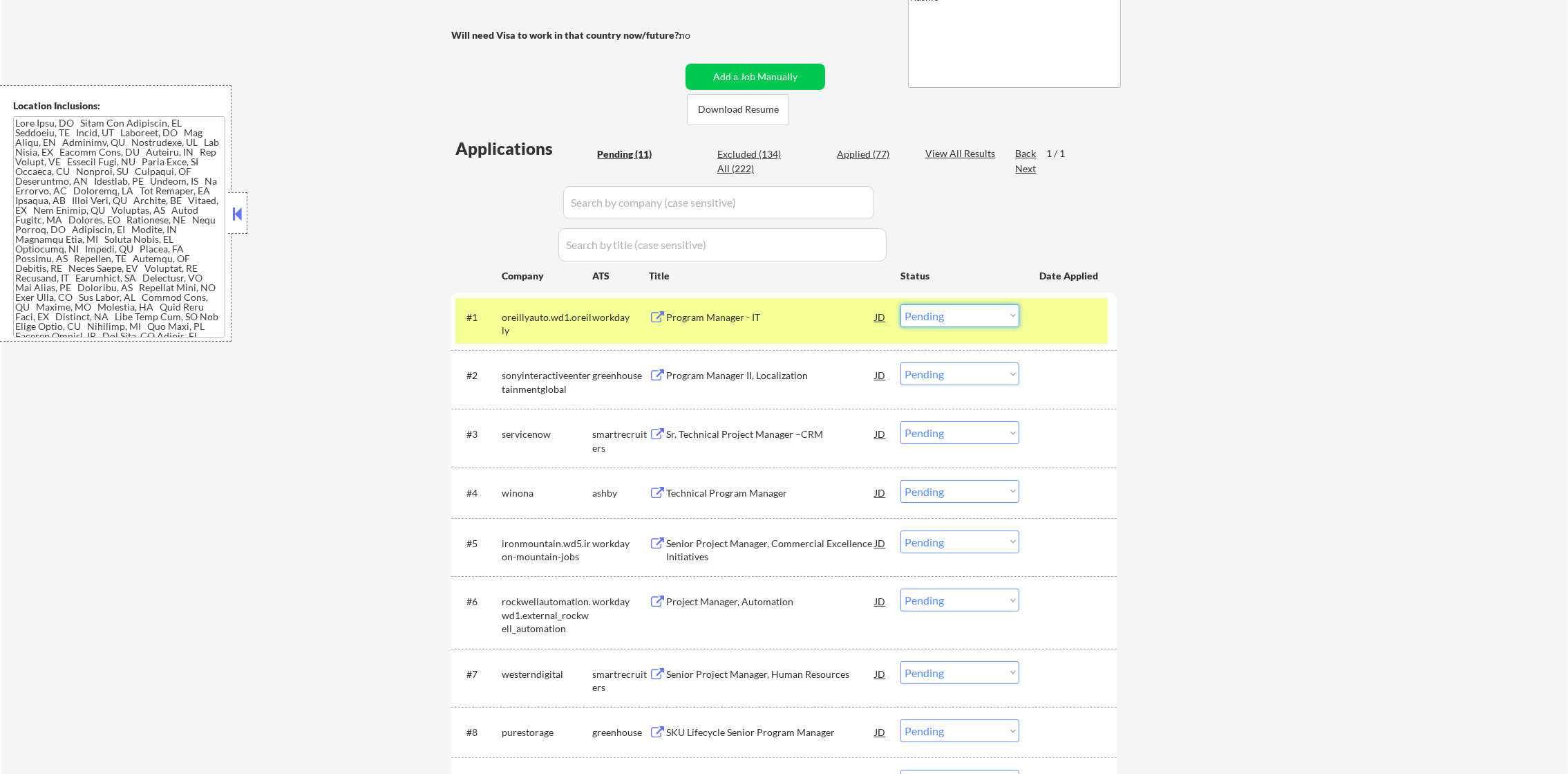
drag, startPoint x: 960, startPoint y: 317, endPoint x: 960, endPoint y: 329, distance: 12.0
click at [960, 317] on select "Choose an option... Pending Applied Excluded (Questions) Excluded (Expired) Exc…" at bounding box center [959, 316] width 119 height 23
click at [900, 304] on select "Choose an option... Pending Applied Excluded (Questions) Excluded (Expired) Exc…" at bounding box center [959, 316] width 119 height 23
click at [510, 330] on div "oreillyauto.wd1.oreilly" at bounding box center [546, 324] width 90 height 27
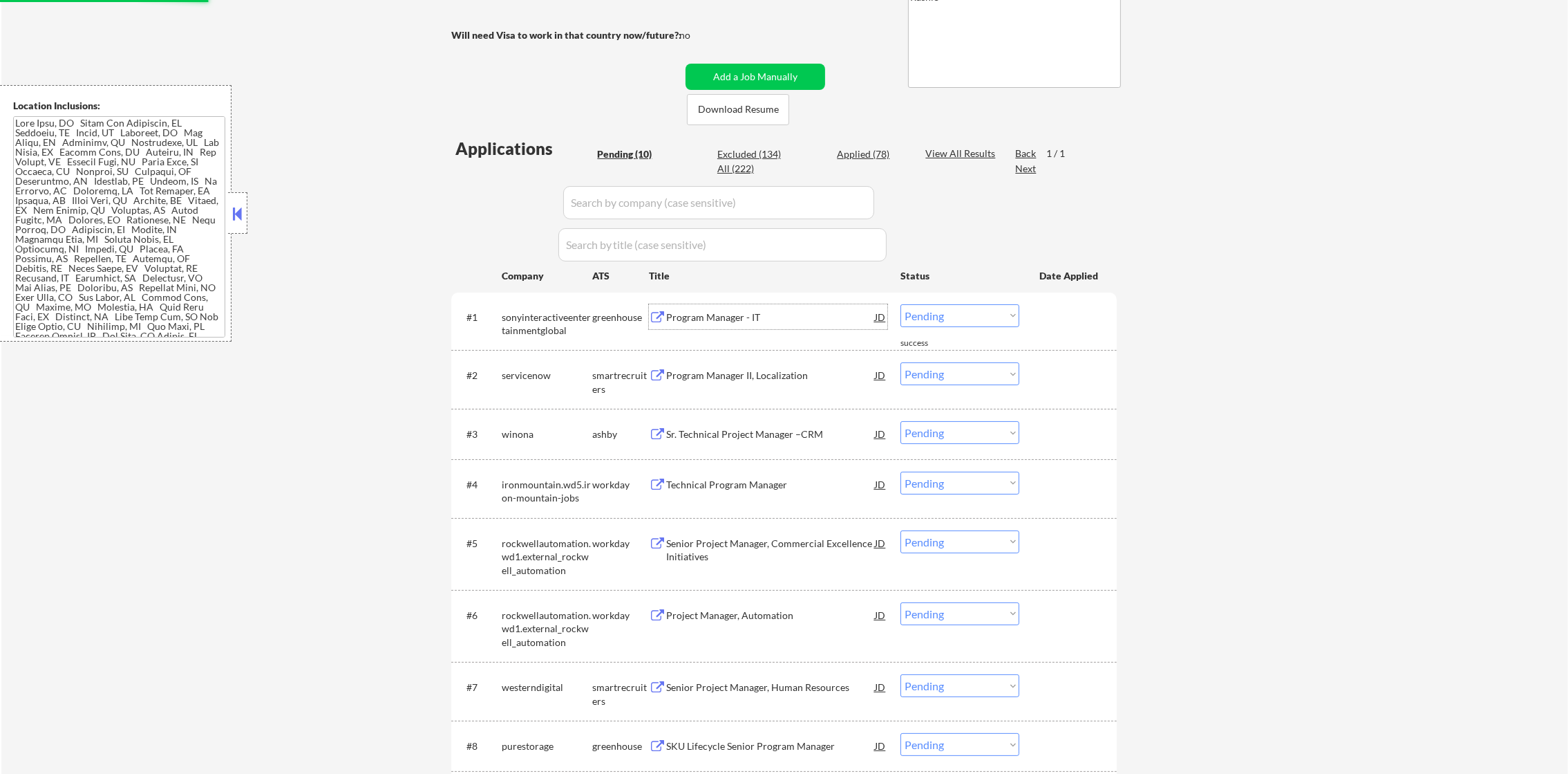
click at [759, 323] on div "Program Manager - IT" at bounding box center [771, 317] width 209 height 25
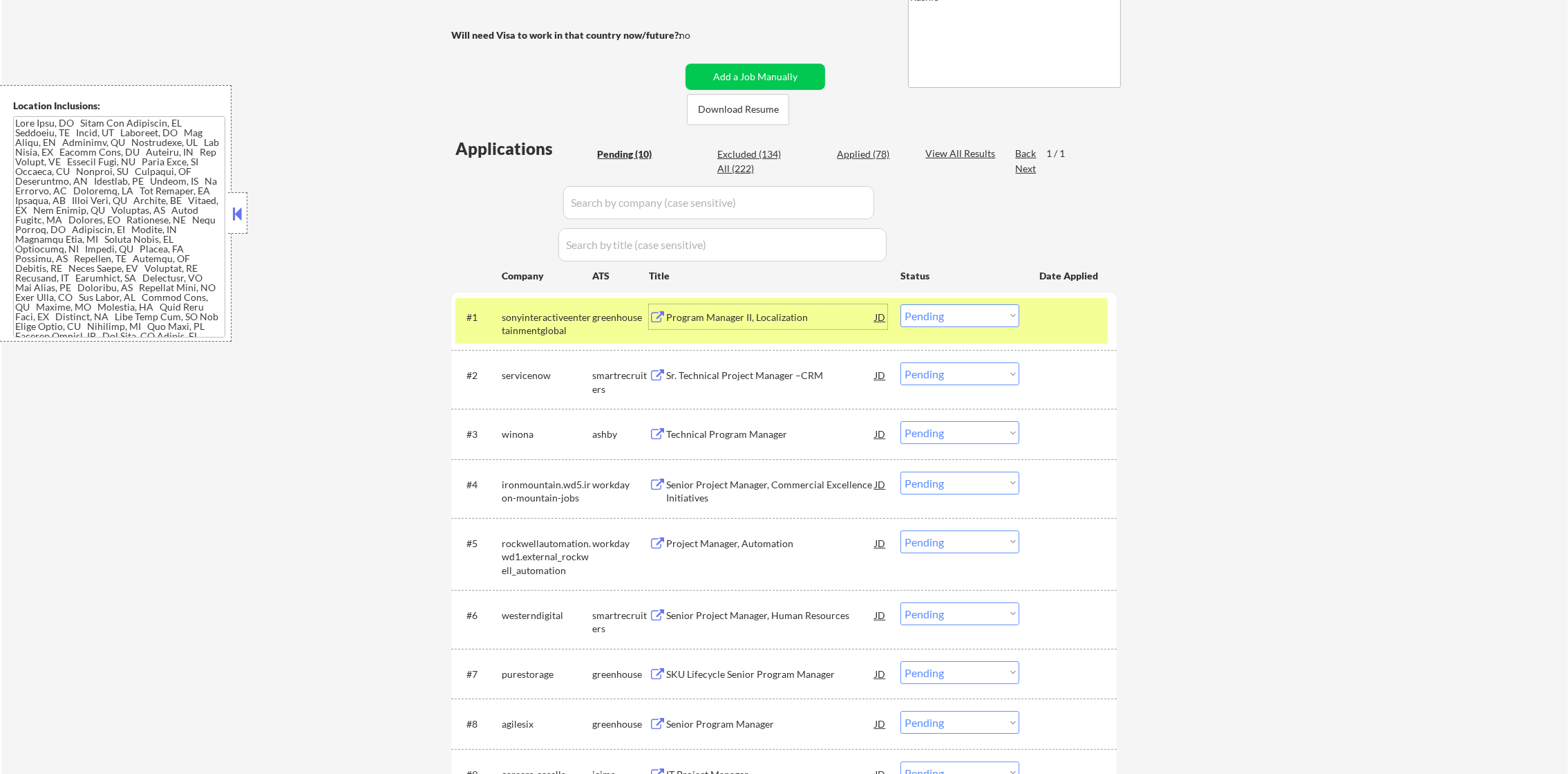
click at [742, 324] on div "Program Manager II, Localization" at bounding box center [771, 317] width 209 height 25
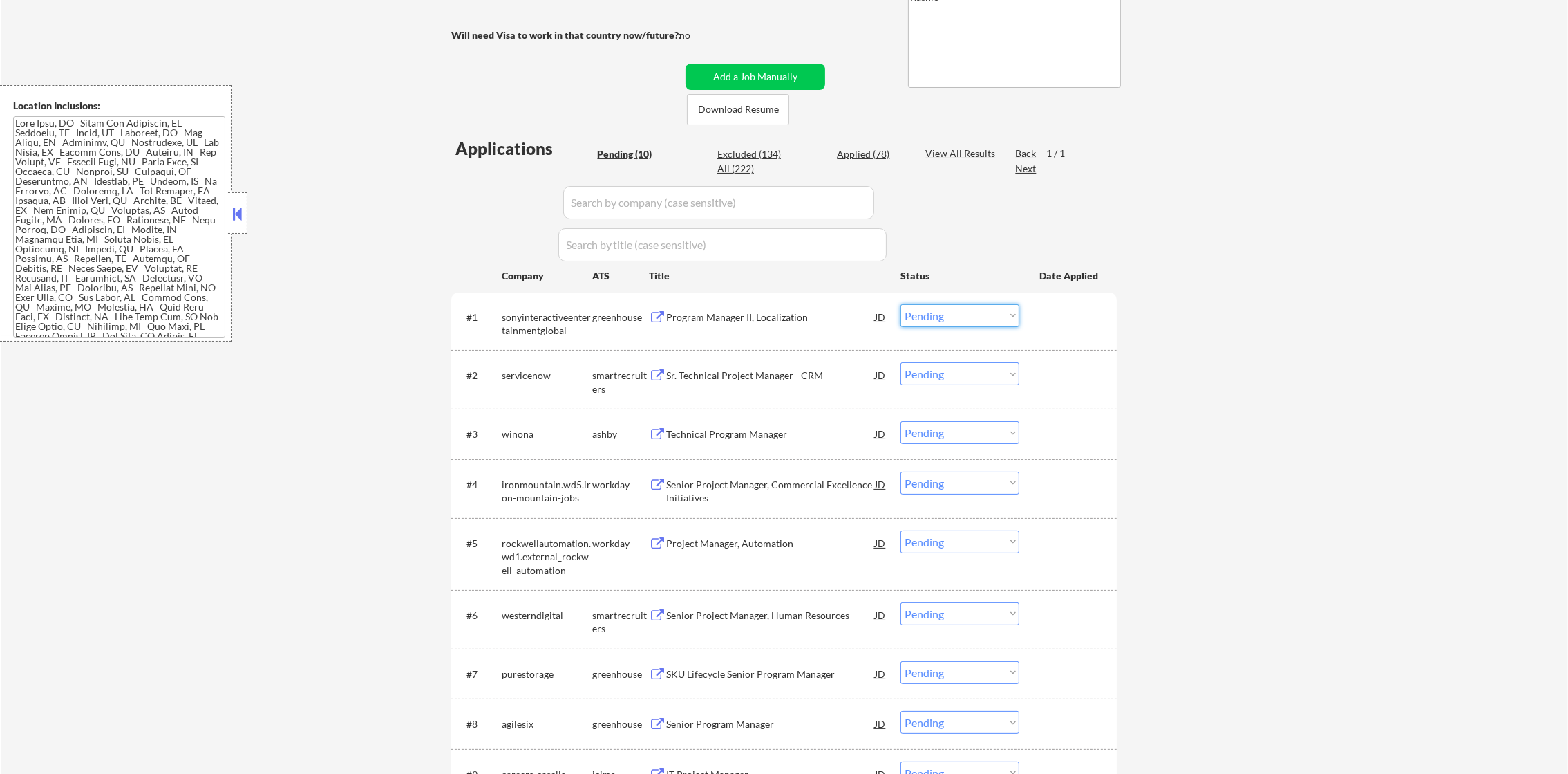
drag, startPoint x: 911, startPoint y: 303, endPoint x: 911, endPoint y: 311, distance: 8.0
click at [911, 308] on select "Choose an option... Pending Applied Excluded (Questions) Excluded (Expired) Exc…" at bounding box center [959, 316] width 119 height 23
click at [900, 304] on select "Choose an option... Pending Applied Excluded (Questions) Excluded (Expired) Exc…" at bounding box center [959, 316] width 119 height 23
select select ""pending""
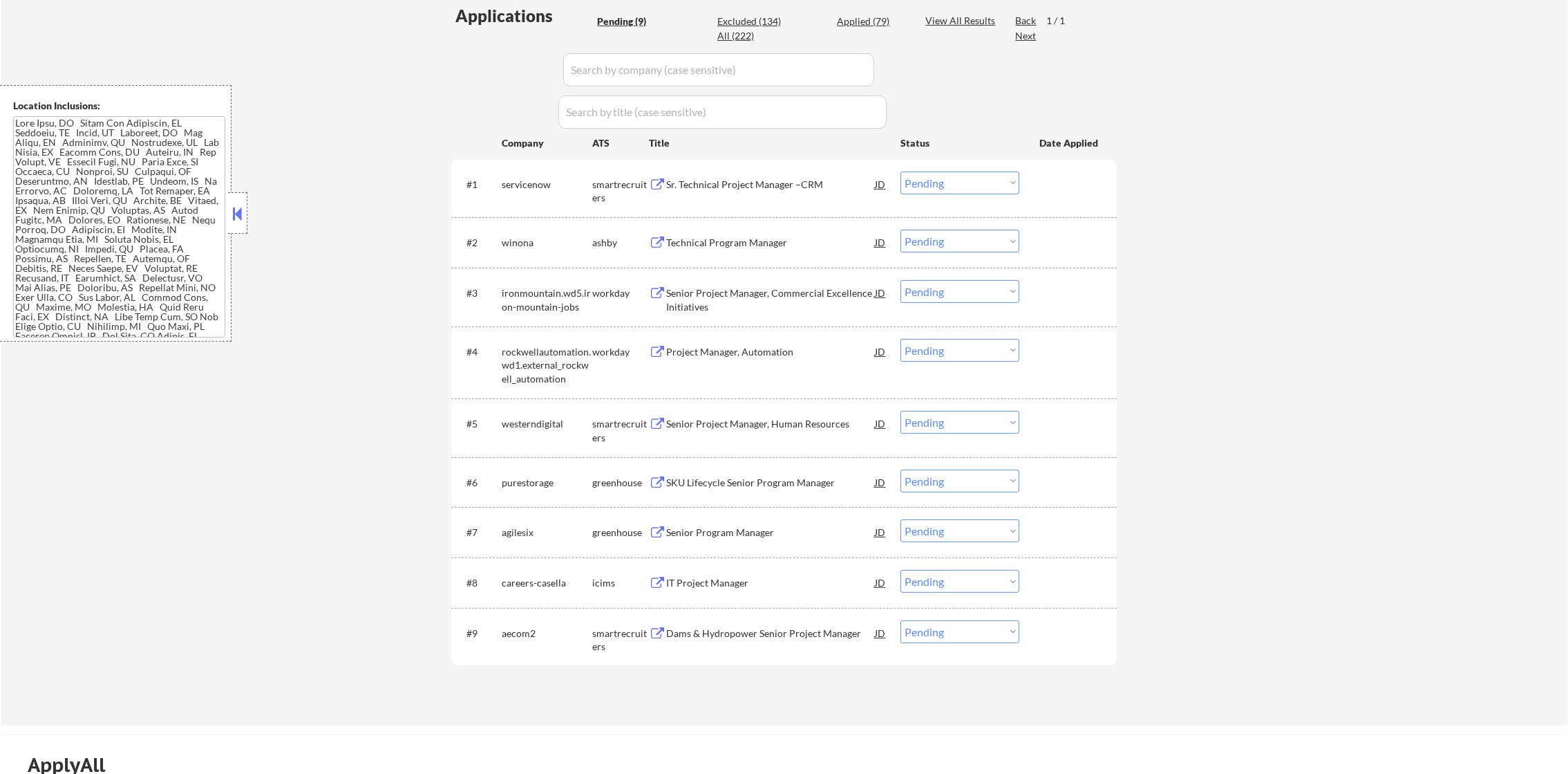
scroll to position [396, 0]
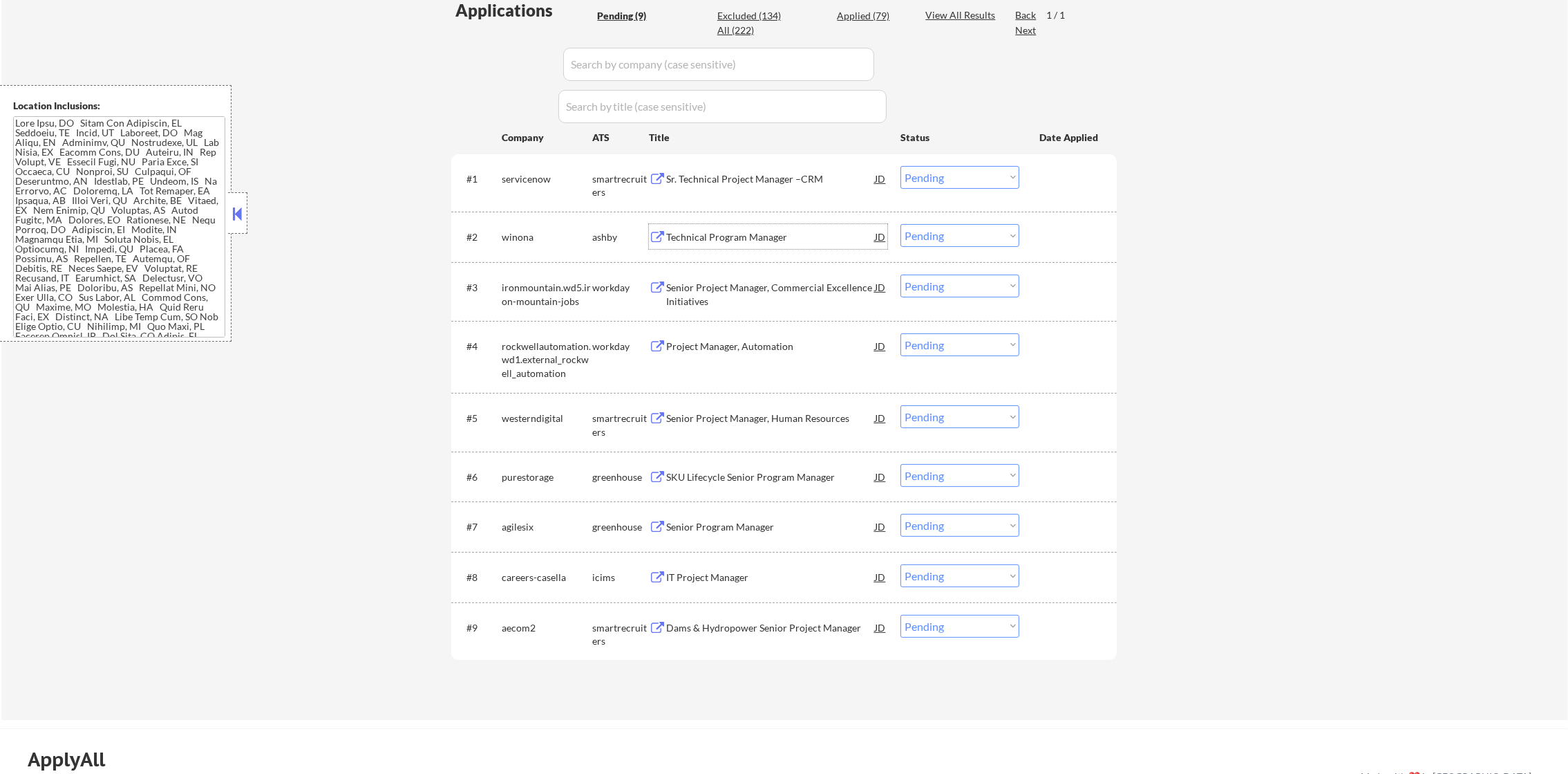
click at [759, 237] on div "Technical Program Manager" at bounding box center [771, 237] width 209 height 13
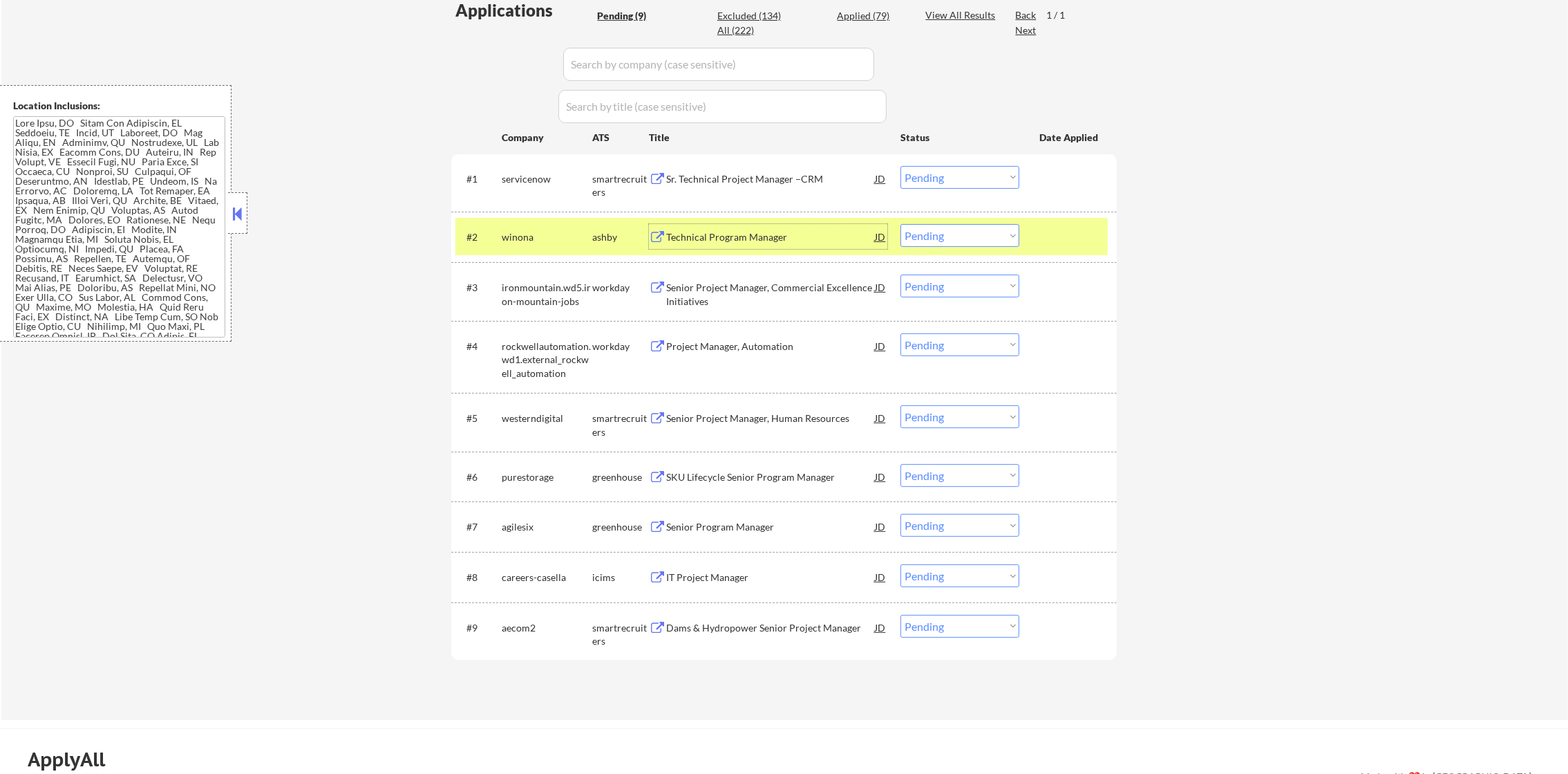
click at [944, 231] on select "Choose an option... Pending Applied Excluded (Questions) Excluded (Expired) Exc…" at bounding box center [959, 236] width 119 height 23
click at [900, 224] on select "Choose an option... Pending Applied Excluded (Questions) Excluded (Expired) Exc…" at bounding box center [959, 236] width 119 height 23
select select ""pending""
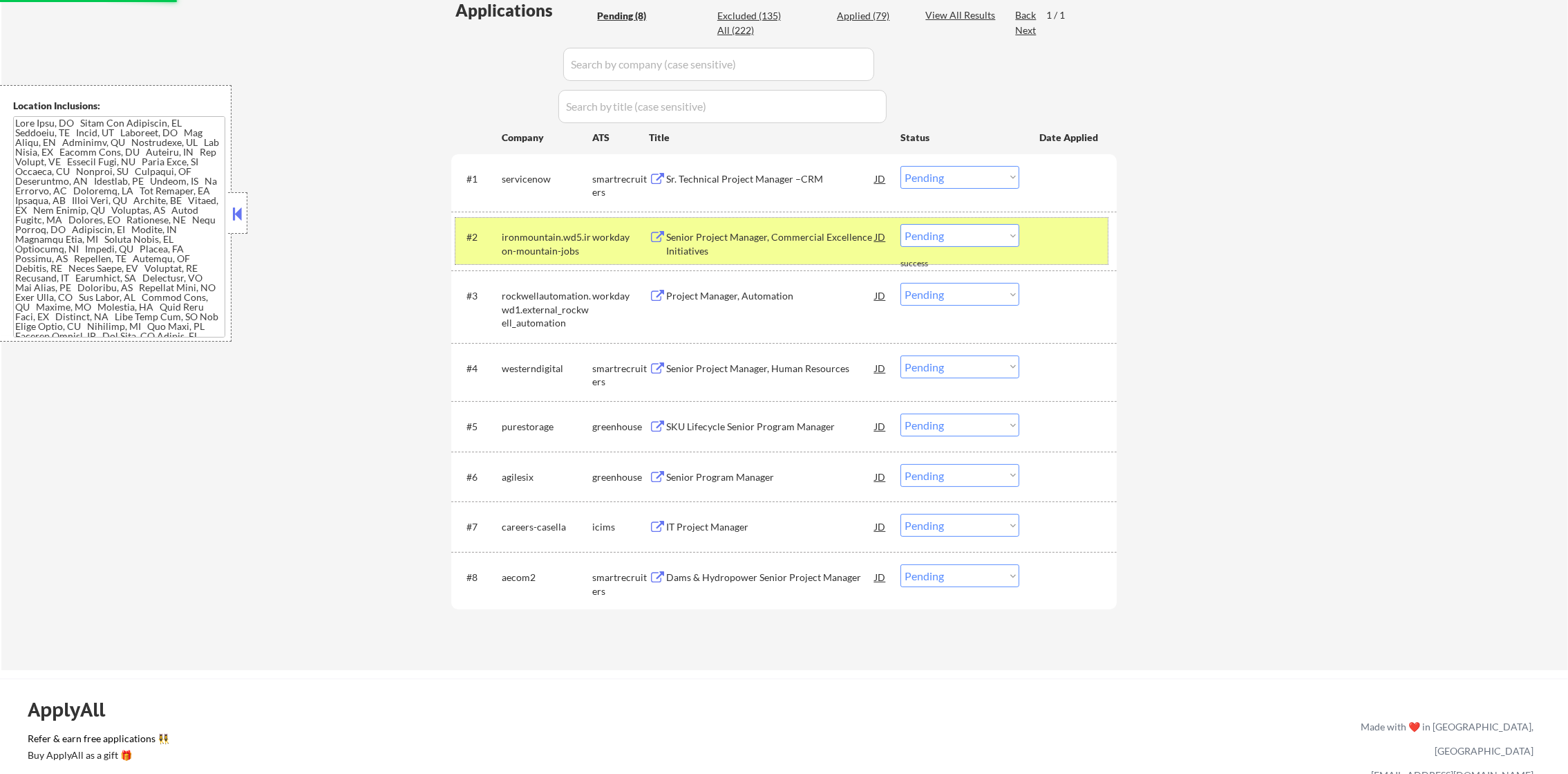
click at [520, 231] on div "ironmountain.wd5.iron-mountain-jobs" at bounding box center [546, 244] width 90 height 27
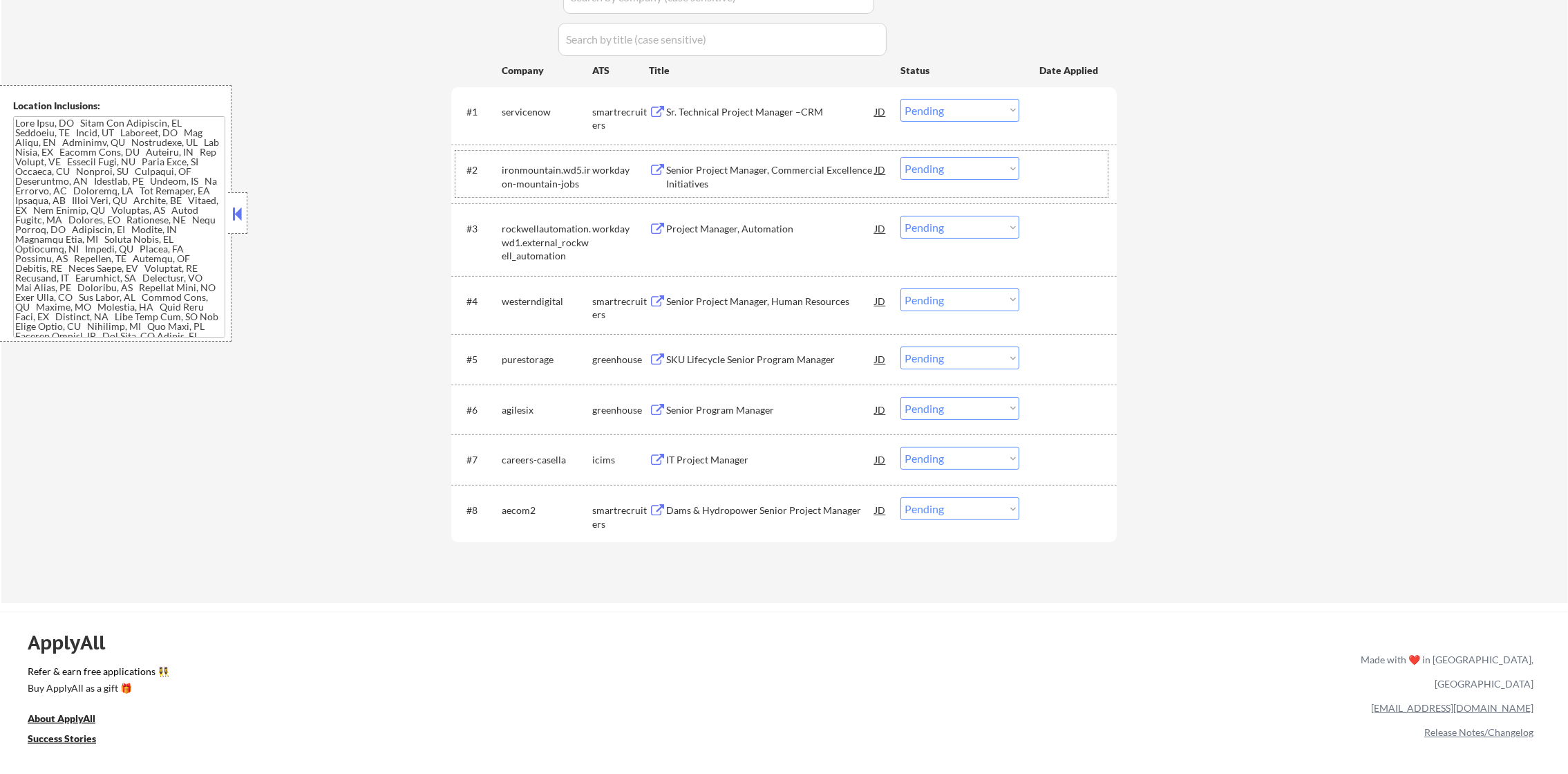
scroll to position [465, 0]
click at [724, 505] on div "Dams & Hydropower Senior Project Manager" at bounding box center [771, 507] width 209 height 13
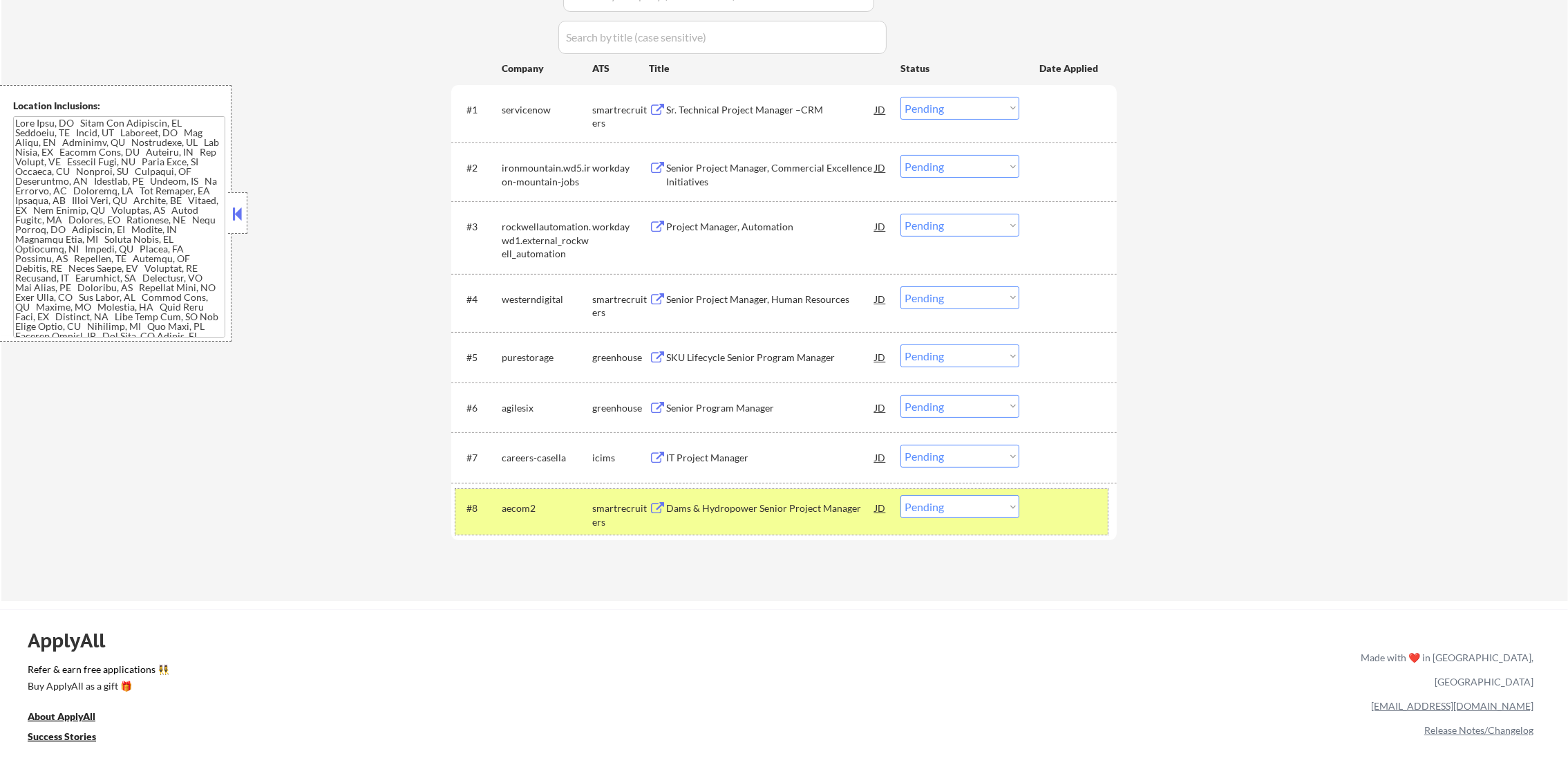
click at [540, 506] on div "aecom2" at bounding box center [546, 507] width 90 height 13
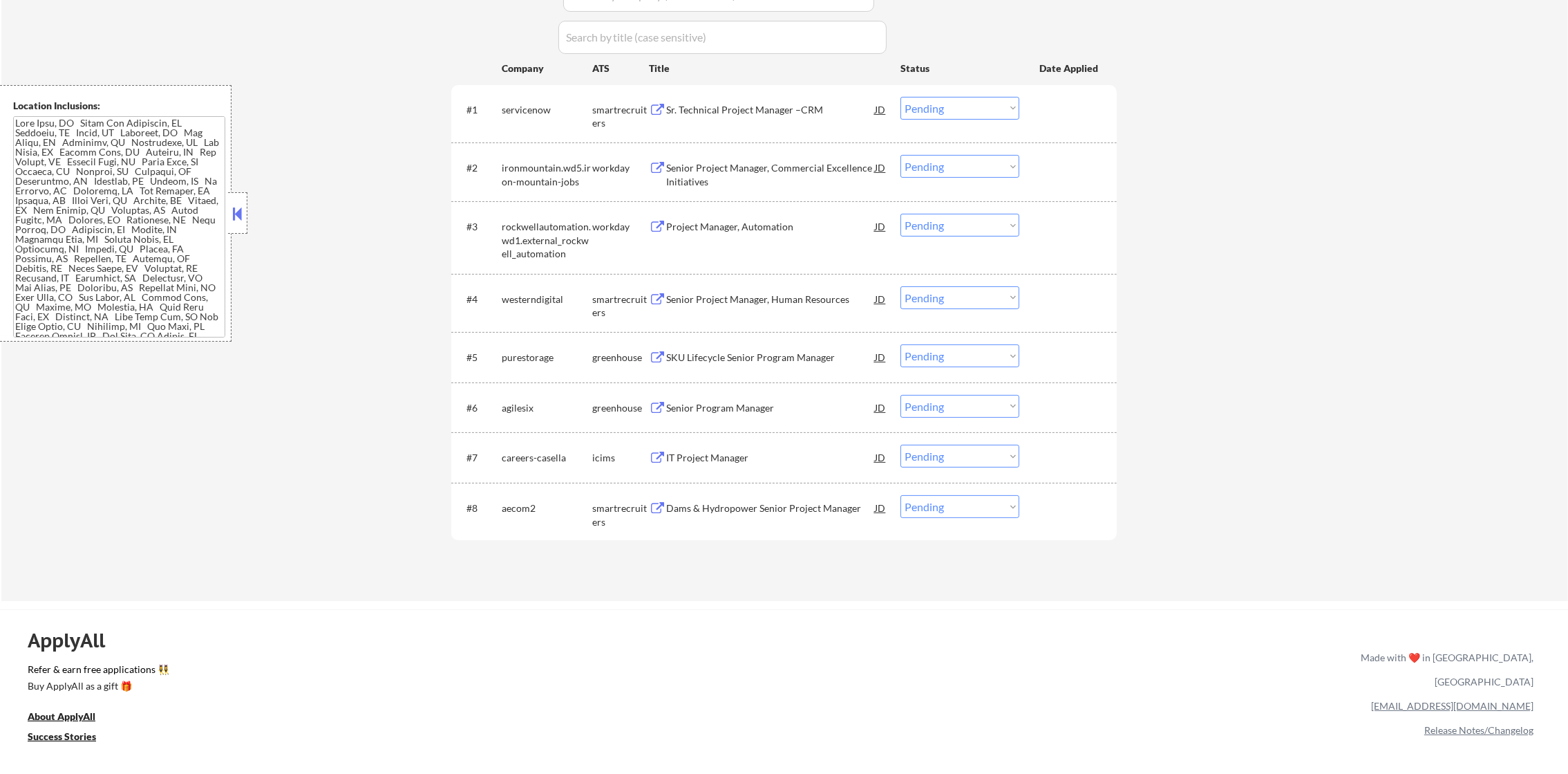
scroll to position [500, 0]
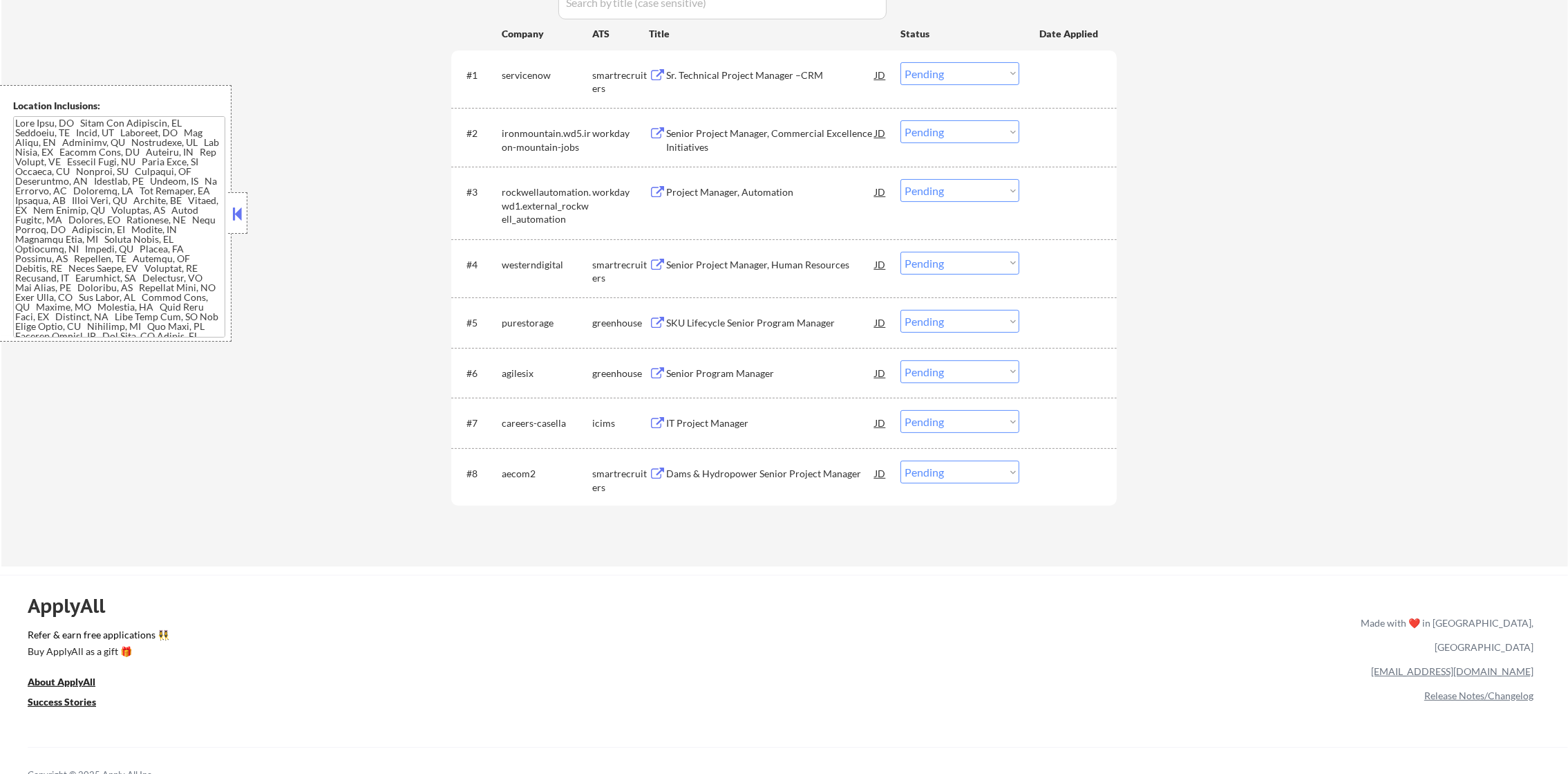
click at [717, 385] on div "#6 agilesix greenhouse Senior Program Manager JD warning_amber Choose an option…" at bounding box center [781, 372] width 652 height 37
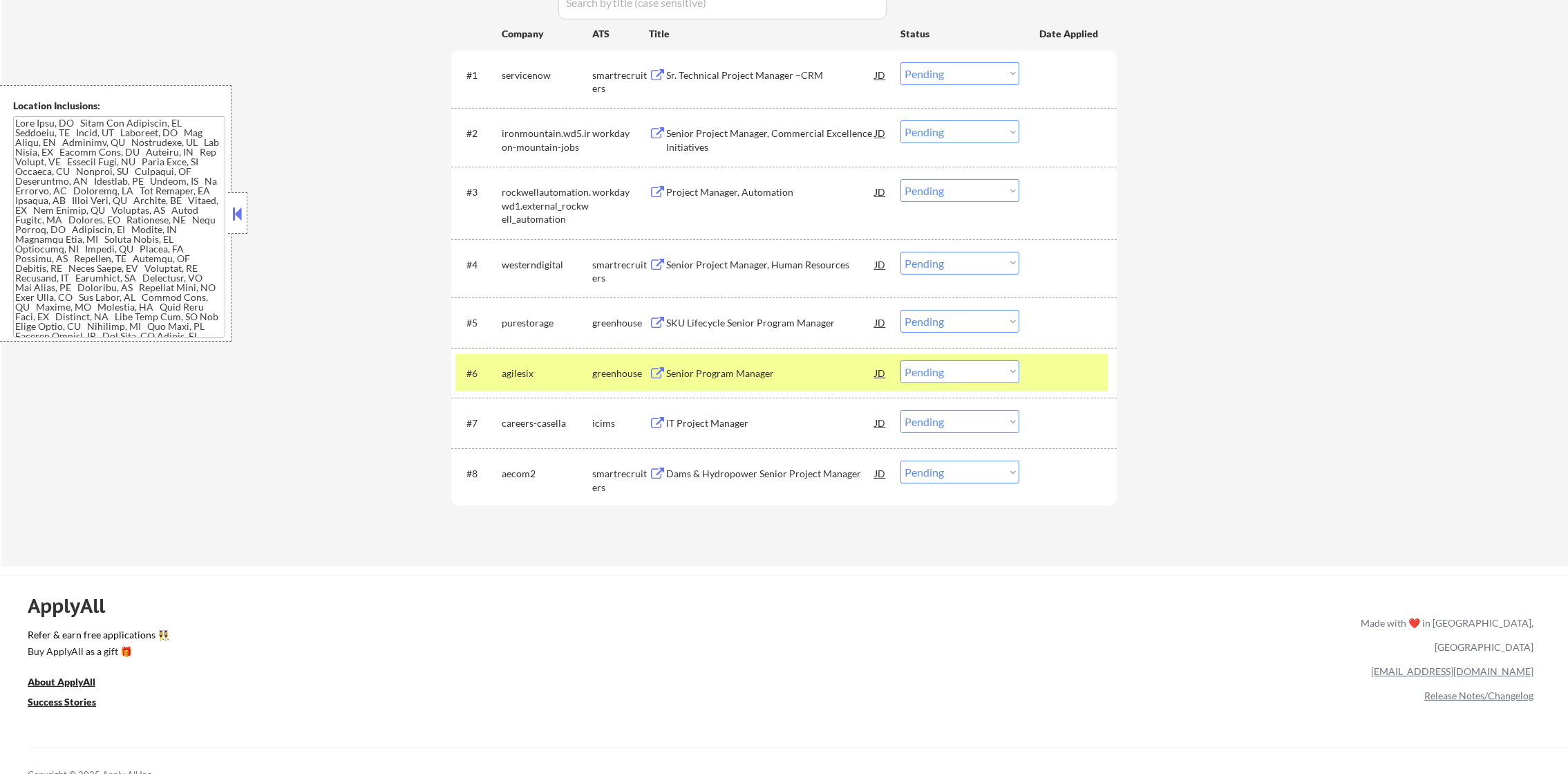
click at [553, 348] on div "#6 agilesix greenhouse Senior Program Manager JD warning_amber Choose an option…" at bounding box center [784, 373] width 666 height 51
click at [516, 381] on div "agilesix" at bounding box center [546, 372] width 90 height 25
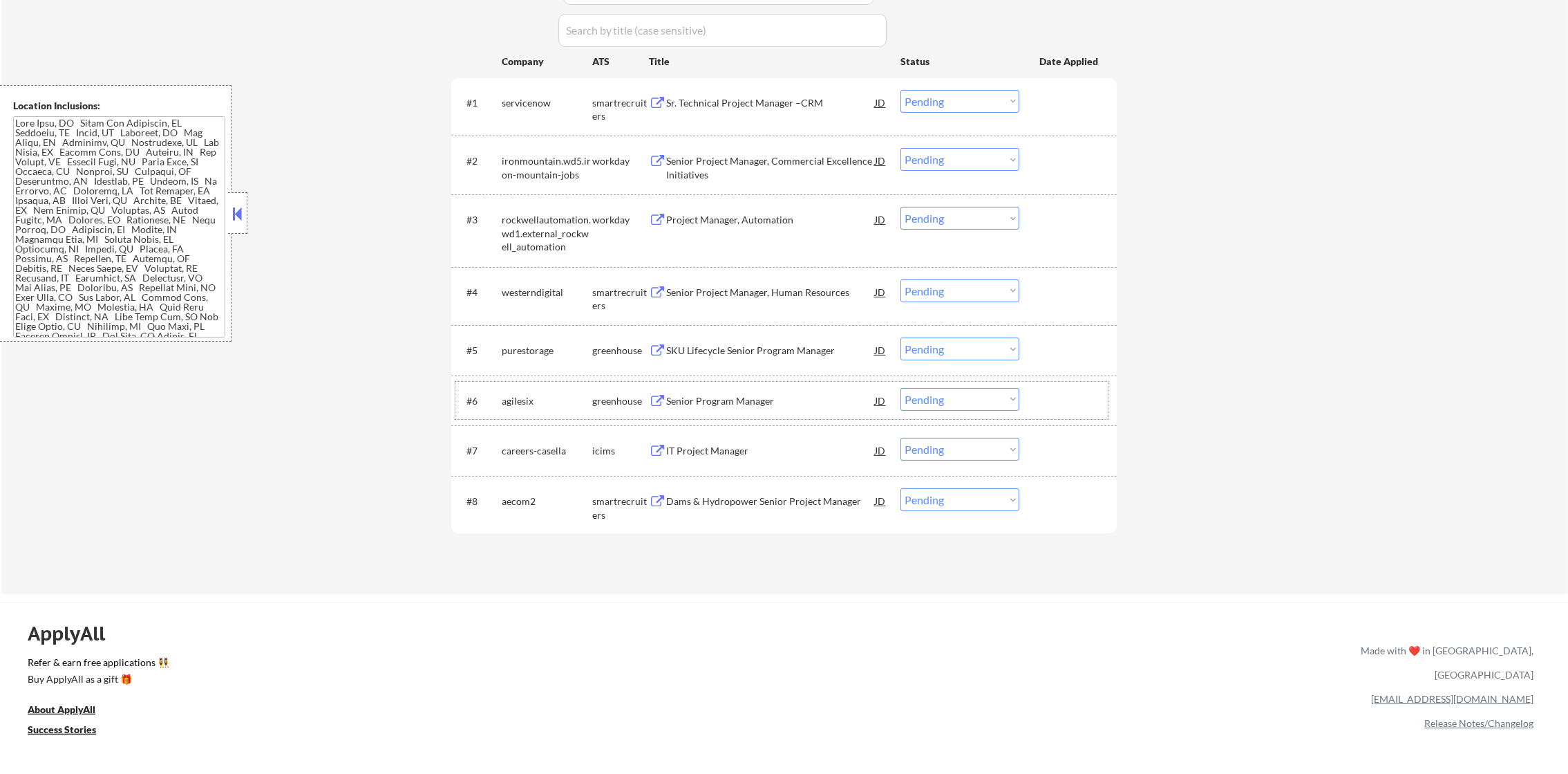
scroll to position [483, 0]
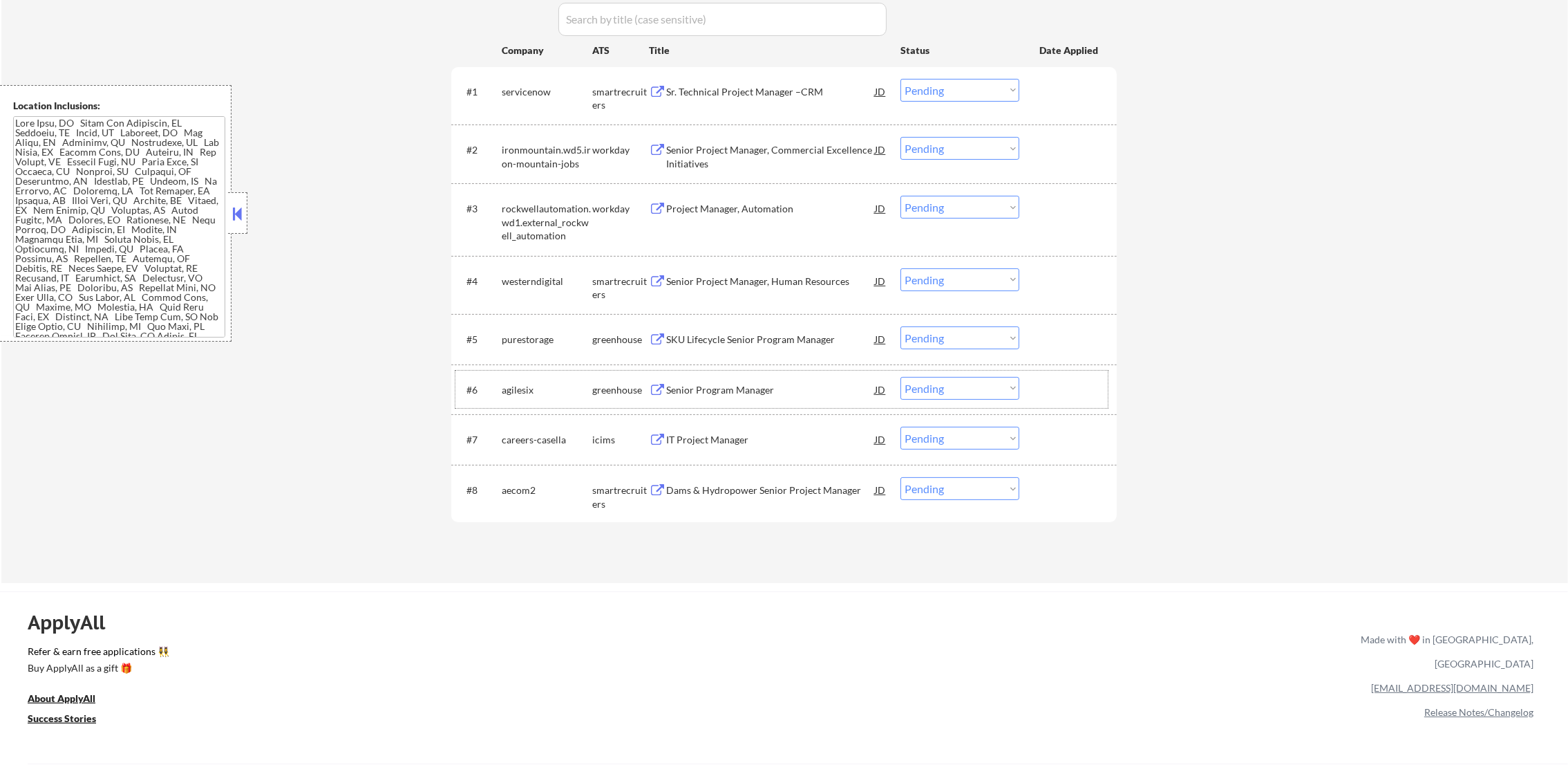
click at [728, 330] on div "SKU Lifecycle Senior Program Manager" at bounding box center [771, 339] width 209 height 25
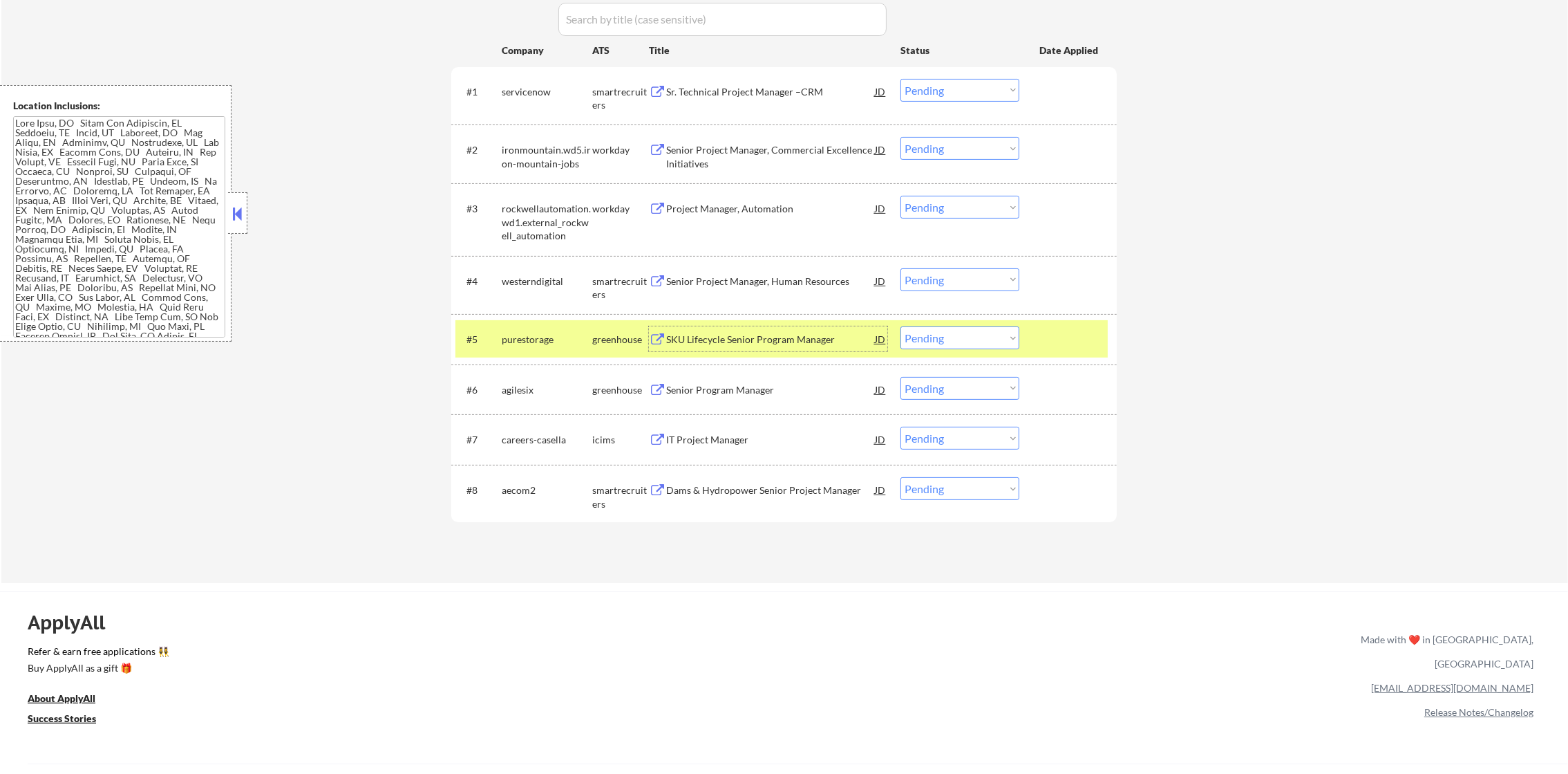
click at [942, 351] on div "#5 purestorage greenhouse SKU Lifecycle Senior Program Manager JD warning_amber…" at bounding box center [781, 339] width 652 height 37
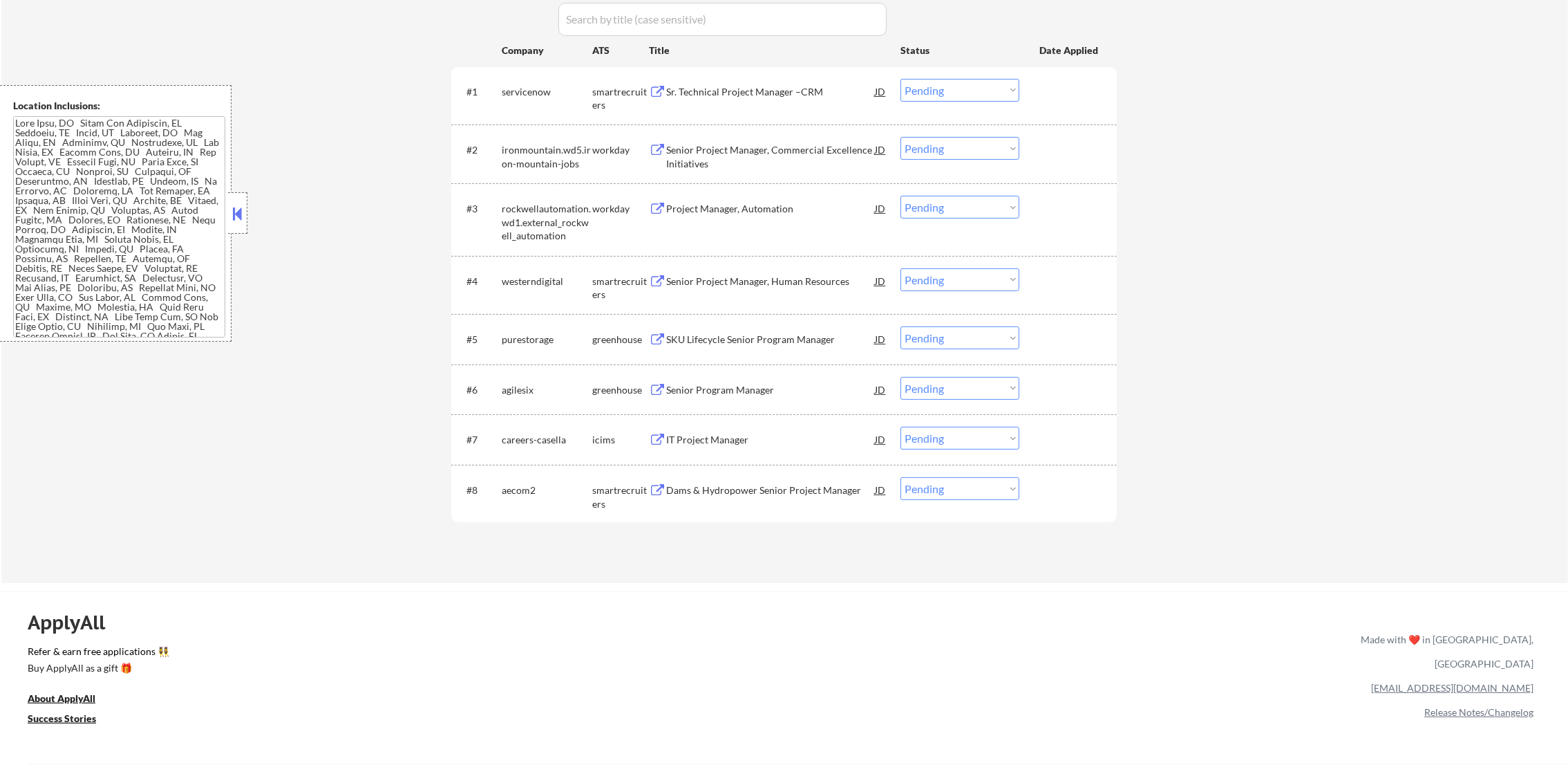
click at [960, 341] on select "Choose an option... Pending Applied Excluded (Questions) Excluded (Expired) Exc…" at bounding box center [959, 338] width 119 height 23
click at [900, 327] on select "Choose an option... Pending Applied Excluded (Questions) Excluded (Expired) Exc…" at bounding box center [959, 338] width 119 height 23
select select ""pending""
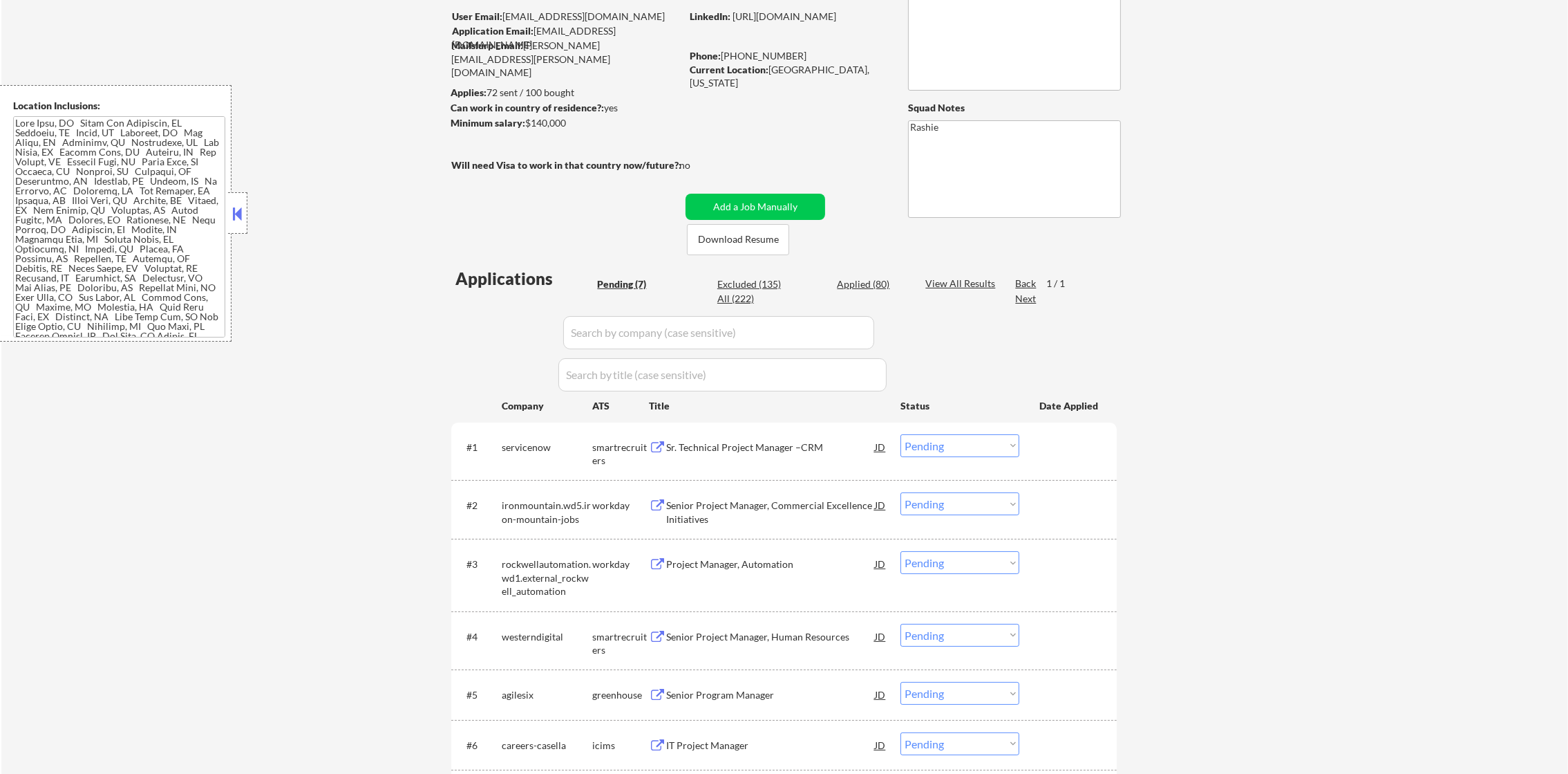
scroll to position [111, 0]
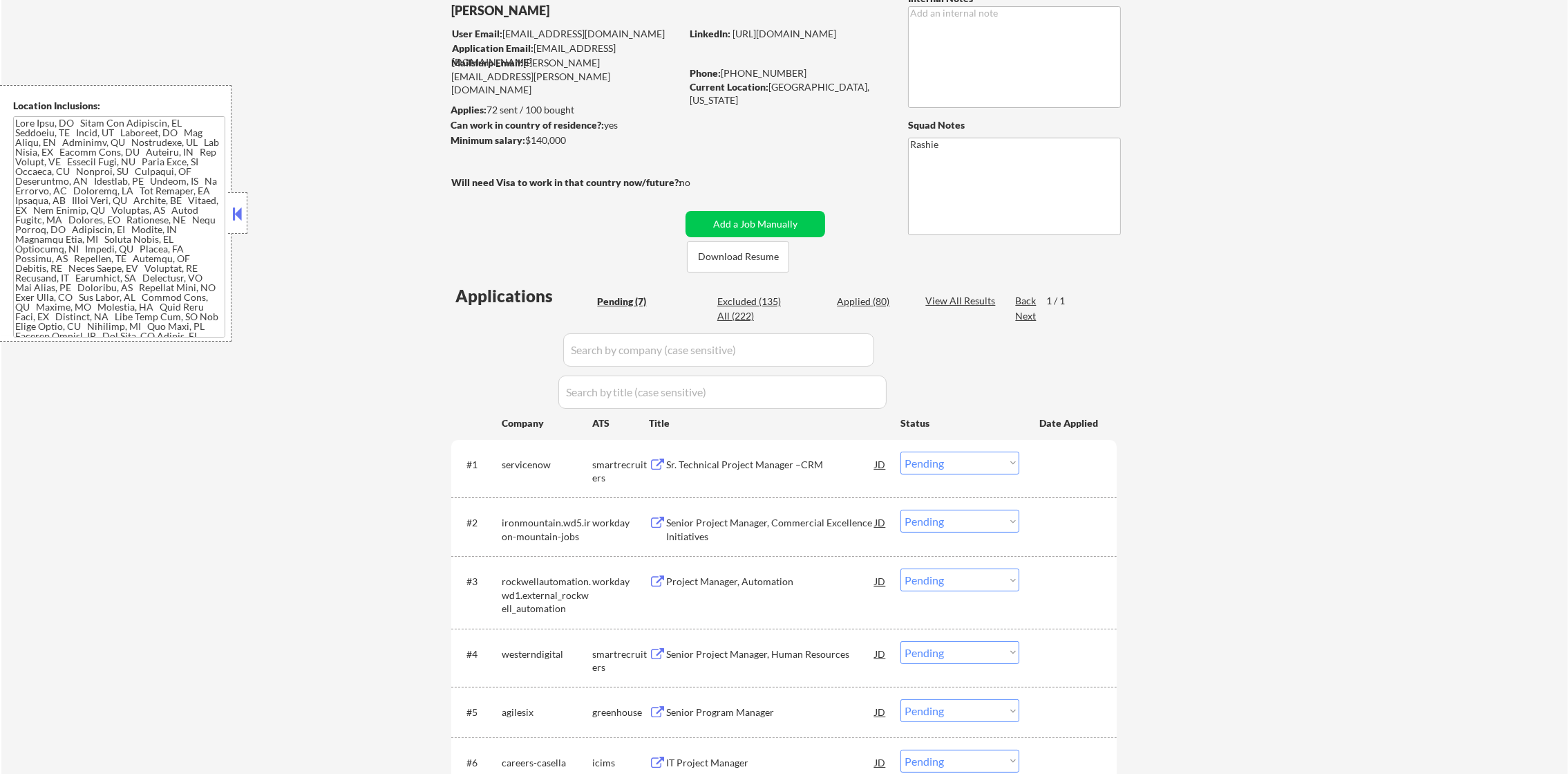
click at [853, 292] on div "Applications Pending (7) Excluded (135) Applied (80) All (222) View All Results…" at bounding box center [784, 581] width 666 height 595
click at [859, 299] on div "Applied (80)" at bounding box center [871, 301] width 69 height 13
select select ""applied""
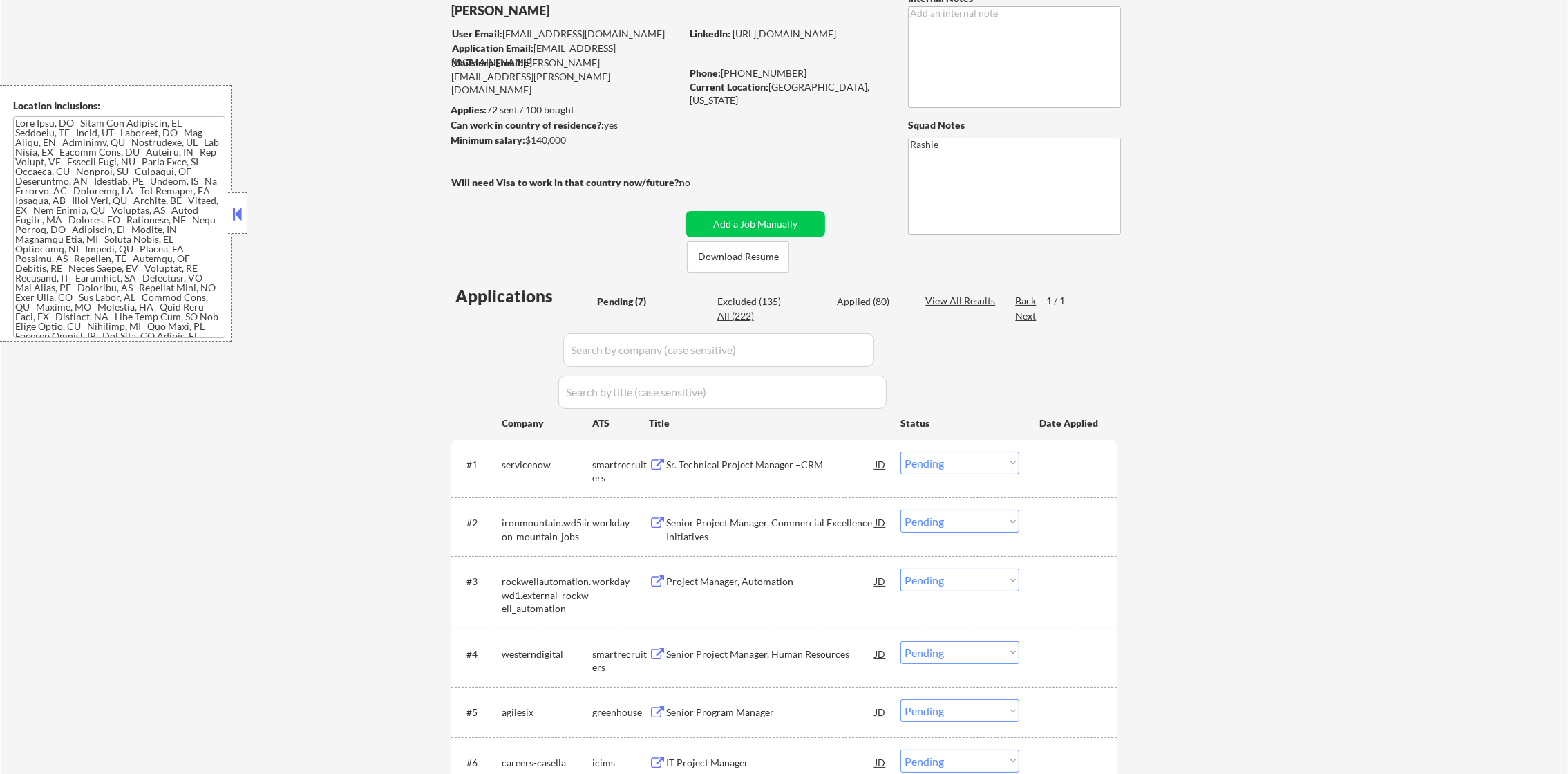
select select ""applied""
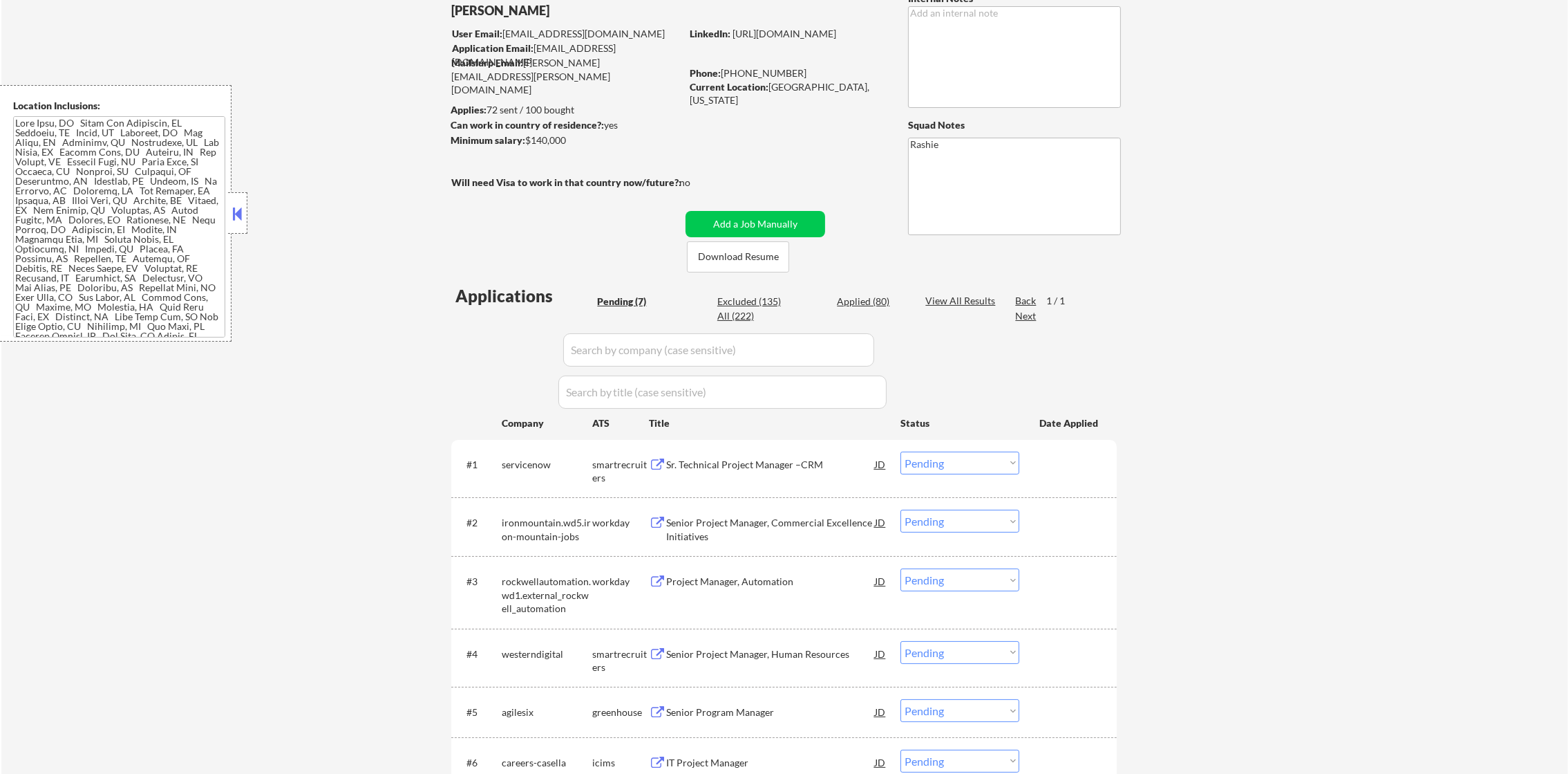
select select ""applied""
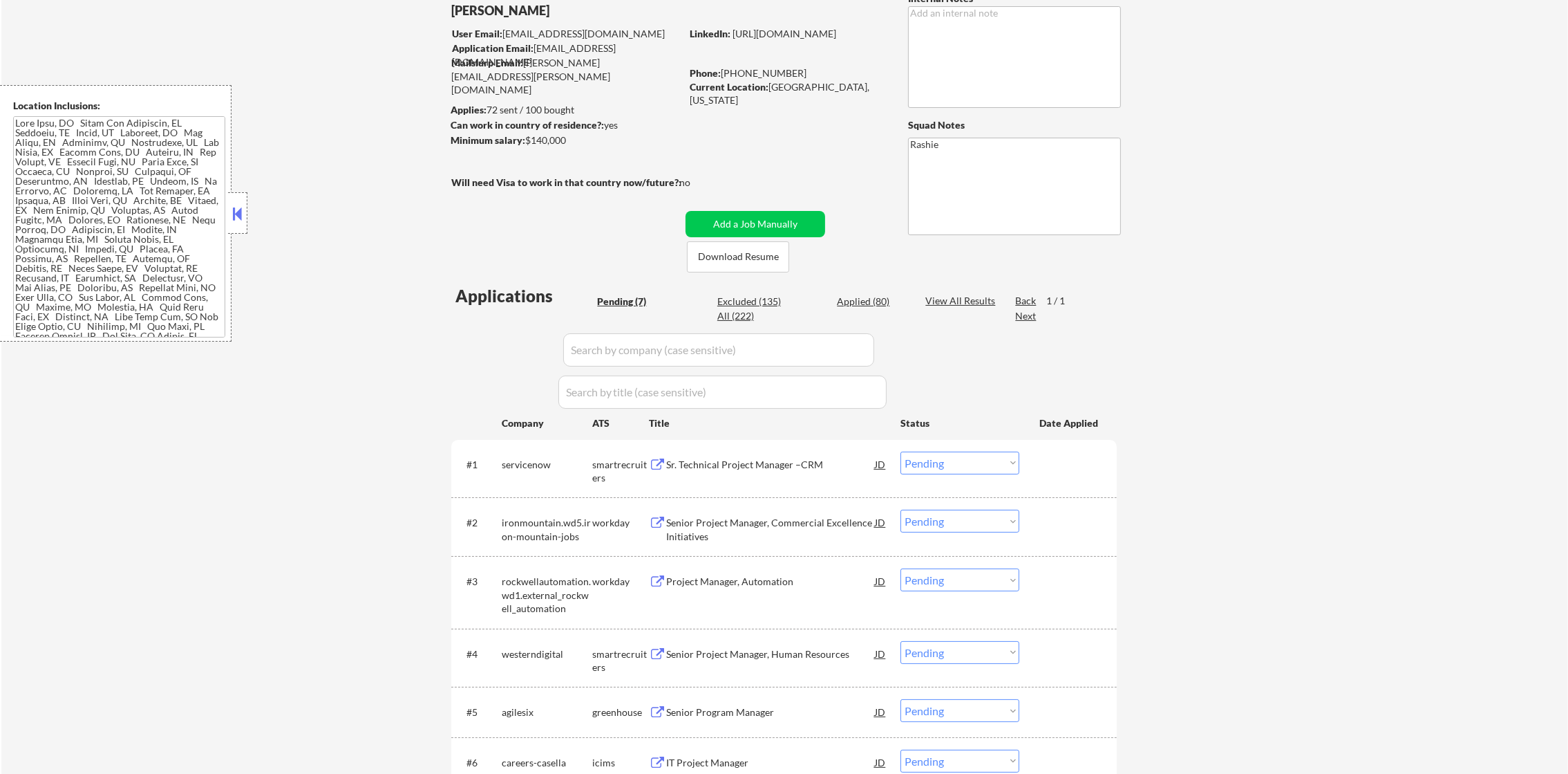
select select ""applied""
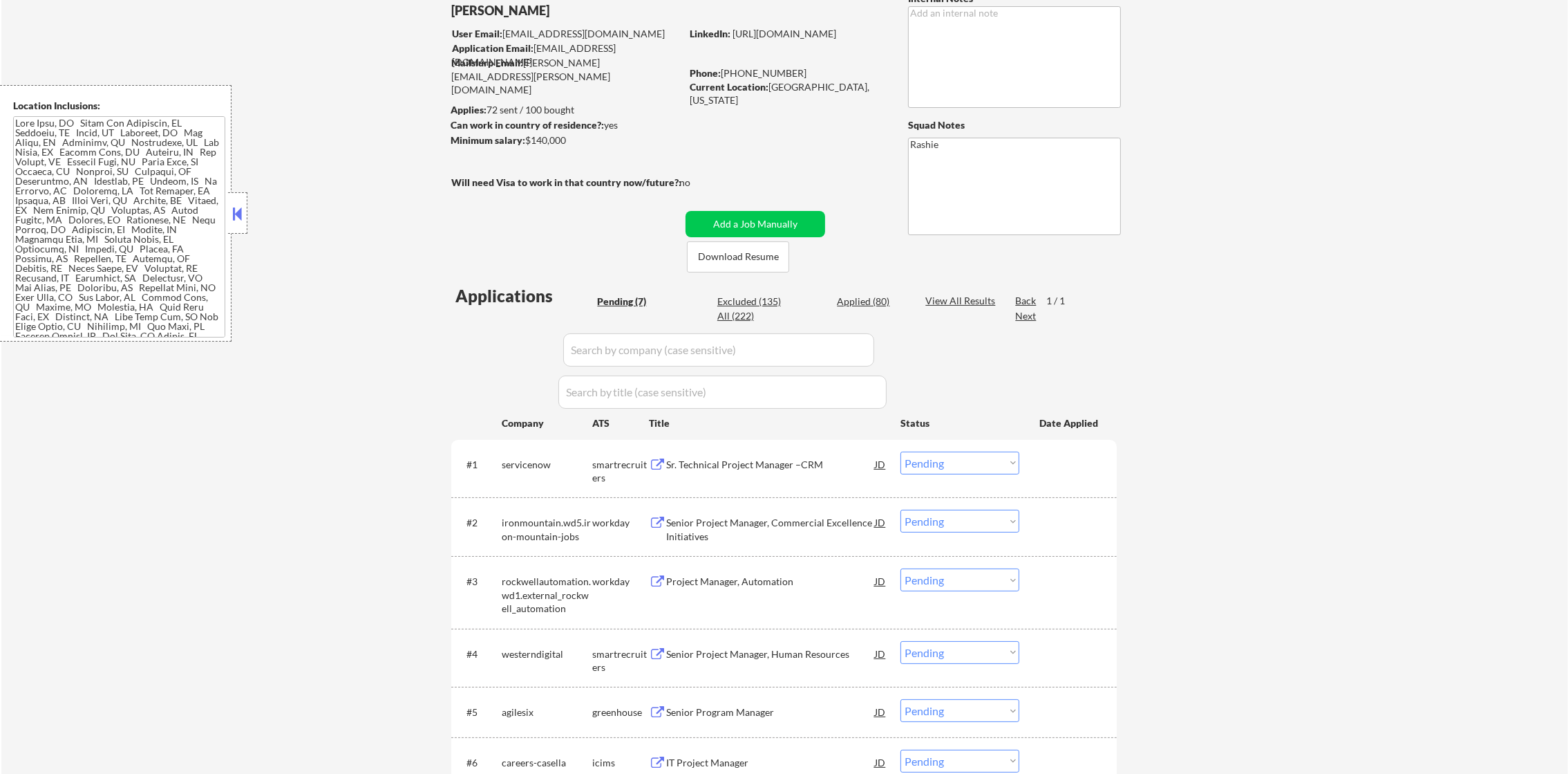
select select ""applied""
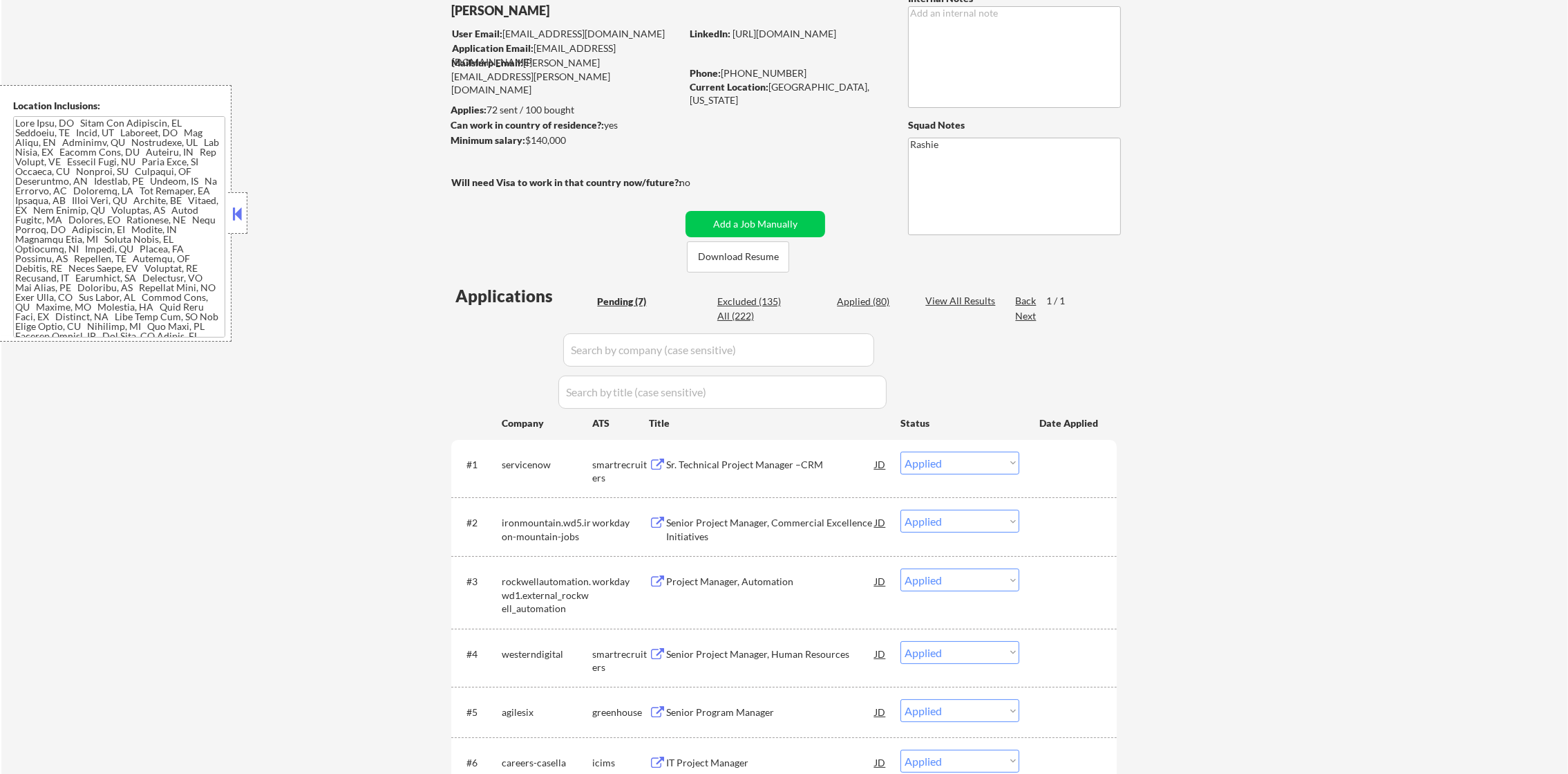
select select ""applied""
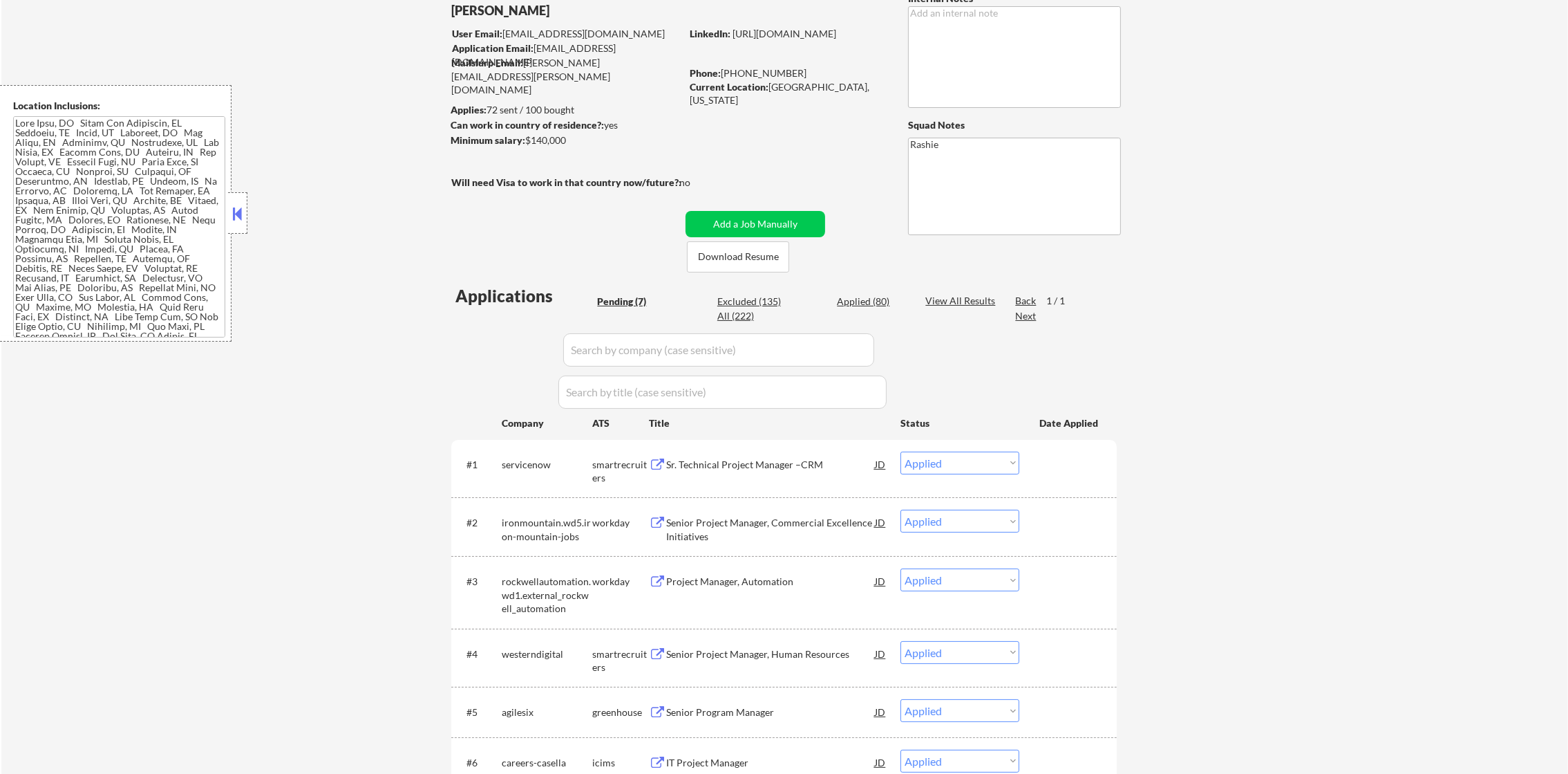
select select ""applied""
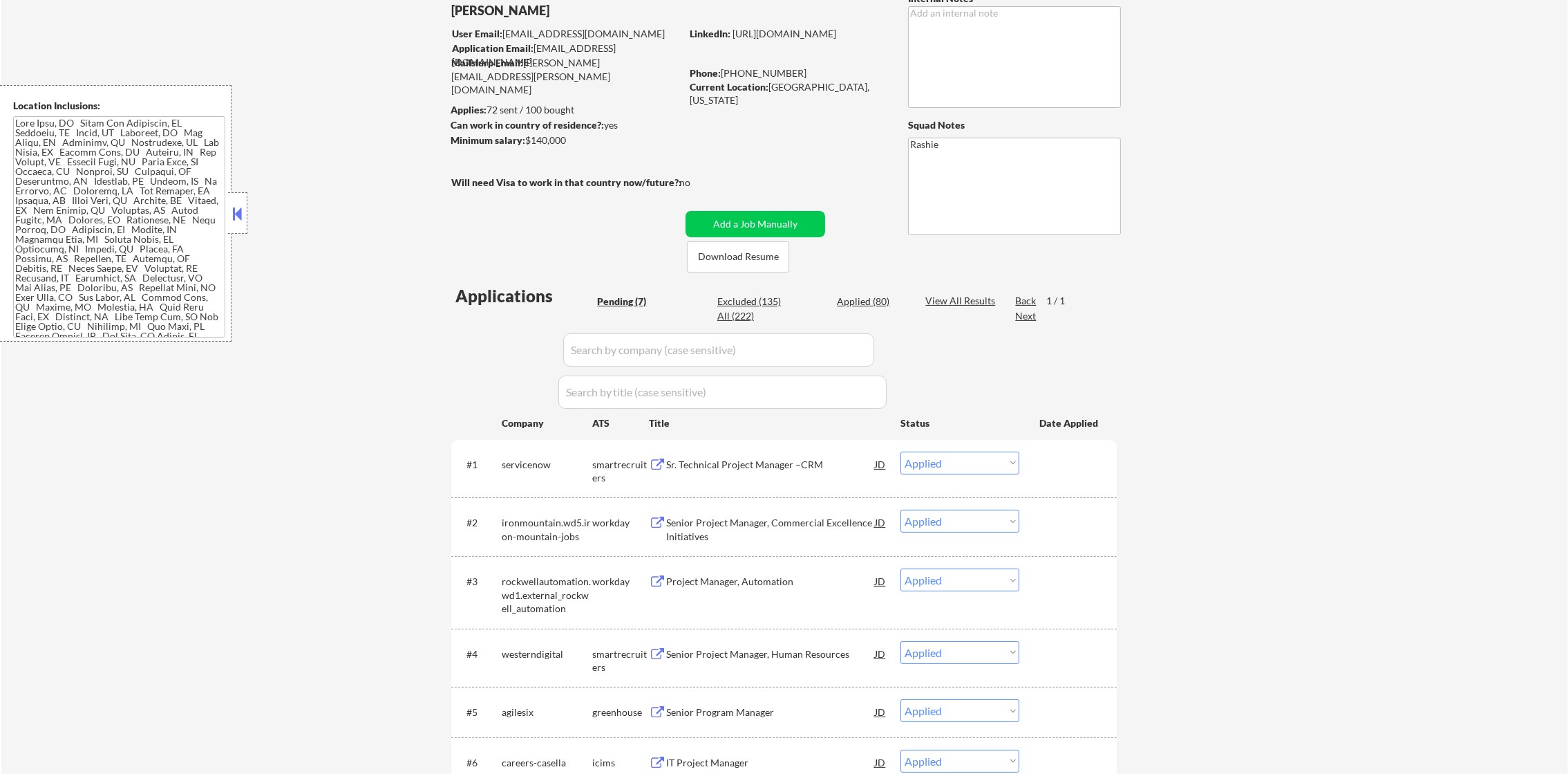
select select ""applied""
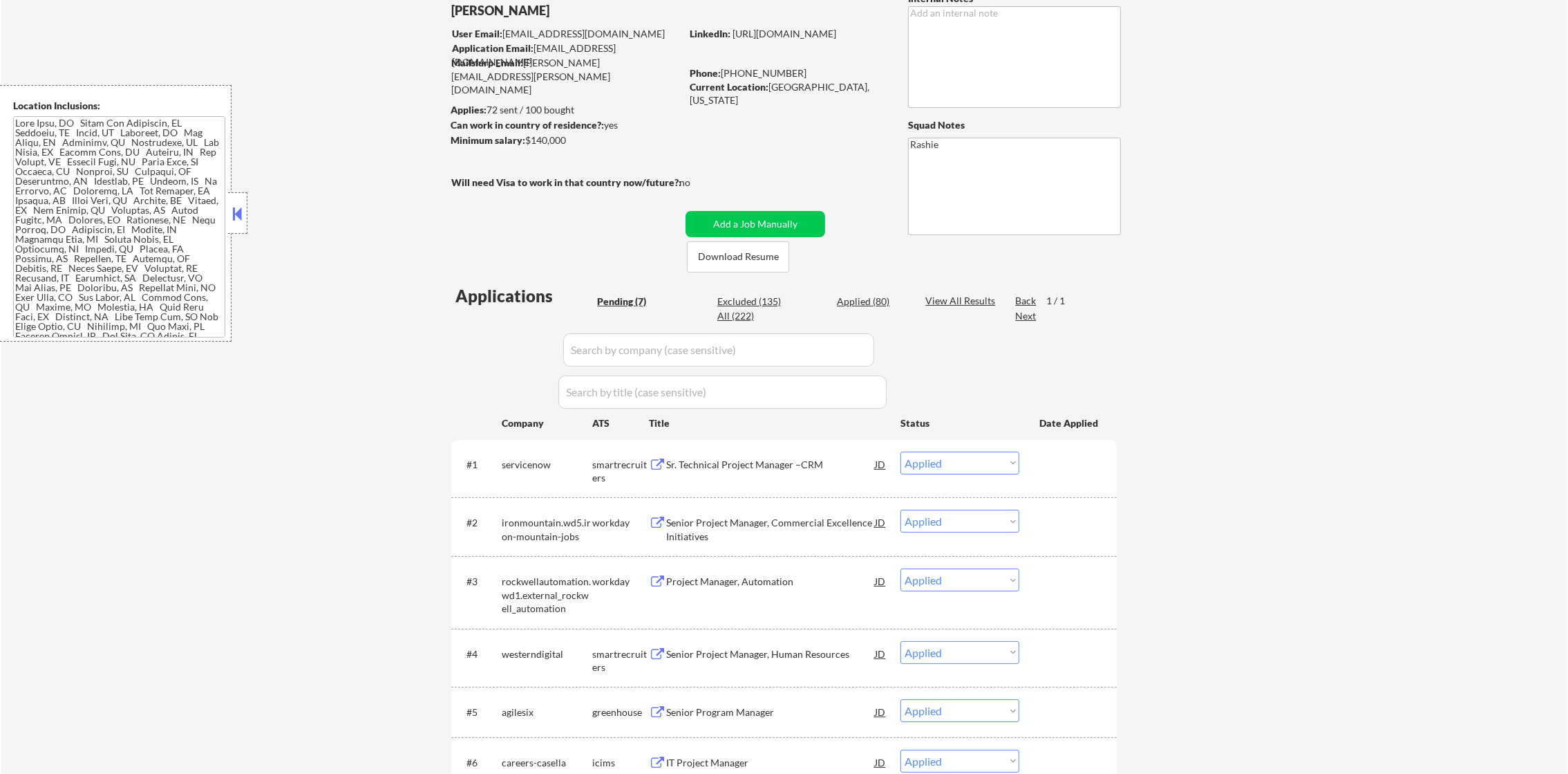
select select ""applied""
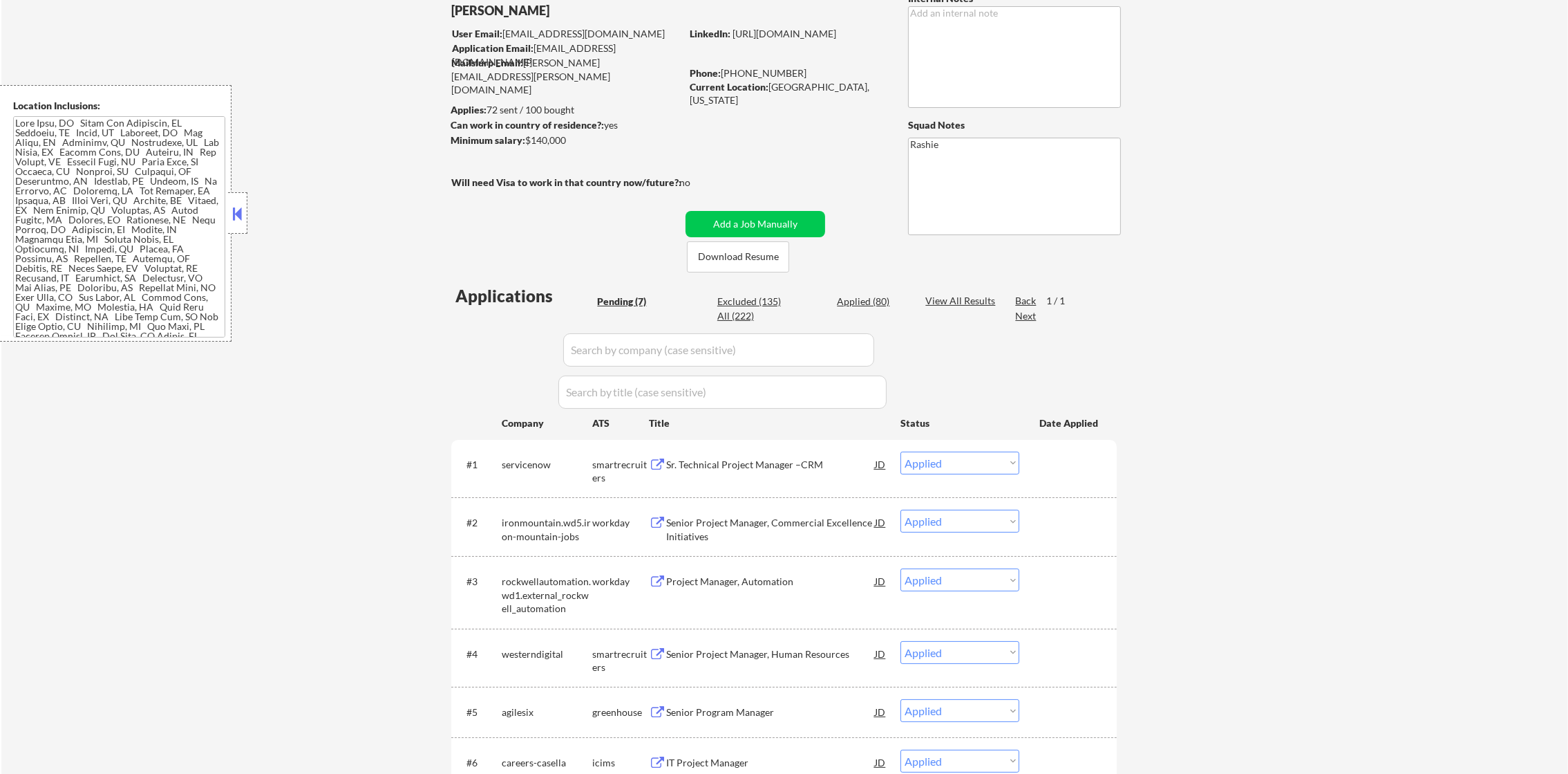
select select ""applied""
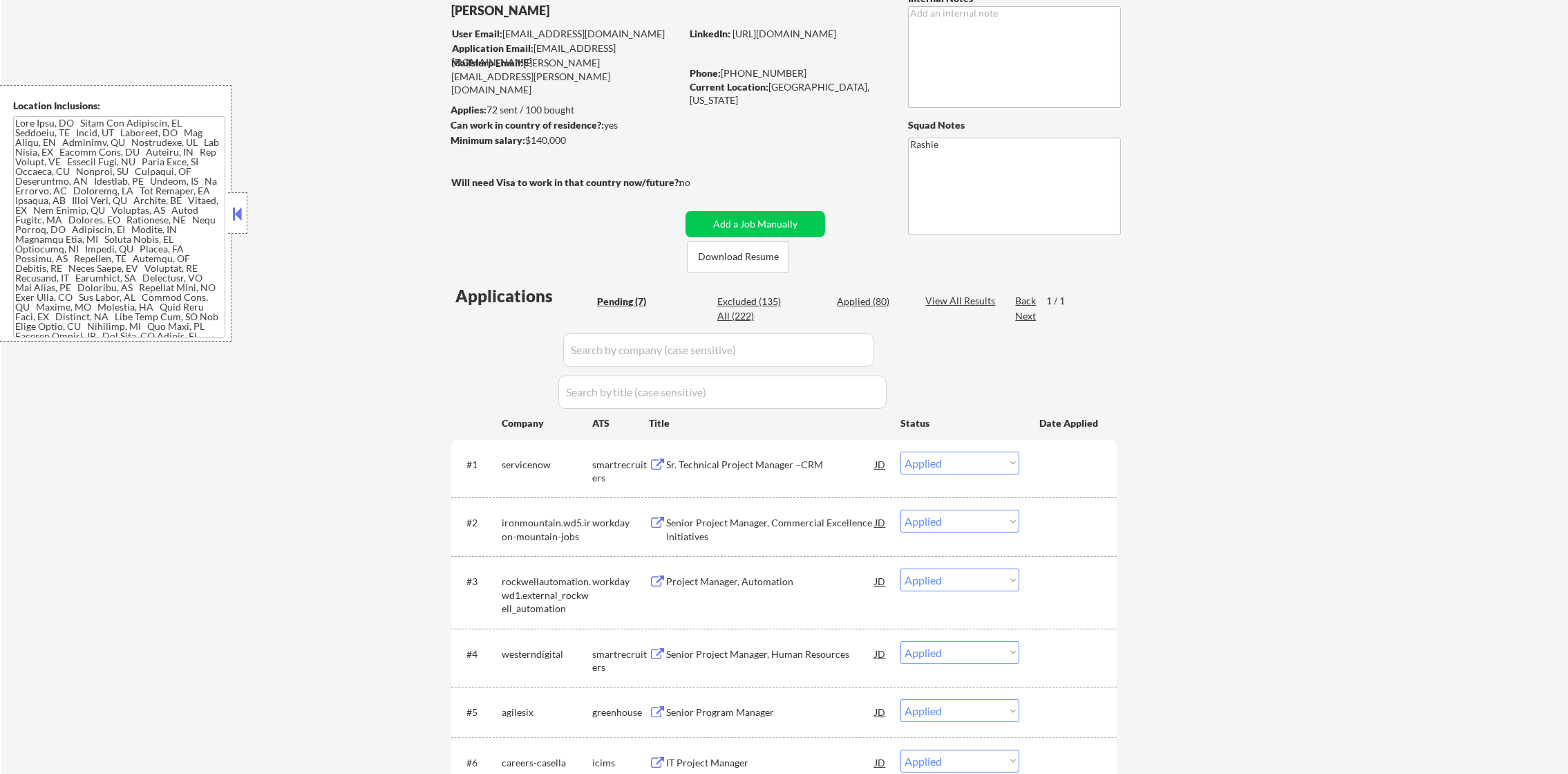
select select ""applied""
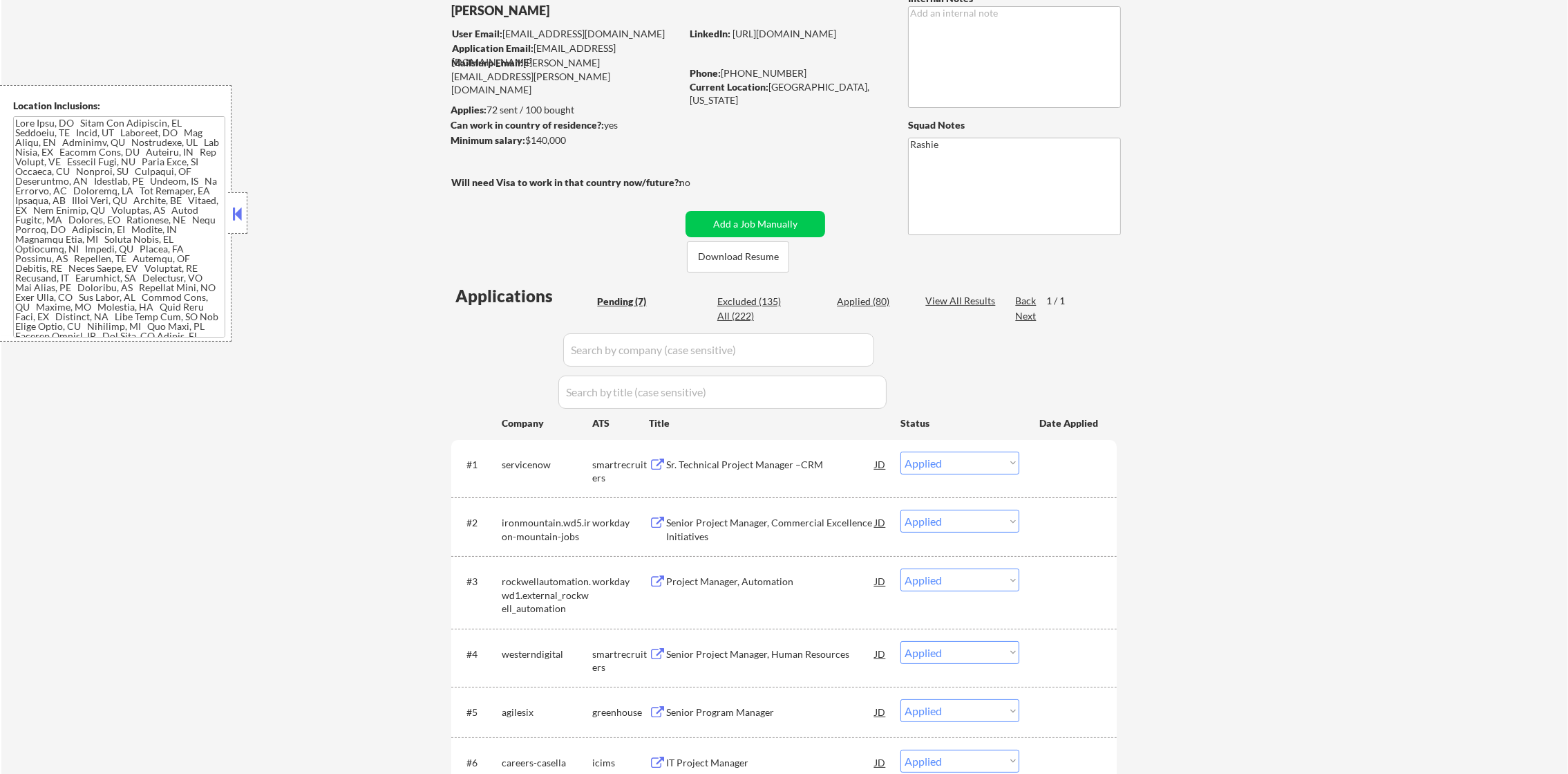
select select ""applied""
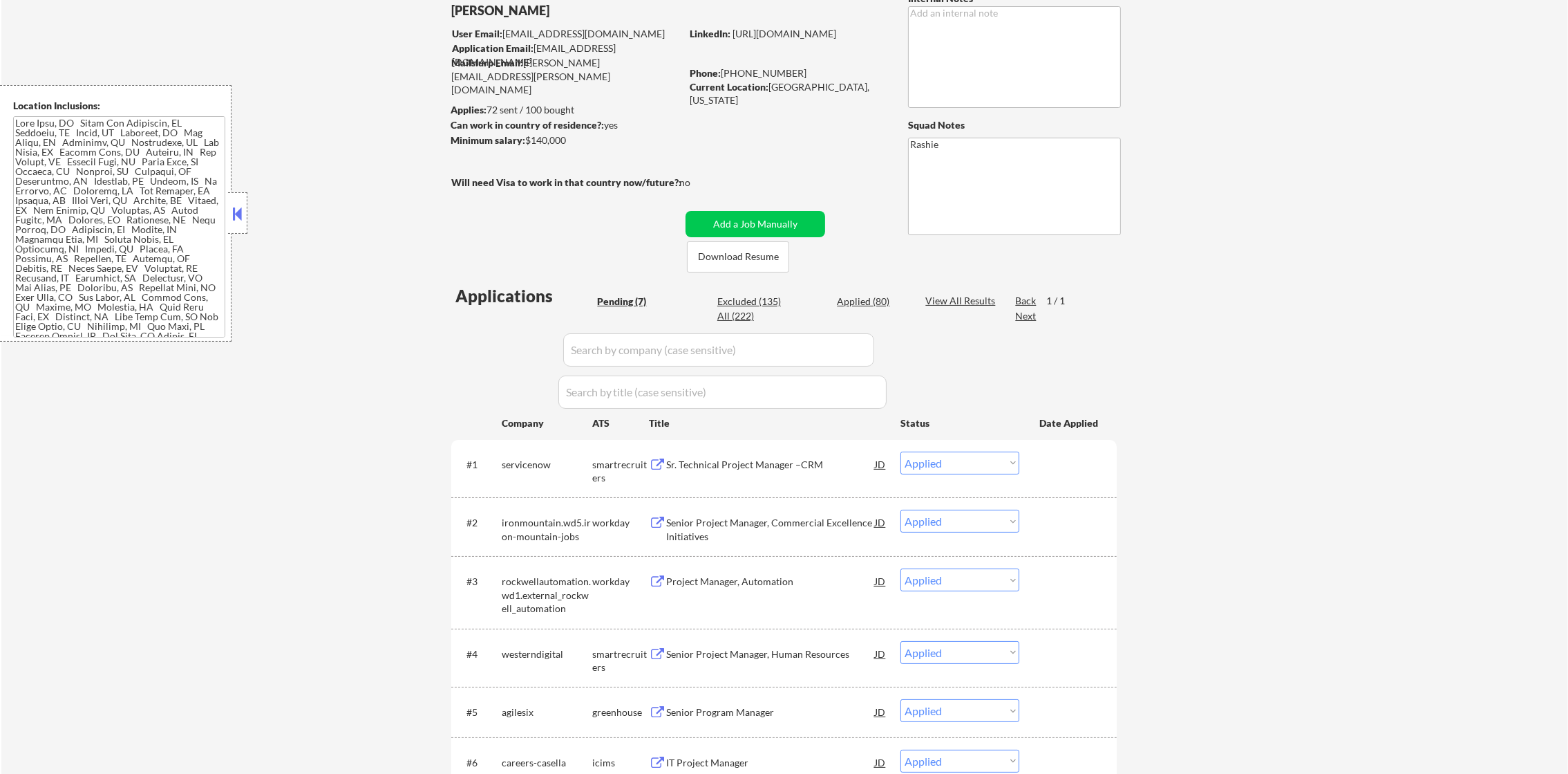
select select ""applied""
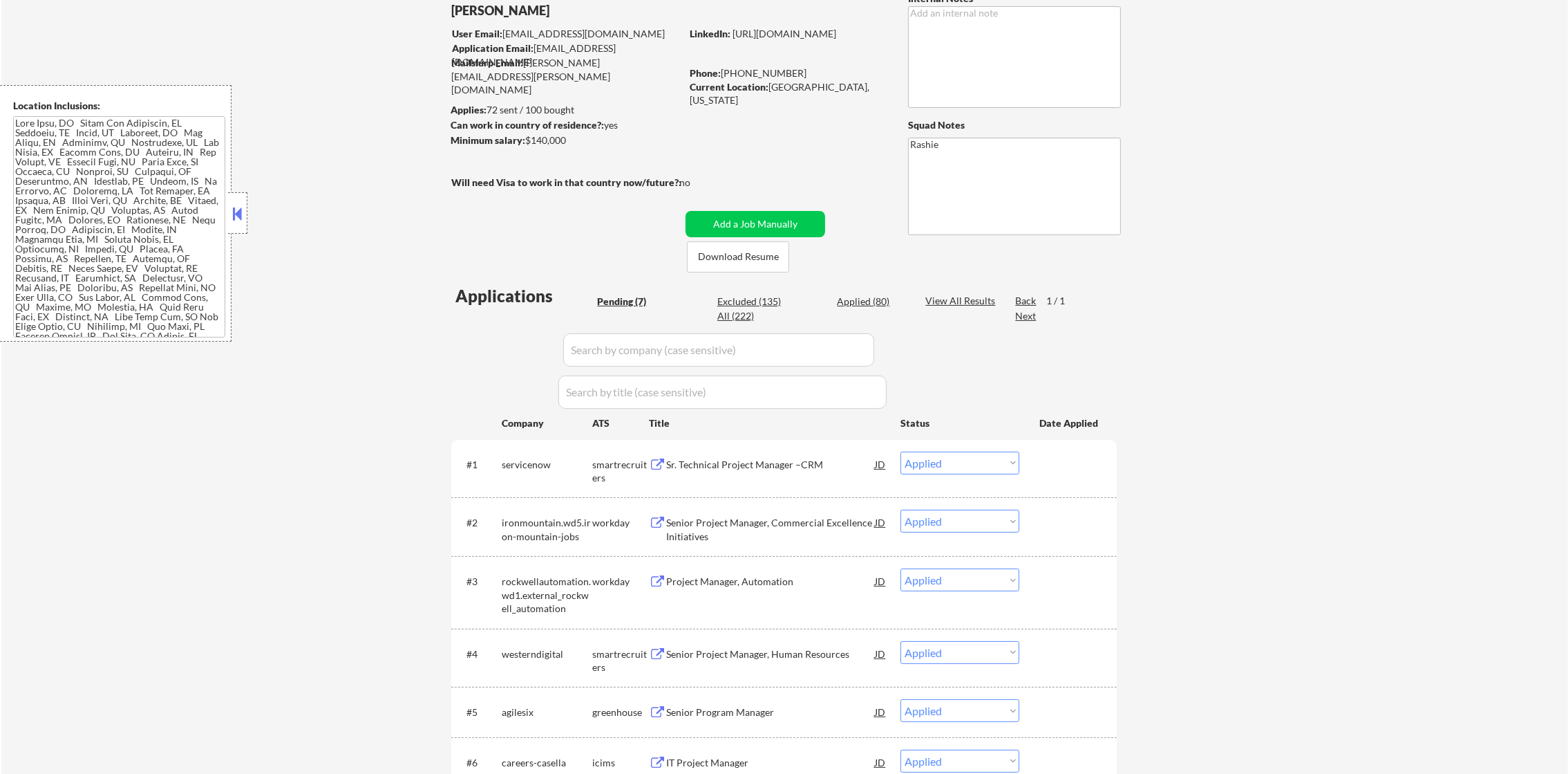
select select ""applied""
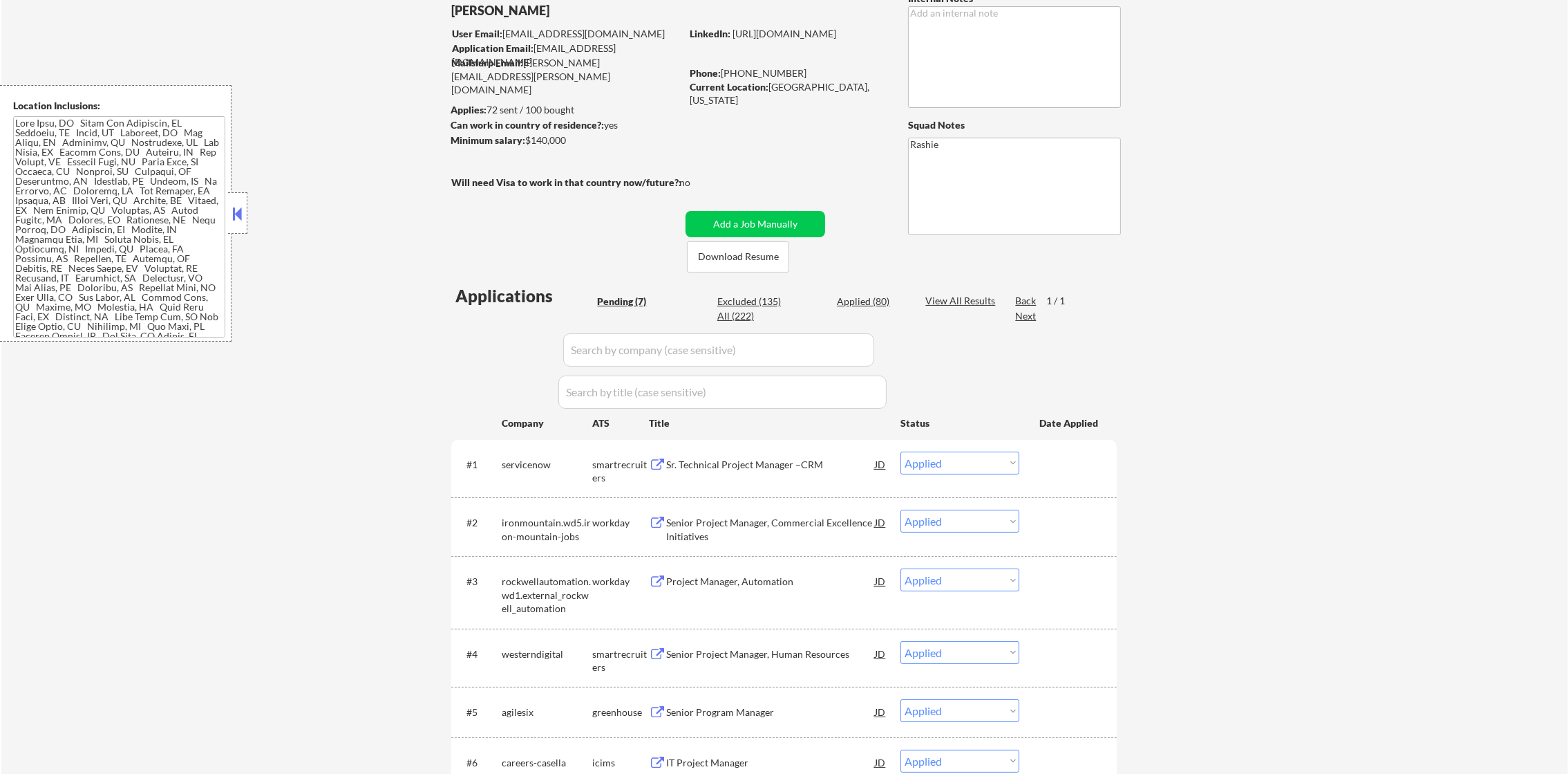
select select ""applied""
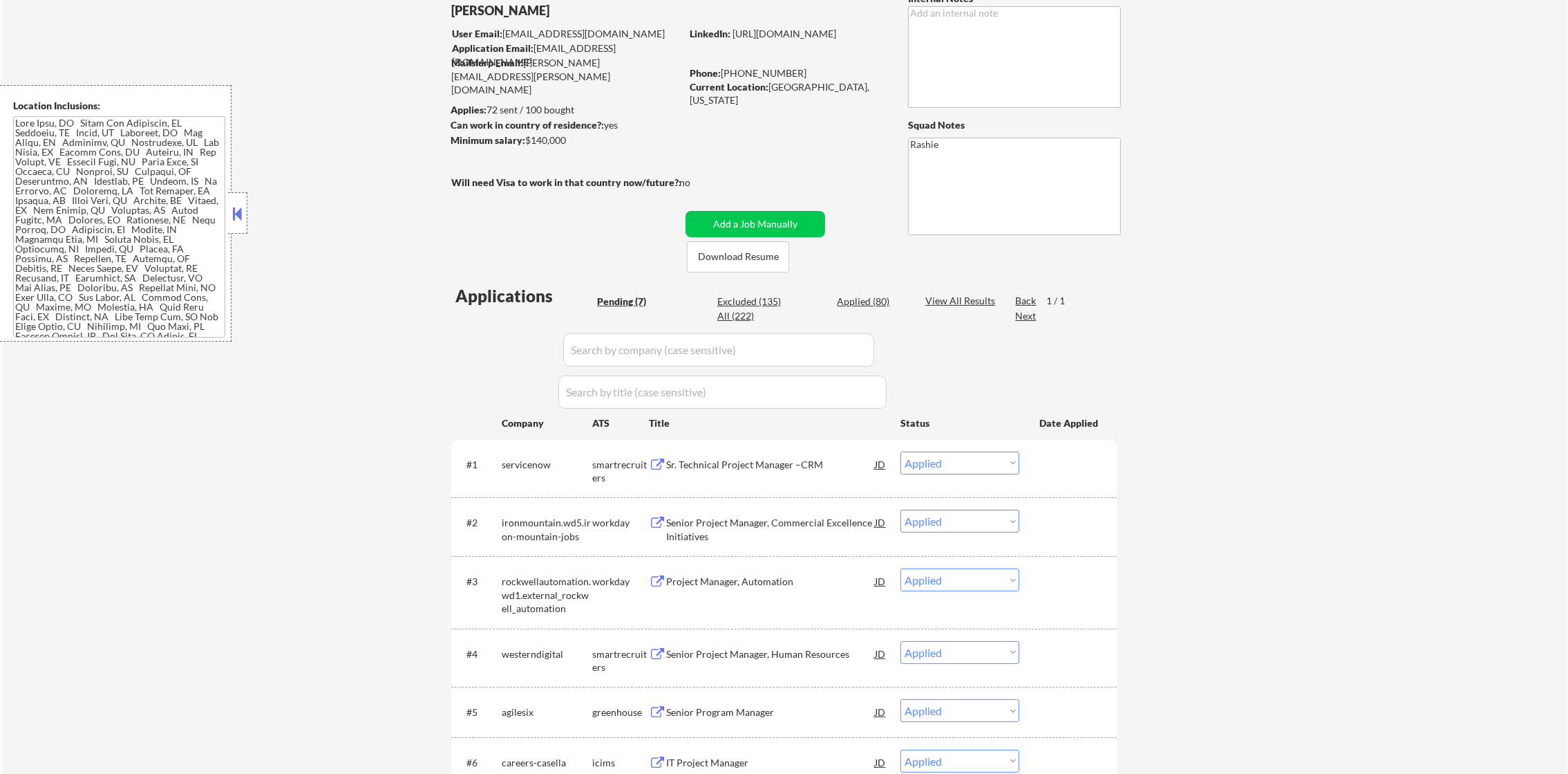
select select ""applied""
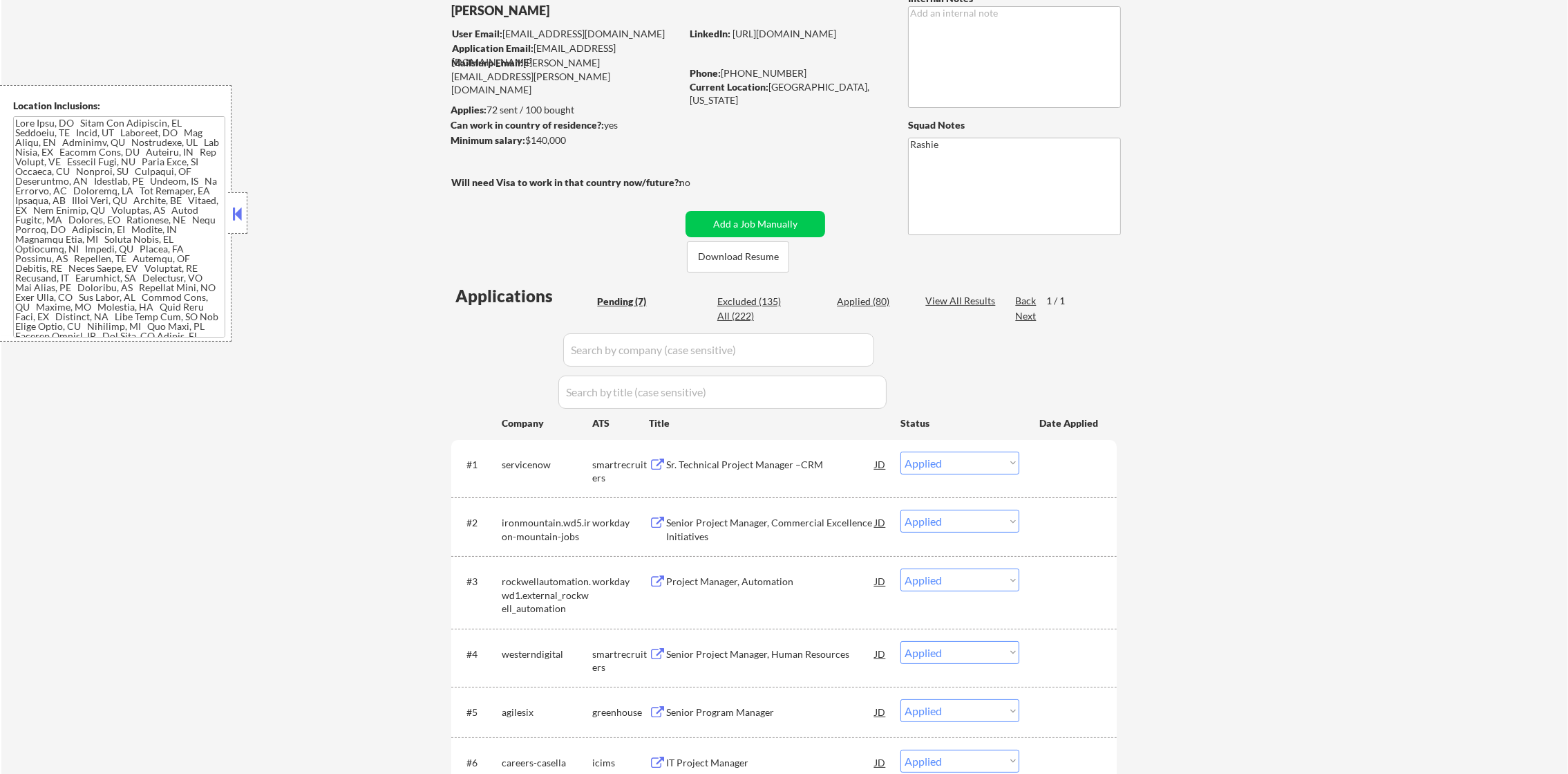
select select ""applied""
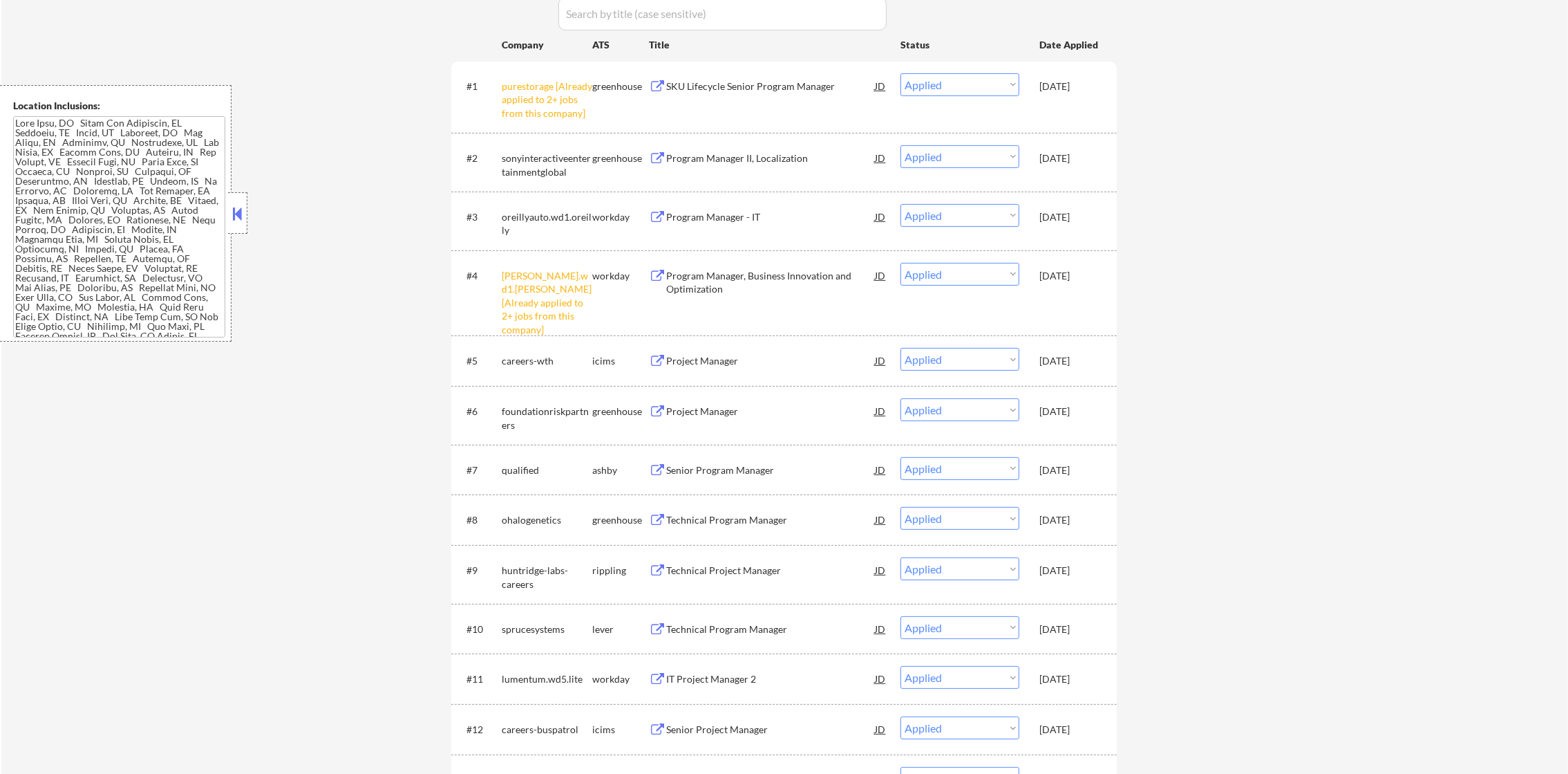
scroll to position [491, 0]
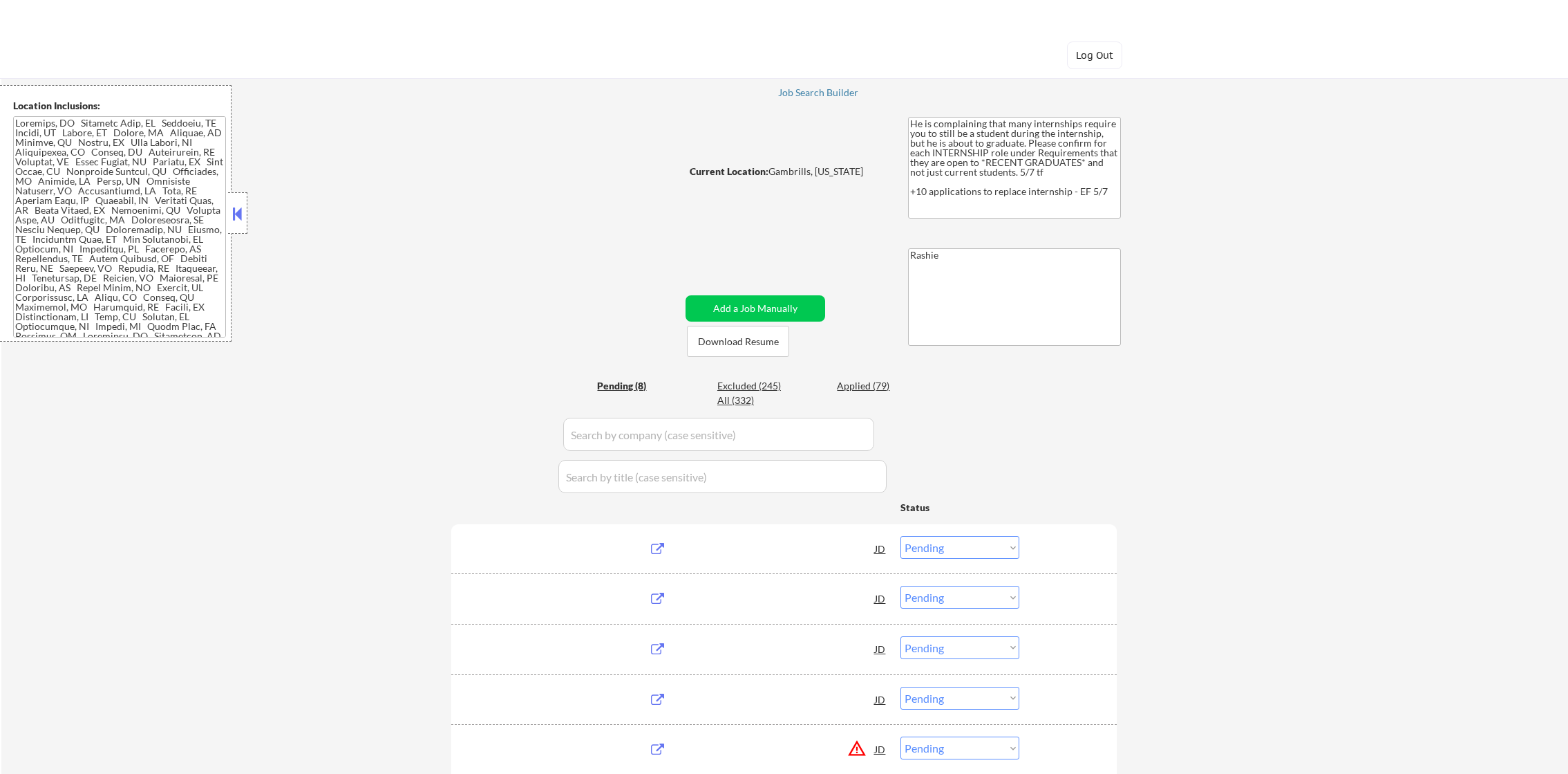
select select ""pending""
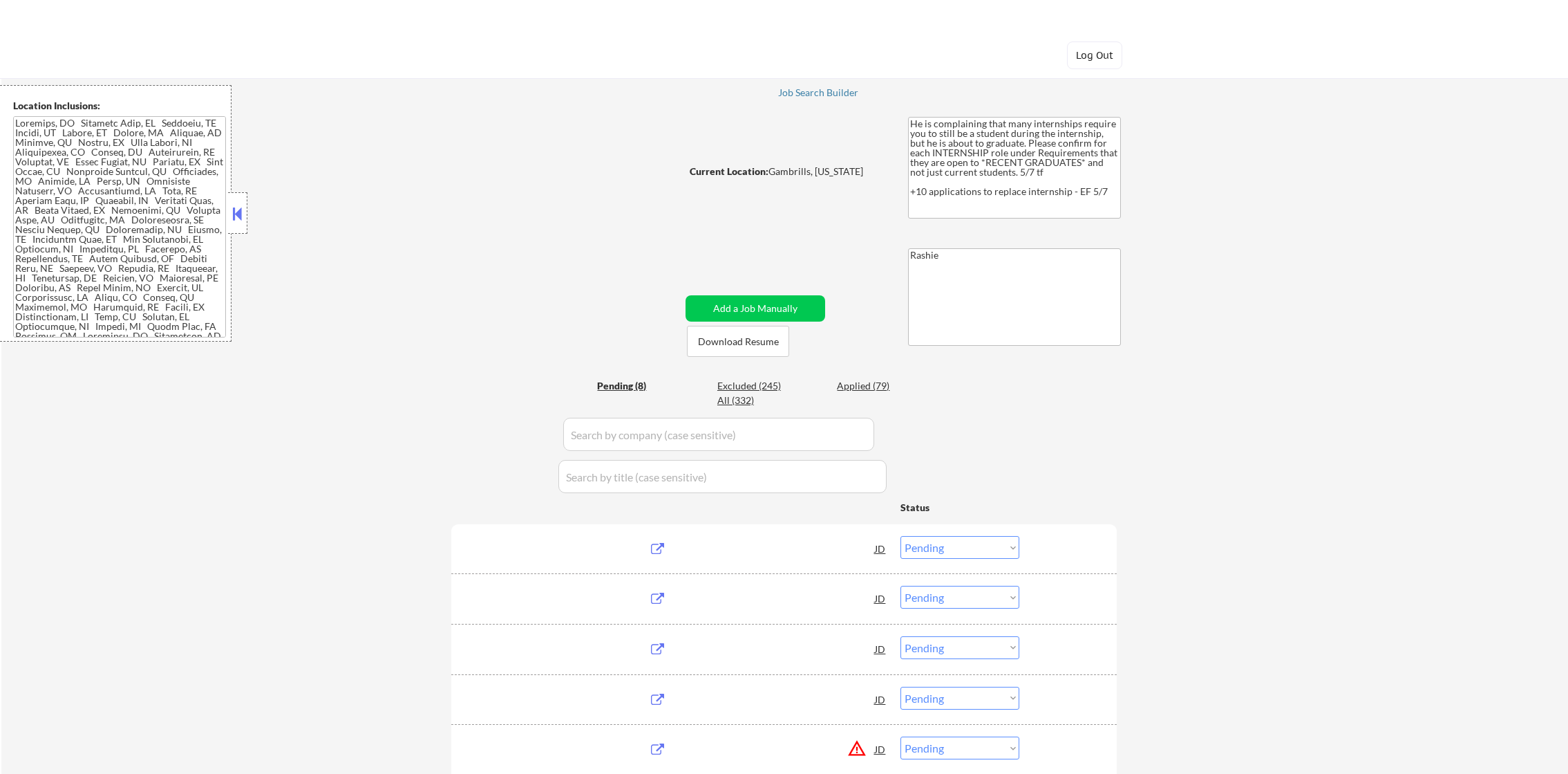
select select ""pending""
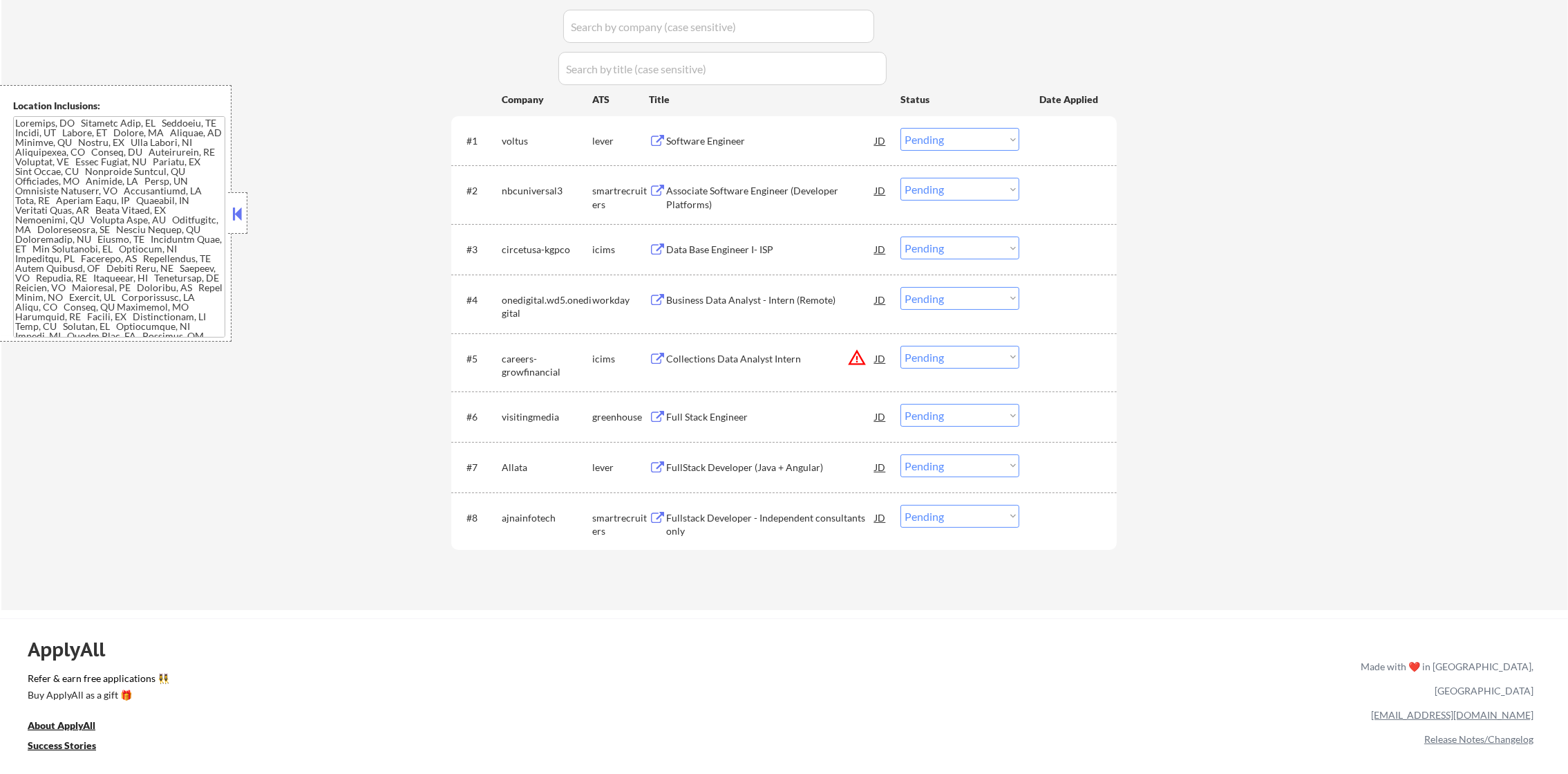
scroll to position [415, 0]
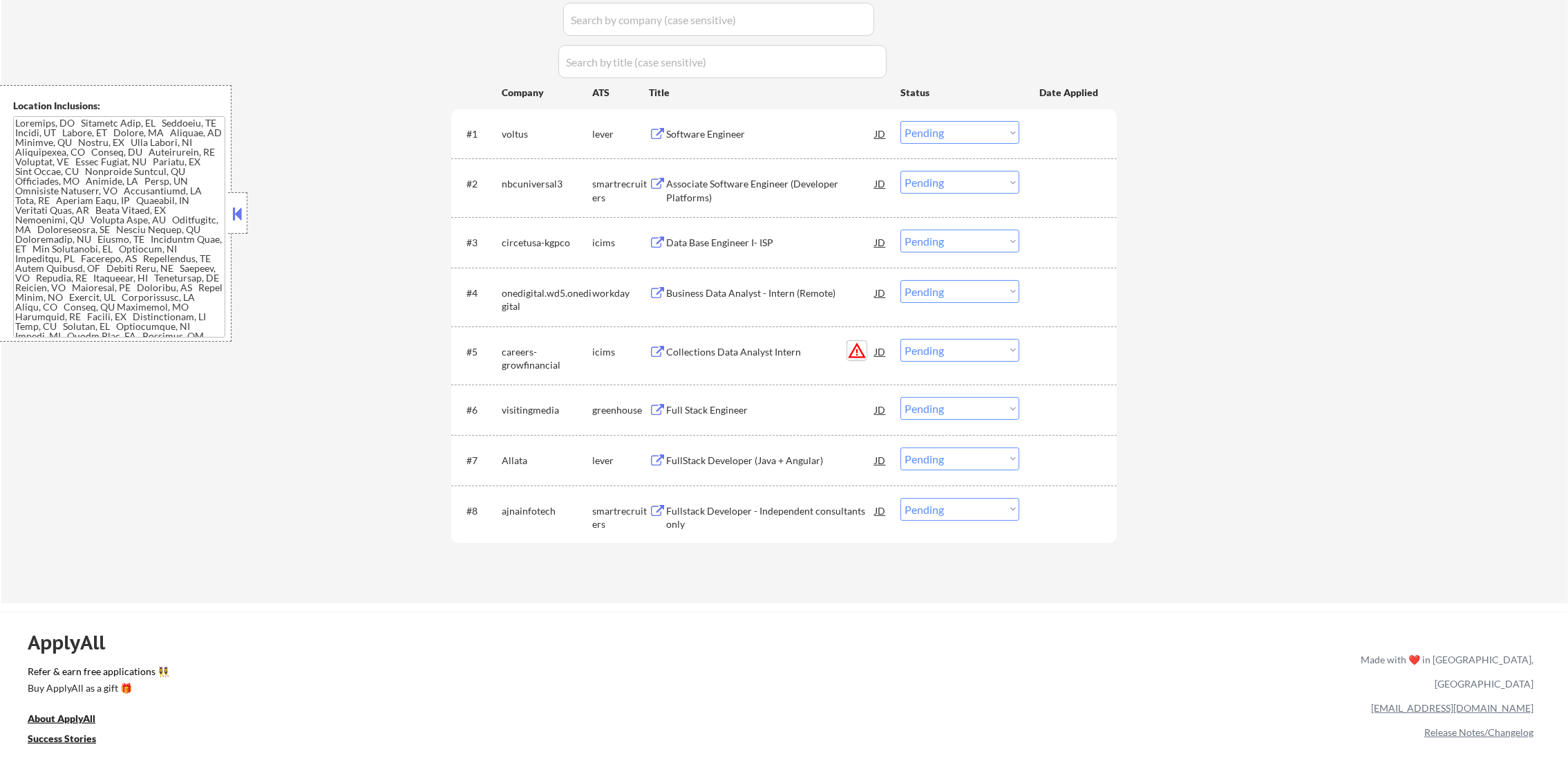
click at [859, 348] on button "warning_amber" at bounding box center [857, 351] width 20 height 20
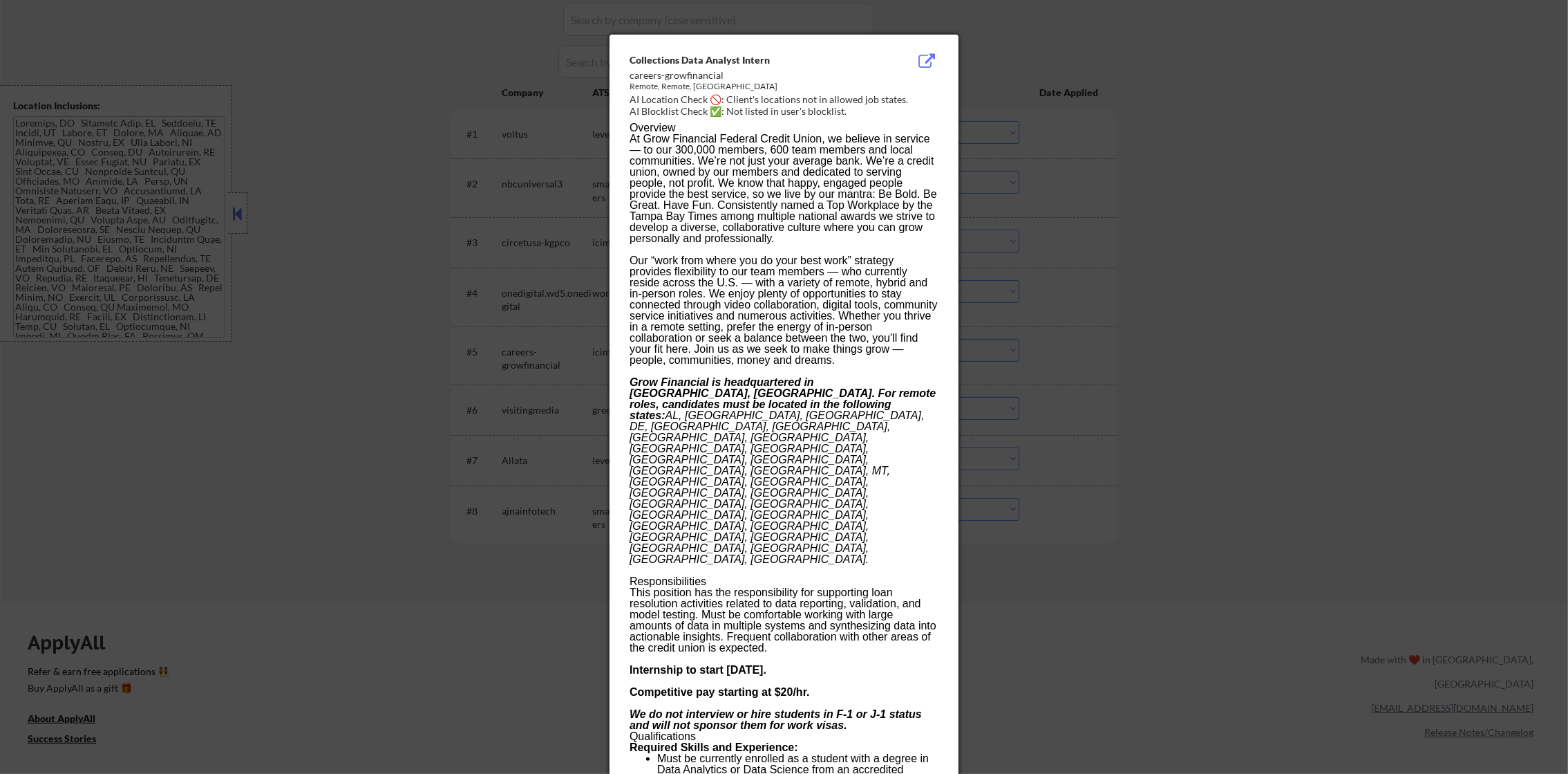
click at [1044, 314] on div at bounding box center [784, 387] width 1568 height 774
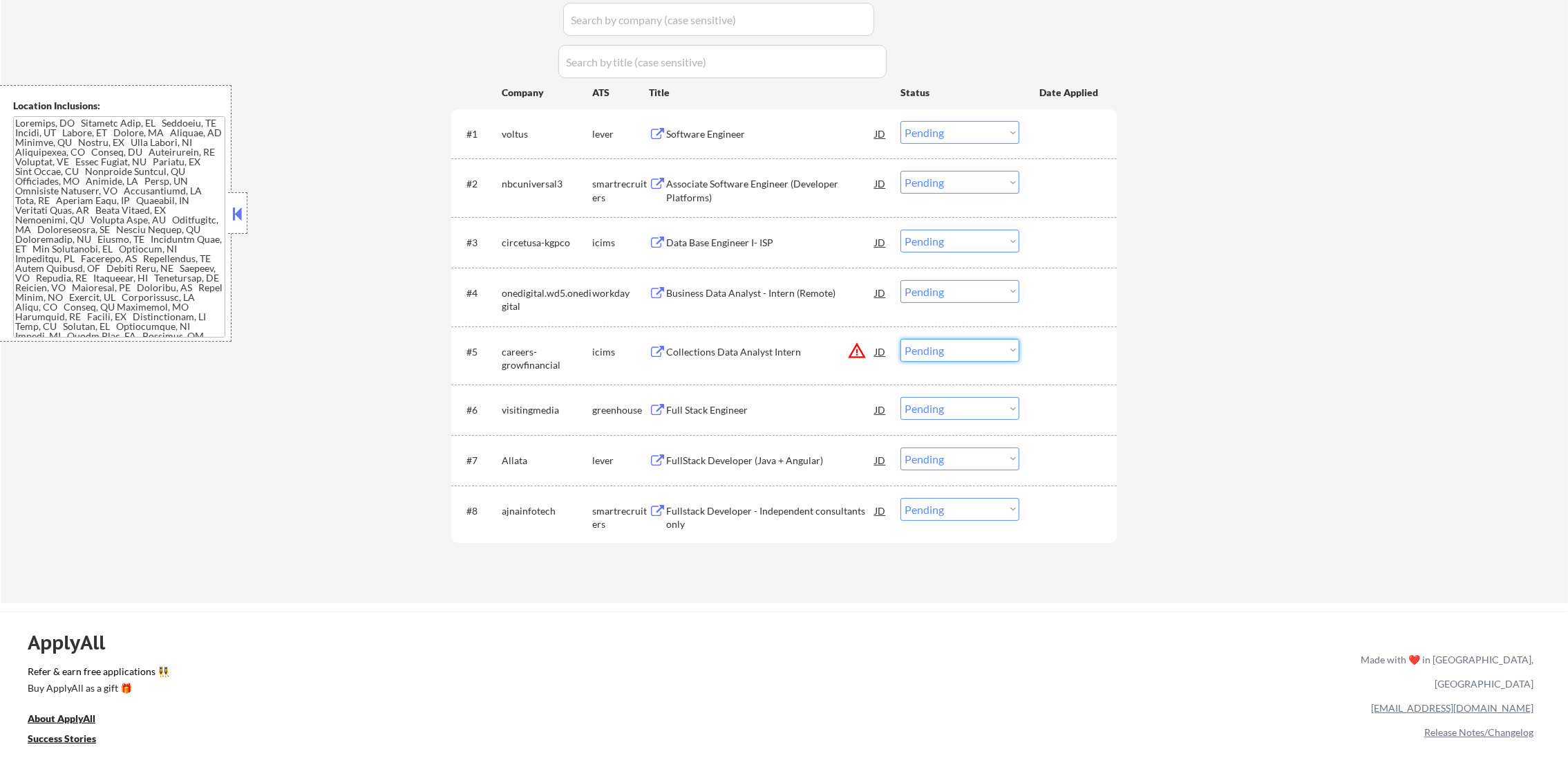
click at [983, 343] on select "Choose an option... Pending Applied Excluded (Questions) Excluded (Expired) Exc…" at bounding box center [959, 350] width 119 height 23
click at [900, 338] on select "Choose an option... Pending Applied Excluded (Questions) Excluded (Expired) Exc…" at bounding box center [959, 350] width 119 height 23
select select ""pending""
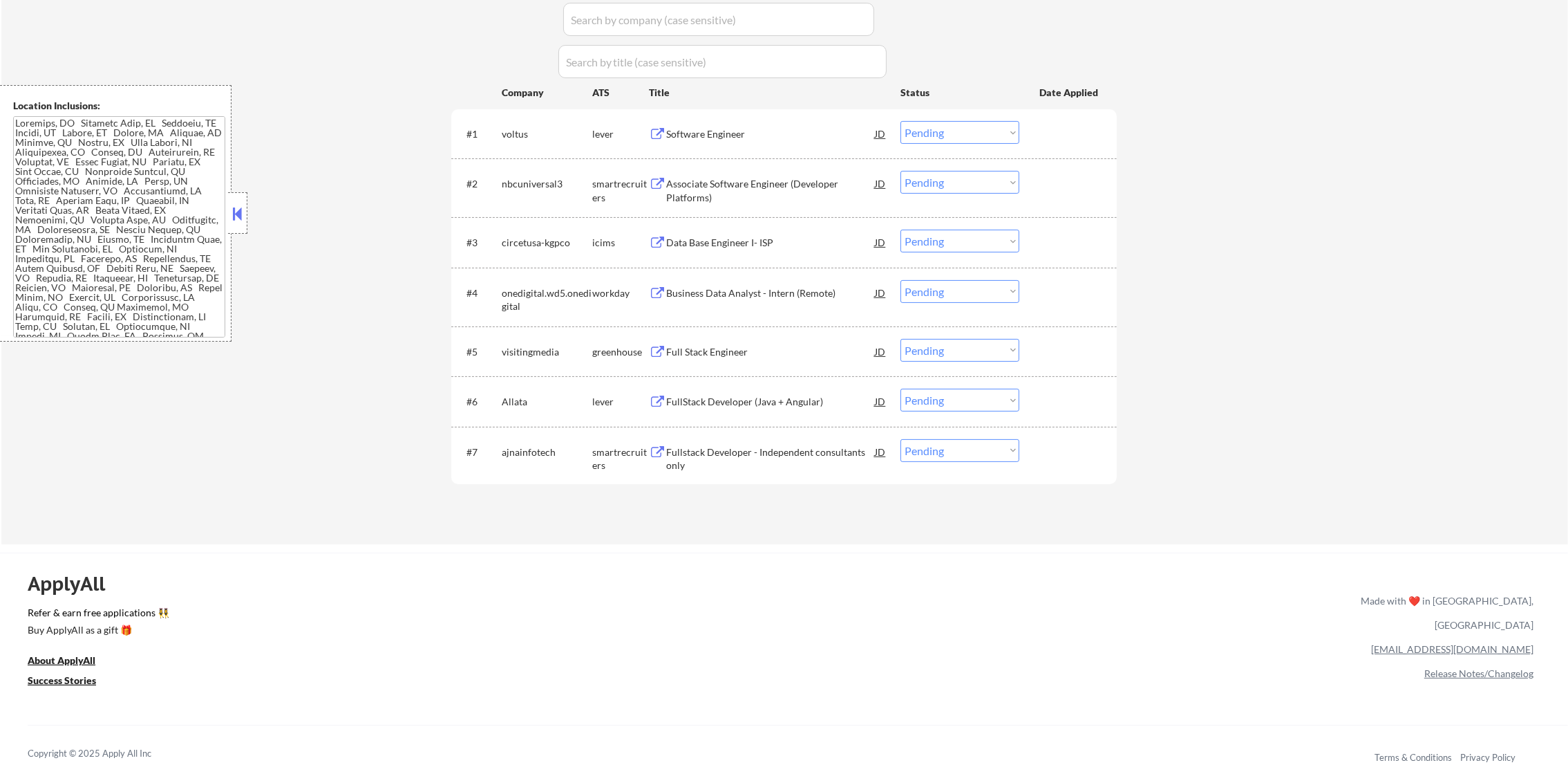
click at [704, 125] on div "Software Engineer" at bounding box center [771, 134] width 209 height 25
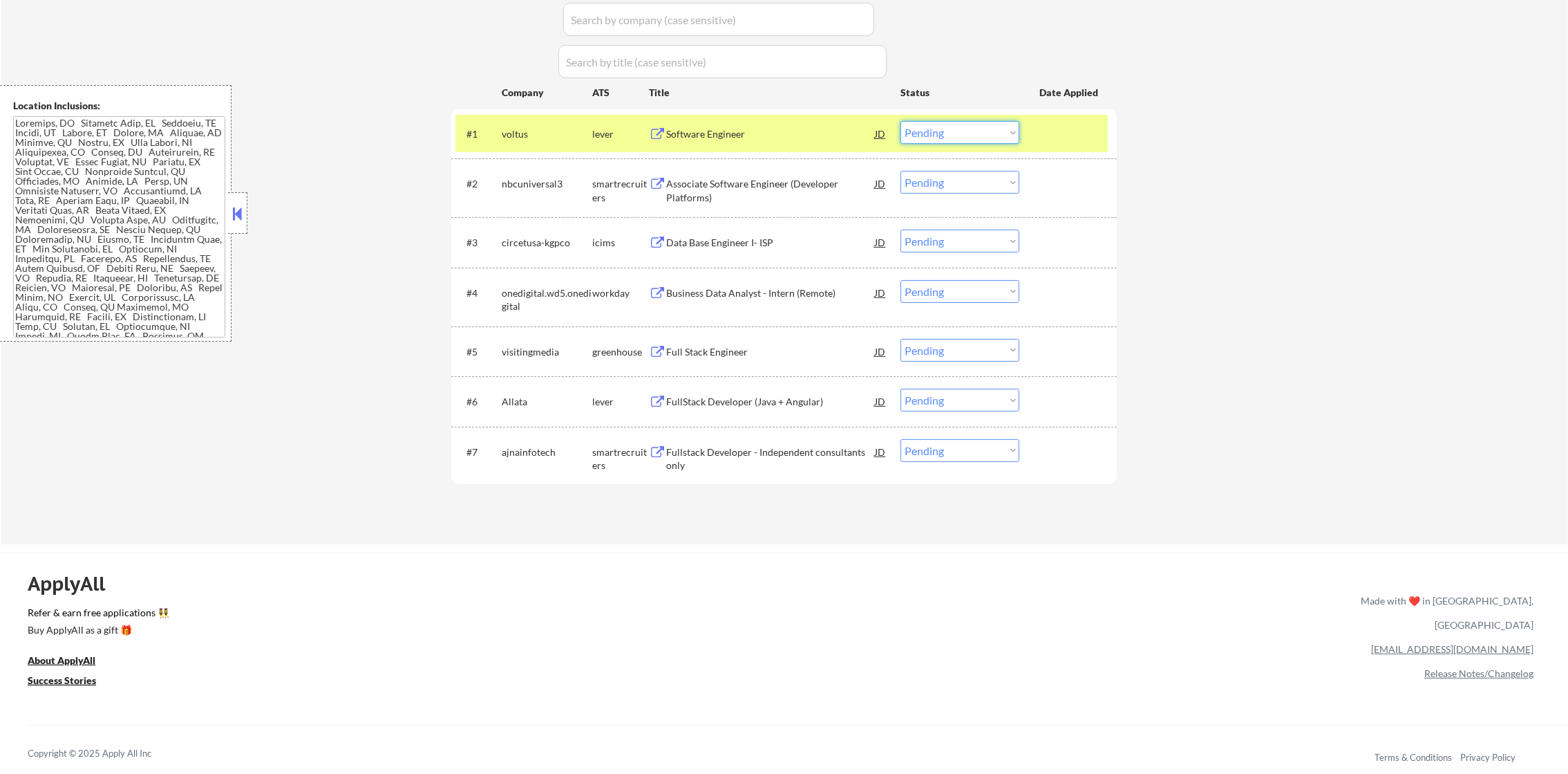
drag, startPoint x: 939, startPoint y: 132, endPoint x: 944, endPoint y: 145, distance: 13.9
click at [939, 132] on select "Choose an option... Pending Applied Excluded (Questions) Excluded (Expired) Exc…" at bounding box center [959, 133] width 119 height 23
click at [900, 121] on select "Choose an option... Pending Applied Excluded (Questions) Excluded (Expired) Exc…" at bounding box center [959, 133] width 119 height 23
click at [530, 138] on div "voltus" at bounding box center [546, 133] width 90 height 13
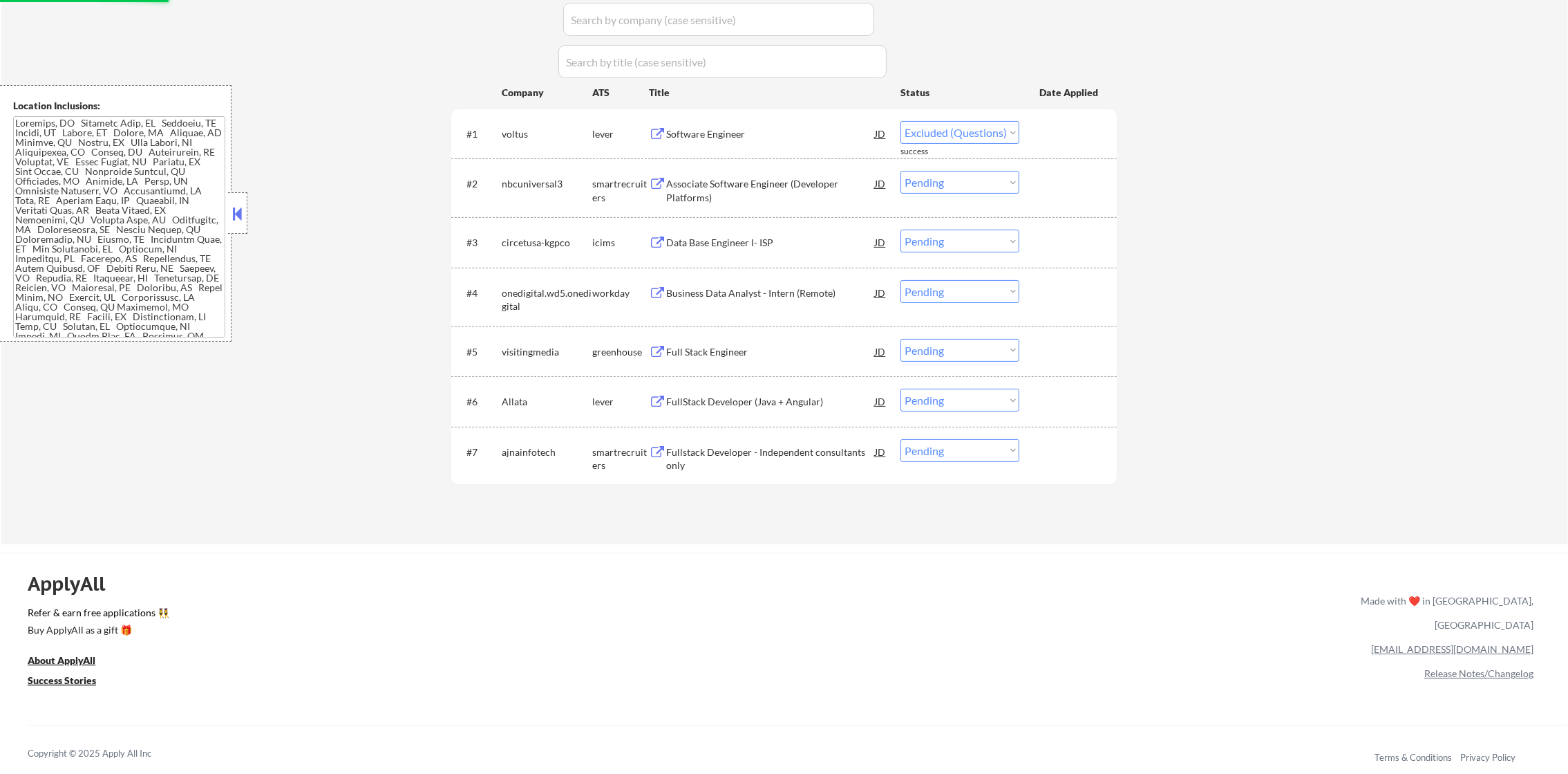
select select ""pending""
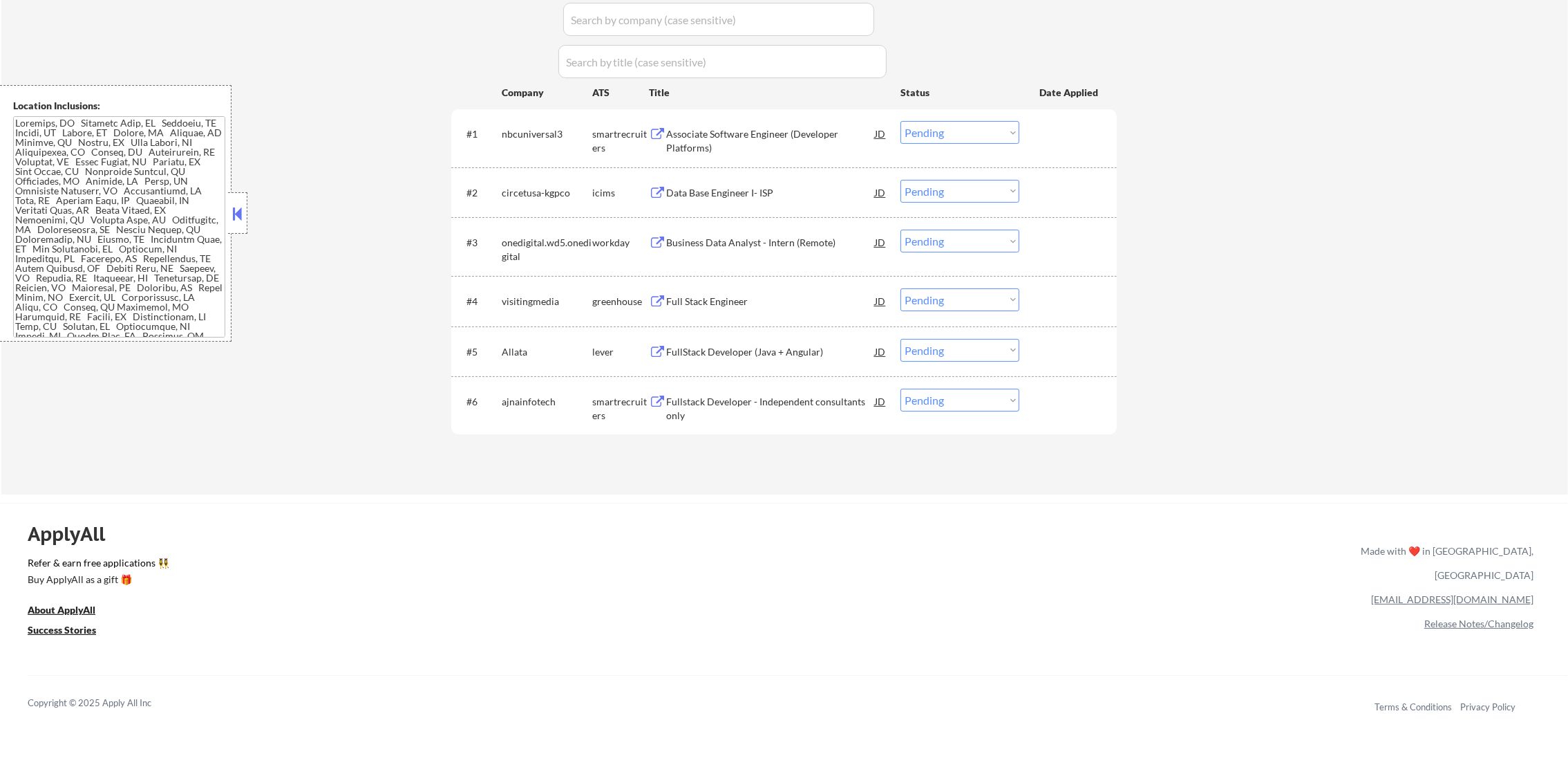
click at [716, 403] on div "Fullstack Developer - Independent consultants only" at bounding box center [771, 408] width 209 height 27
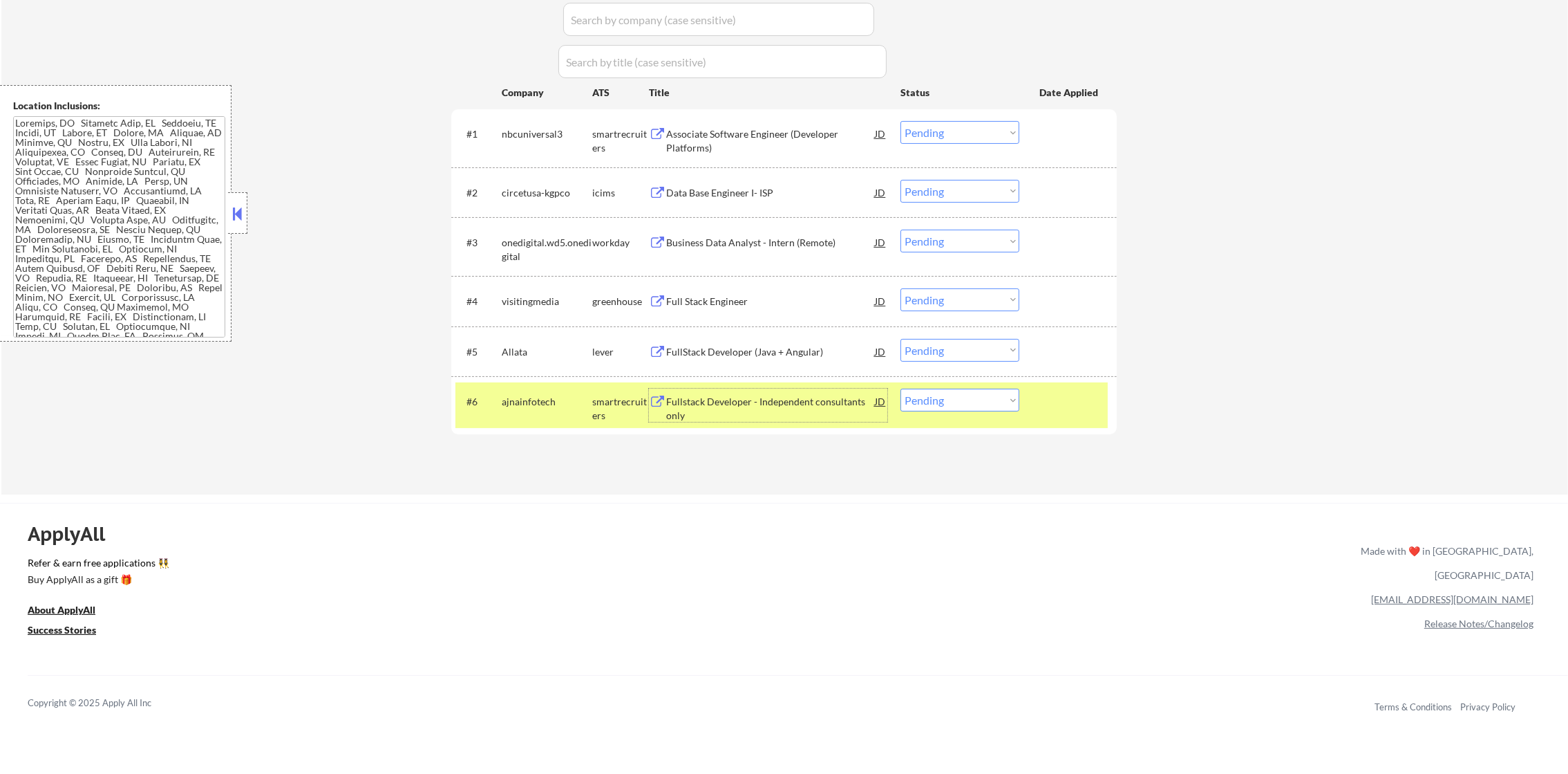
click at [942, 398] on select "Choose an option... Pending Applied Excluded (Questions) Excluded (Expired) Exc…" at bounding box center [959, 400] width 119 height 23
select select ""excluded__expired_""
click at [900, 388] on select "Choose an option... Pending Applied Excluded (Questions) Excluded (Expired) Exc…" at bounding box center [959, 400] width 119 height 23
click at [561, 408] on div "ajnainfotech" at bounding box center [546, 401] width 90 height 25
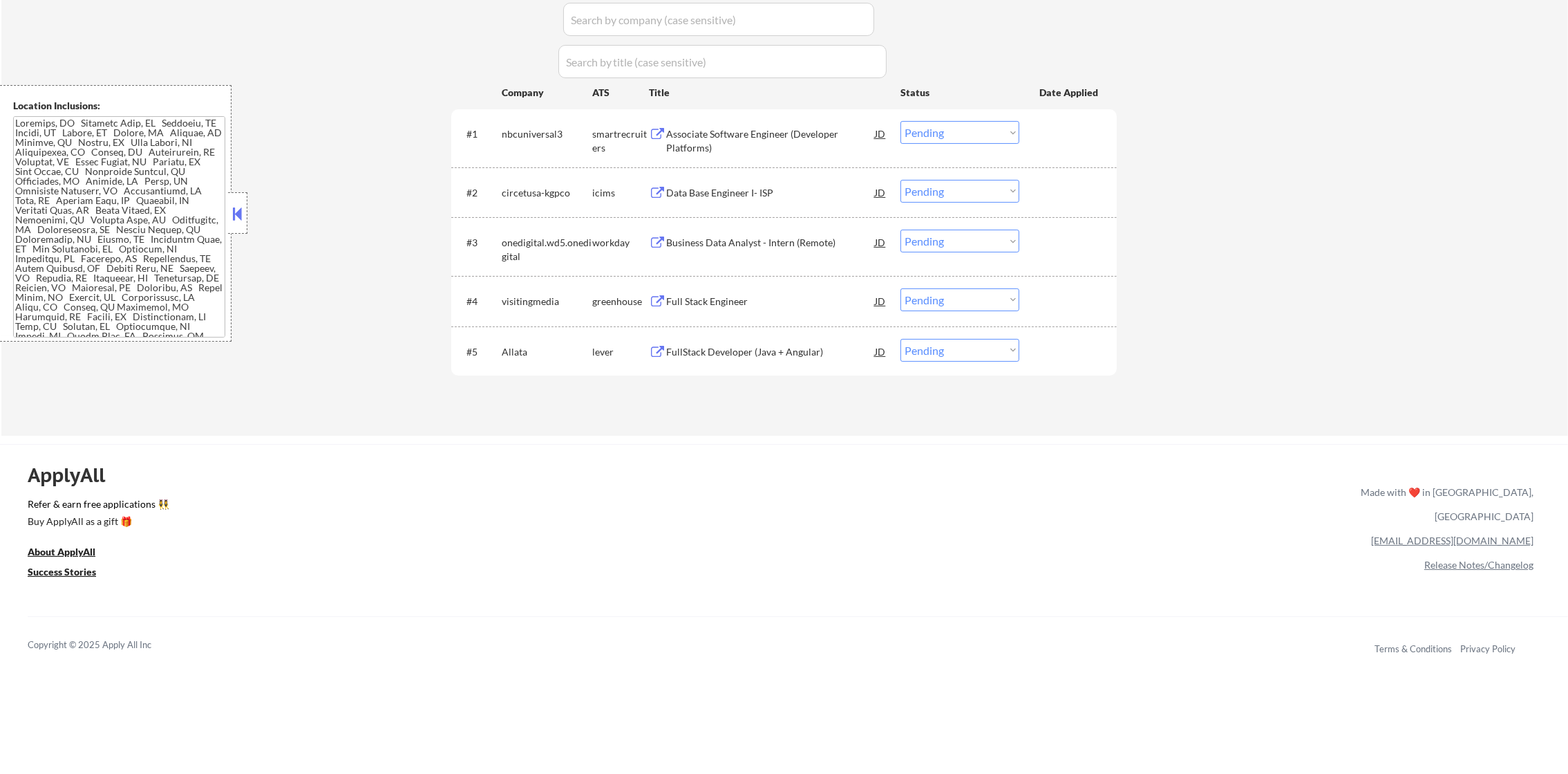
click at [706, 348] on div "FullStack Developer (Java + Angular)" at bounding box center [771, 351] width 209 height 13
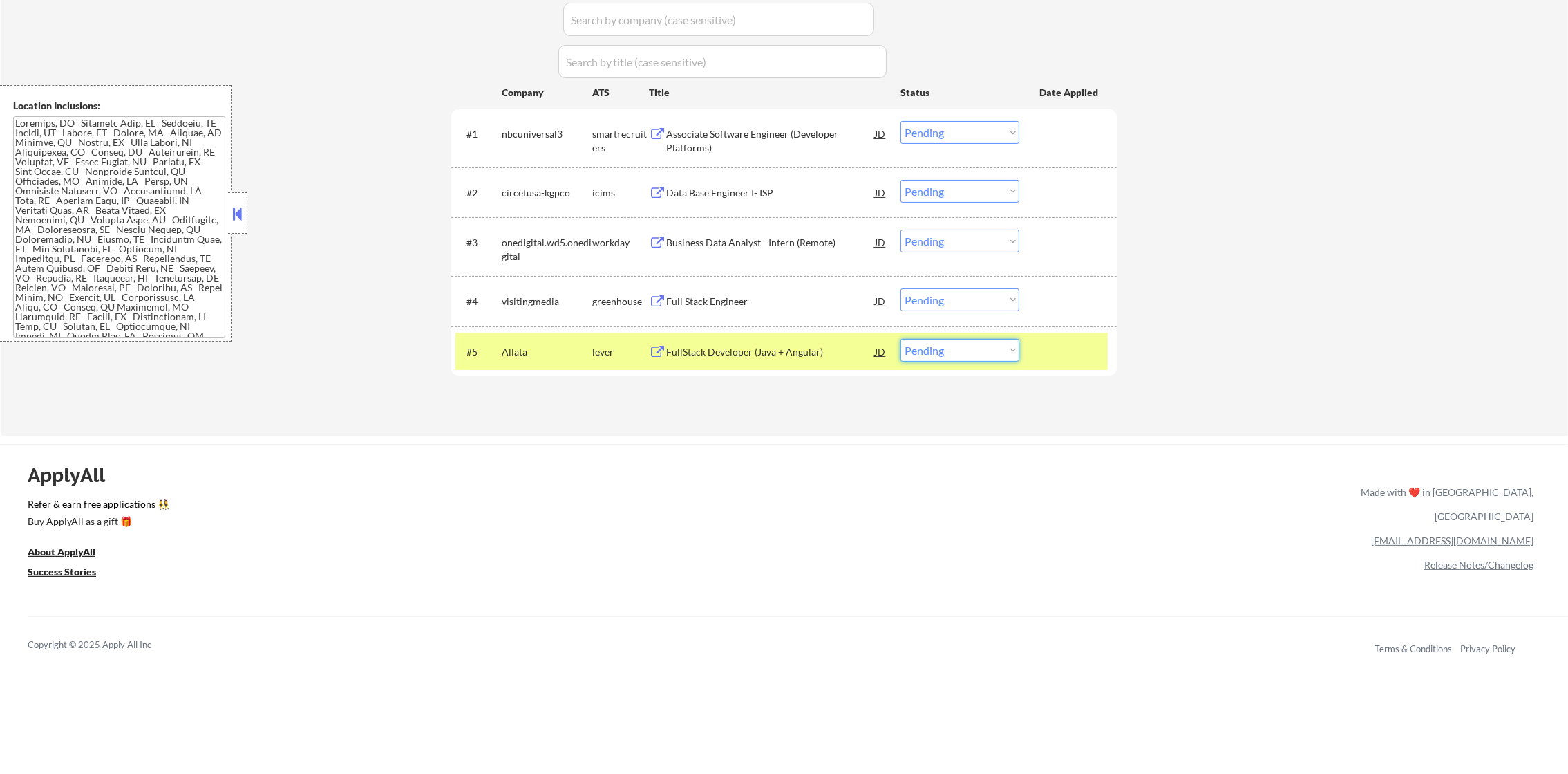
click at [915, 350] on select "Choose an option... Pending Applied Excluded (Questions) Excluded (Expired) Exc…" at bounding box center [959, 350] width 119 height 23
select select ""excluded__expired_""
click at [900, 338] on select "Choose an option... Pending Applied Excluded (Questions) Excluded (Expired) Exc…" at bounding box center [959, 350] width 119 height 23
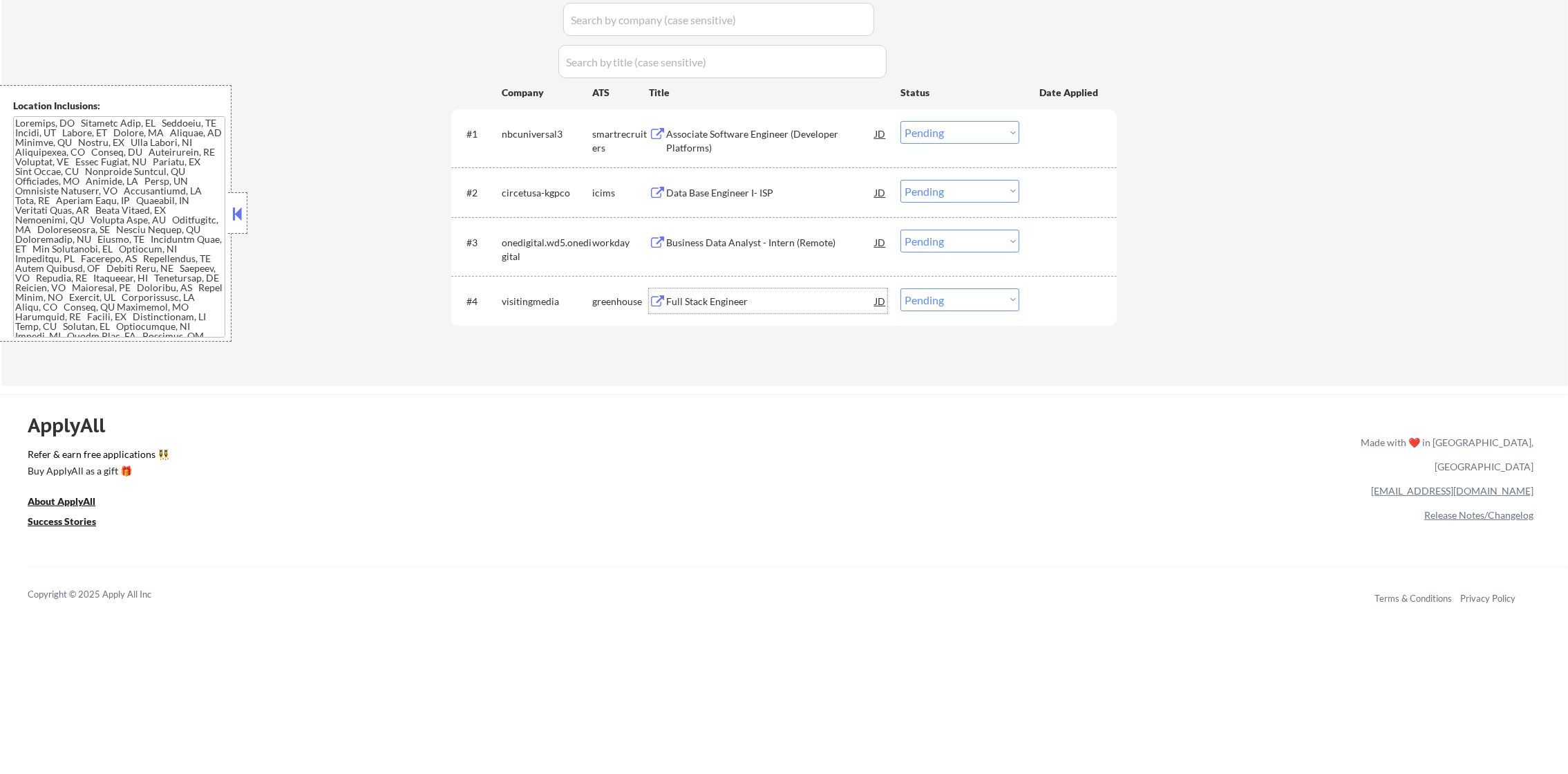
click at [700, 289] on div "Full Stack Engineer" at bounding box center [771, 301] width 209 height 25
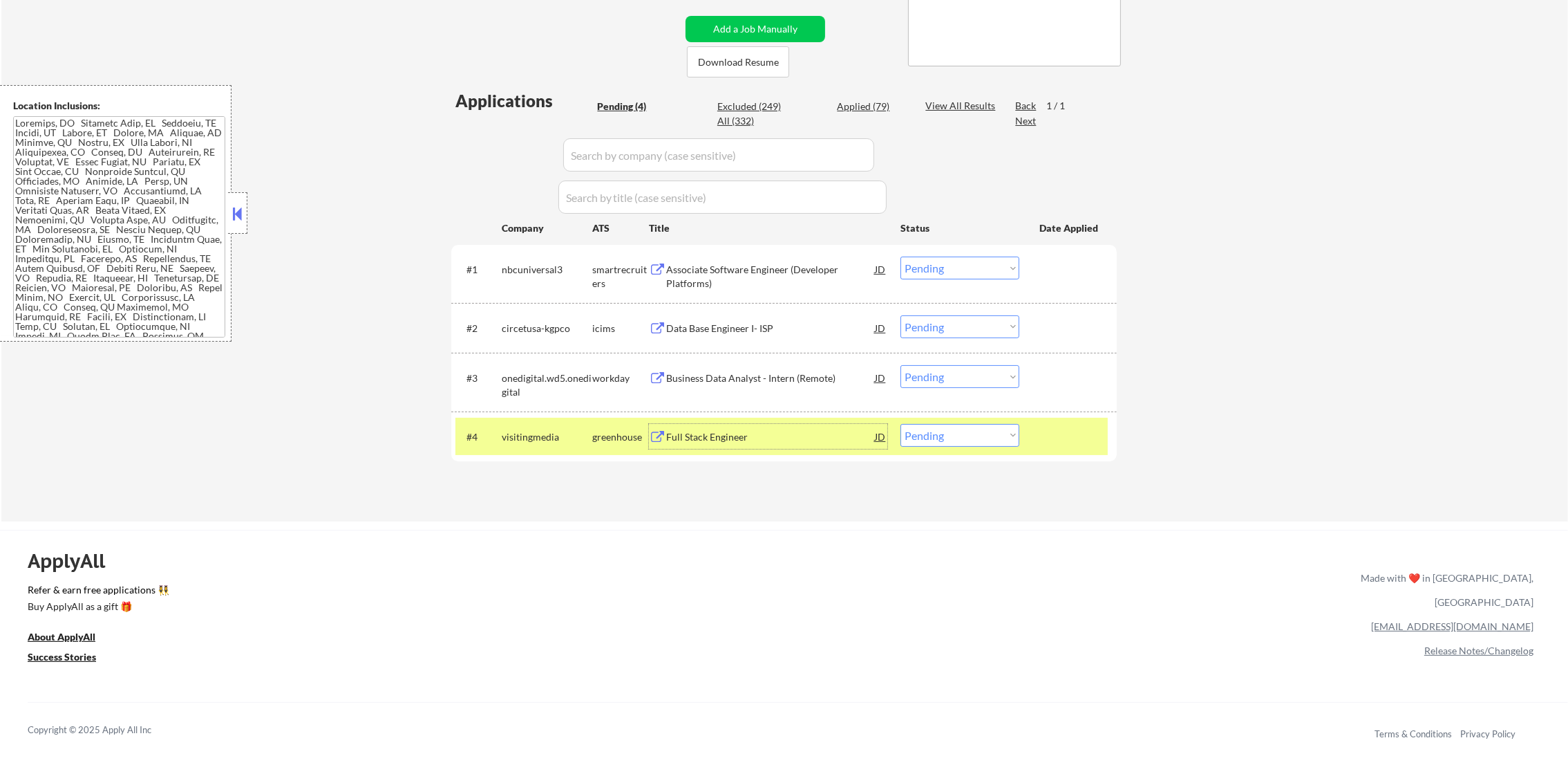
scroll to position [276, 0]
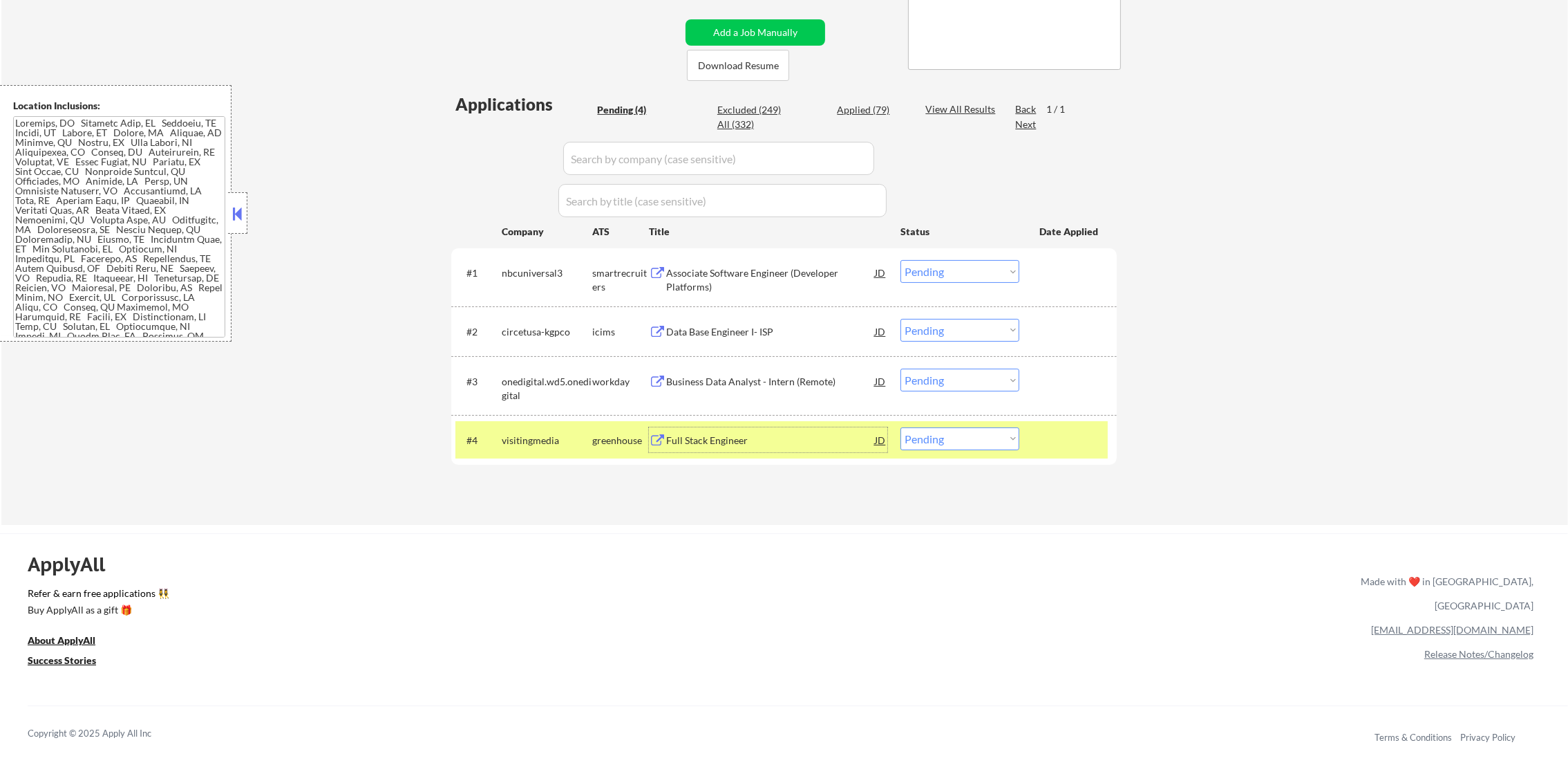
click at [941, 439] on select "Choose an option... Pending Applied Excluded (Questions) Excluded (Expired) Exc…" at bounding box center [959, 439] width 119 height 23
select select ""applied""
click at [900, 428] on select "Choose an option... Pending Applied Excluded (Questions) Excluded (Expired) Exc…" at bounding box center [959, 439] width 119 height 23
click at [555, 426] on div "#4 visitingmedia greenhouse Full Stack Engineer JD Choose an option... Pending …" at bounding box center [781, 440] width 652 height 37
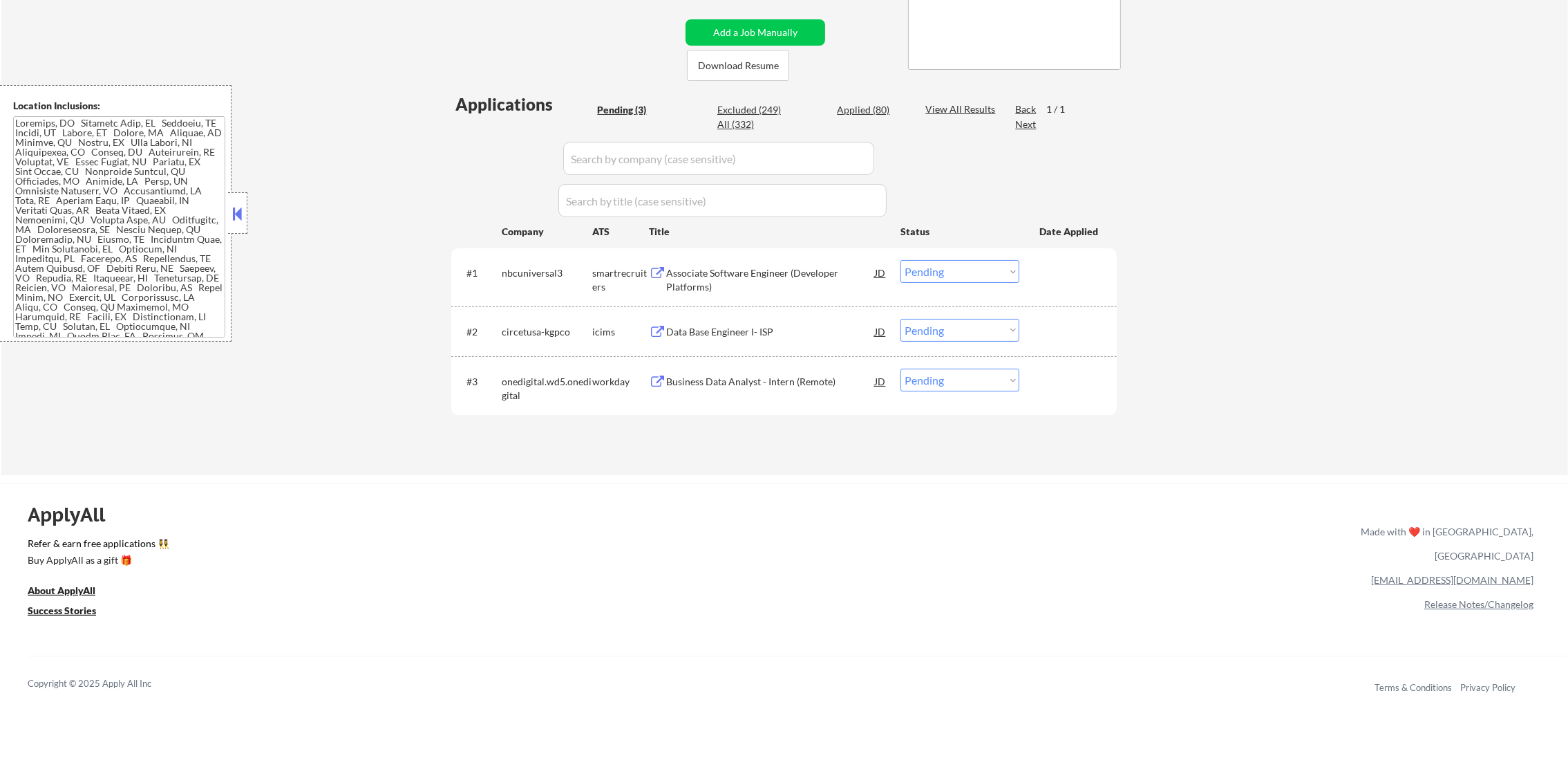
click at [740, 387] on div "Business Data Analyst - Intern (Remote)" at bounding box center [771, 381] width 209 height 13
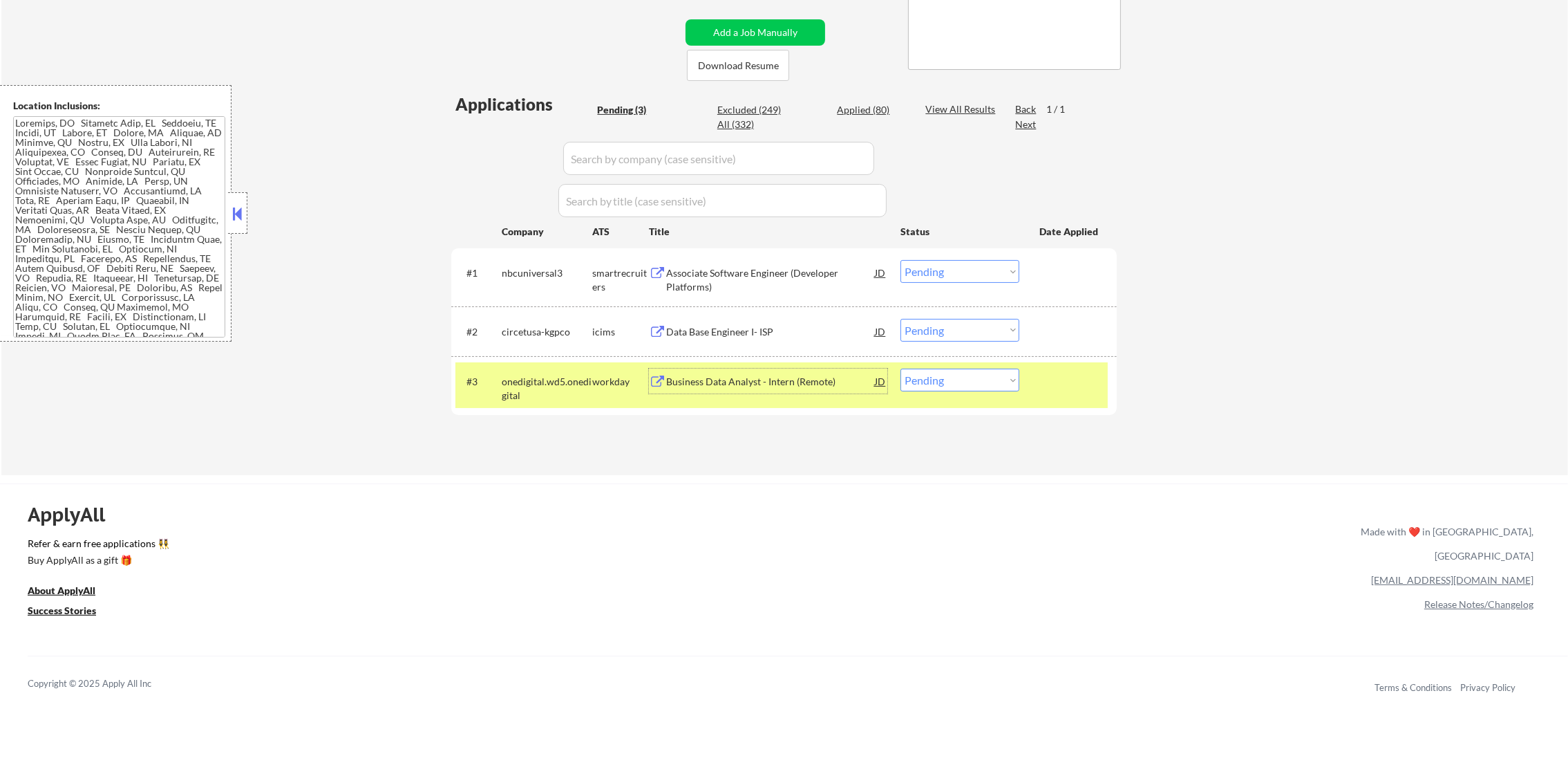
drag, startPoint x: 924, startPoint y: 381, endPoint x: 927, endPoint y: 393, distance: 12.4
click at [924, 381] on select "Choose an option... Pending Applied Excluded (Questions) Excluded (Expired) Exc…" at bounding box center [959, 380] width 119 height 23
select select ""excluded""
click at [900, 369] on select "Choose an option... Pending Applied Excluded (Questions) Excluded (Expired) Exc…" at bounding box center [959, 380] width 119 height 23
click at [537, 377] on div "onedigital.wd5.onedigital" at bounding box center [546, 388] width 90 height 27
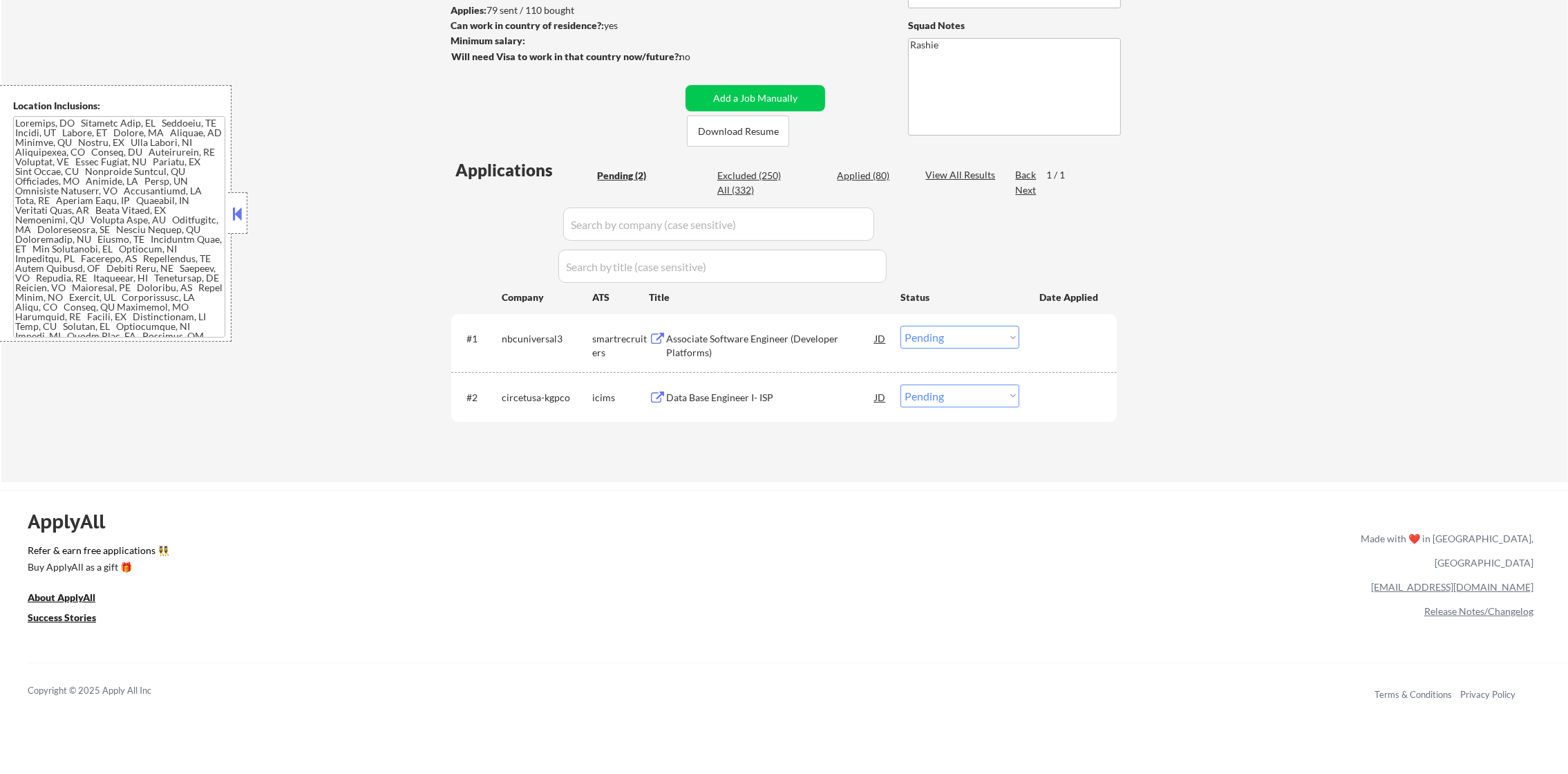
scroll to position [207, 0]
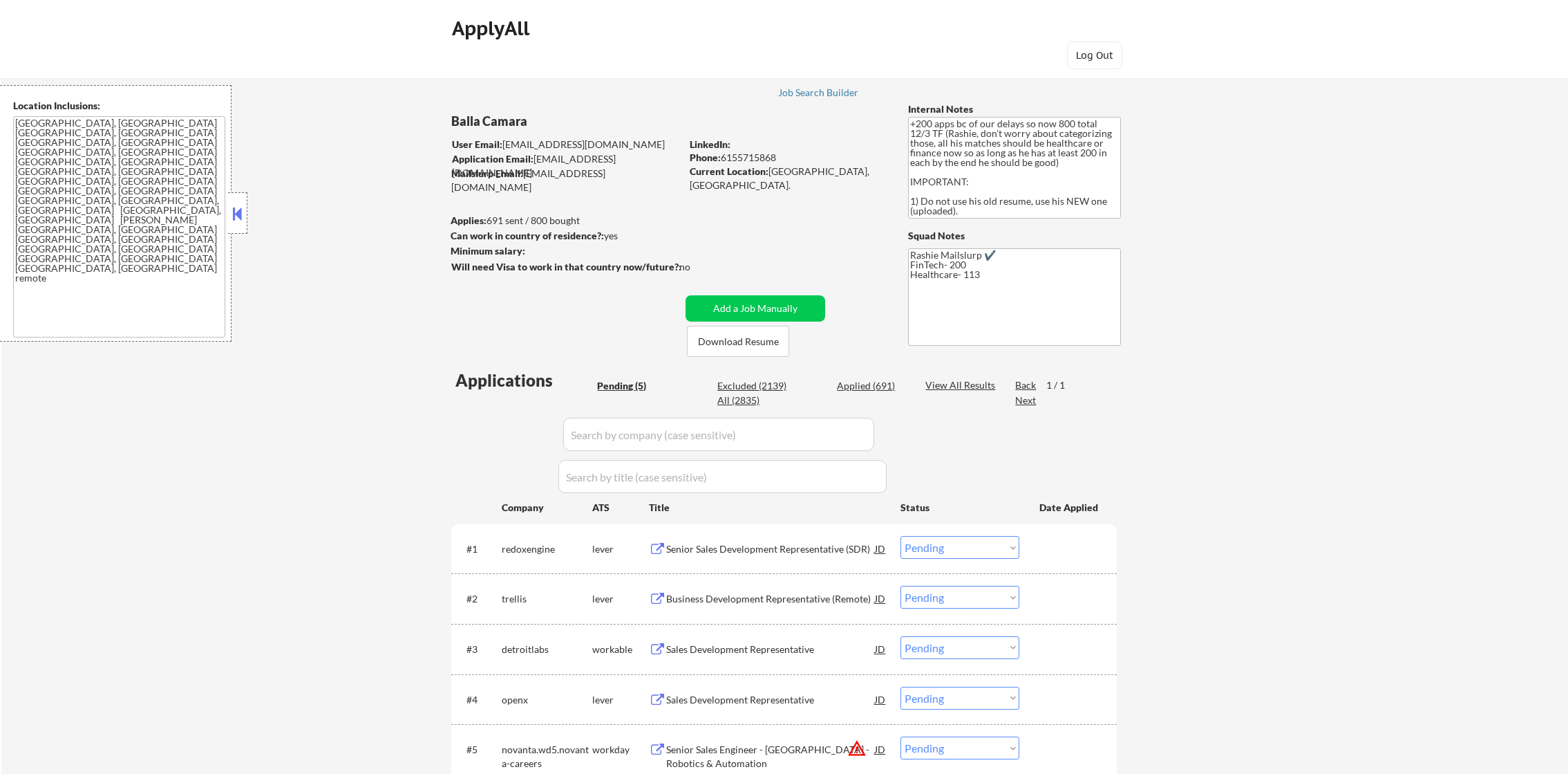
select select ""pending""
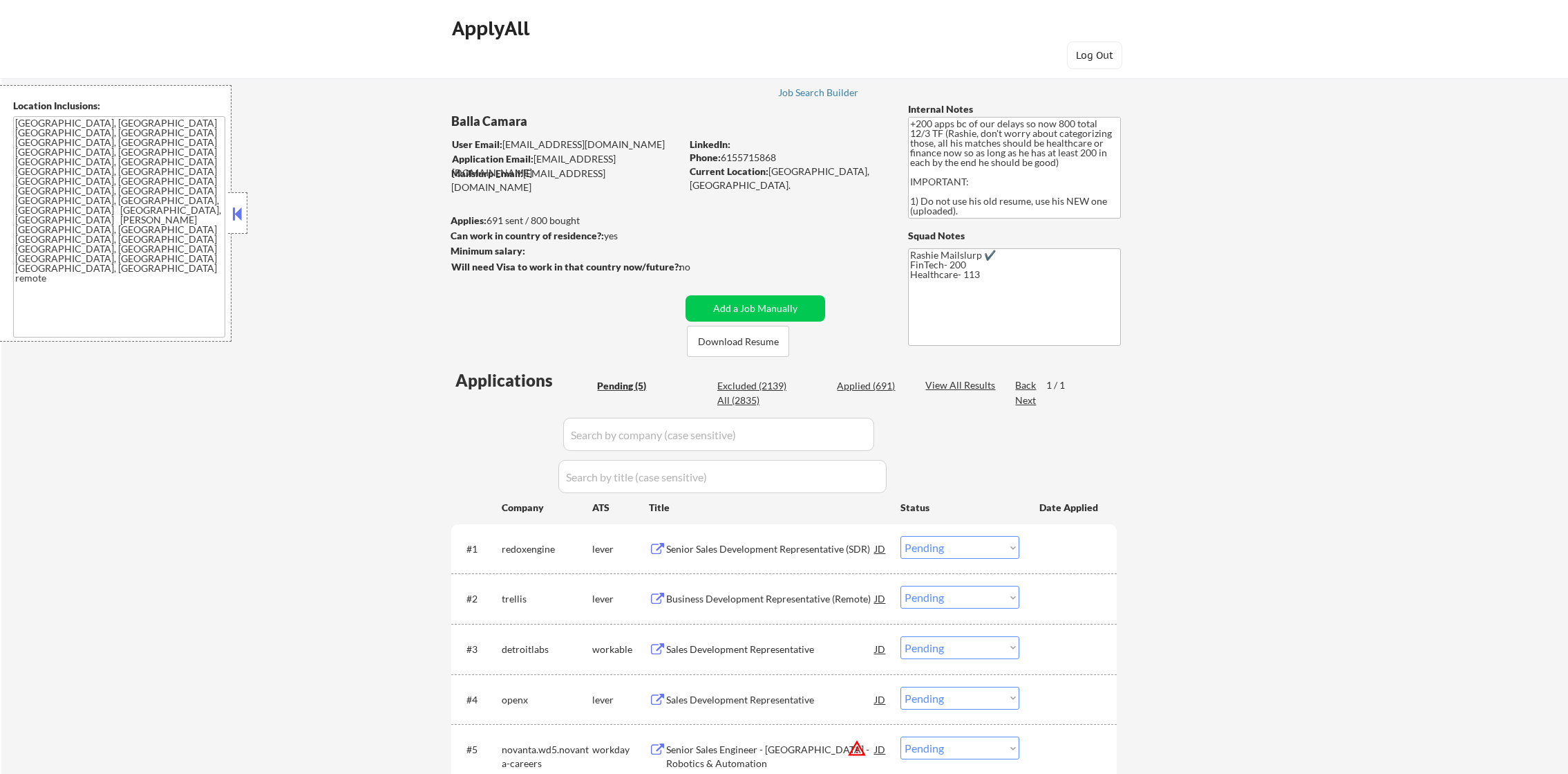
scroll to position [207, 0]
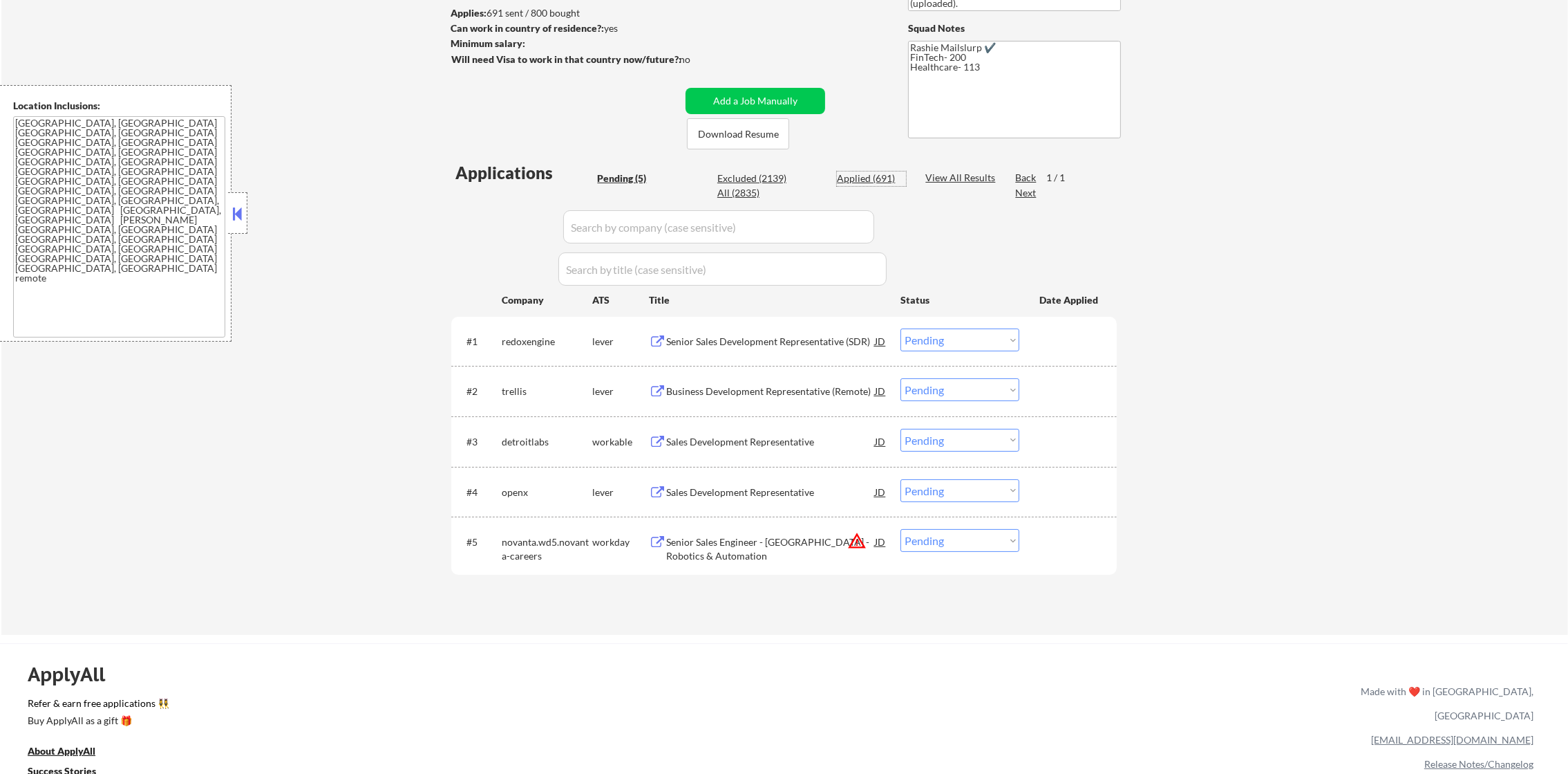
click at [866, 183] on div "Applied (691)" at bounding box center [871, 178] width 69 height 13
select select ""applied""
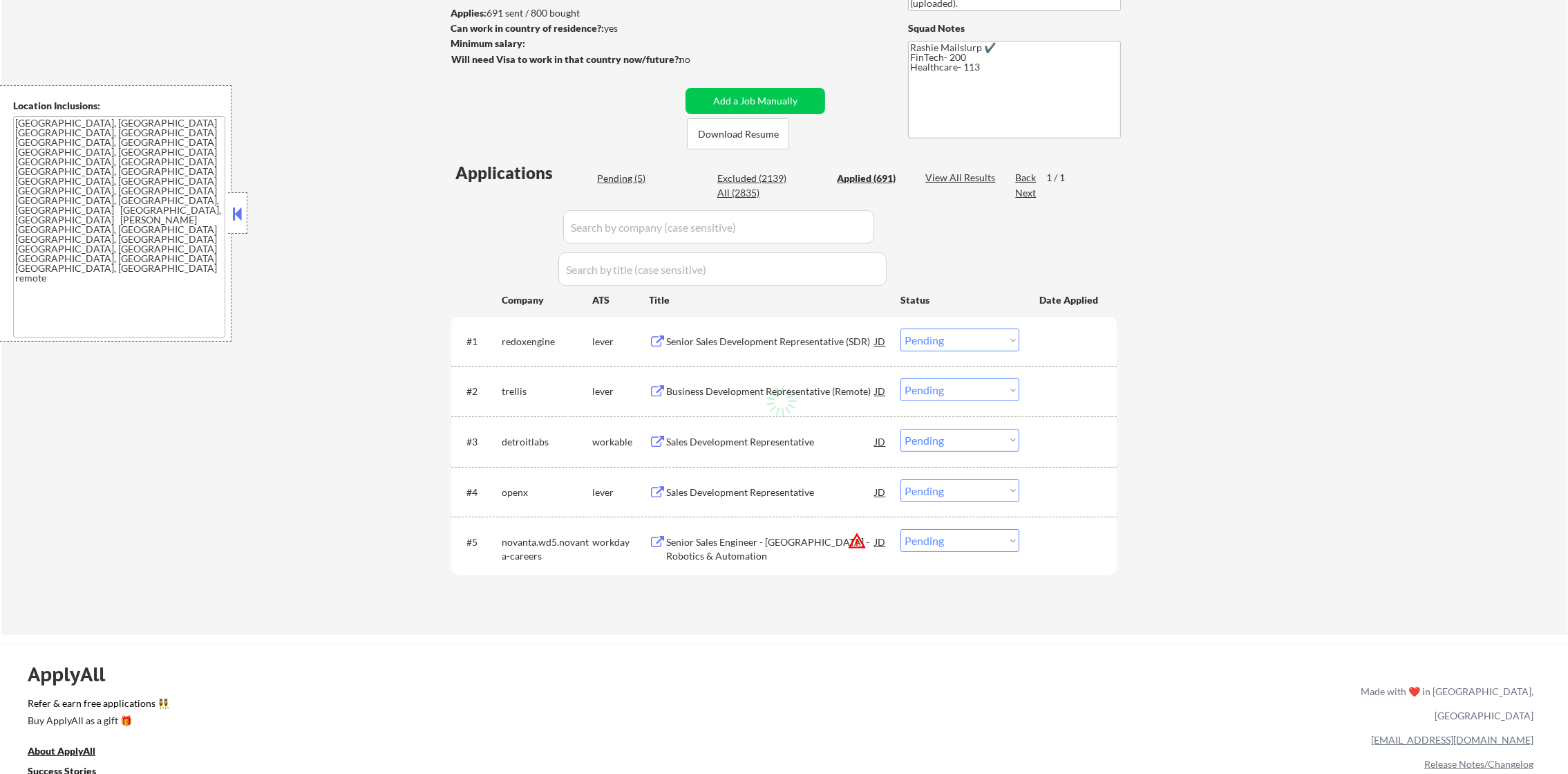
select select ""applied""
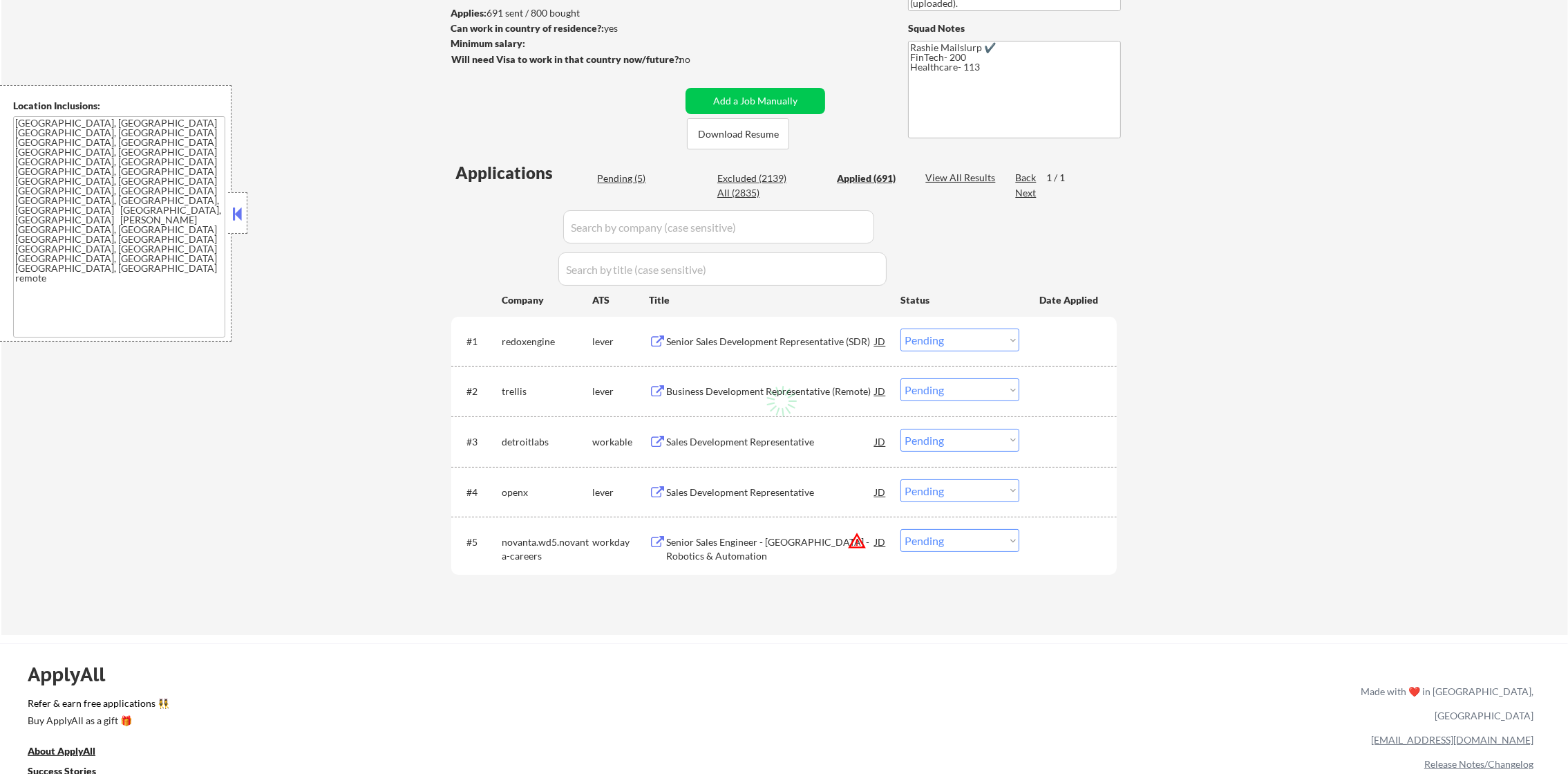
select select ""applied""
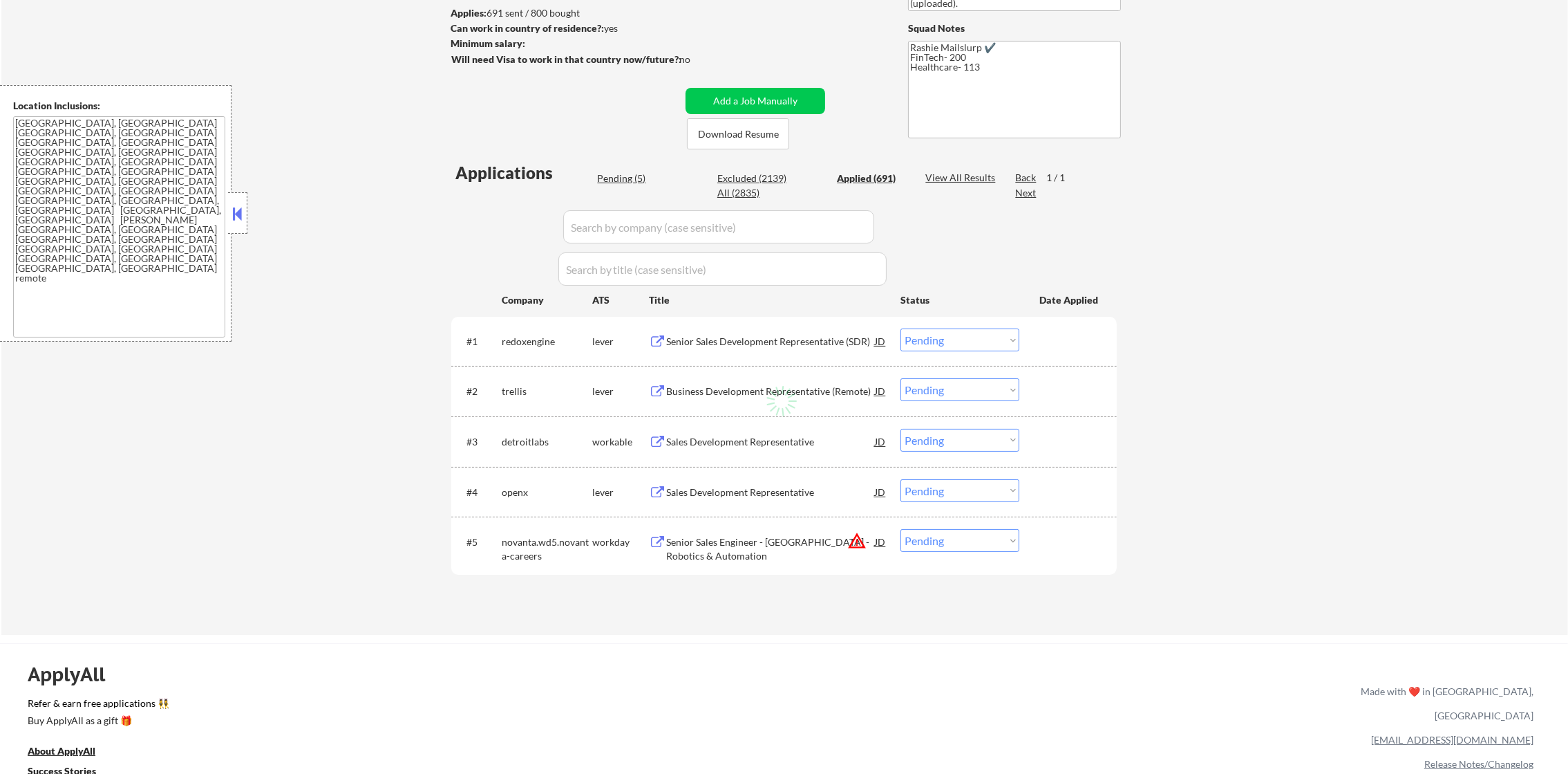
select select ""applied""
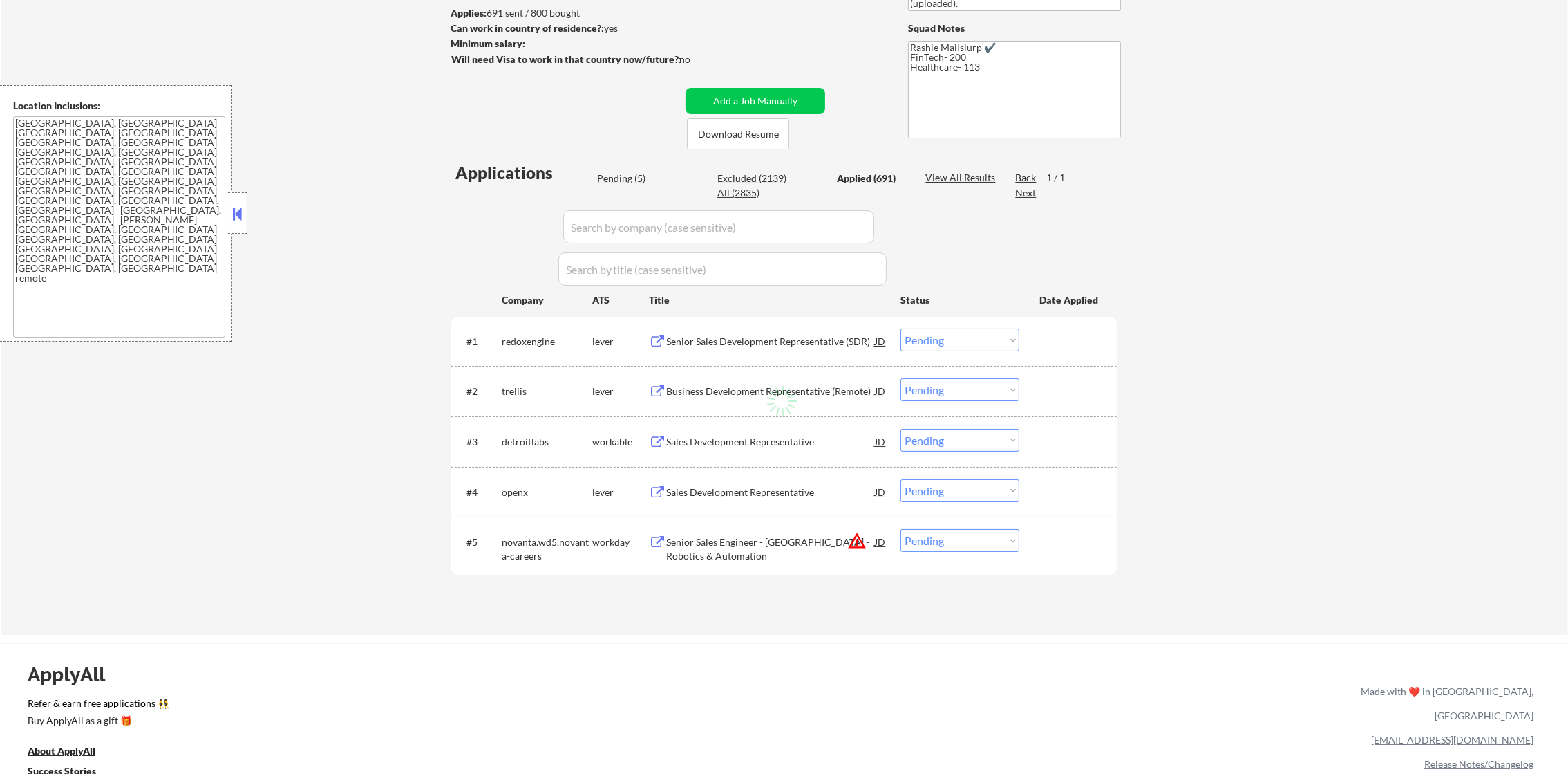
select select ""applied""
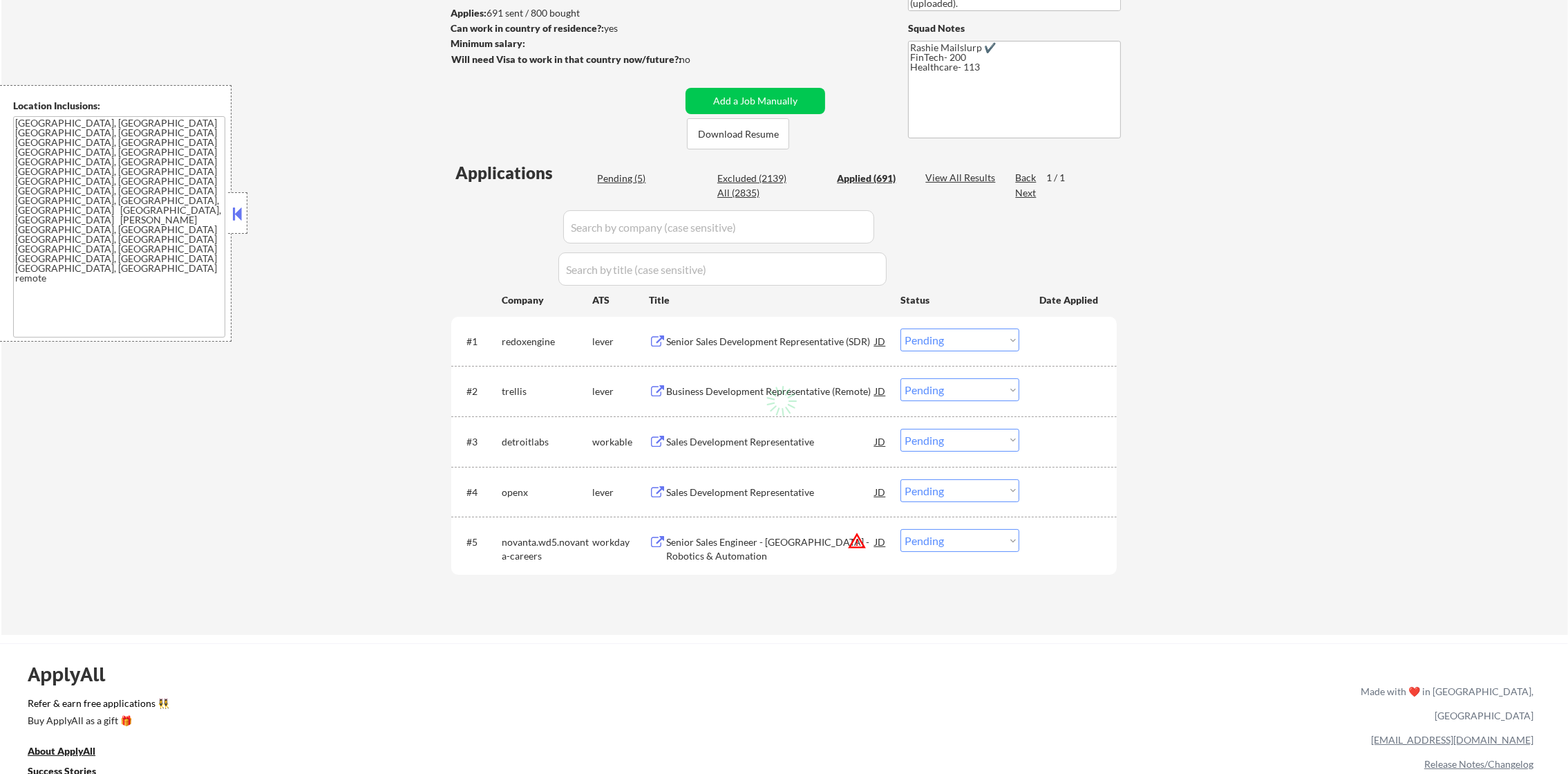
select select ""applied""
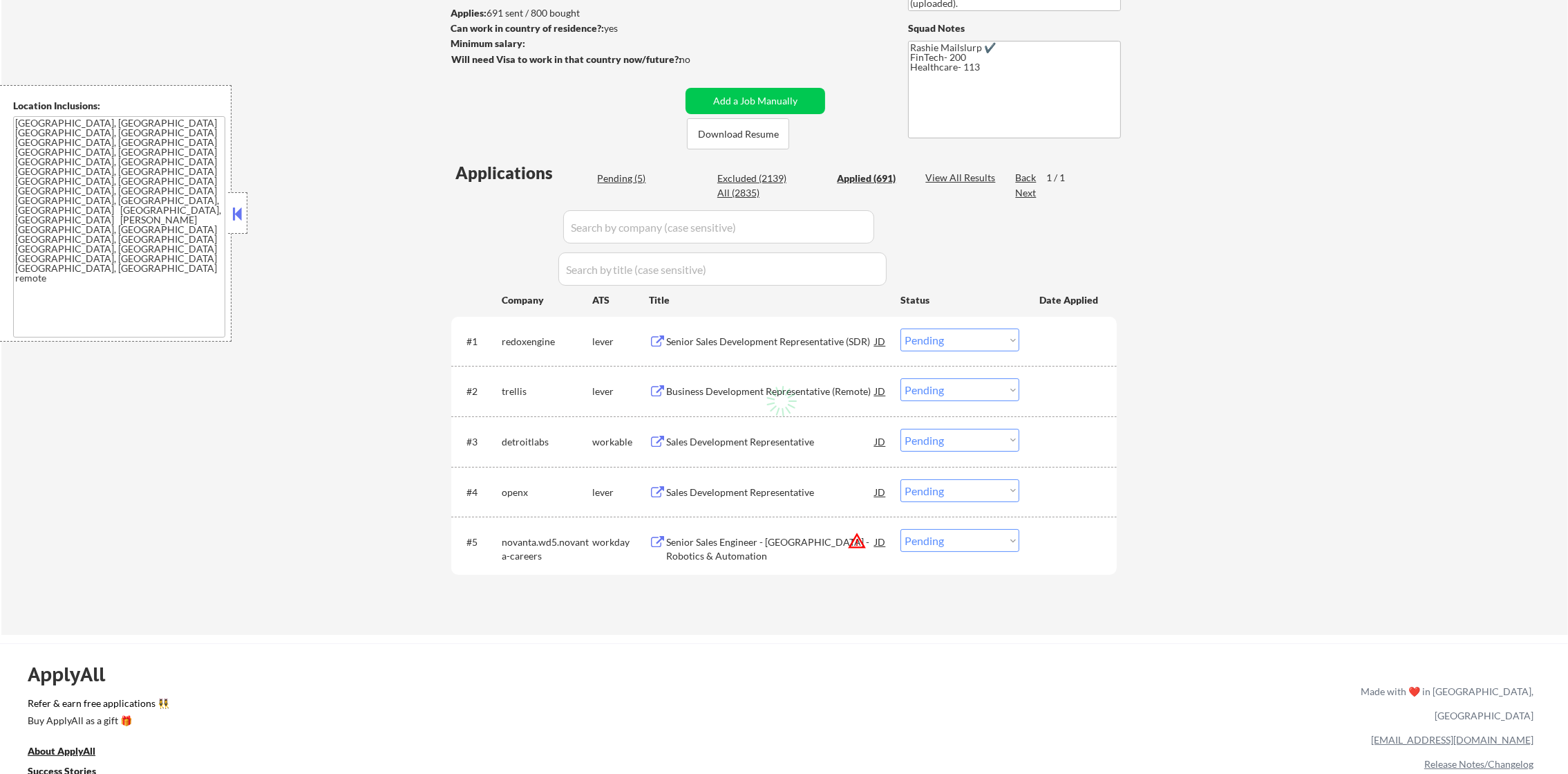
select select ""applied""
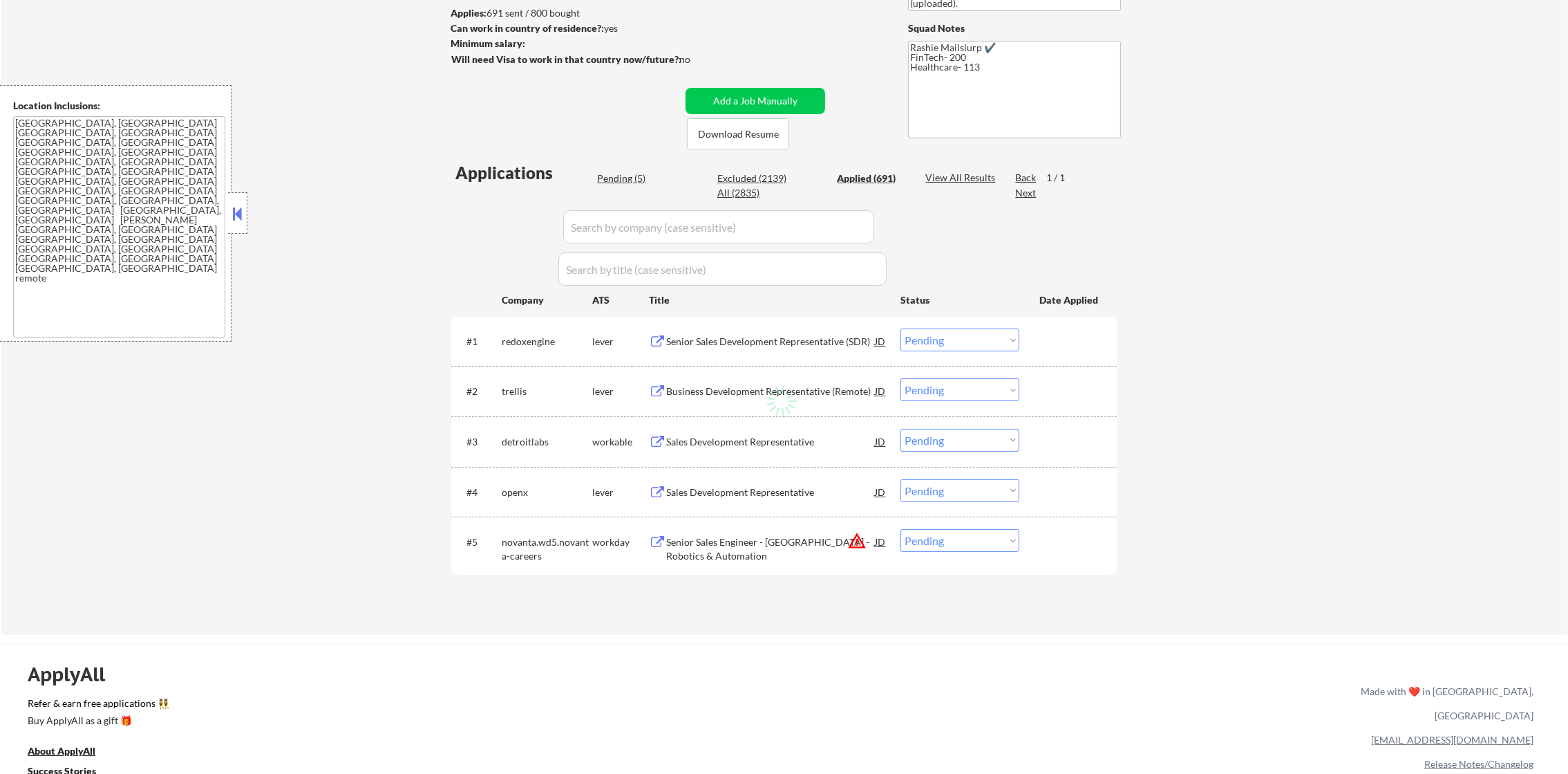
select select ""applied""
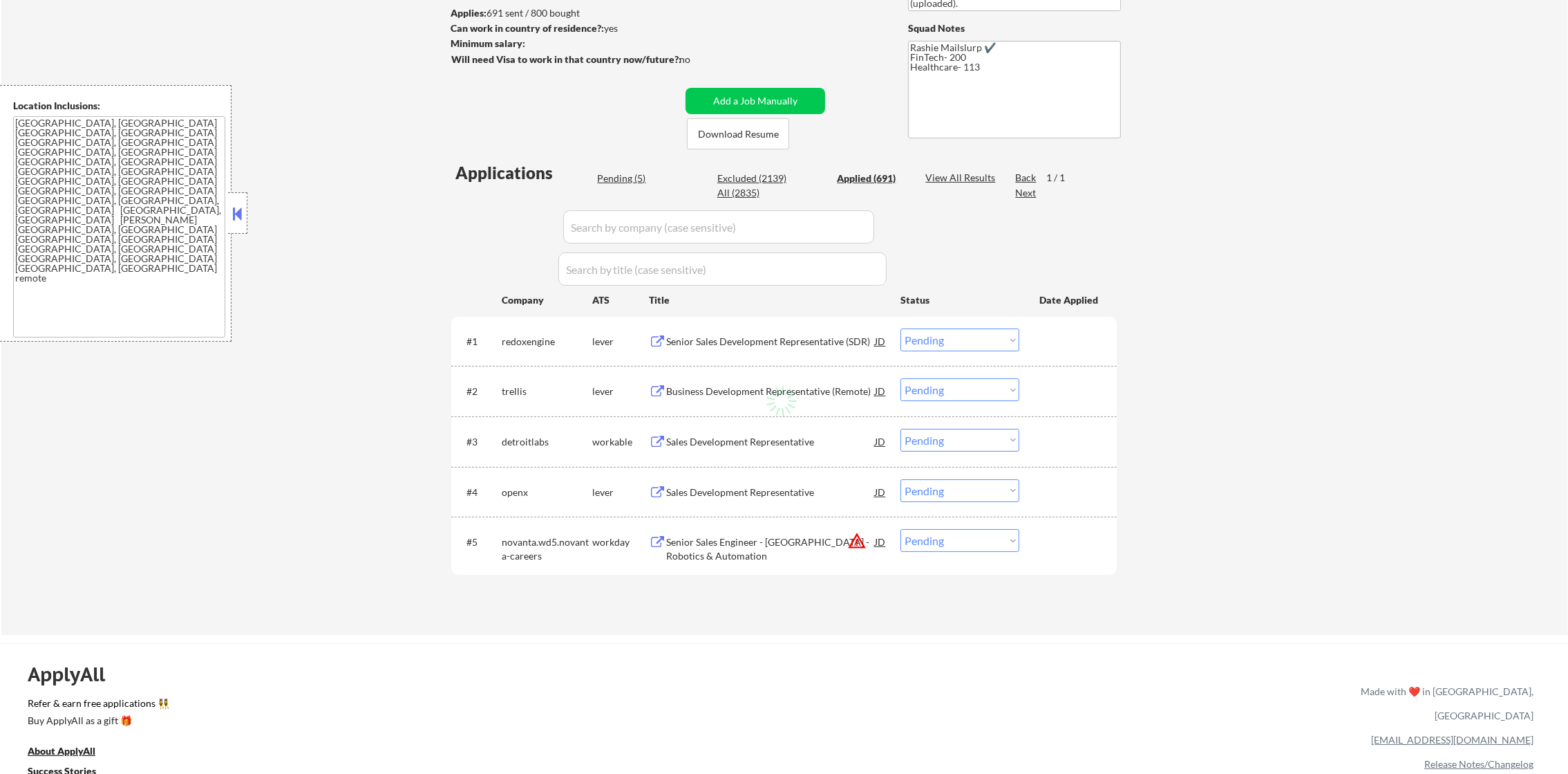
select select ""applied""
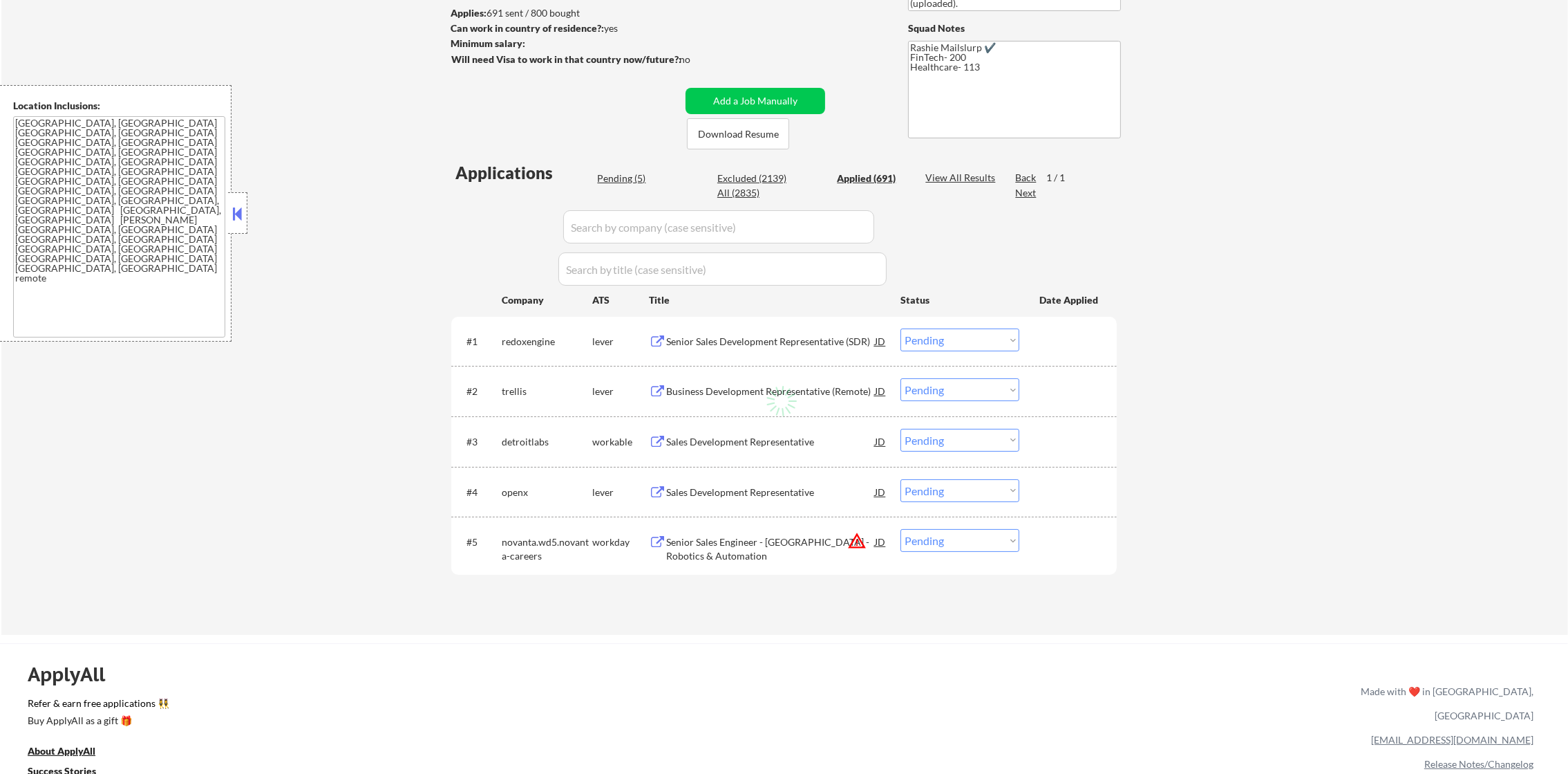
select select ""applied""
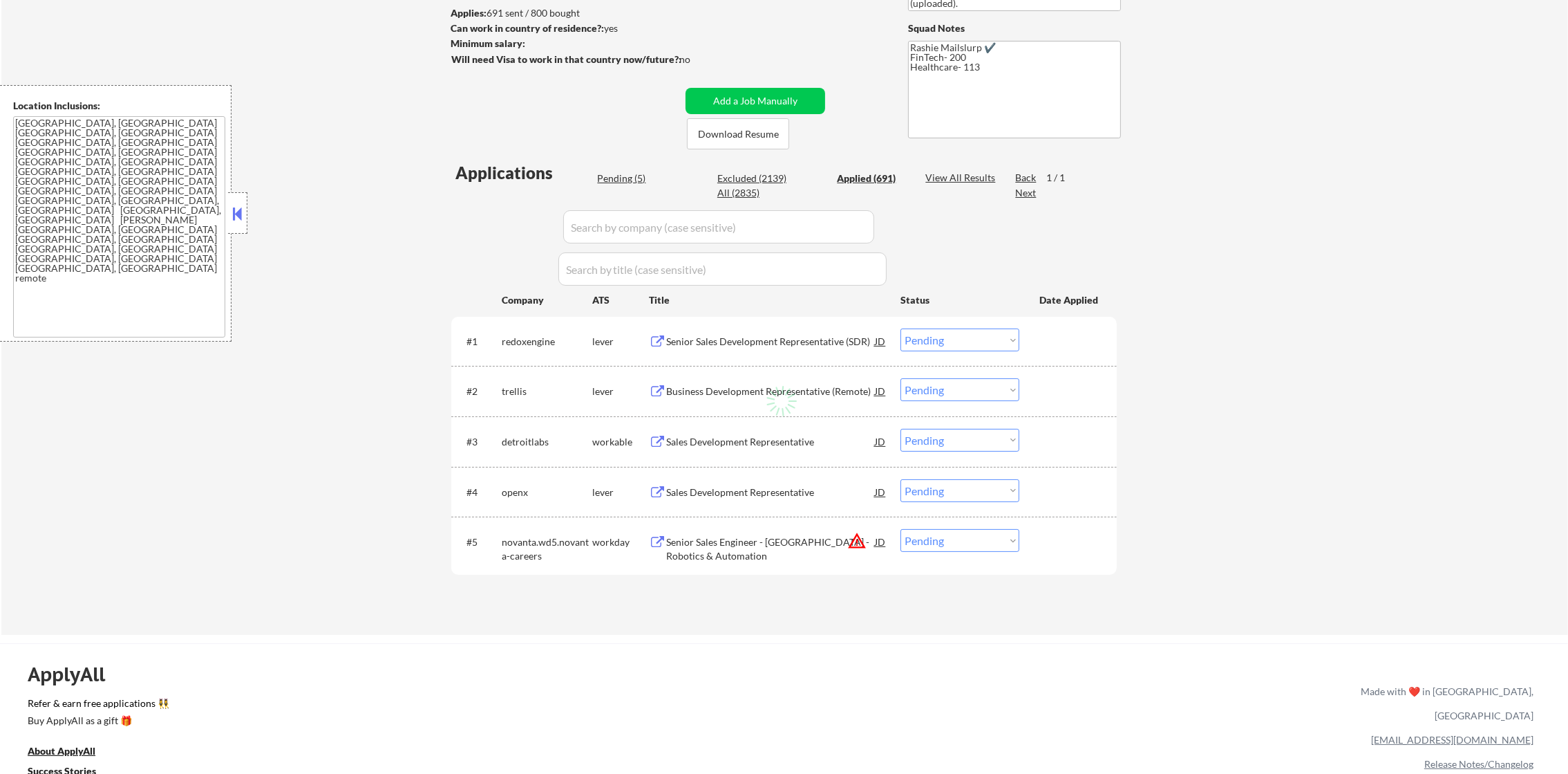
select select ""applied""
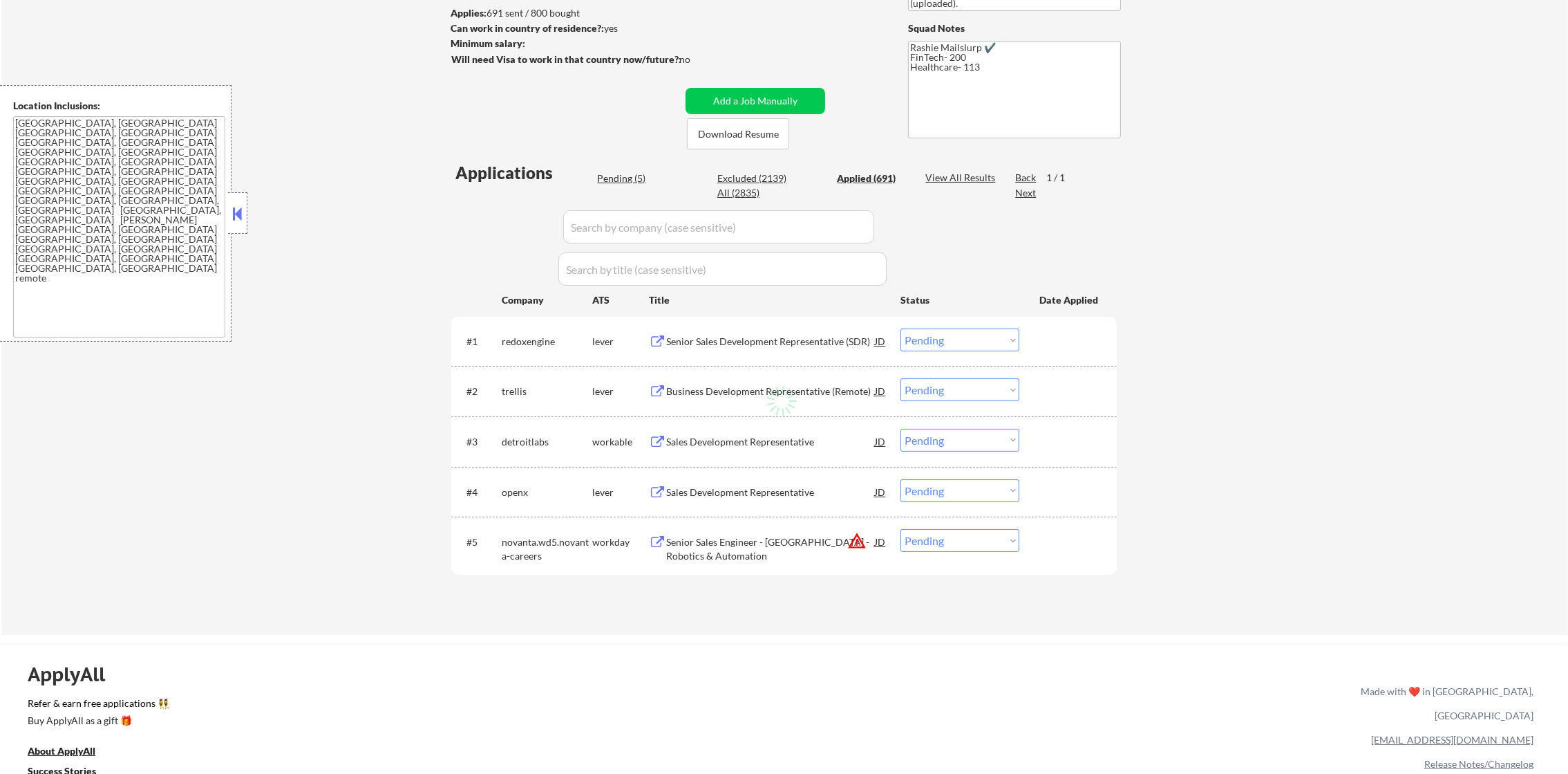
select select ""applied""
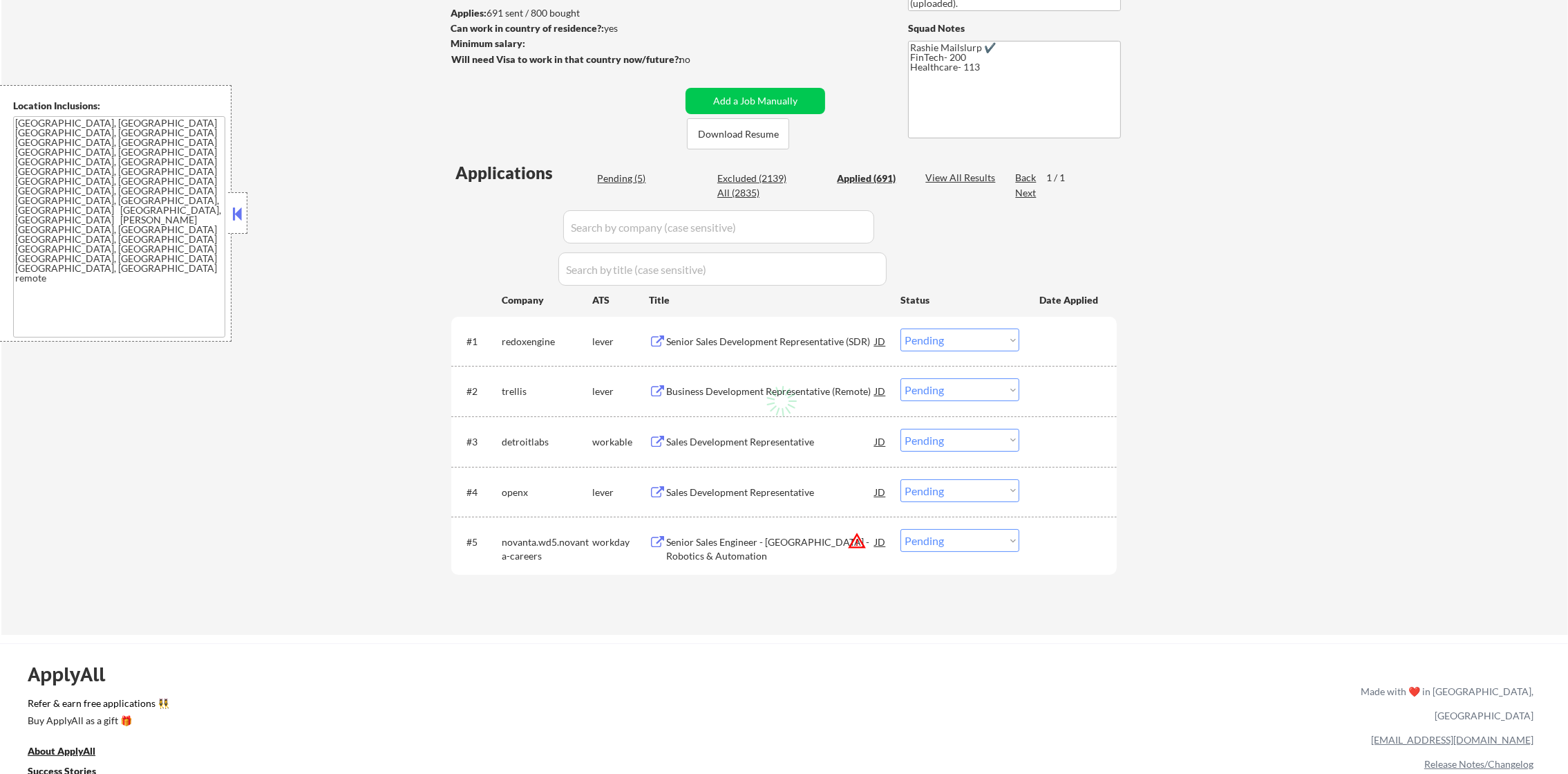
select select ""applied""
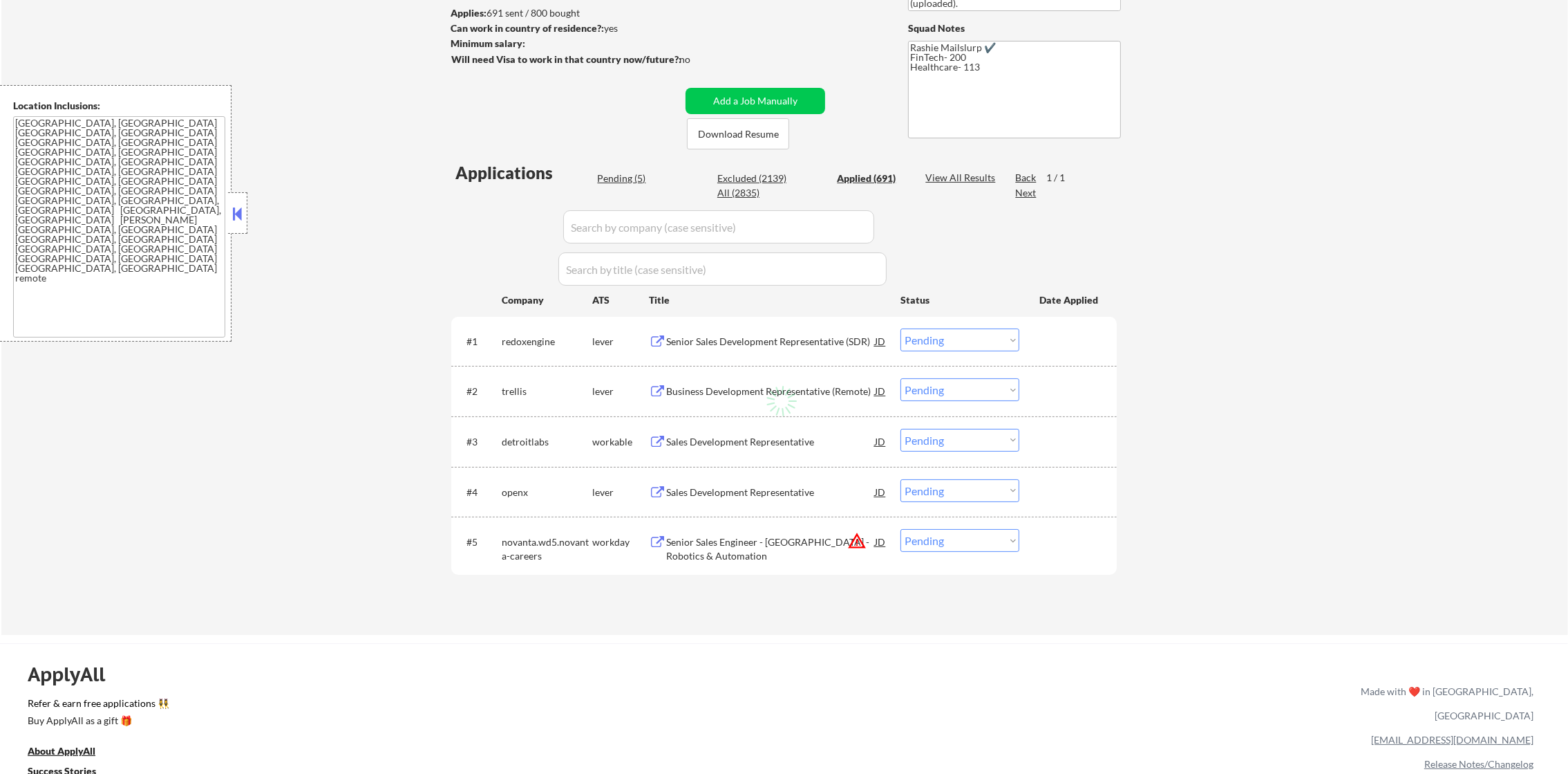
select select ""applied""
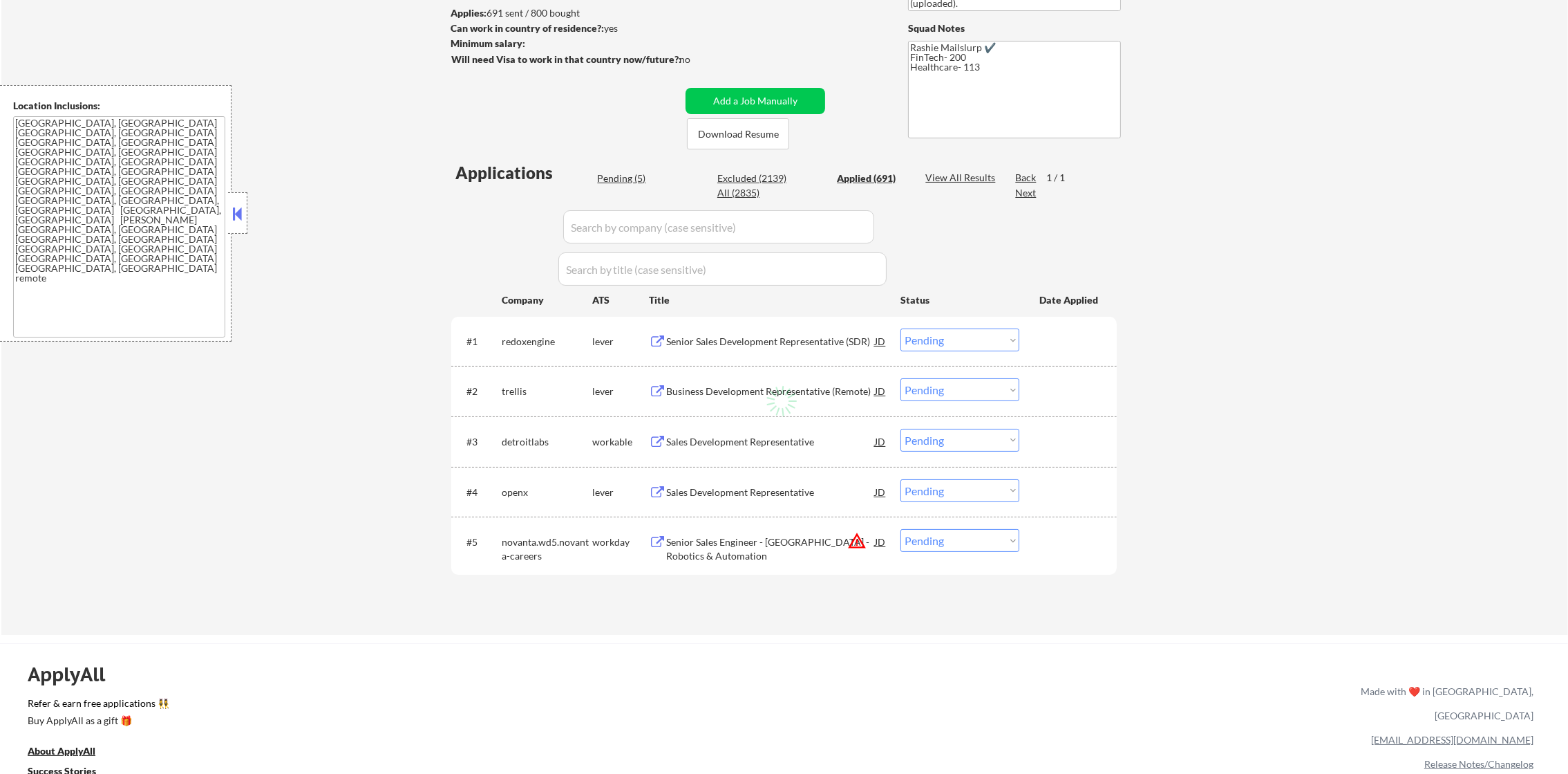
select select ""applied""
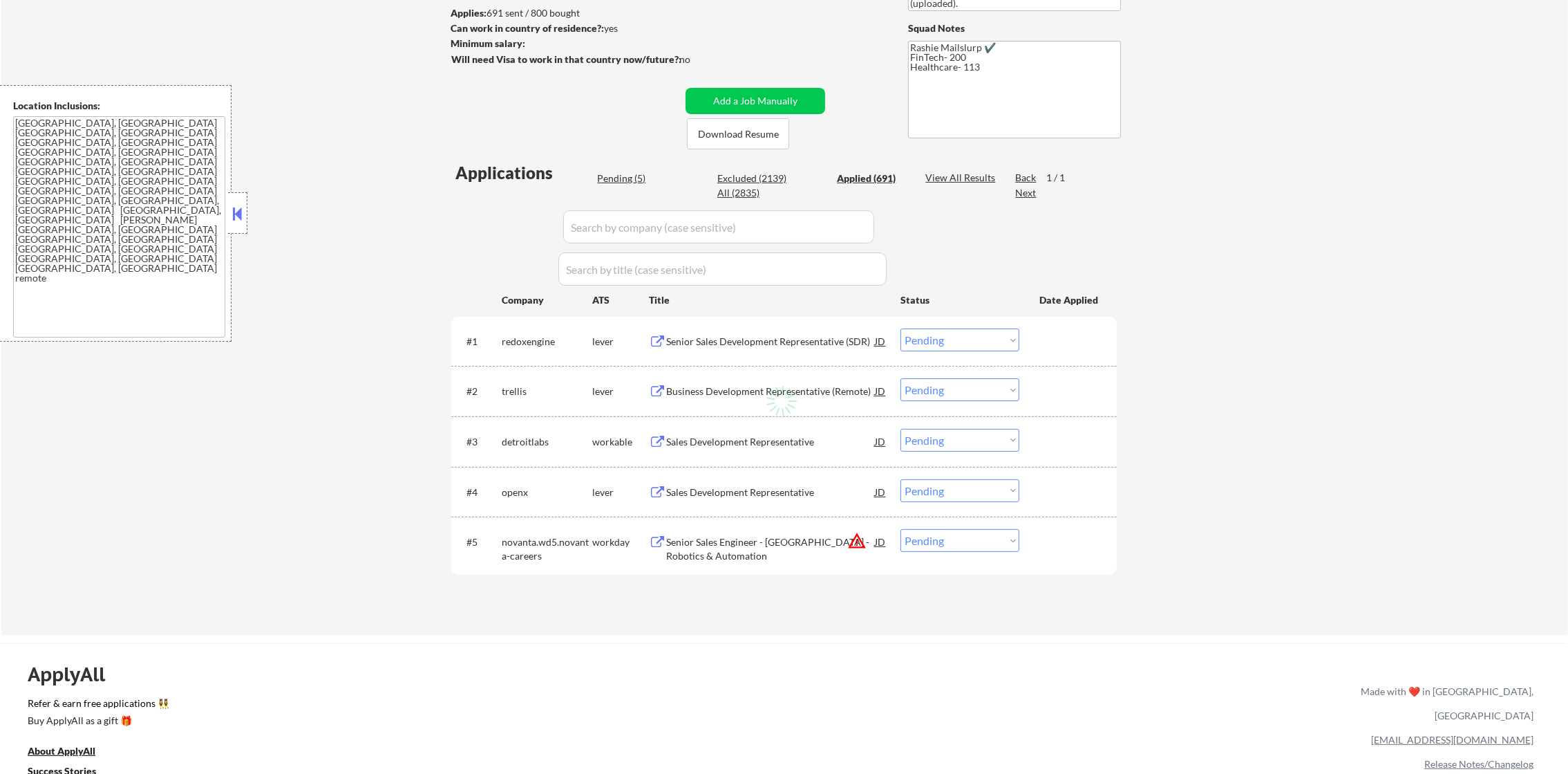
select select ""applied""
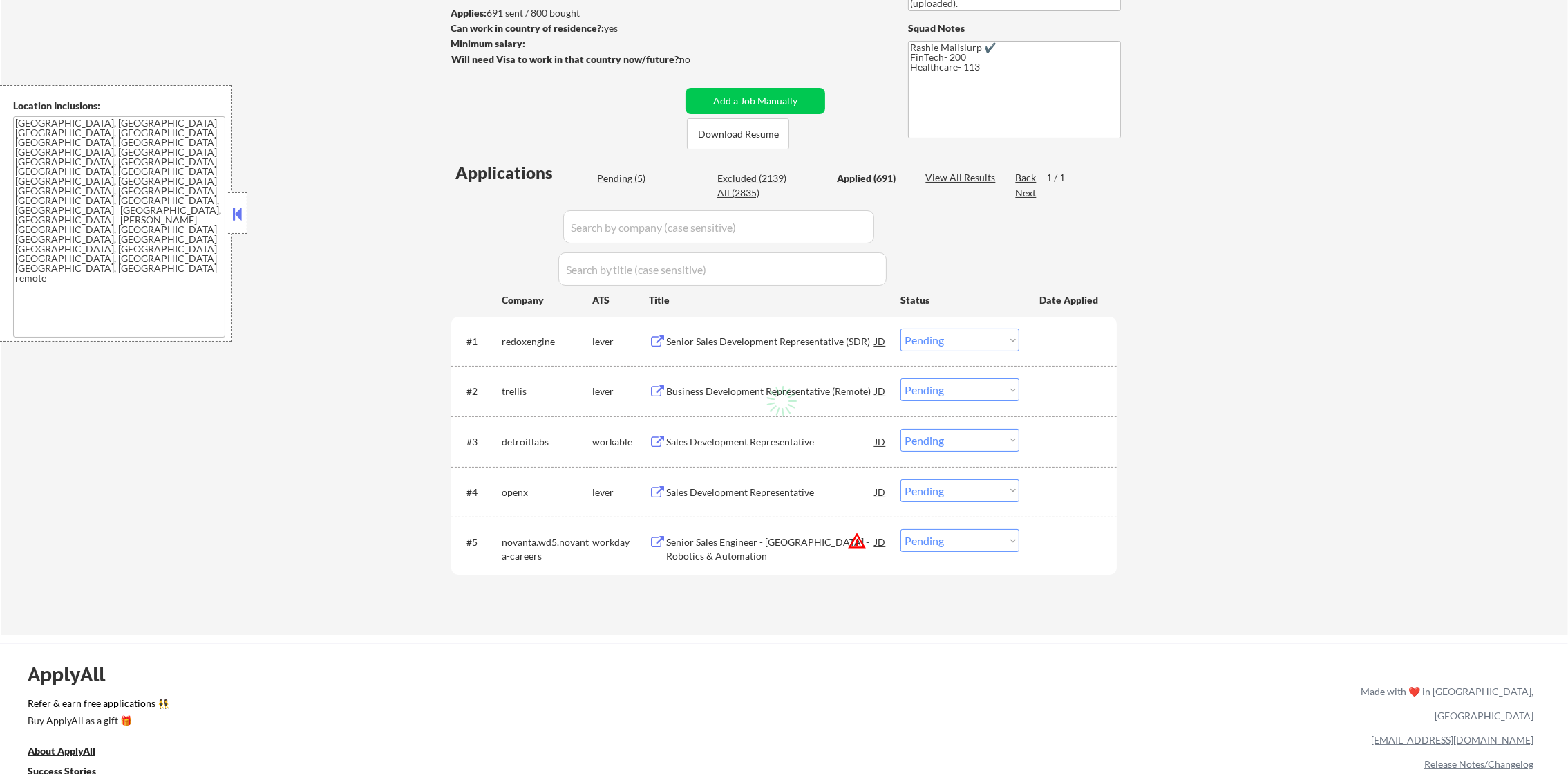
select select ""applied""
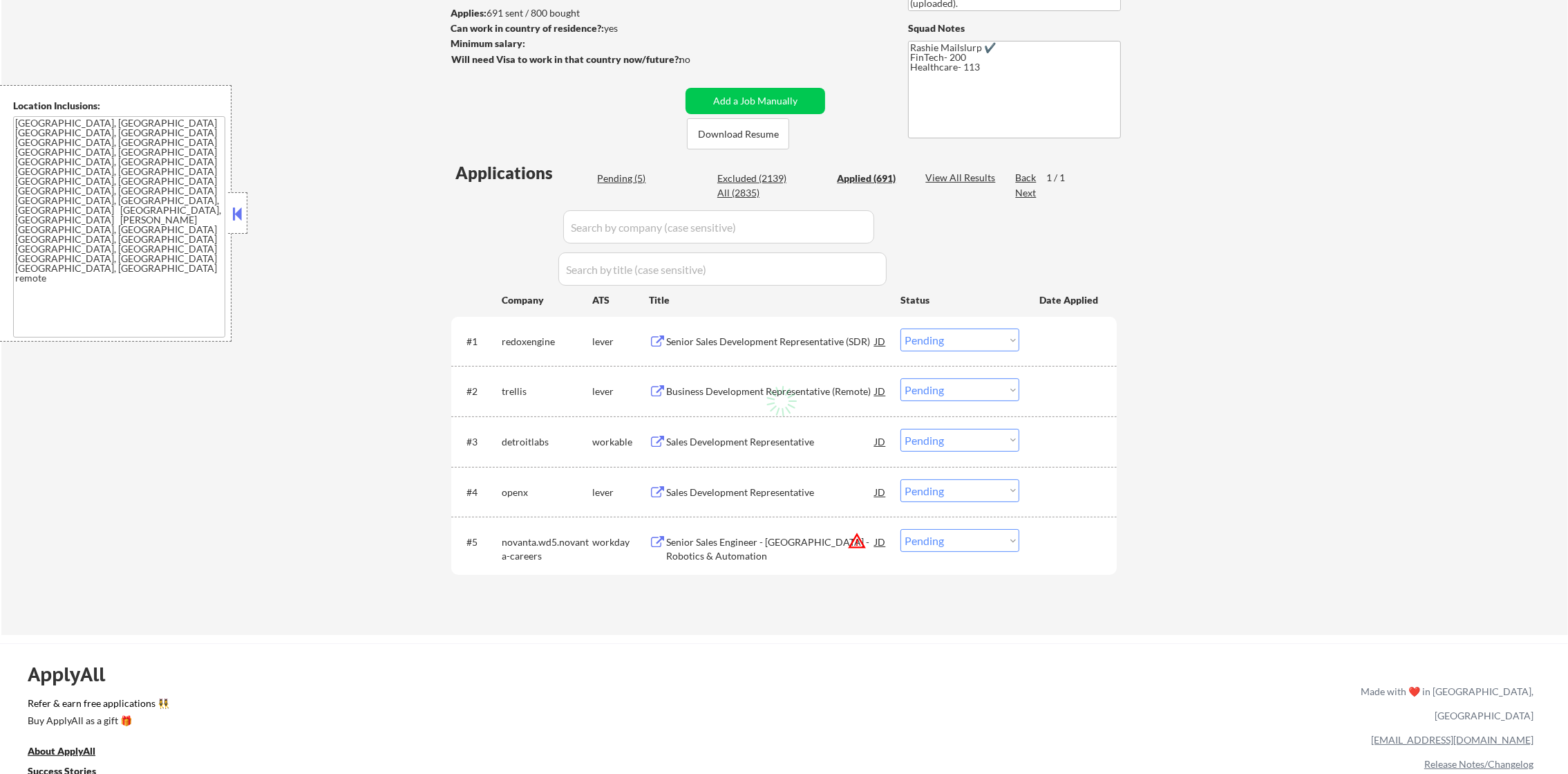
select select ""applied""
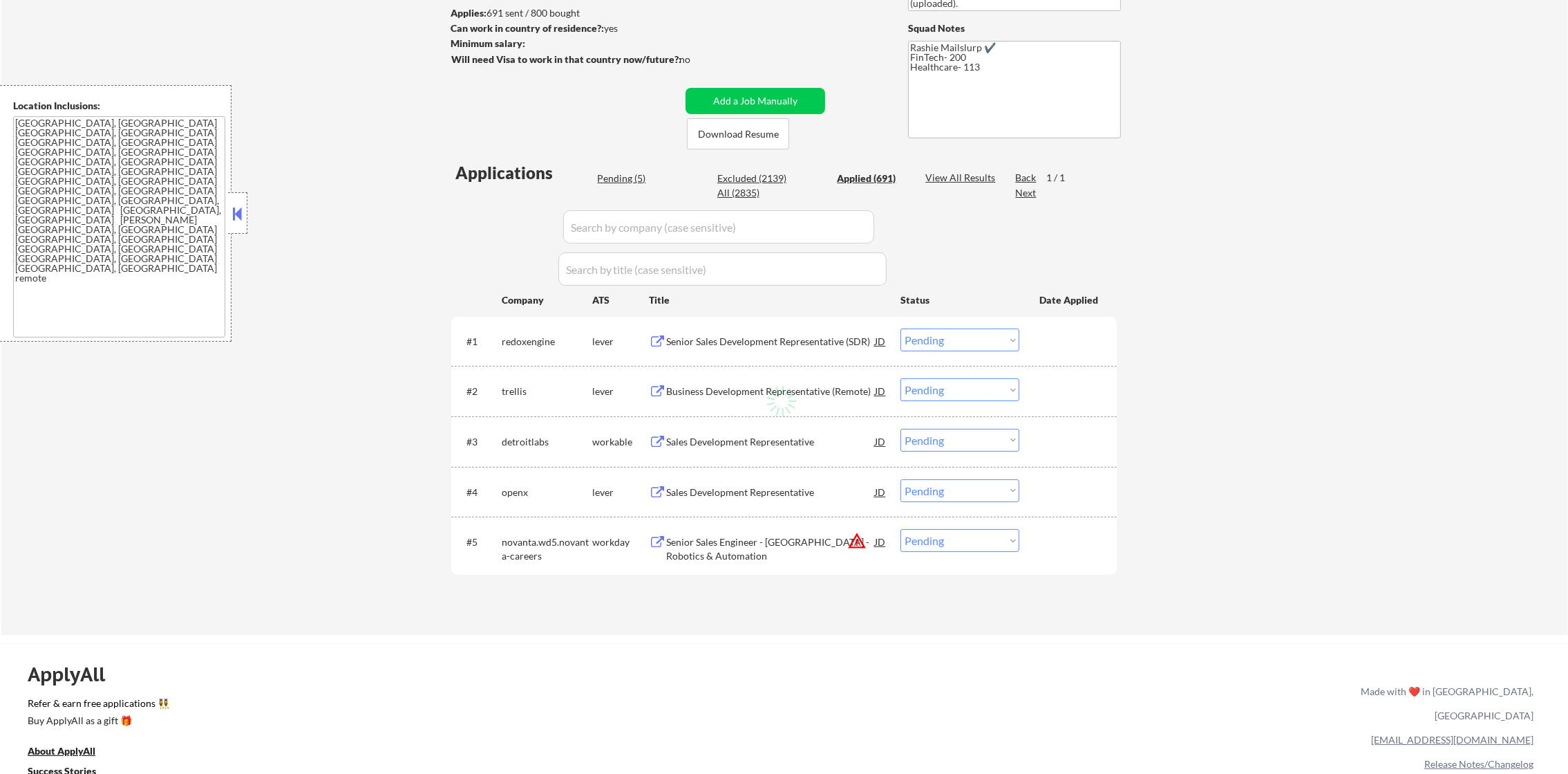
select select ""applied""
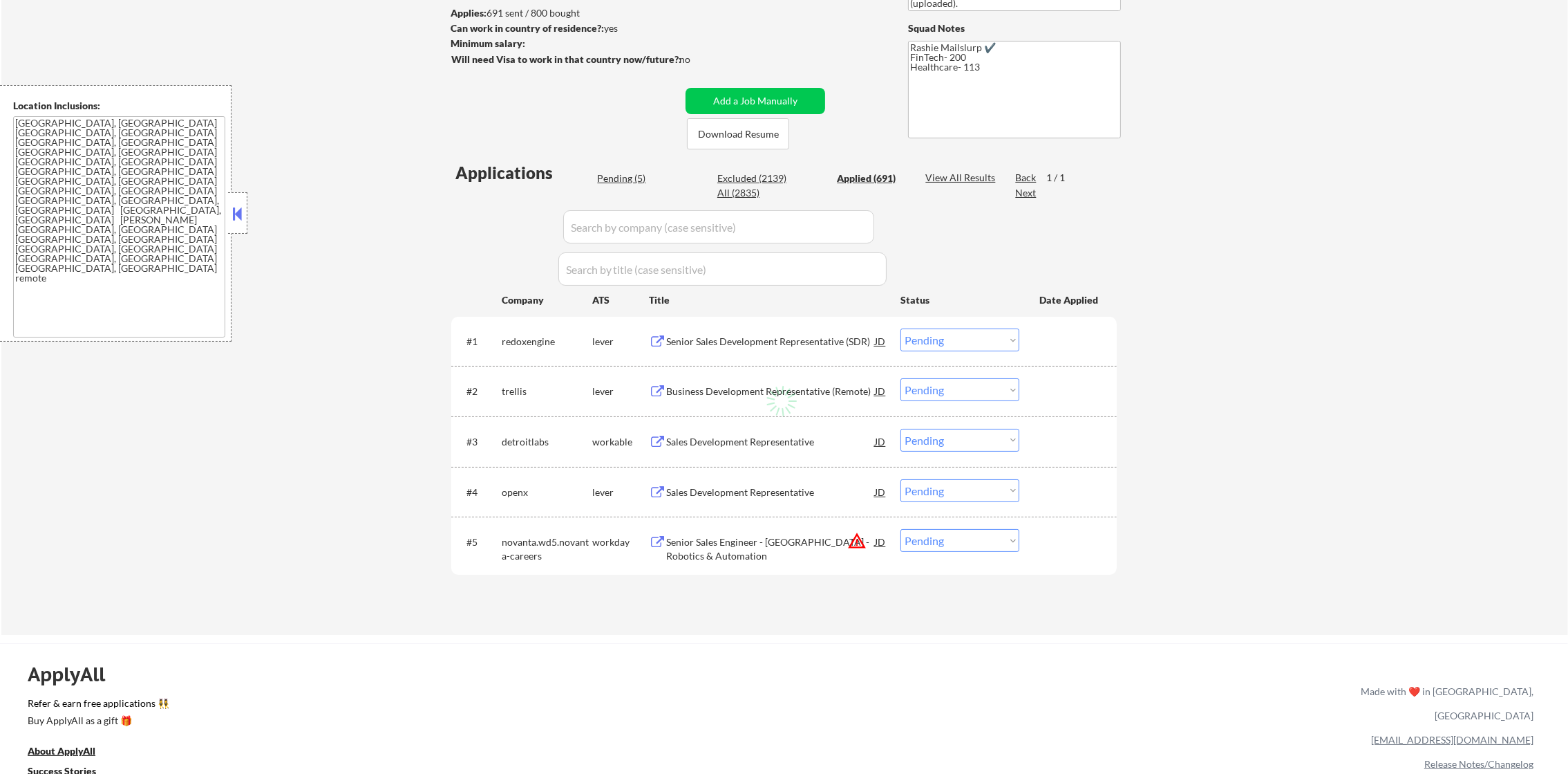
select select ""applied""
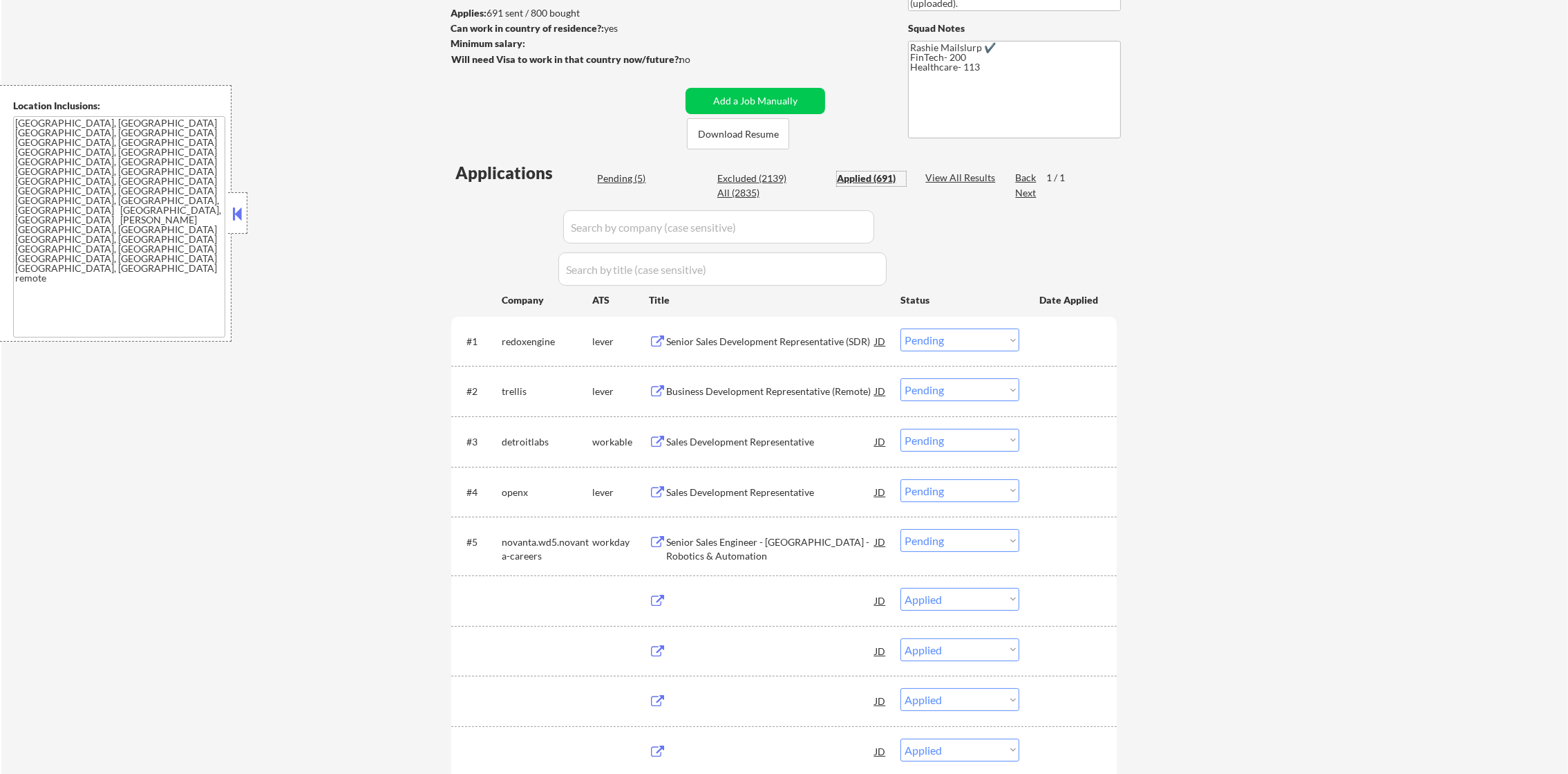
select select ""applied""
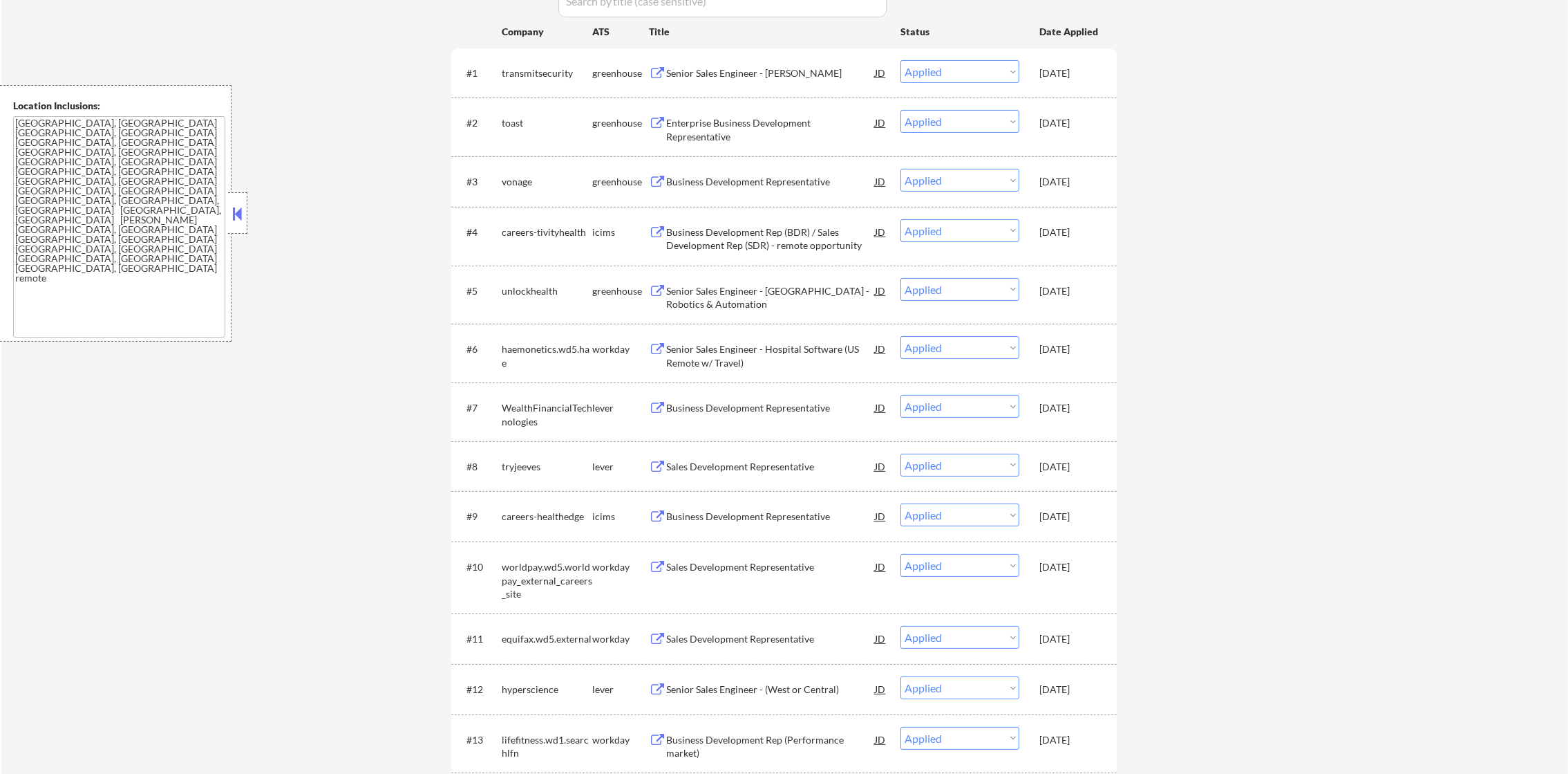
scroll to position [483, 0]
